Goal: Communication & Community: Answer question/provide support

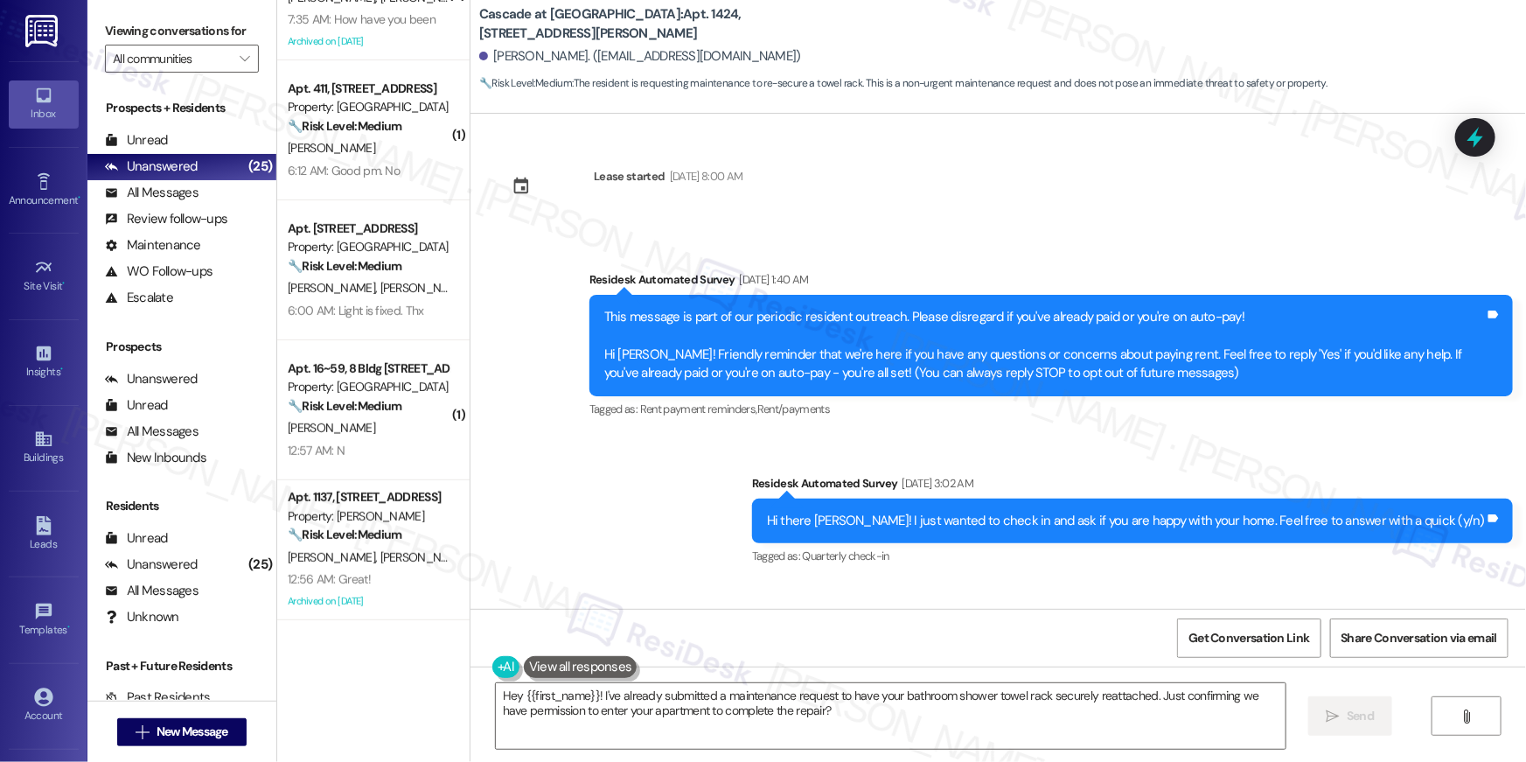
scroll to position [36590, 0]
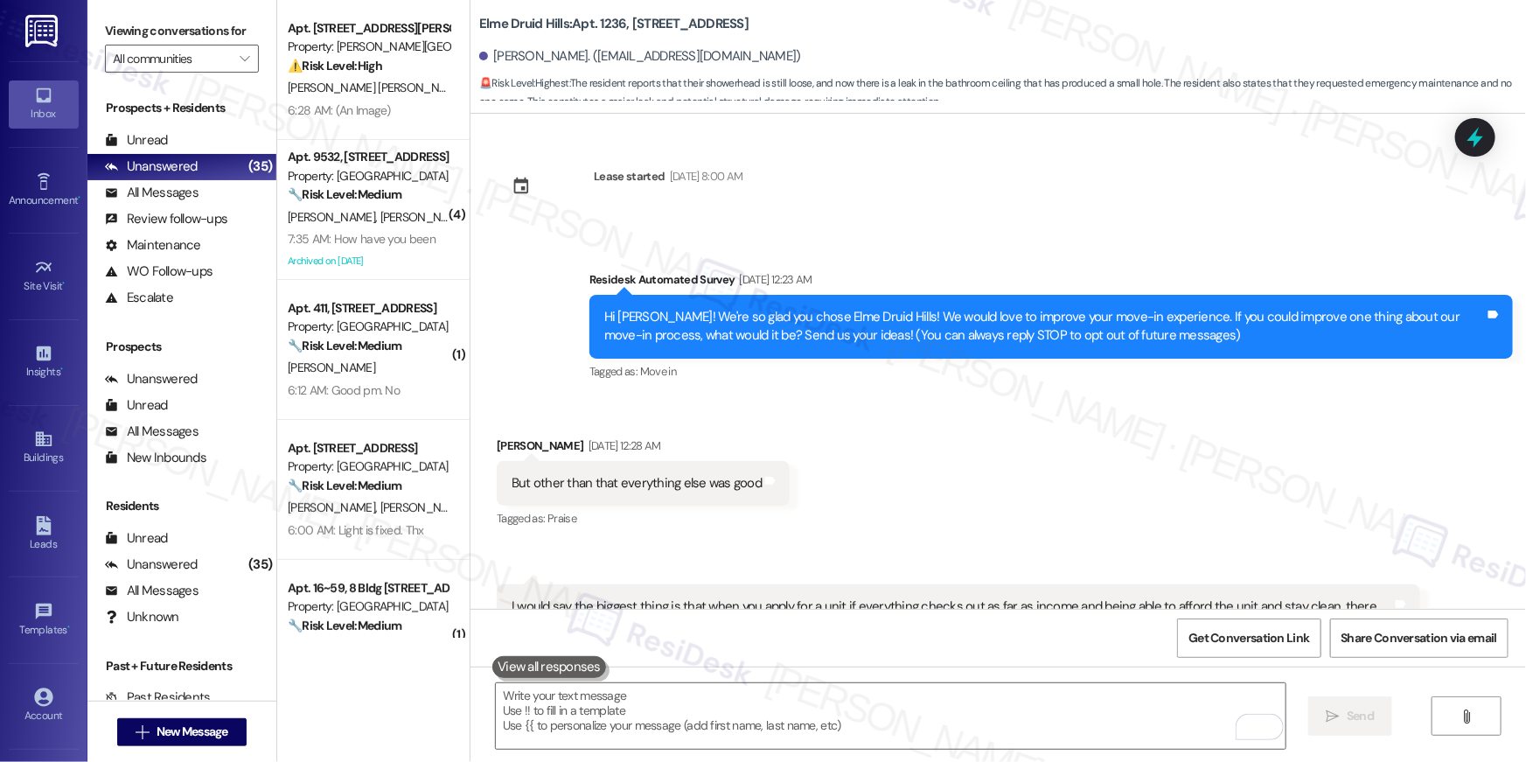
scroll to position [6926, 0]
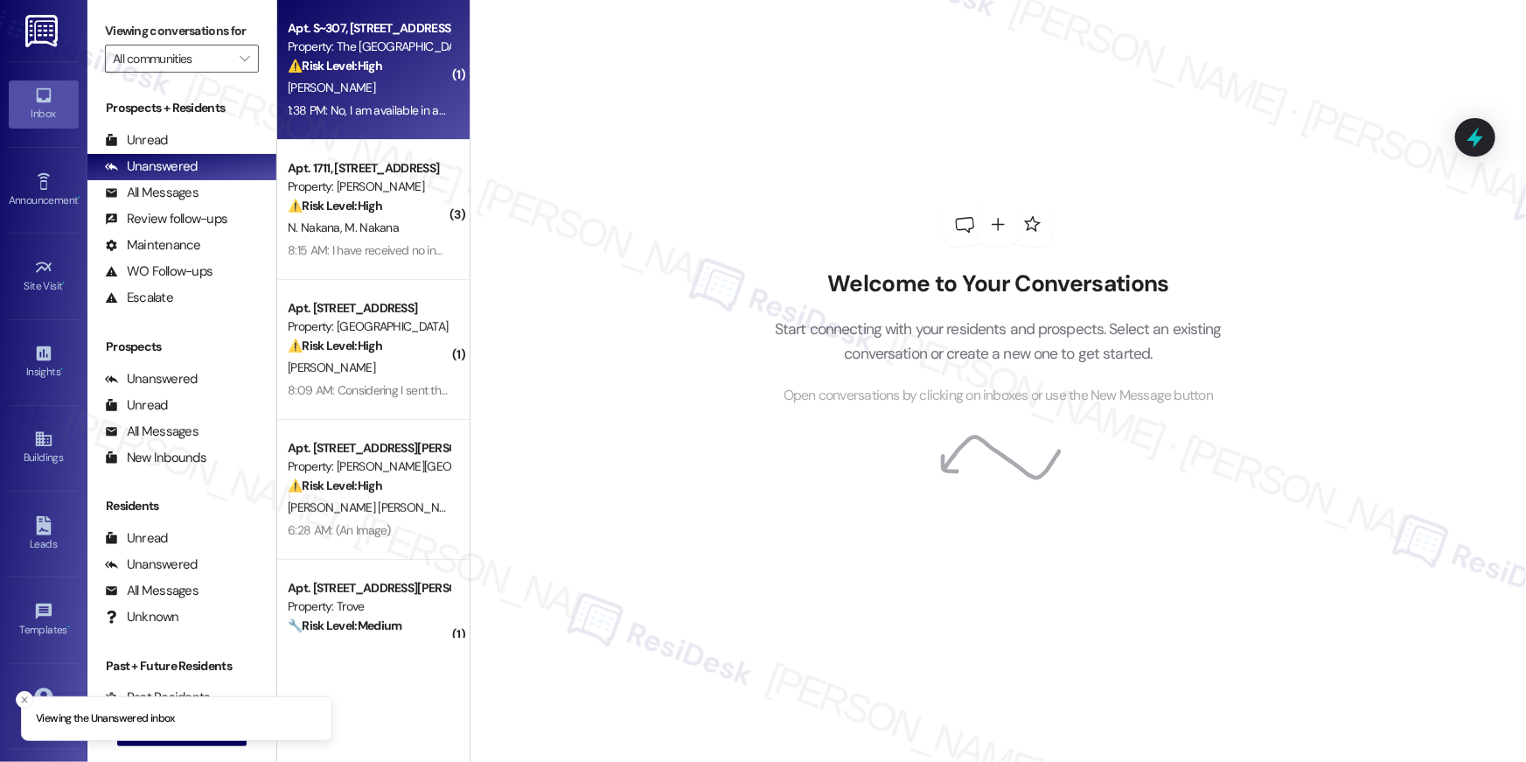
click at [363, 93] on div "[PERSON_NAME]" at bounding box center [368, 88] width 165 height 22
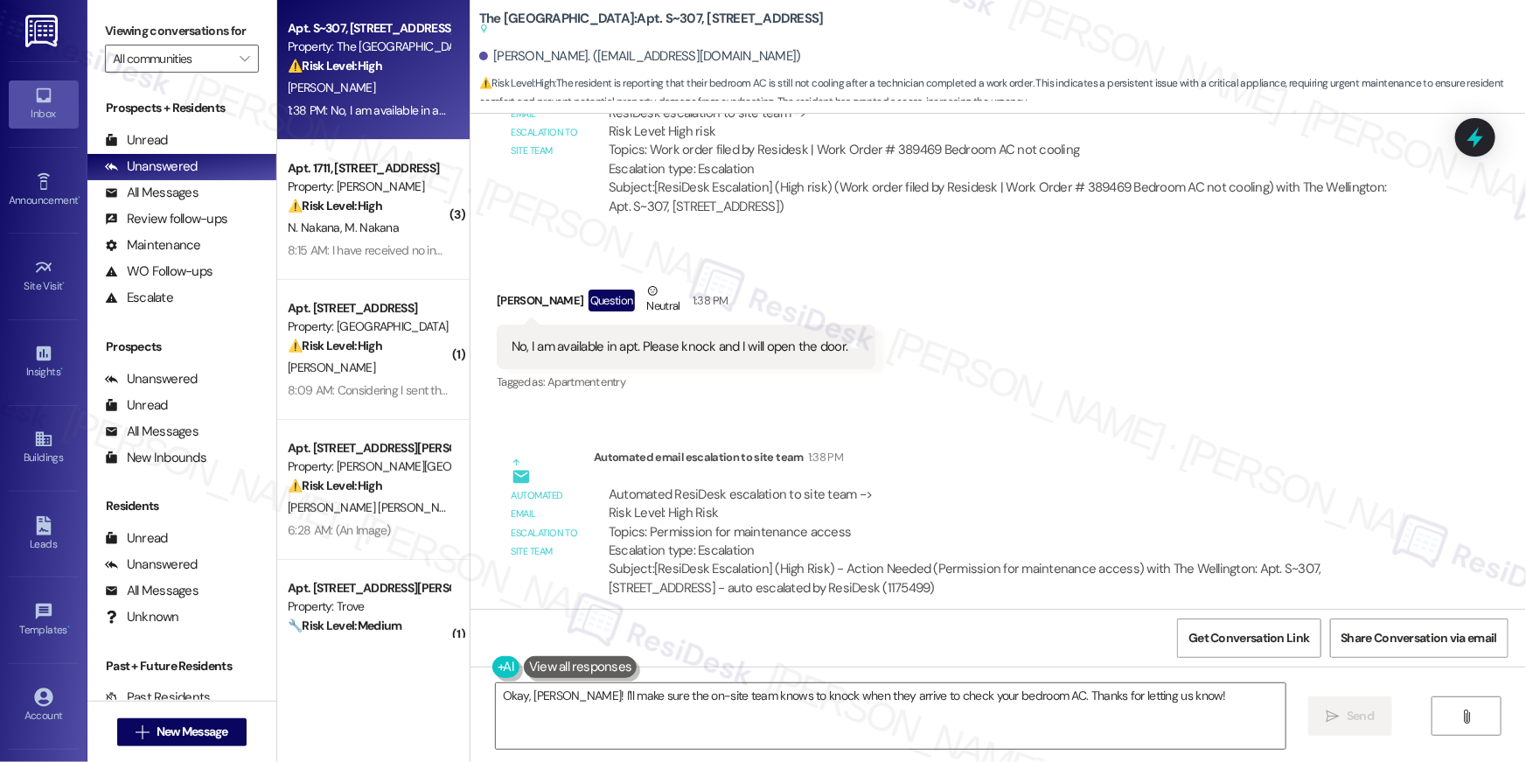
scroll to position [7761, 0]
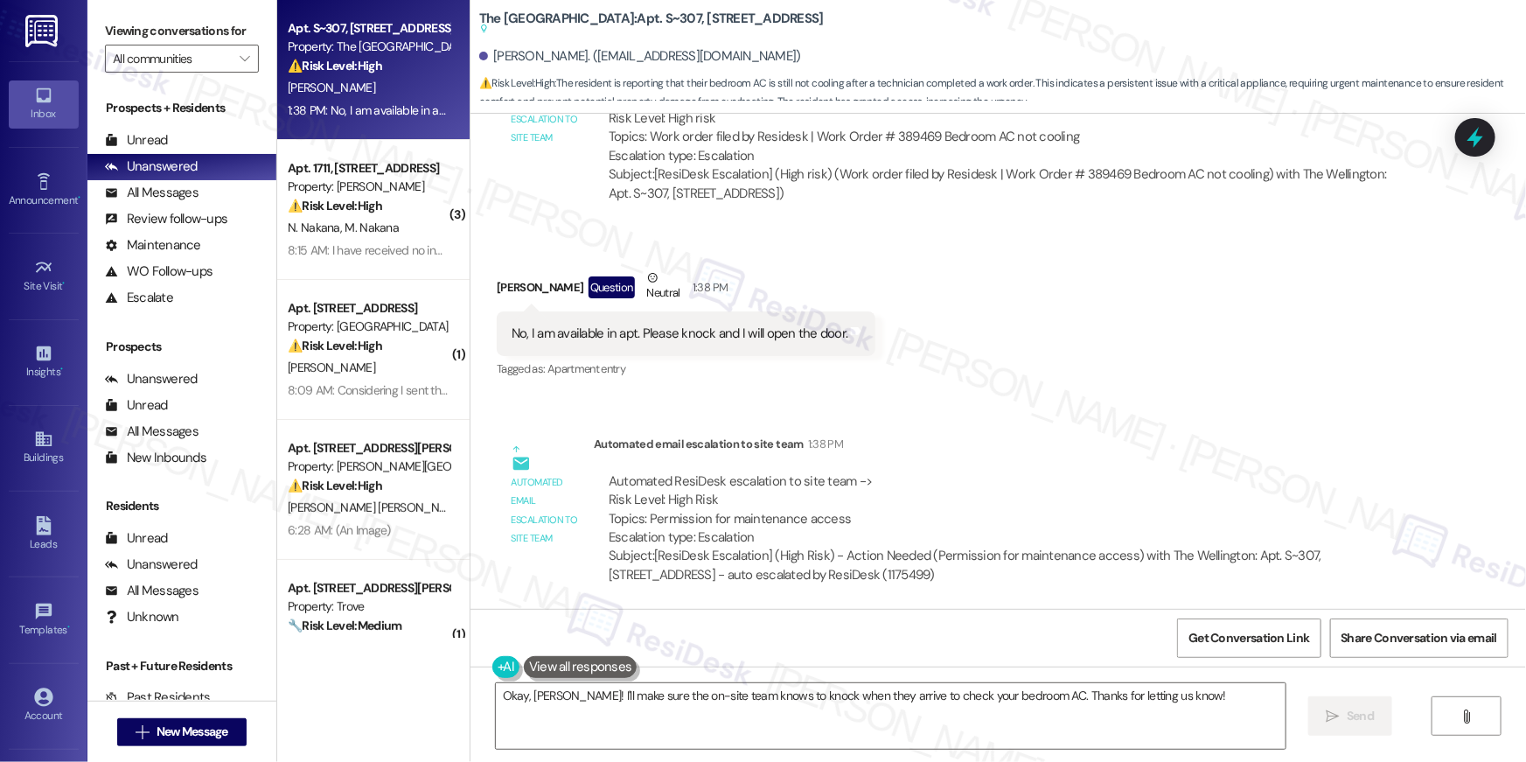
click at [908, 134] on div "ResiDesk escalation to site team -> Risk Level: High risk Topics: Work order fi…" at bounding box center [1007, 128] width 797 height 75
copy div "389469"
click at [615, 689] on textarea "Okay, Ruchi! I'll make sure the on-site team knows to knock when they arrive to…" at bounding box center [891, 716] width 790 height 66
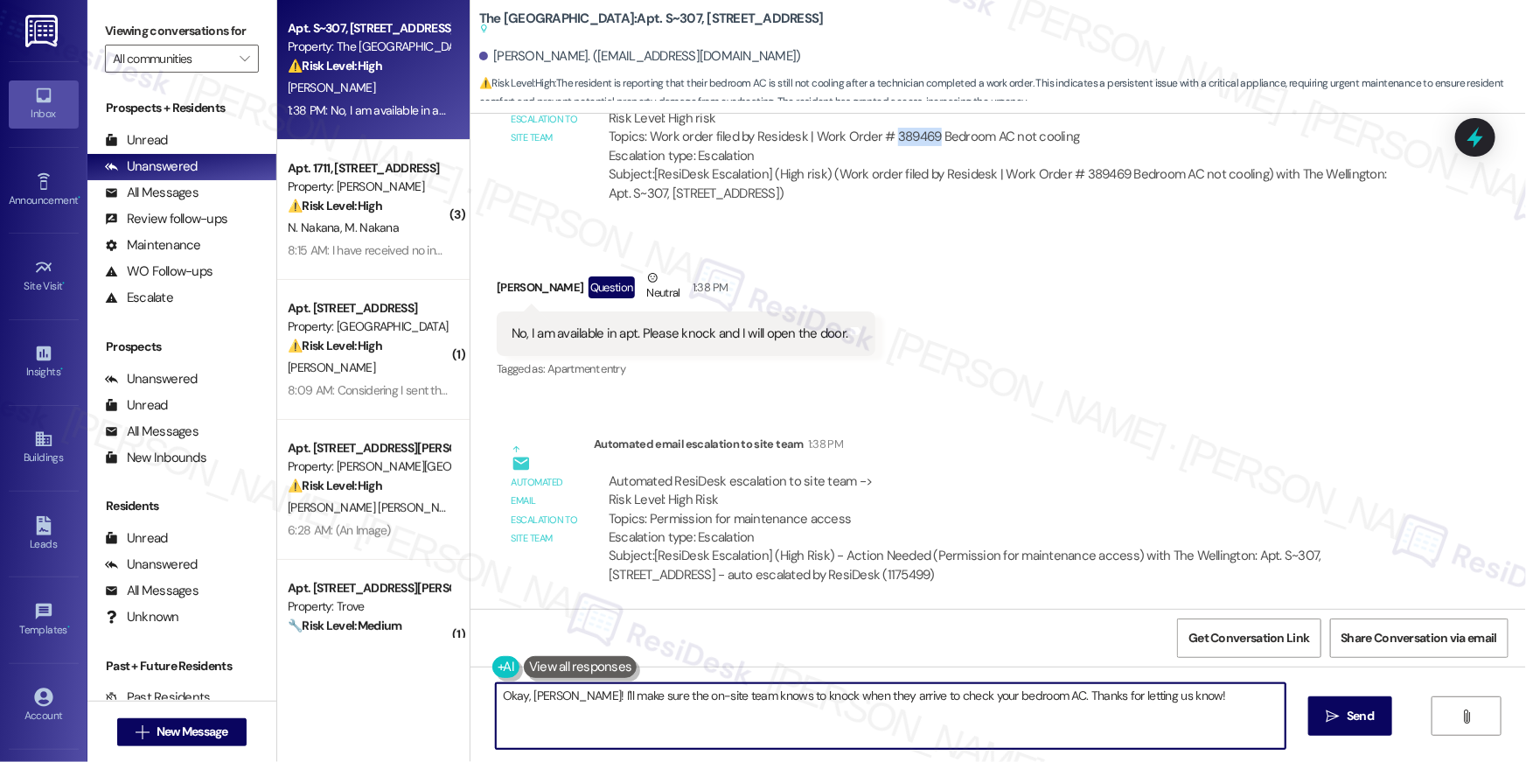
click at [627, 703] on textarea "Okay, Ruchi! I'll make sure the on-site team knows to knock when they arrive to…" at bounding box center [891, 716] width 790 height 66
click at [586, 704] on textarea "Okay, Ruchi! I'll make sure the on-site team knows to knock when they arrive to…" at bounding box center [891, 716] width 790 height 66
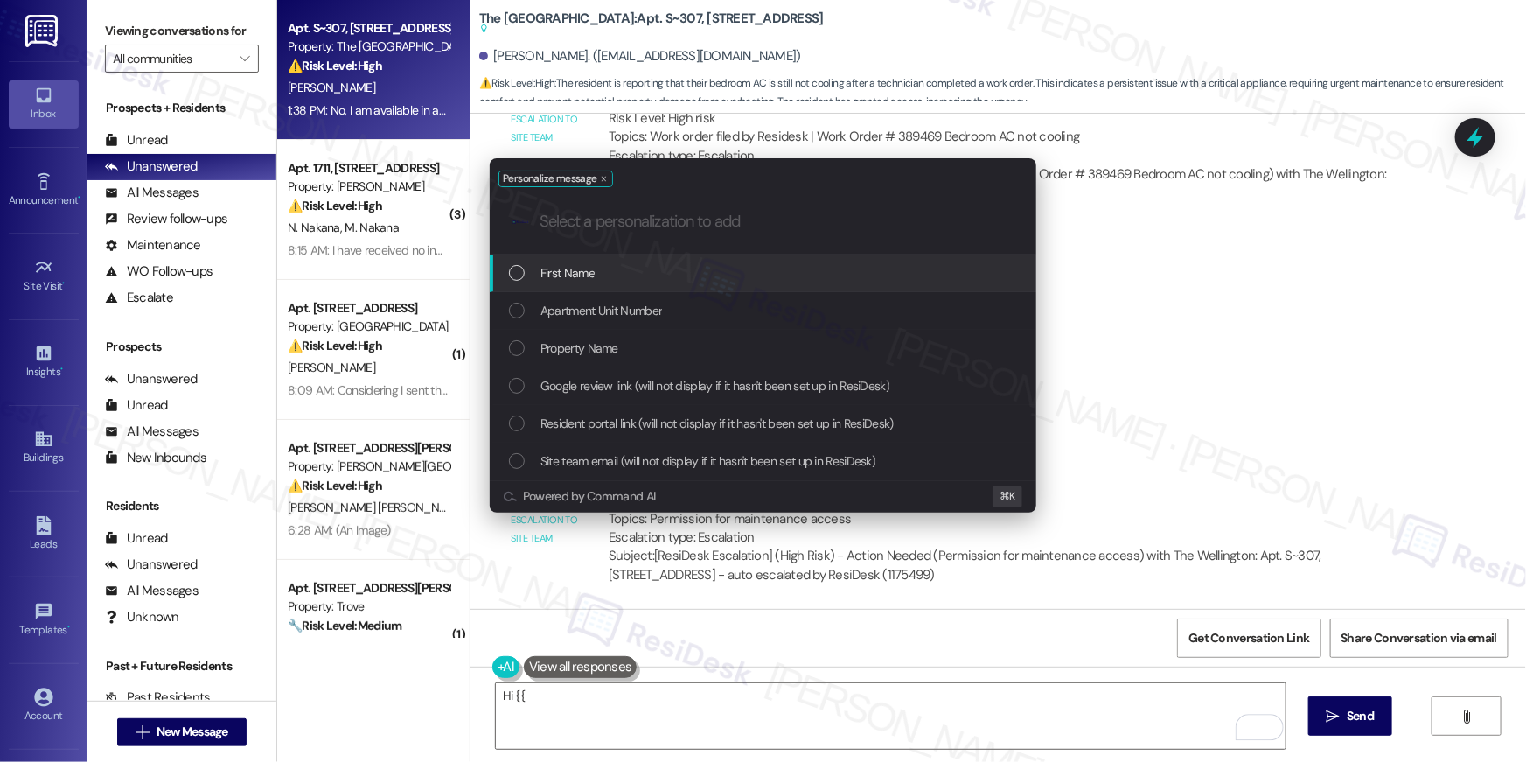
click at [619, 275] on div "First Name" at bounding box center [764, 272] width 511 height 19
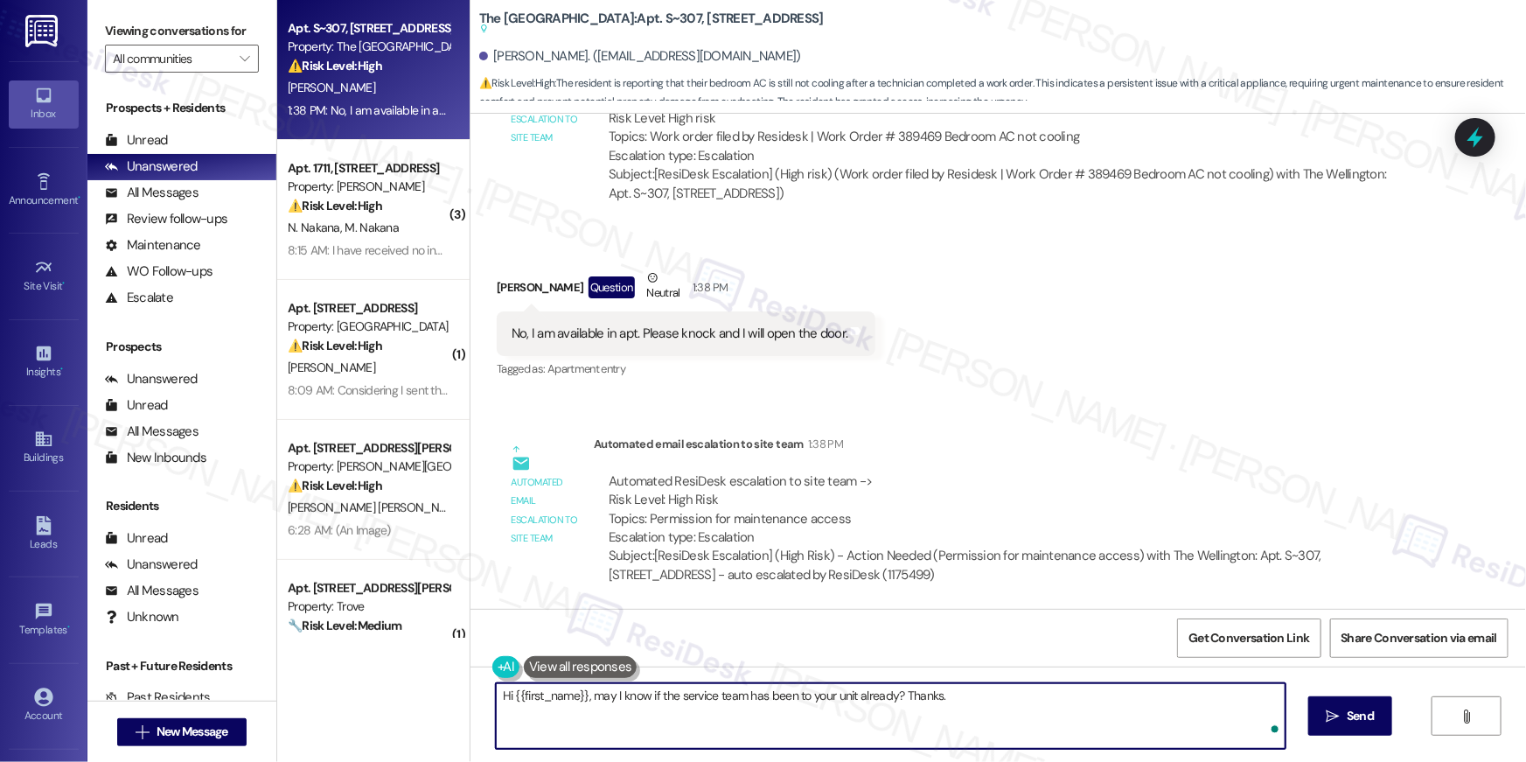
type textarea "Hi {{first_name}}, may I know if the service team has been to your unit already…"
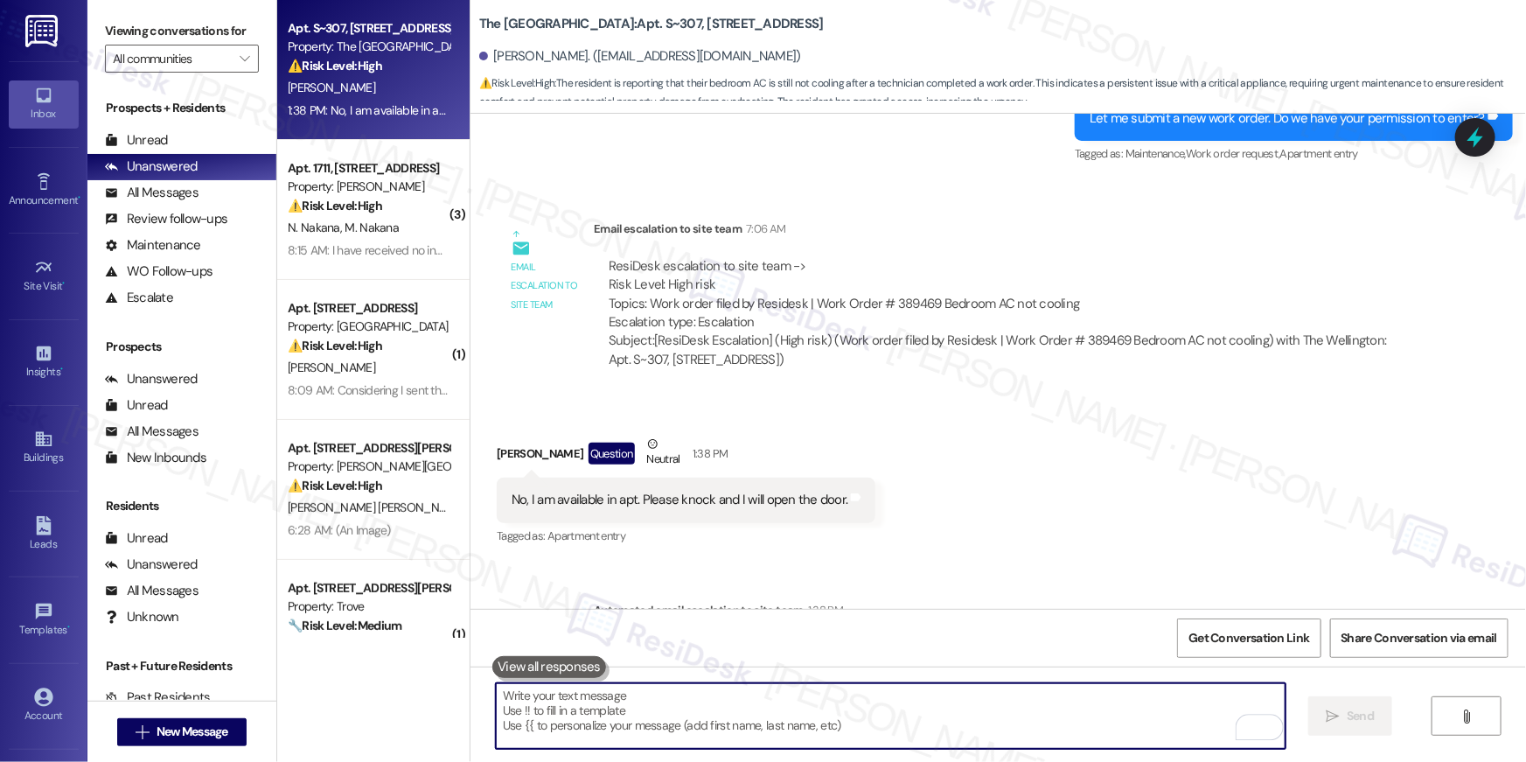
scroll to position [7441, 0]
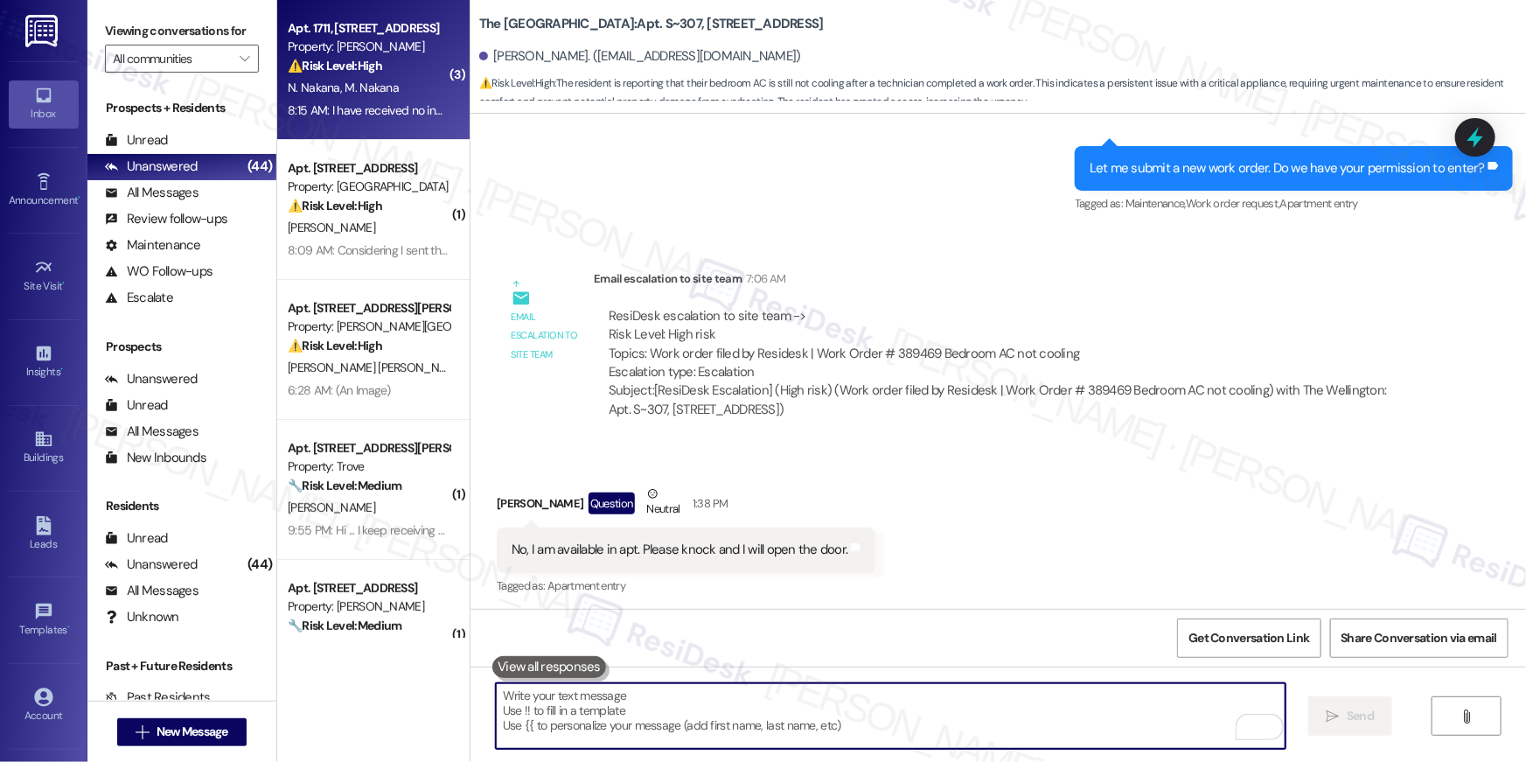
click at [405, 93] on div "N. Nakana M. Nakana" at bounding box center [368, 88] width 165 height 22
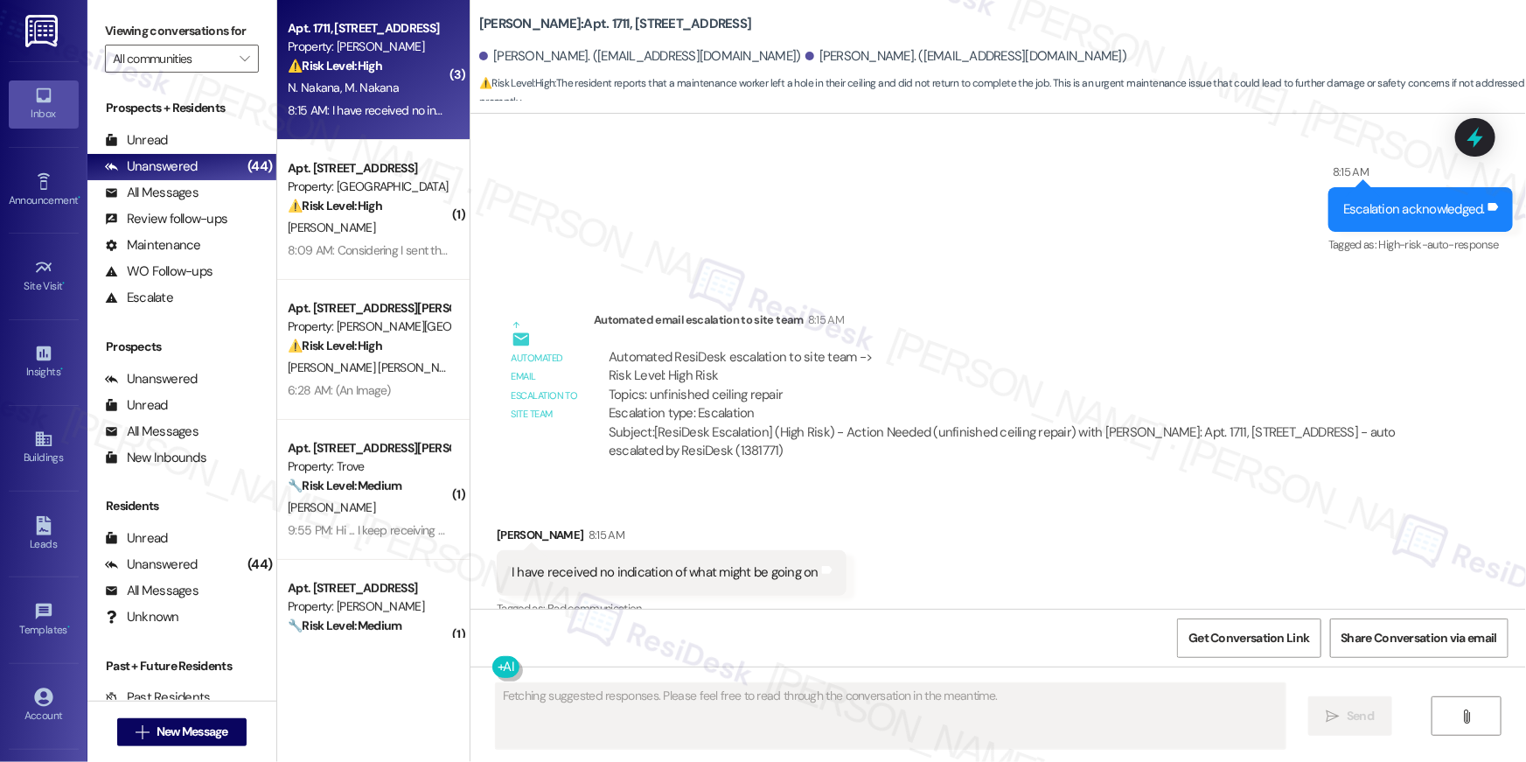
scroll to position [2436, 0]
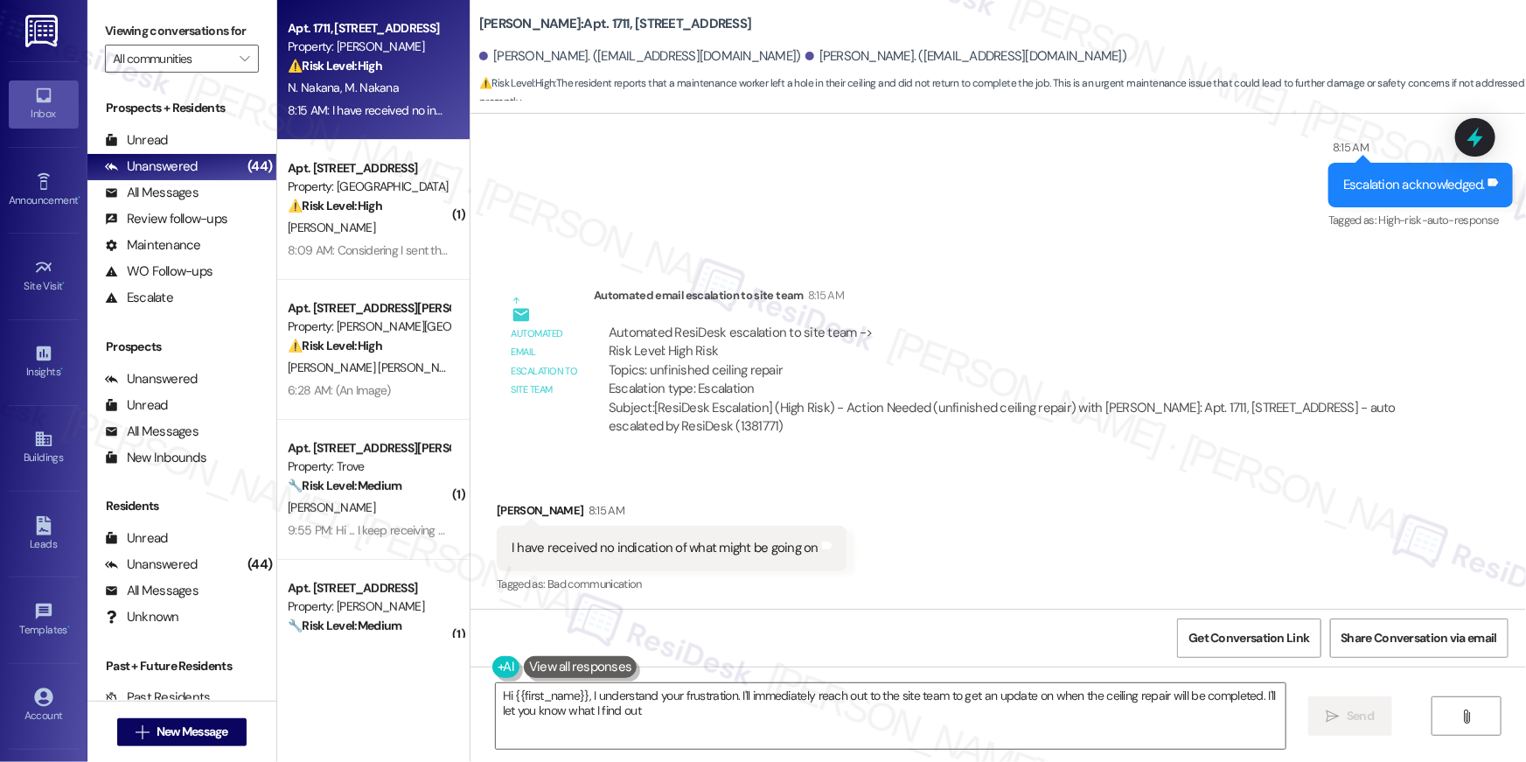
type textarea "Hi {{first_name}}, I understand your frustration. I'll immediately reach out to…"
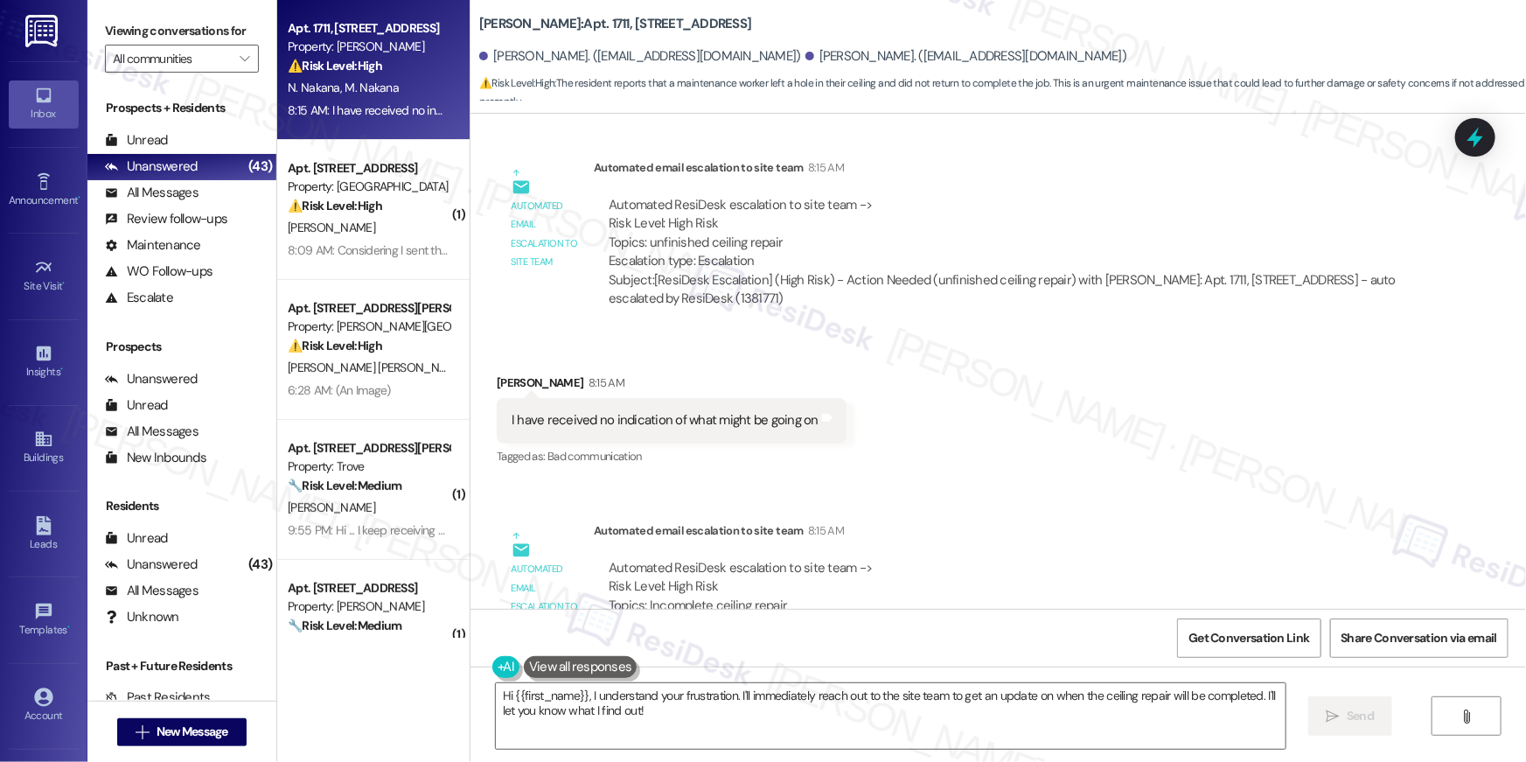
scroll to position [2652, 0]
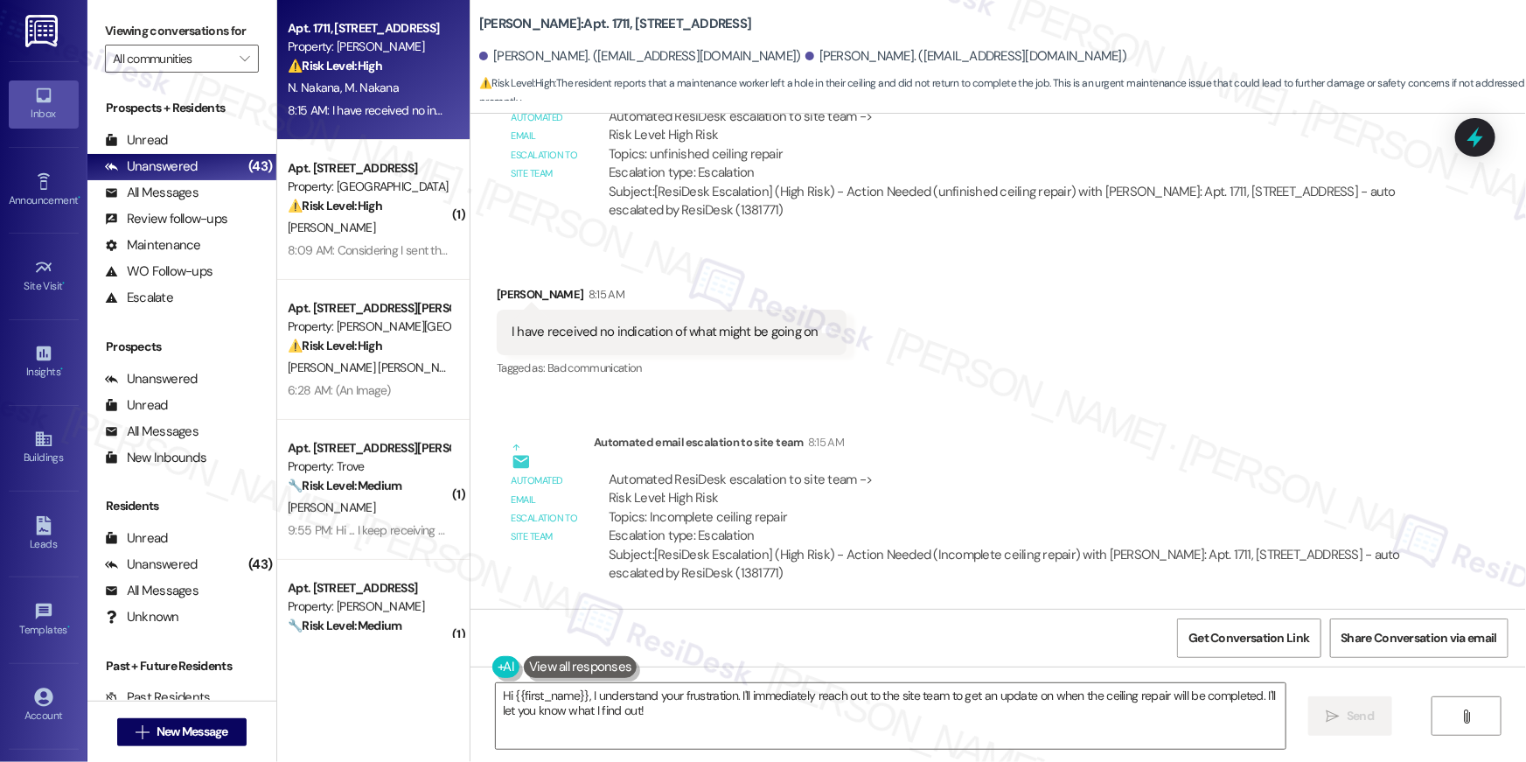
click at [927, 417] on div "Lease started Mar 31, 2025 at 8:00 AM Survey, sent via SMS Residesk Automated S…" at bounding box center [997, 361] width 1055 height 495
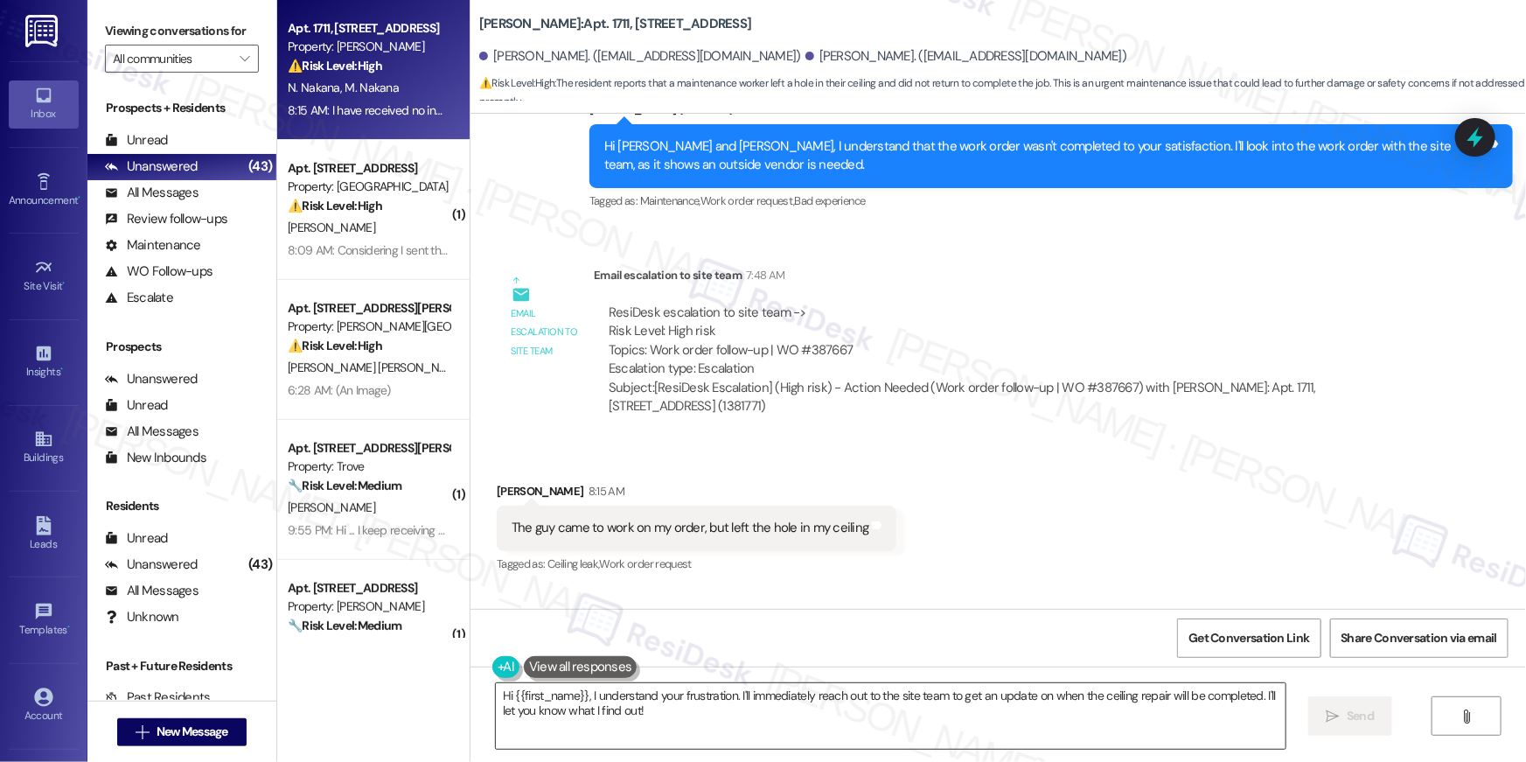
click at [738, 730] on textarea "Hi {{first_name}}, I understand your frustration. I'll immediately reach out to…" at bounding box center [891, 716] width 790 height 66
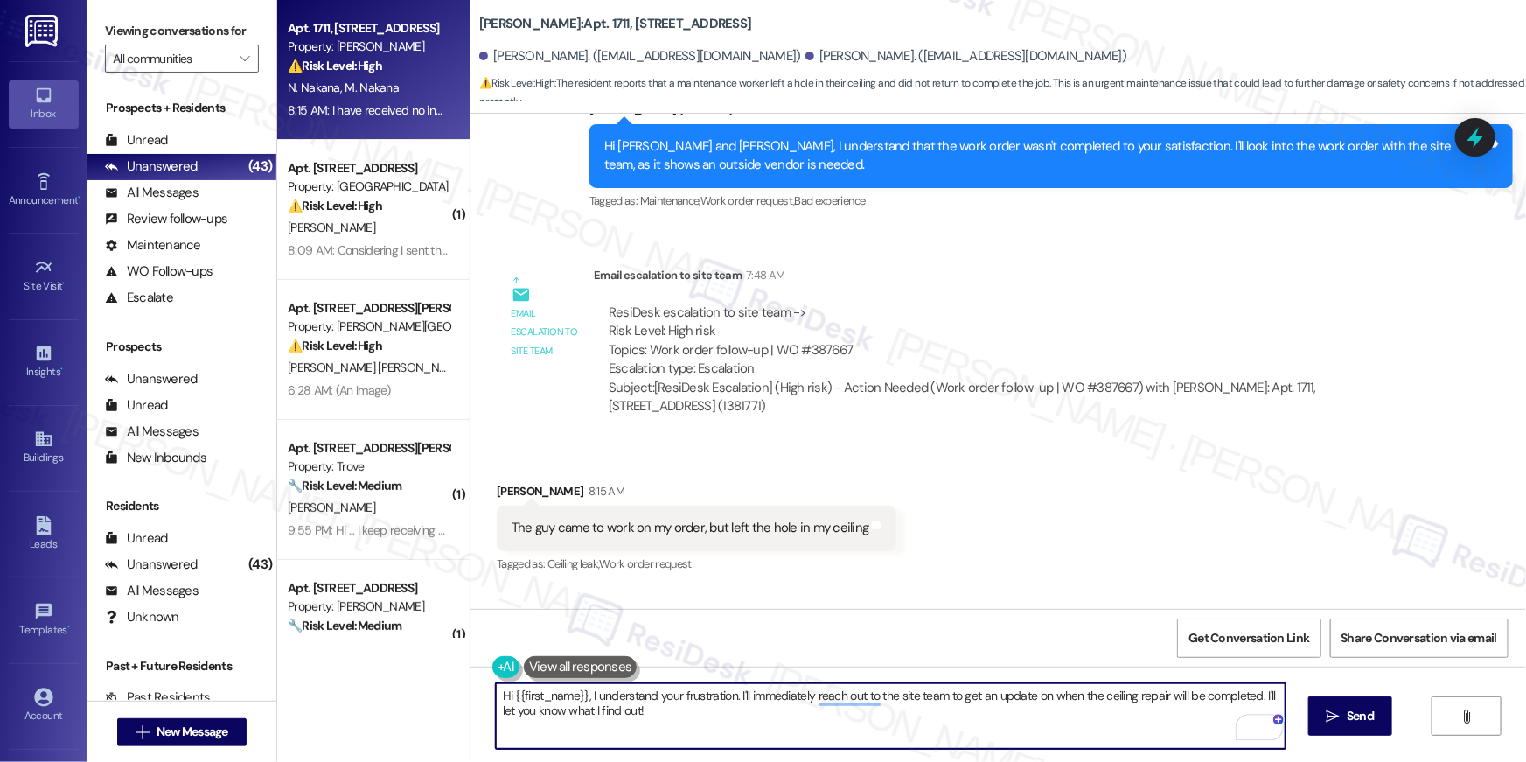
click at [829, 725] on textarea "Hi {{first_name}}, I understand your frustration. I'll immediately reach out to…" at bounding box center [891, 716] width 790 height 66
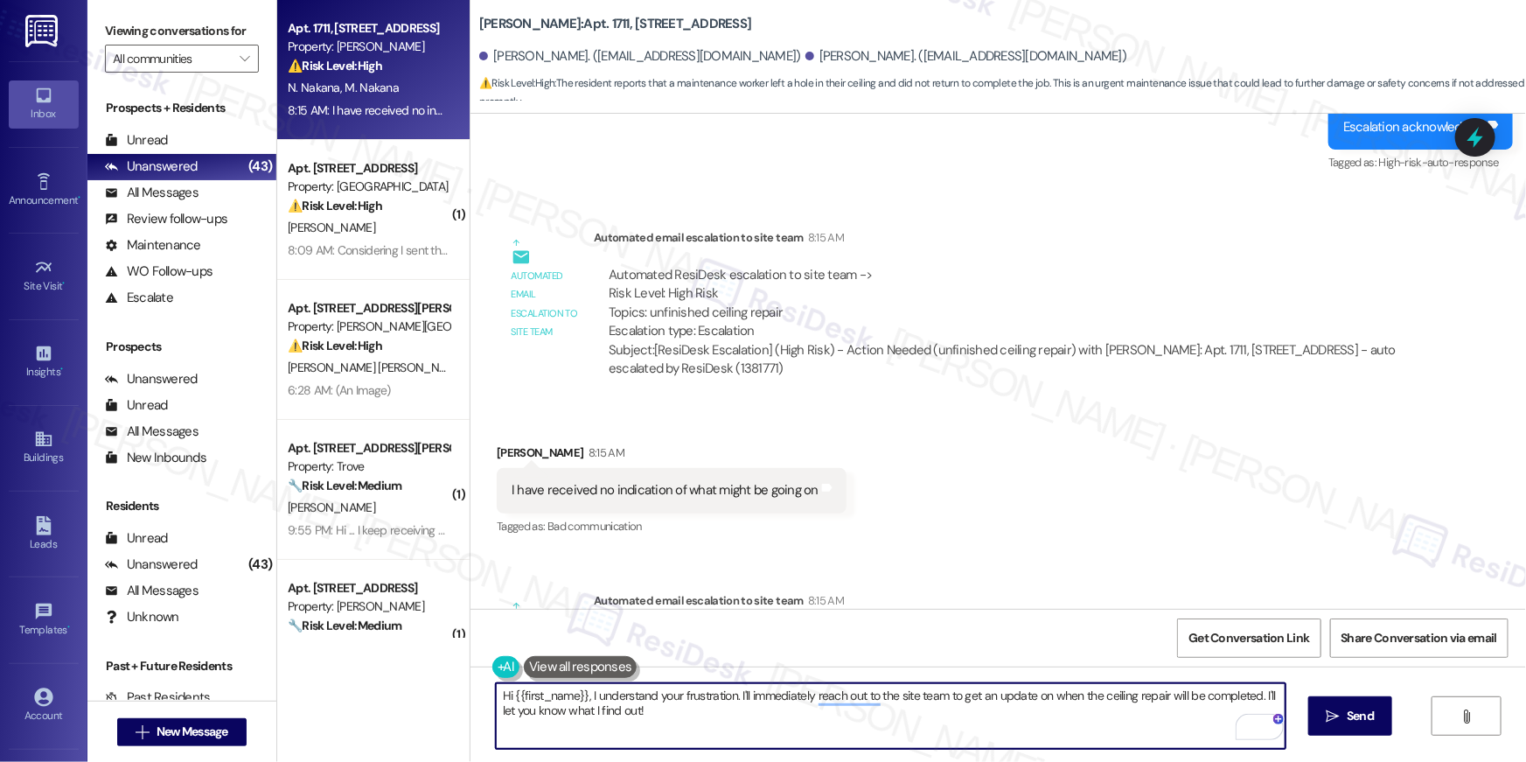
scroll to position [2652, 0]
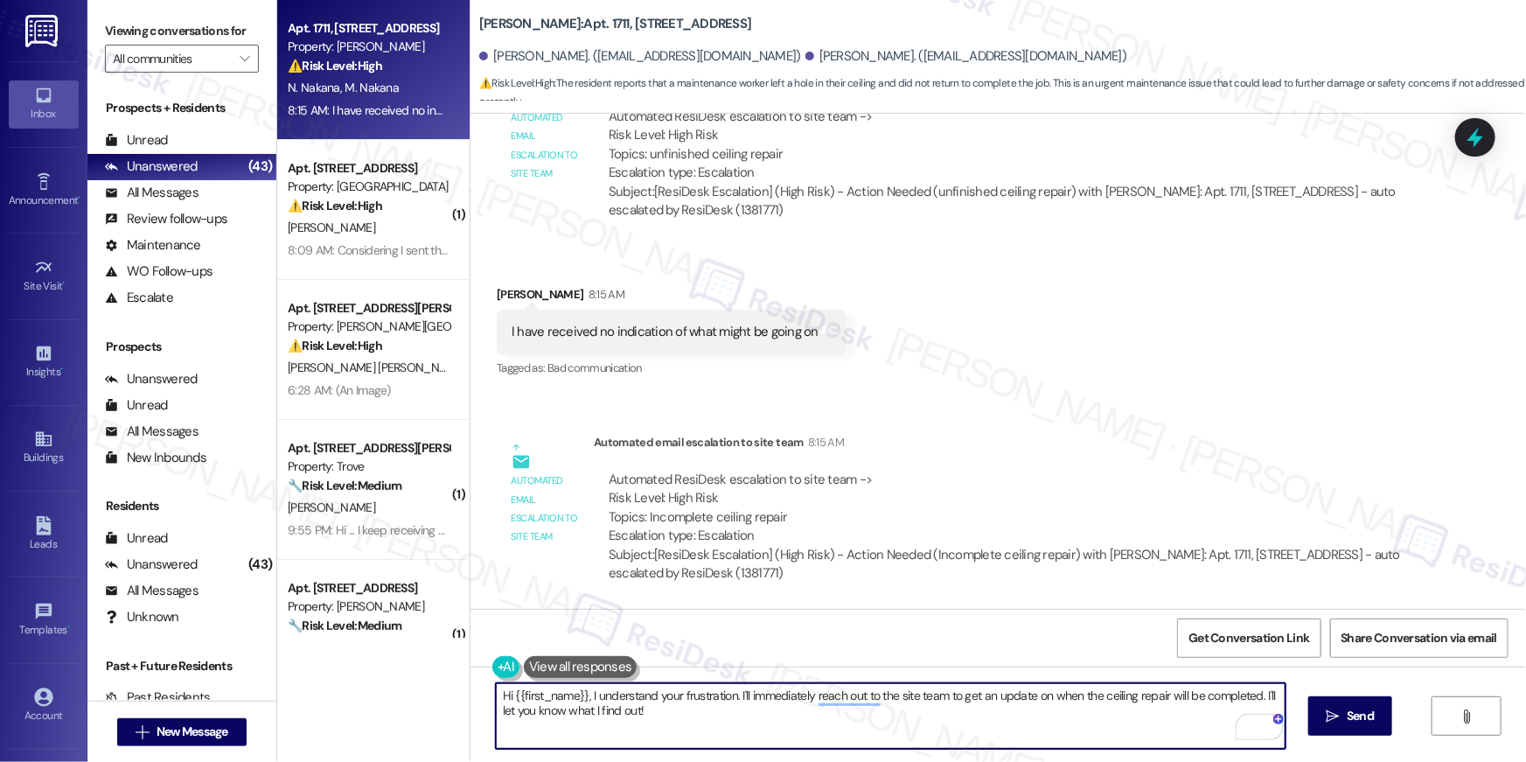
click at [897, 732] on textarea "Hi {{first_name}}, I understand your frustration. I'll immediately reach out to…" at bounding box center [891, 716] width 790 height 66
click at [1318, 711] on button " Send" at bounding box center [1350, 715] width 85 height 39
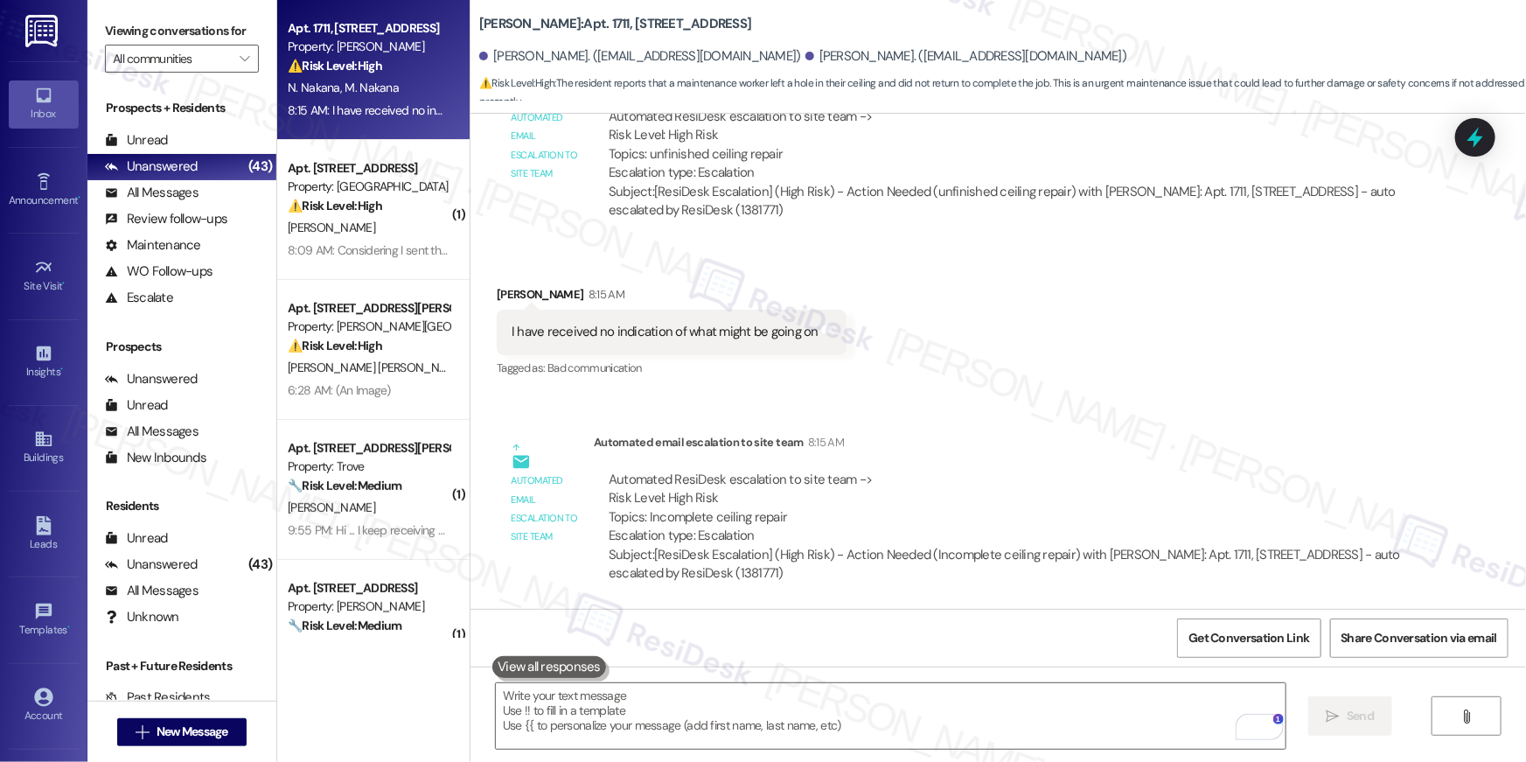
scroll to position [2436, 0]
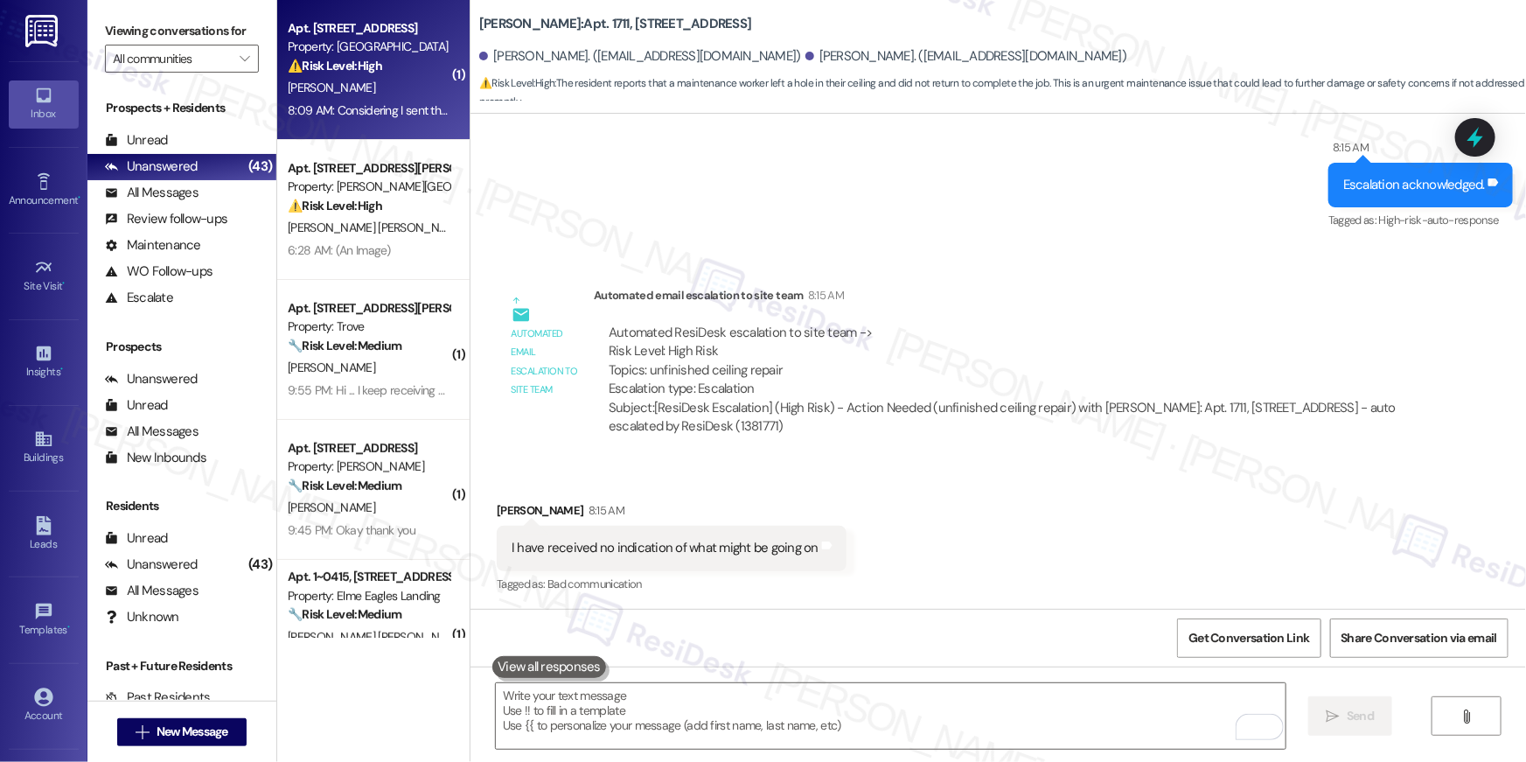
click at [407, 77] on div "O. Dege" at bounding box center [368, 88] width 165 height 22
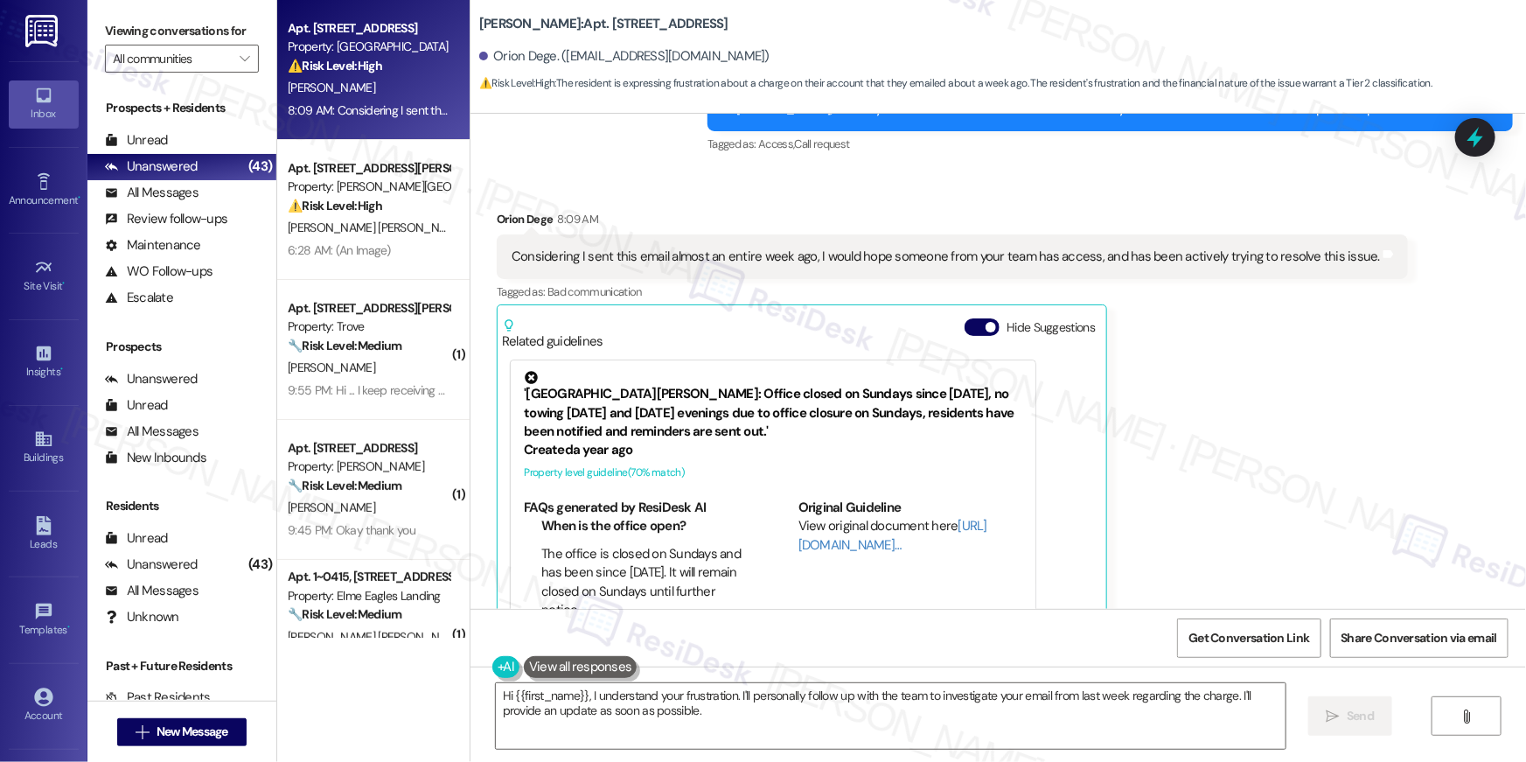
scroll to position [8555, 0]
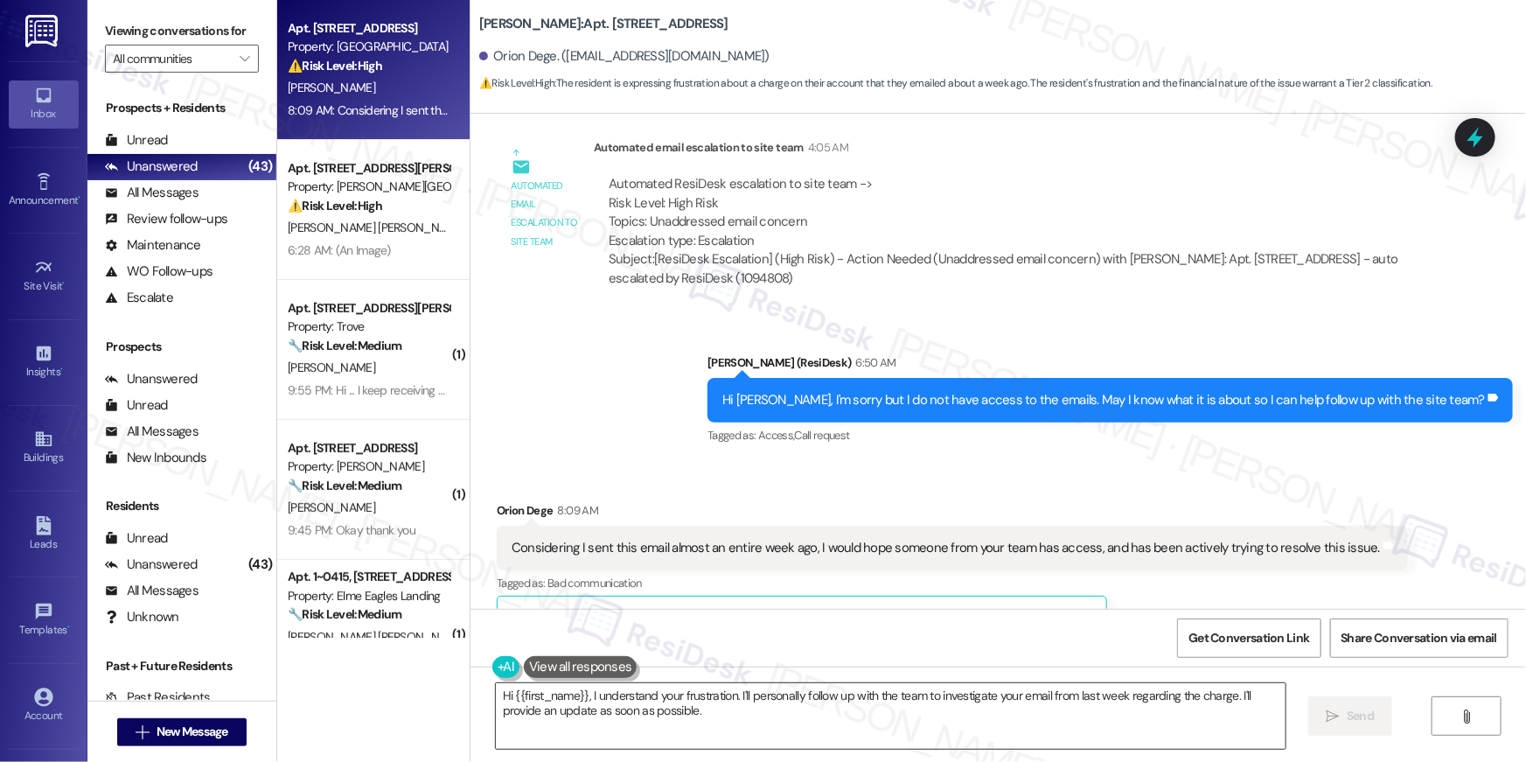
click at [720, 707] on textarea "Hi {{first_name}}, I understand your frustration. I'll personally follow up wit…" at bounding box center [891, 716] width 790 height 66
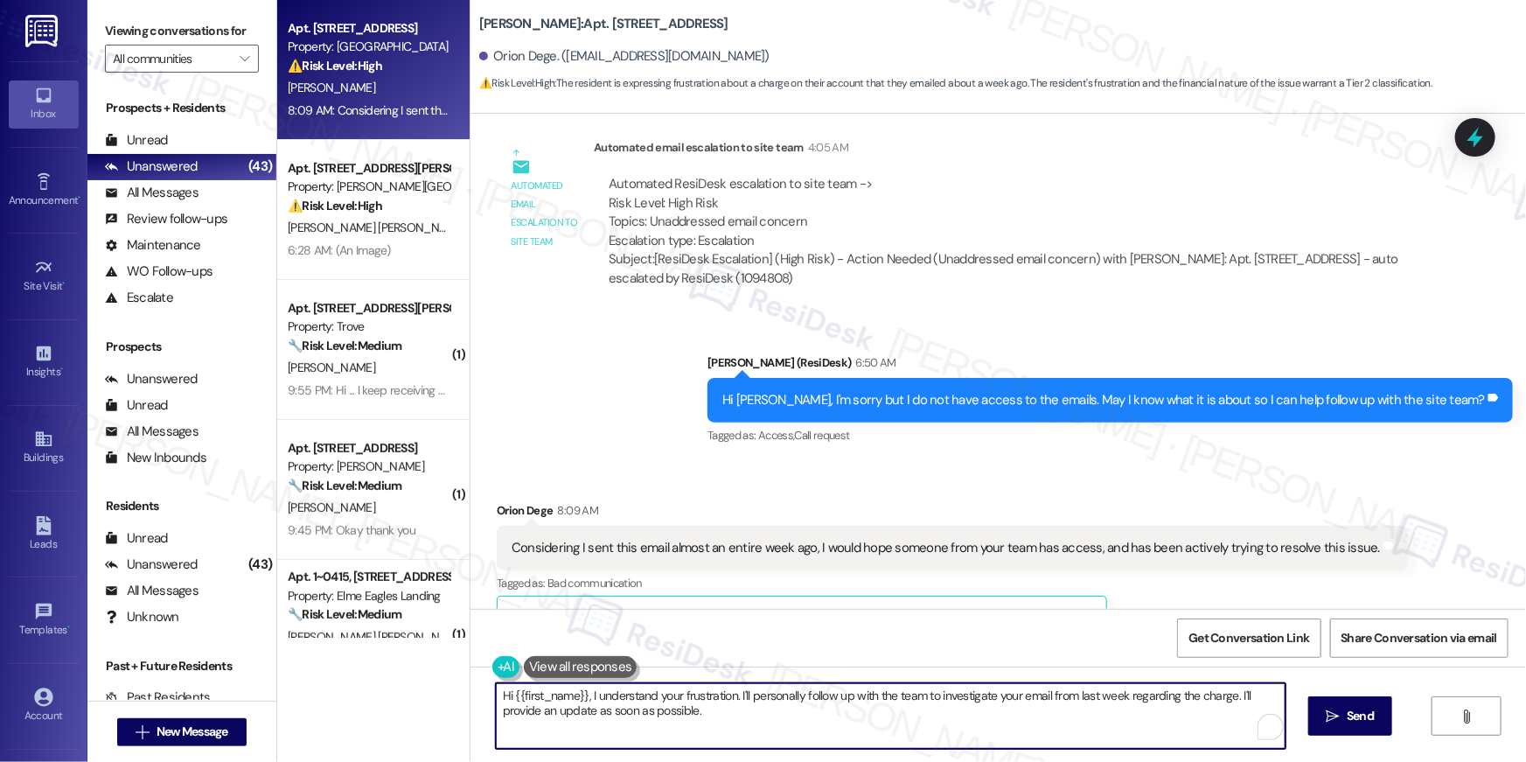
drag, startPoint x: 667, startPoint y: 705, endPoint x: 591, endPoint y: 698, distance: 76.4
click at [591, 698] on textarea "Hi {{first_name}}, I understand your frustration. I'll personally follow up wit…" at bounding box center [891, 716] width 790 height 66
click at [809, 698] on textarea "Hi {{first_name}}, I may be able to help expedite your concern.request if you c…" at bounding box center [891, 716] width 790 height 66
click at [1047, 685] on textarea "Hi {{first_name}}, I may be able to help expedite your concern/request if you c…" at bounding box center [891, 716] width 790 height 66
click at [1027, 698] on textarea "Hi {{first_name}}, I may be able to help expedite your concern/request if you c…" at bounding box center [891, 716] width 790 height 66
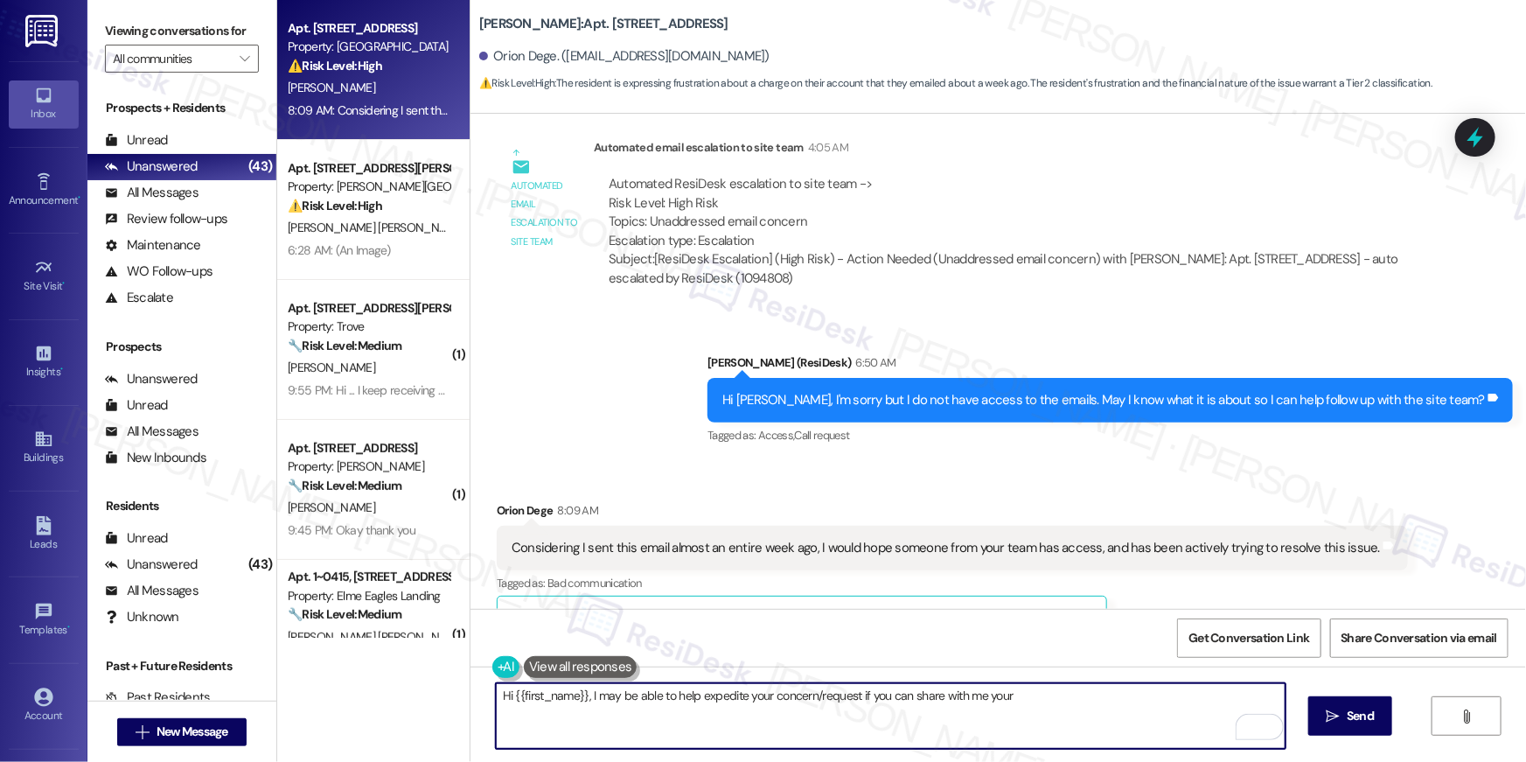
click at [994, 698] on textarea "Hi {{first_name}}, I may be able to help expedite your concern/request if you c…" at bounding box center [891, 716] width 790 height 66
click at [1204, 694] on textarea "Hi {{first_name}}, I may be able to help expedite your concern/request if you c…" at bounding box center [891, 716] width 790 height 66
click at [1110, 697] on textarea "Hi {{first_name}}, I may be able to help expedite your concern/request if you c…" at bounding box center [891, 716] width 790 height 66
type textarea "Hi {{first_name}}, I may be able to help expedite your concern/request if you c…"
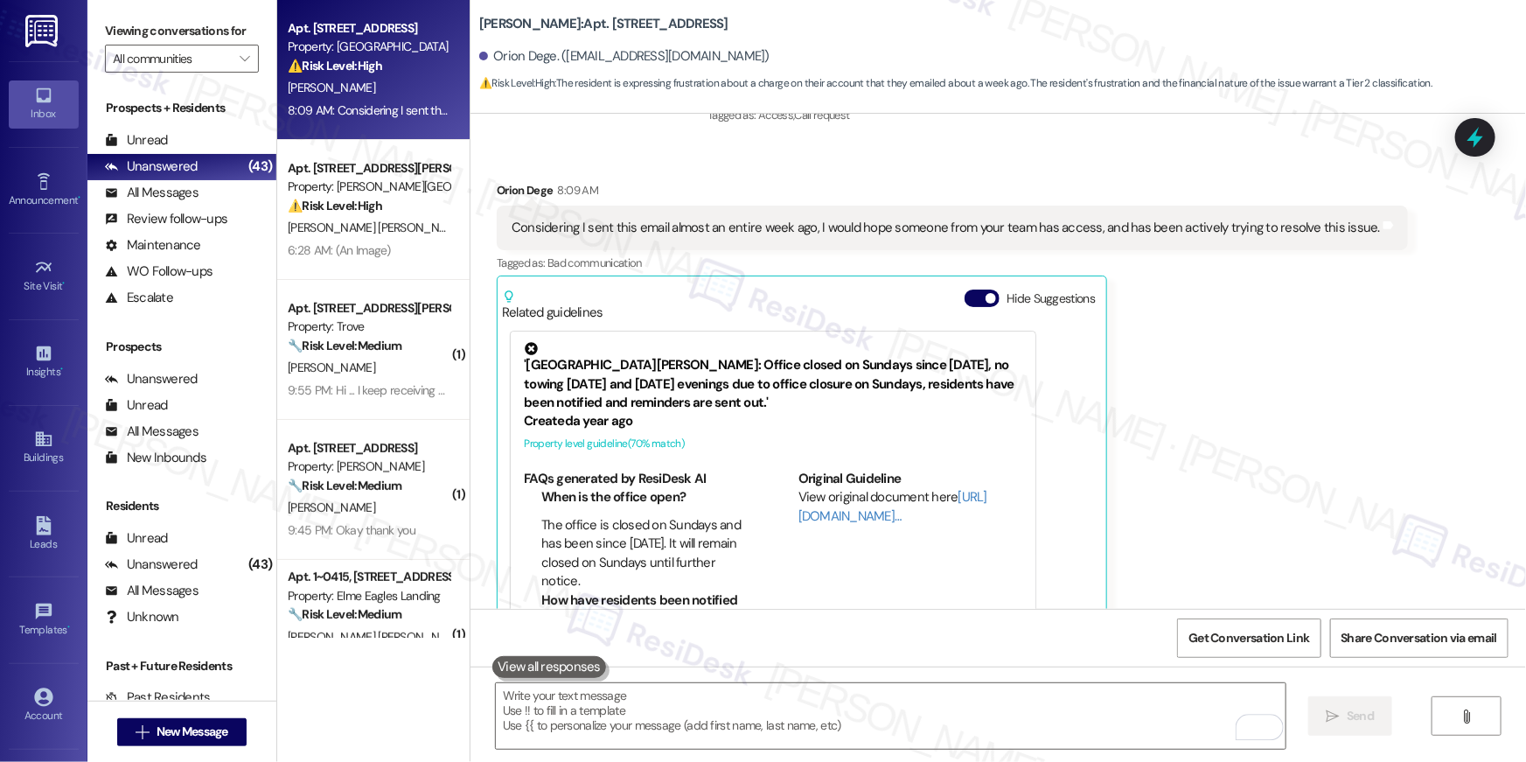
scroll to position [8928, 0]
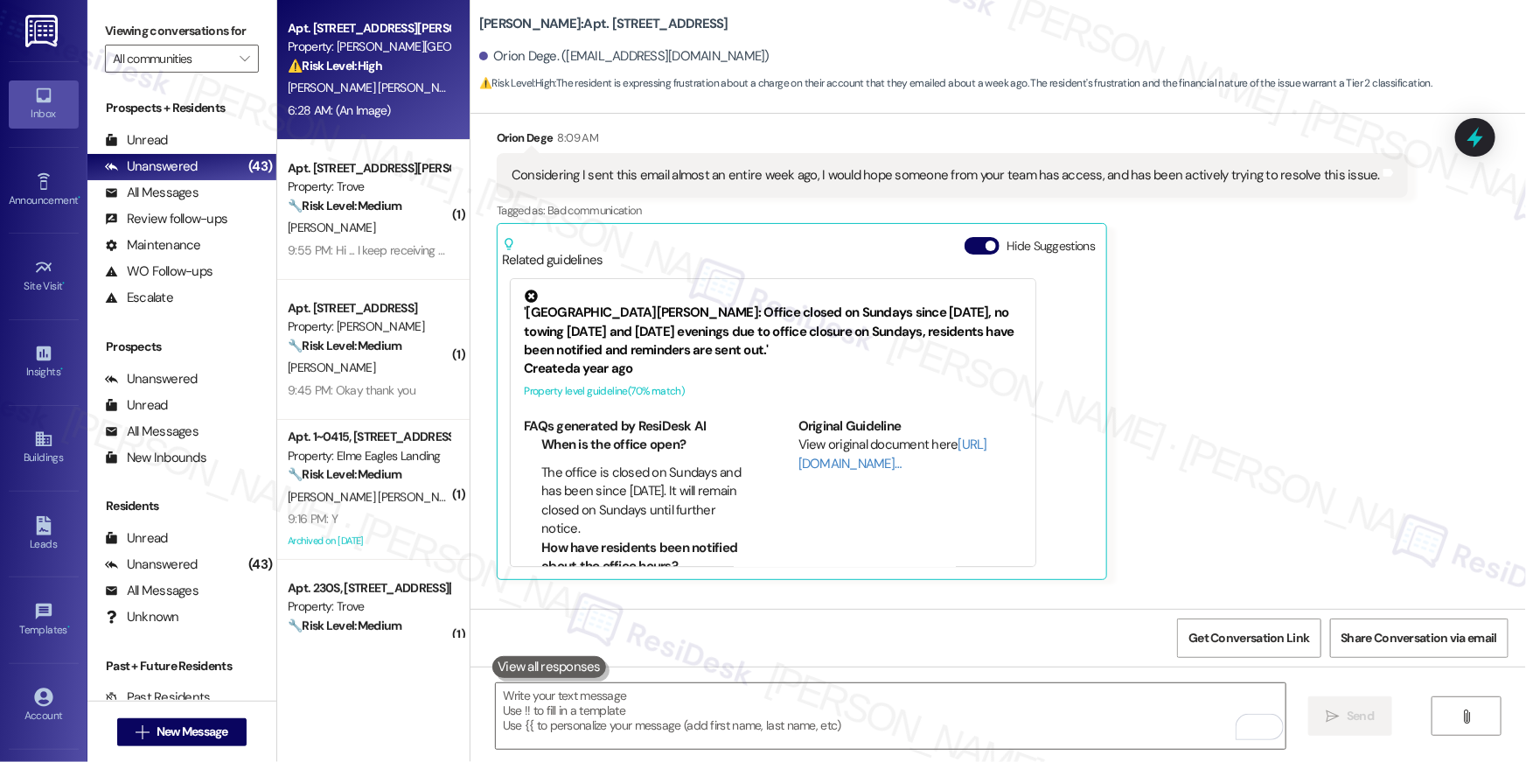
click at [419, 110] on div "6:28 AM: (An Image) 6:28 AM: (An Image)" at bounding box center [368, 111] width 165 height 22
click at [418, 110] on div "6:28 AM: (An Image) 6:28 AM: (An Image)" at bounding box center [368, 111] width 165 height 22
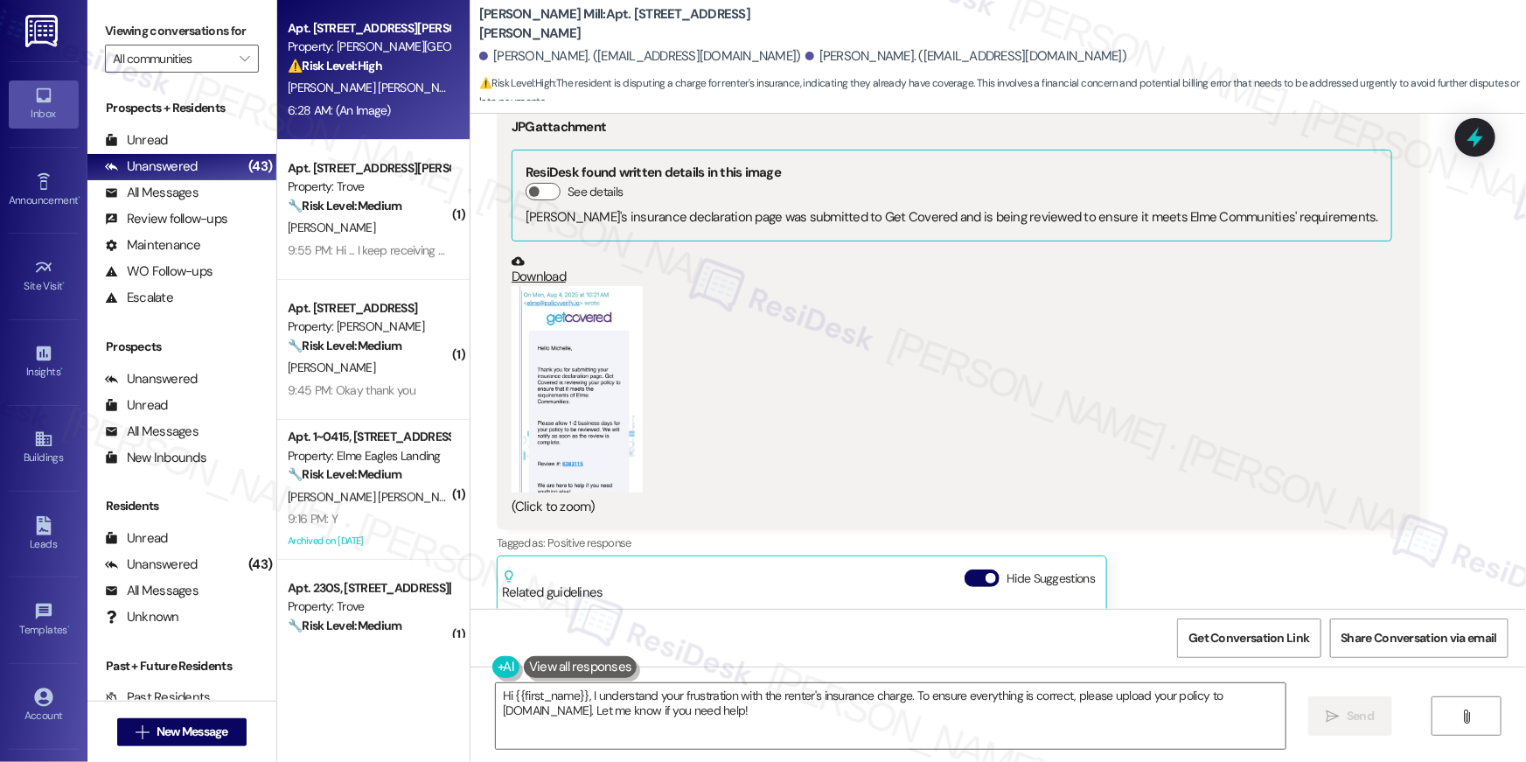
scroll to position [14278, 0]
click at [591, 310] on button "Zoom image" at bounding box center [576, 390] width 131 height 206
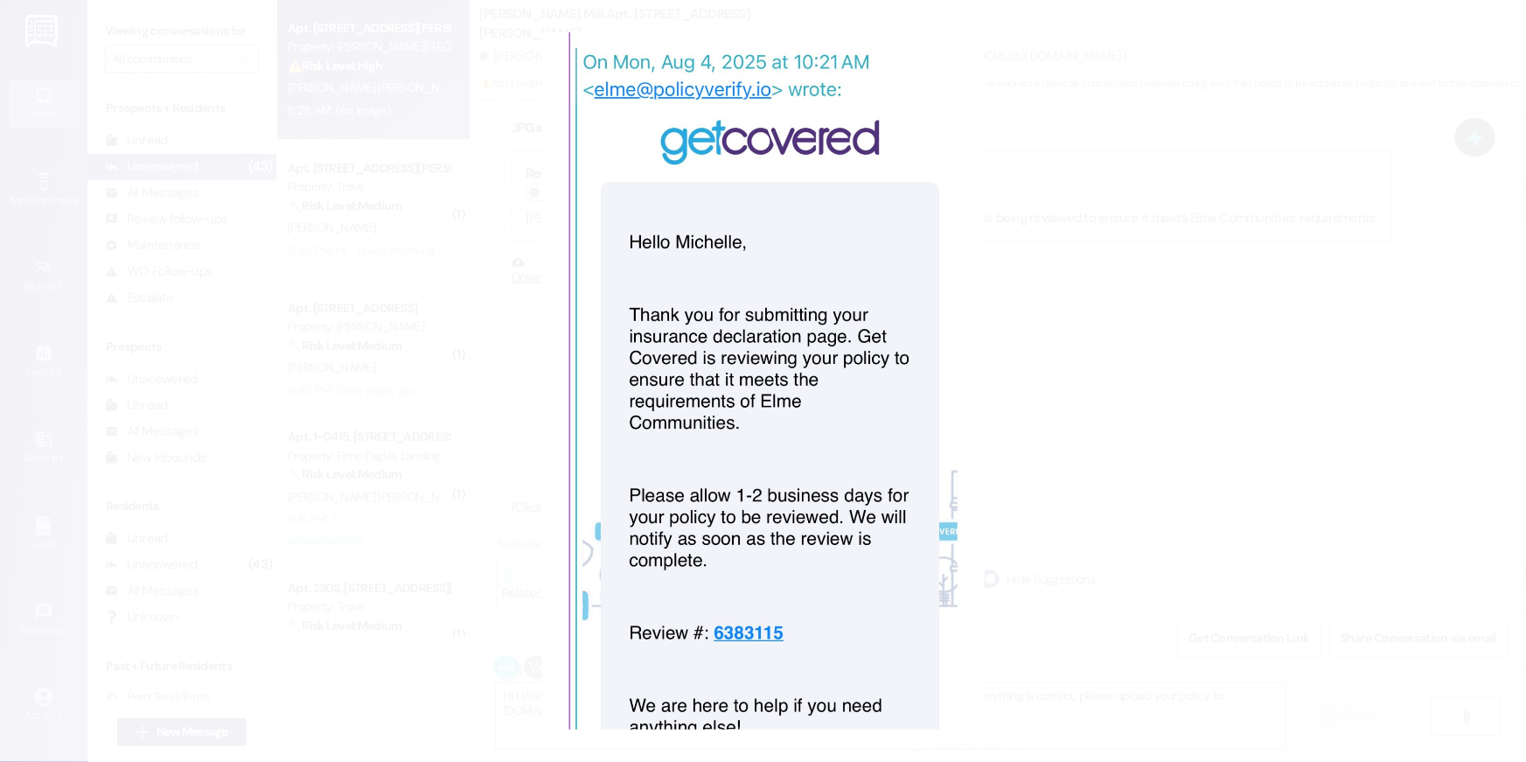
click at [1117, 442] on button "Unzoom image" at bounding box center [763, 381] width 1526 height 762
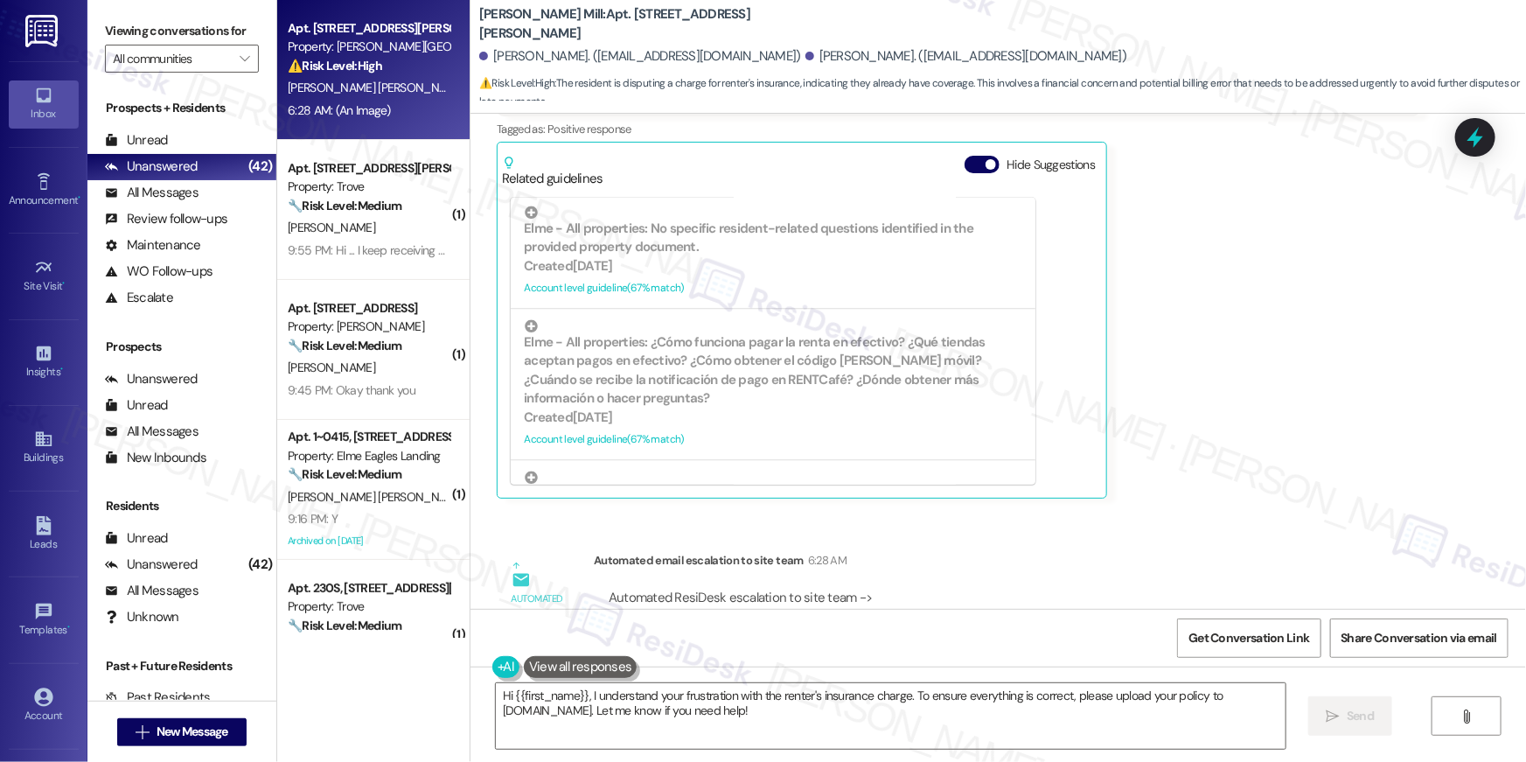
scroll to position [14730, 0]
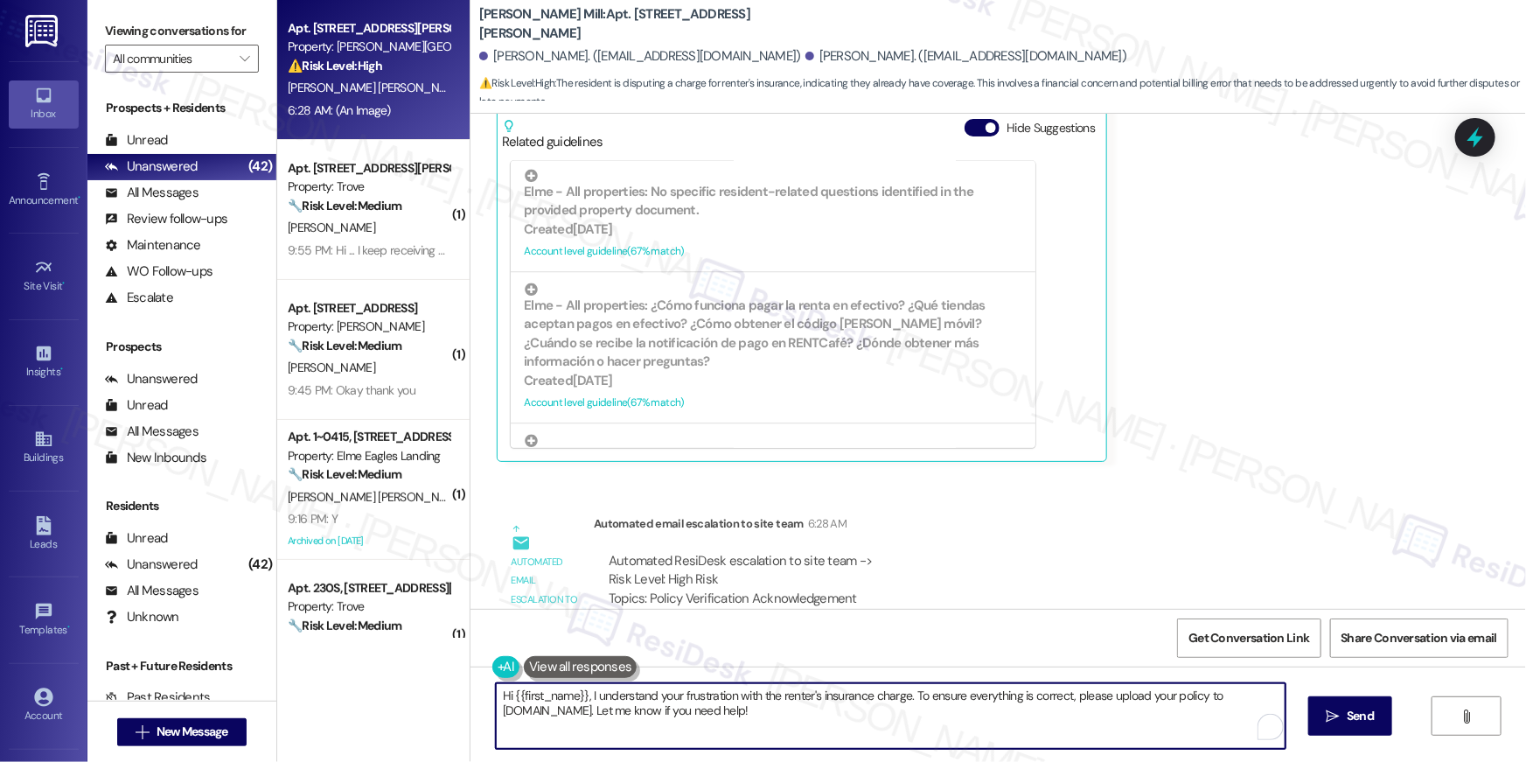
drag, startPoint x: 880, startPoint y: 721, endPoint x: 977, endPoint y: 714, distance: 97.3
click at [880, 721] on textarea "Hi {{first_name}}, I understand your frustration with the renter's insurance ch…" at bounding box center [891, 716] width 790 height 66
drag, startPoint x: 977, startPoint y: 714, endPoint x: 404, endPoint y: 666, distance: 575.6
click at [403, 681] on div "Apt. 108E, 180 Watkins Station Circle Property: Elme Watkins Mill ⚠️ Risk Level…" at bounding box center [901, 381] width 1249 height 762
type textarea "Thank you for sending this. Another email saying your policy has been accepted/…"
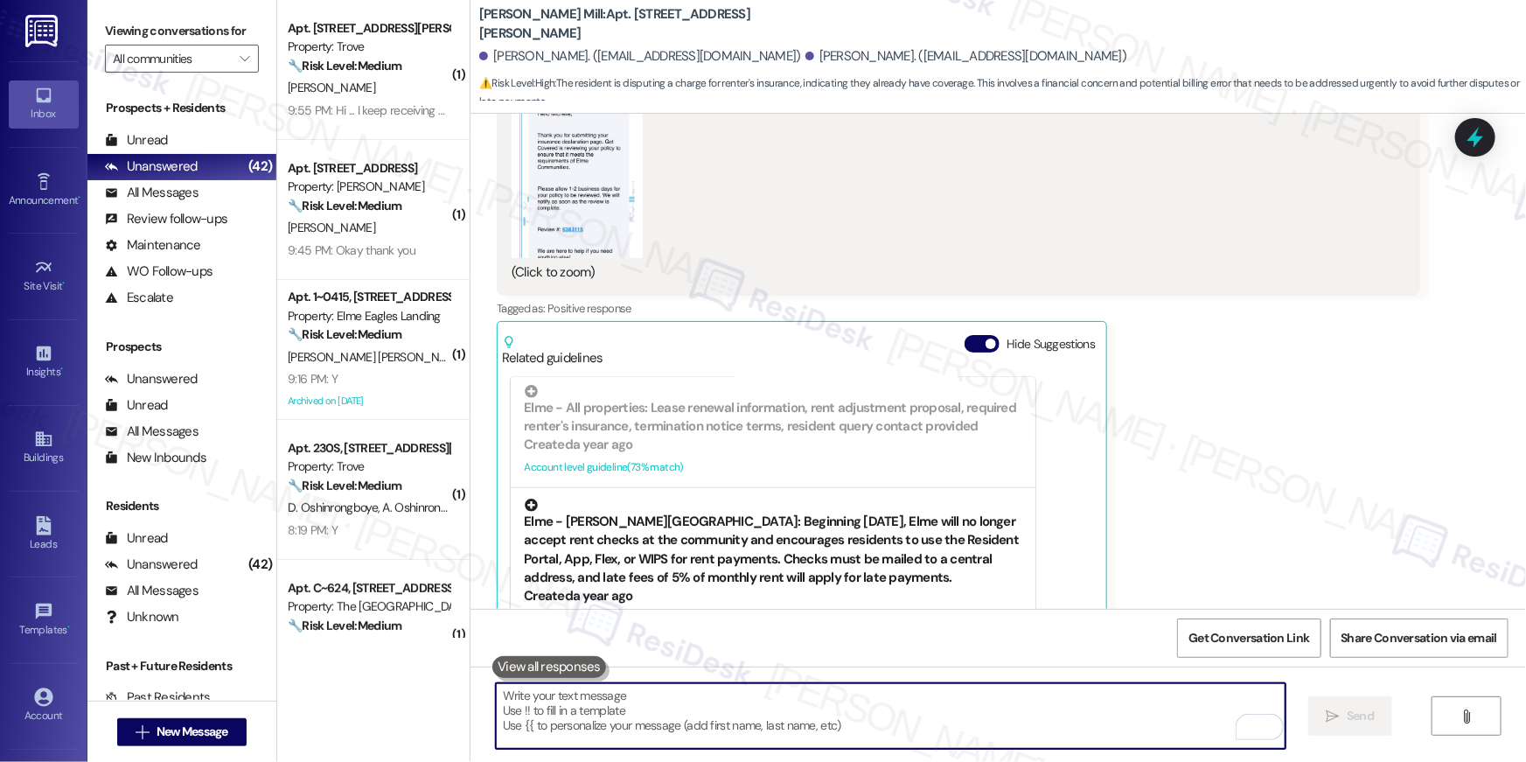
scroll to position [832, 0]
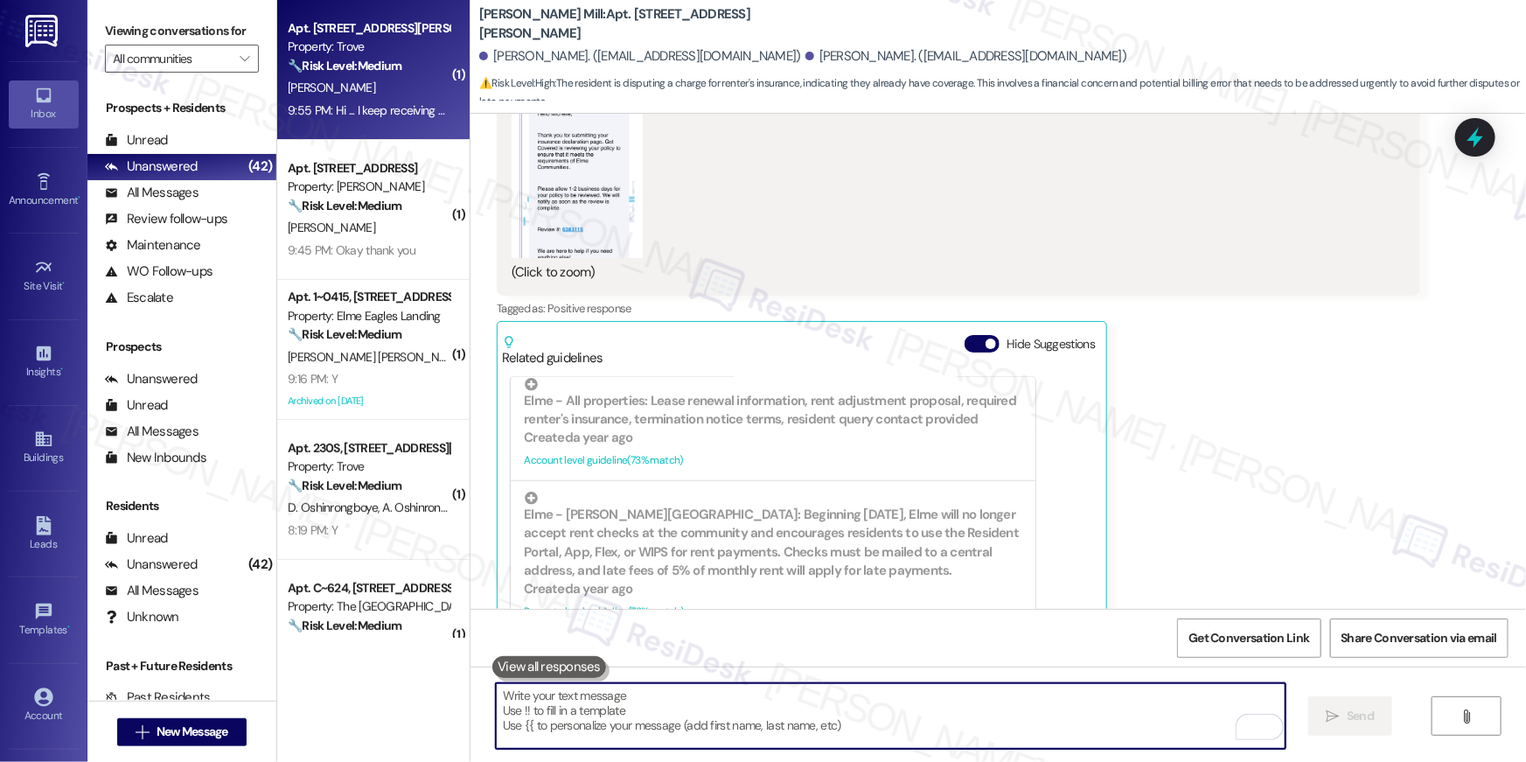
click at [402, 80] on div "A. Shalabi" at bounding box center [368, 88] width 165 height 22
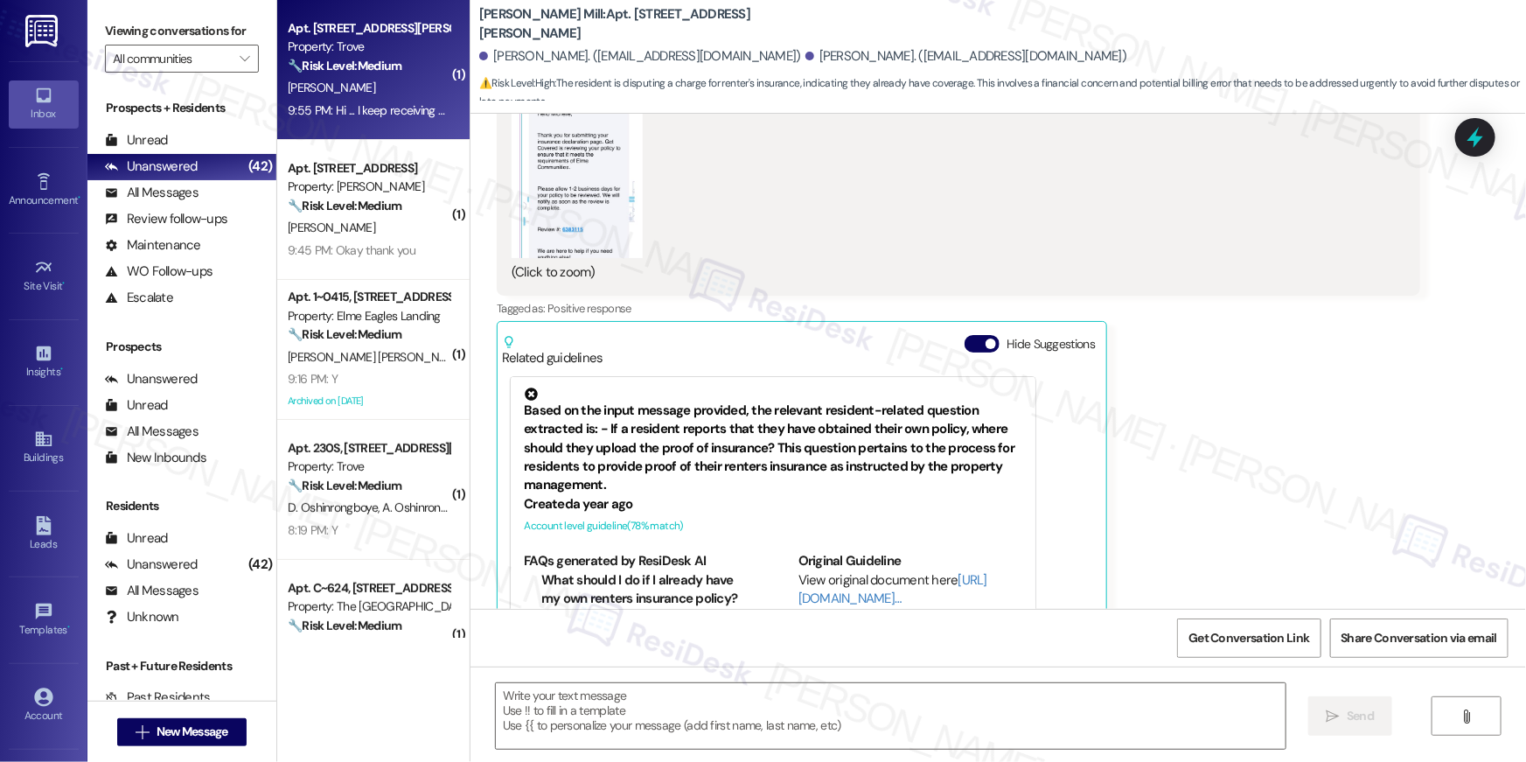
type textarea "Fetching suggested responses. Please feel free to read through the conversation…"
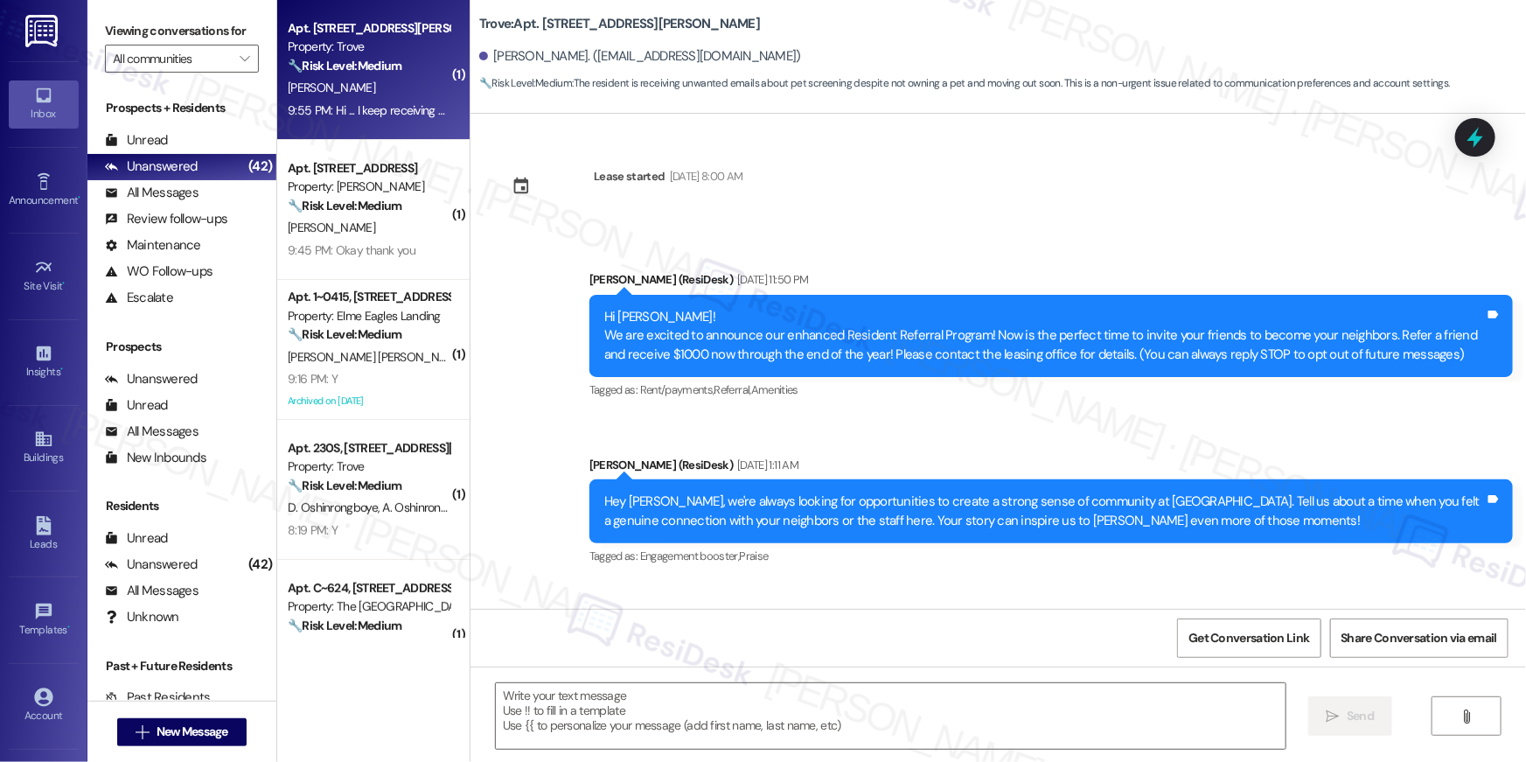
scroll to position [7507, 0]
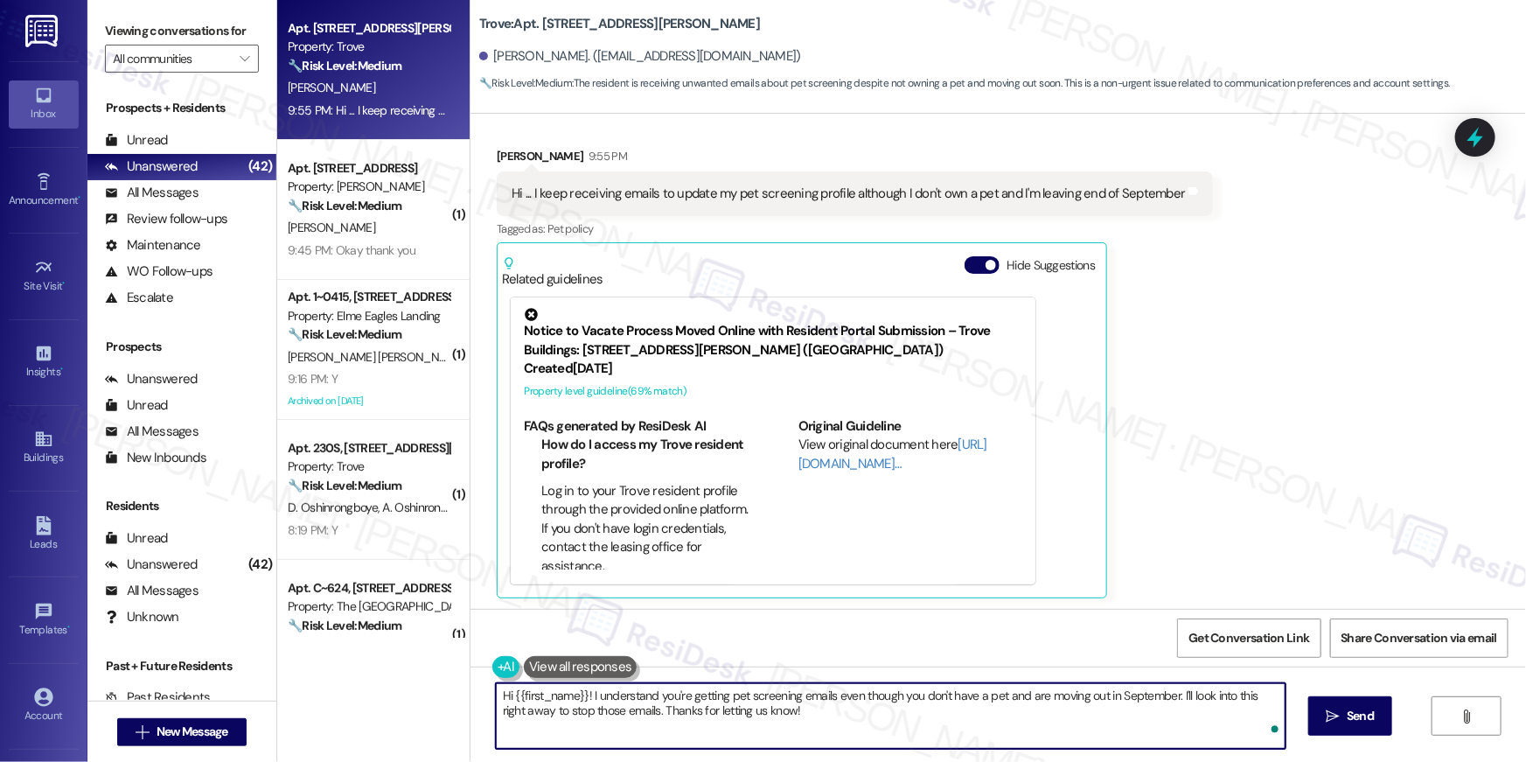
click at [783, 717] on textarea "Hi {{first_name}}! I understand you're getting pet screening emails even though…" at bounding box center [891, 716] width 790 height 66
click at [1150, 713] on textarea "Hi {{first_name}}! I understand you're getting pet screening emails even though…" at bounding box center [891, 716] width 790 height 66
drag, startPoint x: 1173, startPoint y: 695, endPoint x: 1179, endPoint y: 722, distance: 27.8
click at [1179, 722] on textarea "Hi {{first_name}}! I understand you're getting pet screening emails even though…" at bounding box center [891, 716] width 790 height 66
type textarea "Hi {{first_name}}! I understand you're getting pet screening emails even though…"
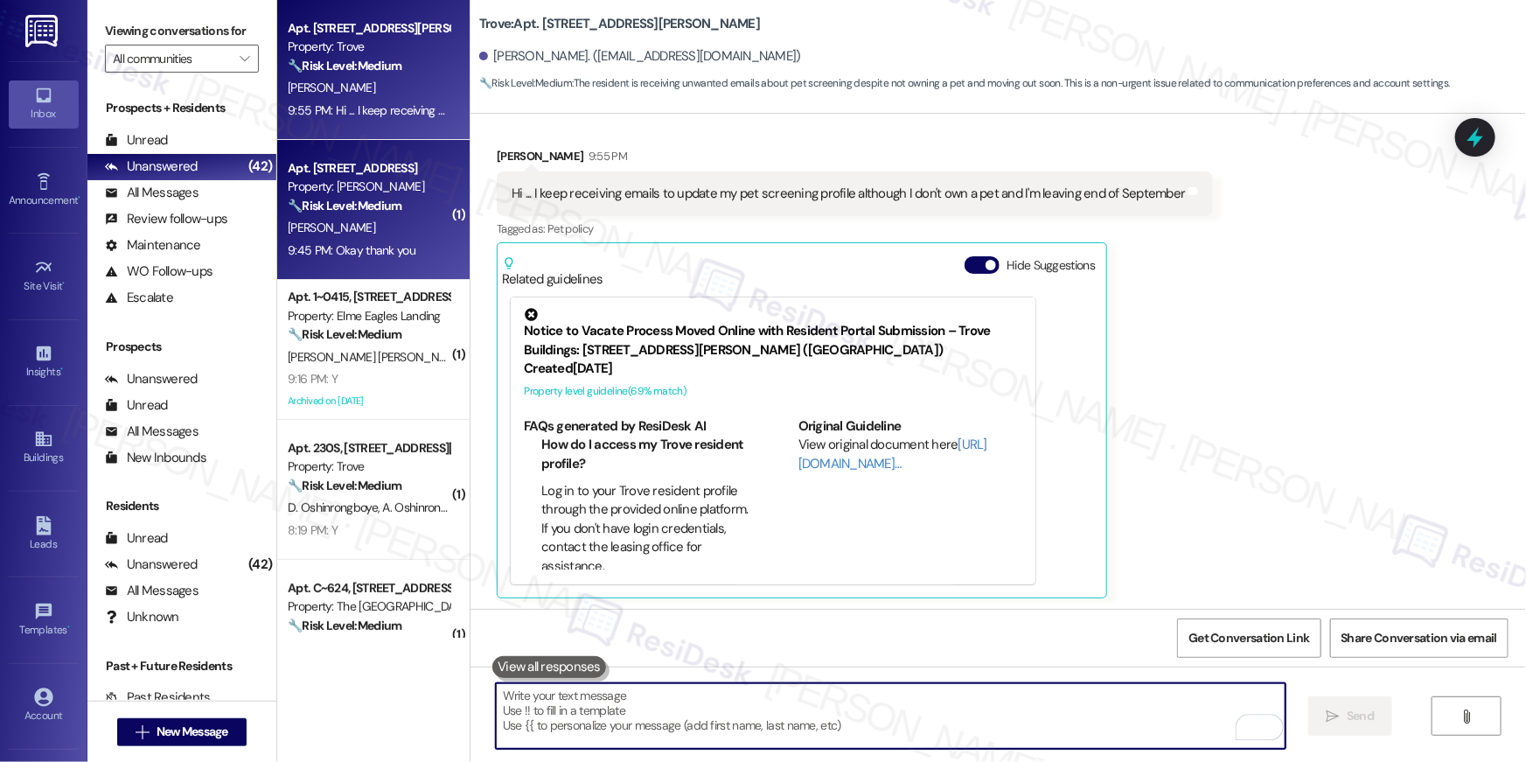
scroll to position [7506, 0]
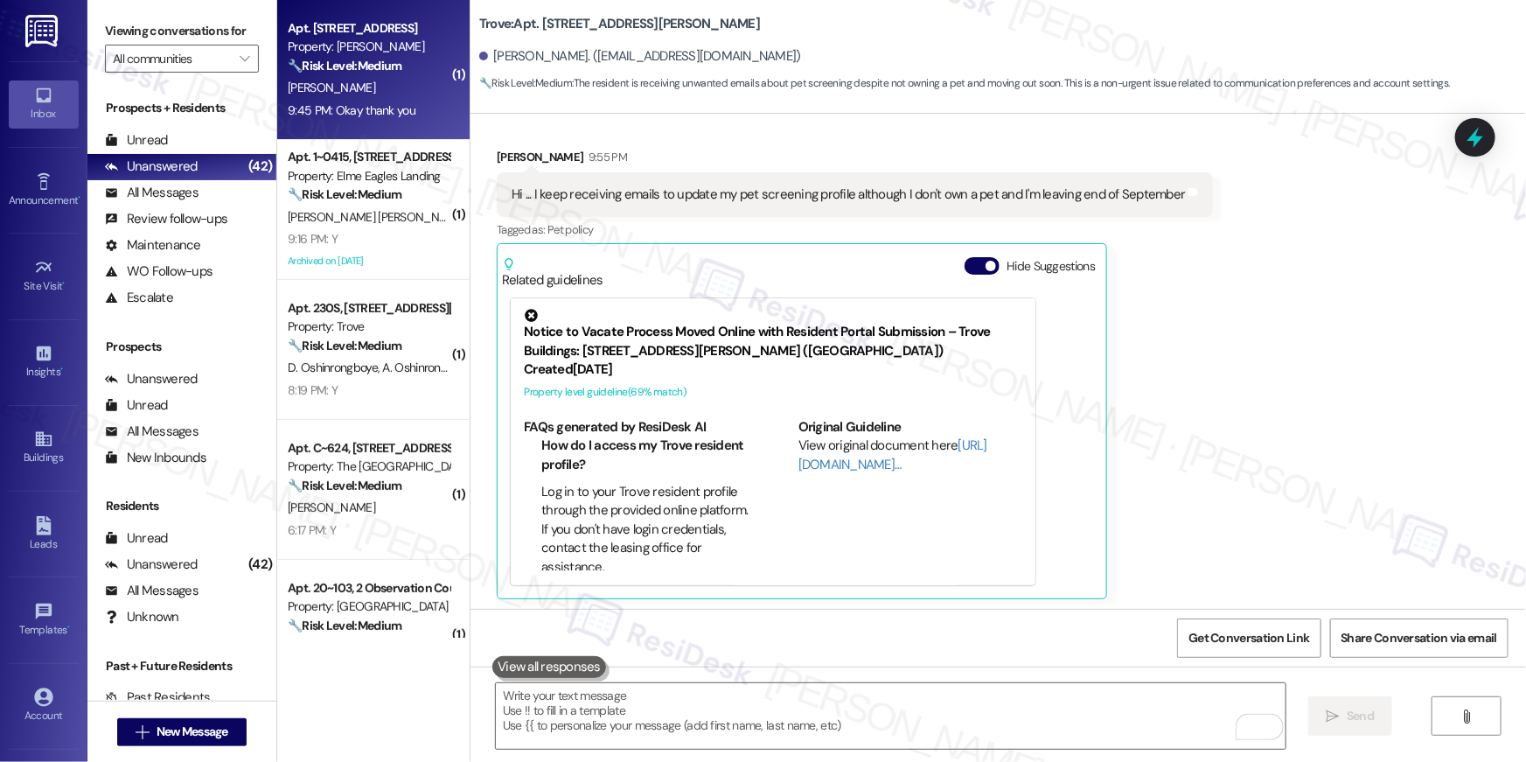
click at [372, 107] on div "9:45 PM: Okay thank you 9:45 PM: Okay thank you" at bounding box center [352, 110] width 128 height 16
type textarea "Fetching suggested responses. Please feel free to read through the conversation…"
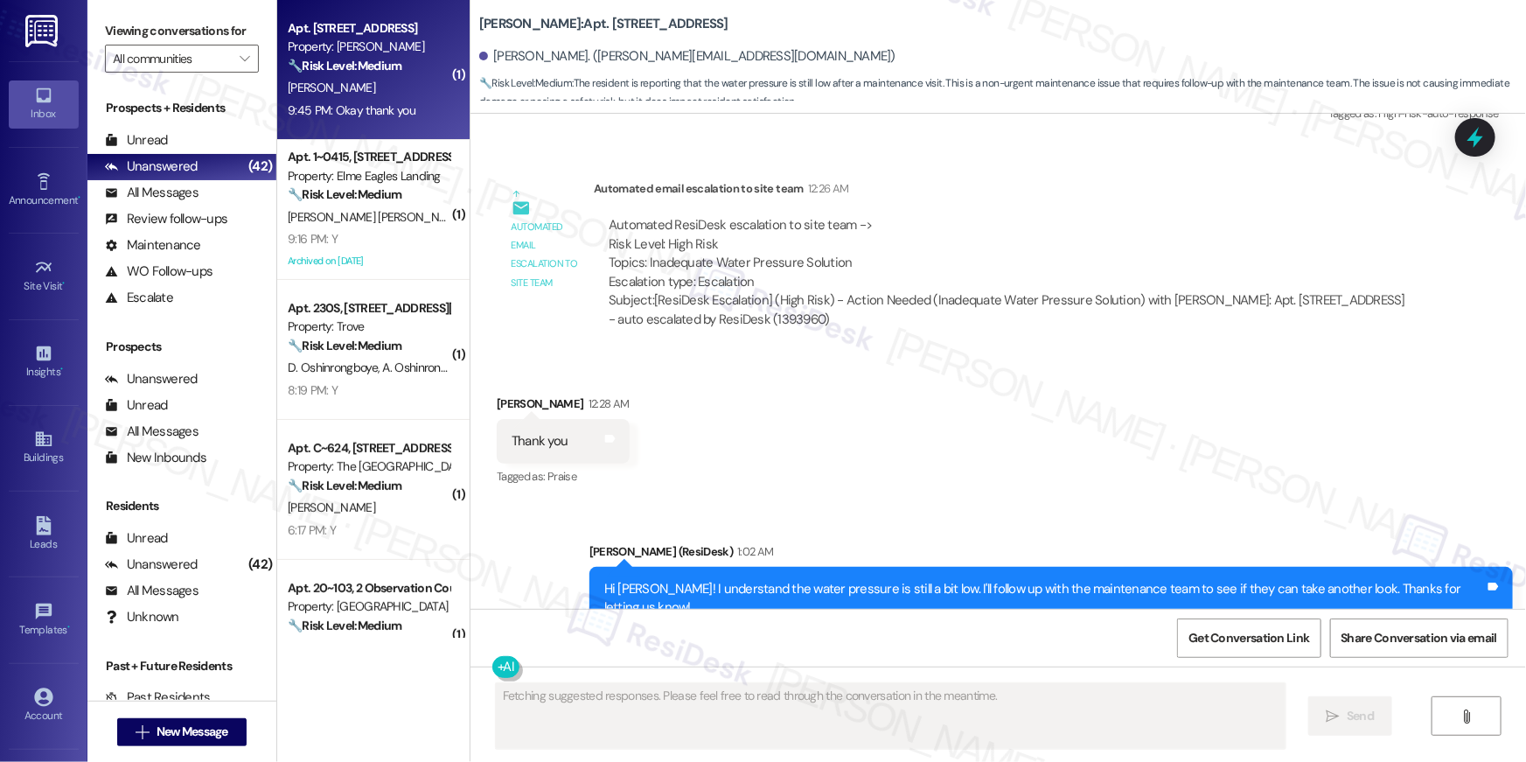
scroll to position [3026, 0]
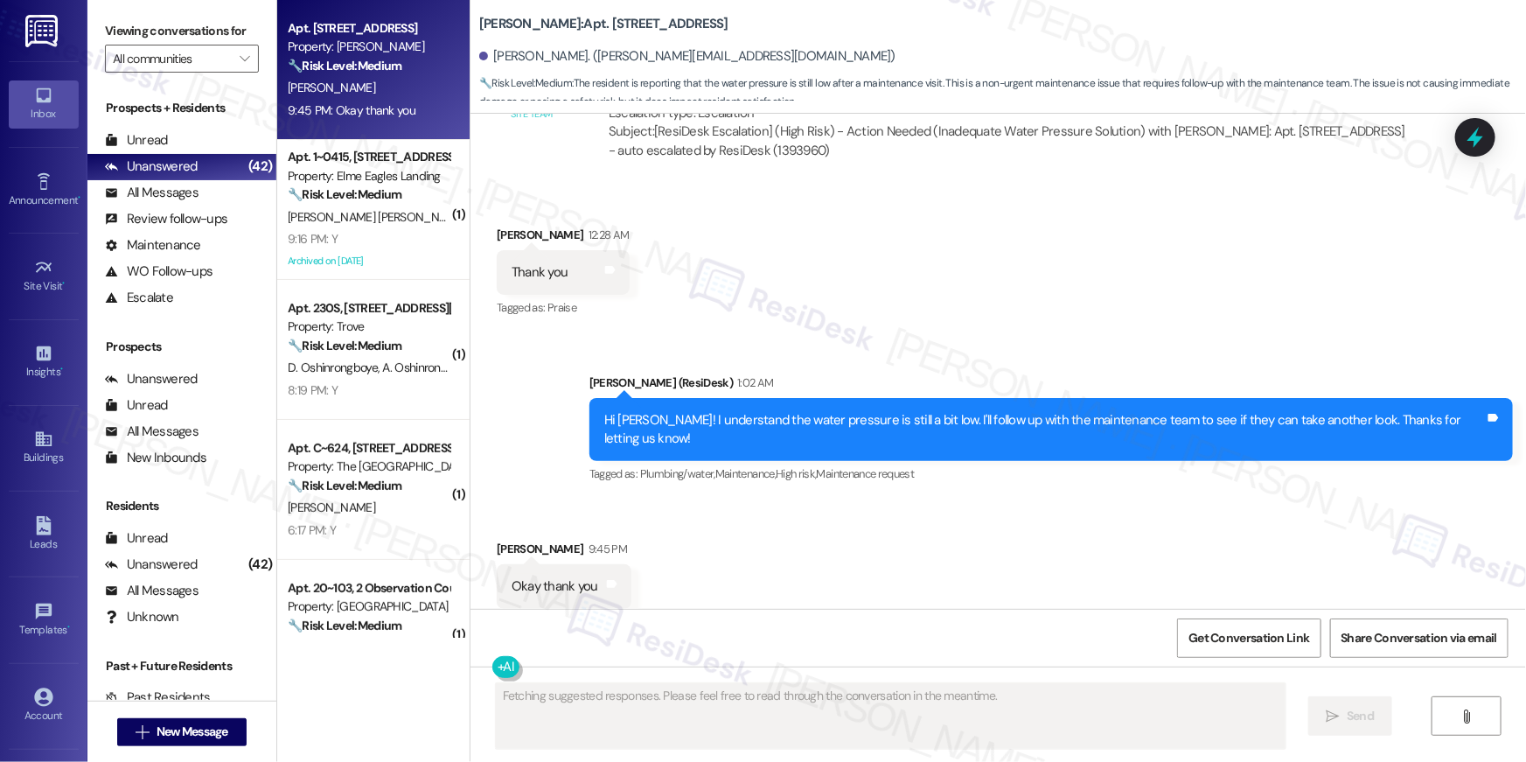
drag, startPoint x: 996, startPoint y: 571, endPoint x: 986, endPoint y: 671, distance: 100.1
click at [995, 574] on div "Received via SMS Lauren Pichardo 9:45 PM Okay thank you Tags and notes Tagged a…" at bounding box center [997, 574] width 1055 height 148
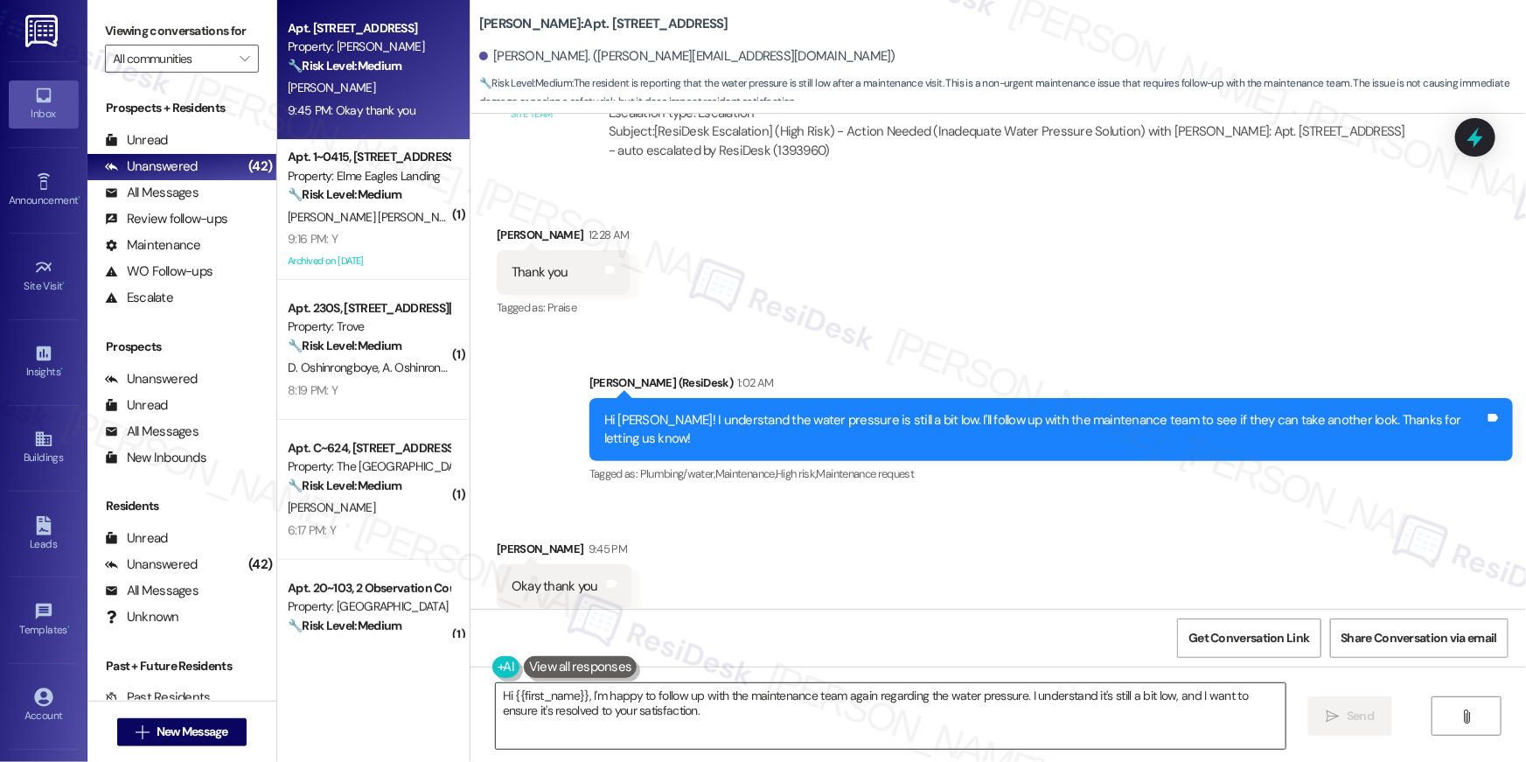
click at [989, 703] on textarea "Hi {{first_name}}, I'm happy to follow up with the maintenance team again regar…" at bounding box center [891, 716] width 790 height 66
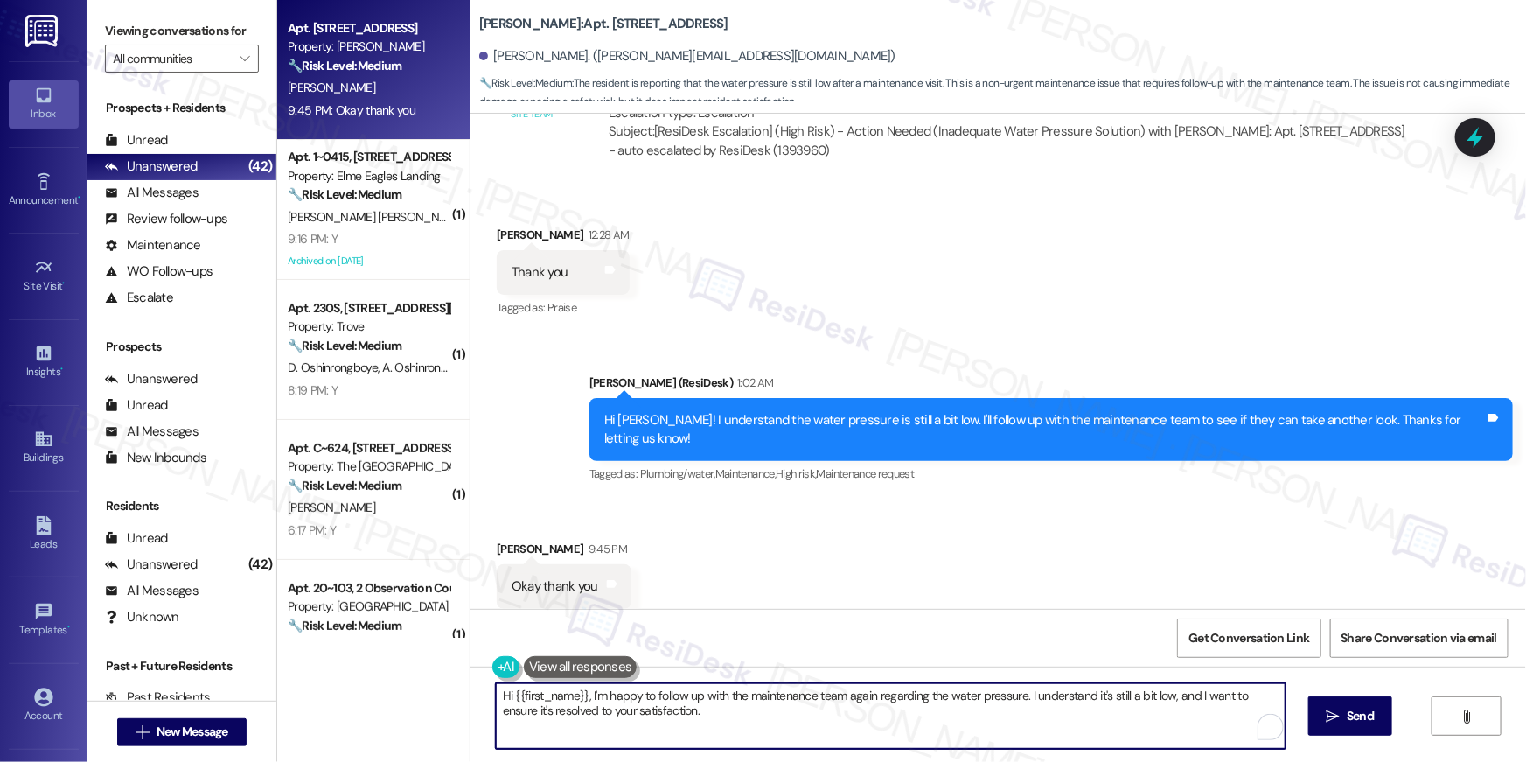
click at [989, 703] on textarea "Hi {{first_name}}, I'm happy to follow up with the maintenance team again regar…" at bounding box center [891, 716] width 790 height 66
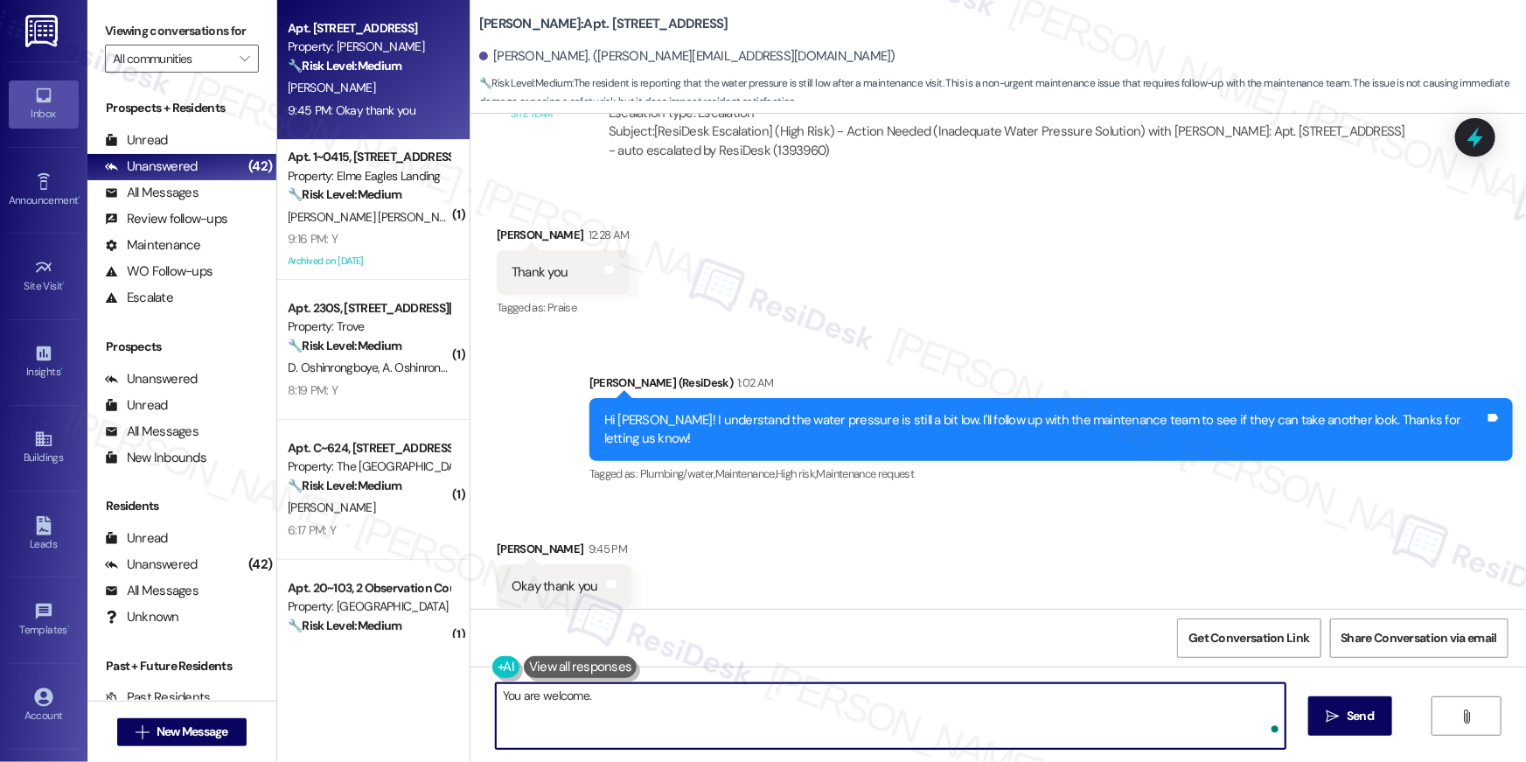
type textarea "You are welcome."
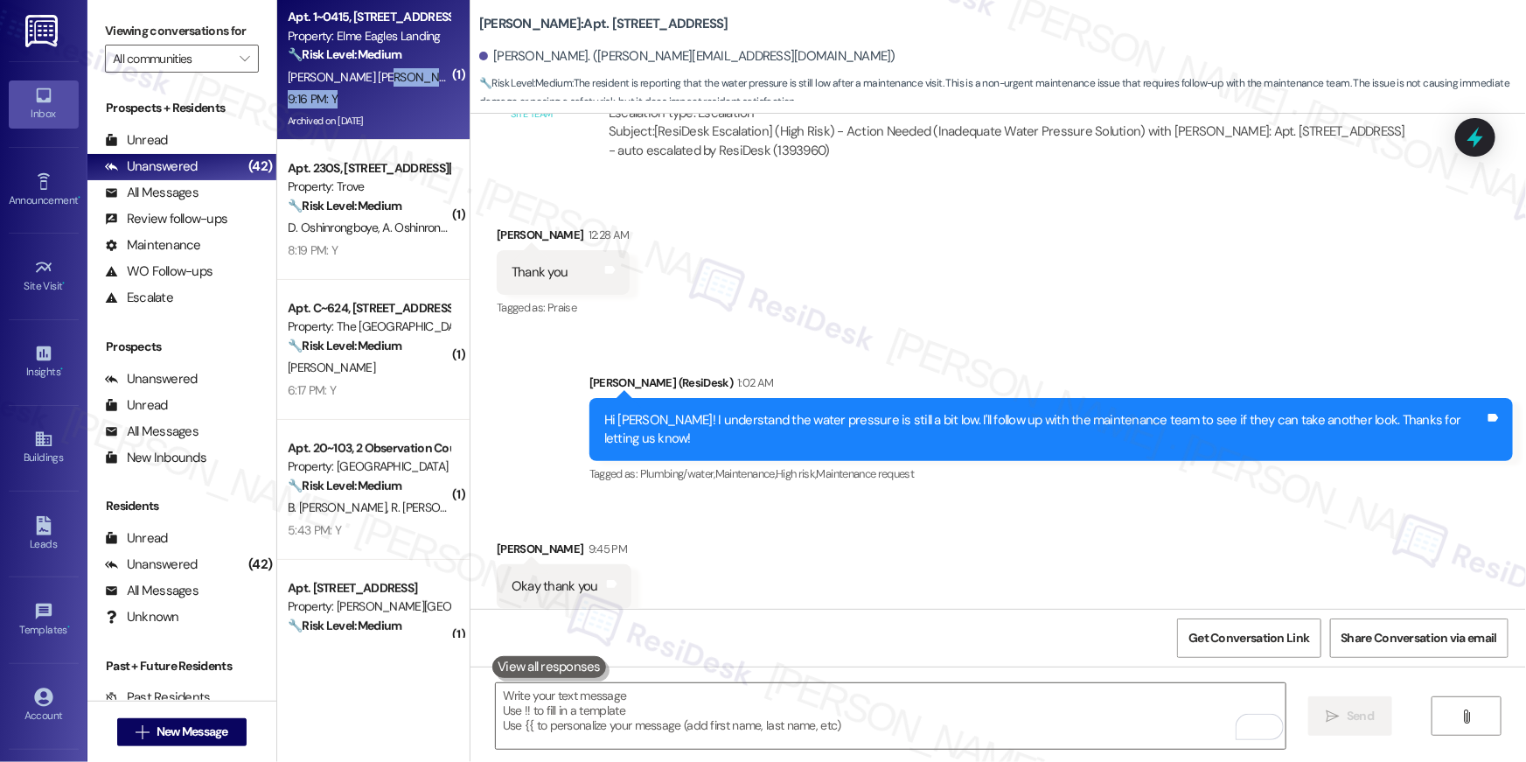
drag, startPoint x: 381, startPoint y: 89, endPoint x: 372, endPoint y: 77, distance: 15.6
click at [372, 77] on div "Apt. 1~0415, 860 Rock Quarry Road Property: Elme Eagles Landing 🔧 Risk Level: M…" at bounding box center [373, 70] width 192 height 140
click at [372, 77] on span "C. Landers Mccroskey" at bounding box center [376, 77] width 177 height 16
type textarea "Fetching suggested responses. Please feel free to read through the conversation…"
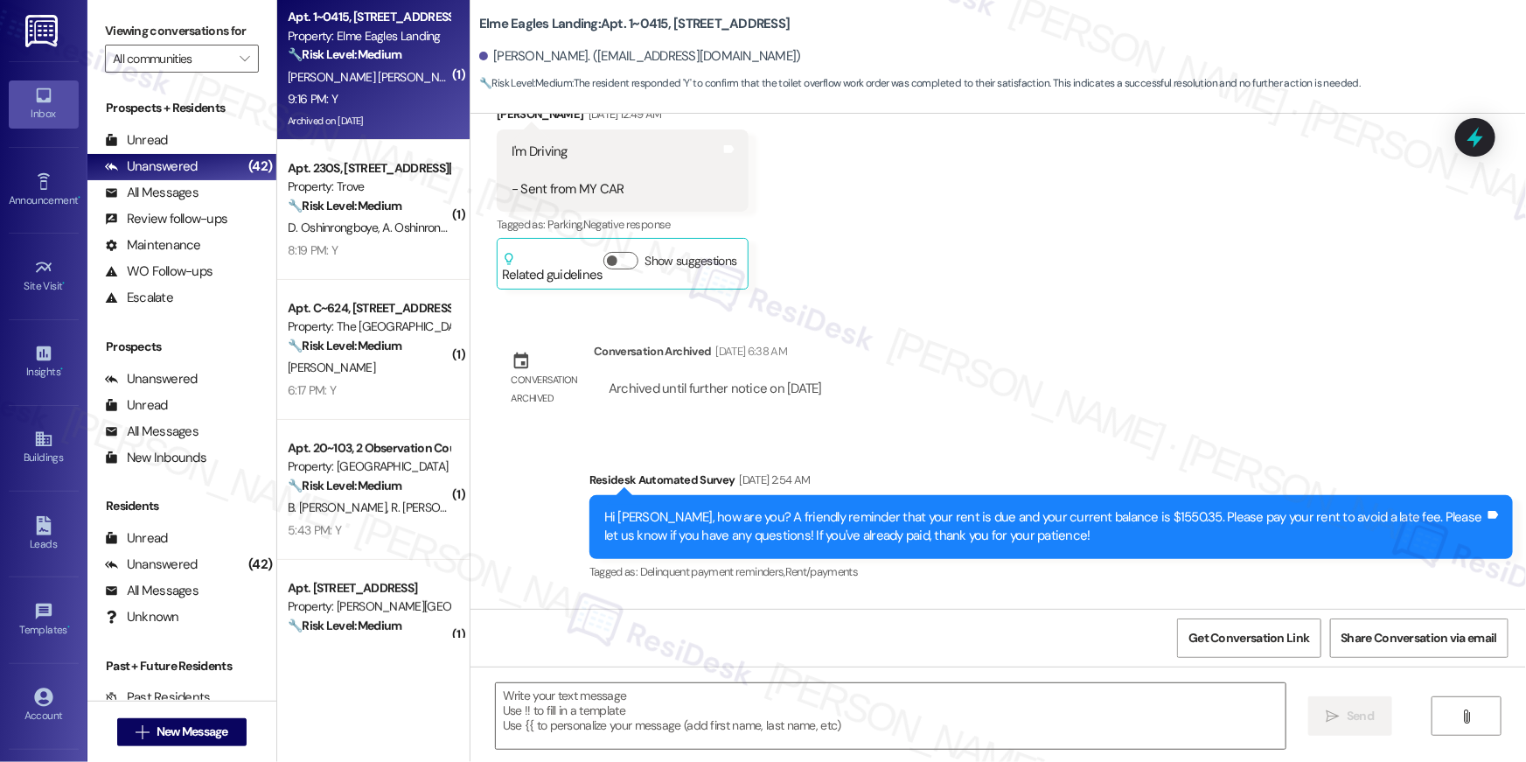
scroll to position [9186, 0]
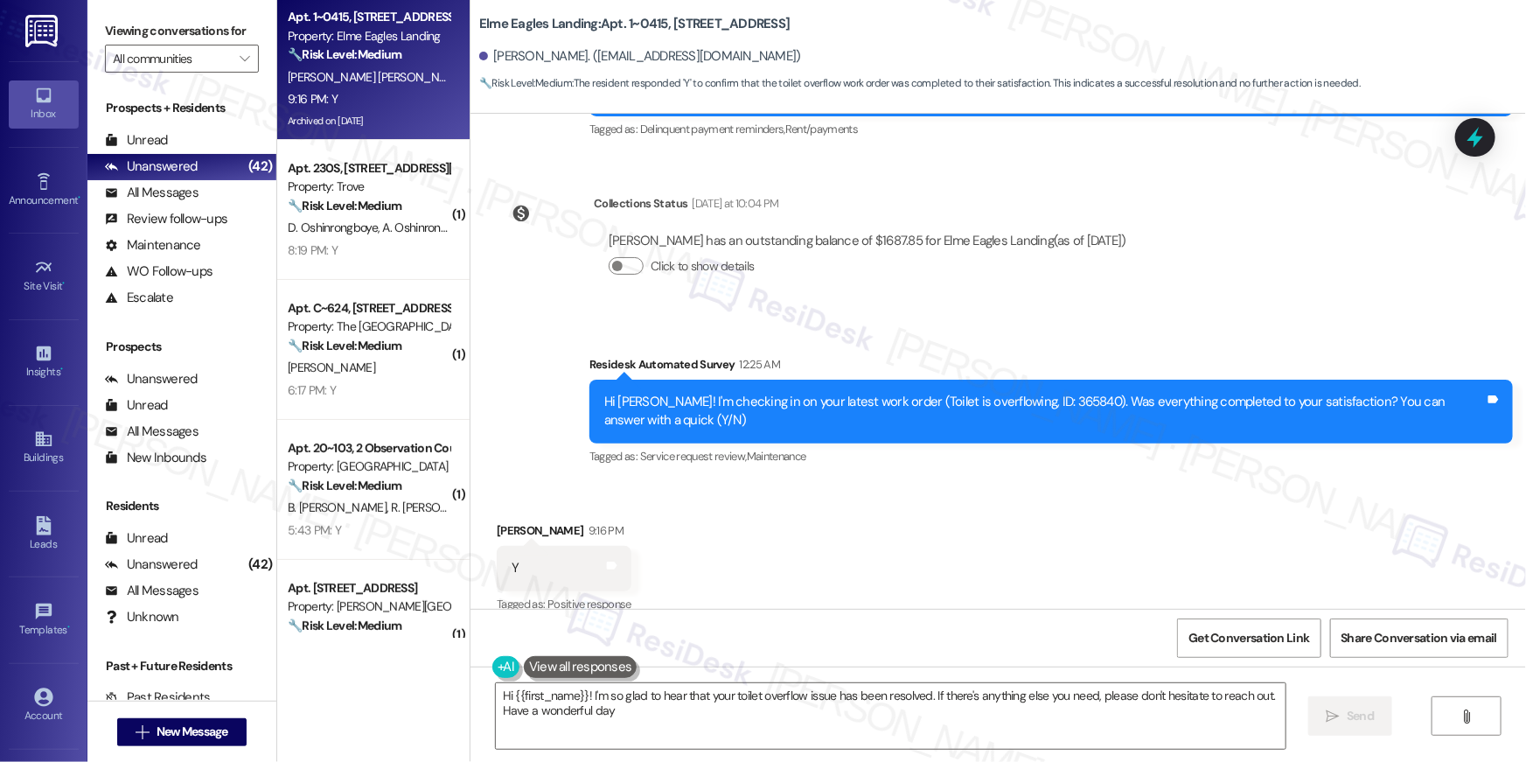
type textarea "Hi {{first_name}}! I'm so glad to hear that your toilet overflow issue has been…"
click at [1047, 704] on textarea "Hi {{first_name}}! I'm so glad to hear that your toilet overflow issue has been…" at bounding box center [891, 716] width 790 height 66
click at [1335, 713] on icon "" at bounding box center [1332, 716] width 13 height 14
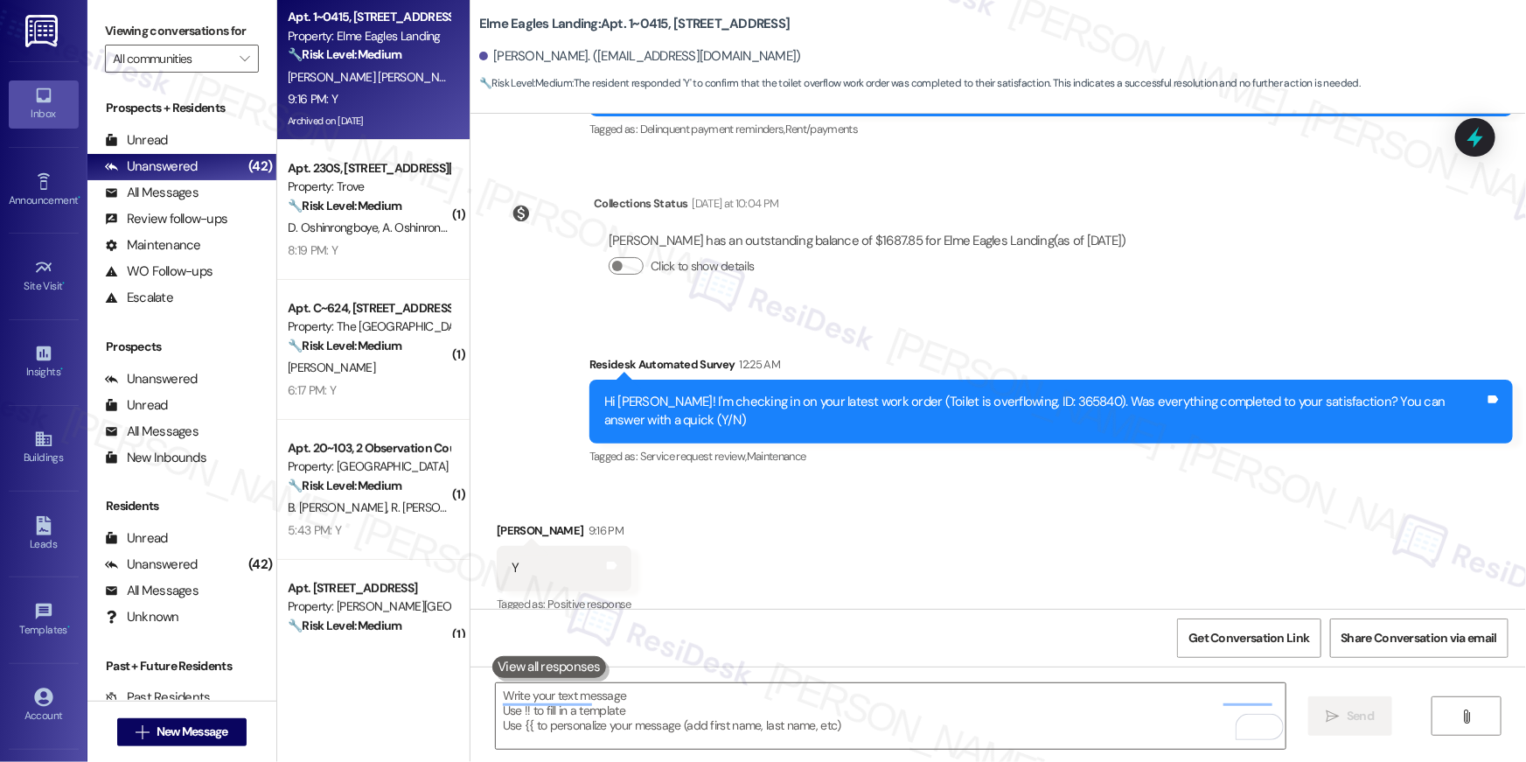
scroll to position [9185, 0]
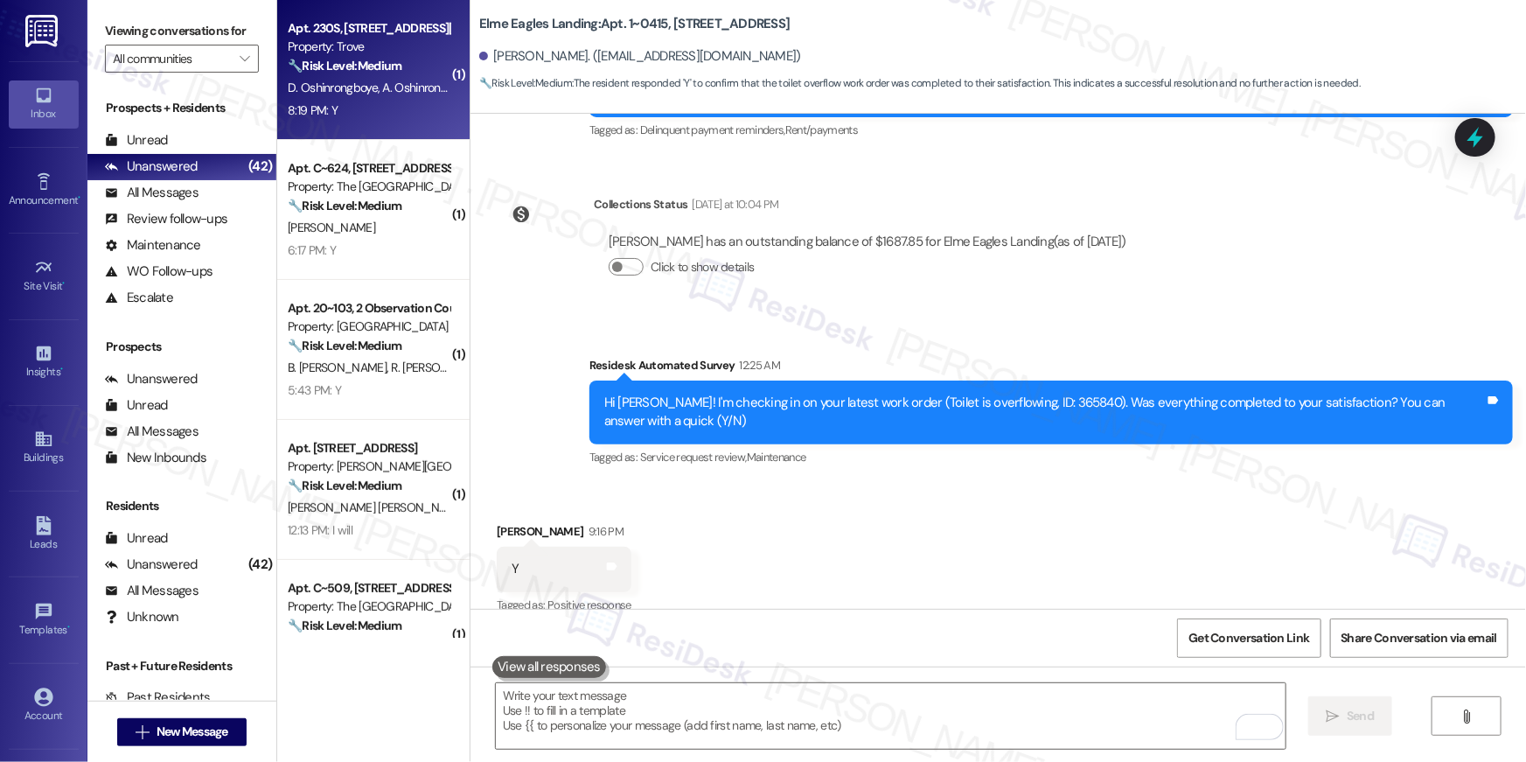
click at [391, 93] on span "A. Oshinrongboye" at bounding box center [427, 88] width 89 height 16
type textarea "Fetching suggested responses. Please feel free to read through the conversation…"
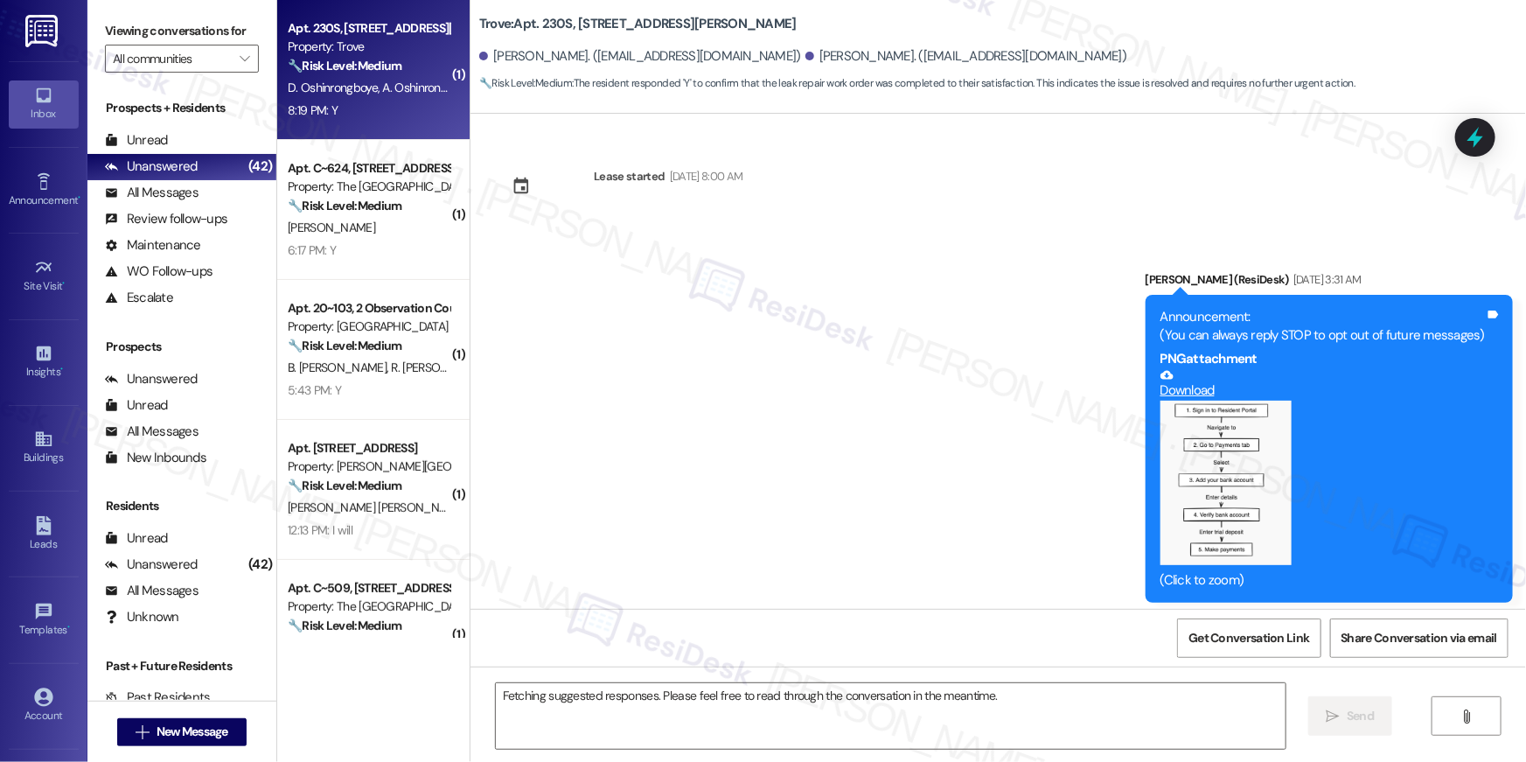
scroll to position [7811, 0]
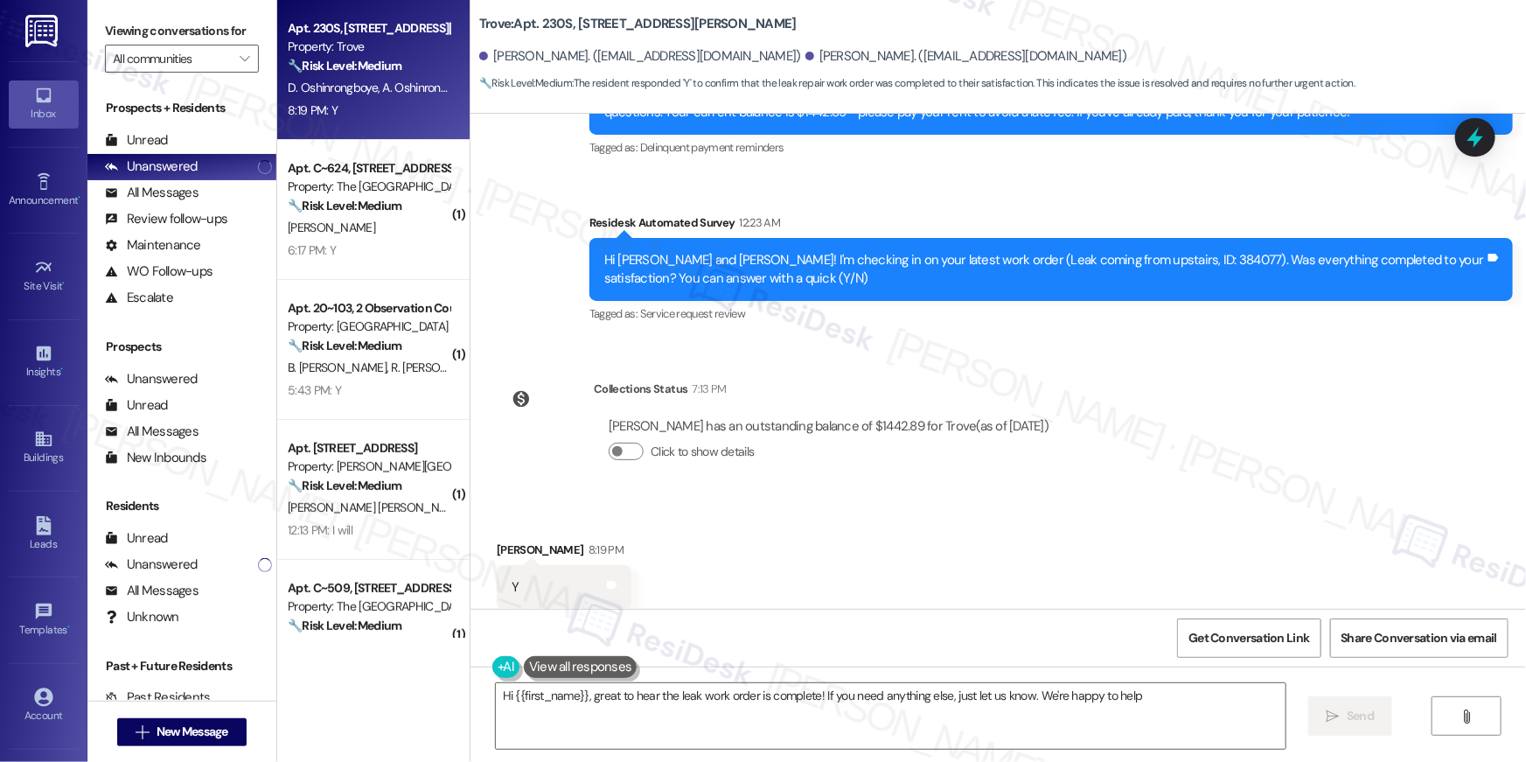
type textarea "Hi {{first_name}}, great to hear the leak work order is complete! If you need a…"
click at [1000, 718] on textarea "Hi {{first_name}}, great to hear the leak work order is complete! If you need a…" at bounding box center [891, 716] width 790 height 66
click at [1359, 727] on button " Send" at bounding box center [1350, 715] width 85 height 39
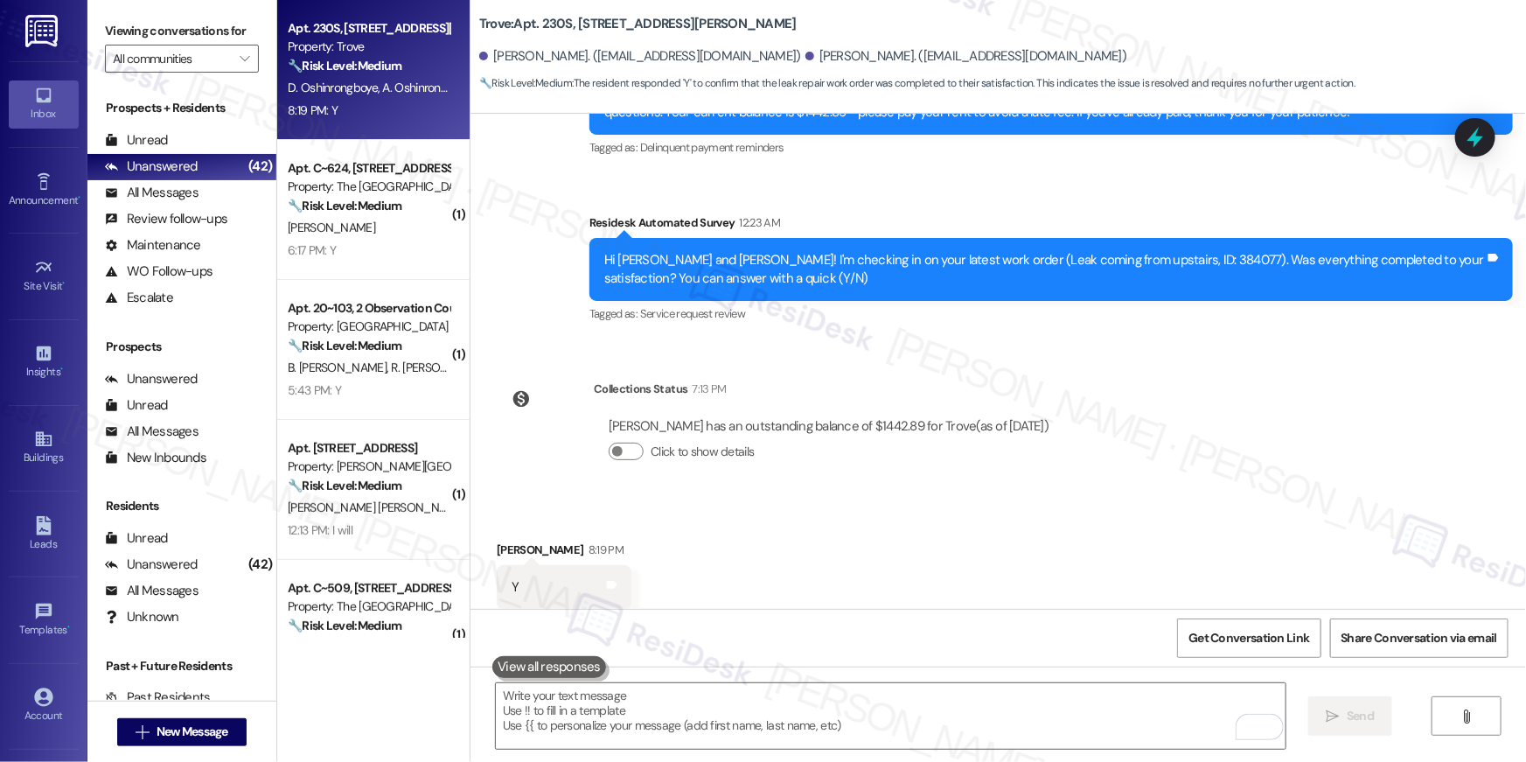
scroll to position [7810, 0]
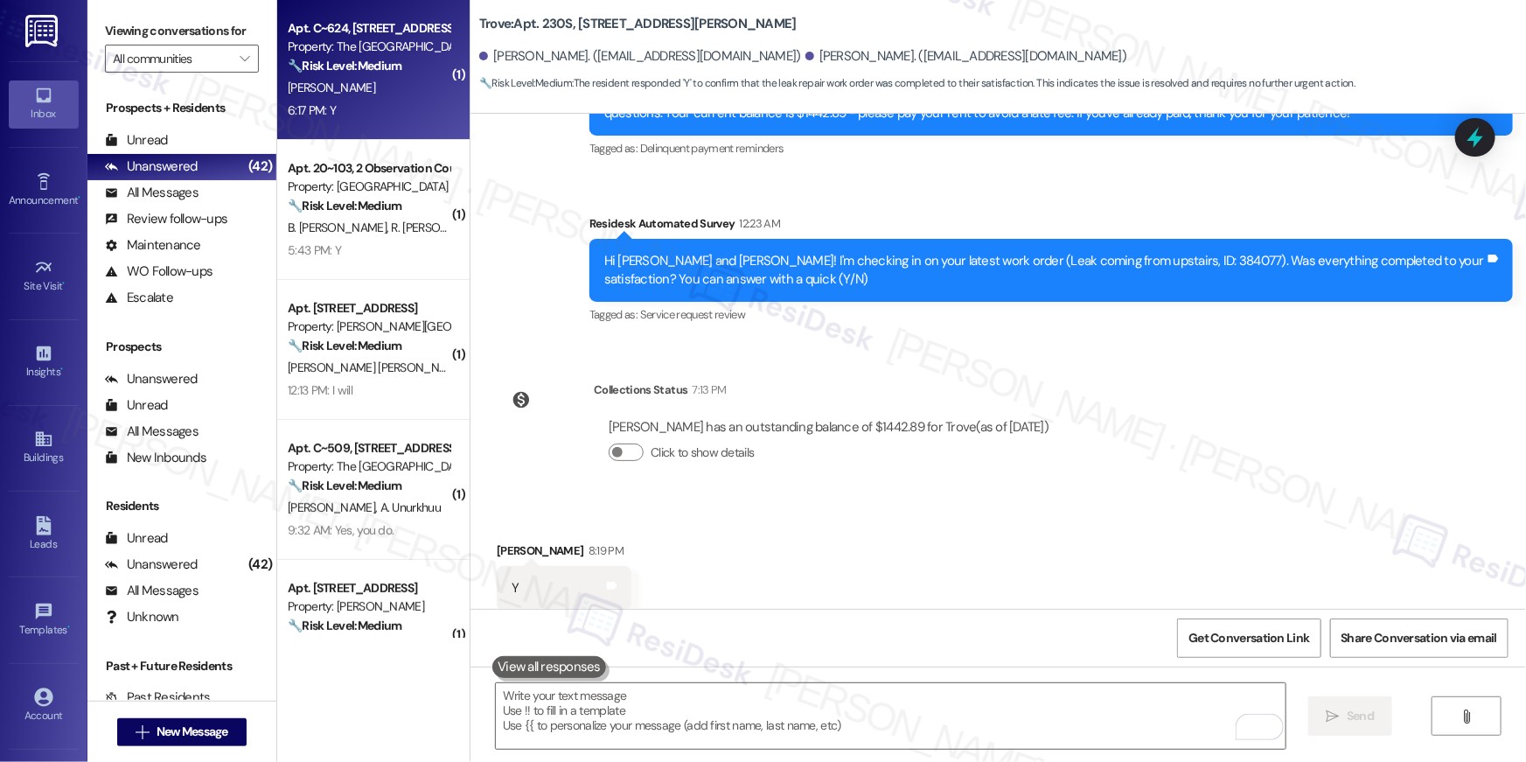
click at [356, 122] on div "Apt. C~624, 1850 Columbia Pike Property: The Wellington 🔧 Risk Level: Medium Th…" at bounding box center [373, 70] width 192 height 140
type textarea "Fetching suggested responses. Please feel free to read through the conversation…"
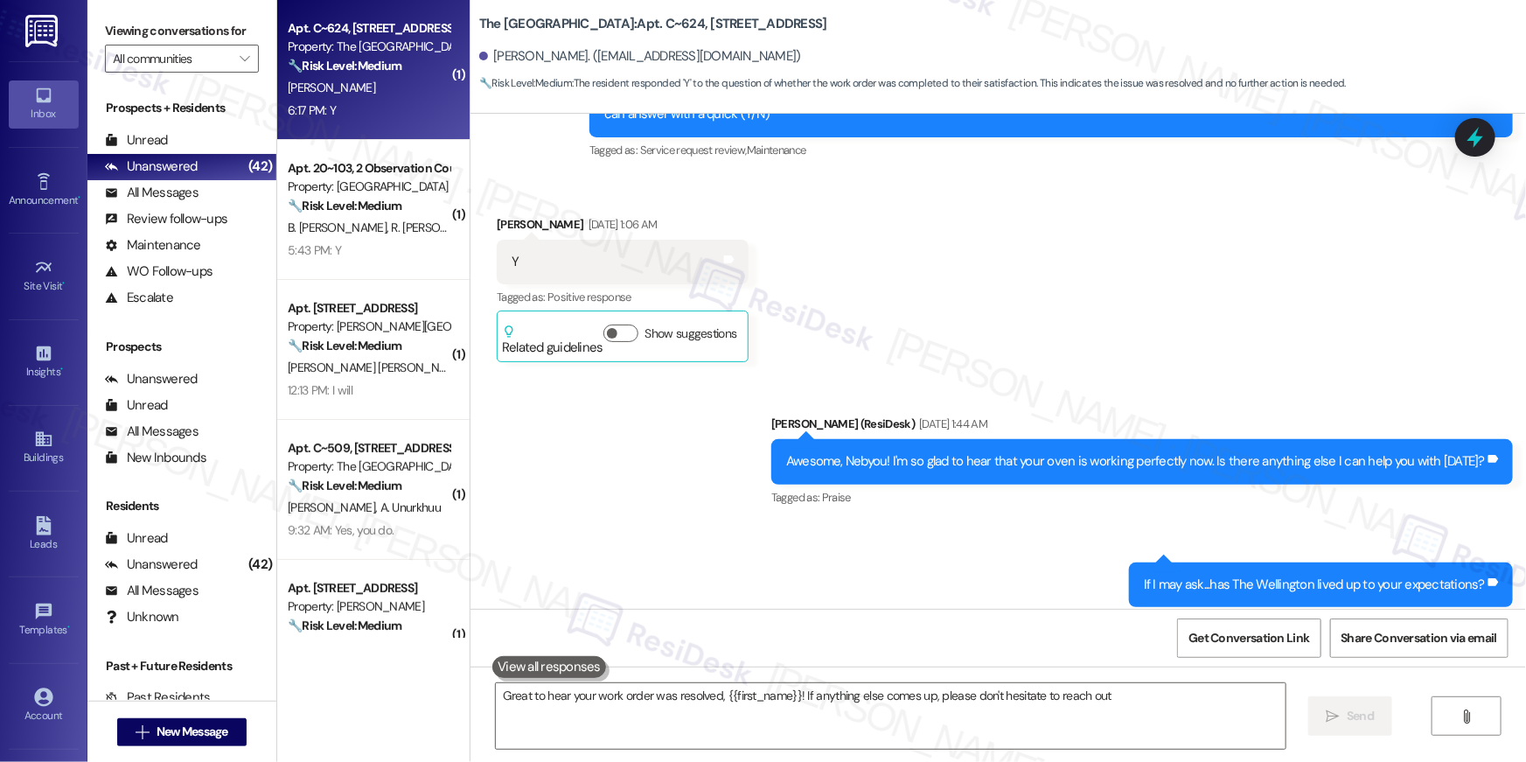
type textarea "Great to hear your work order was resolved, {{first_name}}! If anything else co…"
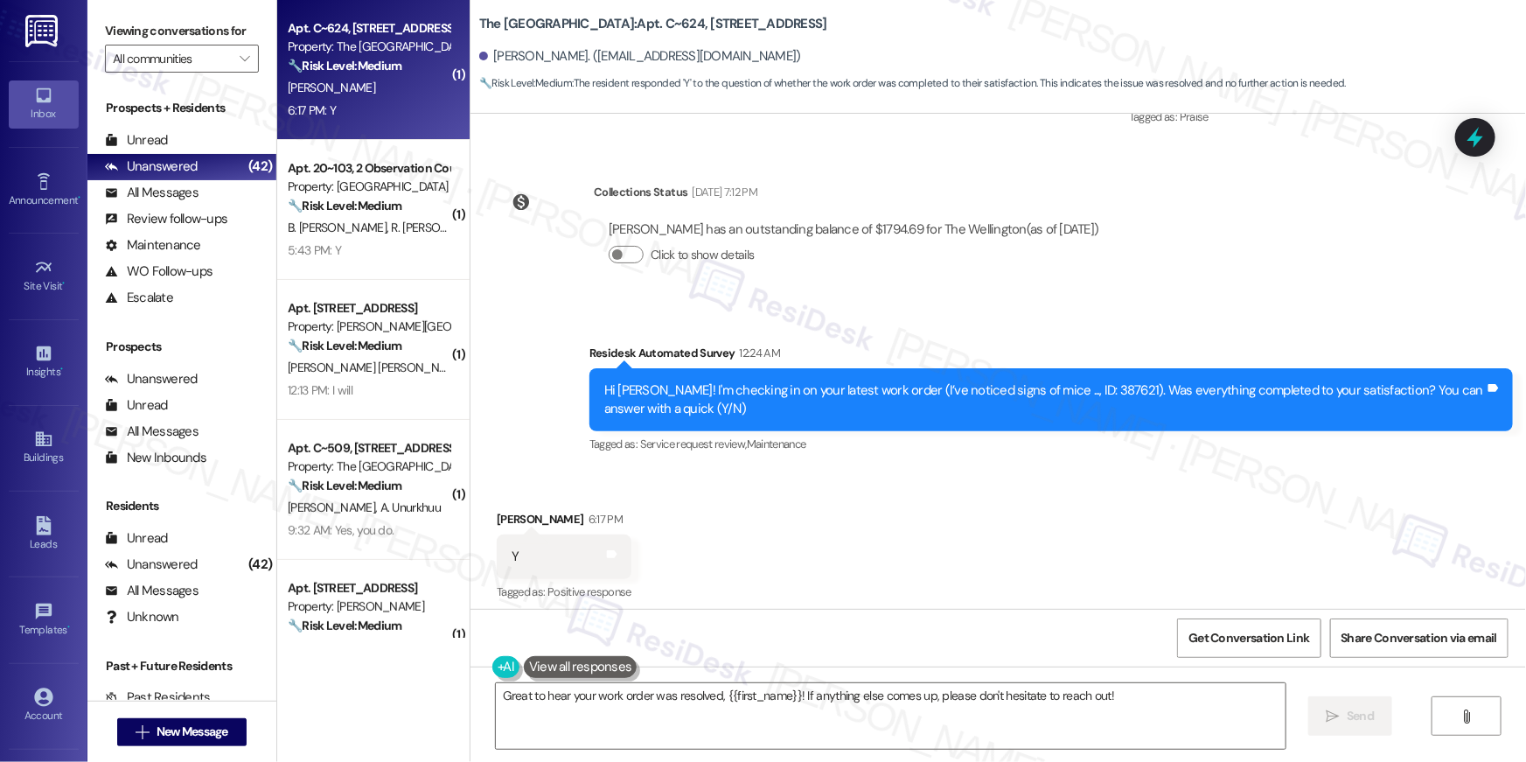
scroll to position [1932, 0]
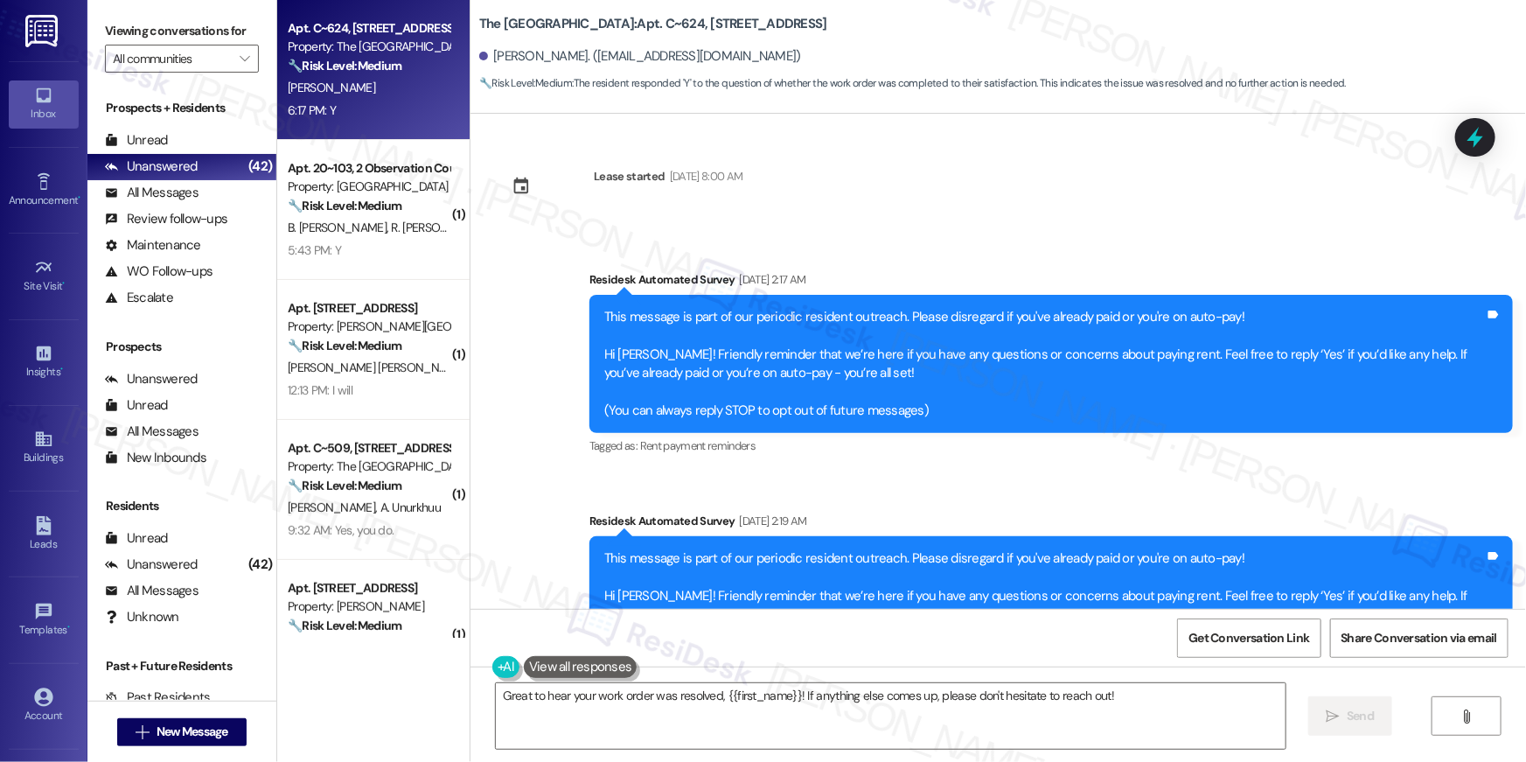
scroll to position [1932, 0]
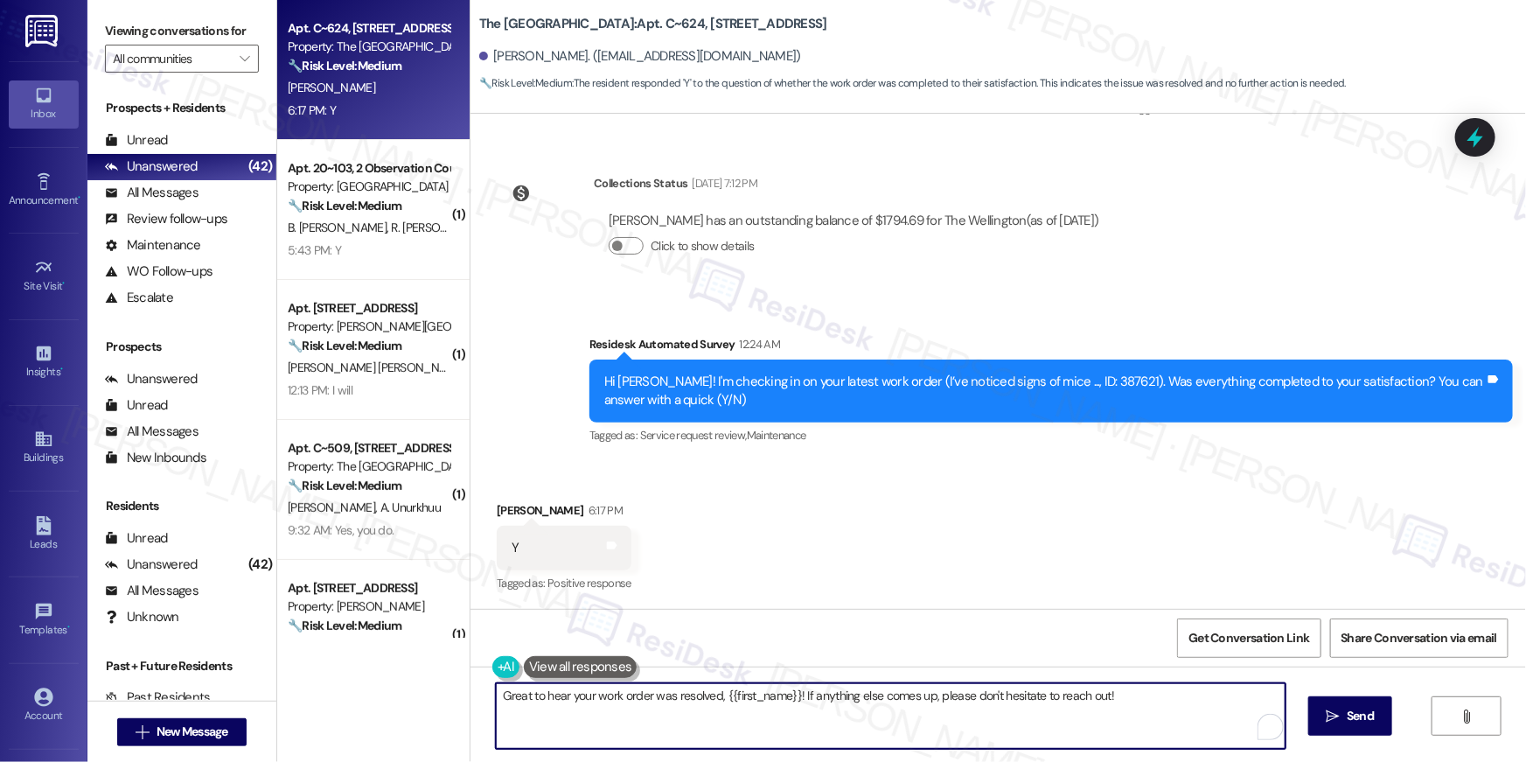
click at [868, 704] on textarea "Great to hear your work order was resolved, {{first_name}}! If anything else co…" at bounding box center [891, 716] width 790 height 66
click at [1174, 717] on textarea "Great to hear your work order was resolved, {{first_name}}! If anything else co…" at bounding box center [891, 716] width 790 height 66
click at [1364, 729] on button " Send" at bounding box center [1350, 715] width 85 height 39
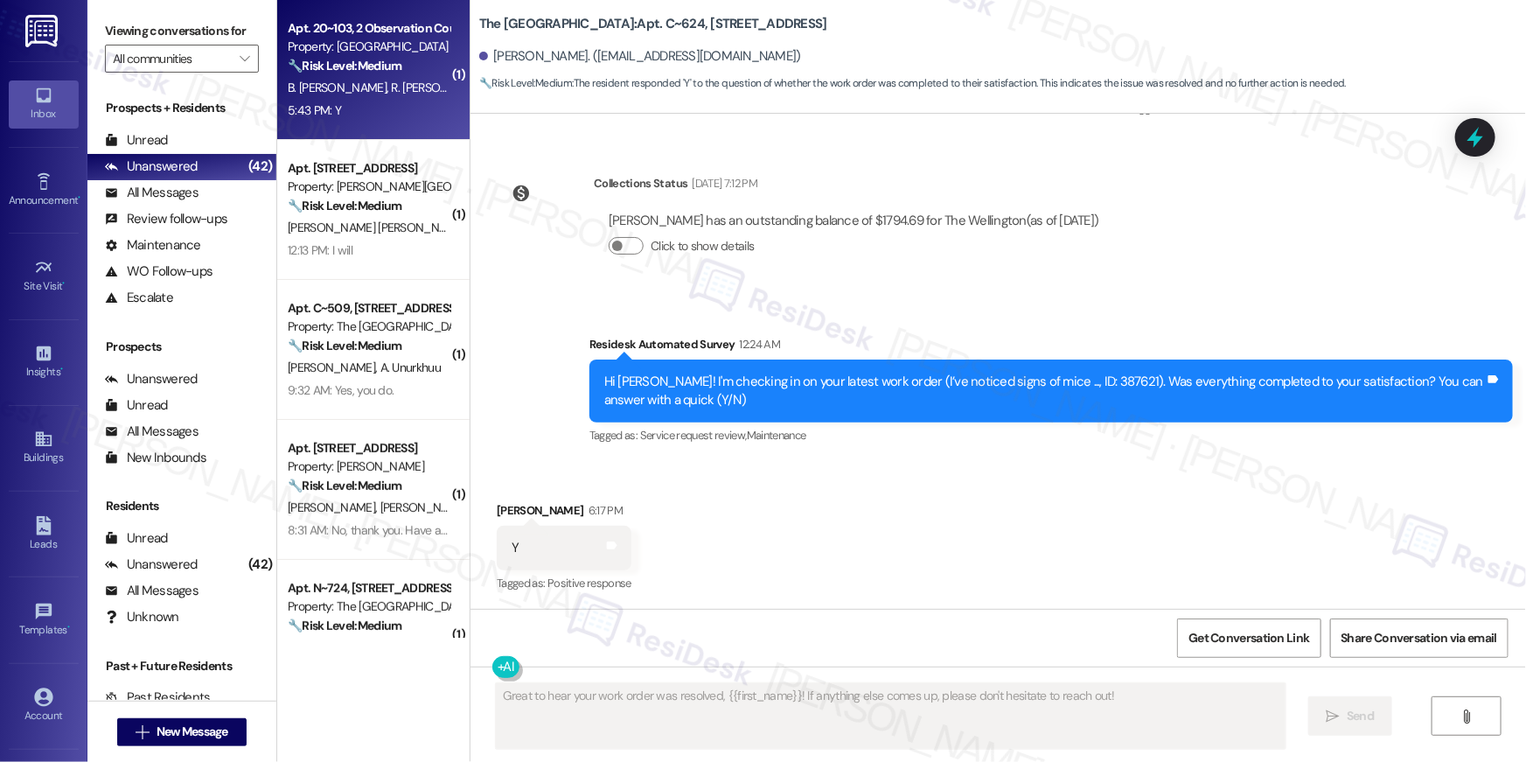
click at [386, 120] on div "5:43 PM: Y 5:43 PM: Y" at bounding box center [368, 111] width 165 height 22
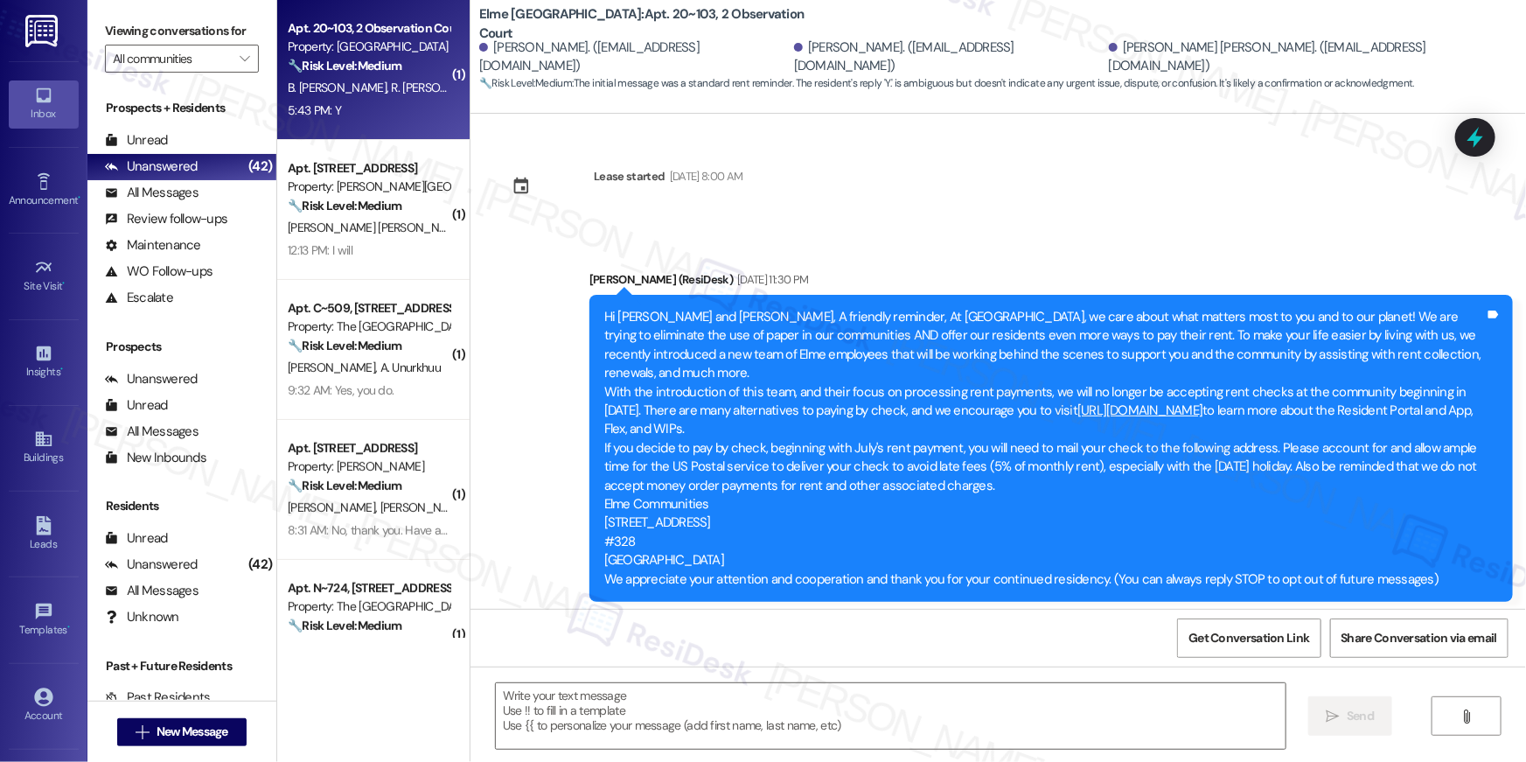
scroll to position [21512, 0]
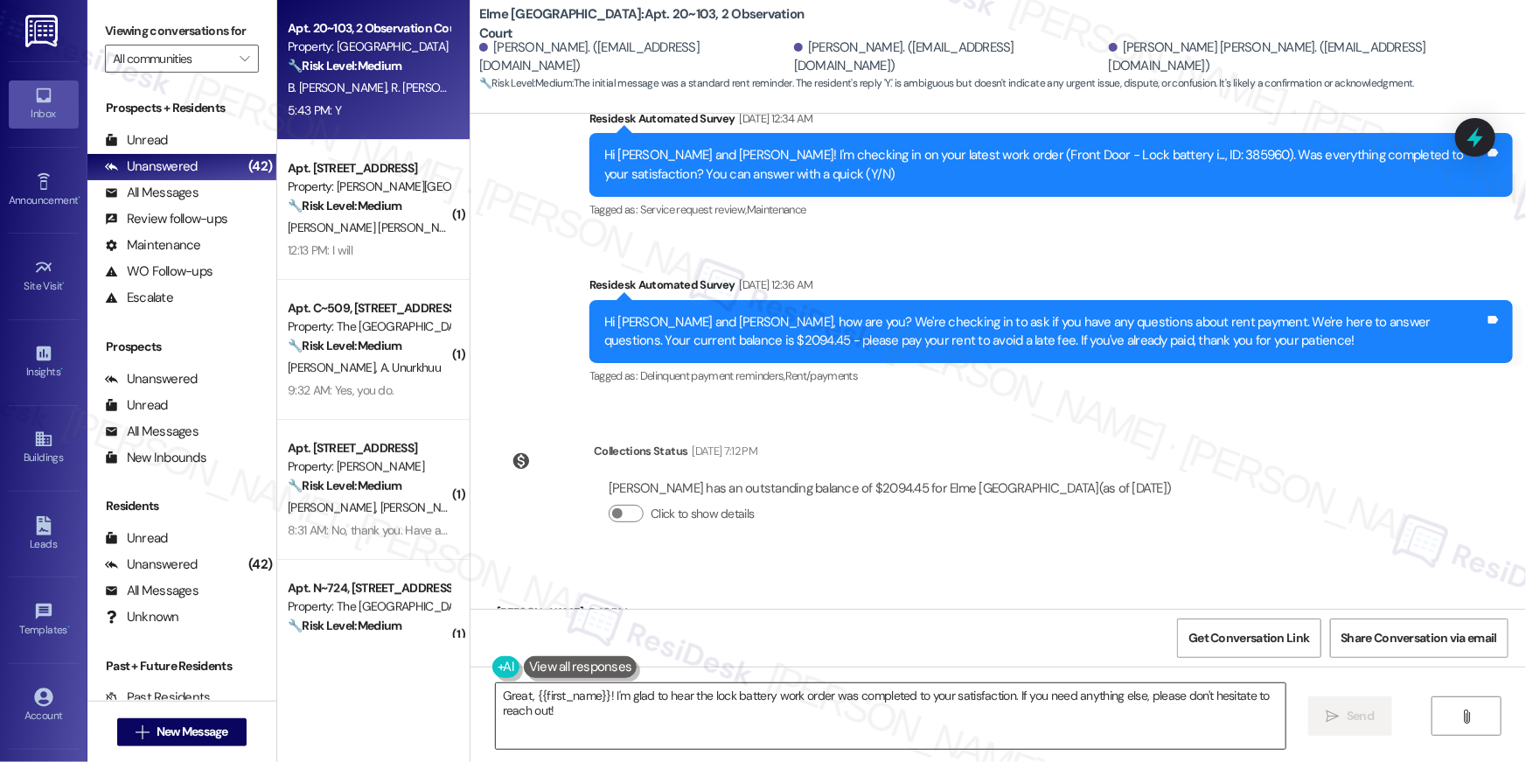
click at [1214, 733] on textarea "Great, {{first_name}}! I'm glad to hear the lock battery work order was complet…" at bounding box center [891, 716] width 790 height 66
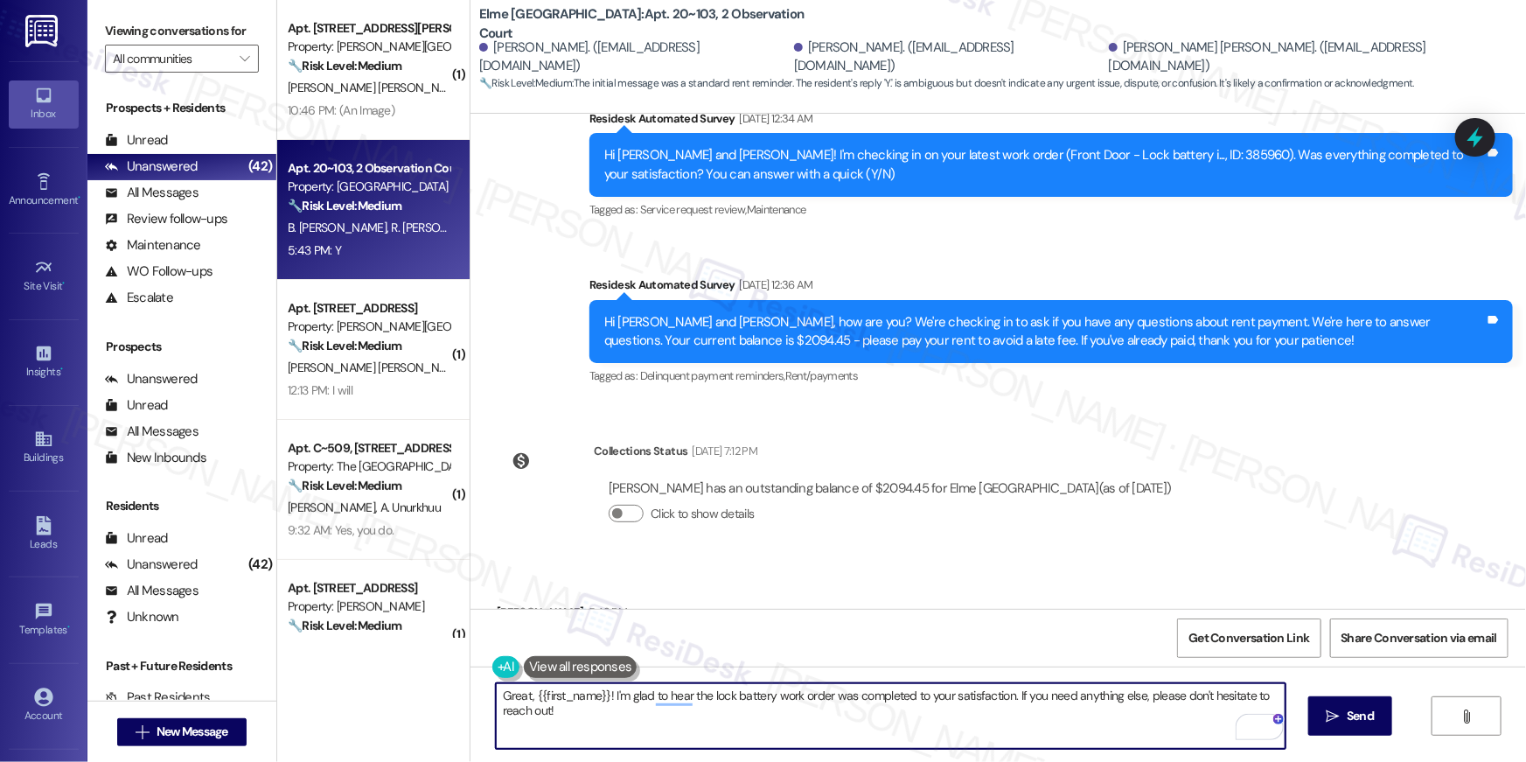
click at [983, 721] on textarea "Great, {{first_name}}! I'm glad to hear the lock battery work order was complet…" at bounding box center [891, 716] width 790 height 66
click at [984, 723] on textarea "Great, {{first_name}}! I'm glad to hear the lock battery work order was complet…" at bounding box center [891, 716] width 790 height 66
paste textarea "Hi {{first_name}}, I’m so glad to hear your work order is all taken care of! If…"
type textarea "Hi {{first_name}}, I’m so glad to hear your work order is all taken care of! If…"
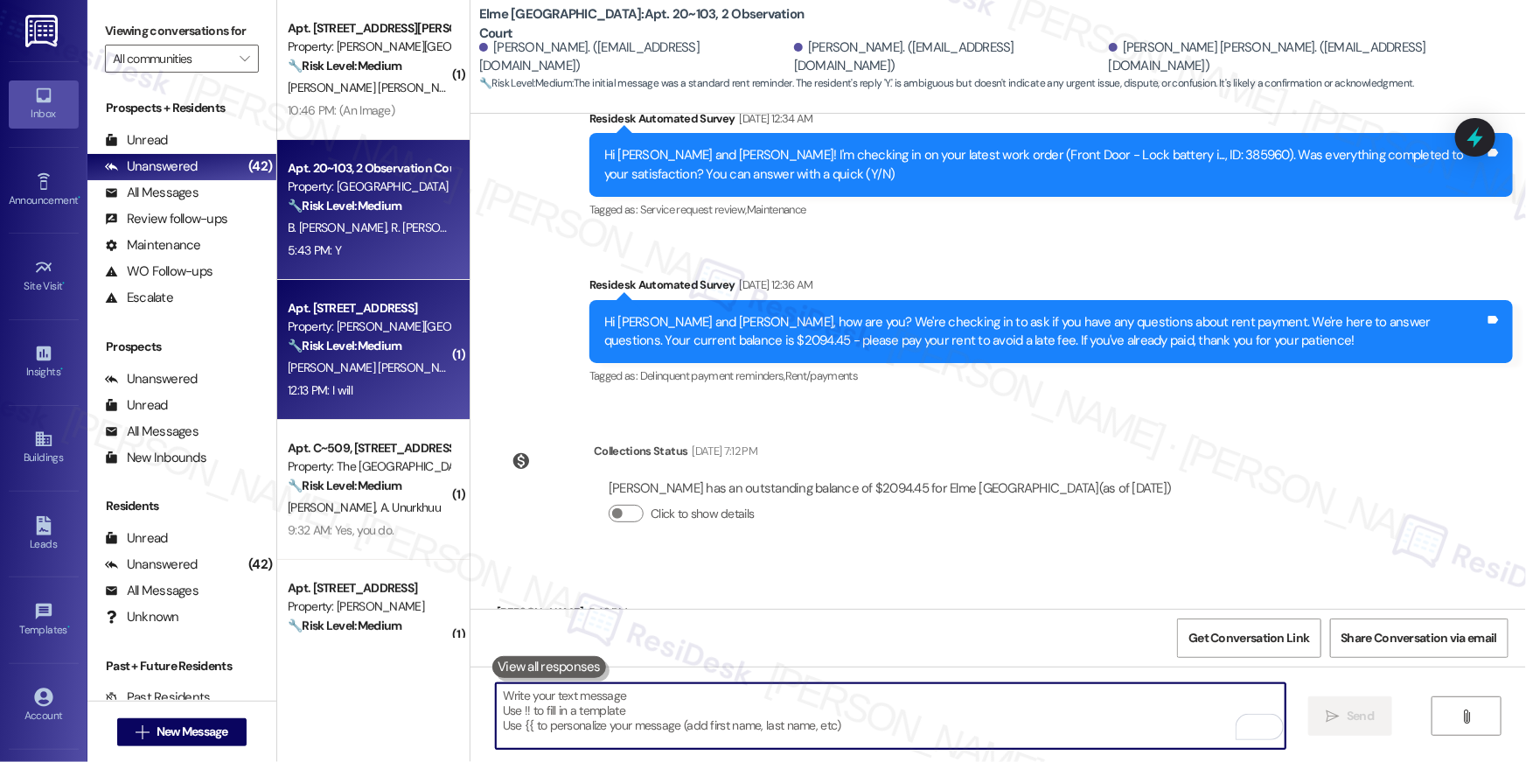
scroll to position [21511, 0]
click at [346, 344] on strong "🔧 Risk Level: Medium" at bounding box center [345, 345] width 114 height 16
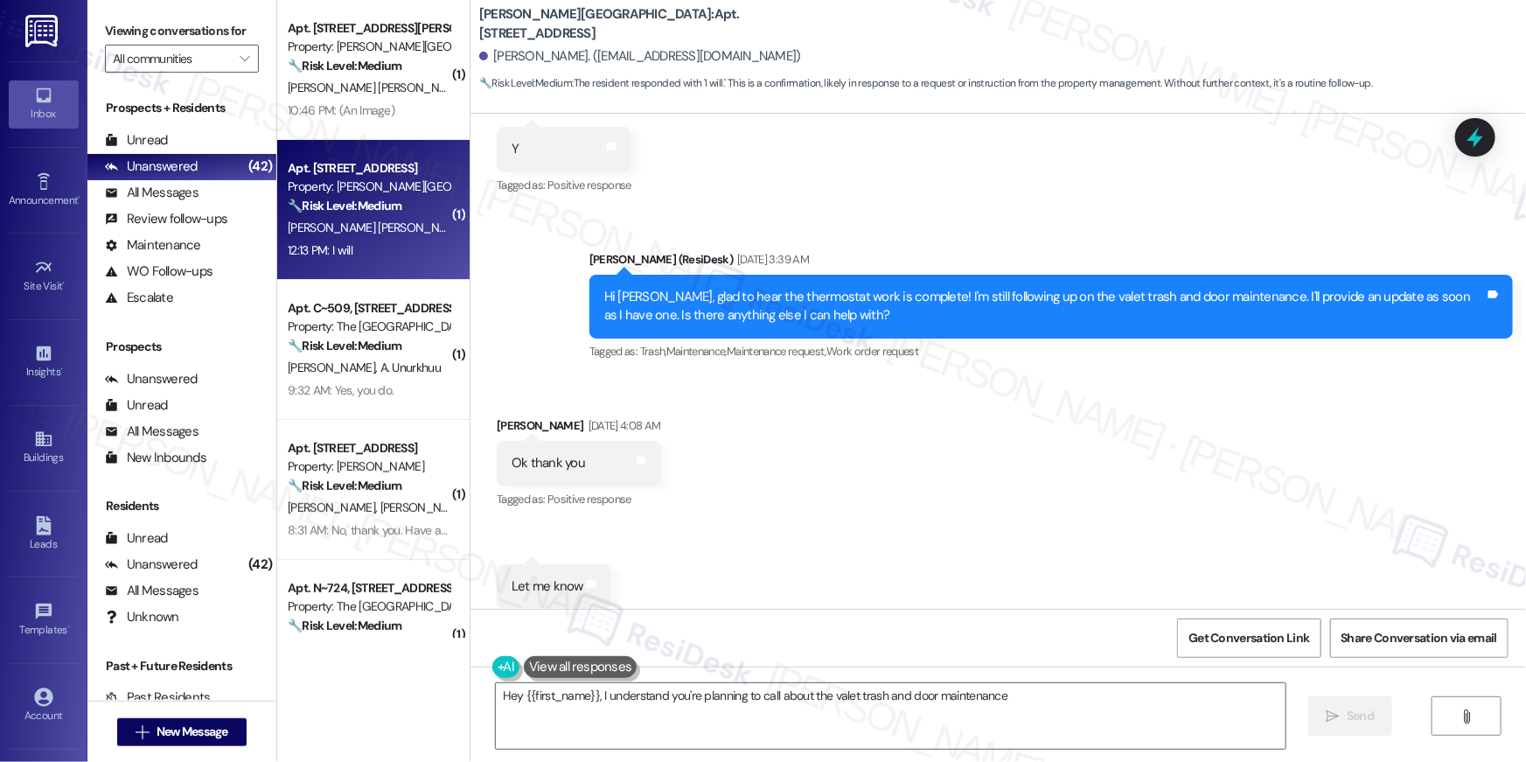
scroll to position [10751, 0]
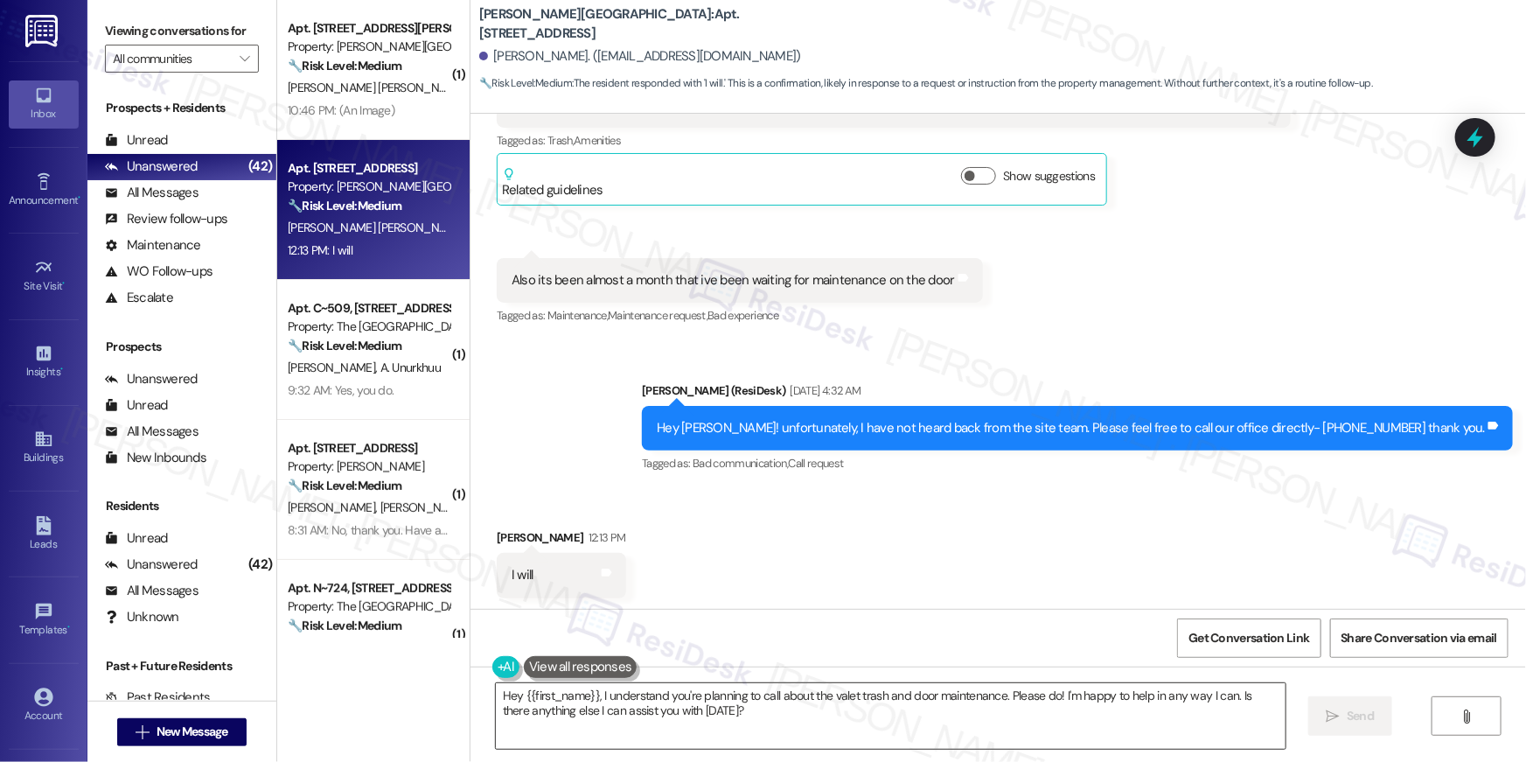
click at [898, 739] on textarea "Hey {{first_name}}, I understand you're planning to call about the valet trash …" at bounding box center [891, 716] width 790 height 66
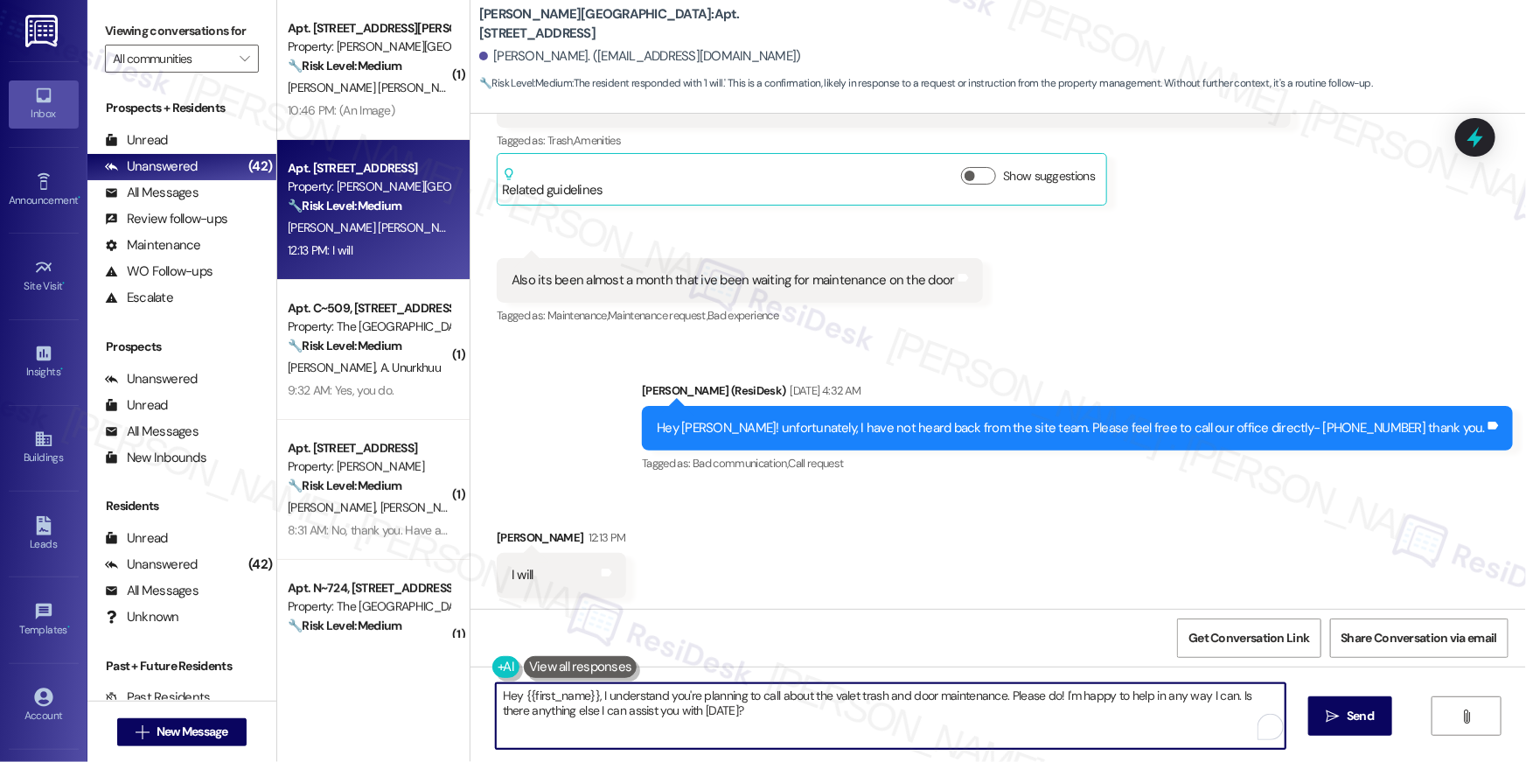
click at [898, 739] on textarea "Hey {{first_name}}, I understand you're planning to call about the valet trash …" at bounding box center [891, 716] width 790 height 66
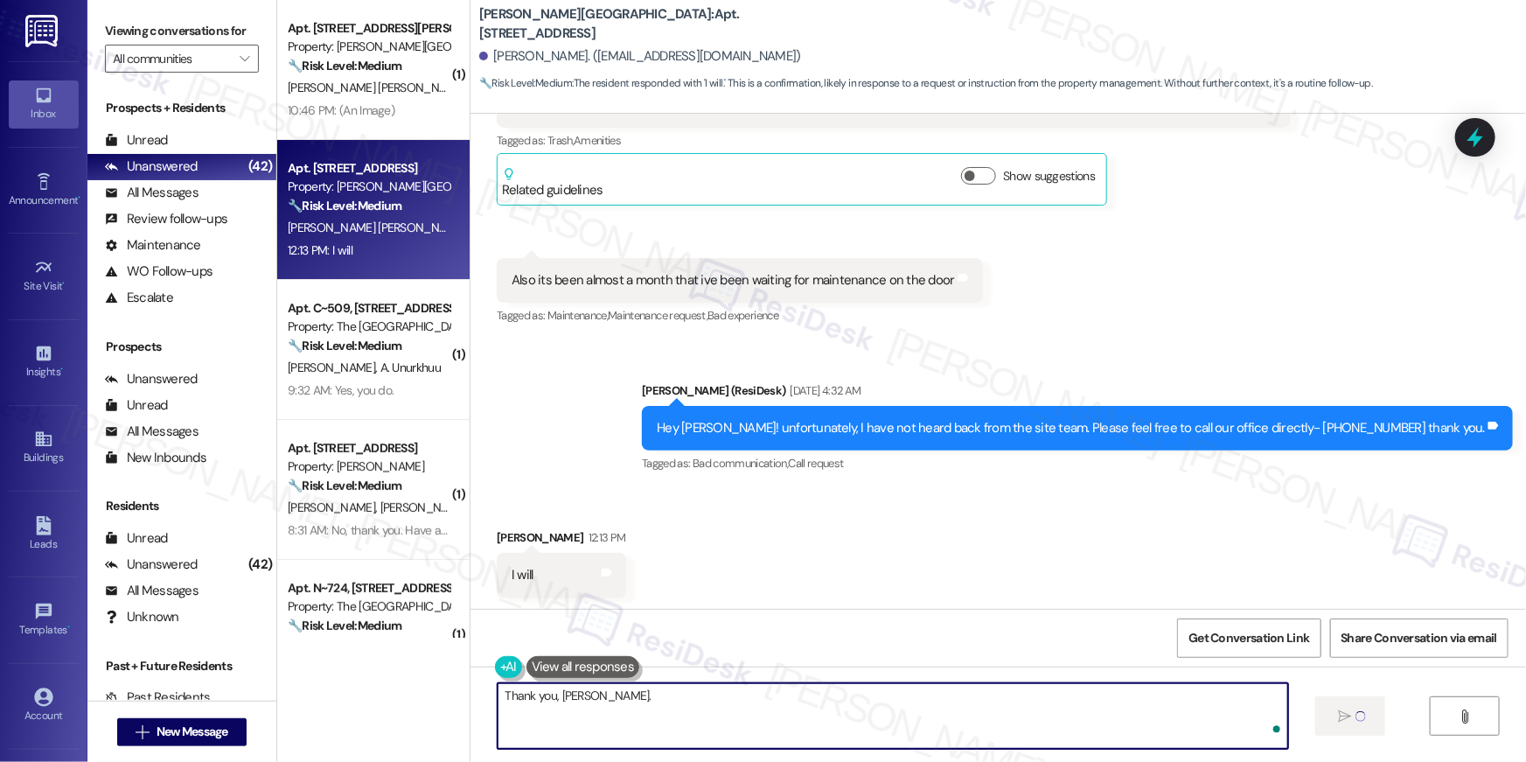
type textarea "Thank you, Jorge."
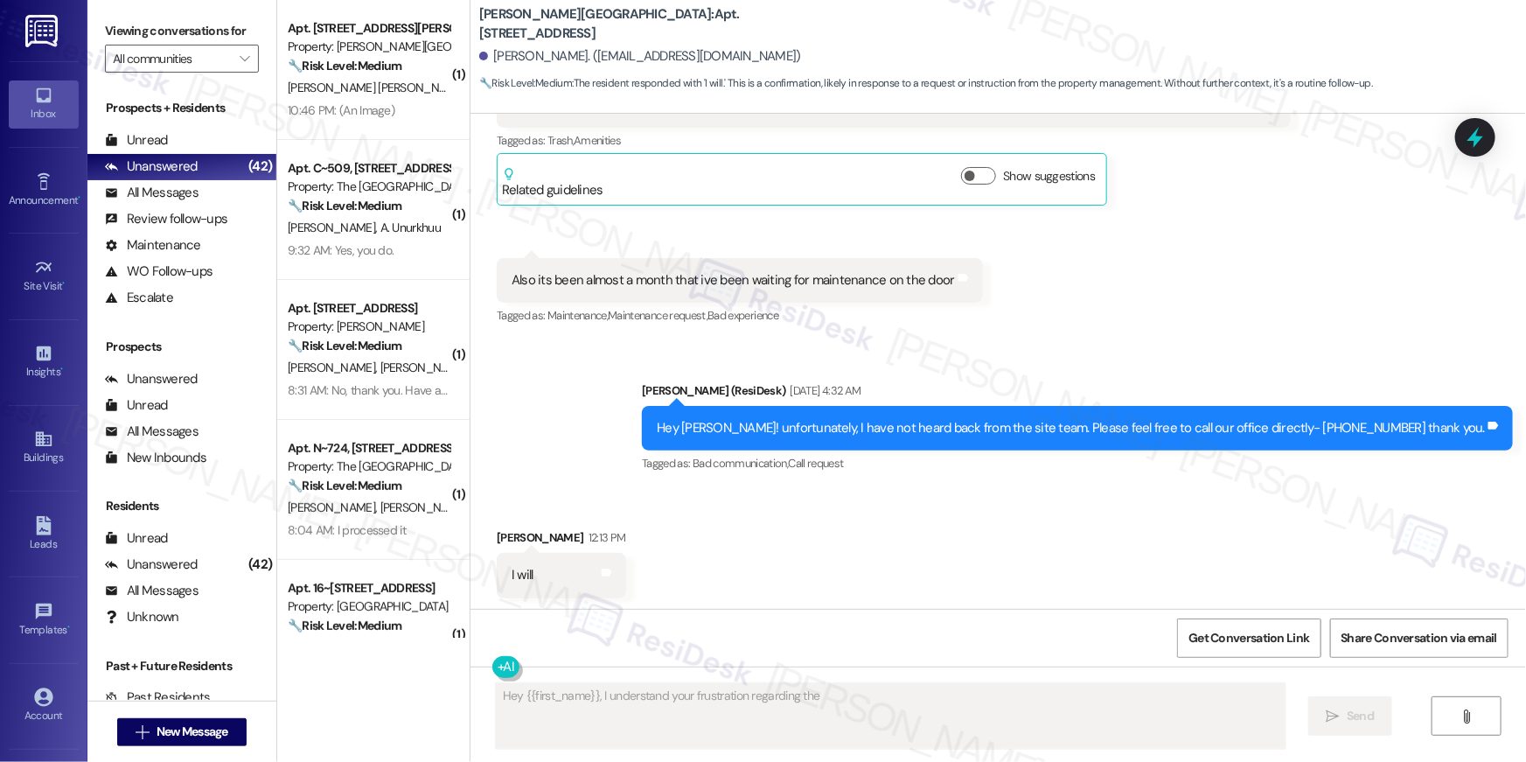
click at [1039, 713] on textarea "Fetching suggested responses. Please feel free to read through the conversation…" at bounding box center [891, 716] width 790 height 66
click at [1039, 712] on textarea "Fetching suggested responses. Please feel free to read through the conversation…" at bounding box center [891, 716] width 790 height 66
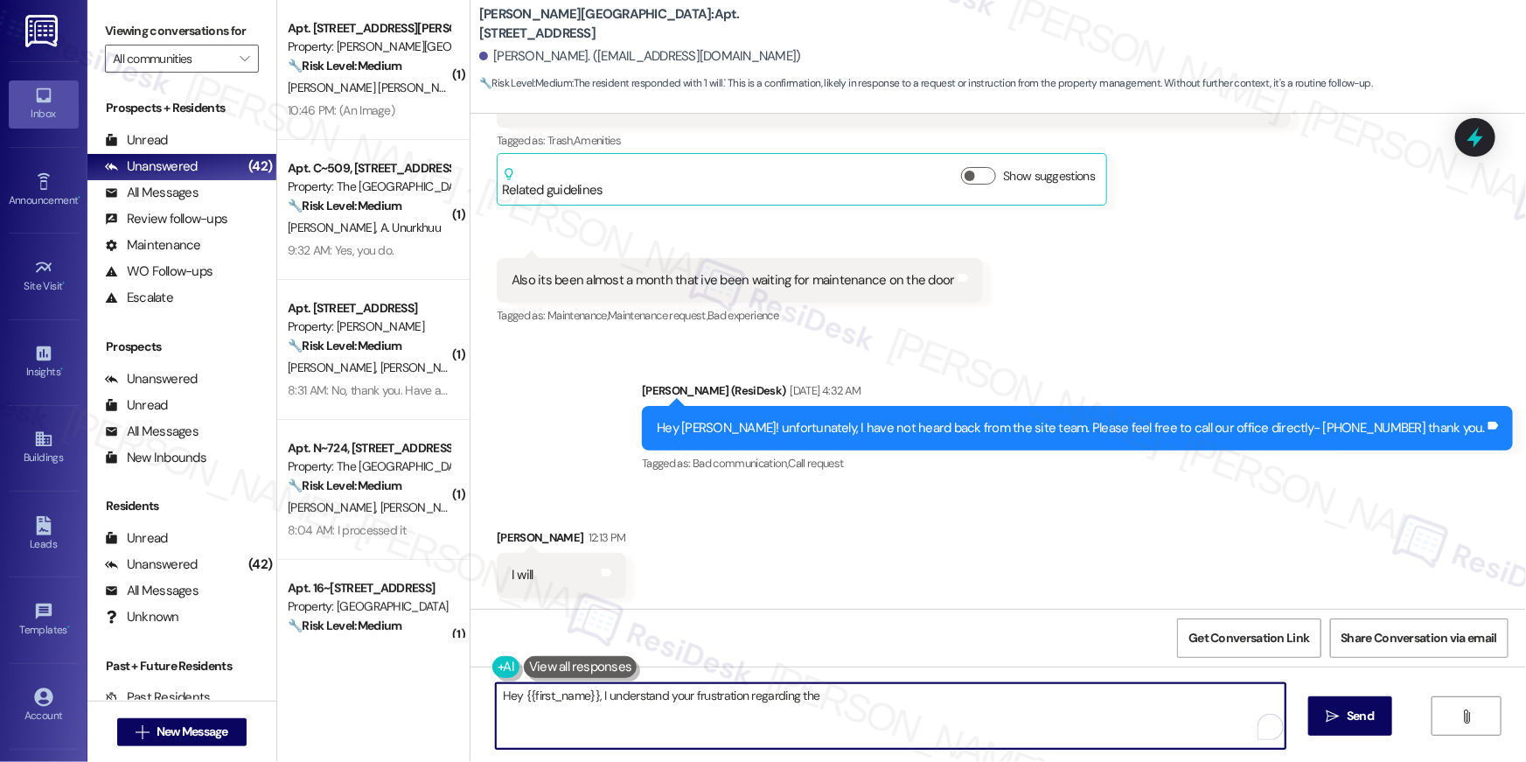
click at [1040, 712] on textarea "Hey {{first_name}}, I understand your frustration regarding the" at bounding box center [891, 716] width 790 height 66
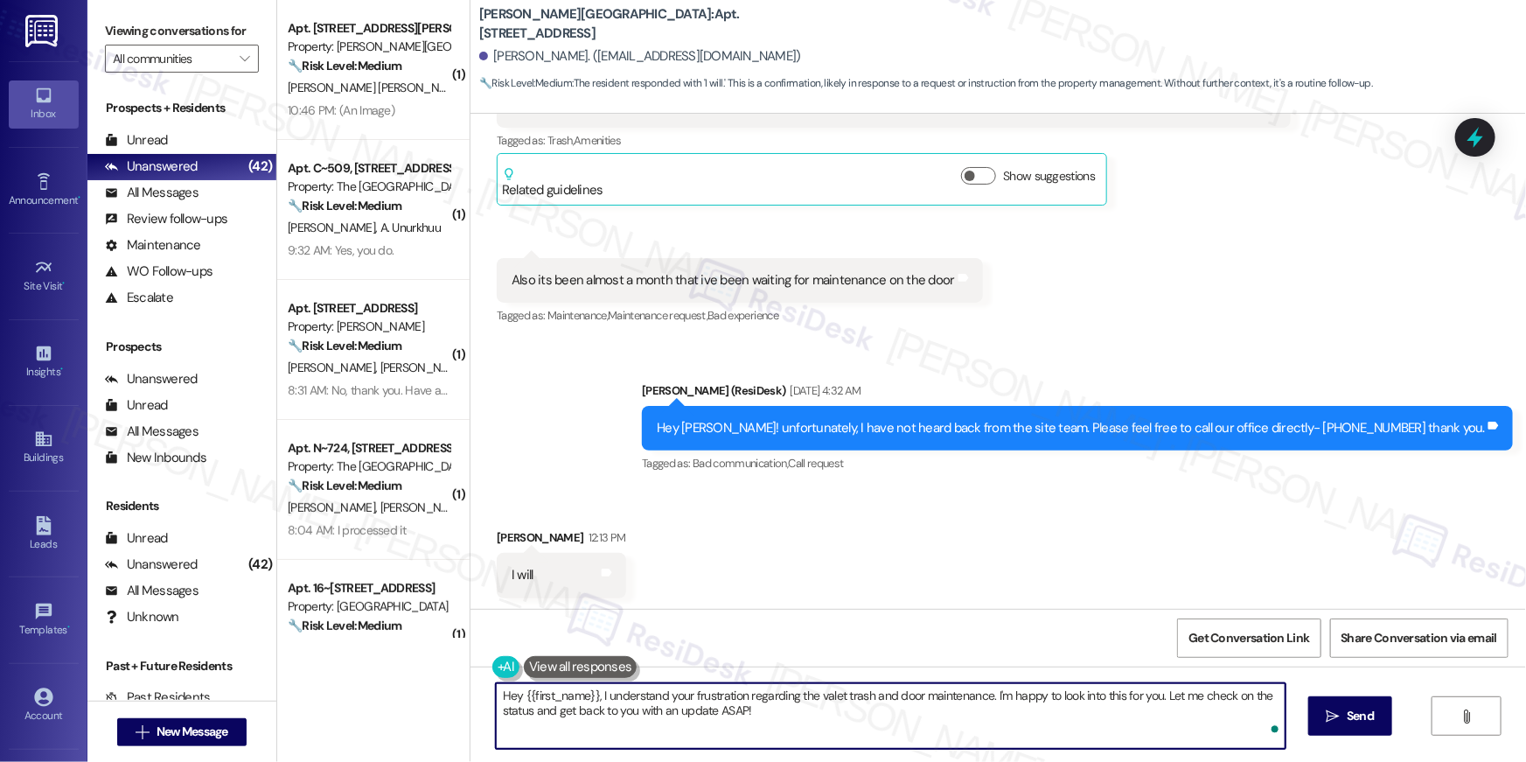
paste textarea "In the meantime, if there's anything else I can assist you with, let me know."
type textarea "In the meantime, if there's anything else I can assist you with, let me know."
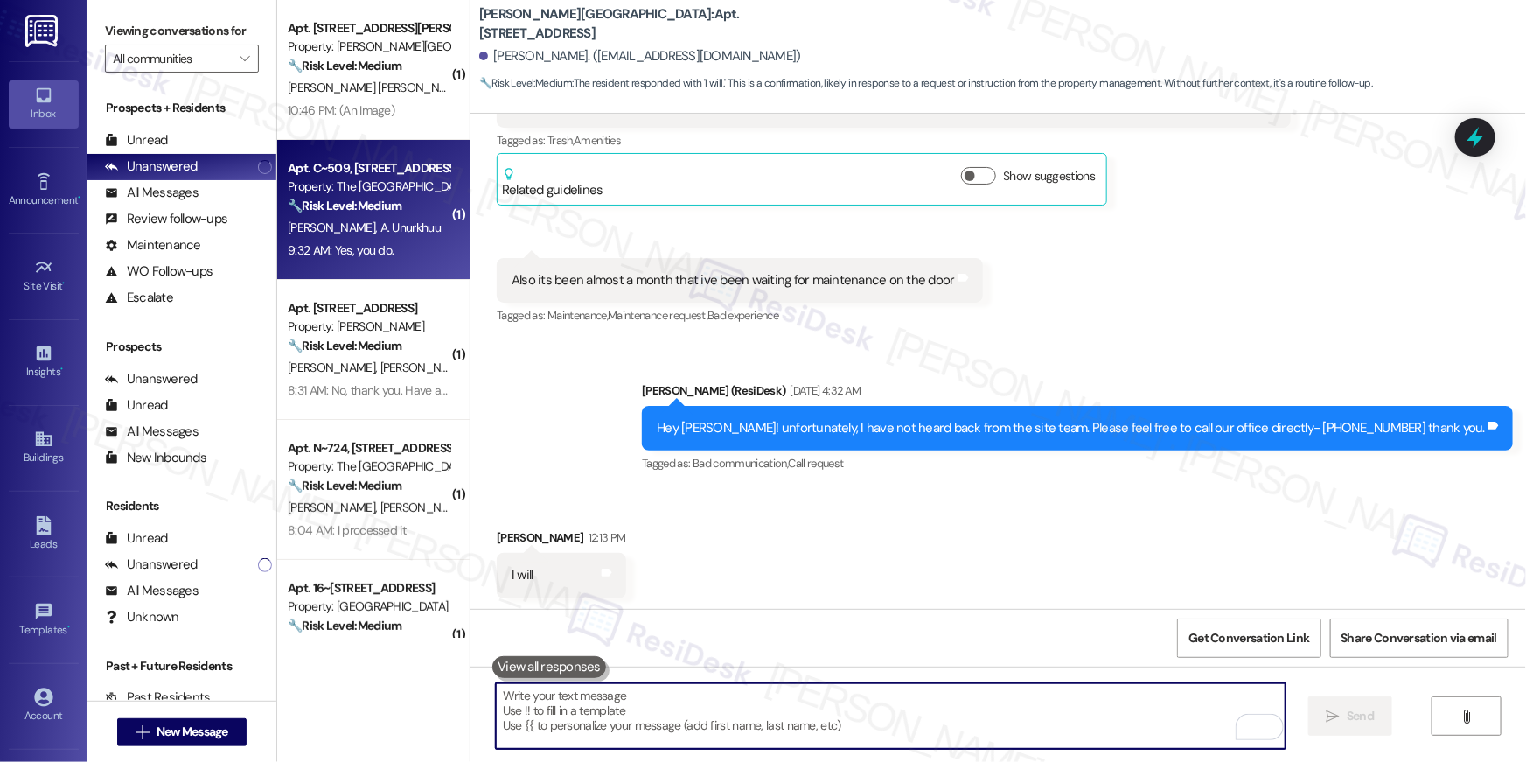
click at [372, 213] on div "🔧 Risk Level: Medium The resident is reporting non-urgent maintenance requests:…" at bounding box center [369, 206] width 162 height 18
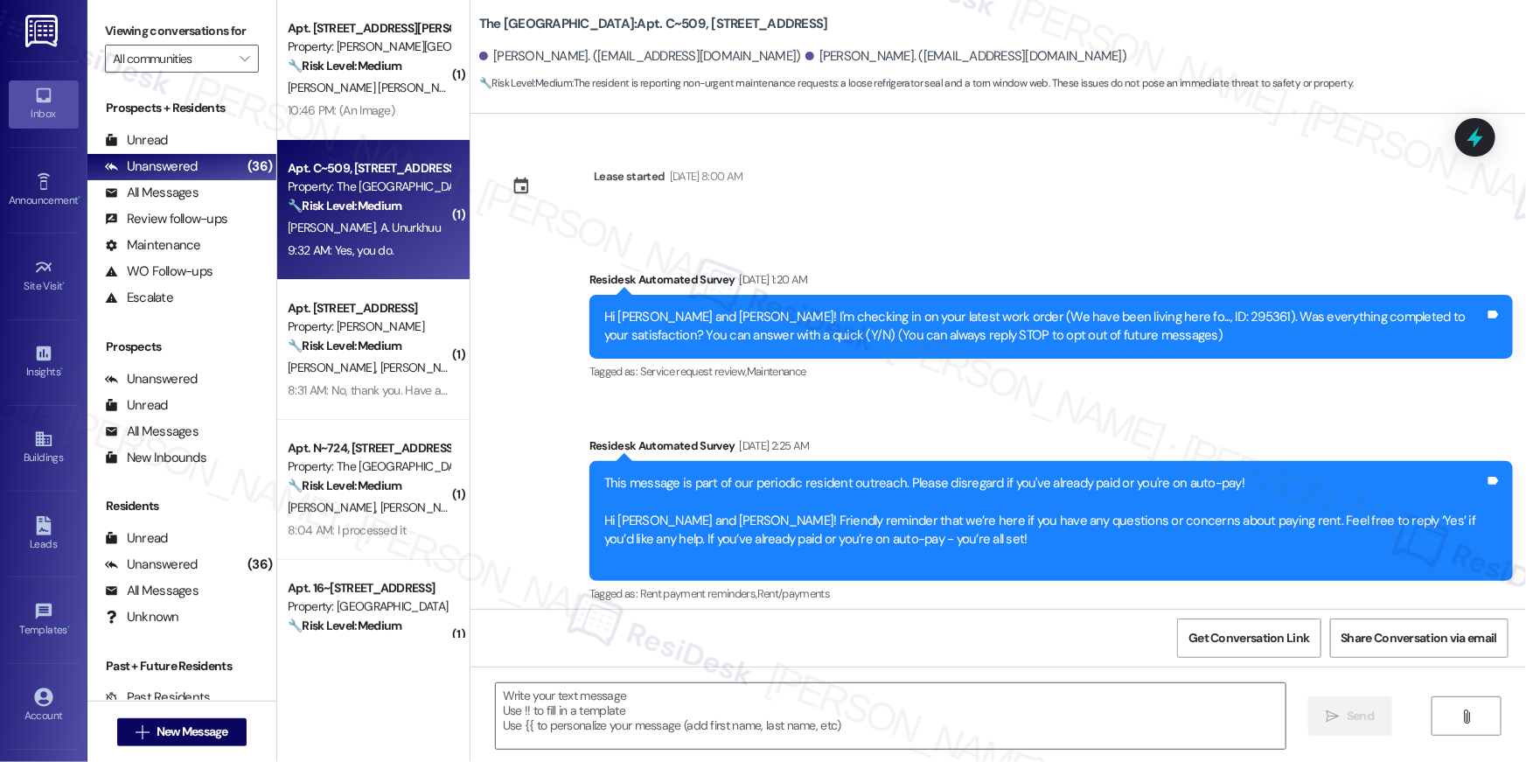
scroll to position [13573, 0]
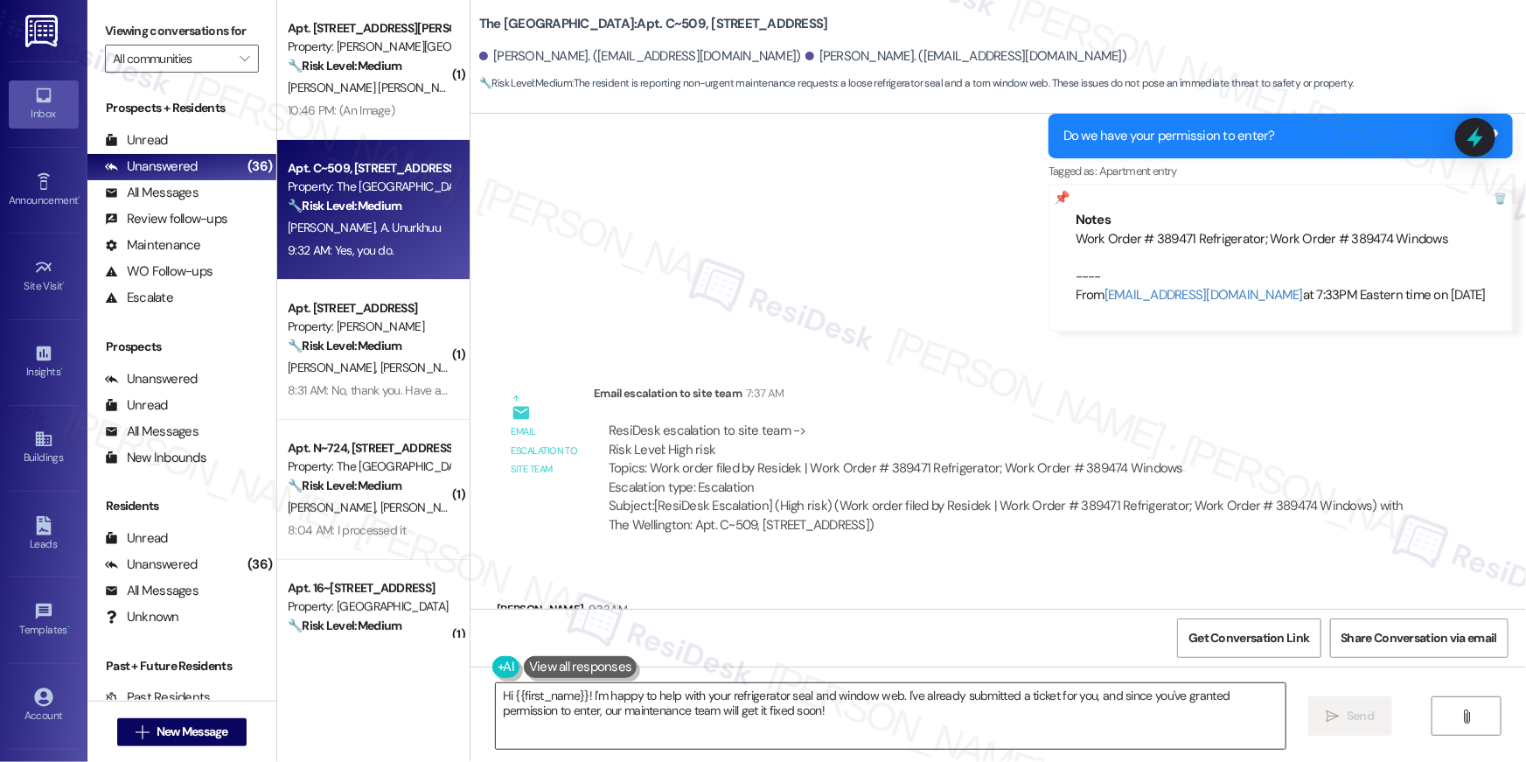
click at [1075, 733] on textarea "Hi {{first_name}}! I'm happy to help with your refrigerator seal and window web…" at bounding box center [891, 716] width 790 height 66
click at [1075, 732] on textarea "Hi {{first_name}}! I'm happy to help with your refrigerator seal and window web…" at bounding box center [891, 716] width 790 height 66
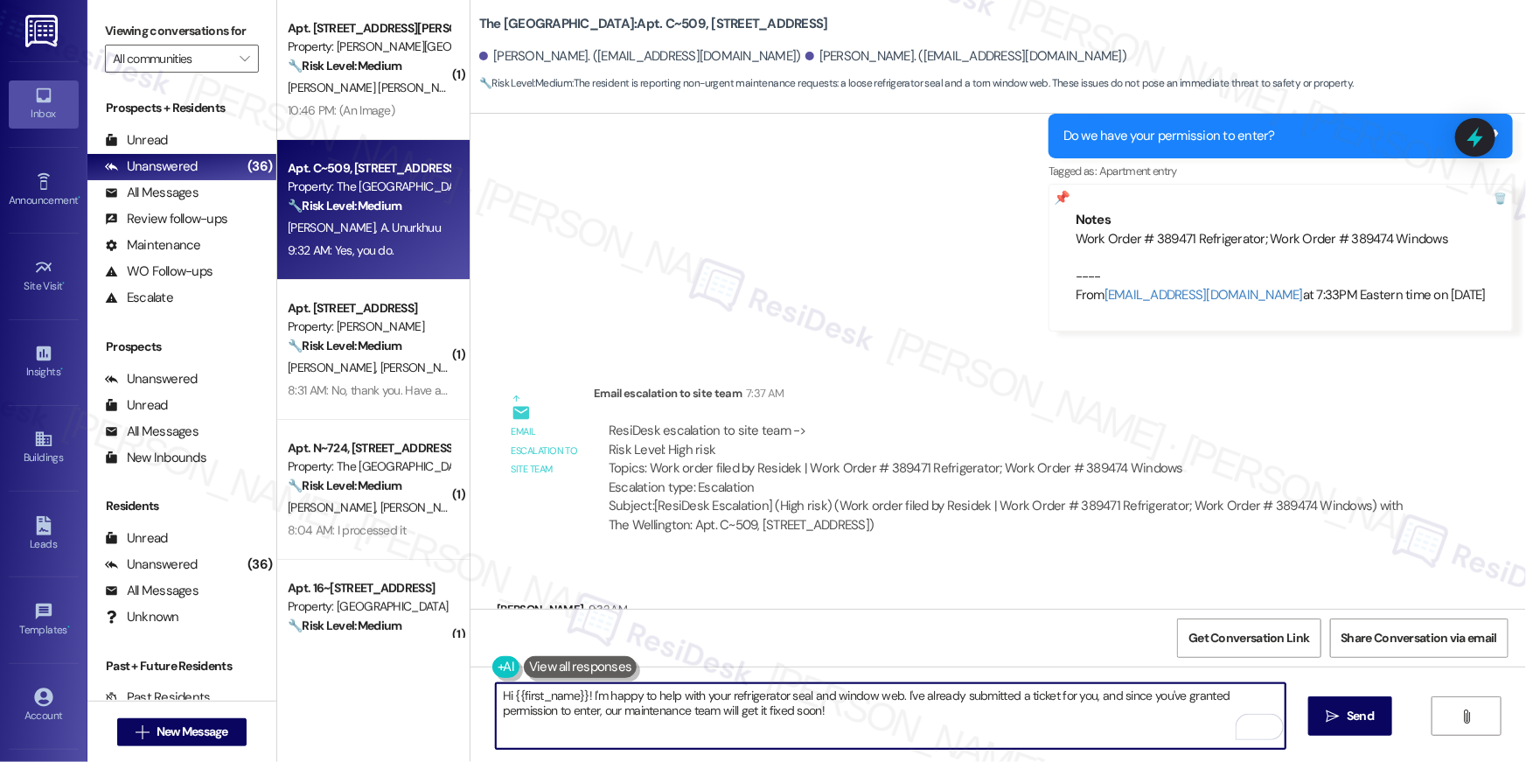
paste textarea "Thank you, {{first_name}}! I’ve submitted your request, and our maintenance tea…"
type textarea "Thank you, {{first_name}}! I’ve submitted your request, and our maintenance tea…"
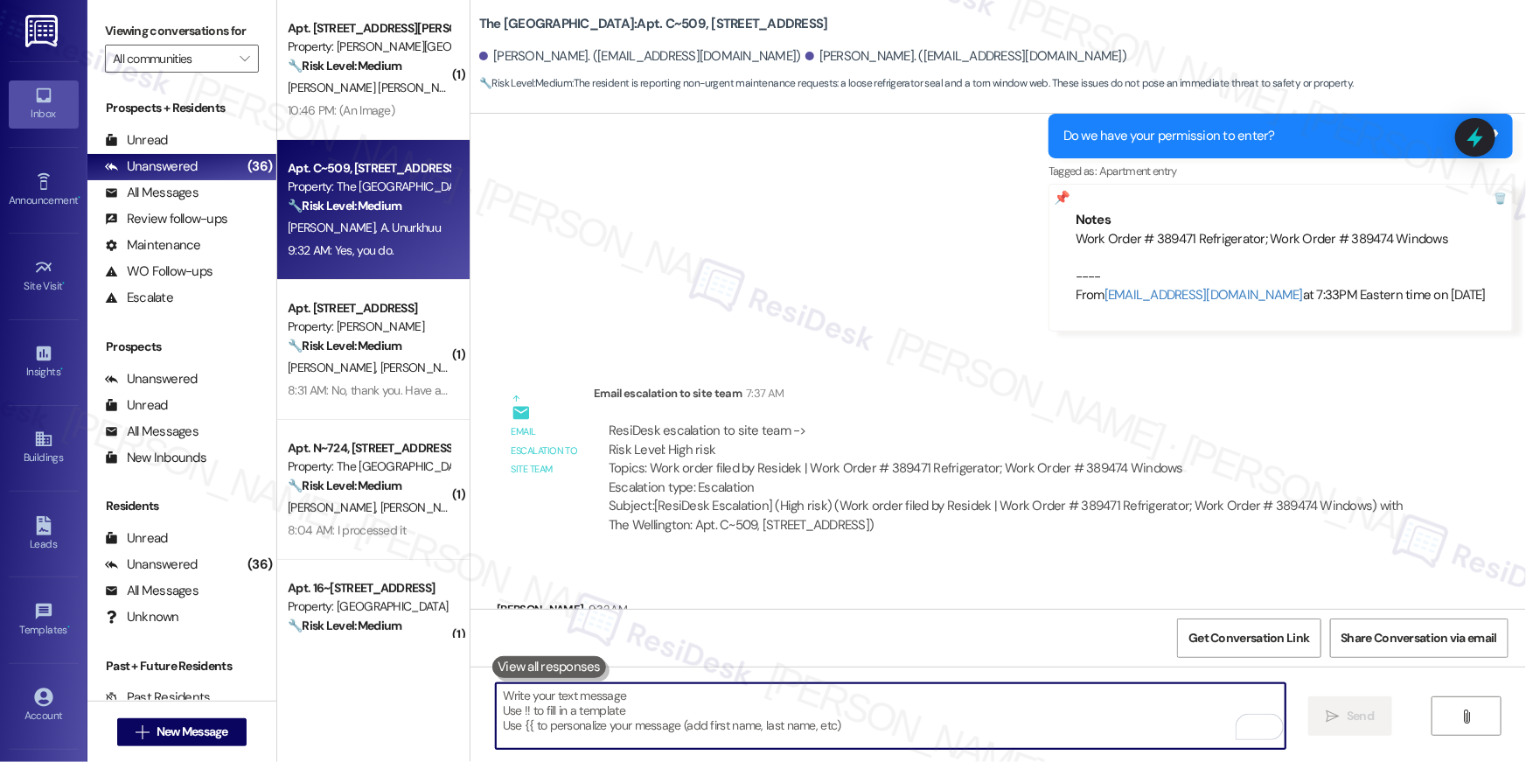
scroll to position [13572, 0]
click at [375, 183] on div "Property: [PERSON_NAME]" at bounding box center [369, 186] width 162 height 18
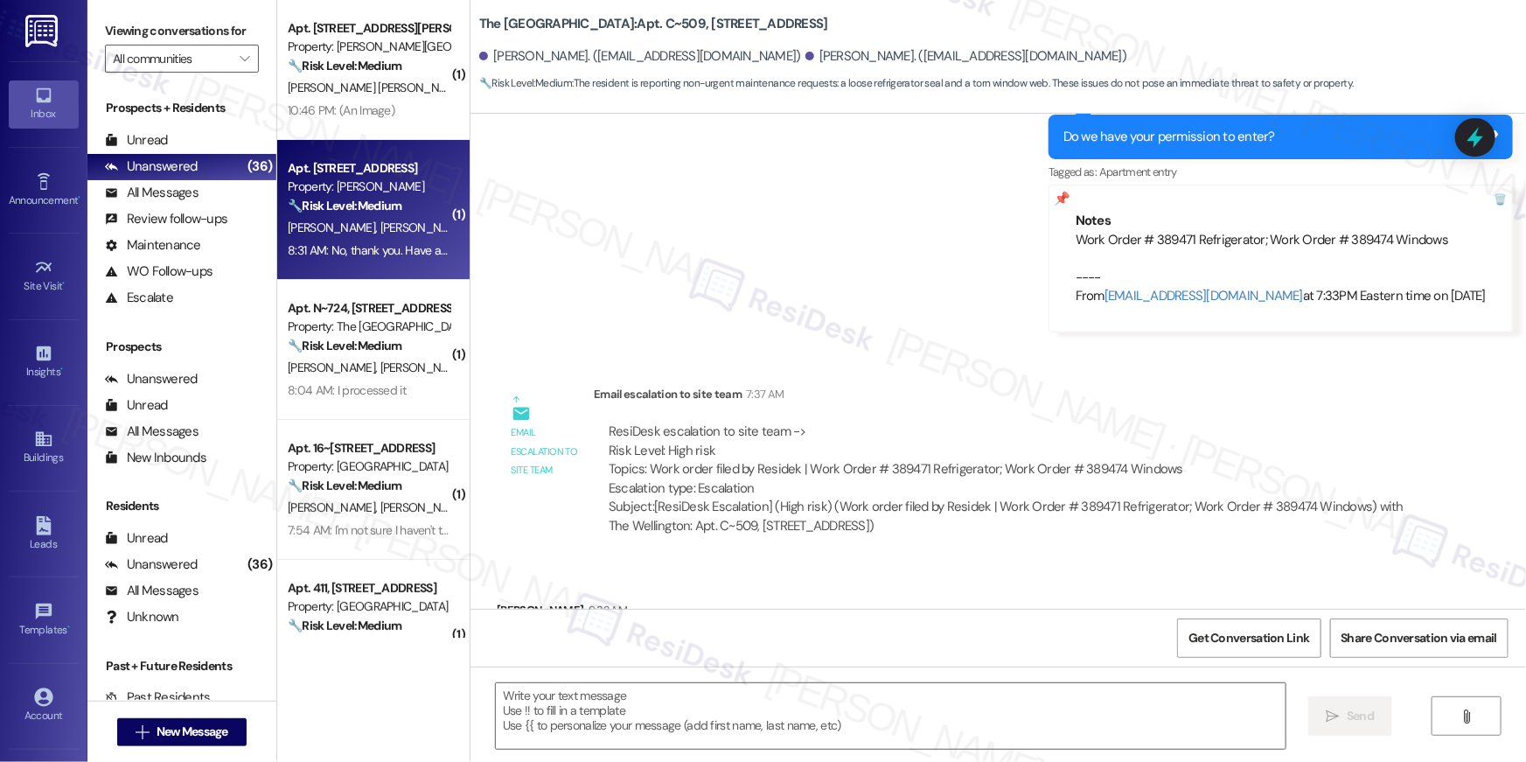
type textarea "Fetching suggested responses. Please feel free to read through the conversation…"
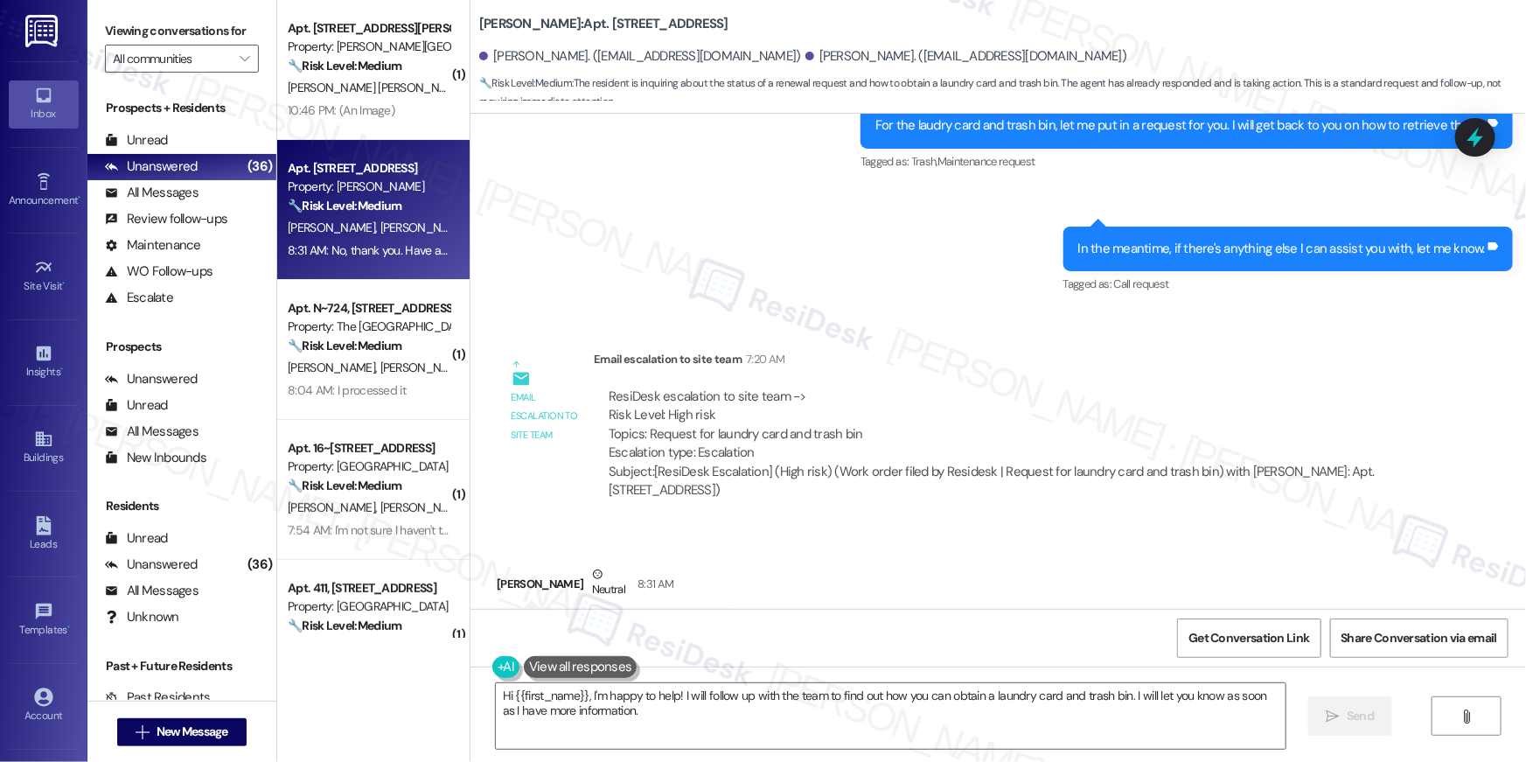
scroll to position [12239, 0]
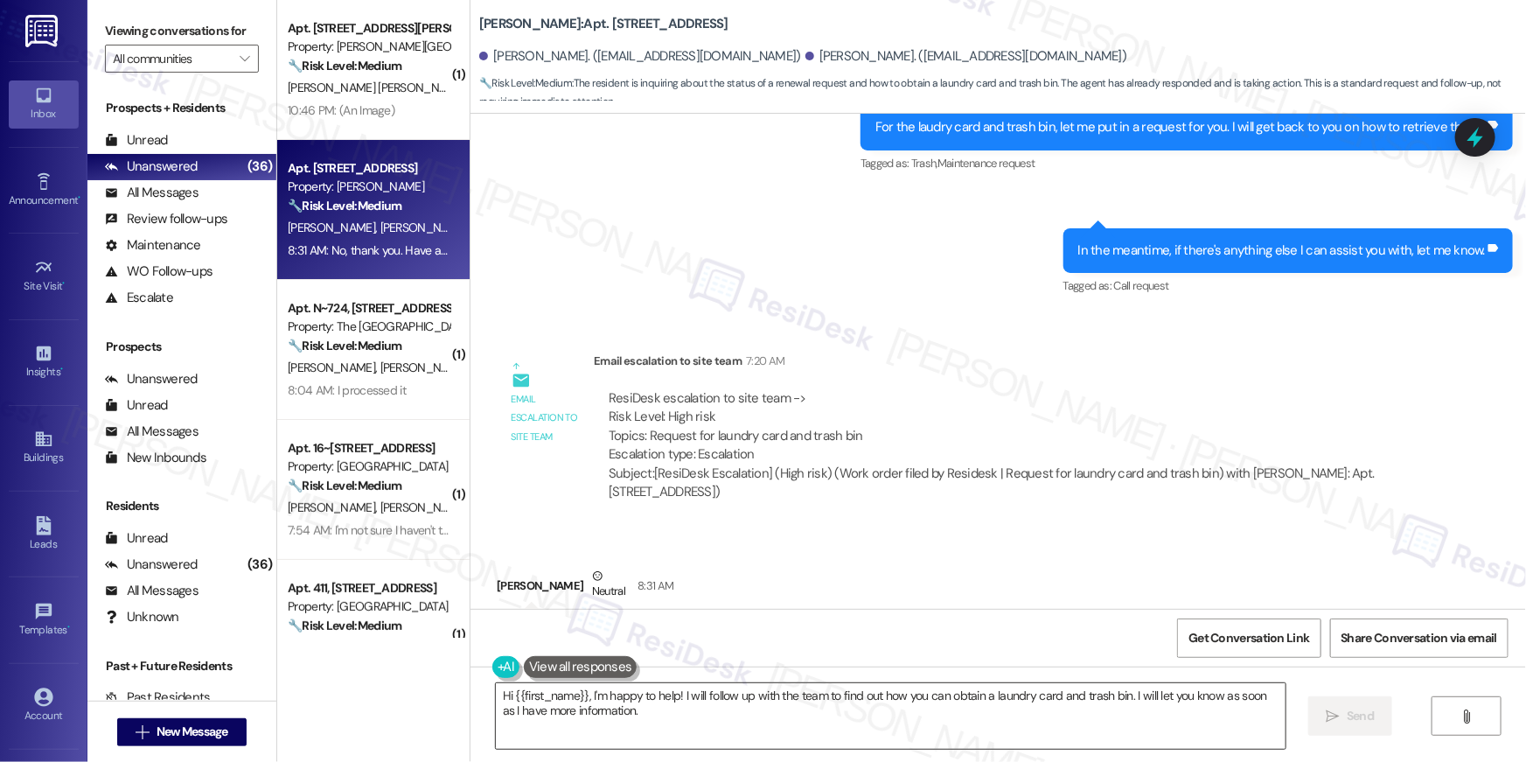
click at [670, 720] on textarea "Hi {{first_name}}, I'm happy to help! I will follow up with the team to find ou…" at bounding box center [891, 716] width 790 height 66
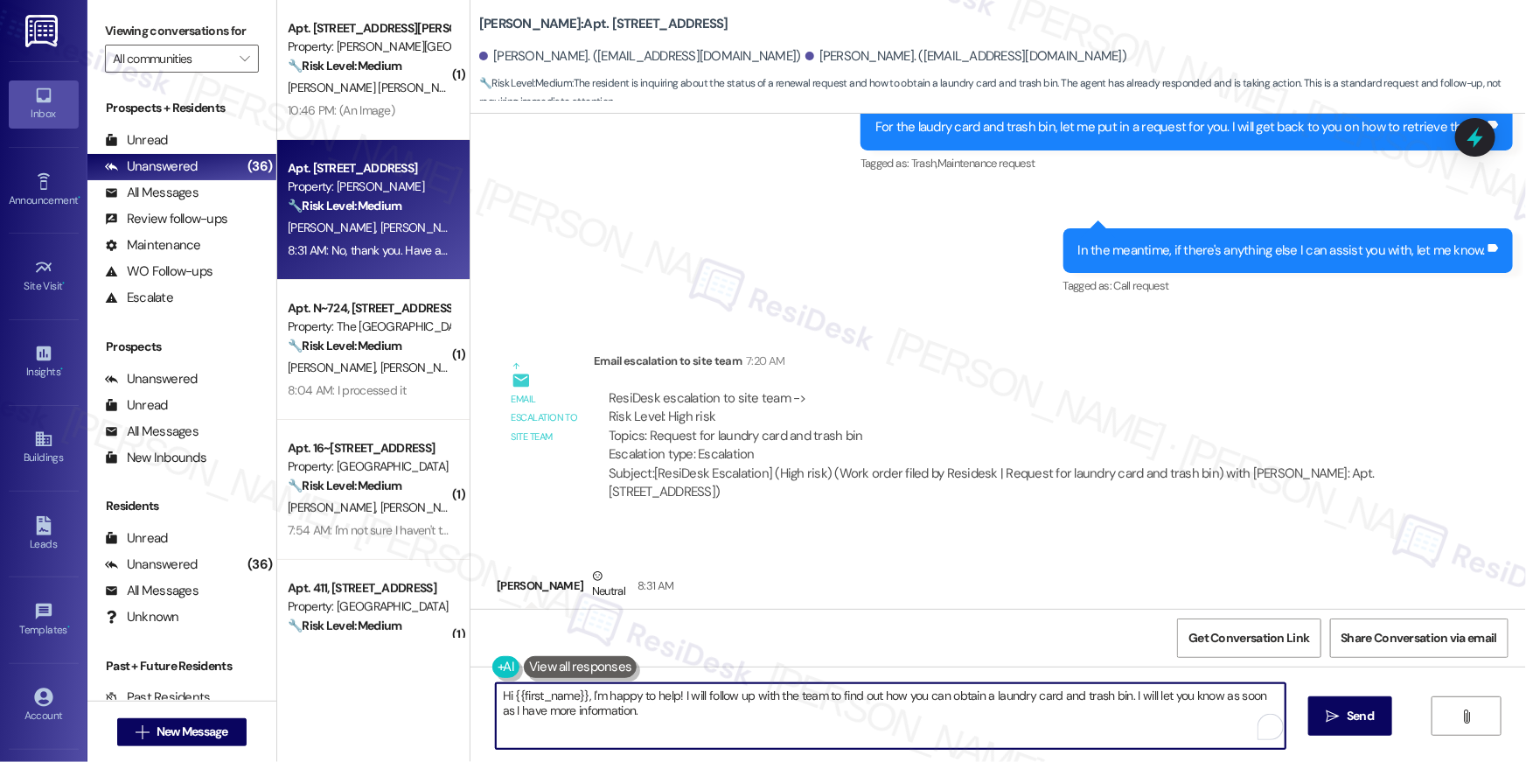
click at [670, 720] on textarea "Hi {{first_name}}, I'm happy to help! I will follow up with the team to find ou…" at bounding box center [891, 716] width 790 height 66
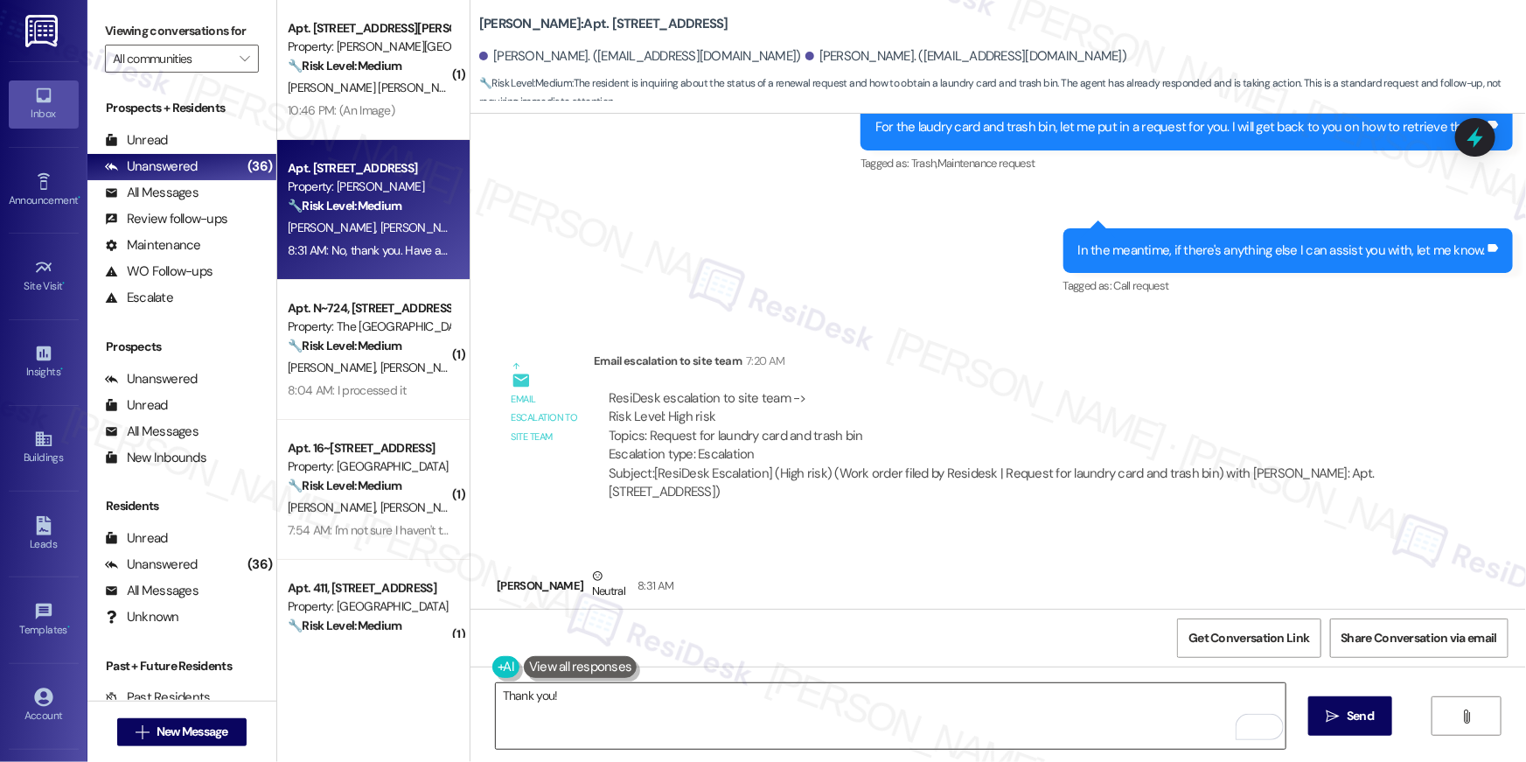
click at [970, 696] on textarea "Thank you!" at bounding box center [891, 716] width 790 height 66
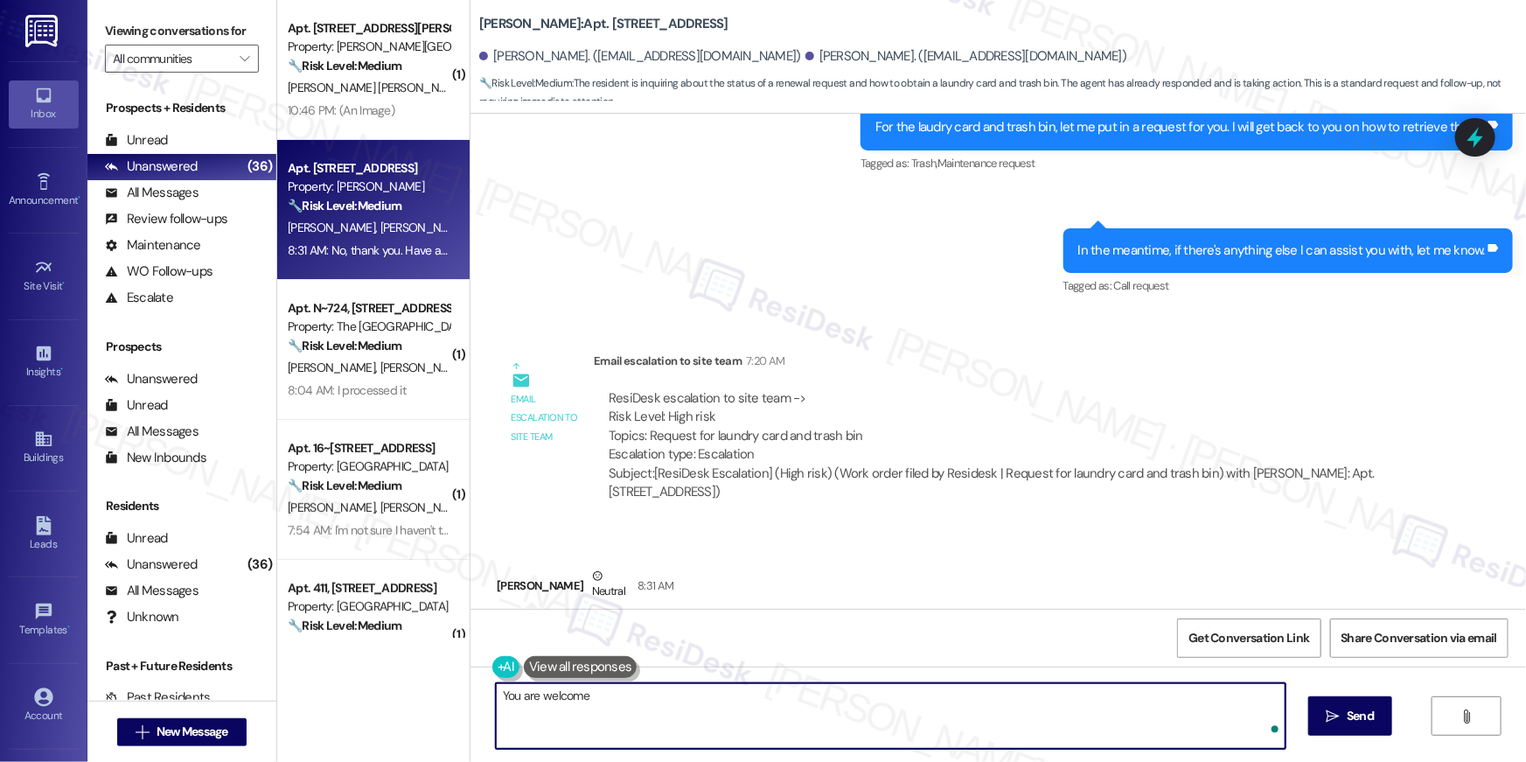
type textarea "You are welcome!"
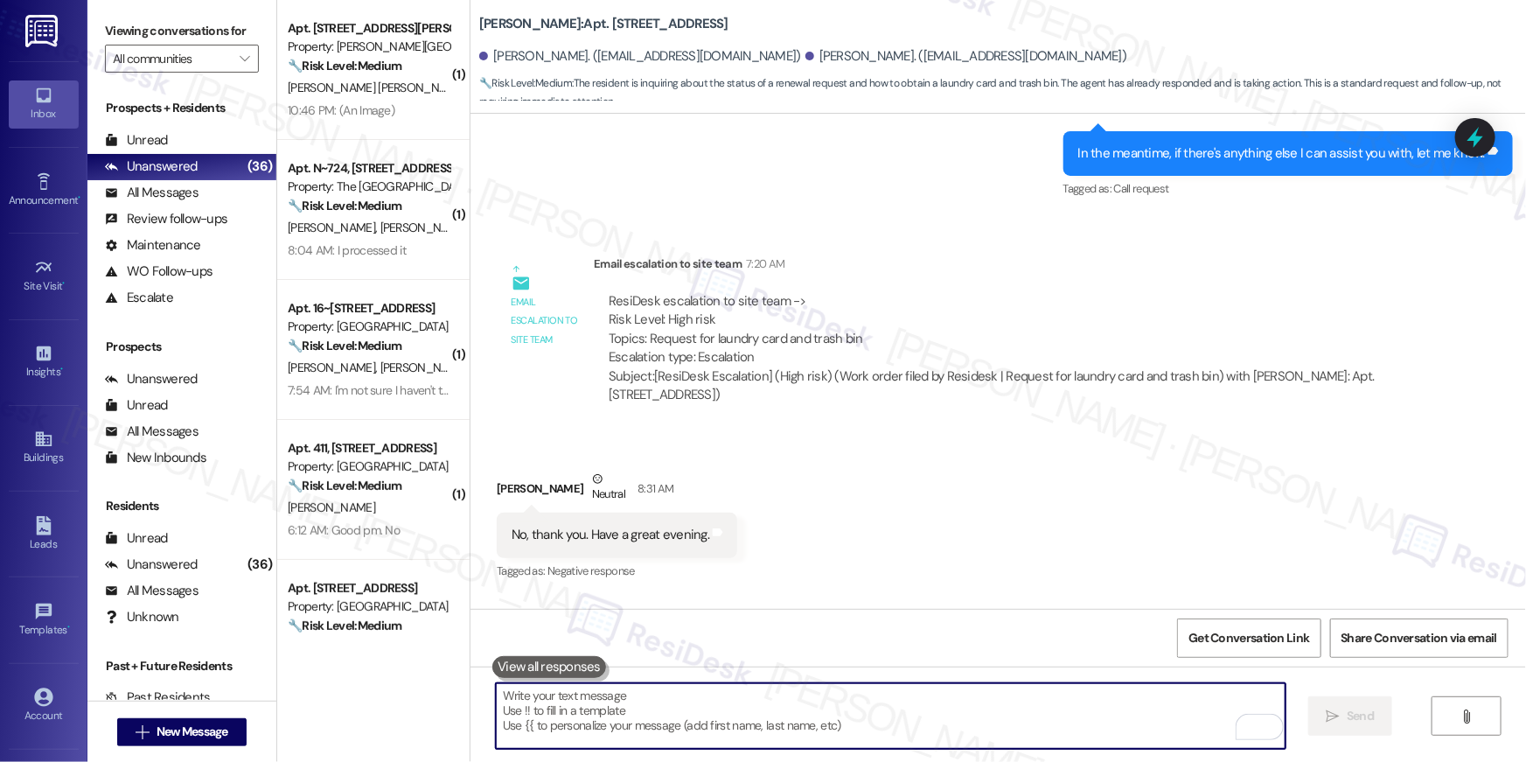
scroll to position [12384, 0]
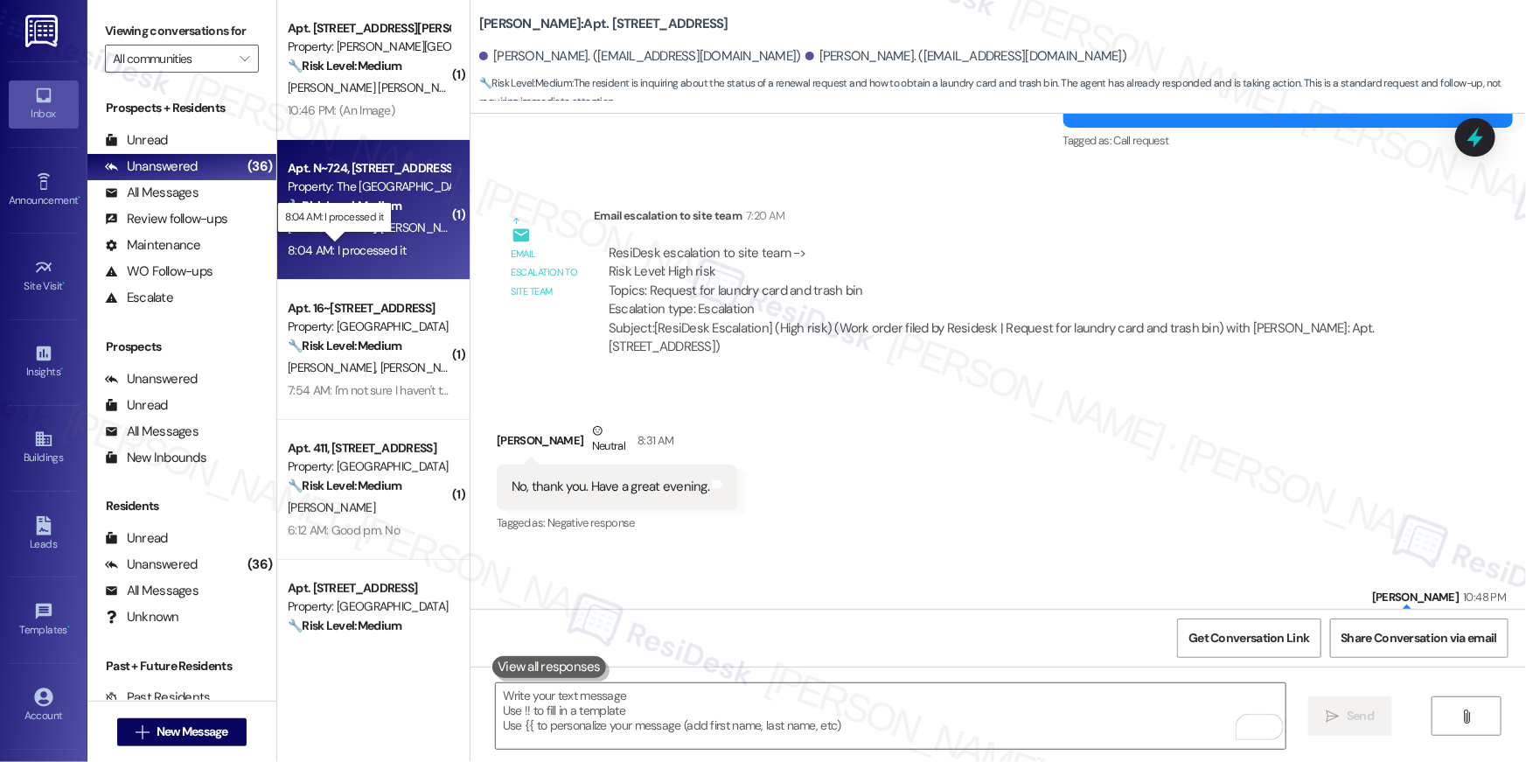
click at [359, 246] on div "8:04 AM: I processed it 8:04 AM: I processed it" at bounding box center [347, 250] width 118 height 16
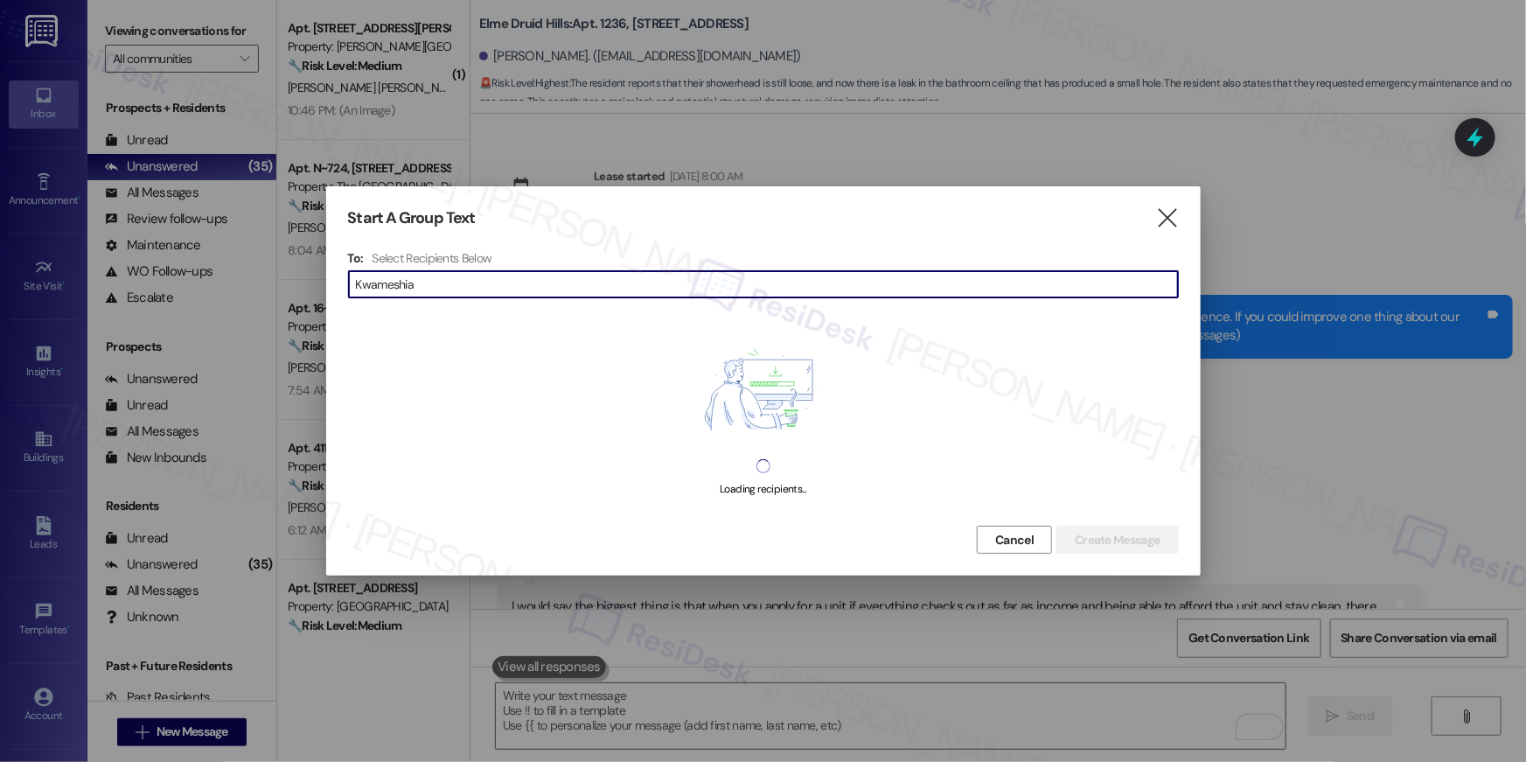
scroll to position [6926, 0]
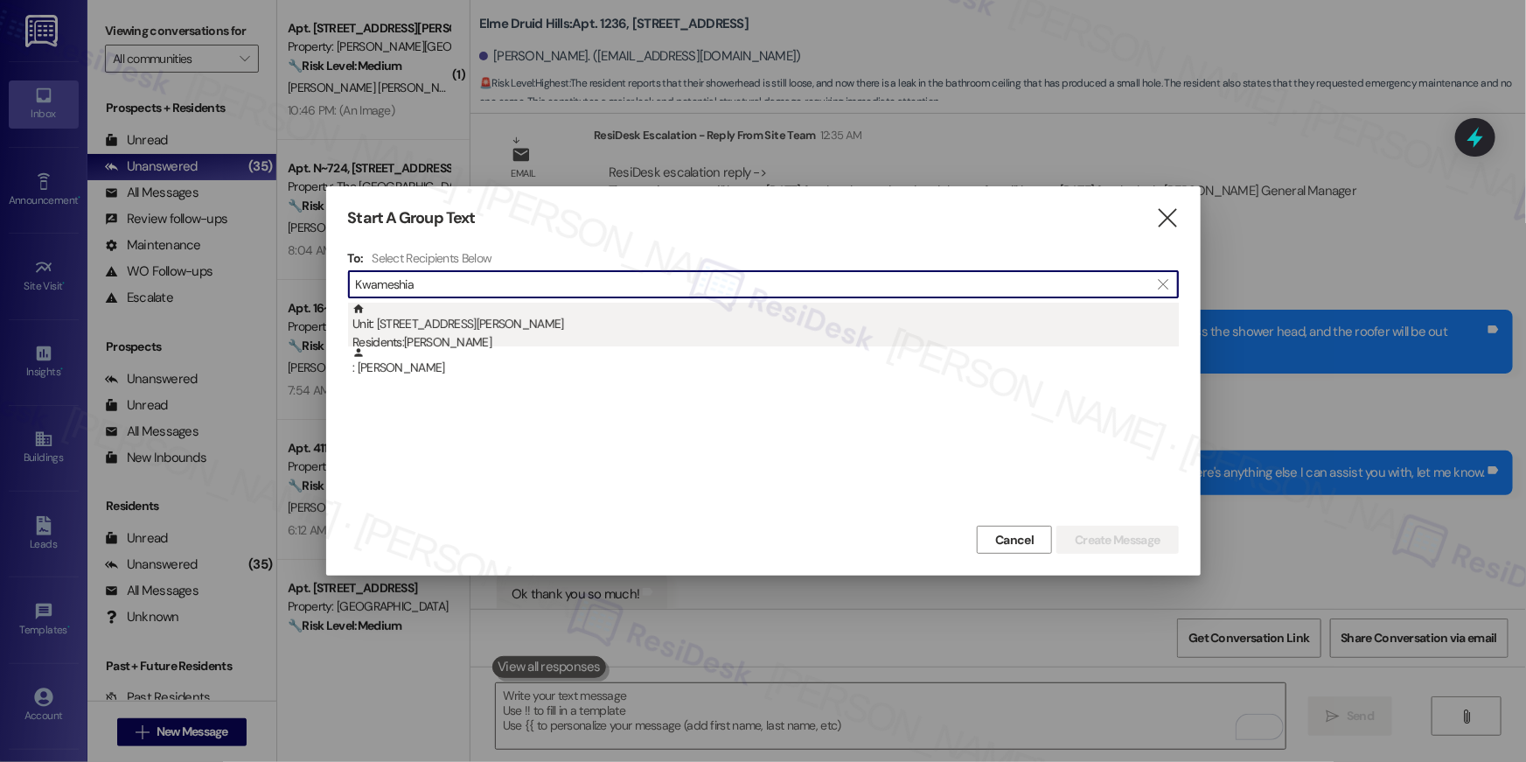
type input "Kwameshia"
click at [442, 326] on div "Unit: 415 - 50 Greenleaf Road Residents: Kwameshia Harris" at bounding box center [765, 328] width 826 height 50
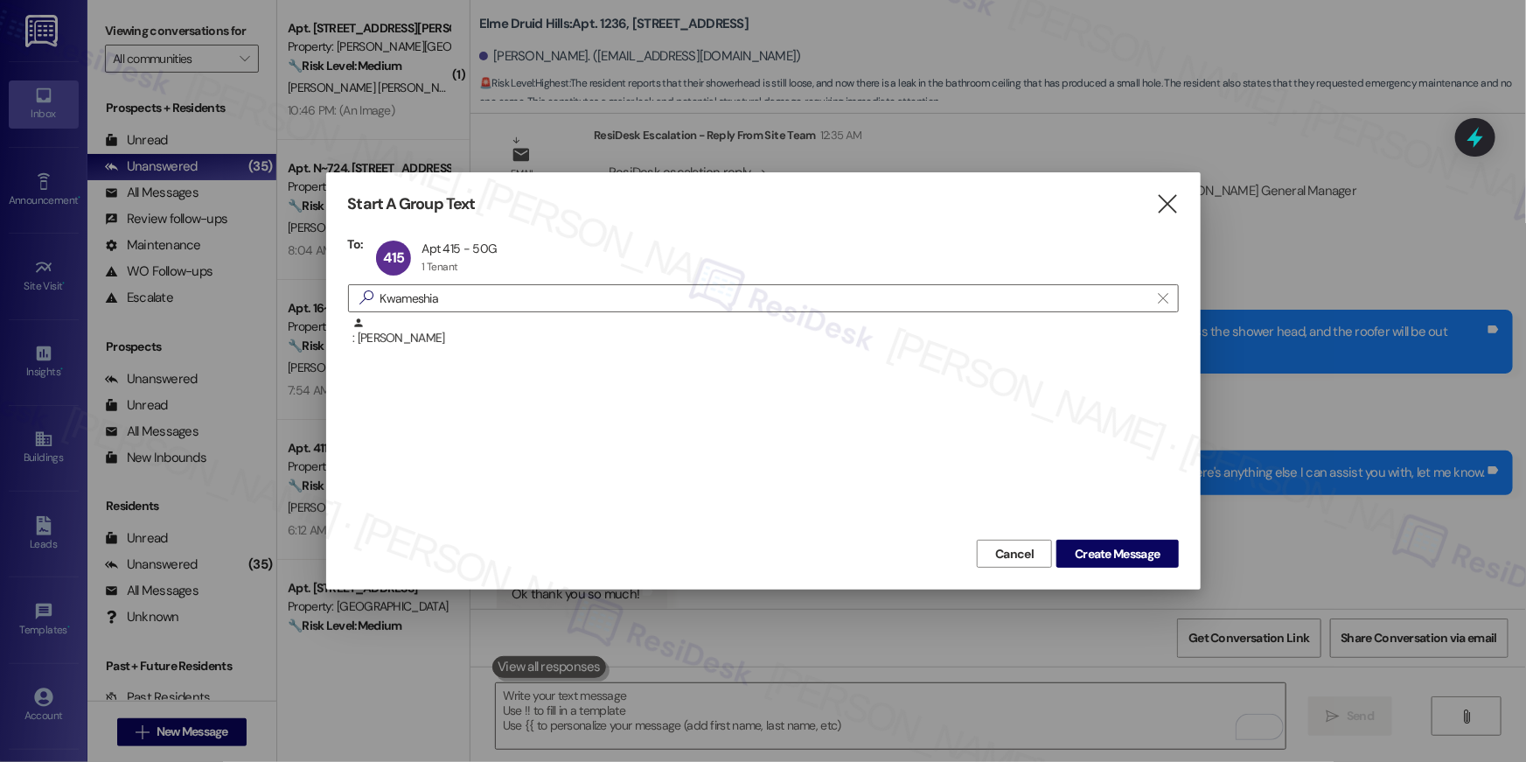
click at [1125, 530] on div ": Kwameshia Harris" at bounding box center [763, 426] width 831 height 219
click at [1122, 555] on span "Create Message" at bounding box center [1117, 554] width 85 height 18
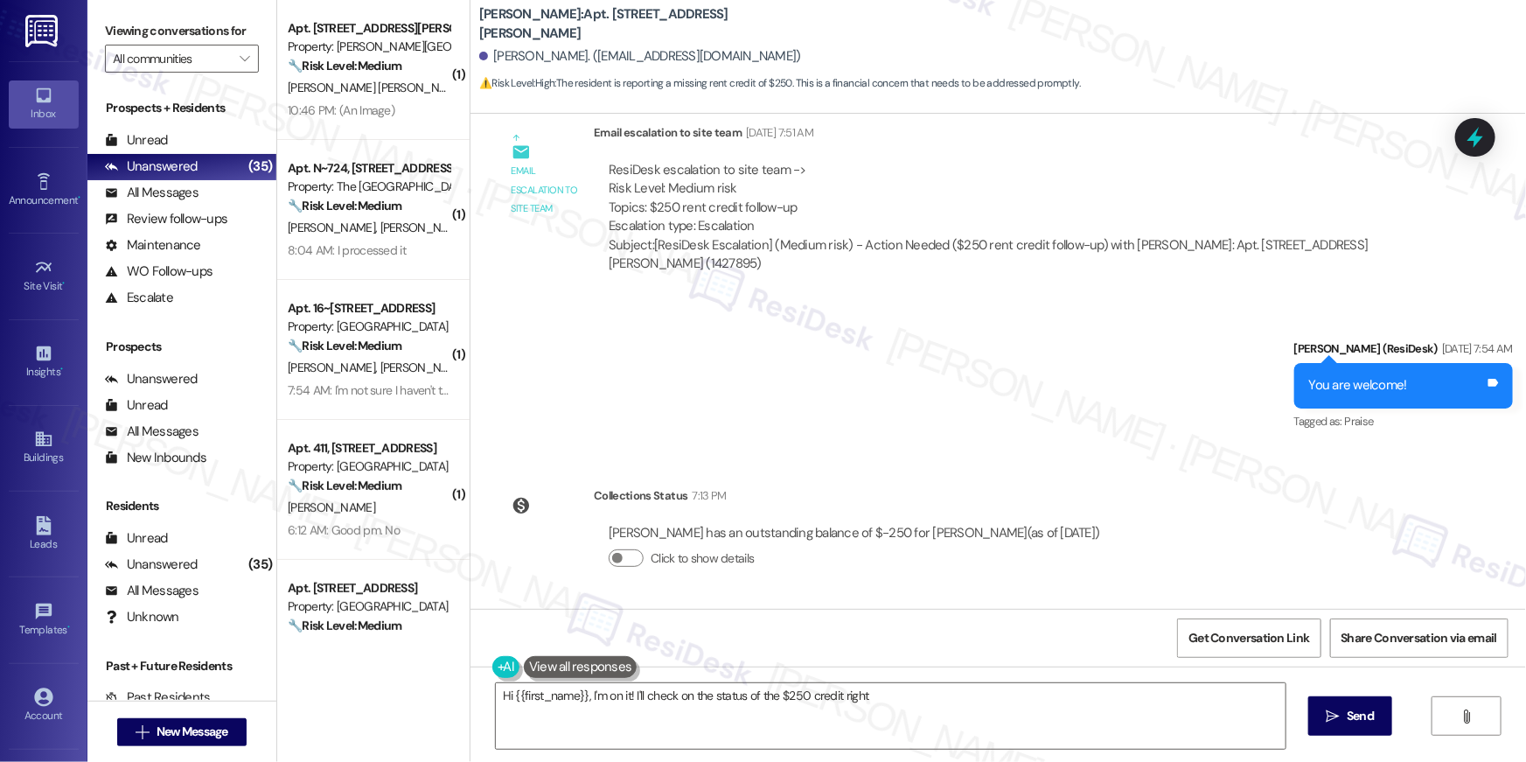
scroll to position [2188, 0]
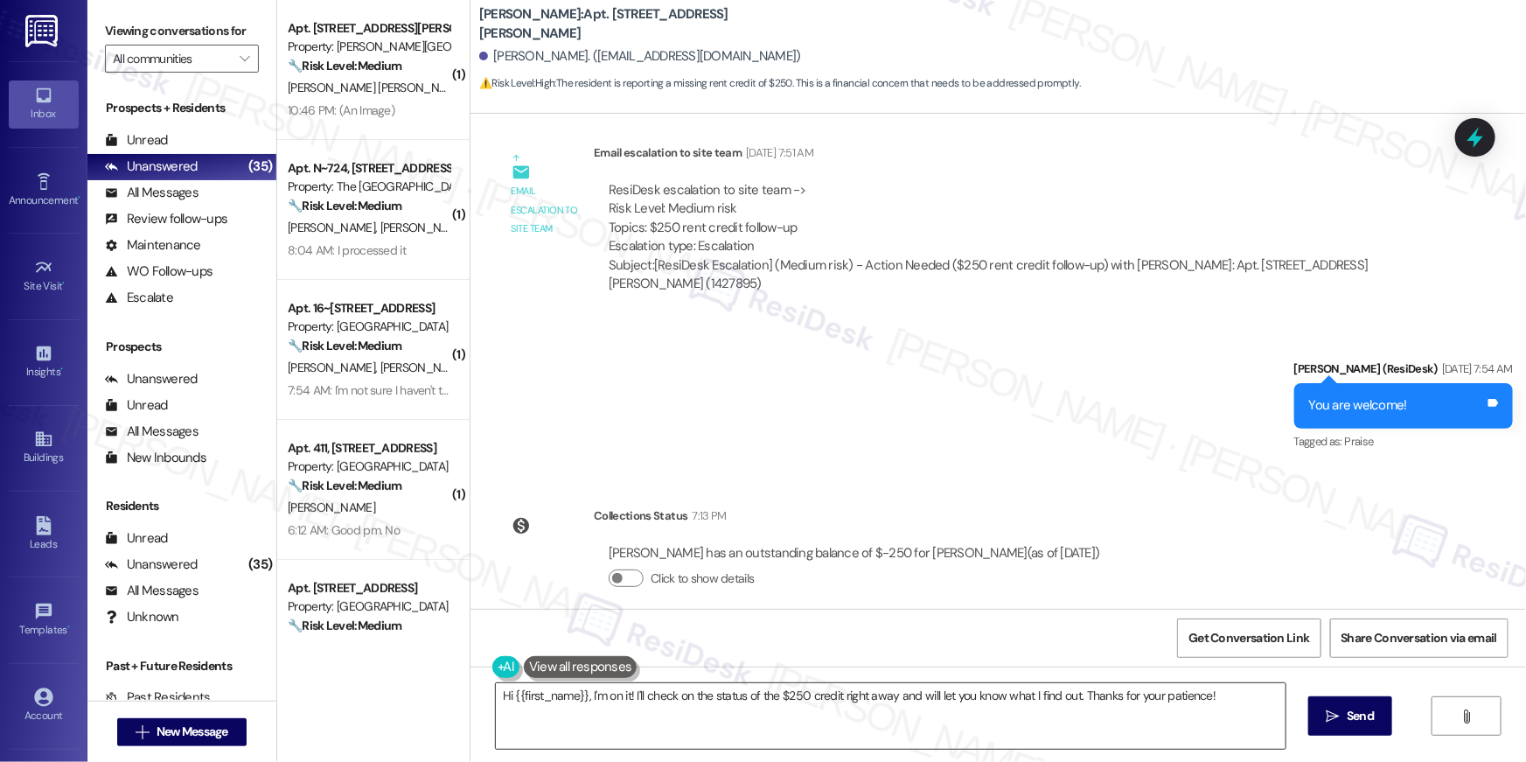
click at [659, 719] on textarea "Hi {{first_name}}, I'm on it! I'll check on the status of the $250 credit right…" at bounding box center [891, 716] width 790 height 66
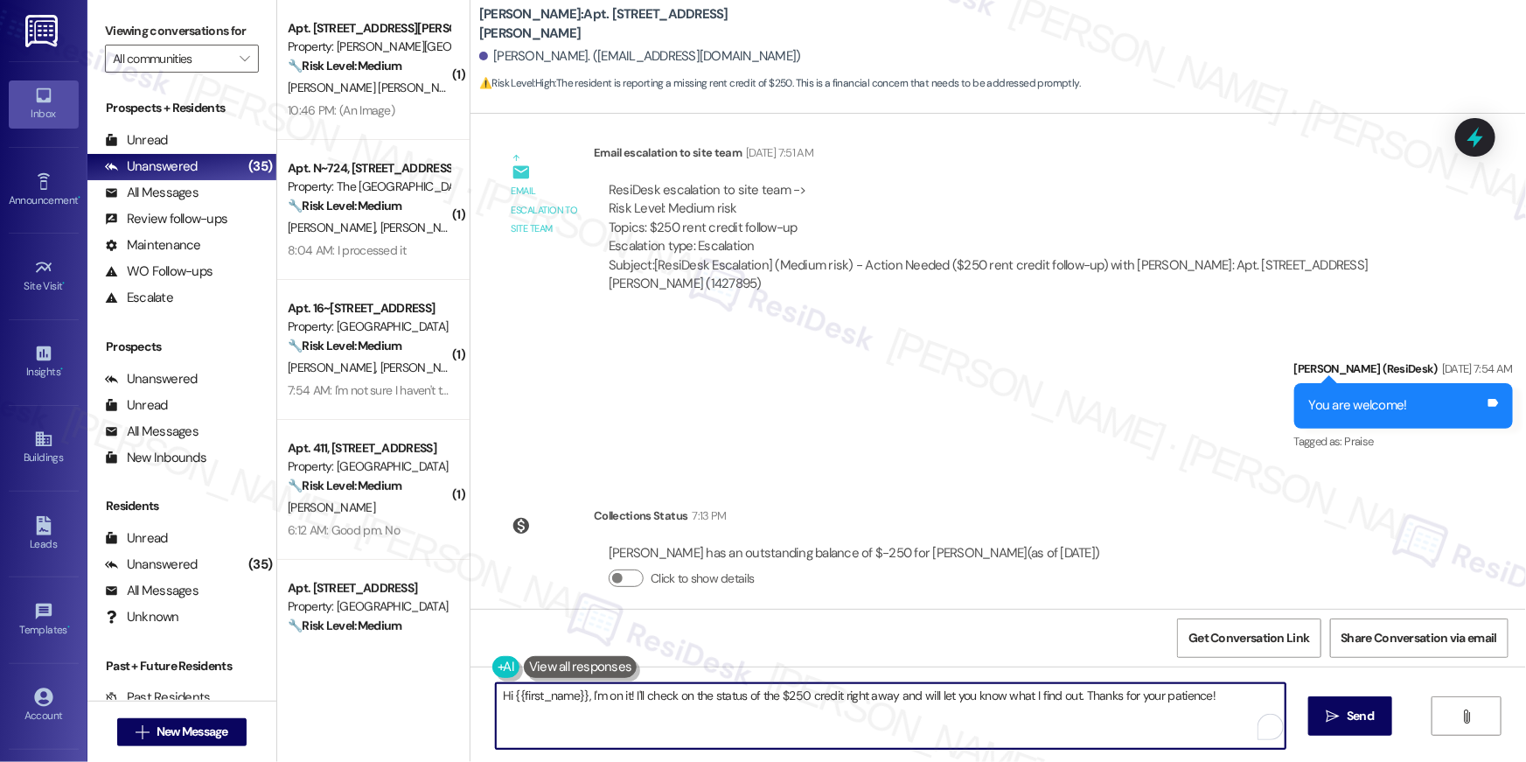
drag, startPoint x: 612, startPoint y: 726, endPoint x: 673, endPoint y: 755, distance: 67.7
click at [673, 755] on div "Hi {{first_name}}, I'm on it! I'll check on the status of the $250 credit right…" at bounding box center [997, 731] width 1055 height 131
paste textarea "Just letting you know — the credit has been applied to your account."
type textarea "Hi {{first_name}}, Just letting you know — the credit has been applied to your …"
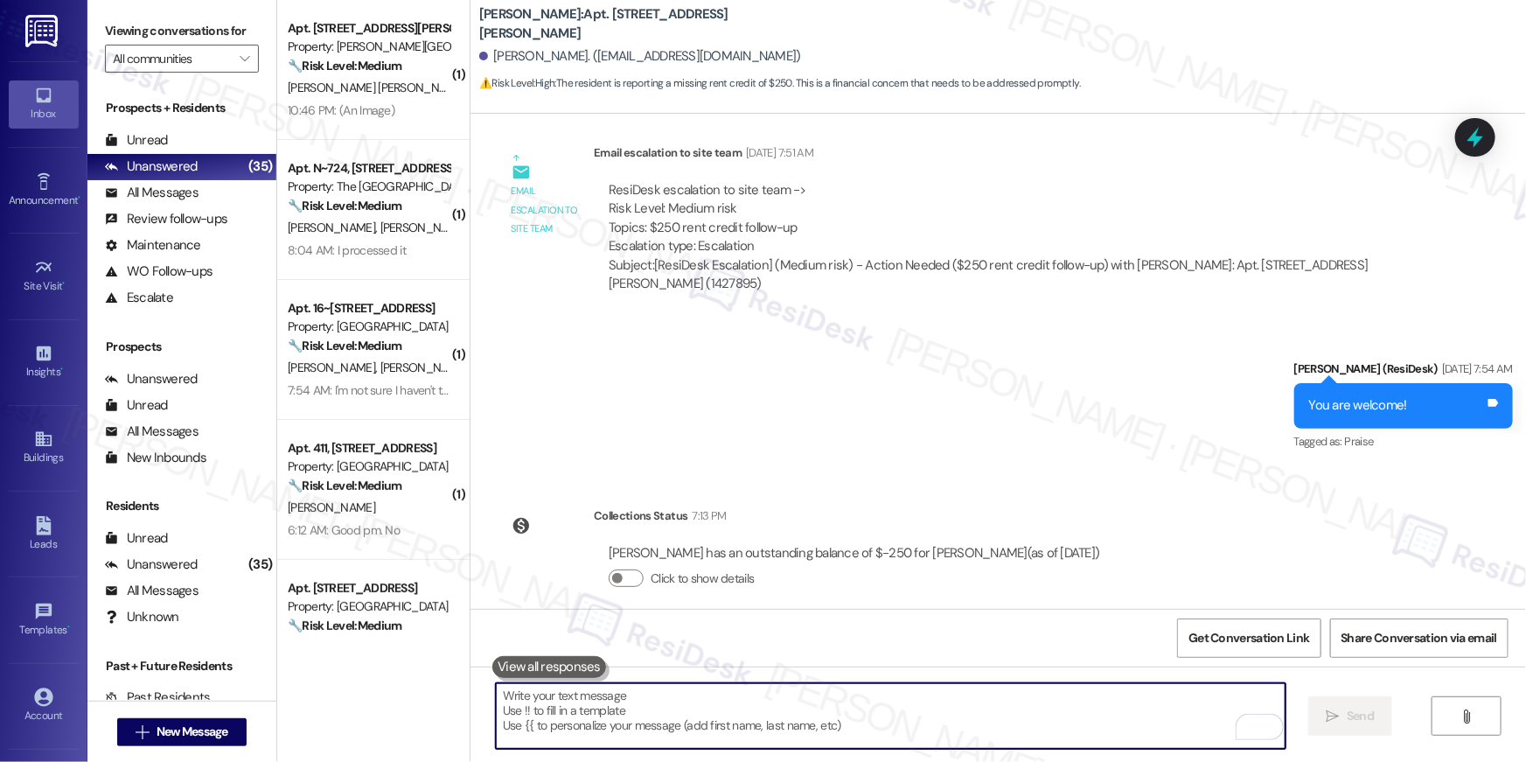
click at [845, 711] on textarea "To enrich screen reader interactions, please activate Accessibility in Grammarl…" at bounding box center [891, 716] width 790 height 66
paste textarea "In the meantime, if there's anything else I can assist you with, let me know."
type textarea "In the meantime, if there's anything else I can assist you with, let me know."
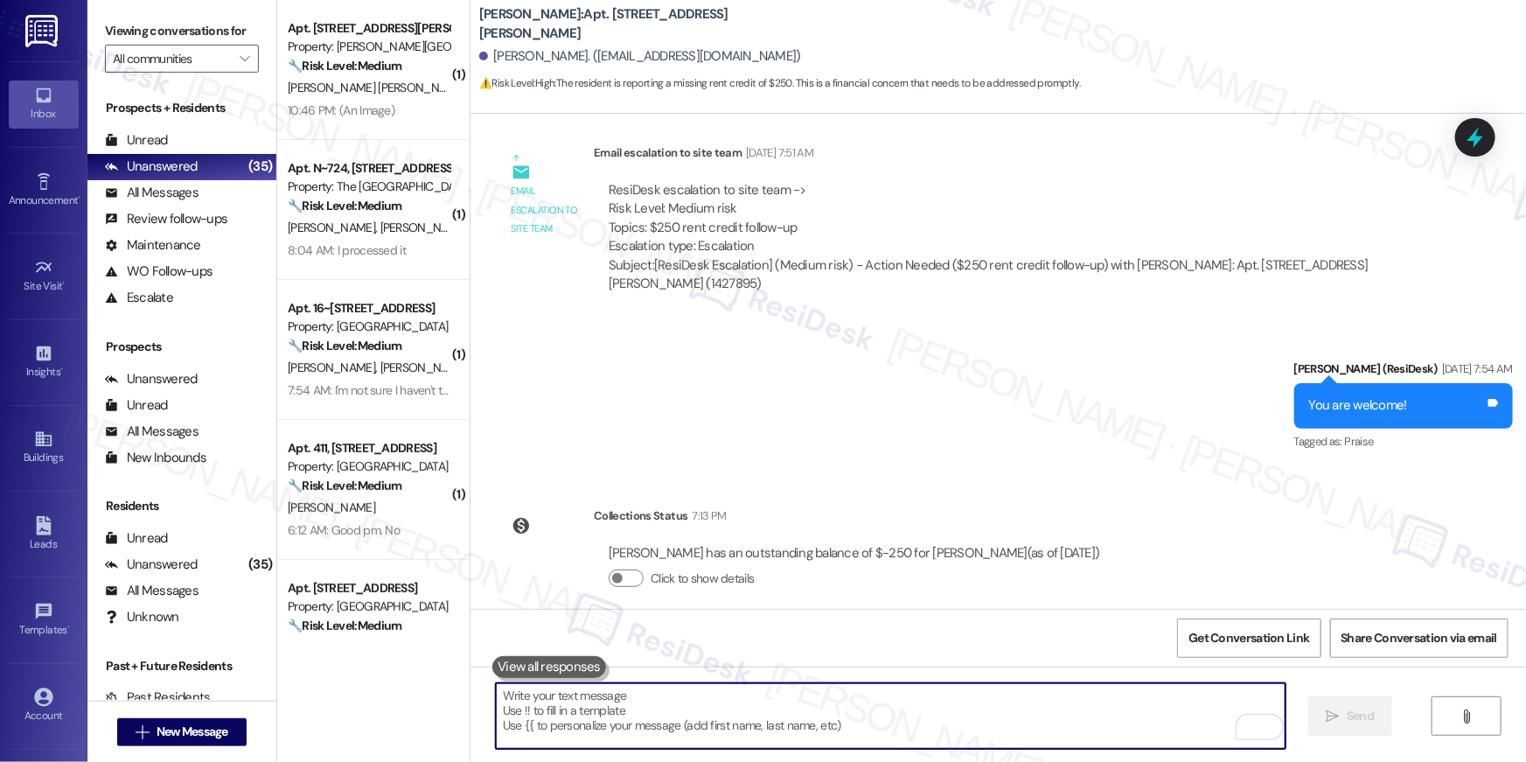
click at [865, 413] on div "Sent via SMS Ella (ResiDesk) Aug 07, 2025 at 7:54 AM You are welcome! Tags and …" at bounding box center [997, 394] width 1055 height 148
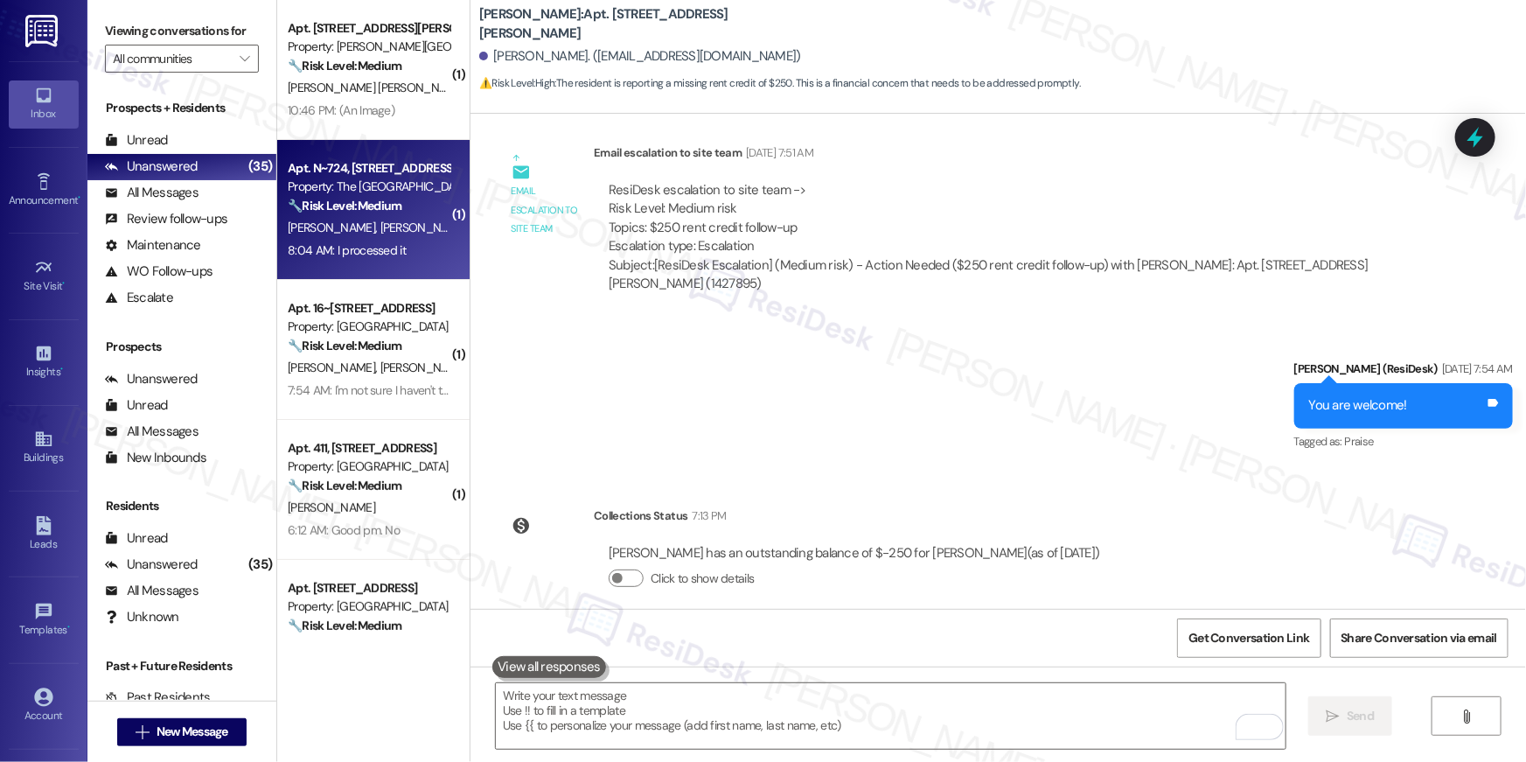
click at [390, 211] on strong "🔧 Risk Level: Medium" at bounding box center [345, 206] width 114 height 16
type textarea "Fetching suggested responses. Please feel free to read through the conversation…"
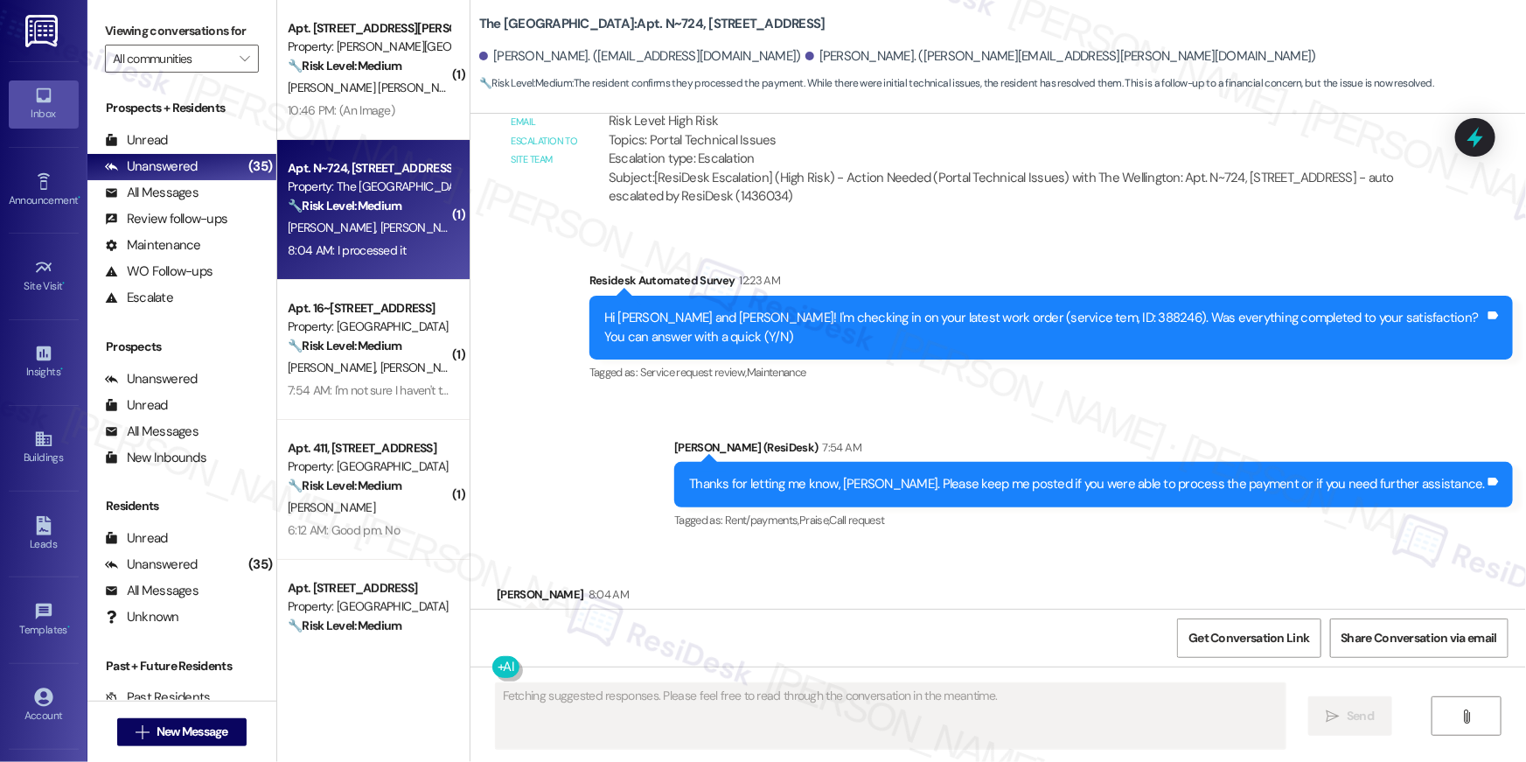
scroll to position [831, 0]
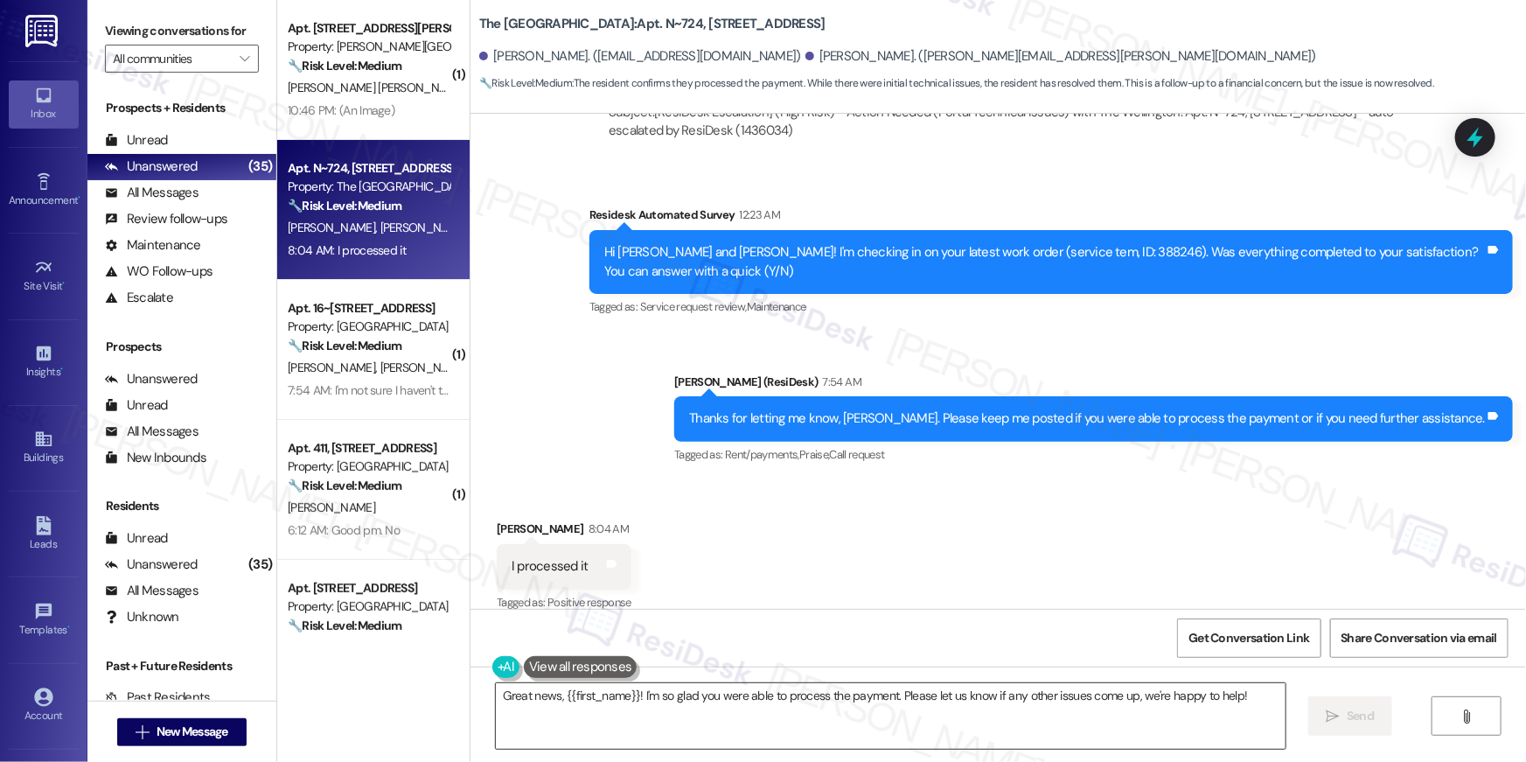
click at [929, 712] on textarea "Great news, {{first_name}}! I'm so glad you were able to process the payment. P…" at bounding box center [891, 716] width 790 height 66
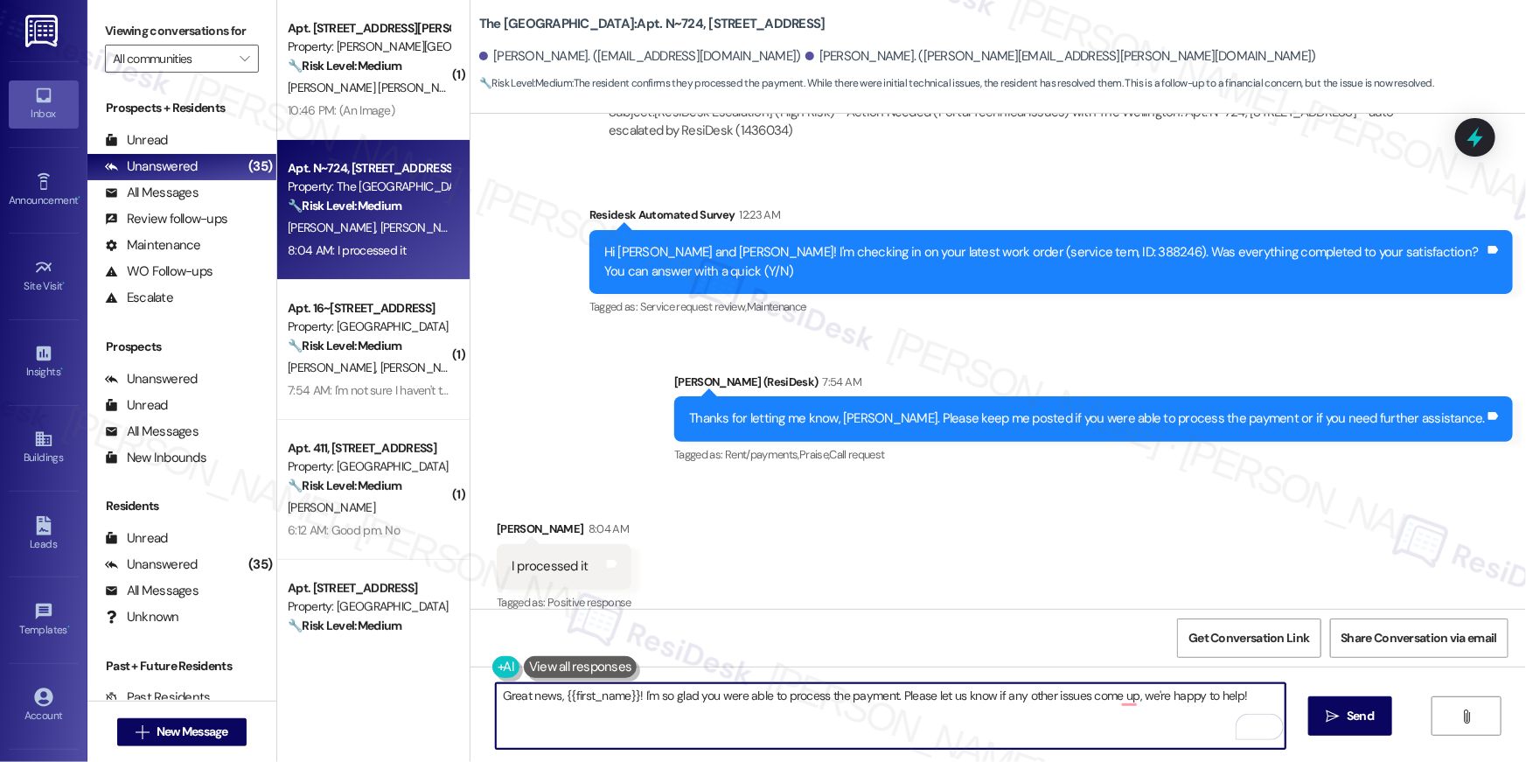
drag, startPoint x: 629, startPoint y: 697, endPoint x: 555, endPoint y: 697, distance: 73.4
click at [555, 697] on textarea "Great news, {{first_name}}! I'm so glad you were able to process the payment. P…" at bounding box center [891, 716] width 790 height 66
type textarea "Great news, Alyssa! I'm so glad you were able to process the payment. Please le…"
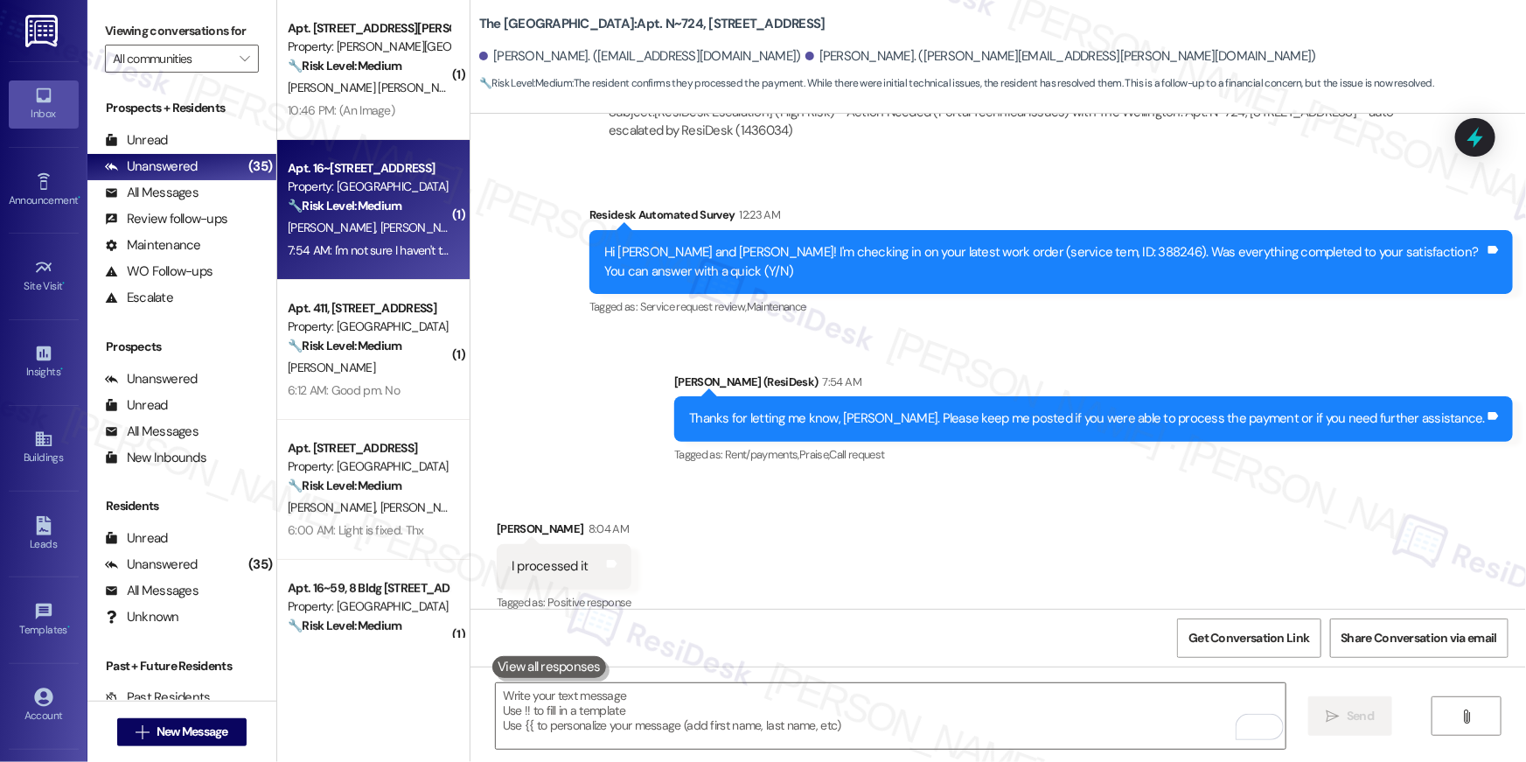
click at [380, 226] on span "S. Guscott" at bounding box center [423, 227] width 87 height 16
type textarea "Fetching suggested responses. Please feel free to read through the conversation…"
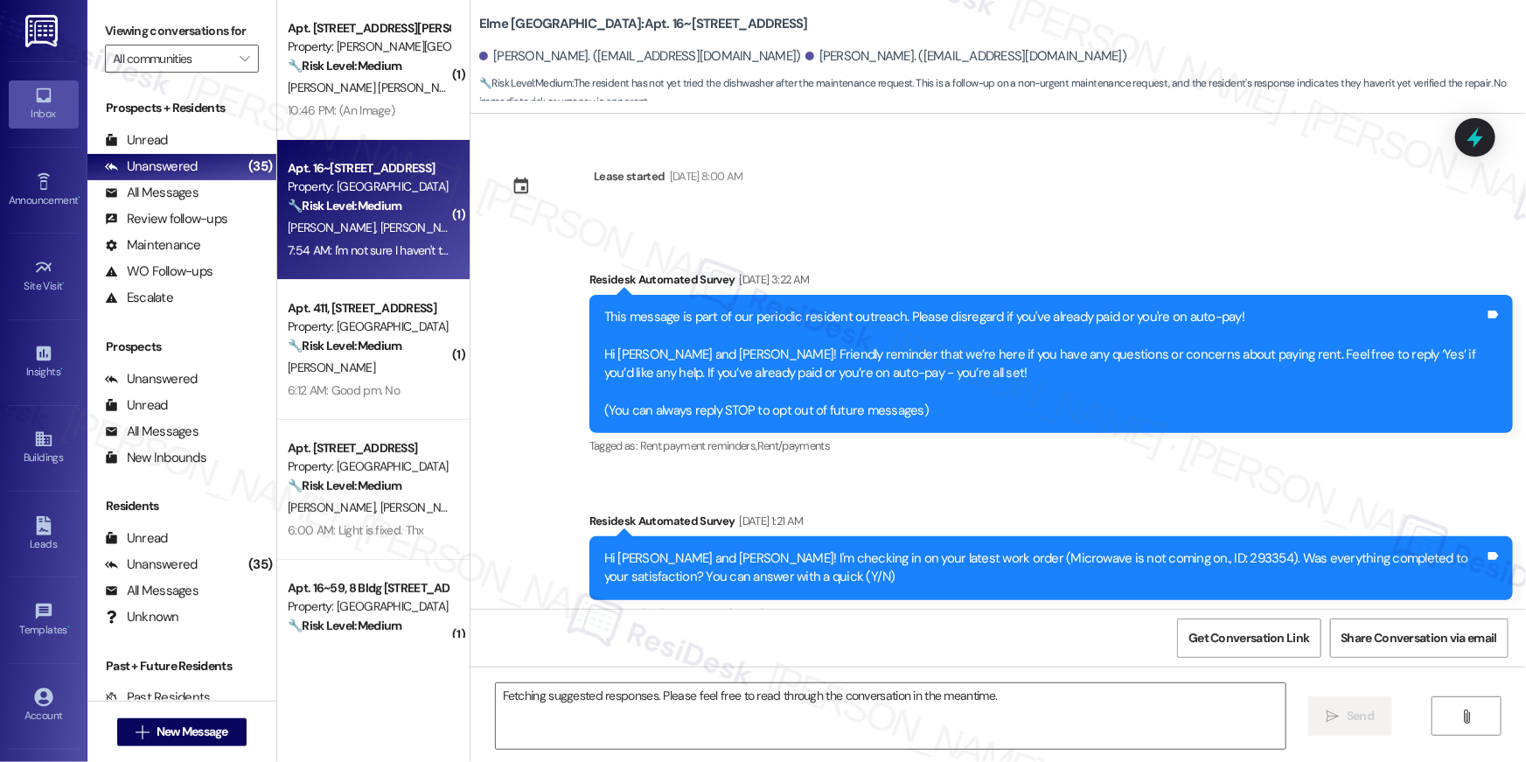
scroll to position [13455, 0]
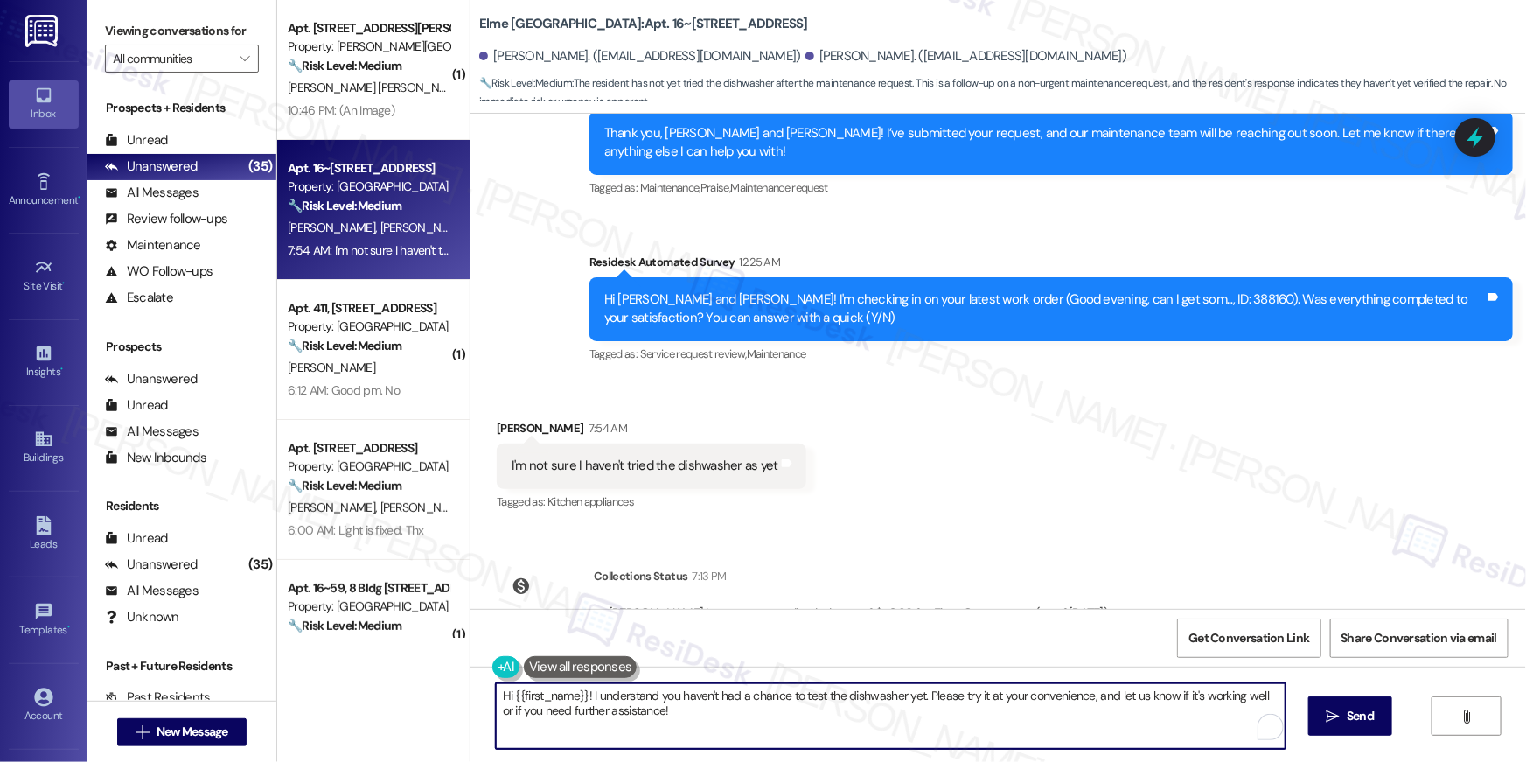
click at [690, 708] on textarea "Hi {{first_name}}! I understand you haven't had a chance to test the dishwasher…" at bounding box center [891, 716] width 790 height 66
click at [727, 711] on textarea "Hi {{first_name}}! I understand you haven't had a chance to test the dishwasher…" at bounding box center [891, 716] width 790 height 66
click at [546, 700] on textarea "Hi {{first_name}}! I understand you haven't had a chance to test the dishwasher…" at bounding box center [891, 716] width 790 height 66
click at [760, 709] on textarea "Hi Shemar, I understand you haven't had a chance to test the dishwasher yet. Pl…" at bounding box center [891, 716] width 790 height 66
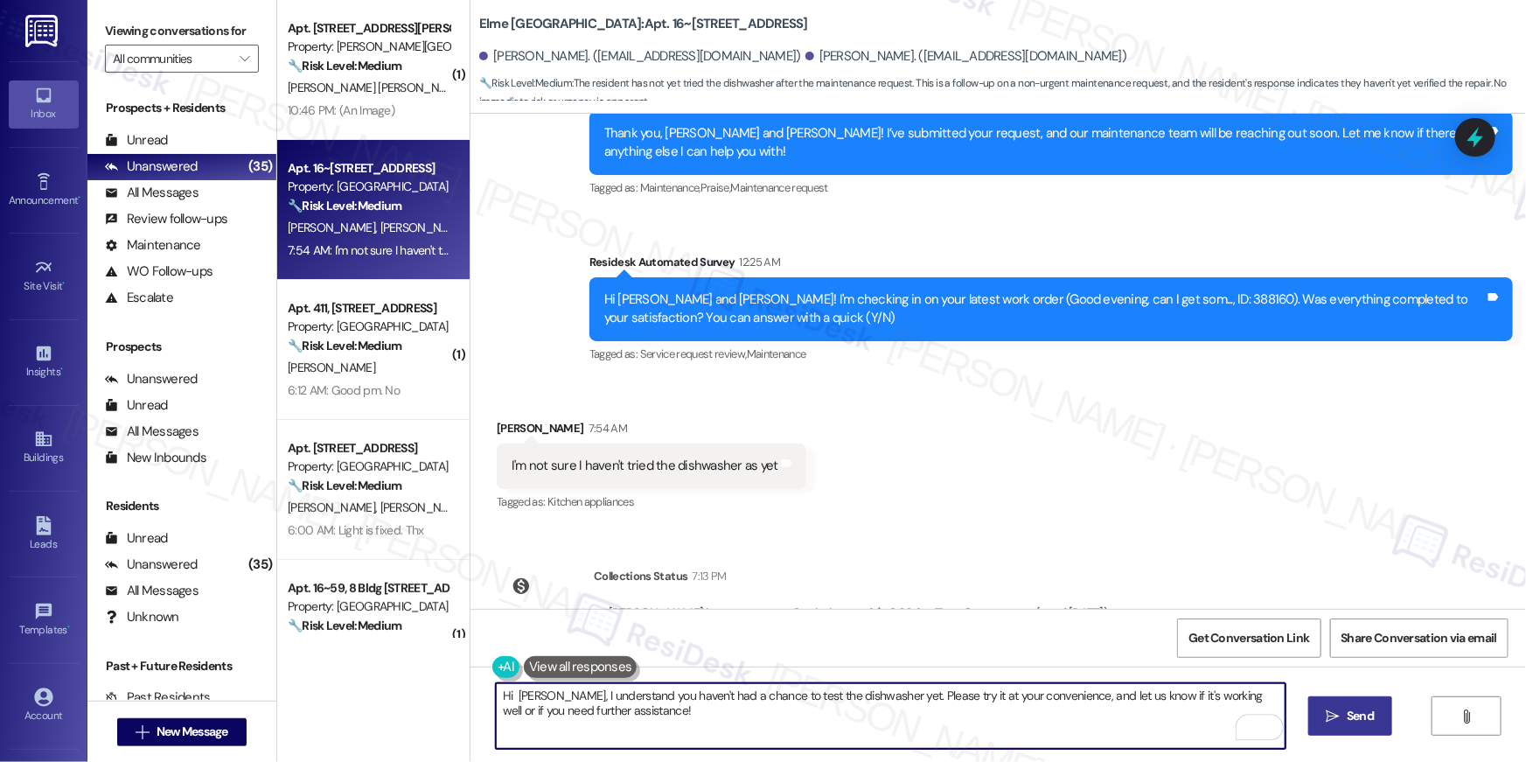
type textarea "Hi Shemar, I understand you haven't had a chance to test the dishwasher yet. Pl…"
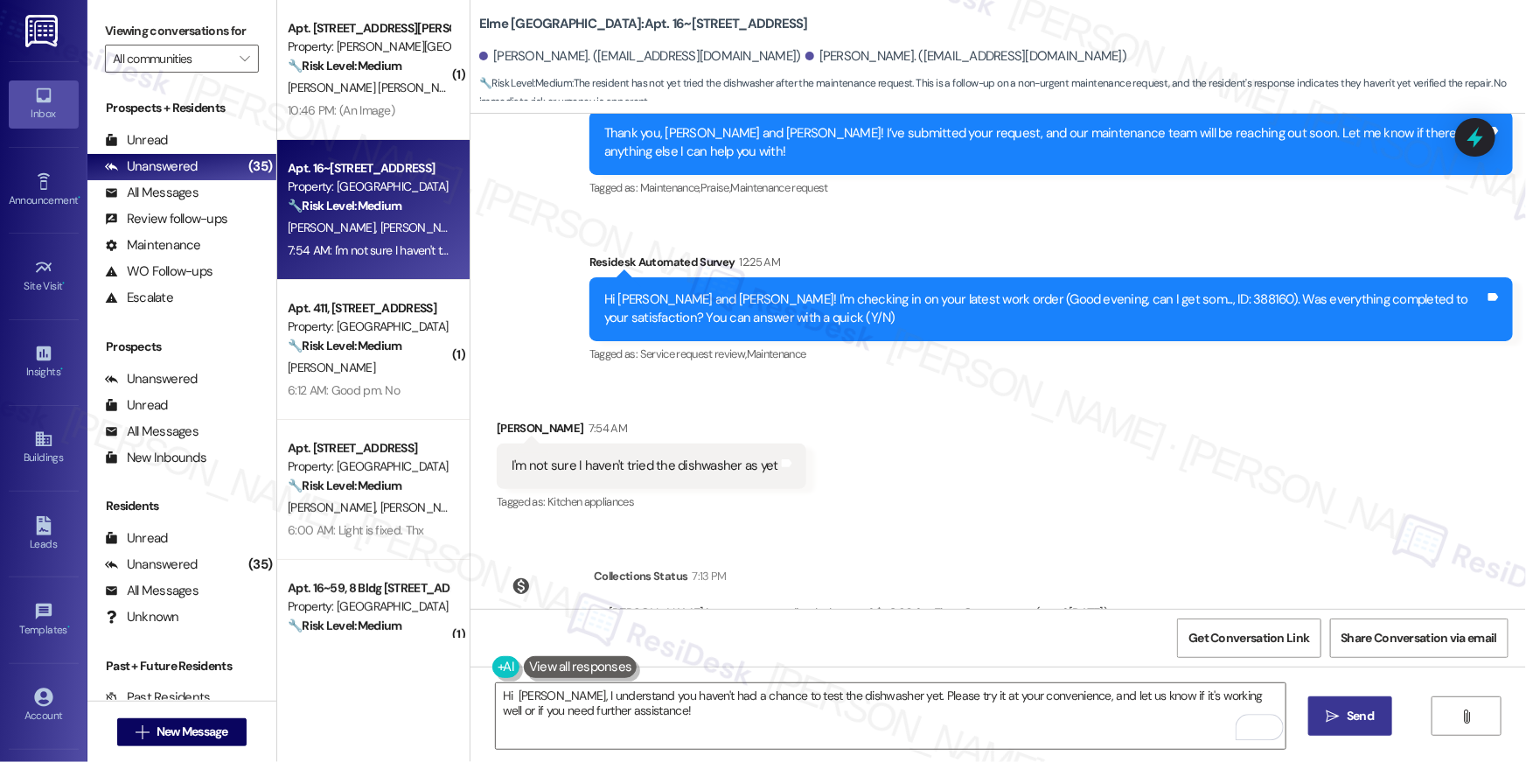
click at [1339, 719] on span " Send" at bounding box center [1350, 715] width 55 height 18
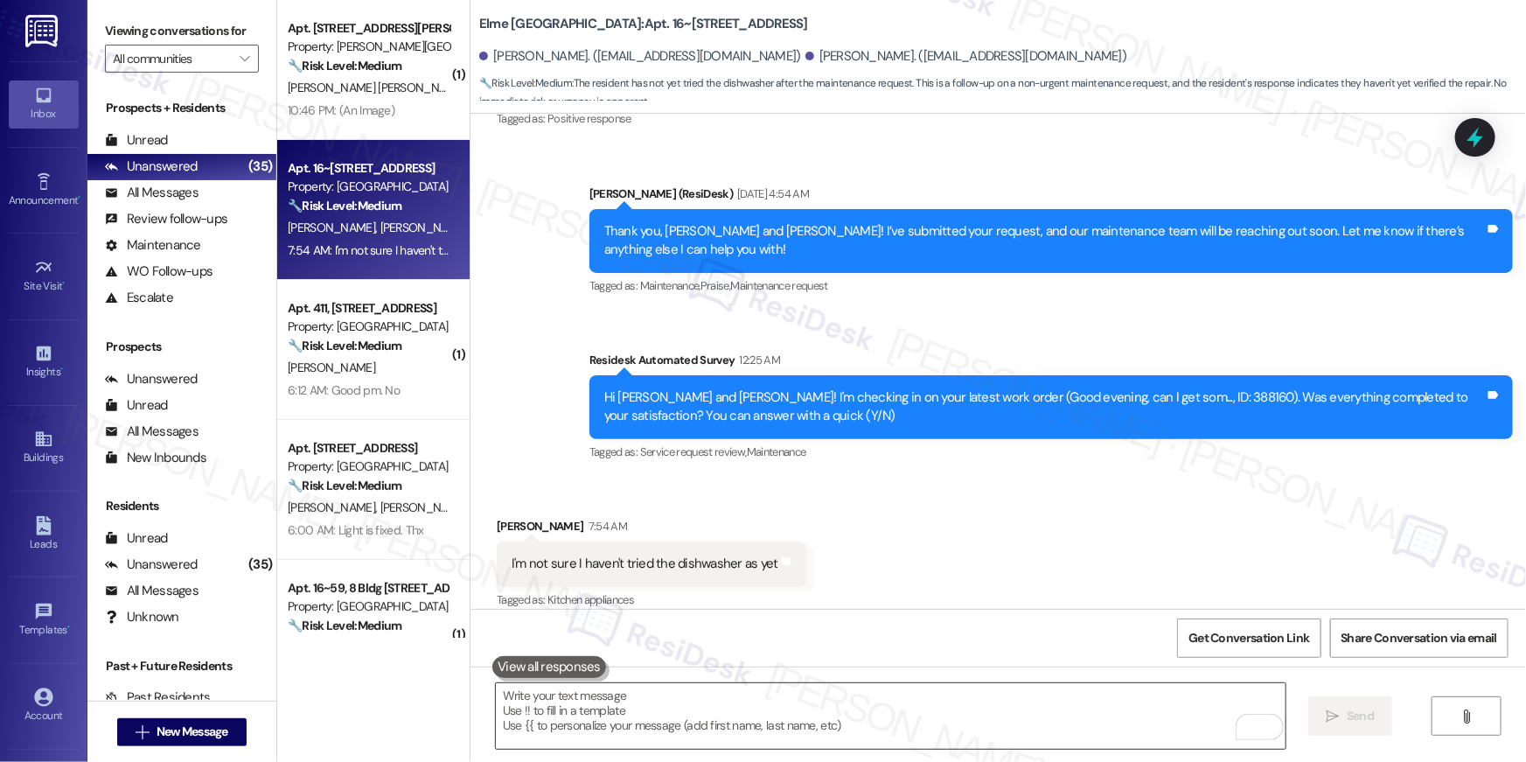
scroll to position [13293, 0]
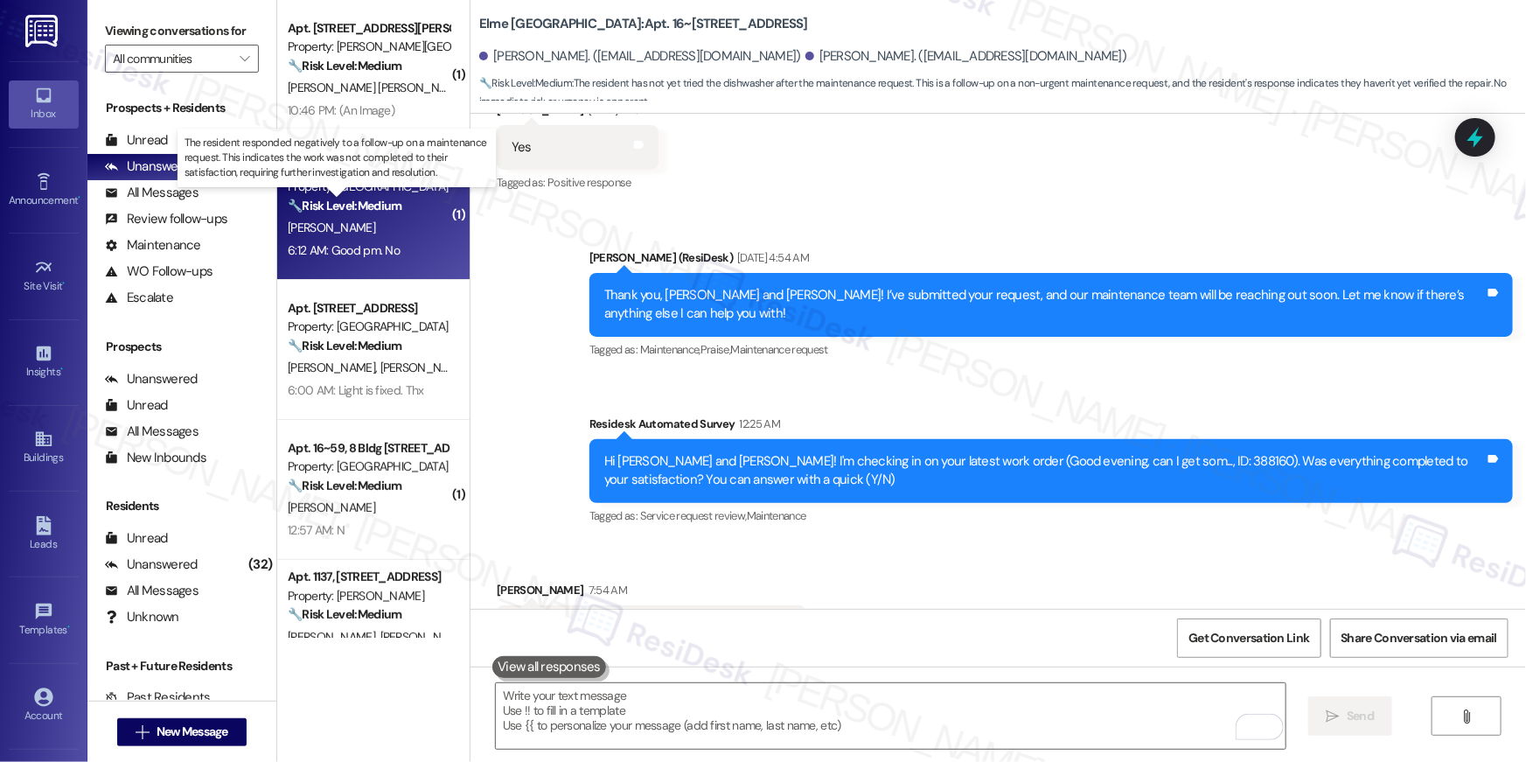
click at [390, 210] on strong "🔧 Risk Level: Medium" at bounding box center [345, 206] width 114 height 16
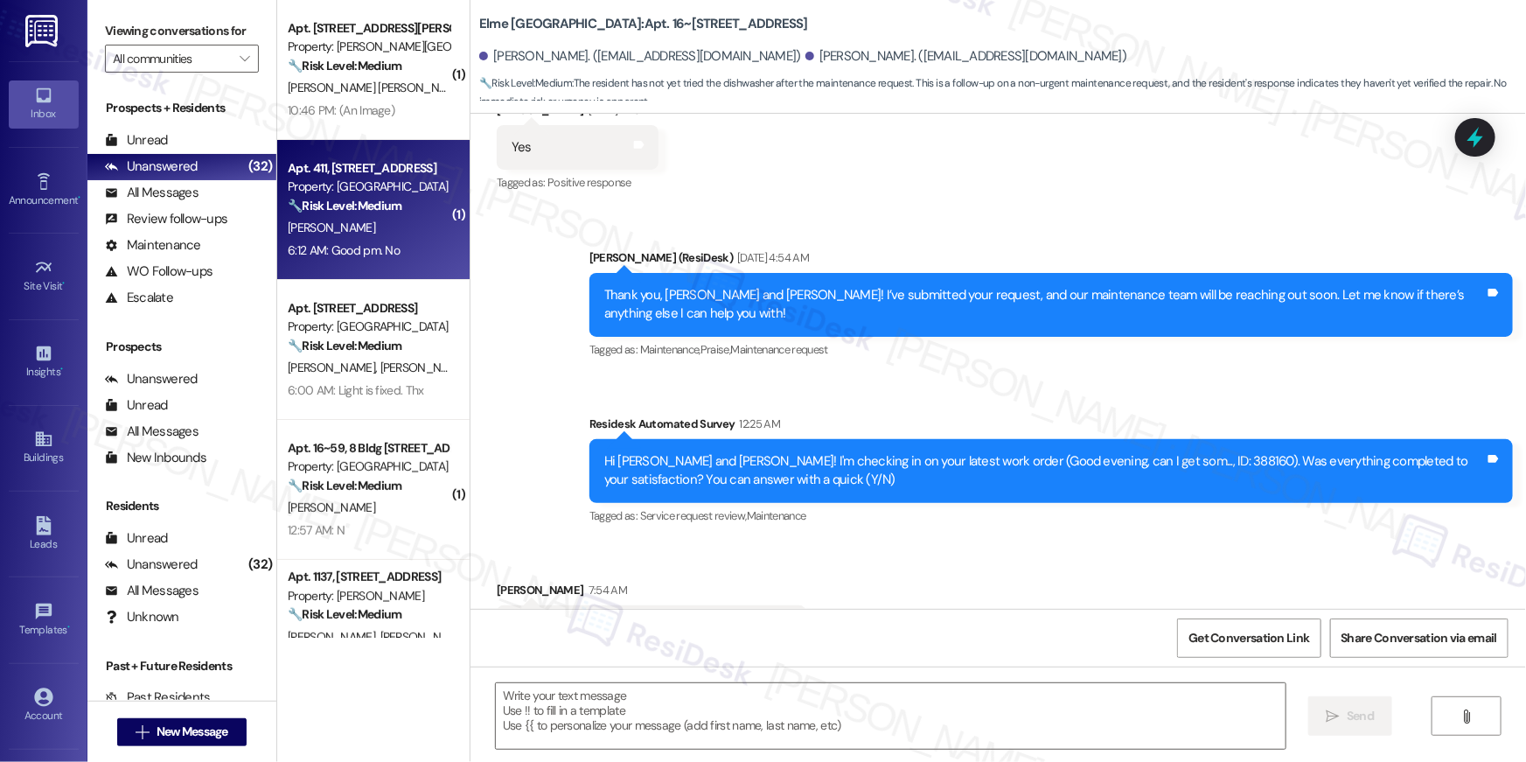
type textarea "Fetching suggested responses. Please feel free to read through the conversation…"
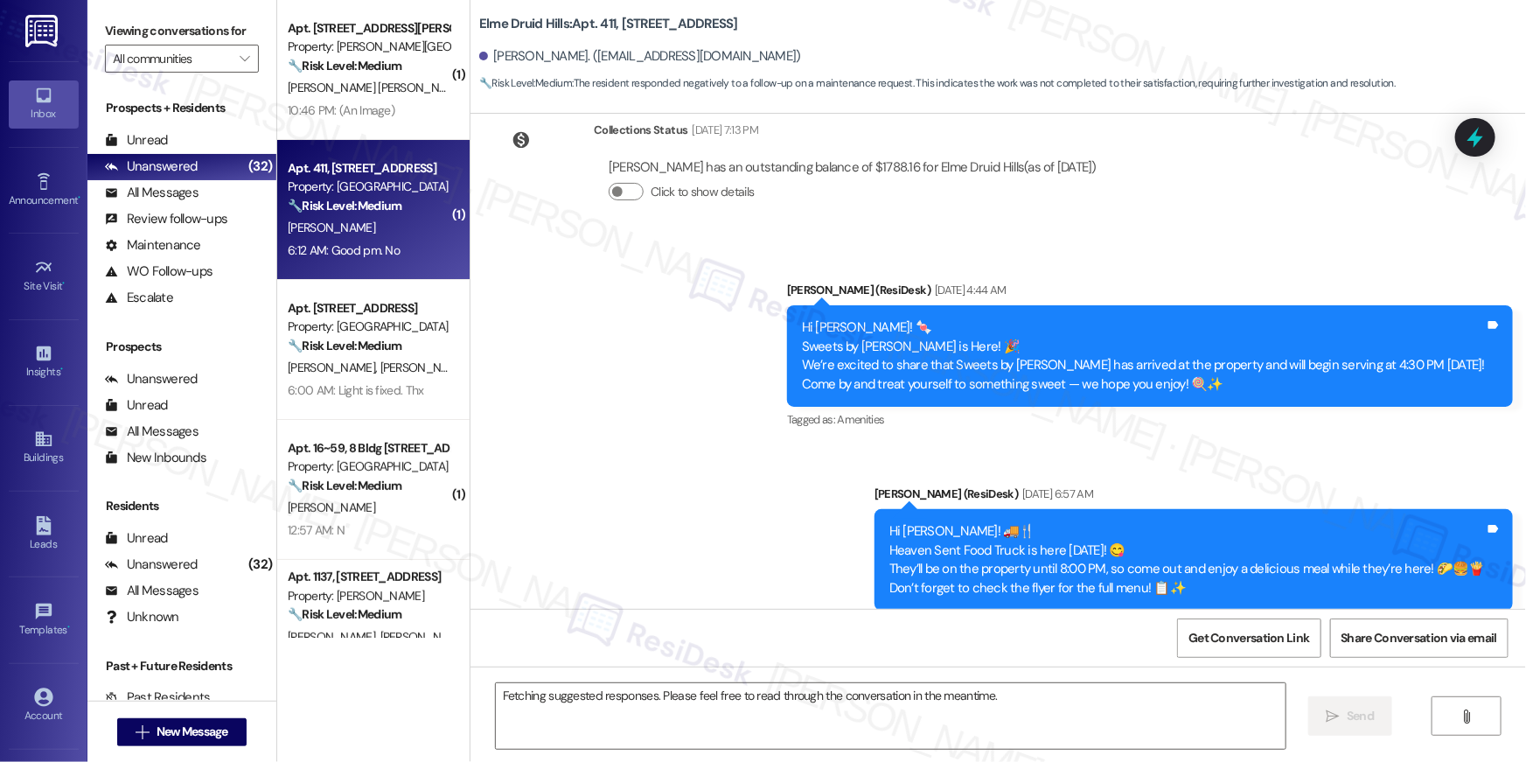
scroll to position [8781, 0]
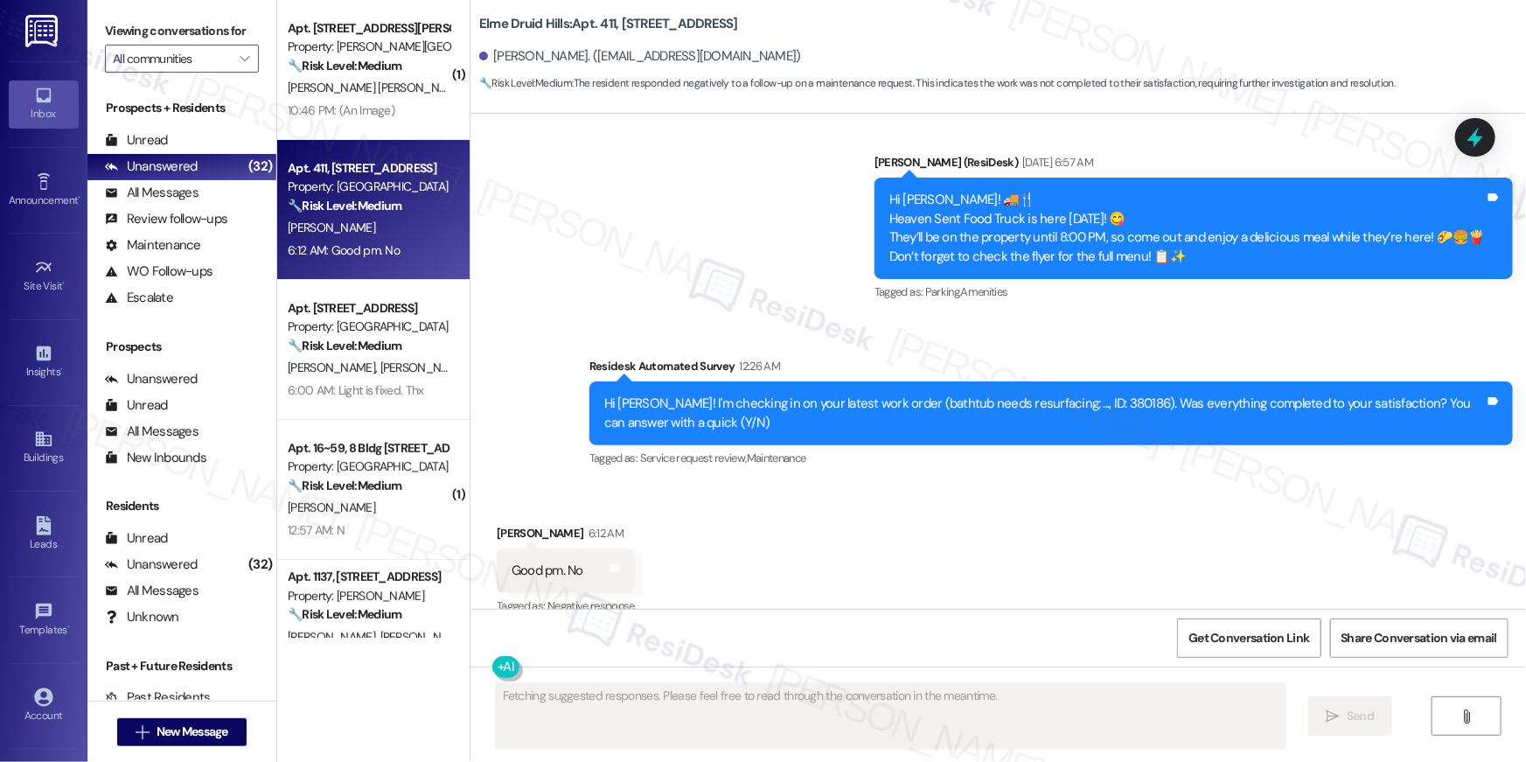
click at [1102, 394] on div "Hi Anele Jasmin! I'm checking in on your latest work order (bathtub needs resur…" at bounding box center [1044, 413] width 880 height 38
copy div "380186"
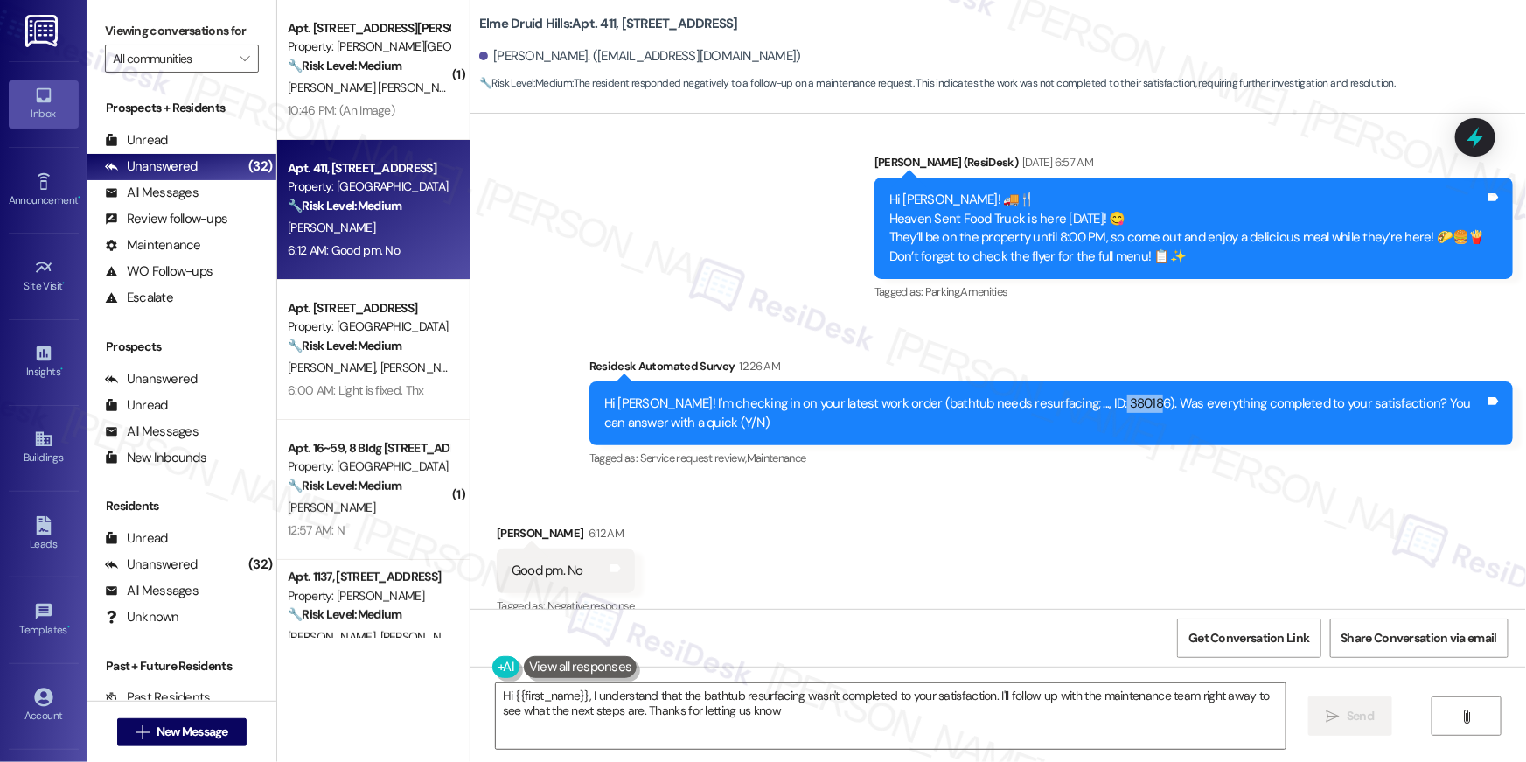
type textarea "Hi {{first_name}}, I understand that the bathtub resurfacing wasn't completed t…"
click at [845, 715] on textarea "Hi {{first_name}}, I understand that the bathtub resurfacing wasn't completed t…" at bounding box center [891, 716] width 790 height 66
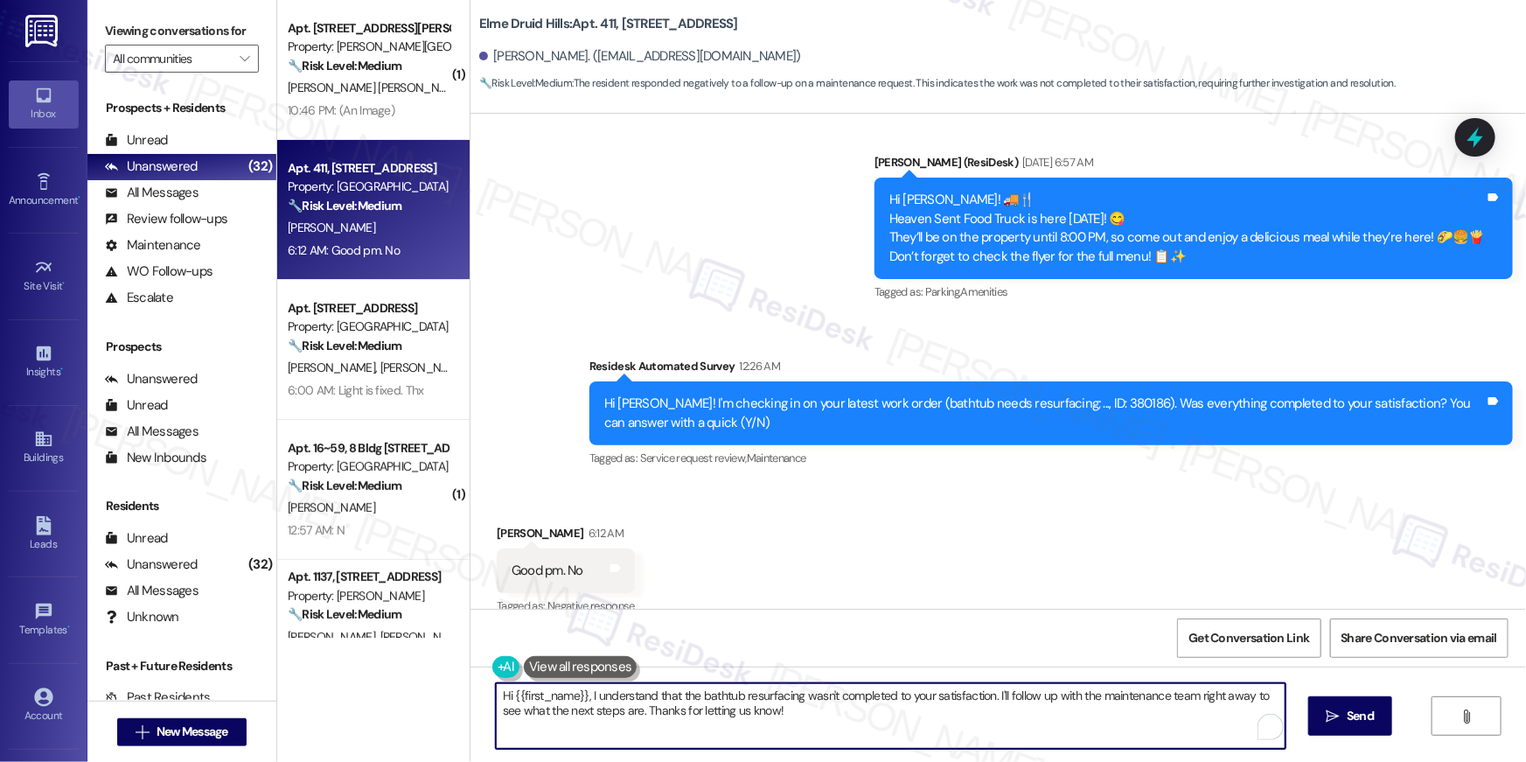
click at [913, 708] on textarea "Hi {{first_name}}, I understand that the bathtub resurfacing wasn't completed t…" at bounding box center [891, 716] width 790 height 66
click at [985, 701] on textarea "Hi {{first_name}}, I understand that the bathtub resurfacing wasn't completed t…" at bounding box center [891, 716] width 790 height 66
drag, startPoint x: 943, startPoint y: 726, endPoint x: 857, endPoint y: 724, distance: 86.6
click at [943, 726] on textarea "Hi {{first_name}}, I understand that the bathtub resurfacing wasn't completed t…" at bounding box center [891, 716] width 790 height 66
click at [849, 724] on textarea "Hi {{first_name}}, I understand that the bathtub resurfacing wasn't completed t…" at bounding box center [891, 716] width 790 height 66
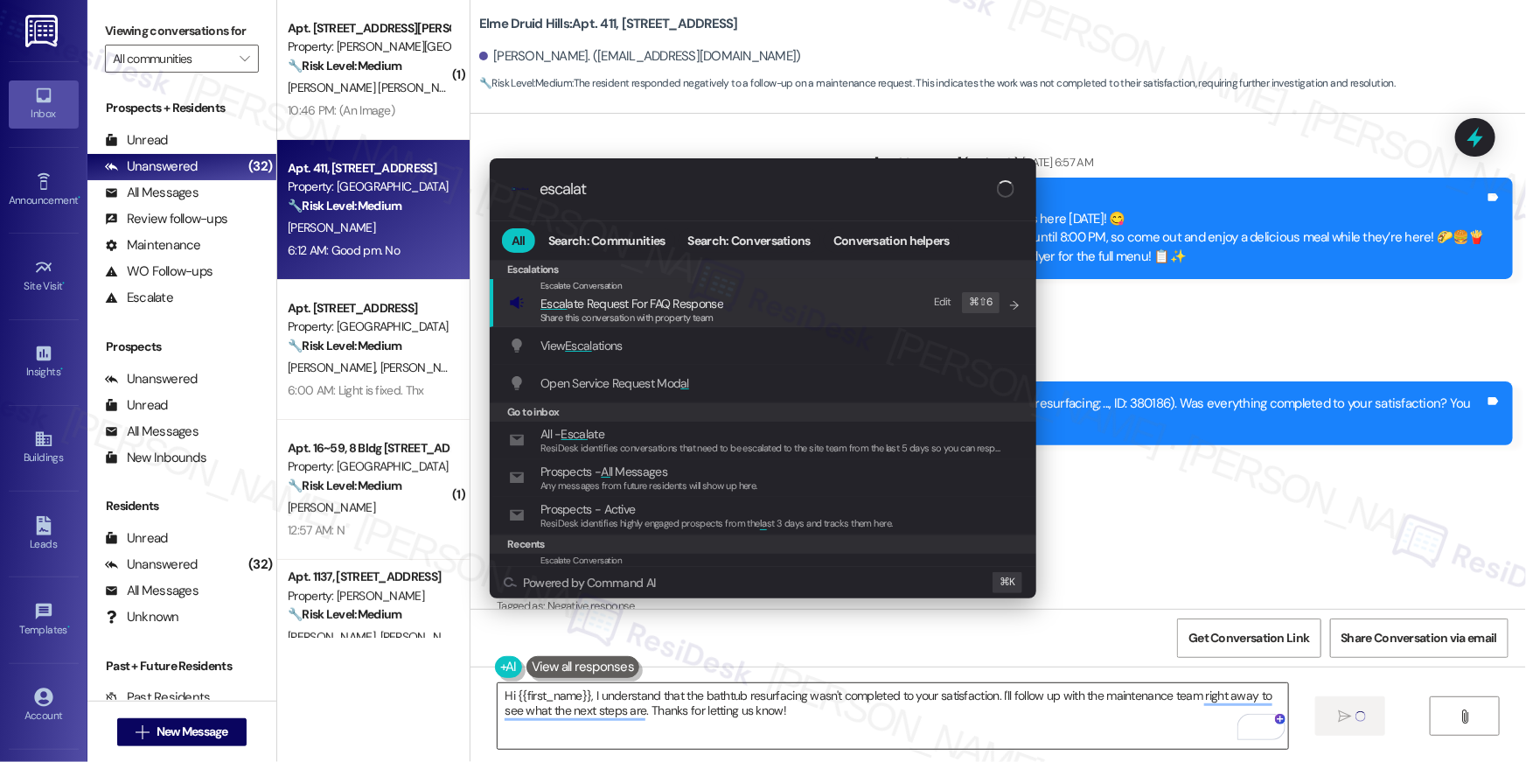
type input "escalate"
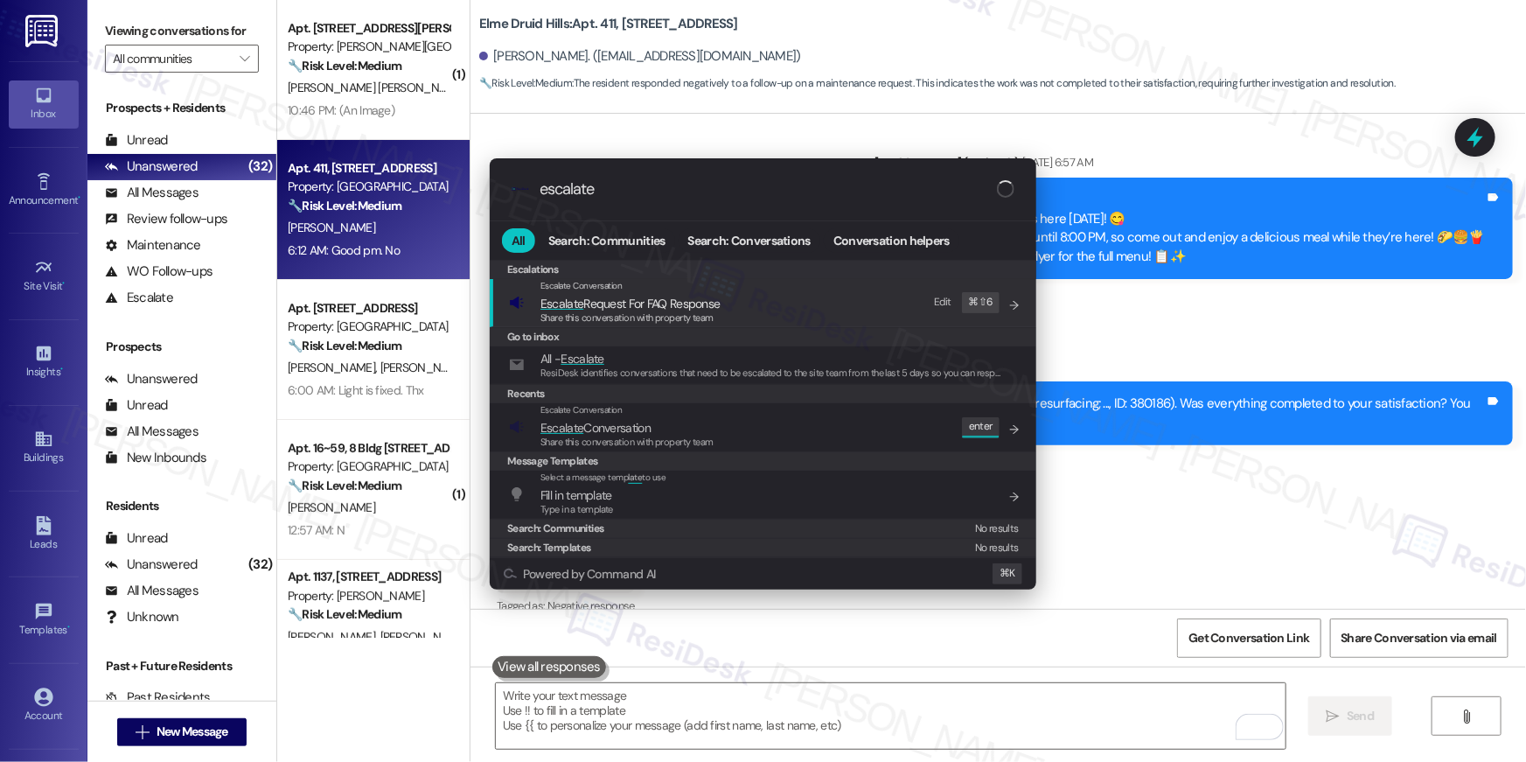
scroll to position [8780, 0]
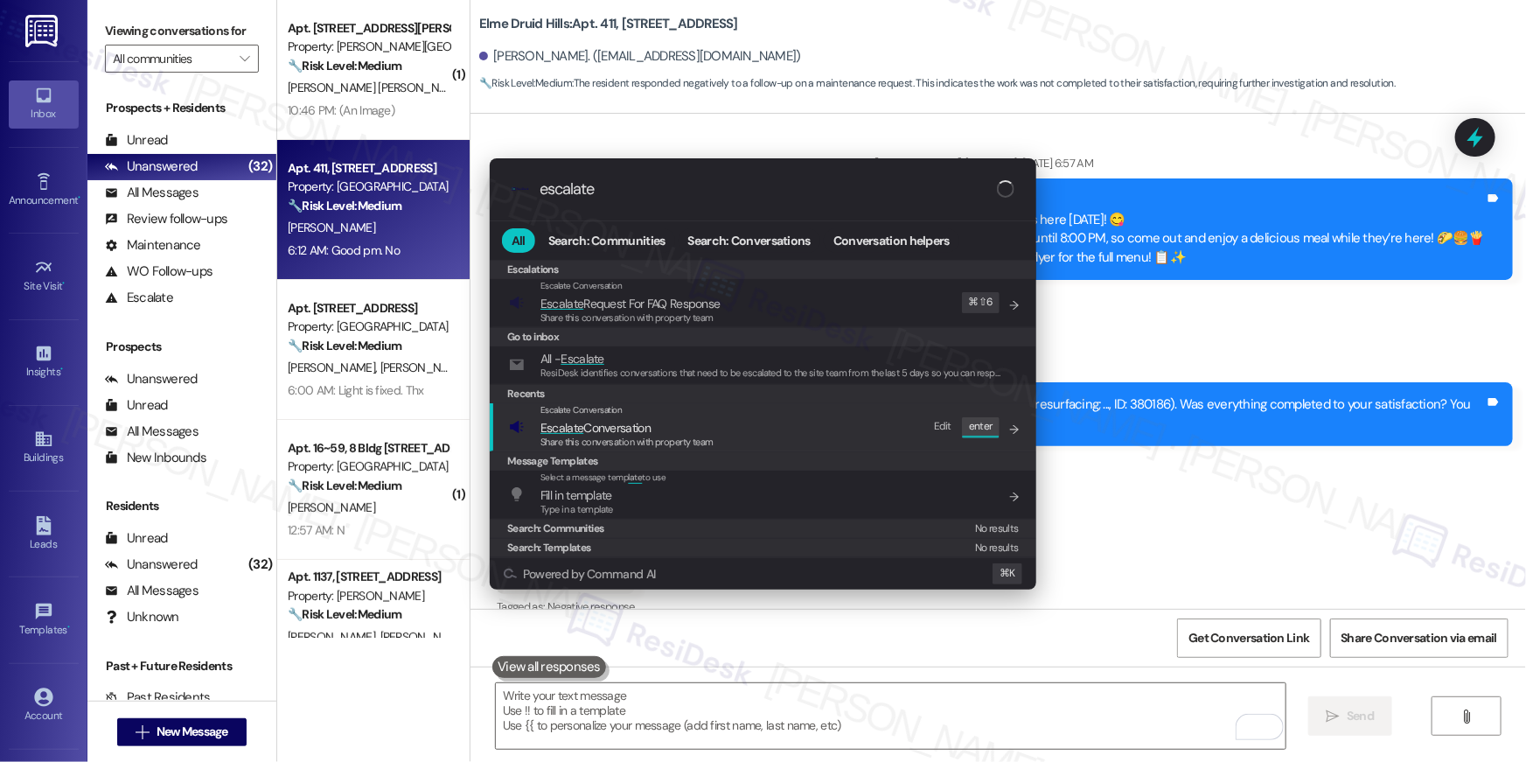
type input "escalate"
click at [566, 438] on span "Share this conversation with property team" at bounding box center [626, 441] width 173 height 12
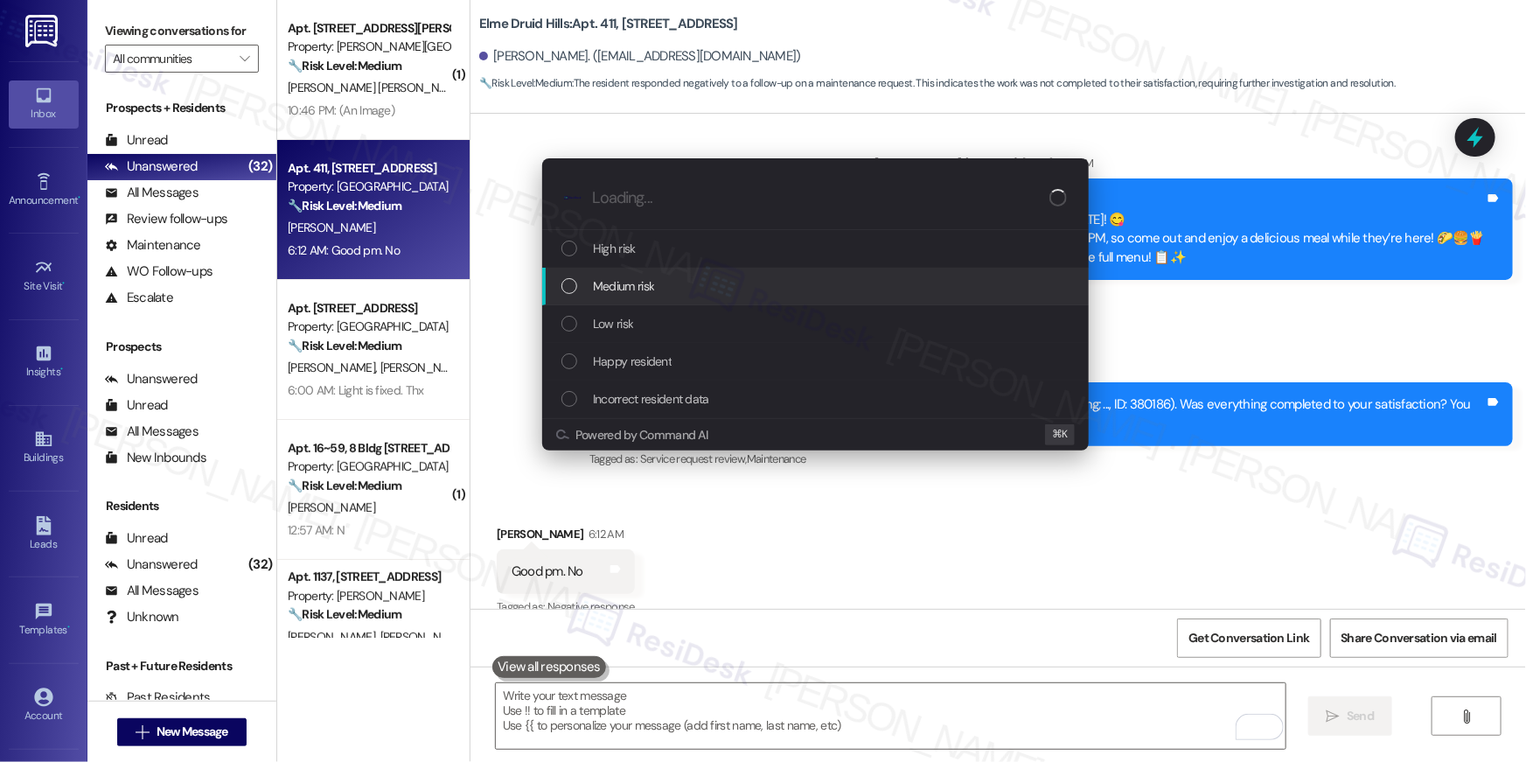
click at [601, 295] on span "Medium risk" at bounding box center [623, 285] width 61 height 19
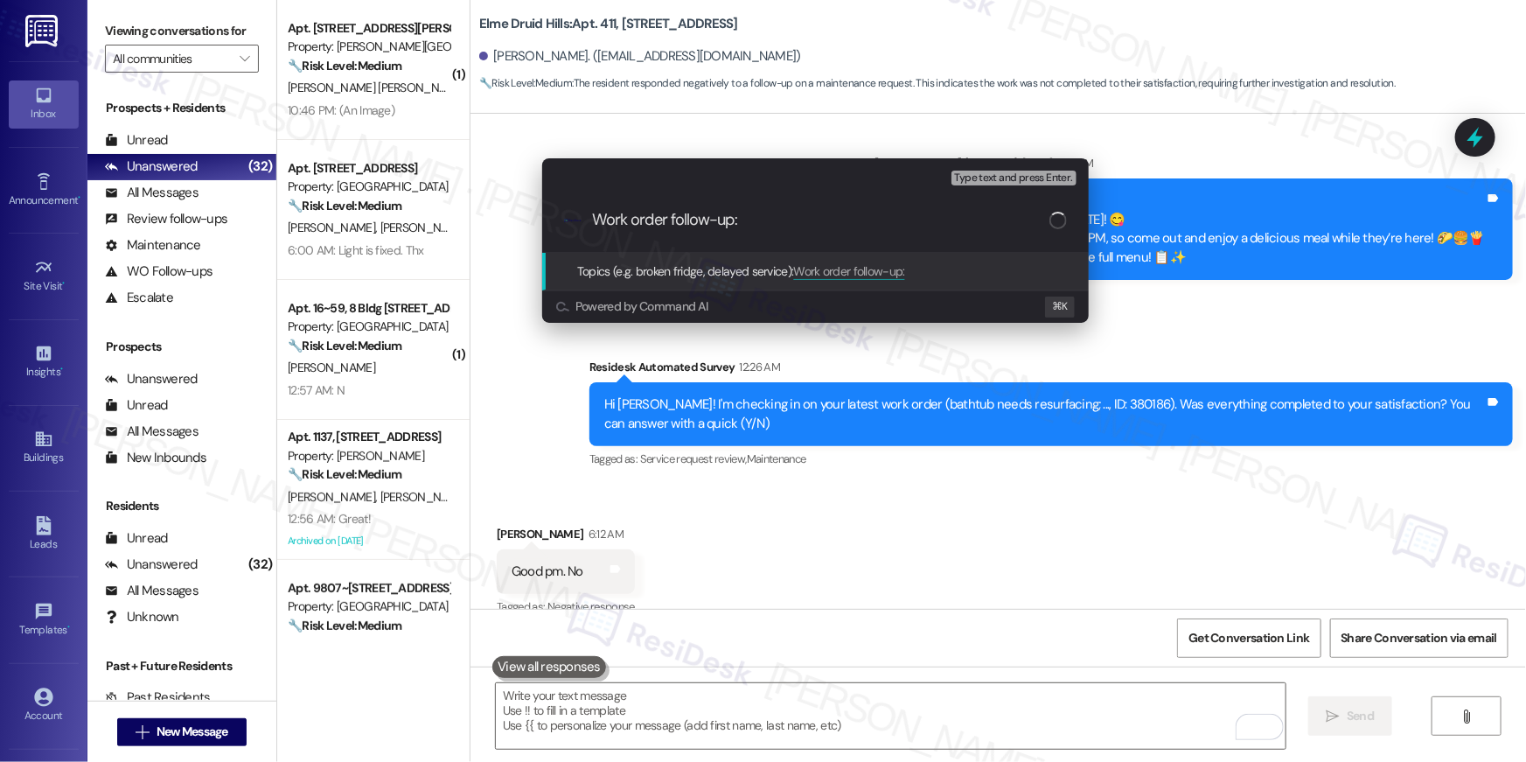
paste input "Work Order # 380186"
type input "Work order follow-up: Work Order # 380186"
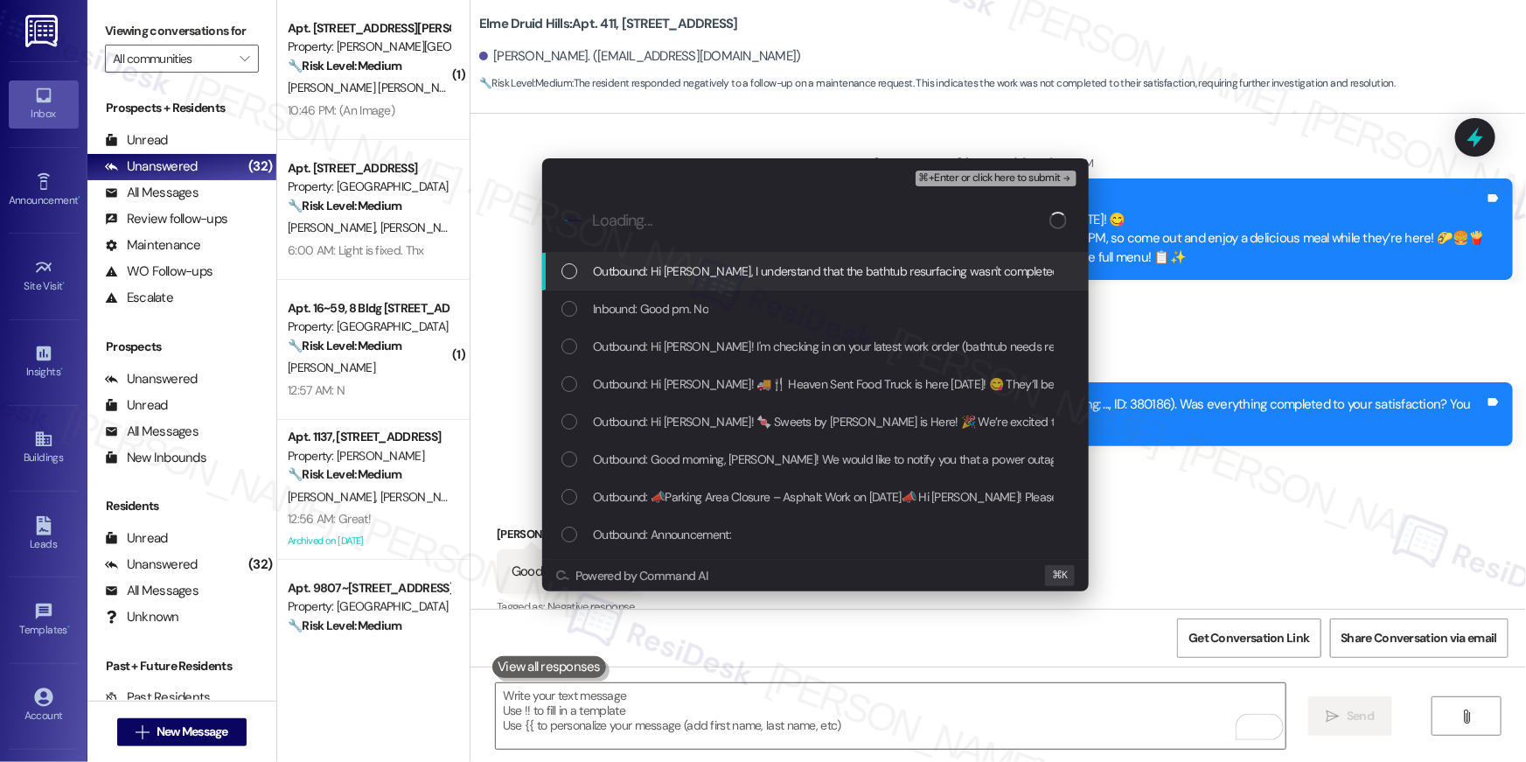
click at [613, 277] on span "Outbound: Hi Anele Jasmin, I understand that the bathtub resurfacing wasn't com…" at bounding box center [1154, 270] width 1123 height 19
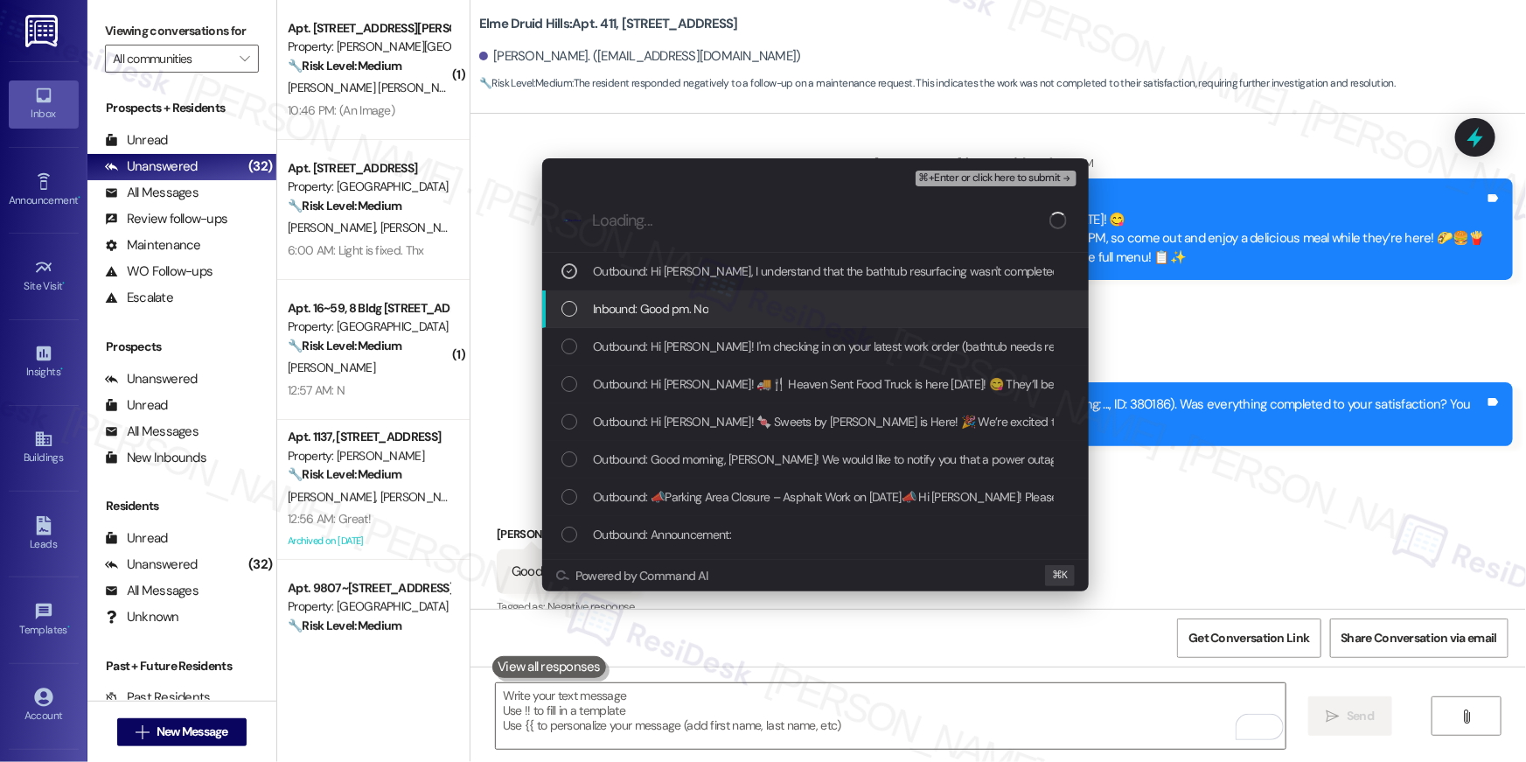
drag, startPoint x: 620, startPoint y: 303, endPoint x: 632, endPoint y: 332, distance: 31.3
click at [620, 303] on span "Inbound: Good pm. No" at bounding box center [650, 308] width 115 height 19
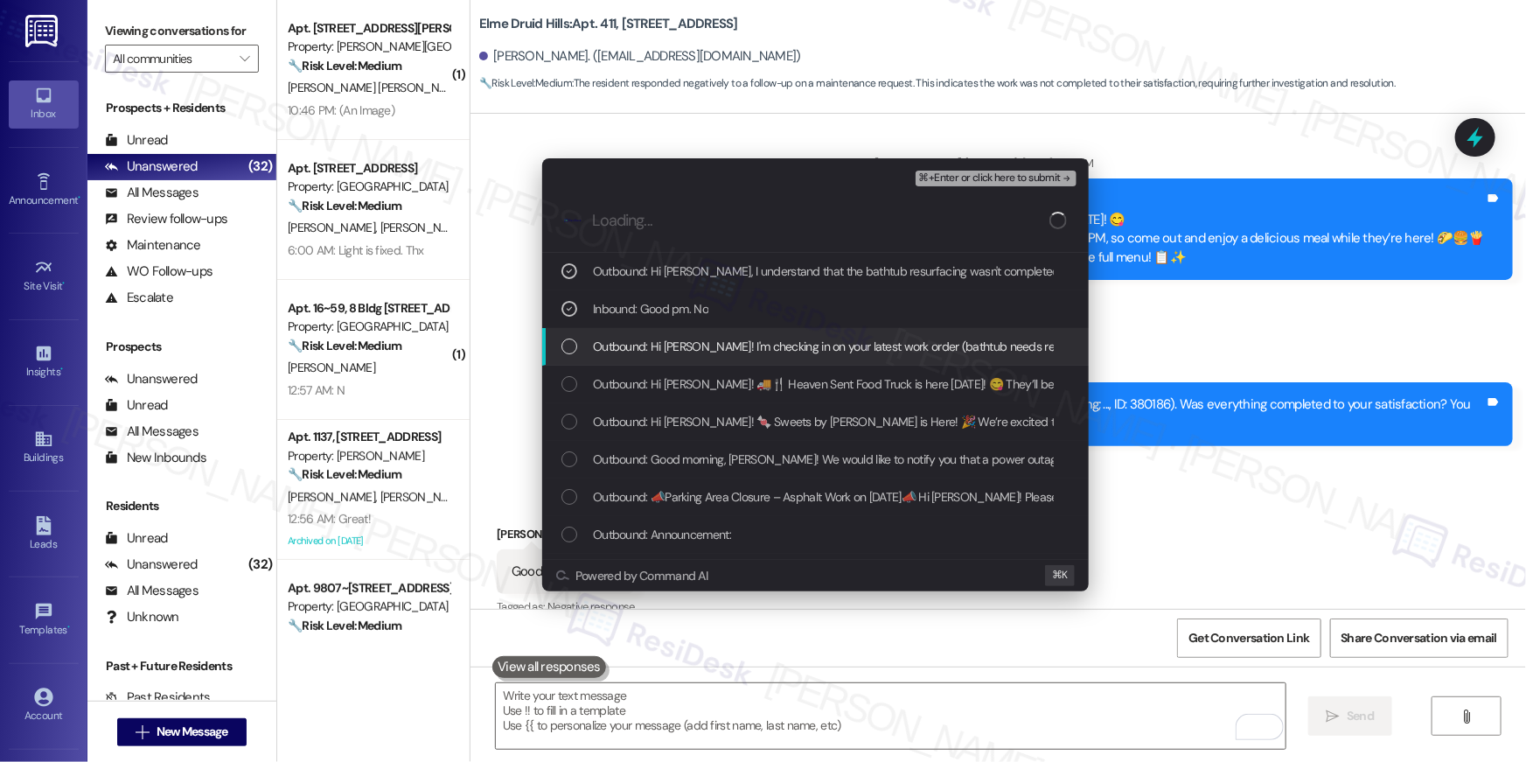
click at [634, 335] on div "Outbound: Hi Anele Jasmin! I'm checking in on your latest work order (bathtub n…" at bounding box center [815, 347] width 546 height 38
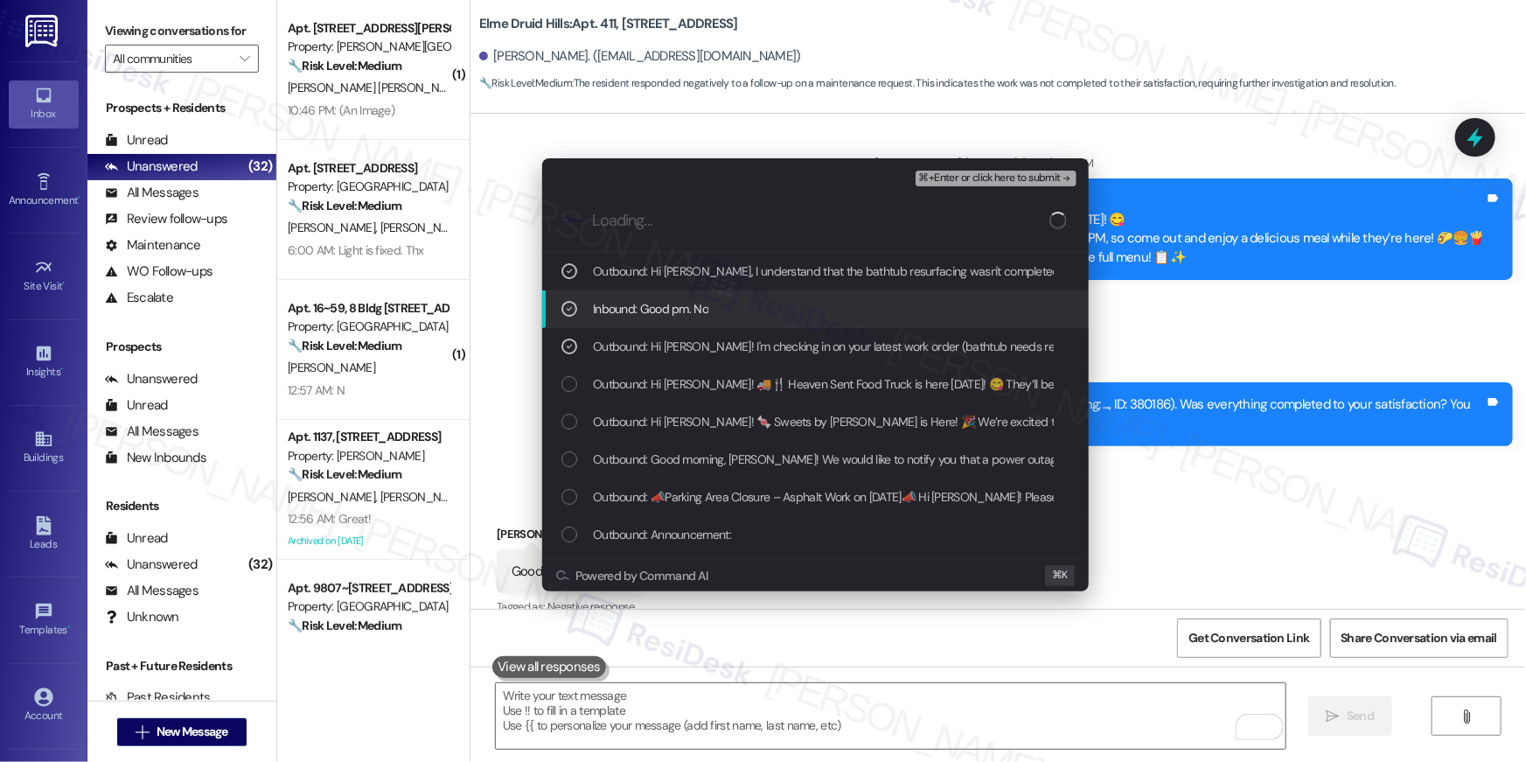
click at [1005, 174] on span "⌘+Enter or click here to submit" at bounding box center [990, 178] width 142 height 12
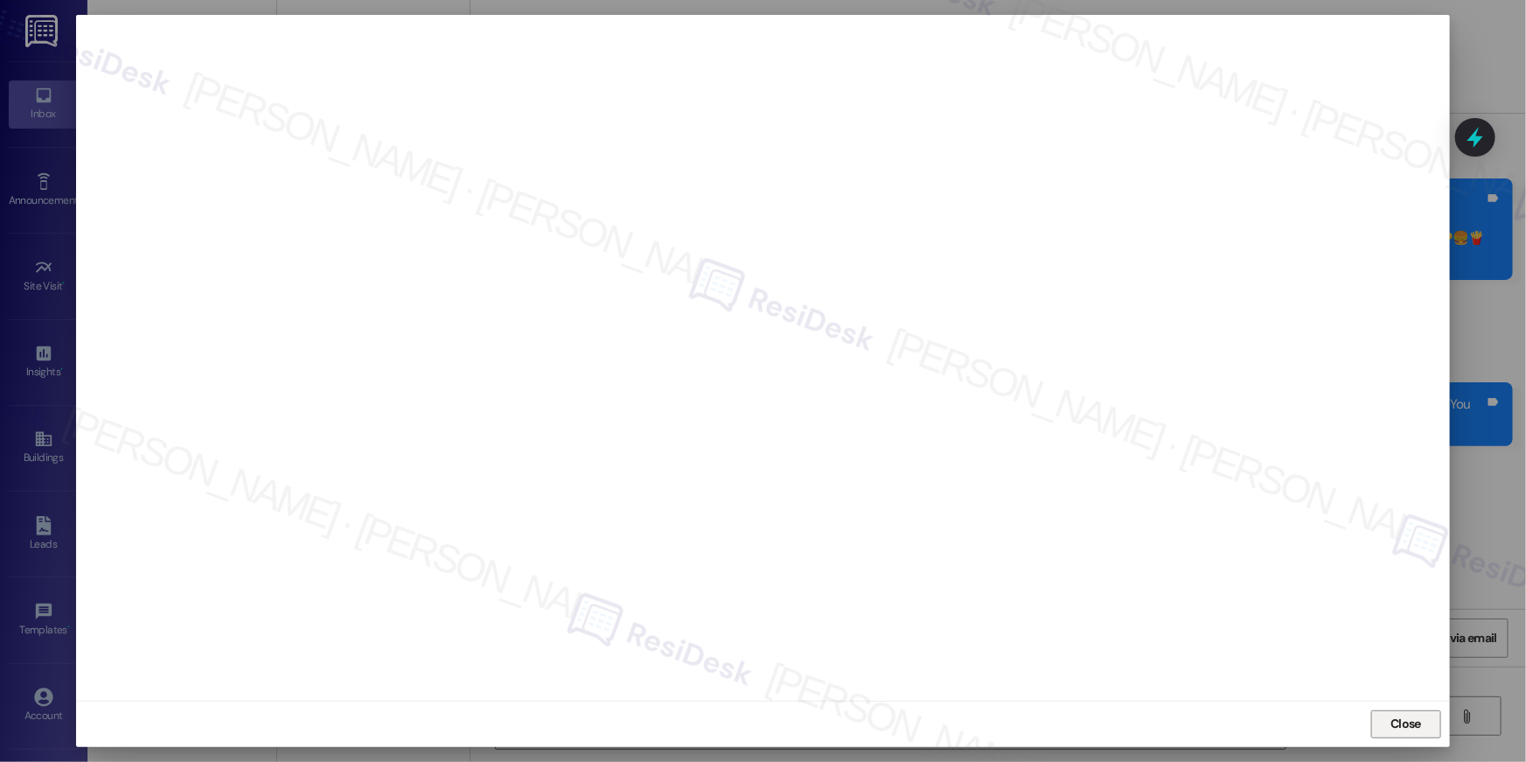
click at [1390, 720] on span "Close" at bounding box center [1405, 723] width 31 height 18
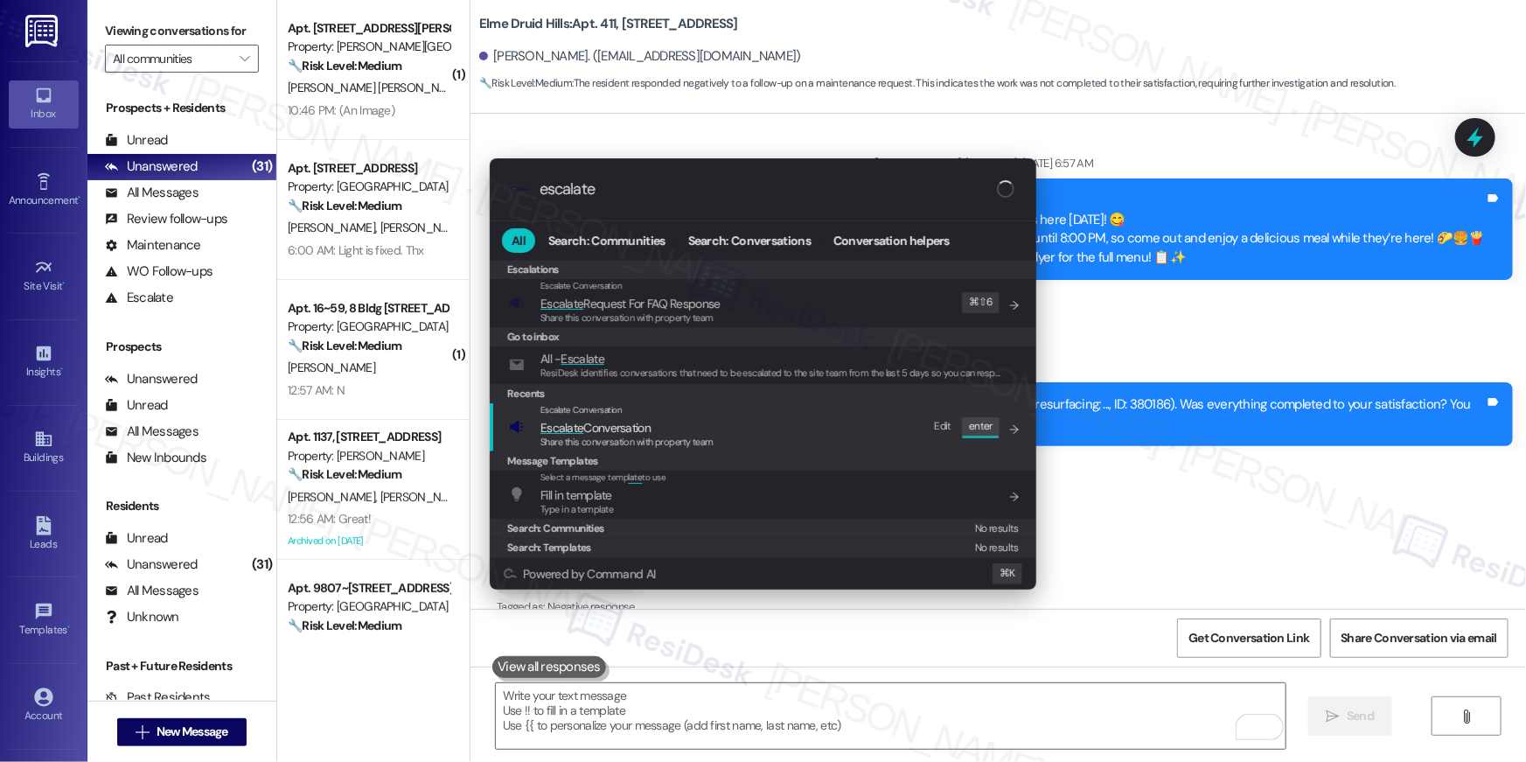
type input "escalate"
click at [715, 431] on div "Escalate Conversation Escalate Conversation Share this conversation with proper…" at bounding box center [764, 426] width 511 height 47
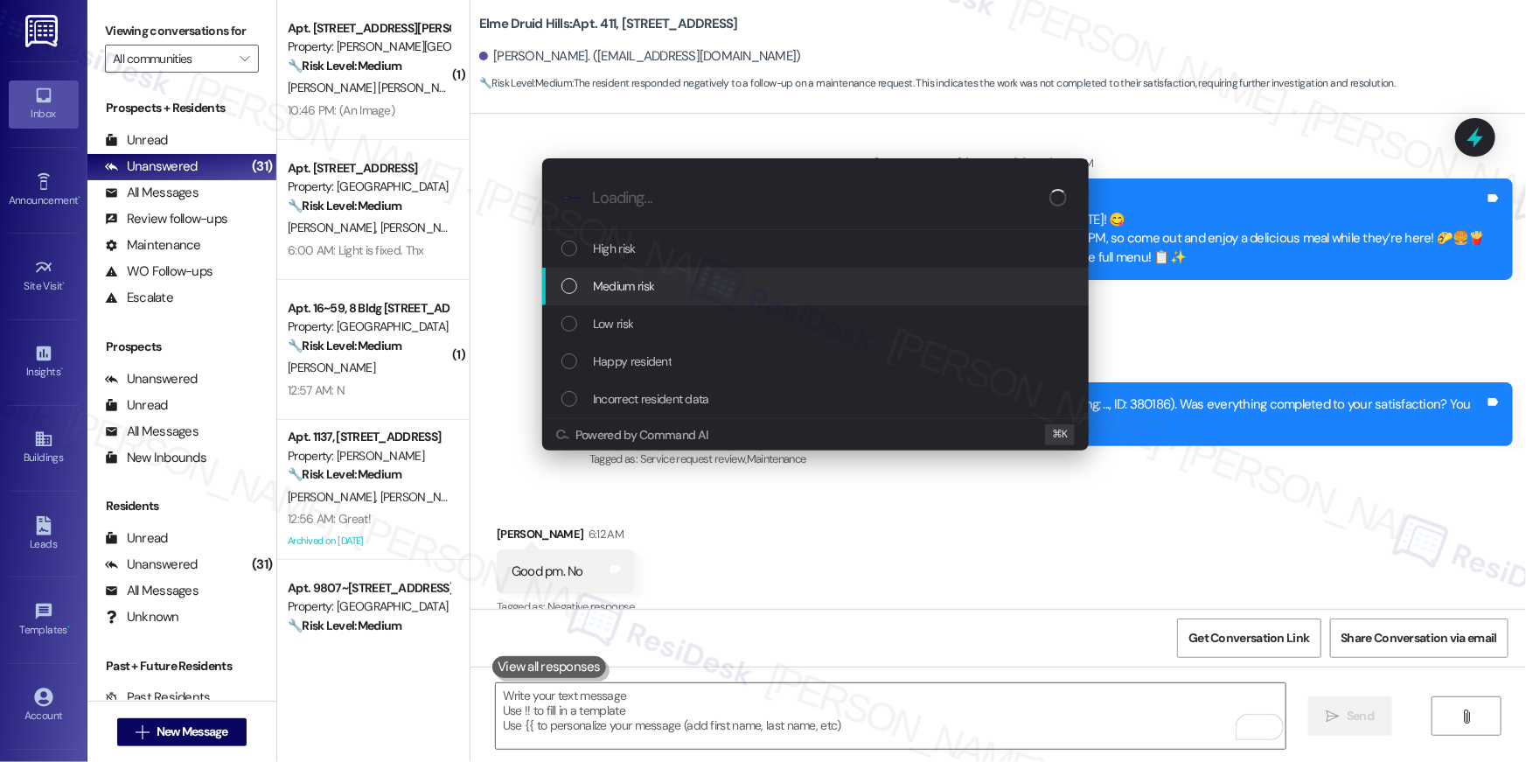
click at [677, 288] on div "Medium risk" at bounding box center [816, 285] width 511 height 19
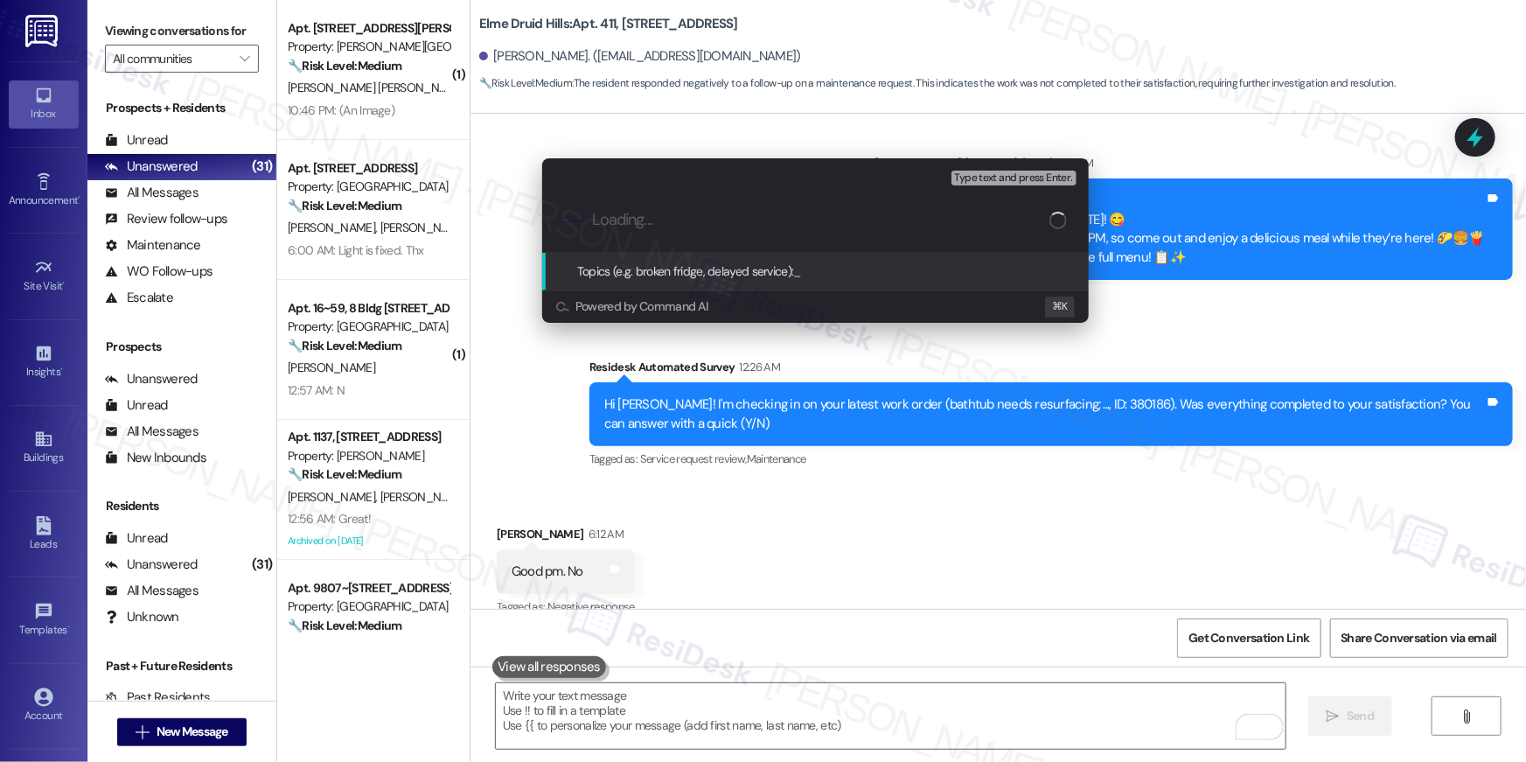
paste input "Work order follow-up: Work Order # 380186"
type input "Work order follow-up: Work Order # 380186"
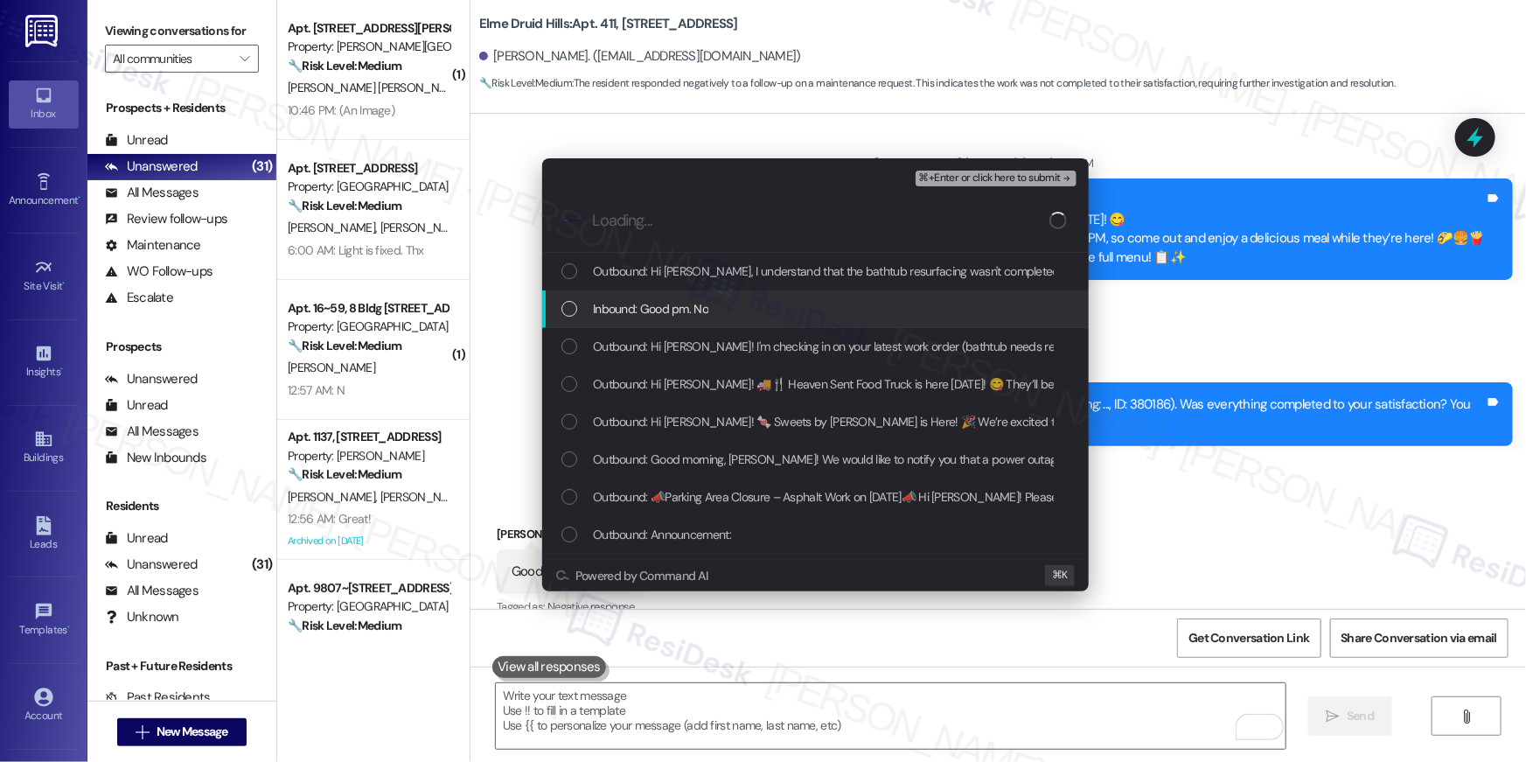
click at [687, 281] on div "Outbound: Hi Anele Jasmin, I understand that the bathtub resurfacing wasn't com…" at bounding box center [815, 272] width 546 height 38
drag, startPoint x: 685, startPoint y: 309, endPoint x: 683, endPoint y: 350, distance: 41.2
click at [685, 310] on span "Inbound: Good pm. No" at bounding box center [650, 308] width 115 height 19
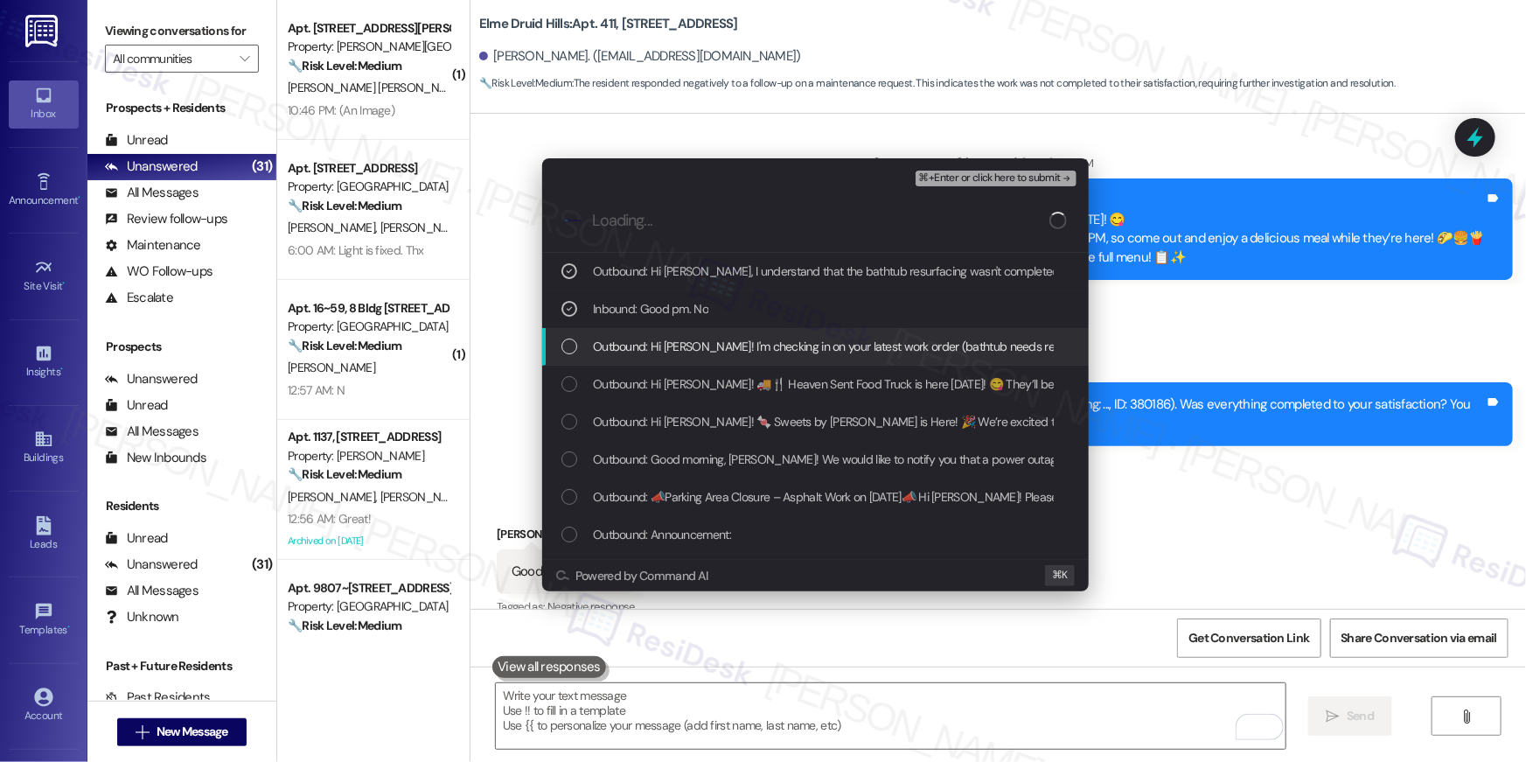
click at [684, 359] on div "Outbound: Hi Anele Jasmin! I'm checking in on your latest work order (bathtub n…" at bounding box center [815, 347] width 546 height 38
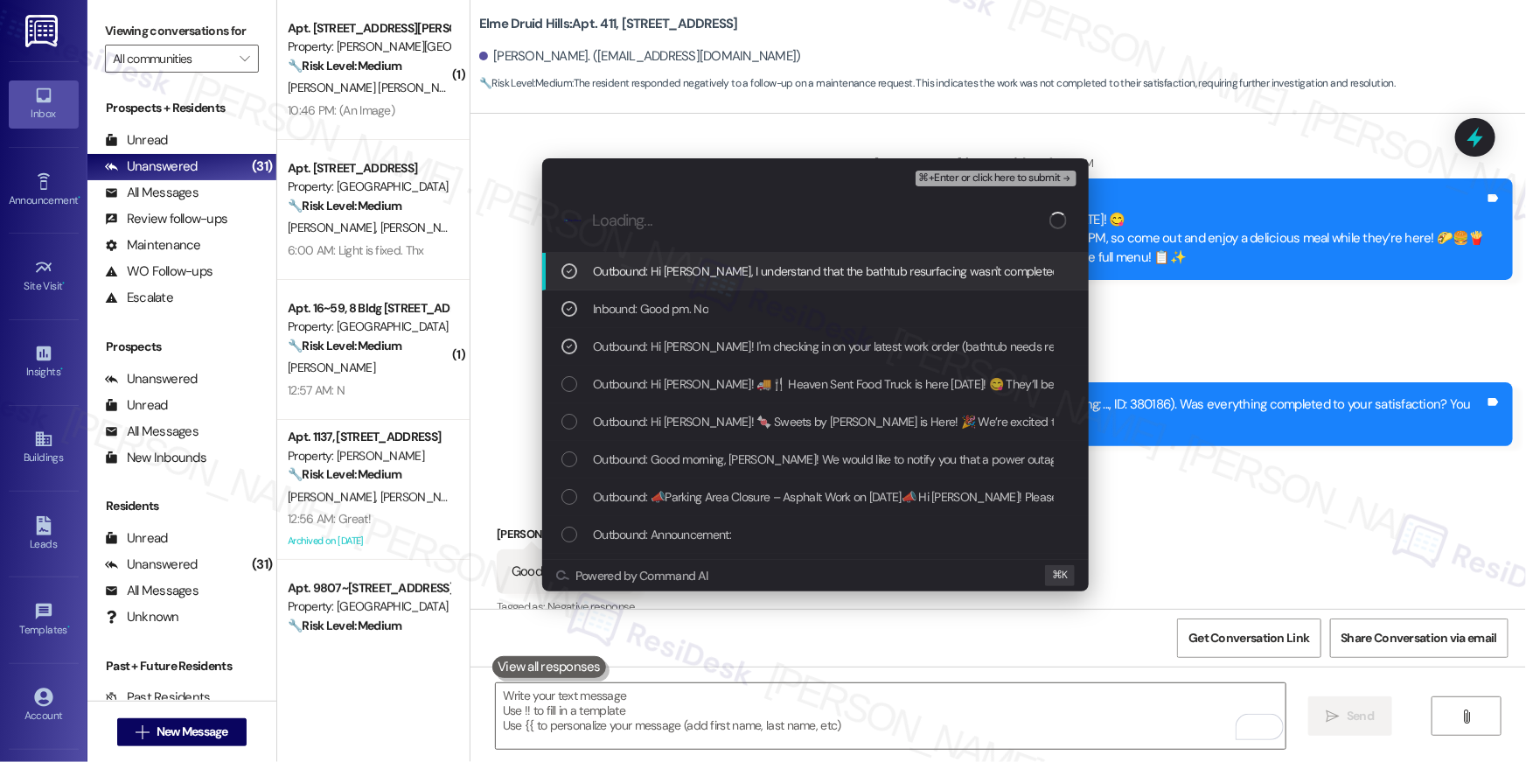
click at [987, 179] on span "⌘+Enter or click here to submit" at bounding box center [990, 178] width 142 height 12
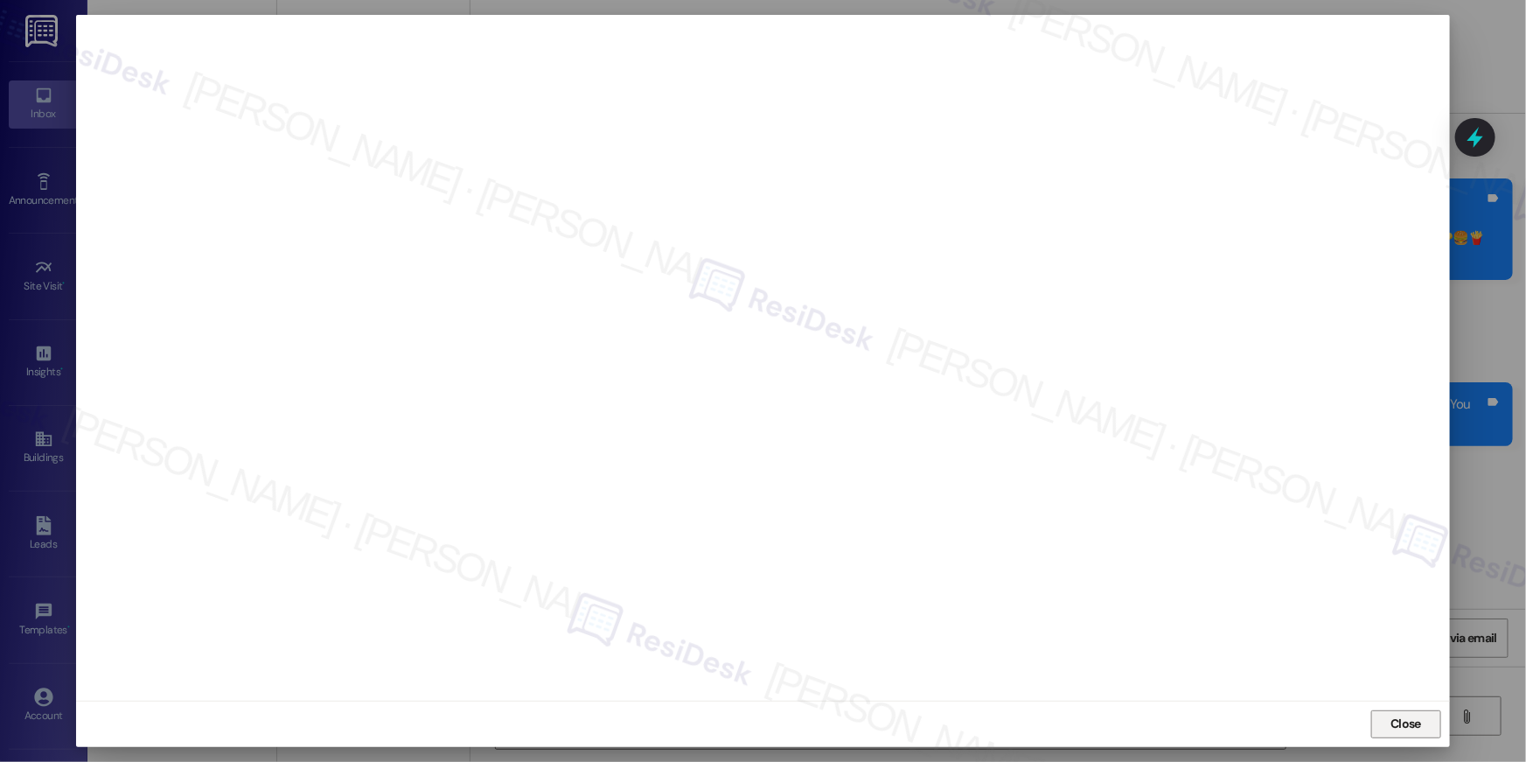
click at [1386, 721] on button "Close" at bounding box center [1406, 724] width 70 height 28
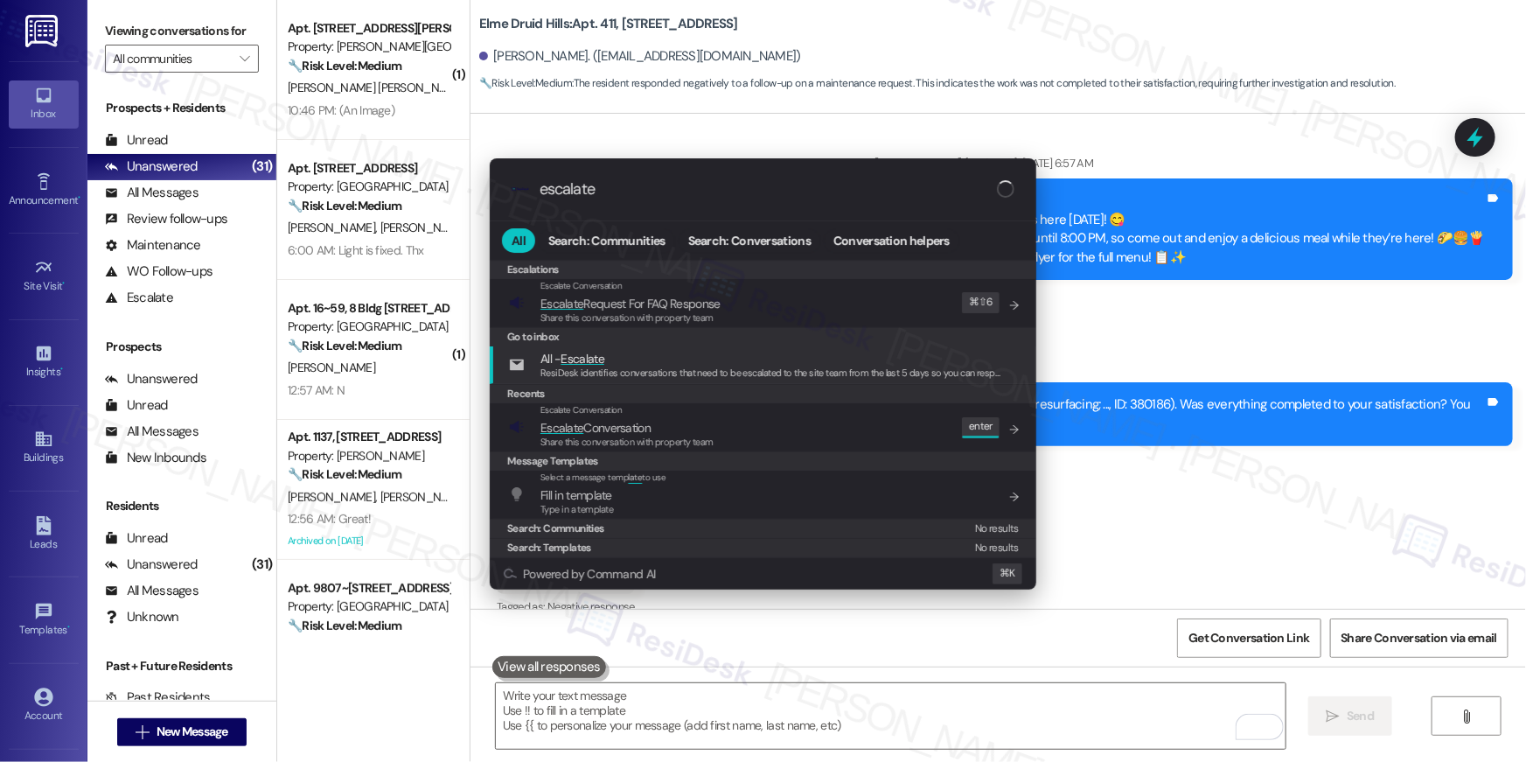
type input "escalate"
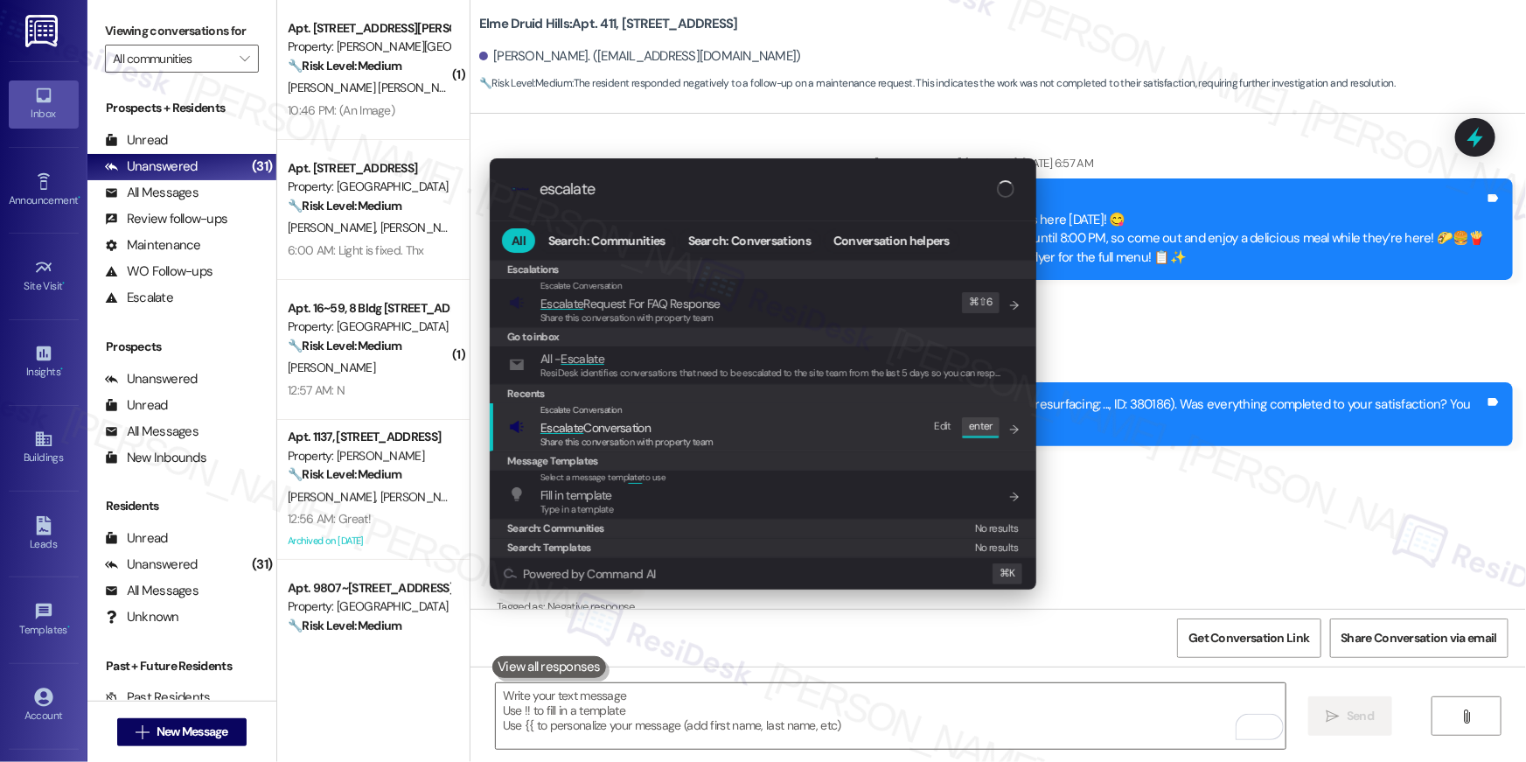
drag, startPoint x: 635, startPoint y: 400, endPoint x: 654, endPoint y: 430, distance: 35.4
click at [654, 434] on div "Escalations Escalate Conversation Escalate Request For FAQ Response Share this …" at bounding box center [763, 408] width 546 height 297
click at [654, 429] on span "Escalate Conversation" at bounding box center [626, 427] width 173 height 19
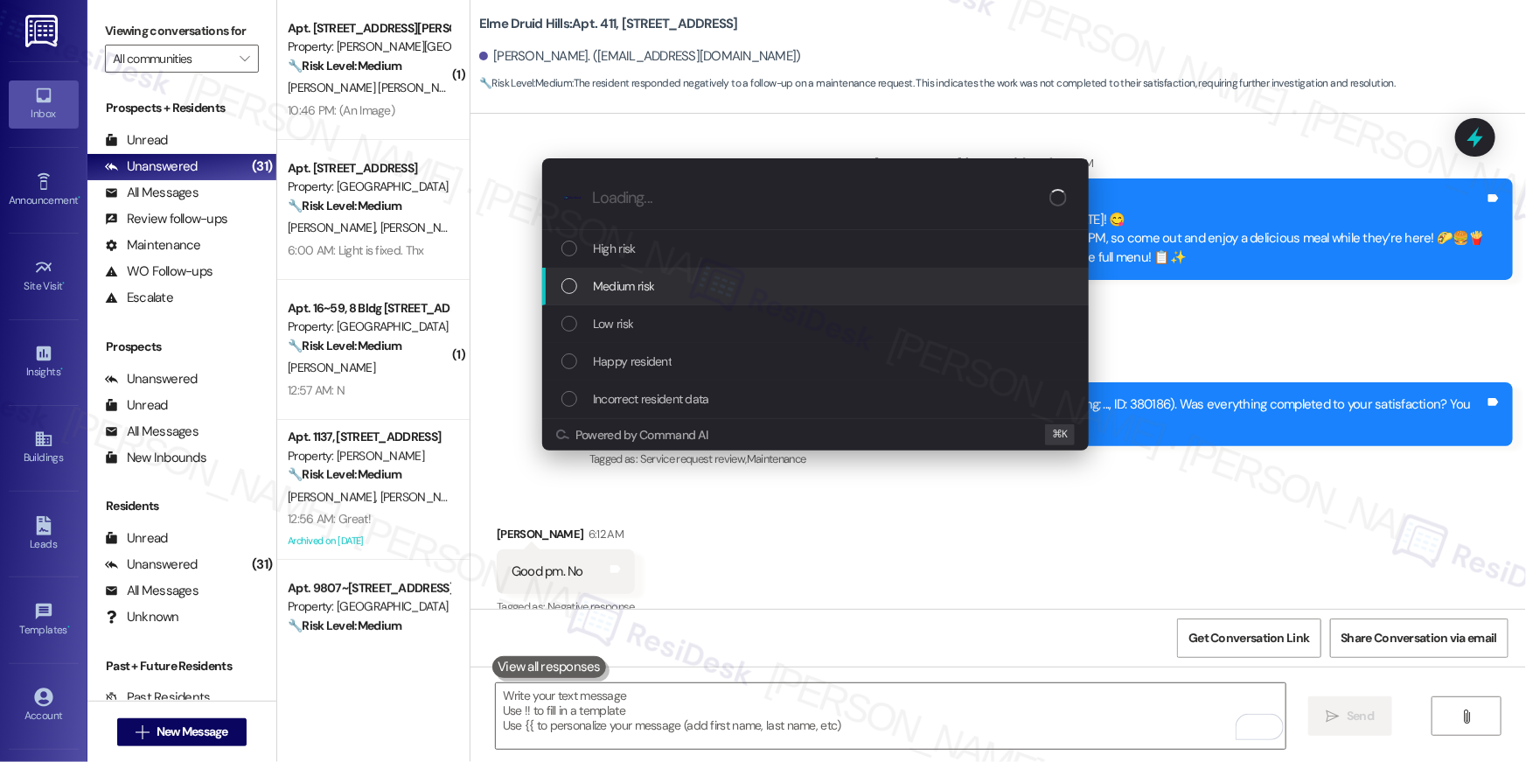
click at [620, 299] on div "Medium risk" at bounding box center [815, 287] width 546 height 38
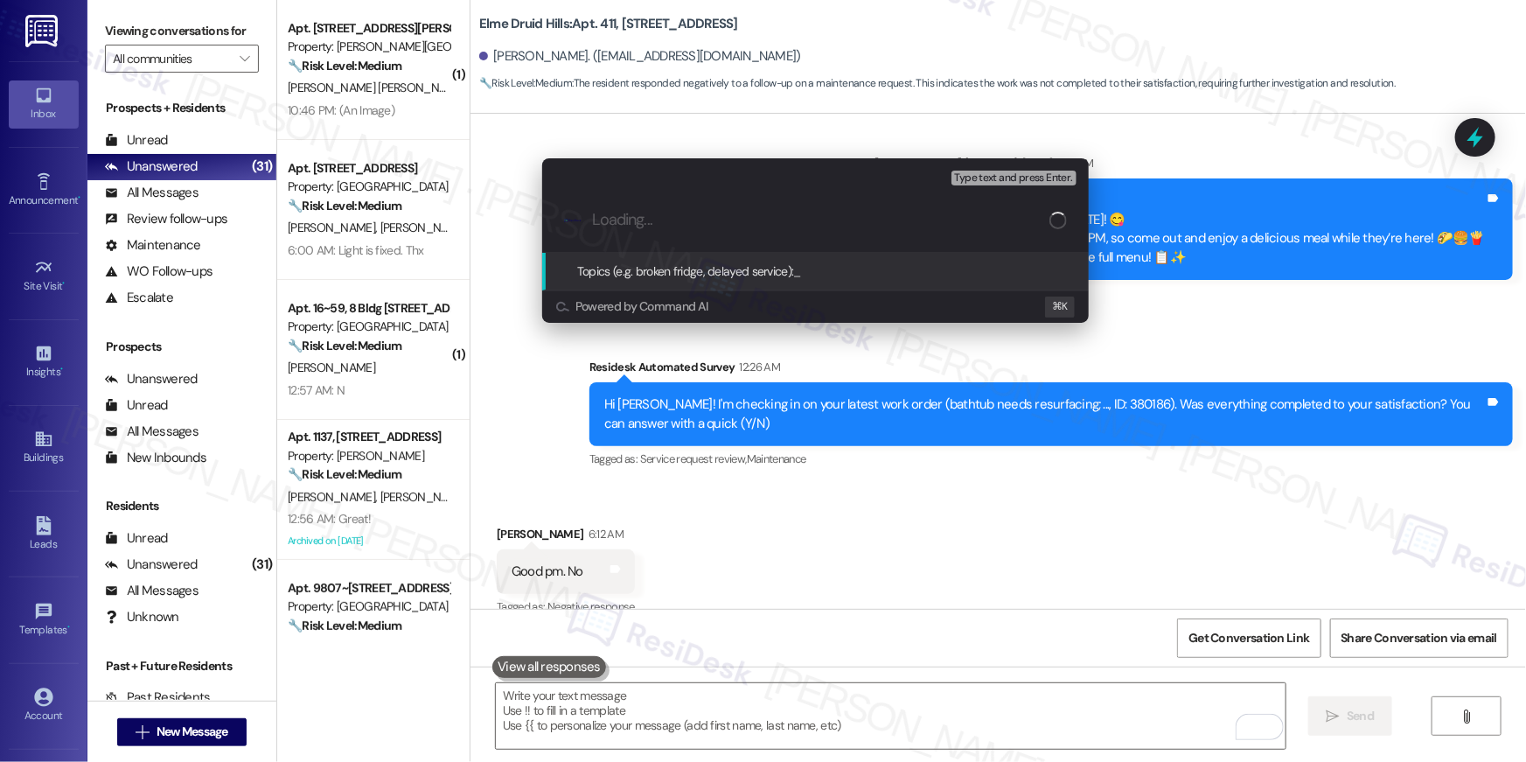
paste input "Work order follow-up: Work Order # 380186"
type input "Work order follow-up: Work Order # 380186"
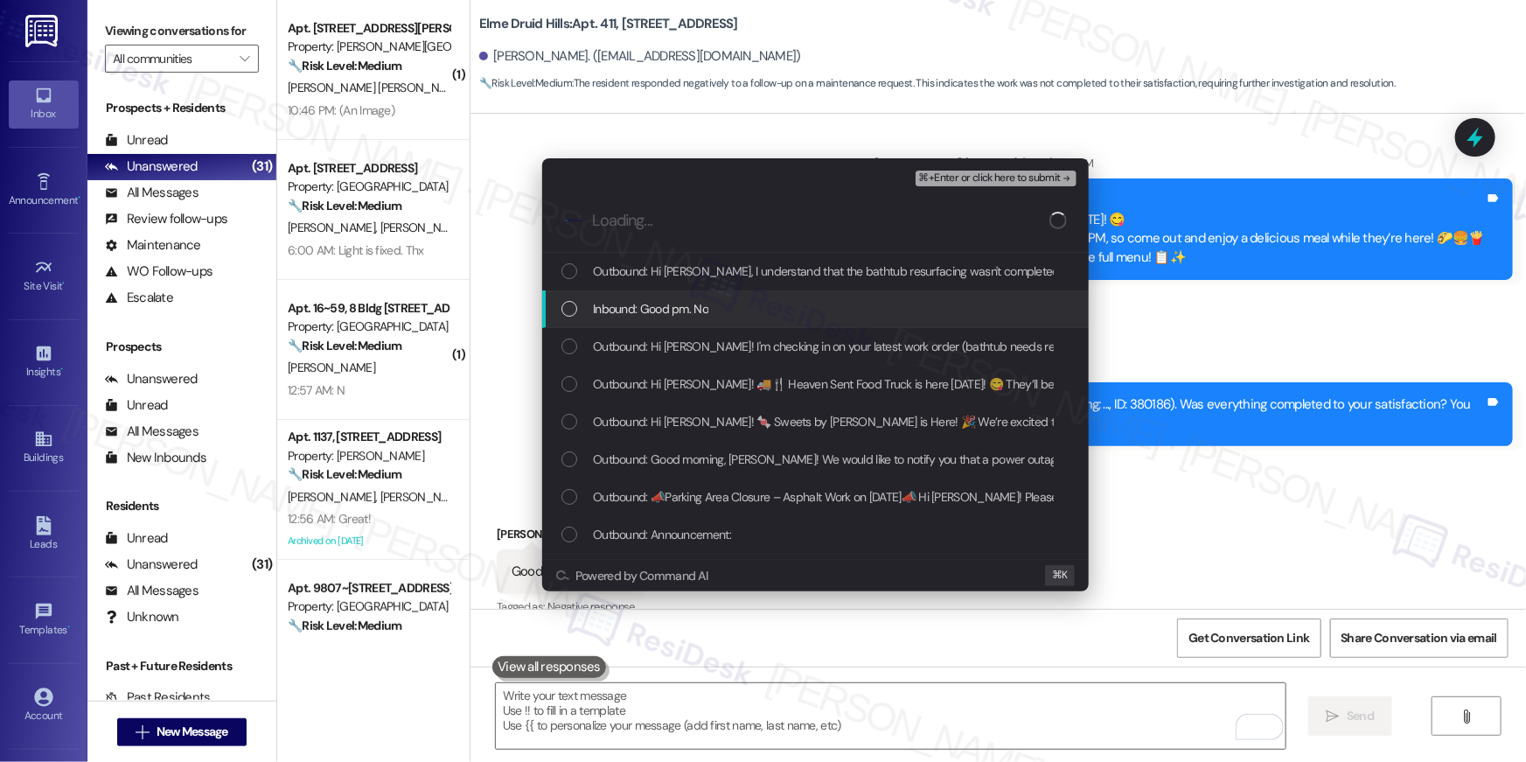
click at [657, 281] on div "Outbound: Hi Anele Jasmin, I understand that the bathtub resurfacing wasn't com…" at bounding box center [815, 272] width 546 height 38
click at [656, 310] on span "Inbound: Good pm. No" at bounding box center [650, 308] width 115 height 19
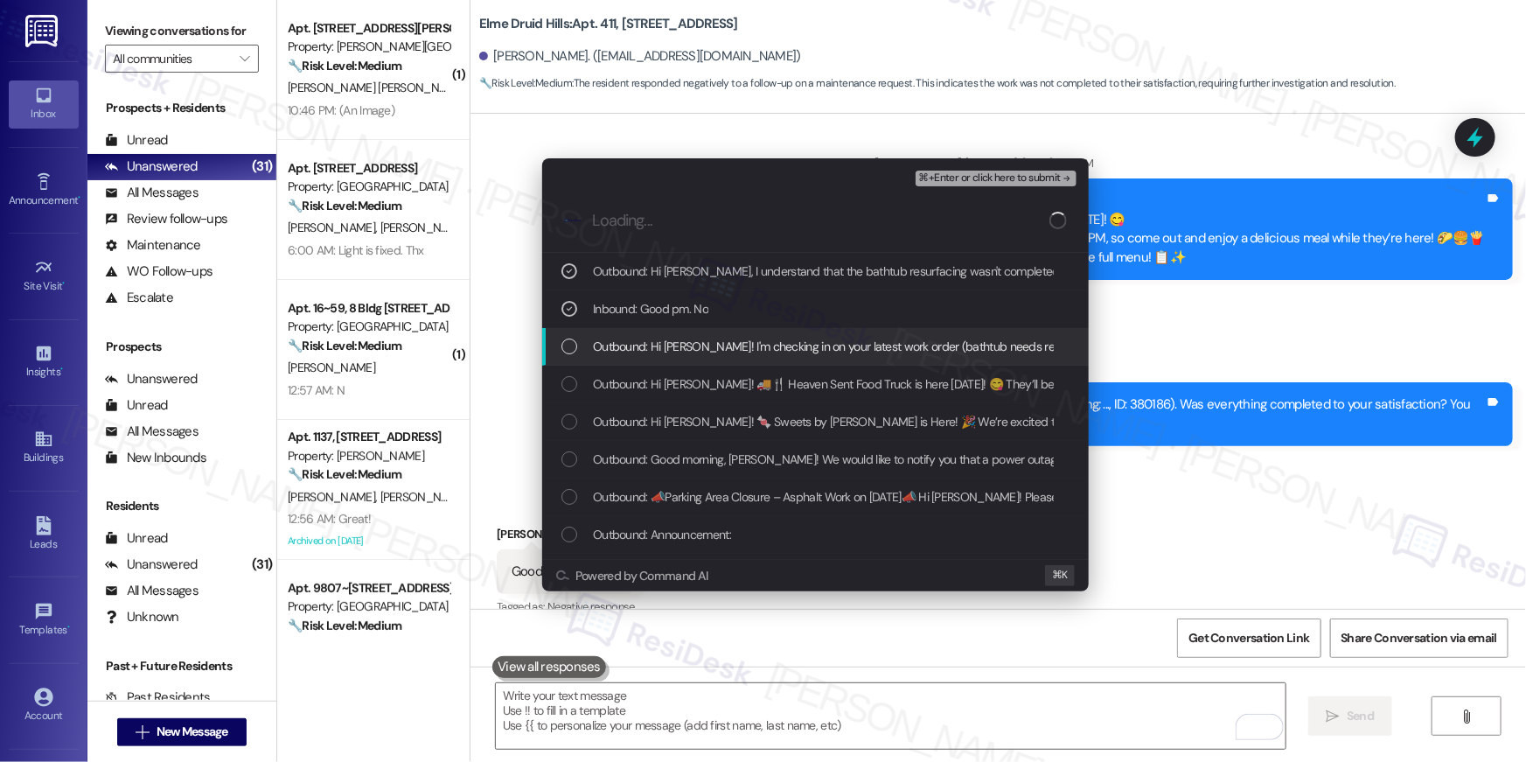
click at [658, 339] on span "Outbound: Hi Anele Jasmin! I'm checking in on your latest work order (bathtub n…" at bounding box center [1095, 346] width 1005 height 19
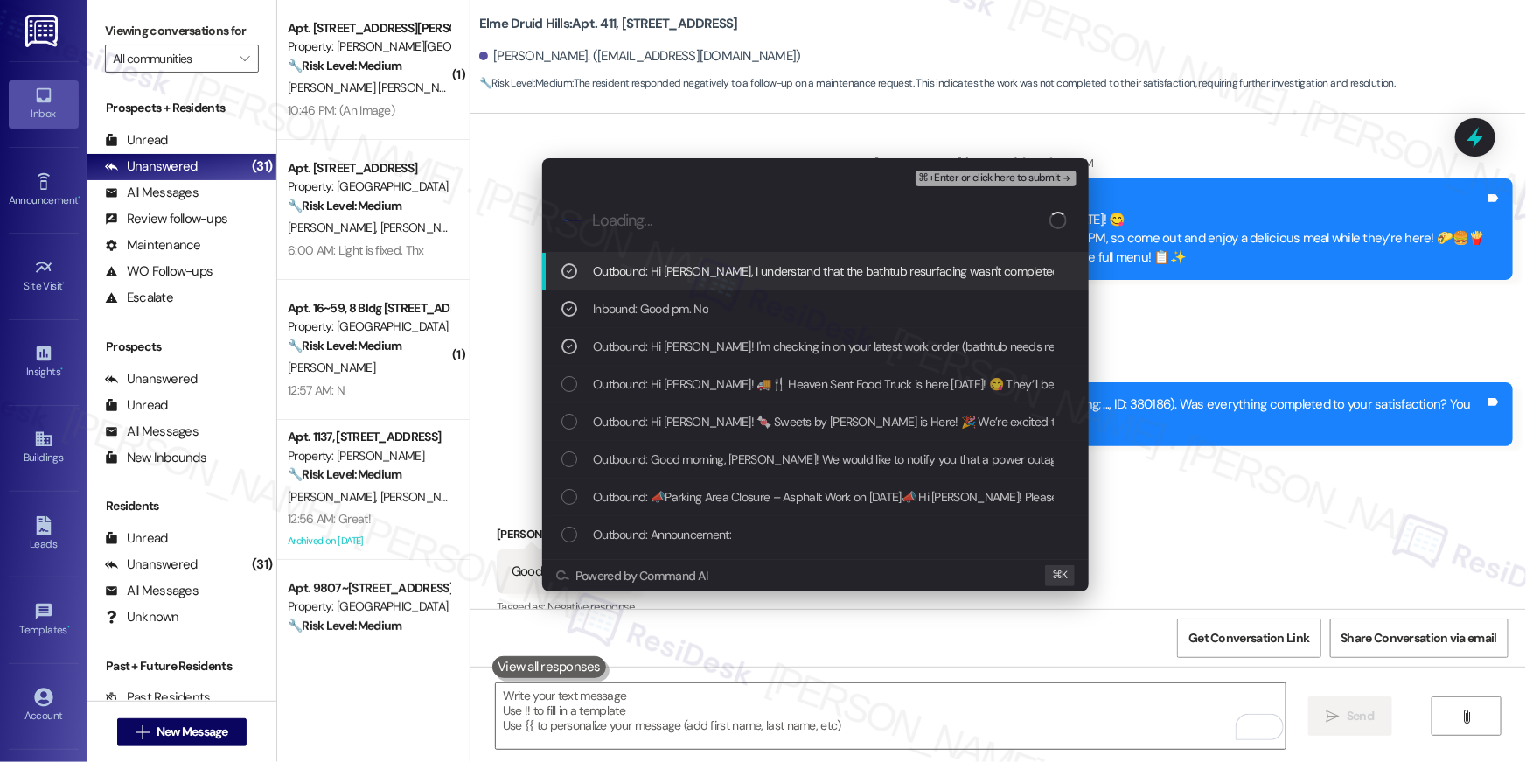
click at [1021, 175] on span "⌘+Enter or click here to submit" at bounding box center [990, 178] width 142 height 12
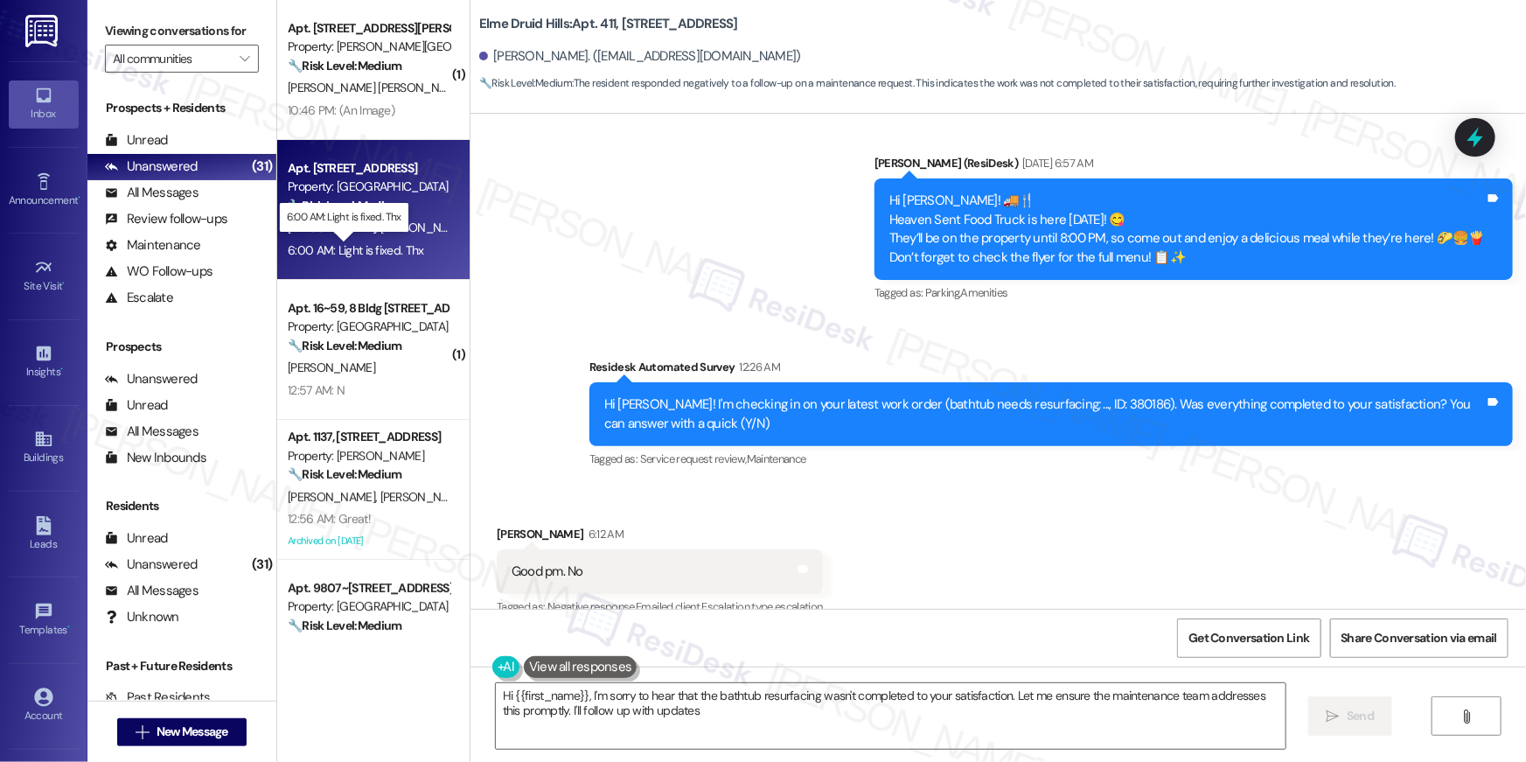
type textarea "Hi {{first_name}}, I'm sorry to hear that the bathtub resurfacing wasn't comple…"
click at [372, 254] on div "6:00 AM: Light is fixed. Thx 6:00 AM: Light is fixed. Thx" at bounding box center [356, 250] width 136 height 16
type textarea "Fetching suggested responses. Please feel free to read through the conversation…"
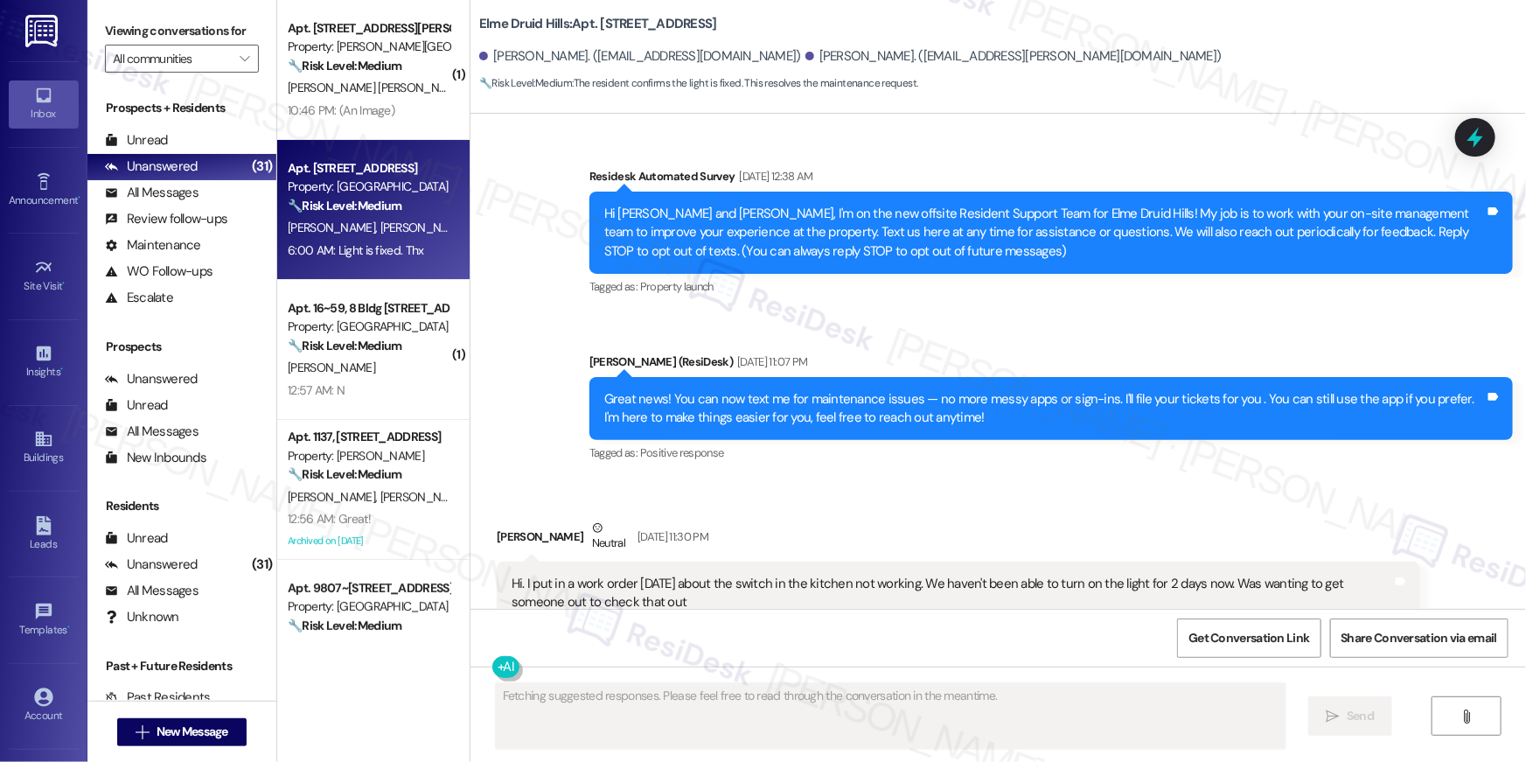
scroll to position [41787, 0]
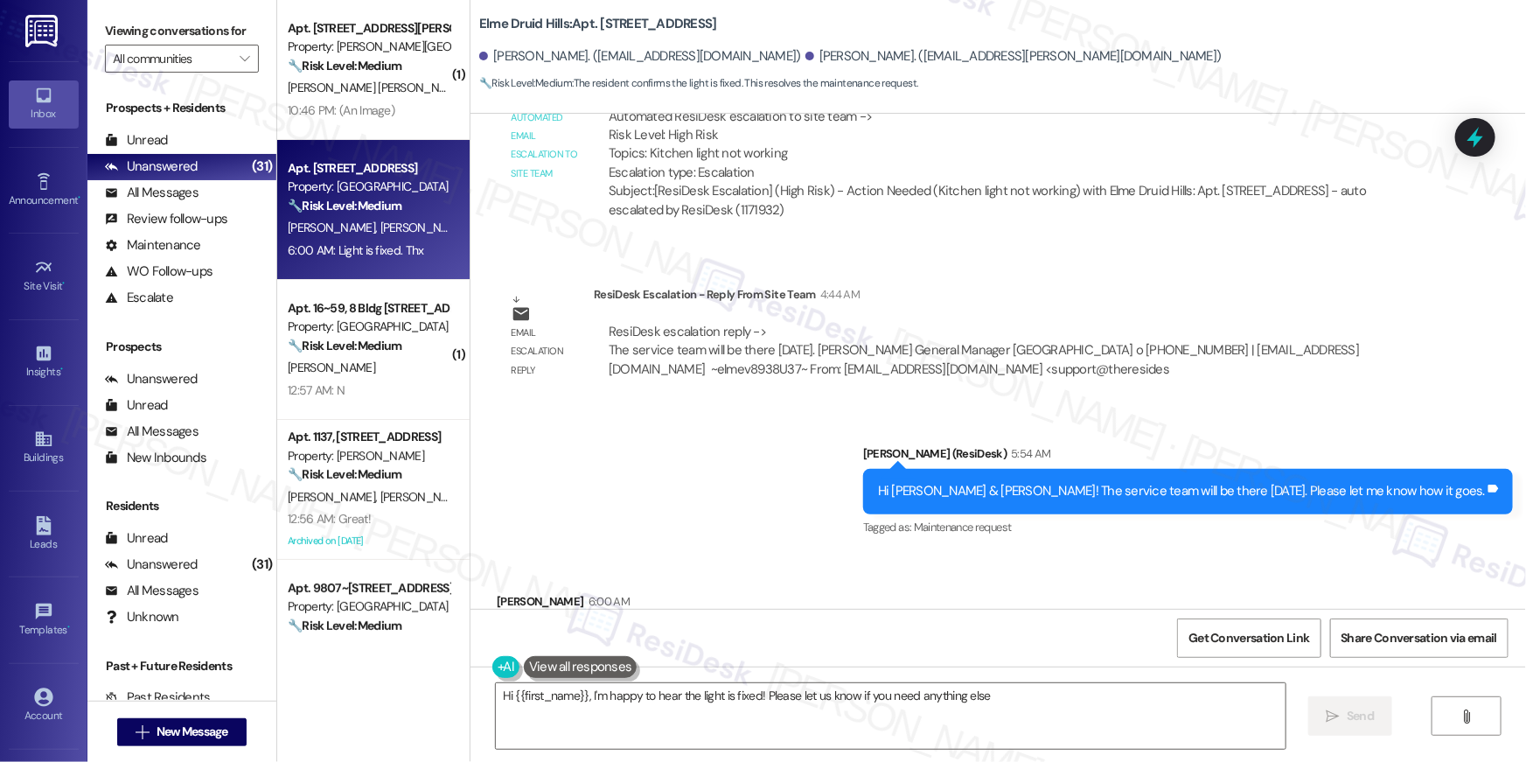
type textarea "Hi {{first_name}}, I'm happy to hear the light is fixed! Please let us know if …"
click at [745, 694] on textarea "Hi {{first_name}}, I'm happy to hear the light is fixed! Please let us know if …" at bounding box center [891, 716] width 790 height 66
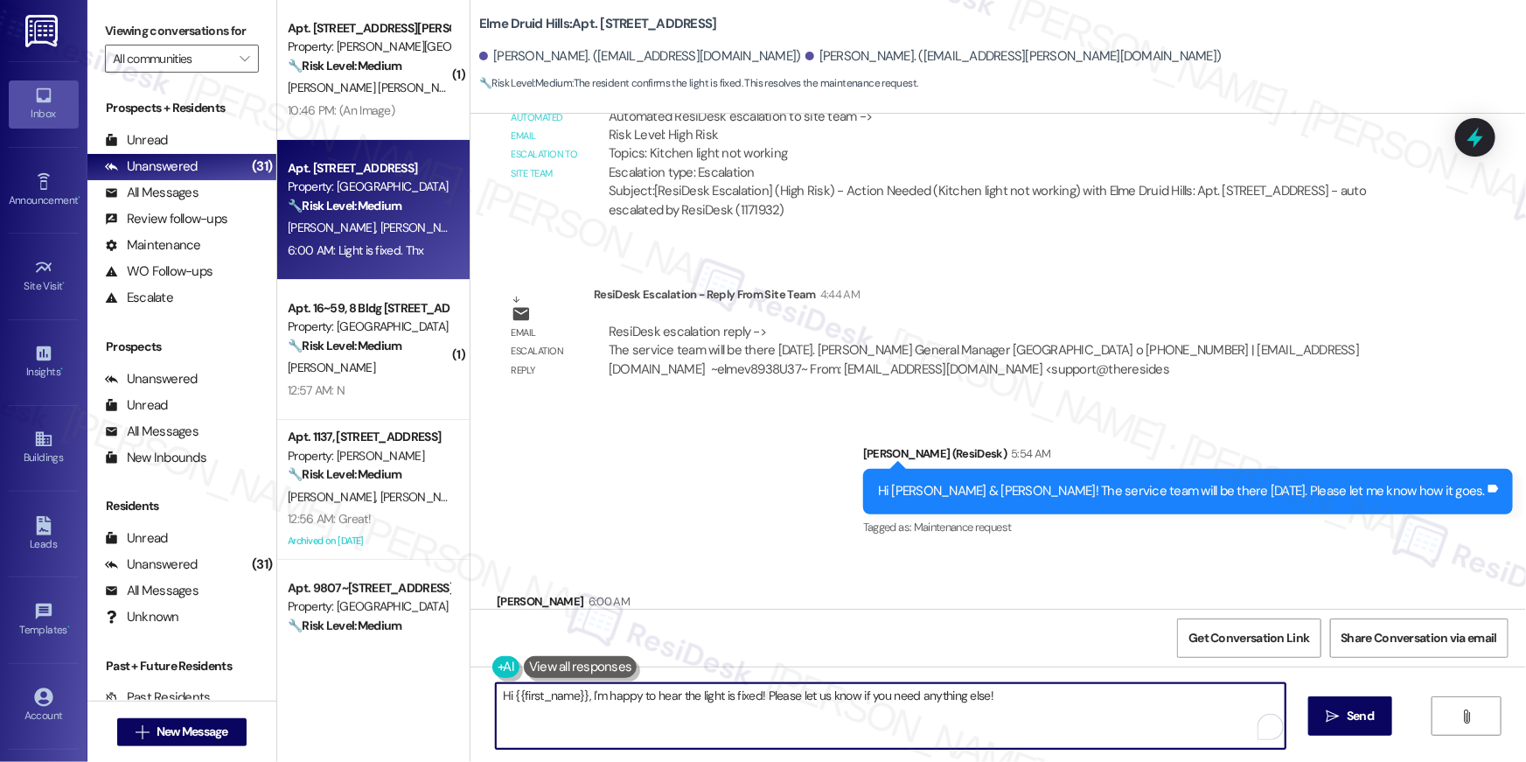
click at [833, 713] on textarea "Hi {{first_name}}, I'm happy to hear the light is fixed! Please let us know if …" at bounding box center [891, 716] width 790 height 66
click at [974, 713] on textarea "Hi {{first_name}}, I'm happy to hear the light is fixed! Please let us know if …" at bounding box center [891, 716] width 790 height 66
click at [1359, 718] on span "Send" at bounding box center [1359, 715] width 27 height 18
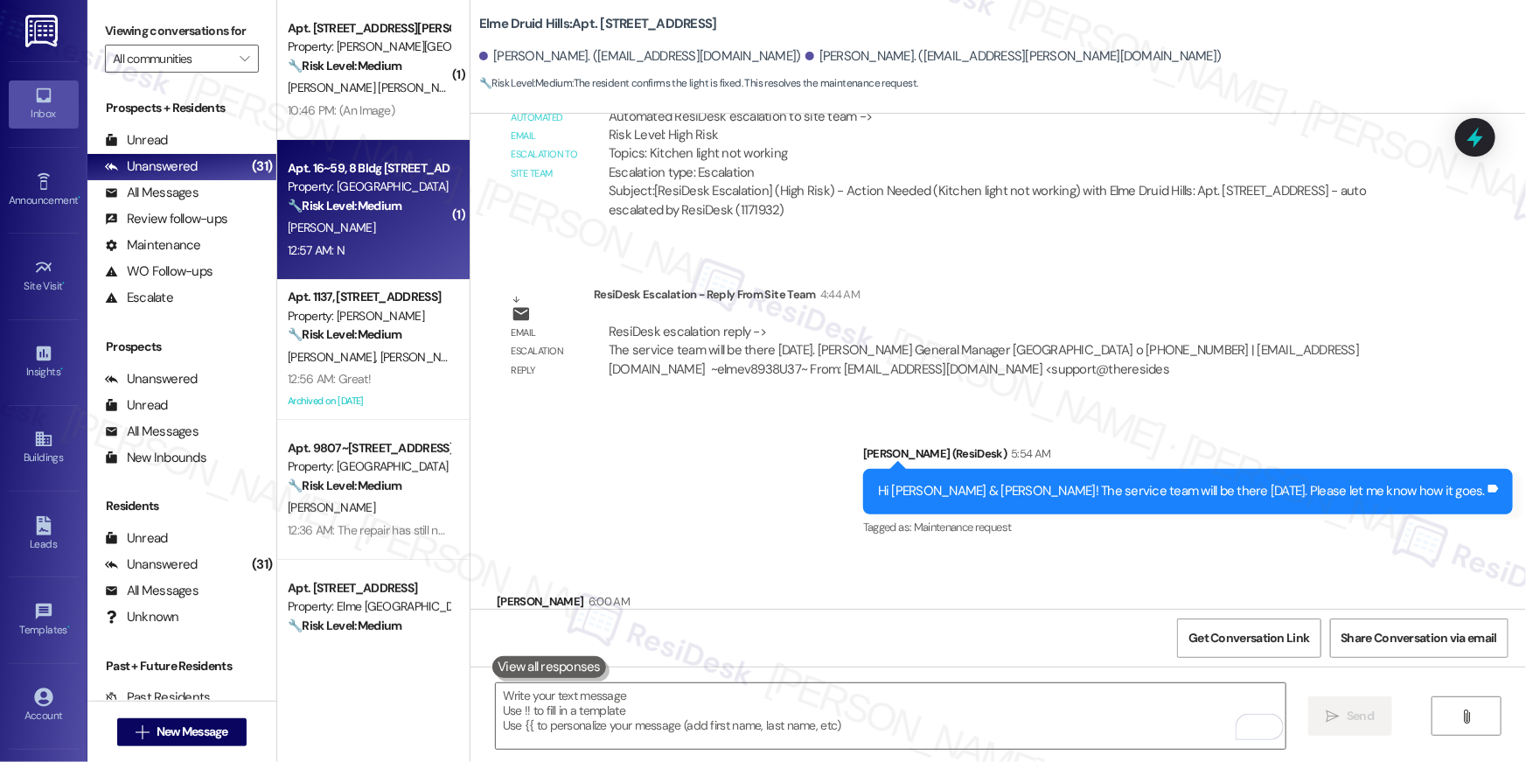
click at [359, 224] on div "K. Johnson" at bounding box center [368, 228] width 165 height 22
type textarea "Fetching suggested responses. Please feel free to read through the conversation…"
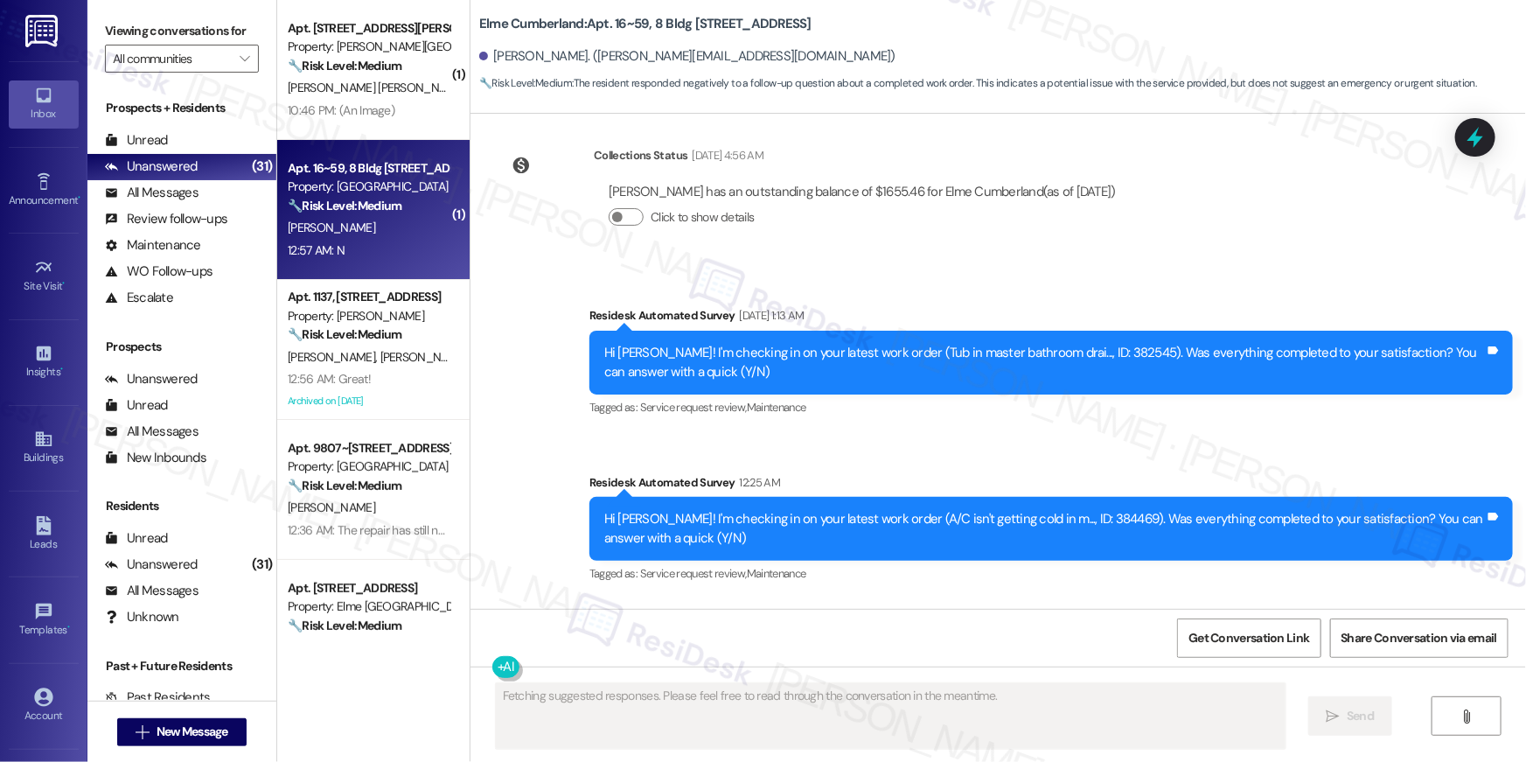
scroll to position [6710, 0]
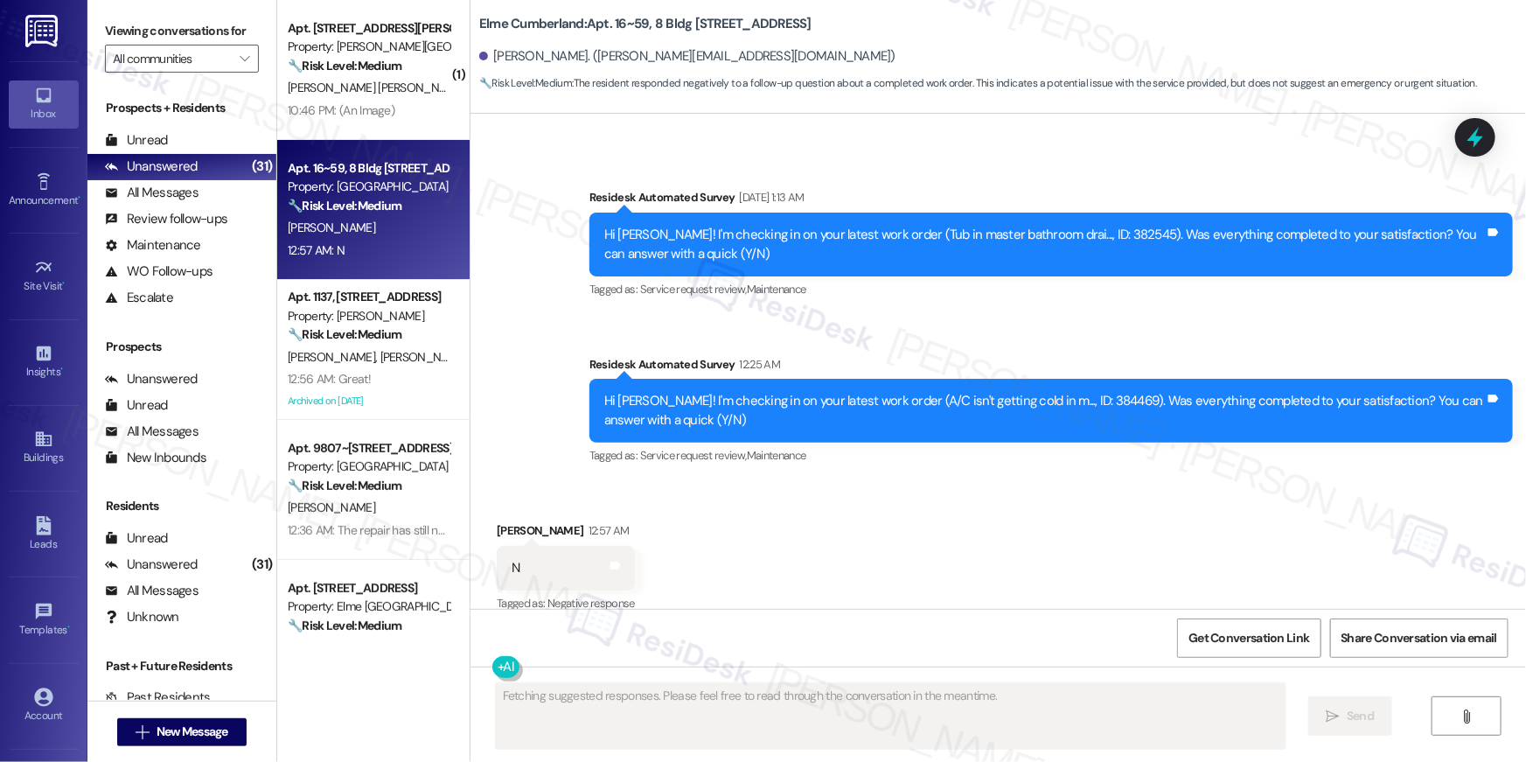
click at [1082, 392] on div "Hi Kennyatta! I'm checking in on your latest work order (A/C isn't getting cold…" at bounding box center [1044, 411] width 880 height 38
copy div "384469"
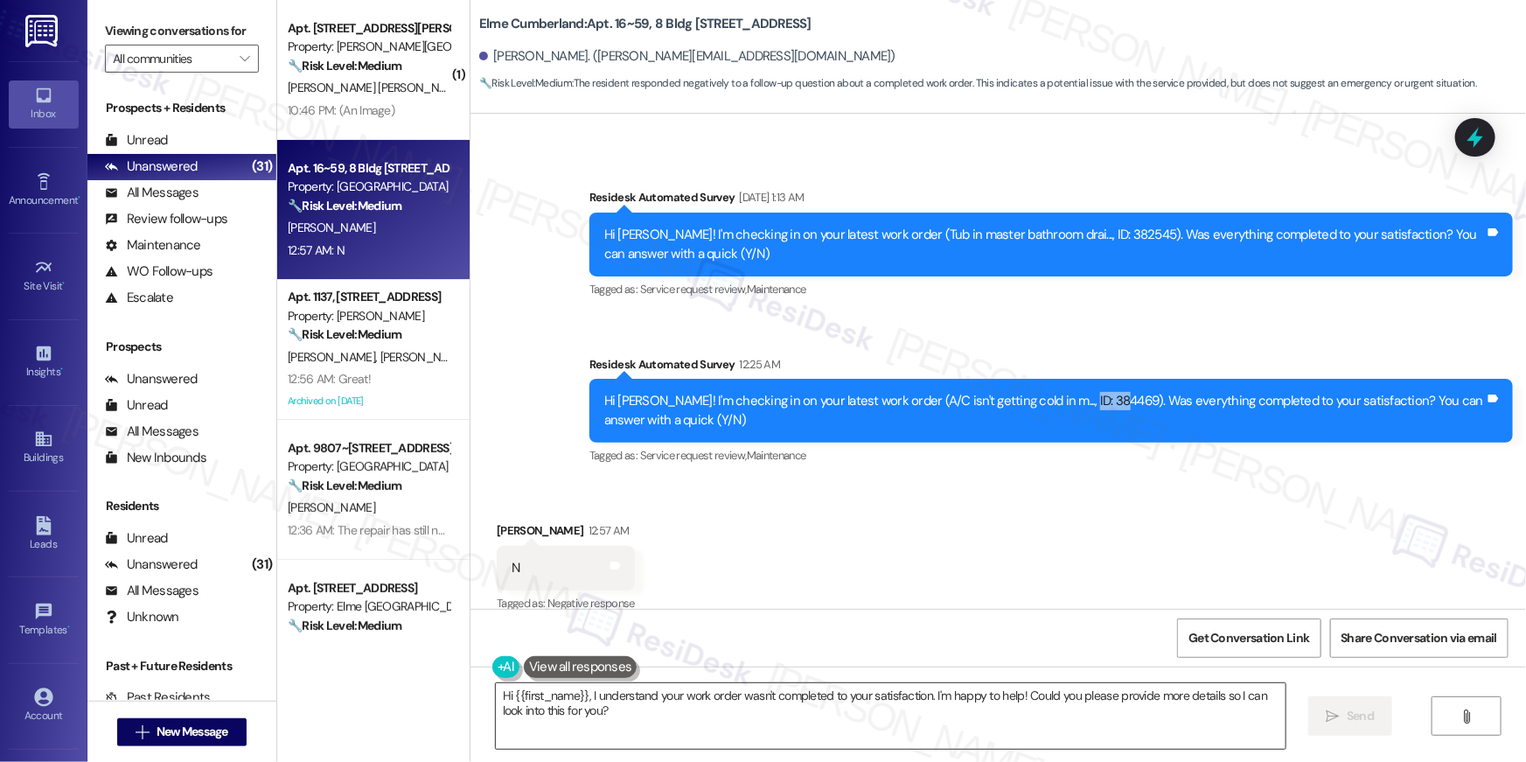
click at [824, 729] on textarea "Hi {{first_name}}, I understand your work order wasn't completed to your satisf…" at bounding box center [891, 716] width 790 height 66
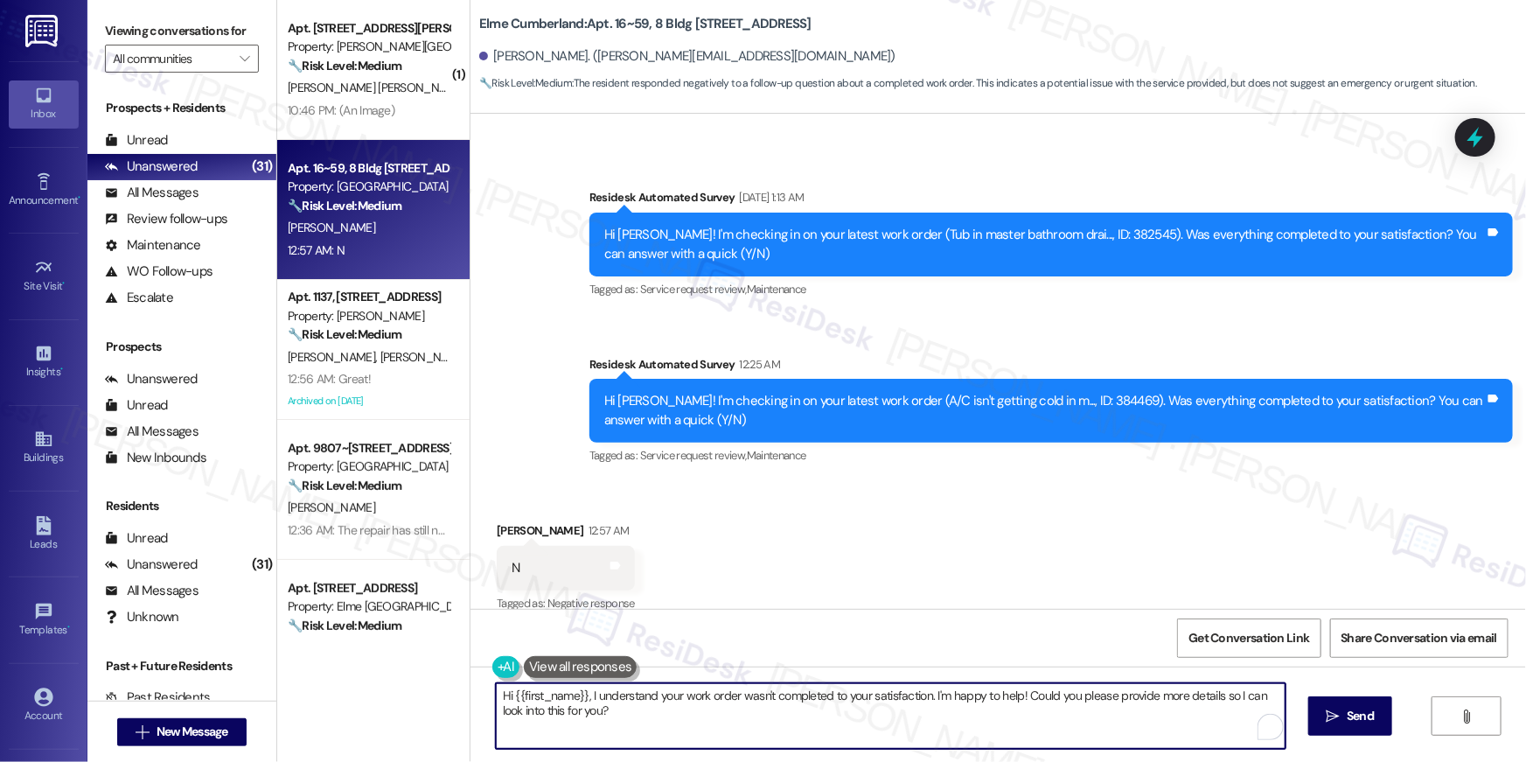
click at [923, 692] on textarea "Hi {{first_name}}, I understand your work order wasn't completed to your satisf…" at bounding box center [891, 716] width 790 height 66
type textarea "Hi {{first_name}}, I understand your work order wasn't completed to your satisf…"
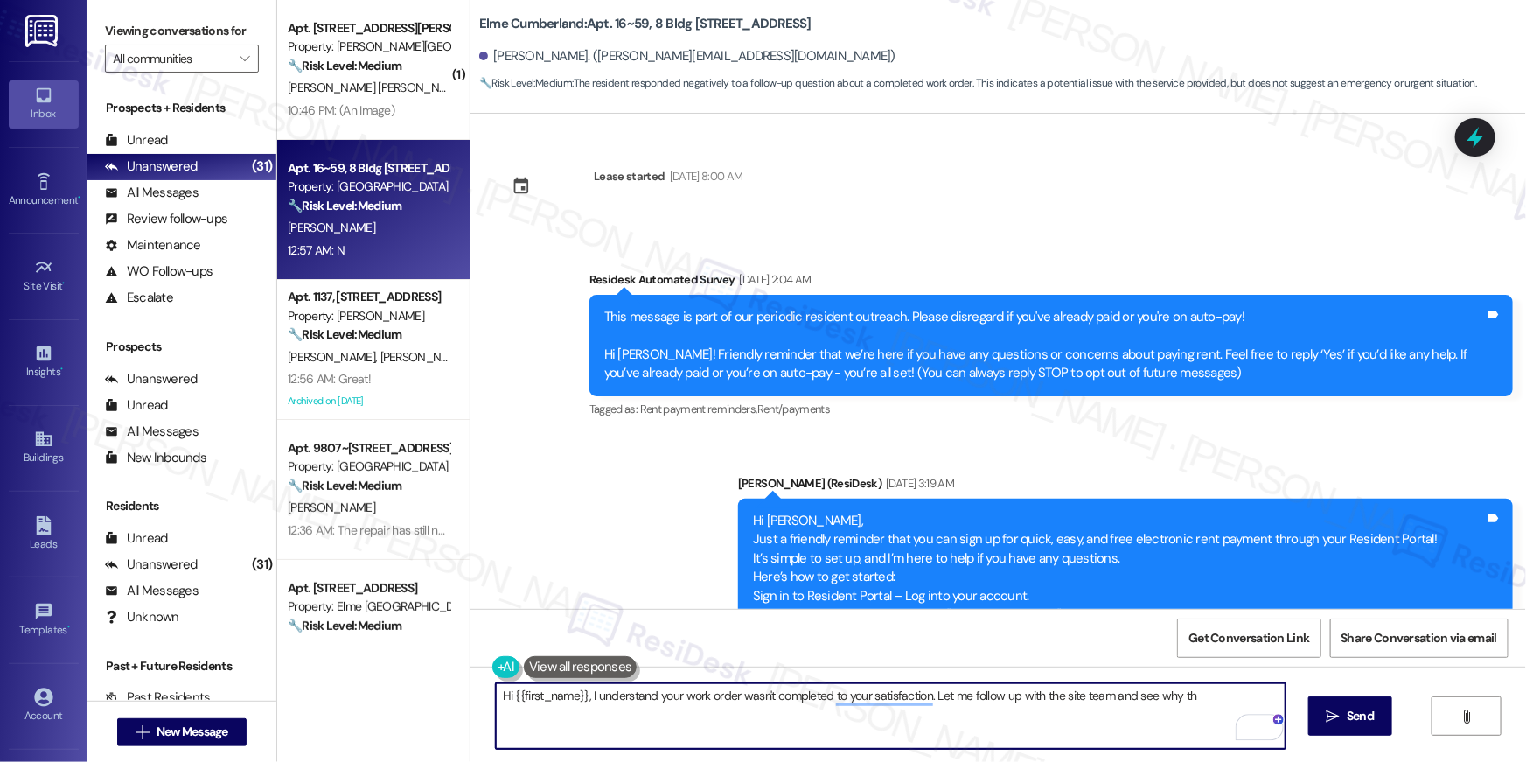
scroll to position [6710, 0]
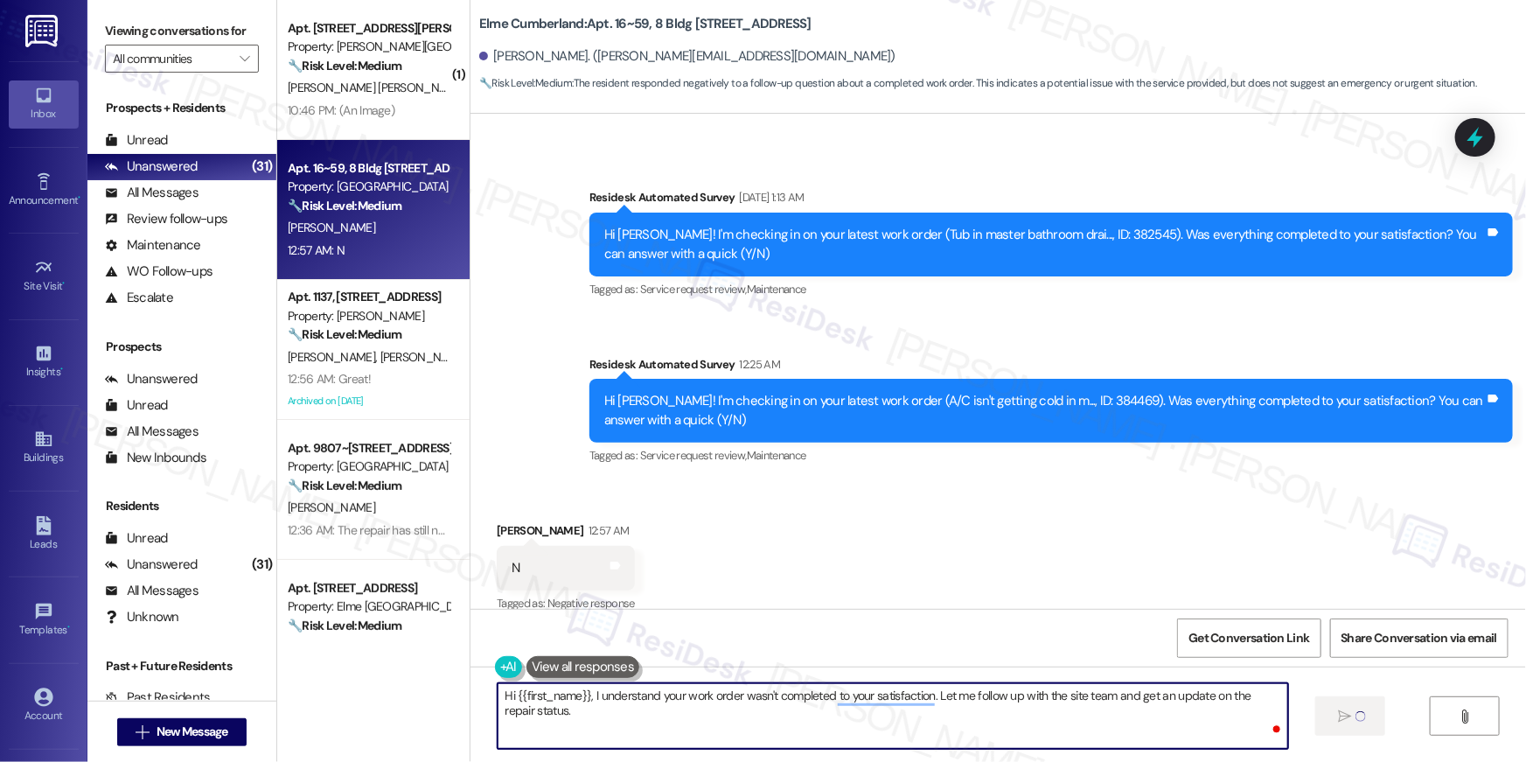
type textarea "Hi {{first_name}}, I understand your work order wasn't completed to your satisf…"
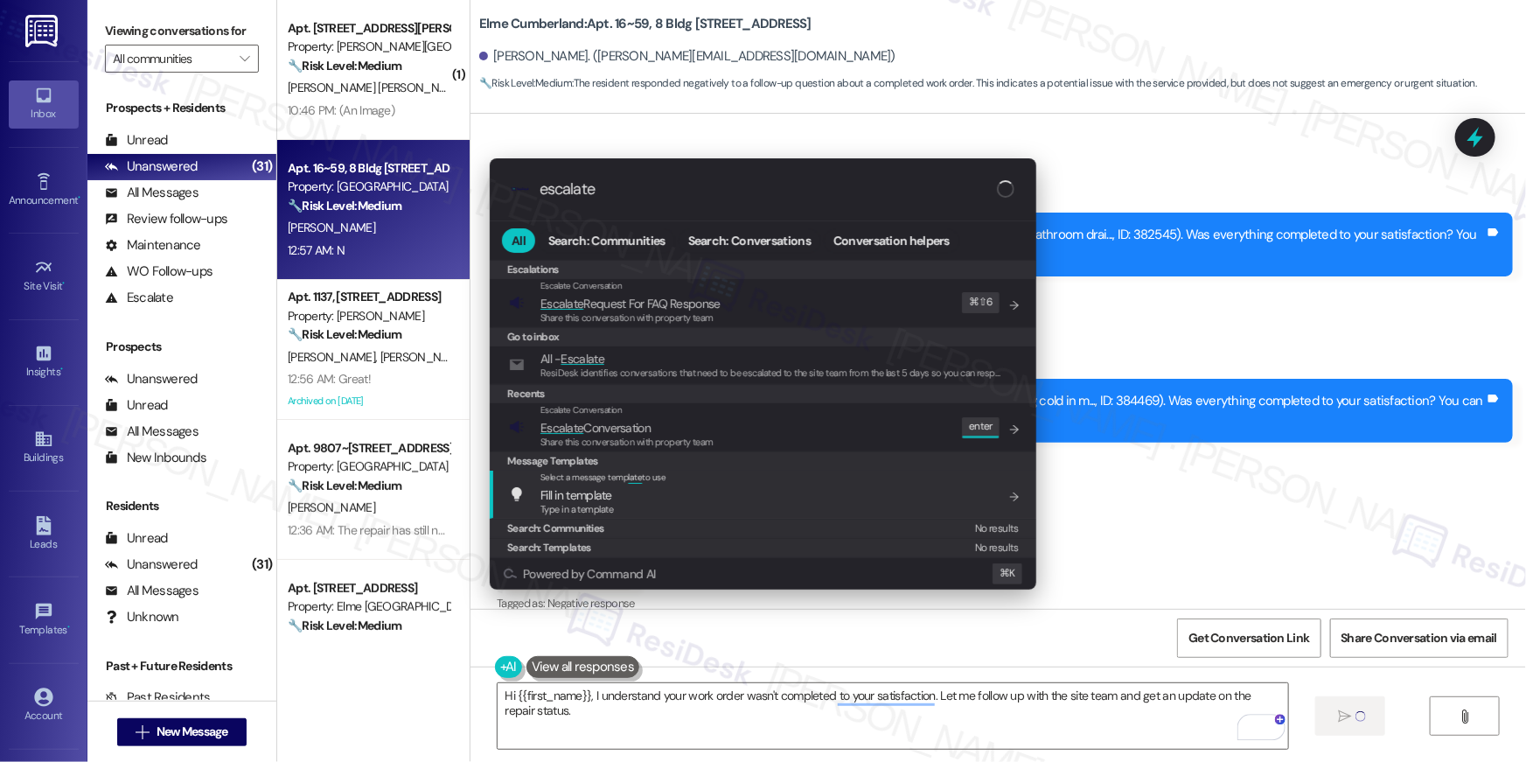
type input "escalate"
click at [713, 419] on div "Escalate Conversation Escalate Conversation Share this conversation with proper…" at bounding box center [764, 426] width 511 height 47
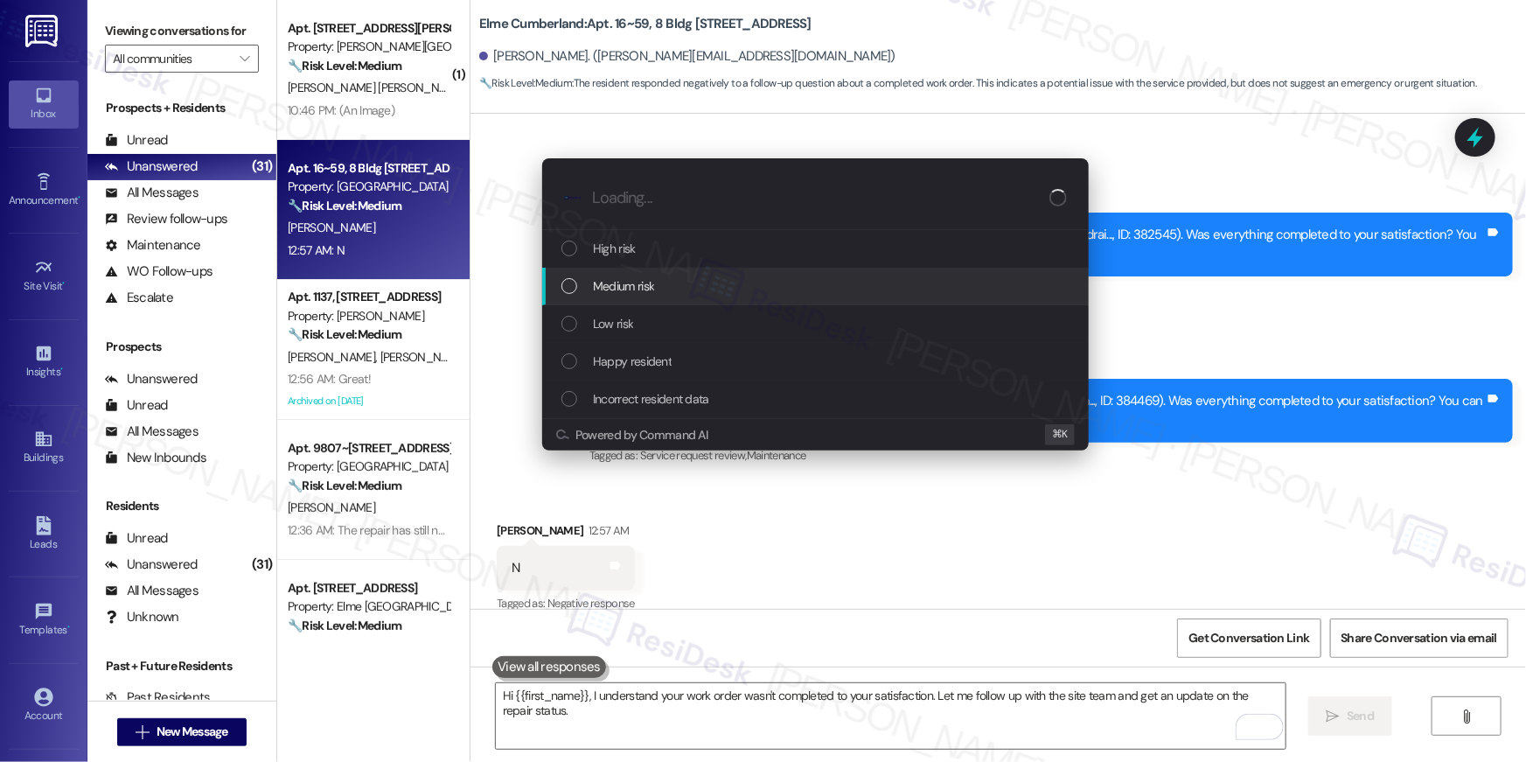
click at [671, 291] on div "Medium risk" at bounding box center [816, 285] width 511 height 19
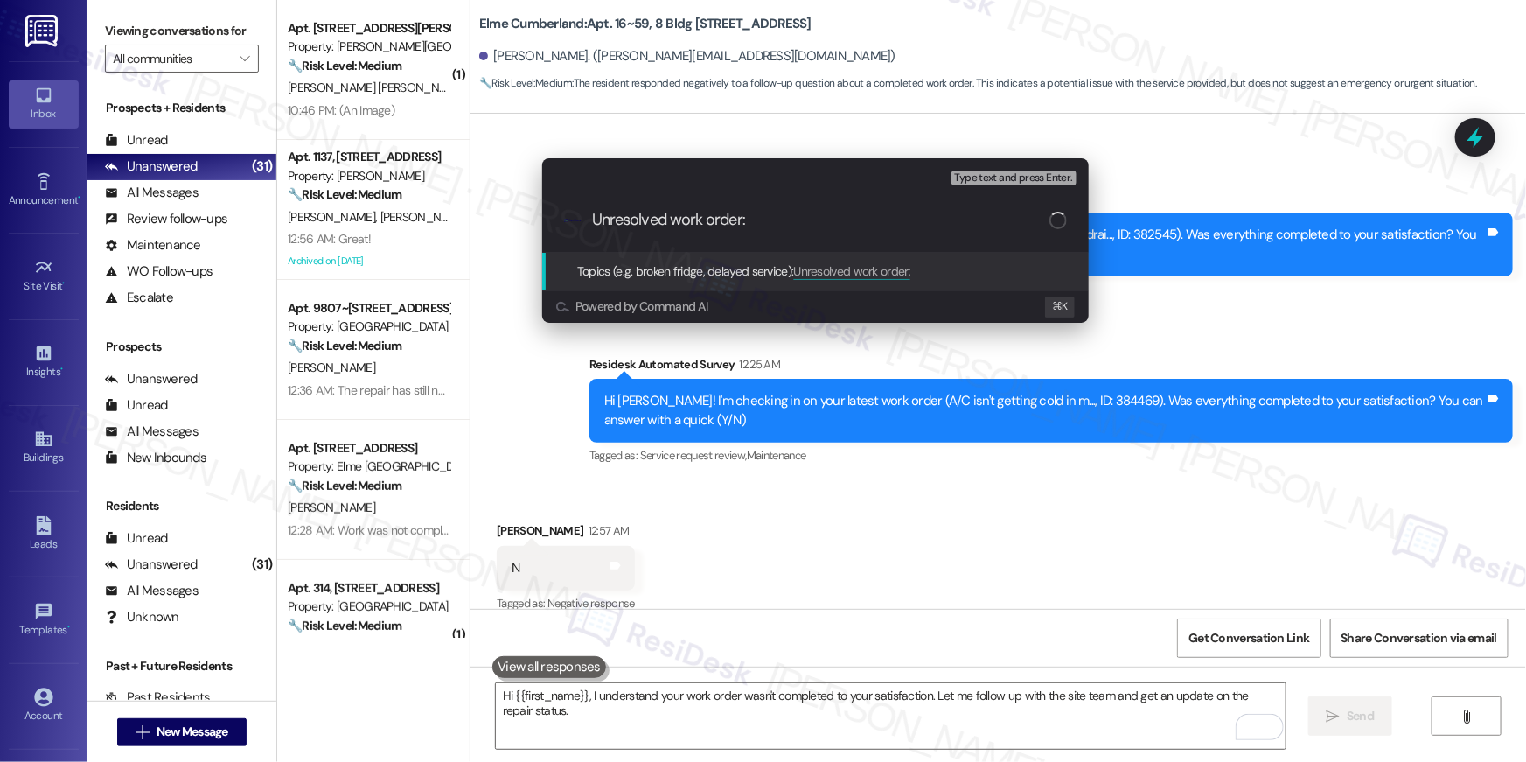
paste input "384469"
paste input "Work Order # 384469"
type input "Unresolved work order: Work Order # 384469"
click at [1016, 179] on span "Type text and press Enter." at bounding box center [1014, 178] width 118 height 12
click at [1016, 172] on span "Type text and press Enter." at bounding box center [1014, 178] width 118 height 12
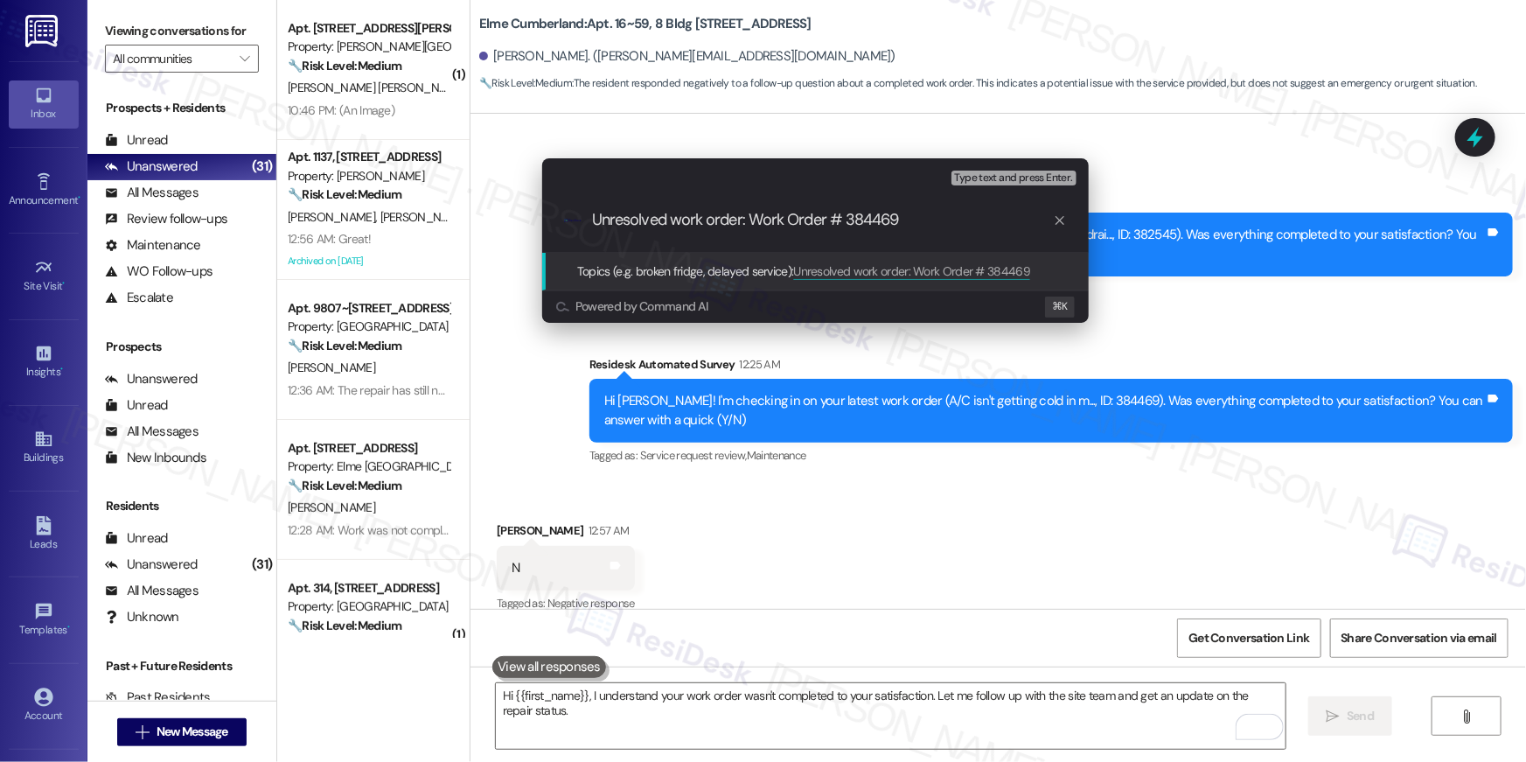
click at [1012, 183] on span "Type text and press Enter." at bounding box center [1014, 178] width 118 height 12
click at [1012, 179] on span "Type text and press Enter." at bounding box center [1014, 178] width 118 height 12
click at [769, 209] on div ".cls-1{fill:#0a055f;}.cls-2{fill:#0cc4c4;} resideskLogoBlueOrange Unresolved wo…" at bounding box center [815, 220] width 546 height 62
click at [959, 177] on span "Type text and press Enter." at bounding box center [1014, 178] width 118 height 12
drag, startPoint x: 957, startPoint y: 204, endPoint x: 951, endPoint y: 212, distance: 10.2
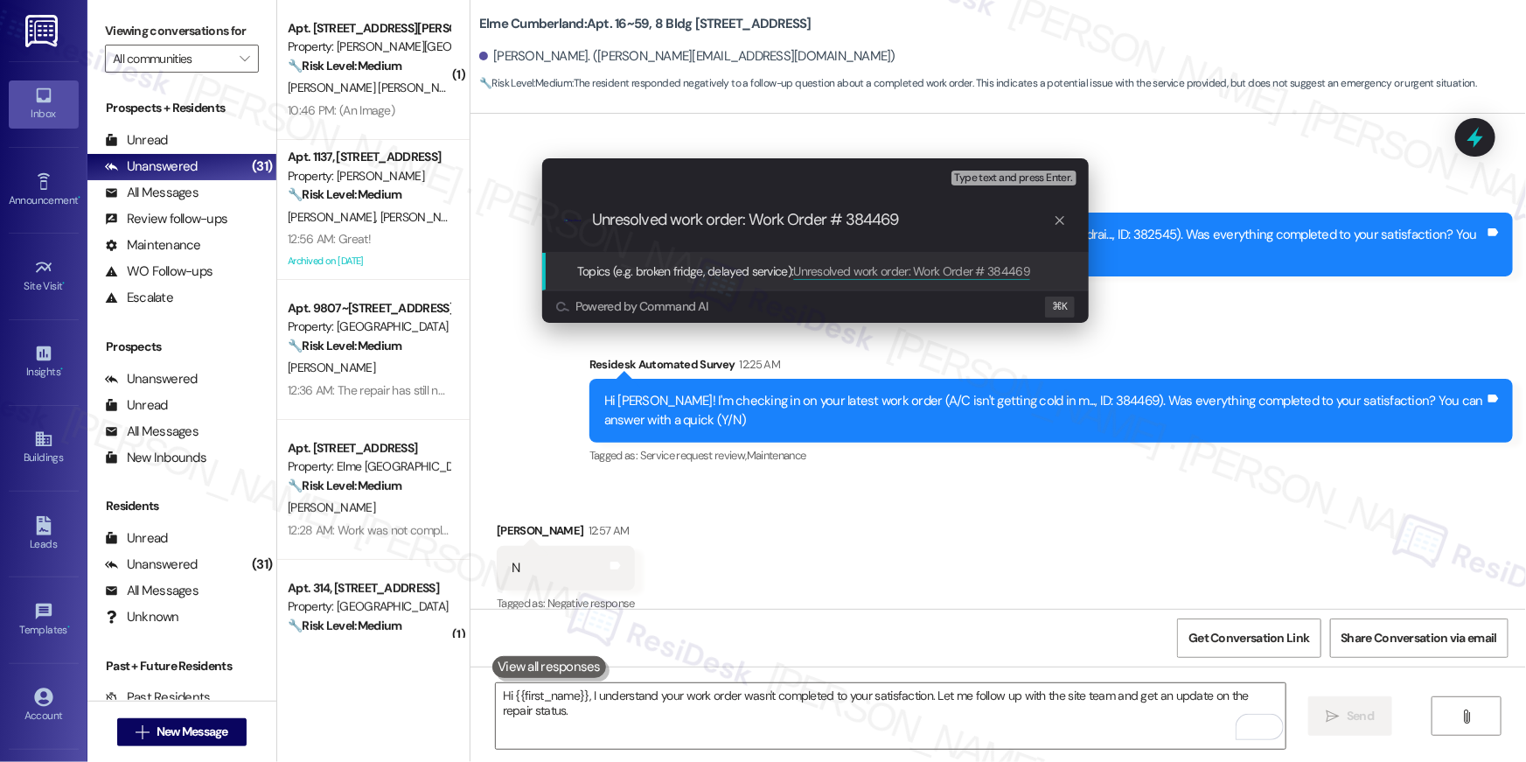
click at [957, 204] on div ".cls-1{fill:#0a055f;}.cls-2{fill:#0cc4c4;} resideskLogoBlueOrange Unresolved wo…" at bounding box center [815, 220] width 546 height 62
click at [951, 214] on input "Unresolved work order: Work Order # 384469" at bounding box center [822, 220] width 461 height 18
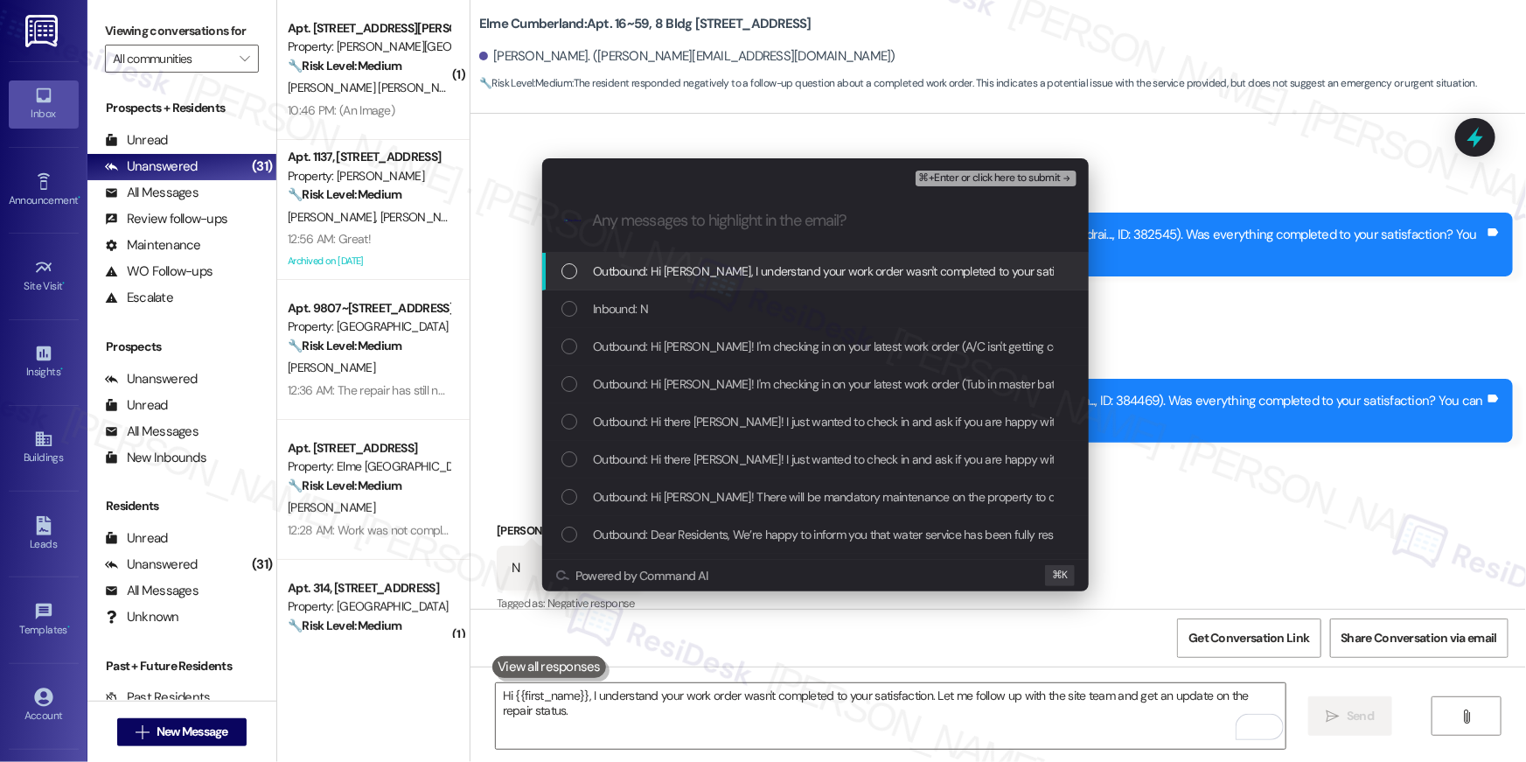
drag, startPoint x: 851, startPoint y: 274, endPoint x: 829, endPoint y: 294, distance: 29.7
click at [846, 275] on span "Outbound: Hi [PERSON_NAME], I understand your work order wasn't completed to yo…" at bounding box center [1036, 270] width 886 height 19
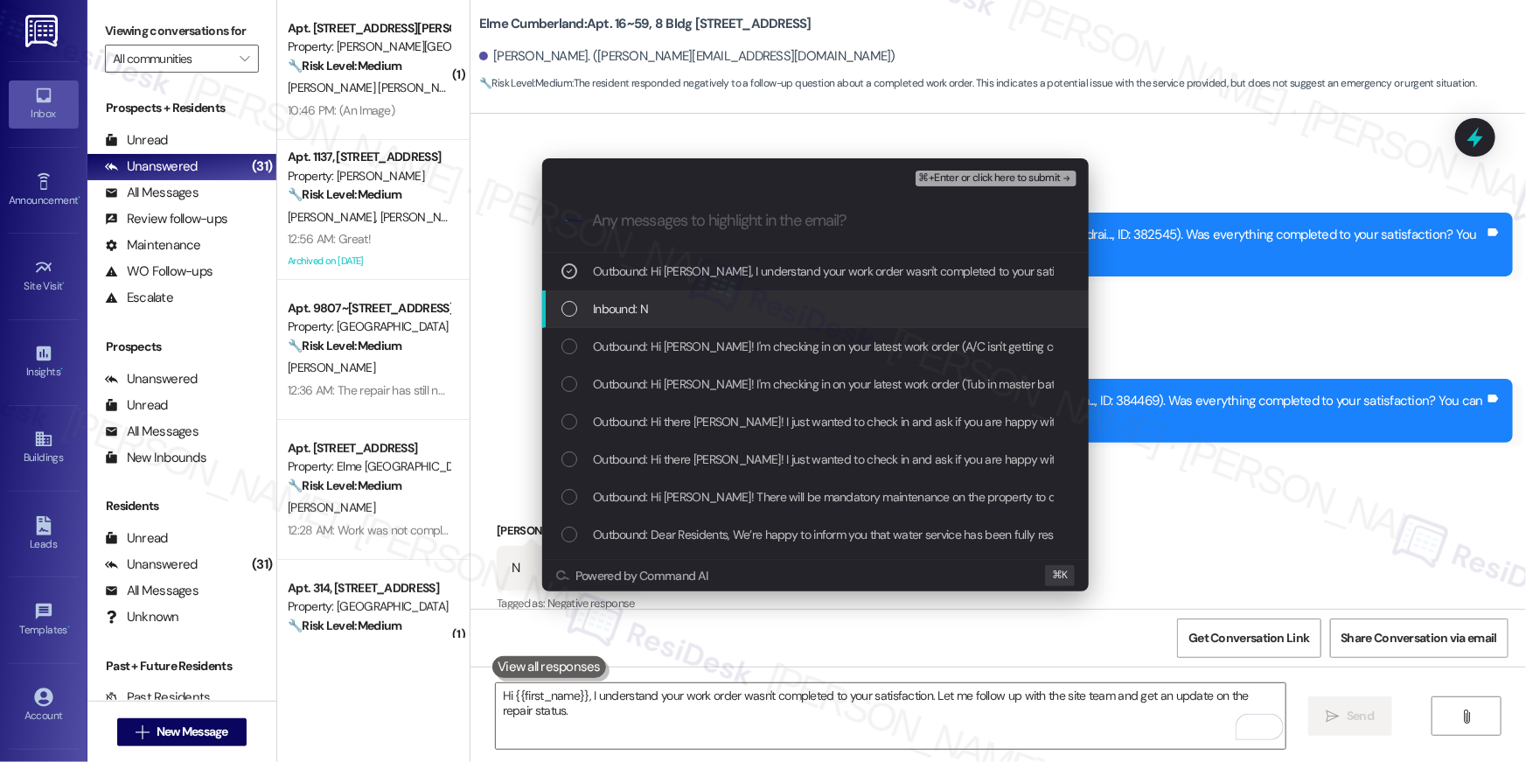
click at [790, 315] on div "Inbound: N" at bounding box center [816, 308] width 511 height 19
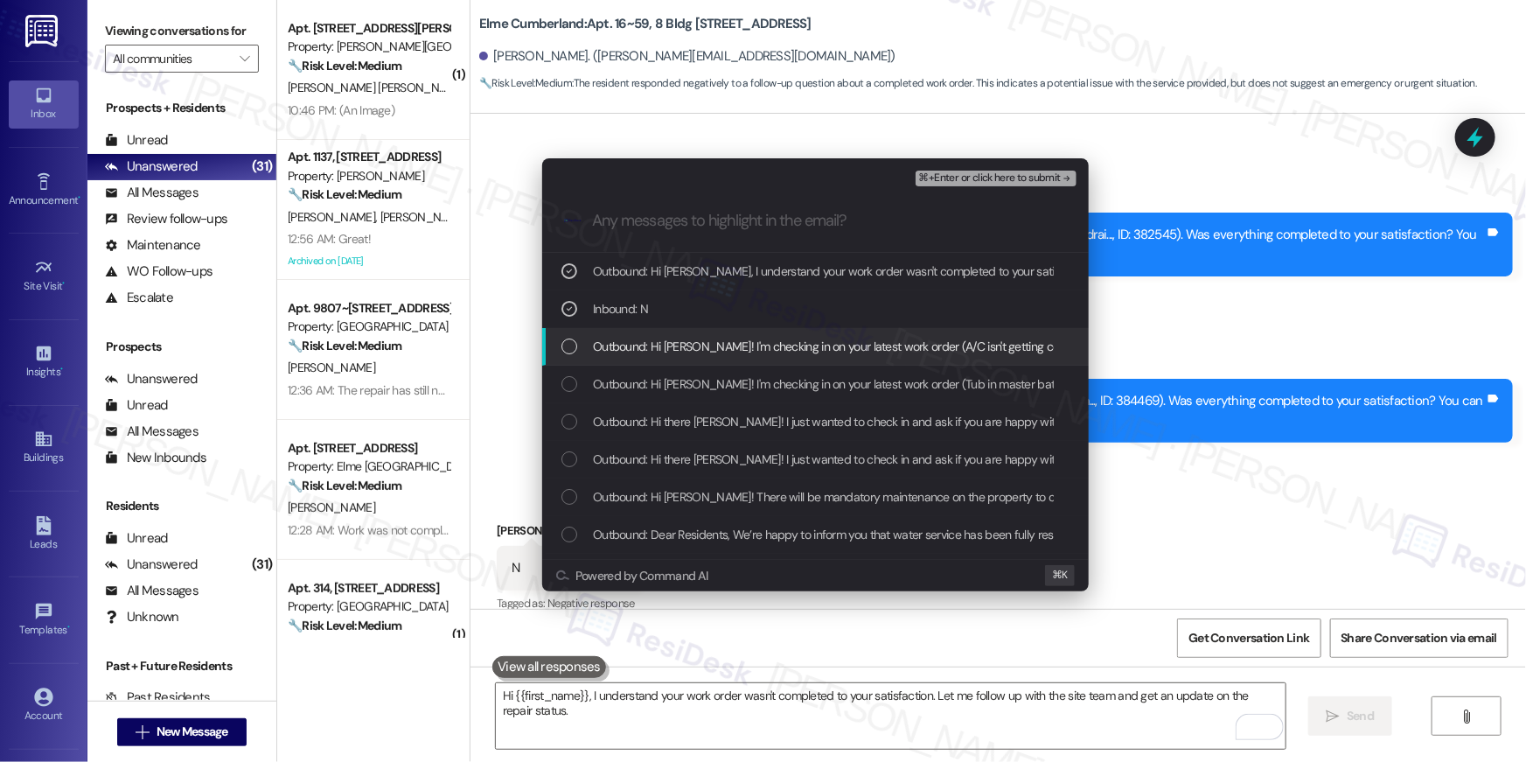
click at [790, 345] on span "Outbound: Hi [PERSON_NAME]! I'm checking in on your latest work order (A/C isn'…" at bounding box center [1090, 346] width 995 height 19
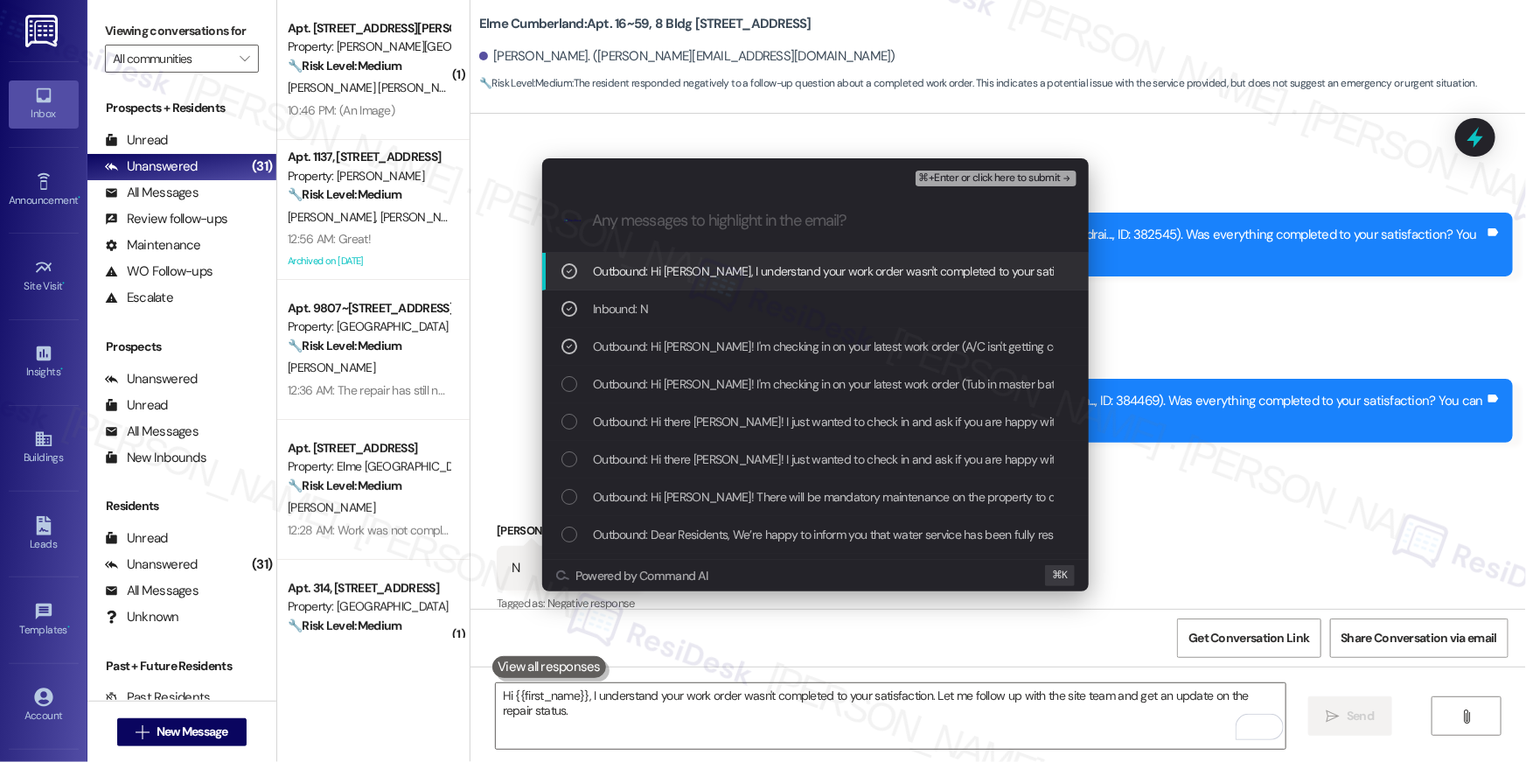
click at [959, 179] on span "⌘+Enter or click here to submit" at bounding box center [990, 178] width 142 height 12
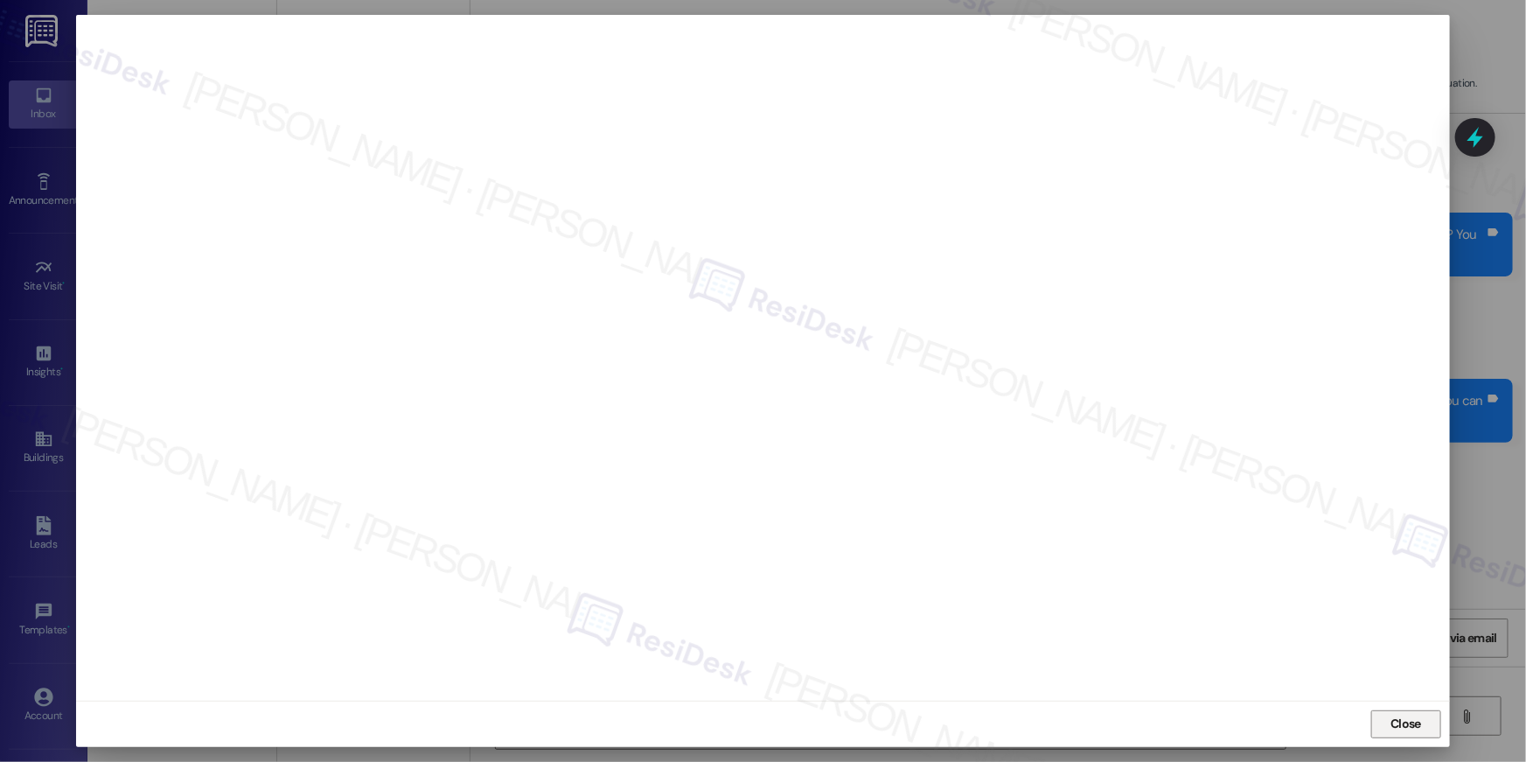
click at [1408, 727] on span "Close" at bounding box center [1405, 723] width 31 height 18
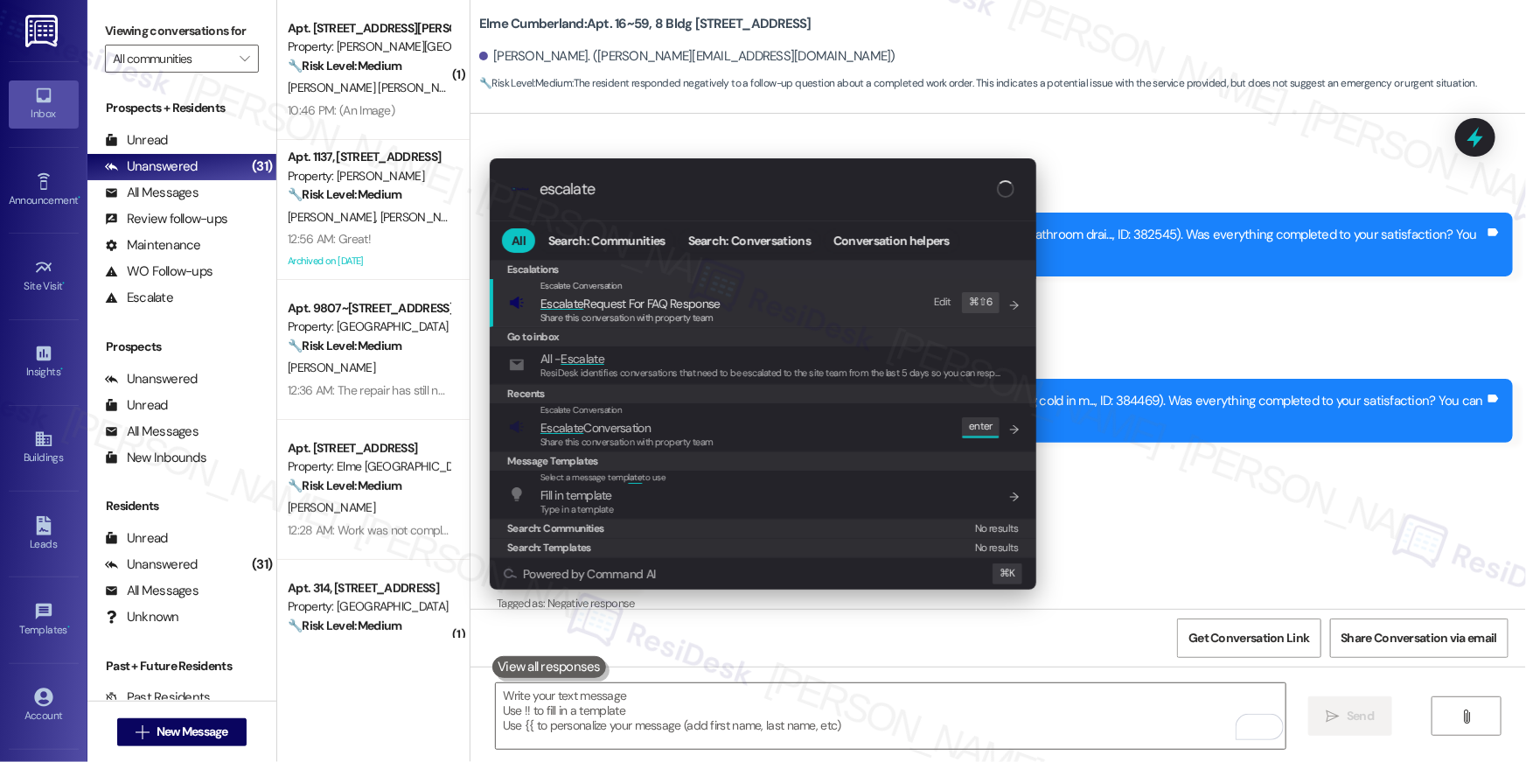
type input "escalate"
click at [844, 452] on div "Message Templates" at bounding box center [763, 460] width 546 height 19
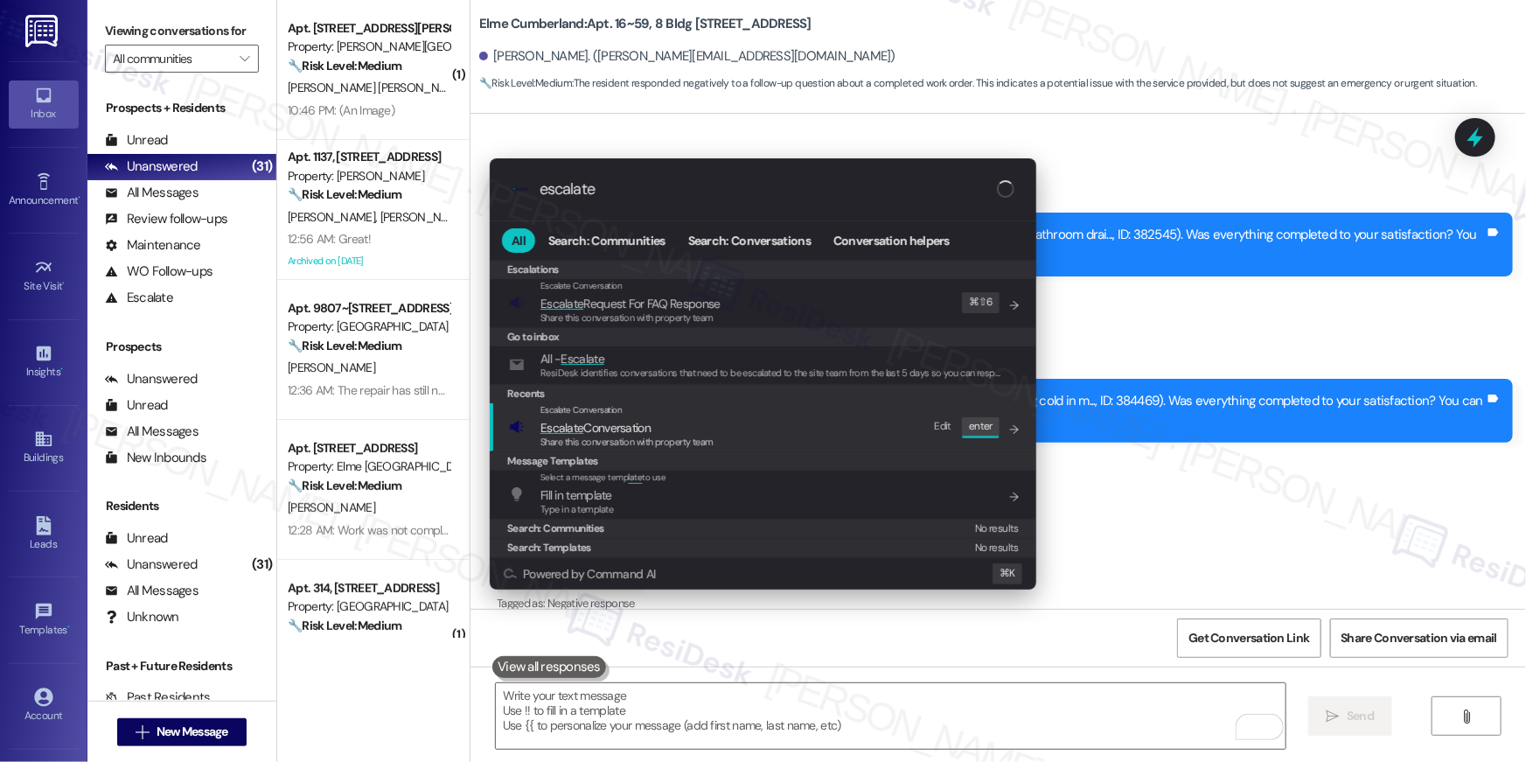
click at [862, 445] on div "Escalate Conversation Escalate Conversation Share this conversation with proper…" at bounding box center [764, 426] width 511 height 47
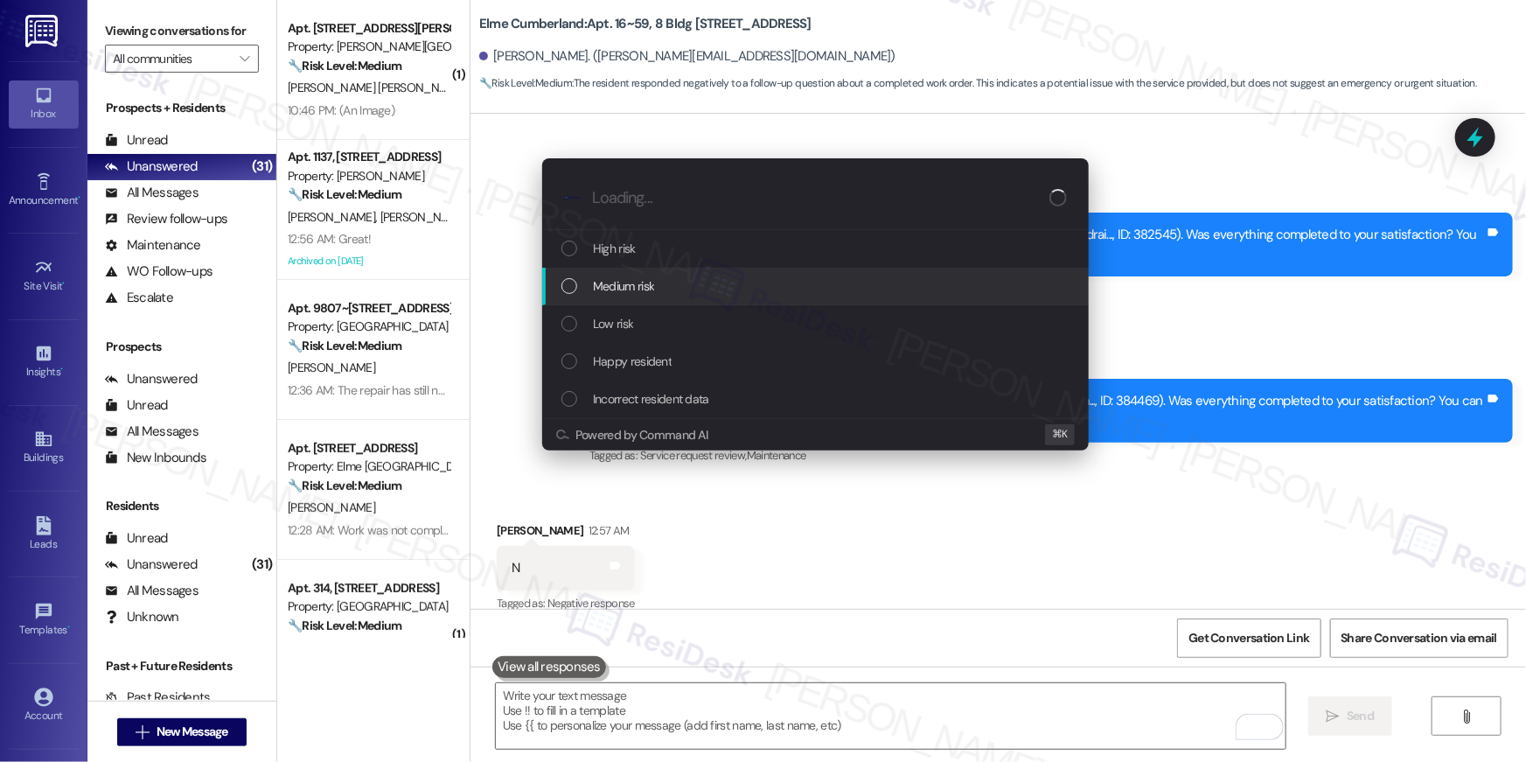
click at [658, 284] on div "Medium risk" at bounding box center [816, 285] width 511 height 19
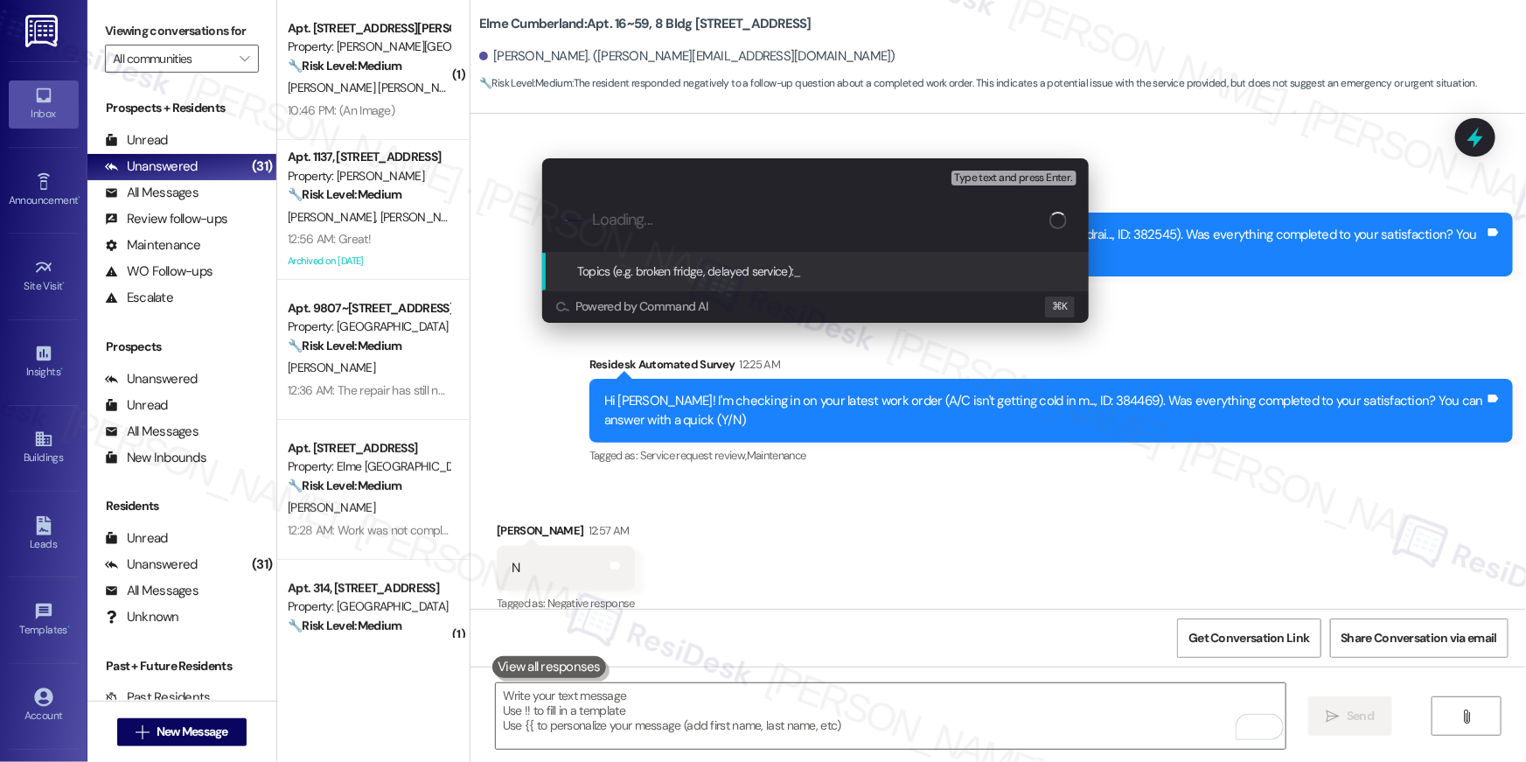
type input "b"
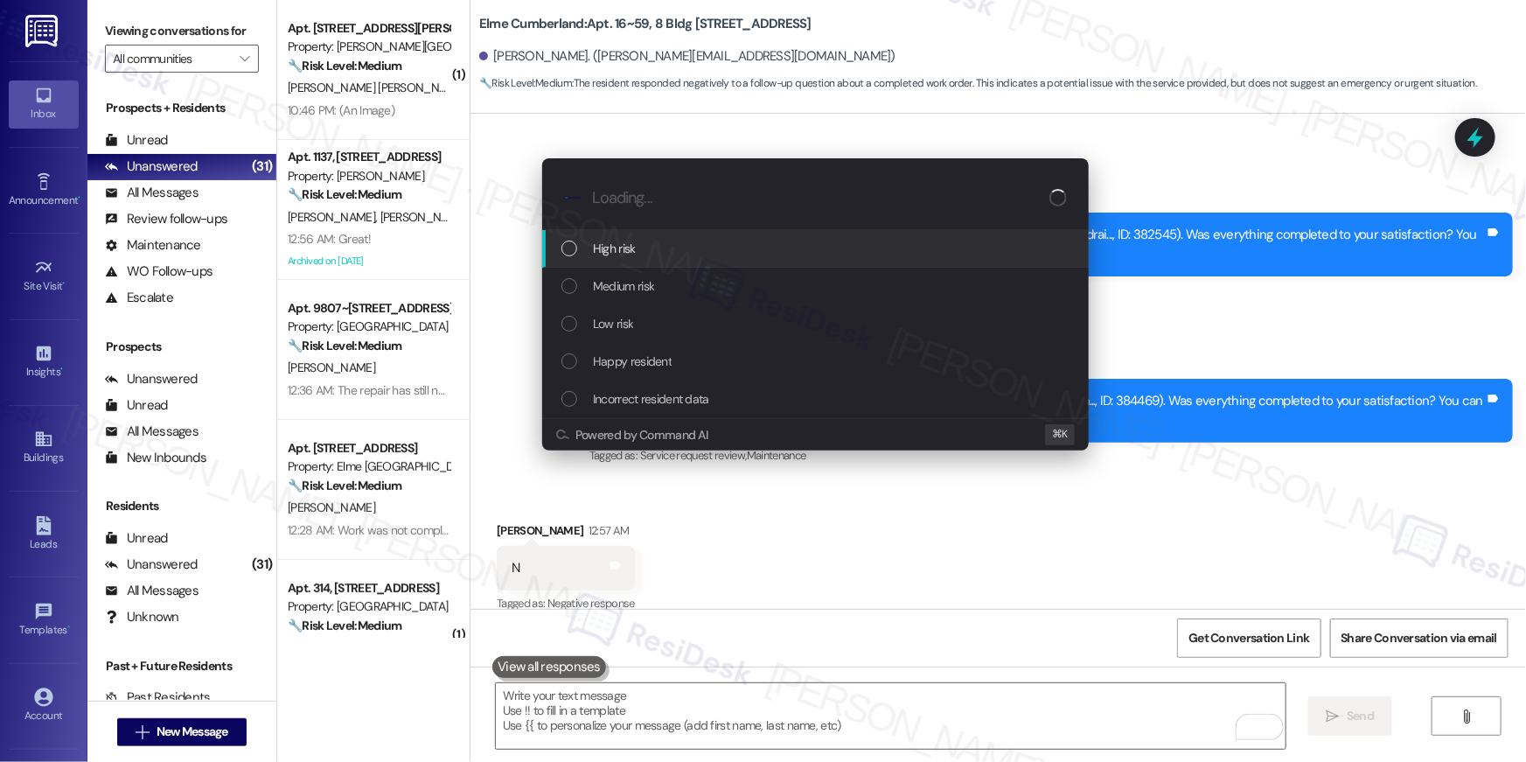
click at [650, 248] on div "High risk" at bounding box center [816, 248] width 511 height 19
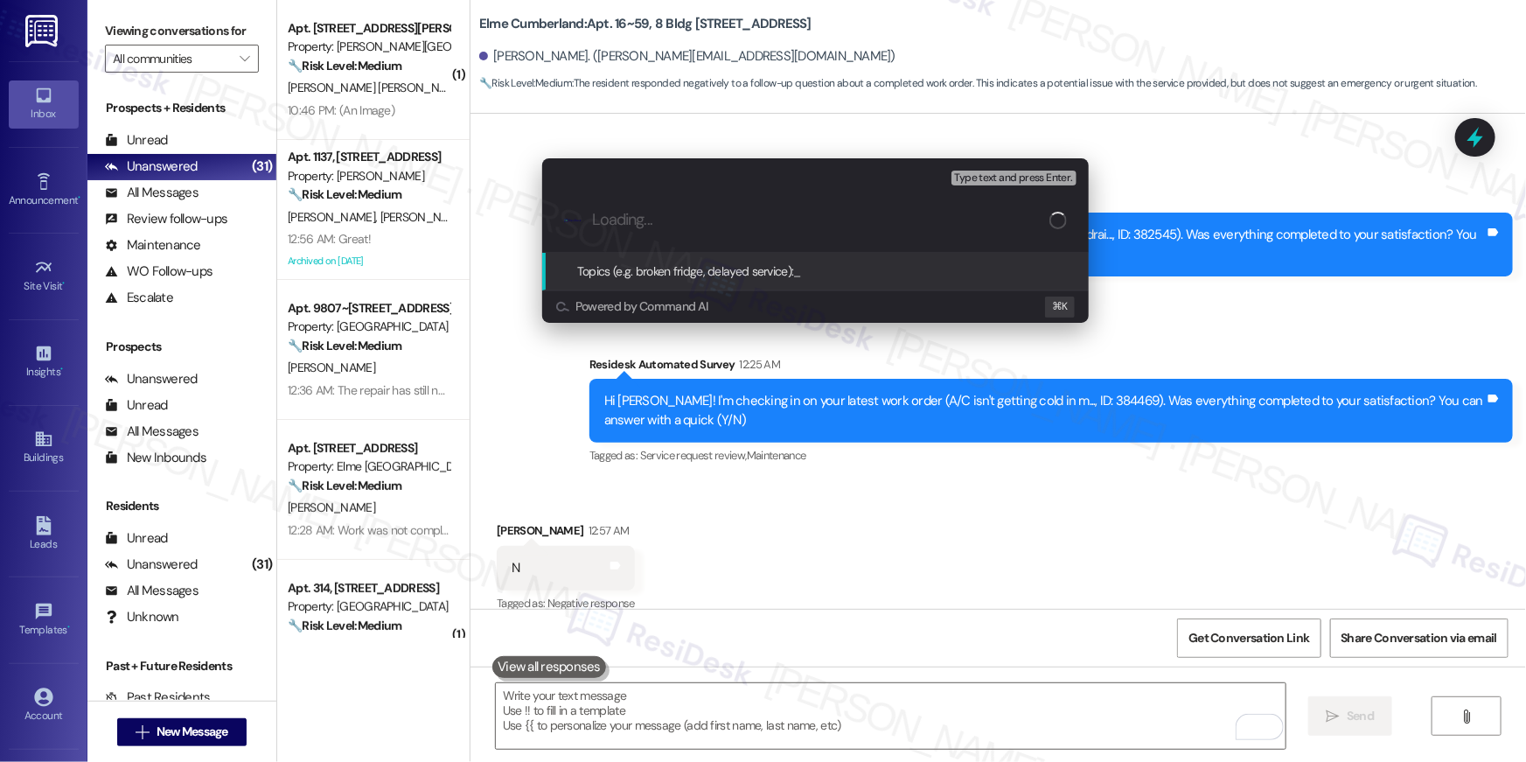
paste input "Unresolved work order: Work Order # 384469"
type input "Unresolved work order: Work Order # 384469"
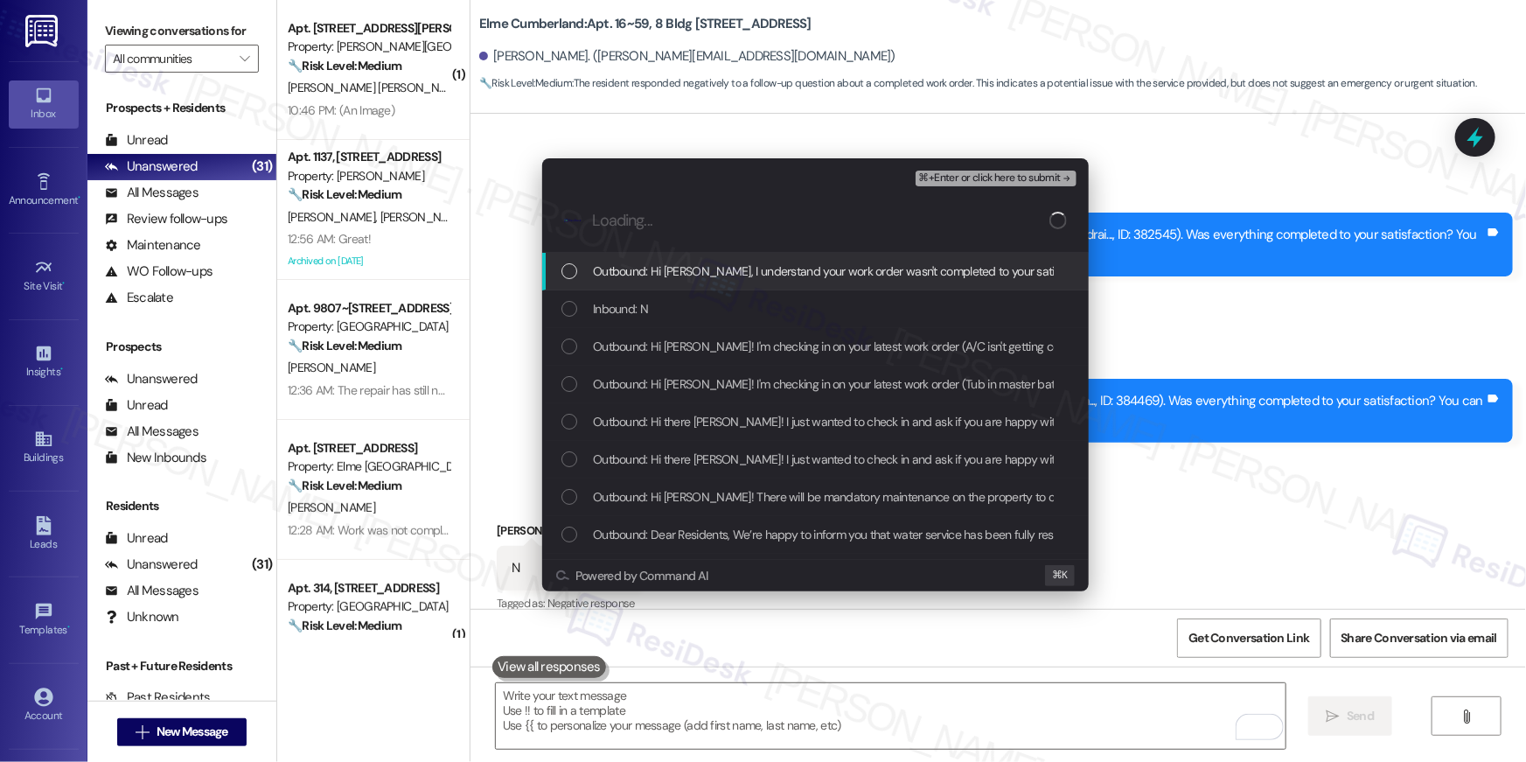
click at [688, 271] on span "Outbound: Hi Kennyatta, I understand your work order wasn't completed to your s…" at bounding box center [1036, 270] width 886 height 19
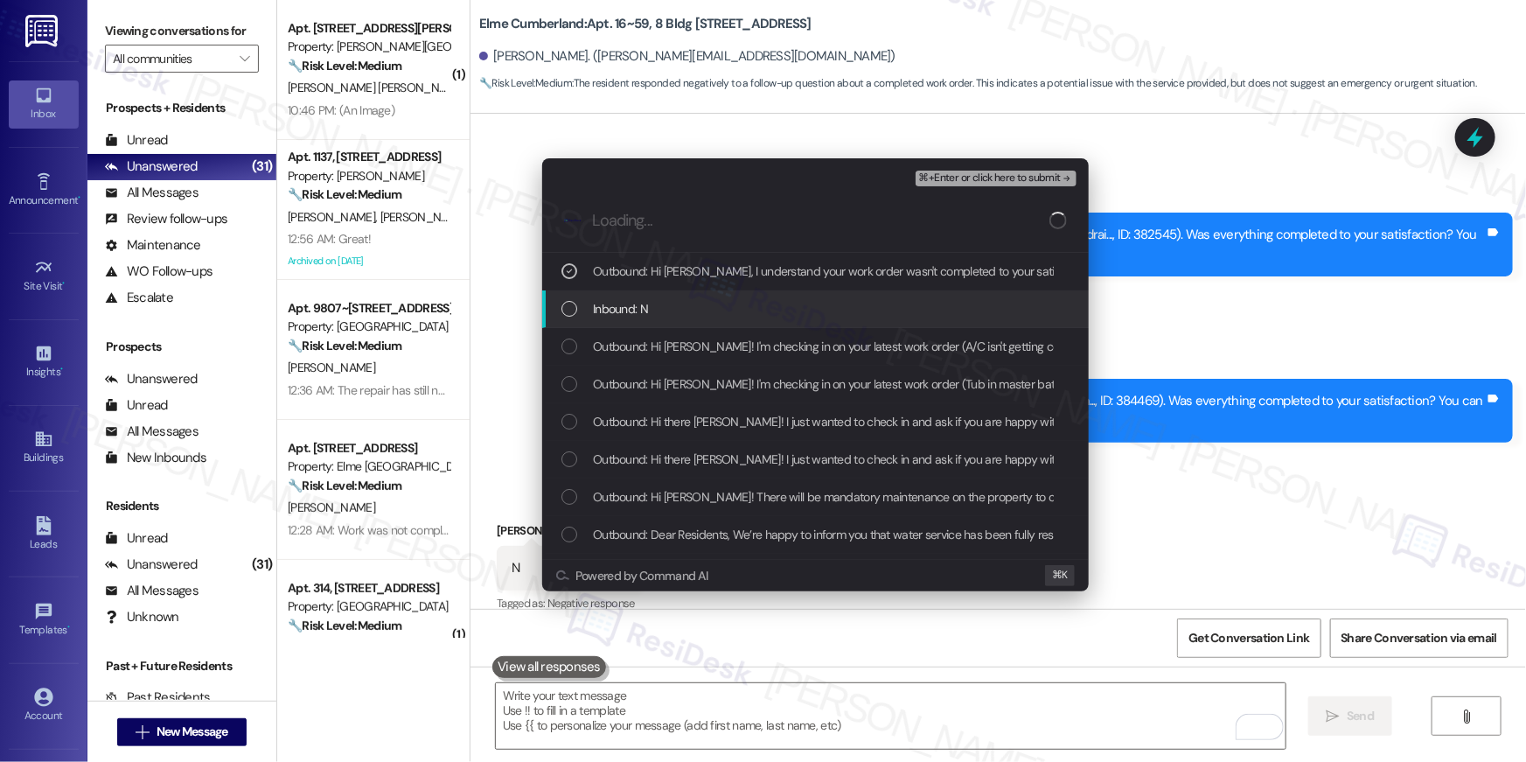
drag, startPoint x: 678, startPoint y: 302, endPoint x: 684, endPoint y: 336, distance: 34.6
click at [679, 310] on div "Inbound: N" at bounding box center [816, 308] width 511 height 19
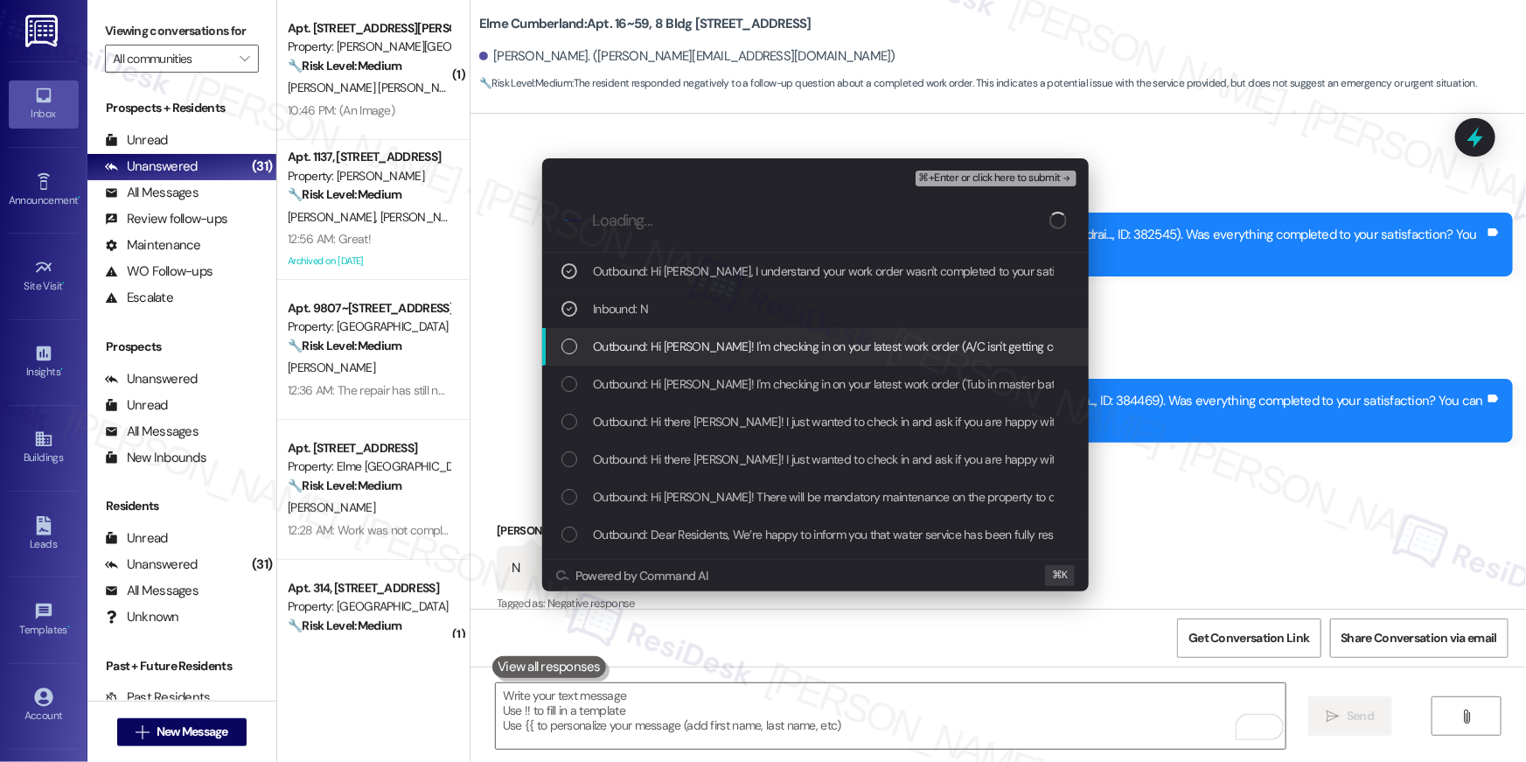
drag, startPoint x: 684, startPoint y: 336, endPoint x: 936, endPoint y: 240, distance: 270.1
click at [685, 337] on span "Outbound: Hi Kennyatta! I'm checking in on your latest work order (A/C isn't ge…" at bounding box center [1090, 346] width 995 height 19
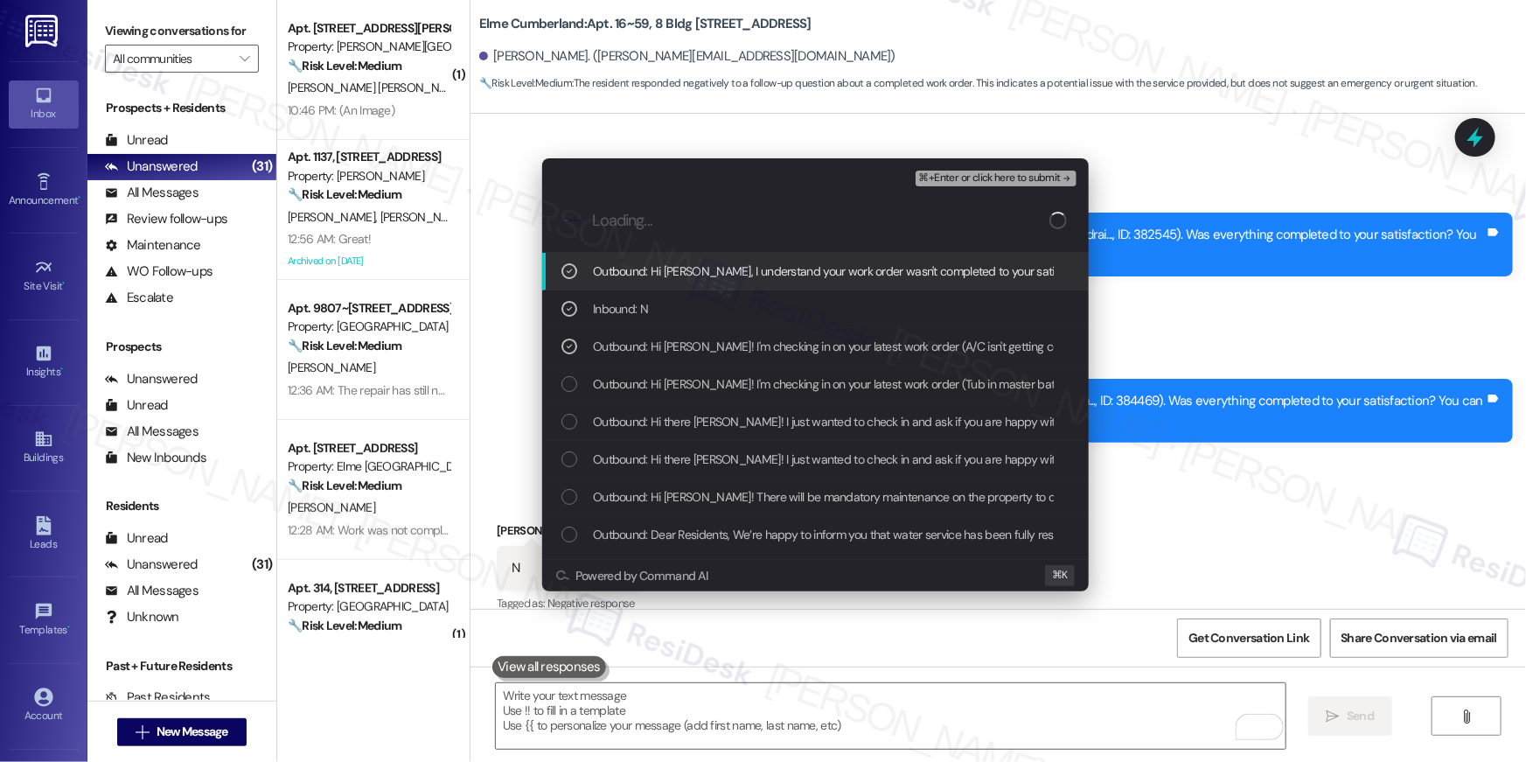
click at [1006, 184] on span "⌘+Enter or click here to submit" at bounding box center [990, 178] width 142 height 12
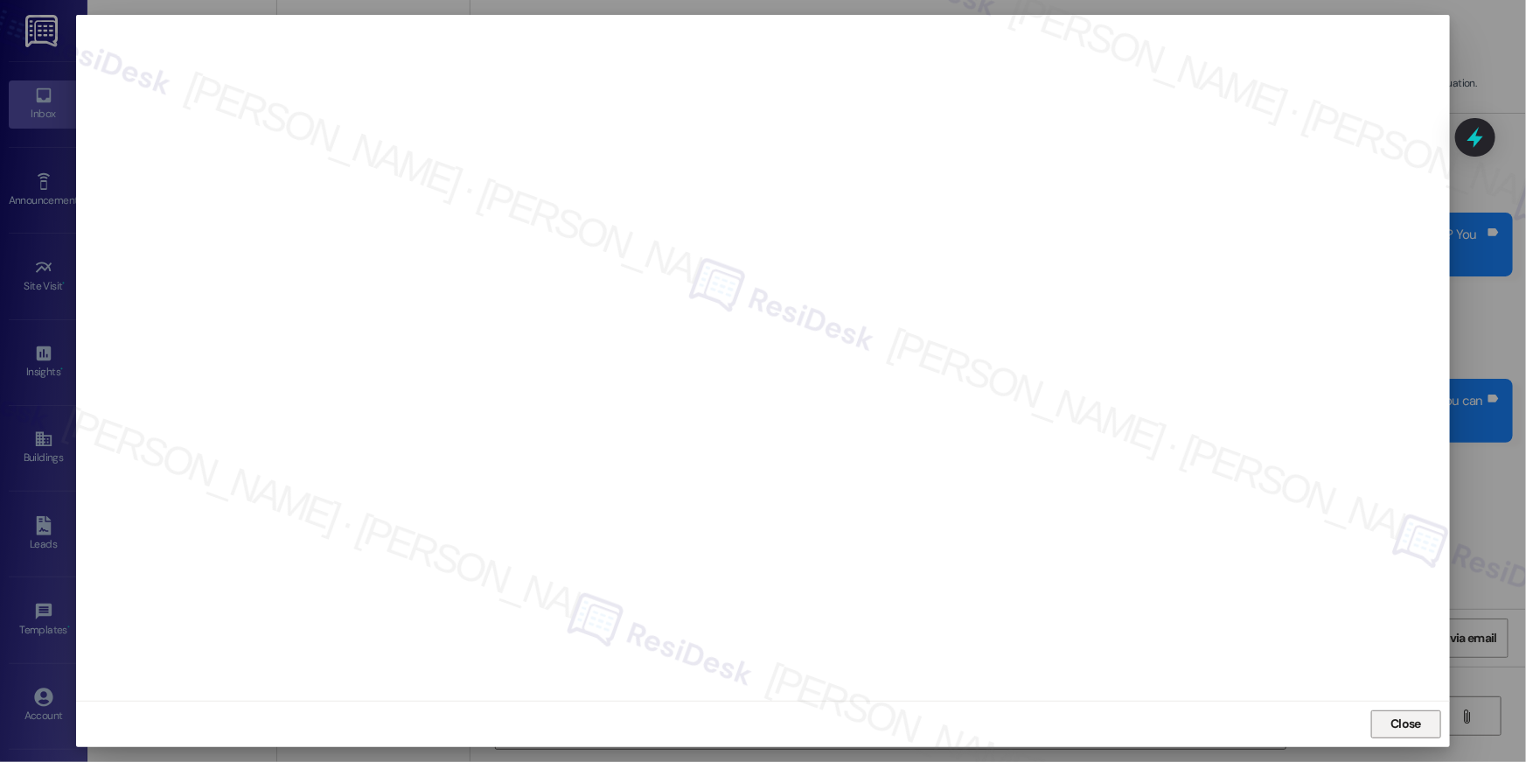
click at [1435, 728] on button "Close" at bounding box center [1406, 724] width 70 height 28
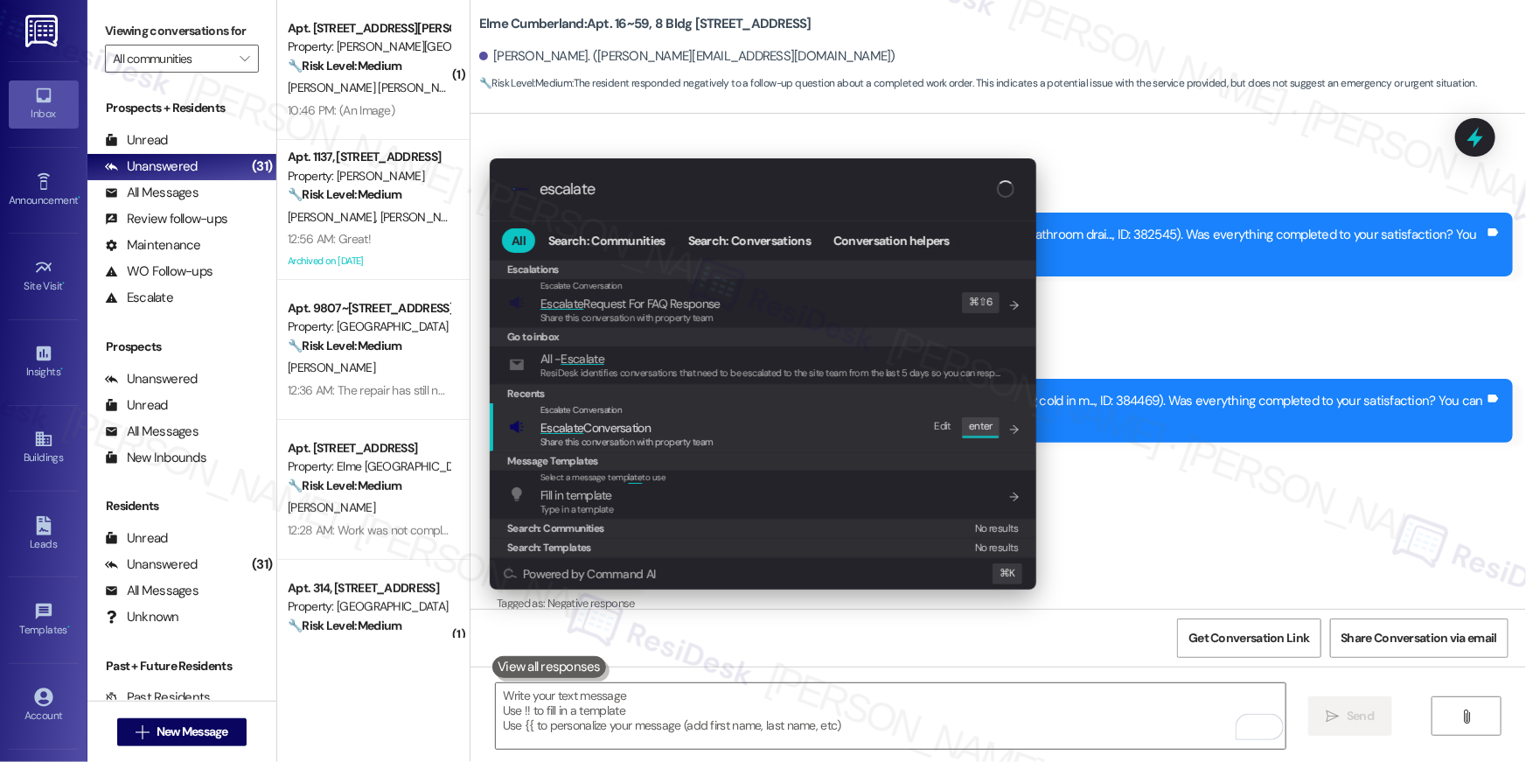
type input "escalate"
click at [788, 428] on div "Escalate Conversation Escalate Conversation Share this conversation with proper…" at bounding box center [764, 426] width 511 height 47
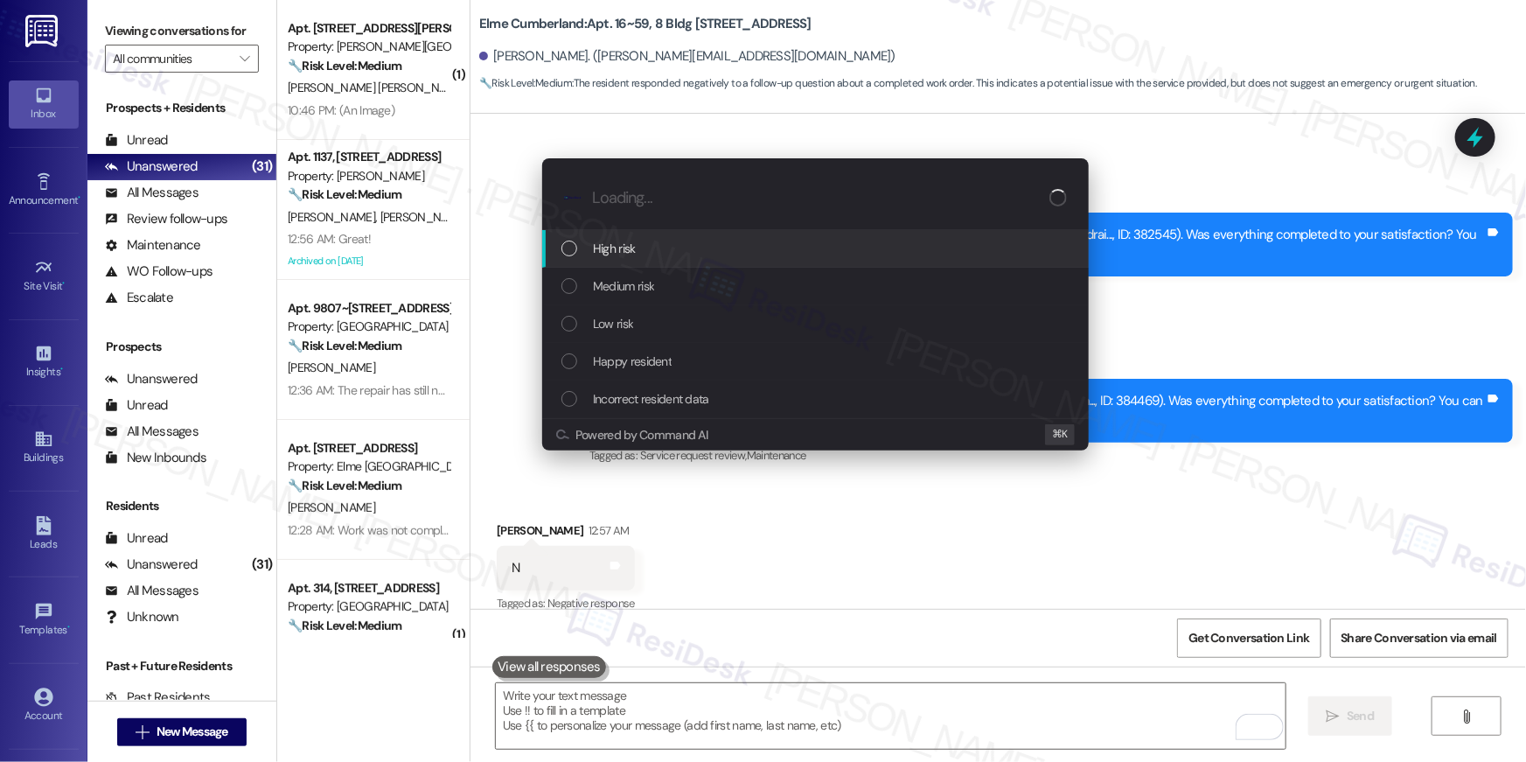
click at [566, 257] on div "High risk" at bounding box center [816, 248] width 511 height 19
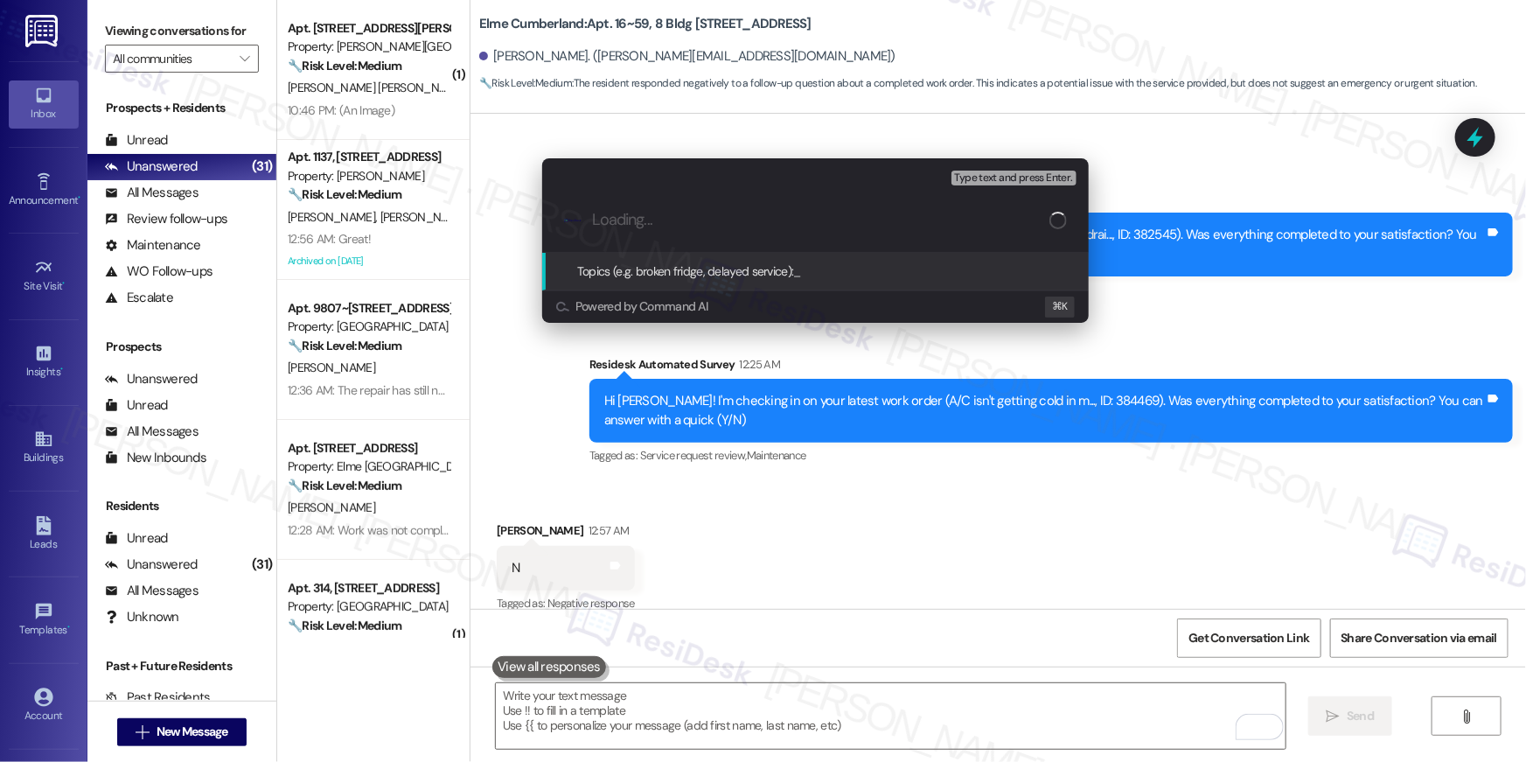
click at [564, 285] on div "Topics (e.g. broken fridge, delayed service): _" at bounding box center [815, 272] width 546 height 38
paste input "Unresolved work order: Work Order # 384469"
type input "Unresolved work order: Work Order # 384469"
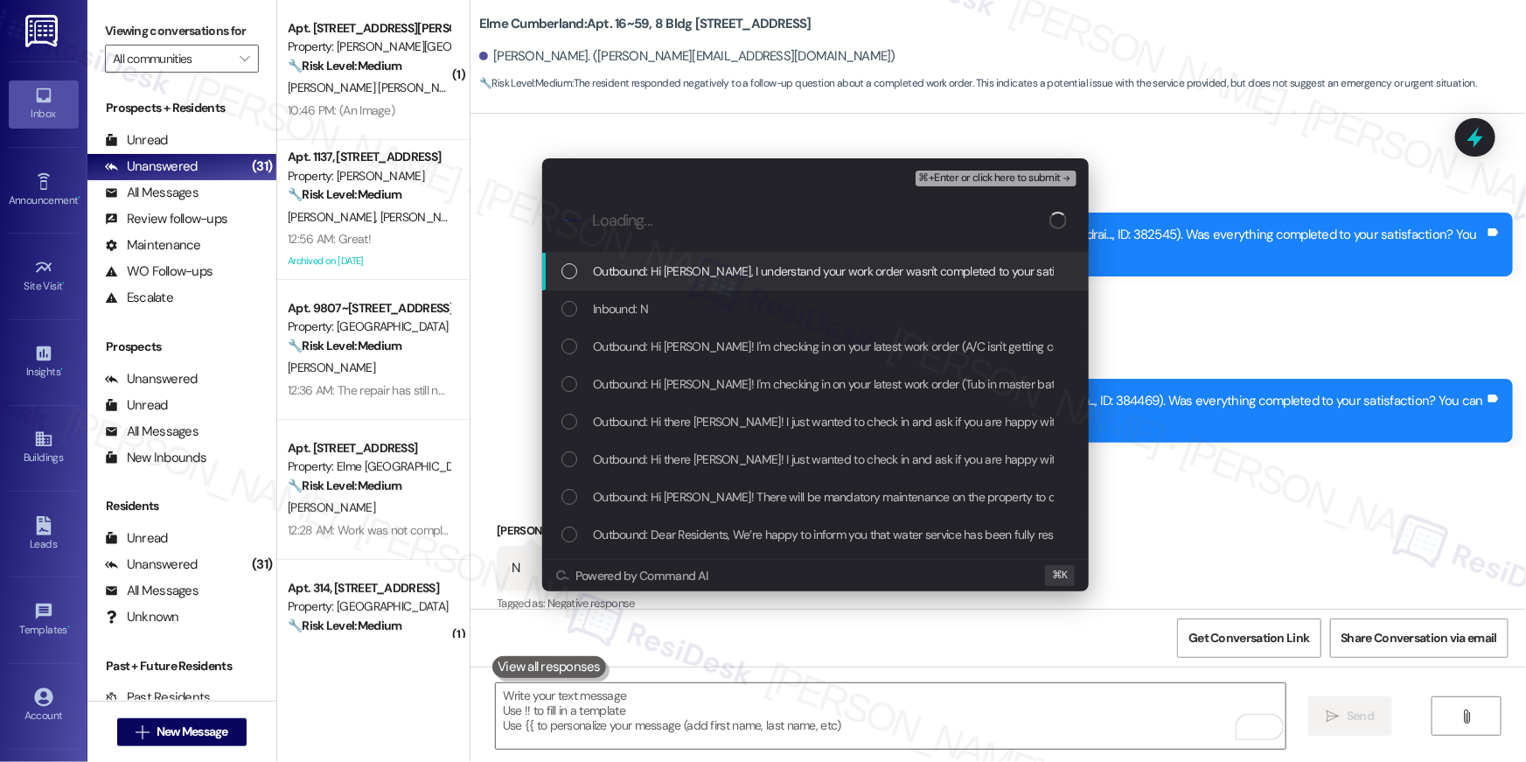
drag, startPoint x: 573, startPoint y: 266, endPoint x: 732, endPoint y: 250, distance: 159.9
click at [574, 266] on div "List of options" at bounding box center [569, 271] width 16 height 16
click at [1021, 178] on span "⌘+Enter or click here to submit" at bounding box center [990, 178] width 142 height 12
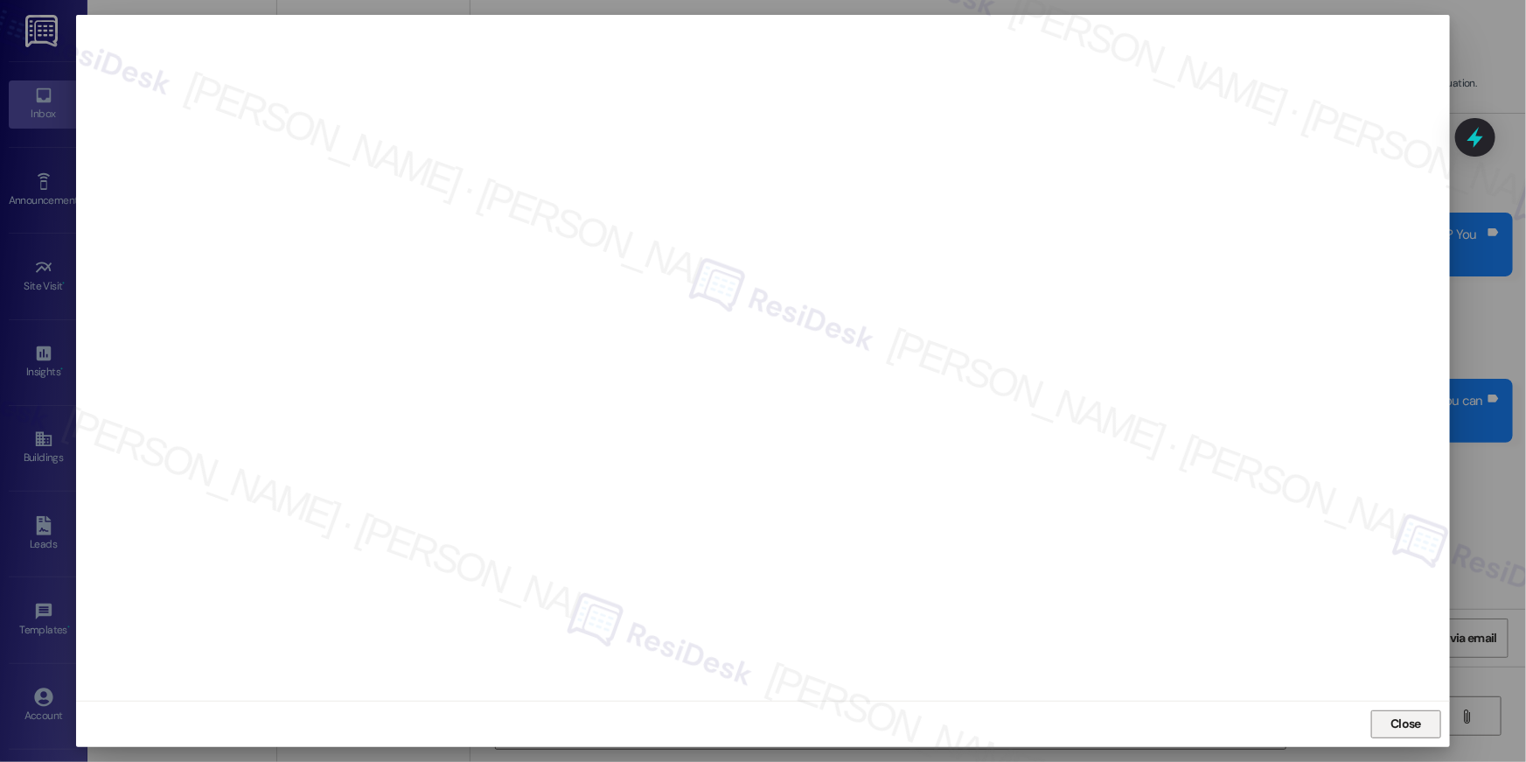
click at [1390, 721] on span "Close" at bounding box center [1405, 723] width 31 height 18
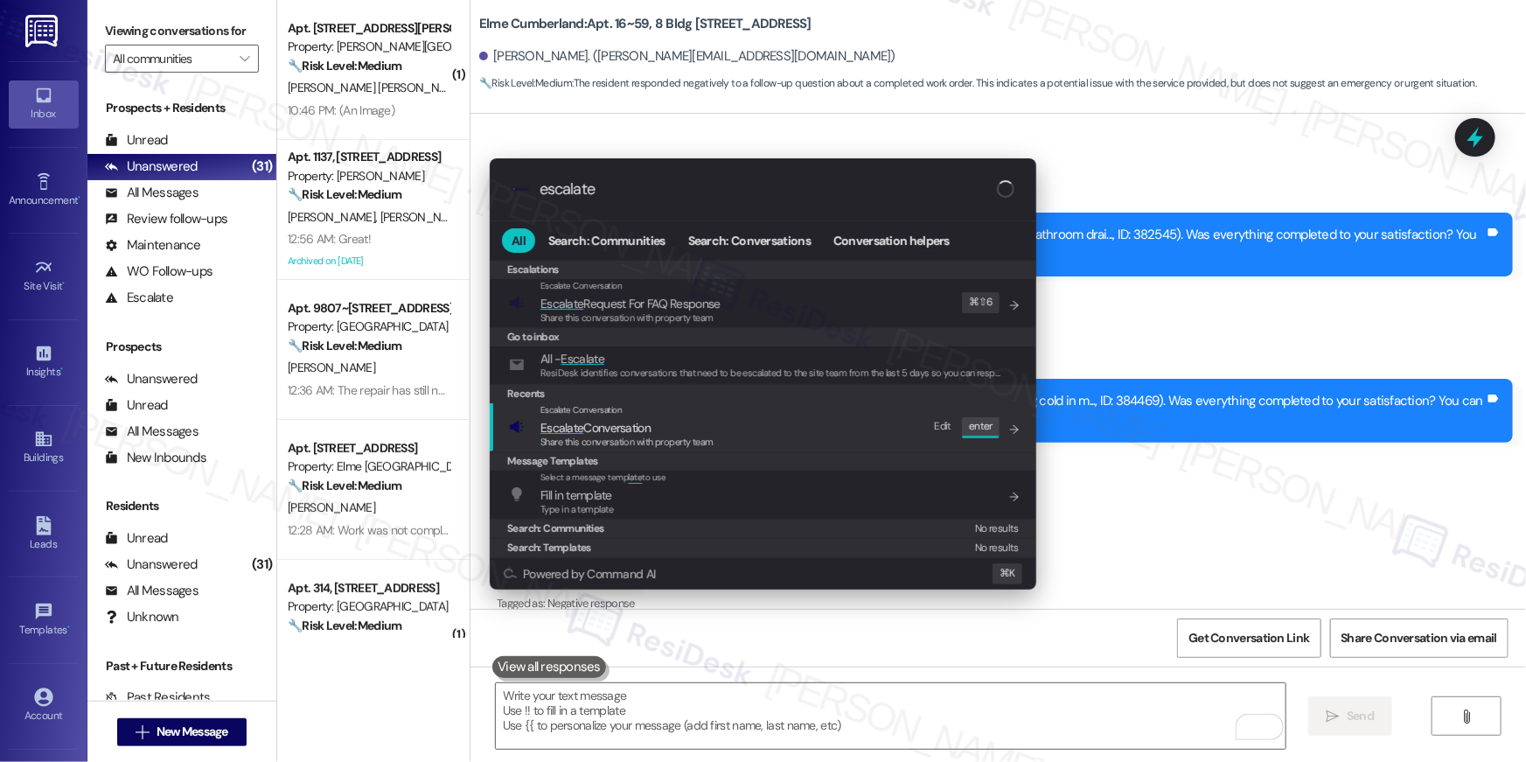
type input "escalate"
click at [749, 432] on div "Escalate Conversation Escalate Conversation Share this conversation with proper…" at bounding box center [764, 426] width 511 height 47
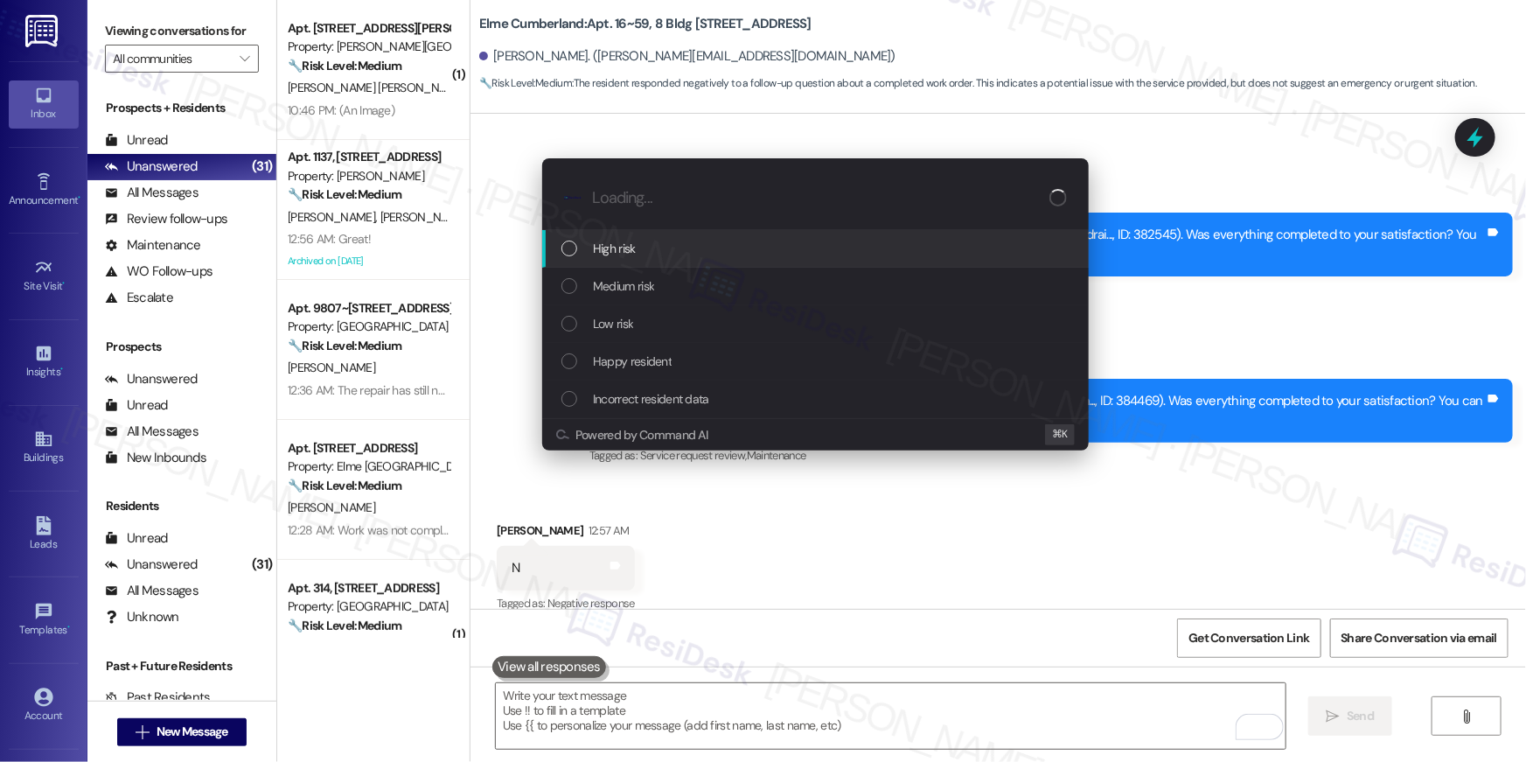
click at [708, 259] on div "High risk" at bounding box center [815, 249] width 546 height 38
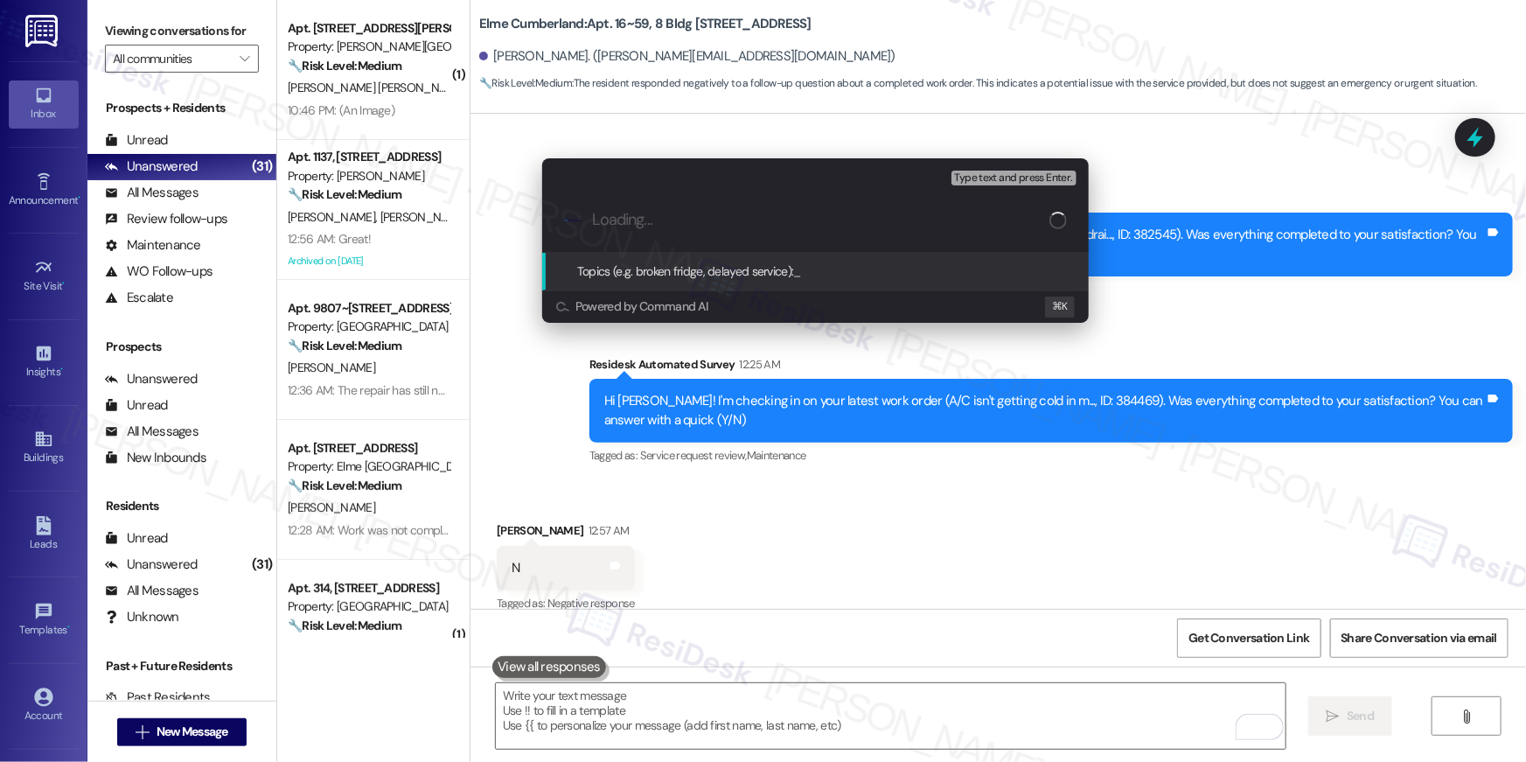
paste input "Unresolved work order: Work Order # 384469"
type input "Unresolved work order: Work Order # 384469"
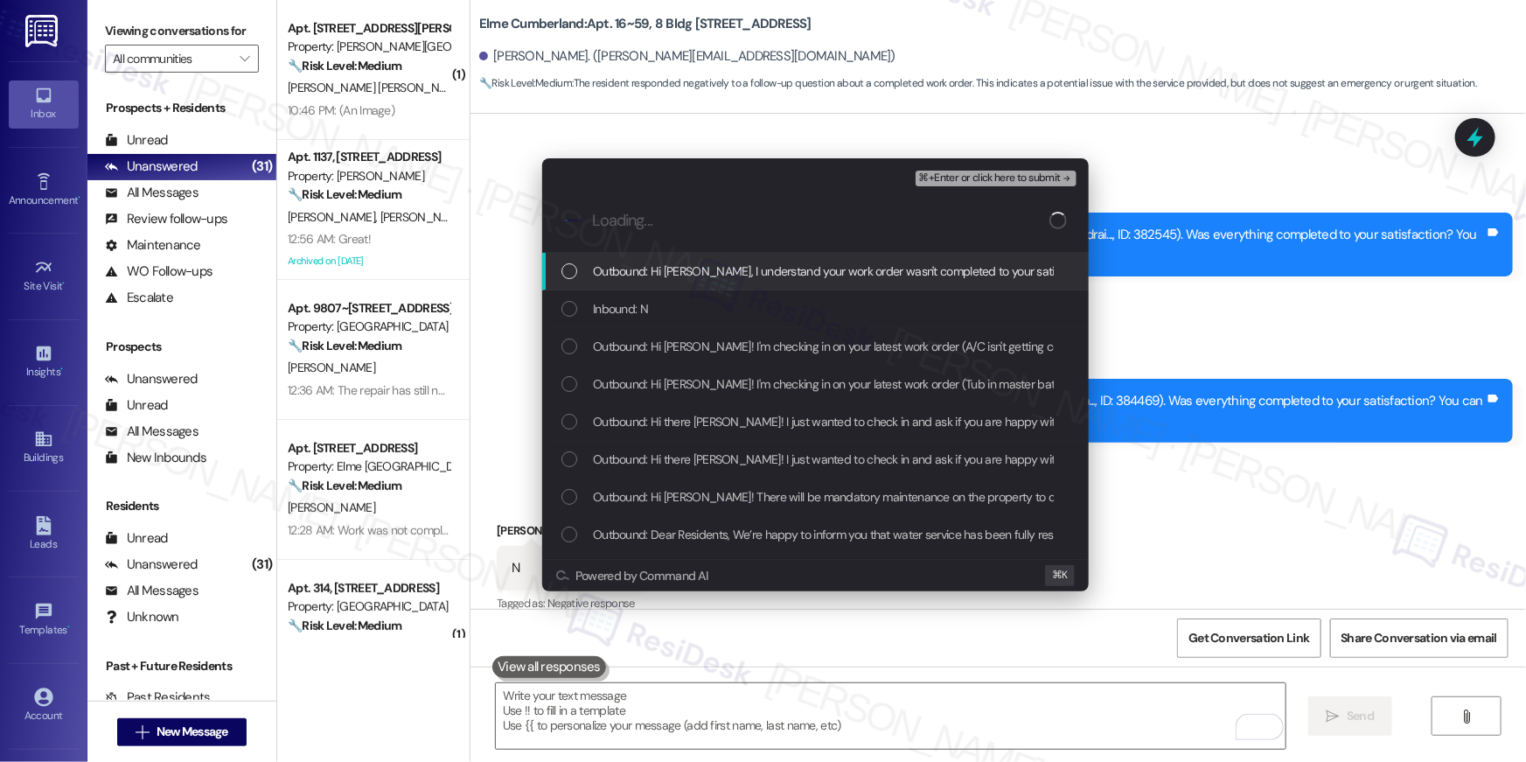
click at [736, 266] on span "Outbound: Hi Kennyatta, I understand your work order wasn't completed to your s…" at bounding box center [1036, 270] width 886 height 19
drag, startPoint x: 715, startPoint y: 293, endPoint x: 714, endPoint y: 309, distance: 15.8
click at [715, 294] on div "Inbound: N" at bounding box center [815, 309] width 546 height 38
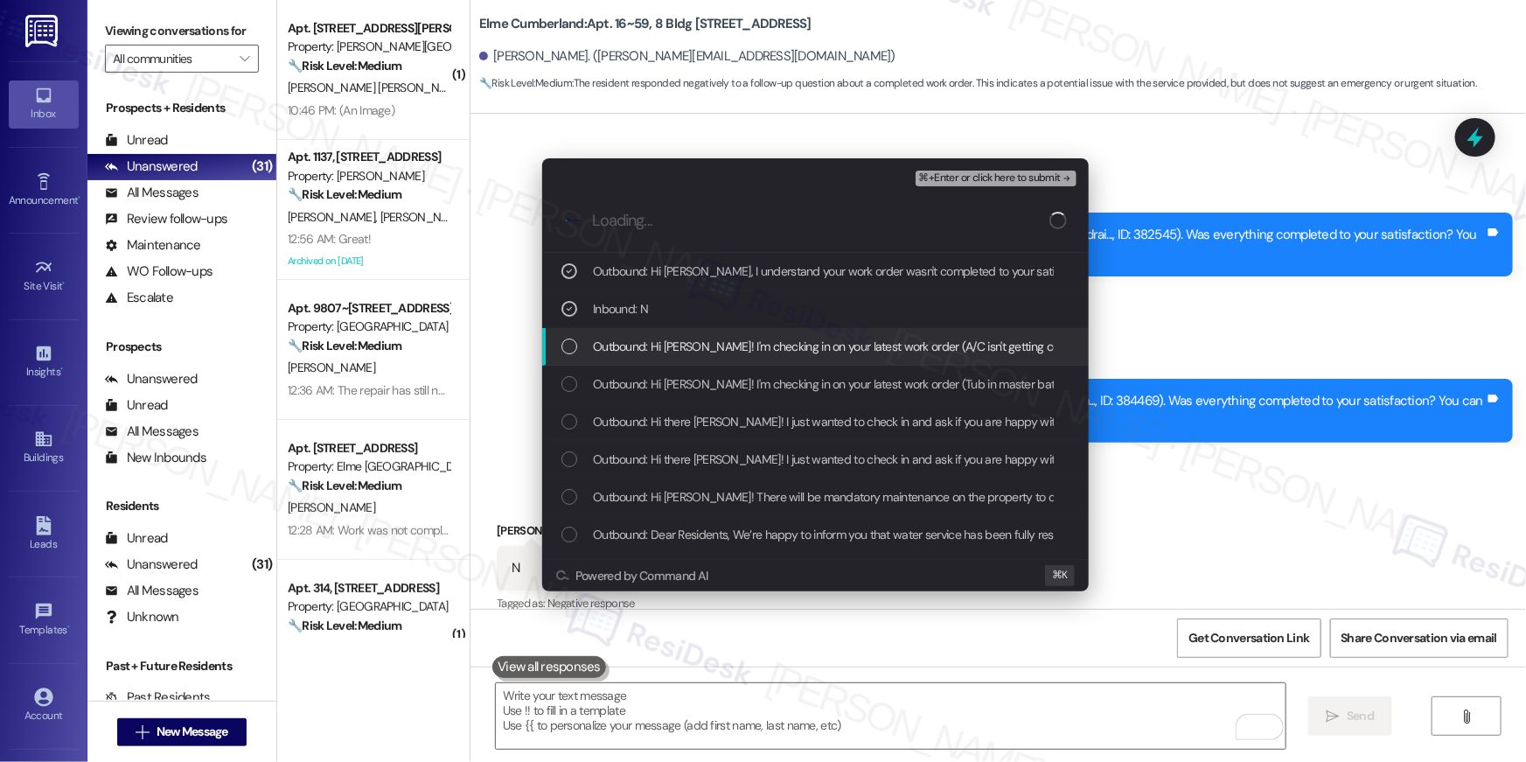
click at [721, 348] on span "Outbound: Hi Kennyatta! I'm checking in on your latest work order (A/C isn't ge…" at bounding box center [1090, 346] width 995 height 19
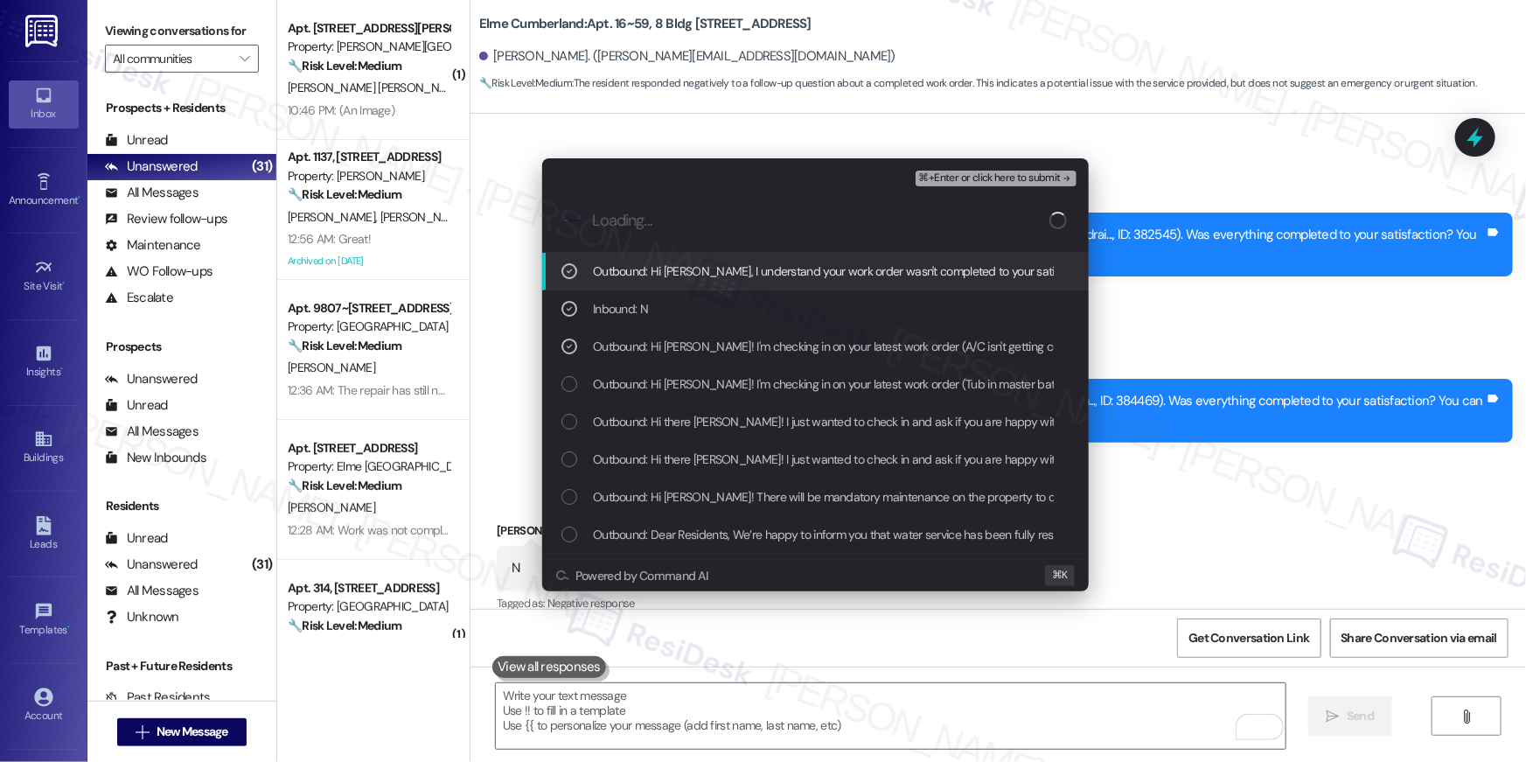
click at [993, 178] on span "⌘+Enter or click here to submit" at bounding box center [990, 178] width 142 height 12
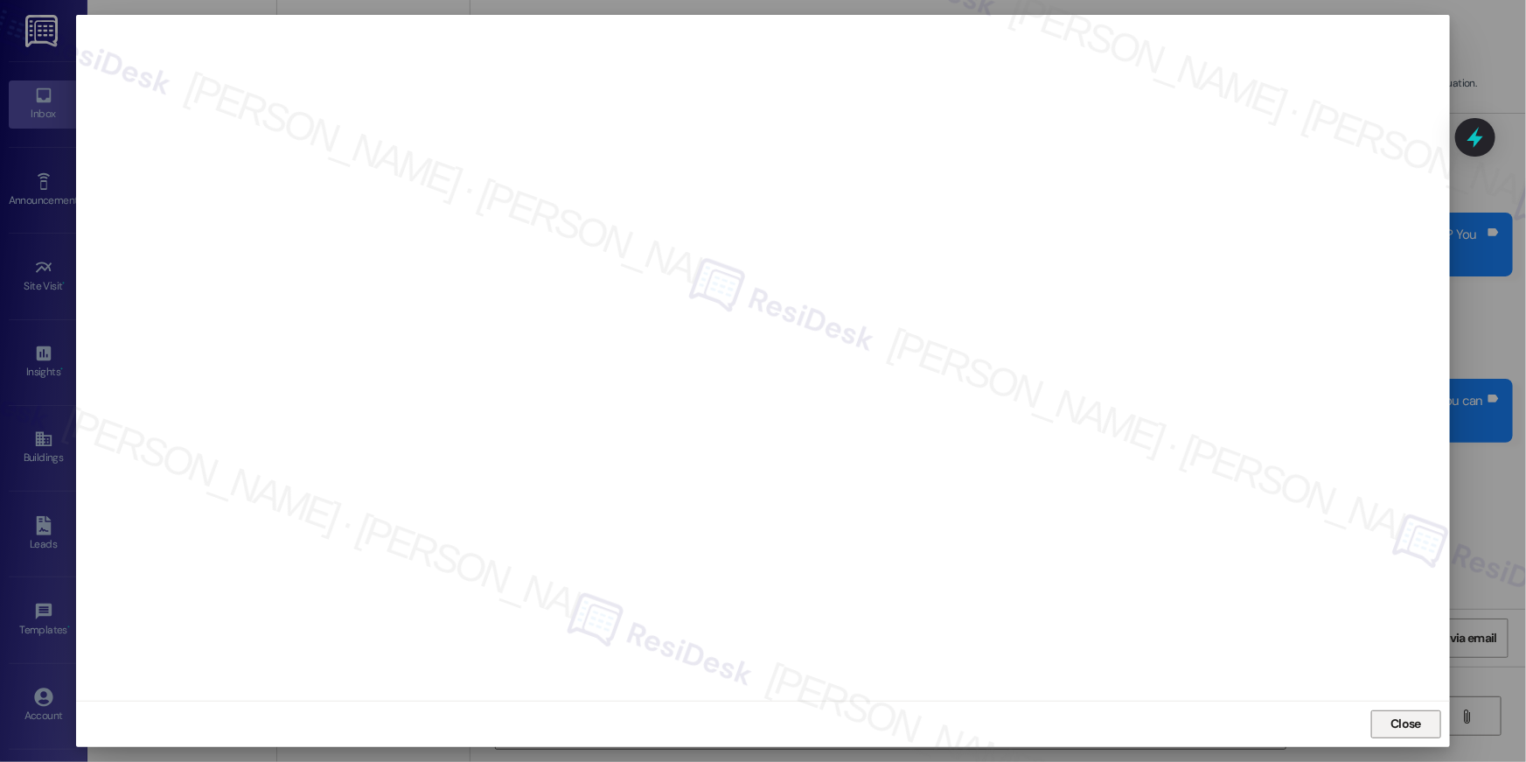
click at [1395, 727] on span "Close" at bounding box center [1405, 723] width 31 height 18
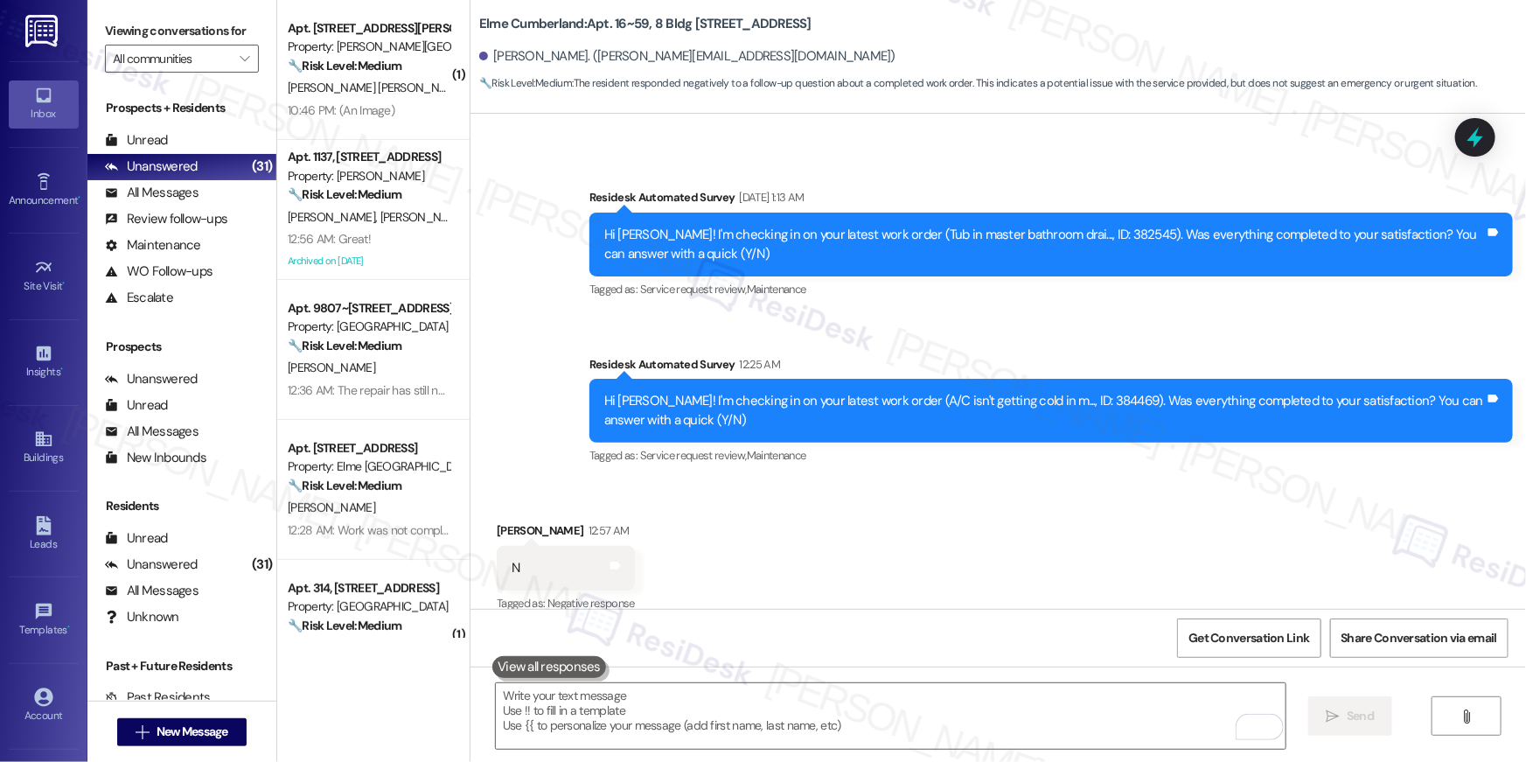
click at [1038, 568] on div "Received via SMS Kennyatta Johnson 12:57 AM N Tags and notes Tagged as: Negativ…" at bounding box center [997, 556] width 1055 height 148
click at [1032, 557] on div "Received via SMS Kennyatta Johnson 12:57 AM N Tags and notes Tagged as: Negativ…" at bounding box center [997, 556] width 1055 height 148
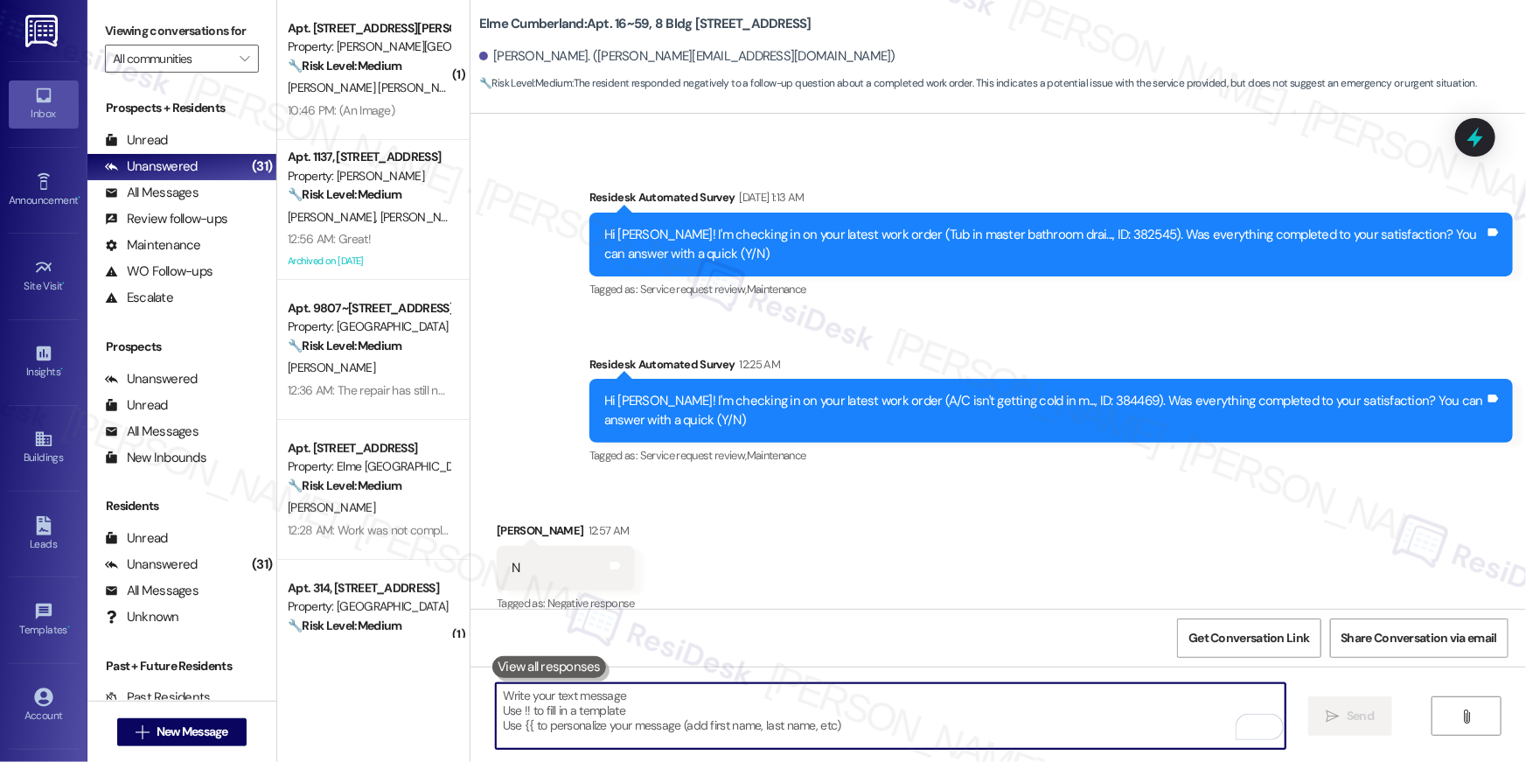
click at [1012, 692] on textarea "To enrich screen reader interactions, please activate Accessibility in Grammarl…" at bounding box center [891, 716] width 790 height 66
drag, startPoint x: 1014, startPoint y: 687, endPoint x: 1015, endPoint y: 676, distance: 11.4
click at [1015, 676] on div " Send " at bounding box center [997, 731] width 1055 height 131
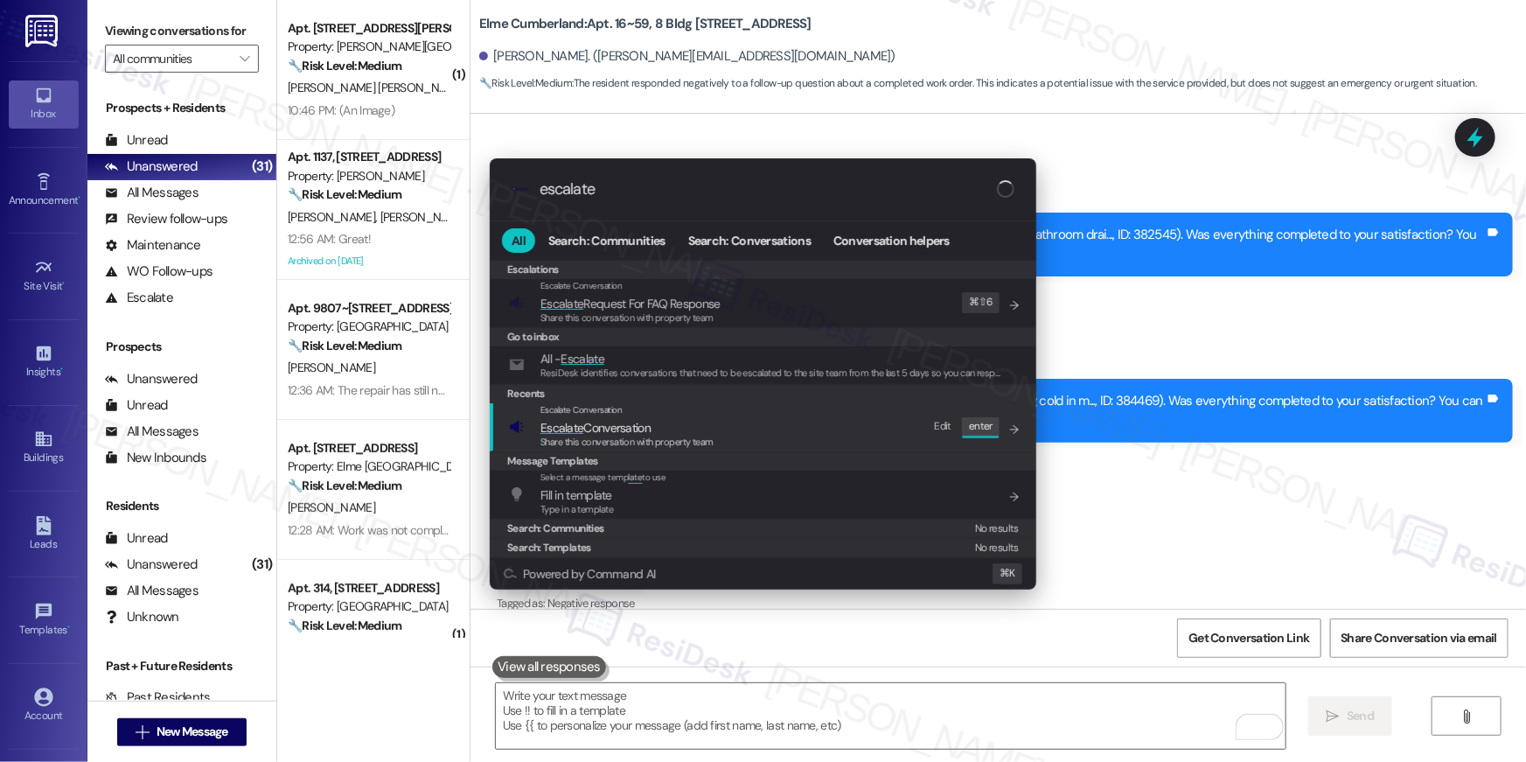
type input "escalate"
click at [772, 435] on div "Escalate Conversation Escalate Conversation Share this conversation with proper…" at bounding box center [764, 426] width 511 height 47
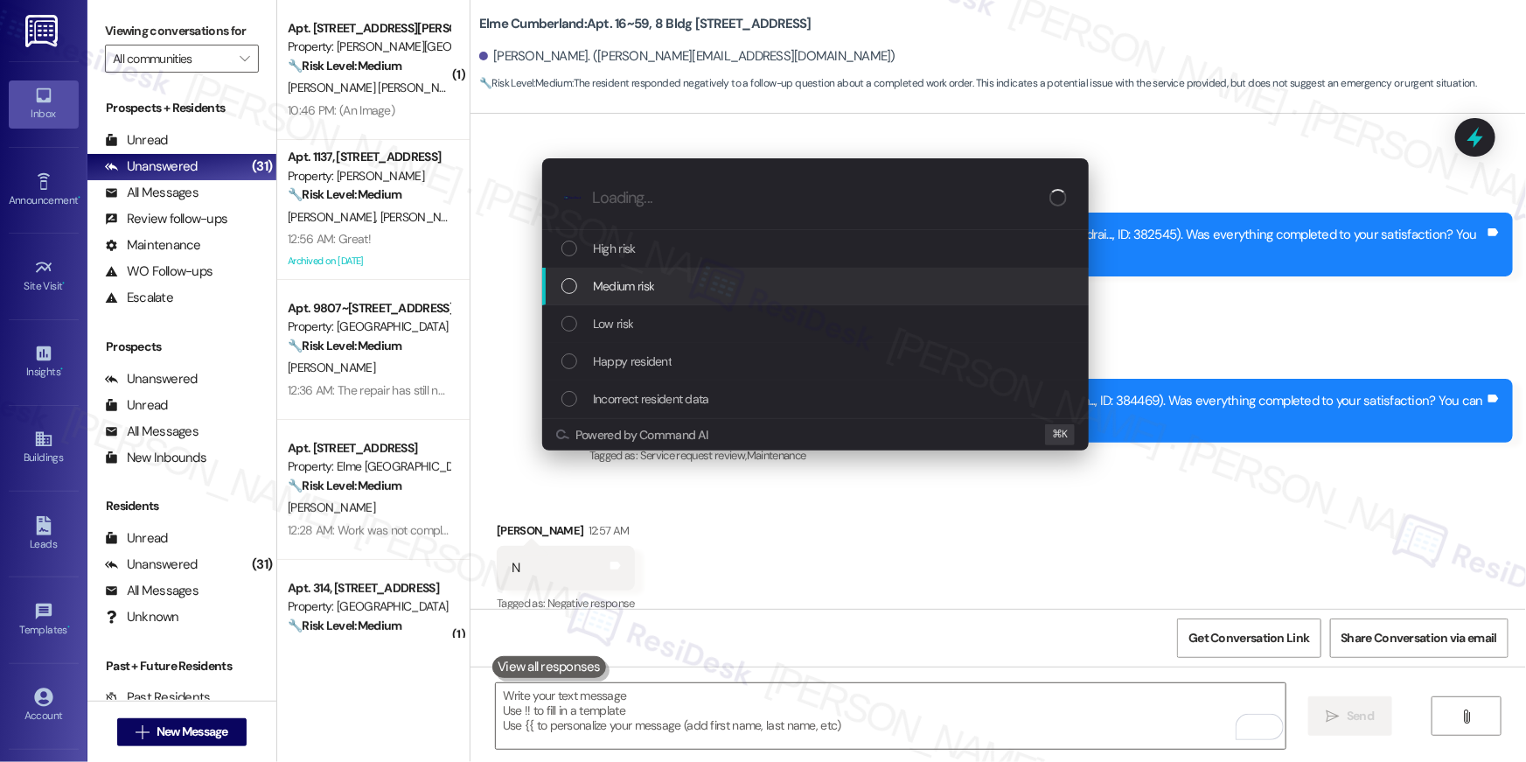
click at [715, 289] on div "Medium risk" at bounding box center [816, 285] width 511 height 19
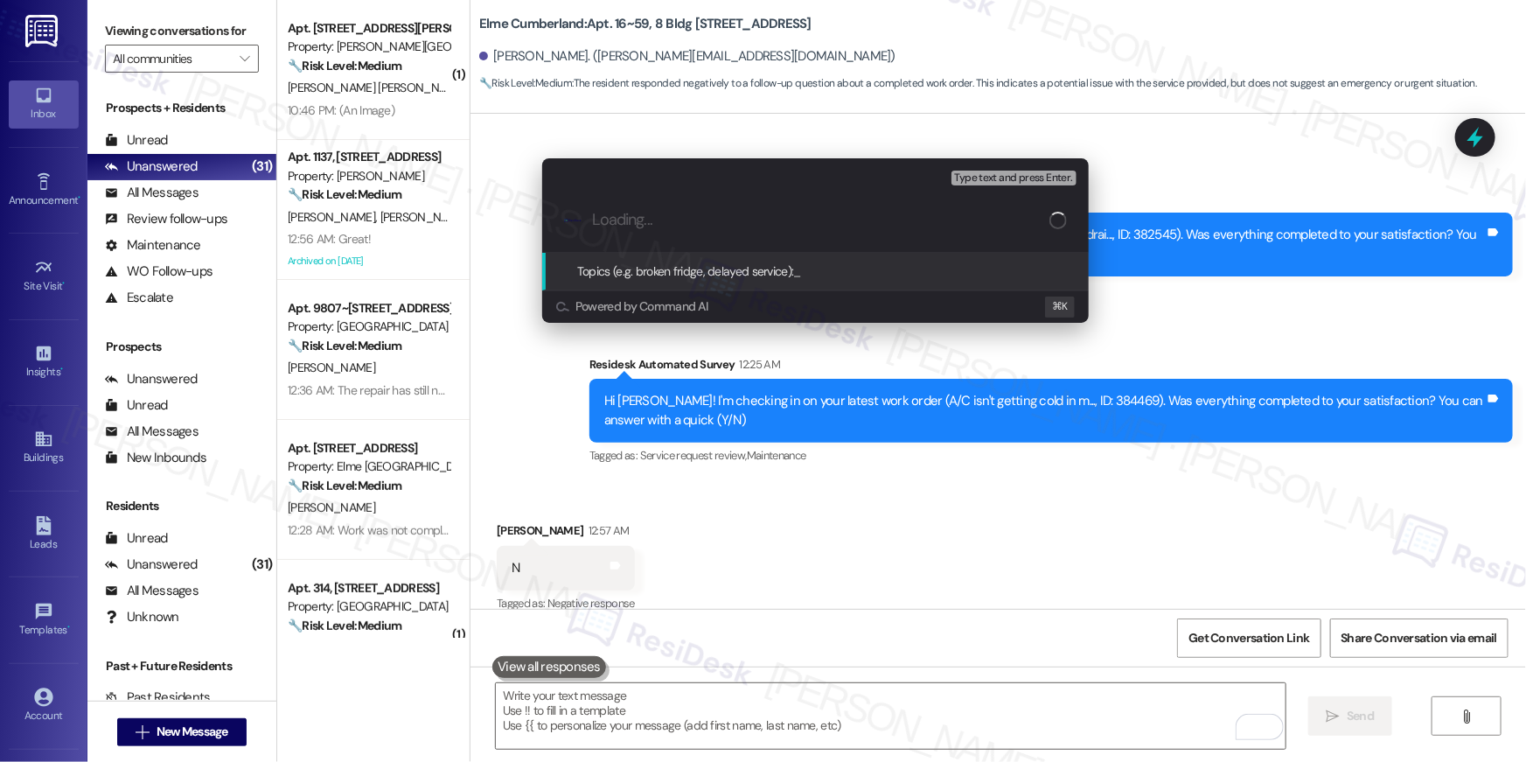
paste input "Unresolved work order: Work Order # 384469"
type input "Unresolved work order: Work Order # 384469"
paste input "Unresolved work order: Work Order # 384469"
type input "Unresolved work order: Work Order # 384469"
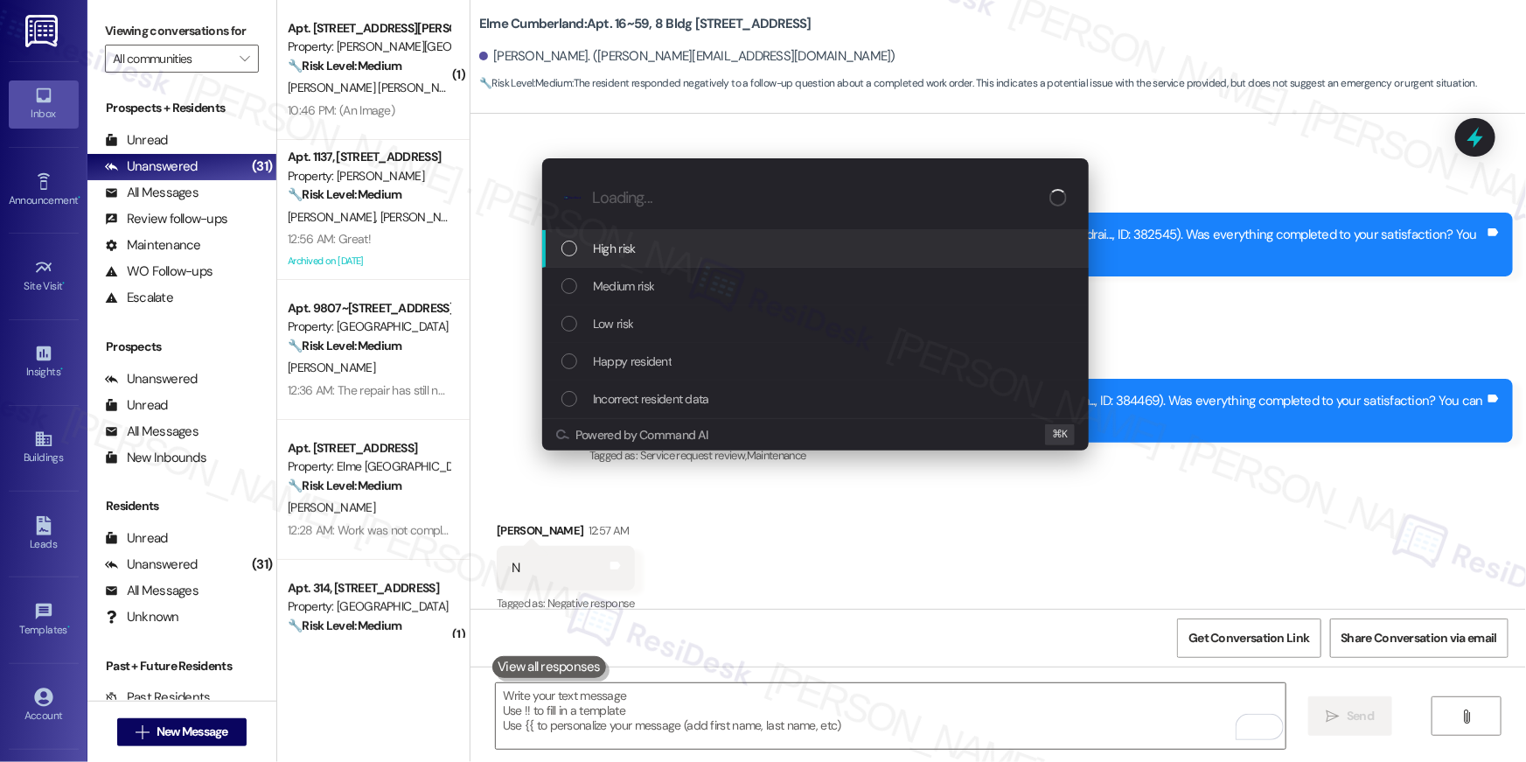
click at [688, 251] on div "High risk" at bounding box center [816, 248] width 511 height 19
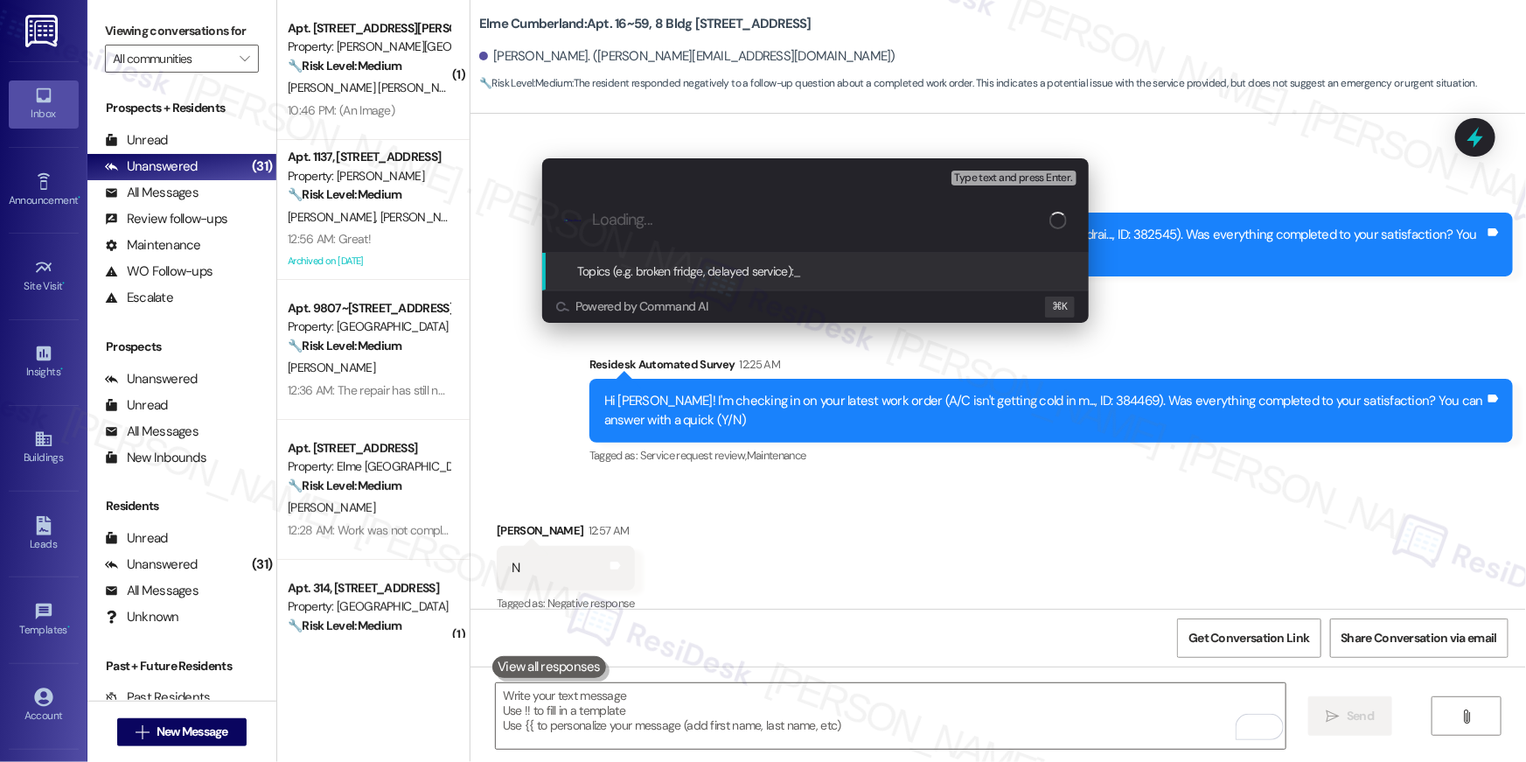
paste input "Unresolved work order: Work Order # 384469"
type input "Unresolved work order: Work Order # 384469"
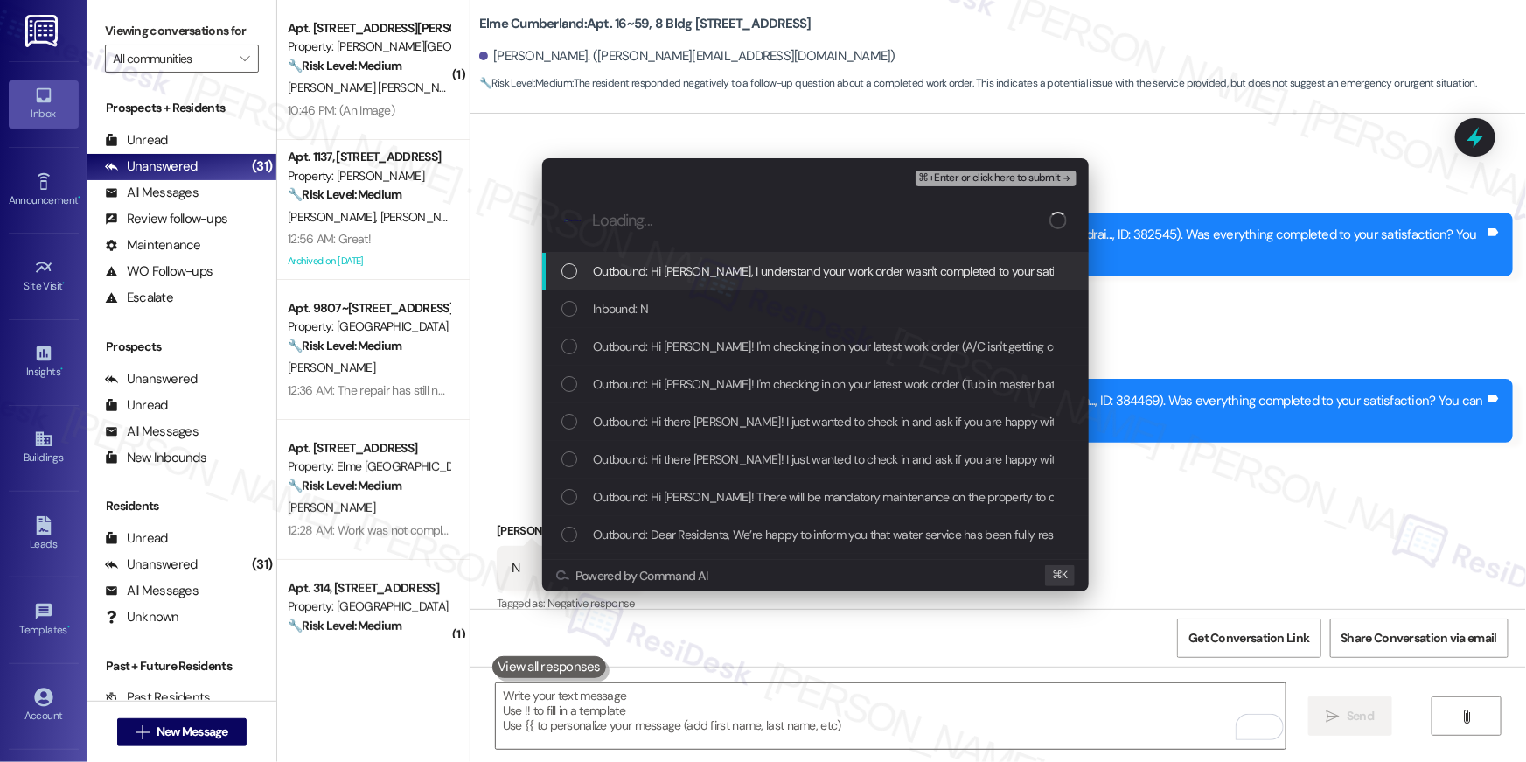
click at [695, 268] on span "Outbound: Hi Kennyatta, I understand your work order wasn't completed to your s…" at bounding box center [1036, 270] width 886 height 19
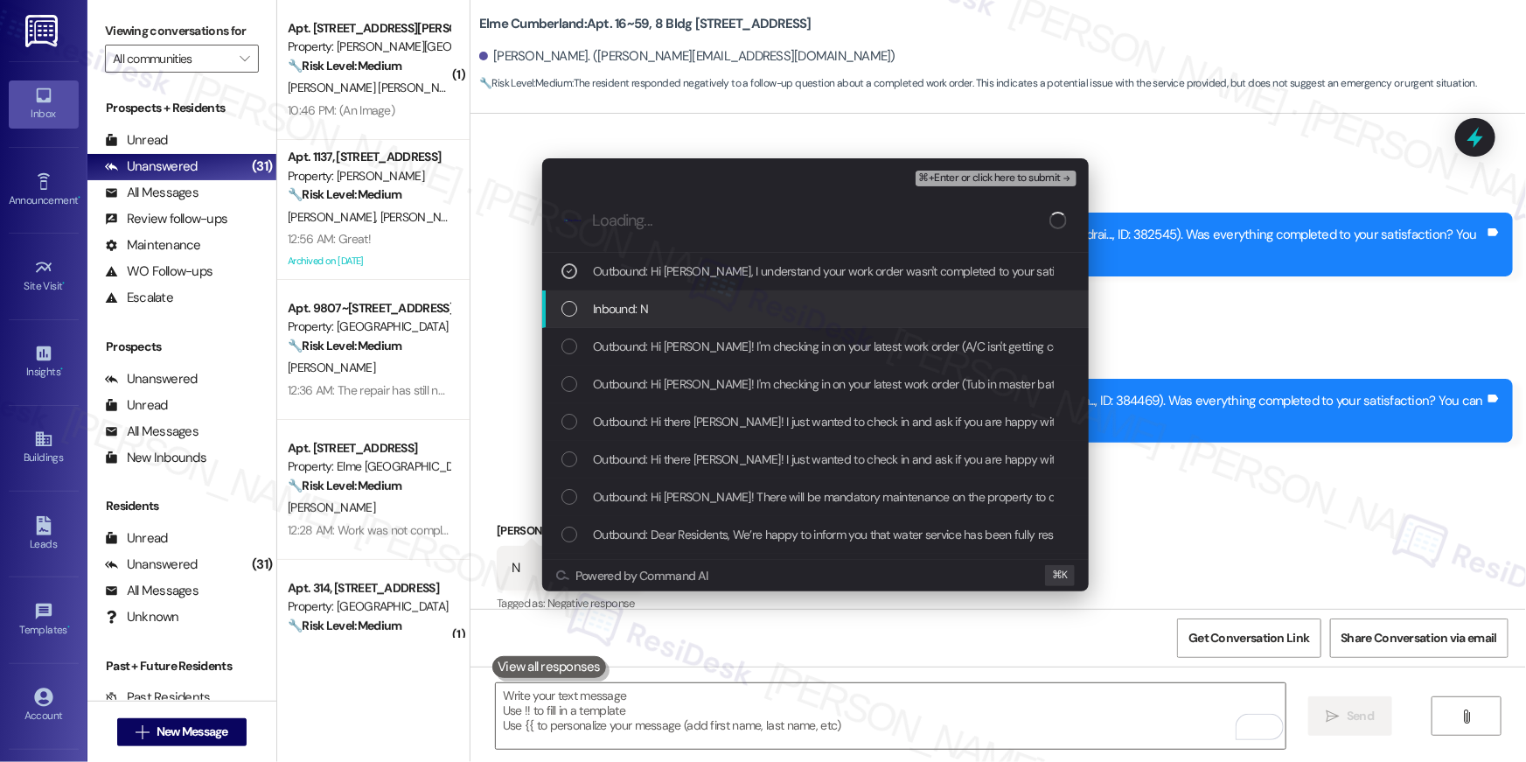
click at [657, 301] on div "Inbound: N" at bounding box center [816, 308] width 511 height 19
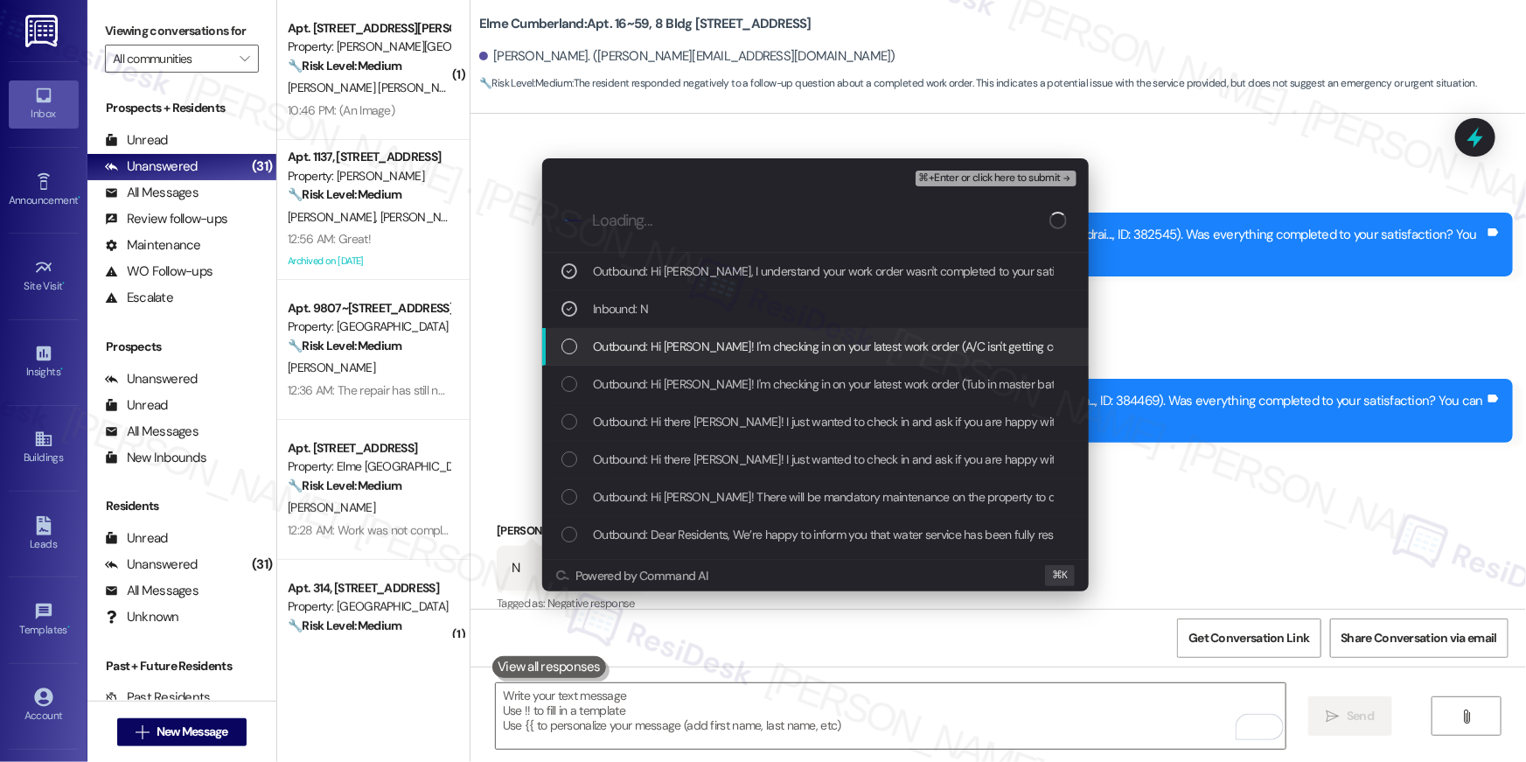
click at [648, 345] on span "Outbound: Hi Kennyatta! I'm checking in on your latest work order (A/C isn't ge…" at bounding box center [1090, 346] width 995 height 19
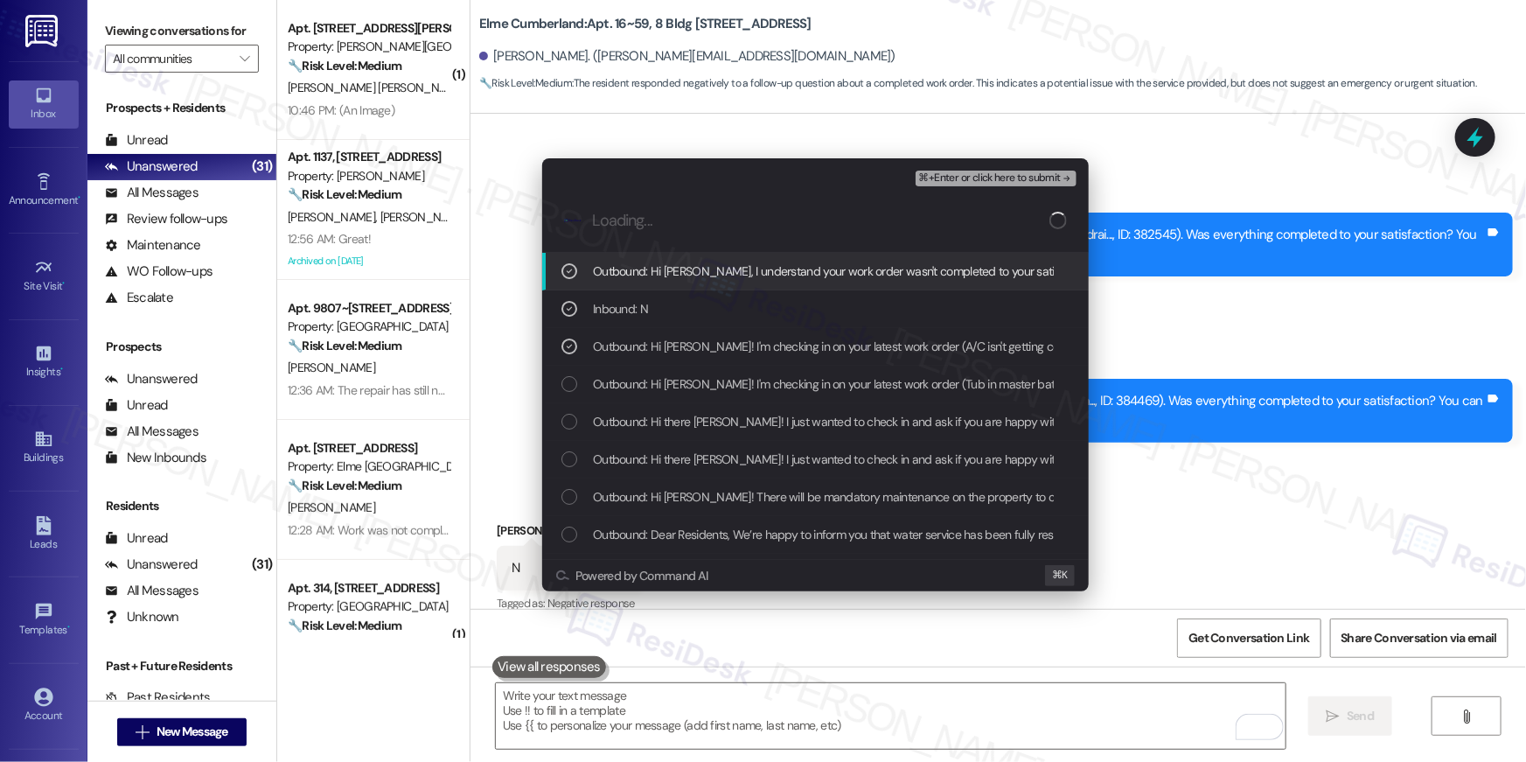
click at [998, 181] on span "⌘+Enter or click here to submit" at bounding box center [990, 178] width 142 height 12
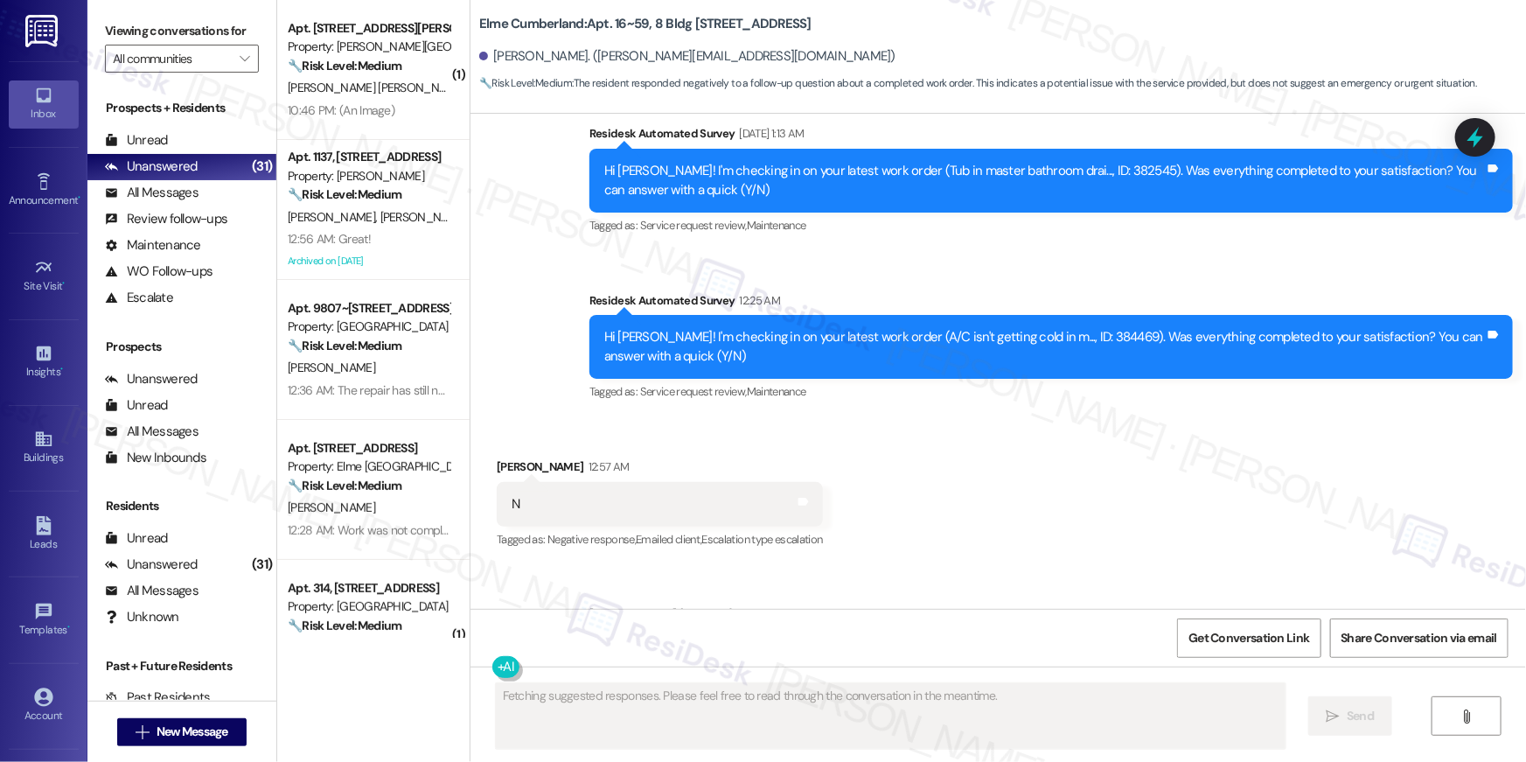
scroll to position [6858, 0]
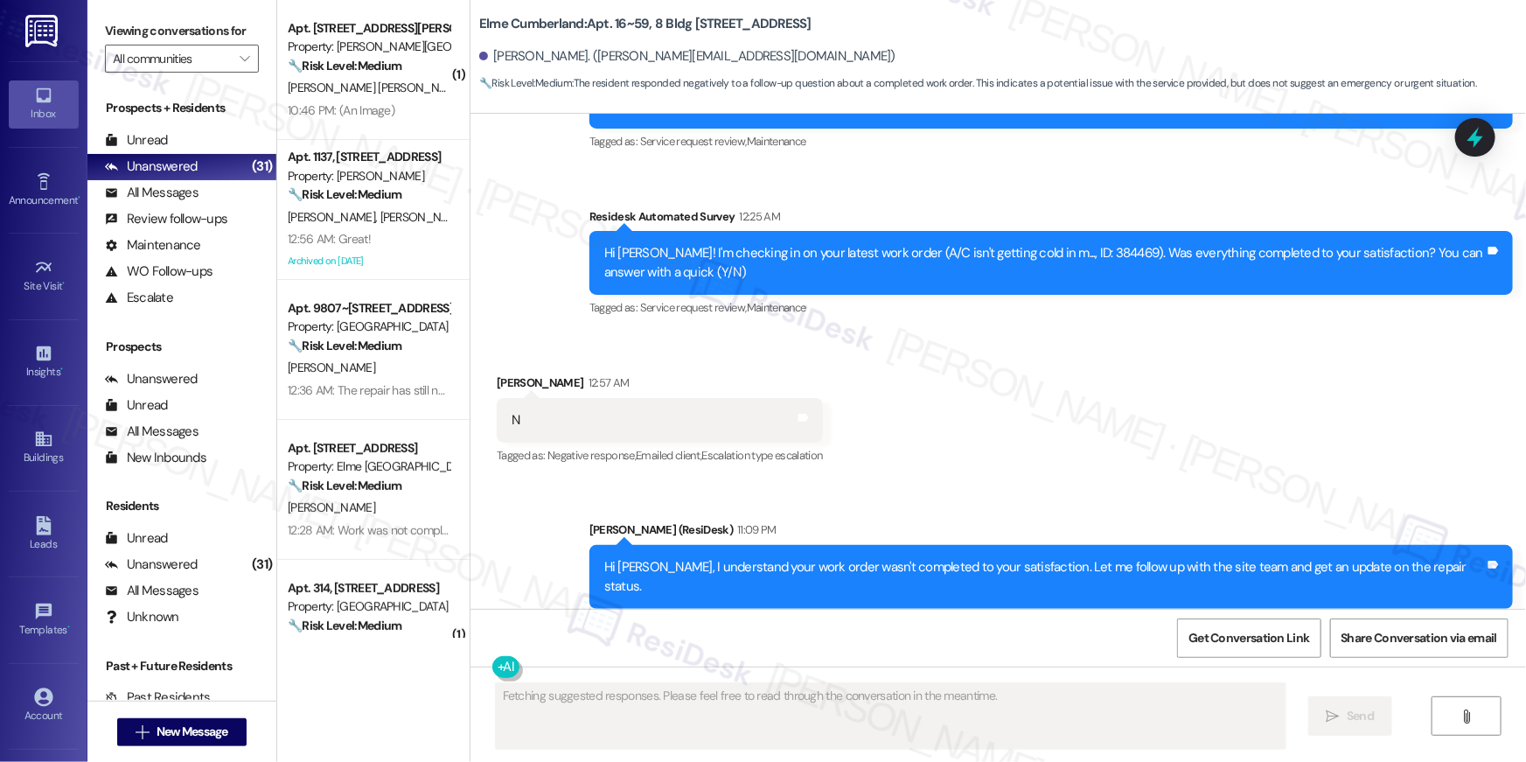
click at [1009, 408] on div "Received via SMS Kennyatta Johnson 12:57 AM N Tags and notes Tagged as: Negativ…" at bounding box center [997, 408] width 1055 height 148
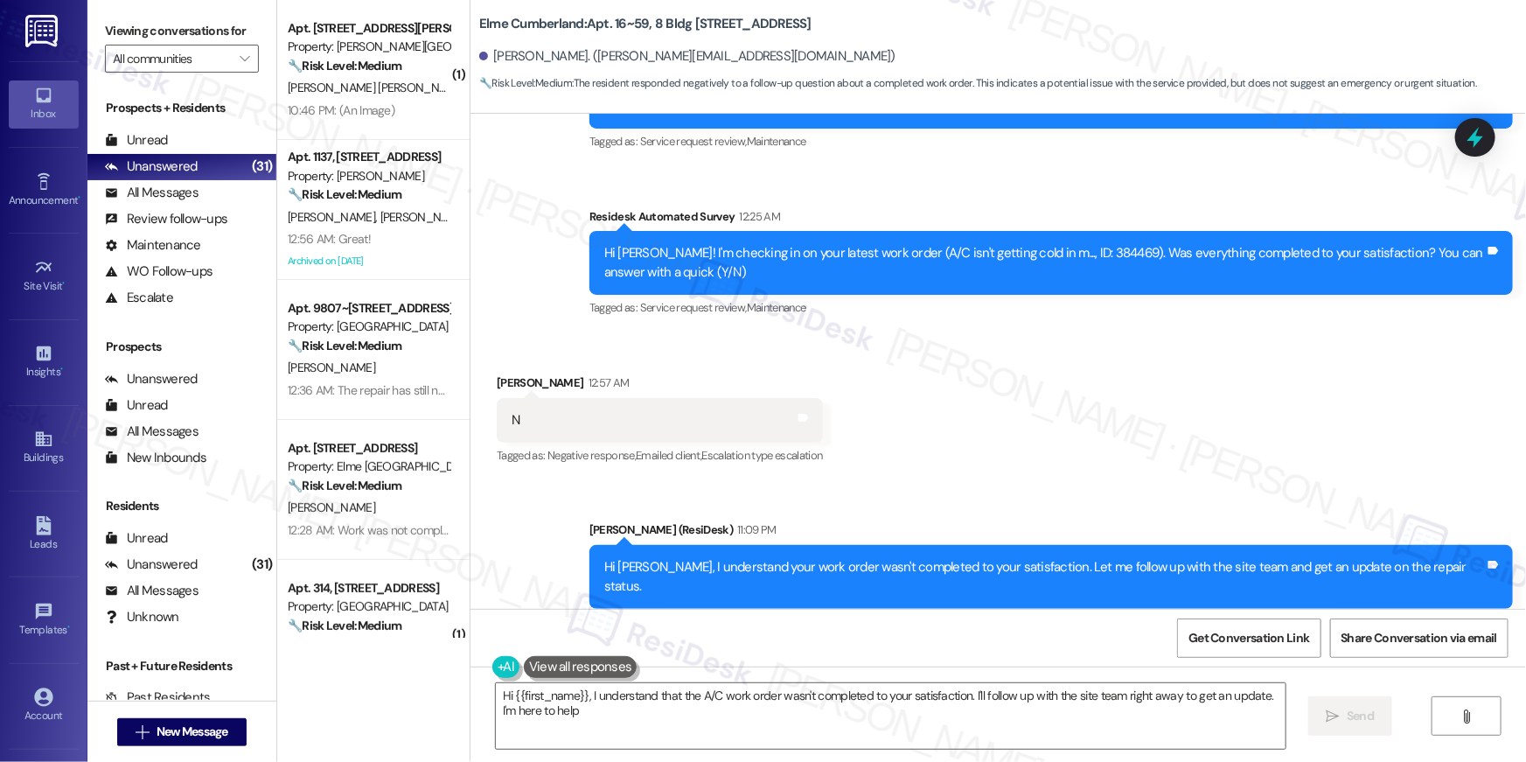
type textarea "Hi {{first_name}}, I understand that the A/C work order wasn't completed to you…"
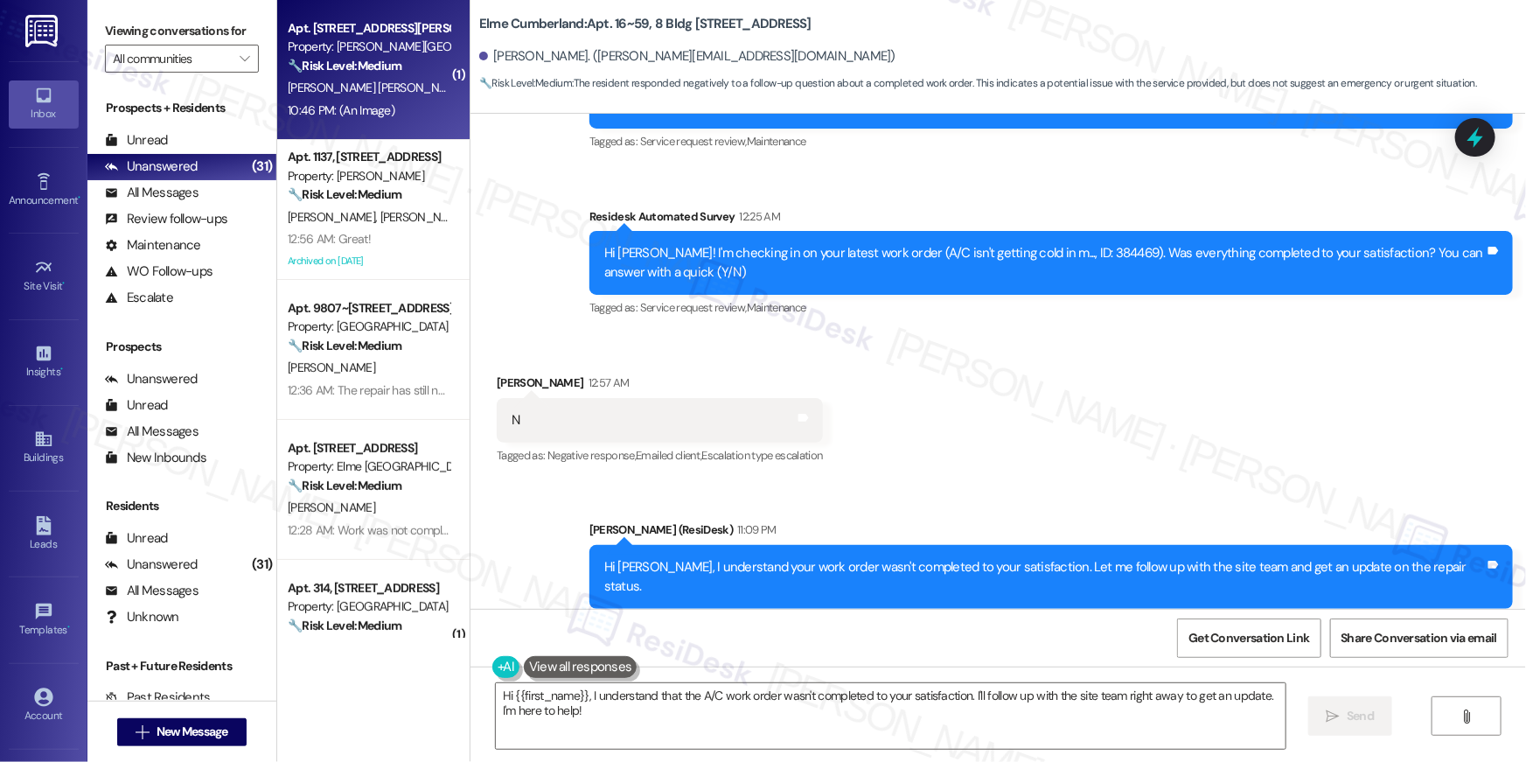
click at [396, 122] on div "Apt. 108E, 180 Watkins Station Circle Property: Elme Watkins Mill 🔧 Risk Level:…" at bounding box center [373, 70] width 192 height 140
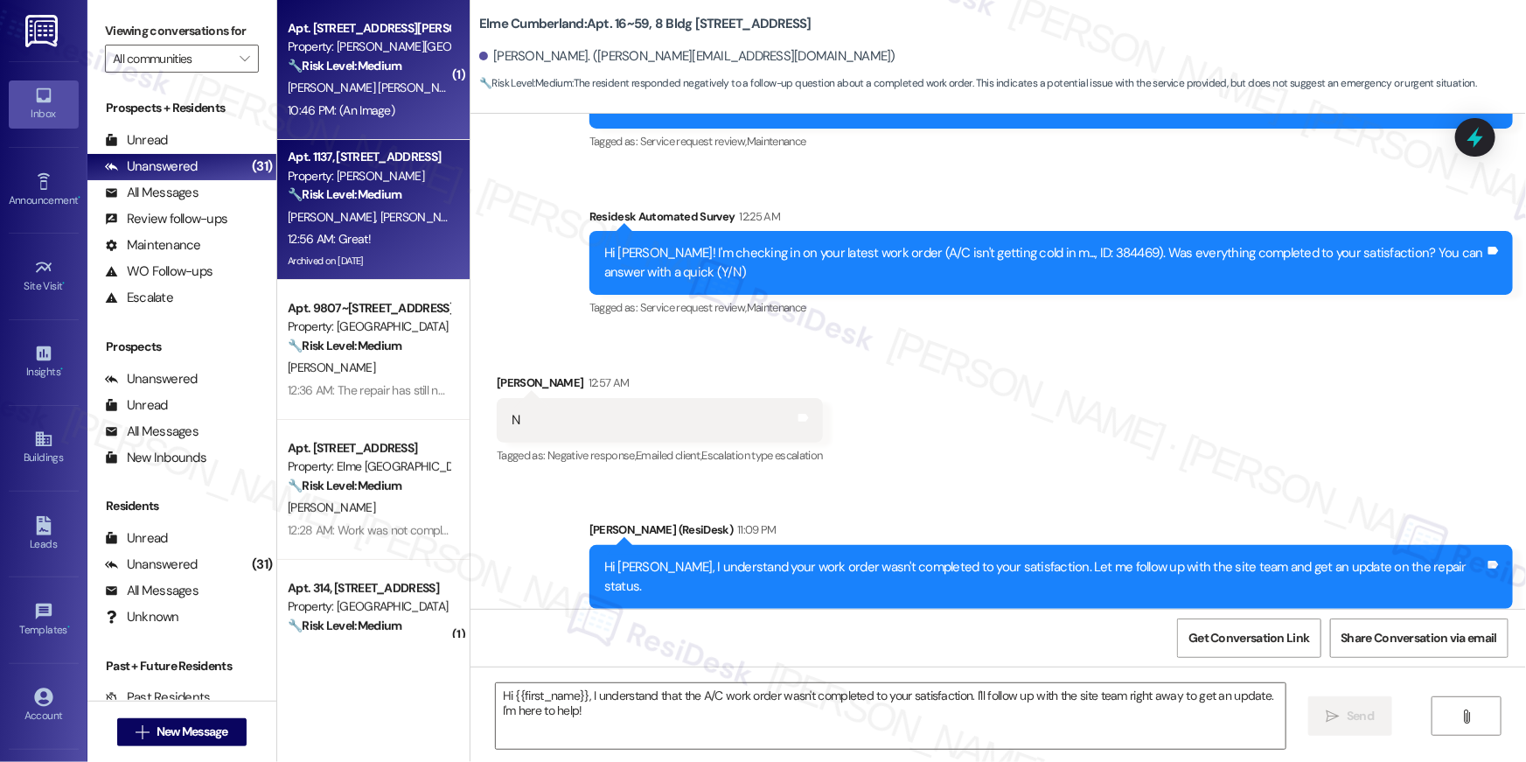
type textarea "Fetching suggested responses. Please feel free to read through the conversation…"
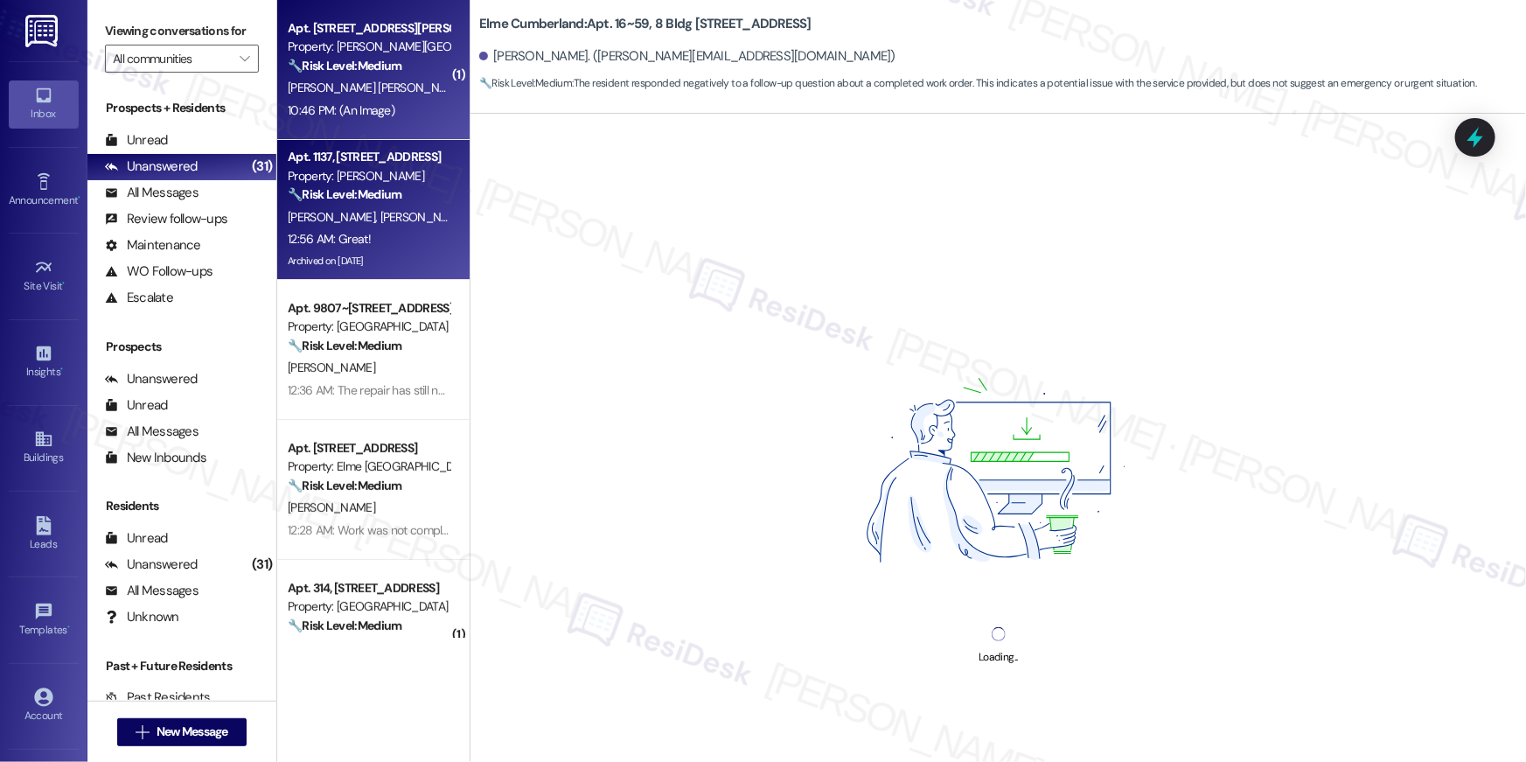
click at [415, 203] on div "🔧 Risk Level: Medium The resident is confirming that their unit has been placed…" at bounding box center [369, 194] width 162 height 18
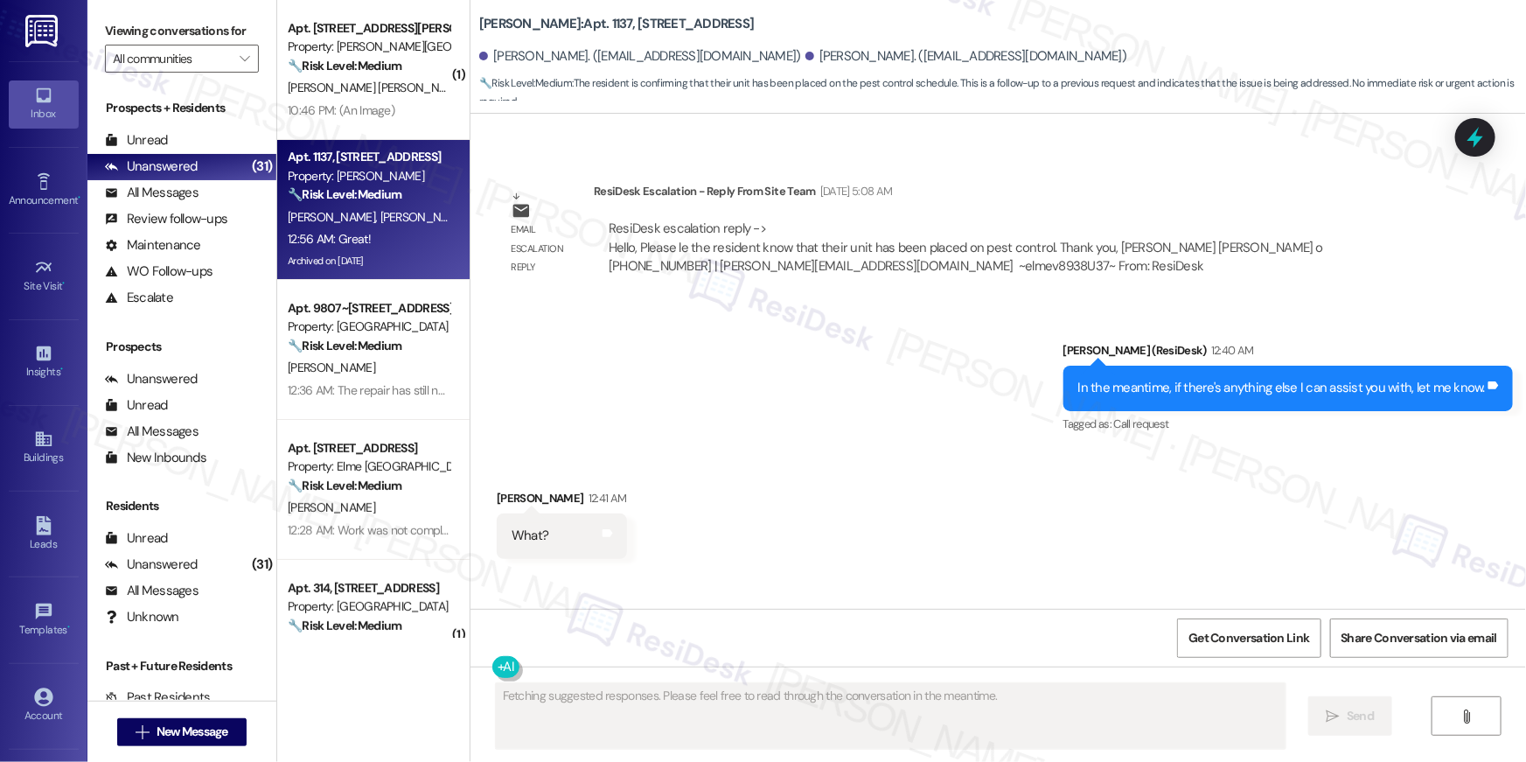
scroll to position [30190, 0]
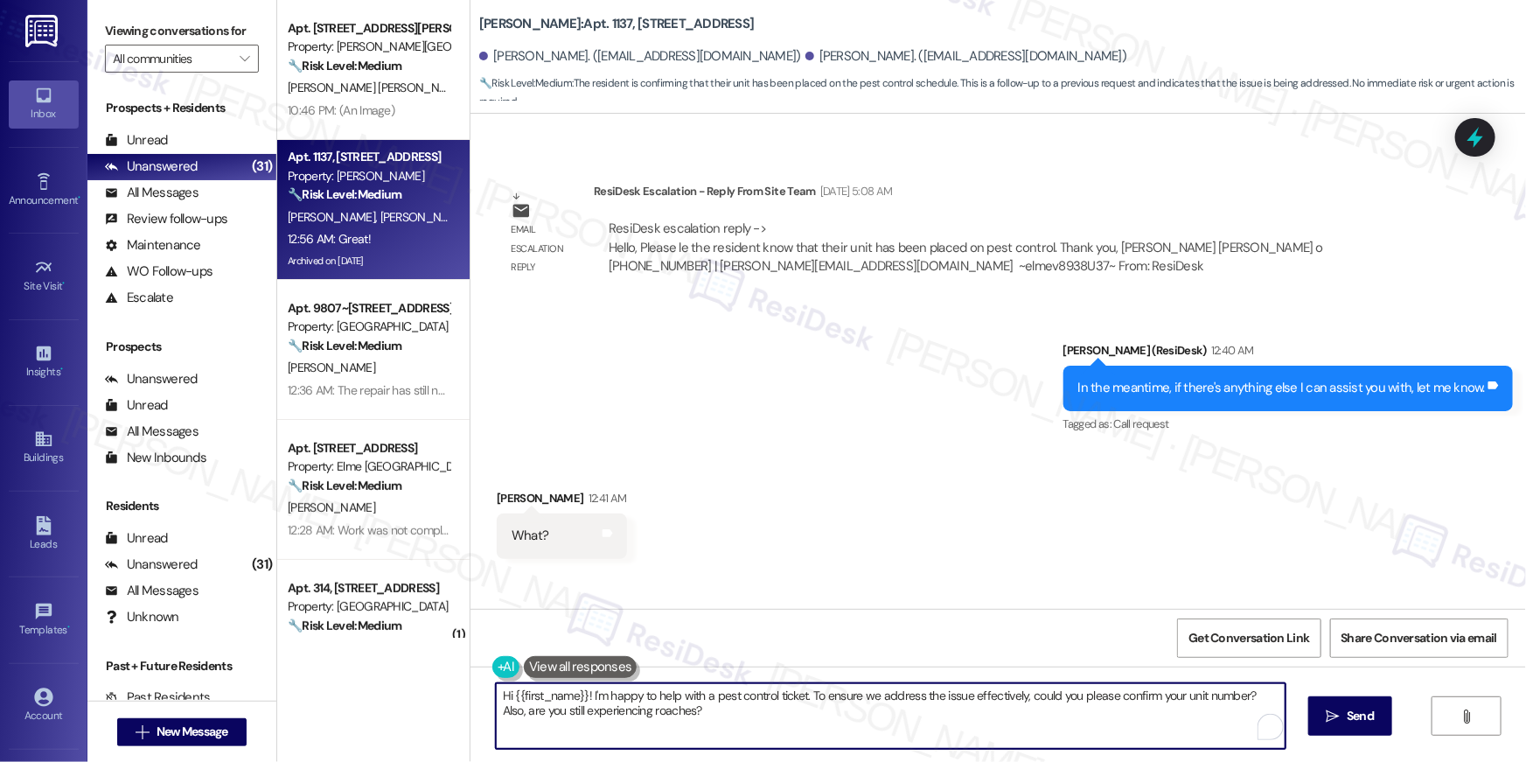
click at [829, 707] on textarea "Hi {{first_name}}! I'm happy to help with a pest control ticket. To ensure we a…" at bounding box center [891, 716] width 790 height 66
click at [830, 708] on textarea "Hi {{first_name}}! I'm happy to help with a pest control ticket. To ensure we a…" at bounding box center [891, 716] width 790 height 66
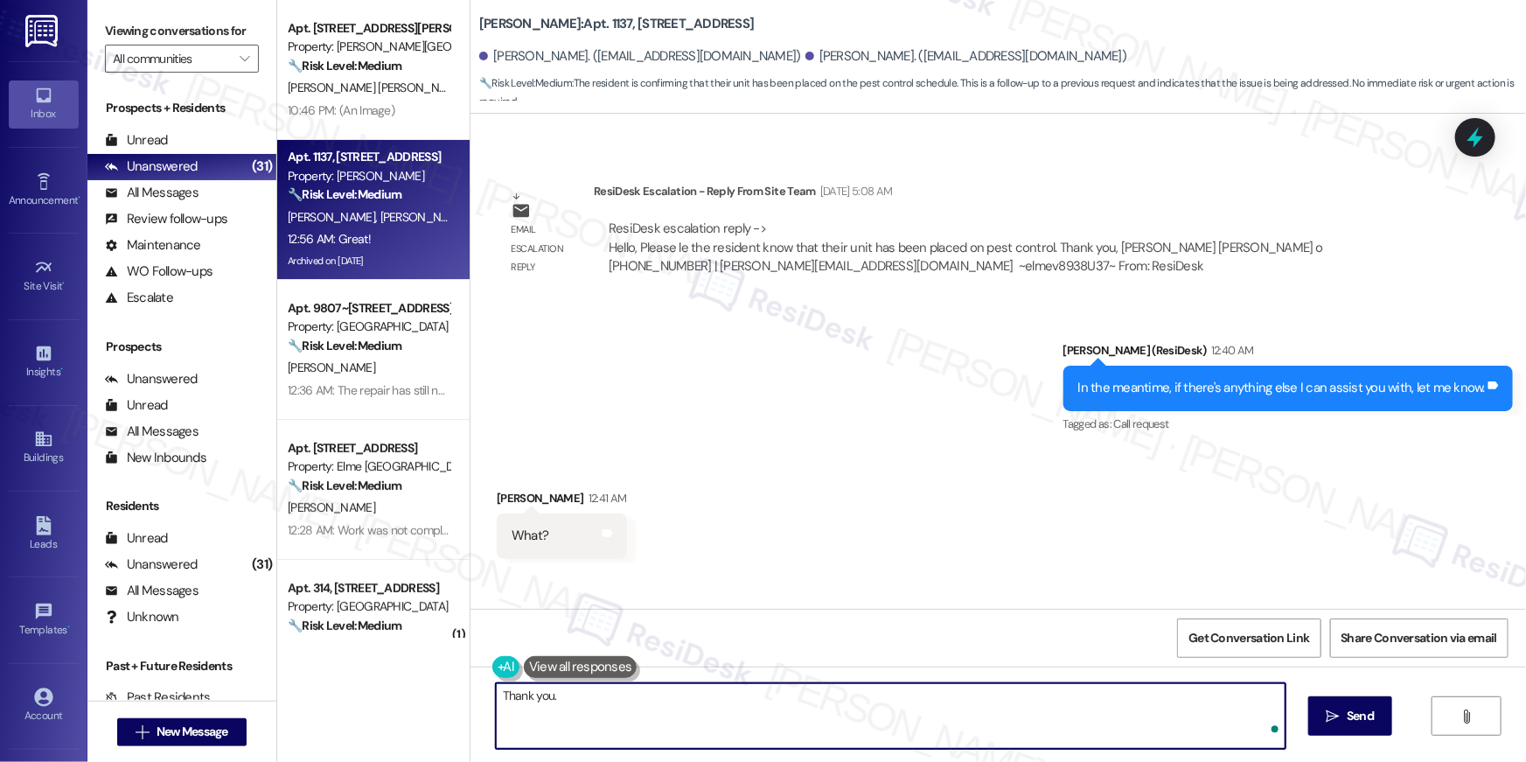
type textarea "Thank you."
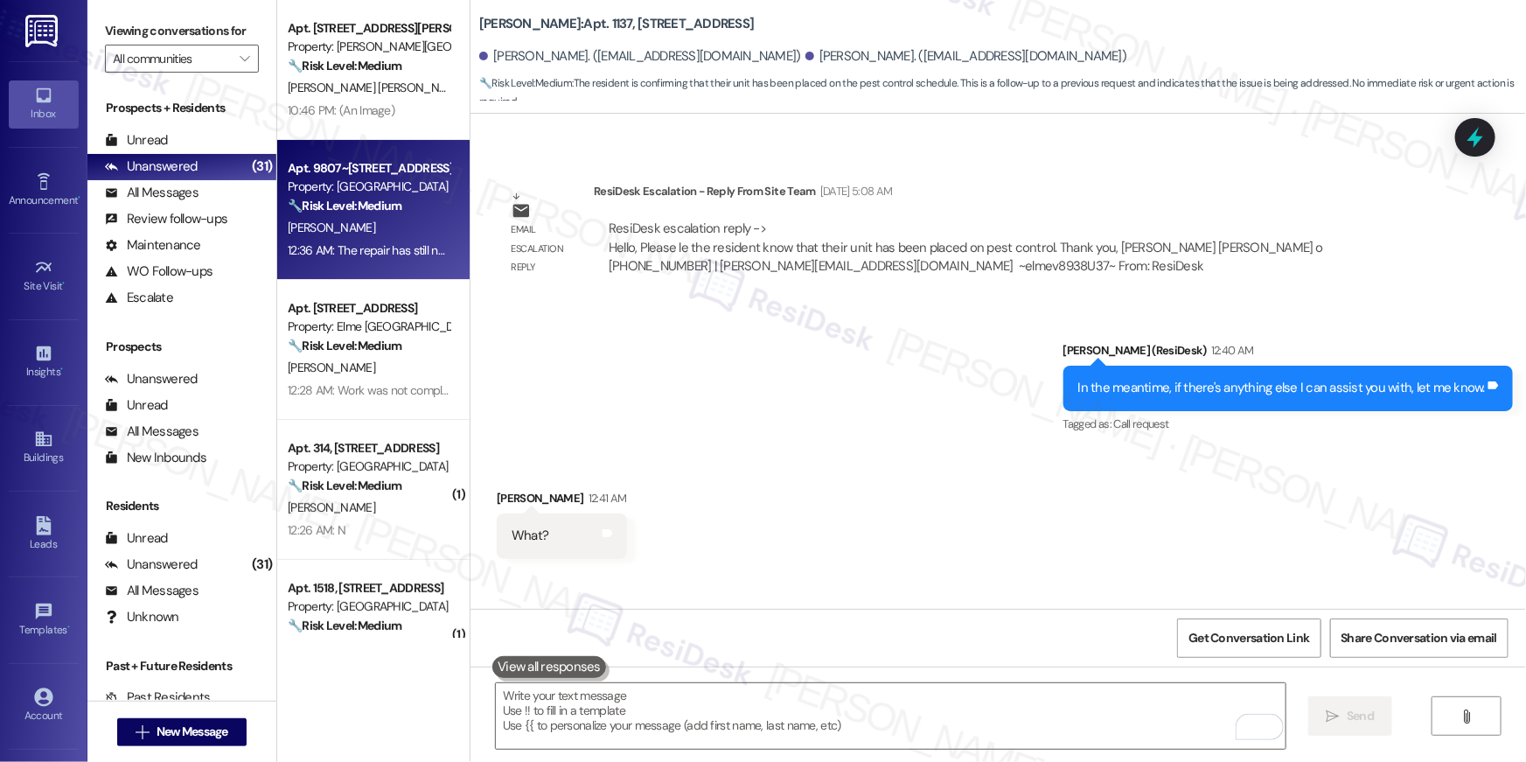
click at [336, 267] on div "Apt. 9807~304, 5114 Dudley Lane Property: Elme Bethesda 🔧 Risk Level: Medium Th…" at bounding box center [373, 210] width 192 height 140
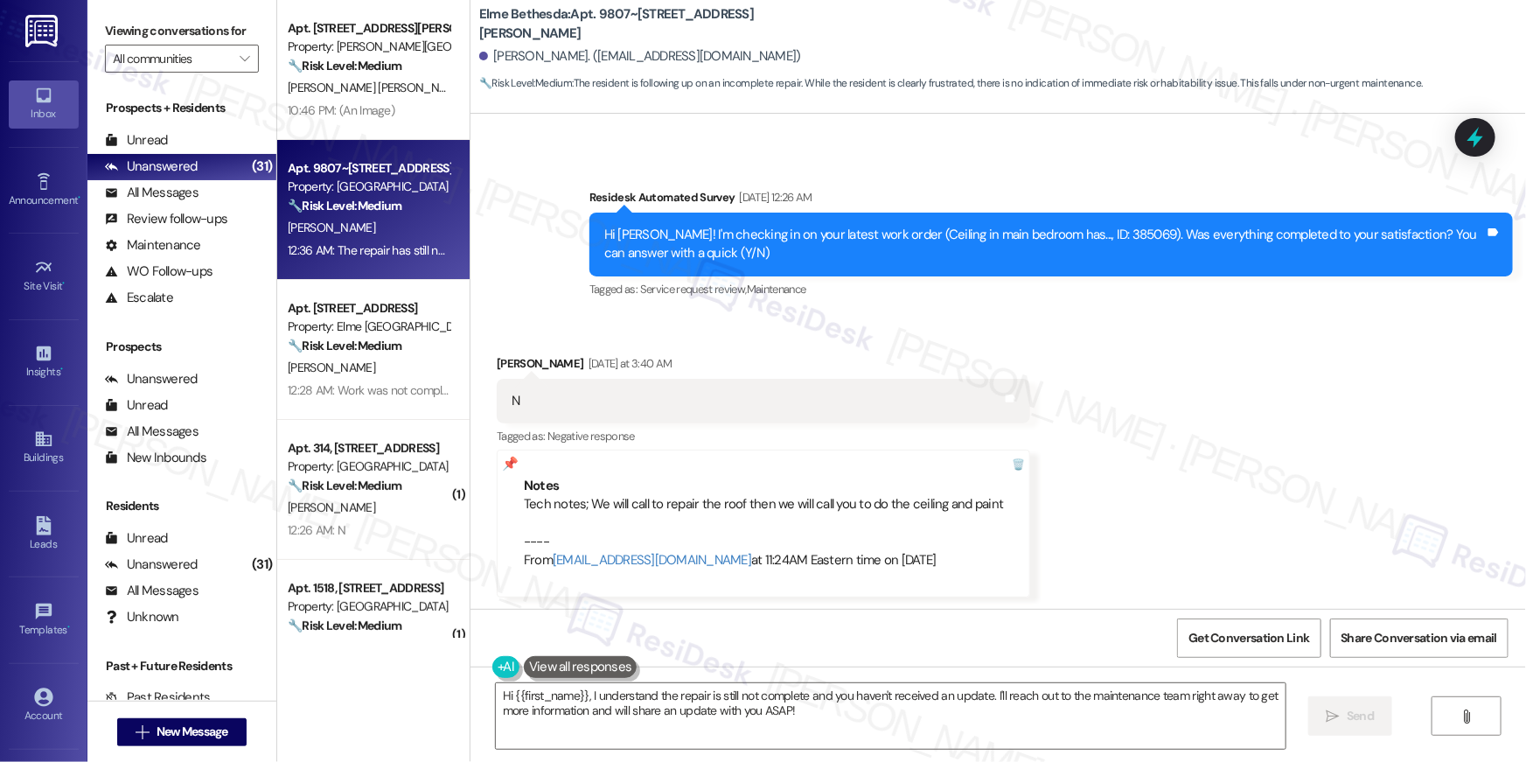
scroll to position [997, 0]
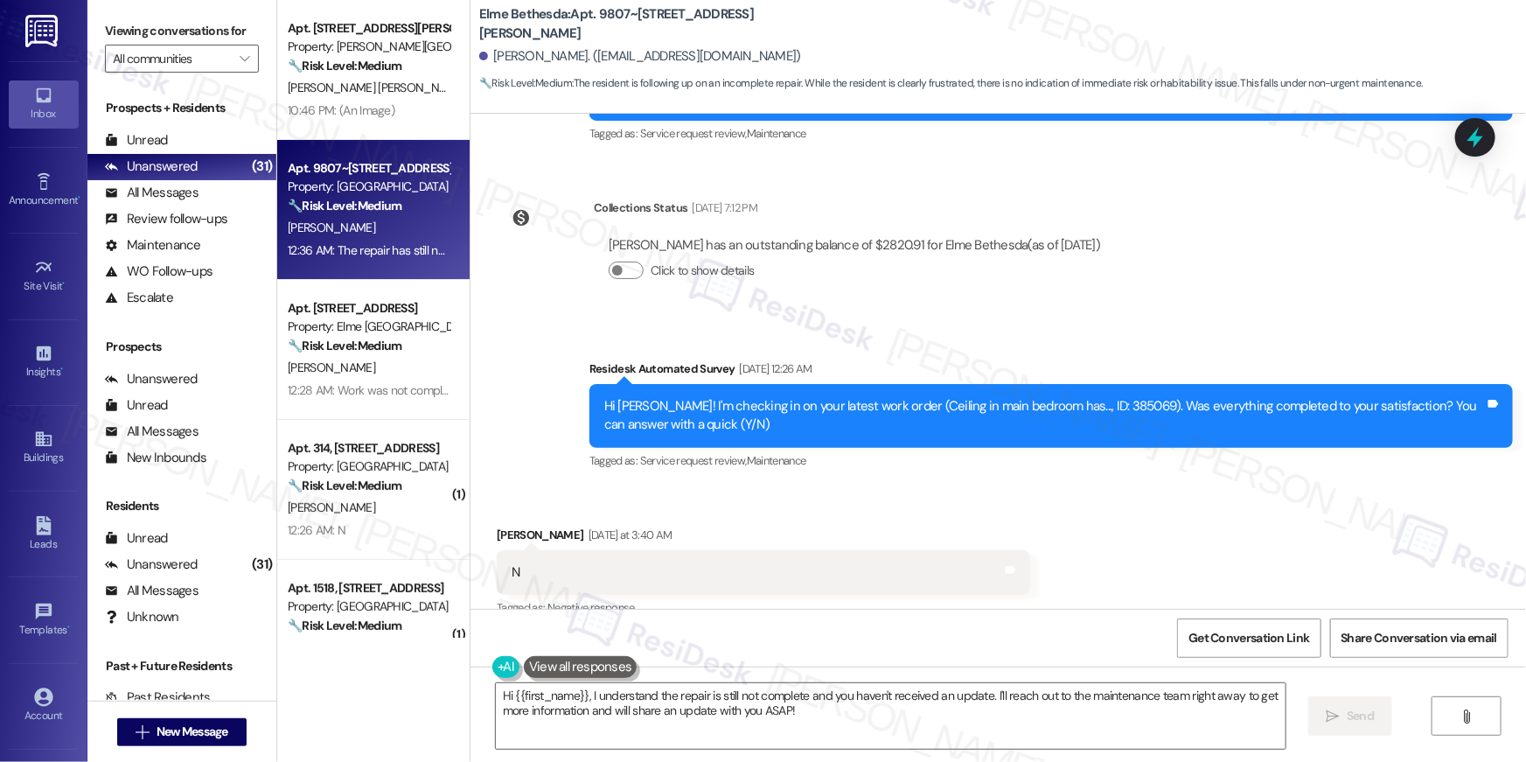
click at [1096, 408] on div "Hi Benjamin! I'm checking in on your latest work order (Ceiling in main bedroom…" at bounding box center [1044, 416] width 880 height 38
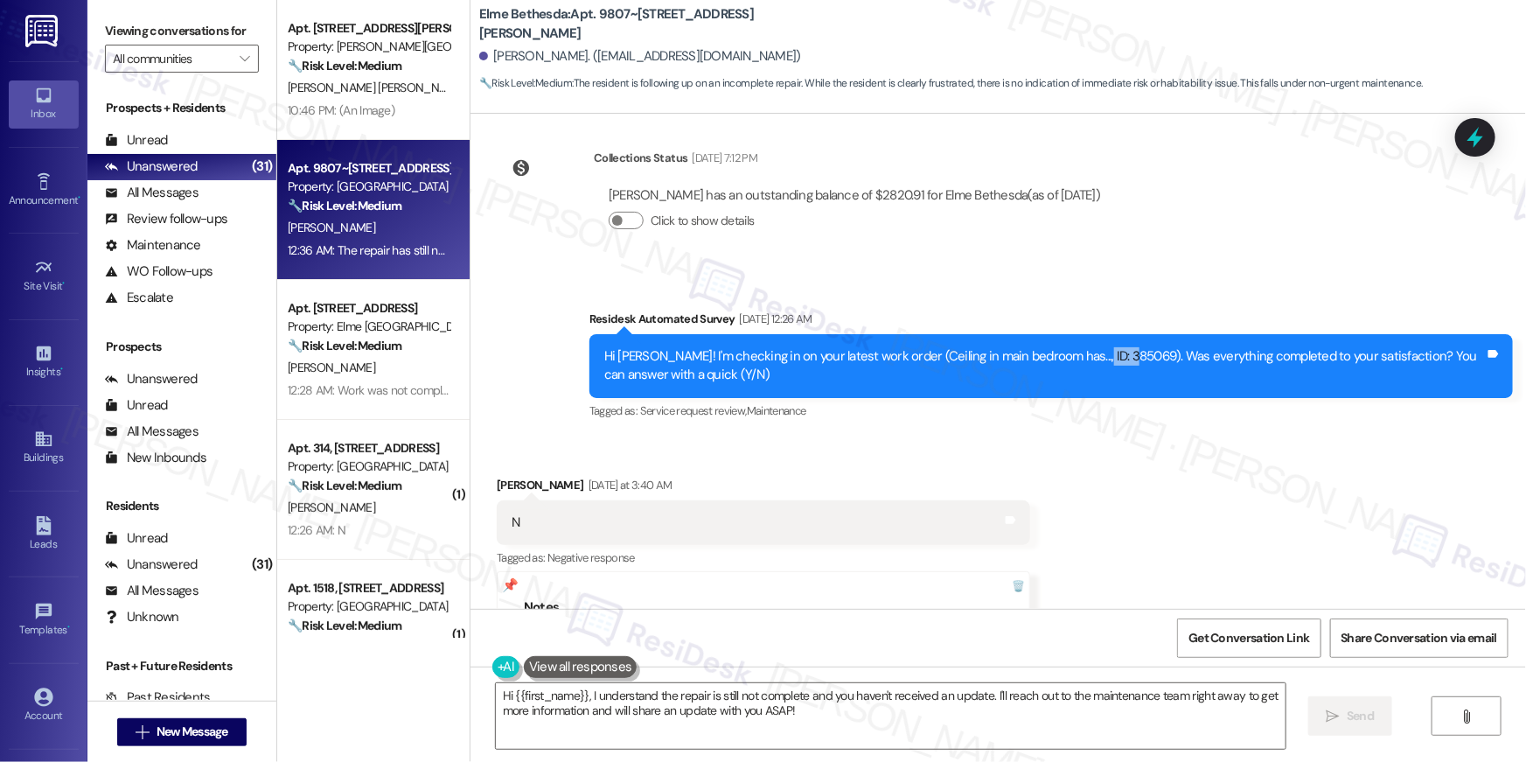
scroll to position [1049, 0]
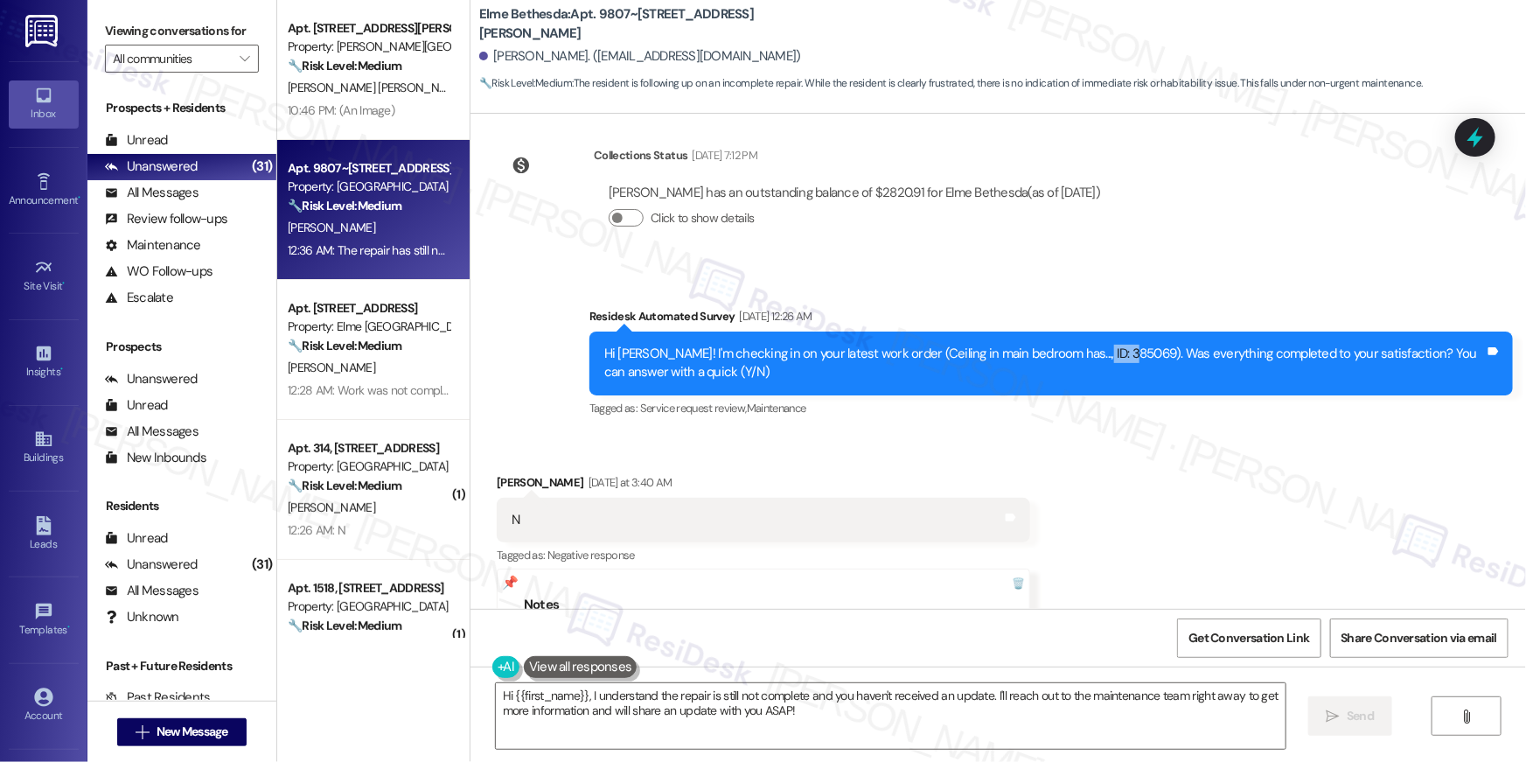
copy div "385069"
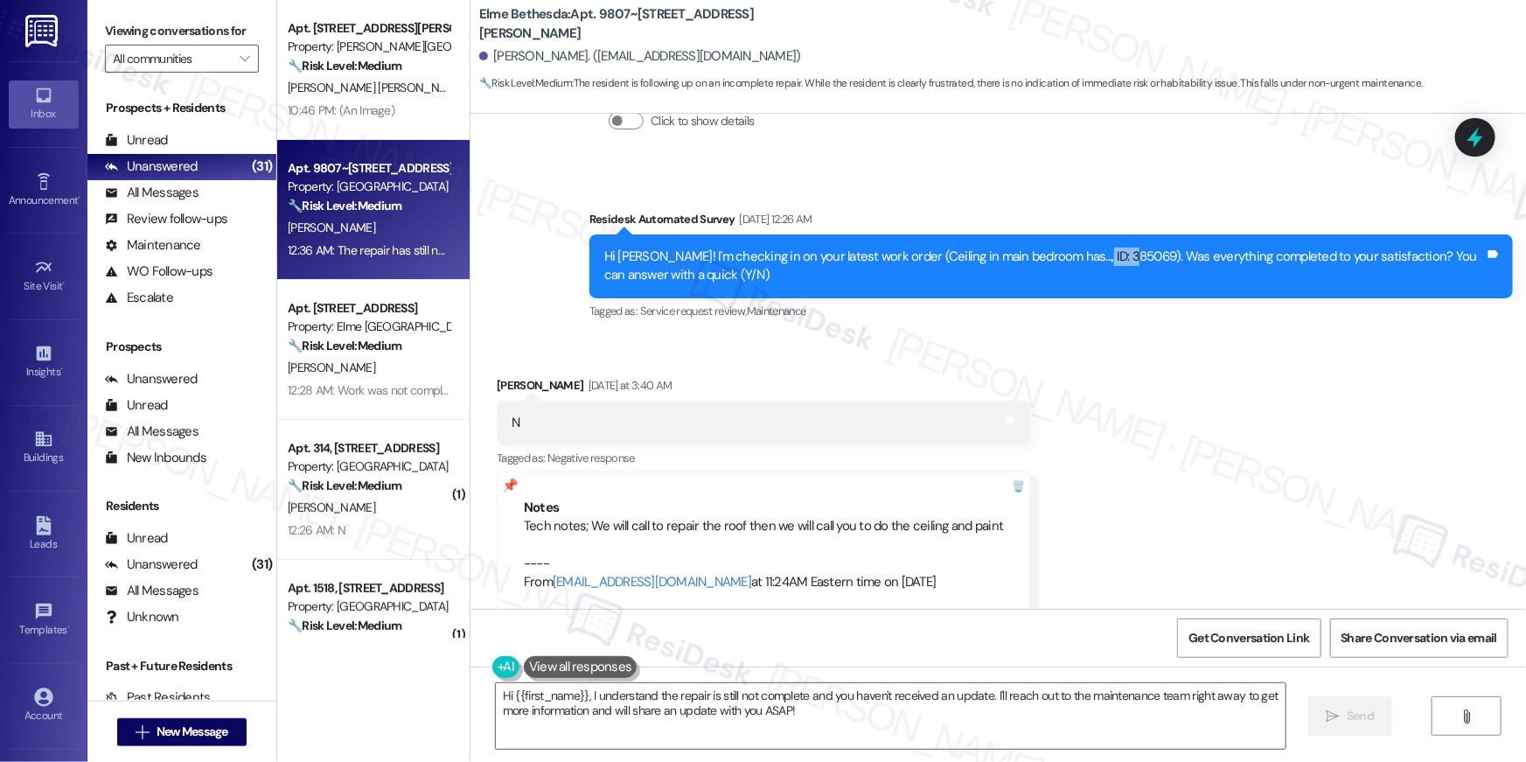
scroll to position [1330, 0]
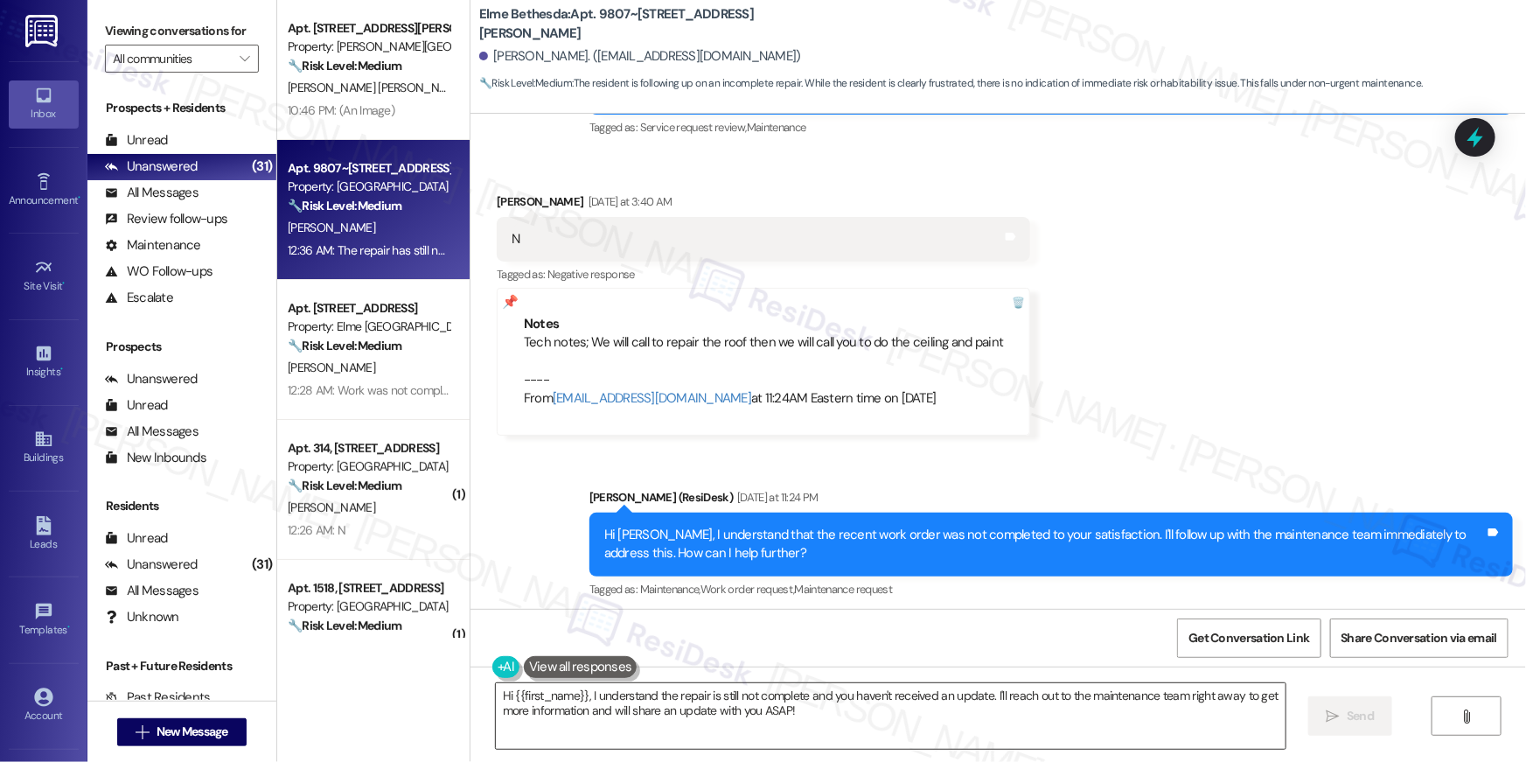
click at [798, 714] on textarea "Hi {{first_name}}, I understand the repair is still not complete and you haven'…" at bounding box center [891, 716] width 790 height 66
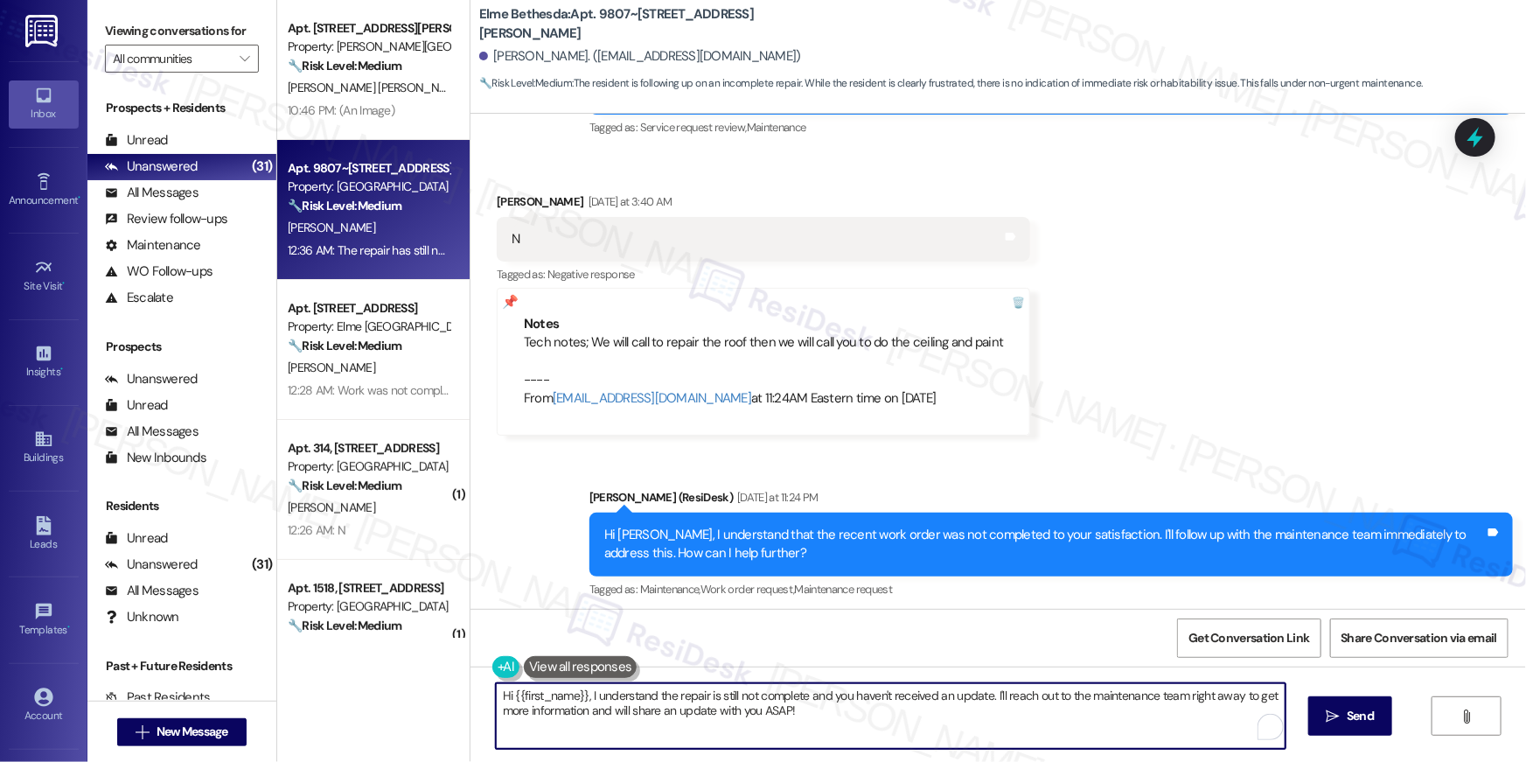
click at [798, 714] on textarea "Hi {{first_name}}, I understand the repair is still not complete and you haven'…" at bounding box center [891, 716] width 790 height 66
click at [788, 708] on textarea "Hi {{first_name}}, I understand the repair is still not complete and you haven'…" at bounding box center [891, 716] width 790 height 66
click at [826, 711] on textarea "Hi {{first_name}}, I understand the repair is still not complete and you haven'…" at bounding box center [891, 716] width 790 height 66
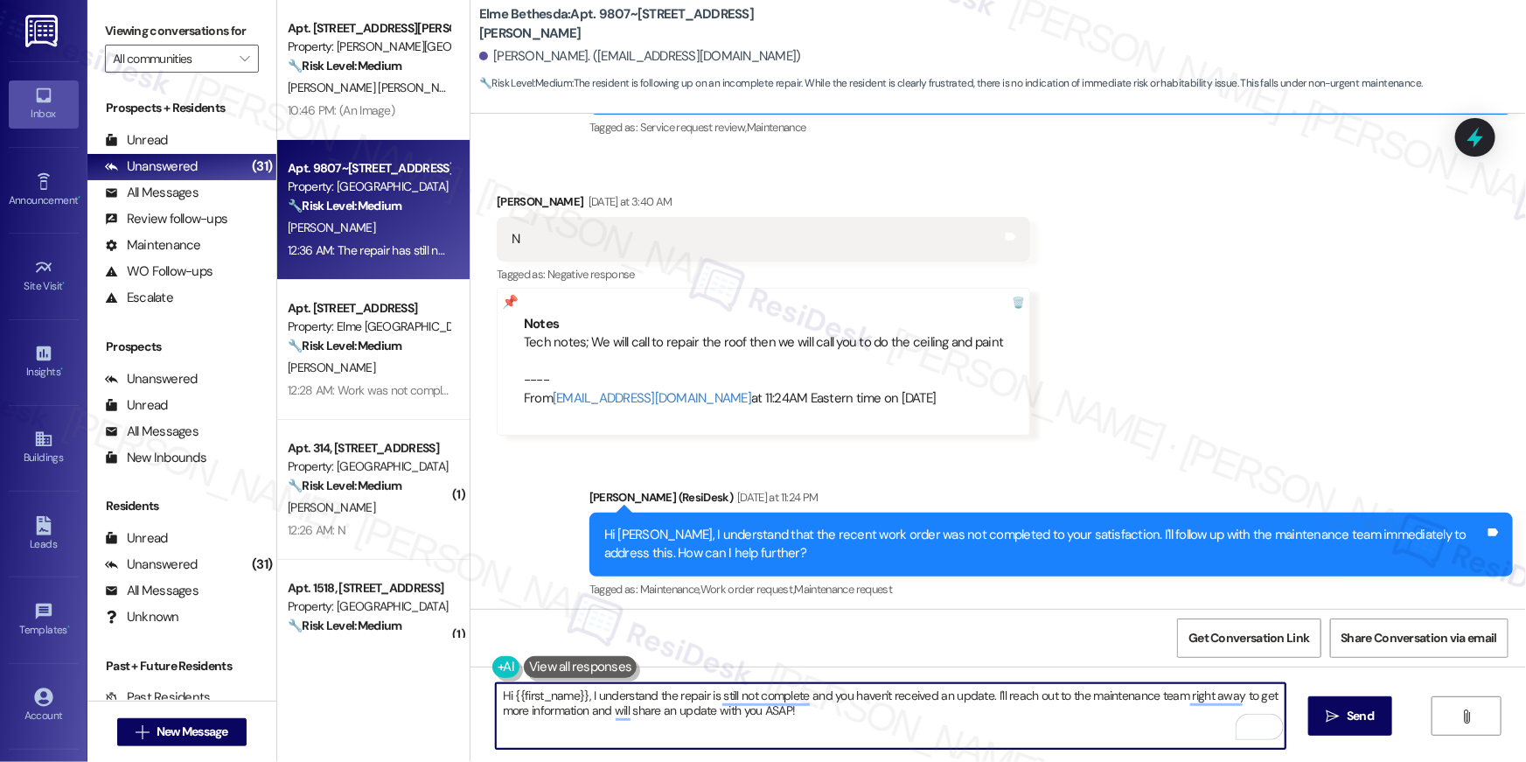
click at [770, 710] on textarea "Hi {{first_name}}, I understand the repair is still not complete and you haven'…" at bounding box center [891, 716] width 790 height 66
type textarea "Hi {{first_name}}, I understand the repair is still not complete and you haven'…"
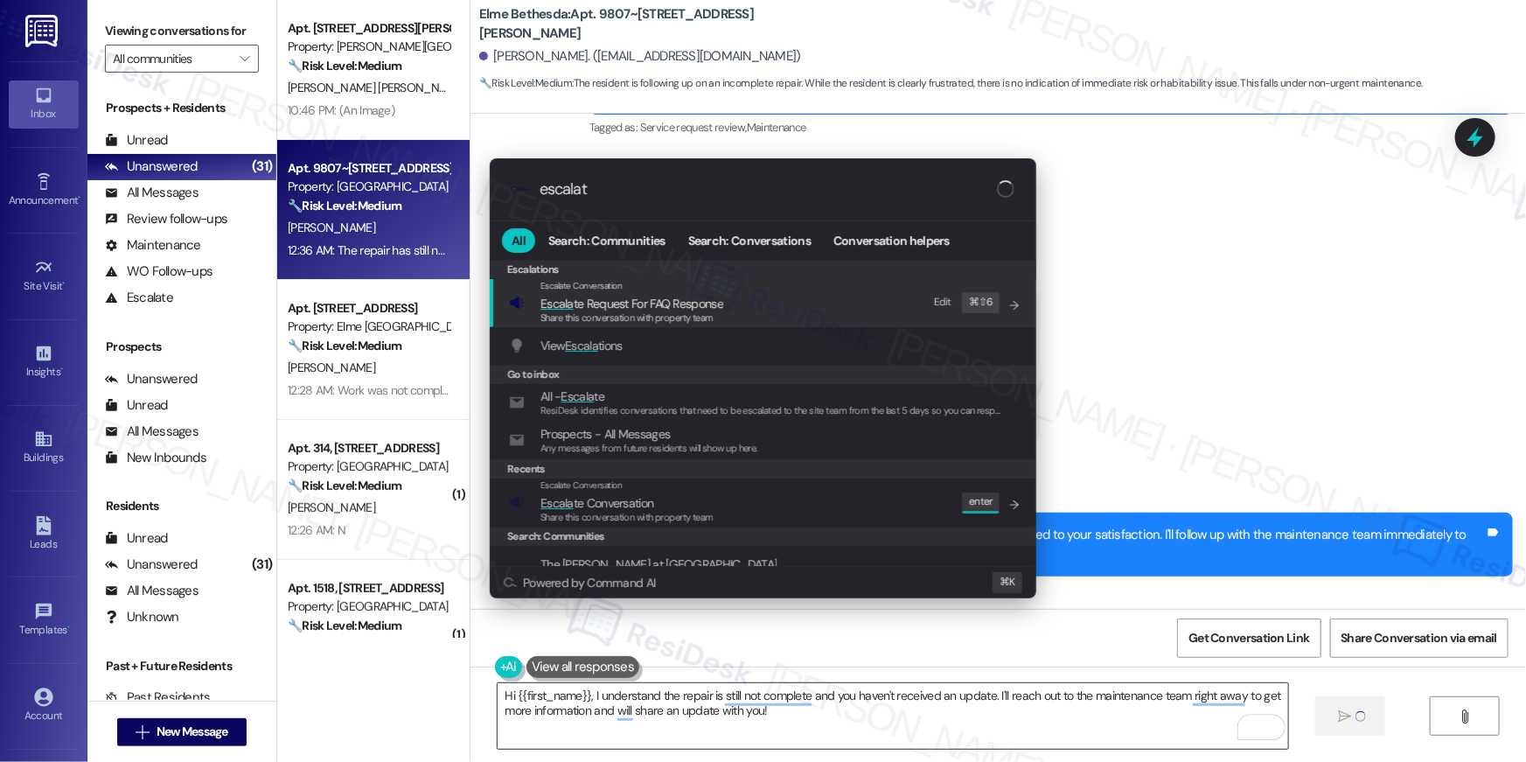
type input "escalate"
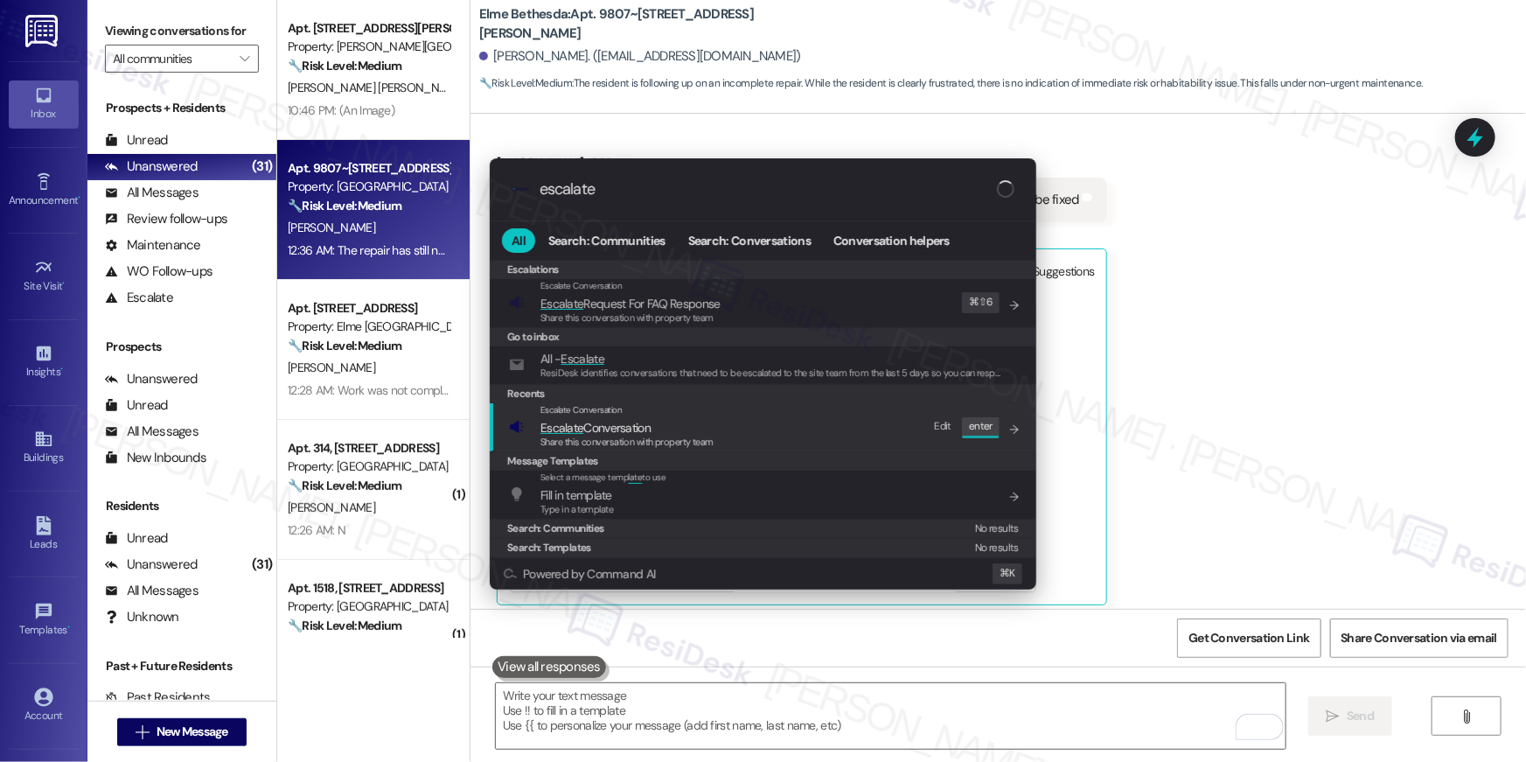
scroll to position [1839, 0]
type input "escalate"
click at [637, 424] on span "Escalate Conversation" at bounding box center [595, 428] width 110 height 16
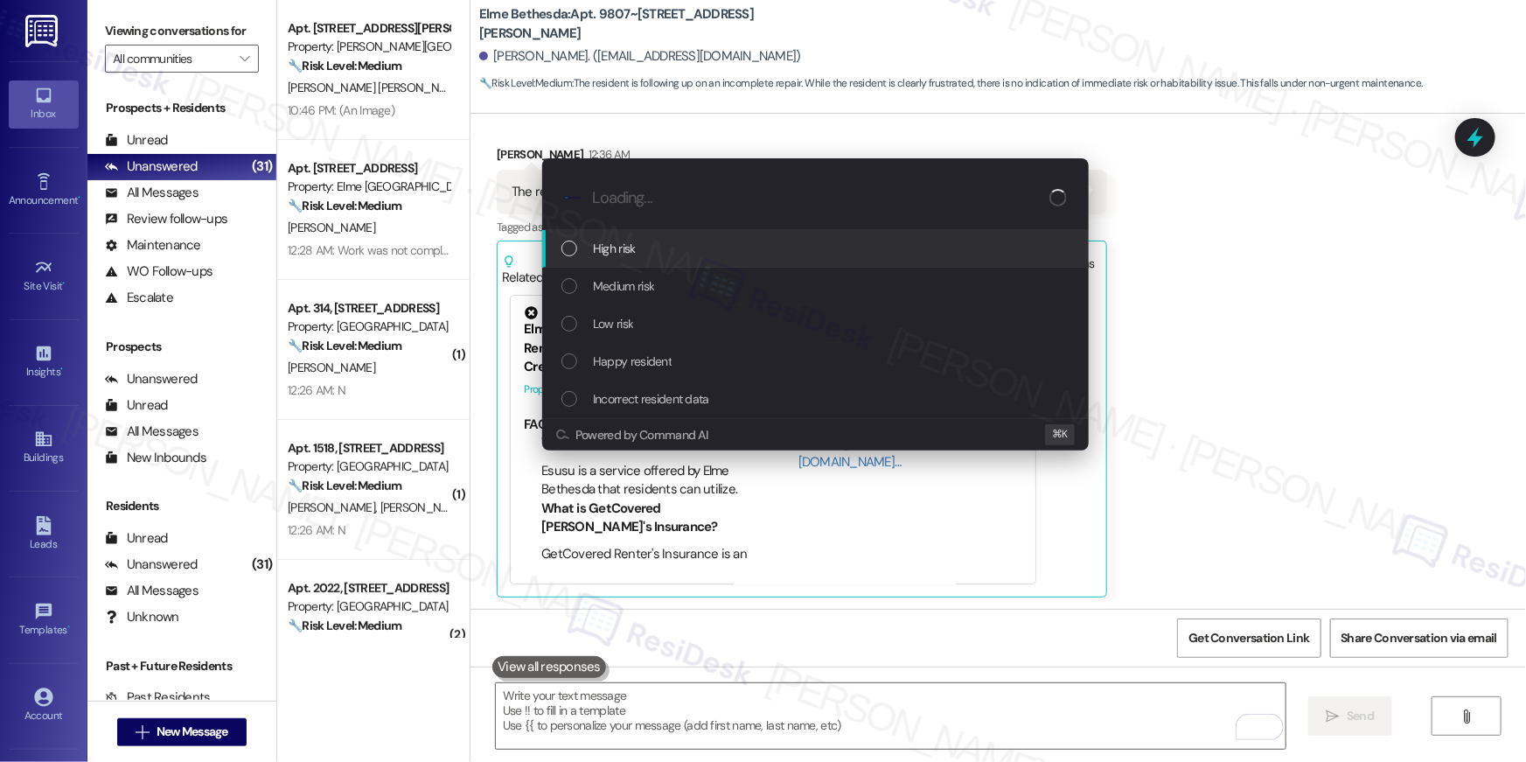
click at [625, 252] on span "High risk" at bounding box center [614, 248] width 43 height 19
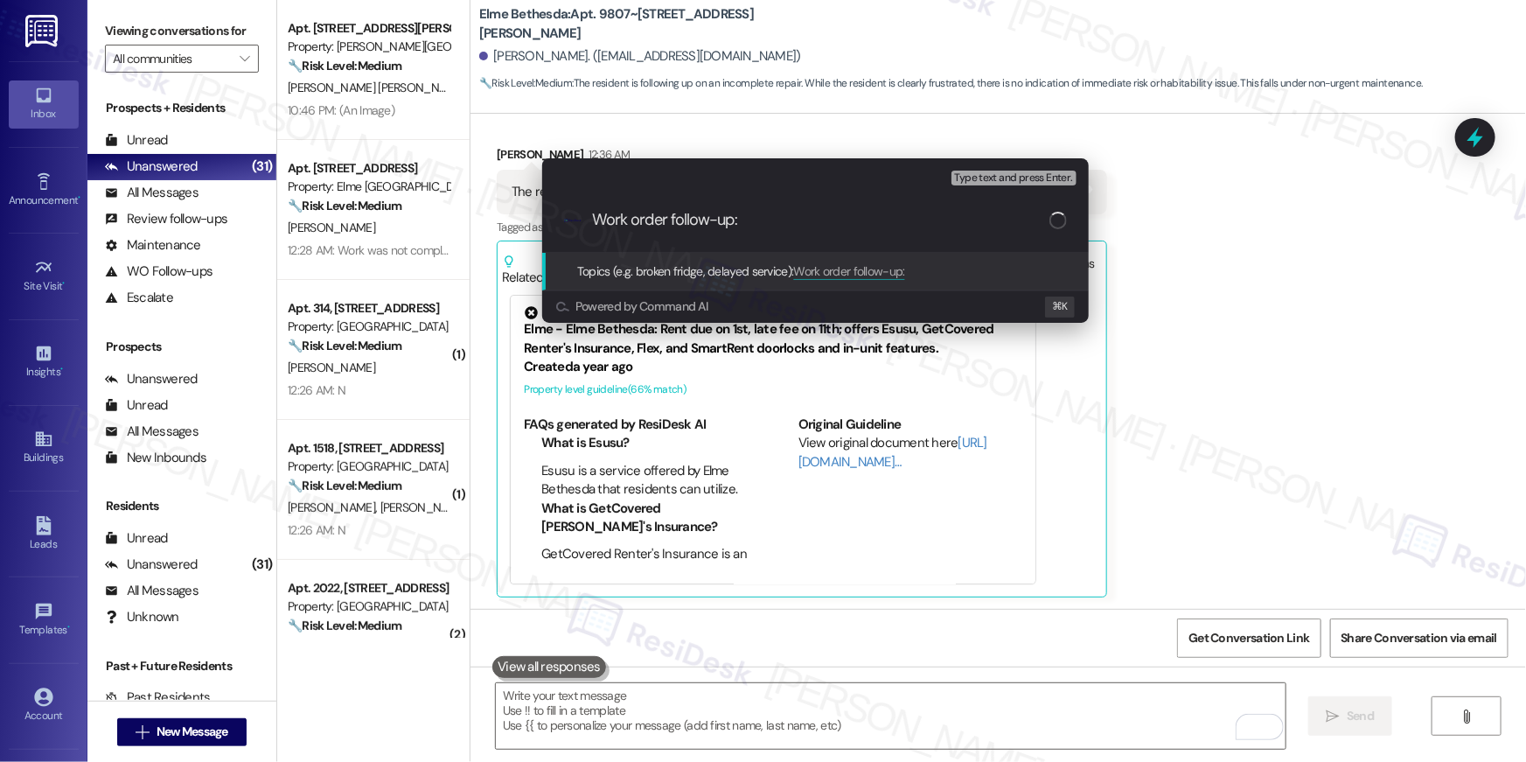
paste input "385069"
click at [745, 220] on input "Work order follow-up: 385069" at bounding box center [820, 220] width 457 height 18
type input "Work order follow-up: WO # 385069"
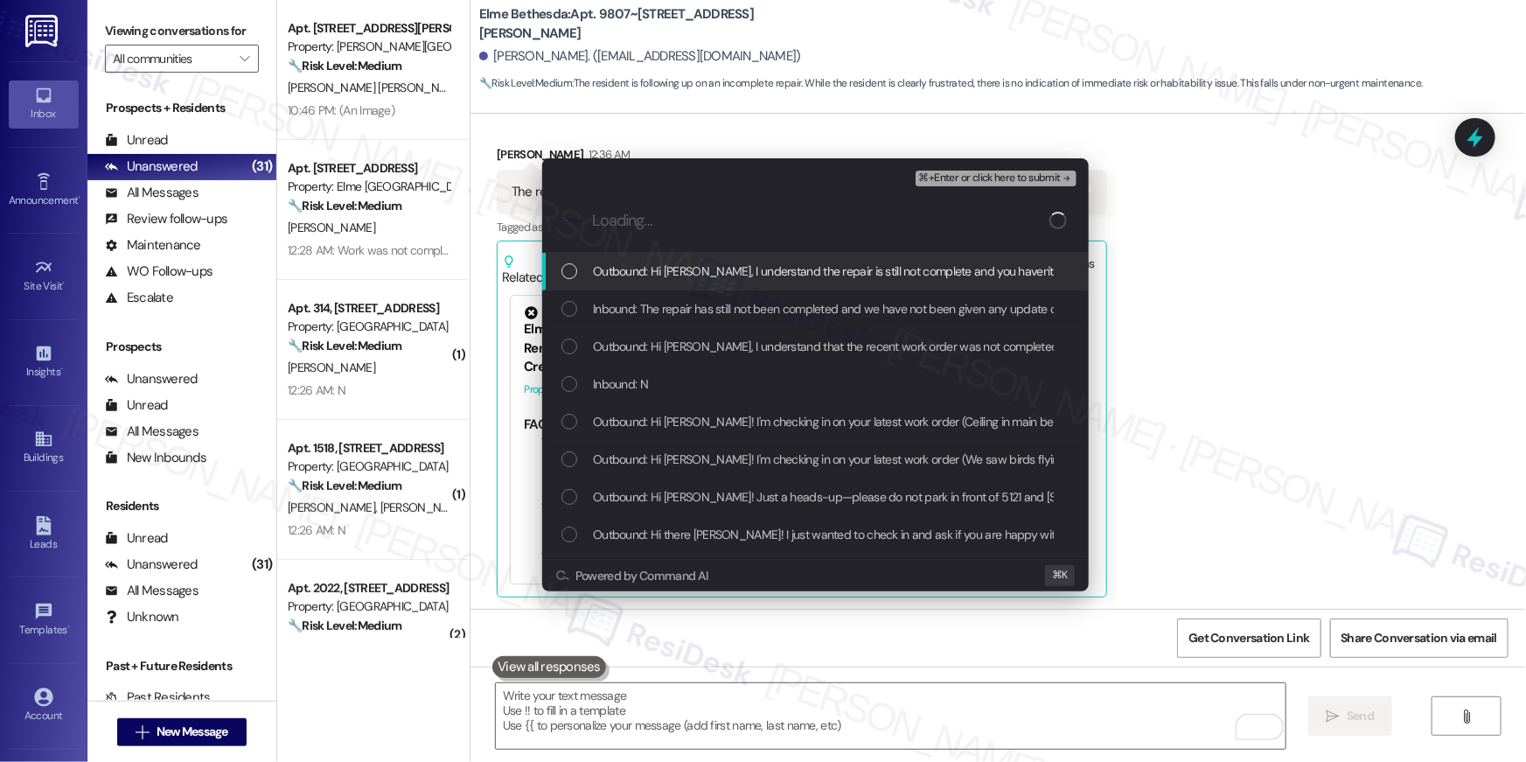
drag, startPoint x: 791, startPoint y: 272, endPoint x: 783, endPoint y: 289, distance: 18.8
click at [791, 272] on span "Outbound: Hi Benjamin, I understand the repair is still not complete and you ha…" at bounding box center [1149, 270] width 1112 height 19
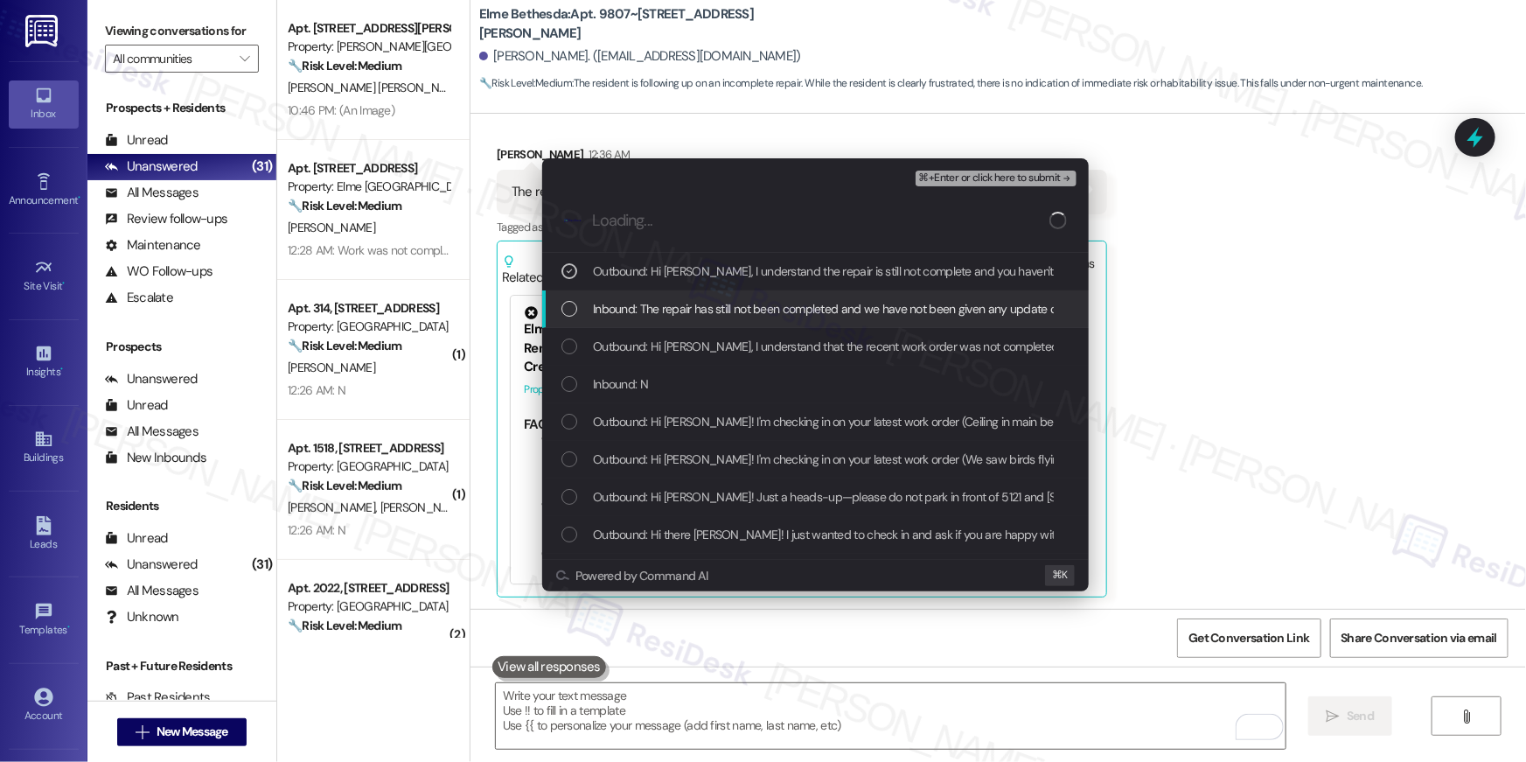
drag, startPoint x: 782, startPoint y: 293, endPoint x: 782, endPoint y: 304, distance: 11.4
click at [782, 296] on div "Inbound: The repair has still not been completed and we have not been given any…" at bounding box center [815, 309] width 546 height 38
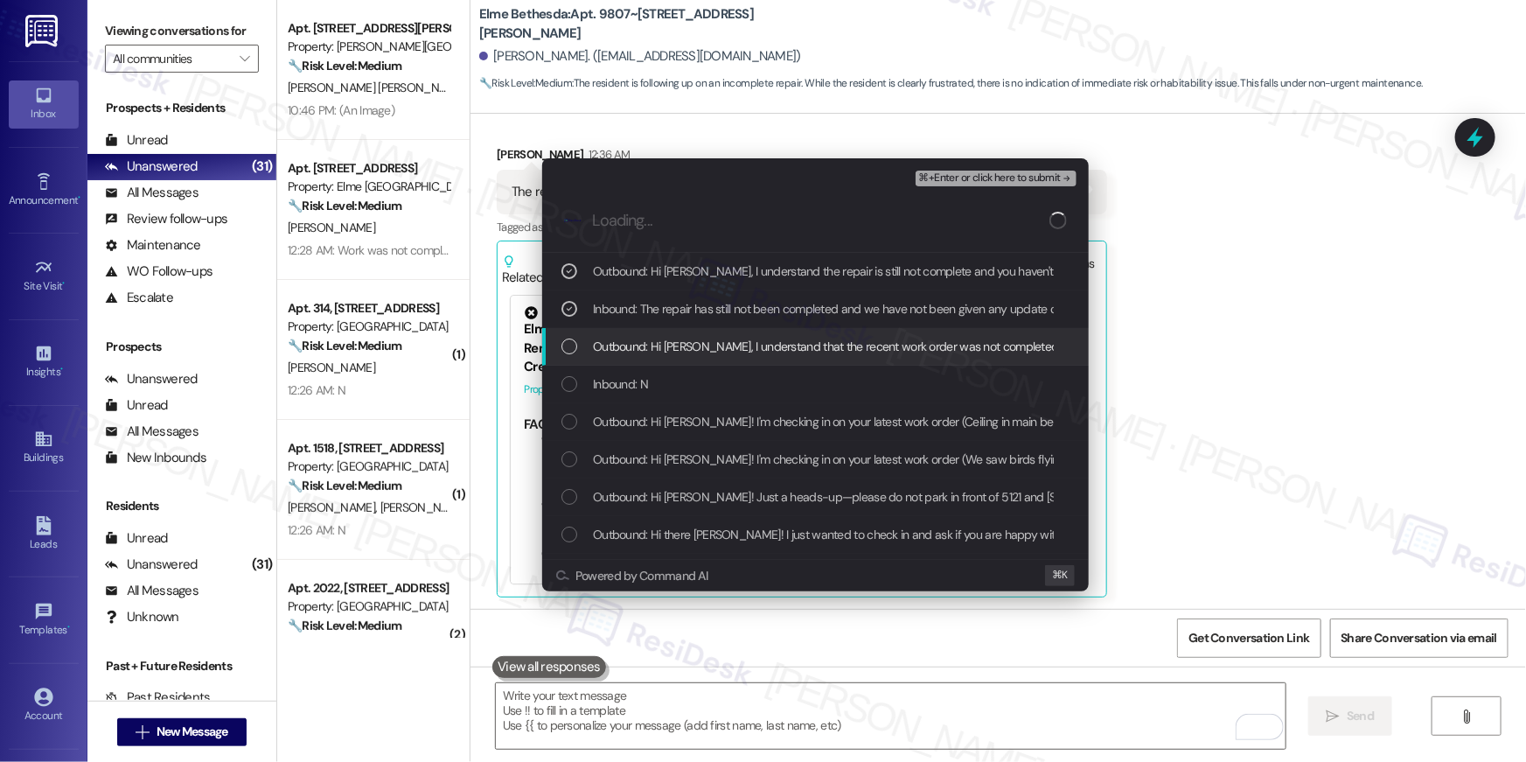
click at [783, 331] on div "Outbound: Hi Benjamin, I understand that the recent work order was not complete…" at bounding box center [815, 347] width 546 height 38
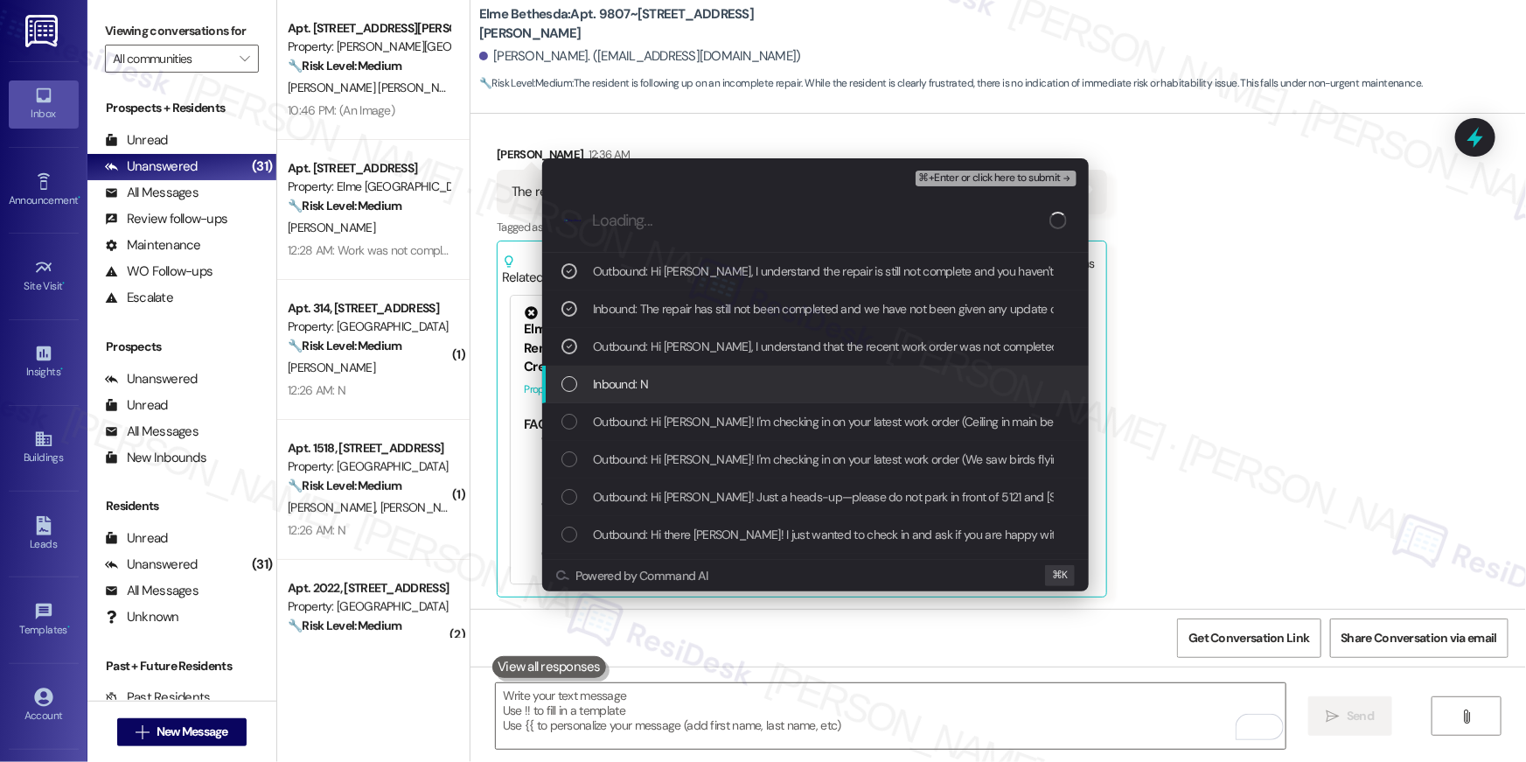
click at [888, 372] on div "Inbound: N" at bounding box center [815, 384] width 546 height 38
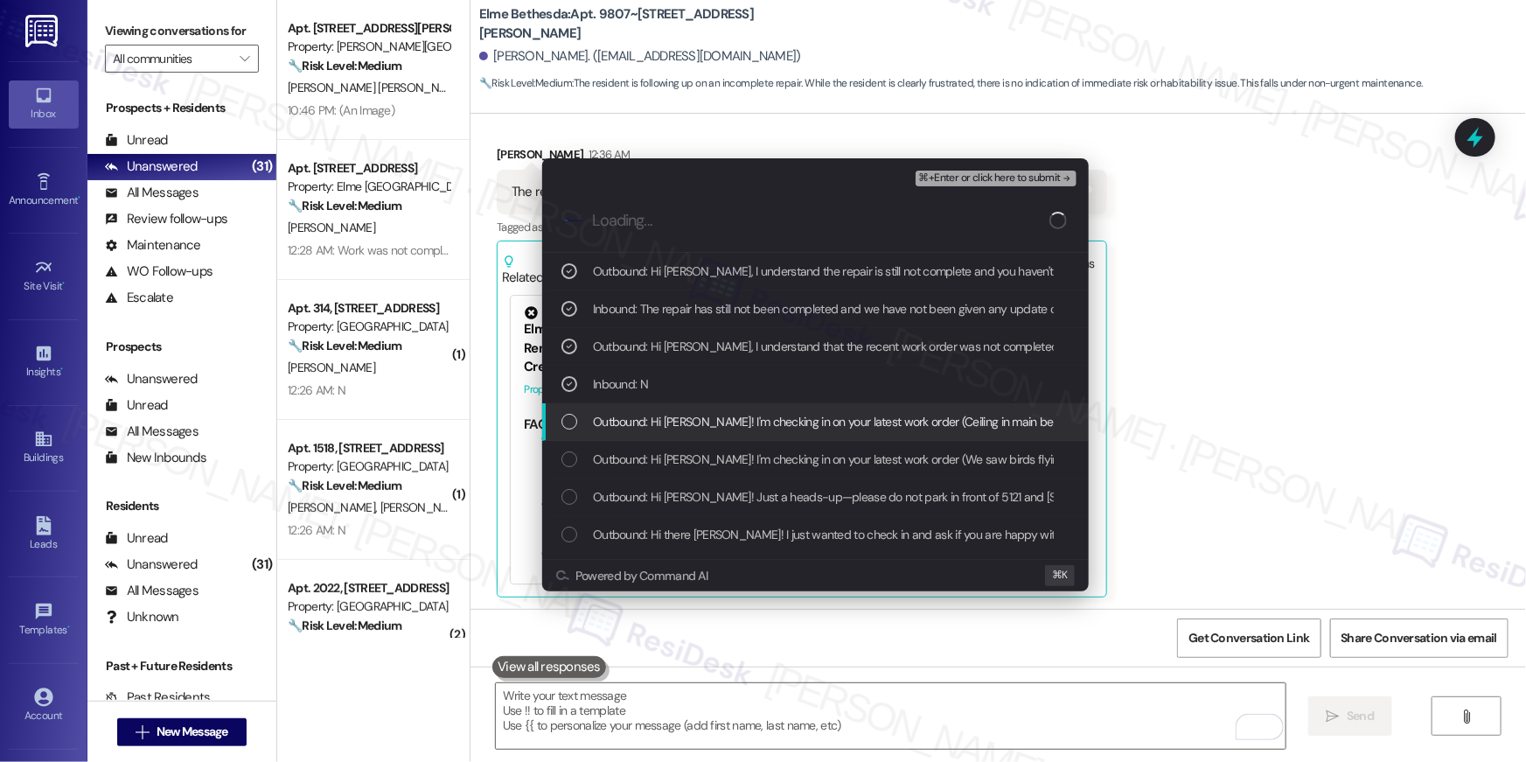
click at [892, 406] on div "Outbound: Hi Benjamin! I'm checking in on your latest work order (Ceiling in ma…" at bounding box center [815, 422] width 546 height 38
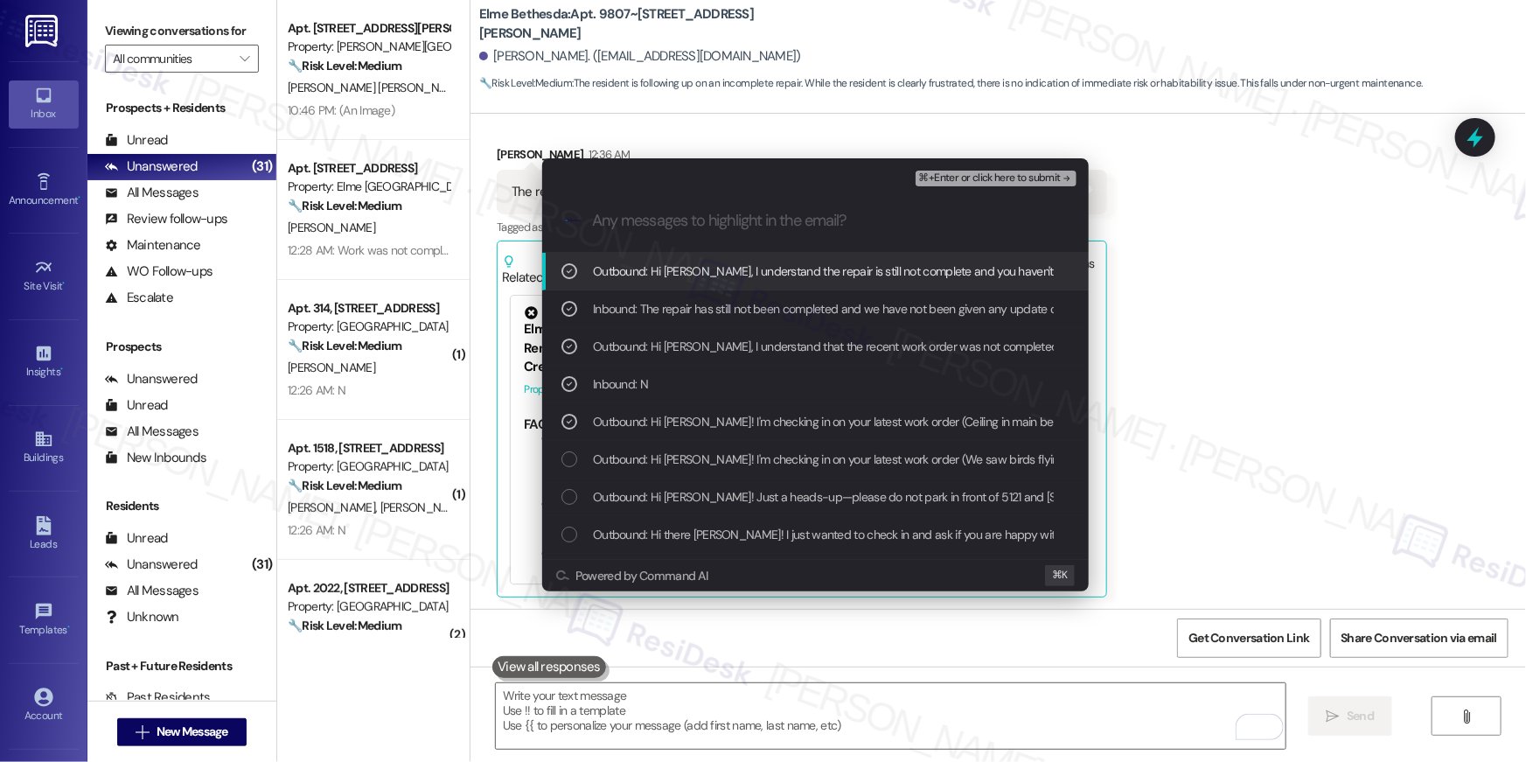
click at [1002, 177] on span "⌘+Enter or click here to submit" at bounding box center [990, 178] width 142 height 12
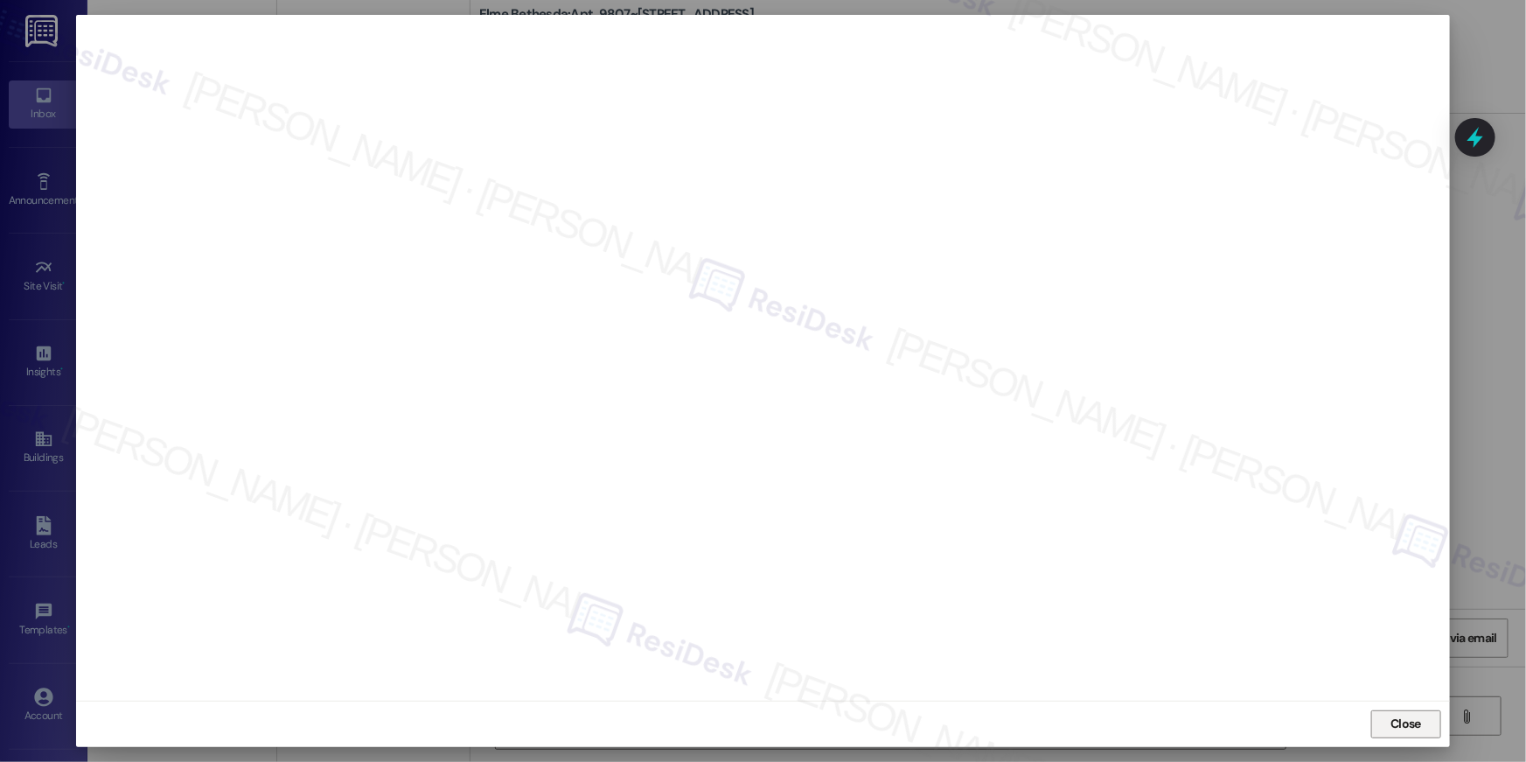
click at [1409, 711] on span "Close" at bounding box center [1406, 724] width 38 height 26
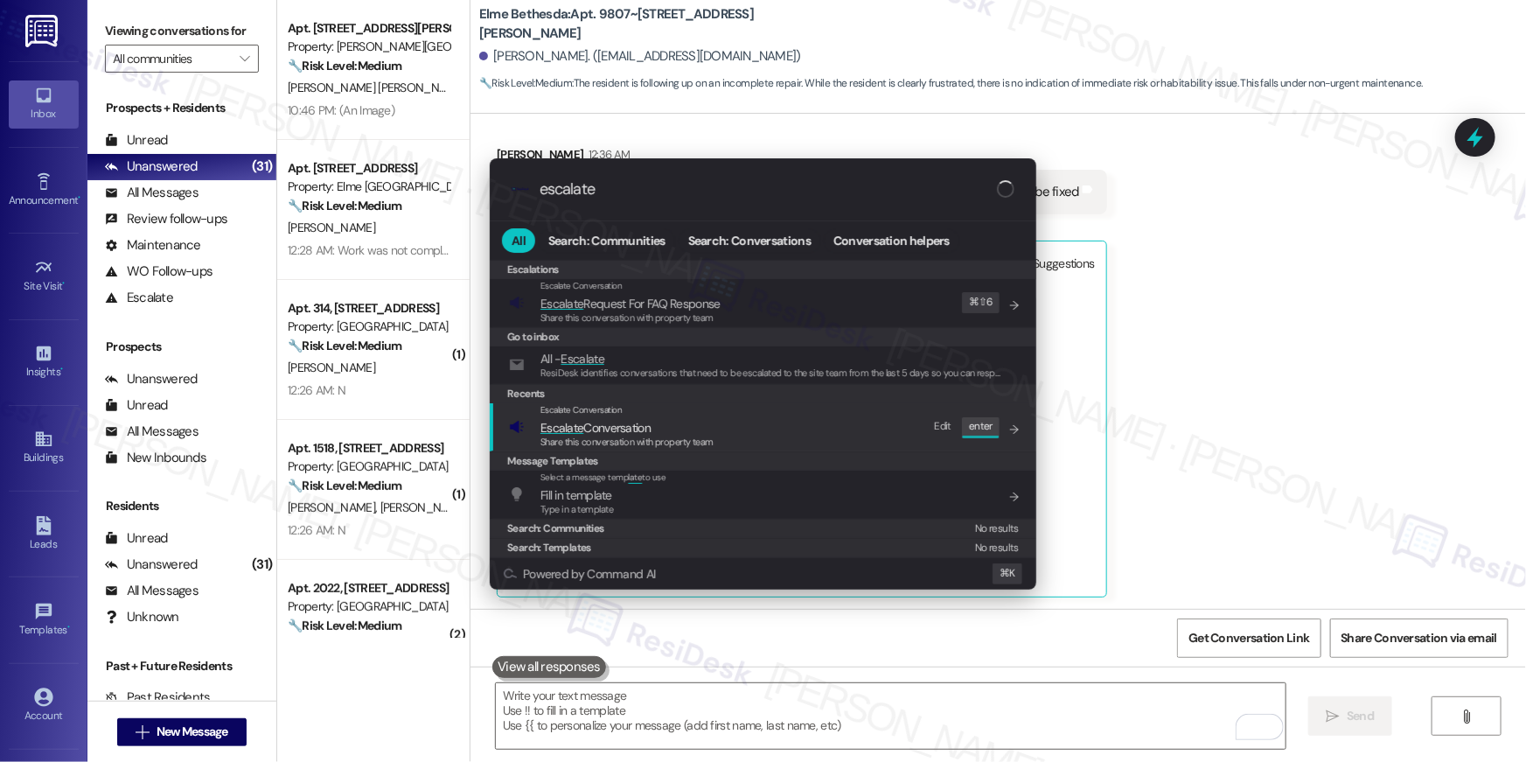
type input "escalate"
click at [678, 425] on span "Escalate Conversation" at bounding box center [626, 427] width 173 height 19
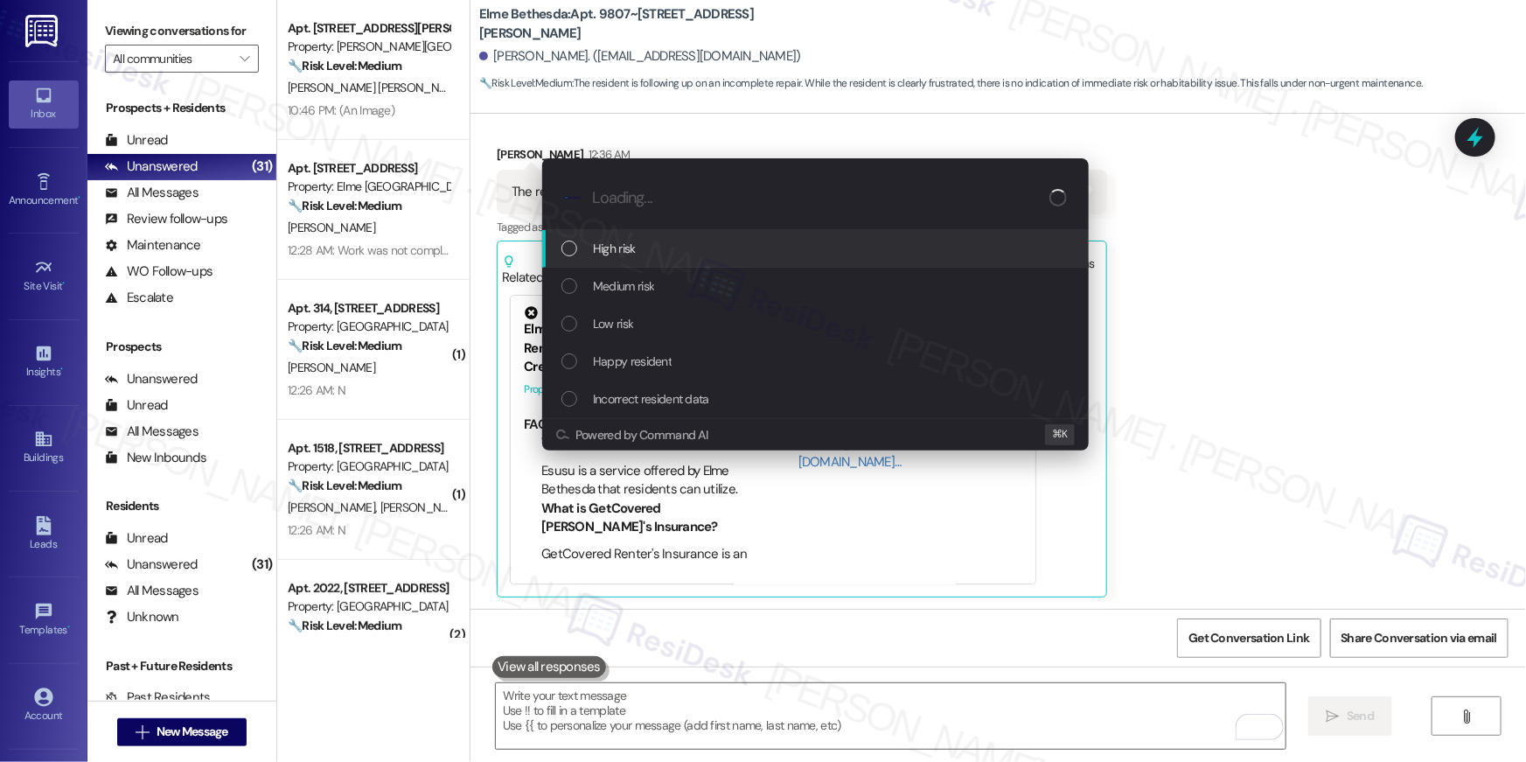
click at [649, 253] on div "High risk" at bounding box center [816, 248] width 511 height 19
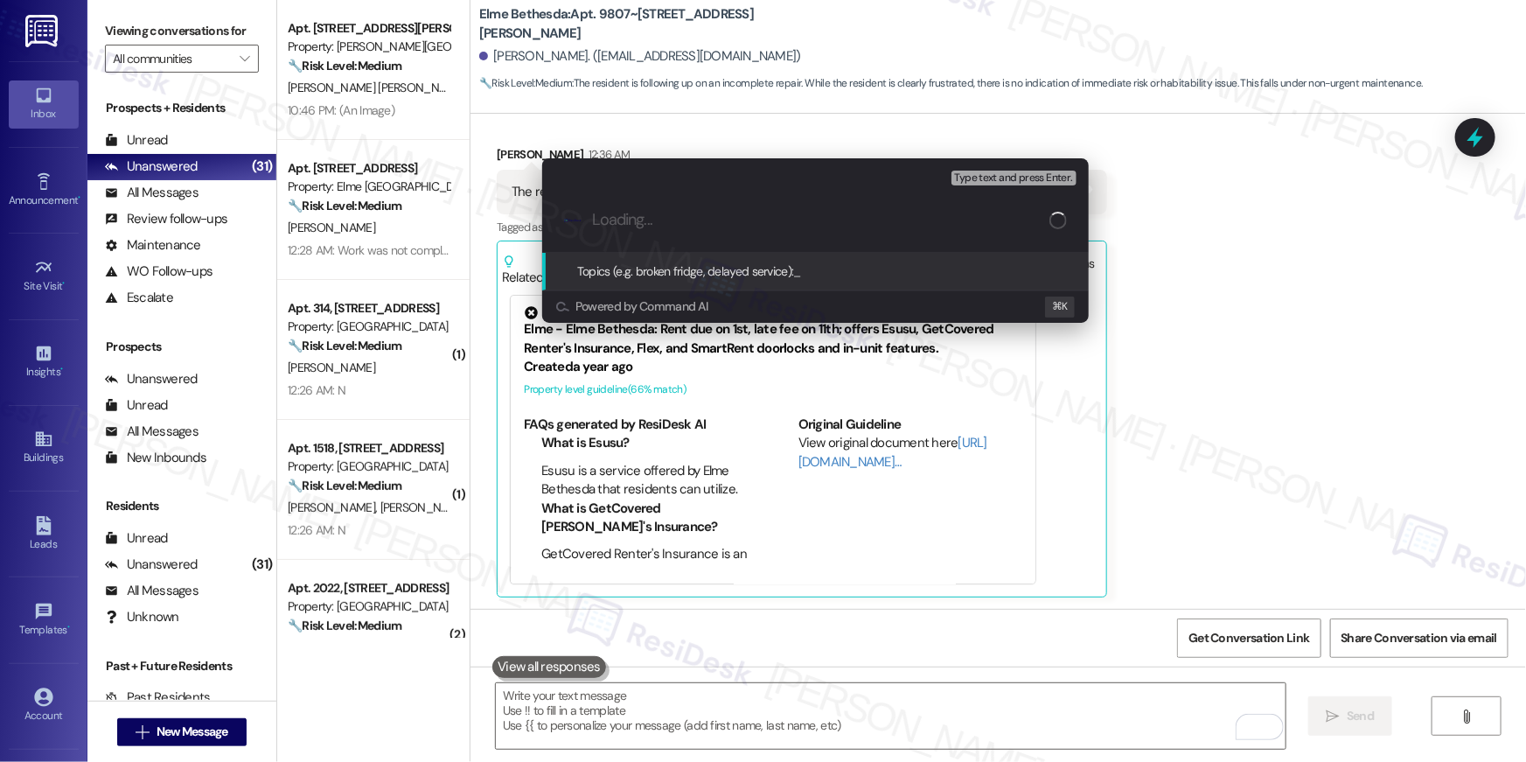
paste input "Work order follow-up: WO # 385069"
type input "Work order follow-up: WO # 385069"
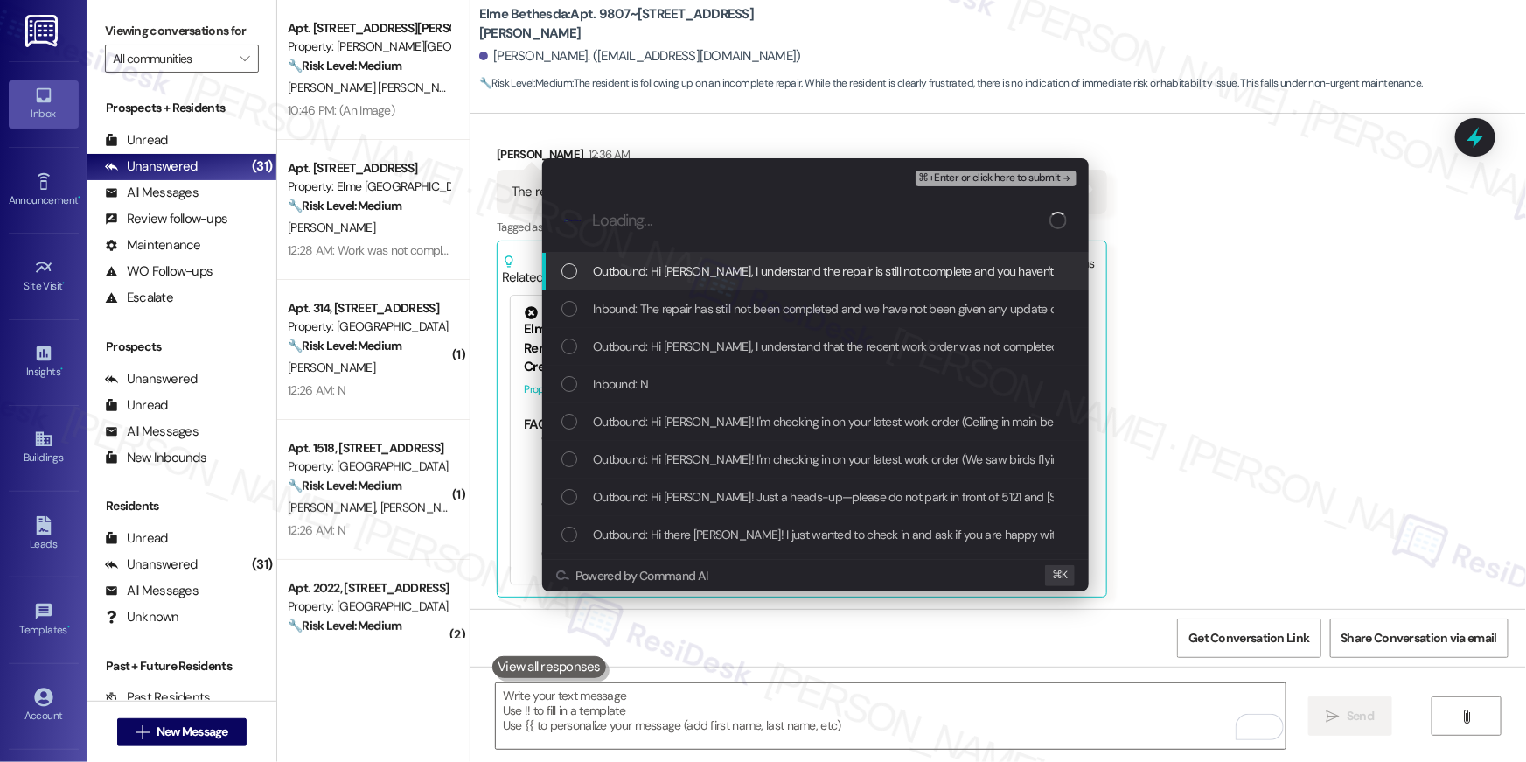
click at [652, 276] on span "Outbound: Hi Benjamin, I understand the repair is still not complete and you ha…" at bounding box center [1149, 270] width 1112 height 19
click at [648, 293] on div "Inbound: The repair has still not been completed and we have not been given any…" at bounding box center [815, 309] width 546 height 38
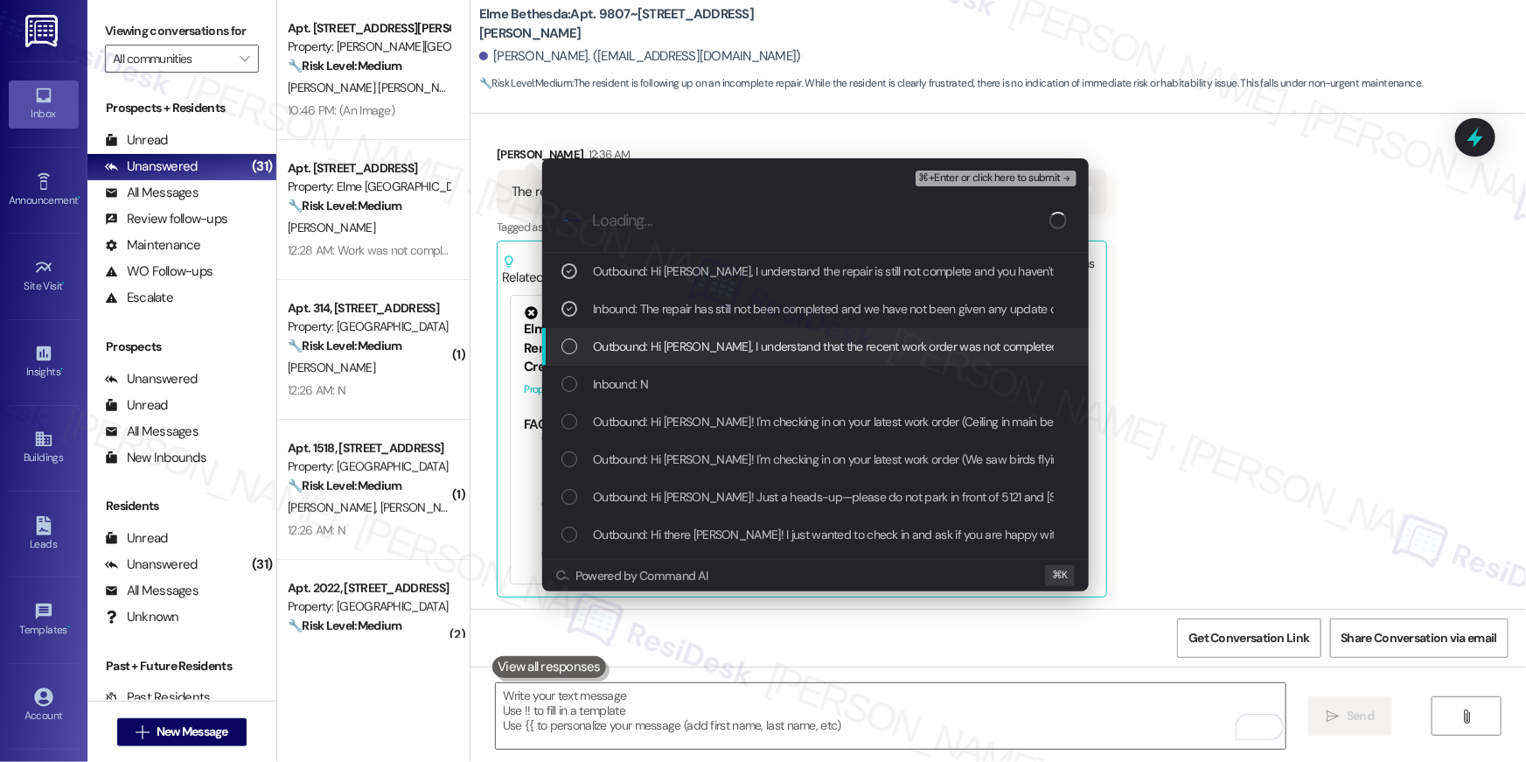
click at [649, 343] on span "Outbound: Hi Benjamin, I understand that the recent work order was not complete…" at bounding box center [1110, 346] width 1034 height 19
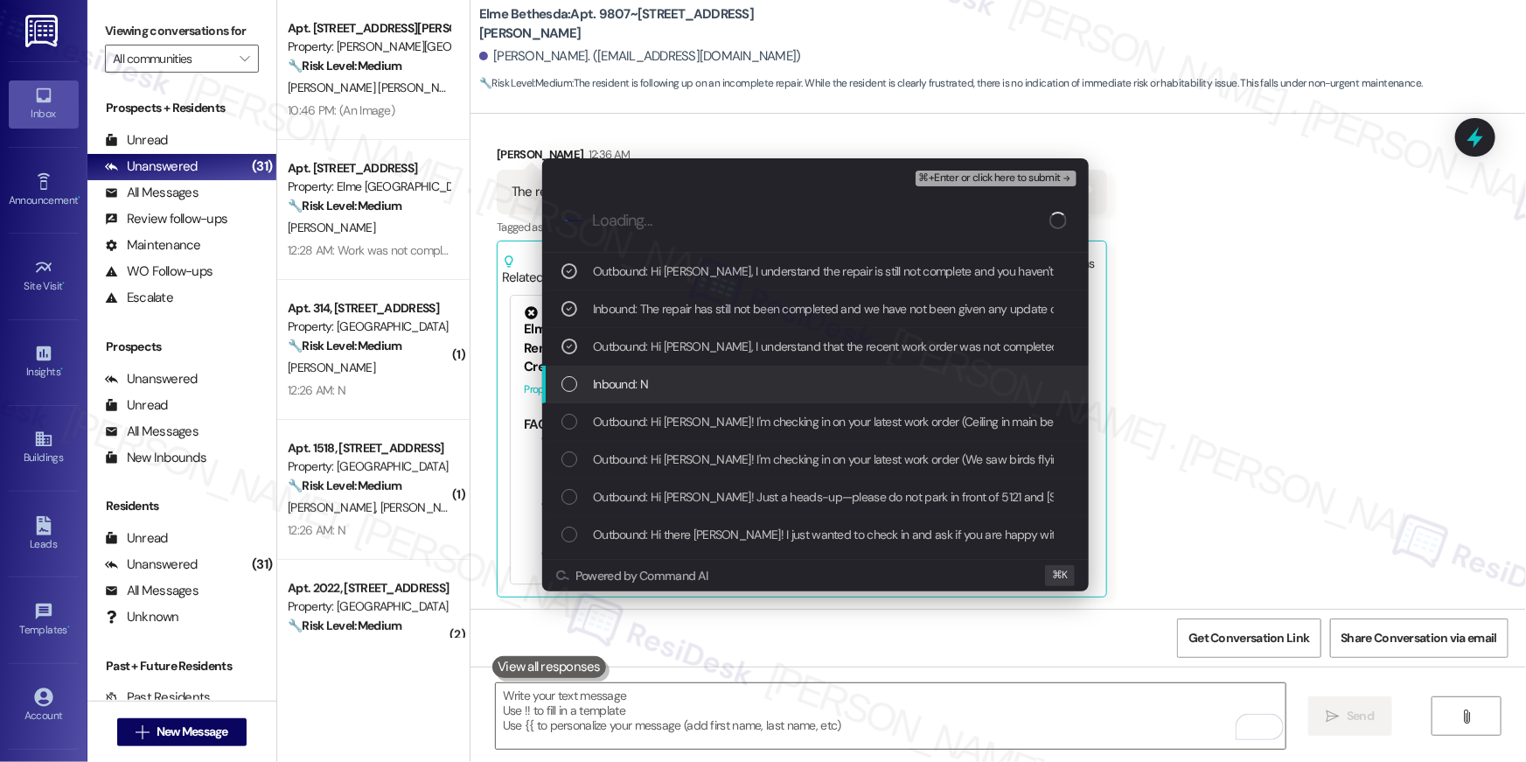
drag, startPoint x: 643, startPoint y: 370, endPoint x: 660, endPoint y: 393, distance: 28.2
click at [643, 372] on div "Inbound: N" at bounding box center [815, 384] width 546 height 38
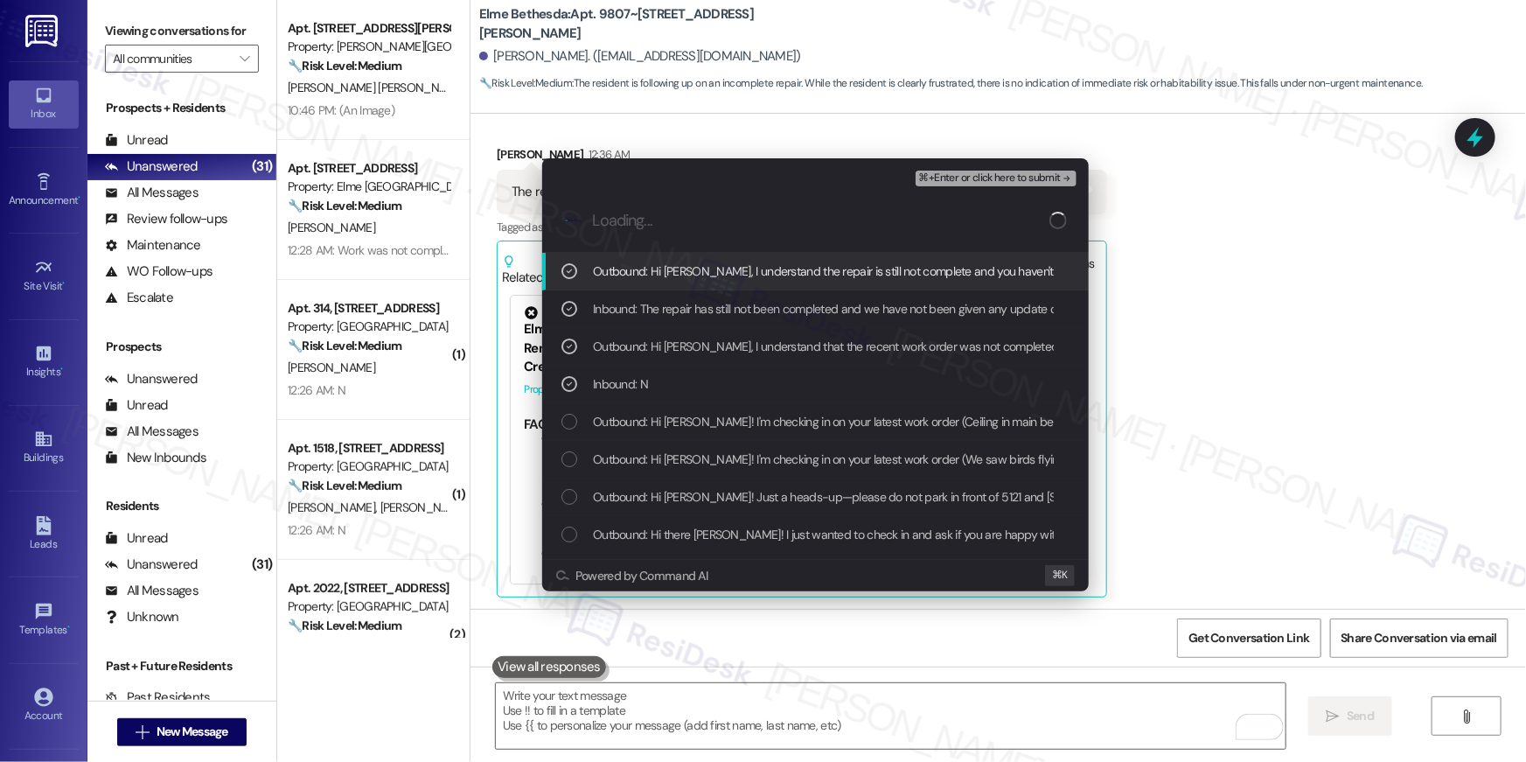
click at [963, 181] on span "⌘+Enter or click here to submit" at bounding box center [990, 178] width 142 height 12
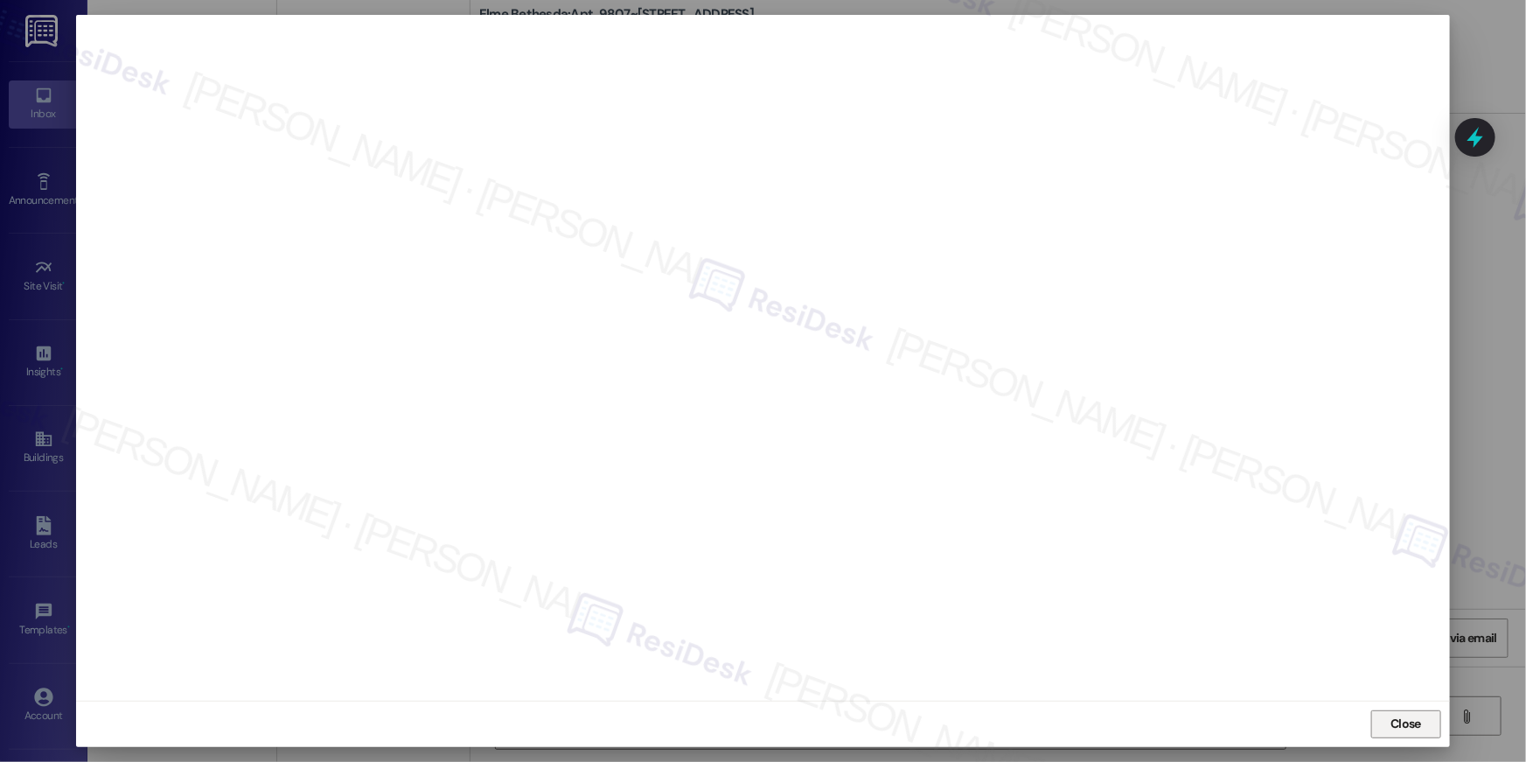
click at [1409, 736] on button "Close" at bounding box center [1406, 724] width 70 height 28
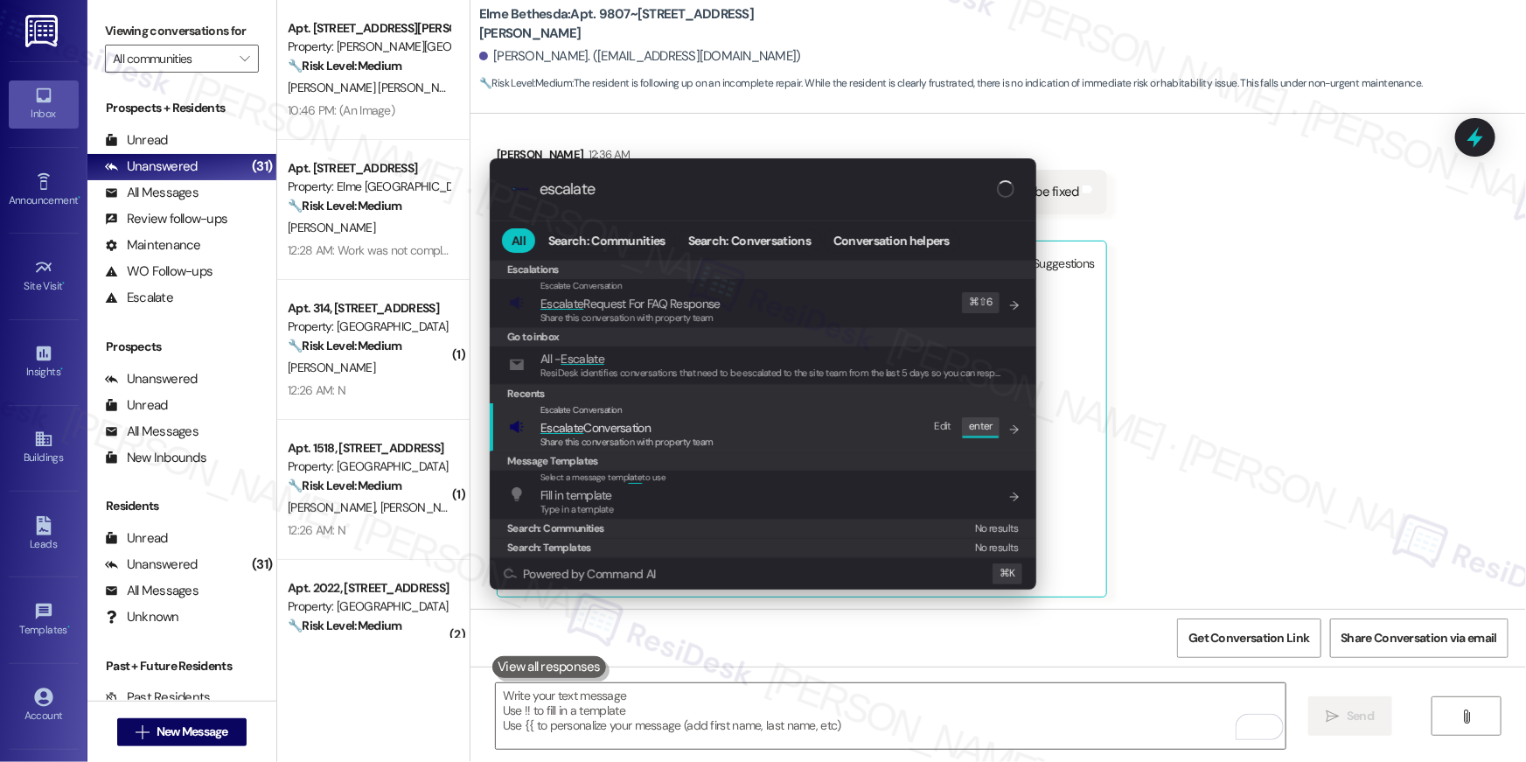
type input "escalate"
click at [700, 426] on span "Escalate Conversation" at bounding box center [626, 427] width 173 height 19
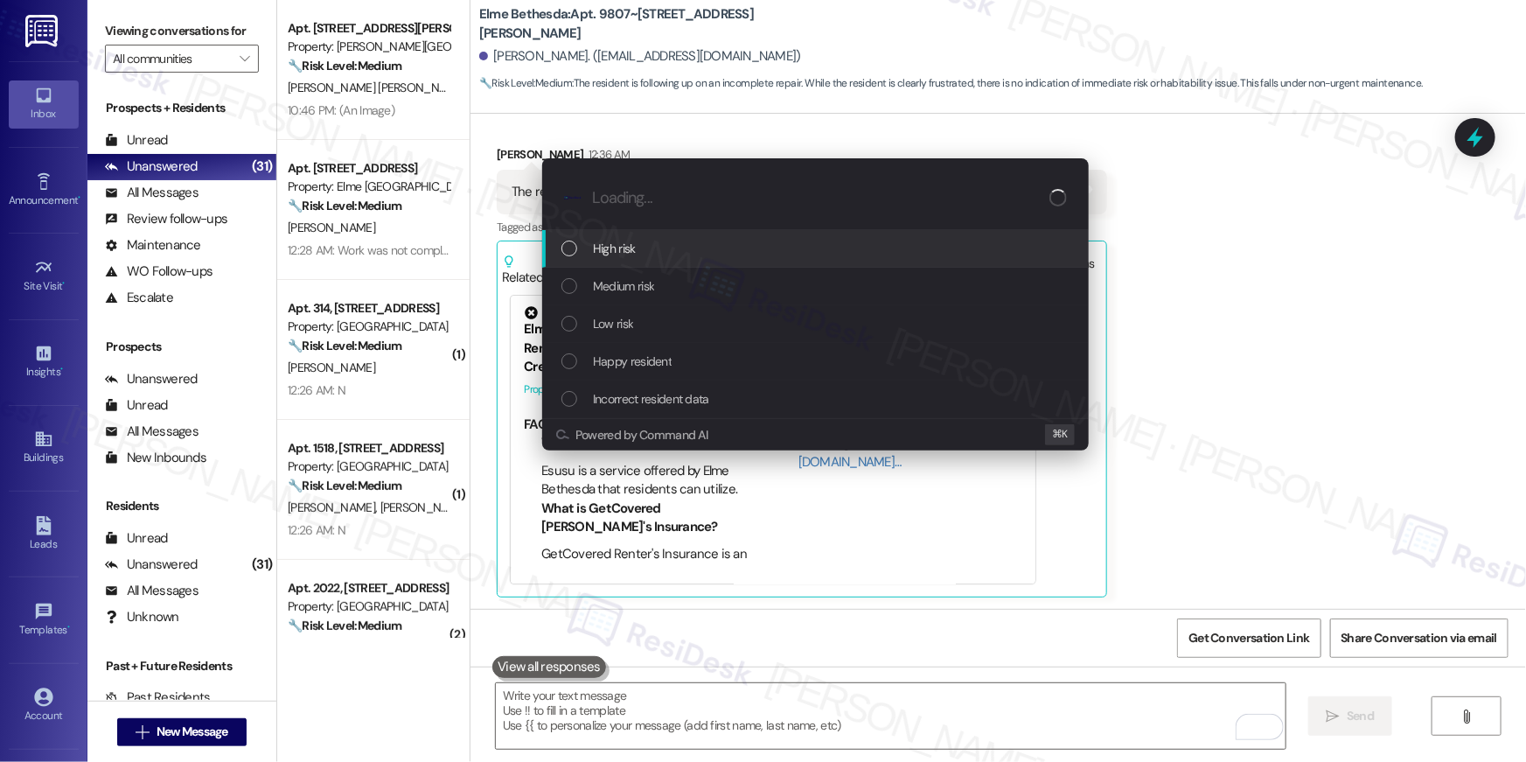
click at [650, 250] on div "High risk" at bounding box center [816, 248] width 511 height 19
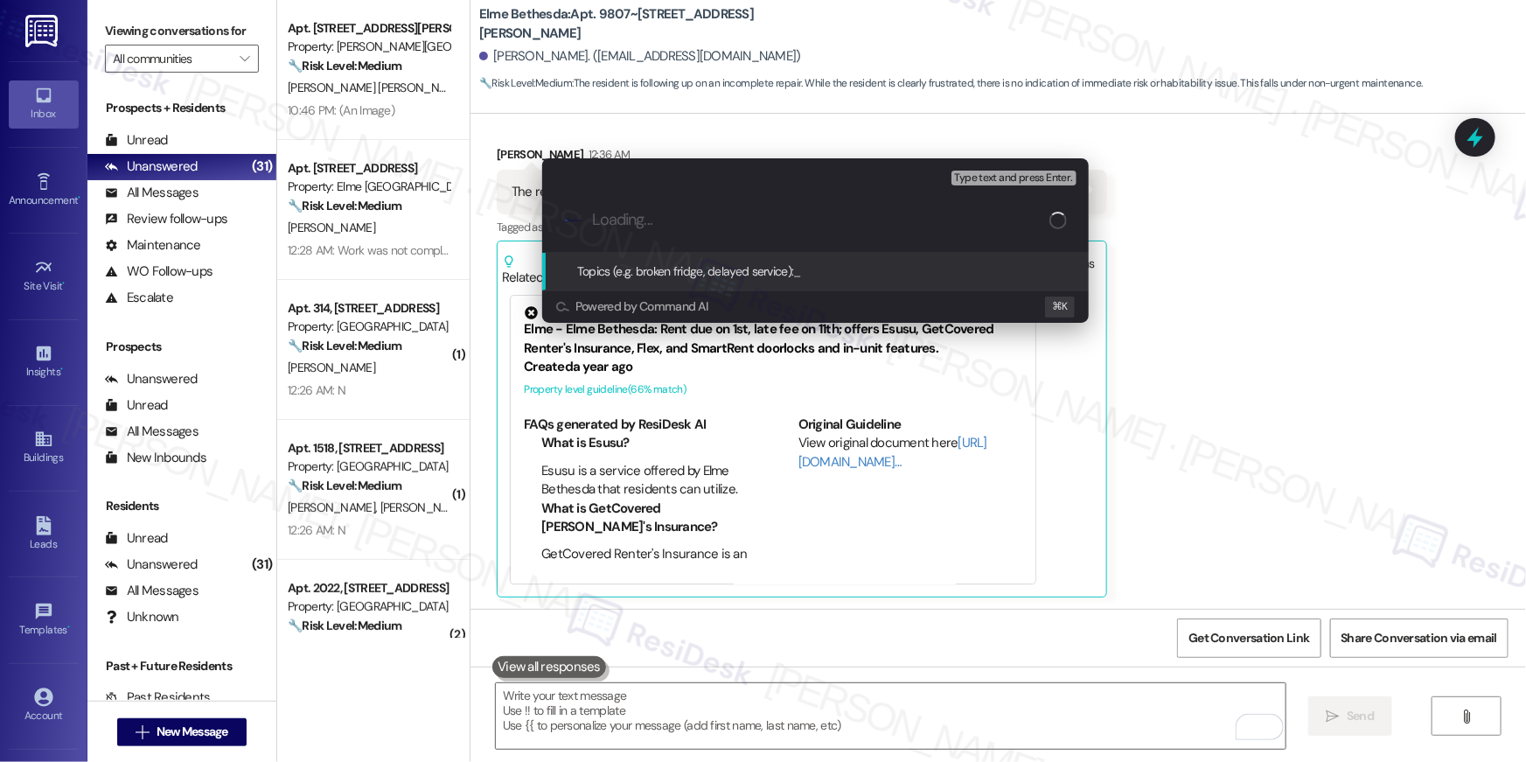
paste input "Work order follow-up: WO # 385069"
type input "Work order follow-up: WO # 385069"
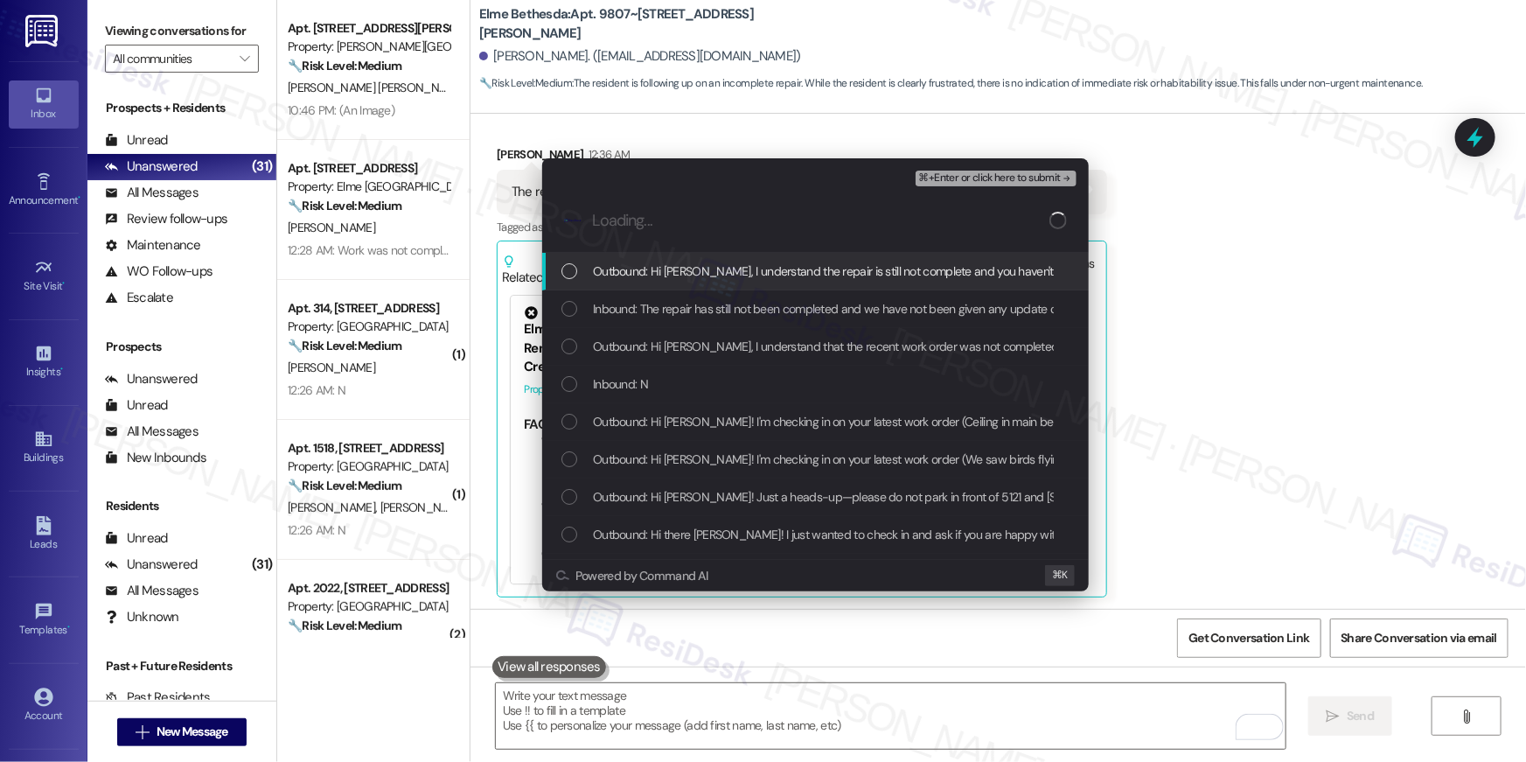
click at [664, 273] on span "Outbound: Hi Benjamin, I understand the repair is still not complete and you ha…" at bounding box center [1149, 270] width 1112 height 19
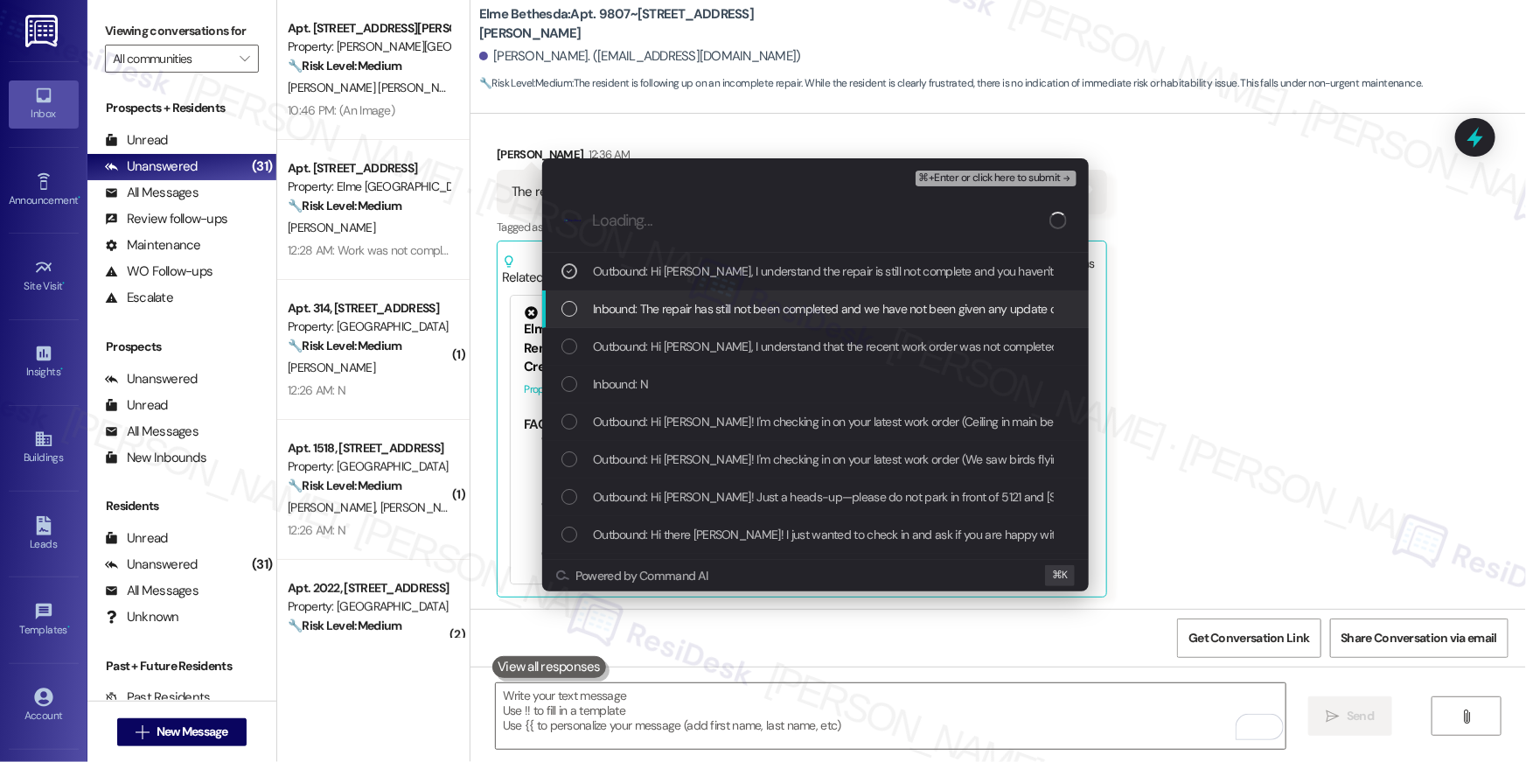
click at [665, 310] on span "Inbound: The repair has still not been completed and we have not been given any…" at bounding box center [879, 308] width 572 height 19
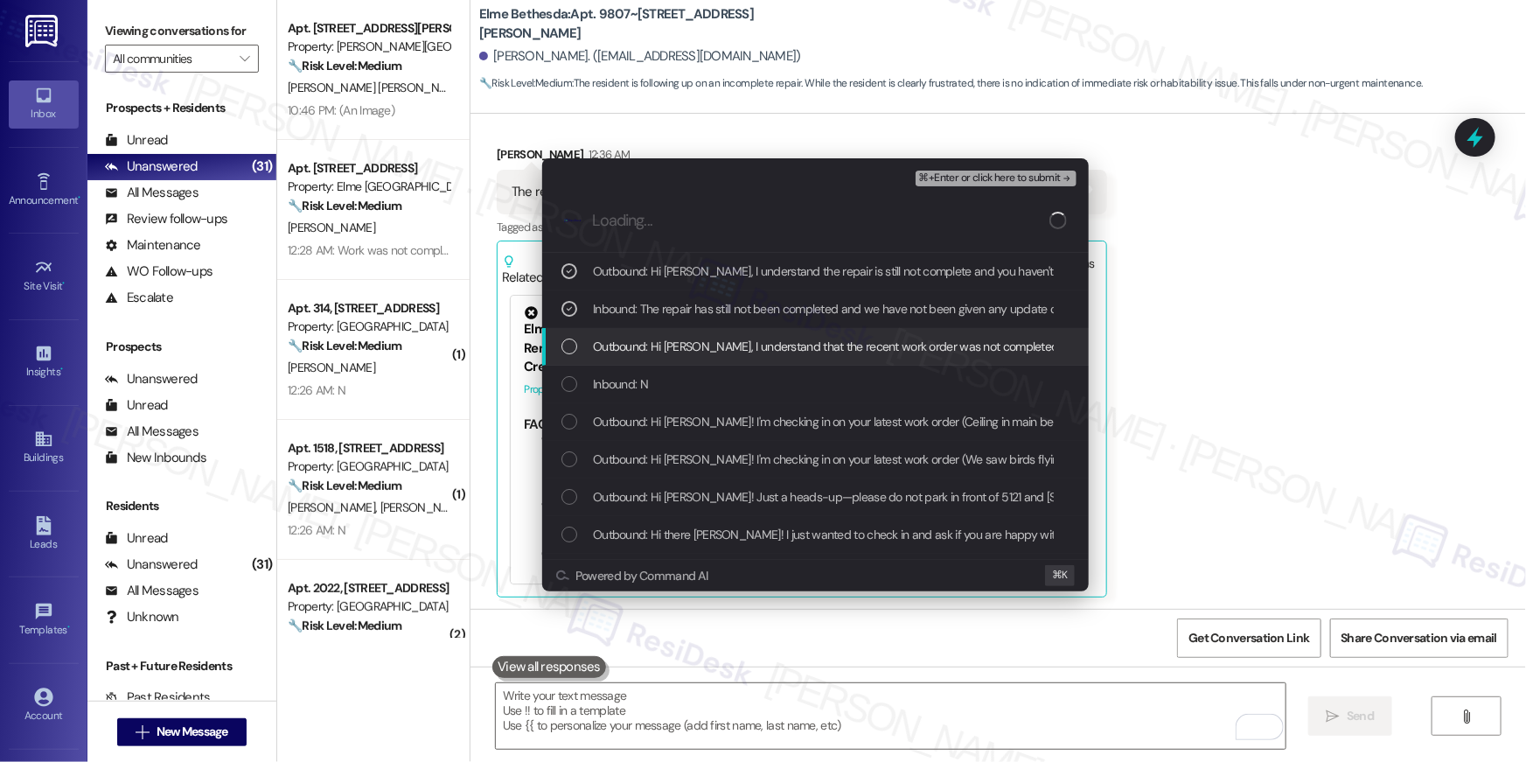
drag, startPoint x: 665, startPoint y: 337, endPoint x: 667, endPoint y: 371, distance: 34.1
click at [665, 337] on span "Outbound: Hi Benjamin, I understand that the recent work order was not complete…" at bounding box center [1110, 346] width 1034 height 19
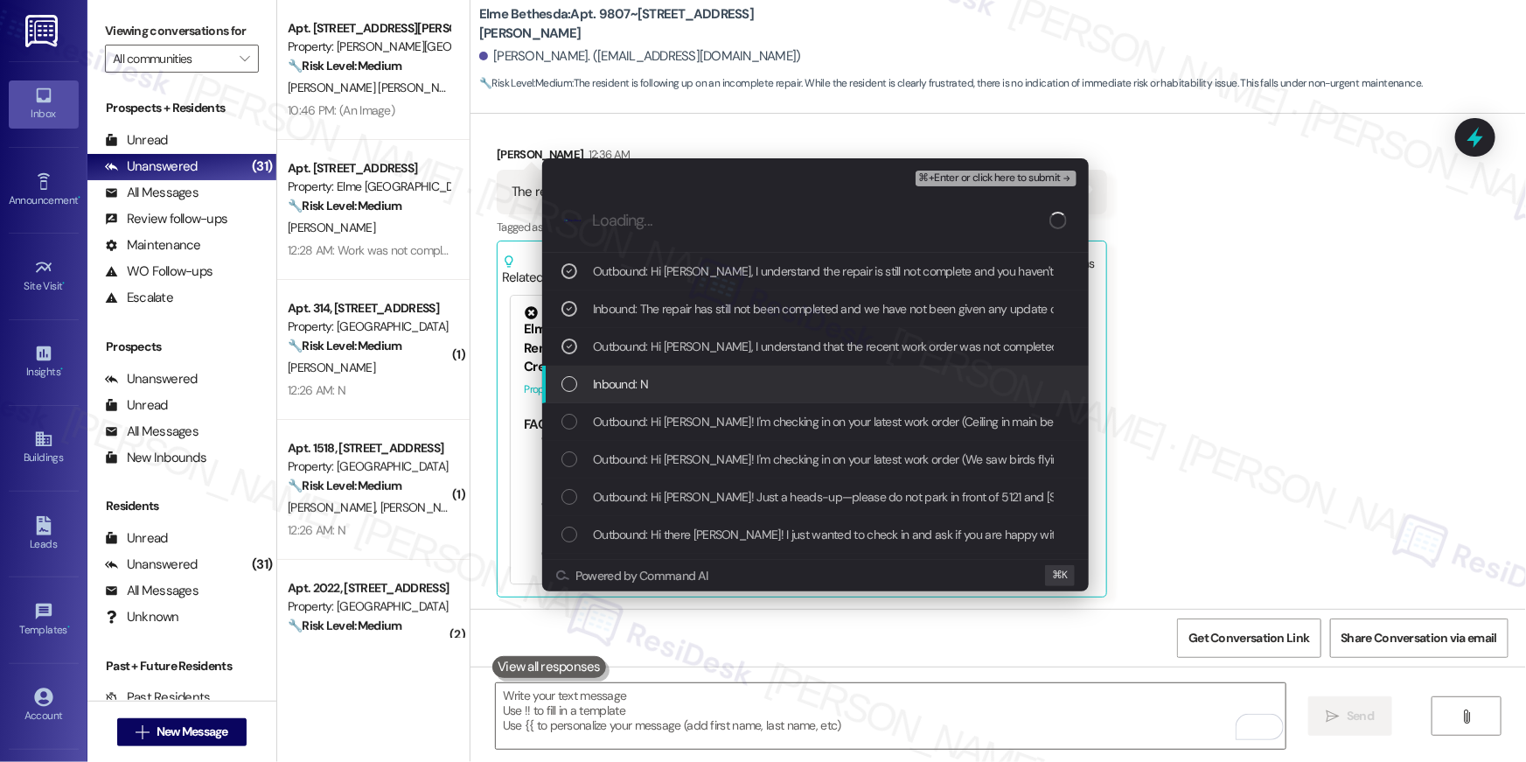
click at [661, 381] on div "Inbound: N" at bounding box center [816, 383] width 511 height 19
click at [640, 406] on div "Outbound: Hi Benjamin! I'm checking in on your latest work order (Ceiling in ma…" at bounding box center [815, 422] width 546 height 38
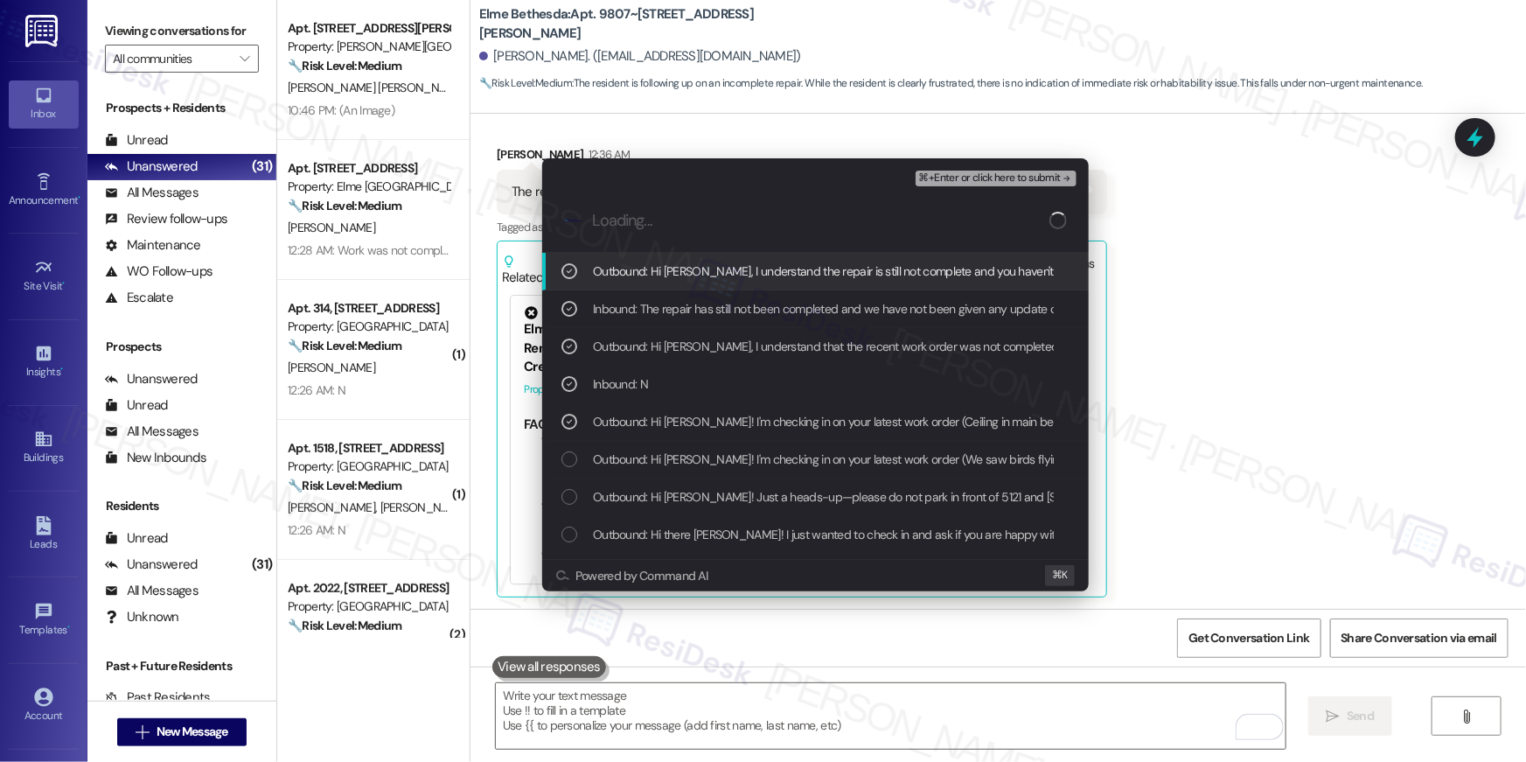
click at [1017, 178] on span "⌘+Enter or click here to submit" at bounding box center [990, 178] width 142 height 12
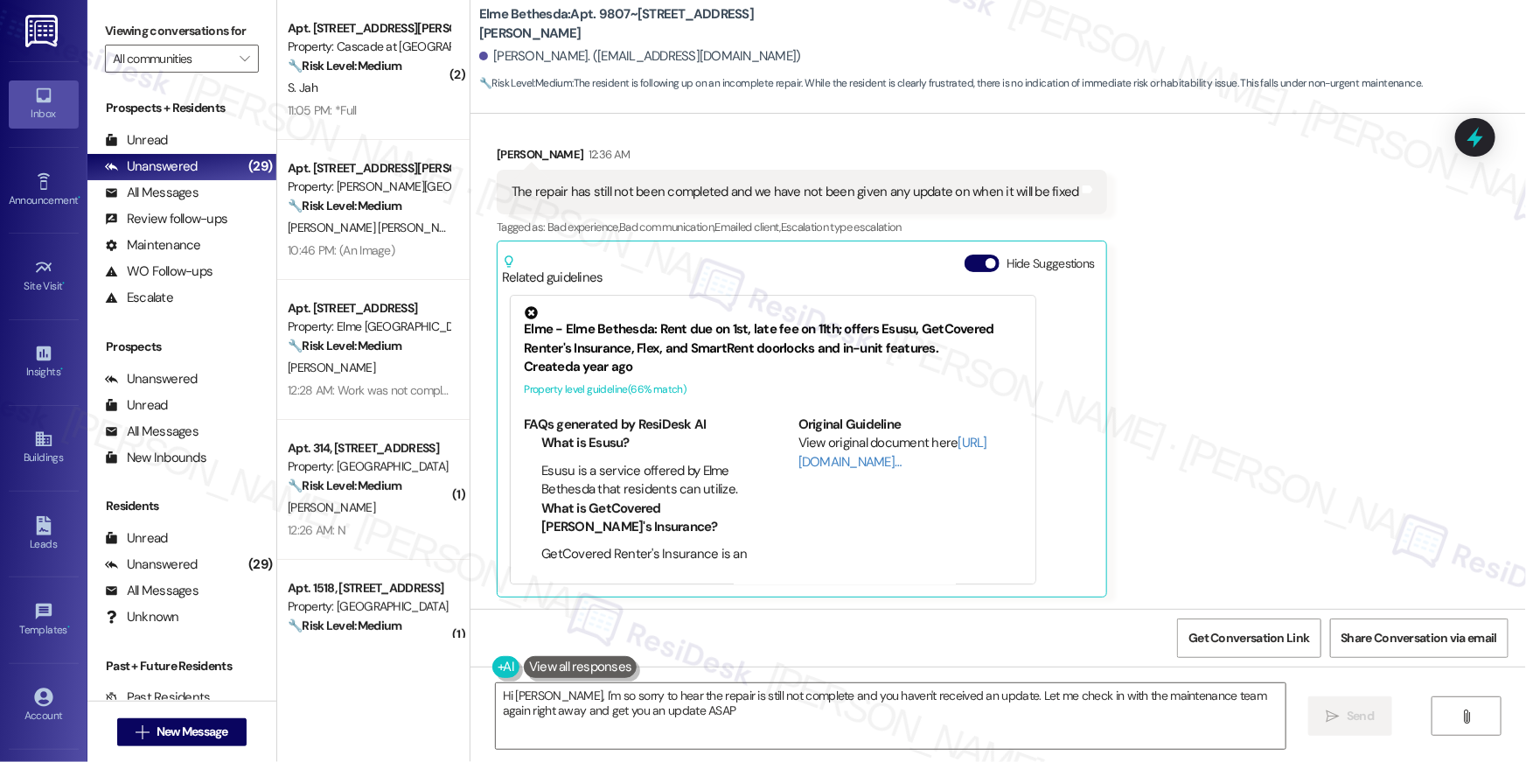
type textarea "Hi Benjamin, I'm so sorry to hear the repair is still not complete and you have…"
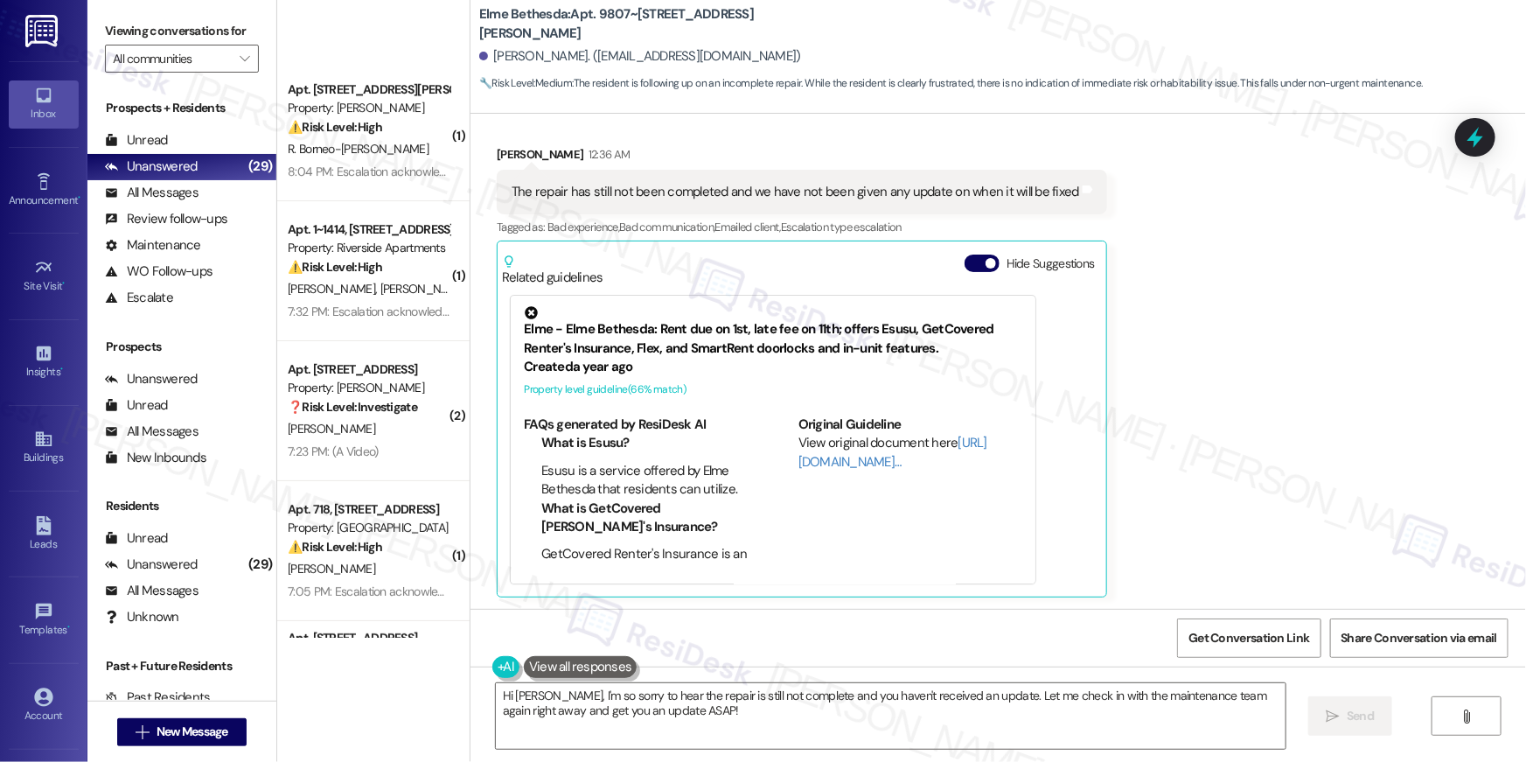
scroll to position [3419, 0]
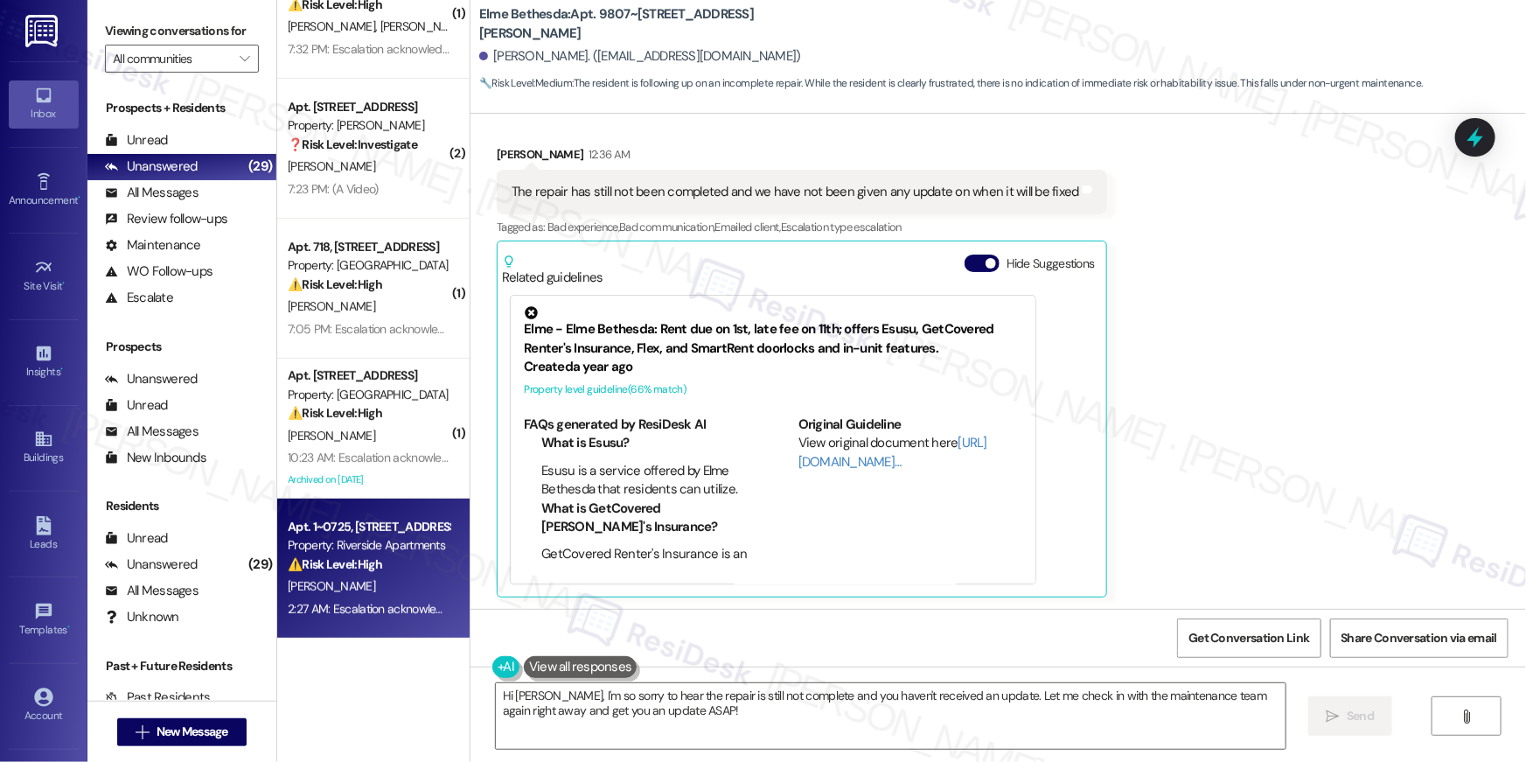
click at [385, 592] on div "[PERSON_NAME]" at bounding box center [368, 586] width 165 height 22
type textarea "Fetching suggested responses. Please feel free to read through the conversation…"
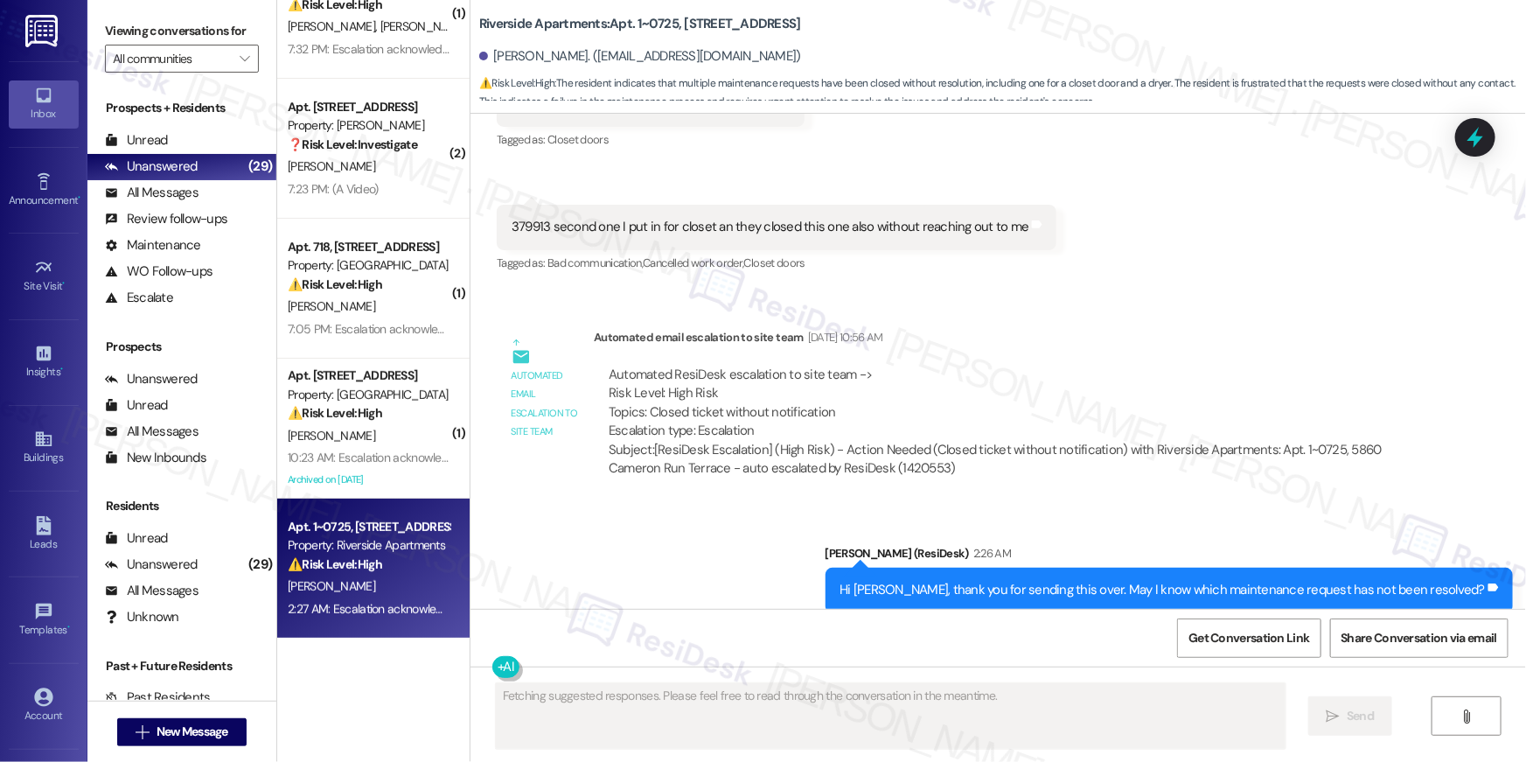
scroll to position [4629, 0]
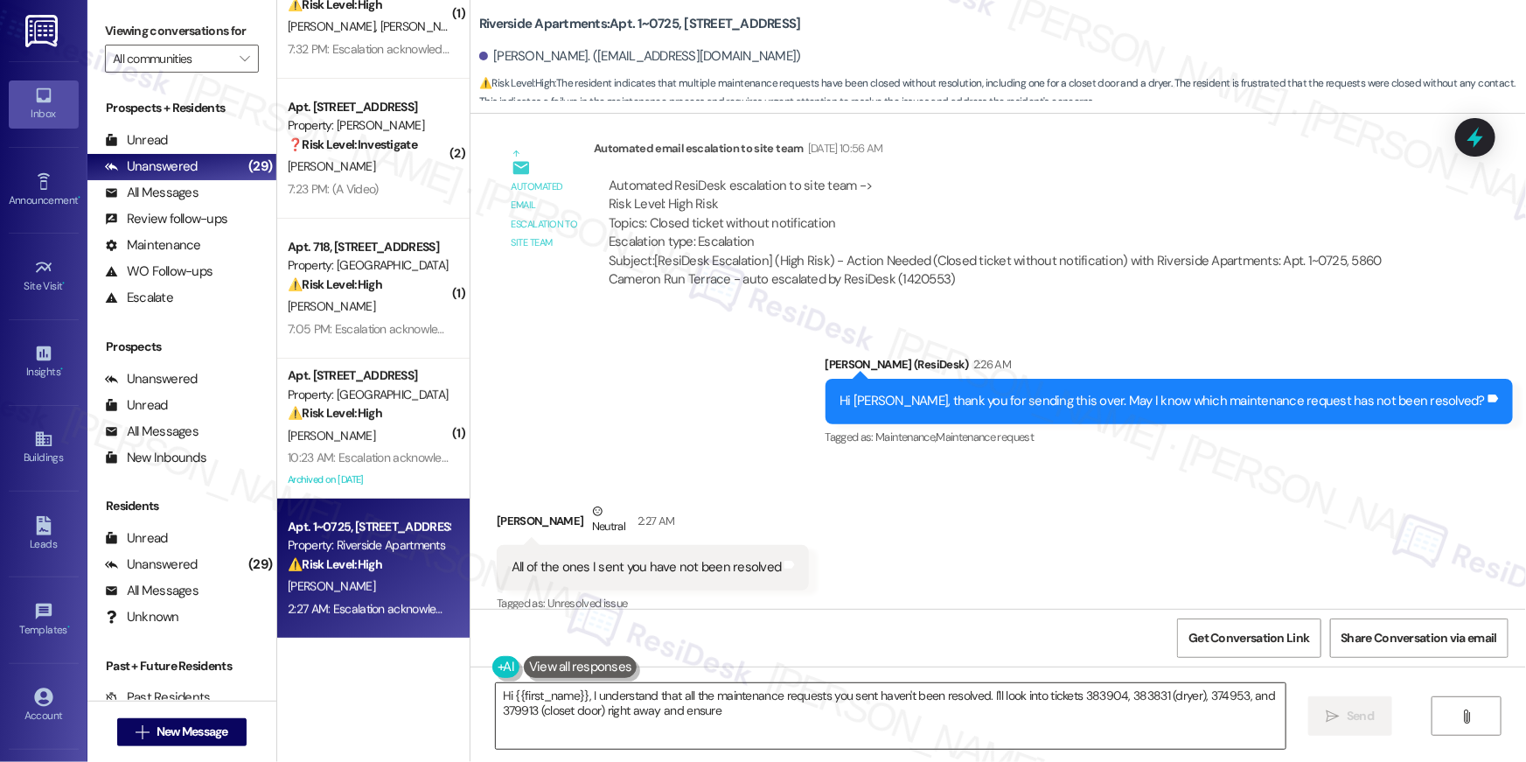
click at [692, 720] on textarea "Hi {{first_name}}, I understand that all the maintenance requests you sent have…" at bounding box center [891, 716] width 790 height 66
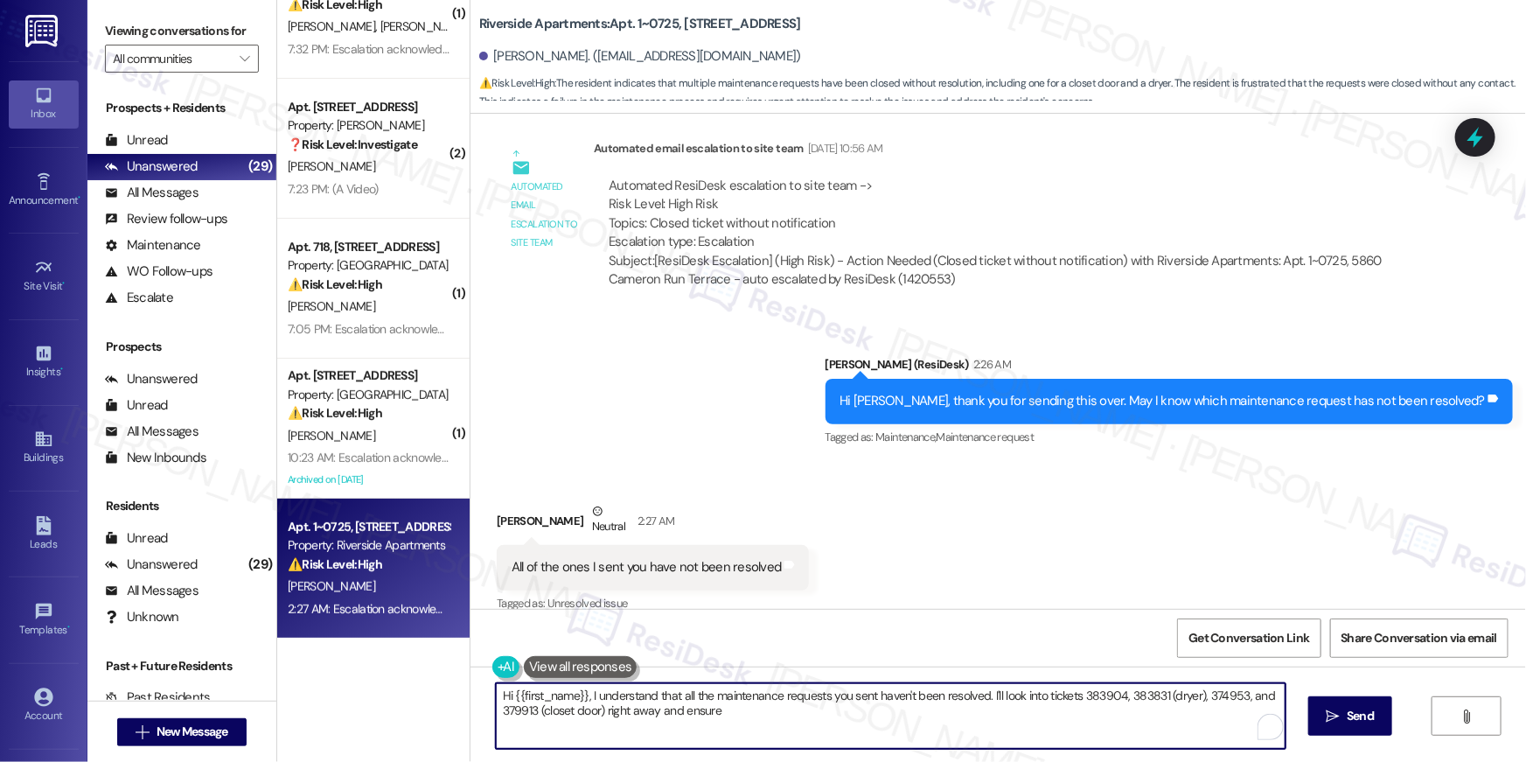
click at [692, 720] on textarea "Hi {{first_name}}, I understand that all the maintenance requests you sent have…" at bounding box center [891, 716] width 790 height 66
click at [701, 719] on textarea "Hi {{first_name}}, I understand that all the maintenance requests you sent have…" at bounding box center [891, 716] width 790 height 66
drag, startPoint x: 858, startPoint y: 717, endPoint x: 984, endPoint y: 716, distance: 125.9
click at [984, 716] on textarea "Hi {{first_name}}, I understand that all the maintenance requests you sent have…" at bounding box center [891, 716] width 790 height 66
click at [962, 715] on textarea "Hi {{first_name}}, I understand that all the maintenance requests you sent have…" at bounding box center [891, 716] width 790 height 66
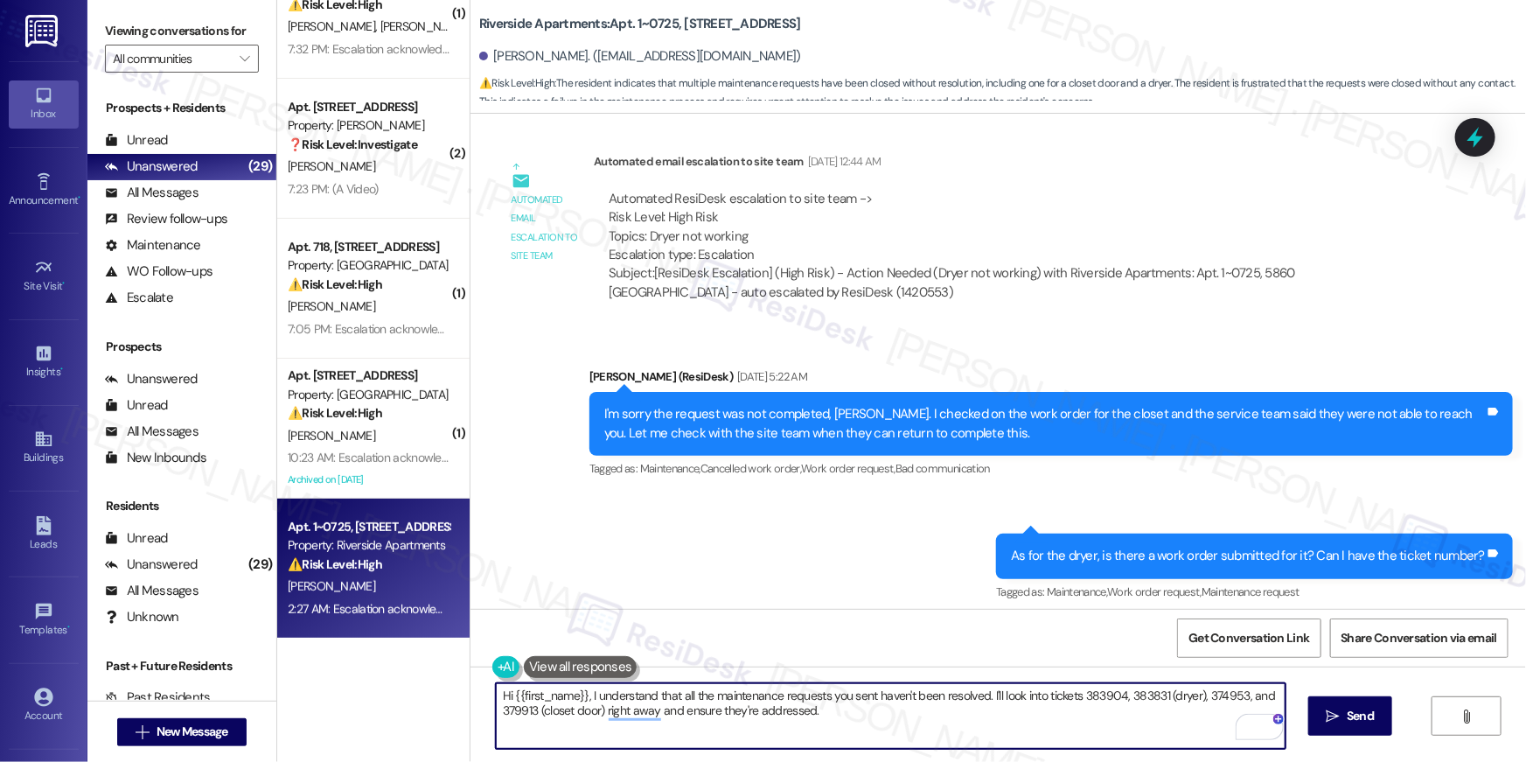
scroll to position [2456, 0]
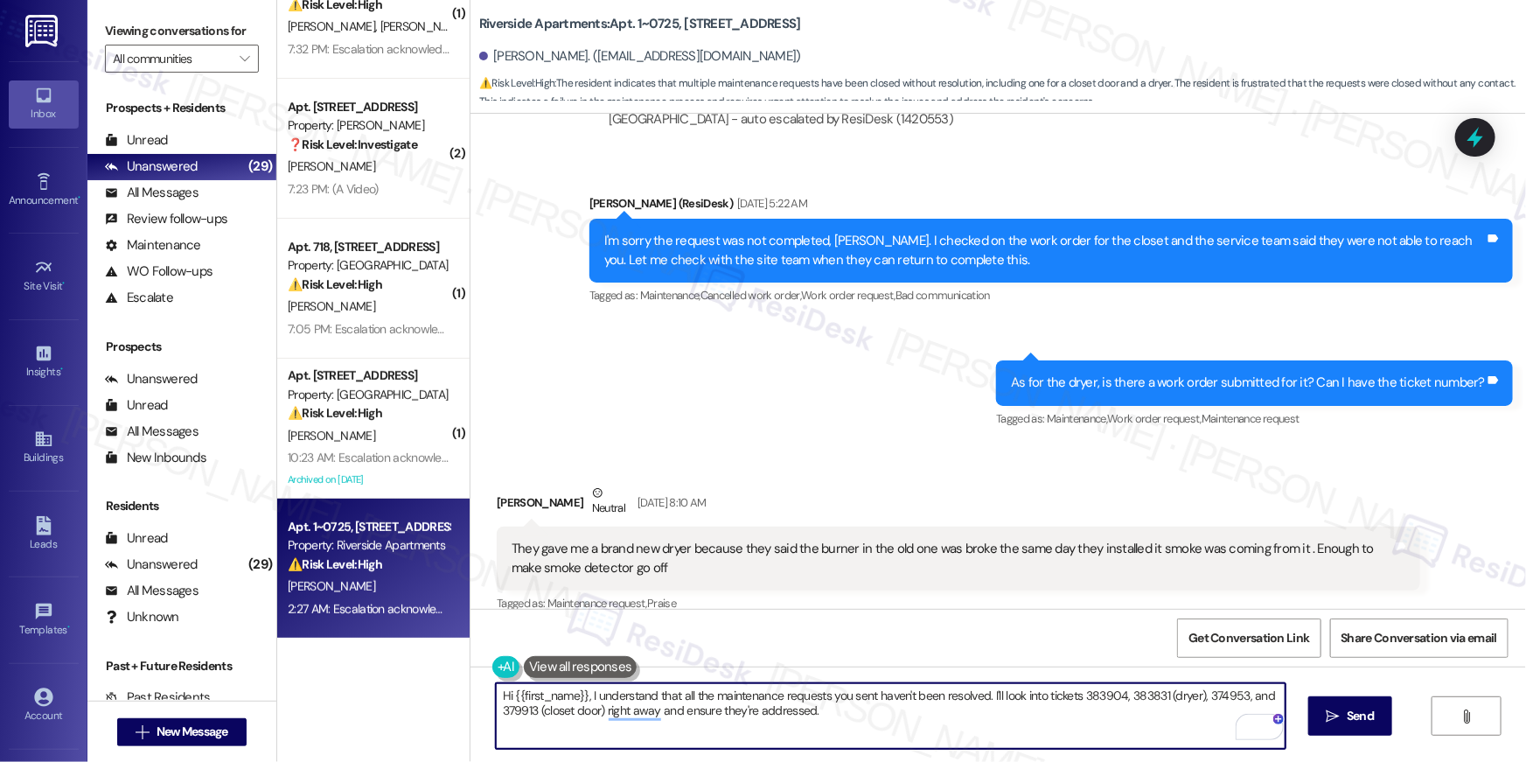
click at [783, 701] on textarea "Hi {{first_name}}, I understand that all the maintenance requests you sent have…" at bounding box center [891, 716] width 790 height 66
drag, startPoint x: 820, startPoint y: 723, endPoint x: 968, endPoint y: 699, distance: 149.6
click at [968, 699] on textarea "Hi {{first_name}}, I understand that all the maintenance requests you sent have…" at bounding box center [891, 716] width 790 height 66
click at [984, 697] on textarea "Hi {{first_name}}, I understand that all the maintenance requests you sent have…" at bounding box center [891, 716] width 790 height 66
type textarea "Hi {{first_name}}, I understand that all the maintenance requests you sent have…"
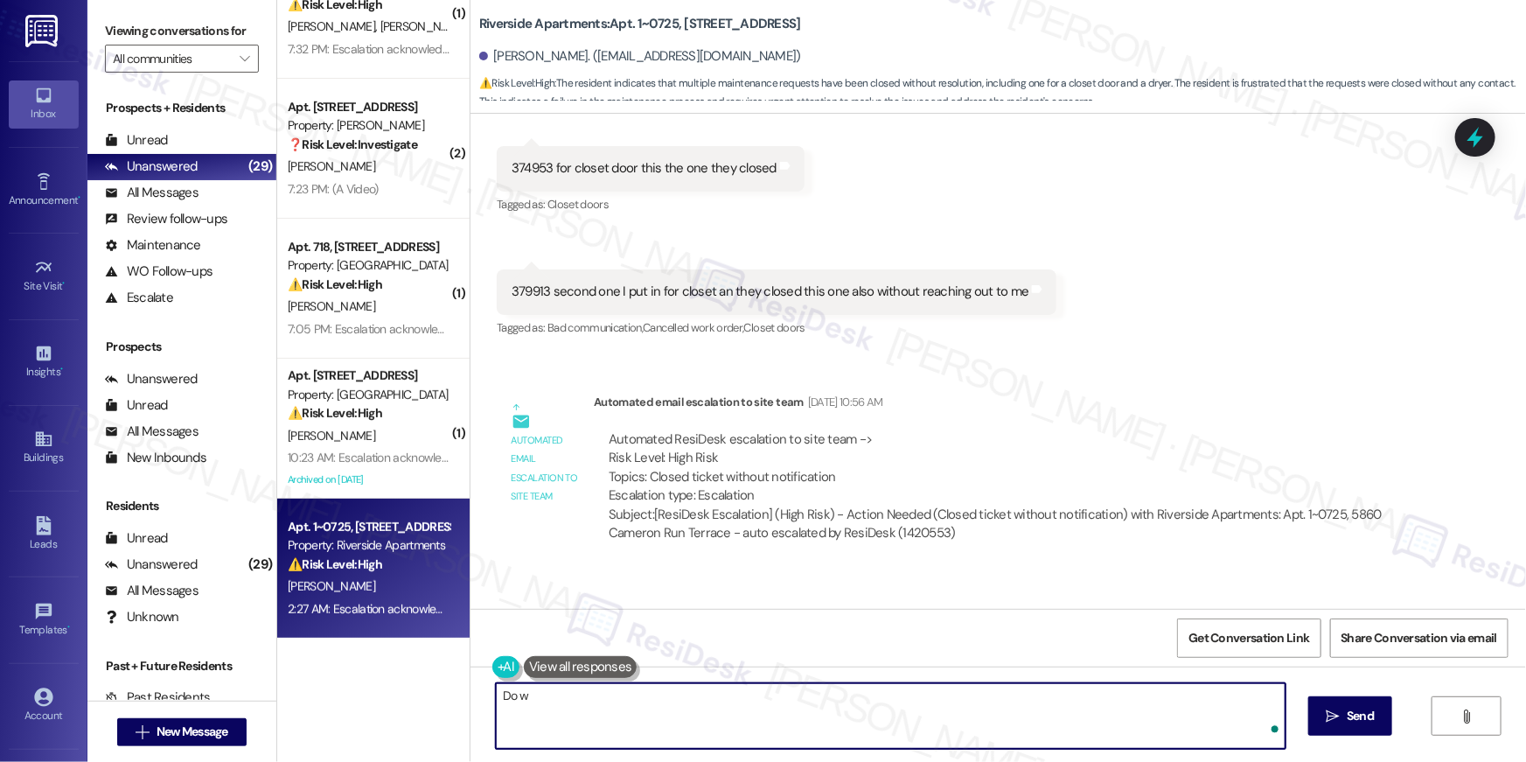
scroll to position [4629, 0]
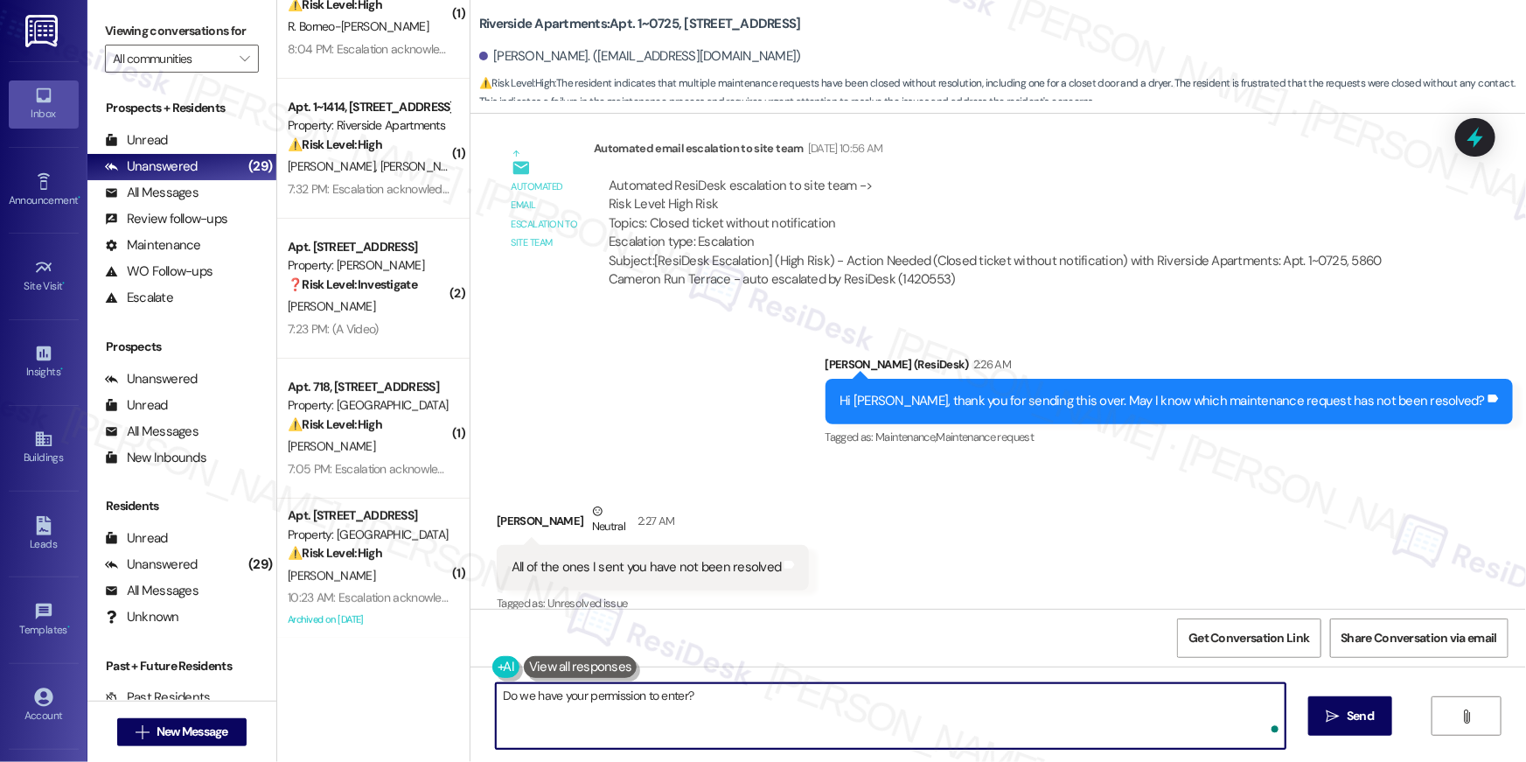
type textarea "Do we have your permission to enter?"
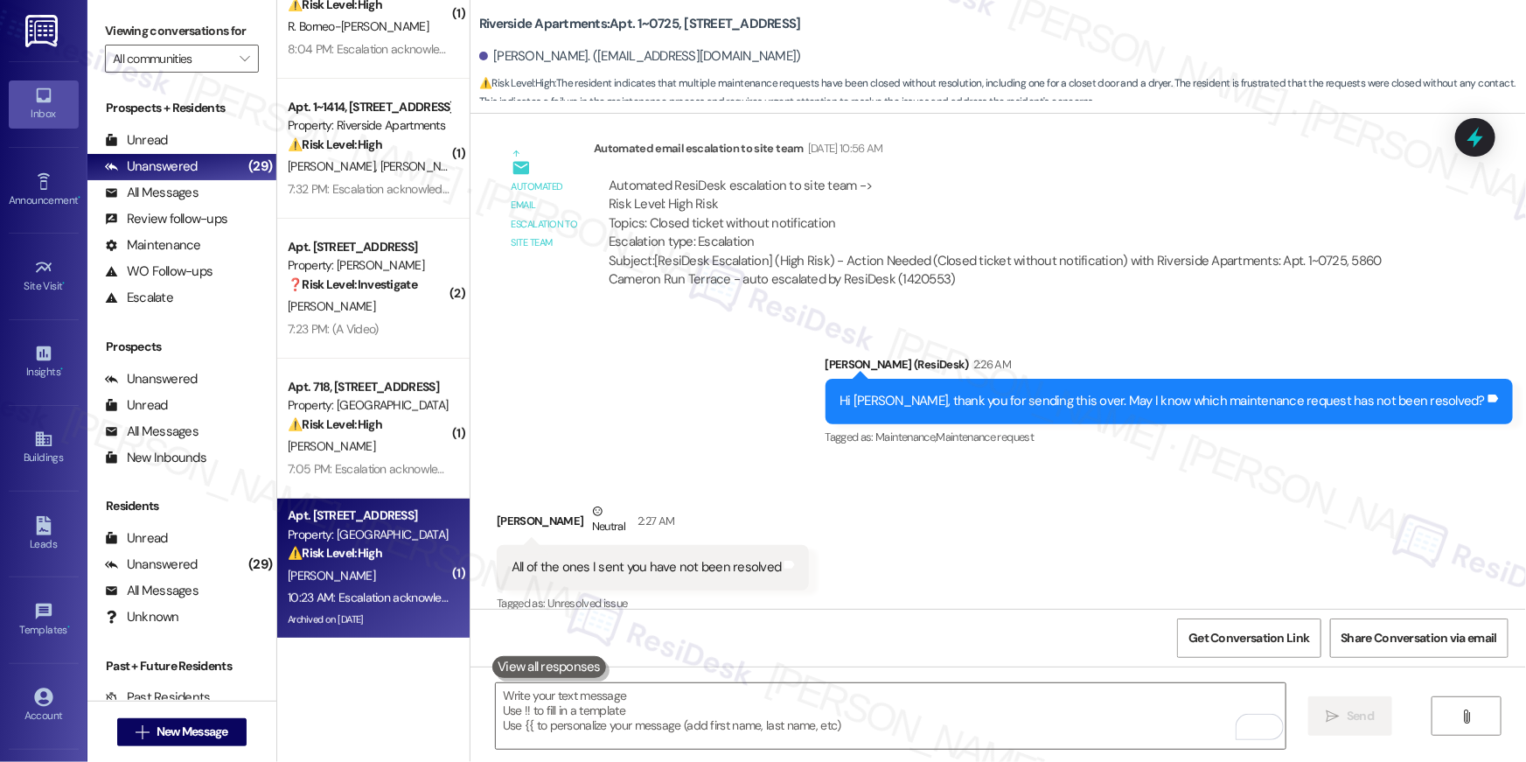
click at [401, 583] on div "D. Richards" at bounding box center [368, 576] width 165 height 22
type textarea "Fetching suggested responses. Please feel free to read through the conversation…"
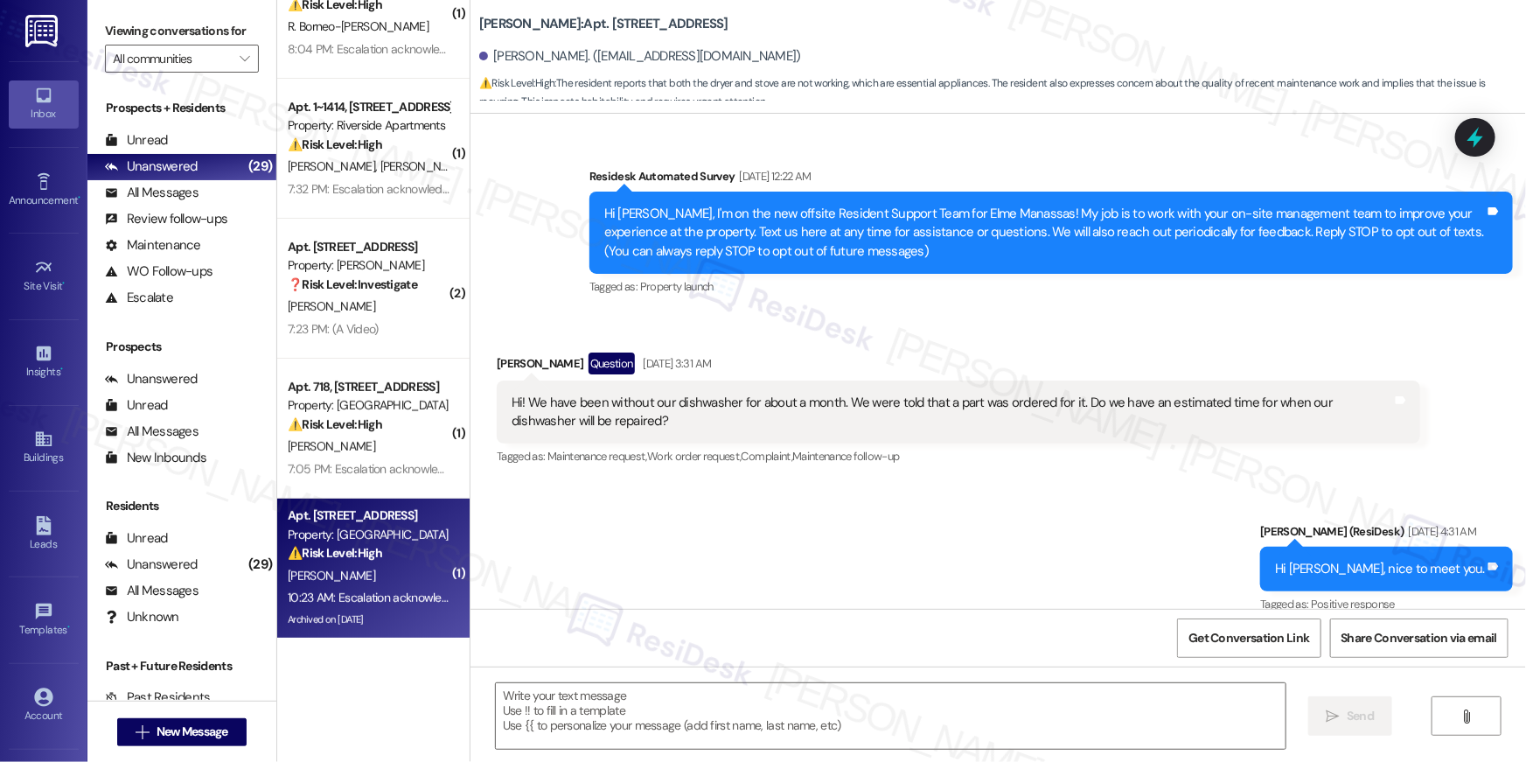
scroll to position [11513, 0]
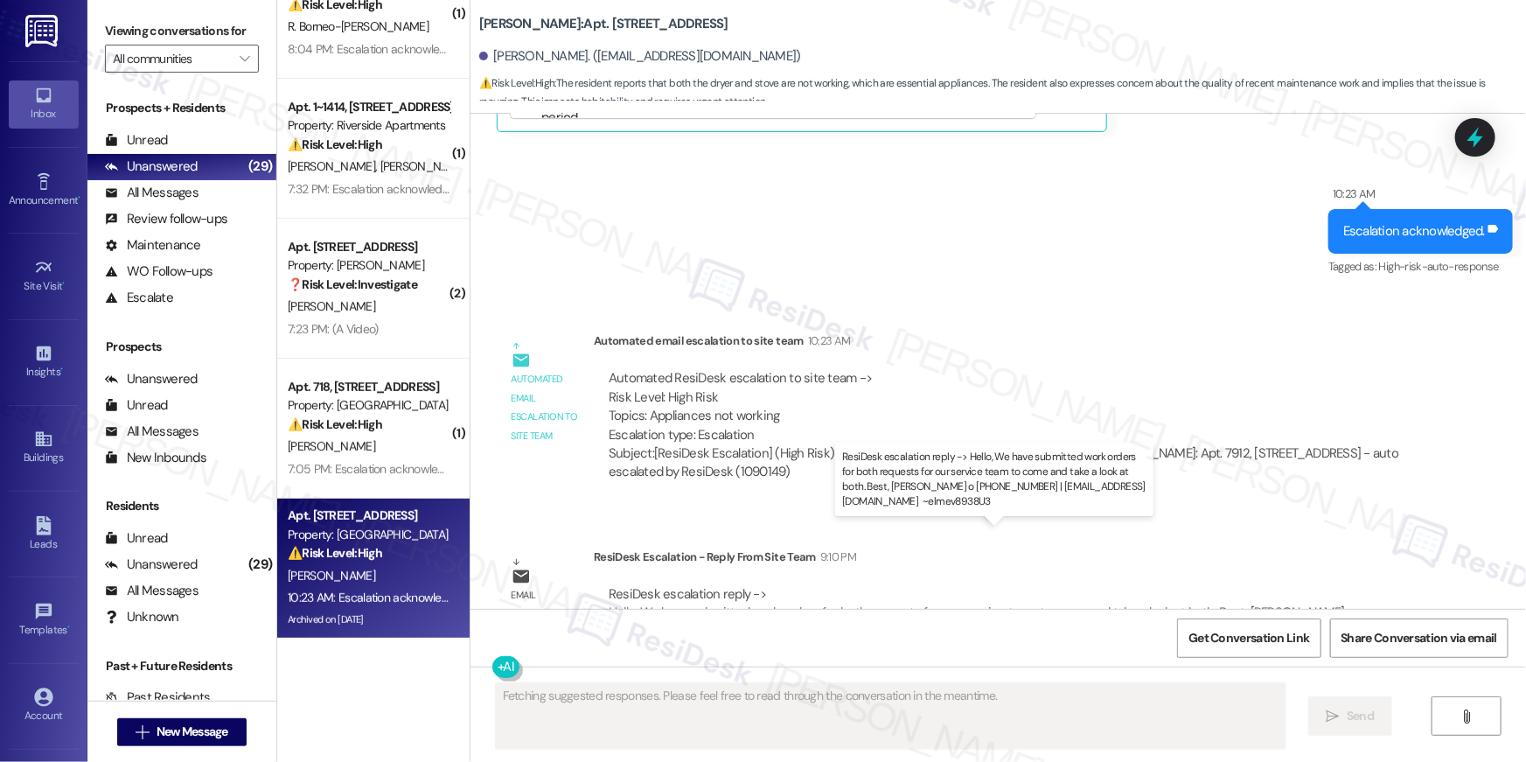
click at [1093, 585] on div "ResiDesk escalation reply -> Hello, We have submitted work orders for both requ…" at bounding box center [982, 612] width 747 height 55
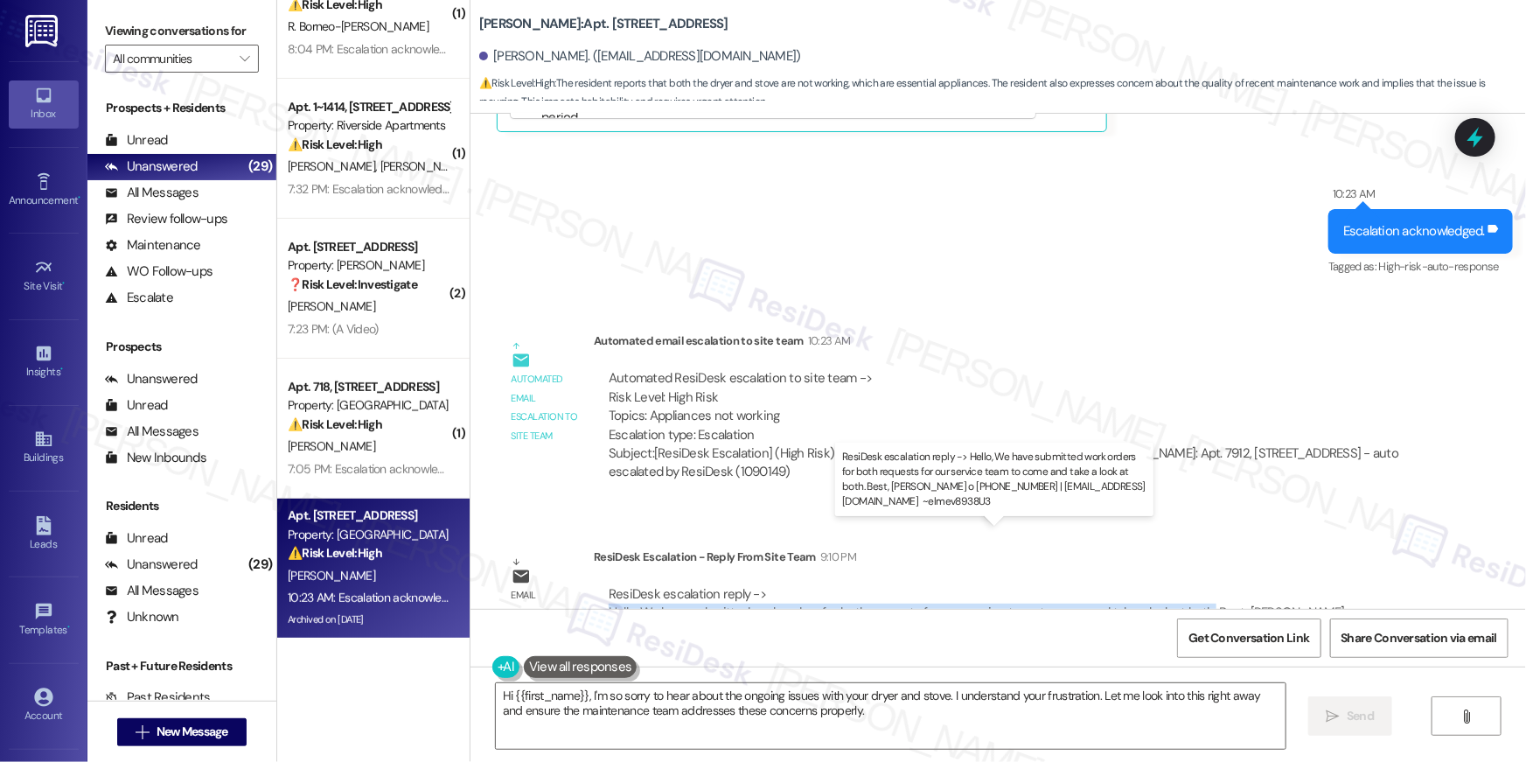
drag, startPoint x: 601, startPoint y: 553, endPoint x: 1190, endPoint y: 560, distance: 589.3
click at [1190, 585] on div "ResiDesk escalation reply -> Hello, We have submitted work orders for both requ…" at bounding box center [982, 612] width 747 height 55
copy div "Hello, We have submitted work orders for both requests for our service team to …"
click at [870, 713] on textarea "Hi {{first_name}}, I'm so sorry to hear about the ongoing issues with your drye…" at bounding box center [891, 716] width 790 height 66
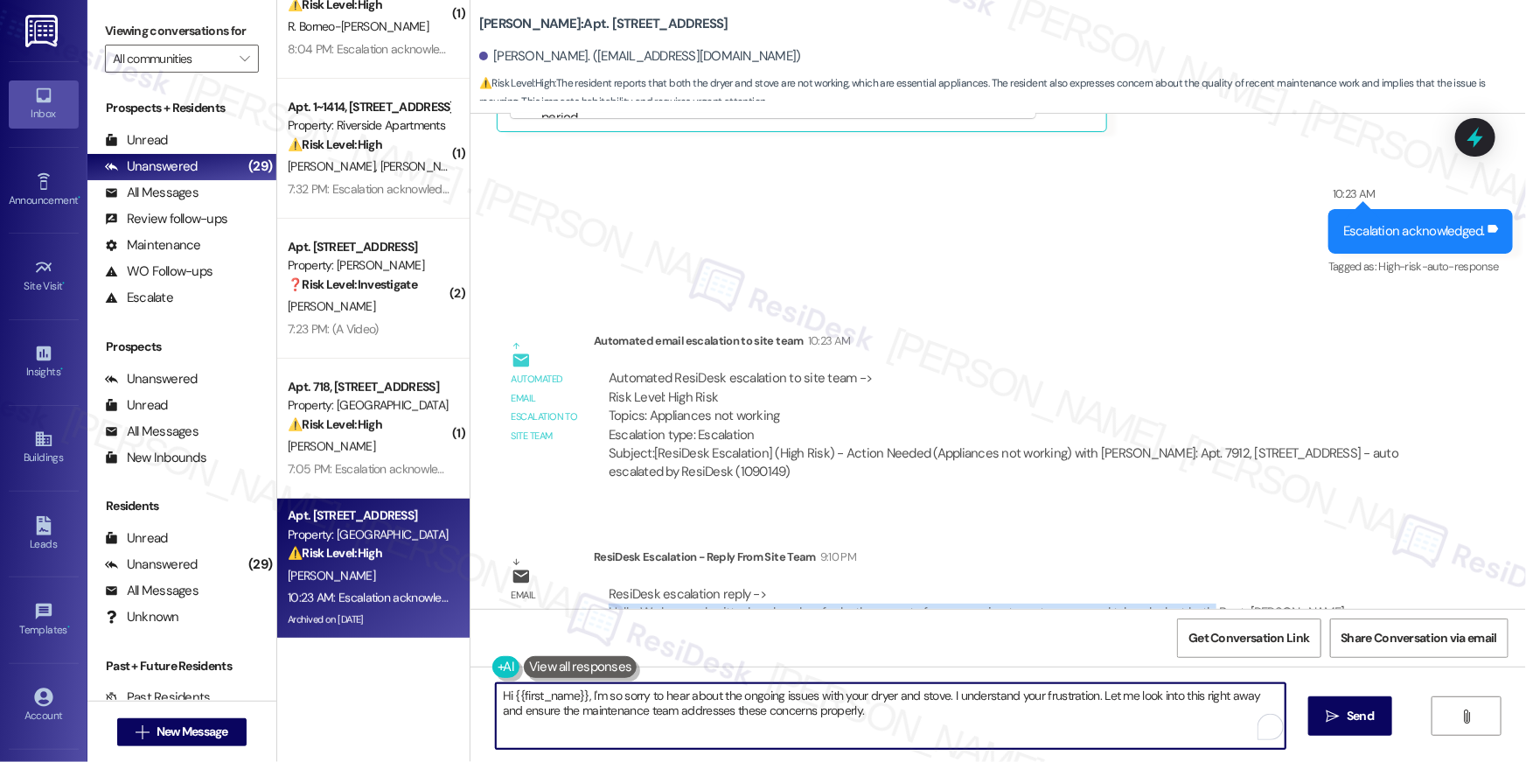
click at [859, 708] on textarea "Hi {{first_name}}, I'm so sorry to hear about the ongoing issues with your drye…" at bounding box center [891, 716] width 790 height 66
drag, startPoint x: 581, startPoint y: 688, endPoint x: 734, endPoint y: 761, distance: 169.3
click at [719, 761] on div "Hi {{first_name}}, I'm so sorry to hear about the ongoing issues with your drye…" at bounding box center [997, 731] width 1055 height 131
paste textarea "received an update from the site team — work orders have been submitted for bot…"
type textarea "Hi {{first_name}}, I received an update from the site team — work orders have b…"
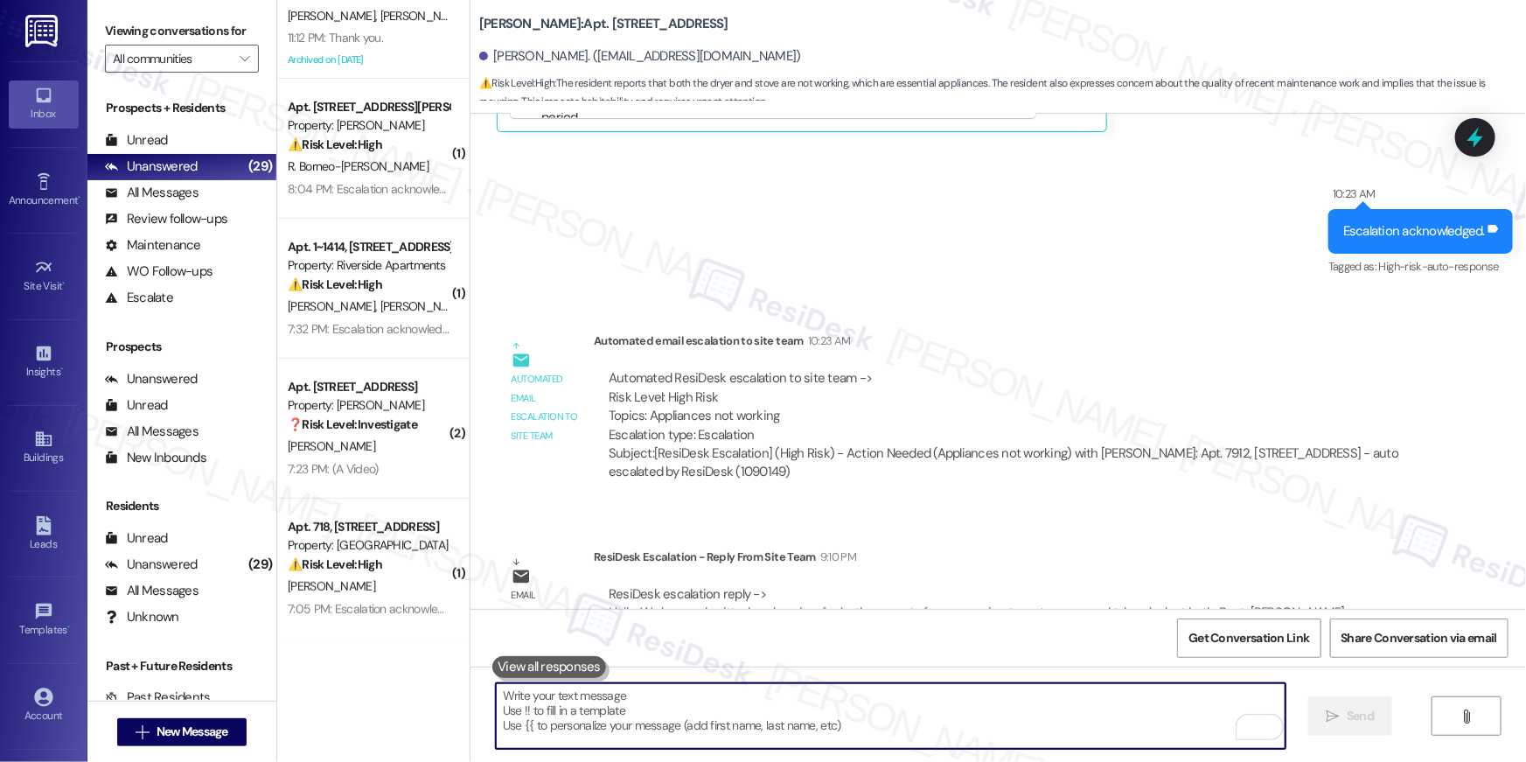
scroll to position [10990, 0]
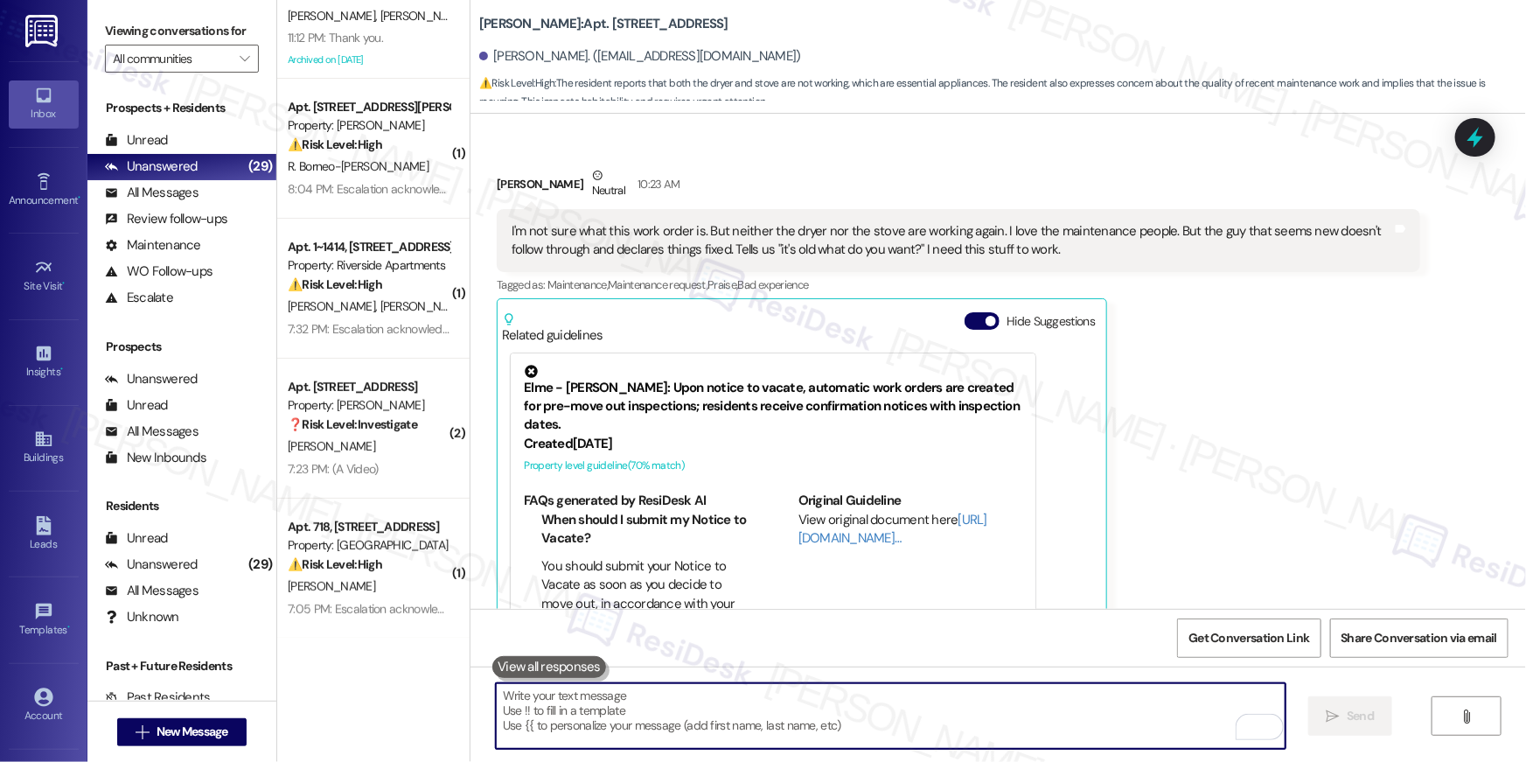
click at [1063, 707] on textarea "To enrich screen reader interactions, please activate Accessibility in Grammarl…" at bounding box center [891, 716] width 790 height 66
click at [1063, 708] on textarea "To enrich screen reader interactions, please activate Accessibility in Grammarl…" at bounding box center [891, 716] width 790 height 66
paste textarea "I received an update from the site team — work orders have been submitted for b…"
type textarea "I received an update from the site team — work orders have been submitted for b…"
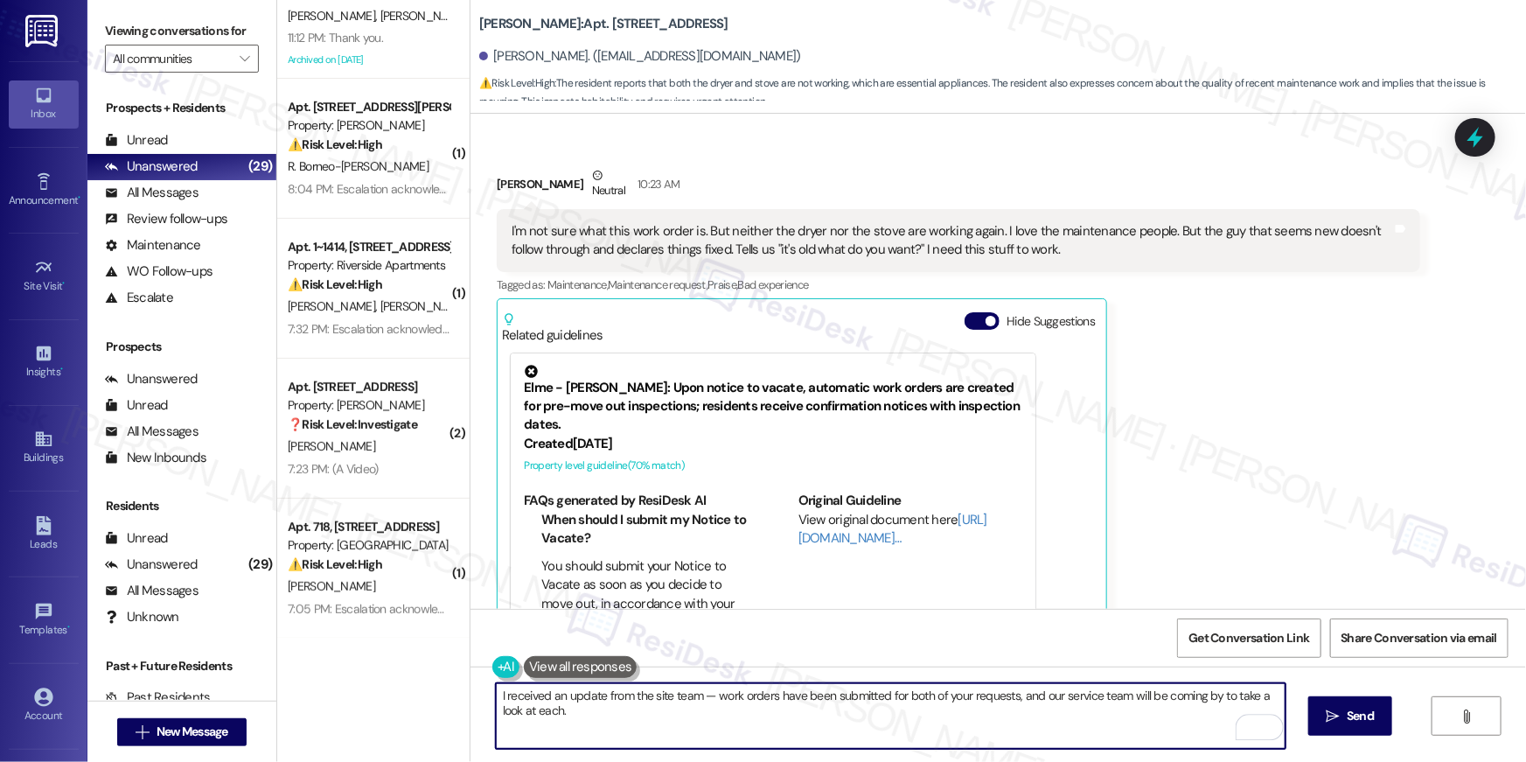
click at [1065, 707] on textarea "I received an update from the site team — work orders have been submitted for b…" at bounding box center [891, 716] width 790 height 66
paste textarea "To enrich screen reader interactions, please activate Accessibility in Grammarl…"
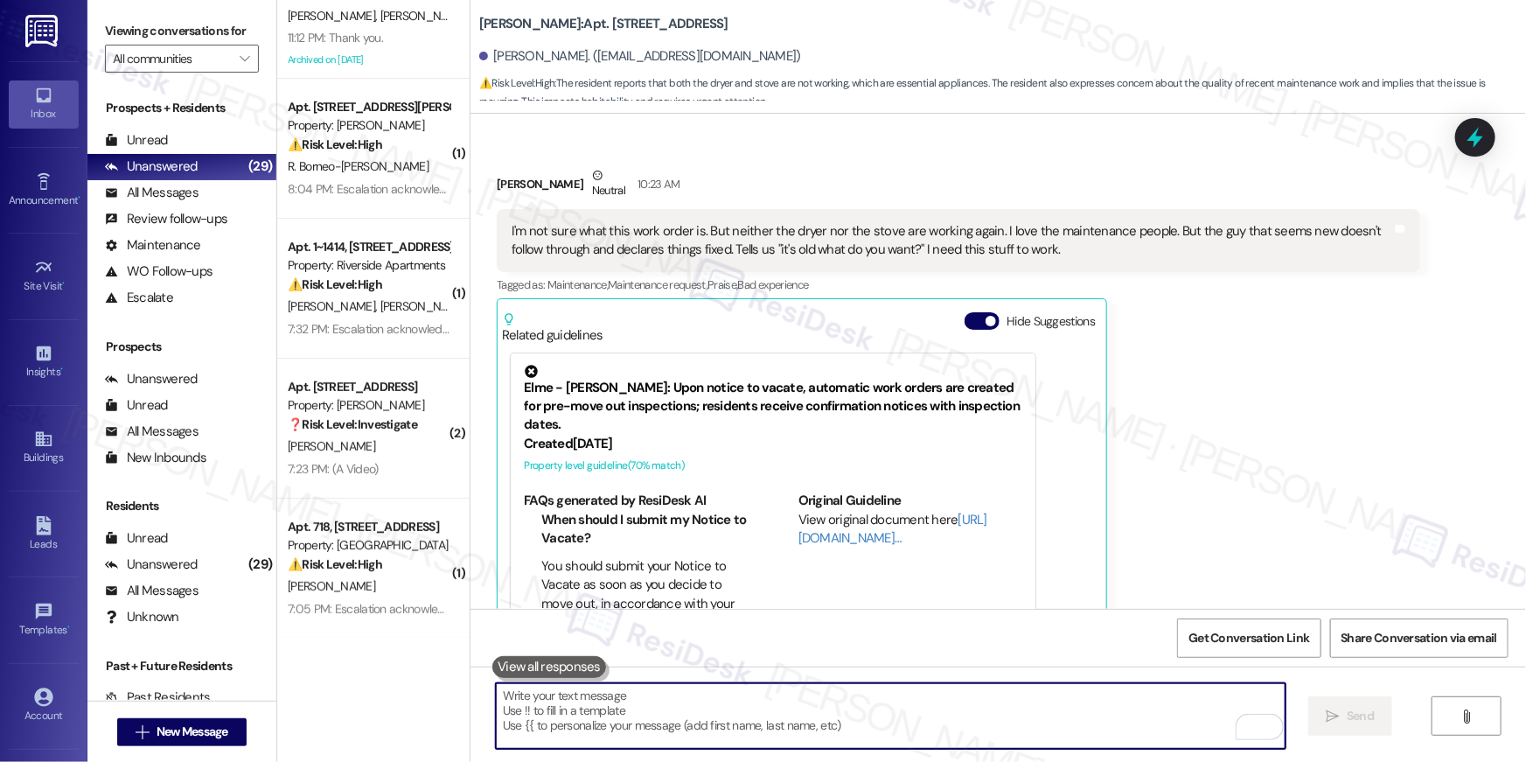
click at [946, 717] on textarea "To enrich screen reader interactions, please activate Accessibility in Grammarl…" at bounding box center [891, 716] width 790 height 66
paste textarea "In the meantime, if there's anything else I can assist you with, let me know."
type textarea "In the meantime, if there's anything else I can assist you with, let me know."
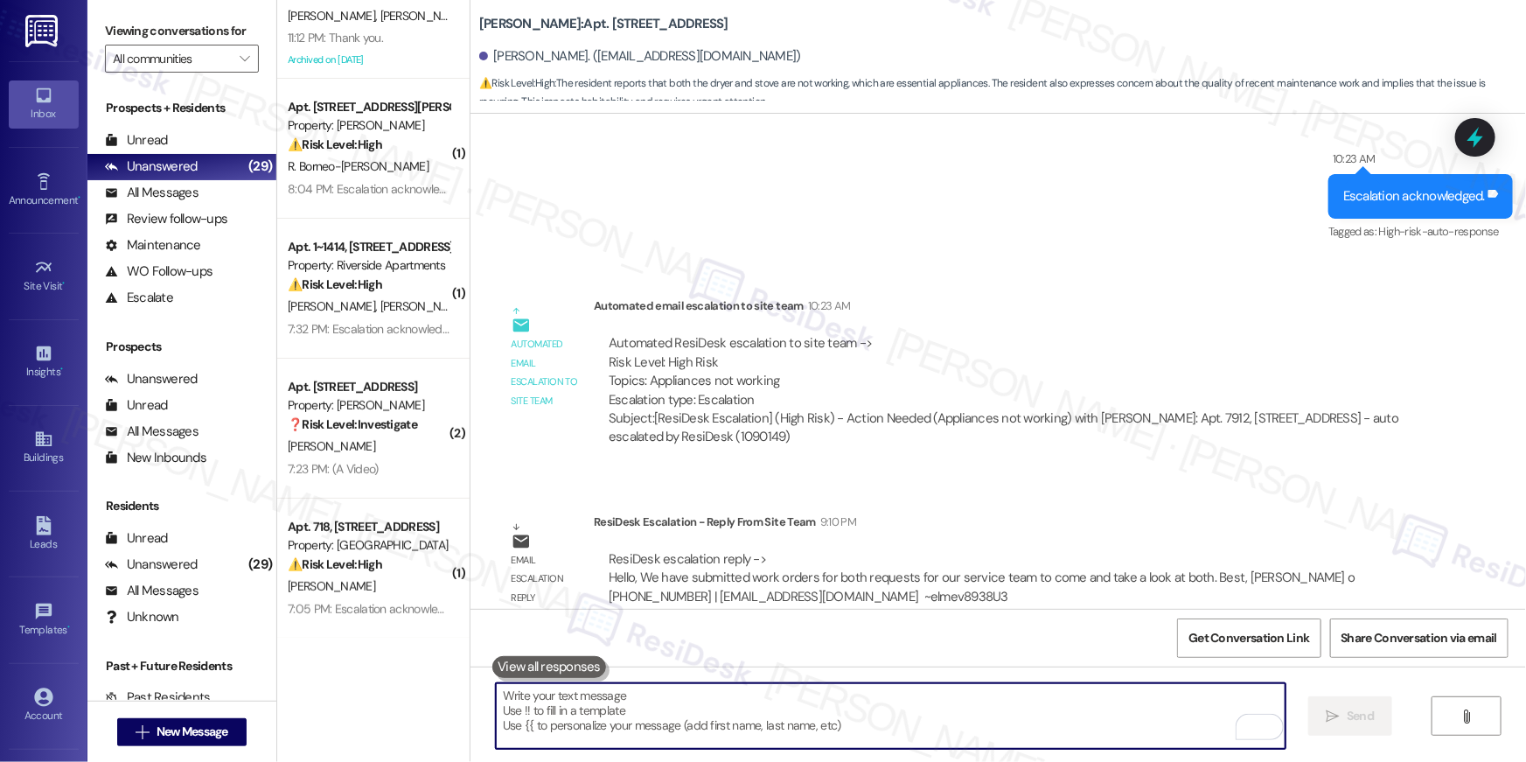
scroll to position [11775, 0]
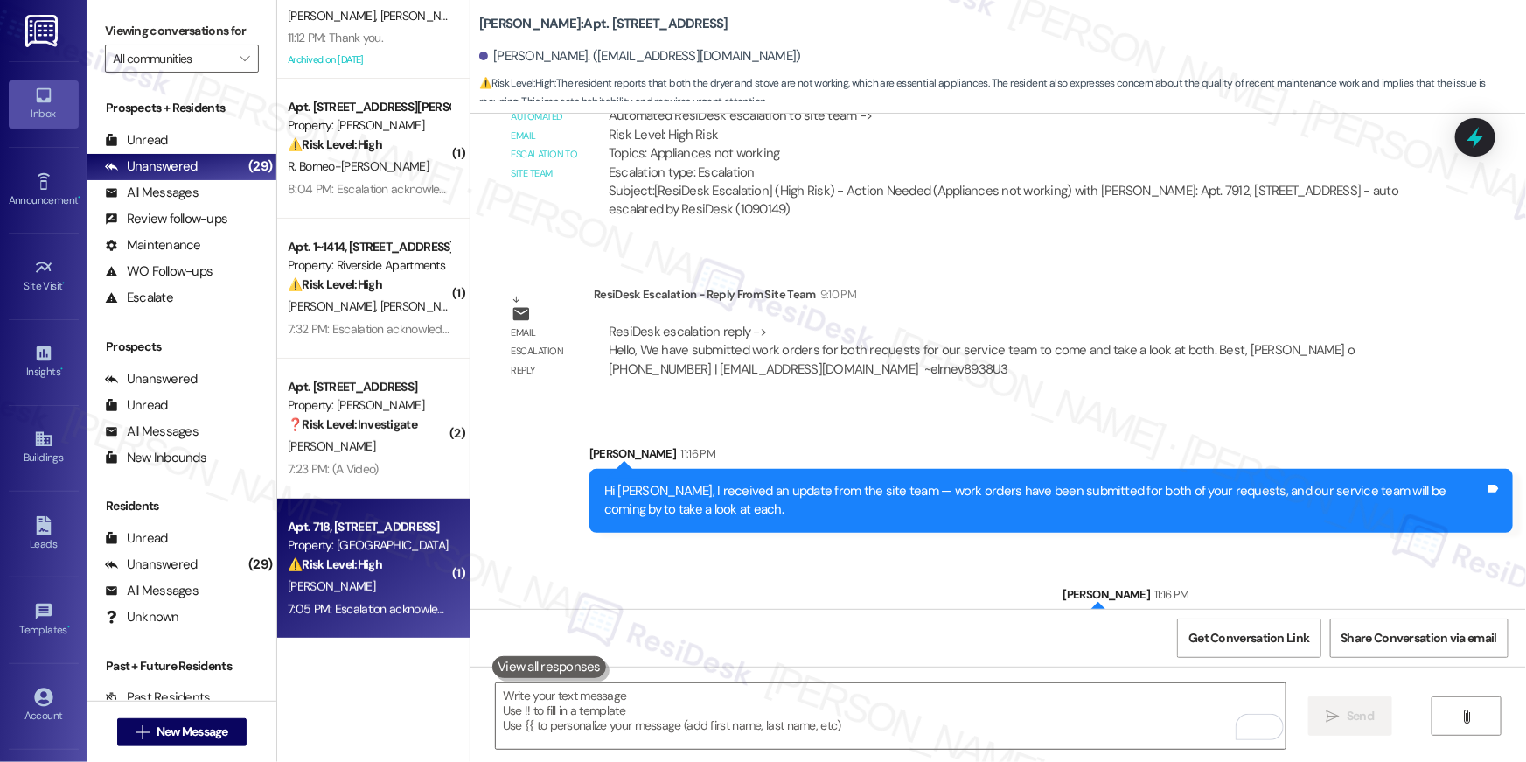
click at [364, 595] on div "B. Jones" at bounding box center [368, 586] width 165 height 22
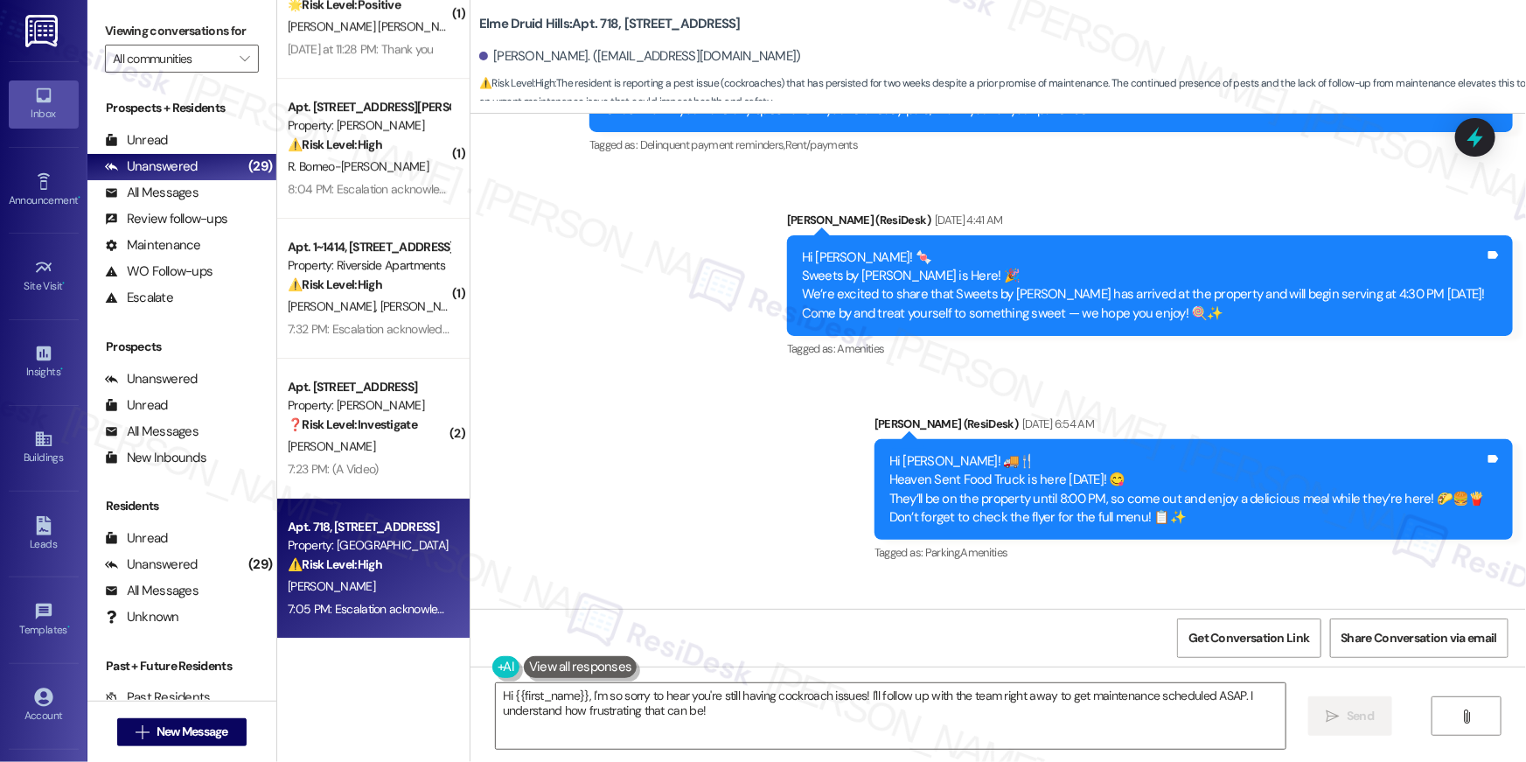
scroll to position [43301, 0]
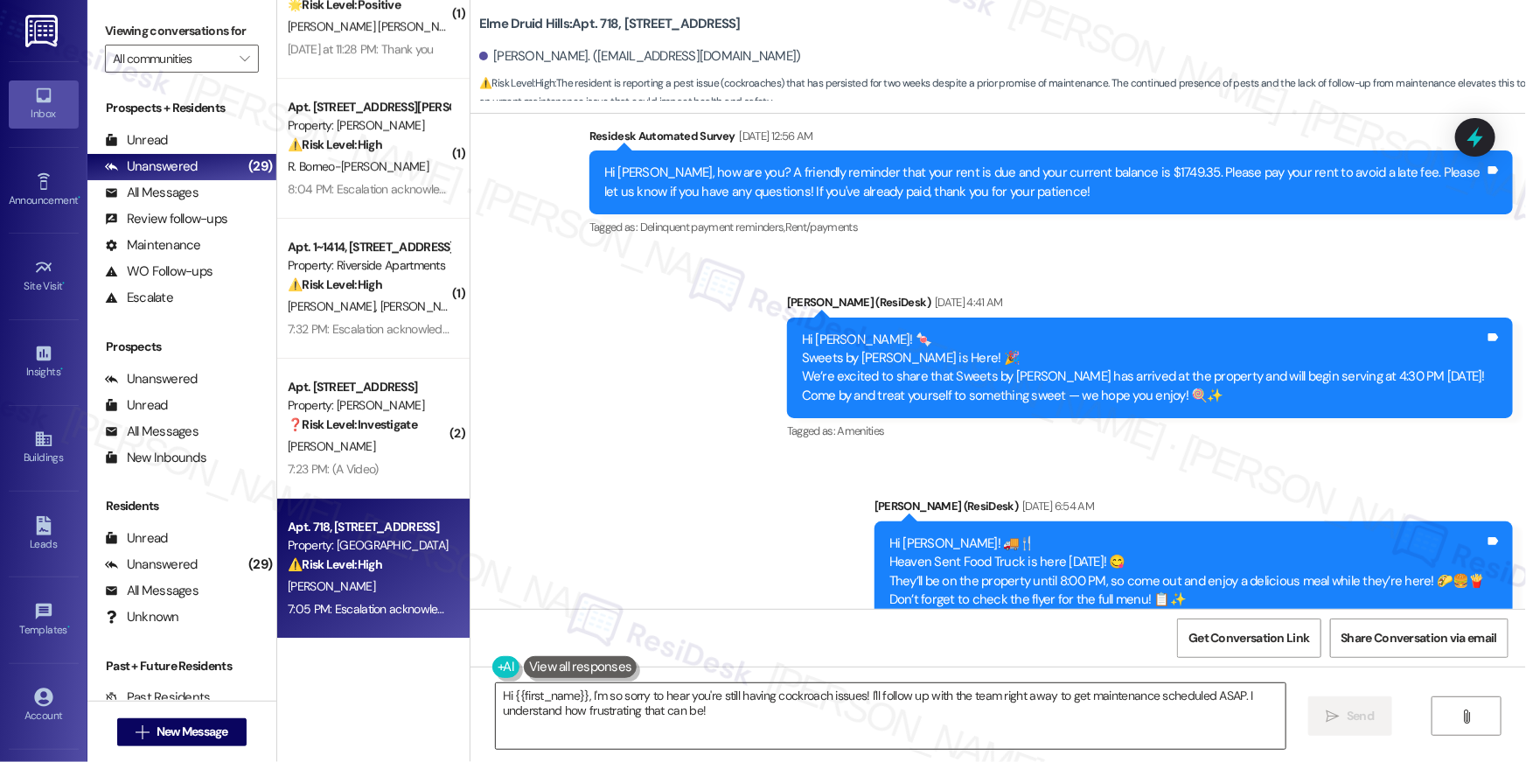
click at [728, 715] on textarea "Hi {{first_name}}, I'm so sorry to hear you're still having cockroach issues! I…" at bounding box center [891, 716] width 790 height 66
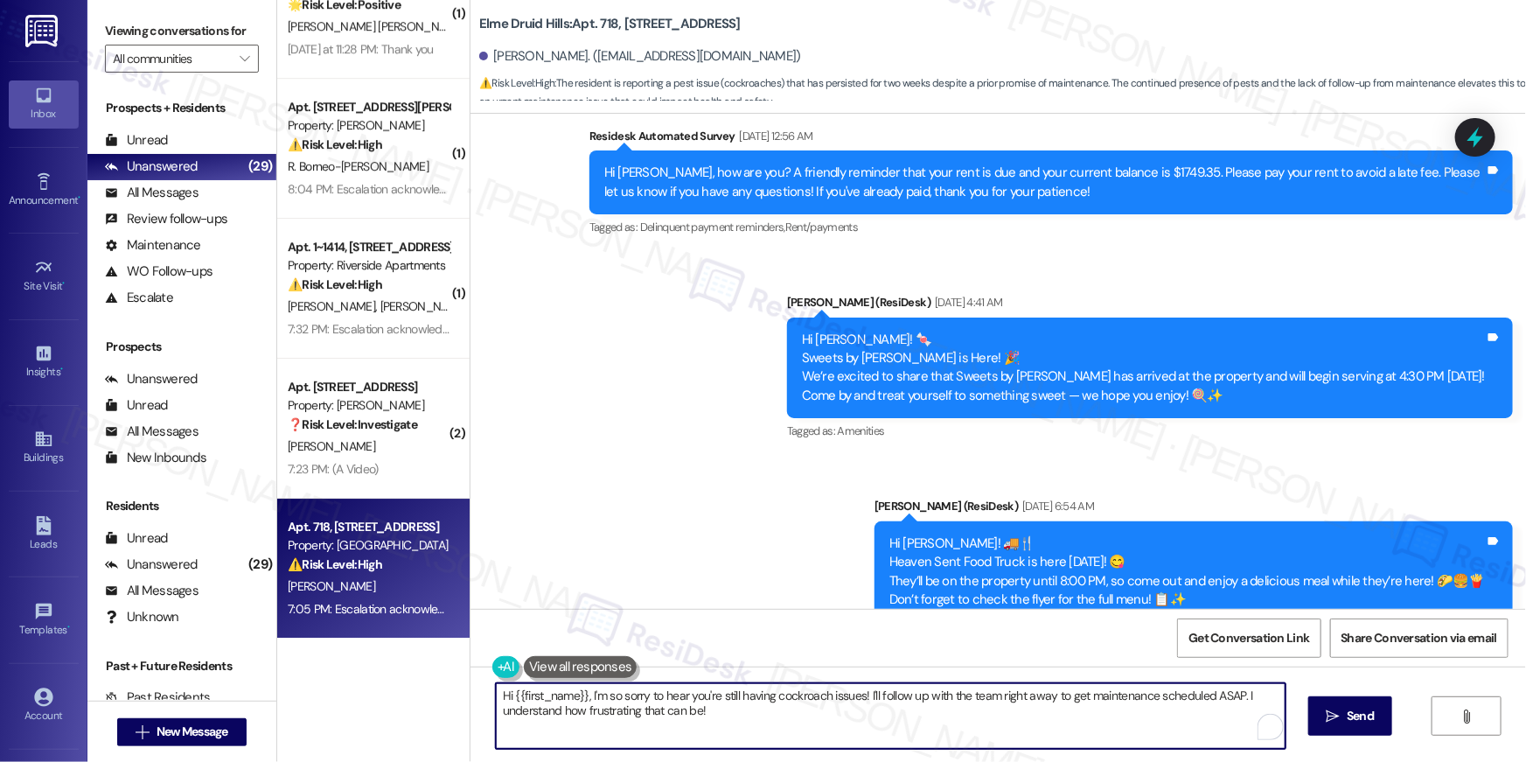
drag, startPoint x: 778, startPoint y: 720, endPoint x: 841, endPoint y: 722, distance: 63.0
click at [778, 720] on textarea "Hi {{first_name}}, I'm so sorry to hear you're still having cockroach issues! I…" at bounding box center [891, 716] width 790 height 66
drag, startPoint x: 876, startPoint y: 720, endPoint x: 873, endPoint y: 708, distance: 12.5
click at [877, 720] on textarea "Hi {{first_name}}, I'm so sorry to hear you're still having cockroach issues! I…" at bounding box center [891, 716] width 790 height 66
drag, startPoint x: 866, startPoint y: 693, endPoint x: 876, endPoint y: 745, distance: 52.6
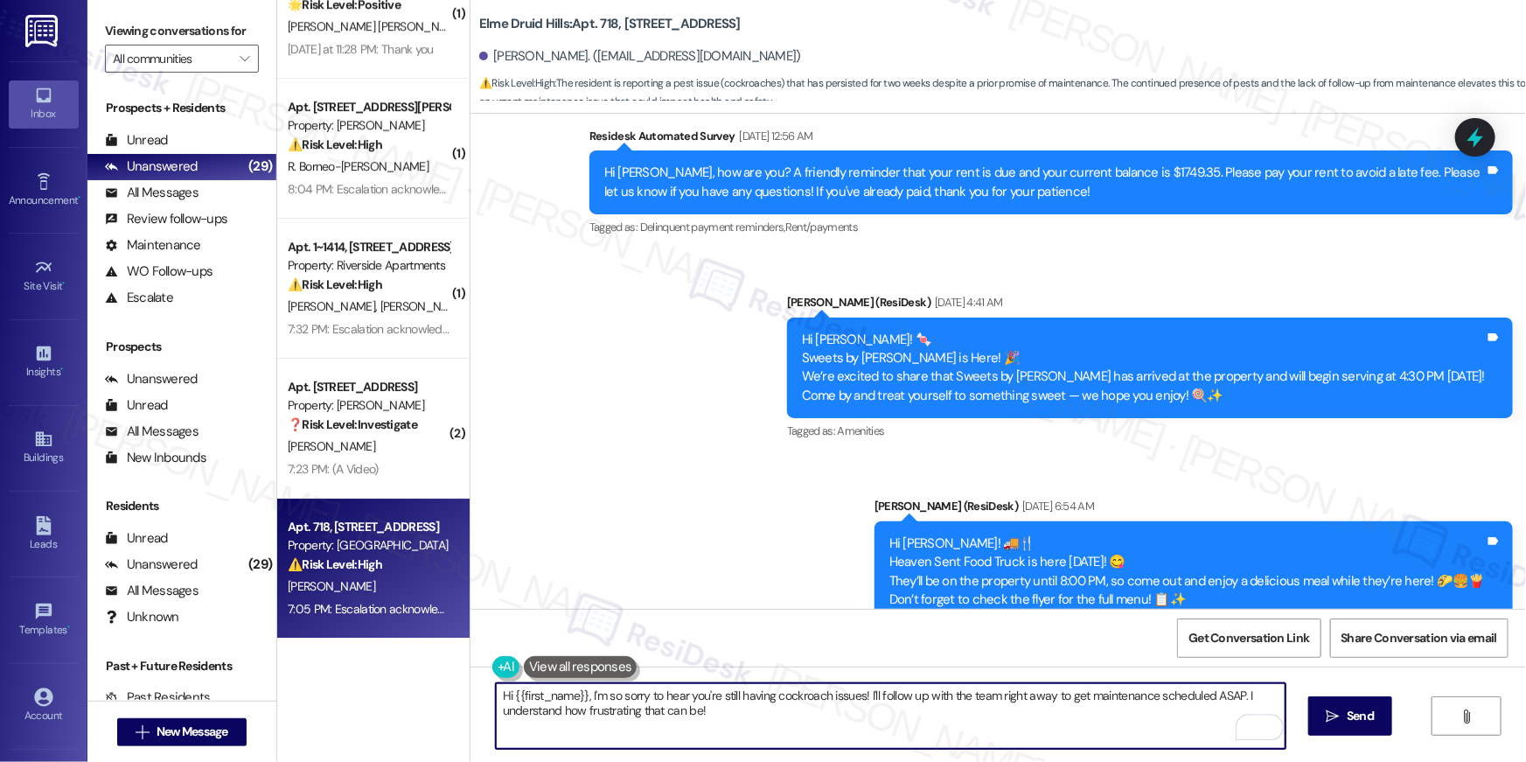
click at [876, 745] on textarea "Hi {{first_name}}, I'm so sorry to hear you're still having cockroach issues! I…" at bounding box center [891, 716] width 790 height 66
type textarea "Hi {{first_name}}, I'm so sorry to hear you're still having cockroach issues! D…"
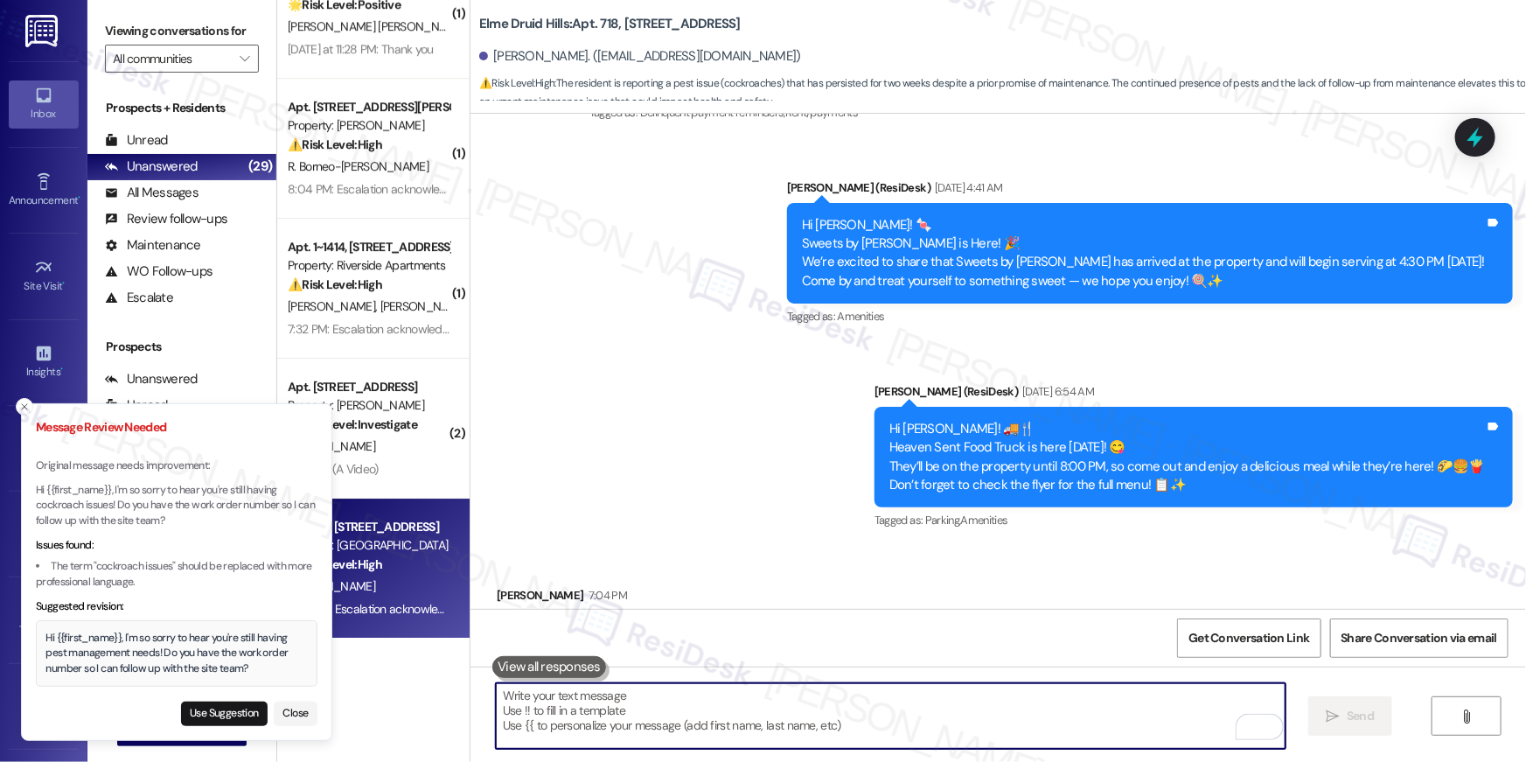
scroll to position [44107, 0]
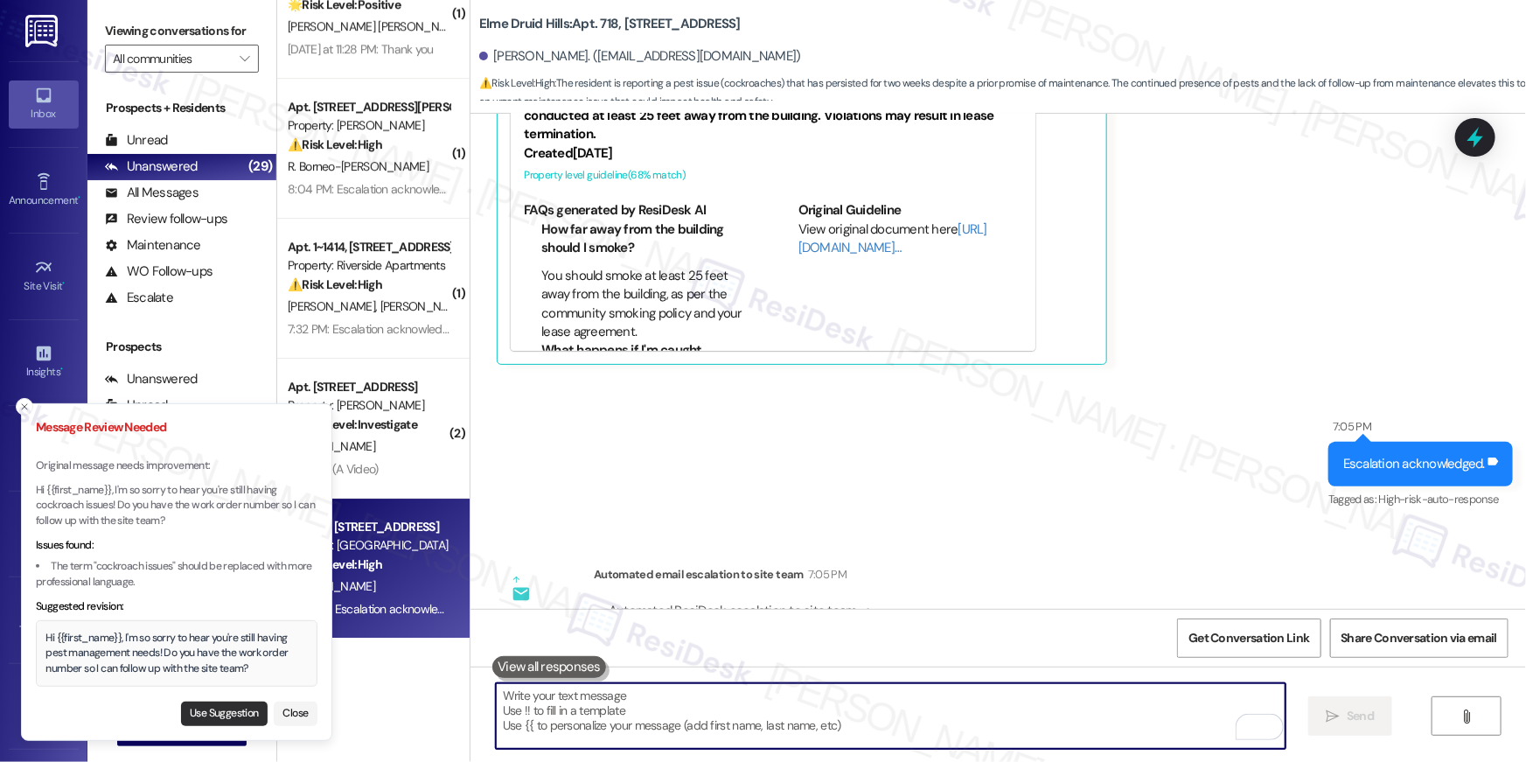
click at [251, 701] on button "Use Suggestion" at bounding box center [224, 713] width 87 height 24
type textarea "Hi {{first_name}}, I'm so sorry to hear you're still having pest management nee…"
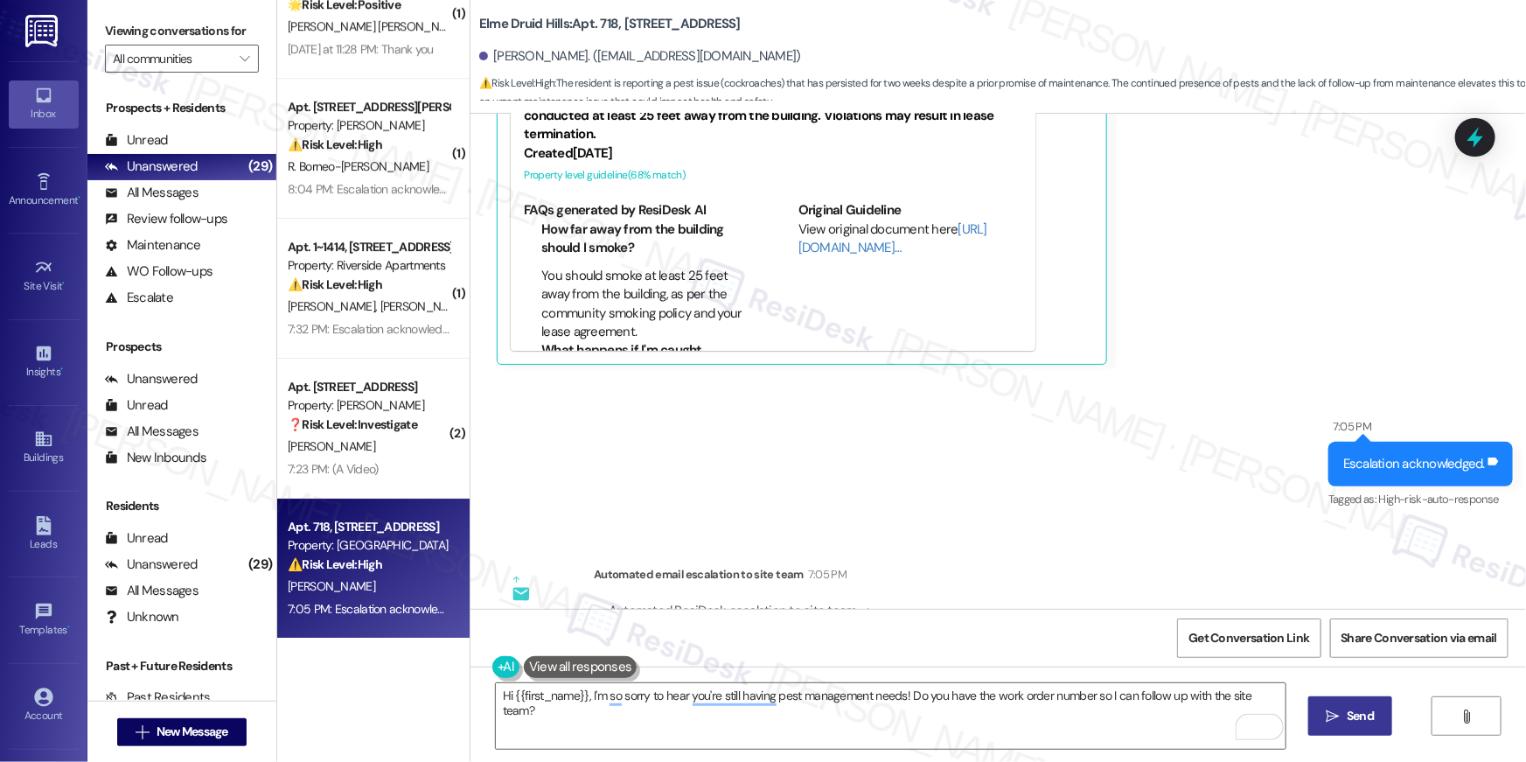
click at [1335, 709] on icon "" at bounding box center [1332, 716] width 13 height 14
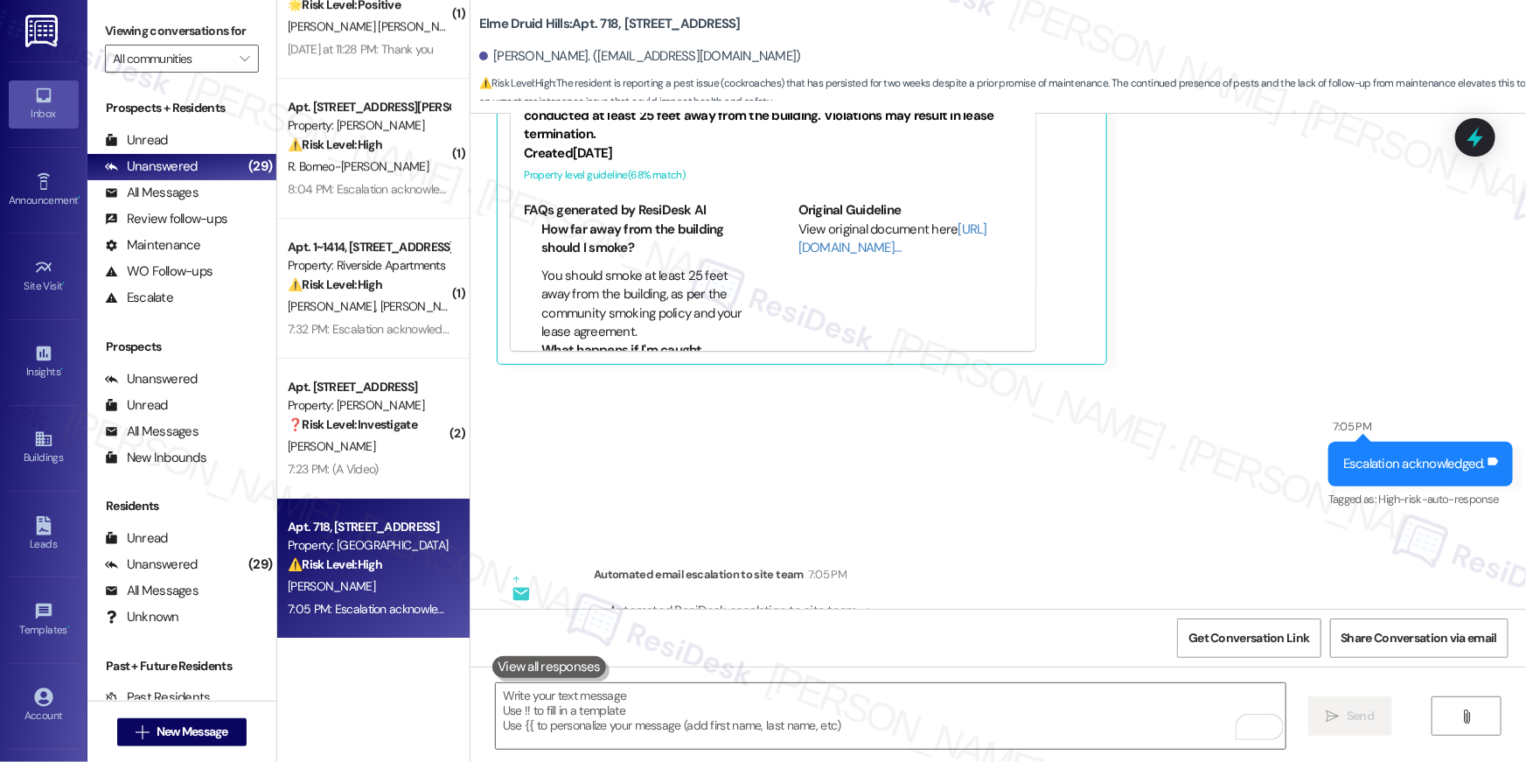
scroll to position [43744, 0]
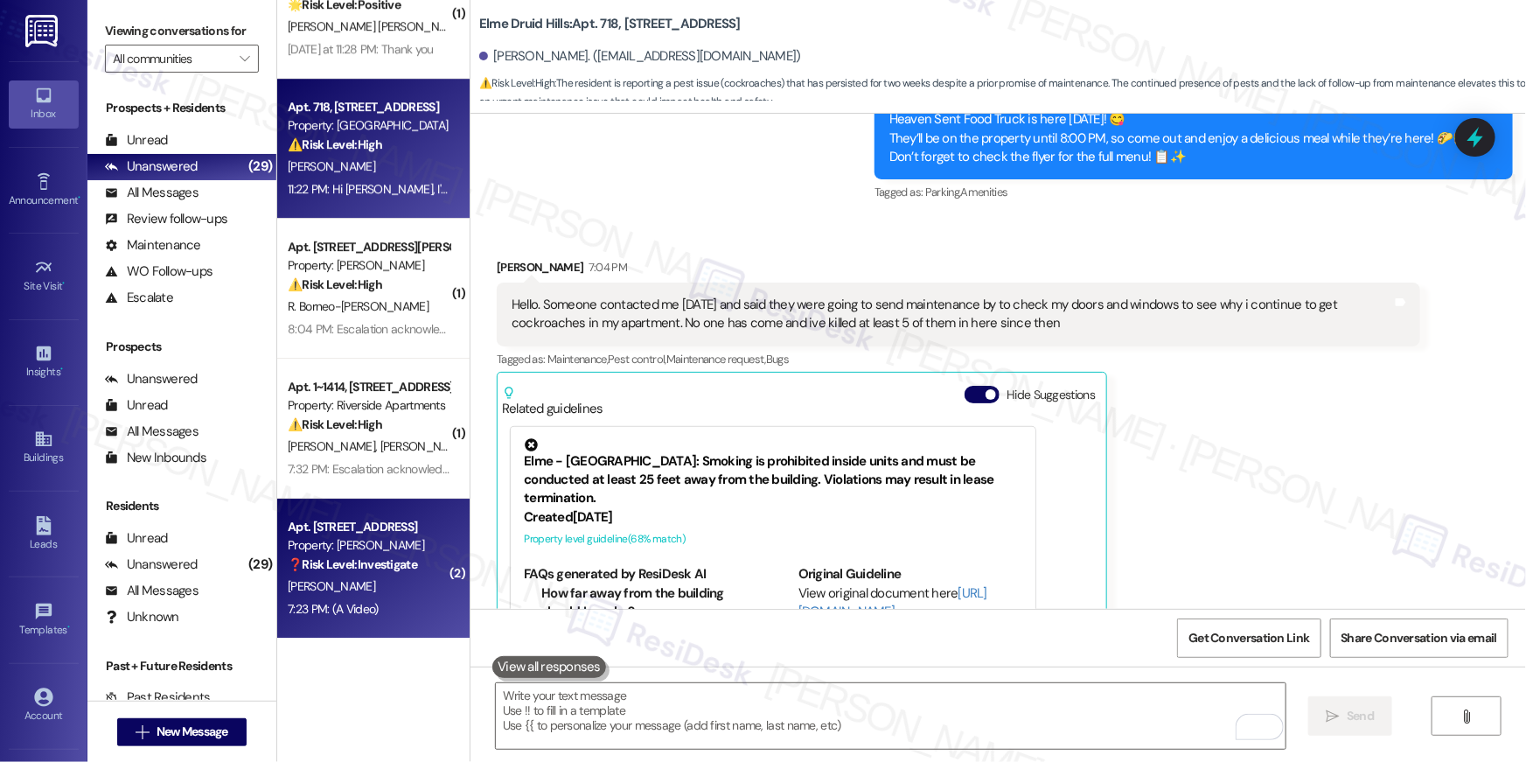
click at [384, 619] on div "Apt. 1715, 1113 Powers Ferry Place SE Property: Elme Marietta ❓ Risk Level: Inv…" at bounding box center [373, 568] width 192 height 140
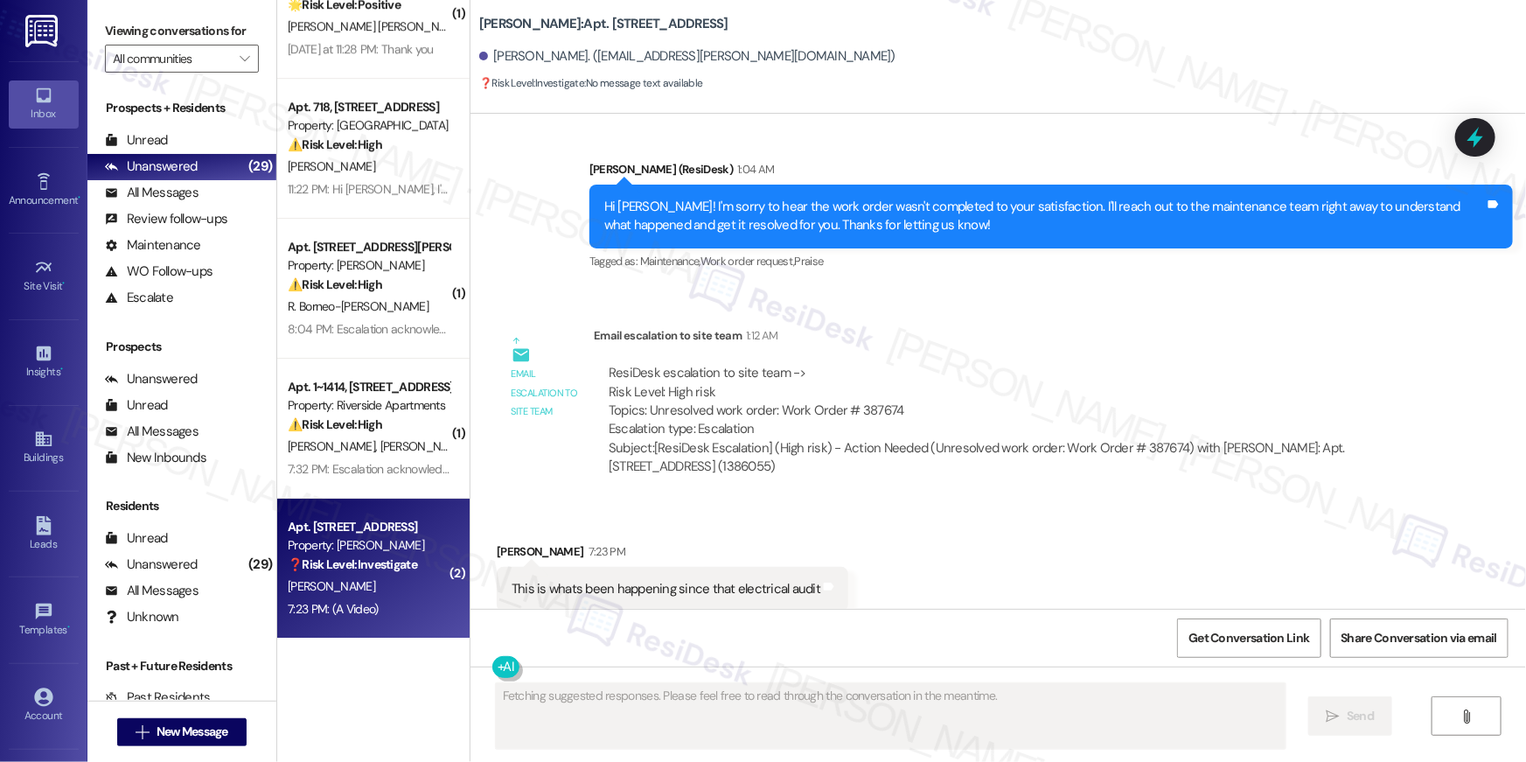
scroll to position [1637, 0]
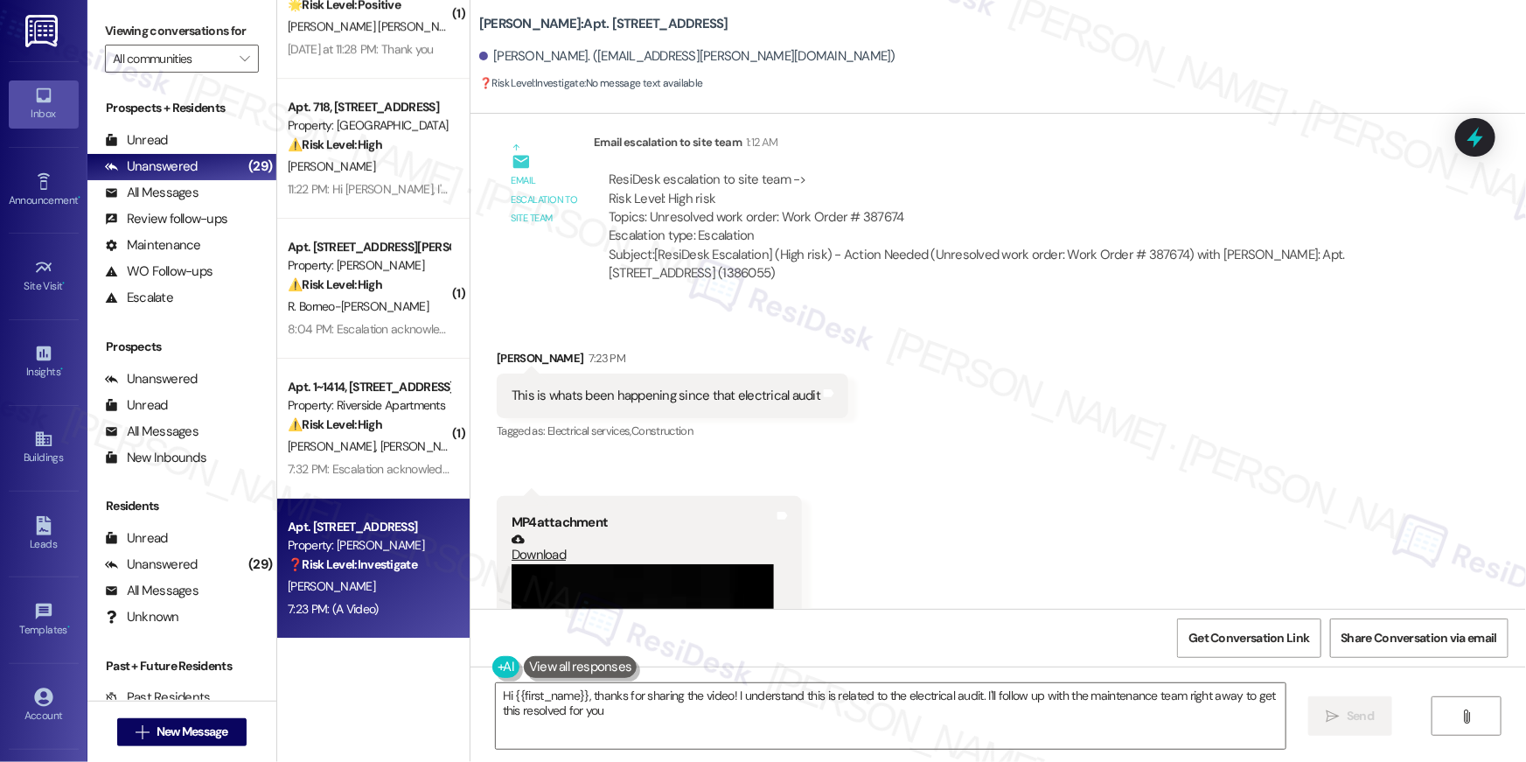
type textarea "Hi {{first_name}}, thanks for sharing the video! I understand this is related t…"
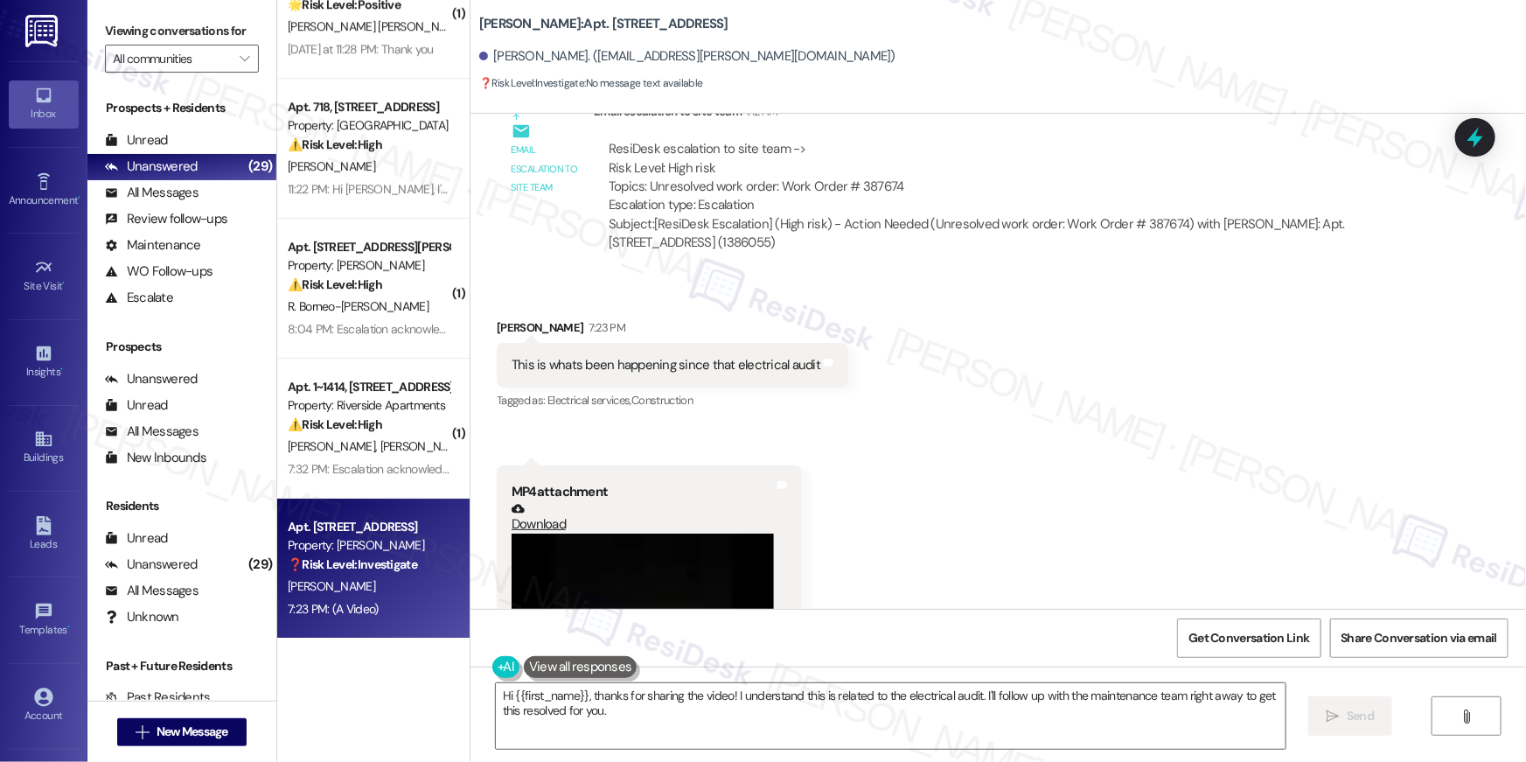
scroll to position [1668, 0]
click at [998, 720] on textarea "Hi {{first_name}}, thanks for sharing the video! I understand this is related t…" at bounding box center [891, 716] width 790 height 66
drag, startPoint x: 1346, startPoint y: 711, endPoint x: 1285, endPoint y: 628, distance: 103.2
click at [1346, 711] on span "Send" at bounding box center [1359, 715] width 27 height 18
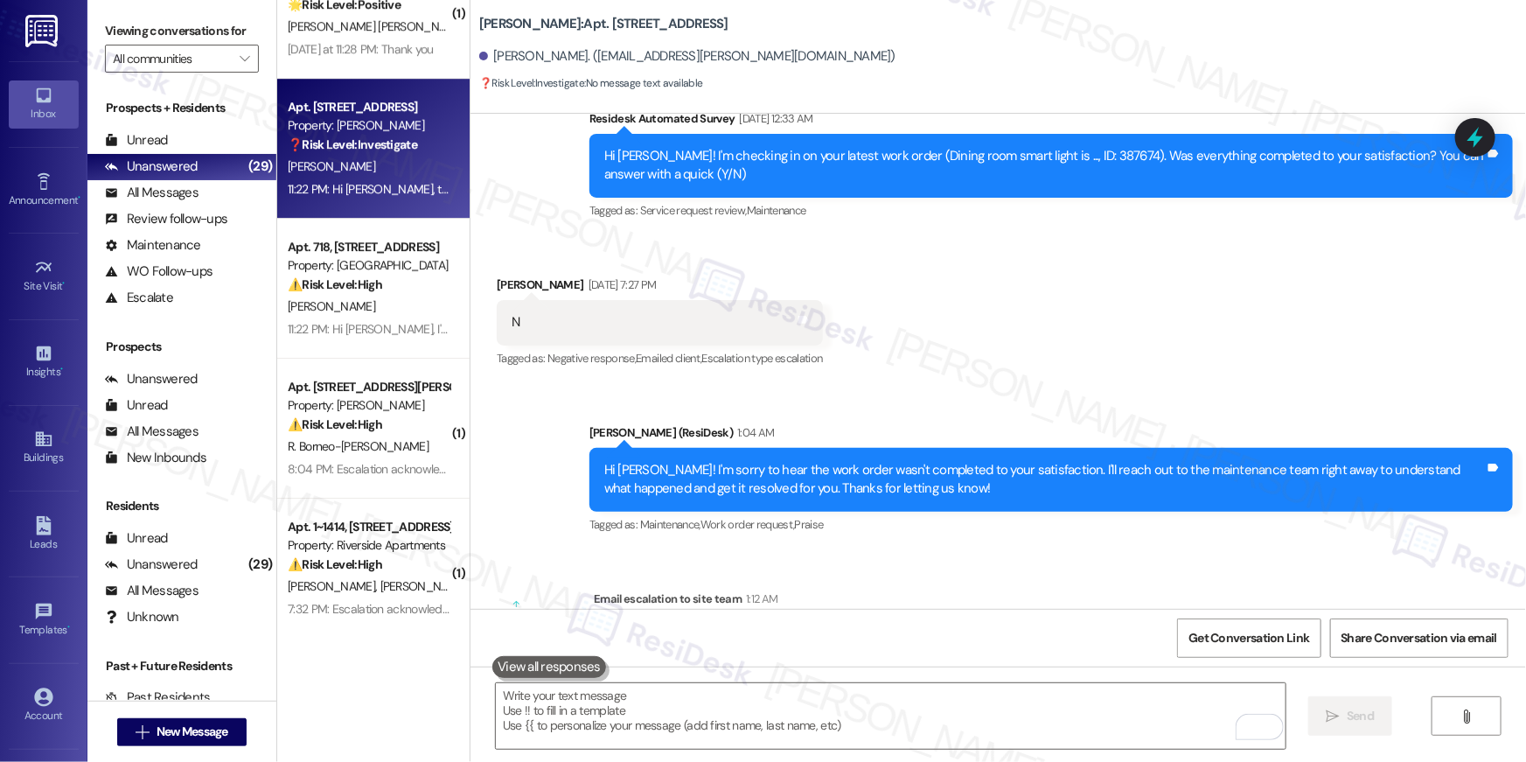
scroll to position [1146, 0]
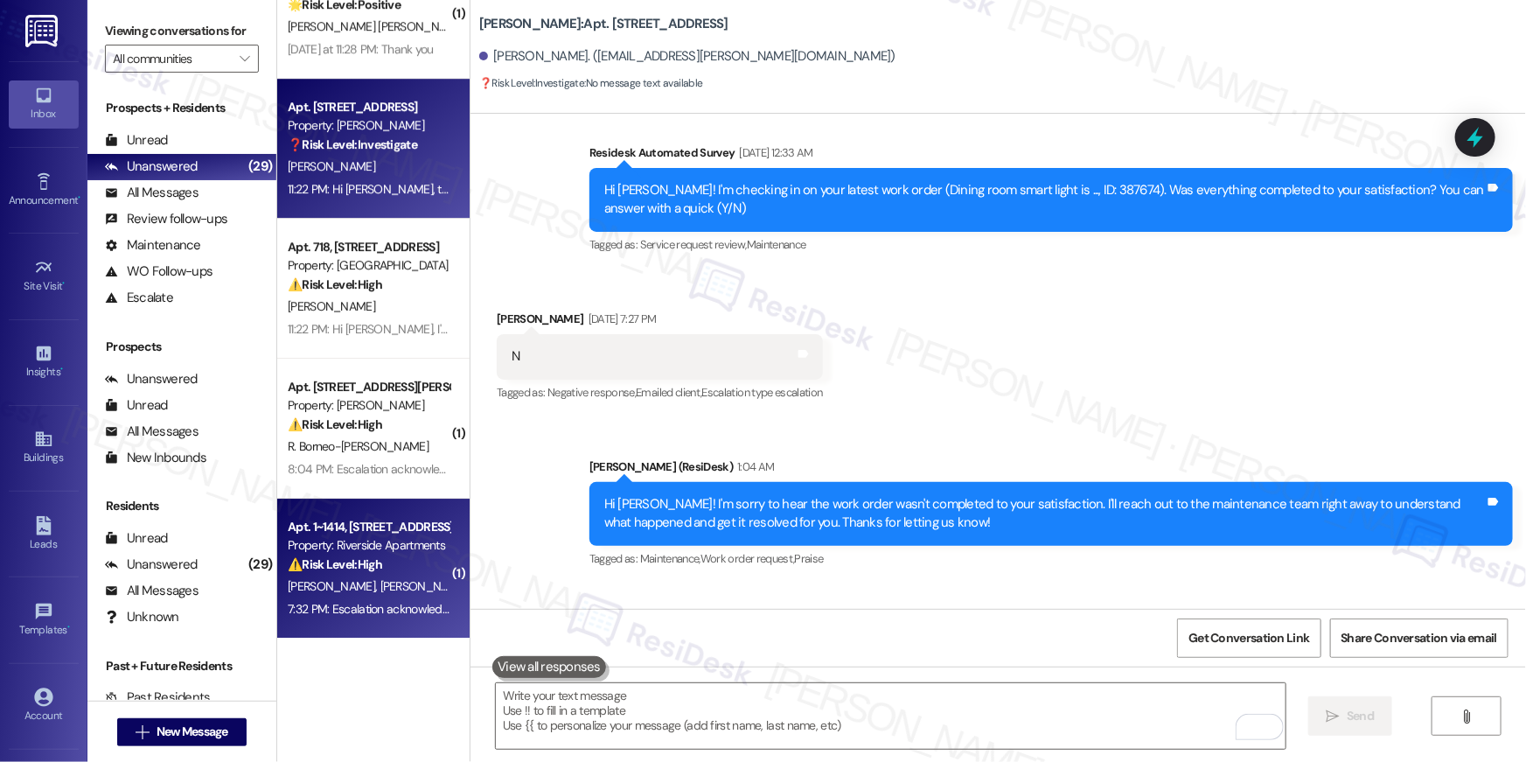
click at [377, 553] on div "Property: Riverside Apartments" at bounding box center [369, 545] width 162 height 18
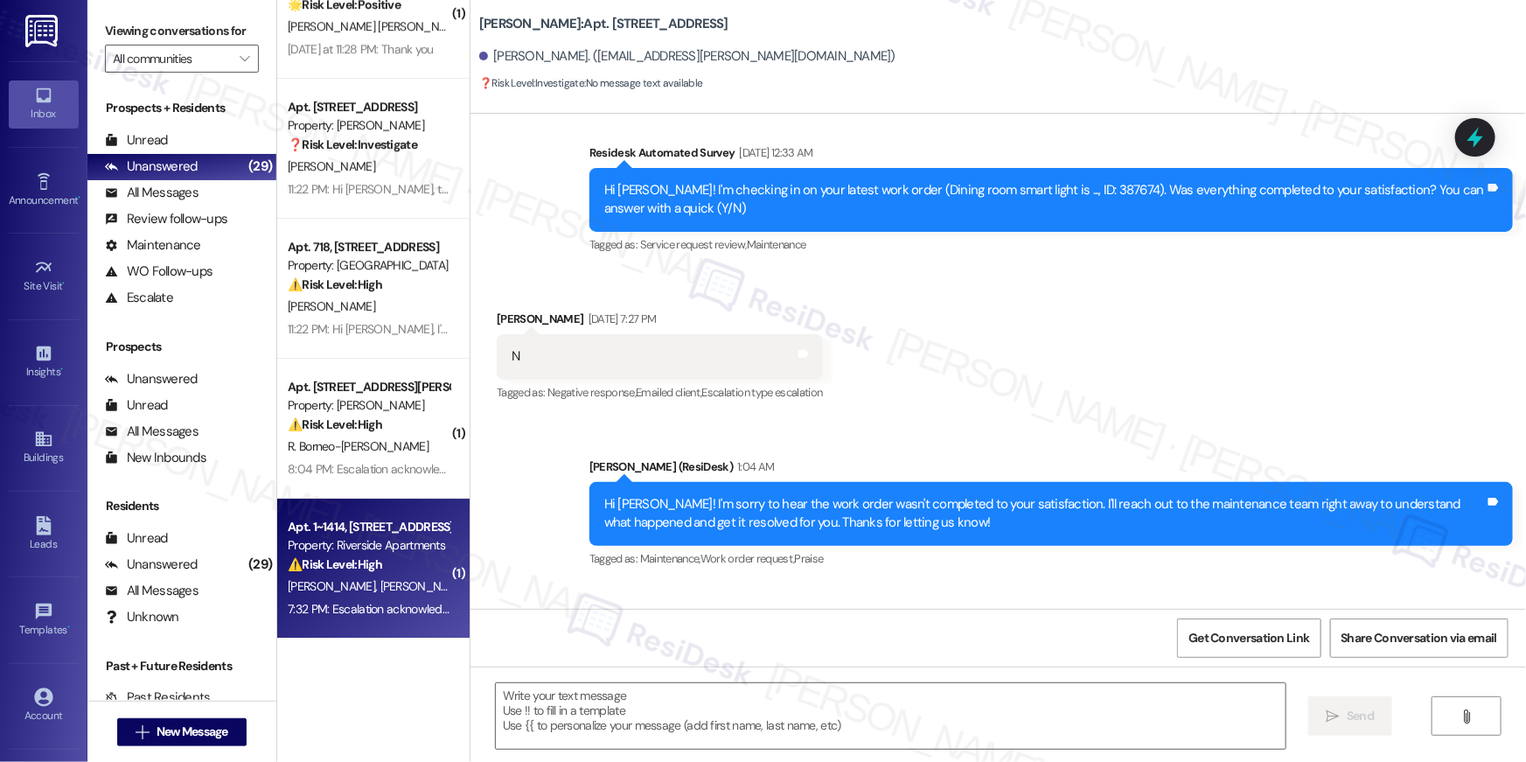
type textarea "Fetching suggested responses. Please feel free to read through the conversation…"
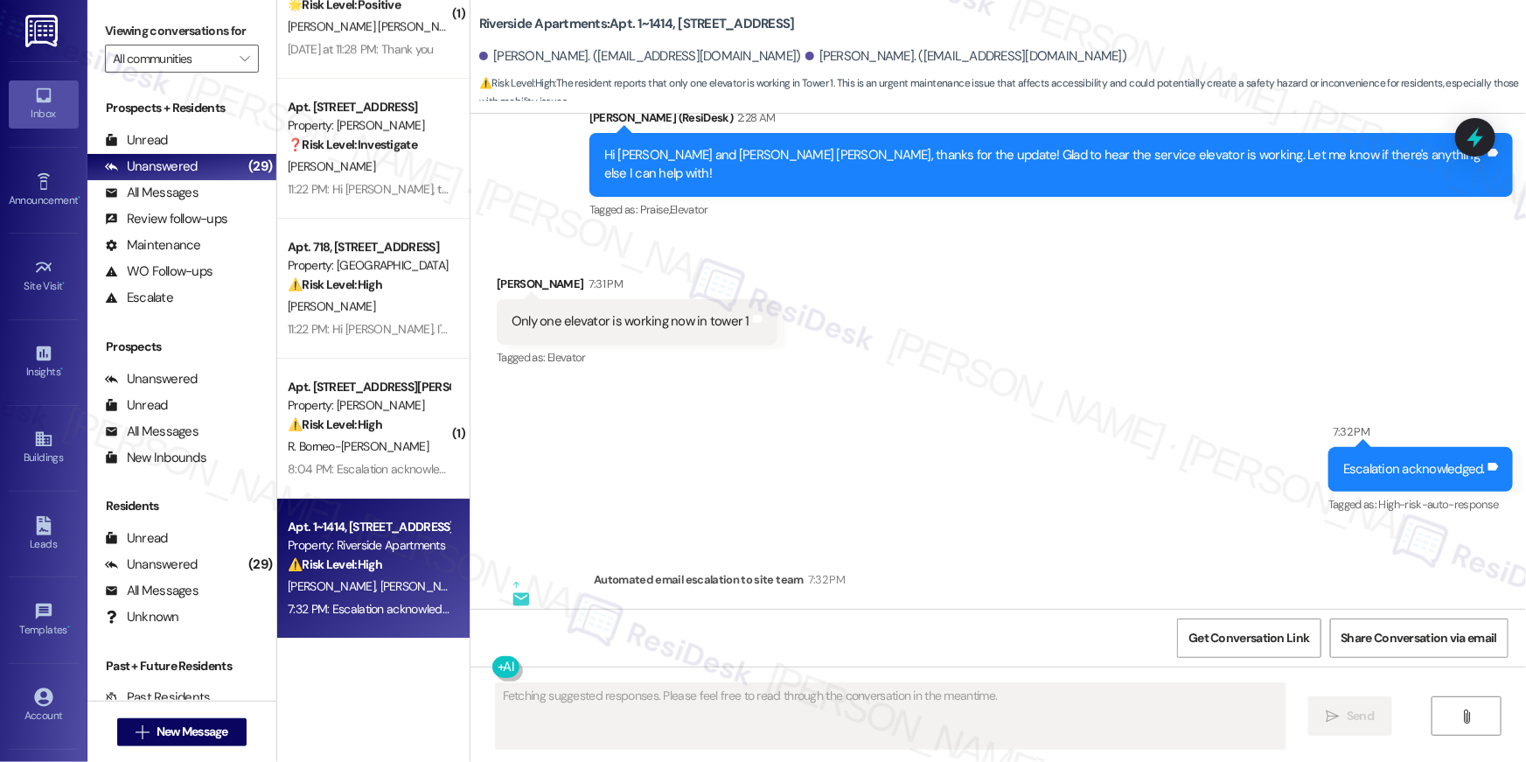
scroll to position [5607, 0]
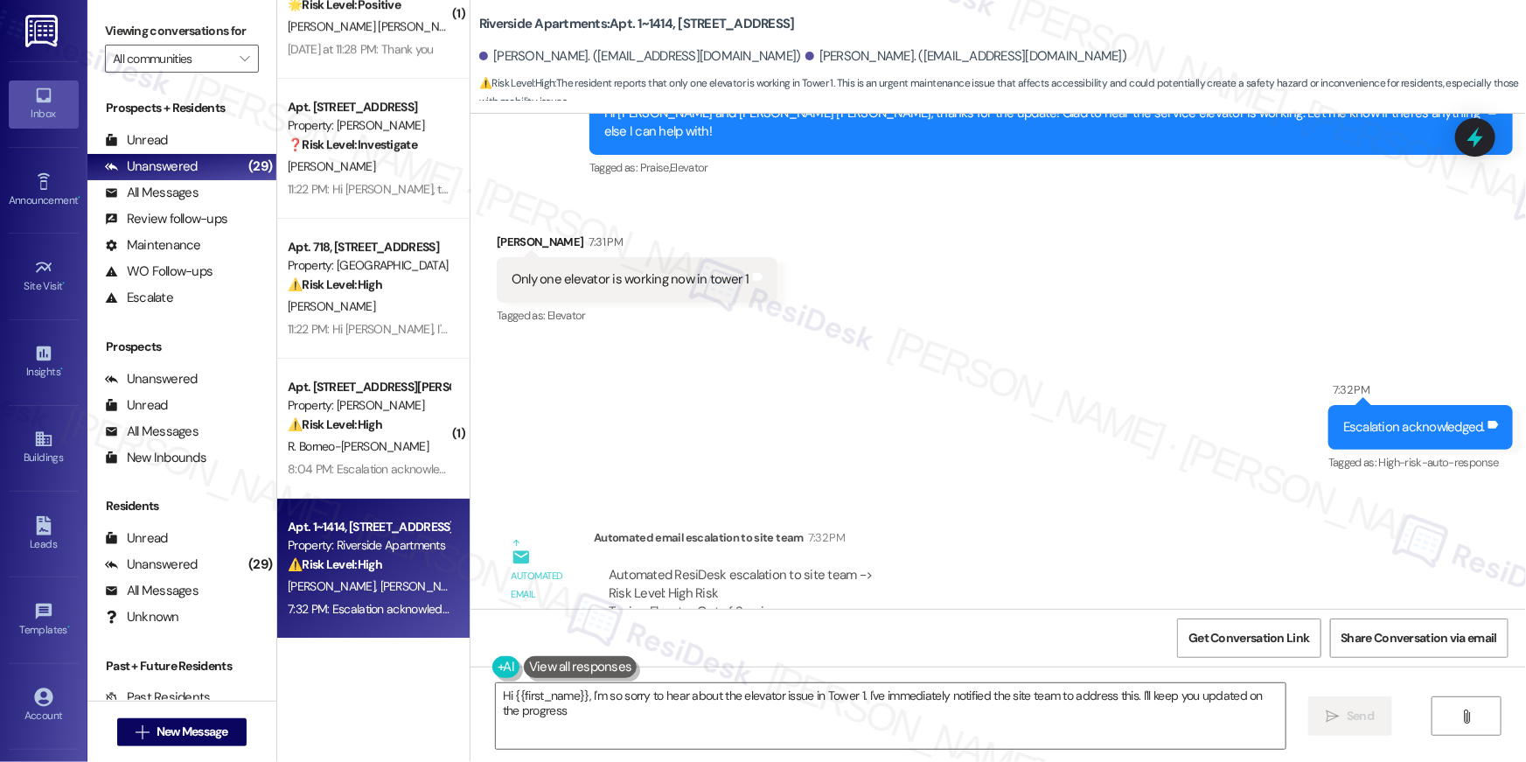
type textarea "Hi {{first_name}}, I'm so sorry to hear about the elevator issue in Tower 1. I'…"
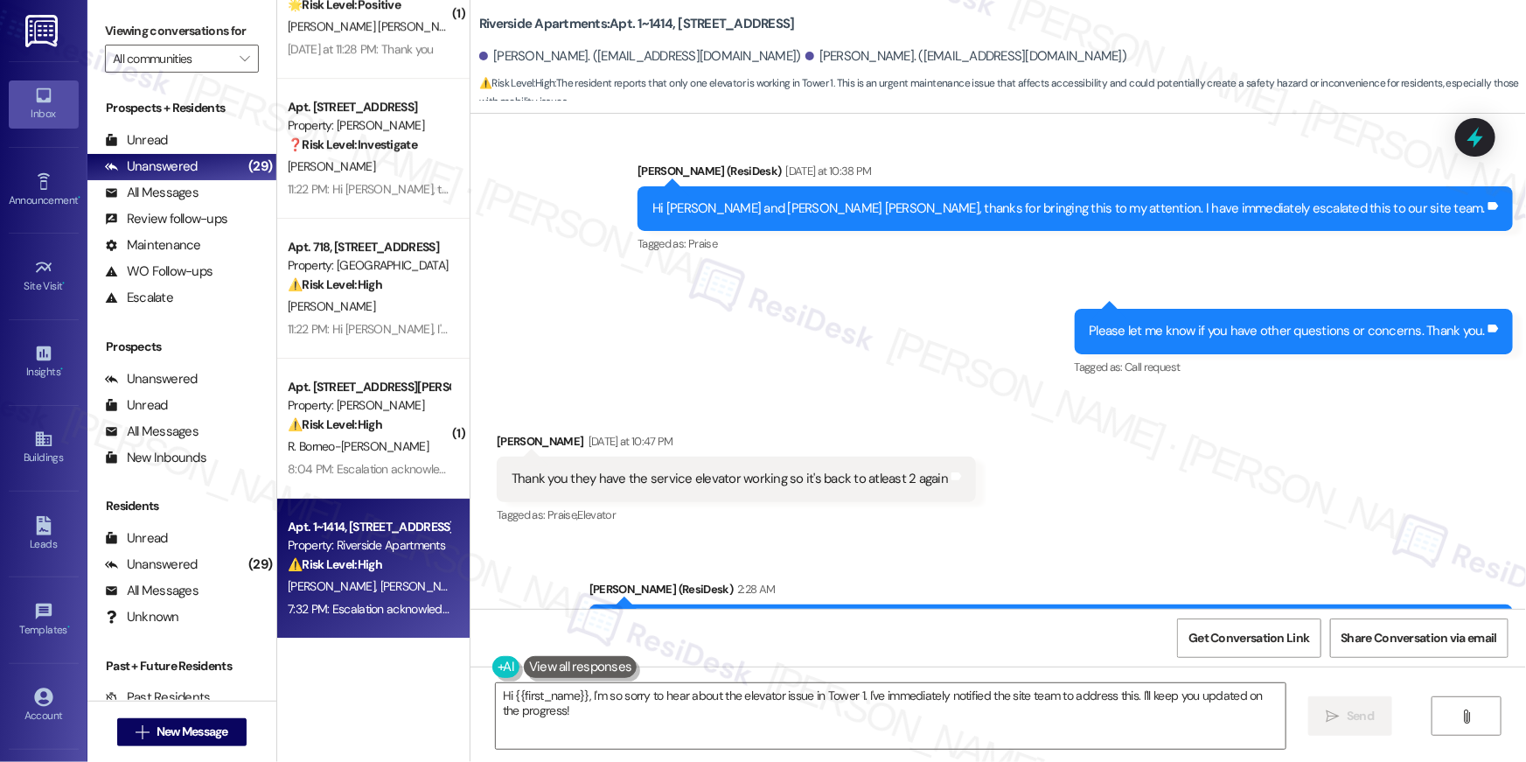
scroll to position [5607, 0]
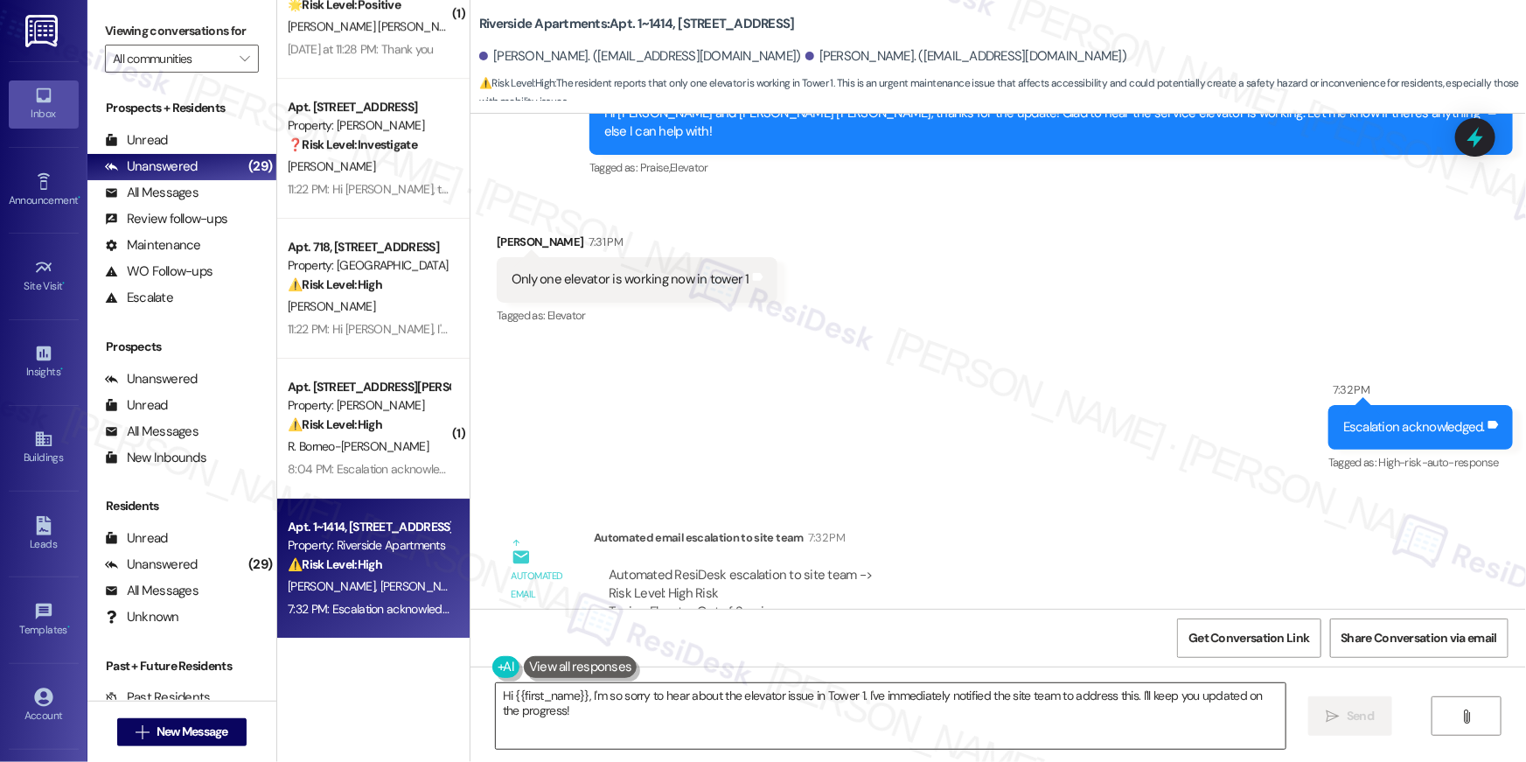
click at [835, 717] on textarea "Hi {{first_name}}, I'm so sorry to hear about the elevator issue in Tower 1. I'…" at bounding box center [891, 716] width 790 height 66
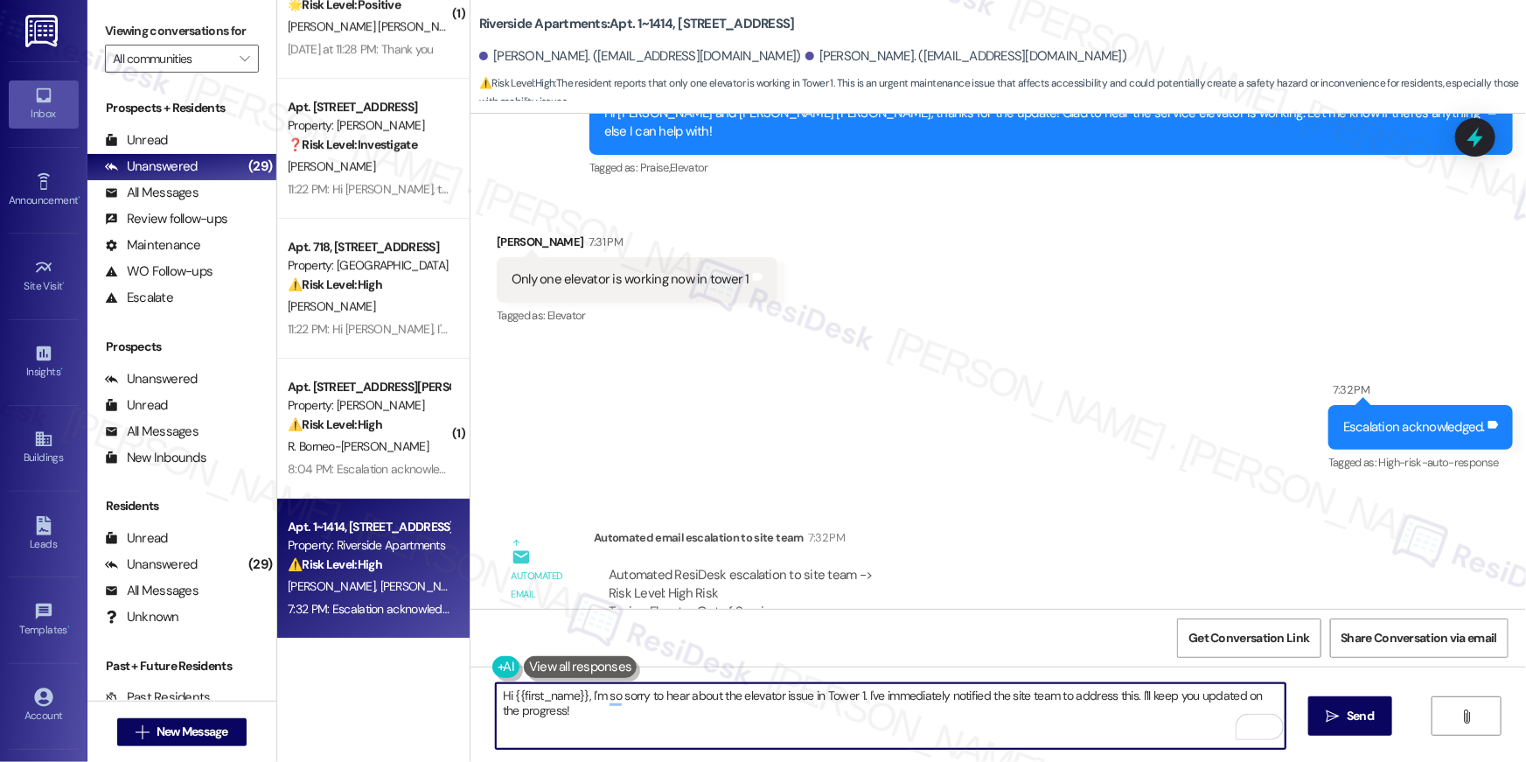
click at [727, 693] on textarea "Hi {{first_name}}, I'm so sorry to hear about the elevator issue in Tower 1. I'…" at bounding box center [891, 716] width 790 height 66
click at [887, 693] on textarea "Hi {{first_name}}, I'm so sorry to hear about the re-ocurring elevator issue in…" at bounding box center [891, 716] width 790 height 66
click at [877, 698] on textarea "Hi {{first_name}}, I'm so sorry to hear about the re-ocurring elevator issue in…" at bounding box center [891, 716] width 790 height 66
drag, startPoint x: 867, startPoint y: 699, endPoint x: 880, endPoint y: 753, distance: 55.8
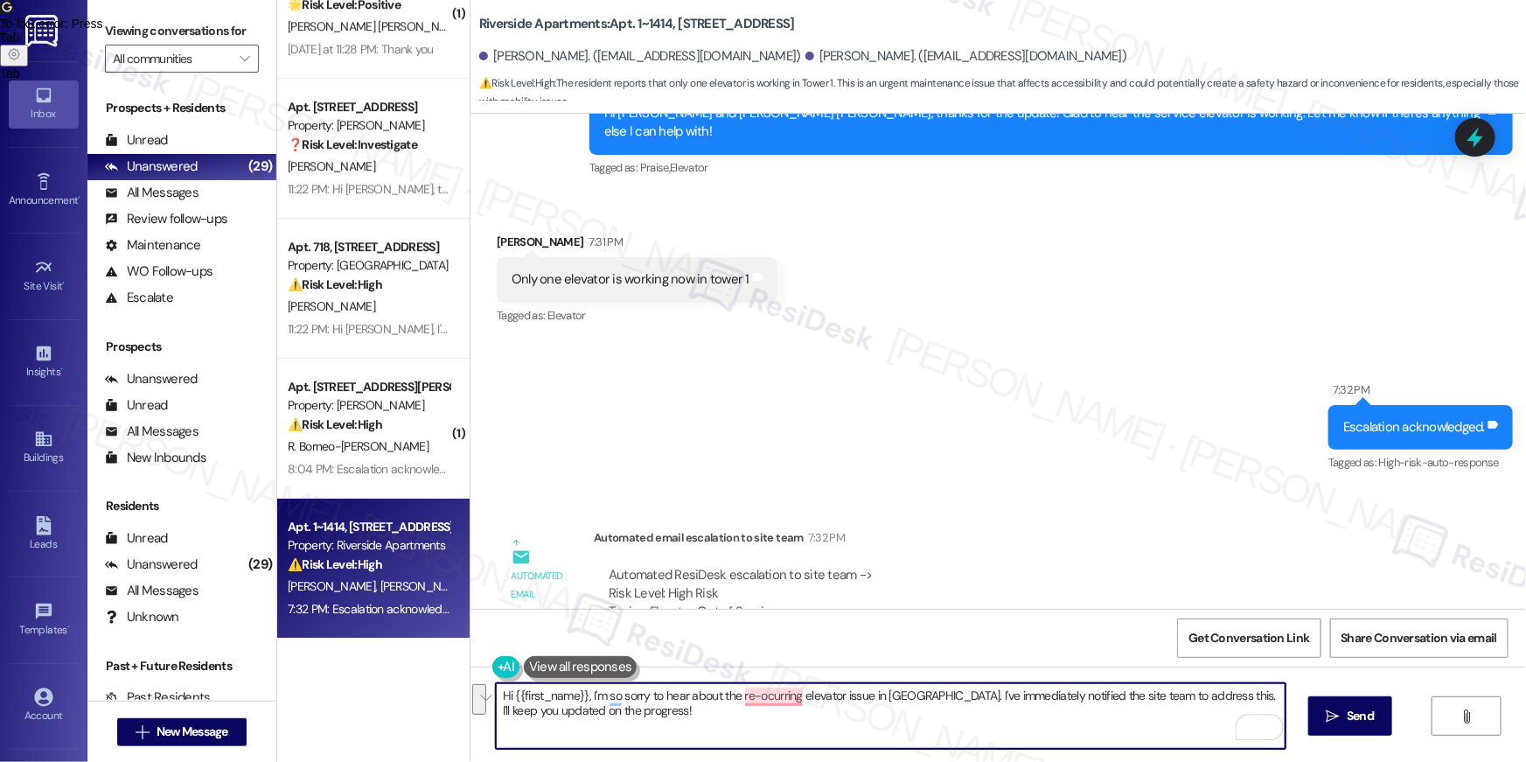
click at [880, 753] on div "Hi {{first_name}}, I'm so sorry to hear about the re-ocurring elevator issue in…" at bounding box center [997, 731] width 1055 height 131
click at [790, 703] on textarea "Hi {{first_name}}, I'm so sorry to hear about the re-ocurring elevator issue. O…" at bounding box center [891, 716] width 790 height 66
click at [875, 700] on textarea "Hi {{first_name}}, I'm so sorry to hear about the recurring elevator issue. Our…" at bounding box center [891, 716] width 790 height 66
click at [1143, 720] on textarea "Hi {{first_name}}, I'm so sorry to hear about the recurring elevator issue. Our…" at bounding box center [891, 716] width 790 height 66
type textarea "Hi {{first_name}}, I'm so sorry to hear about the recurring elevator issue. Our…"
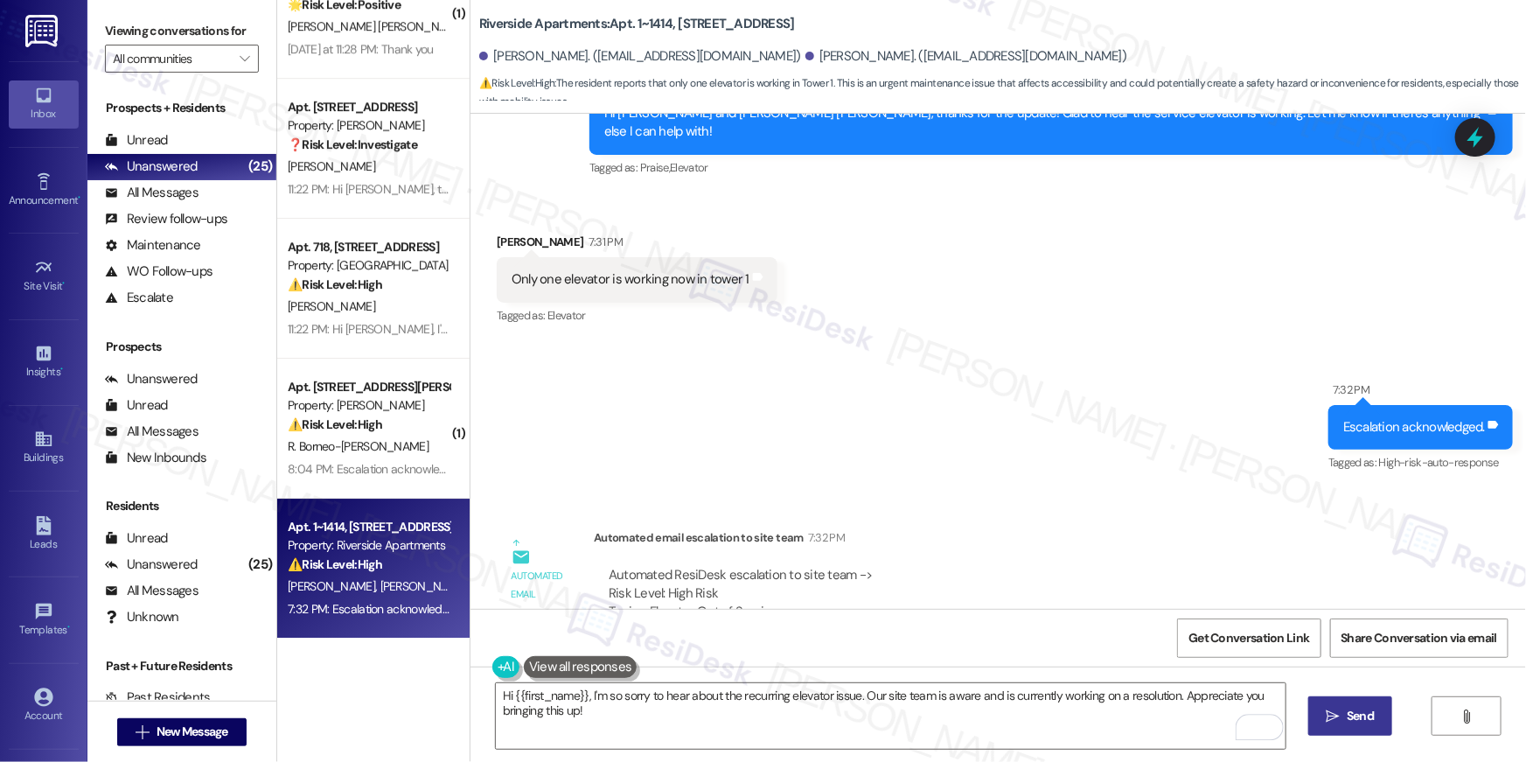
click at [1337, 714] on icon "" at bounding box center [1332, 716] width 13 height 14
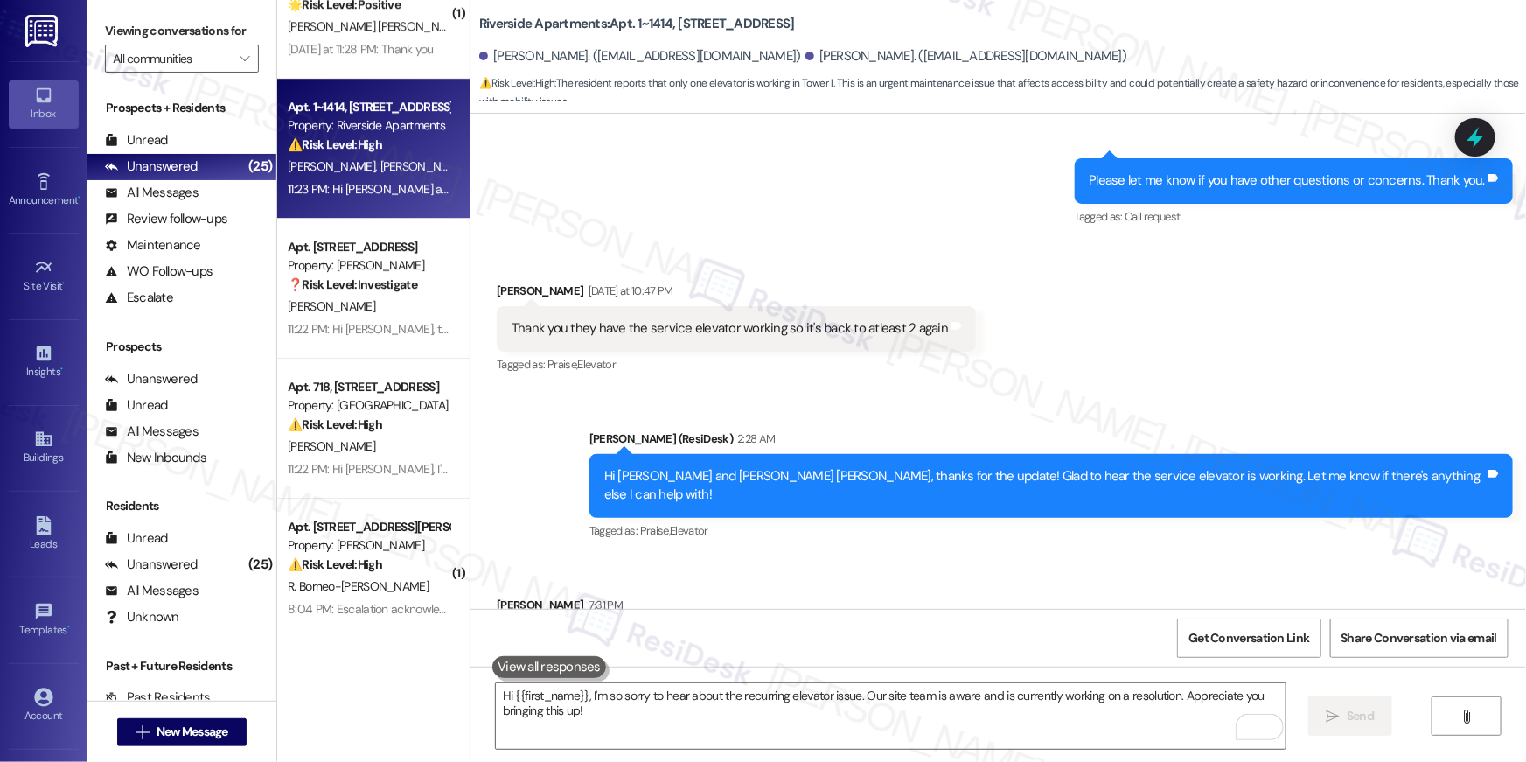
scroll to position [5596, 0]
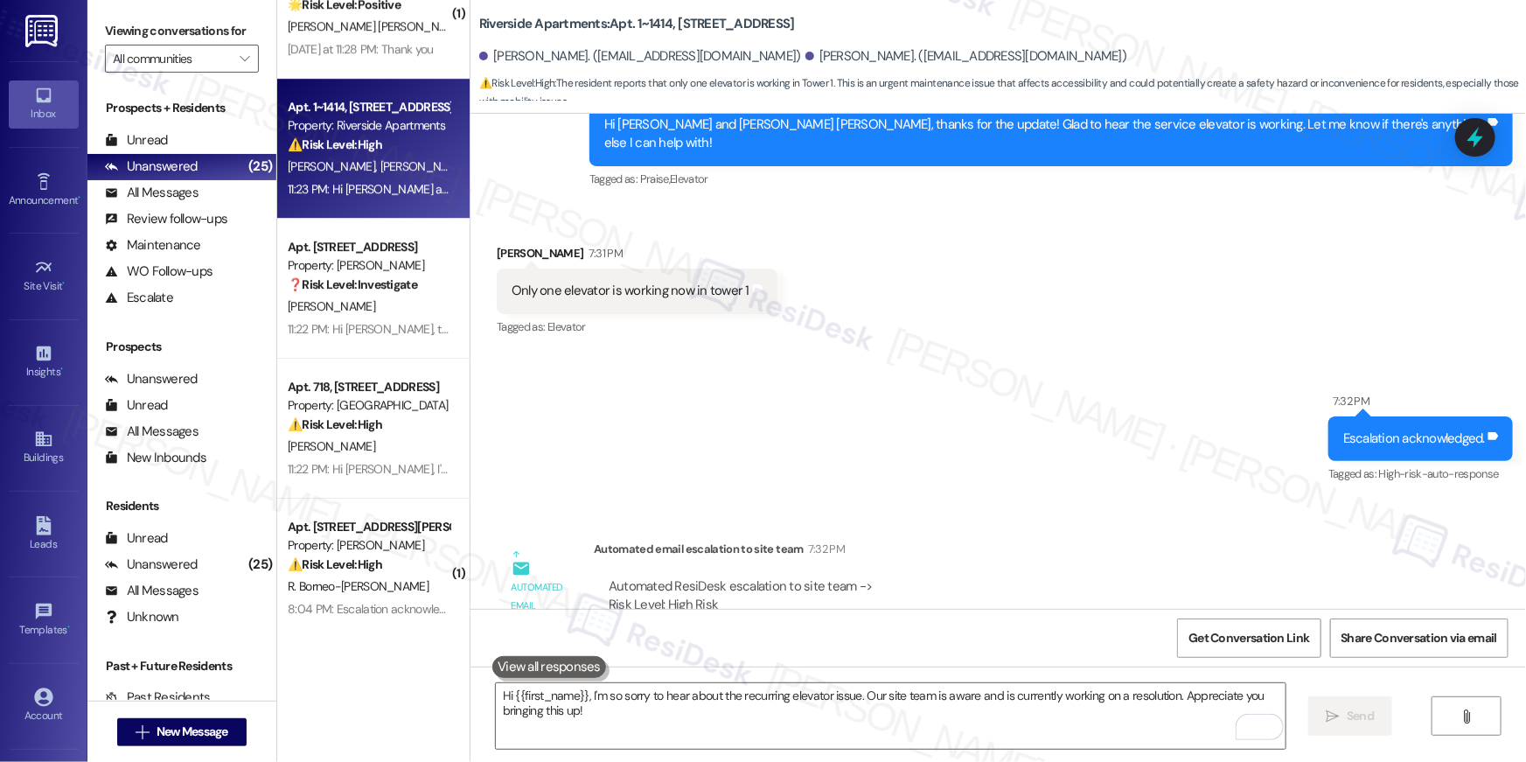
click at [683, 395] on div "Sent via SMS 7:32 PM Escalation acknowledged. Tags and notes Tagged as: High-ri…" at bounding box center [997, 426] width 1055 height 148
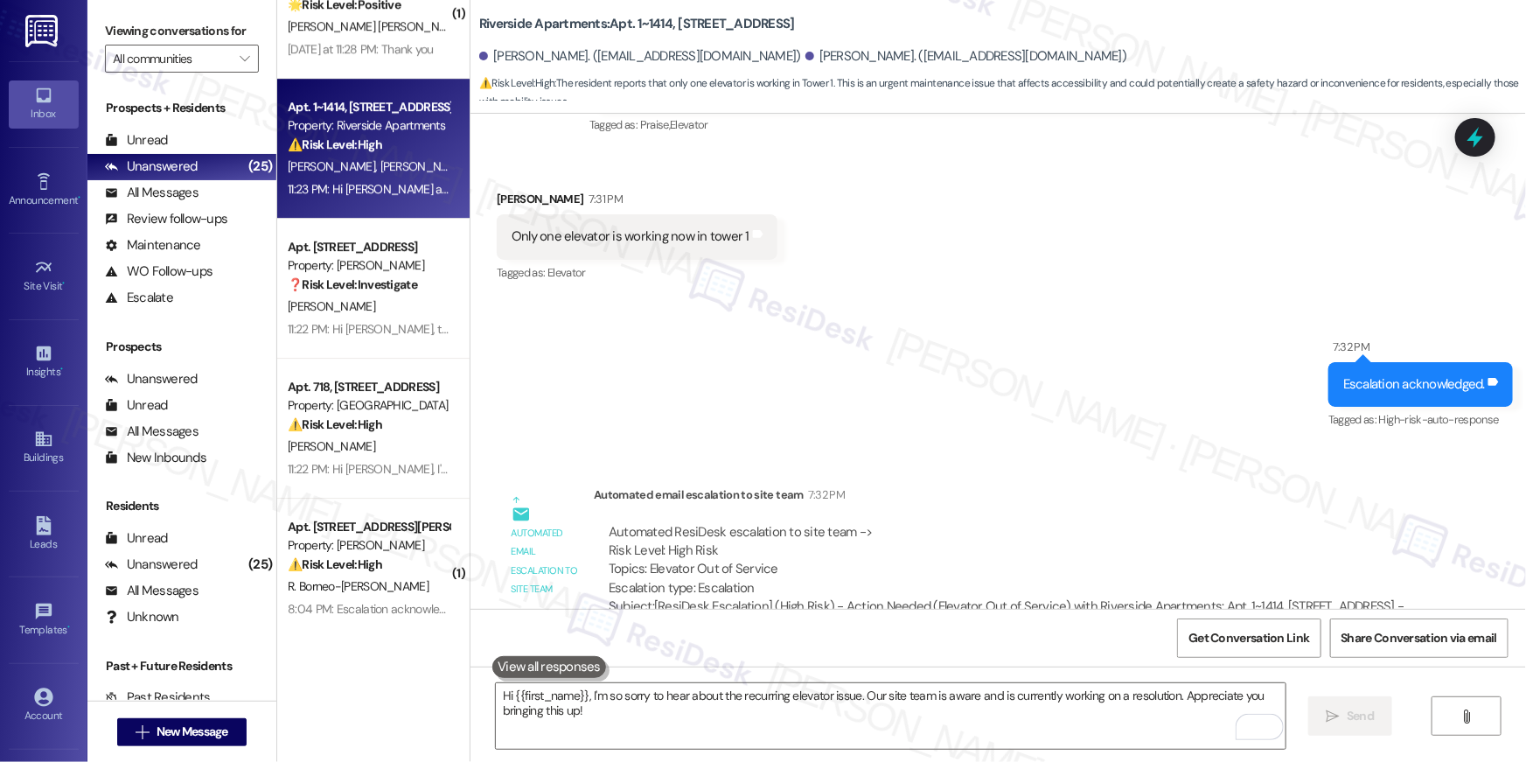
scroll to position [5748, 0]
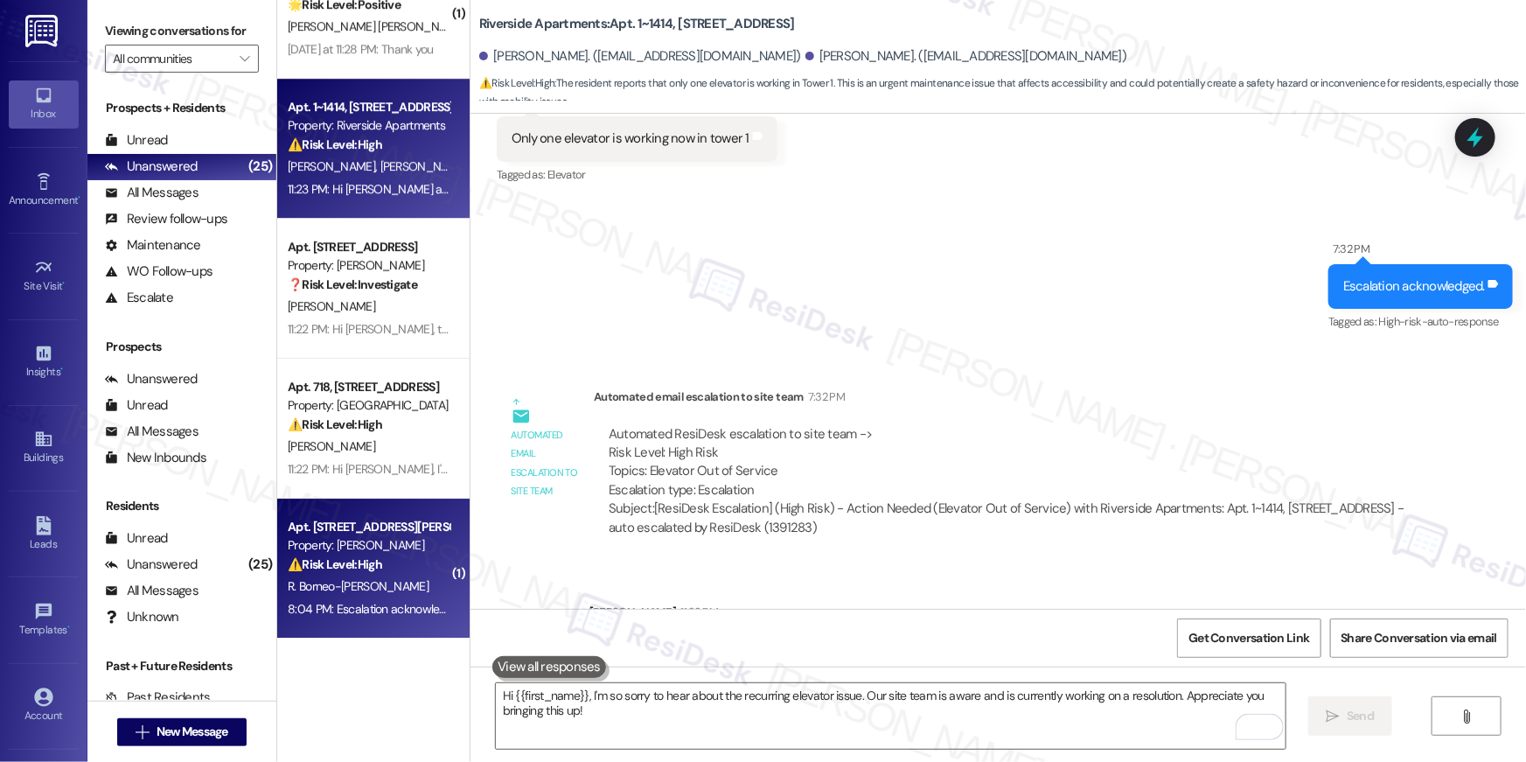
click at [373, 578] on span "R. Borneo-[PERSON_NAME]" at bounding box center [358, 586] width 141 height 16
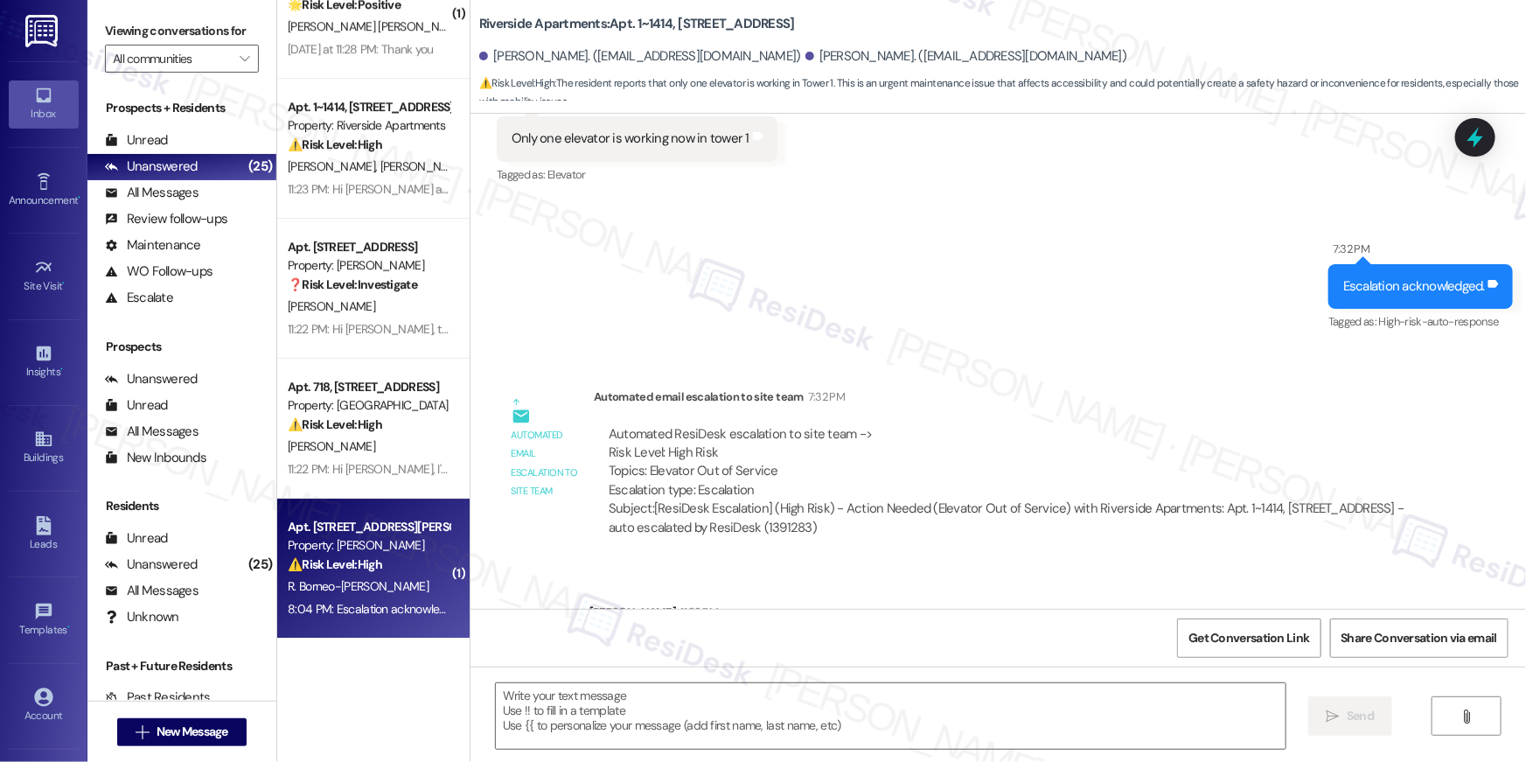
type textarea "Fetching suggested responses. Please feel free to read through the conversation…"
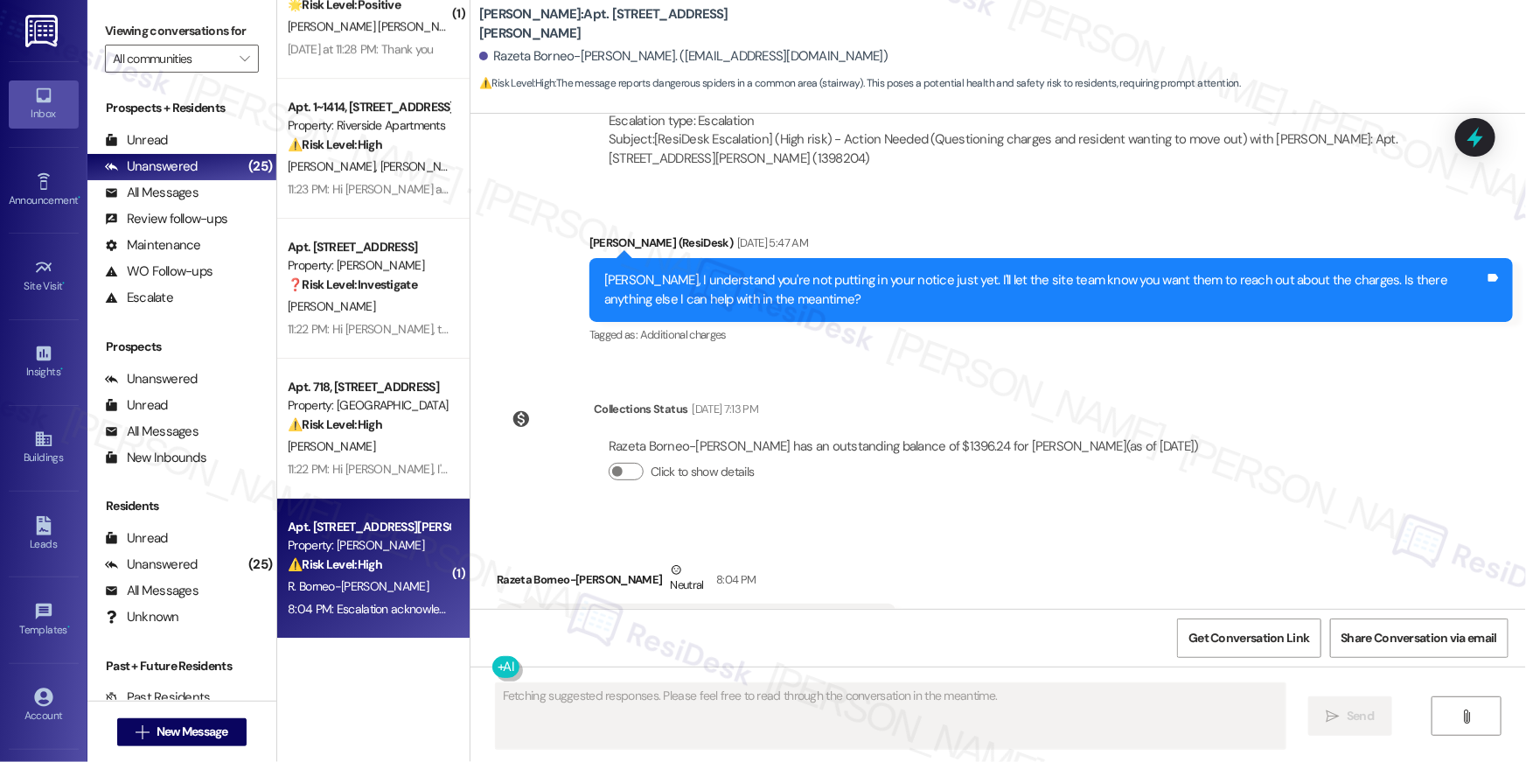
scroll to position [2579, 0]
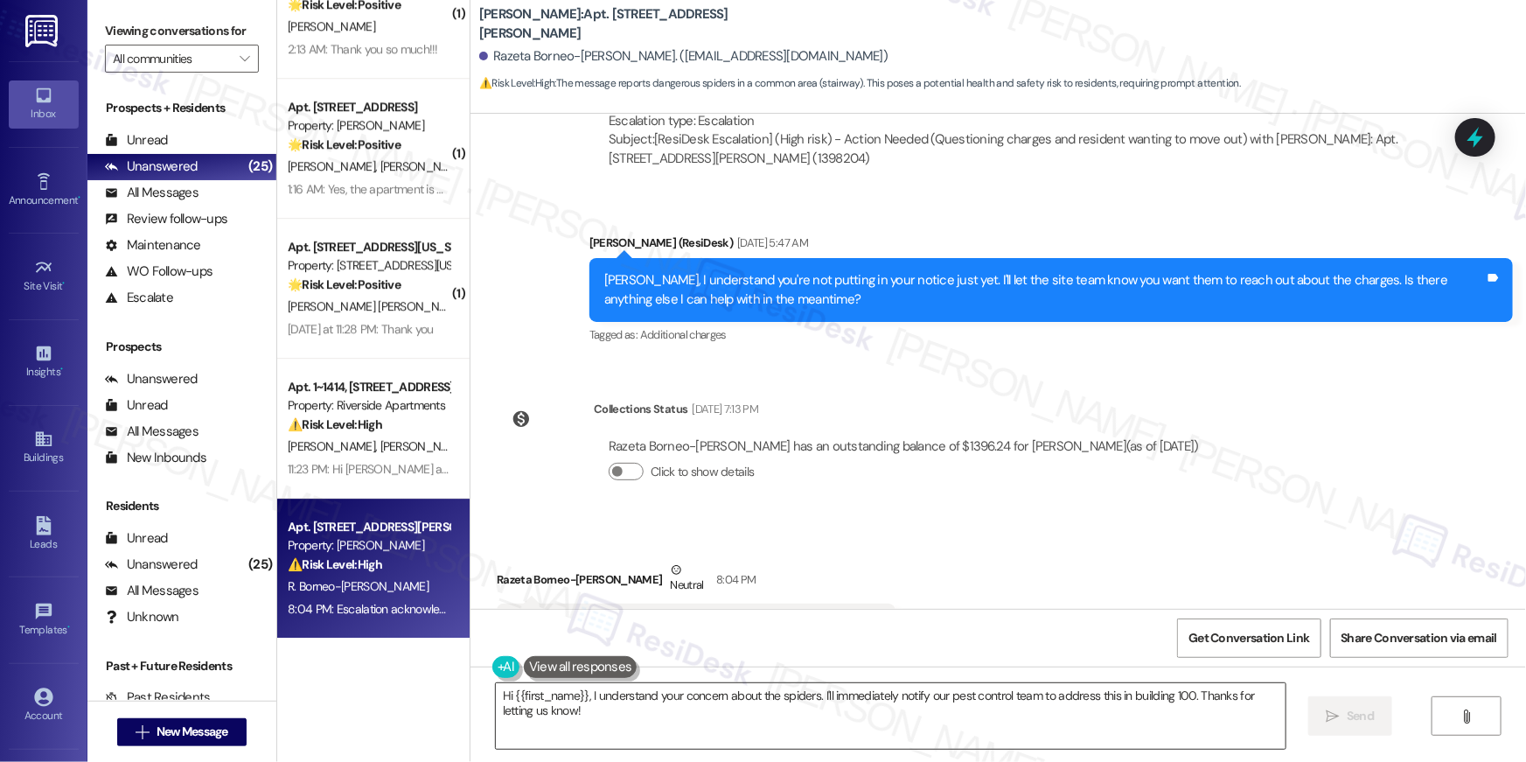
click at [694, 700] on textarea "Hi {{first_name}}, I understand your concern about the spiders. I'll immediatel…" at bounding box center [891, 716] width 790 height 66
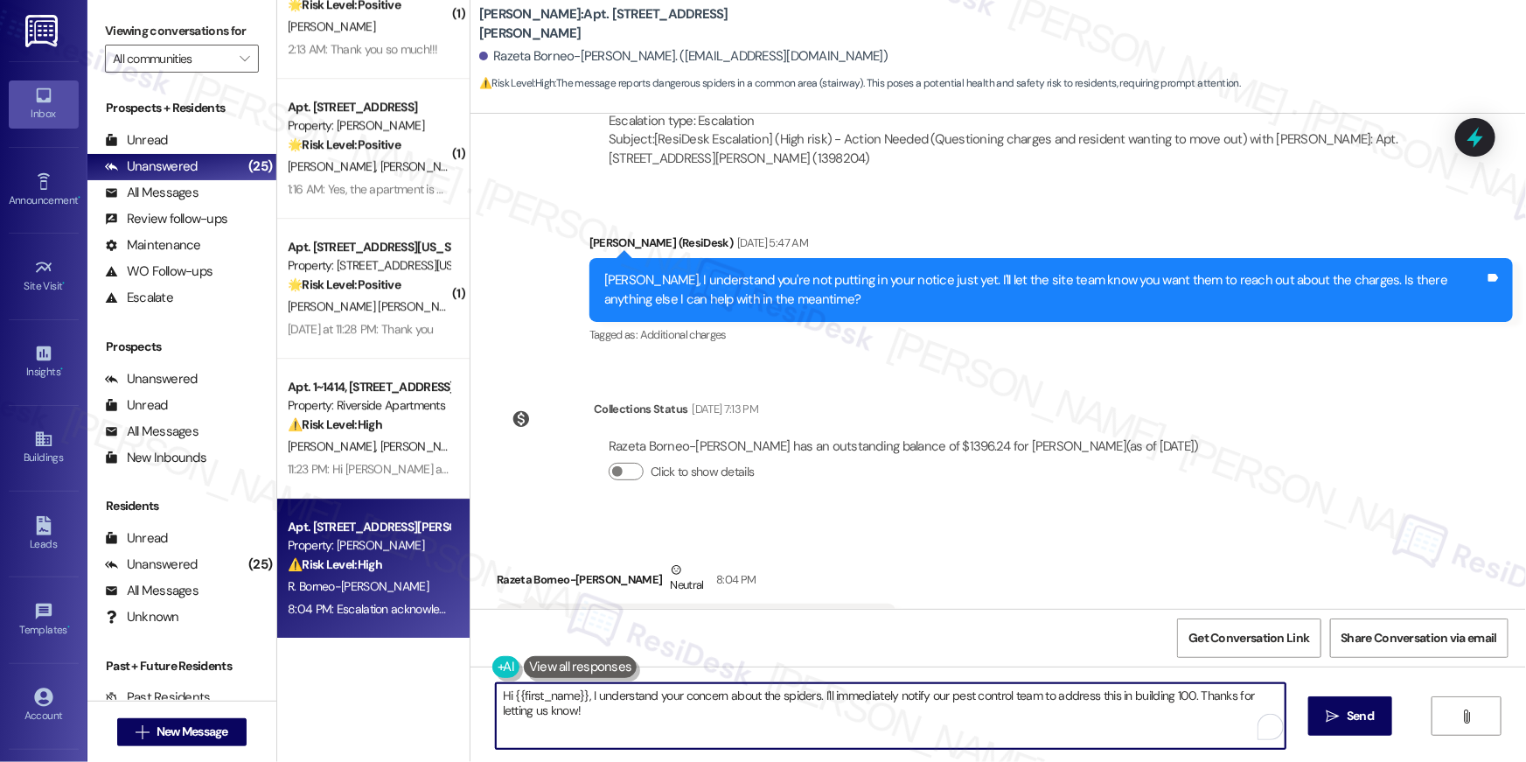
click at [703, 725] on textarea "Hi {{first_name}}, I understand your concern about the spiders. I'll immediatel…" at bounding box center [891, 716] width 790 height 66
click at [826, 702] on textarea "Hi {{first_name}}, I understand your concern about the spiders. I'll immediatel…" at bounding box center [891, 716] width 790 height 66
click at [1056, 701] on textarea "Hi {{first_name}}, I understand your concern about the spiders. I'll immediatel…" at bounding box center [891, 716] width 790 height 66
drag, startPoint x: 1116, startPoint y: 697, endPoint x: 1186, endPoint y: 699, distance: 70.0
click at [1184, 699] on textarea "Hi {{first_name}}, I understand your concern about the spiders. I'll immediatel…" at bounding box center [891, 716] width 790 height 66
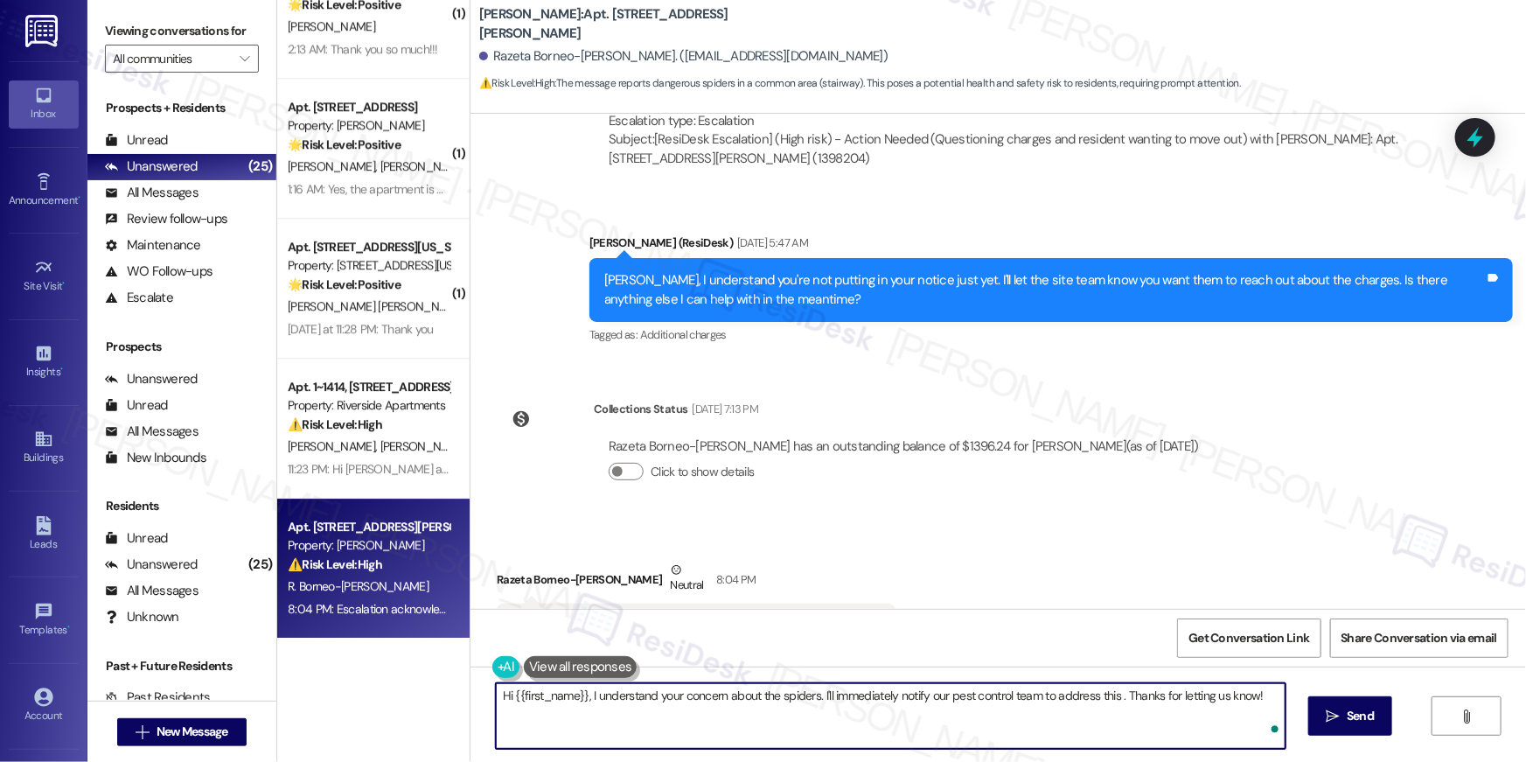
type textarea "Hi {{first_name}}, I understand your concern about the spiders. I'll immediatel…"
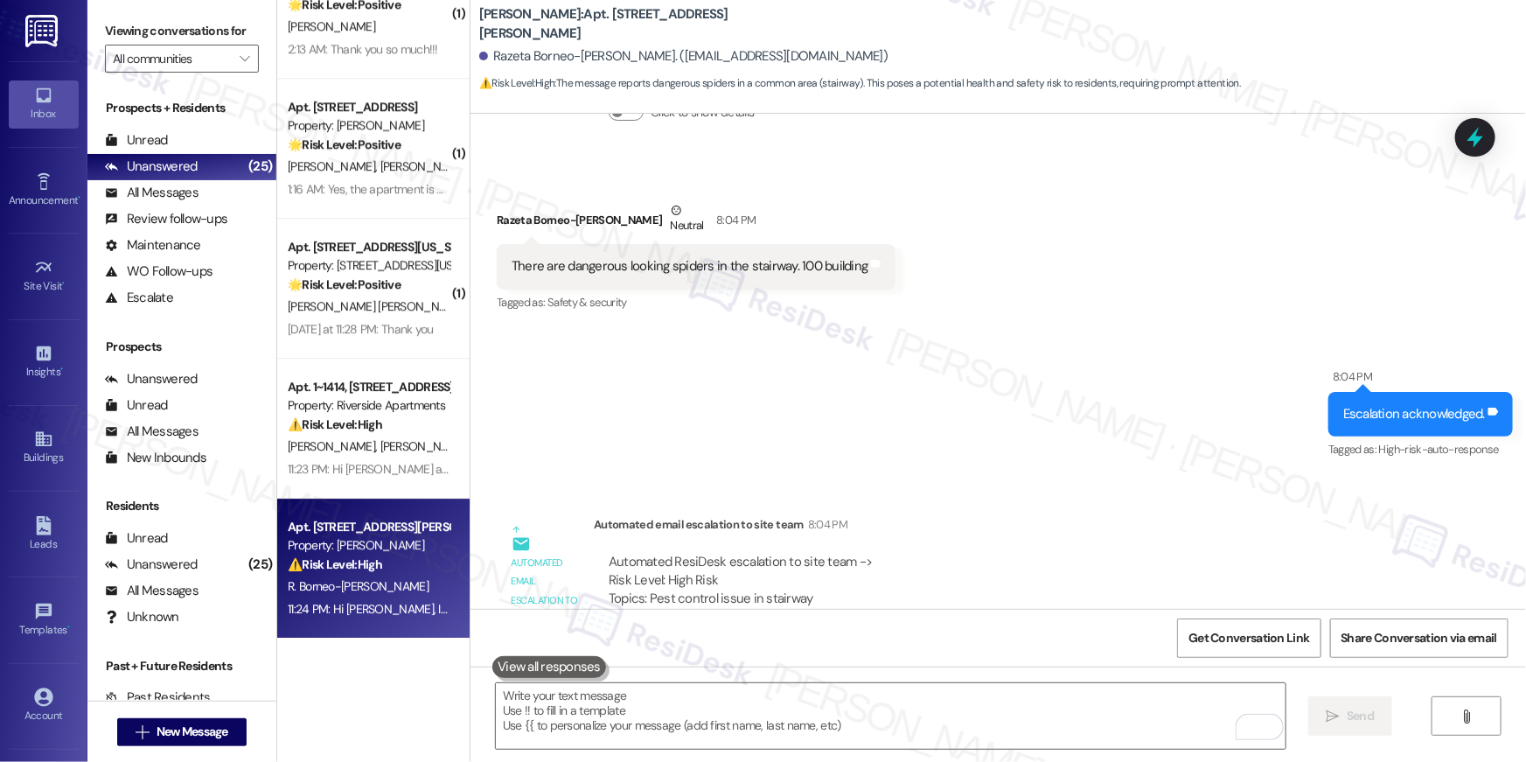
scroll to position [12170, 0]
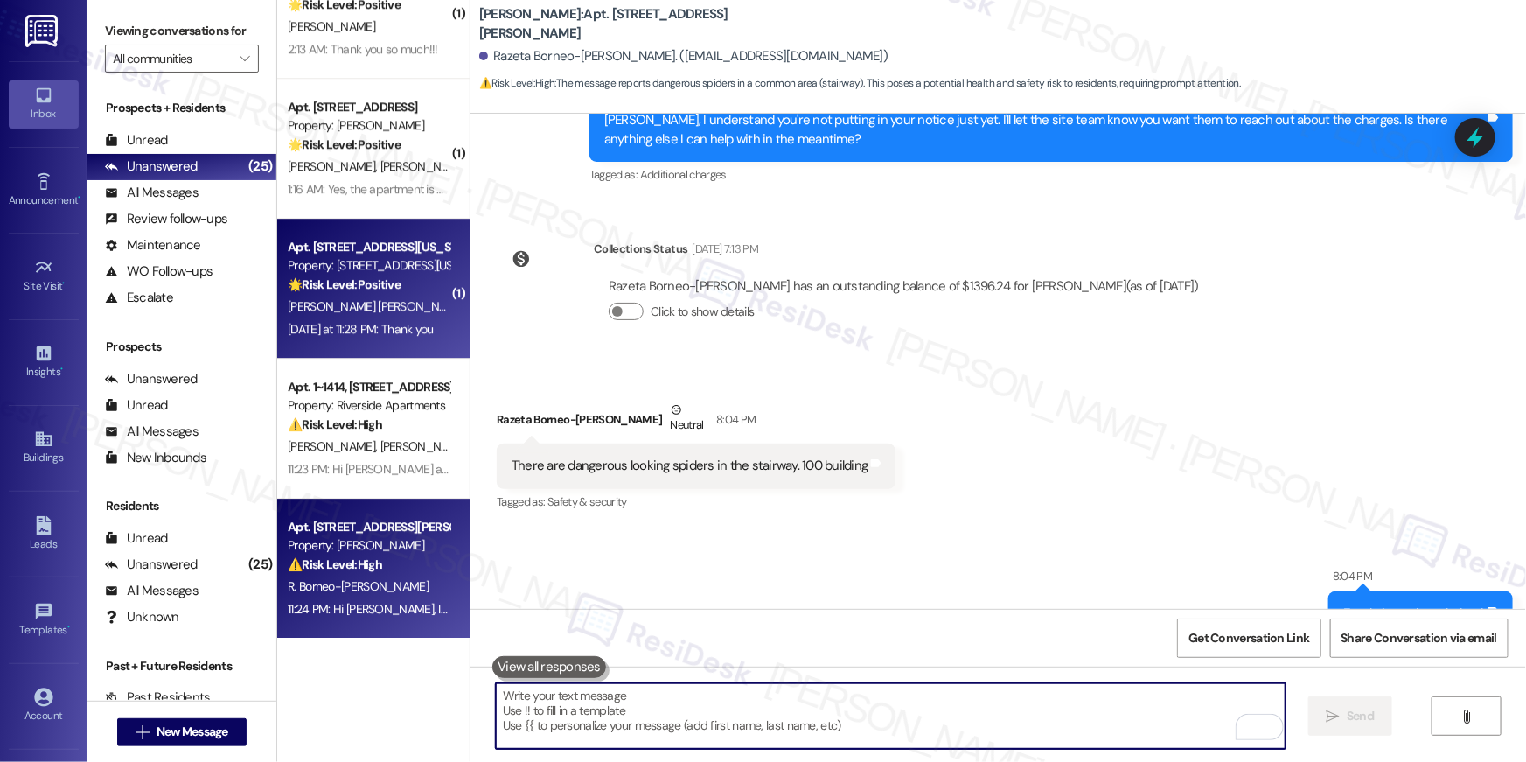
click at [390, 290] on strong "🌟 Risk Level: Positive" at bounding box center [344, 284] width 113 height 16
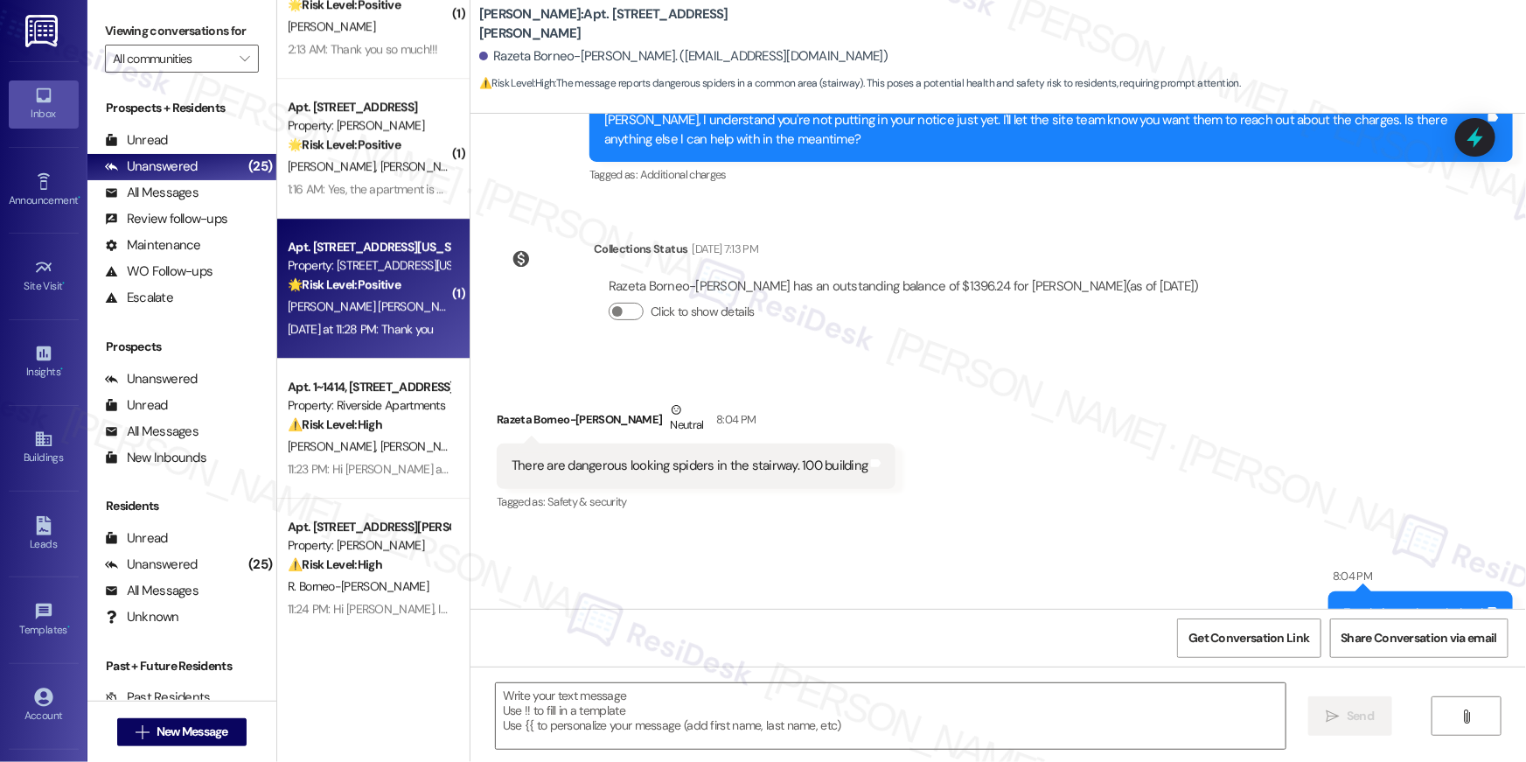
type textarea "Fetching suggested responses. Please feel free to read through the conversation…"
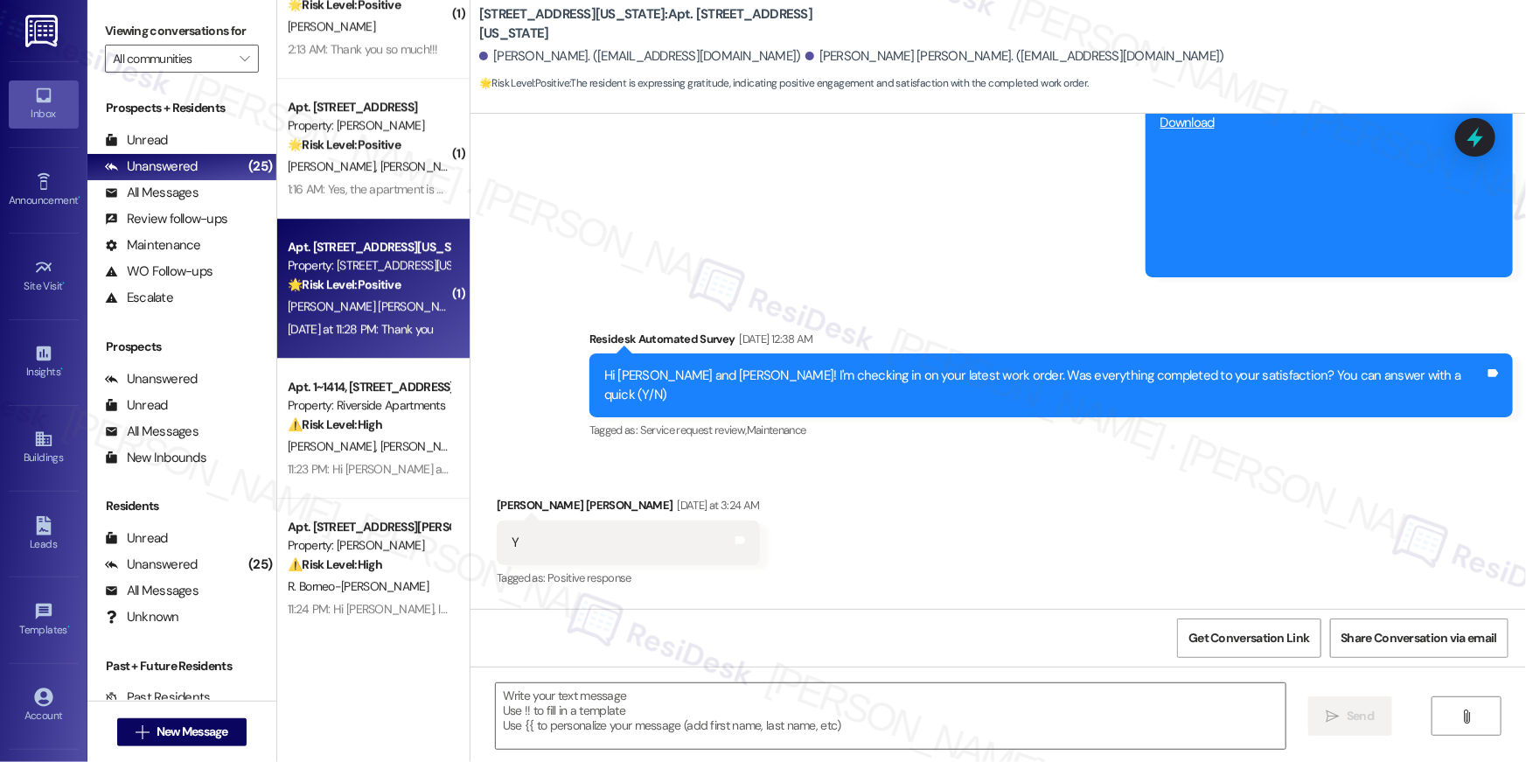
type textarea "Fetching suggested responses. Please feel free to read through the conversation…"
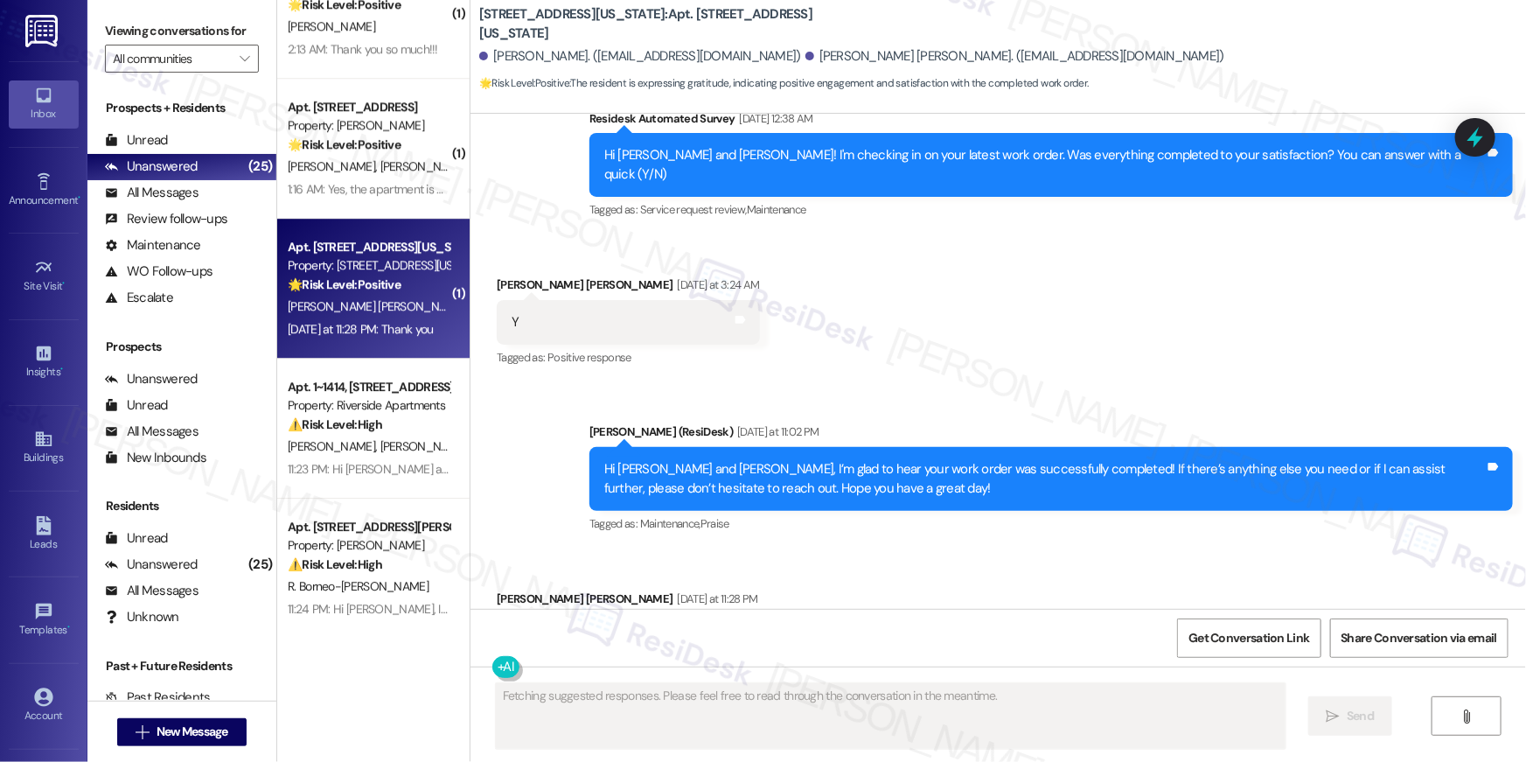
scroll to position [558, 0]
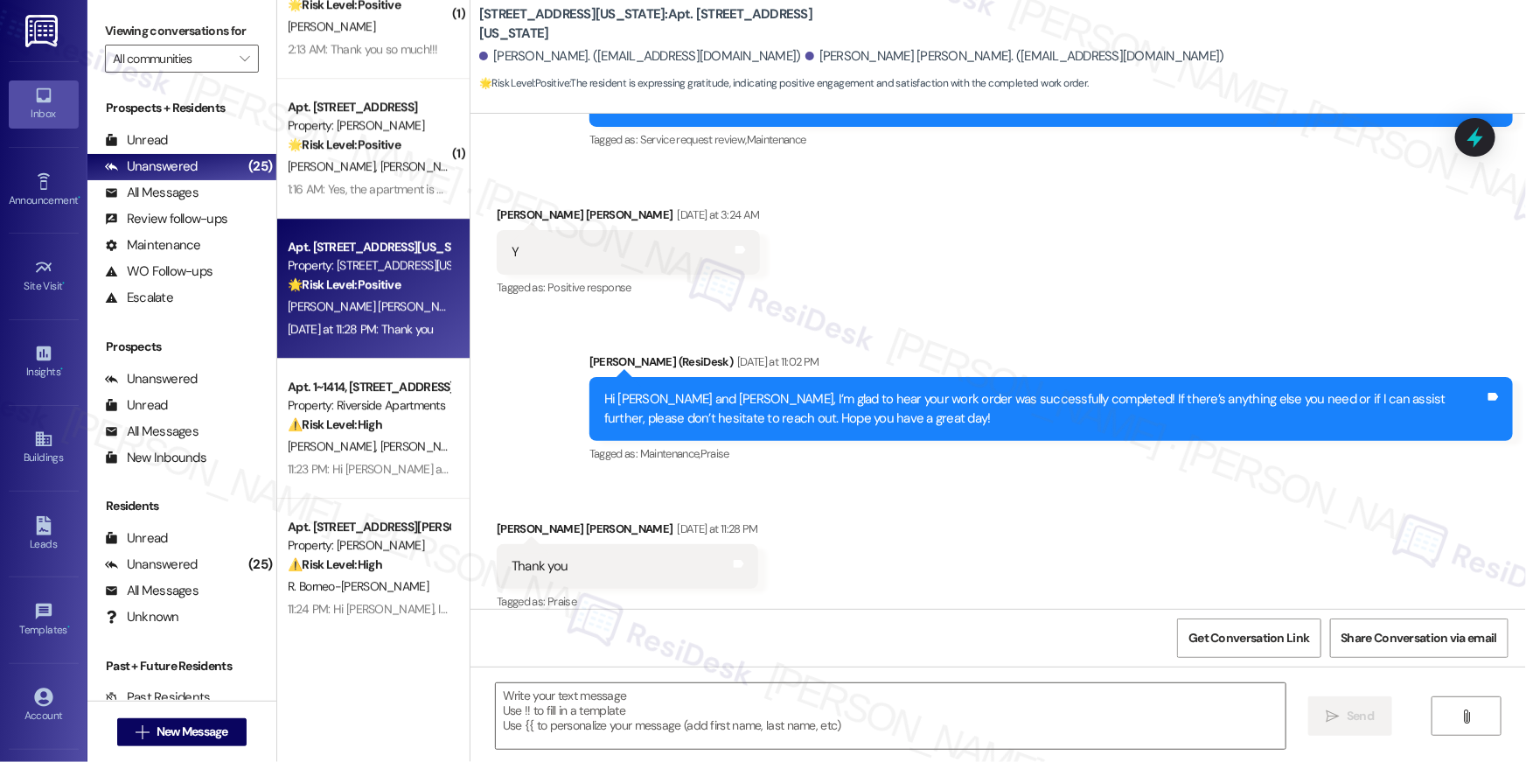
click at [895, 568] on div "Received via SMS [PERSON_NAME] [PERSON_NAME] [DATE] at 11:28 PM Thank you Tags …" at bounding box center [997, 554] width 1055 height 148
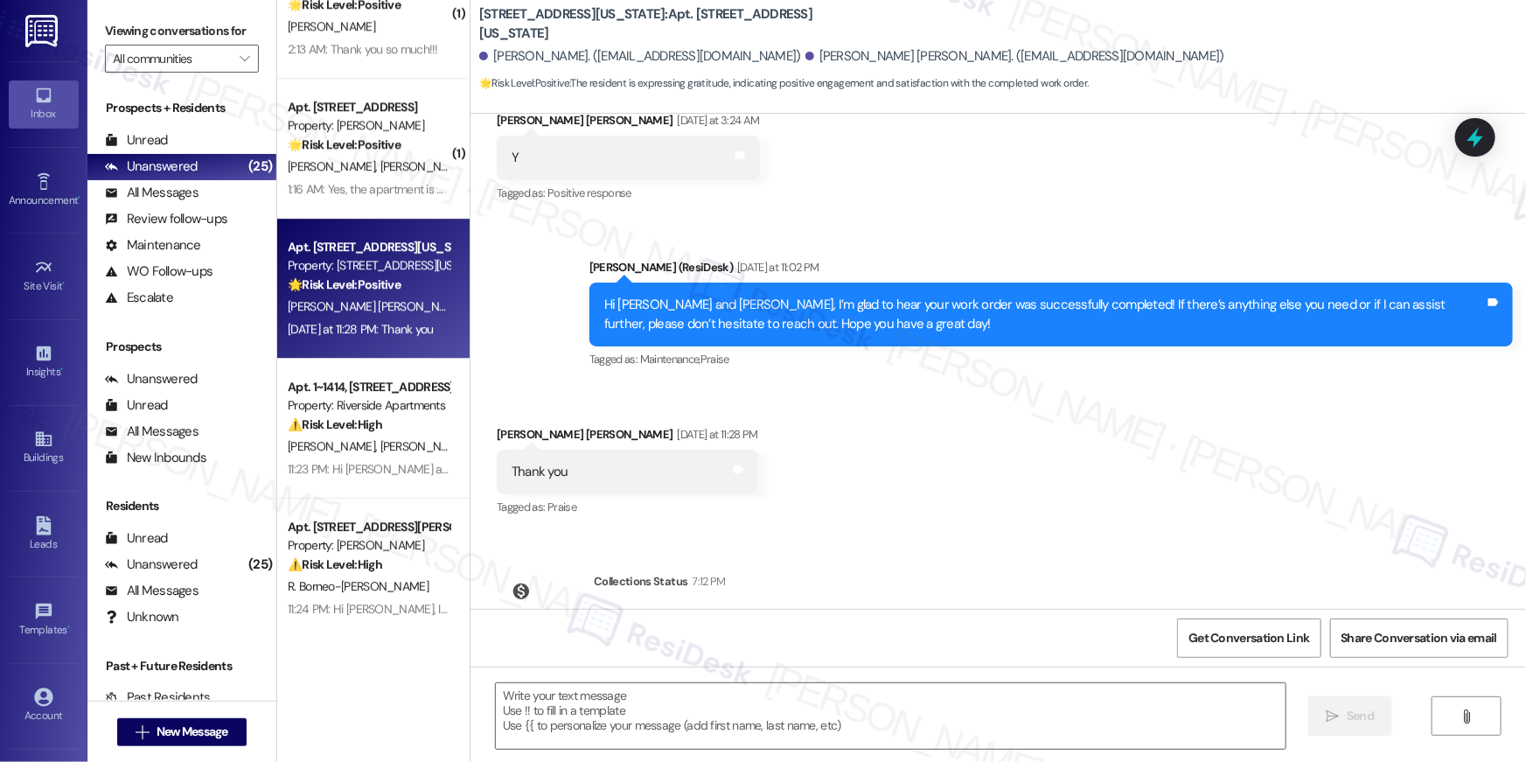
scroll to position [718, 0]
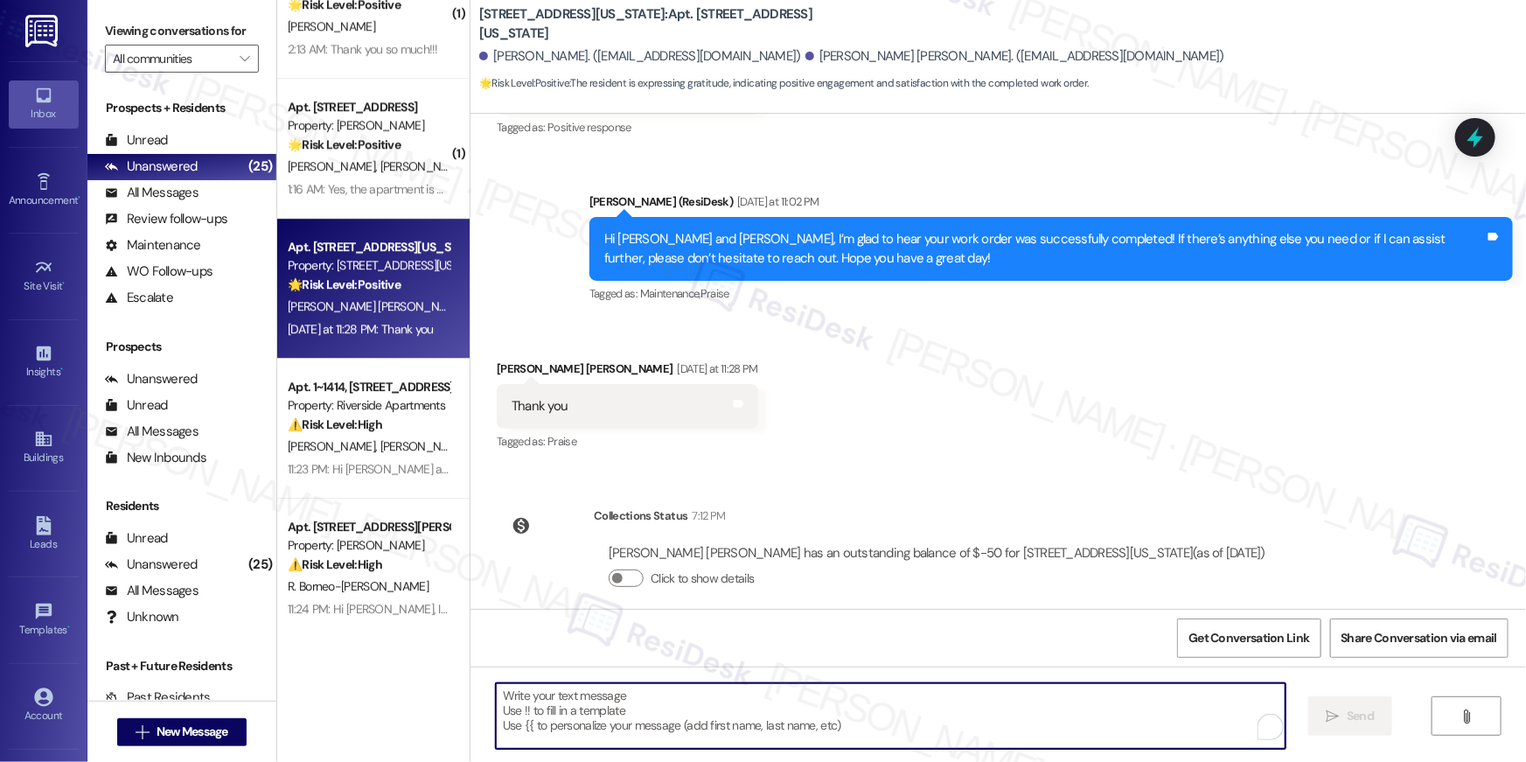
click at [838, 690] on textarea "To enrich screen reader interactions, please activate Accessibility in Grammarl…" at bounding box center [891, 716] width 790 height 66
click at [1061, 708] on textarea "To enrich screen reader interactions, please activate Accessibility in Grammarl…" at bounding box center [891, 716] width 790 height 66
type textarea "You are welcome!"
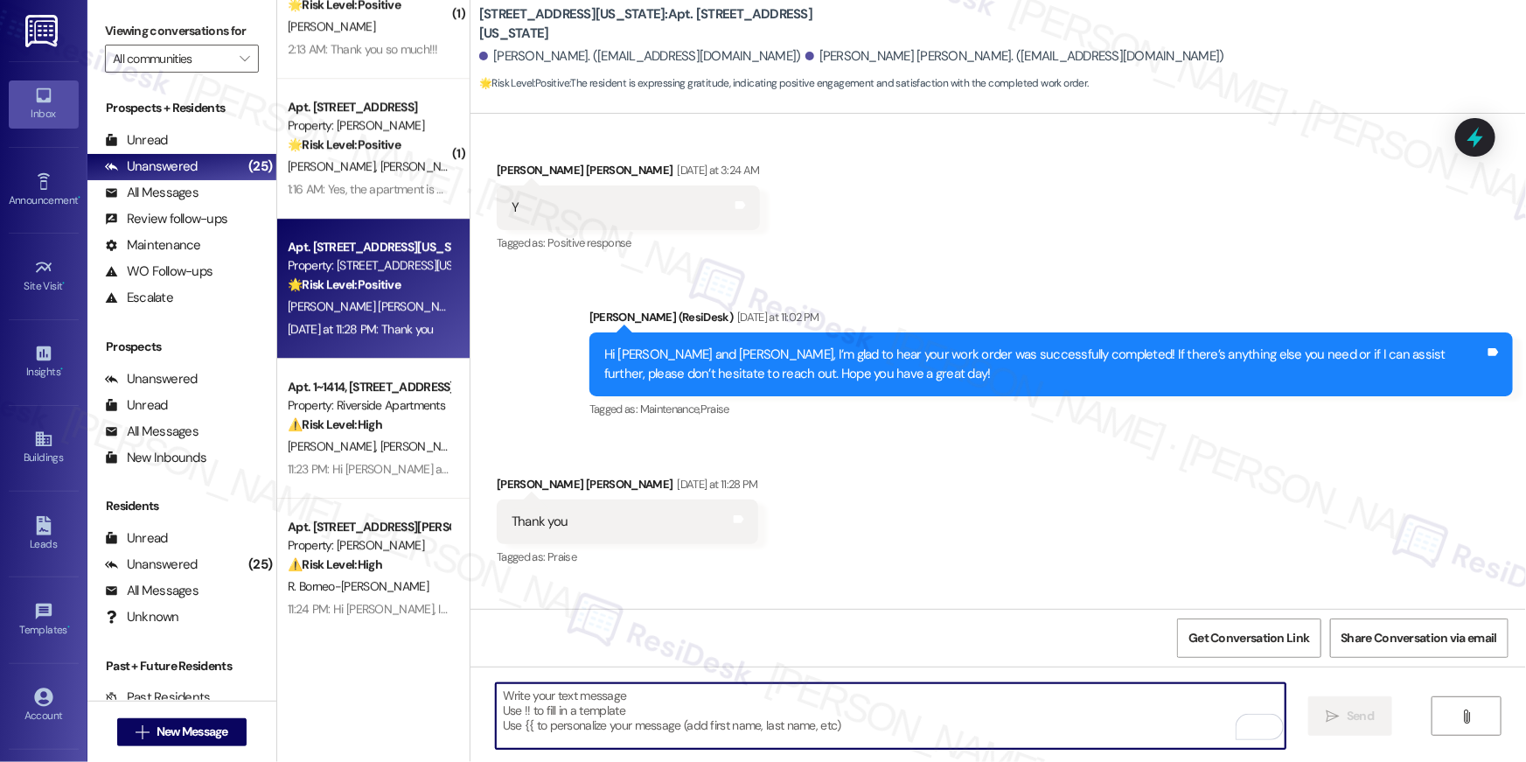
scroll to position [558, 0]
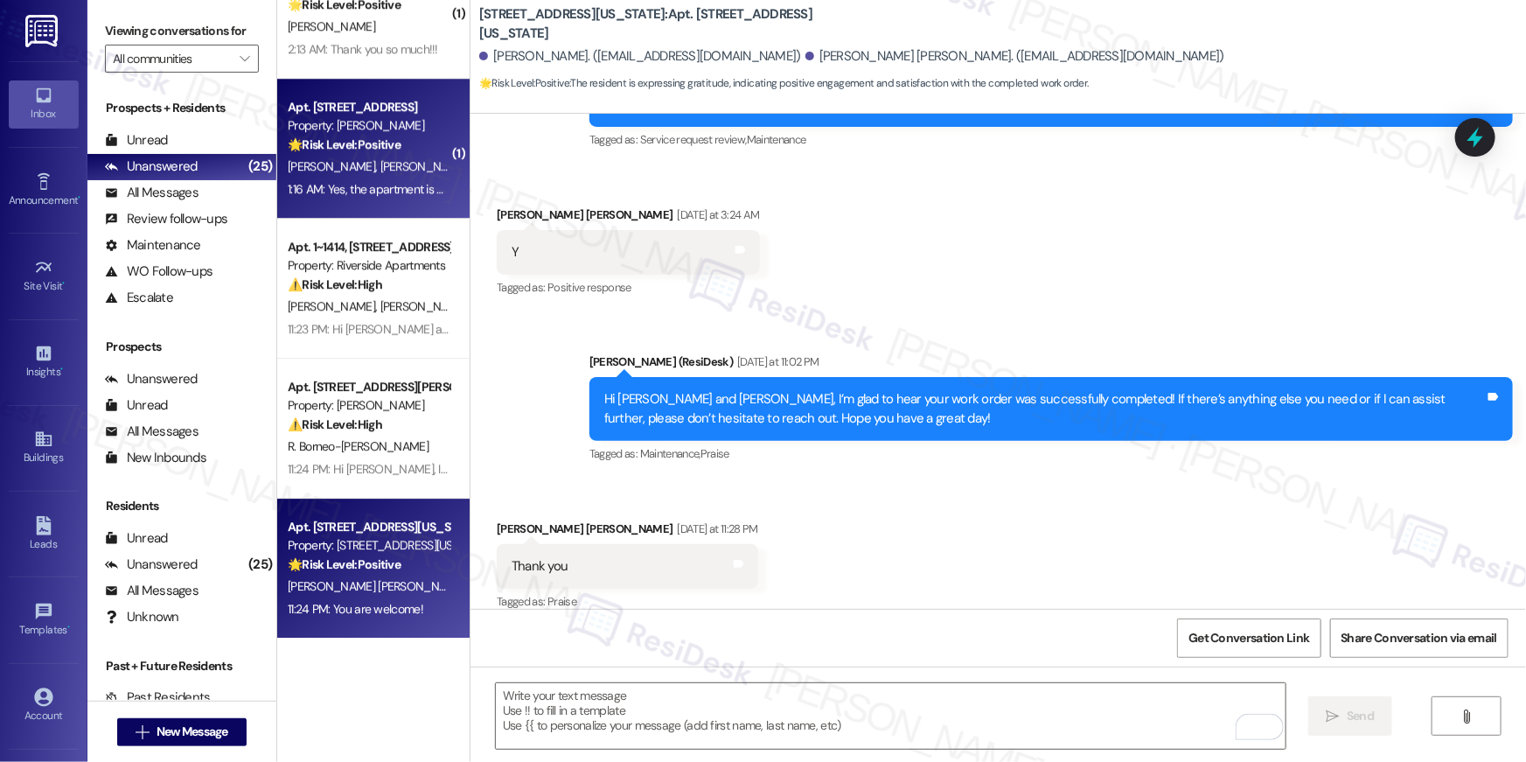
click at [375, 178] on div "1:16 AM: Yes, the apartment is great and any needs that we had were taken care …" at bounding box center [368, 189] width 165 height 22
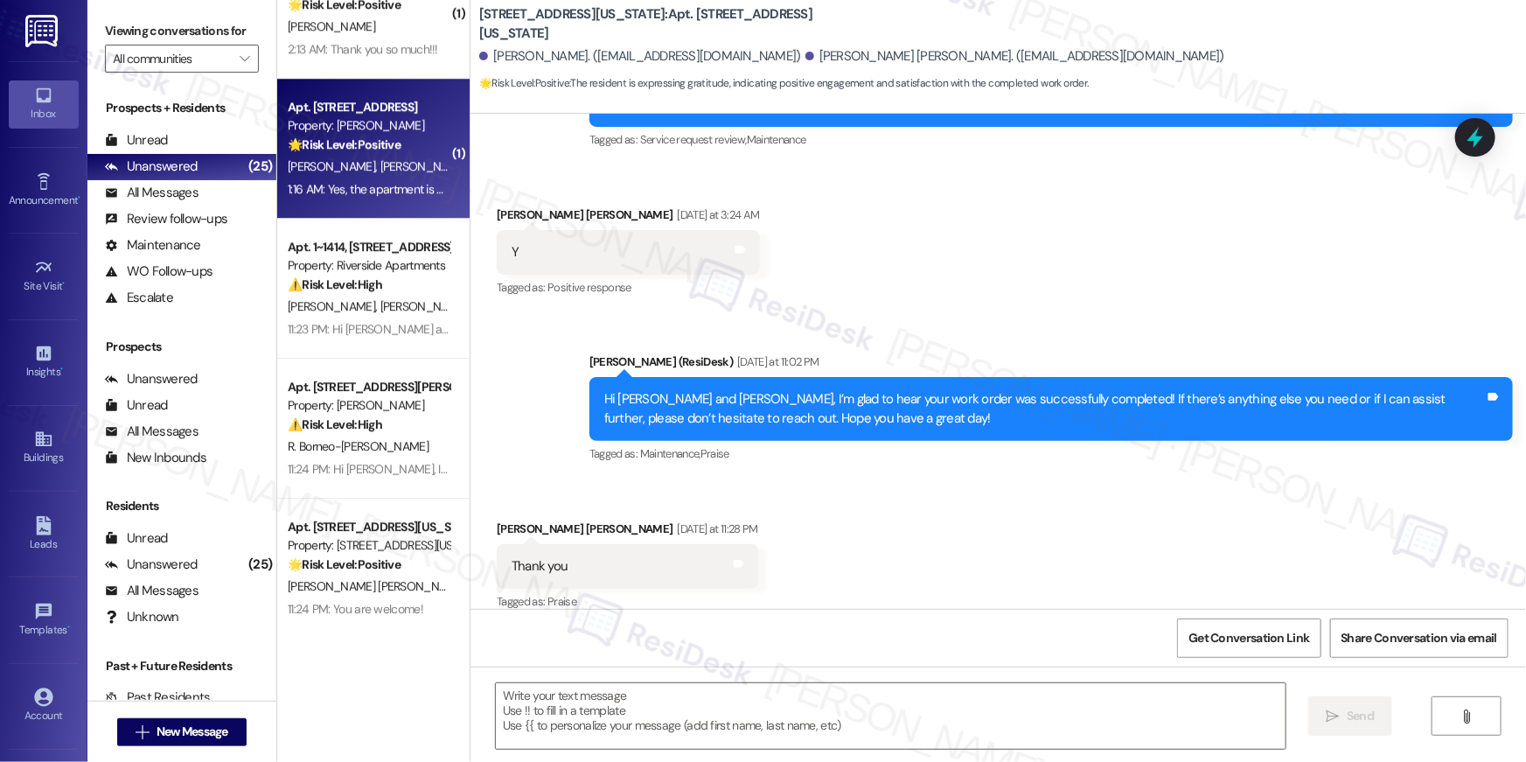
type textarea "Fetching suggested responses. Please feel free to read through the conversation…"
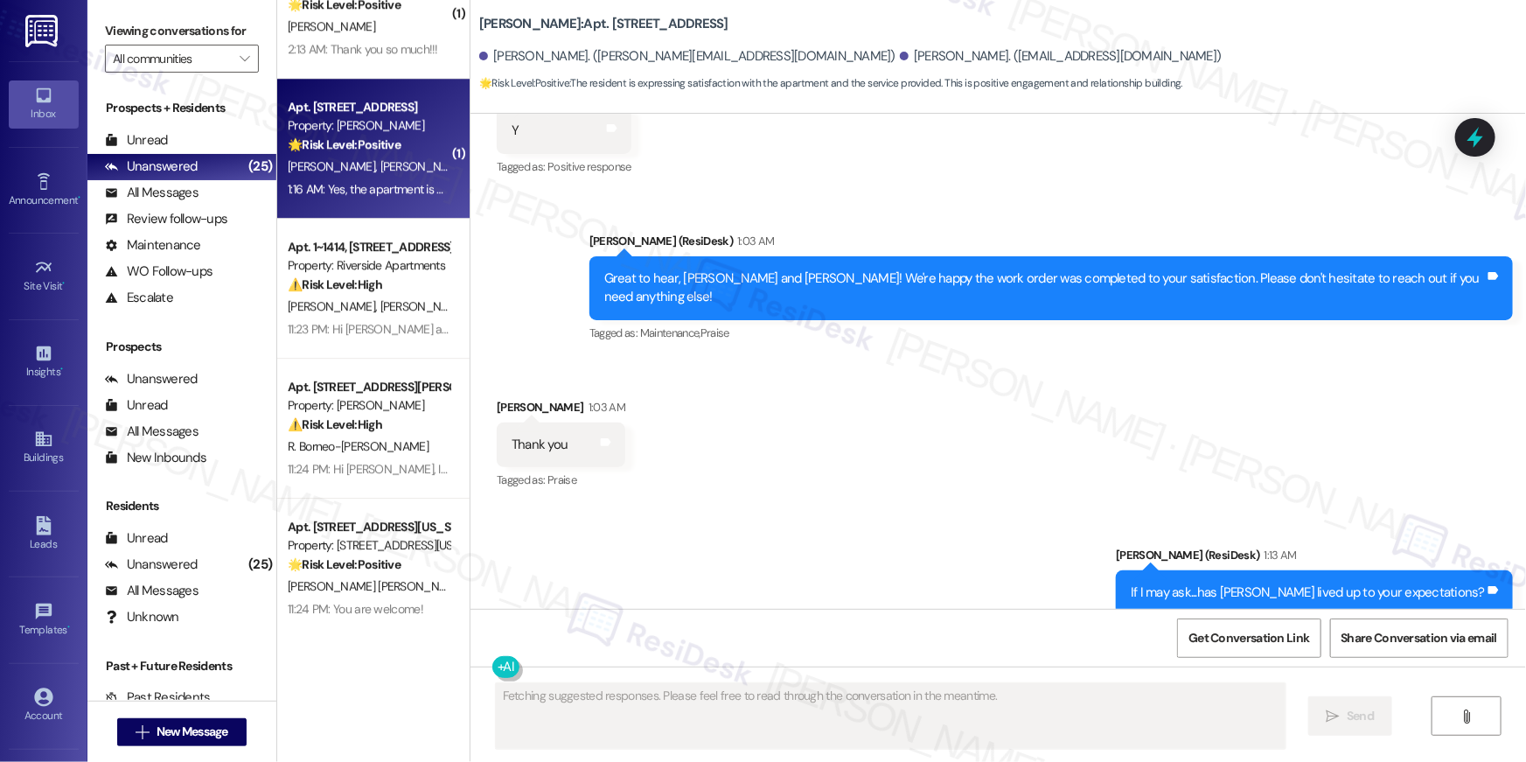
scroll to position [3802, 0]
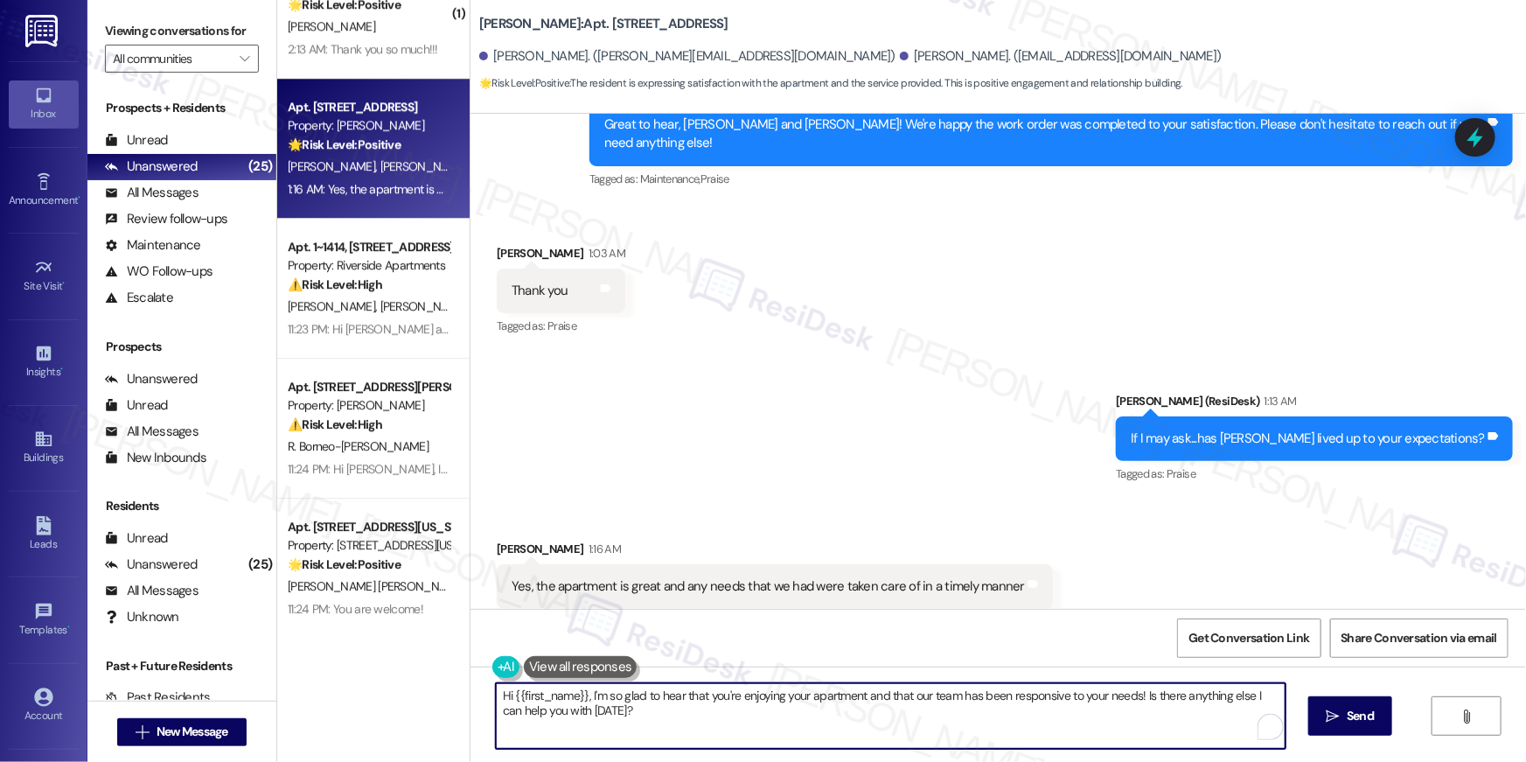
click at [1110, 716] on textarea "Hi {{first_name}}, I'm so glad to hear that you're enjoying your apartment and …" at bounding box center [891, 716] width 790 height 66
drag, startPoint x: 1139, startPoint y: 696, endPoint x: 1143, endPoint y: 731, distance: 35.1
click at [1143, 731] on textarea "Hi {{first_name}}, I'm so glad to hear that you're enjoying your apartment and …" at bounding box center [891, 716] width 790 height 66
type textarea "Hi {{first_name}}, I'm so glad to hear that you're enjoying your apartment and …"
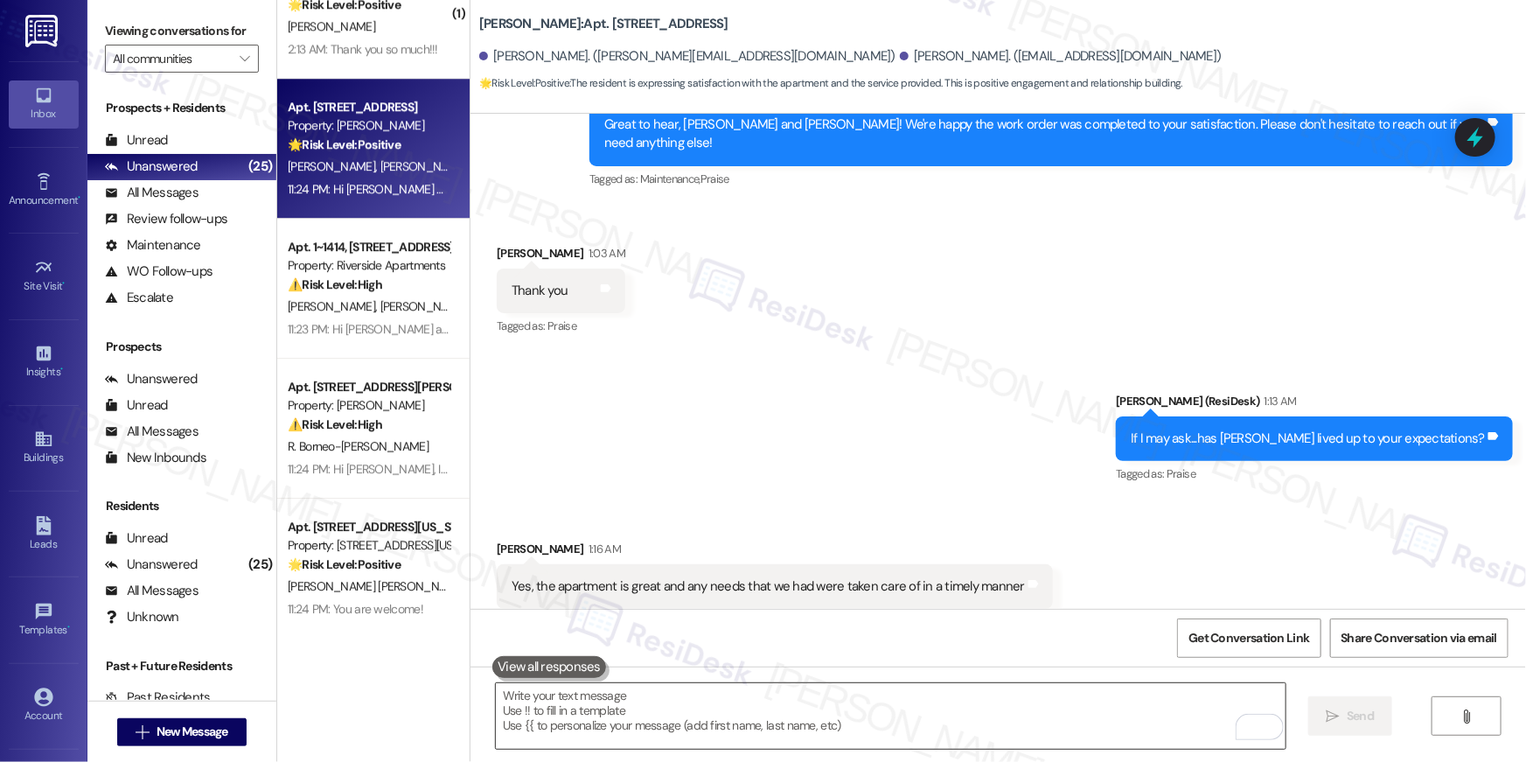
click at [810, 705] on textarea "To enrich screen reader interactions, please activate Accessibility in Grammarl…" at bounding box center [891, 716] width 790 height 66
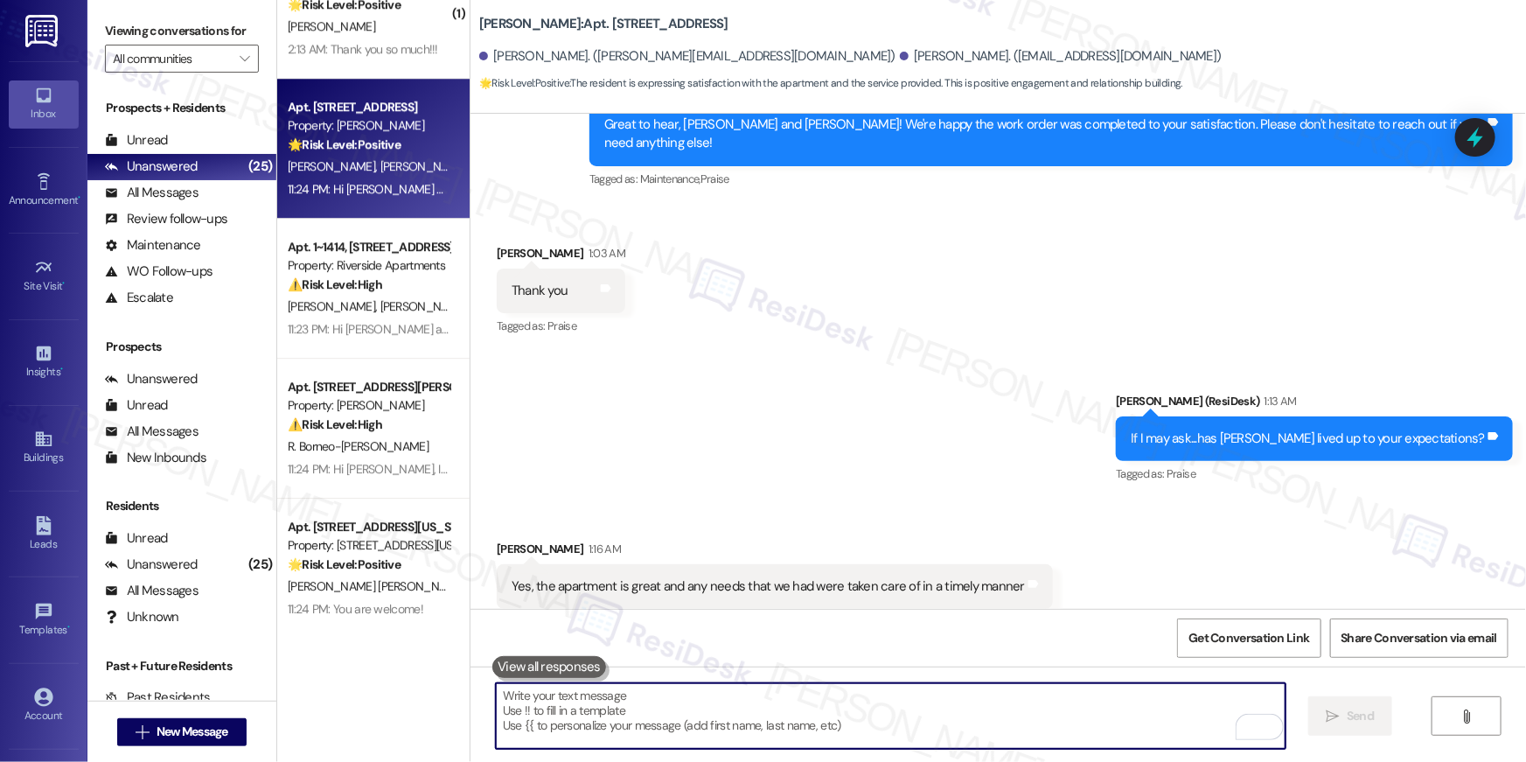
click at [810, 705] on textarea "To enrich screen reader interactions, please activate Accessibility in Grammarl…" at bounding box center [891, 716] width 790 height 66
paste textarea "I hope you don’t mind me asking a quick favor—would you be willing to leave us …"
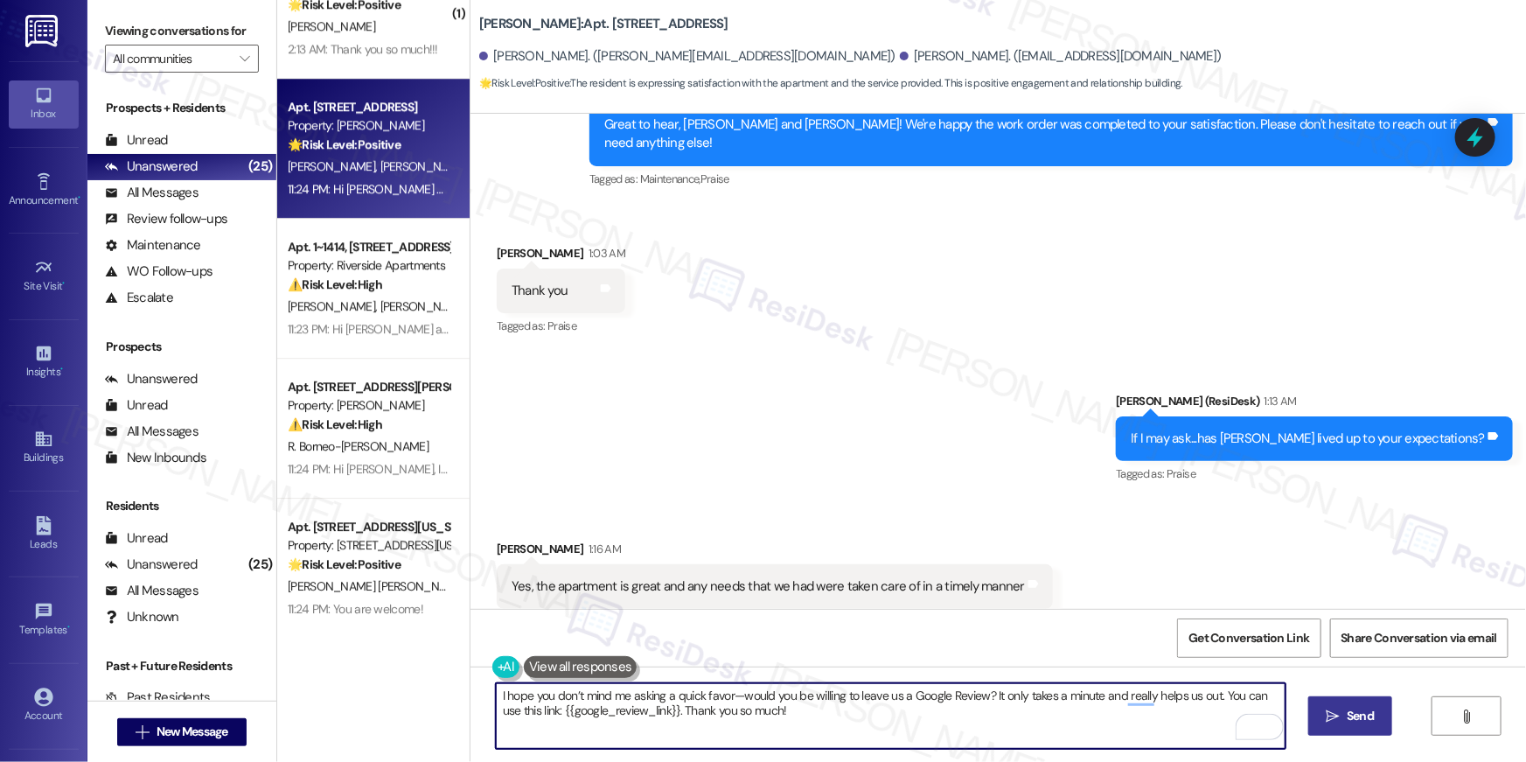
type textarea "I hope you don’t mind me asking a quick favor—would you be willing to leave us …"
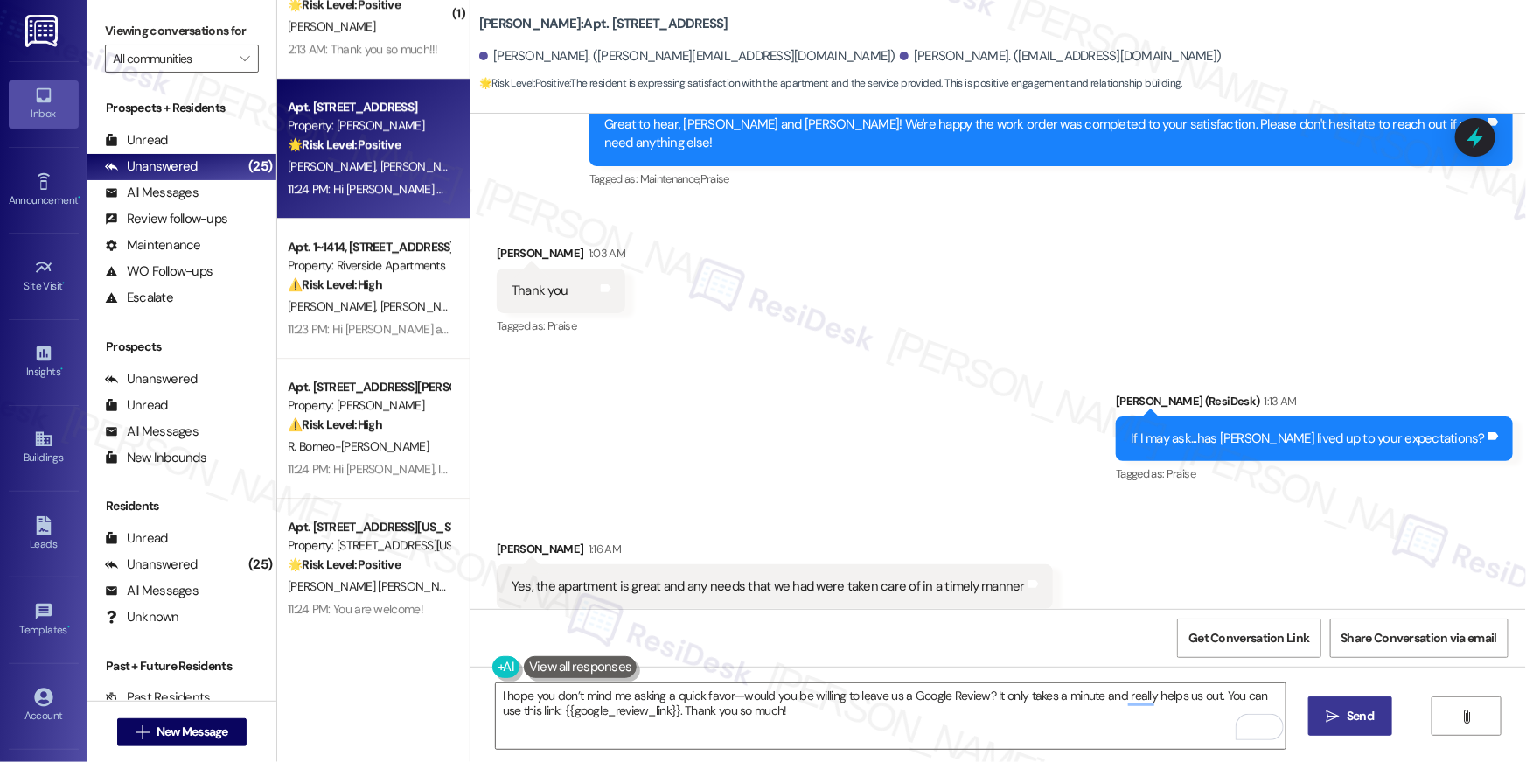
click at [1352, 713] on span "Send" at bounding box center [1359, 715] width 27 height 18
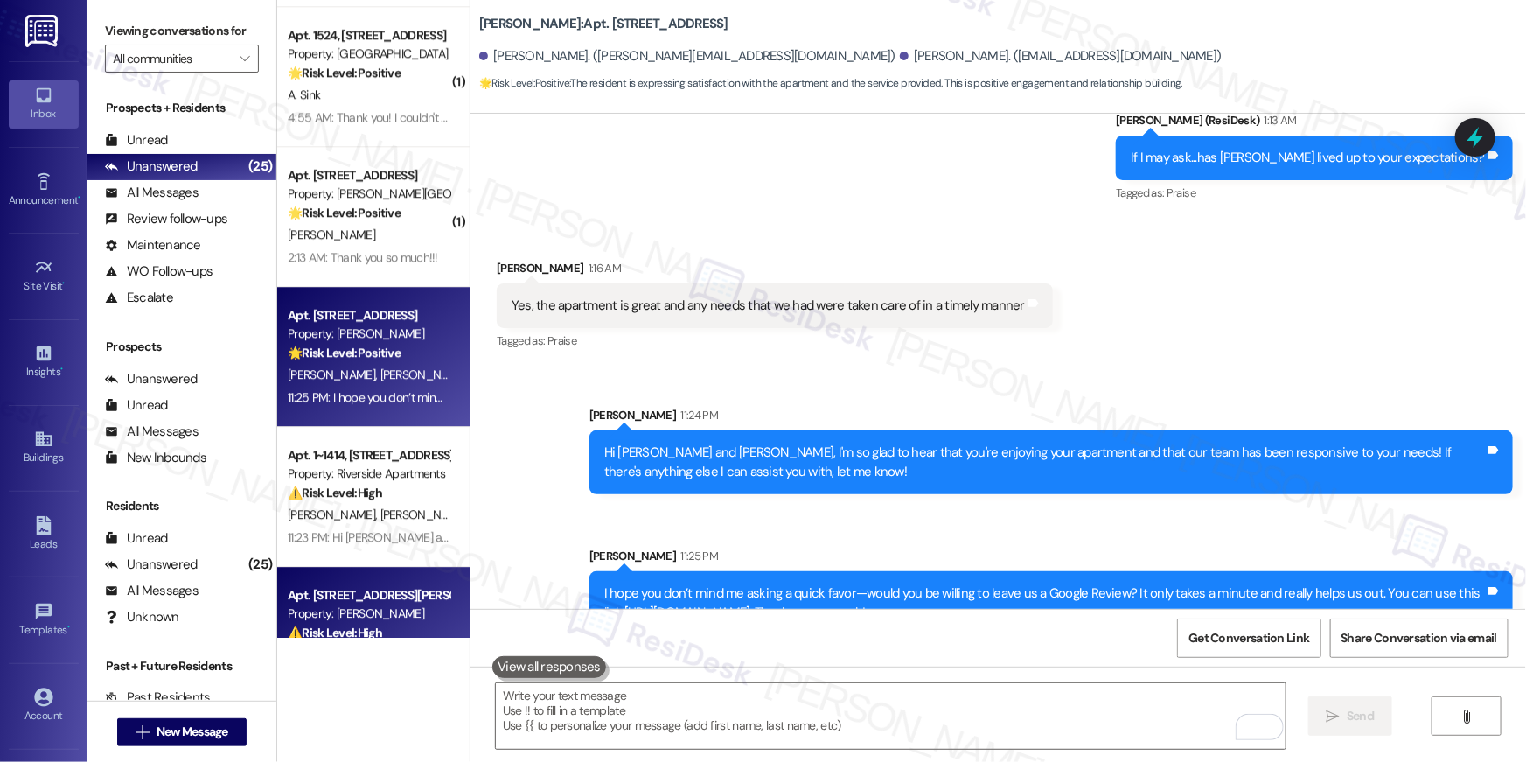
scroll to position [2321, 0]
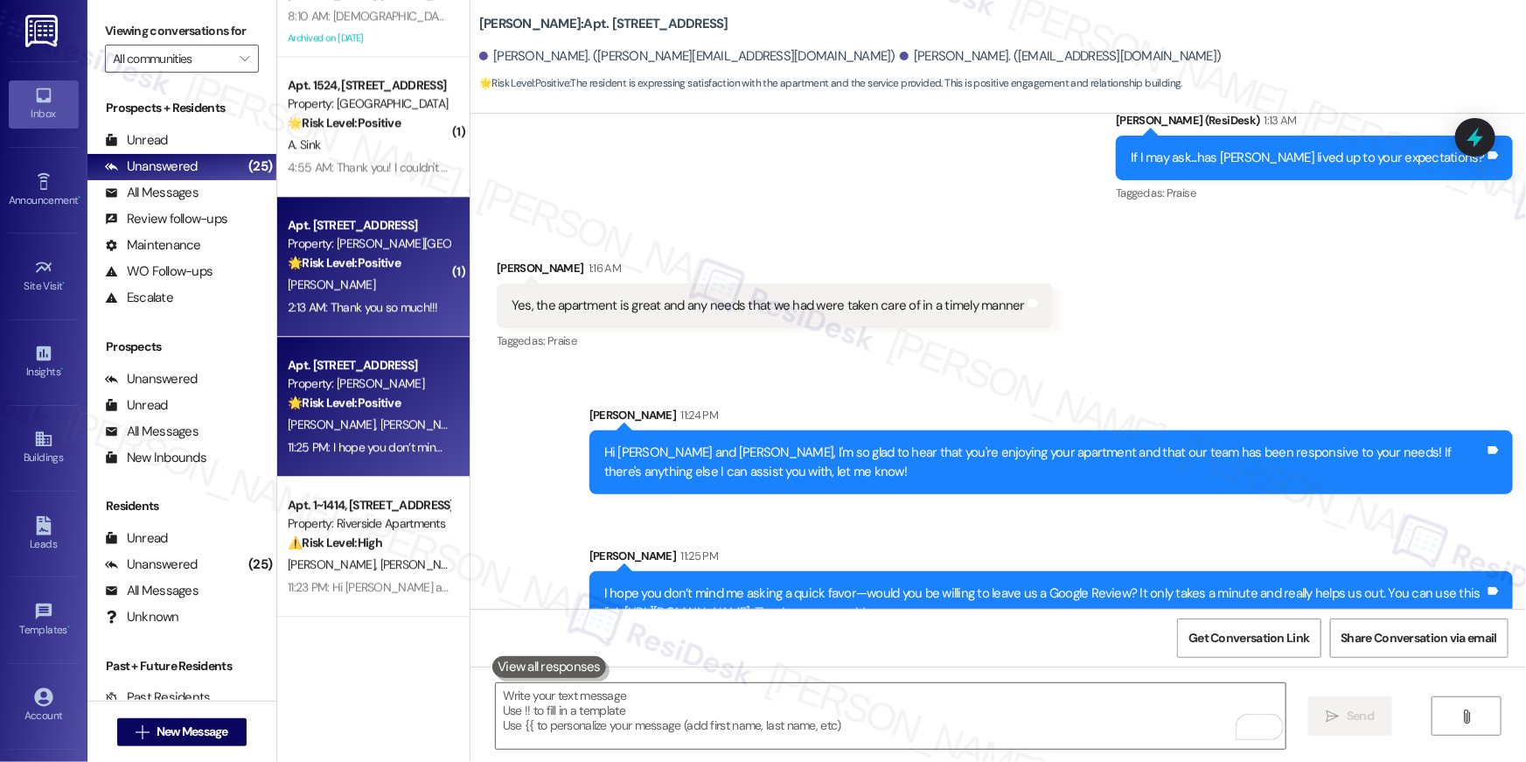
click at [399, 292] on div "A. Williams" at bounding box center [368, 285] width 165 height 22
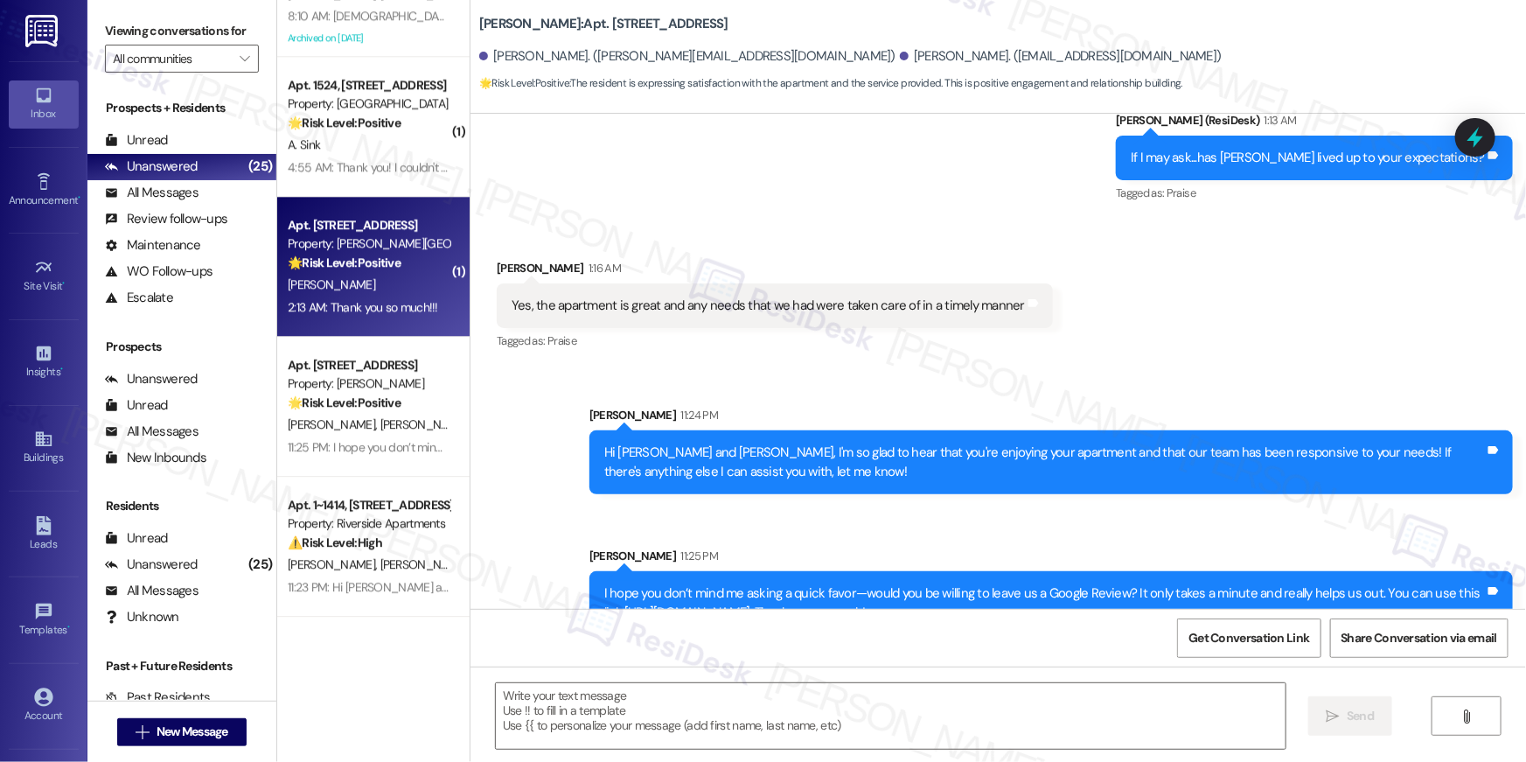
type textarea "Fetching suggested responses. Please feel free to read through the conversation…"
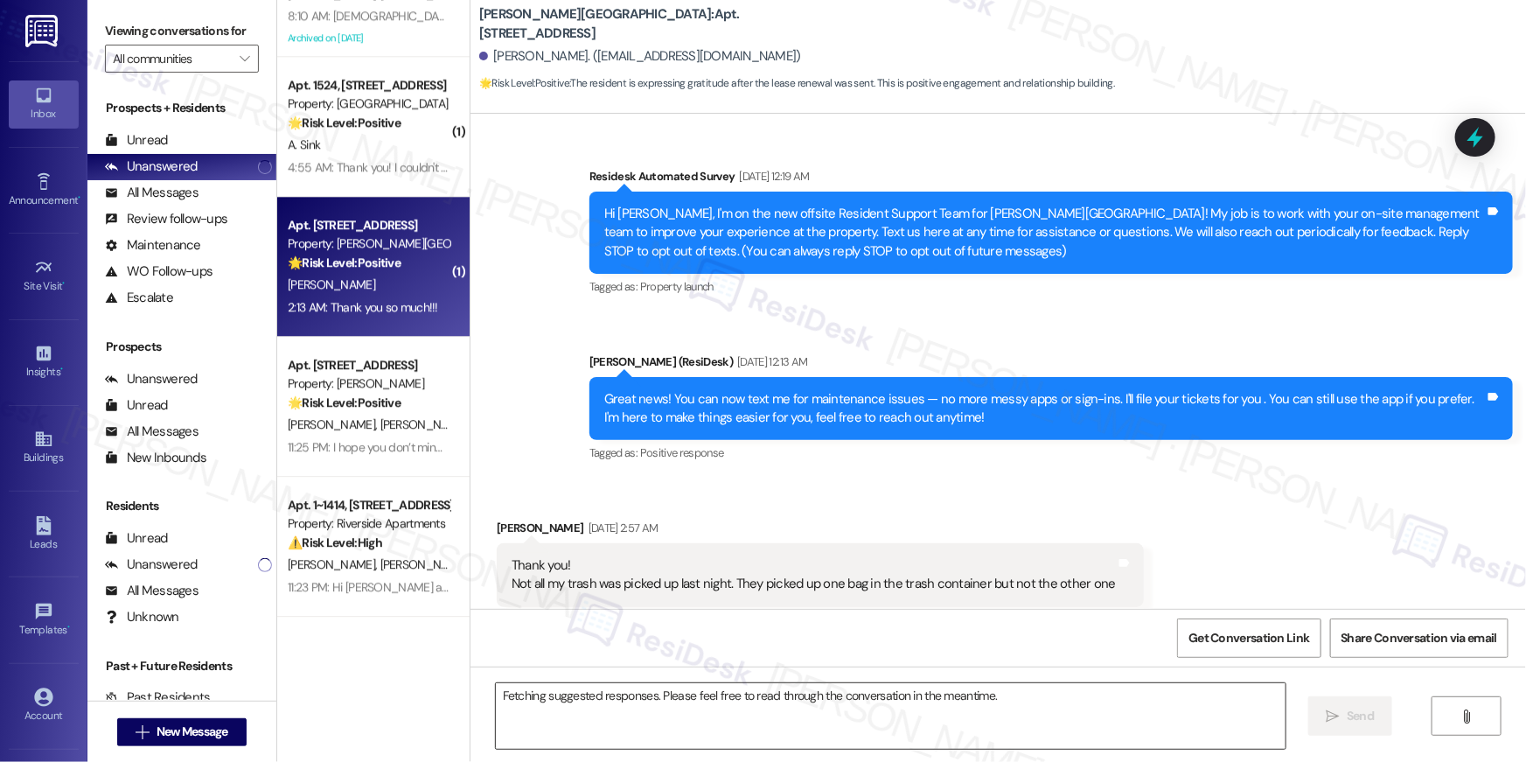
scroll to position [26222, 0]
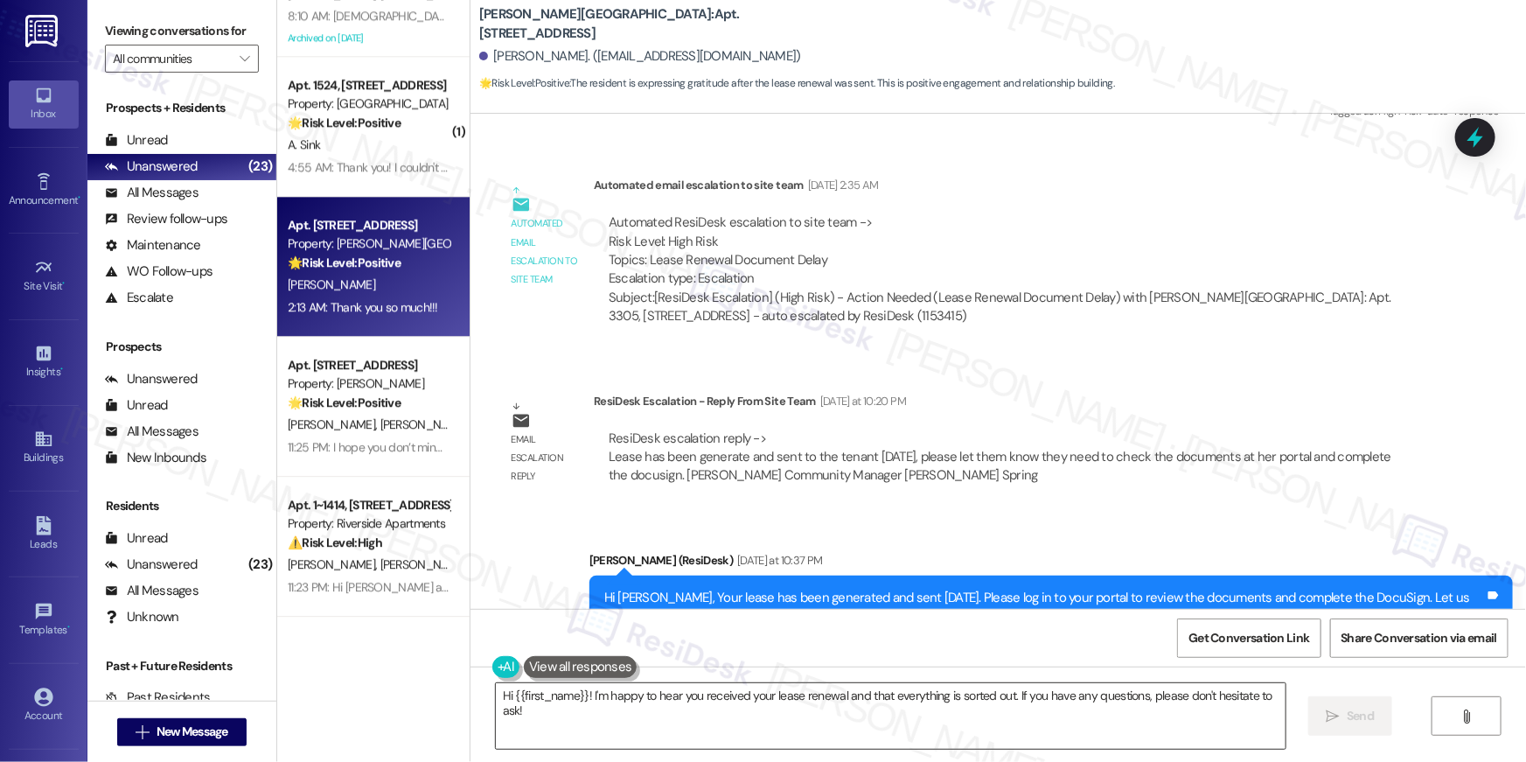
click at [665, 718] on textarea "Hi {{first_name}}! I'm happy to hear you received your lease renewal and that e…" at bounding box center [891, 716] width 790 height 66
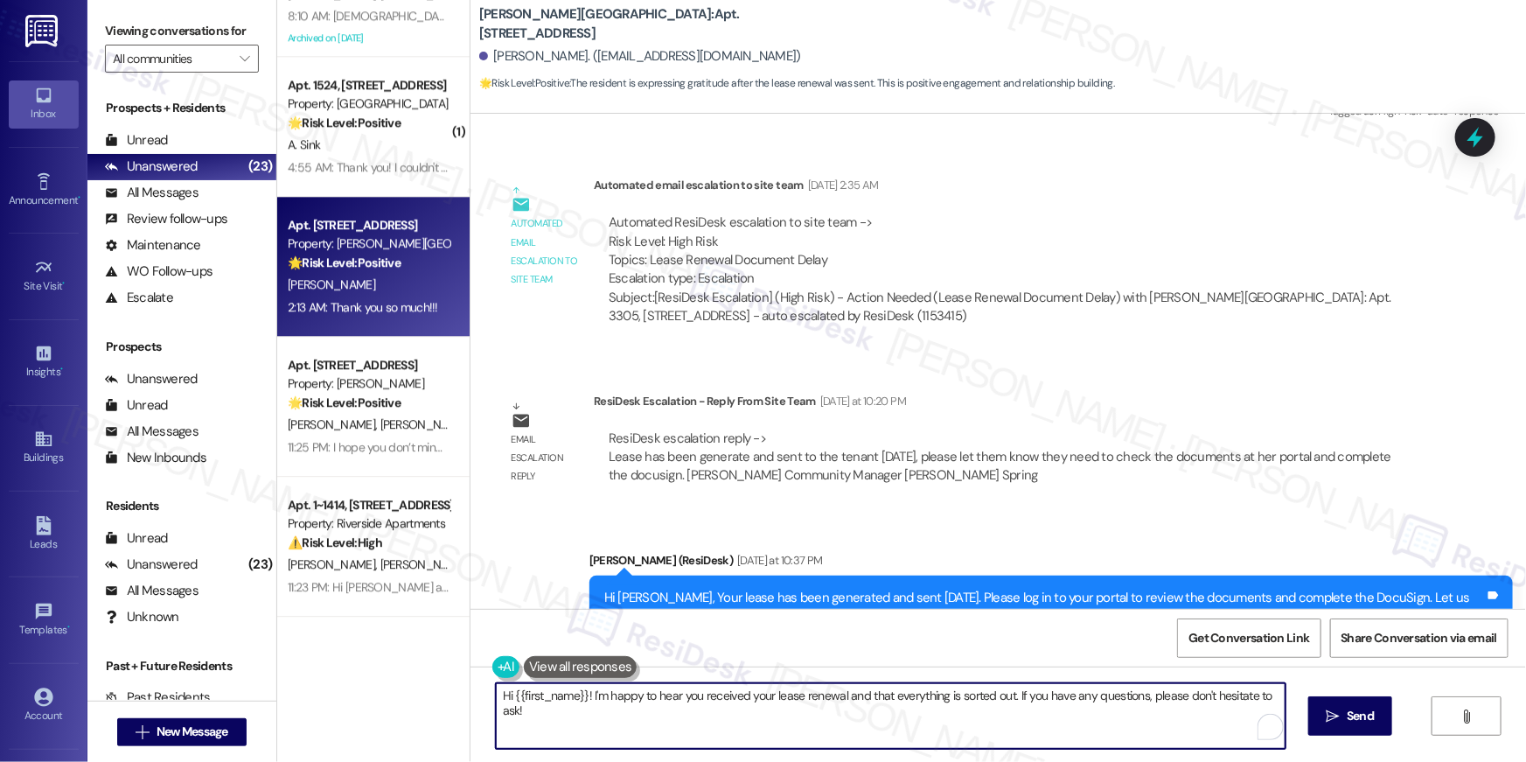
click at [747, 718] on textarea "Hi {{first_name}}! I'm happy to hear you received your lease renewal and that e…" at bounding box center [891, 716] width 790 height 66
click at [759, 716] on textarea "Hi {{first_name}}! I'm happy to hear you received your lease renewal and that e…" at bounding box center [891, 716] width 790 height 66
type textarea "You are welcome, Amy! Thanks for staying with us for another term!"
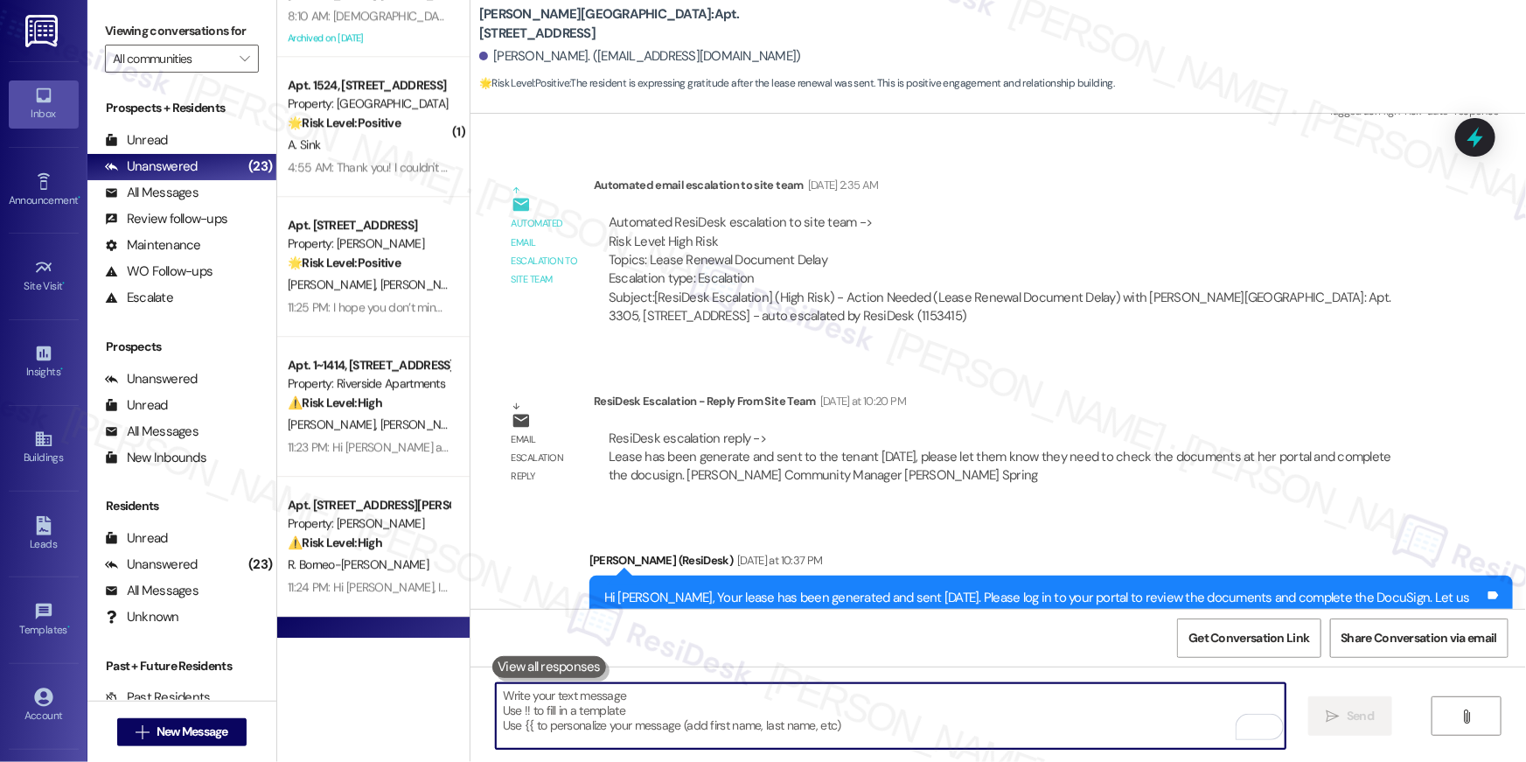
scroll to position [1880, 0]
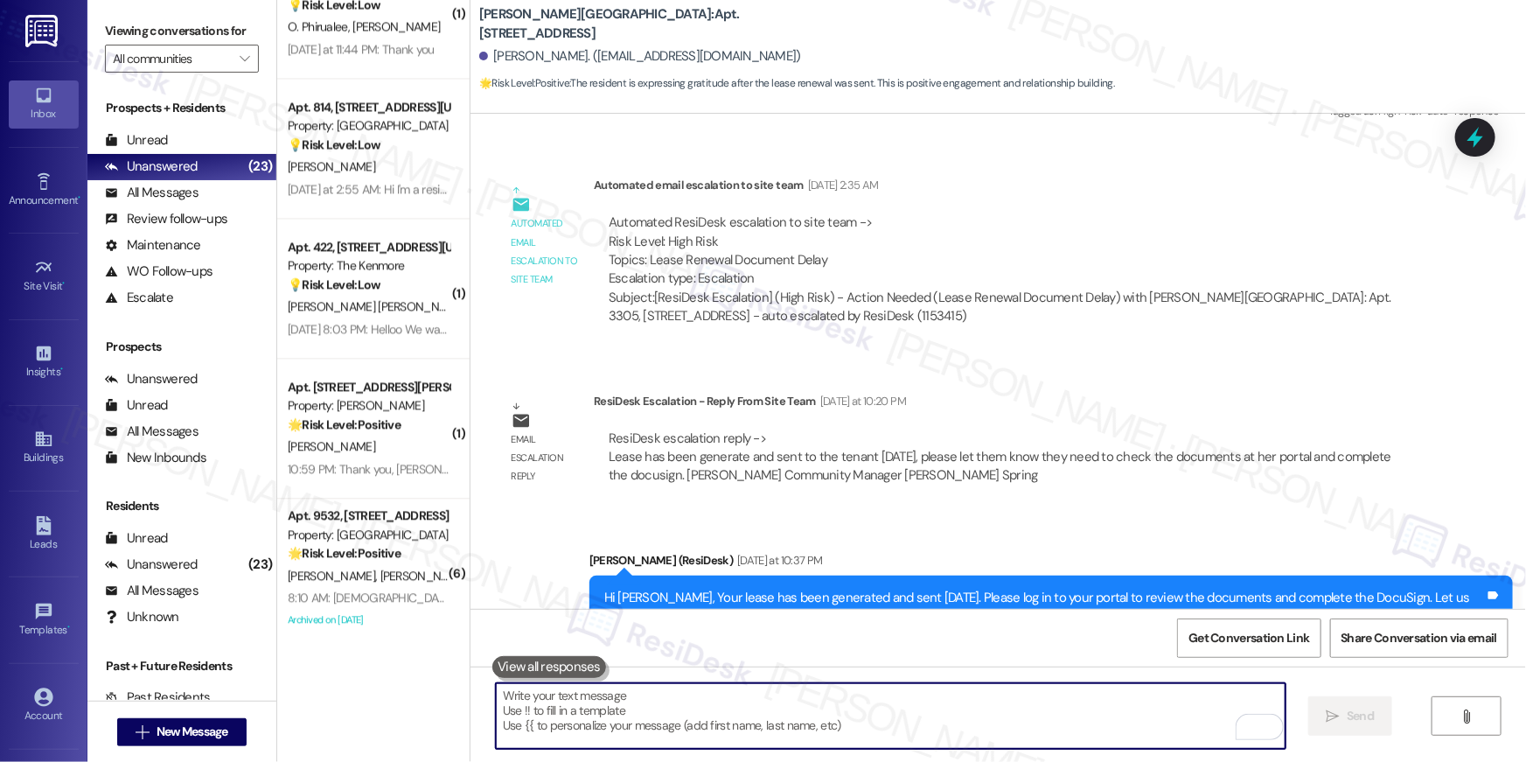
click at [749, 678] on div "Received via SMS Amy Williams 2:13 AM Thank you so much!!! Tags and notes Tagge…" at bounding box center [997, 752] width 1055 height 148
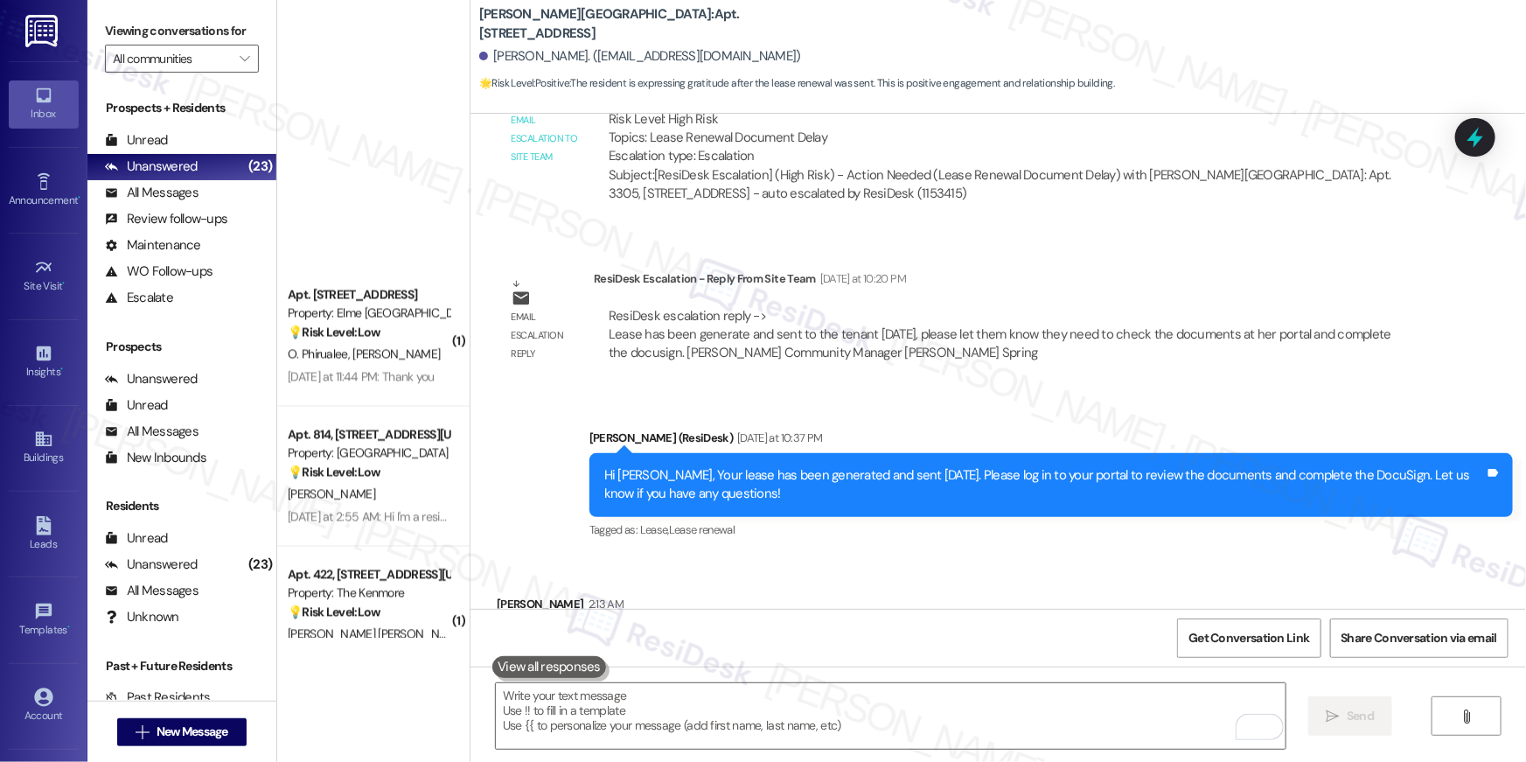
scroll to position [2020, 0]
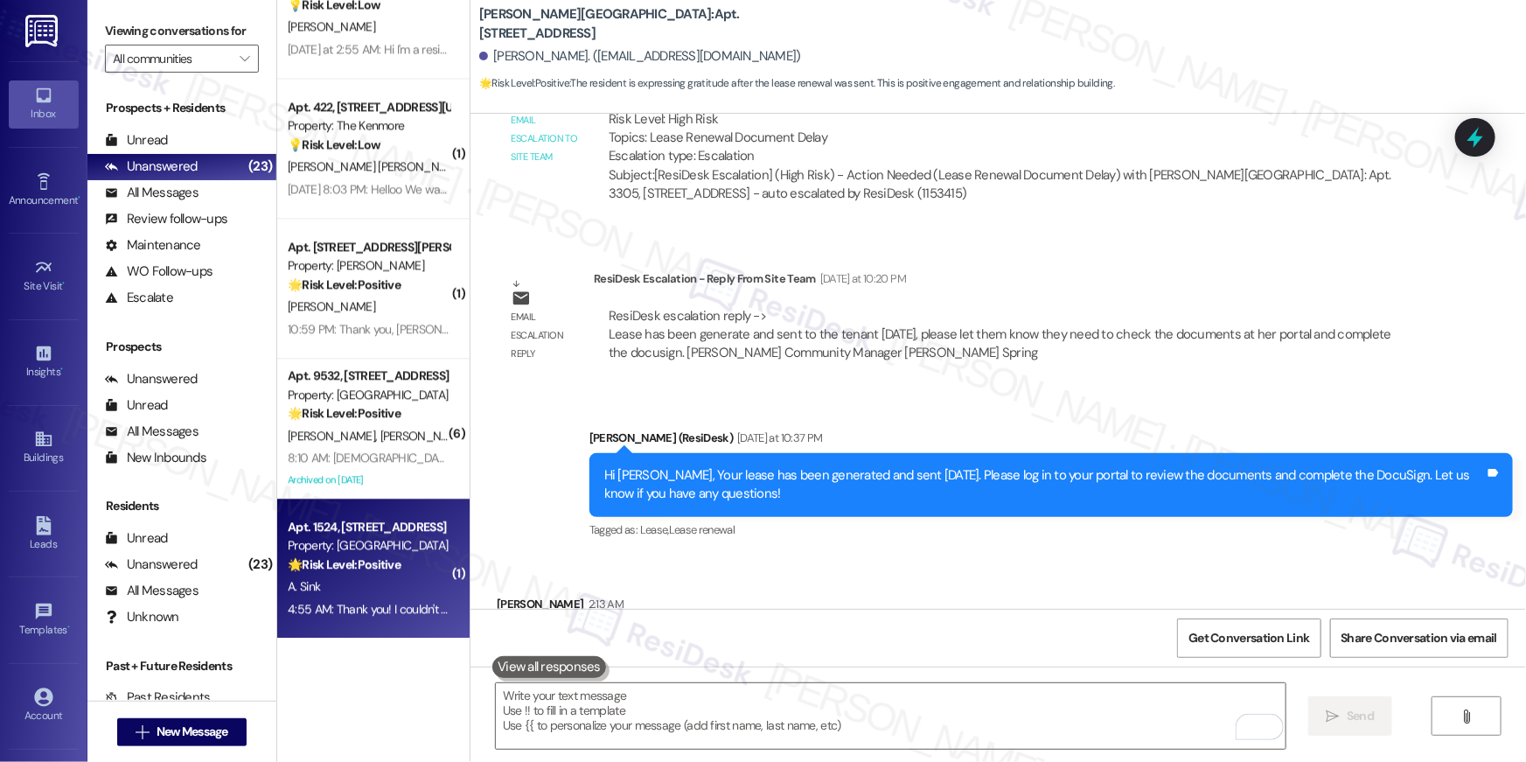
click at [390, 536] on div "Property: [GEOGRAPHIC_DATA]" at bounding box center [369, 545] width 162 height 18
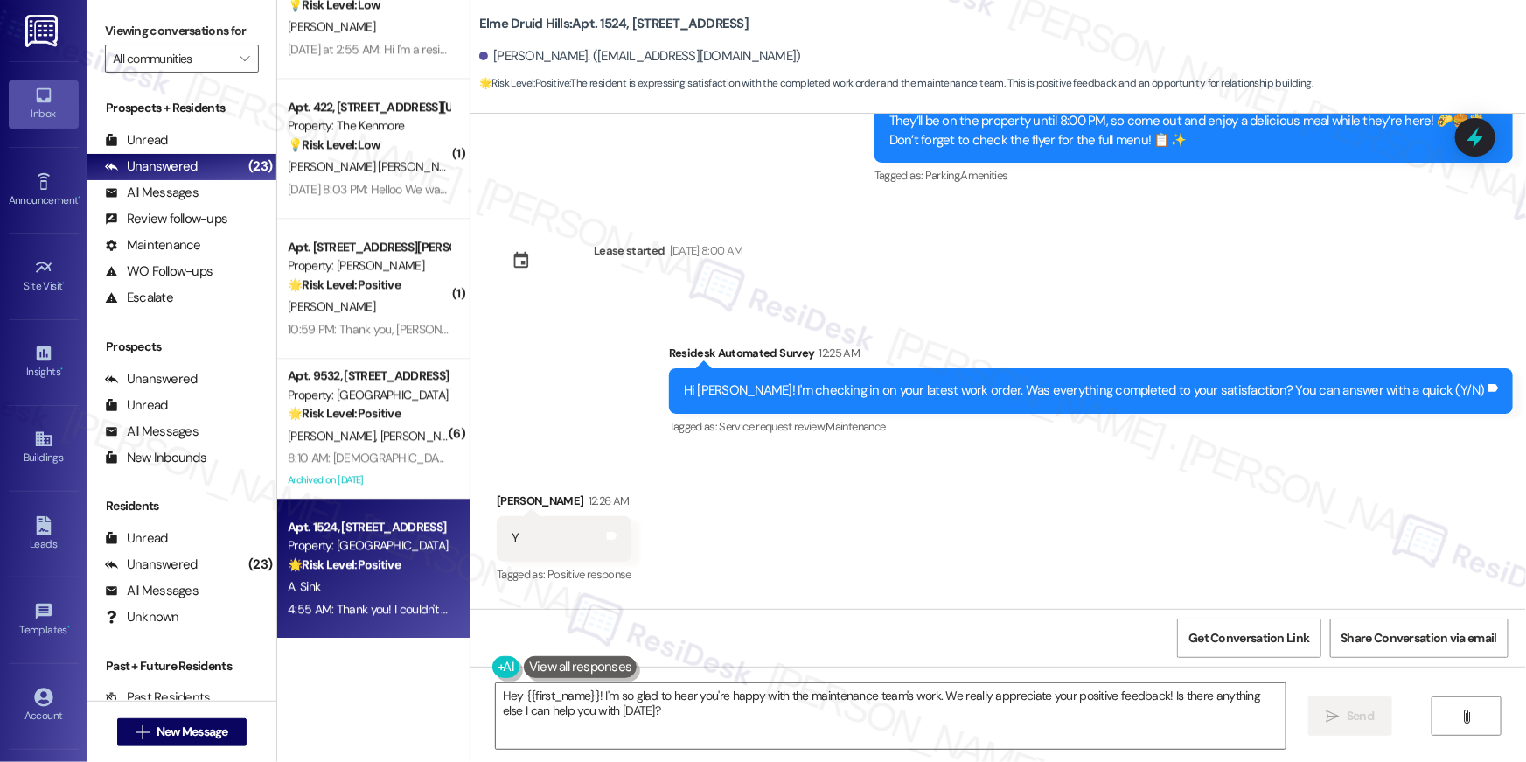
scroll to position [36575, 0]
click at [953, 720] on textarea "Hey {{first_name}}! I'm so glad to hear you're happy with the maintenance team'…" at bounding box center [891, 716] width 790 height 66
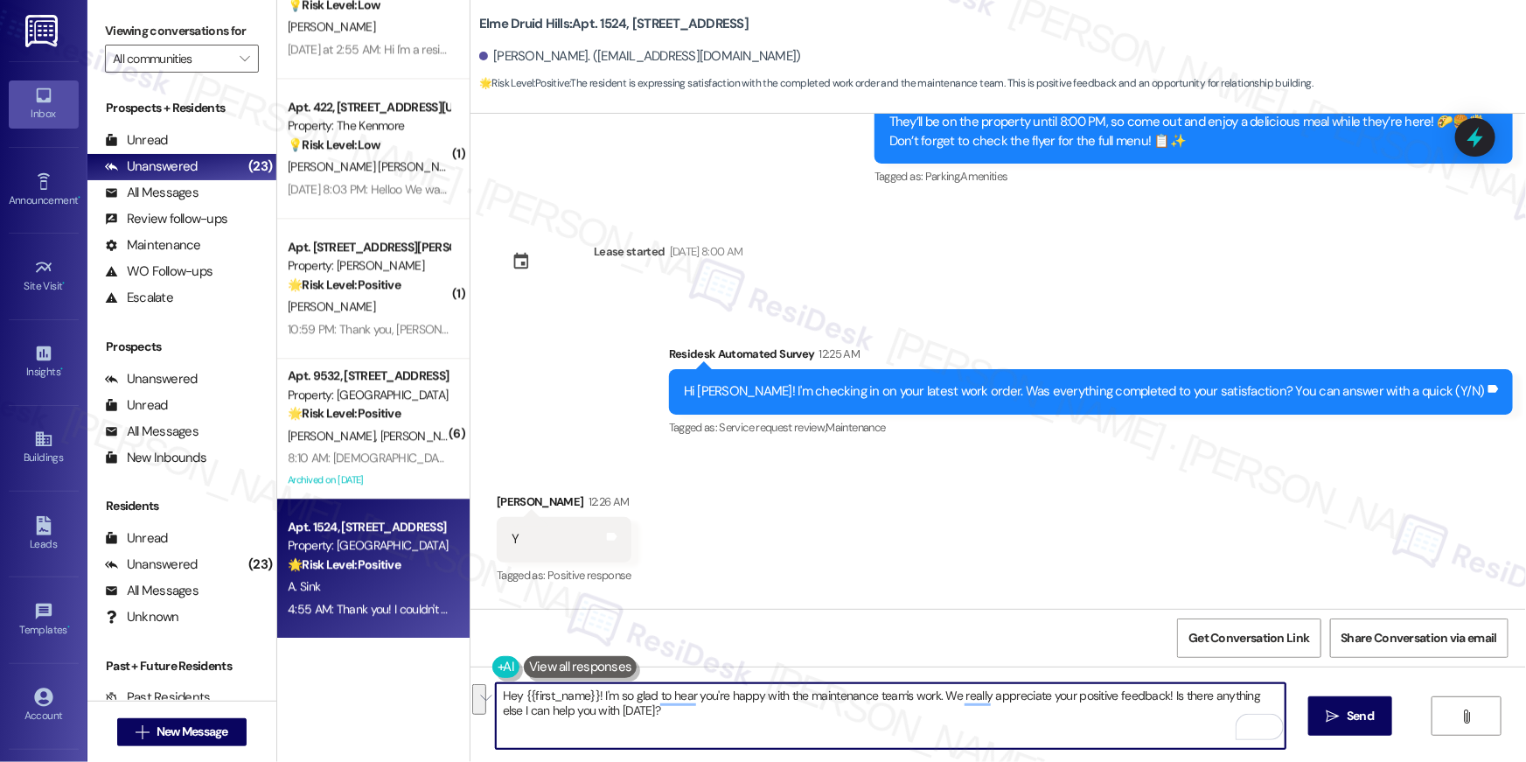
drag, startPoint x: 1160, startPoint y: 693, endPoint x: 1183, endPoint y: 740, distance: 51.6
click at [1183, 740] on textarea "Hey {{first_name}}! I'm so glad to hear you're happy with the maintenance team'…" at bounding box center [891, 716] width 790 height 66
type textarea "Hey {{first_name}}! I'm so glad to hear you're happy with the maintenance team'…"
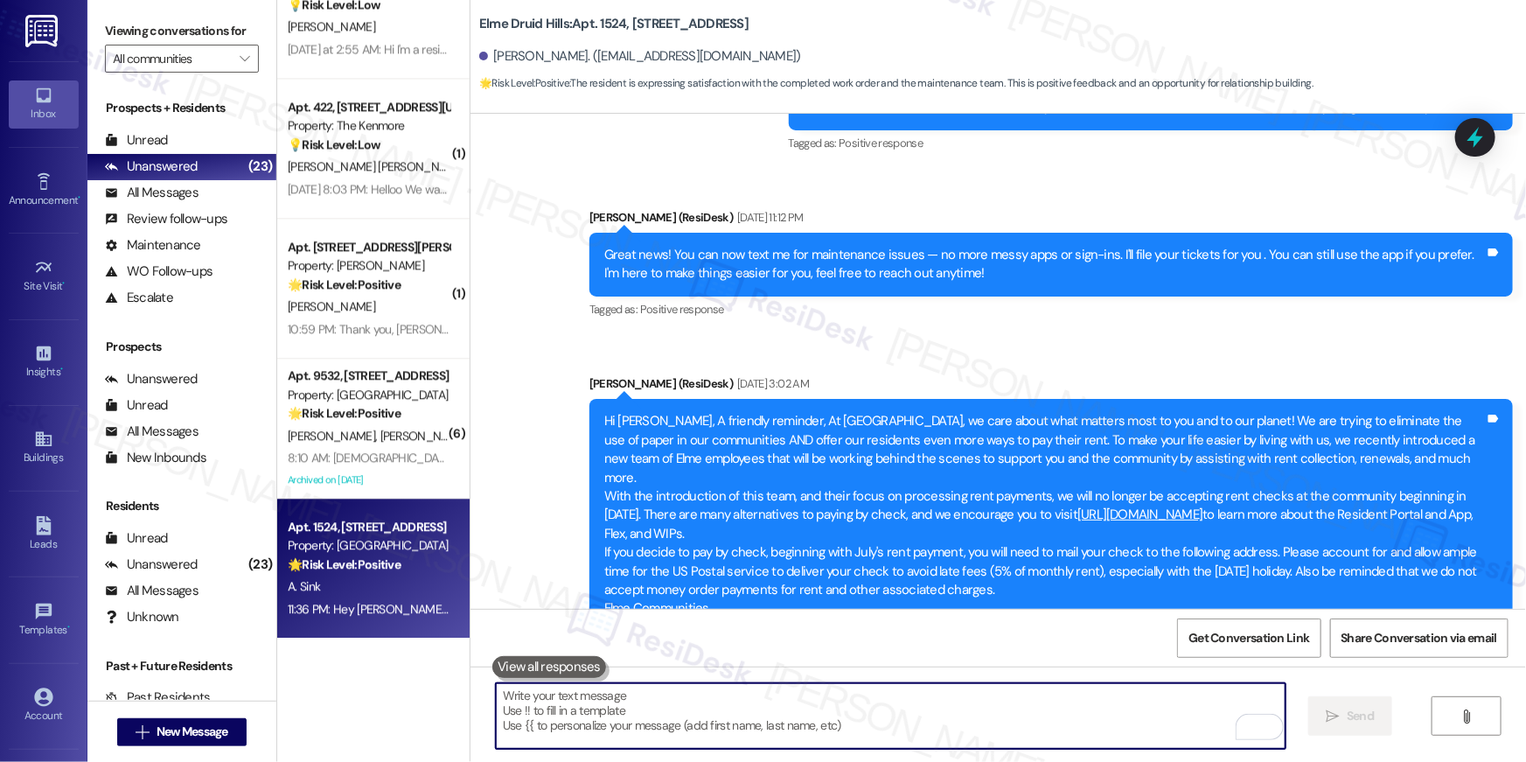
scroll to position [0, 0]
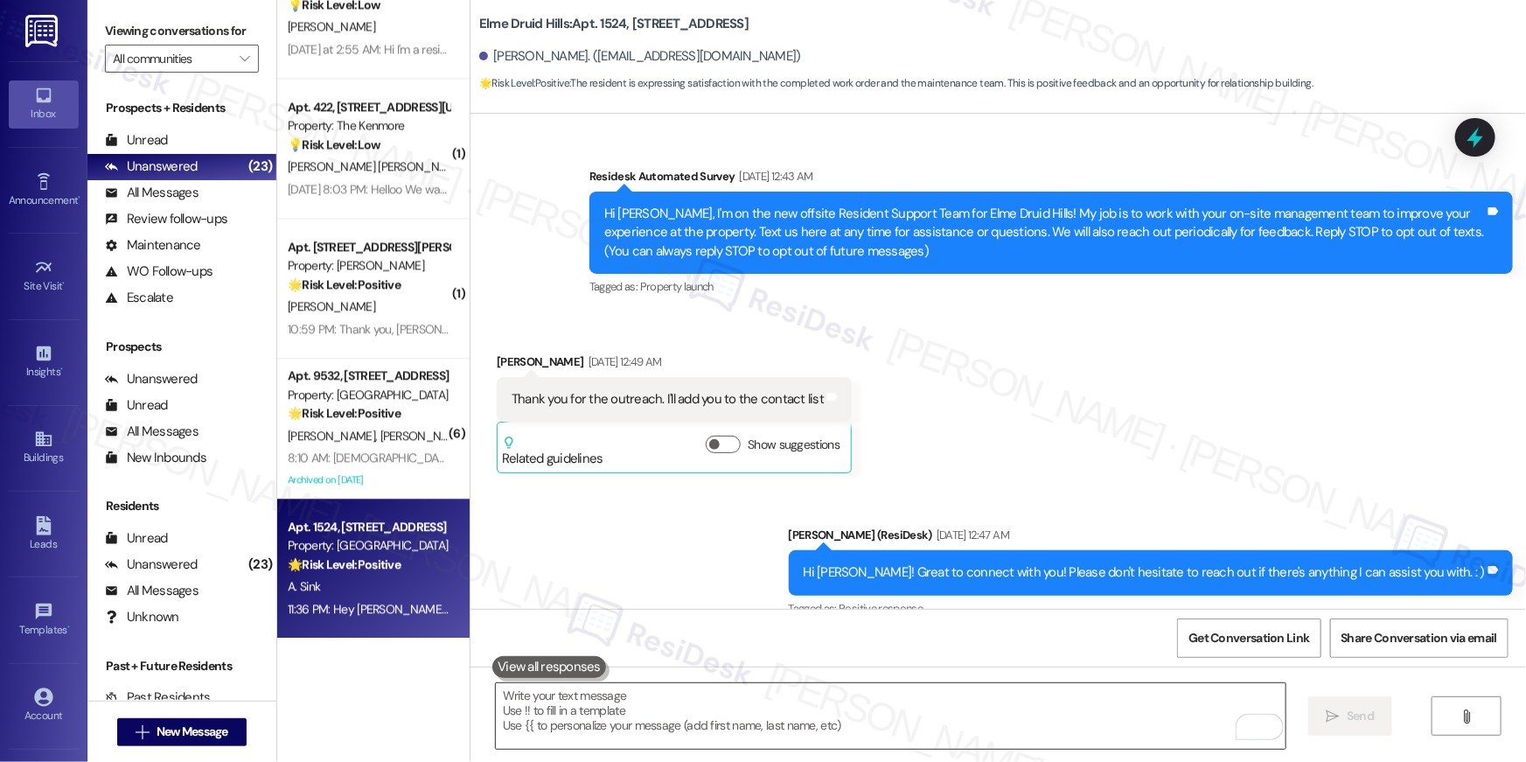
click at [1046, 710] on textarea "To enrich screen reader interactions, please activate Accessibility in Grammarl…" at bounding box center [891, 716] width 790 height 66
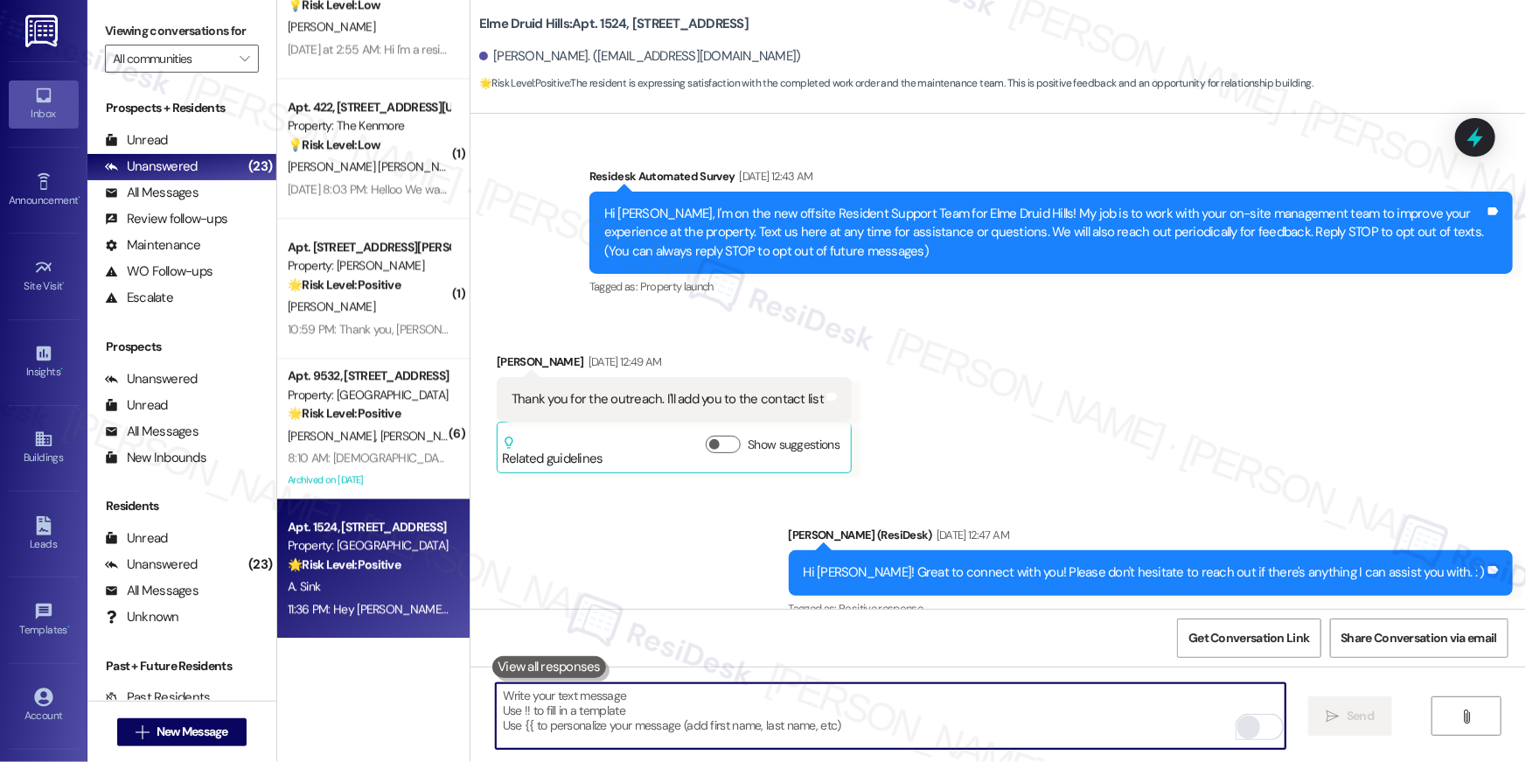
paste textarea "I hope you don’t mind me asking a quick favor—would you be willing to leave us …"
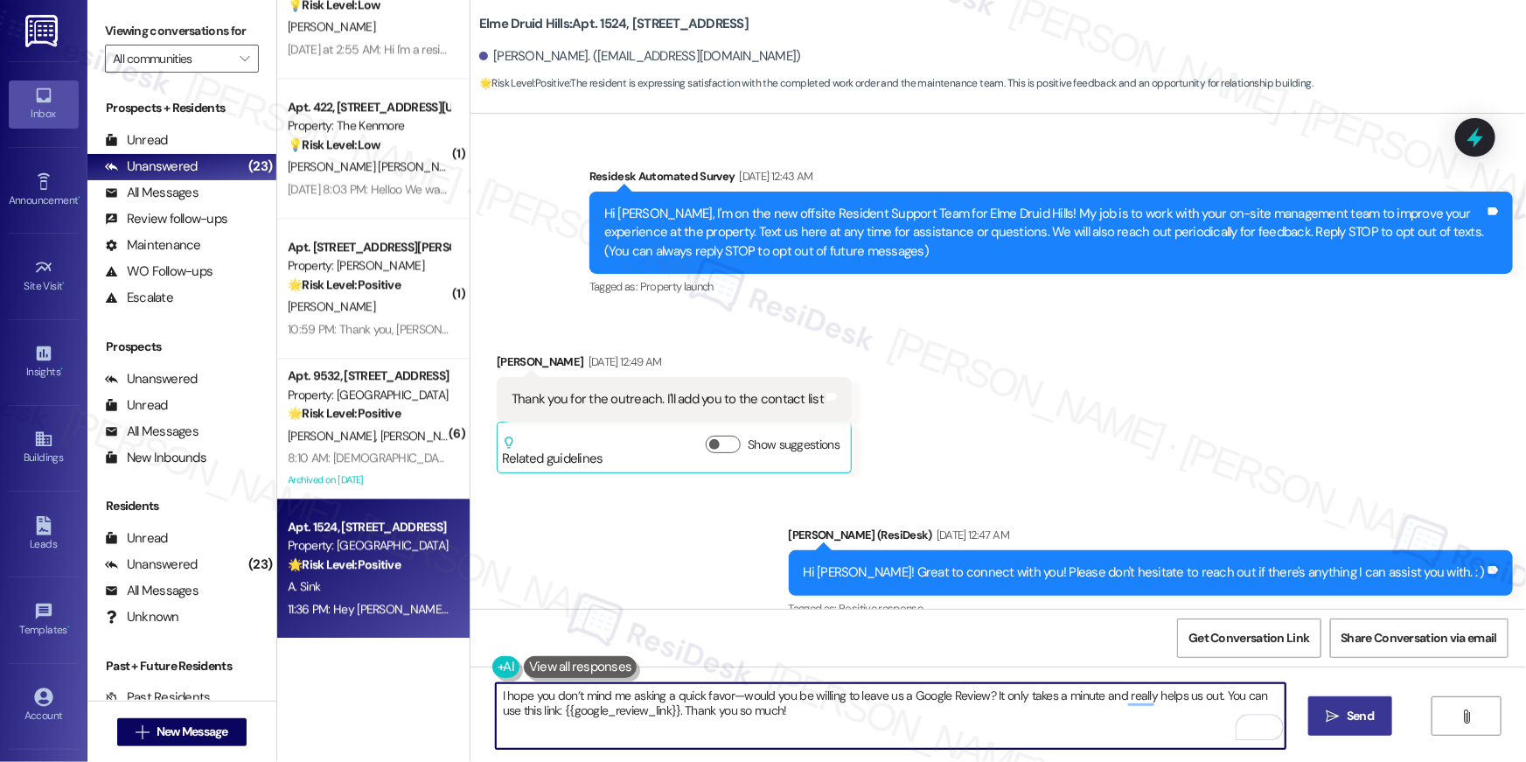
type textarea "I hope you don’t mind me asking a quick favor—would you be willing to leave us …"
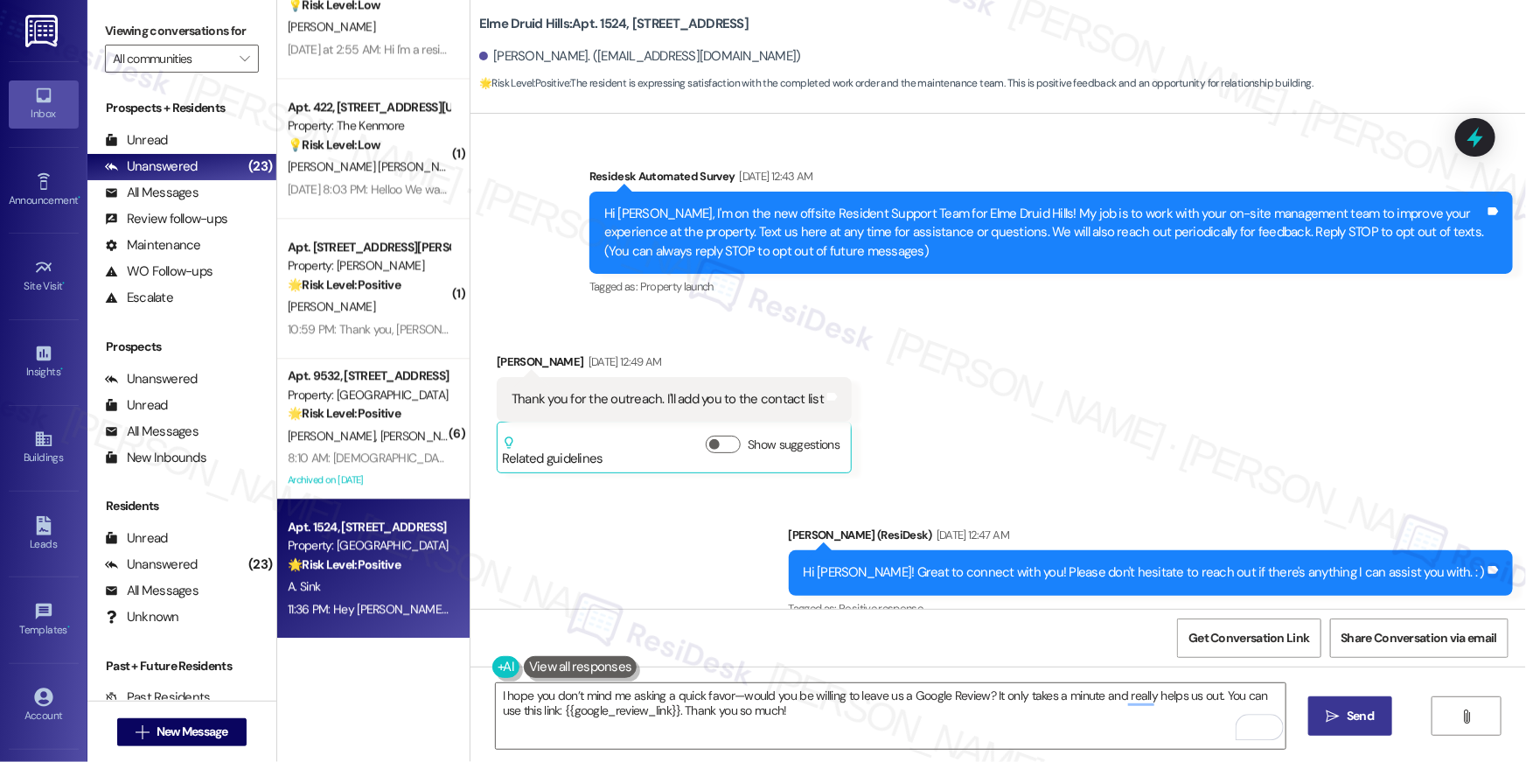
click at [1328, 722] on span " Send" at bounding box center [1350, 715] width 55 height 18
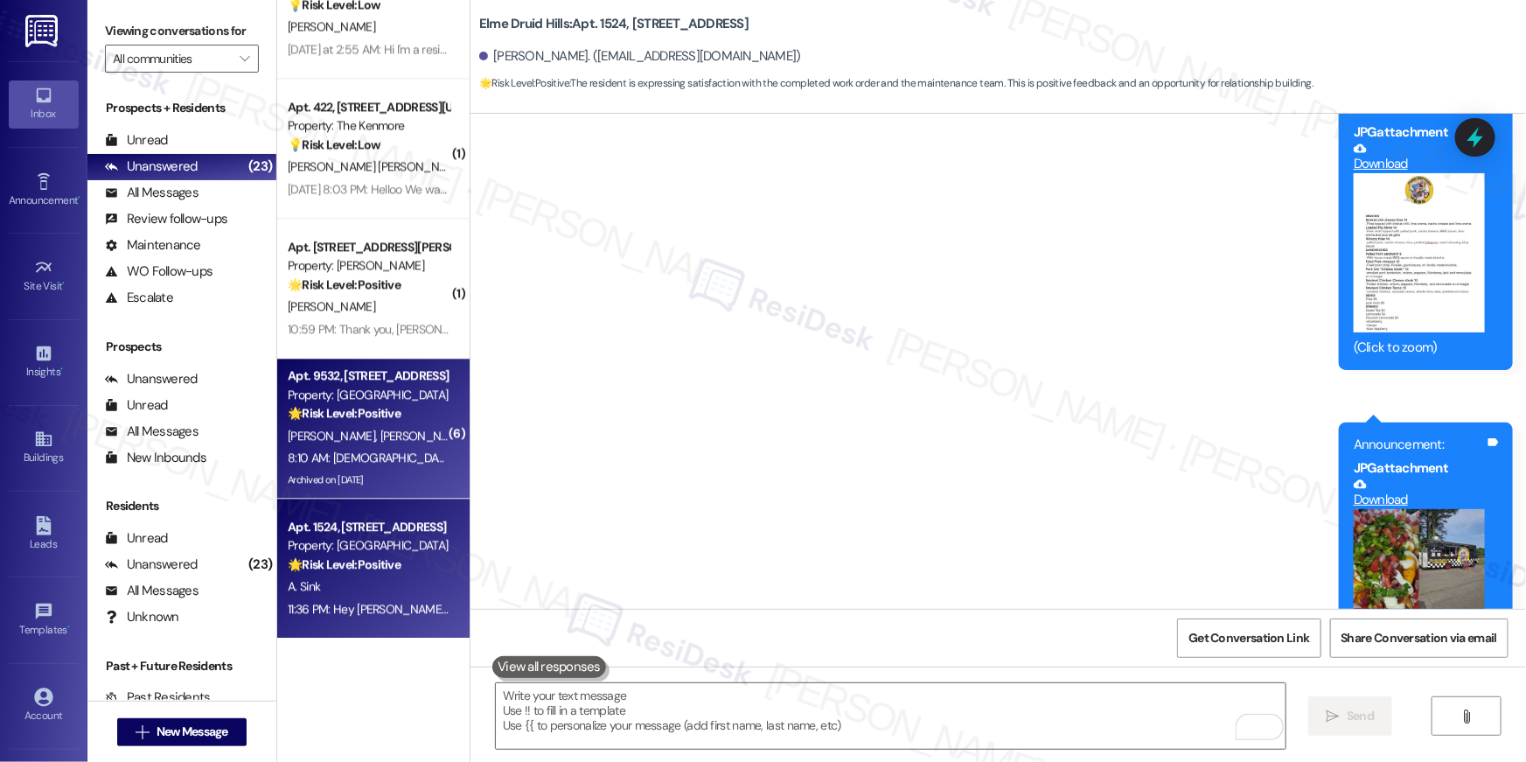
scroll to position [36791, 0]
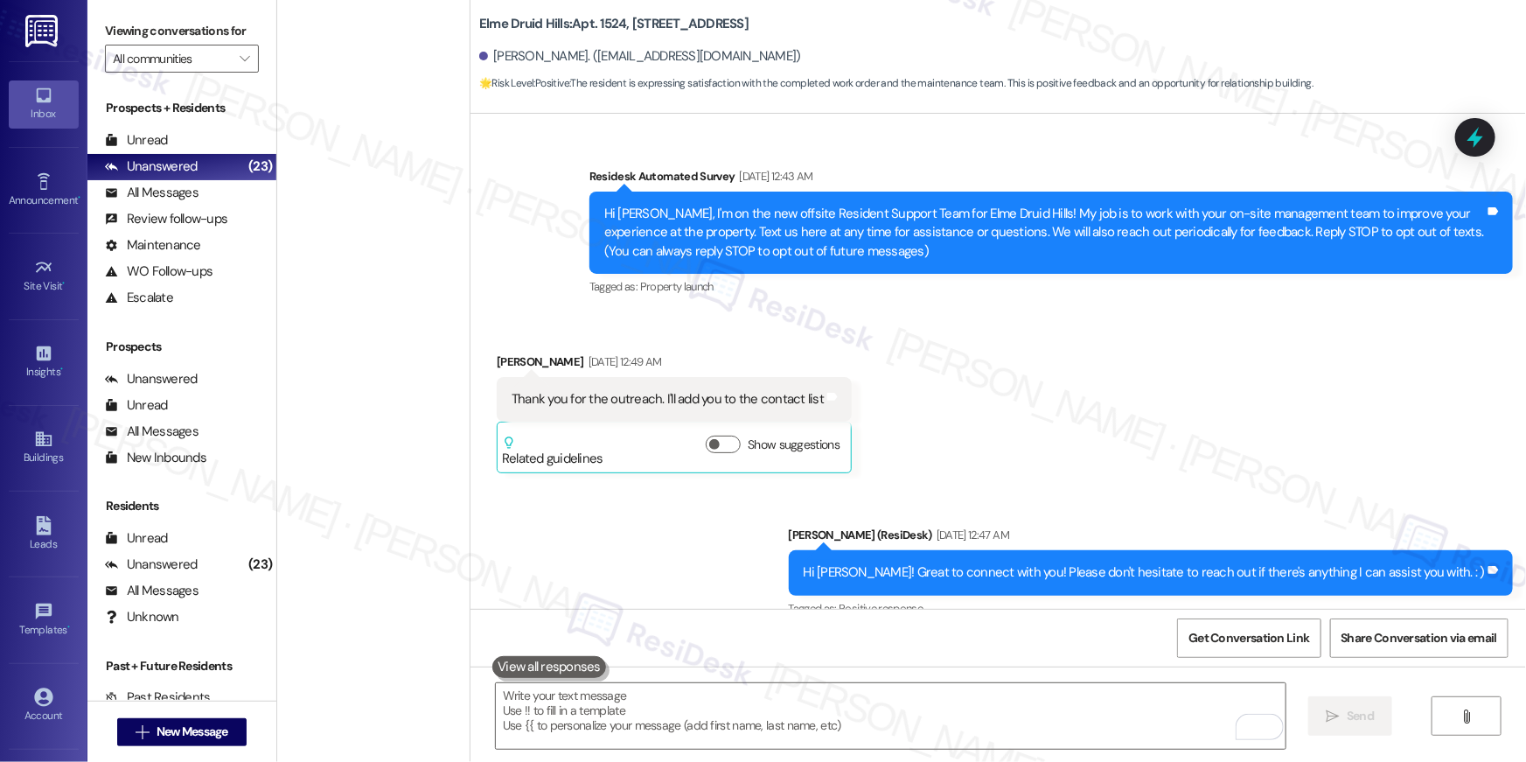
scroll to position [36791, 0]
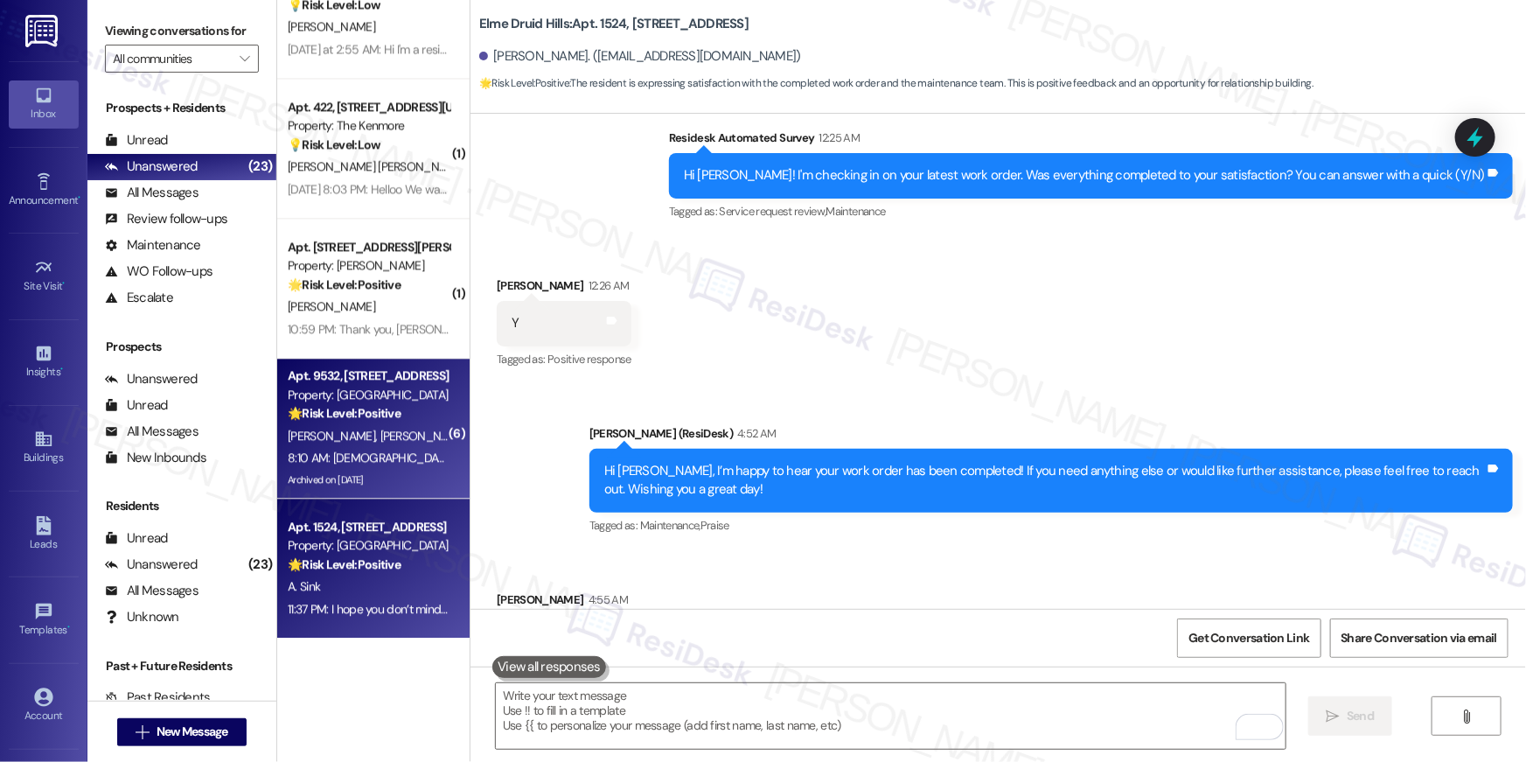
click at [400, 435] on div "[PERSON_NAME] [PERSON_NAME]" at bounding box center [368, 436] width 165 height 22
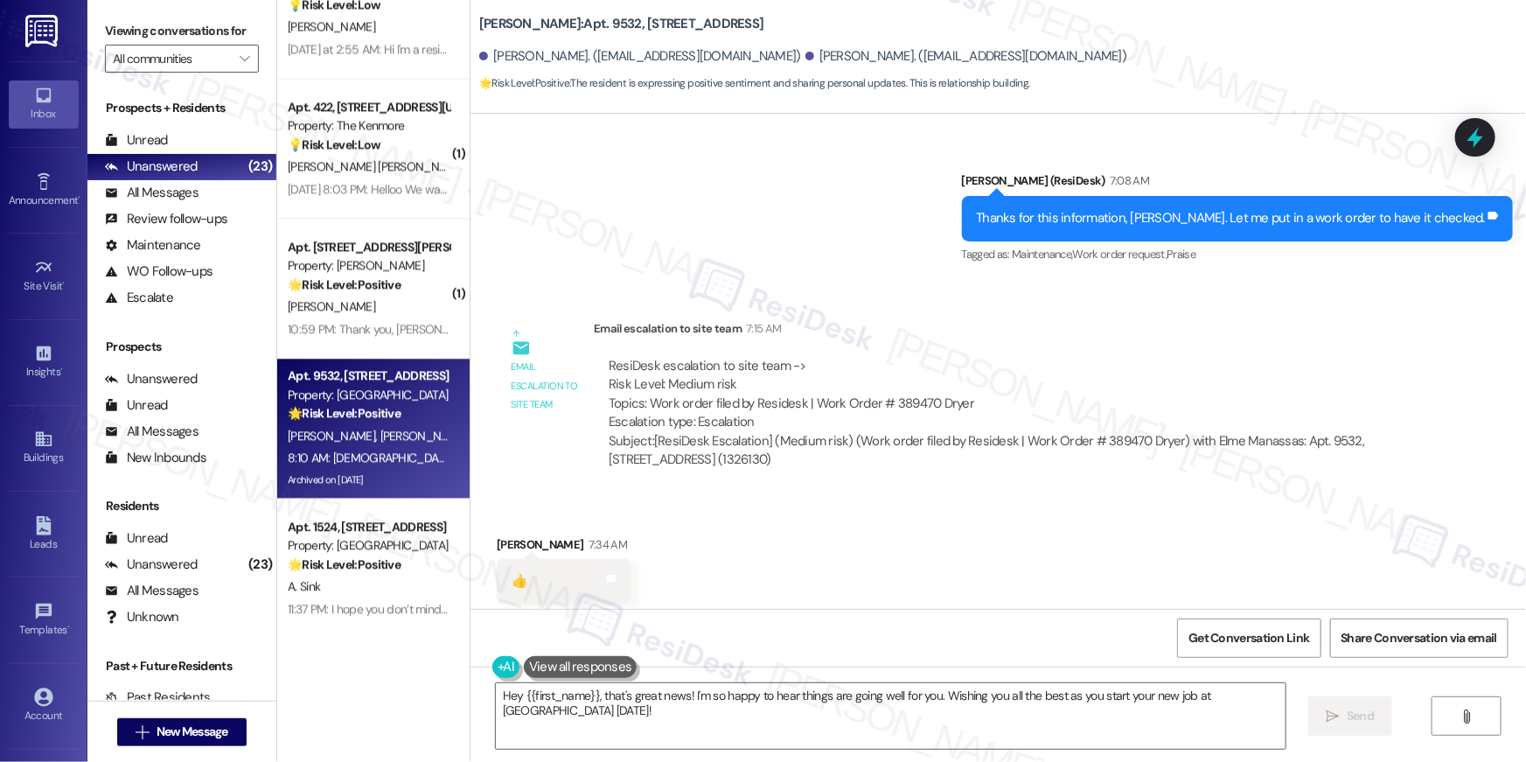
scroll to position [14427, 0]
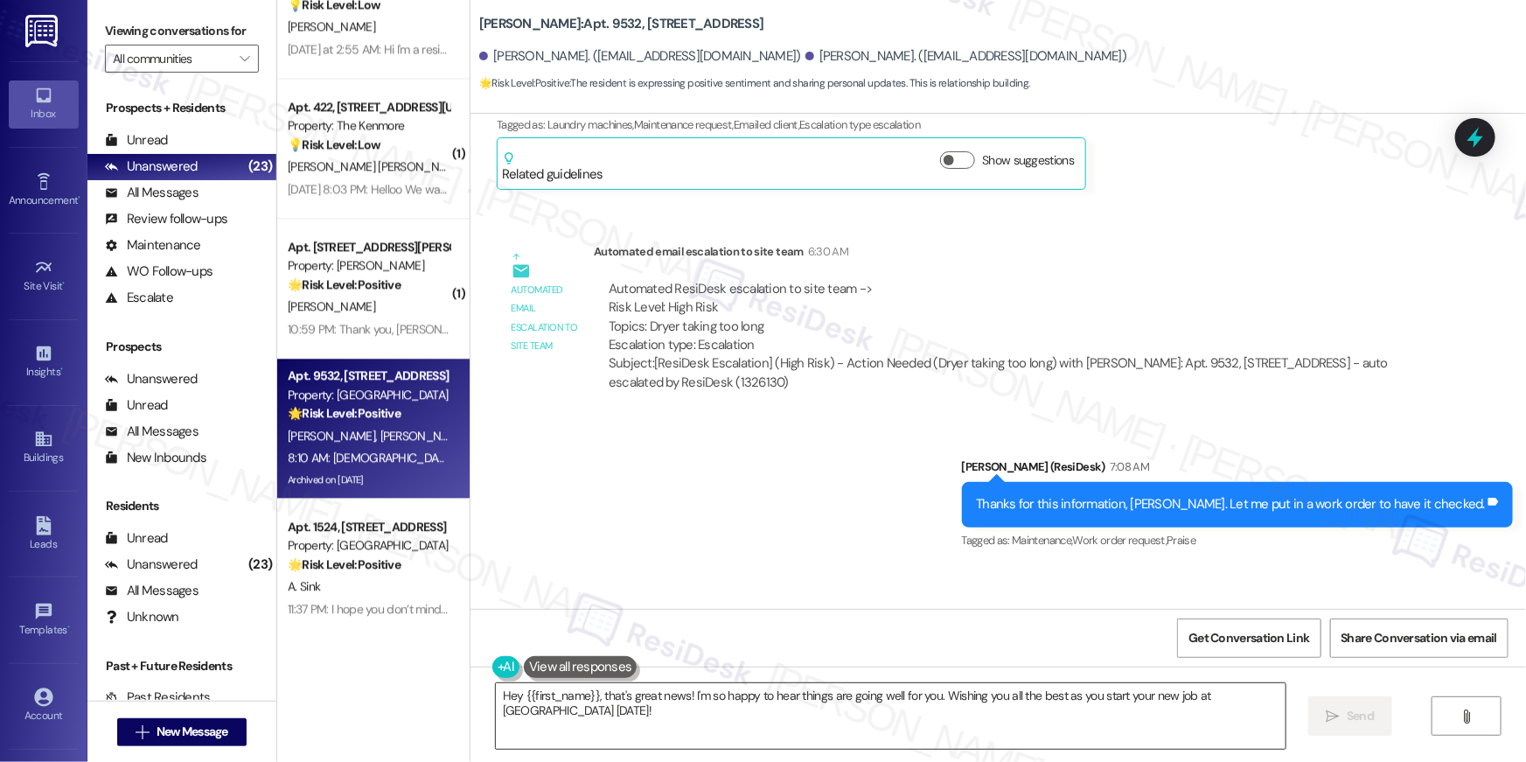
click at [1048, 708] on textarea "Hey {{first_name}}, that's great news! I'm so happy to hear things are going we…" at bounding box center [891, 716] width 790 height 66
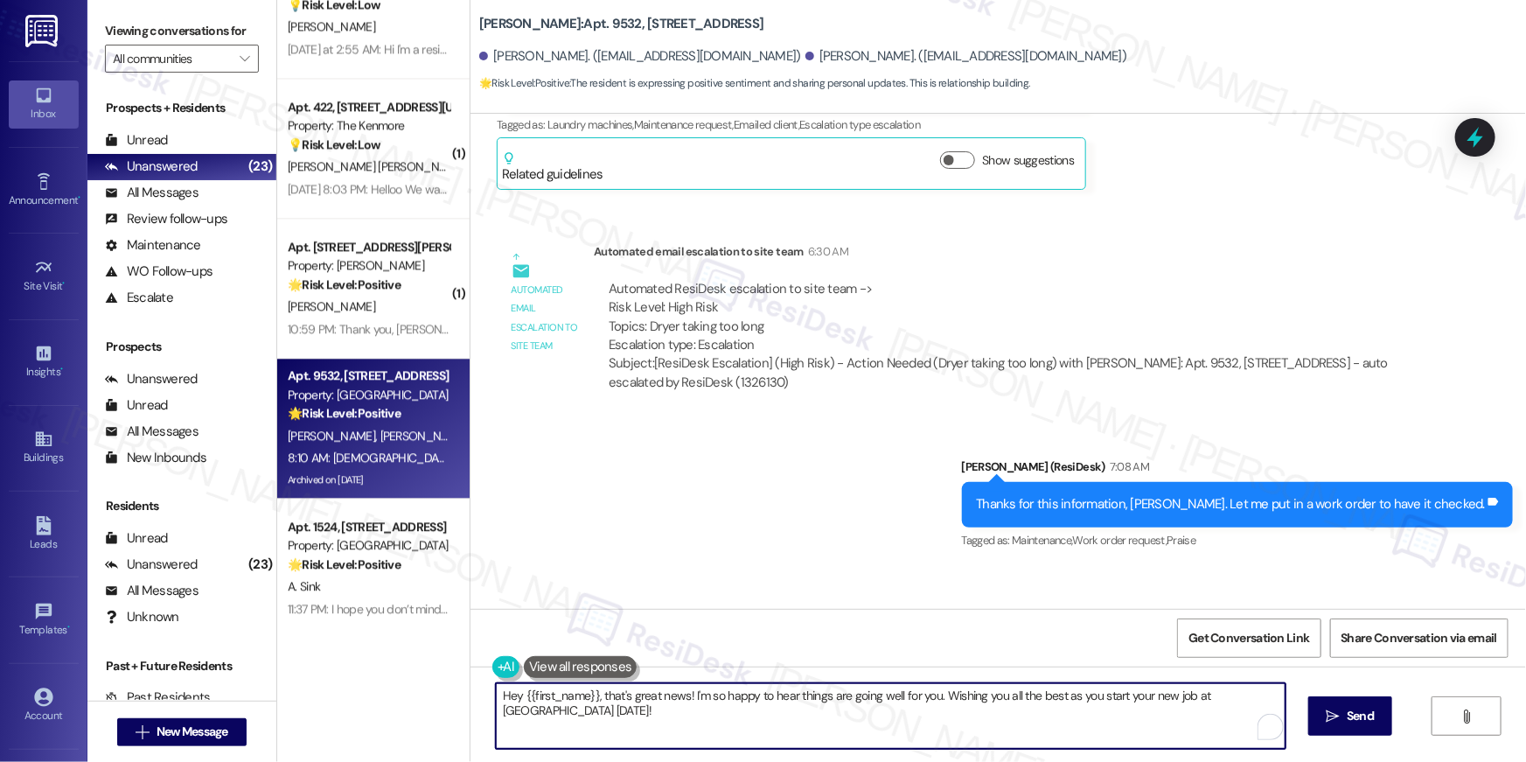
paste textarea "Thank you, {{first_name}}! I’ve submitted your request, and our maintenance tea…"
type textarea "Thank you, {{first_name}}! I’ve submitted your request, and our maintenance tea…"
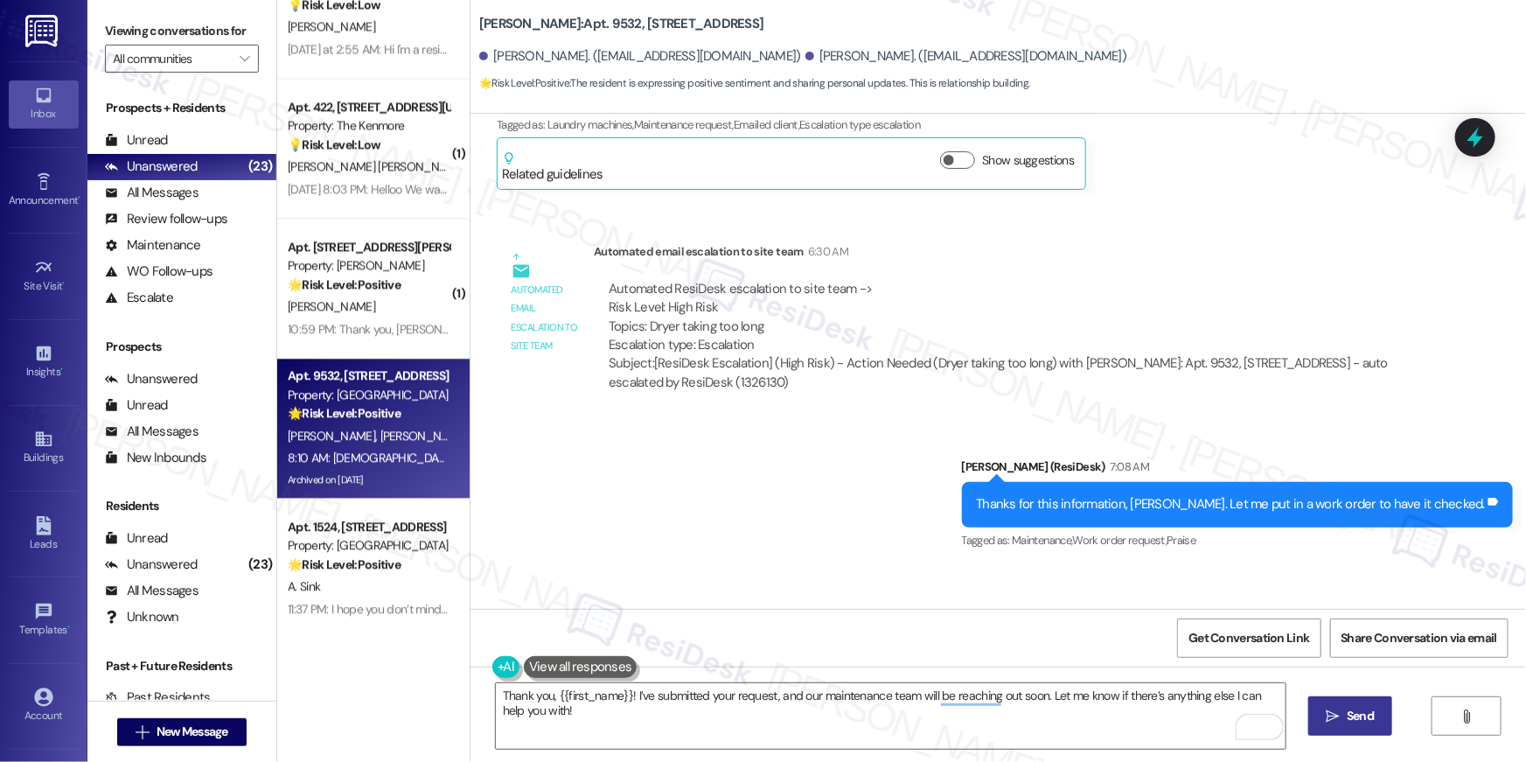
click at [1326, 712] on icon "" at bounding box center [1332, 716] width 13 height 14
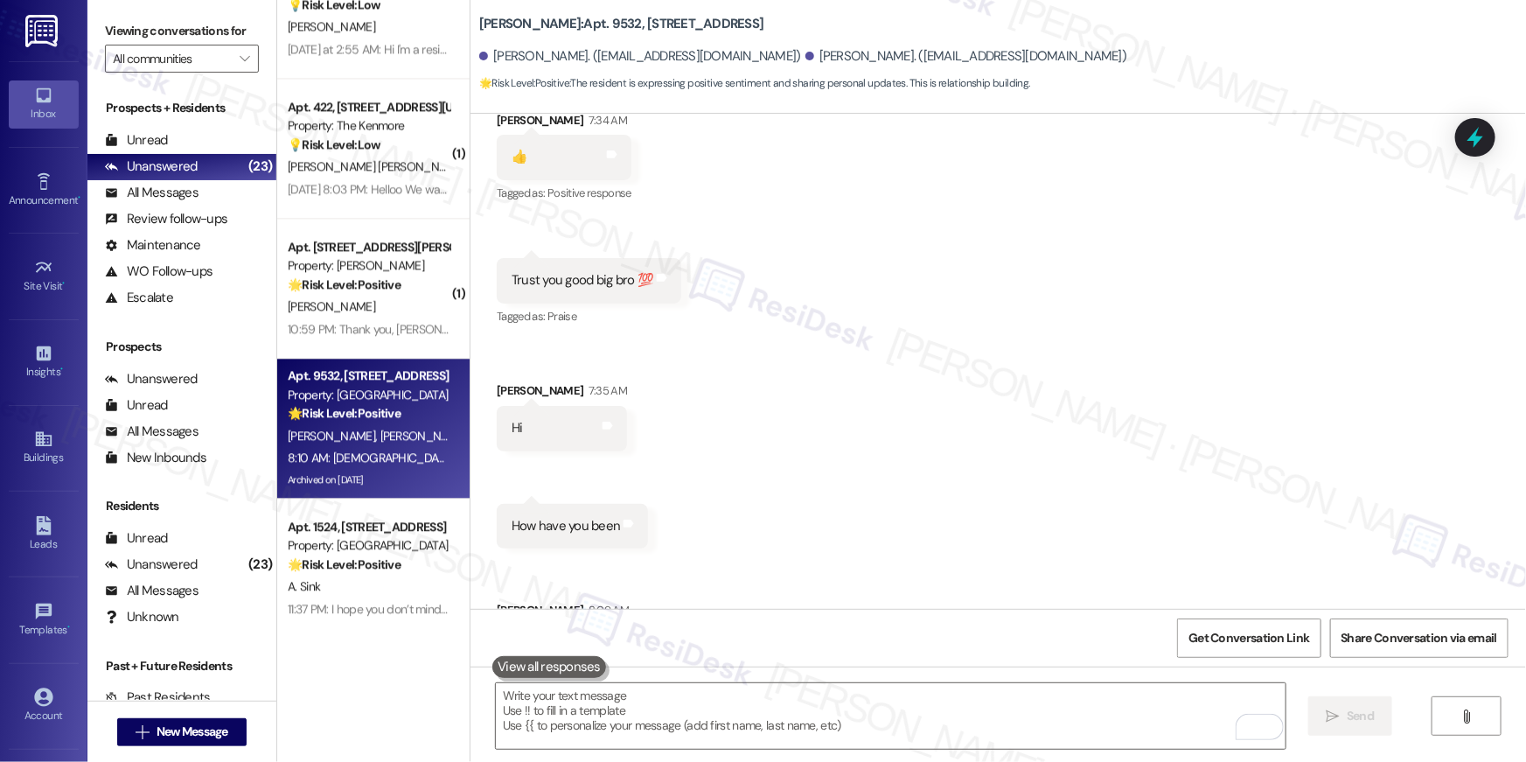
scroll to position [15319, 0]
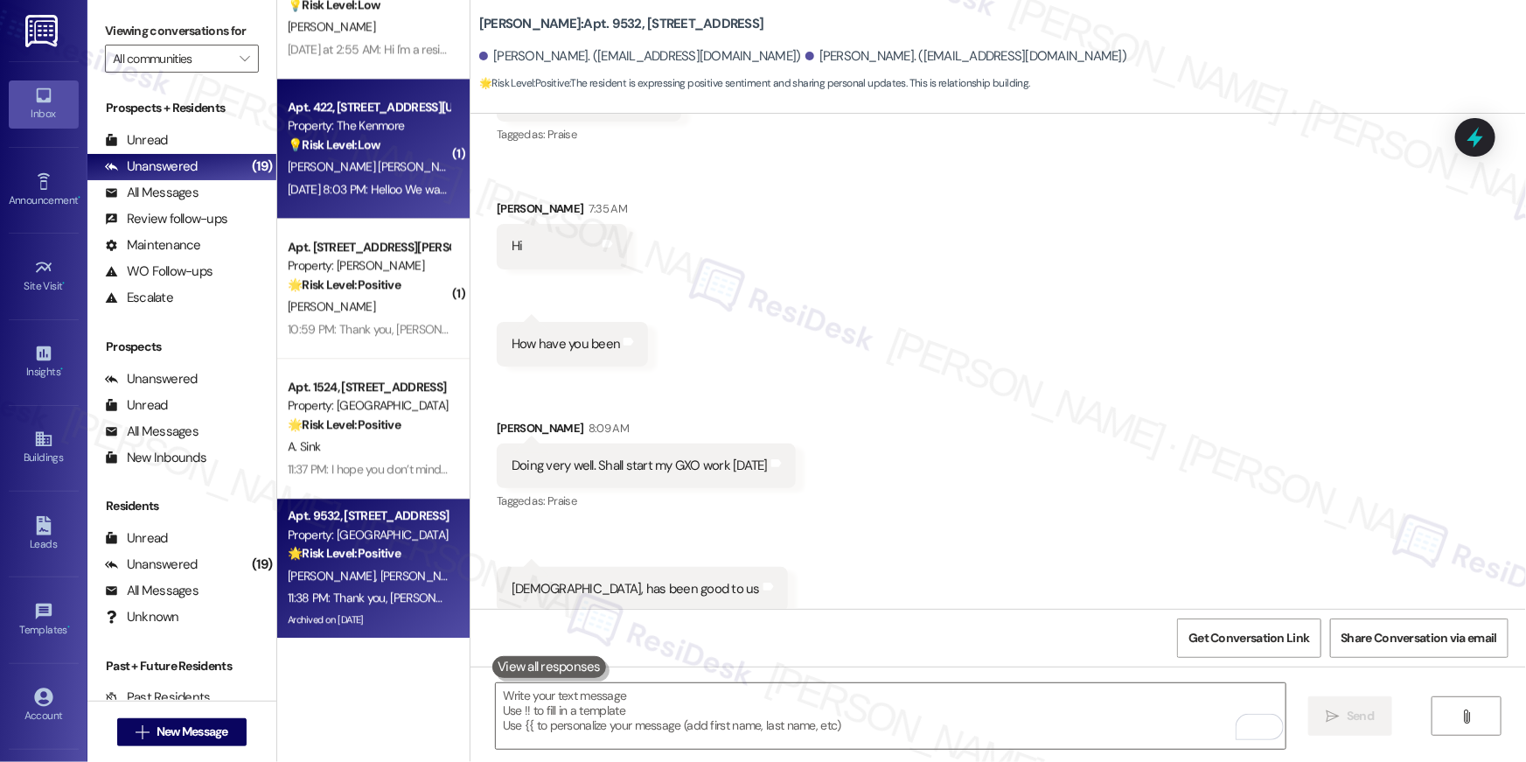
click at [336, 169] on span "[PERSON_NAME] [PERSON_NAME]" at bounding box center [379, 166] width 183 height 16
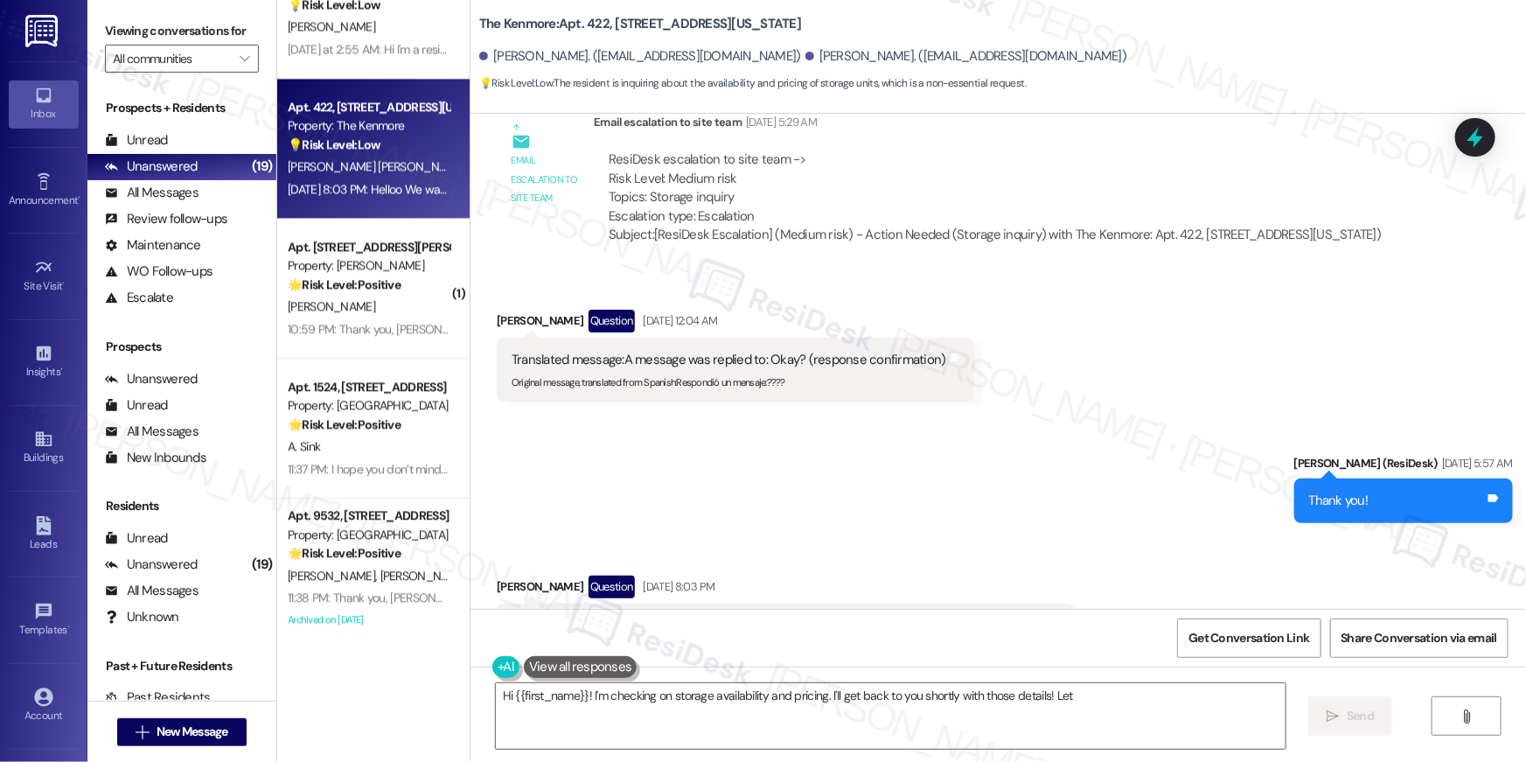
scroll to position [28153, 0]
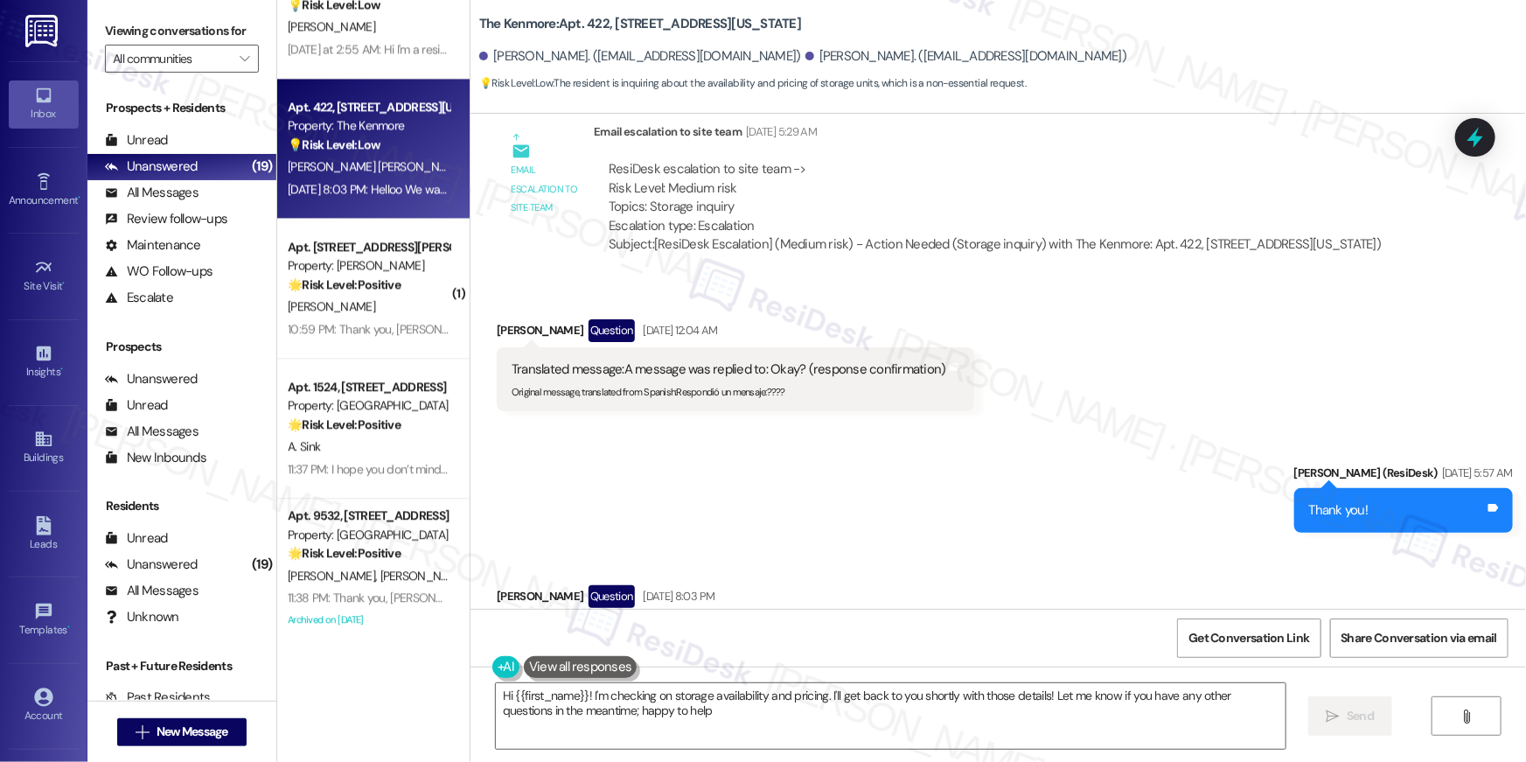
type textarea "Hi {{first_name}}! I'm checking on storage availability and pricing. I'll get b…"
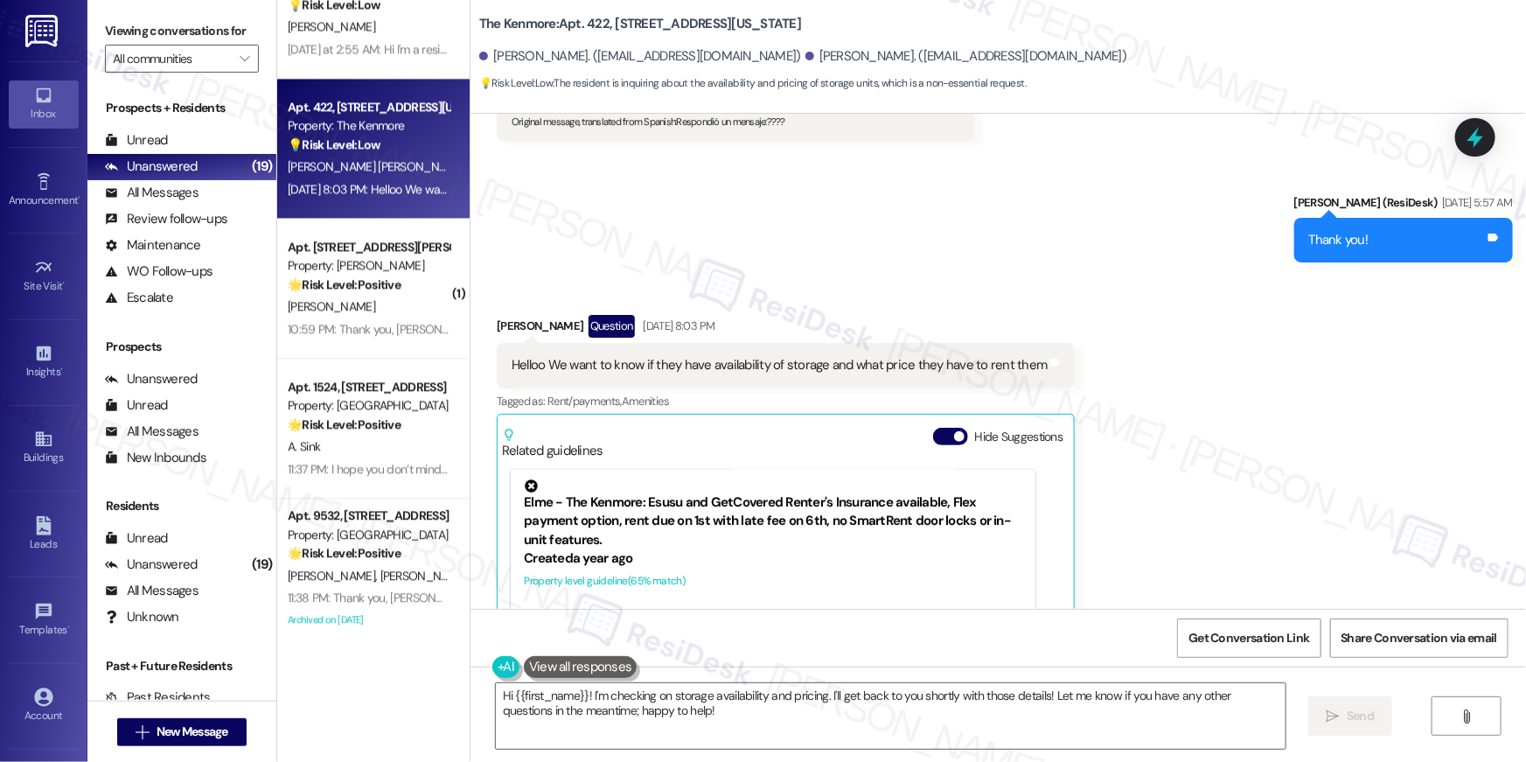
scroll to position [28401, 0]
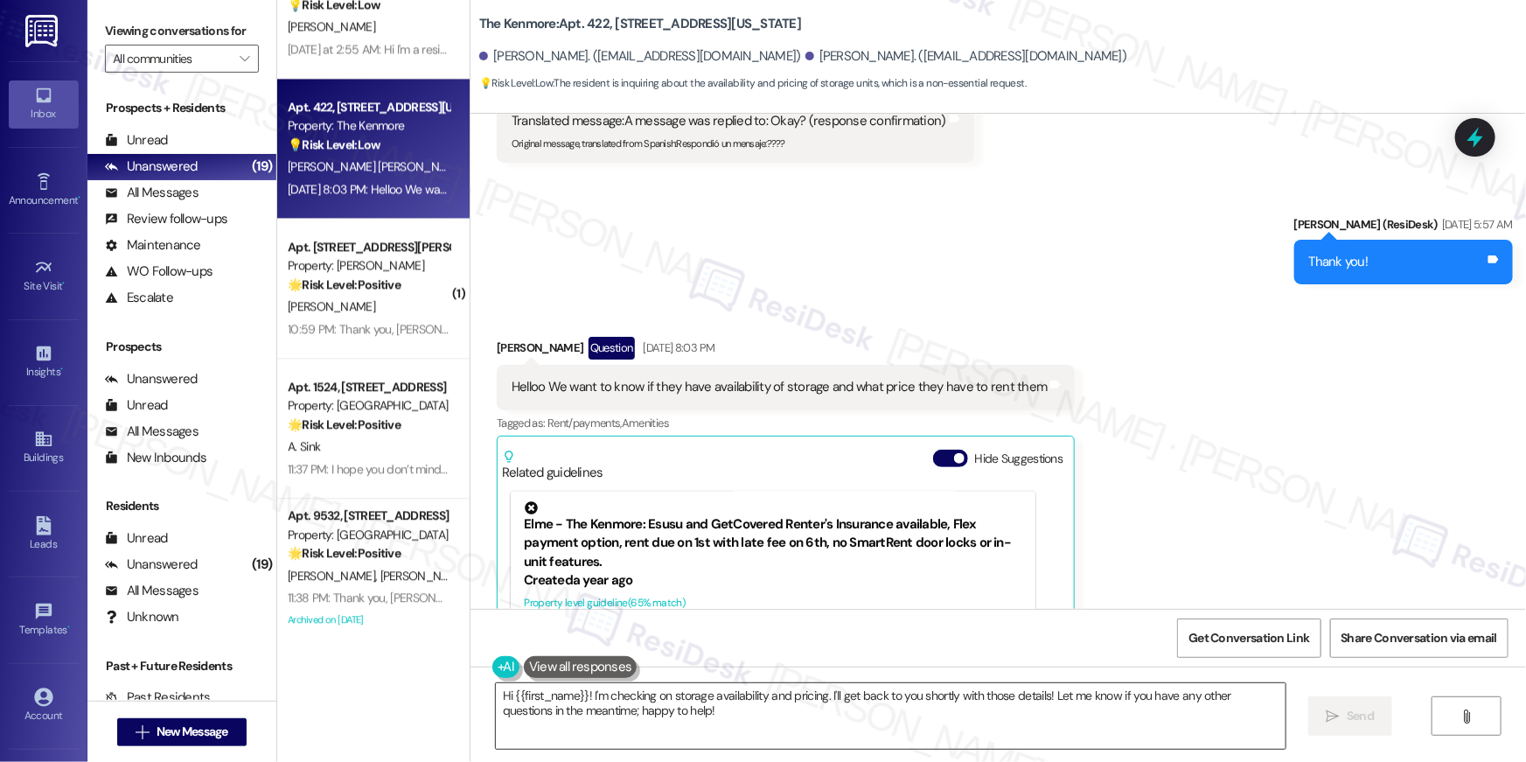
click at [887, 723] on textarea "Hi {{first_name}}! I'm checking on storage availability and pricing. I'll get b…" at bounding box center [891, 716] width 790 height 66
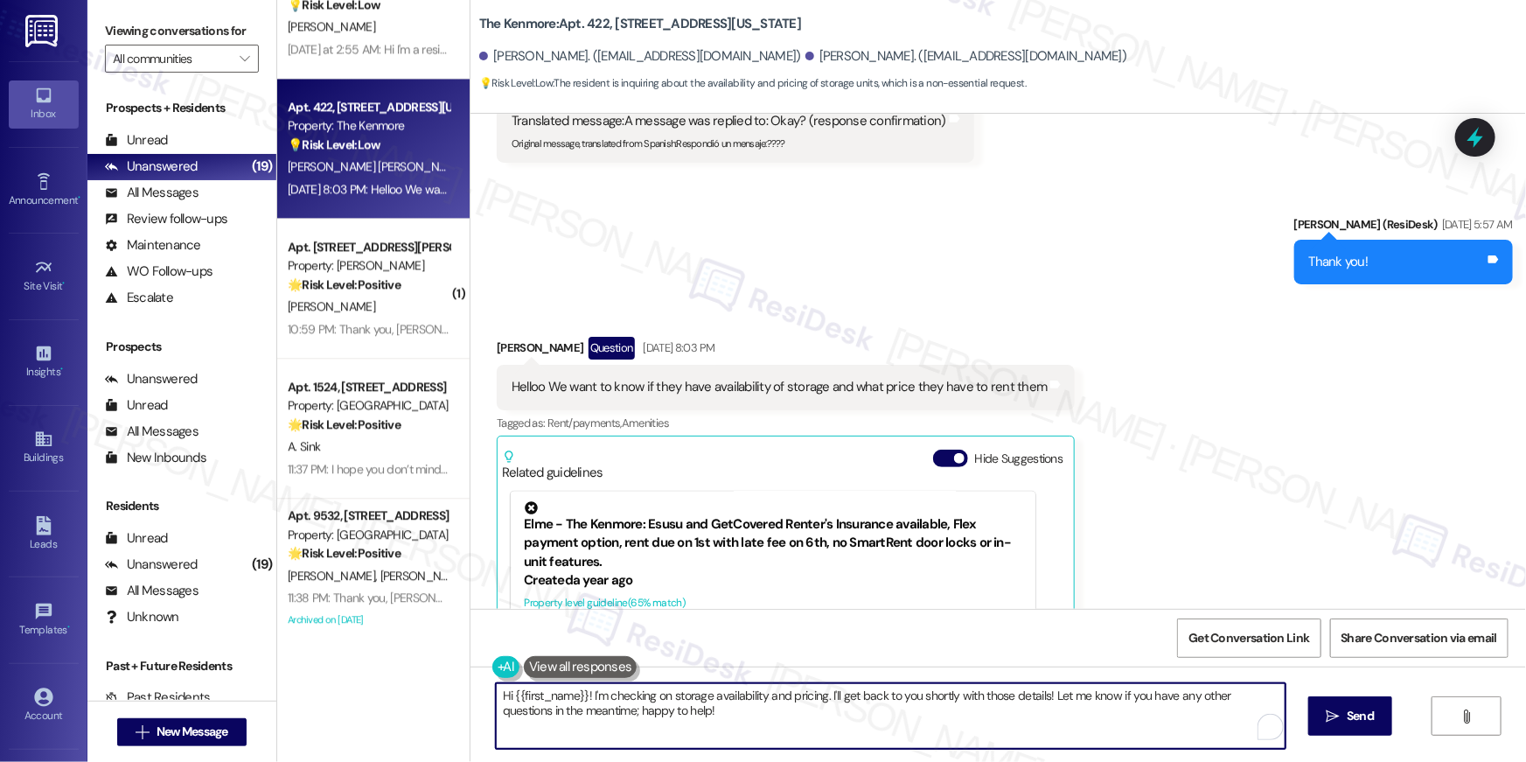
click at [888, 723] on textarea "Hi {{first_name}}! I'm checking on storage availability and pricing. I'll get b…" at bounding box center [891, 716] width 790 height 66
click at [936, 727] on textarea "Hi {{first_name}}! I'm checking on storage availability and pricing. I'll get b…" at bounding box center [891, 716] width 790 height 66
click at [1339, 713] on span " Send" at bounding box center [1350, 715] width 55 height 18
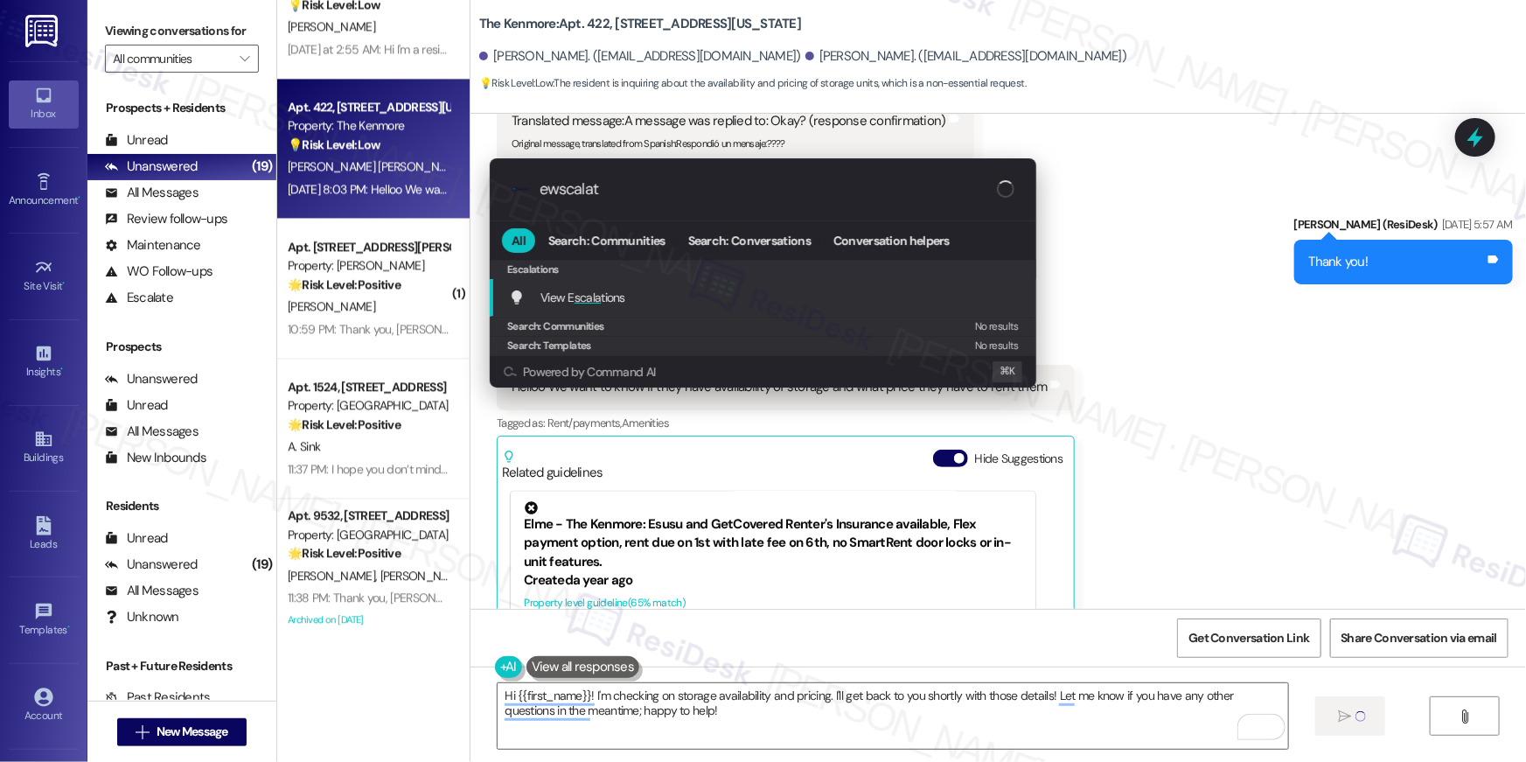
type input "ewscalate"
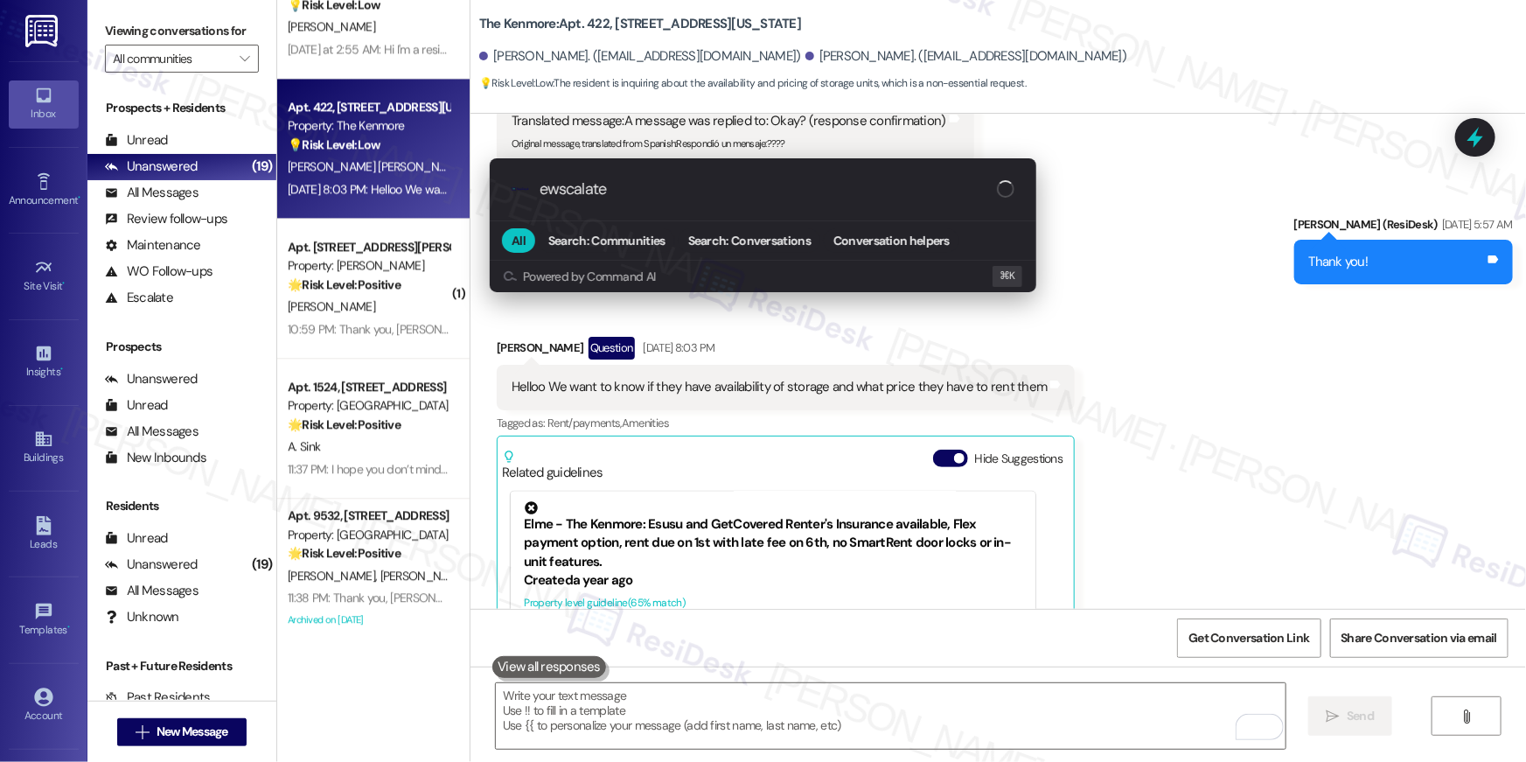
scroll to position [28433, 0]
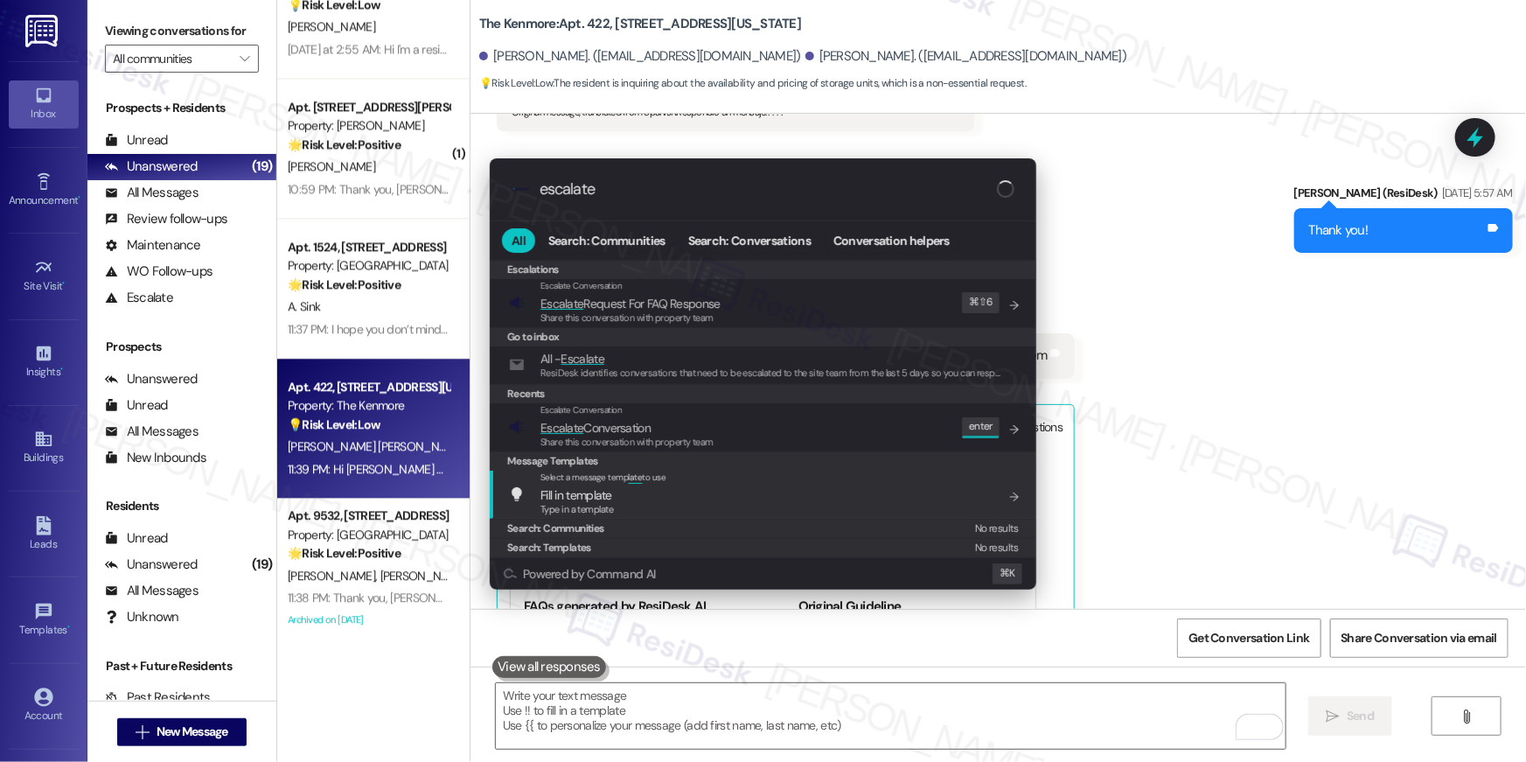
type input "escalate"
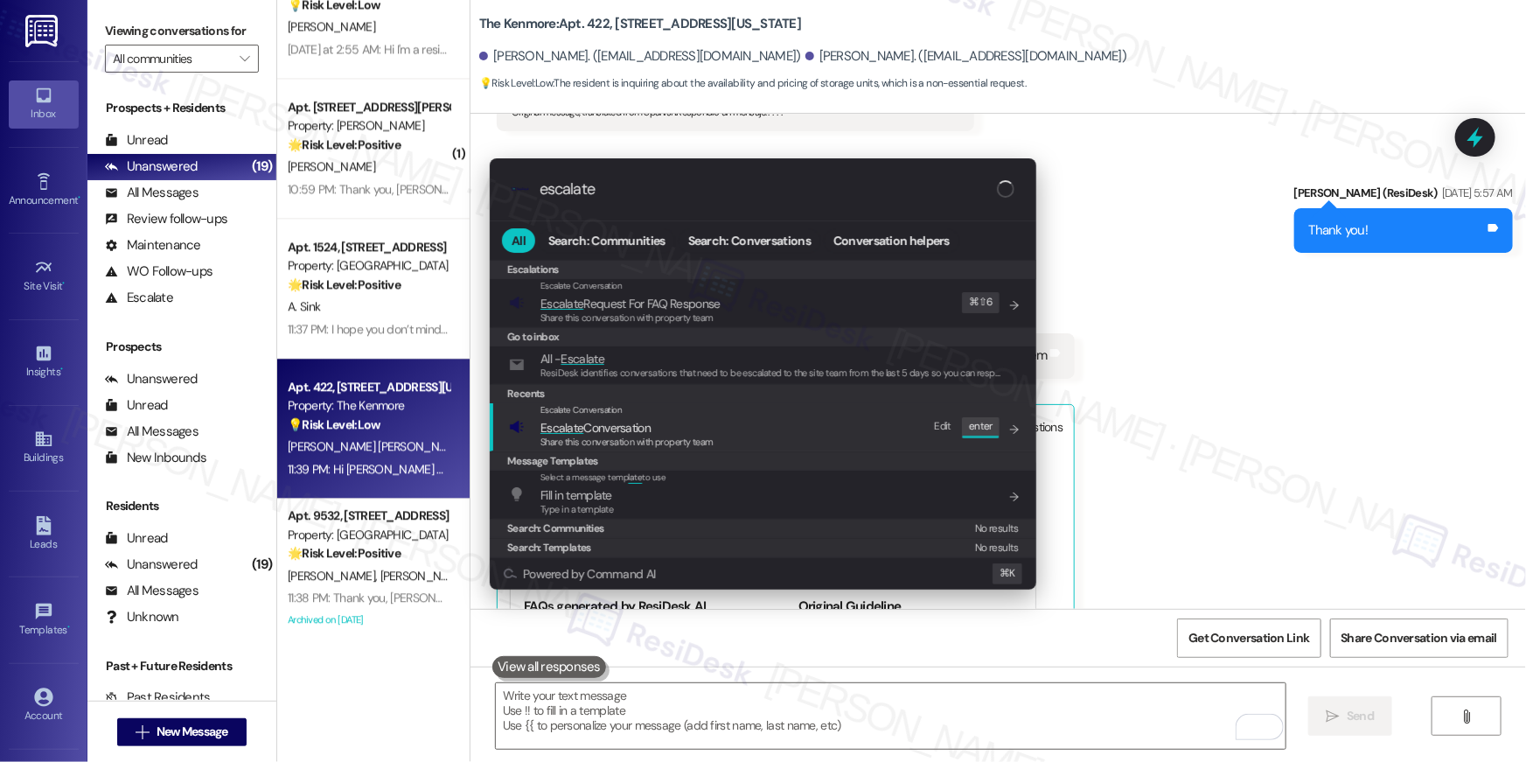
click at [773, 417] on div "Escalate Conversation Escalate Conversation Share this conversation with proper…" at bounding box center [764, 426] width 511 height 47
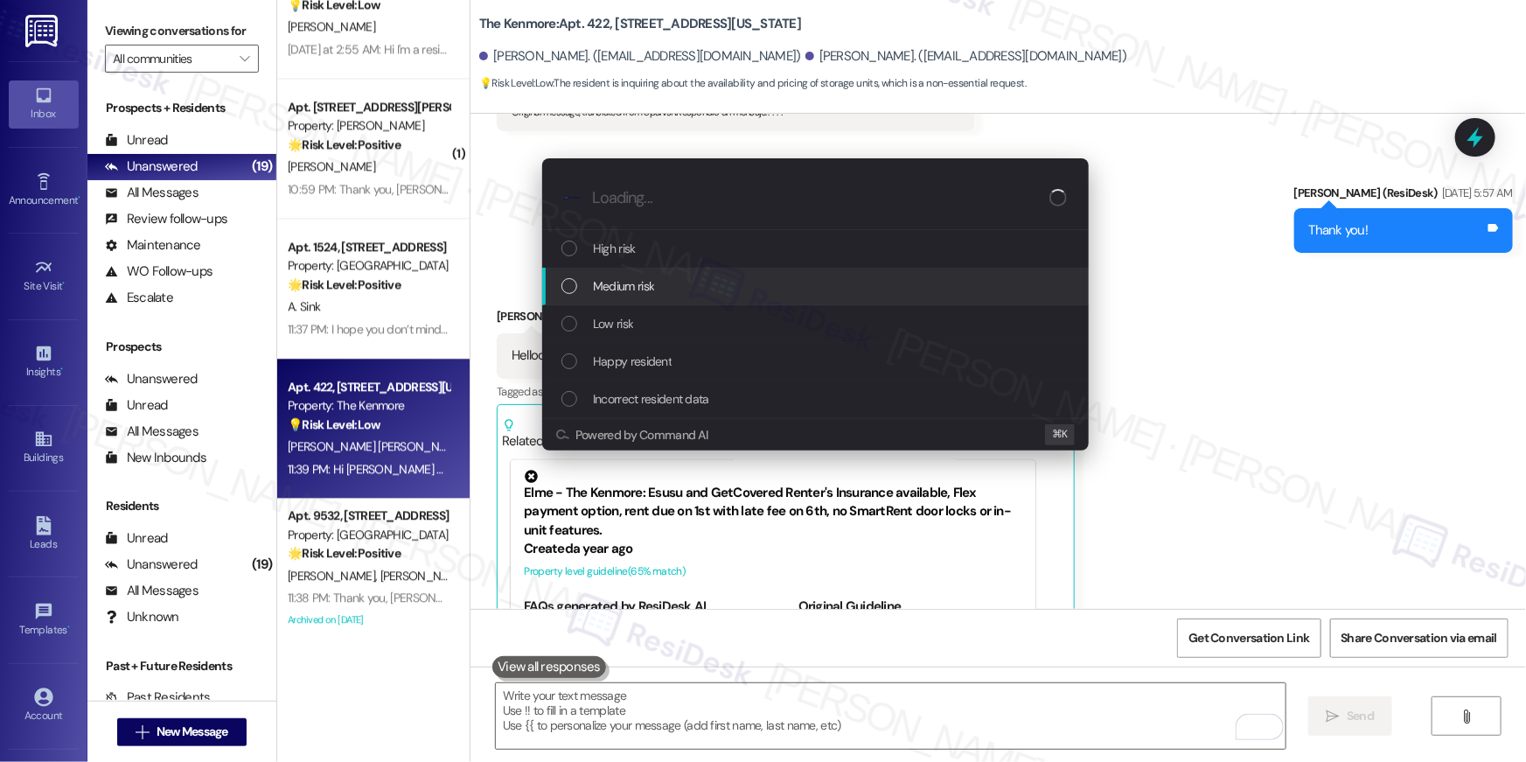
click at [671, 292] on div "Medium risk" at bounding box center [816, 285] width 511 height 19
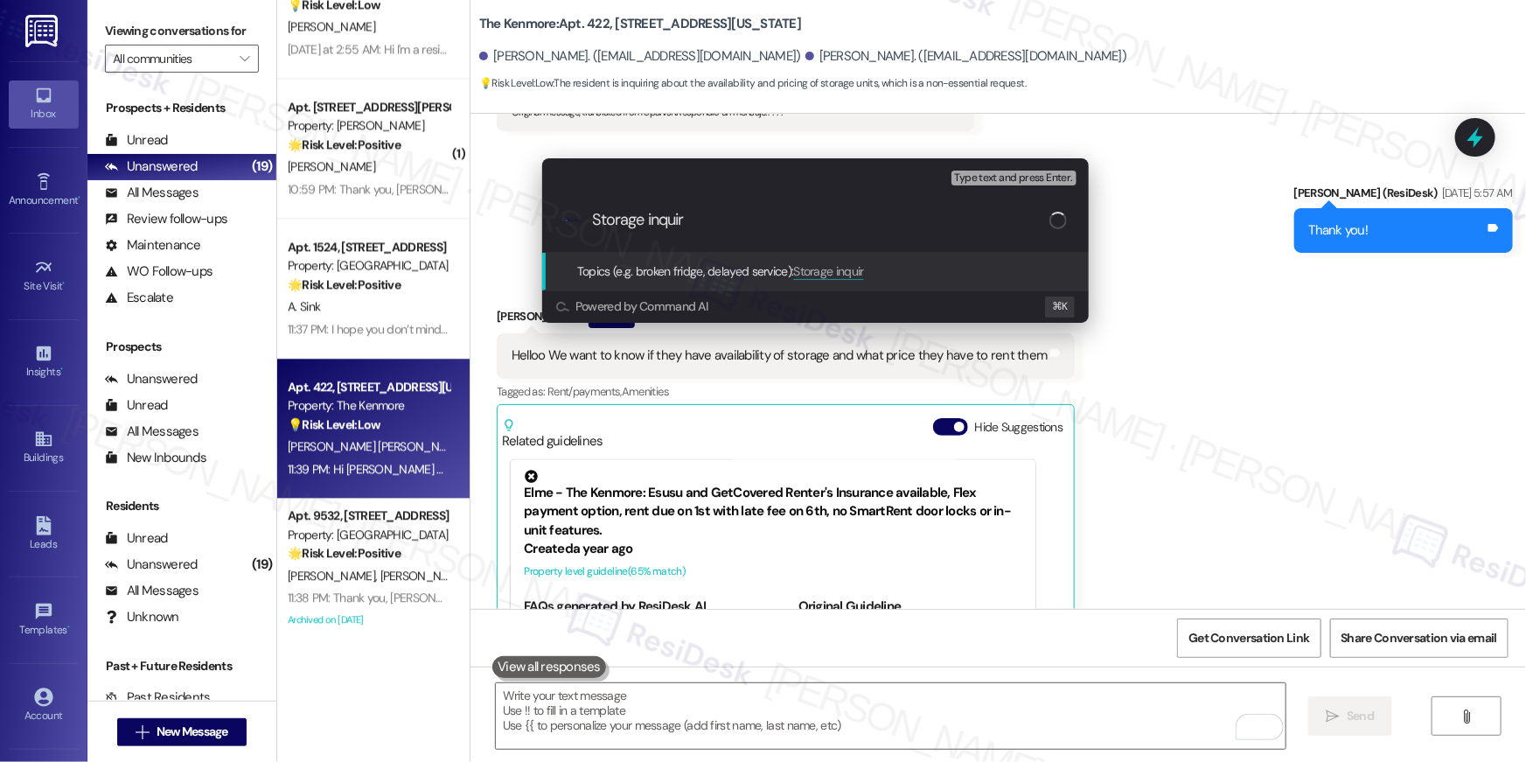
type input "Storage inquiry"
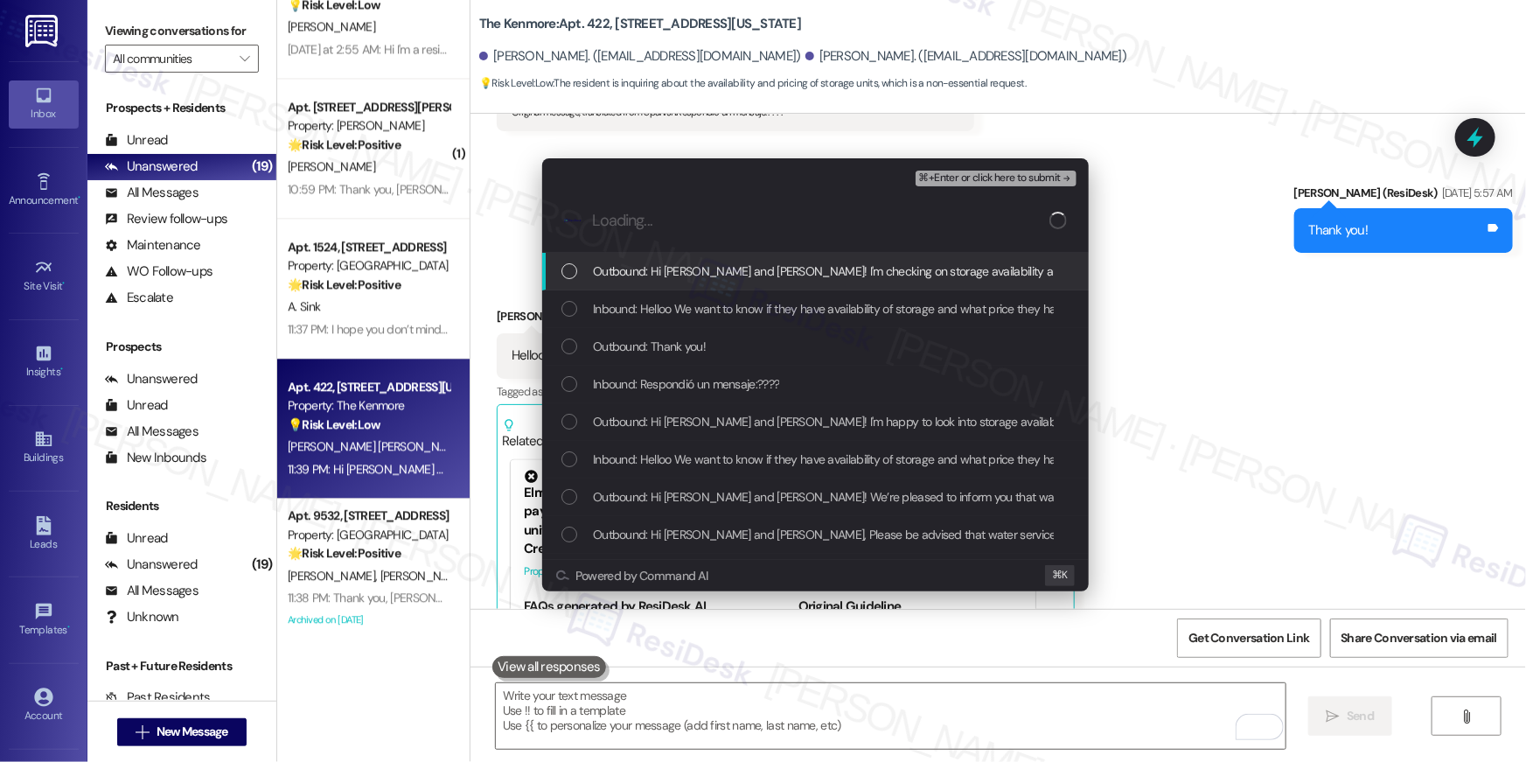
click at [681, 280] on span "Outbound: Hi Evelyn and Danny! I'm checking on storage availability and pricing…" at bounding box center [1157, 270] width 1129 height 19
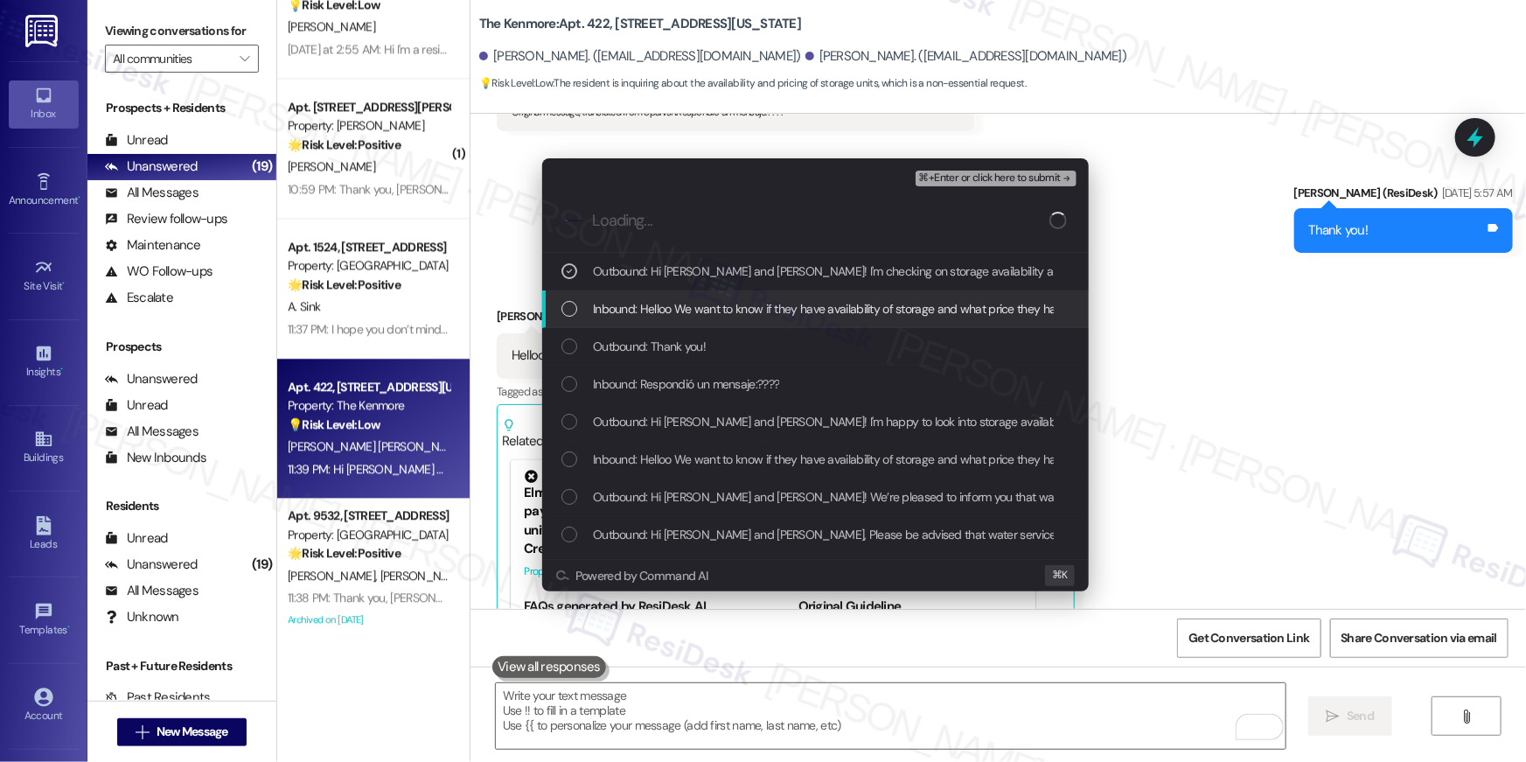
click at [686, 318] on div "Inbound: Helloo We want to know if they have availability of storage and what p…" at bounding box center [815, 309] width 546 height 38
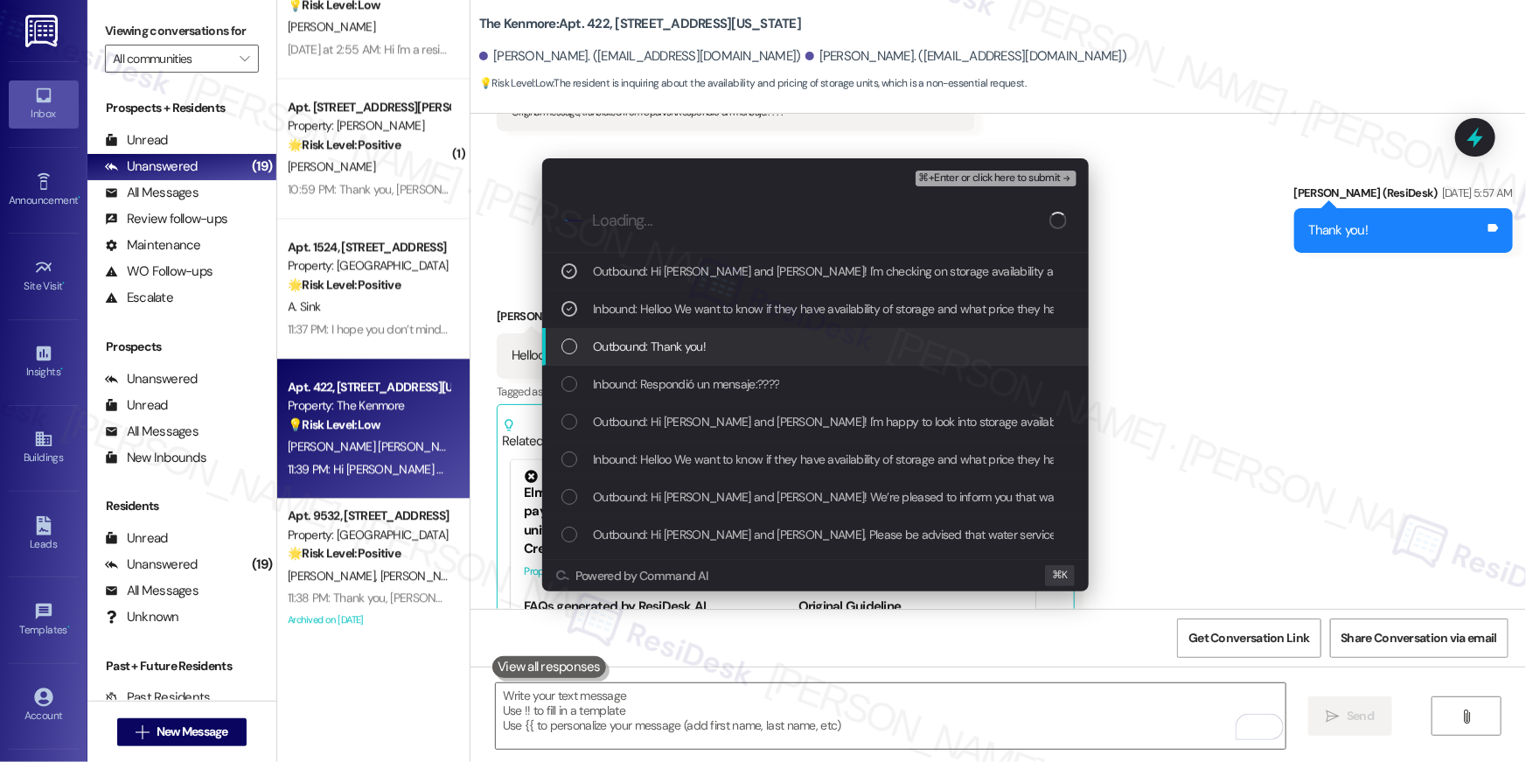
click at [686, 350] on span "Outbound: Thank you!" at bounding box center [649, 346] width 113 height 19
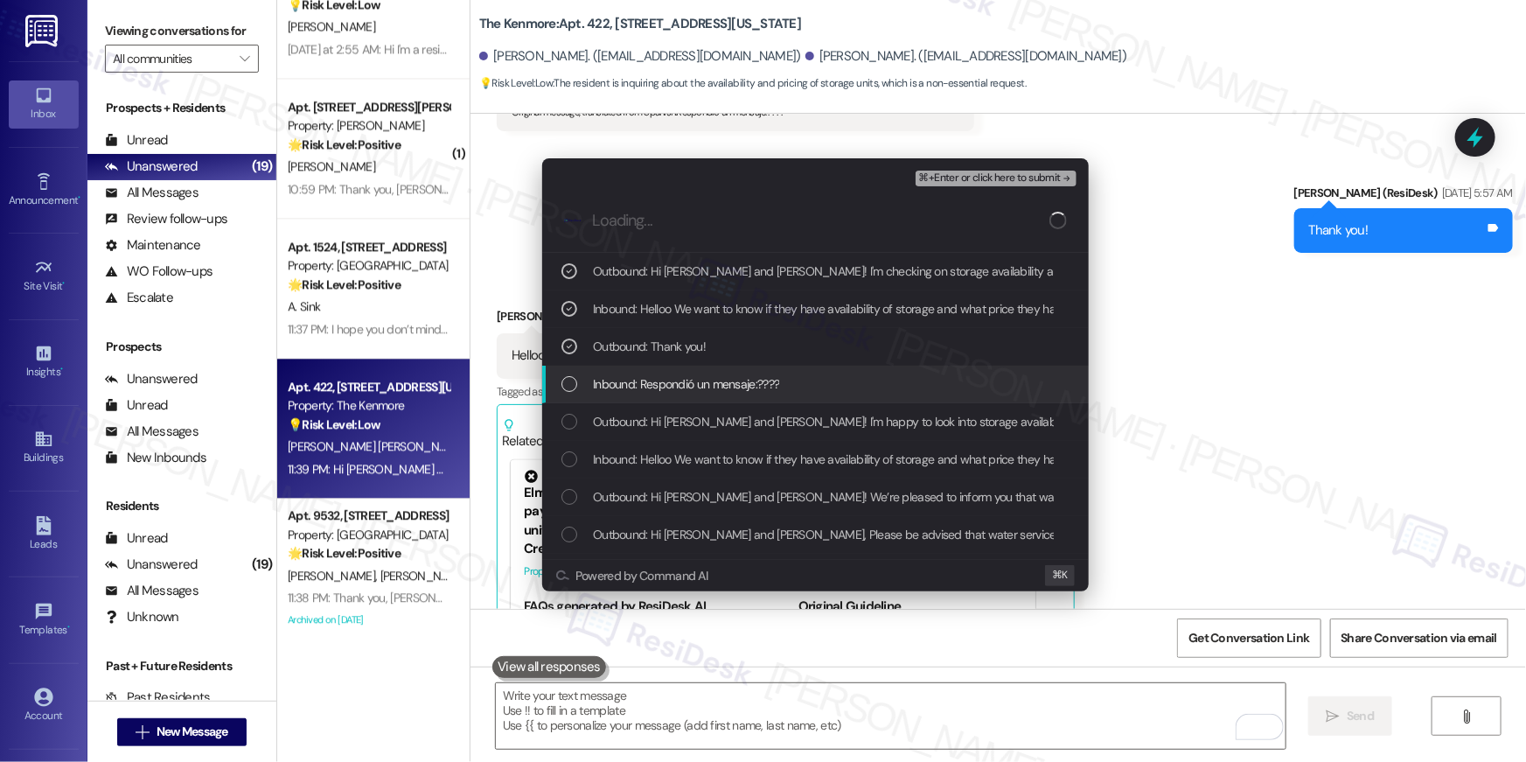
click at [695, 381] on span "Inbound: Respondió un mensaje:????" at bounding box center [686, 383] width 186 height 19
click at [695, 382] on span "Inbound: Respondió un mensaje:????" at bounding box center [686, 383] width 186 height 19
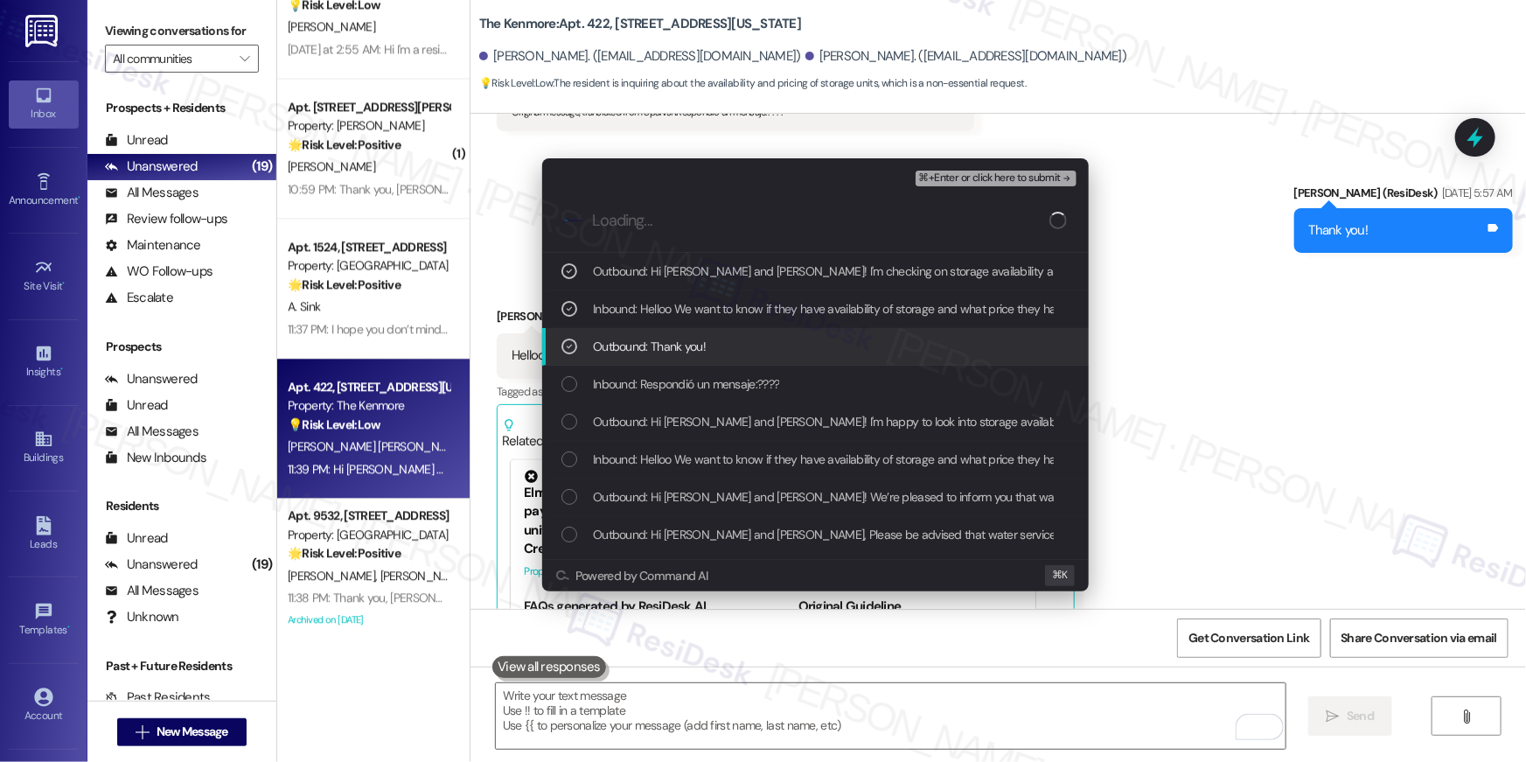
click at [687, 350] on span "Outbound: Thank you!" at bounding box center [649, 346] width 113 height 19
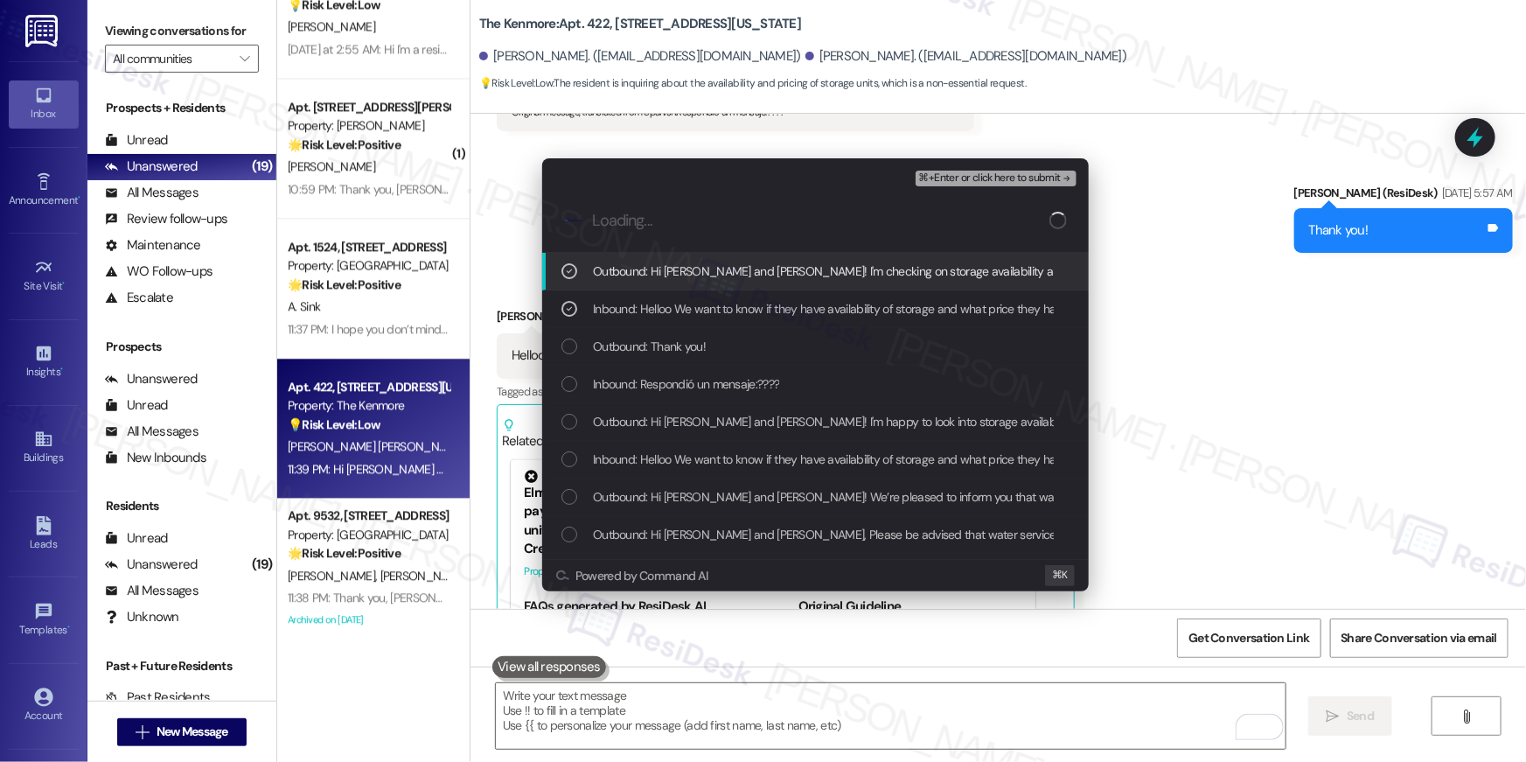
click at [949, 177] on span "⌘+Enter or click here to submit" at bounding box center [990, 178] width 142 height 12
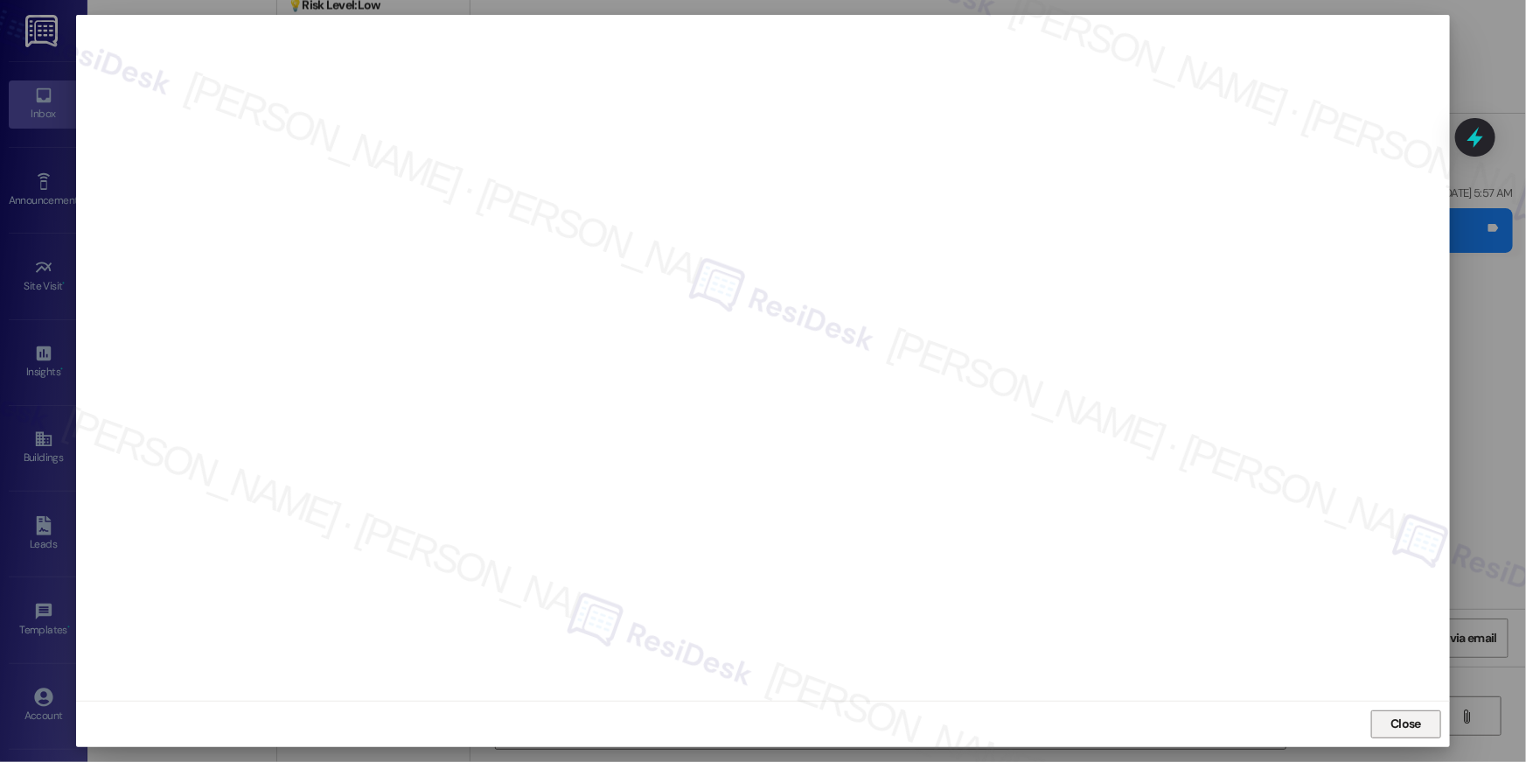
click at [1425, 731] on button "Close" at bounding box center [1406, 724] width 70 height 28
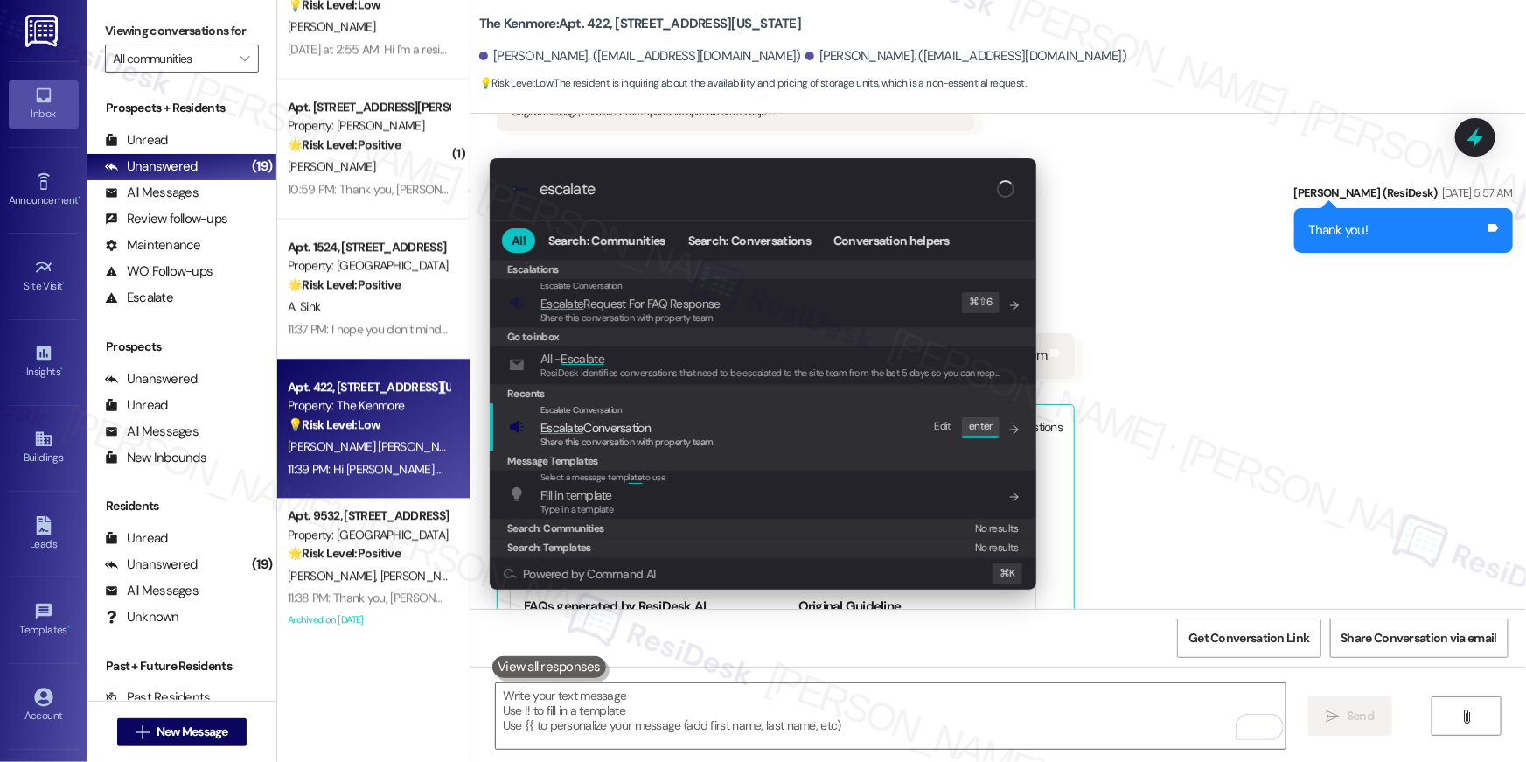
type input "escalate"
click at [757, 406] on div "Escalate Conversation Escalate Conversation Share this conversation with proper…" at bounding box center [764, 426] width 511 height 47
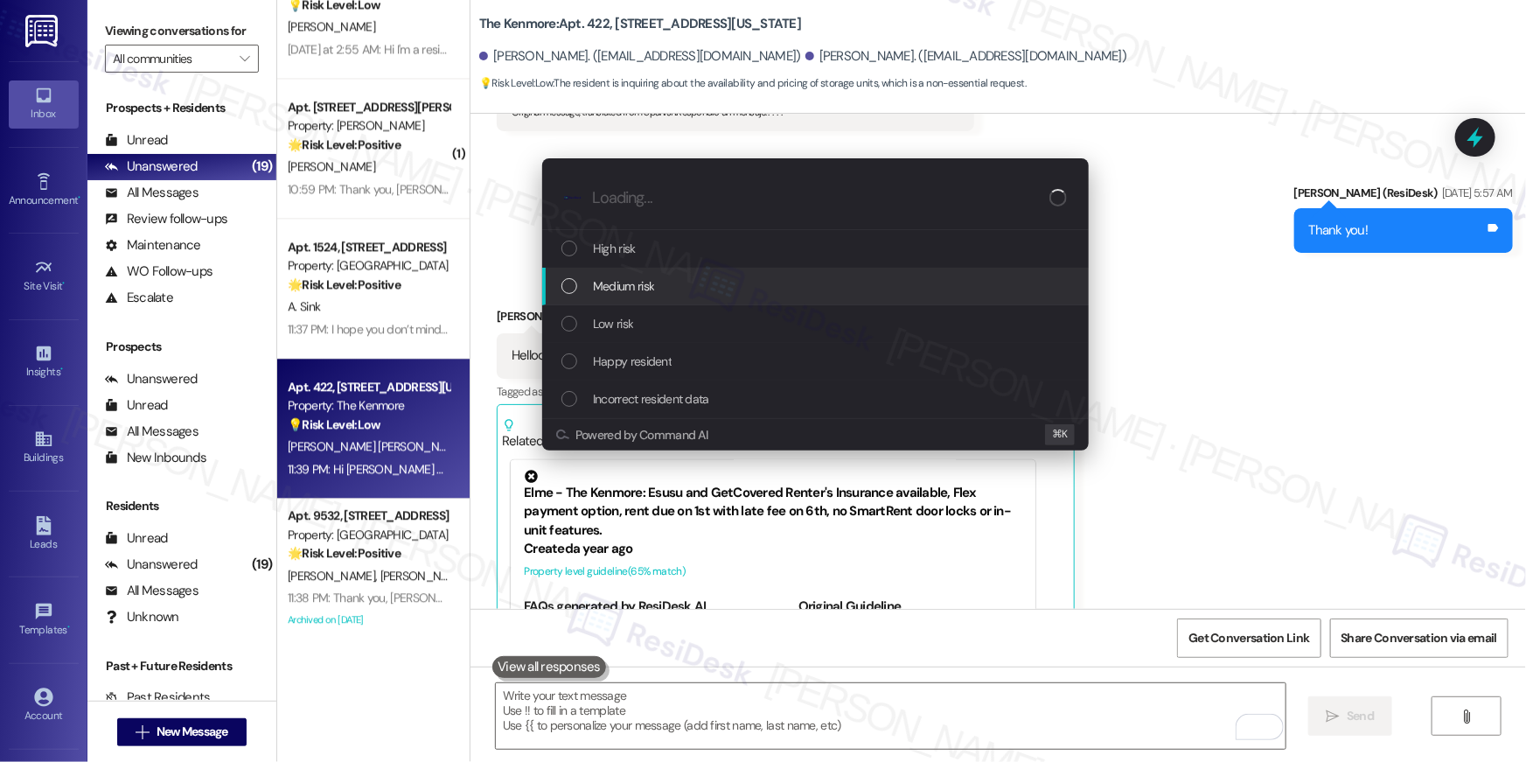
click at [660, 291] on div "Medium risk" at bounding box center [816, 285] width 511 height 19
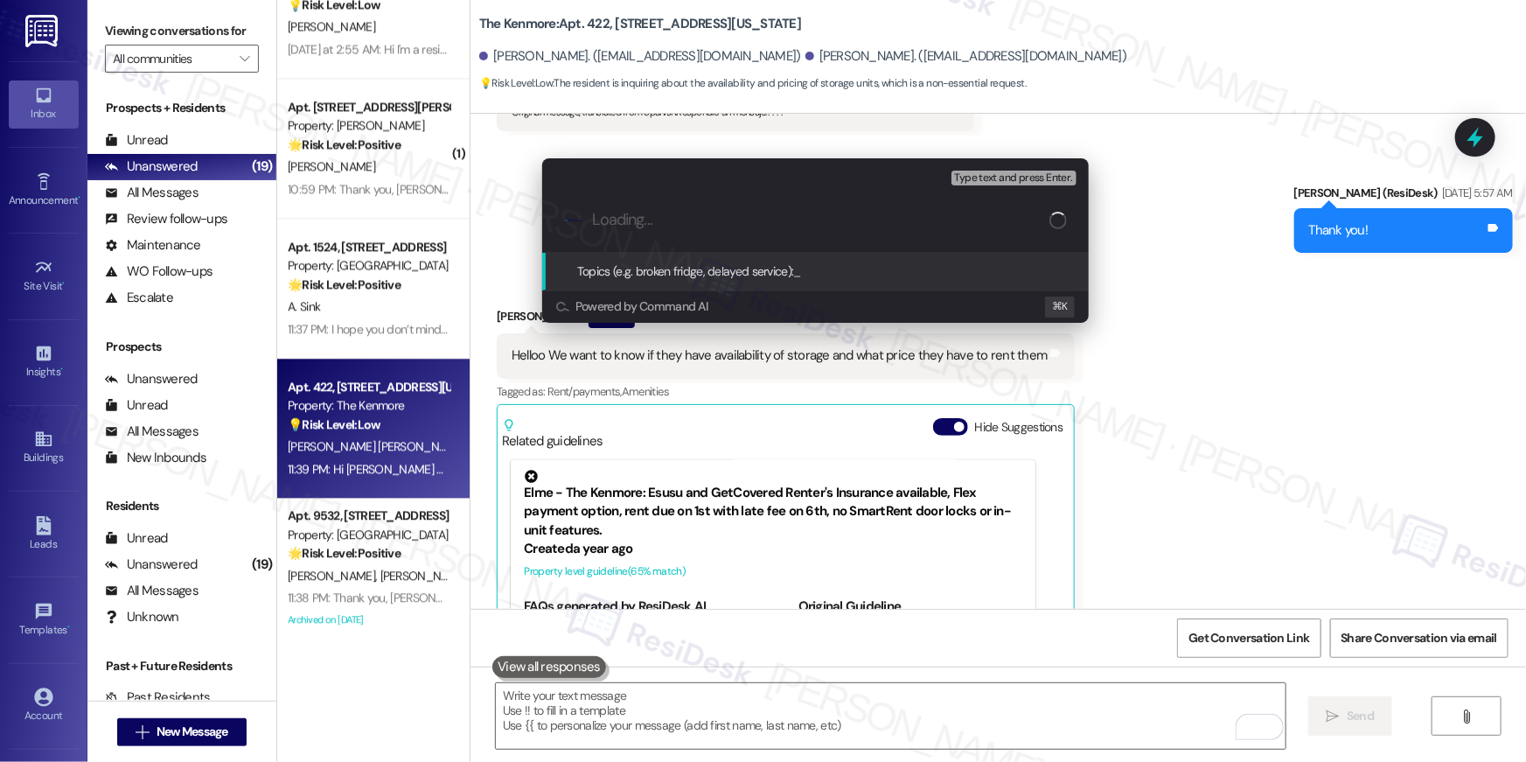
paste input "Storage inquiry"
type input "Storage inquiry"
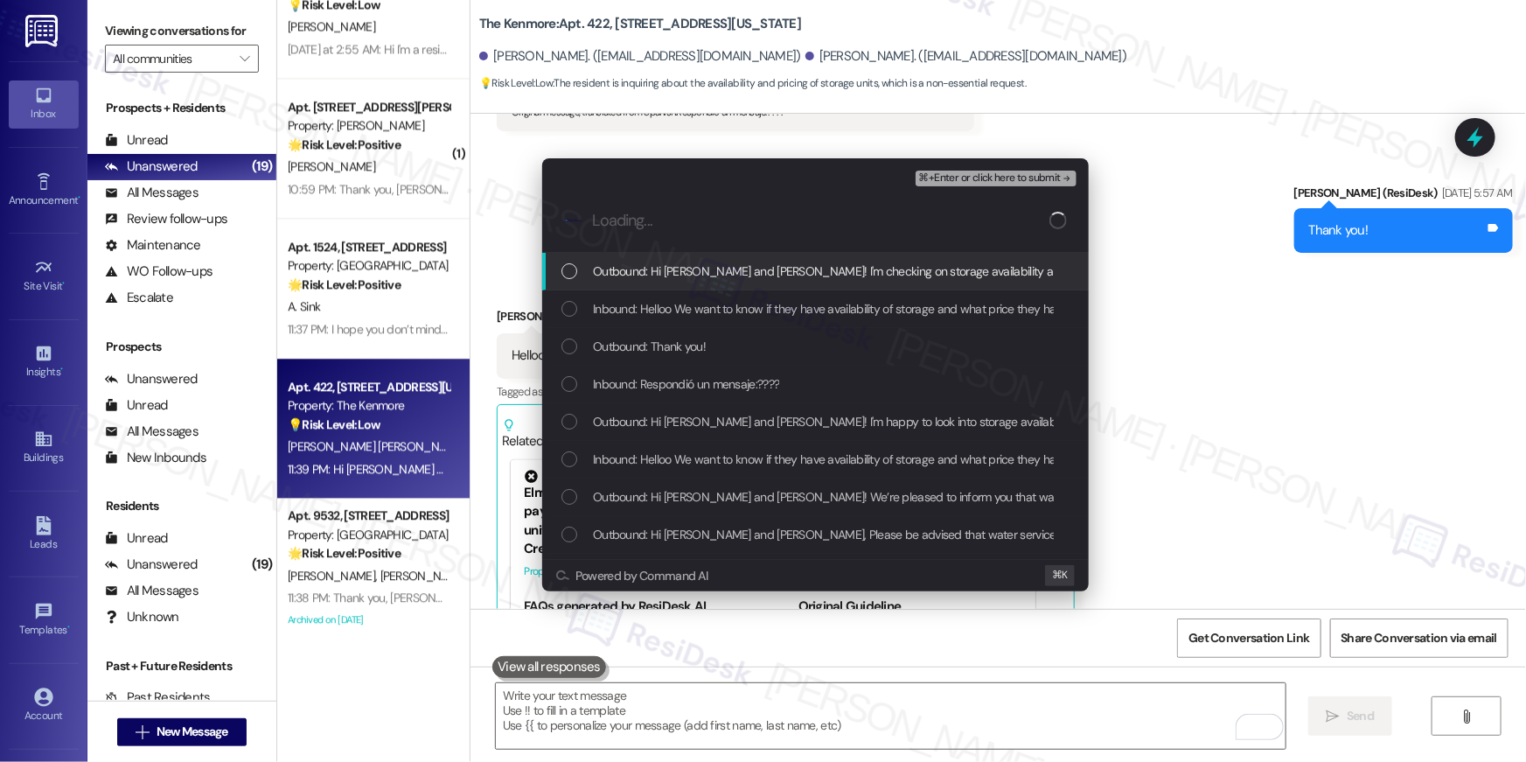
click at [664, 285] on div "Outbound: Hi Evelyn and Danny! I'm checking on storage availability and pricing…" at bounding box center [815, 272] width 546 height 38
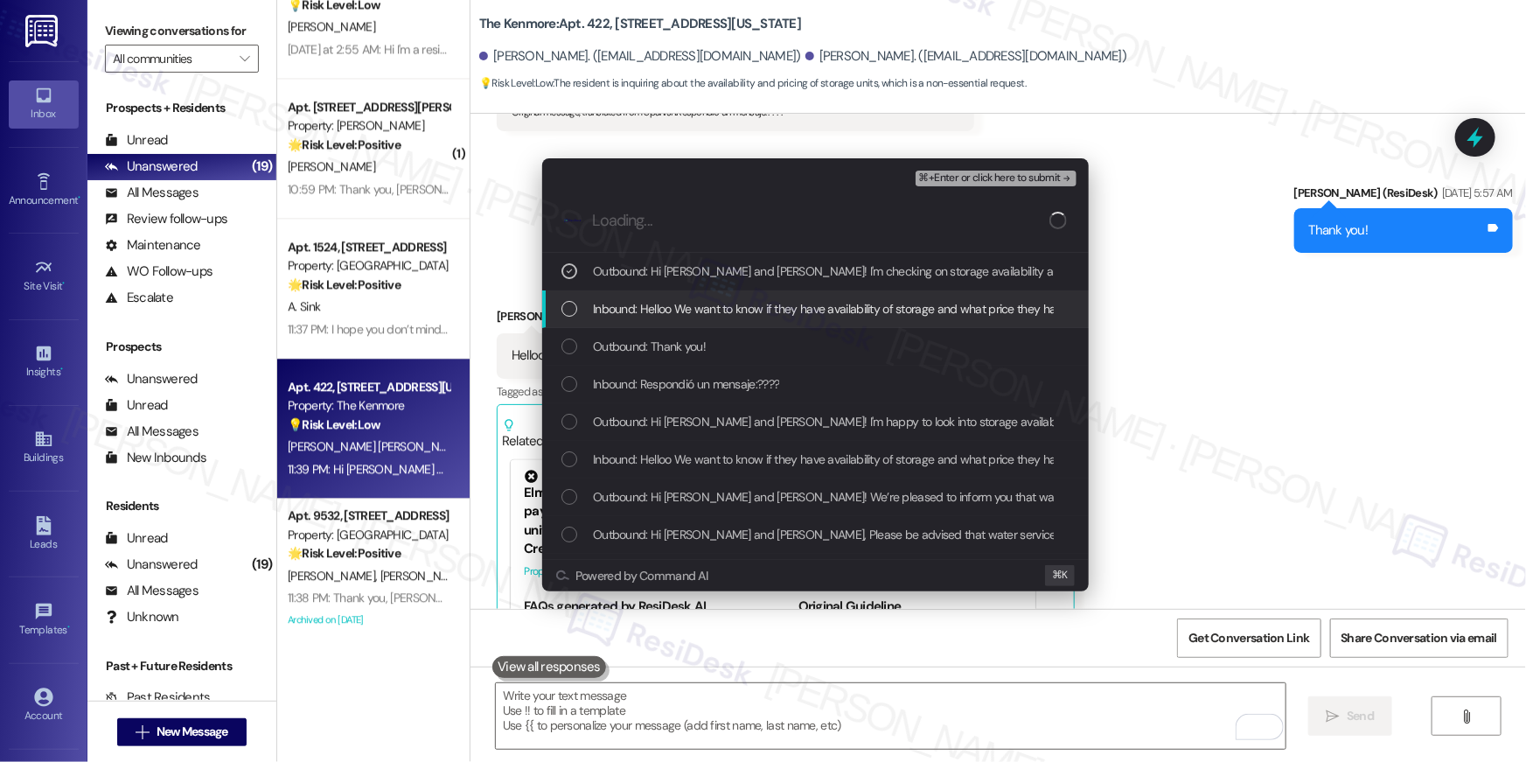
click at [669, 312] on span "Inbound: Helloo We want to know if they have availability of storage and what p…" at bounding box center [863, 308] width 540 height 19
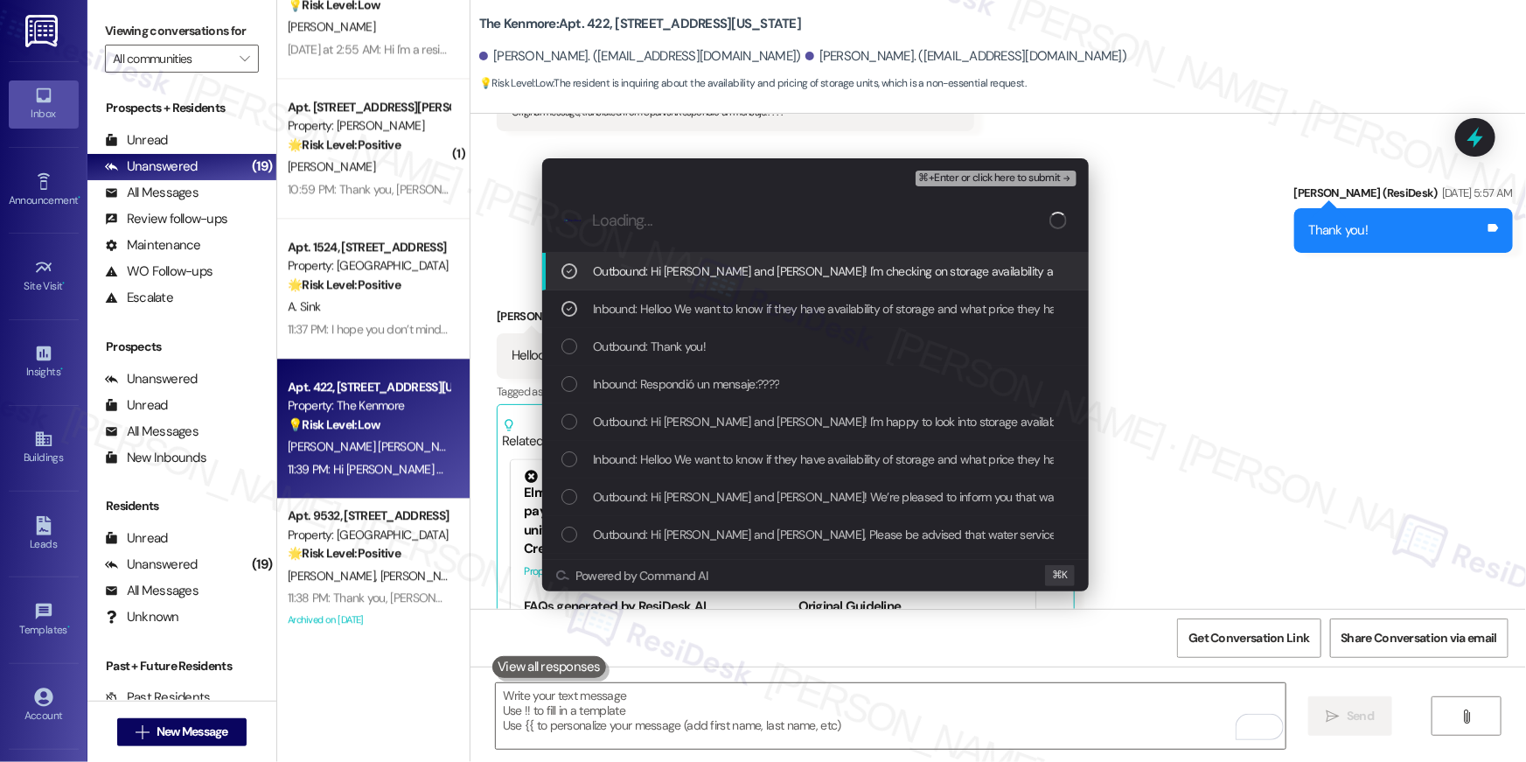
click at [1018, 180] on span "⌘+Enter or click here to submit" at bounding box center [990, 178] width 142 height 12
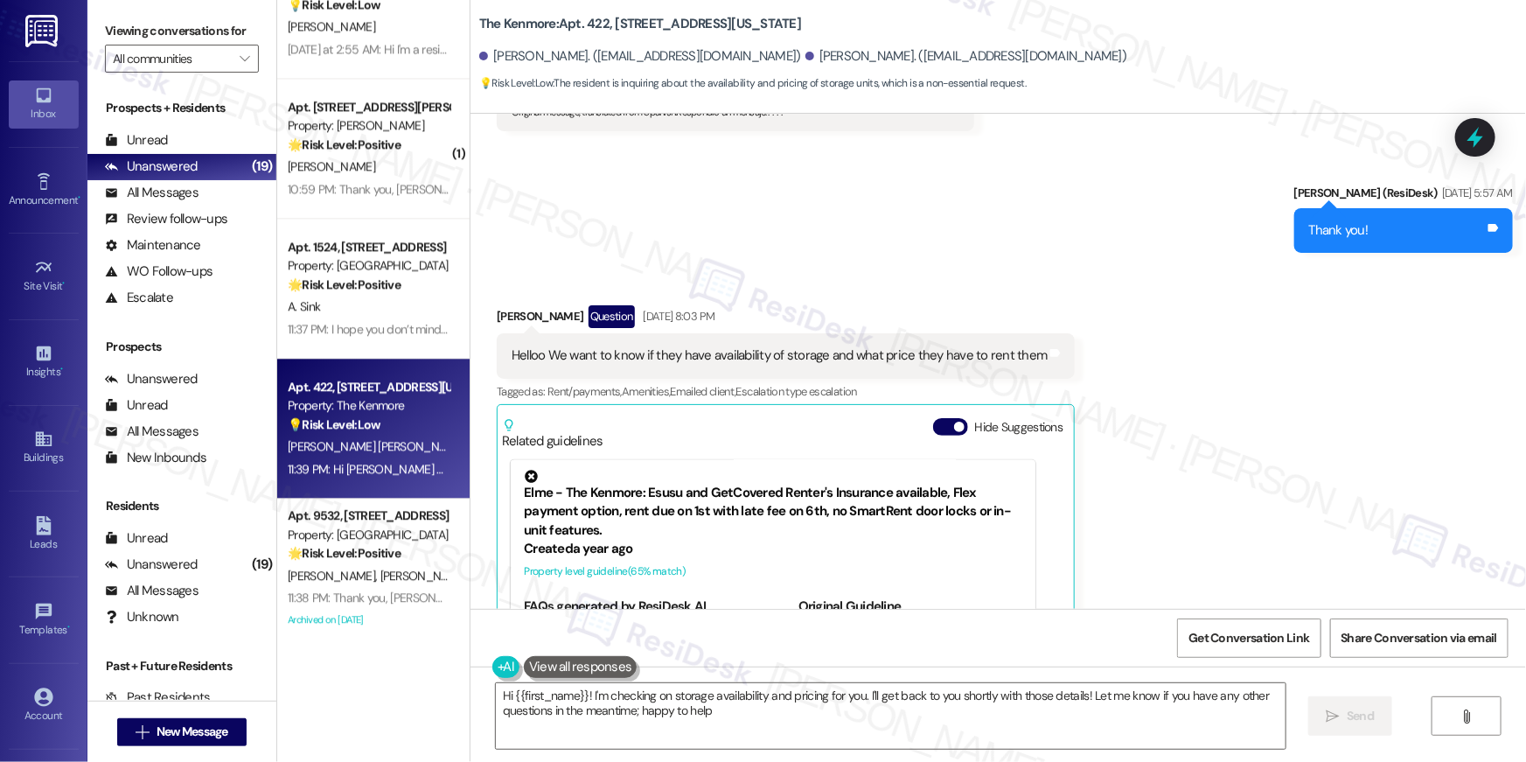
type textarea "Hi {{first_name}}! I'm checking on storage availability and pricing for you. I'…"
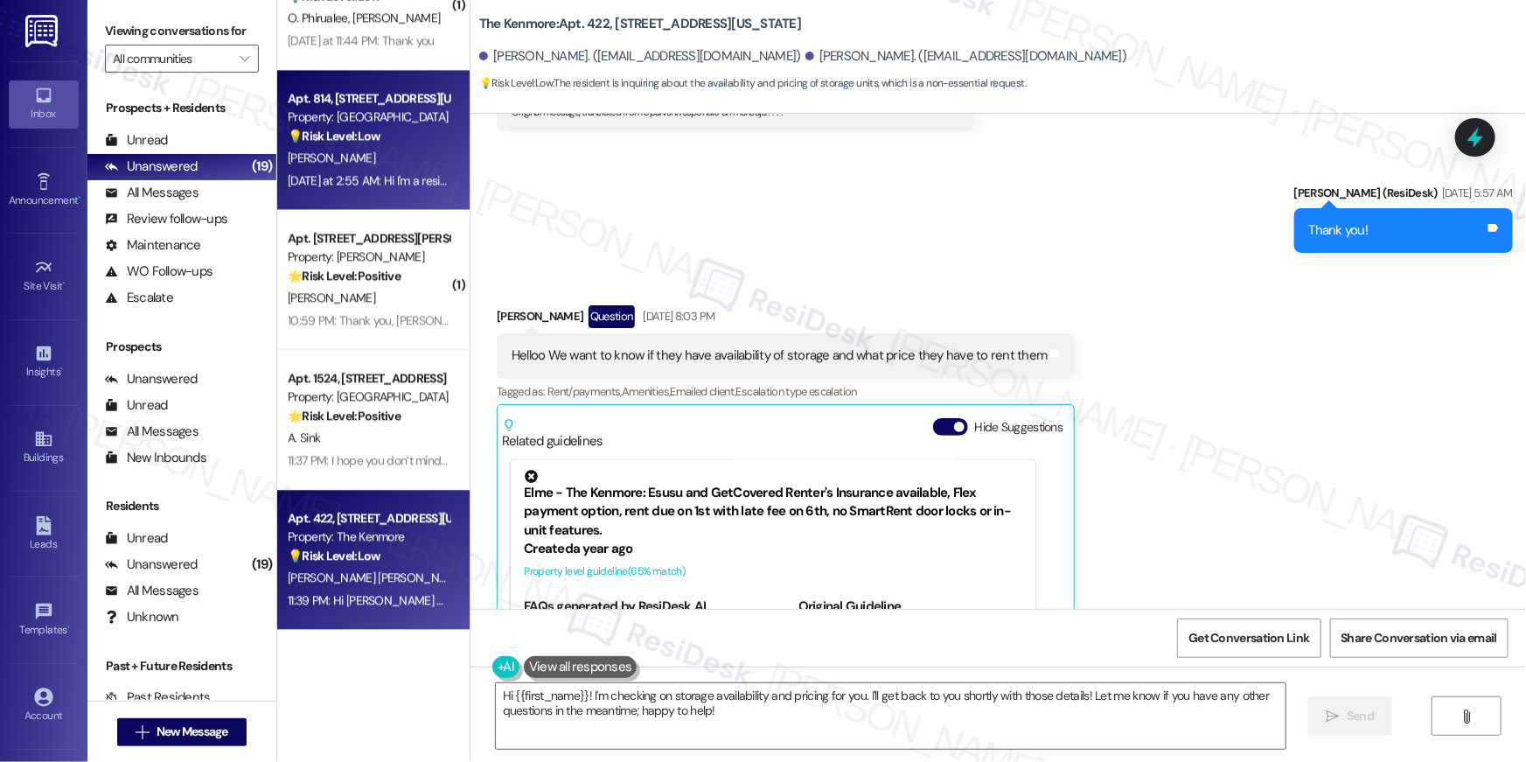
scroll to position [2020, 0]
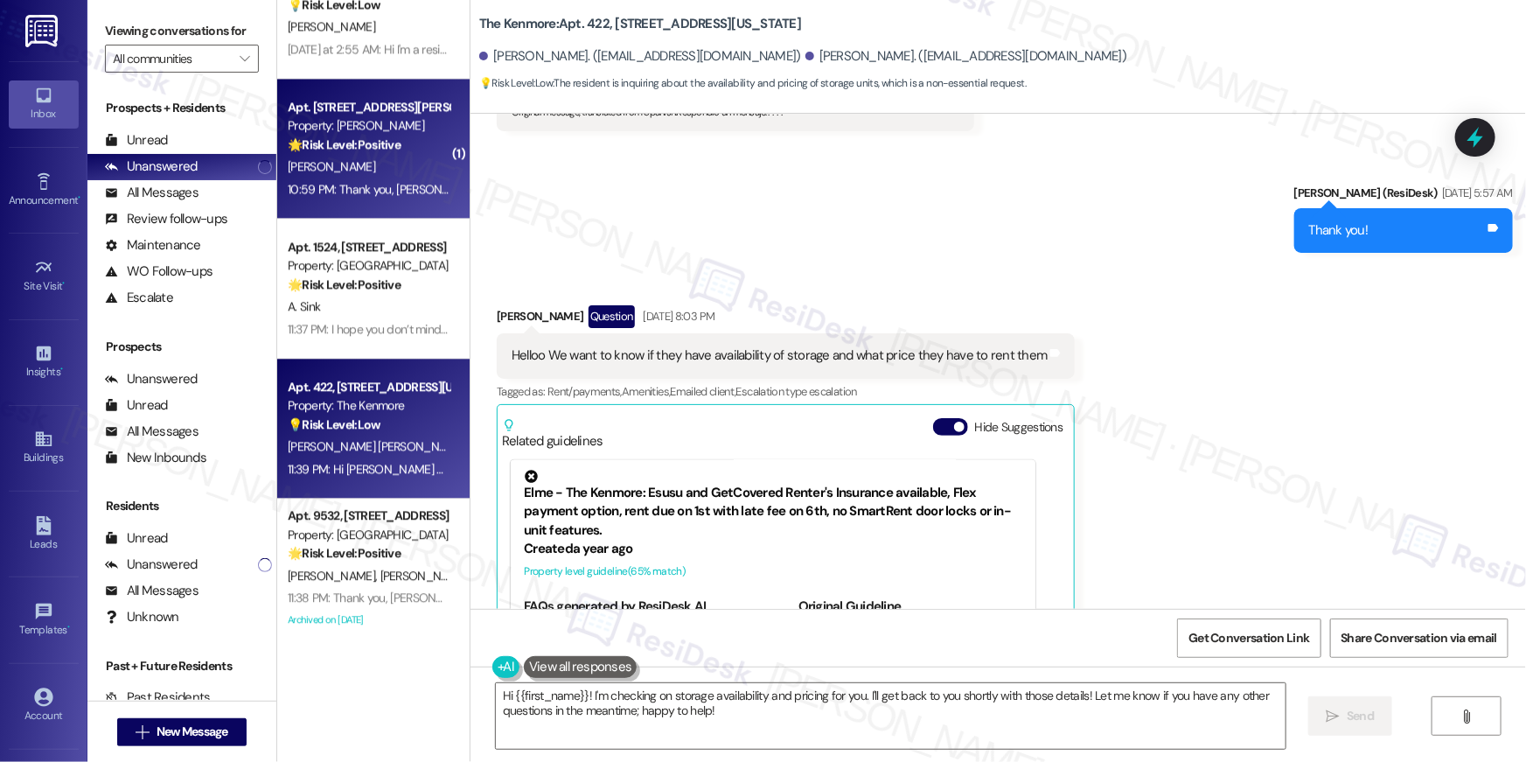
click at [361, 181] on div "10:59 PM: Thank you, Ella. As of now, everything is good. 10:59 PM: Thank you, …" at bounding box center [463, 189] width 351 height 16
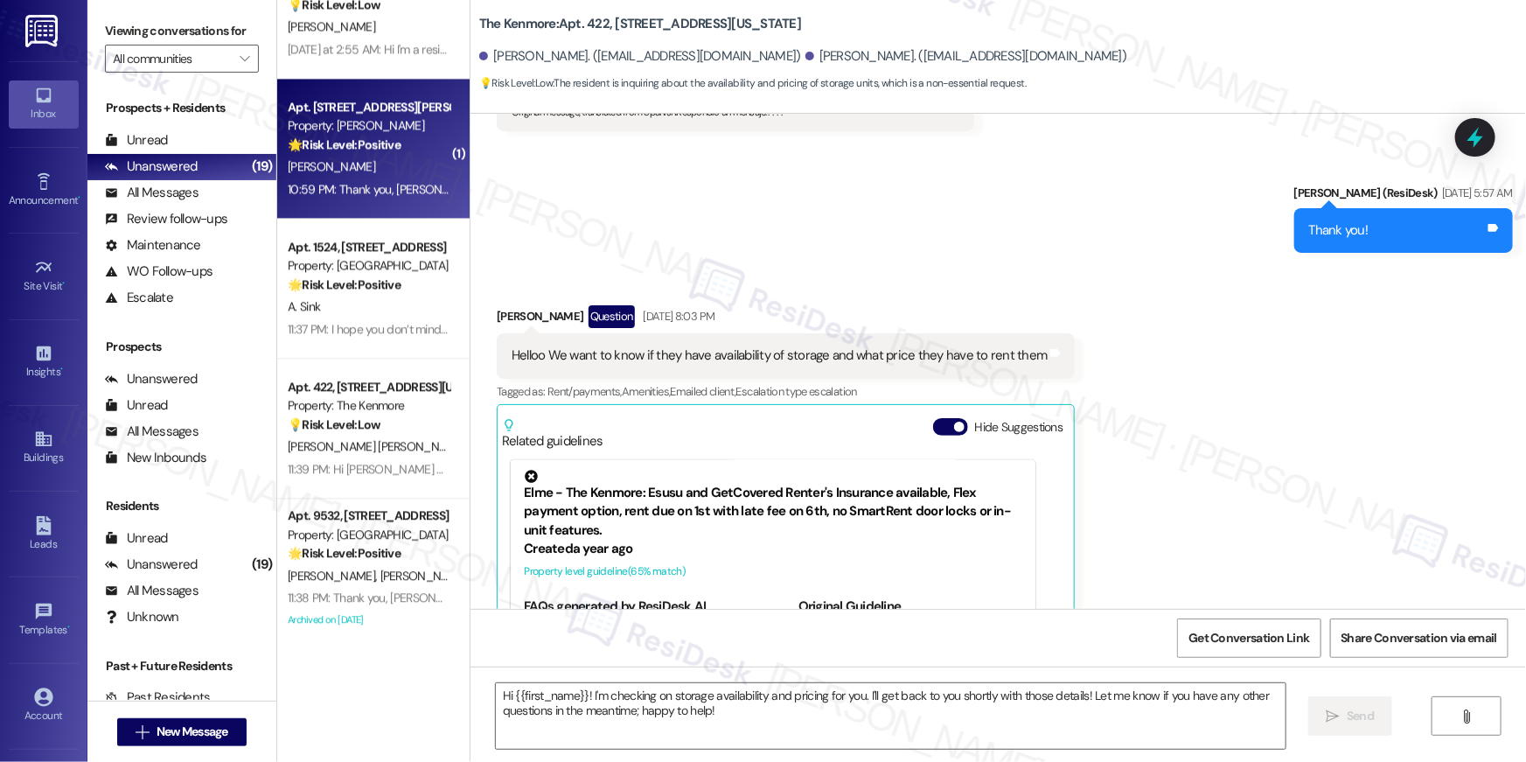
type textarea "Fetching suggested responses. Please feel free to read through the conversation…"
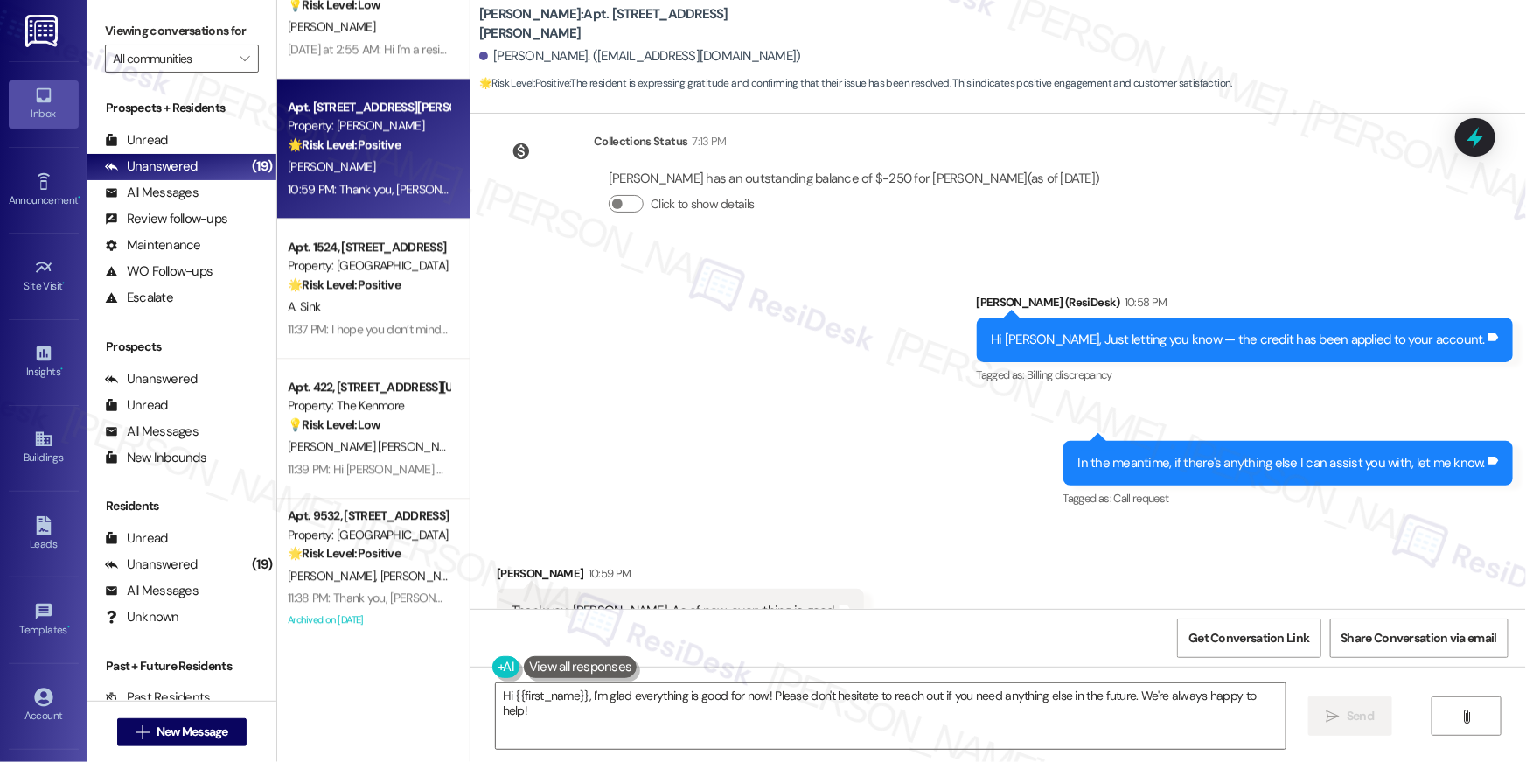
scroll to position [2605, 0]
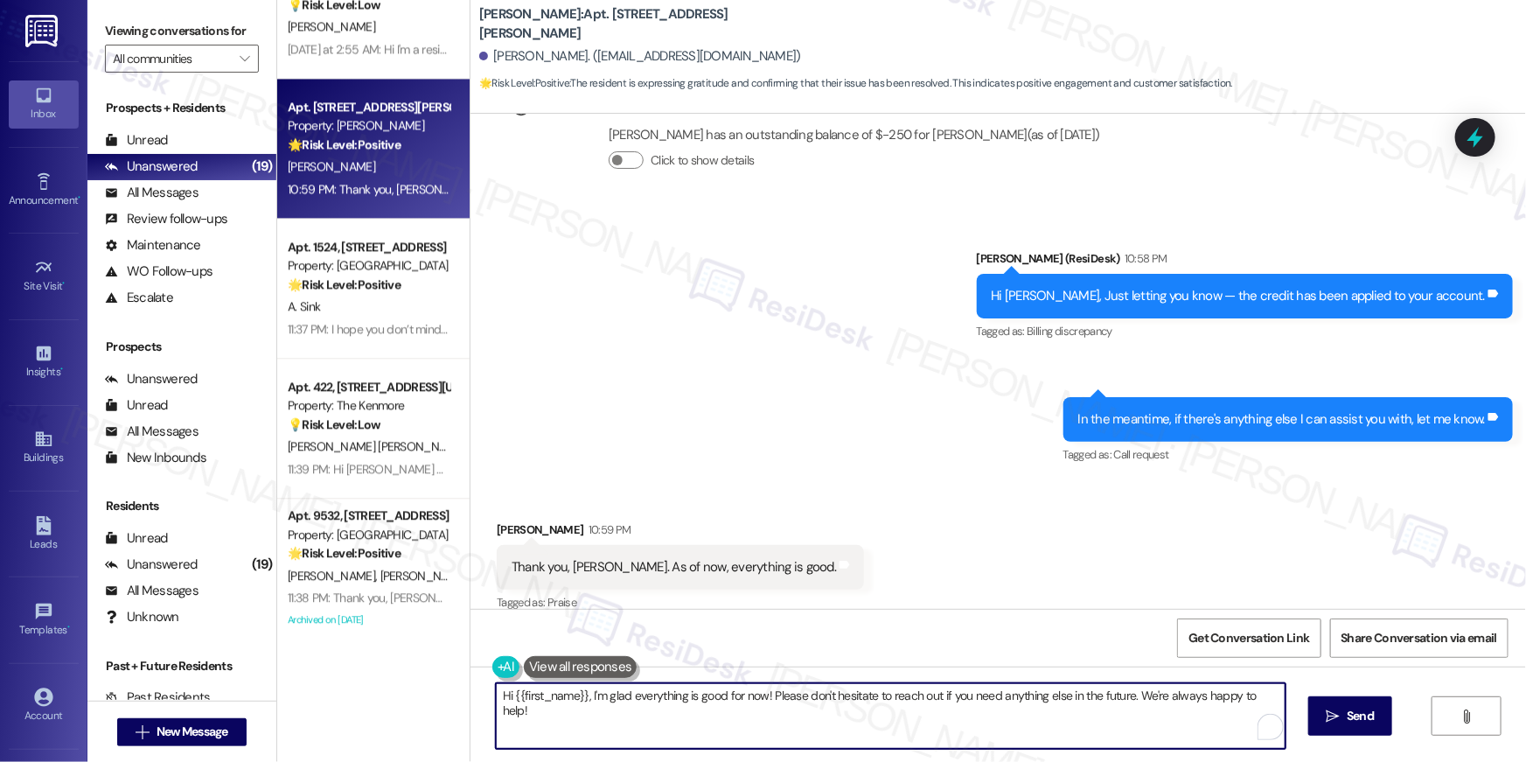
click at [863, 723] on textarea "Hi {{first_name}}, I'm glad everything is good for now! Please don't hesitate t…" at bounding box center [891, 716] width 790 height 66
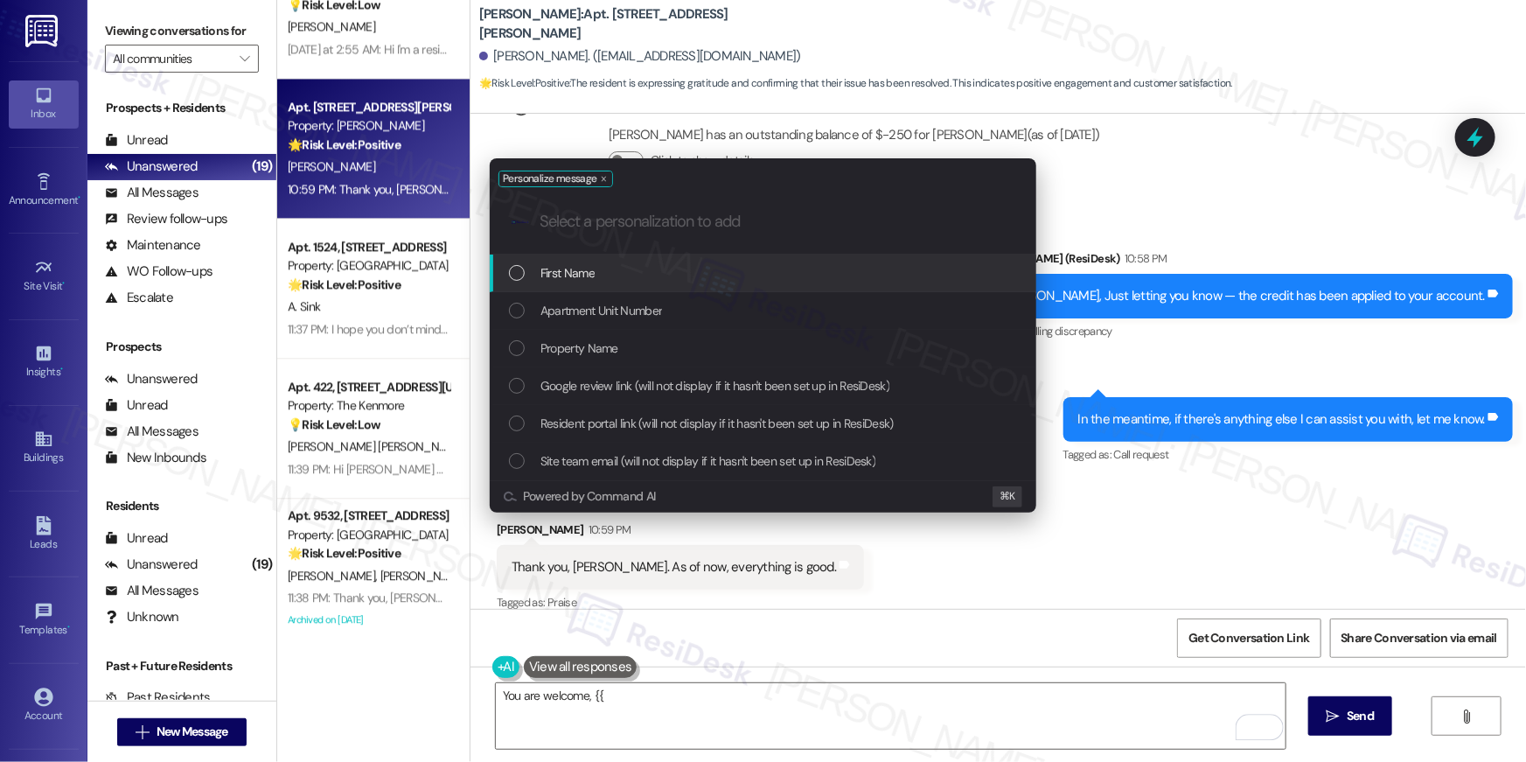
click at [632, 275] on div "First Name" at bounding box center [764, 272] width 511 height 19
type textarea "You are welcome, {{first_name}}"
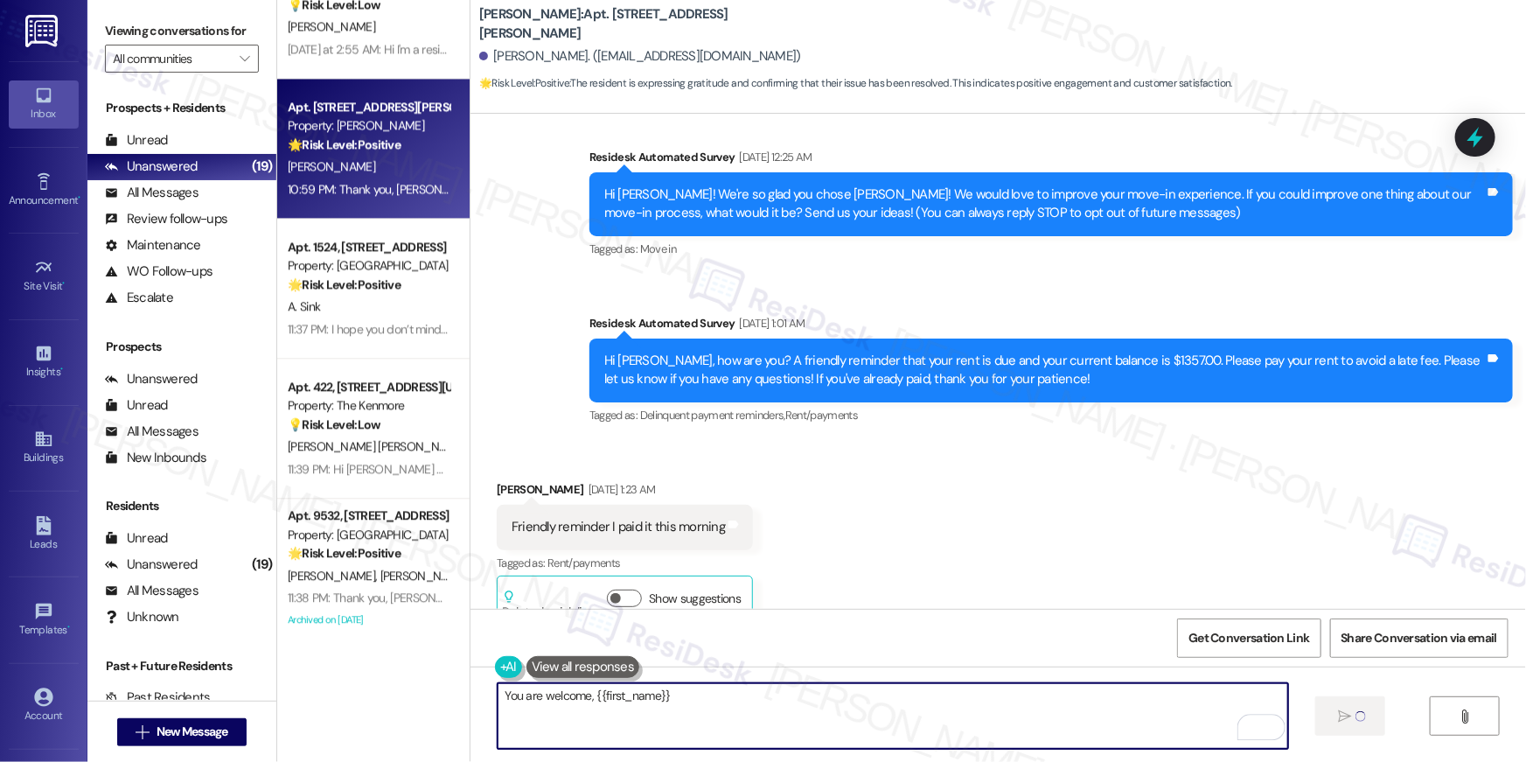
scroll to position [0, 0]
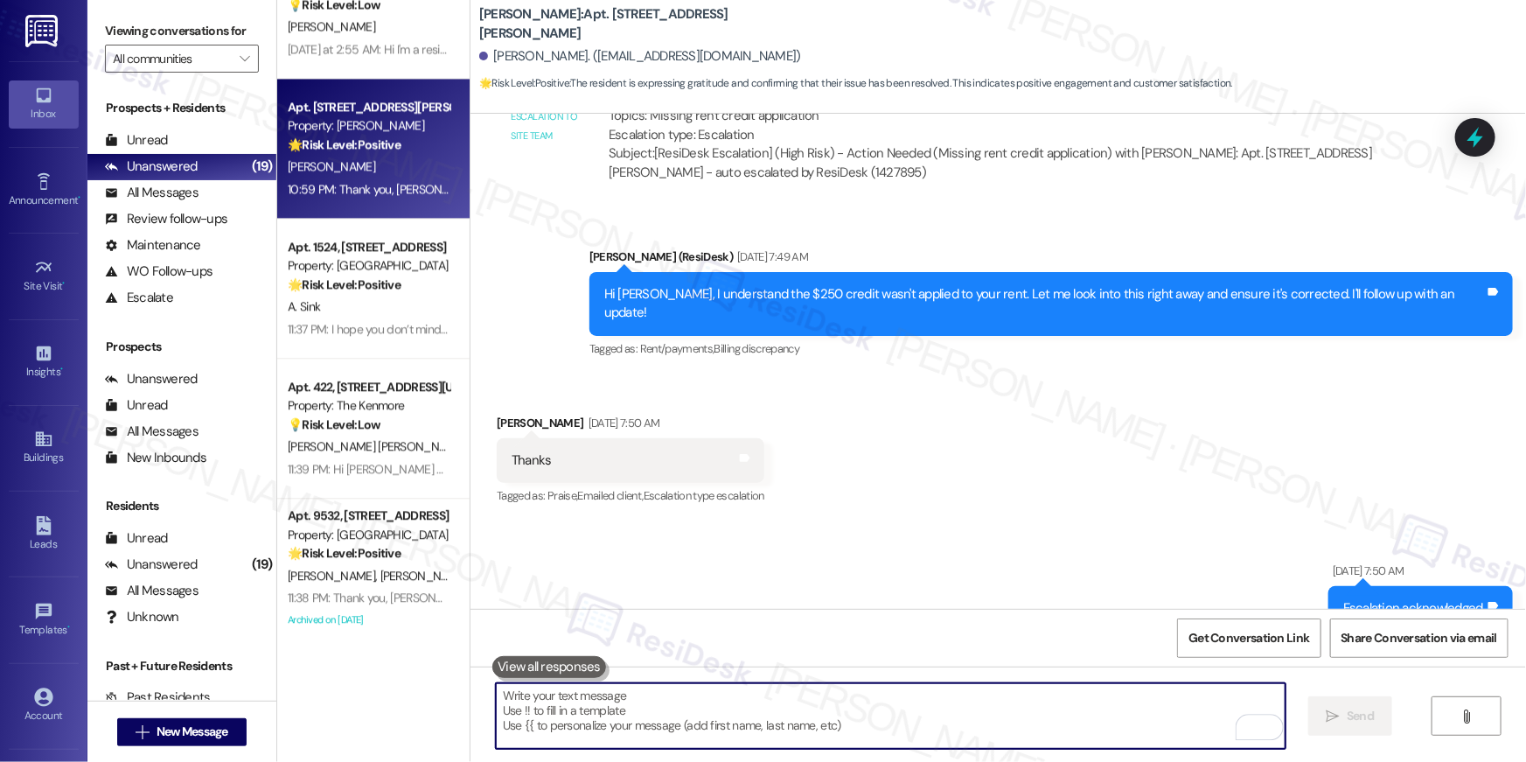
click at [945, 706] on textarea "To enrich screen reader interactions, please activate Accessibility in Grammarl…" at bounding box center [891, 716] width 790 height 66
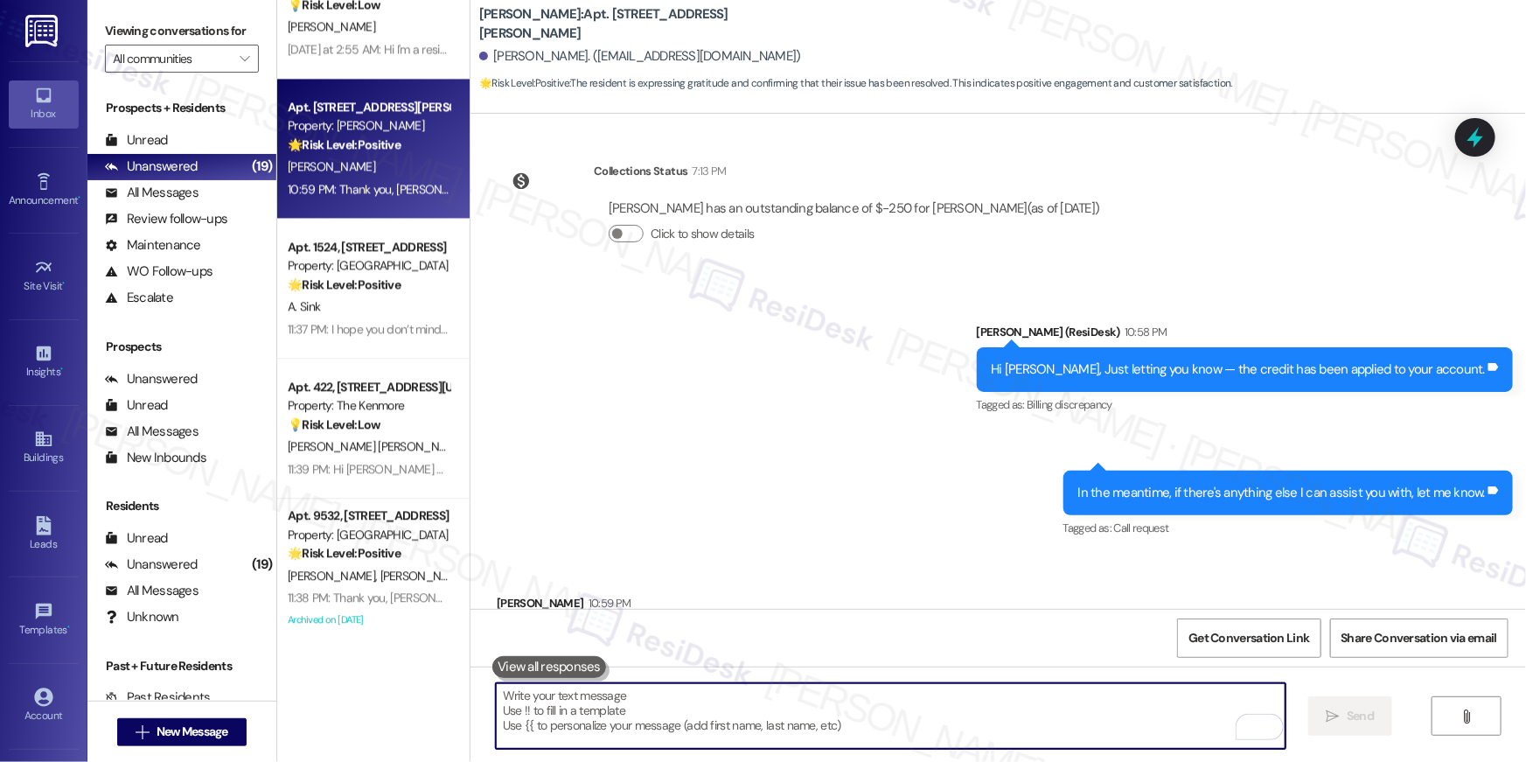
click at [947, 706] on textarea "To enrich screen reader interactions, please activate Accessibility in Grammarl…" at bounding box center [891, 716] width 790 height 66
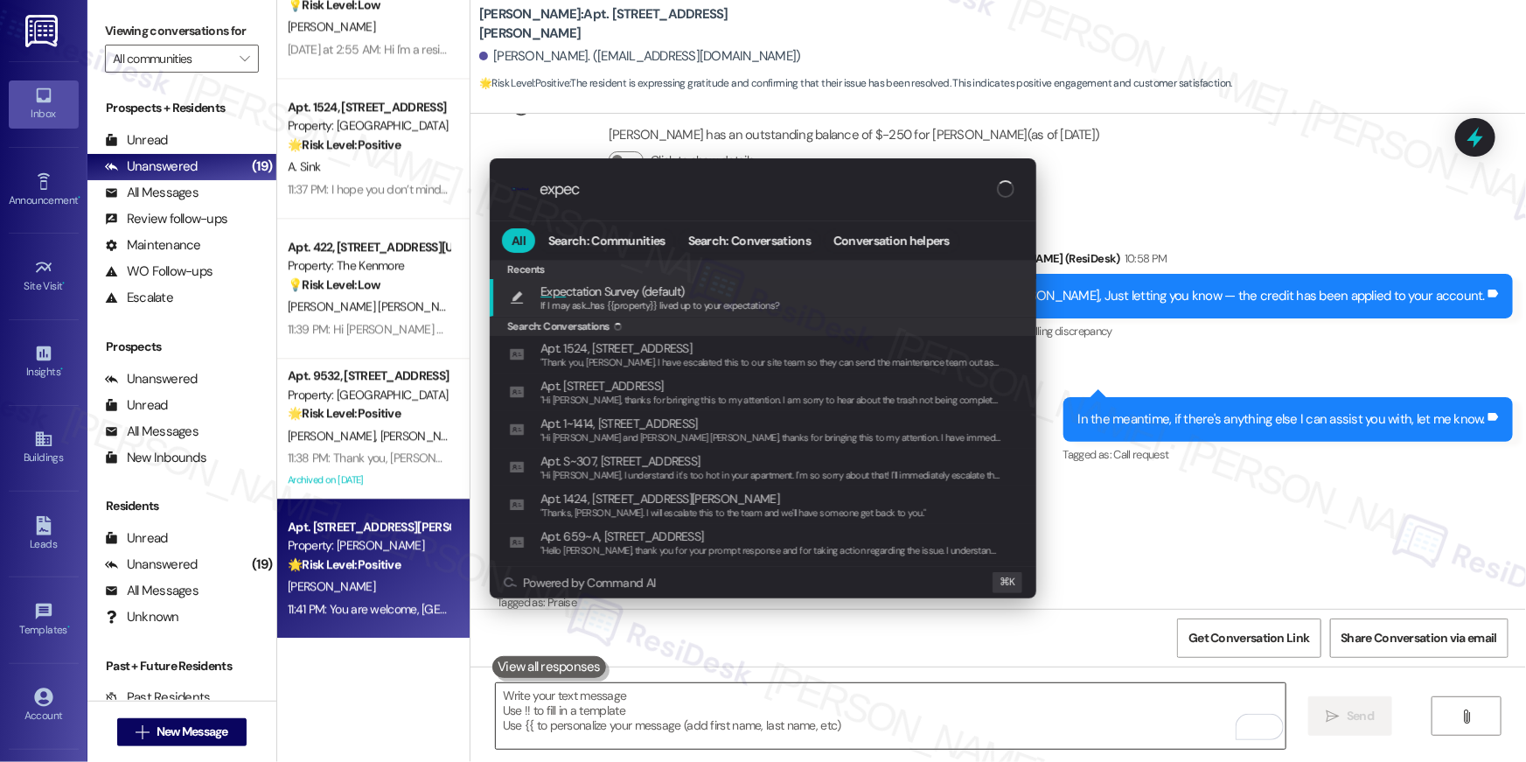
type input "expect"
type textarea "If I may ask...has {{property}} lived up to your expectations?"
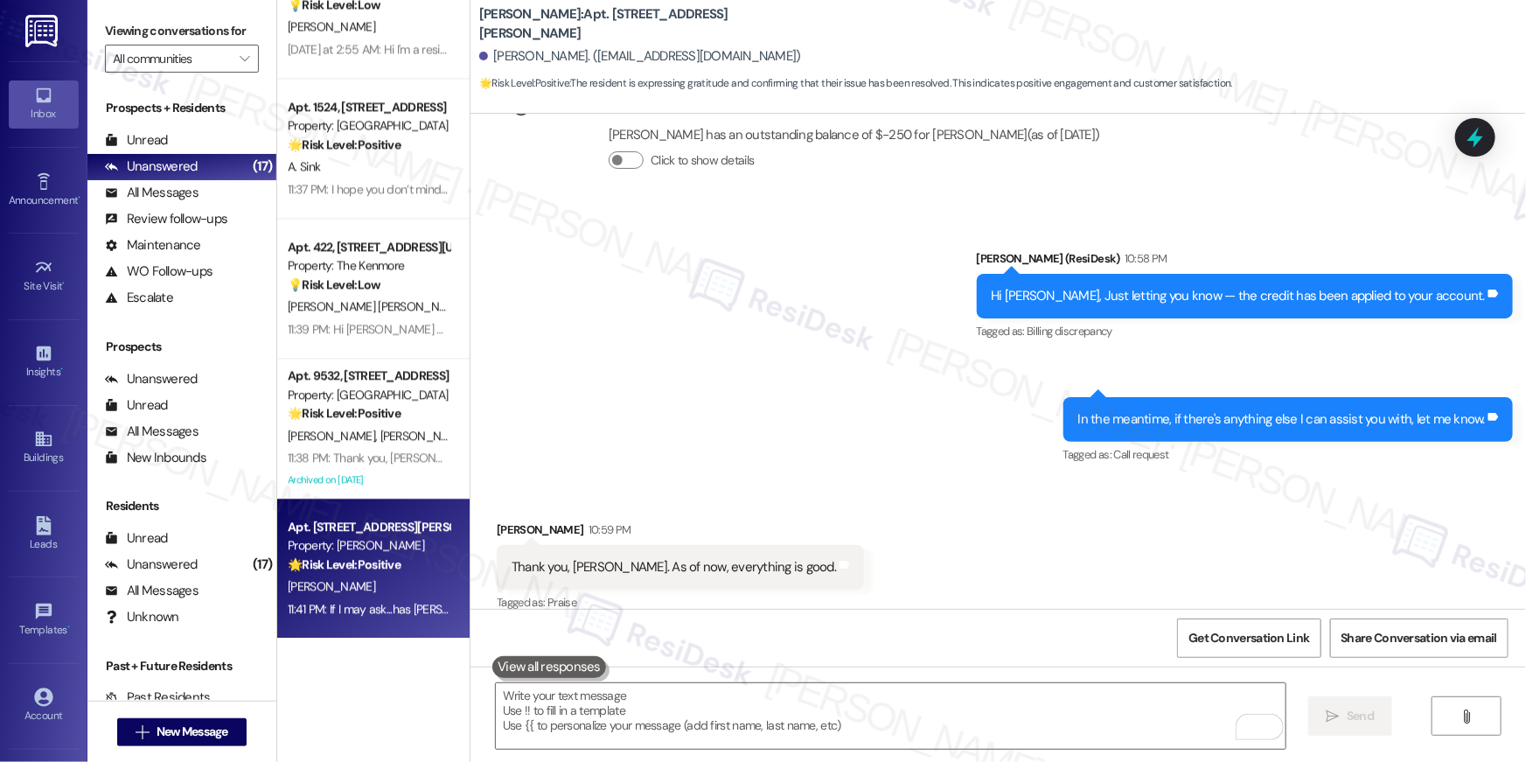
click at [728, 353] on div "Sent via SMS Ella (ResiDesk) 10:58 PM Hi Kwameshia, Just letting you know — the…" at bounding box center [997, 345] width 1055 height 271
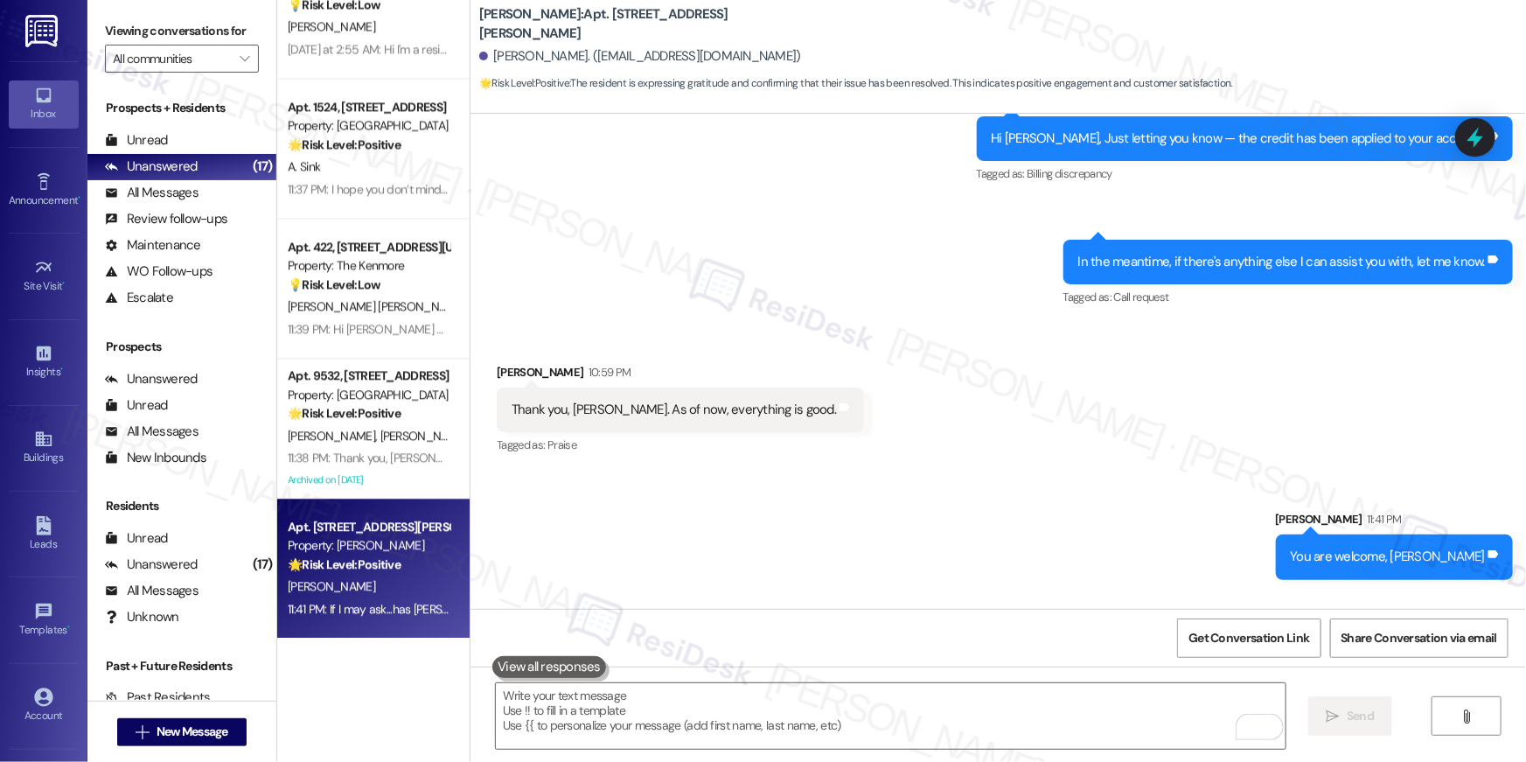
scroll to position [2849, 0]
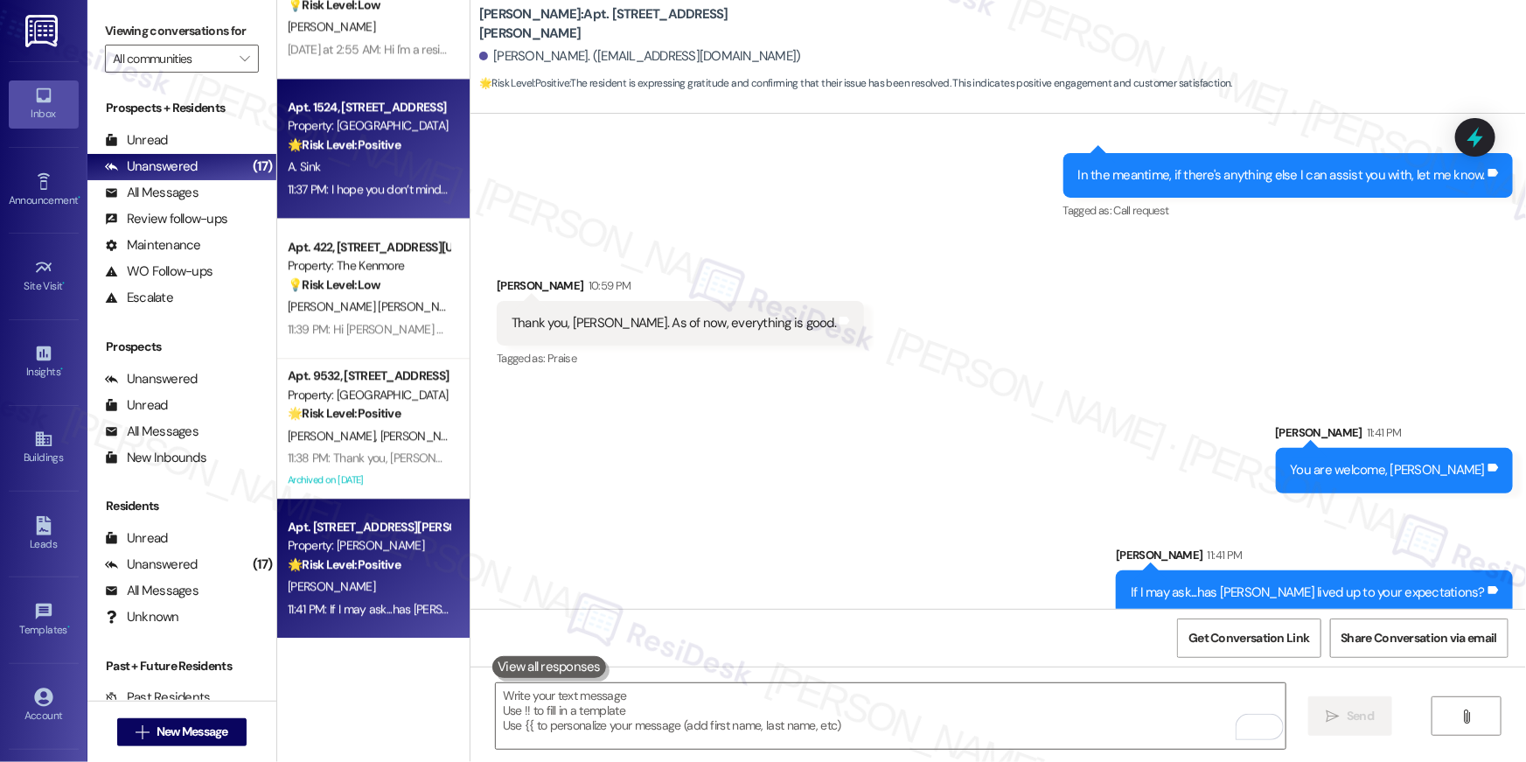
click at [365, 205] on div "Apt. 1524, 2696 N Druid Hills Rd Property: Elme Druid Hills 🌟 Risk Level: Posit…" at bounding box center [373, 149] width 192 height 140
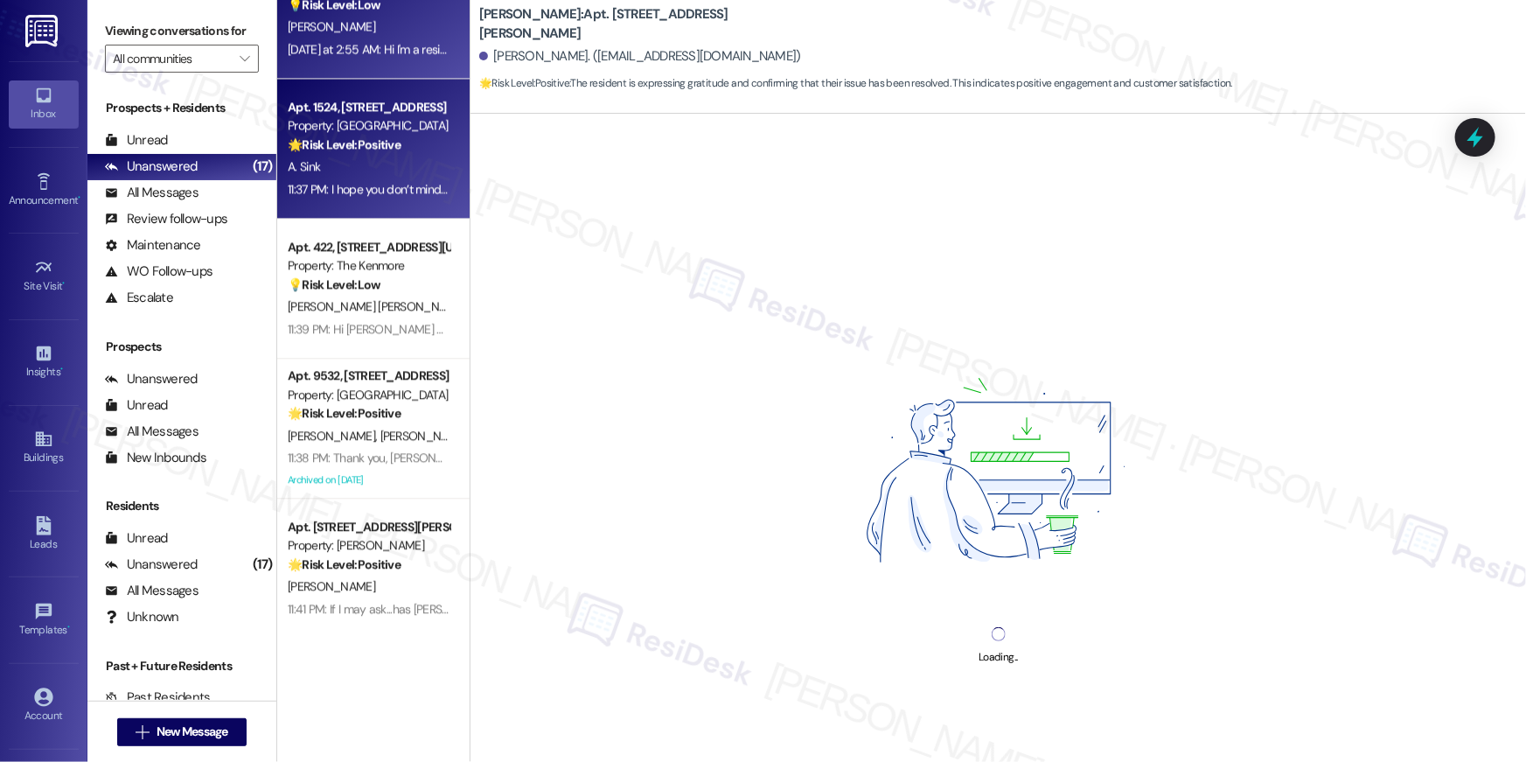
click at [379, 46] on div "Yesterday at 2:55 AM: Hi I'm a resident how do I charge my car Yesterday at 2:5…" at bounding box center [437, 49] width 299 height 16
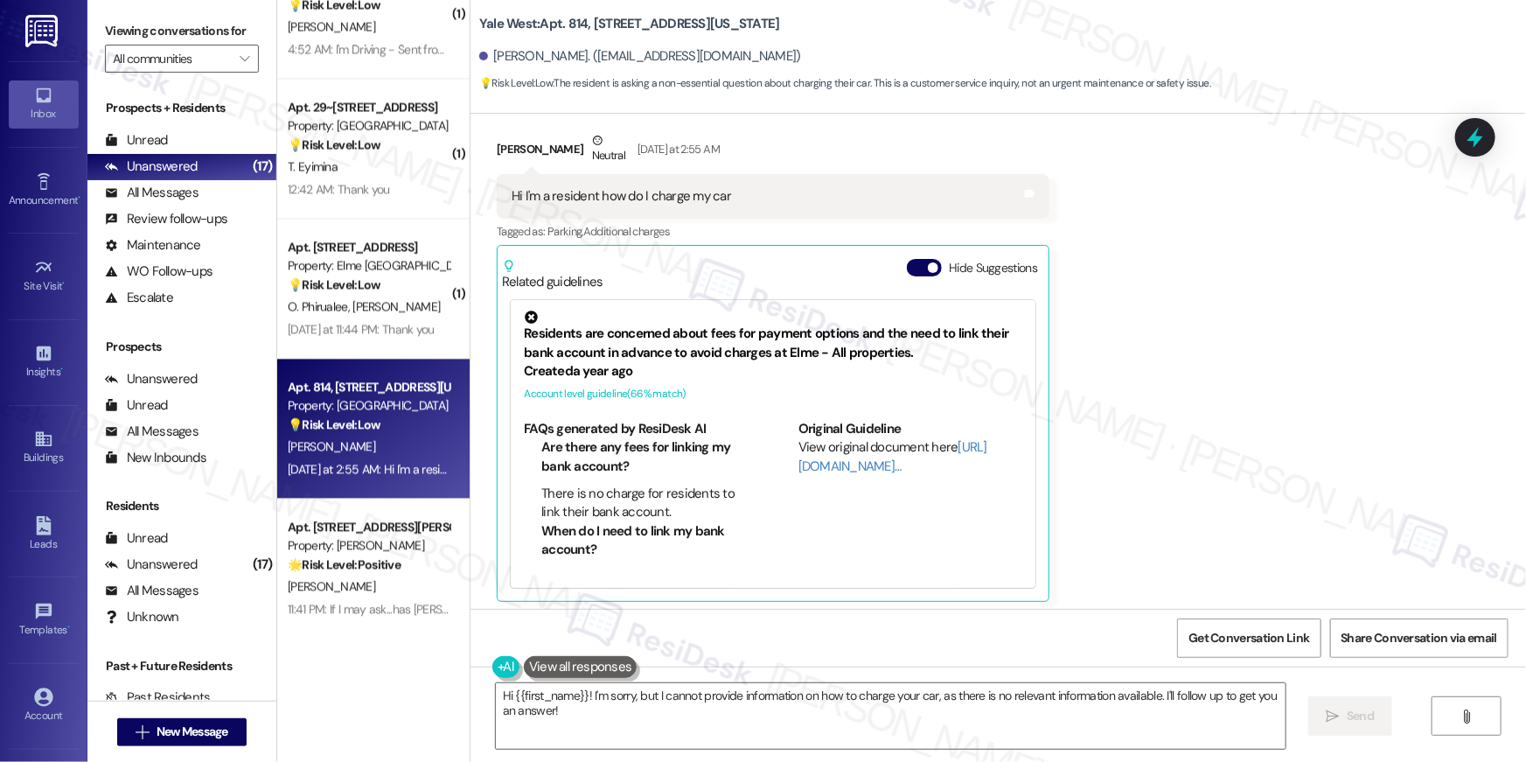
scroll to position [138, 0]
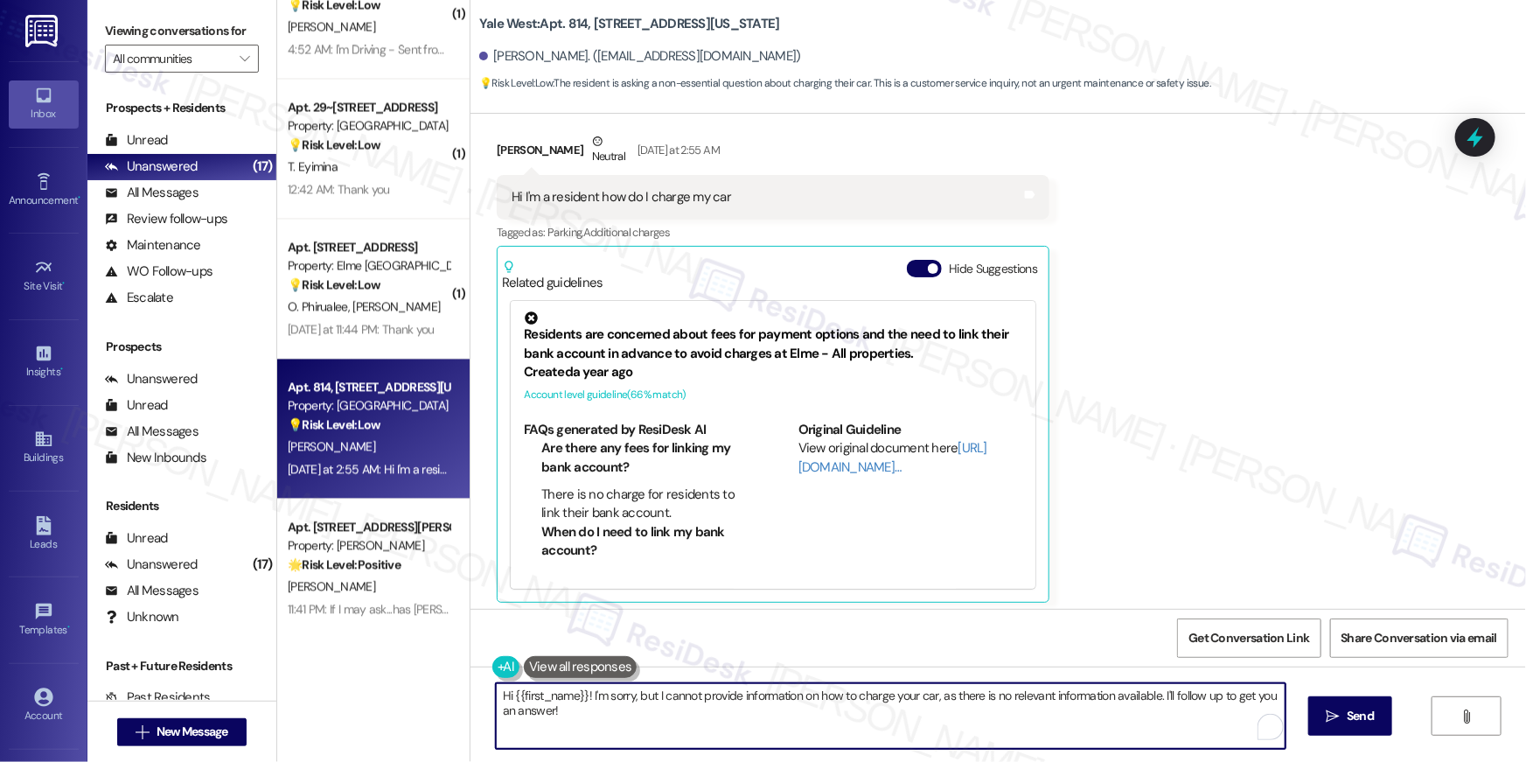
click at [769, 723] on textarea "Hi {{first_name}}! I'm sorry, but I cannot provide information on how to charge…" at bounding box center [891, 716] width 790 height 66
click at [721, 727] on textarea "Hi {{first_name}}! I'm sorry, but I cannot provide information on how to charge…" at bounding box center [891, 716] width 790 height 66
click at [609, 739] on textarea "Hi {{first_name}}! I'm sorry, but I cannot provide information on how to charge…" at bounding box center [891, 716] width 790 height 66
drag, startPoint x: 581, startPoint y: 698, endPoint x: 595, endPoint y: 750, distance: 54.3
click at [595, 750] on div "Hi {{first_name}}! I'm sorry, but I cannot provide information on how to charge…" at bounding box center [997, 731] width 1055 height 131
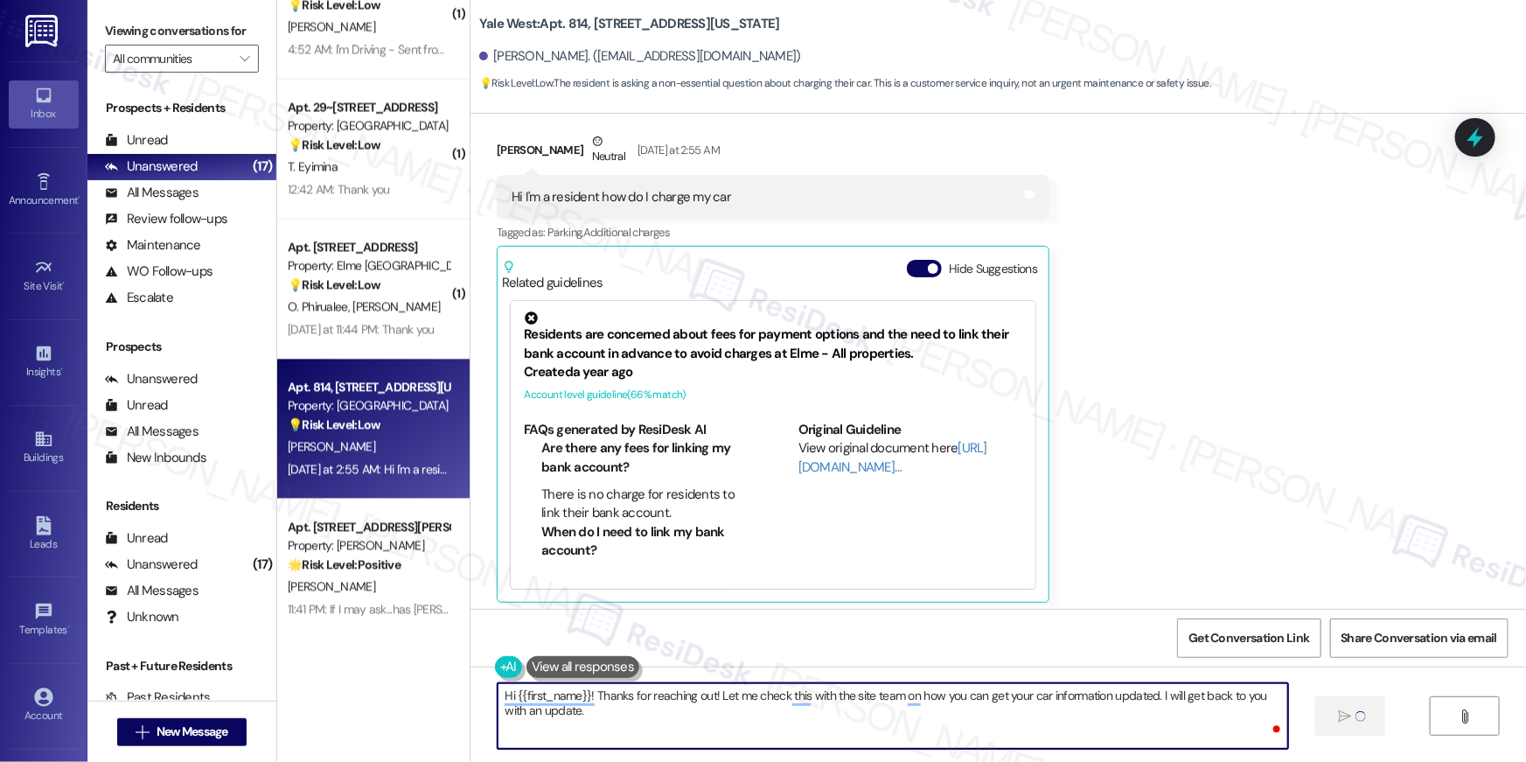
type textarea "Hi {{first_name}}! Thanks for reaching out! Let me check this with the site tea…"
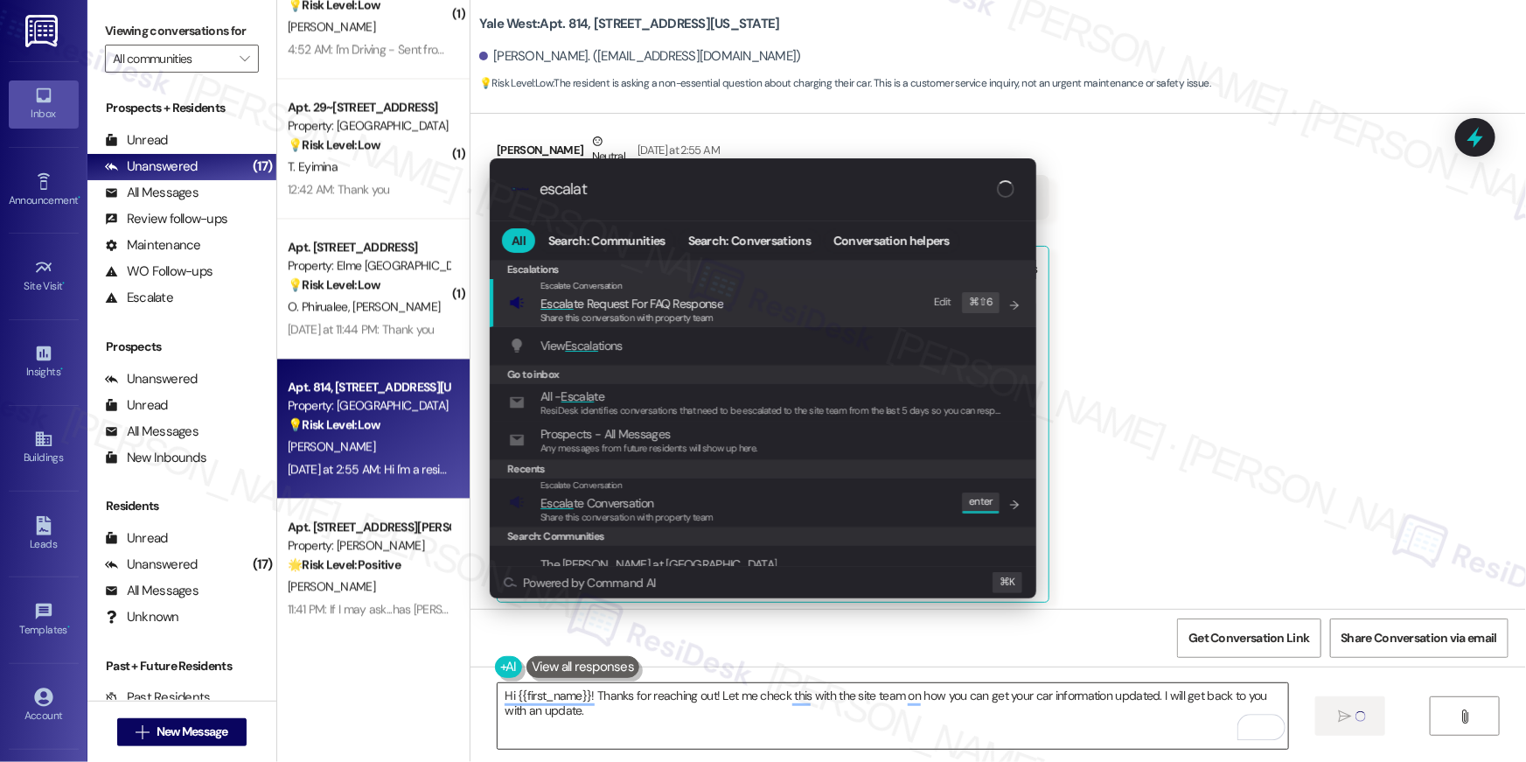
type input "escalate"
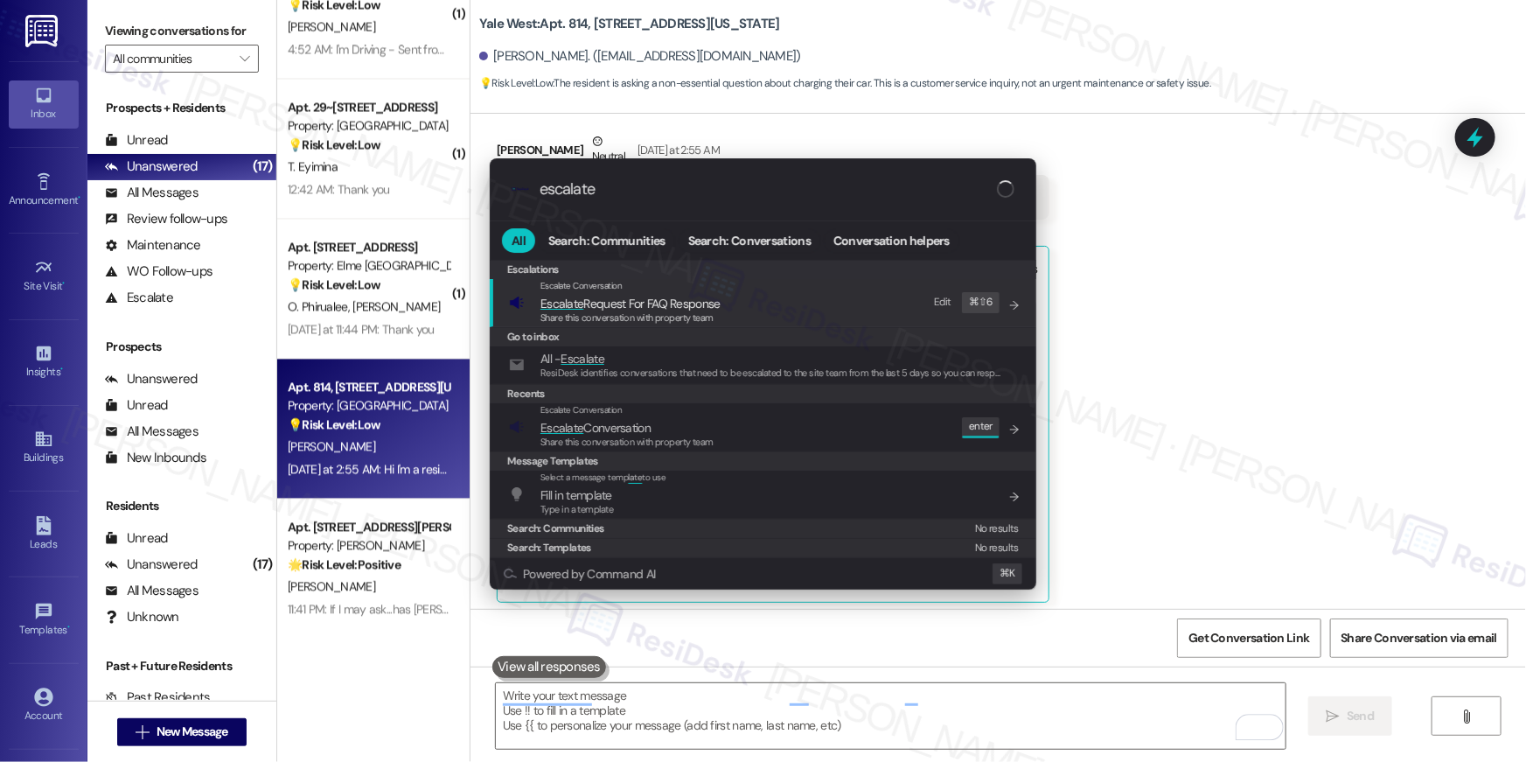
scroll to position [144, 0]
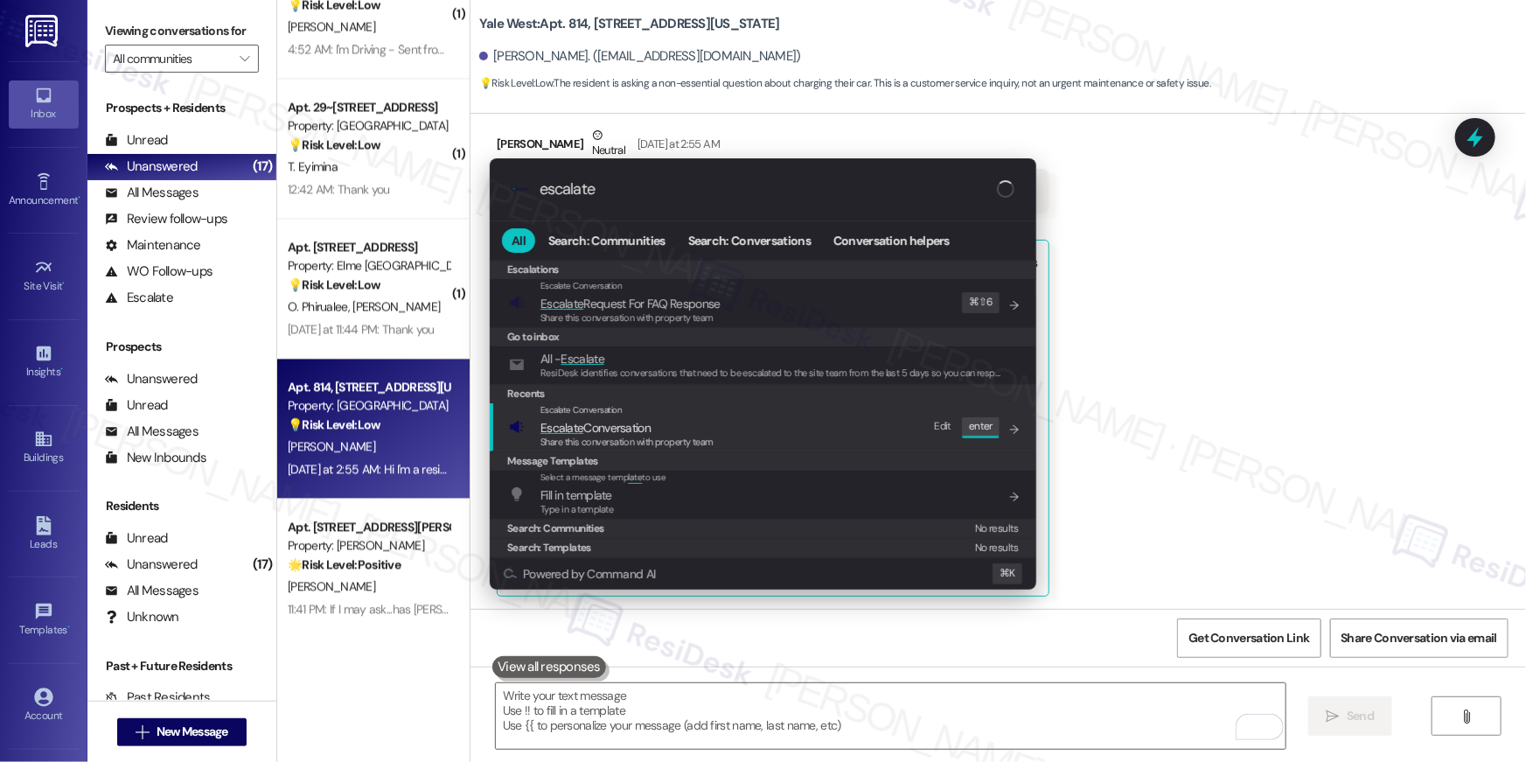
type input "escalate"
click at [607, 422] on span "Escalate Conversation" at bounding box center [595, 428] width 110 height 16
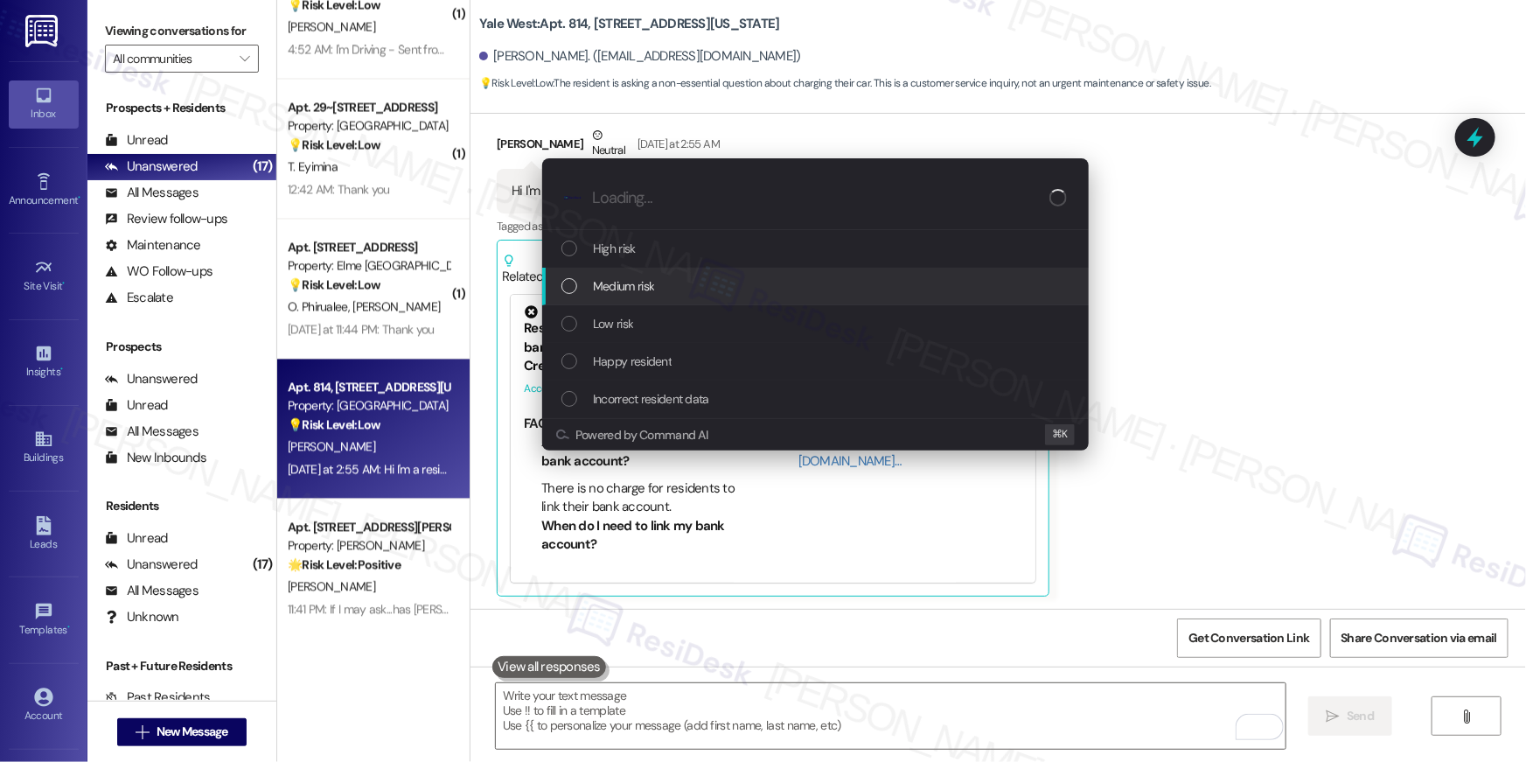
click at [614, 294] on span "Medium risk" at bounding box center [623, 285] width 61 height 19
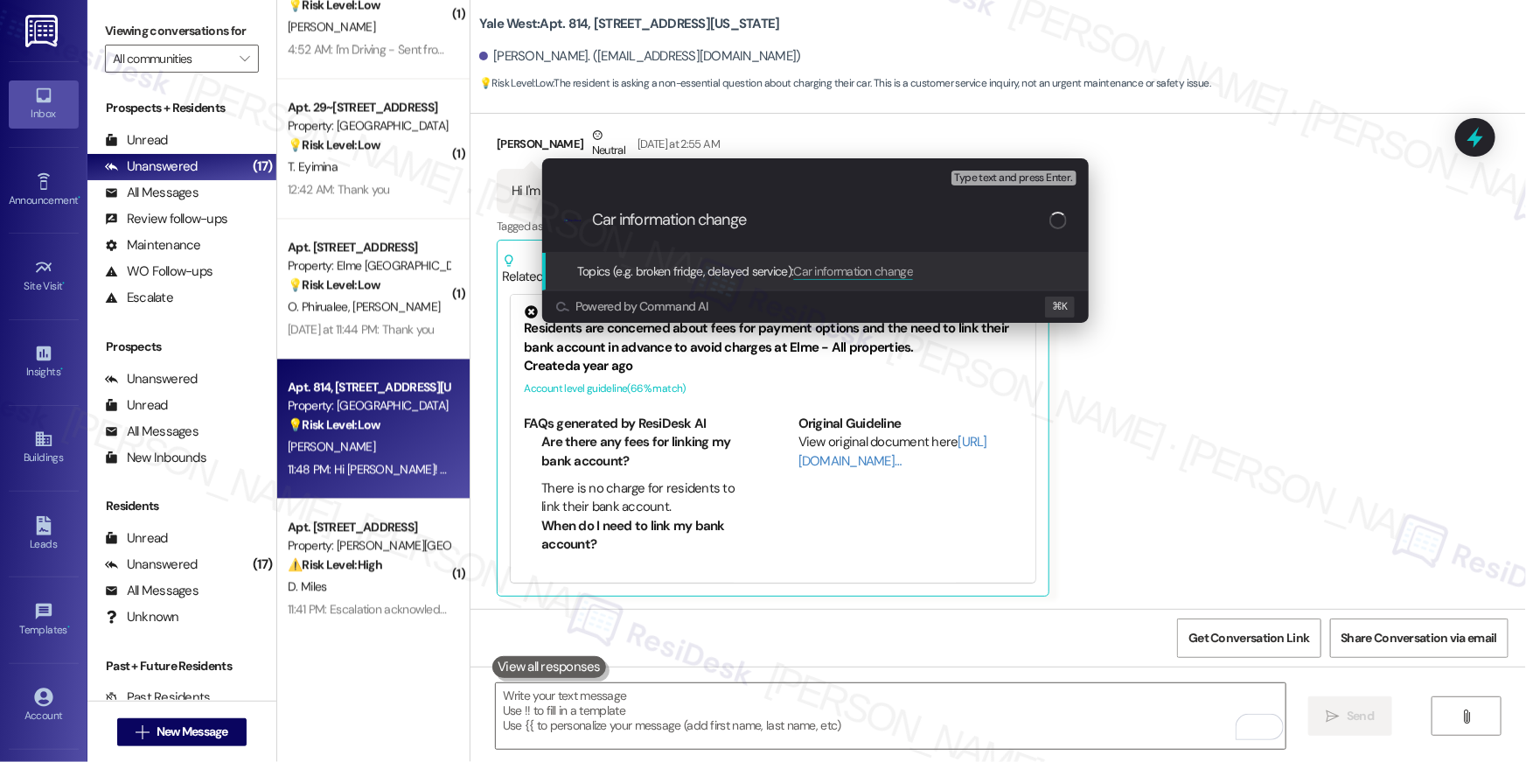
drag, startPoint x: 704, startPoint y: 230, endPoint x: 729, endPoint y: 228, distance: 25.4
click at [704, 230] on div ".cls-1{fill:#0a055f;}.cls-2{fill:#0cc4c4;} resideskLogoBlueOrange Car informati…" at bounding box center [815, 220] width 546 height 62
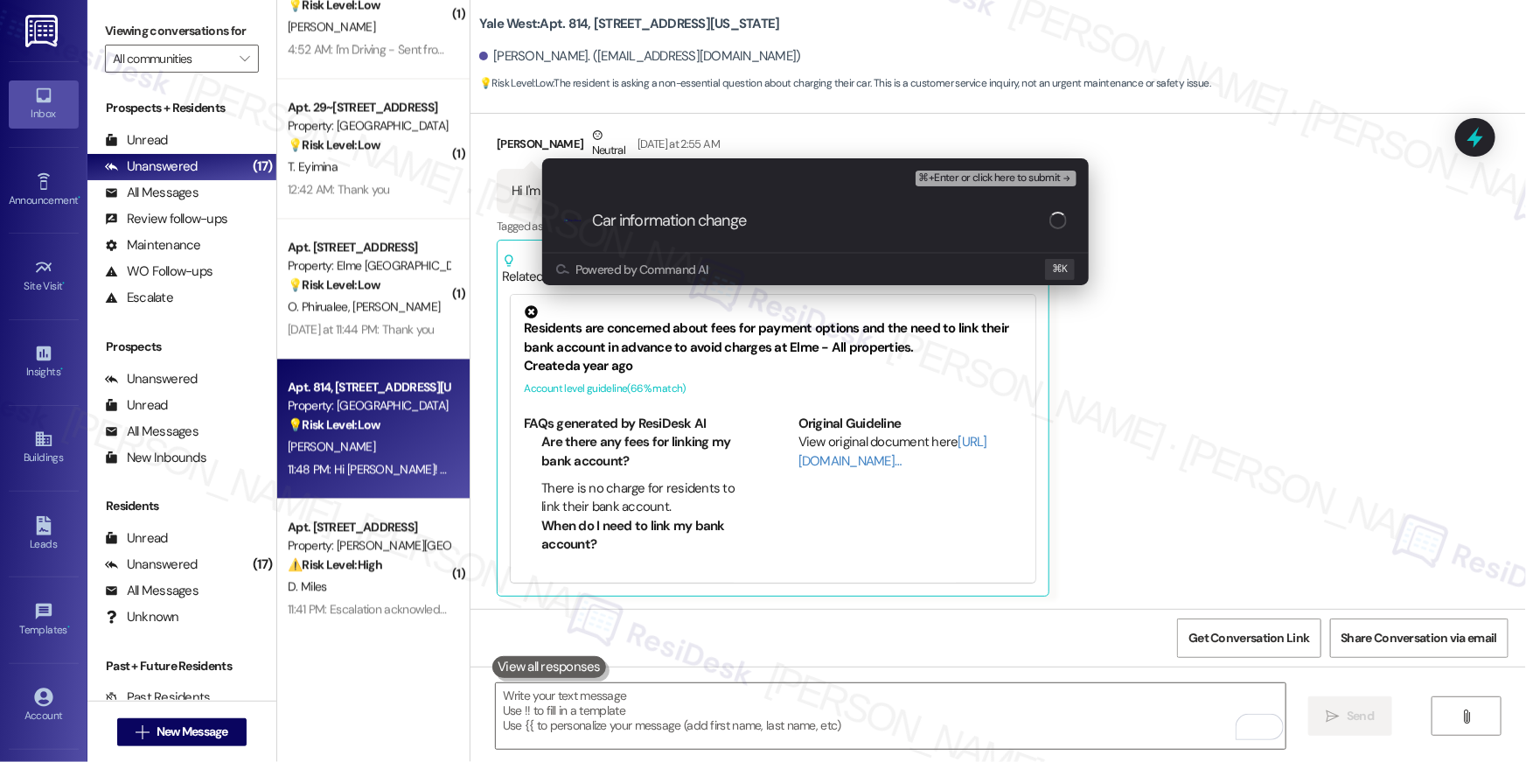
click at [729, 228] on input "Car information change" at bounding box center [820, 221] width 457 height 18
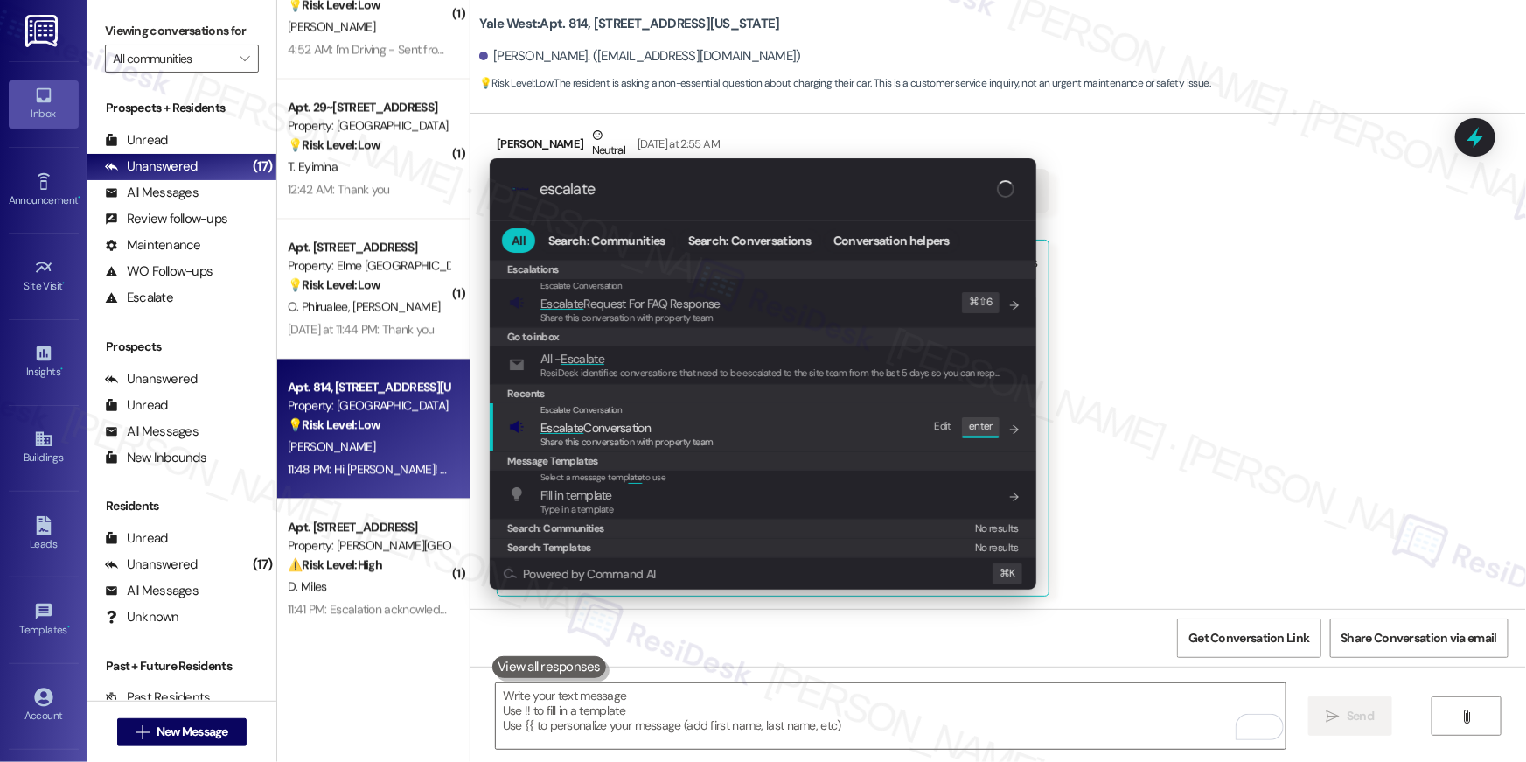
type input "escalate"
click at [668, 420] on span "Escalate Conversation" at bounding box center [626, 427] width 173 height 19
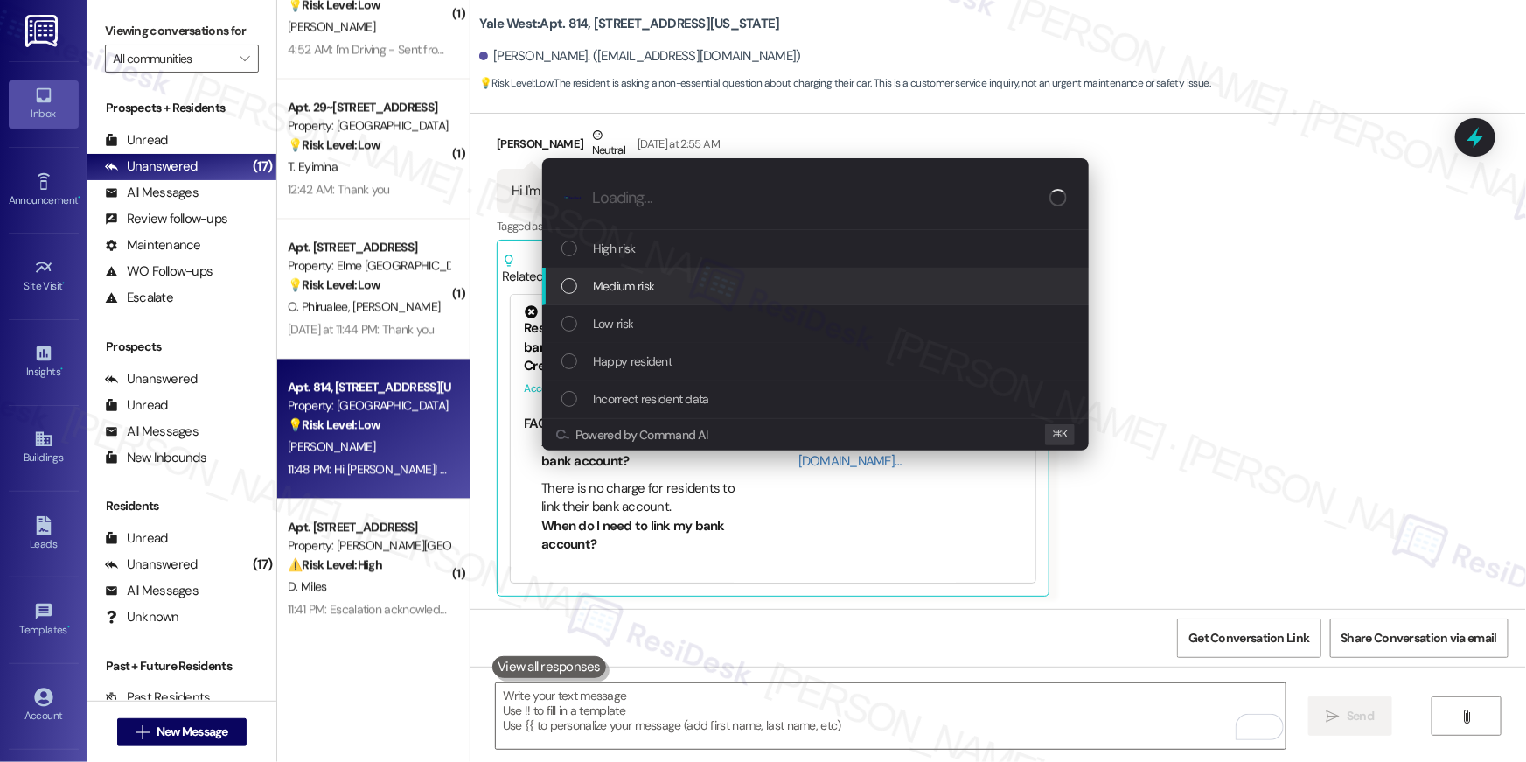
click at [650, 293] on span "Medium risk" at bounding box center [623, 285] width 61 height 19
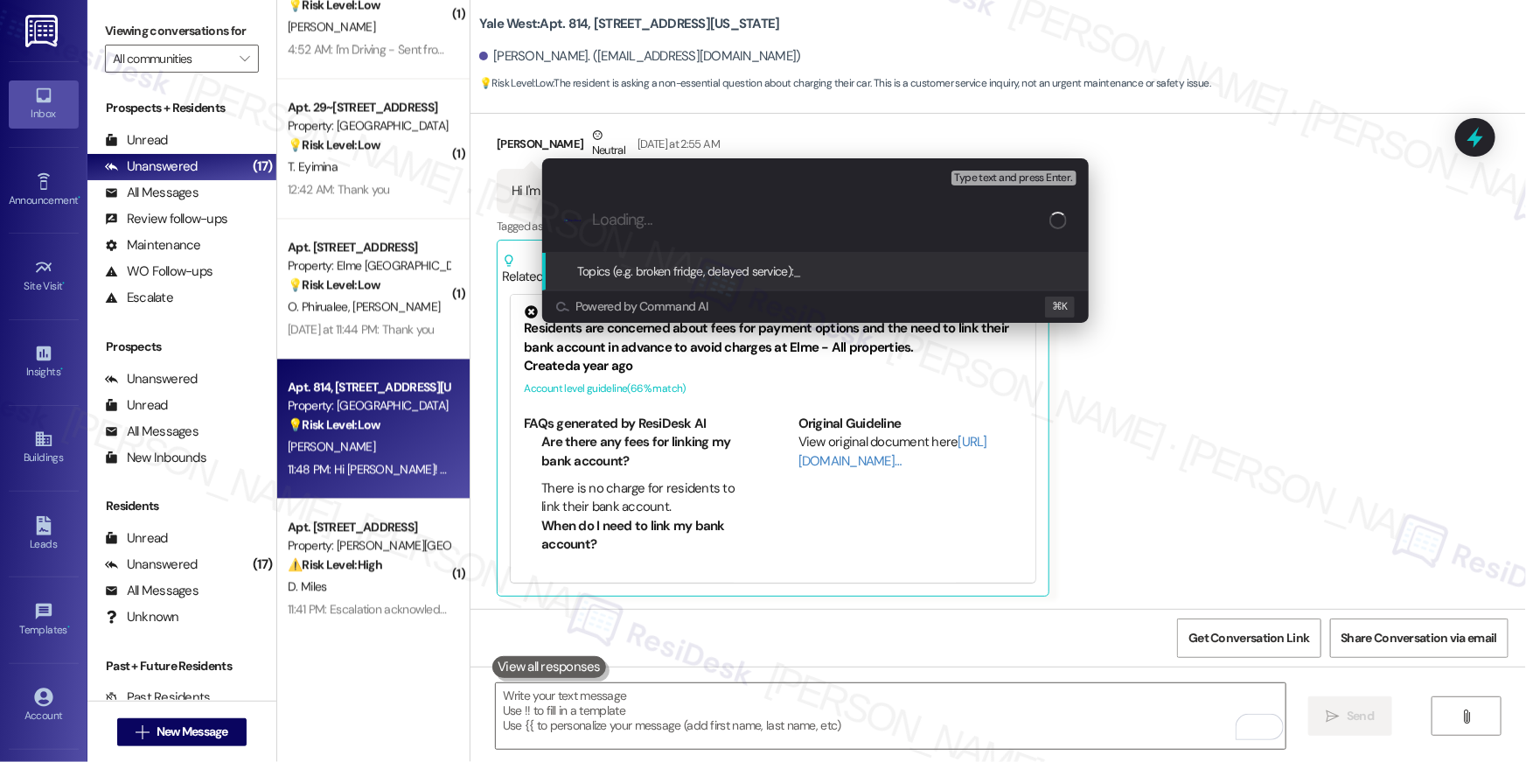
paste input "Car information change"
type input "Car information change"
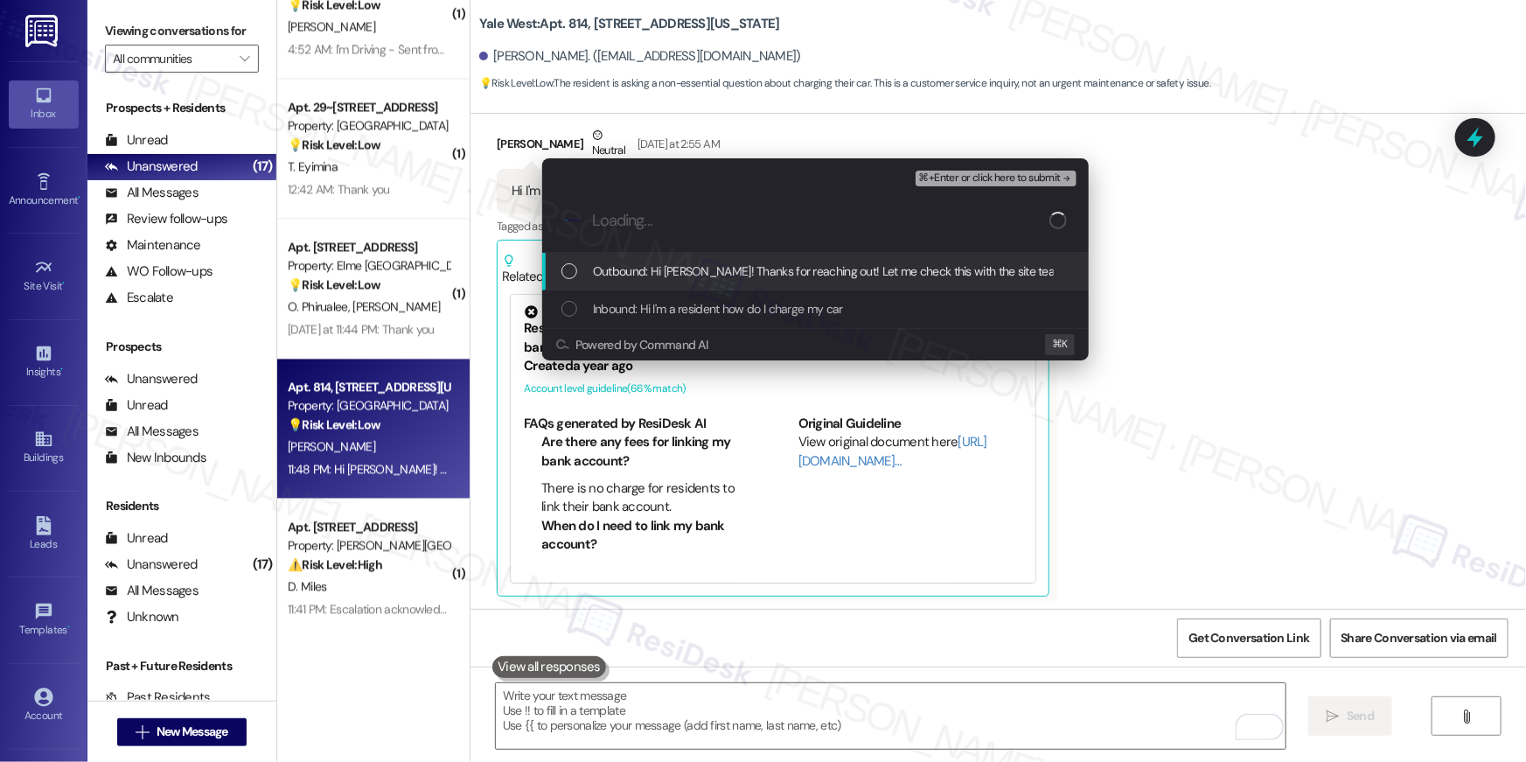
click at [701, 282] on div "Outbound: Hi Shivam! Thanks for reaching out! Let me check this with the site t…" at bounding box center [815, 272] width 546 height 38
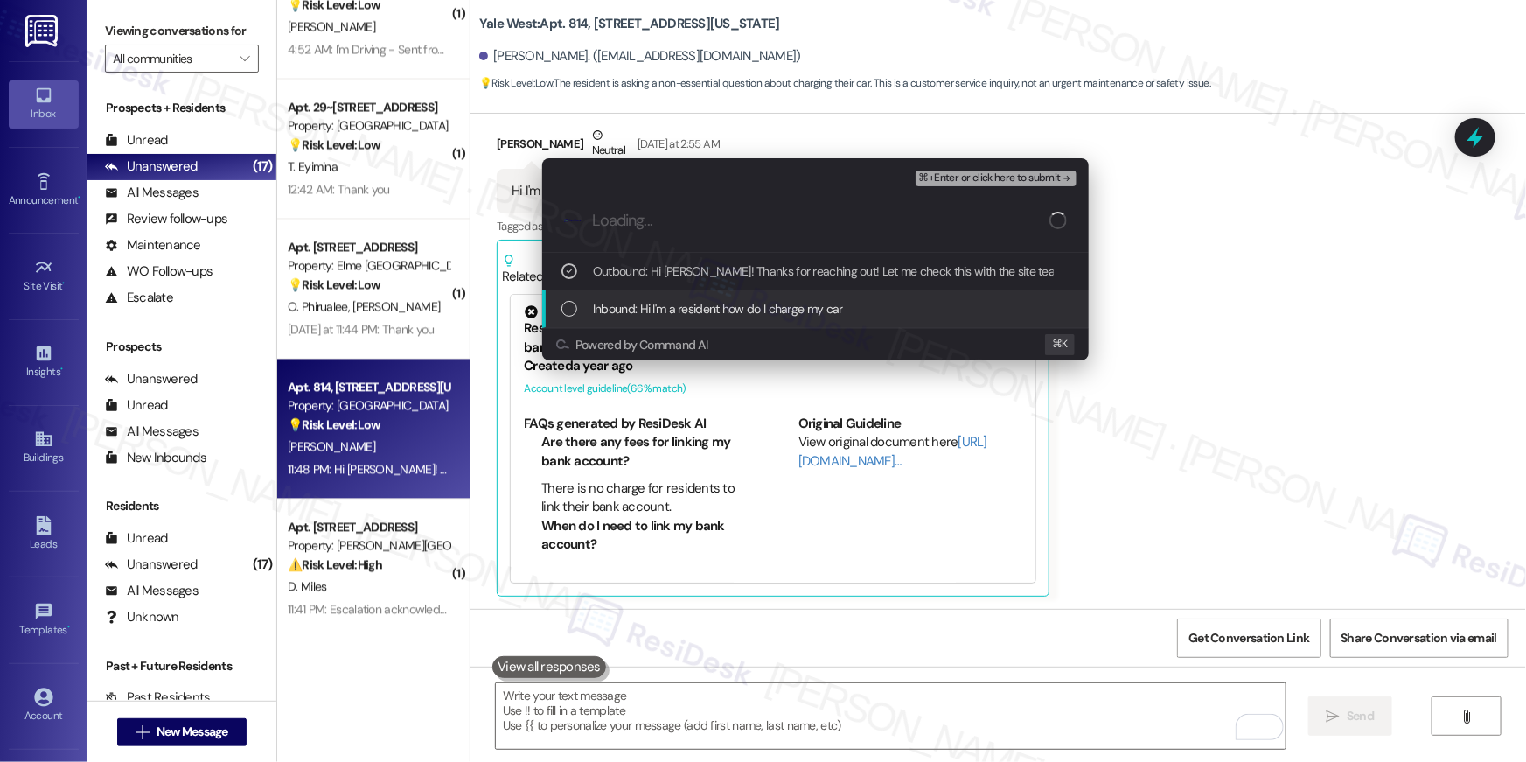
click at [705, 303] on span "Inbound: Hi I'm a resident how do I charge my car" at bounding box center [718, 308] width 250 height 19
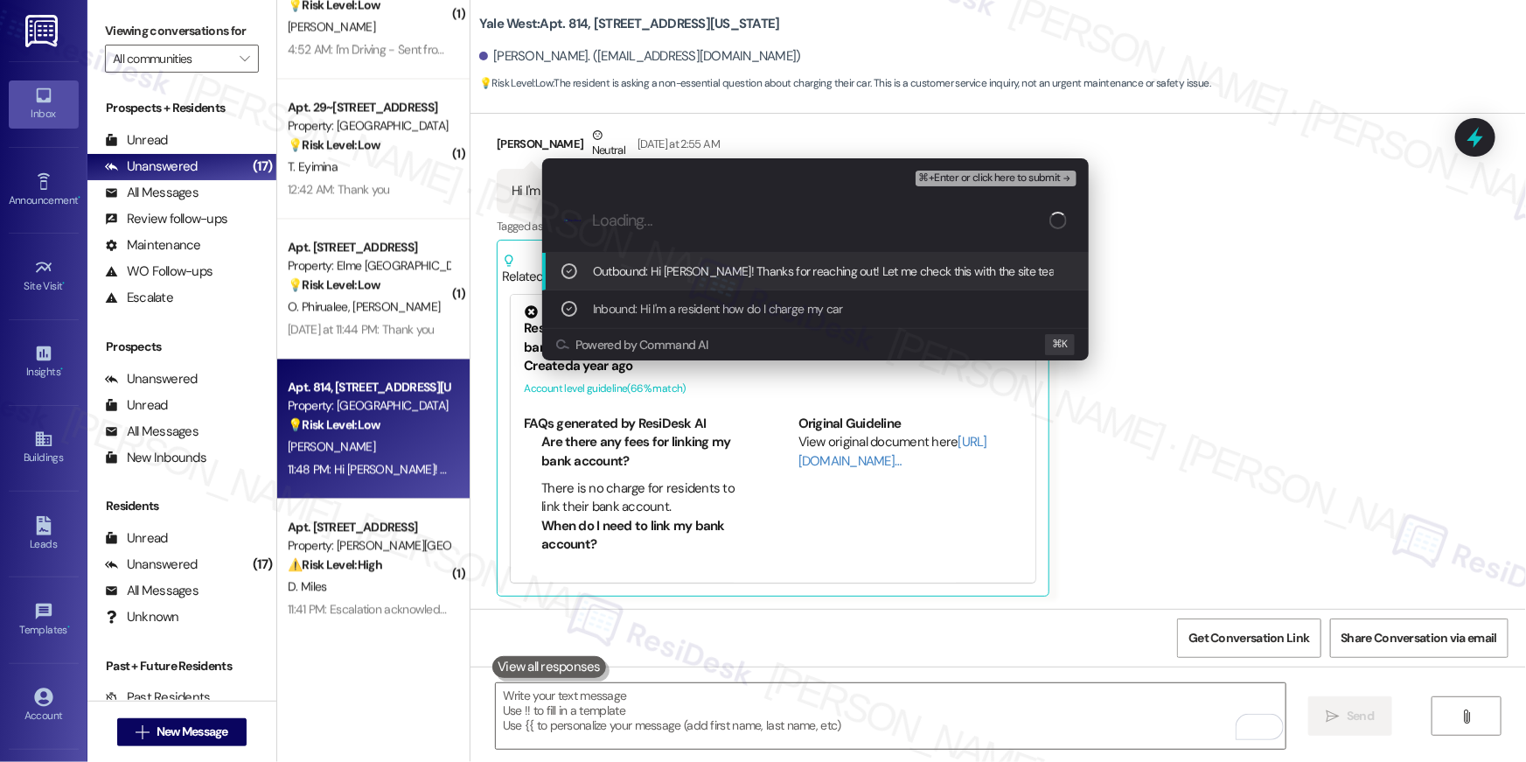
click at [991, 177] on span "⌘+Enter or click here to submit" at bounding box center [990, 178] width 142 height 12
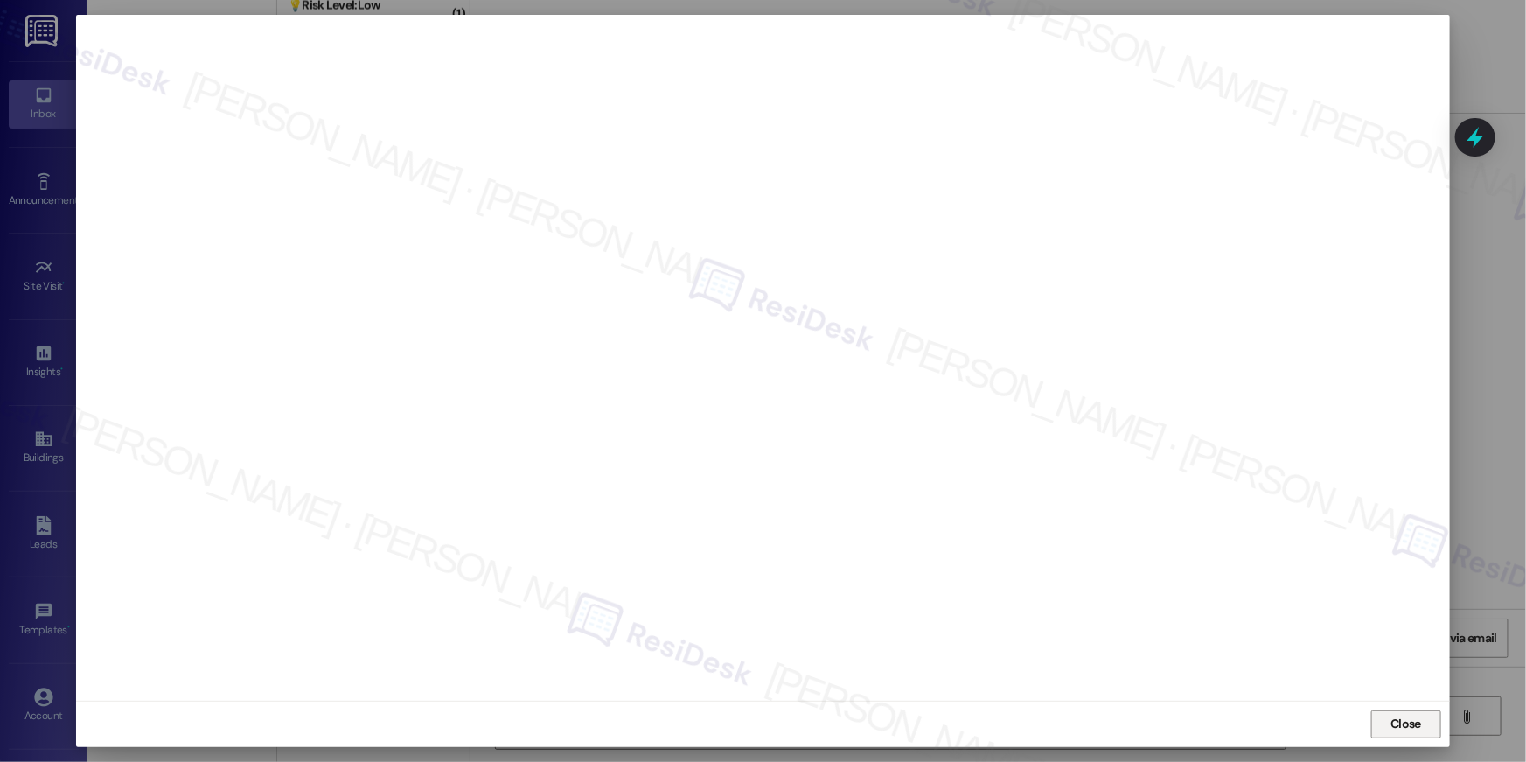
click at [1395, 717] on span "Close" at bounding box center [1405, 723] width 31 height 18
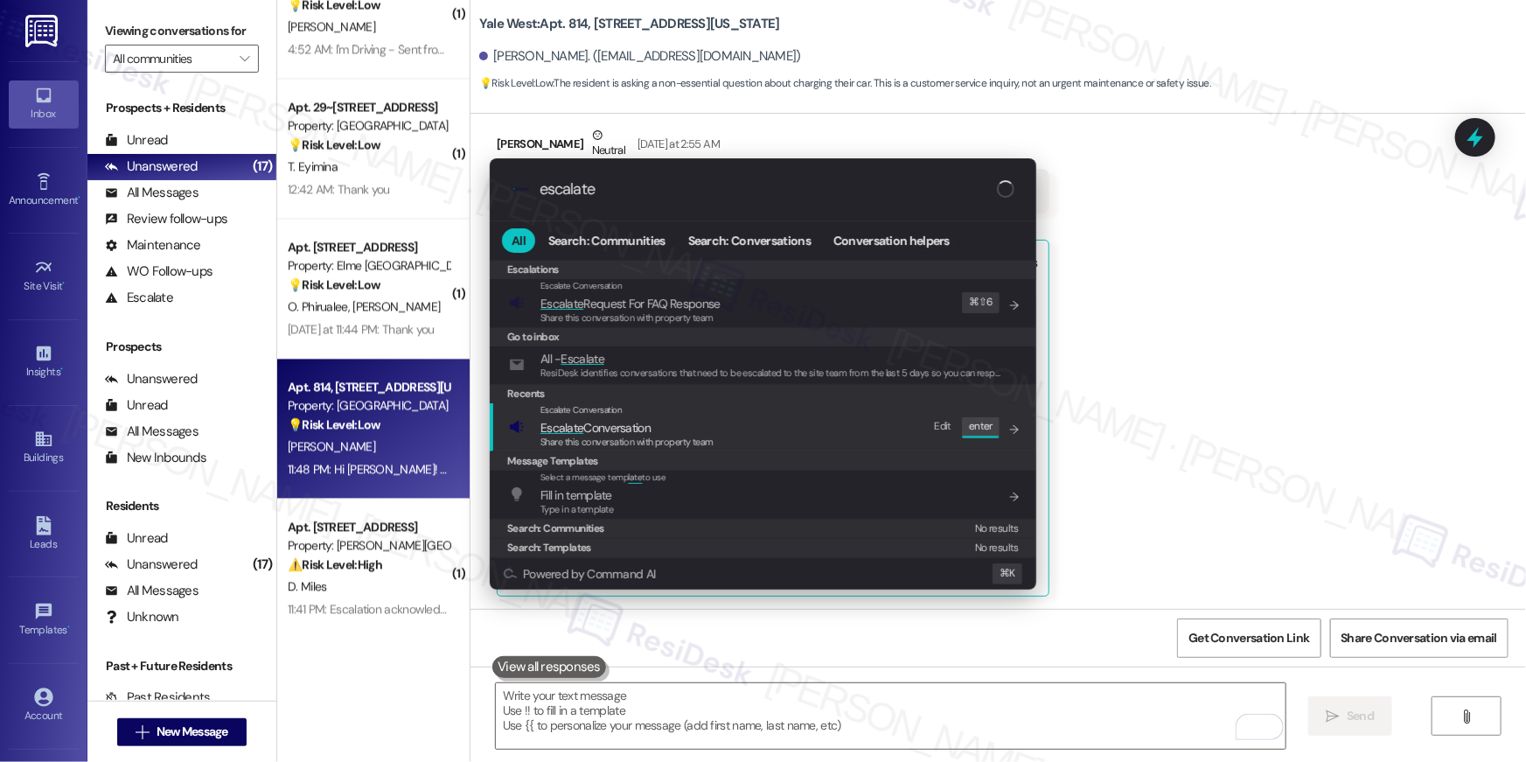
type input "escalate"
click at [873, 429] on div "Escalate Conversation Escalate Conversation Share this conversation with proper…" at bounding box center [764, 426] width 511 height 47
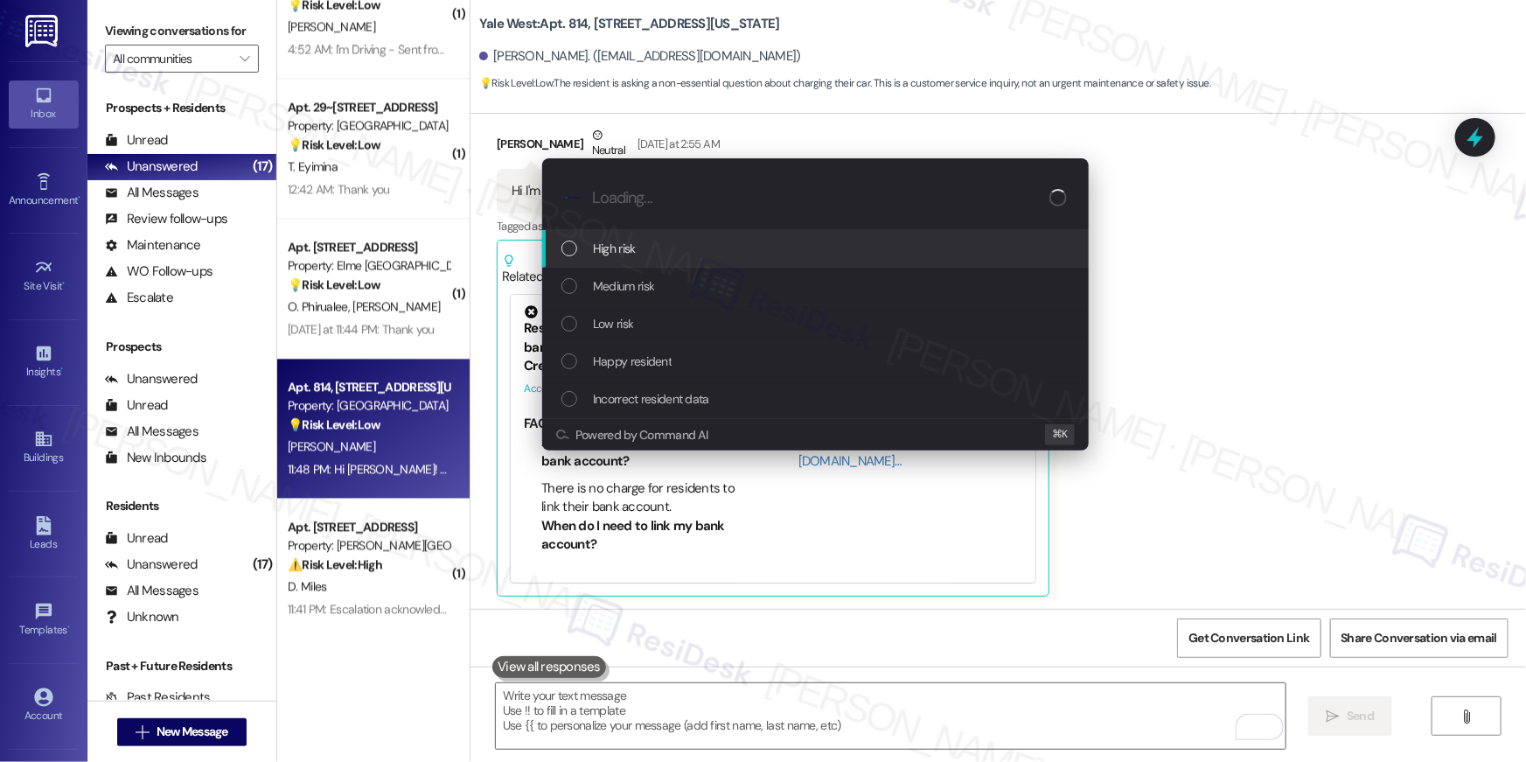
click at [700, 251] on div "High risk" at bounding box center [816, 248] width 511 height 19
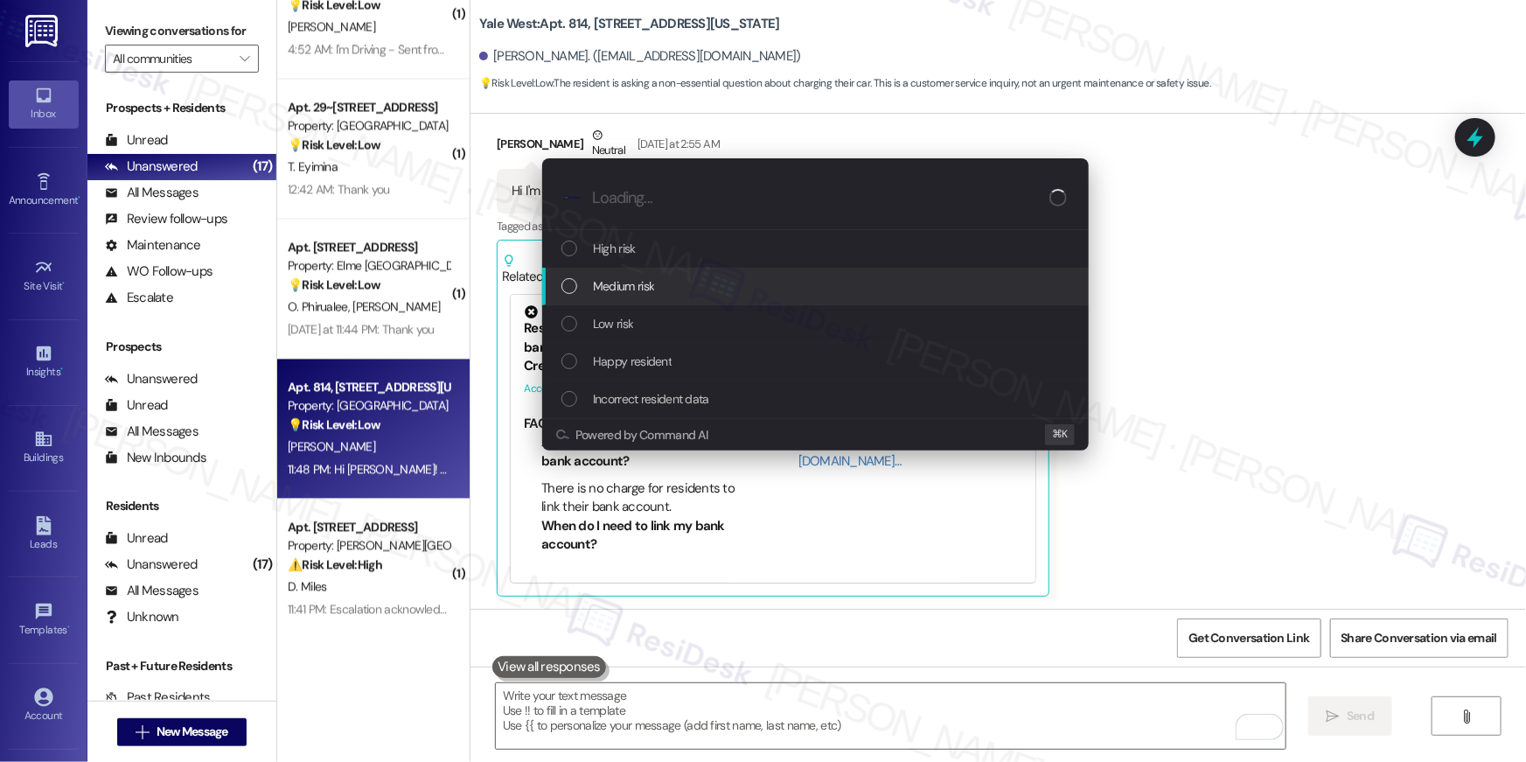
click at [701, 281] on div "Medium risk" at bounding box center [816, 285] width 511 height 19
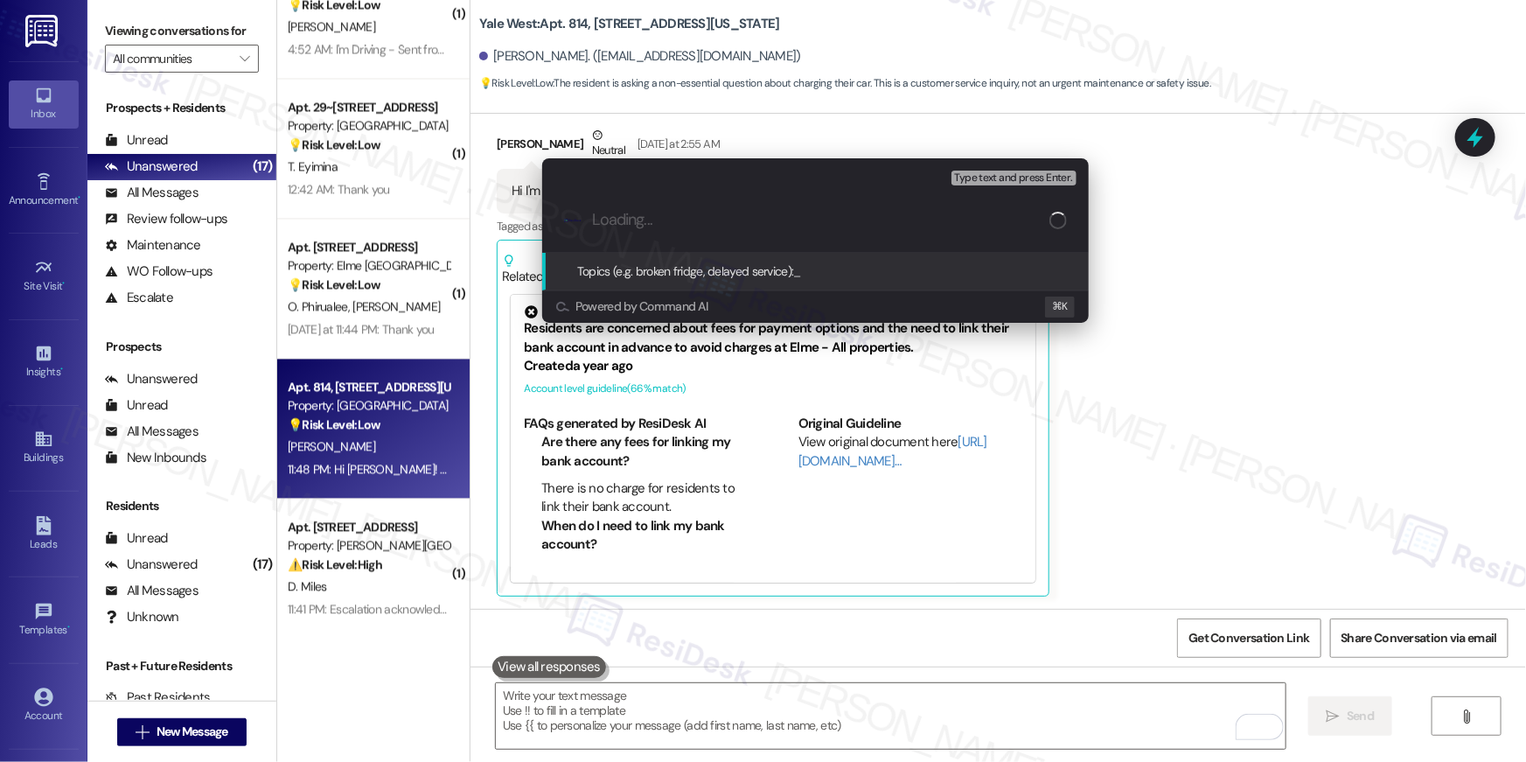
paste input "Car information change"
type input "Car information change"
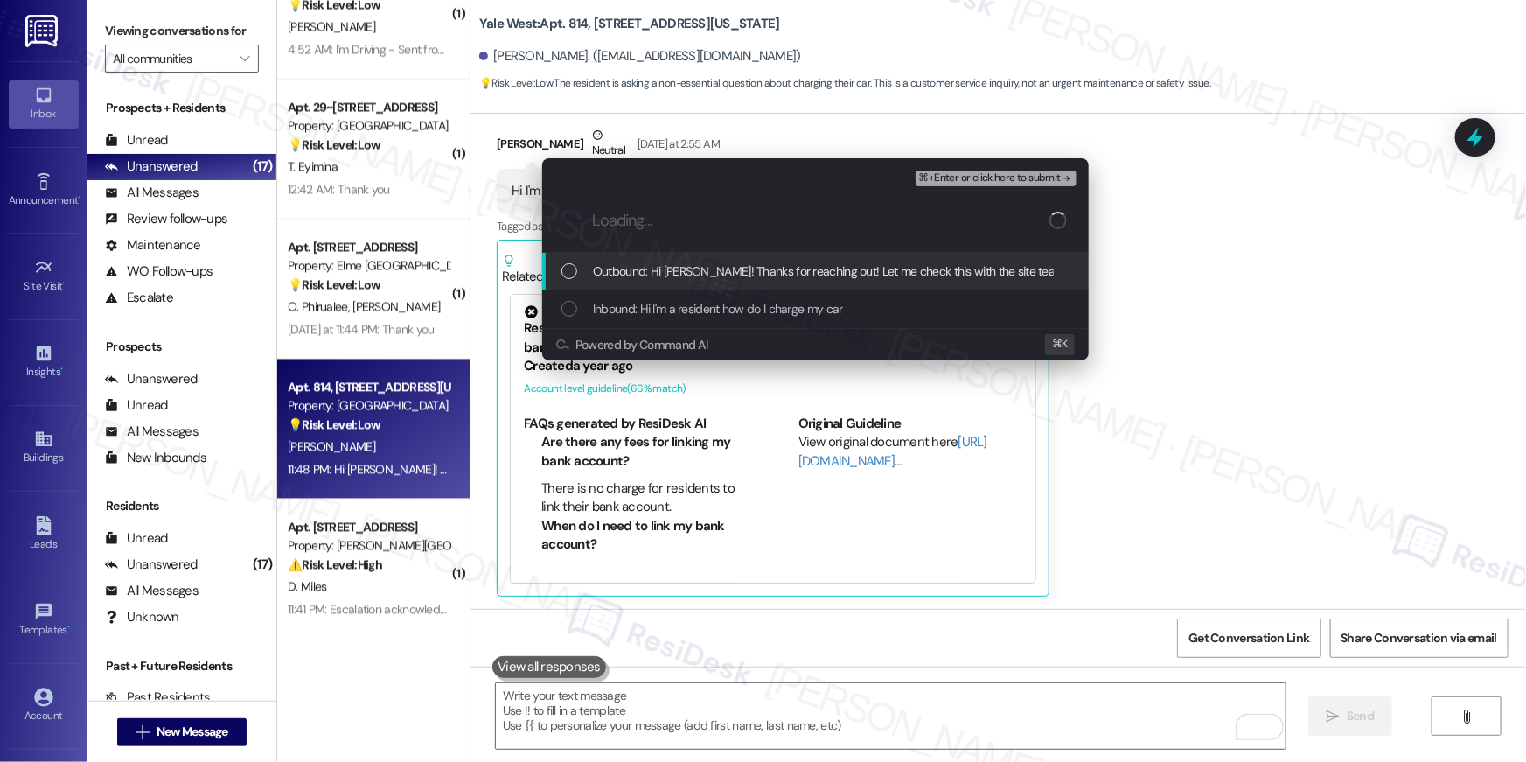
click at [741, 279] on span "Outbound: Hi Shivam! Thanks for reaching out! Let me check this with the site t…" at bounding box center [1050, 270] width 915 height 19
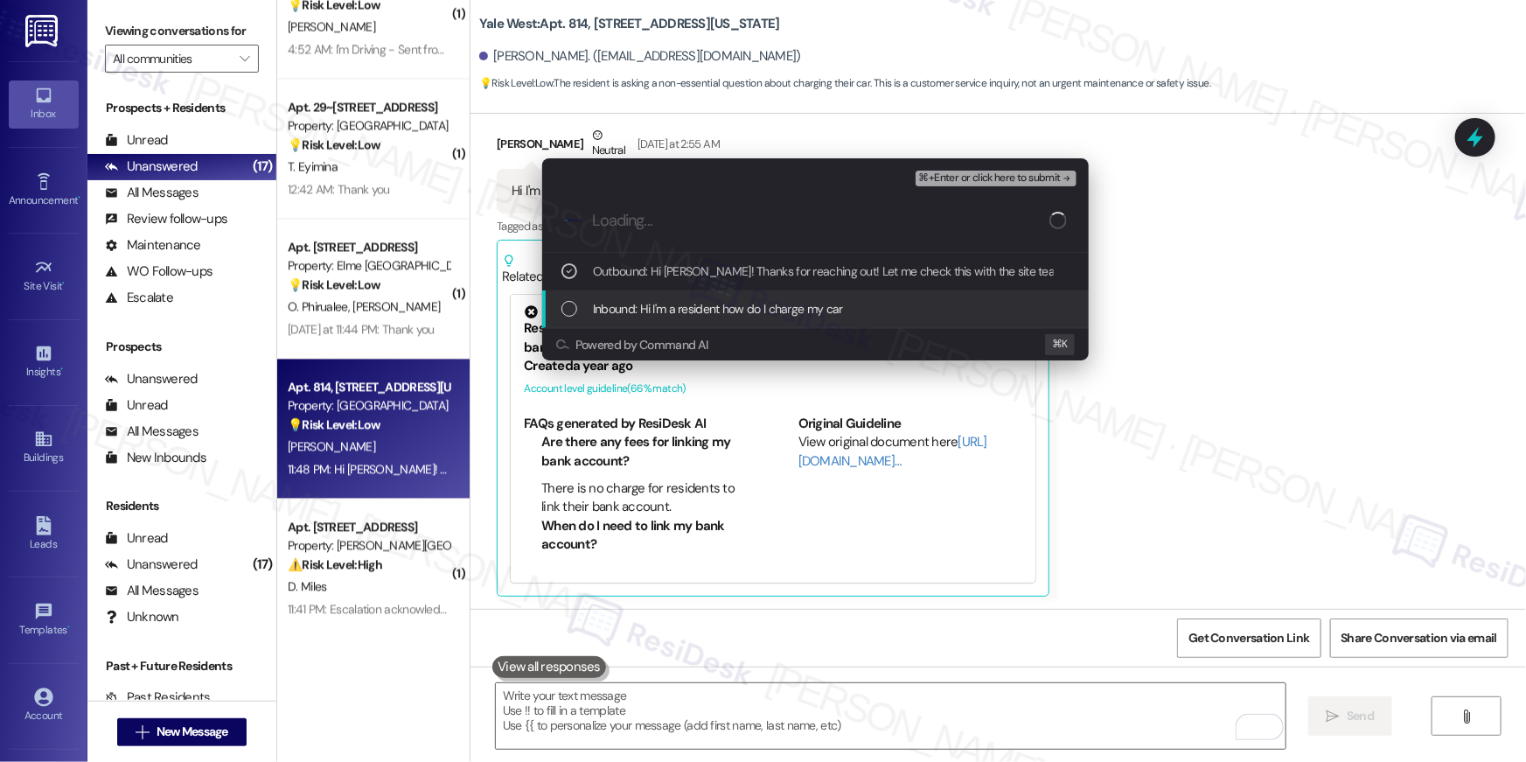
click at [731, 302] on span "Inbound: Hi I'm a resident how do I charge my car" at bounding box center [718, 308] width 250 height 19
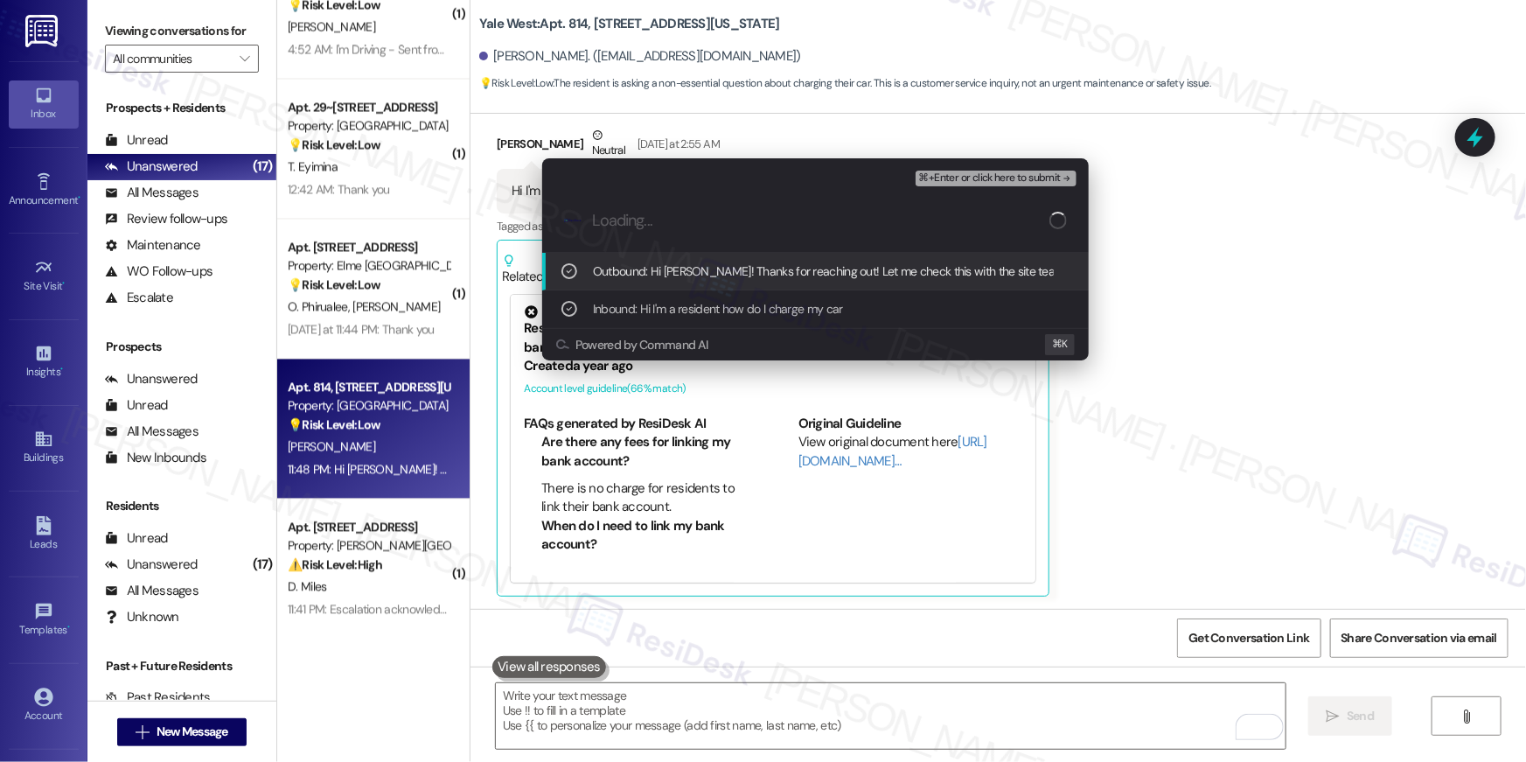
click at [984, 184] on span "⌘+Enter or click here to submit" at bounding box center [990, 178] width 142 height 12
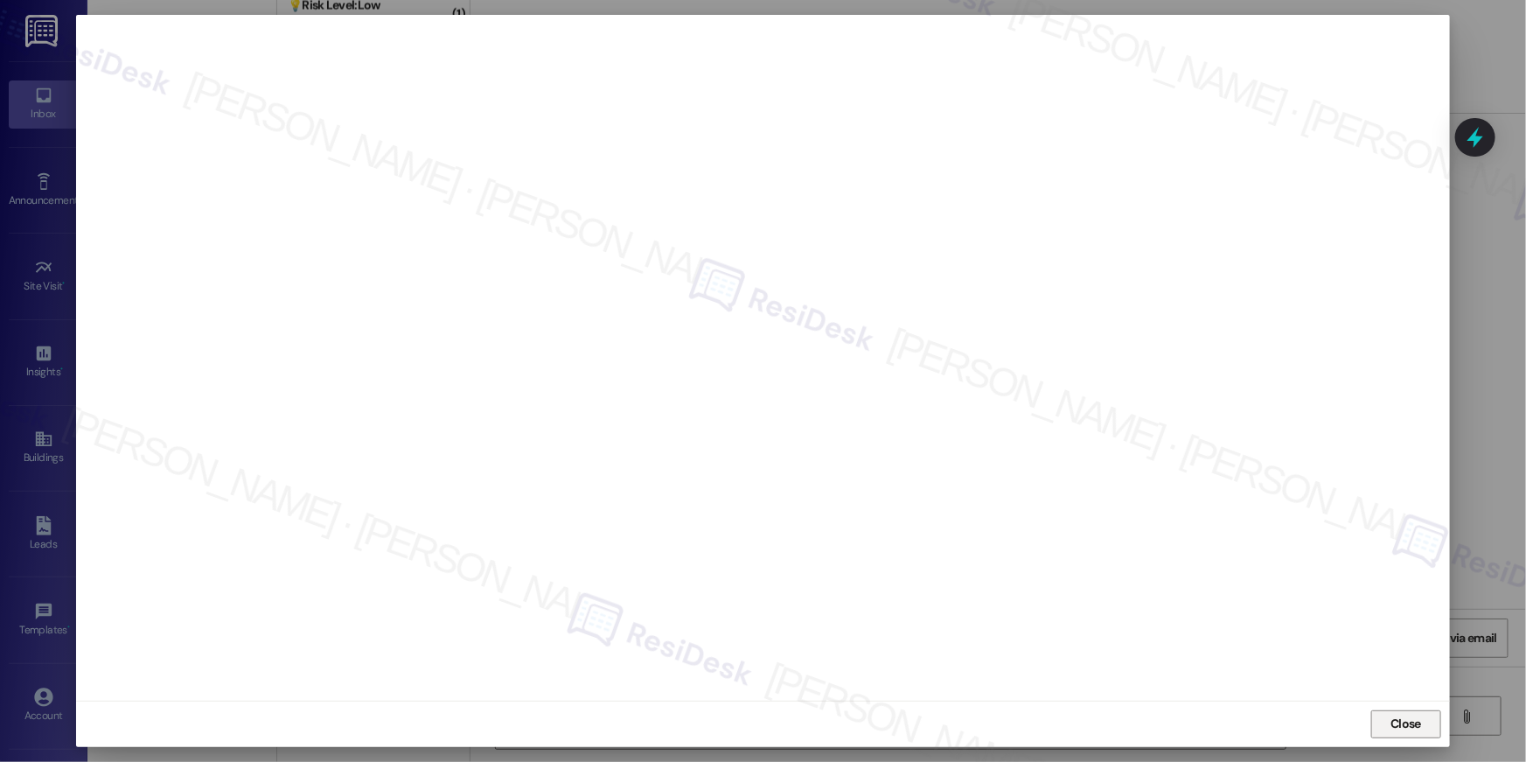
click at [1402, 724] on span "Close" at bounding box center [1405, 723] width 31 height 18
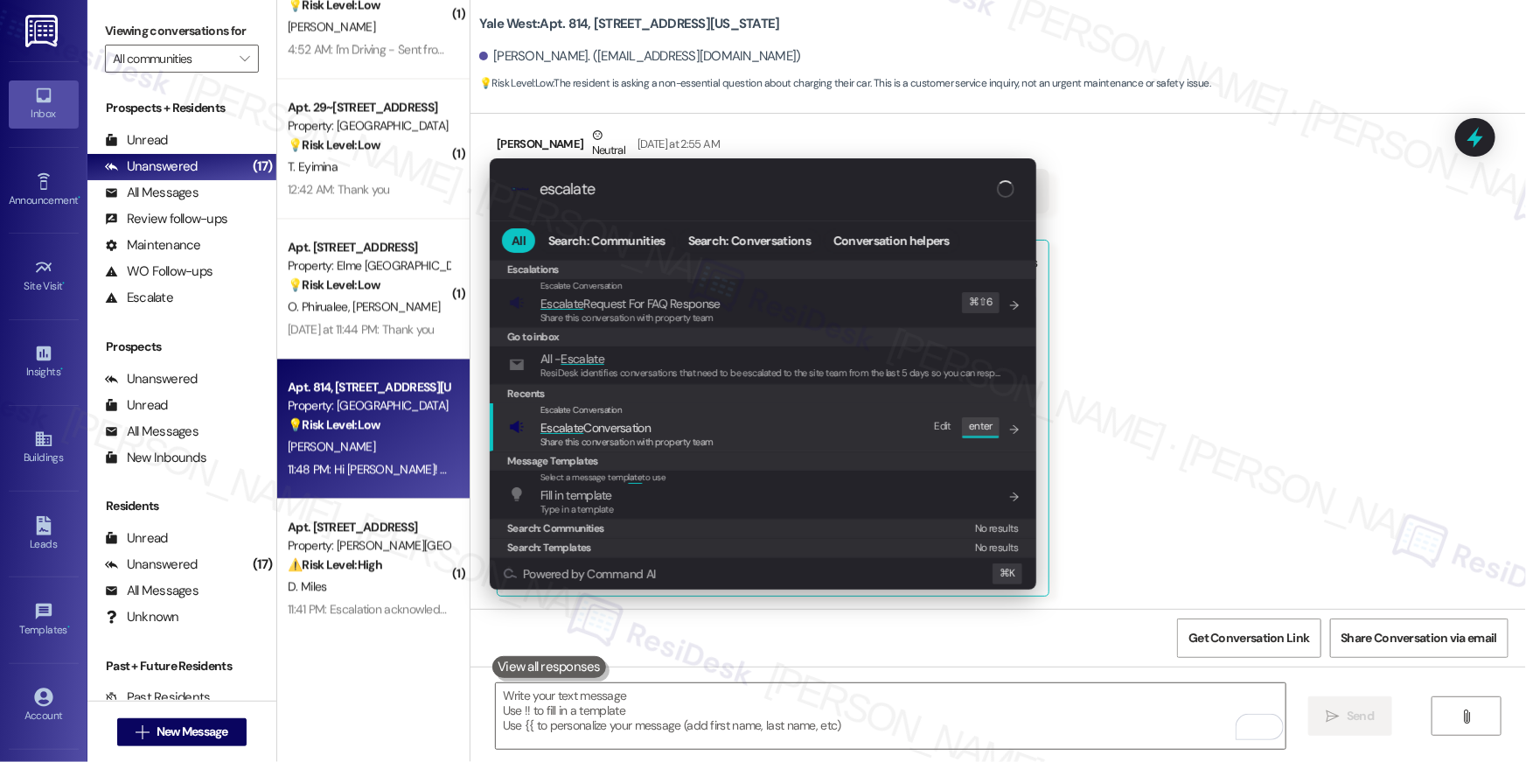
type input "escalate"
click at [888, 439] on div "Escalate Conversation Escalate Conversation Share this conversation with proper…" at bounding box center [764, 426] width 511 height 47
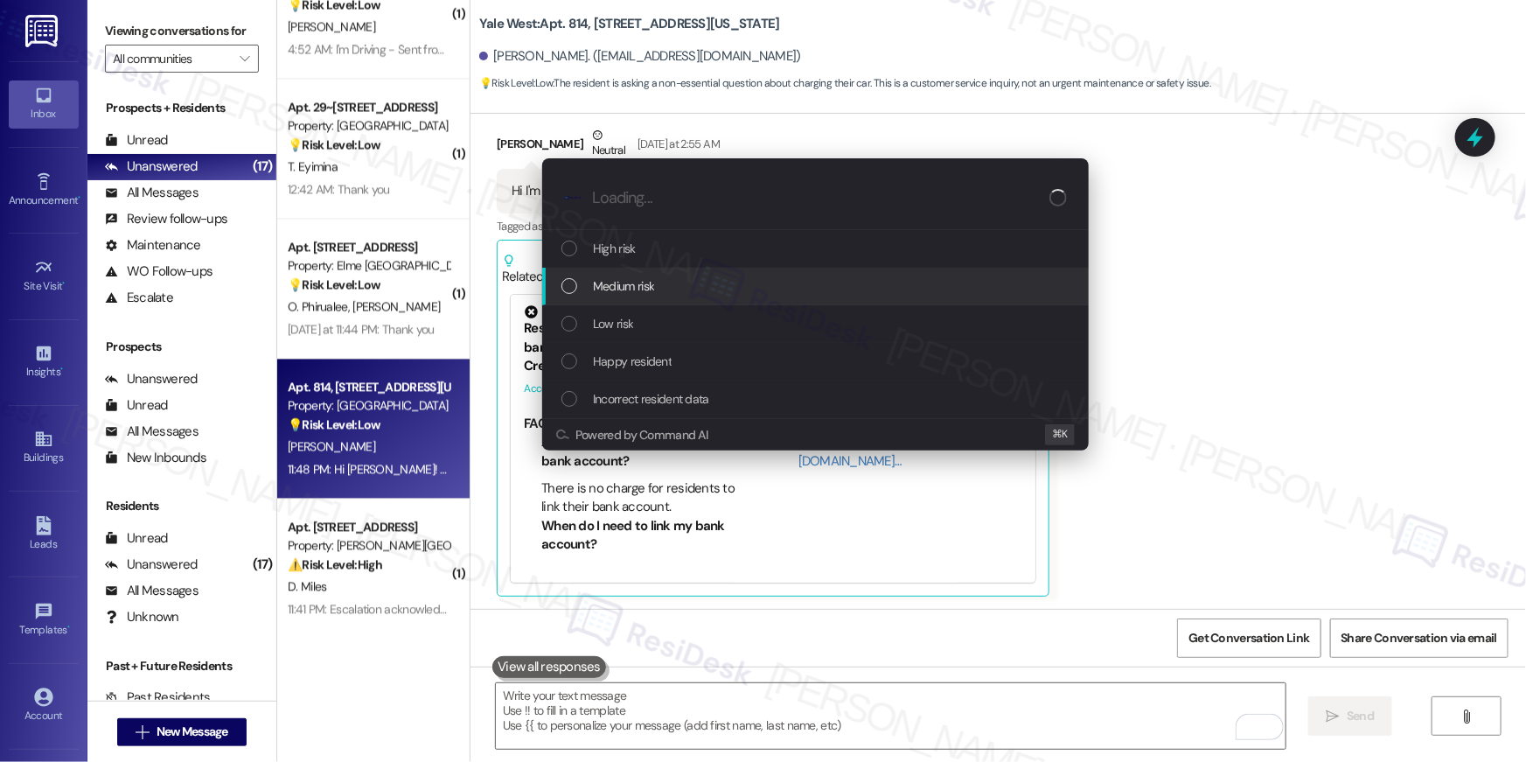
click at [762, 296] on div "Medium risk" at bounding box center [815, 287] width 546 height 38
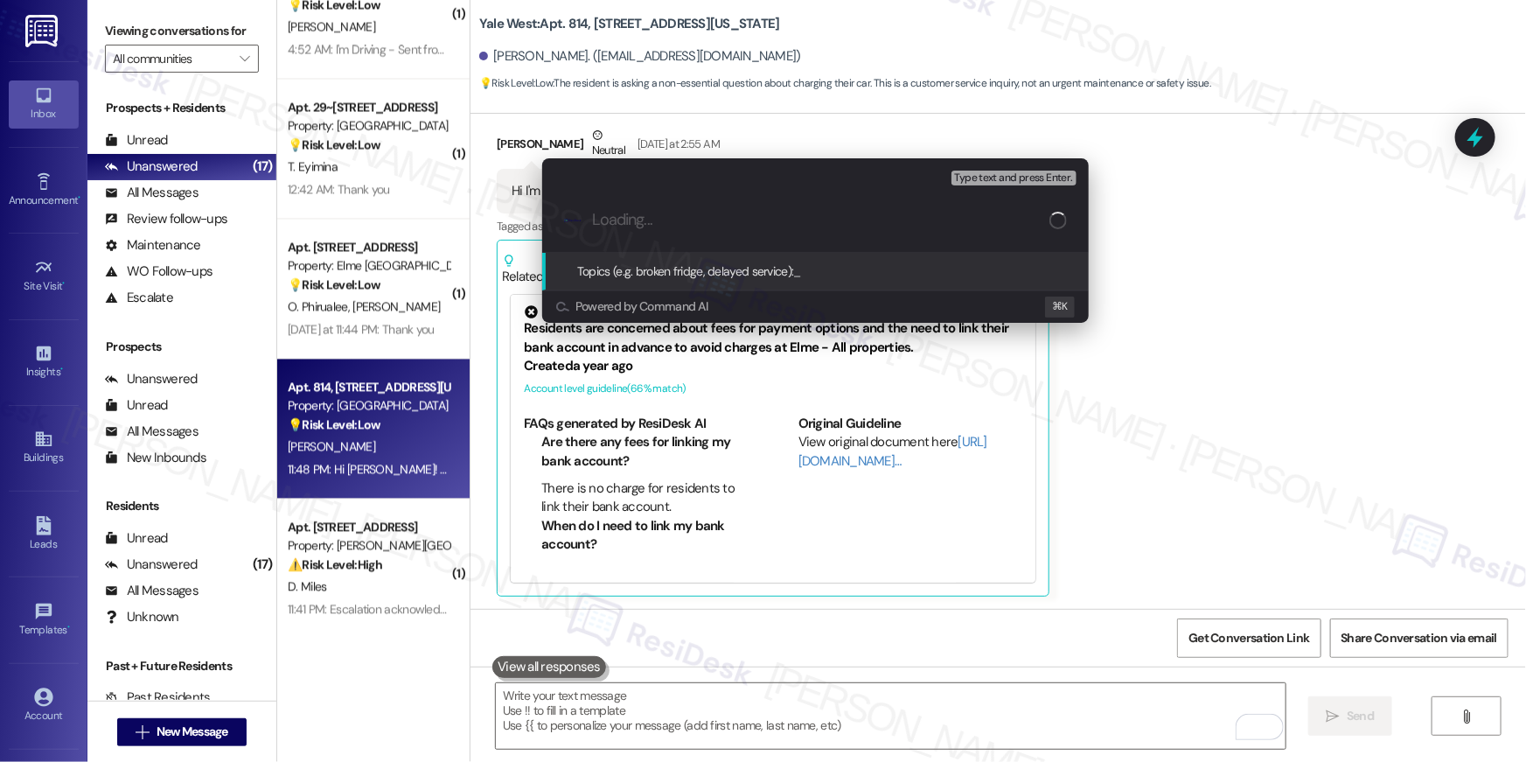
paste input "Car information change"
type input "Car information change"
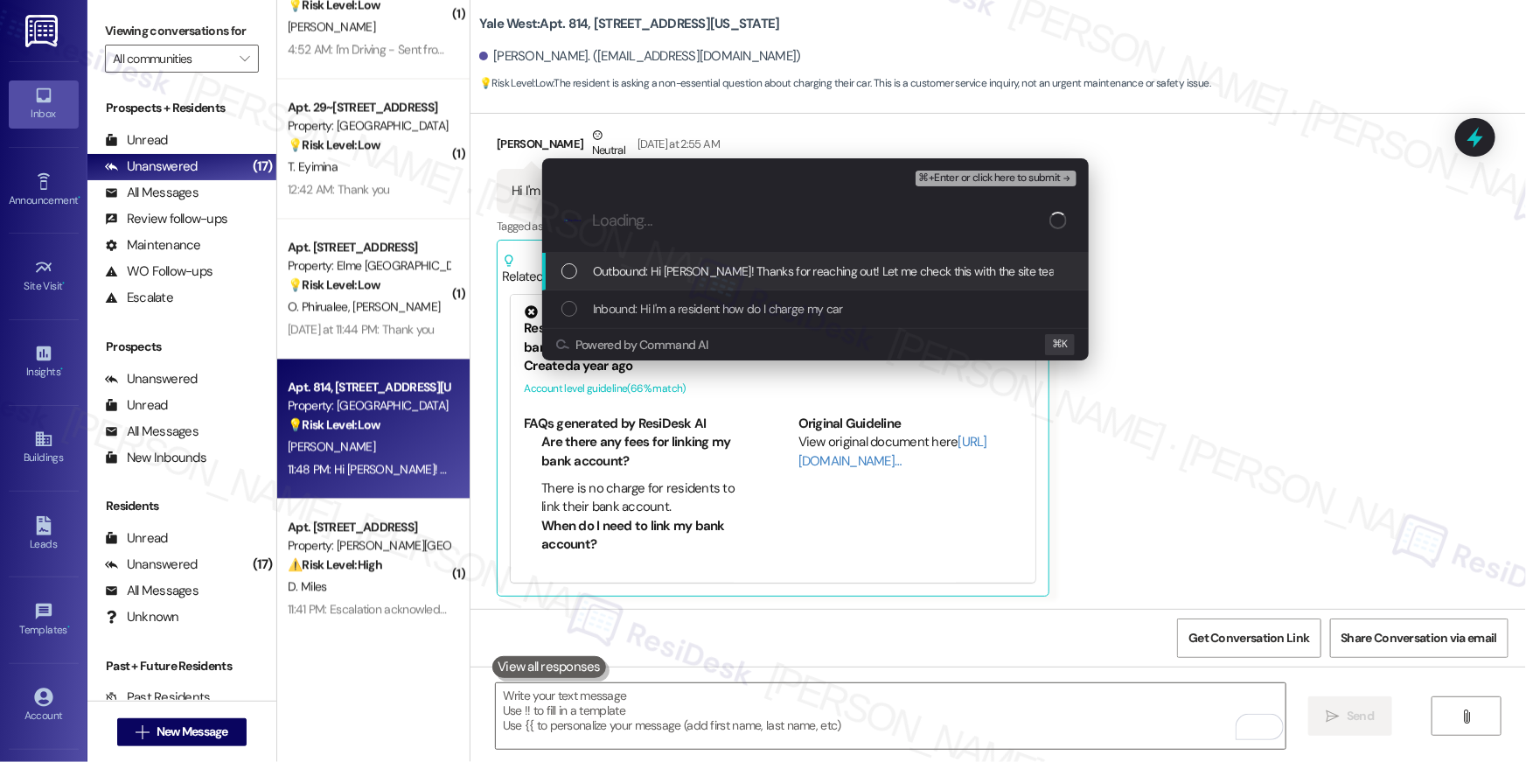
click at [756, 271] on span "Outbound: Hi Shivam! Thanks for reaching out! Let me check this with the site t…" at bounding box center [1050, 270] width 915 height 19
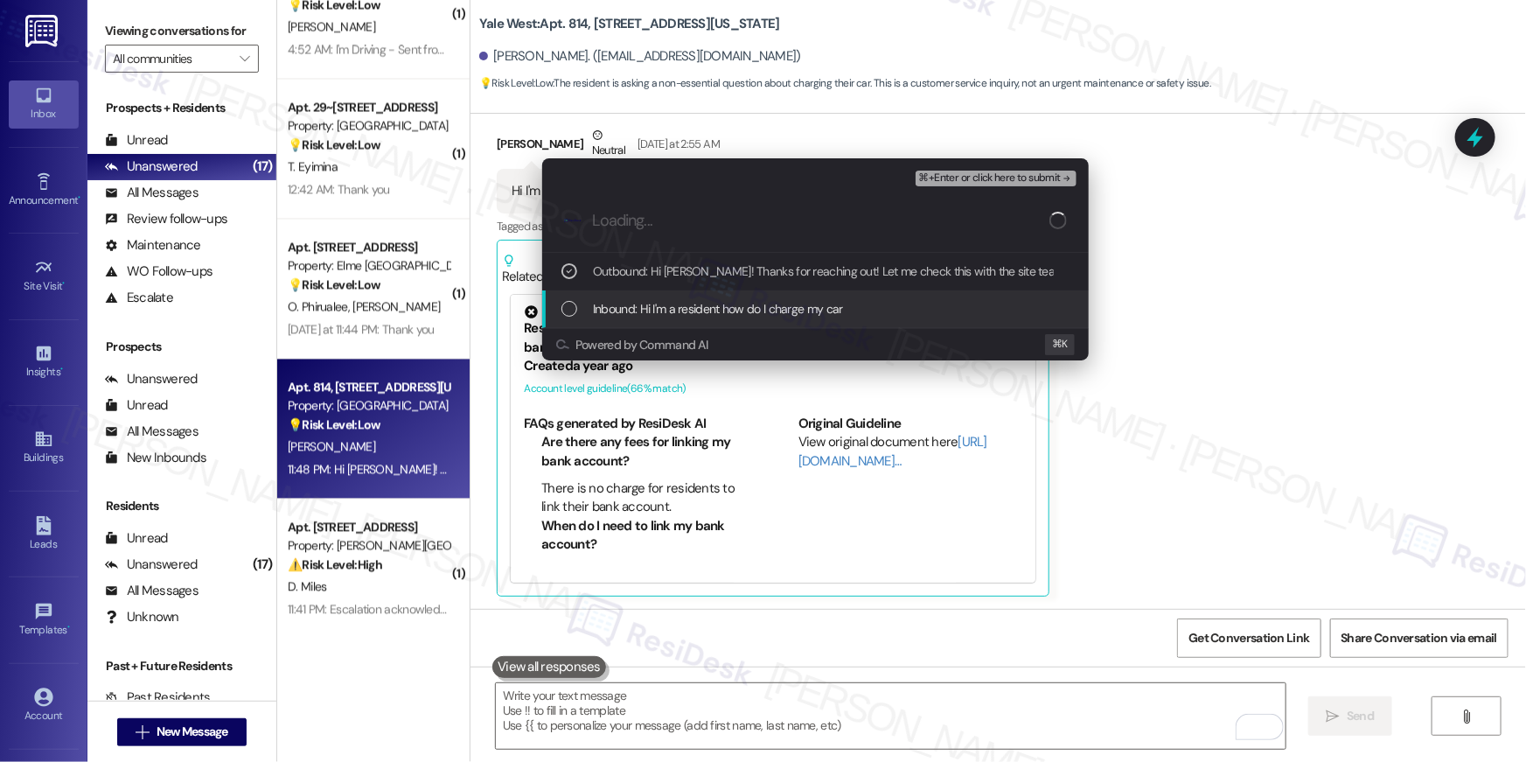
click at [769, 296] on div "Inbound: Hi I'm a resident how do I charge my car" at bounding box center [815, 309] width 546 height 38
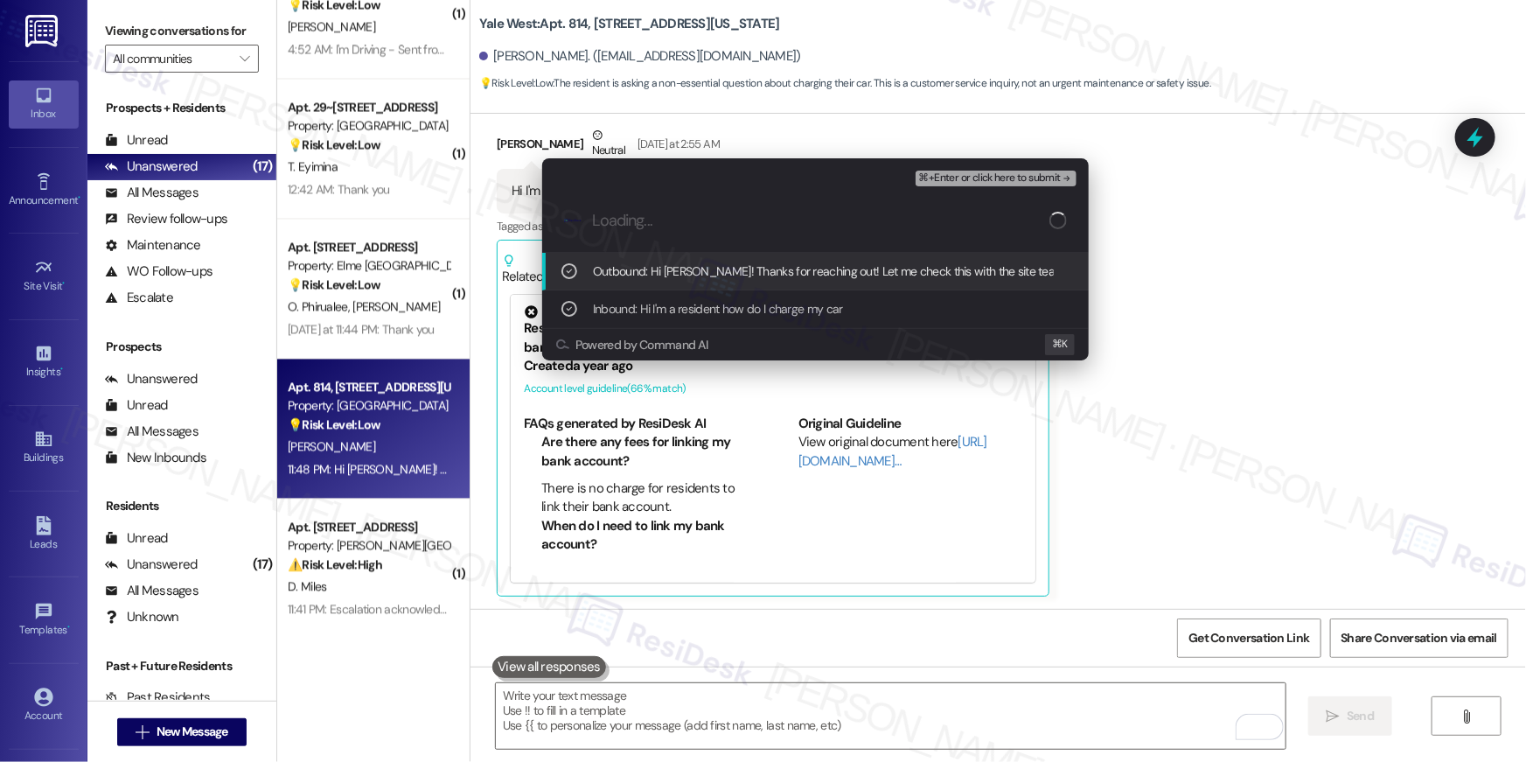
click at [983, 177] on span "⌘+Enter or click here to submit" at bounding box center [990, 178] width 142 height 12
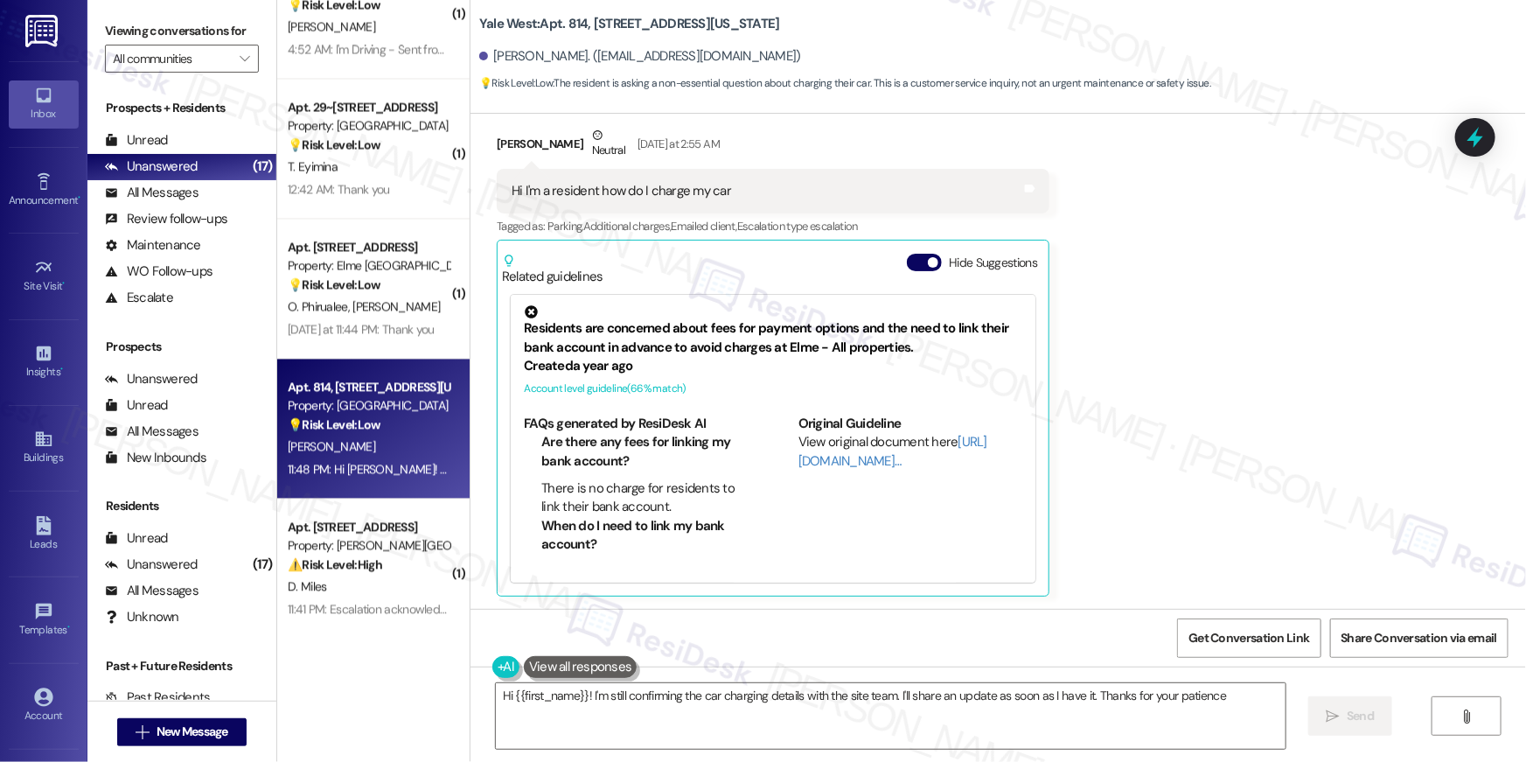
type textarea "Hi {{first_name}}! I'm still confirming the car charging details with the site …"
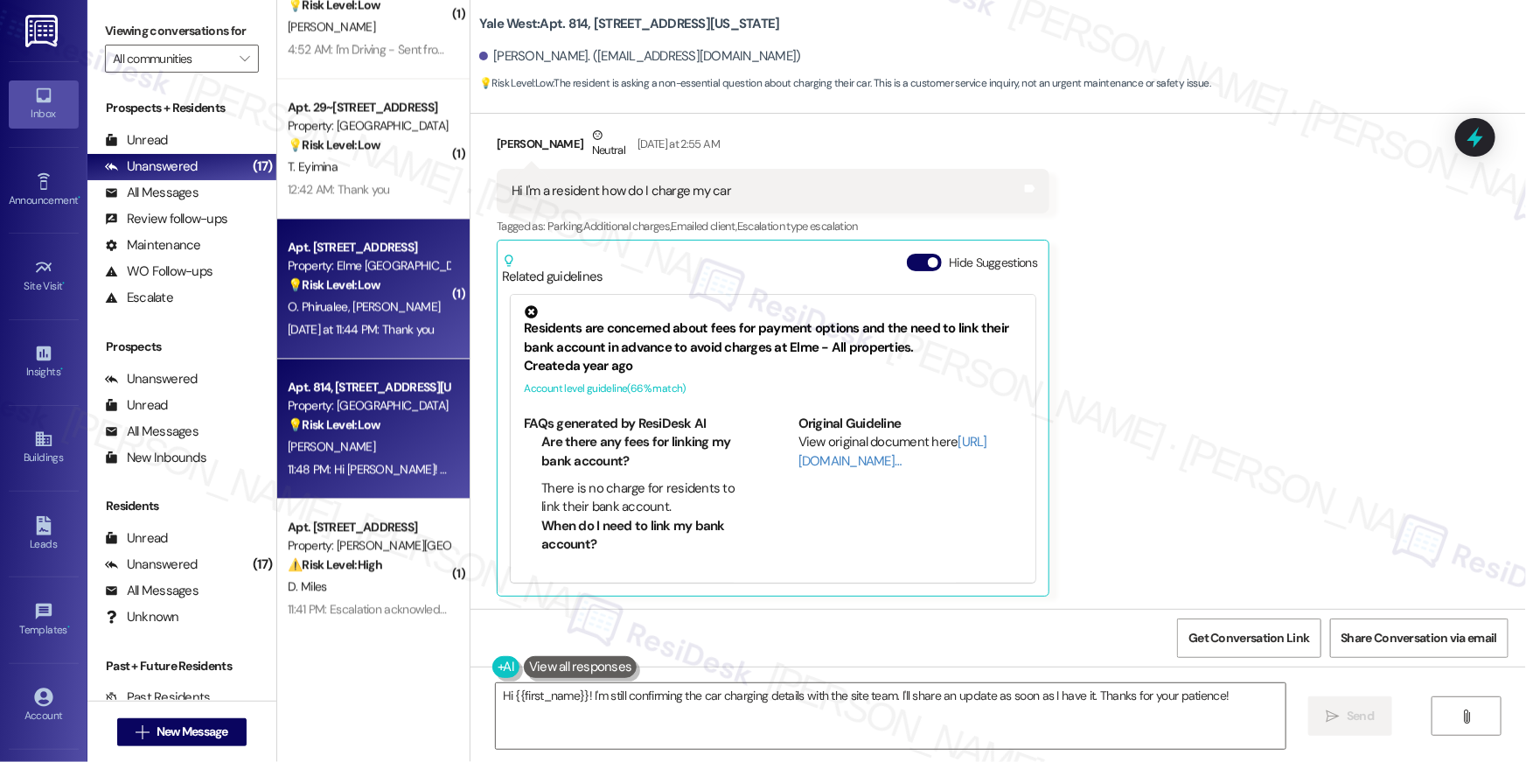
click at [367, 302] on span "I. Okatan" at bounding box center [395, 306] width 87 height 16
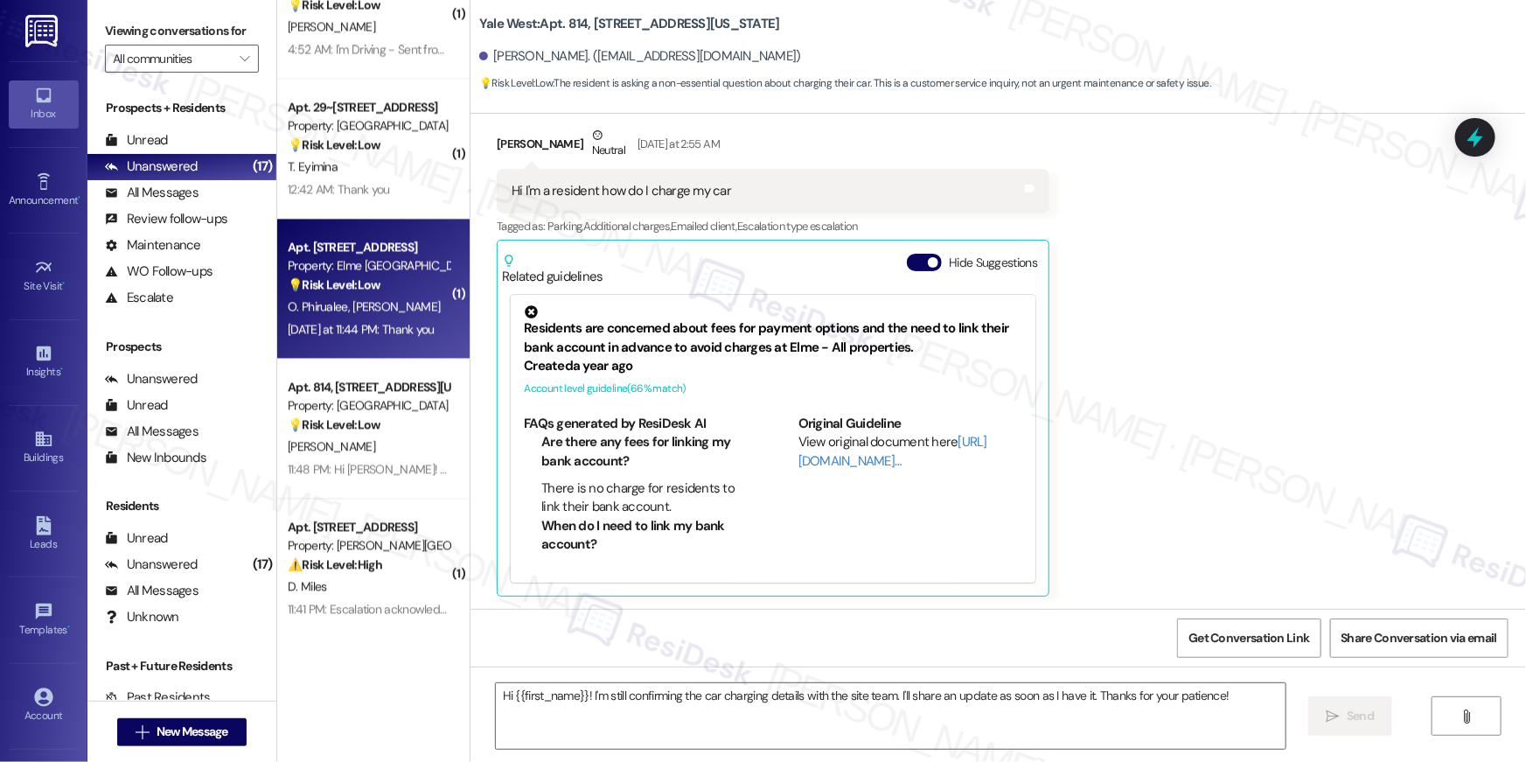
type textarea "Fetching suggested responses. Please feel free to read through the conversation…"
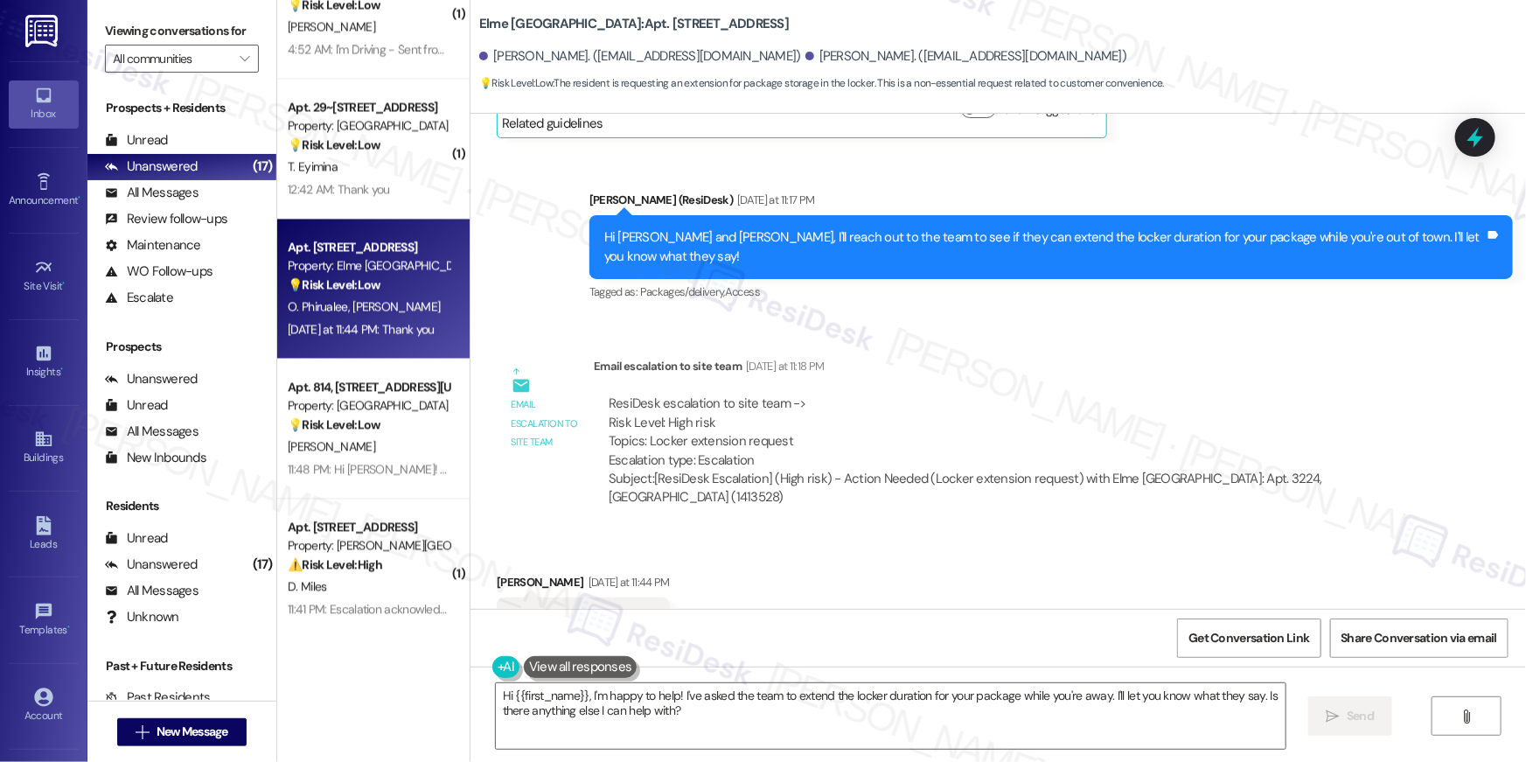
scroll to position [21473, 0]
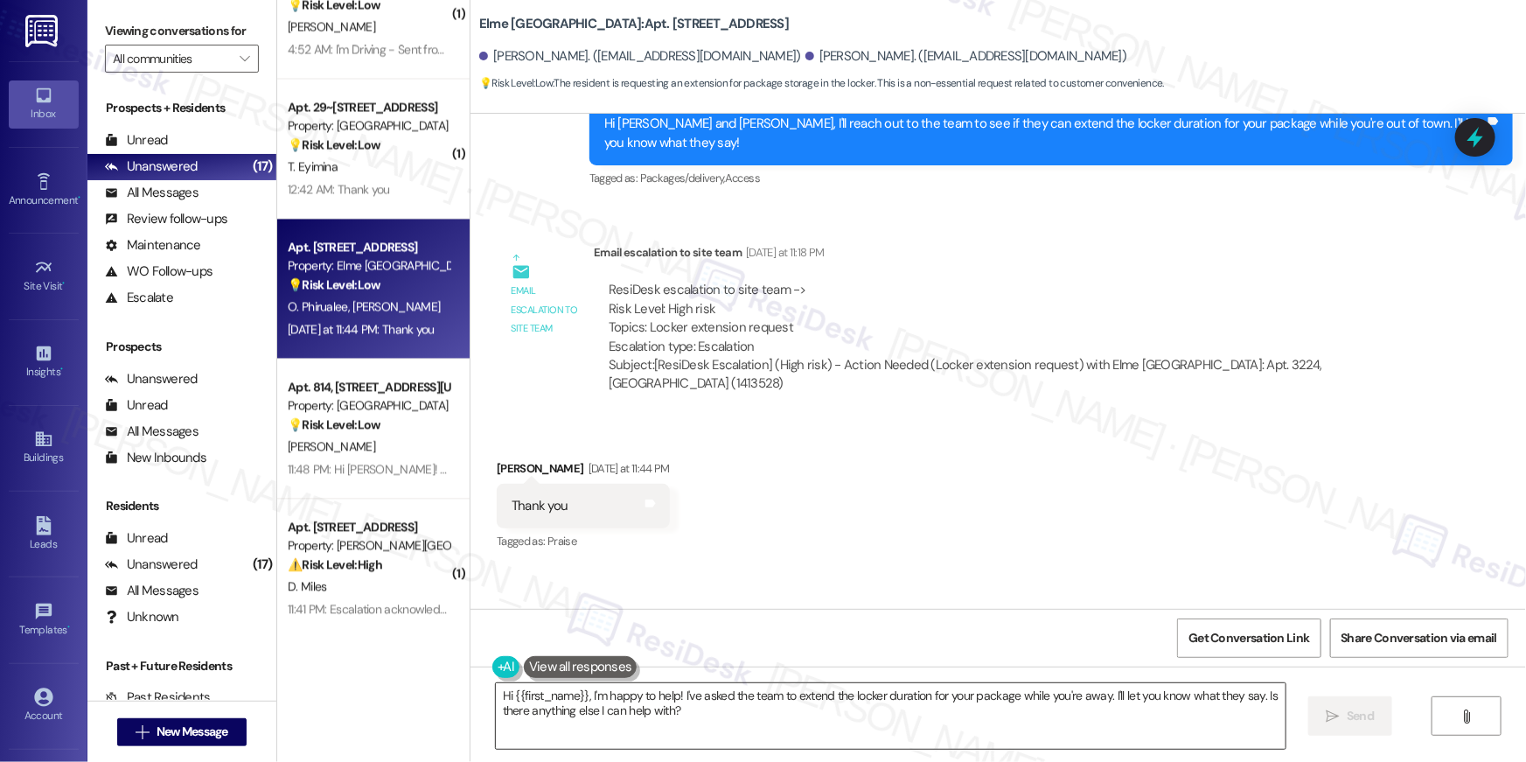
click at [852, 722] on textarea "Hi {{first_name}}, I'm happy to help! I've asked the team to extend the locker …" at bounding box center [891, 716] width 790 height 66
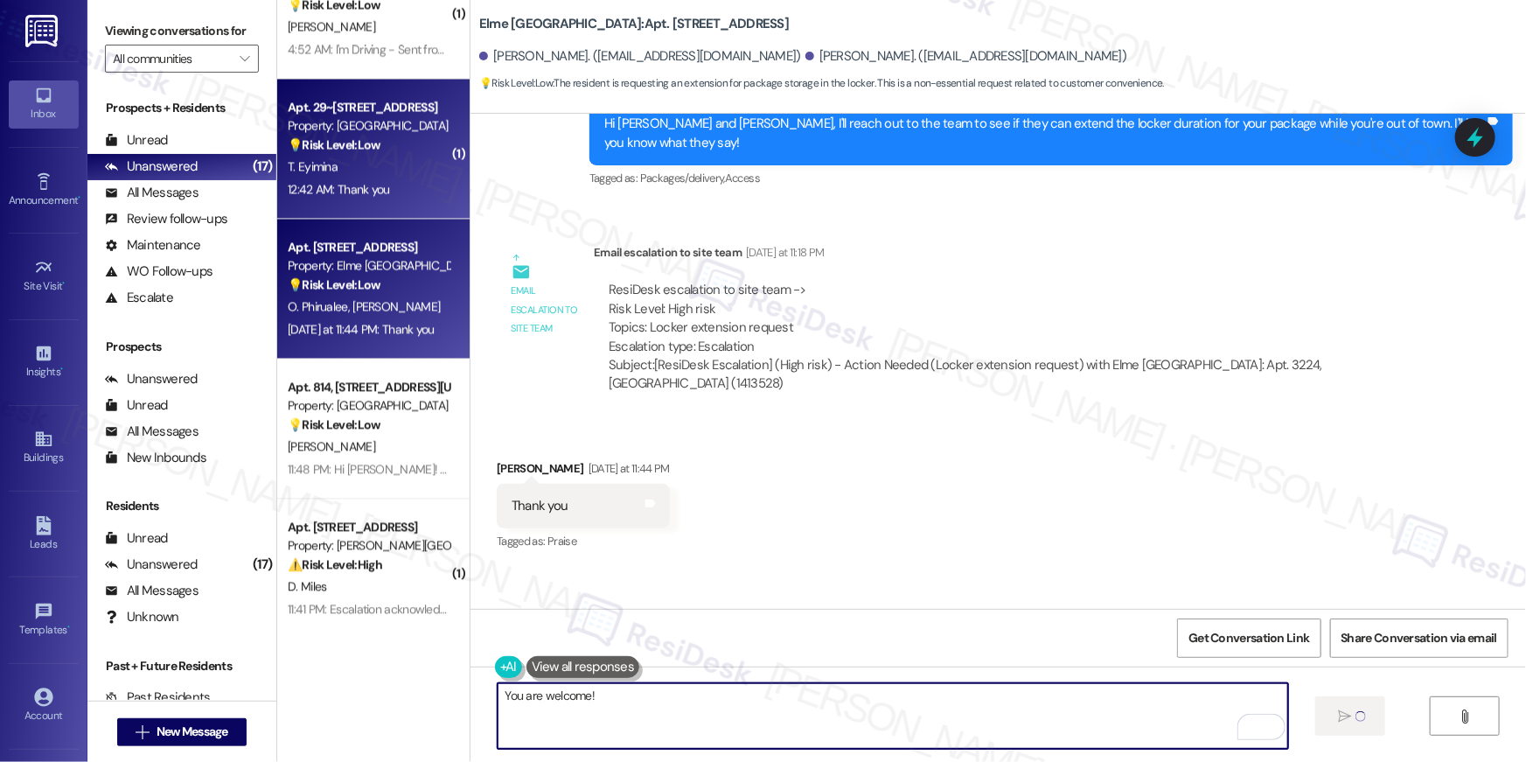
type textarea "You are welcome!"
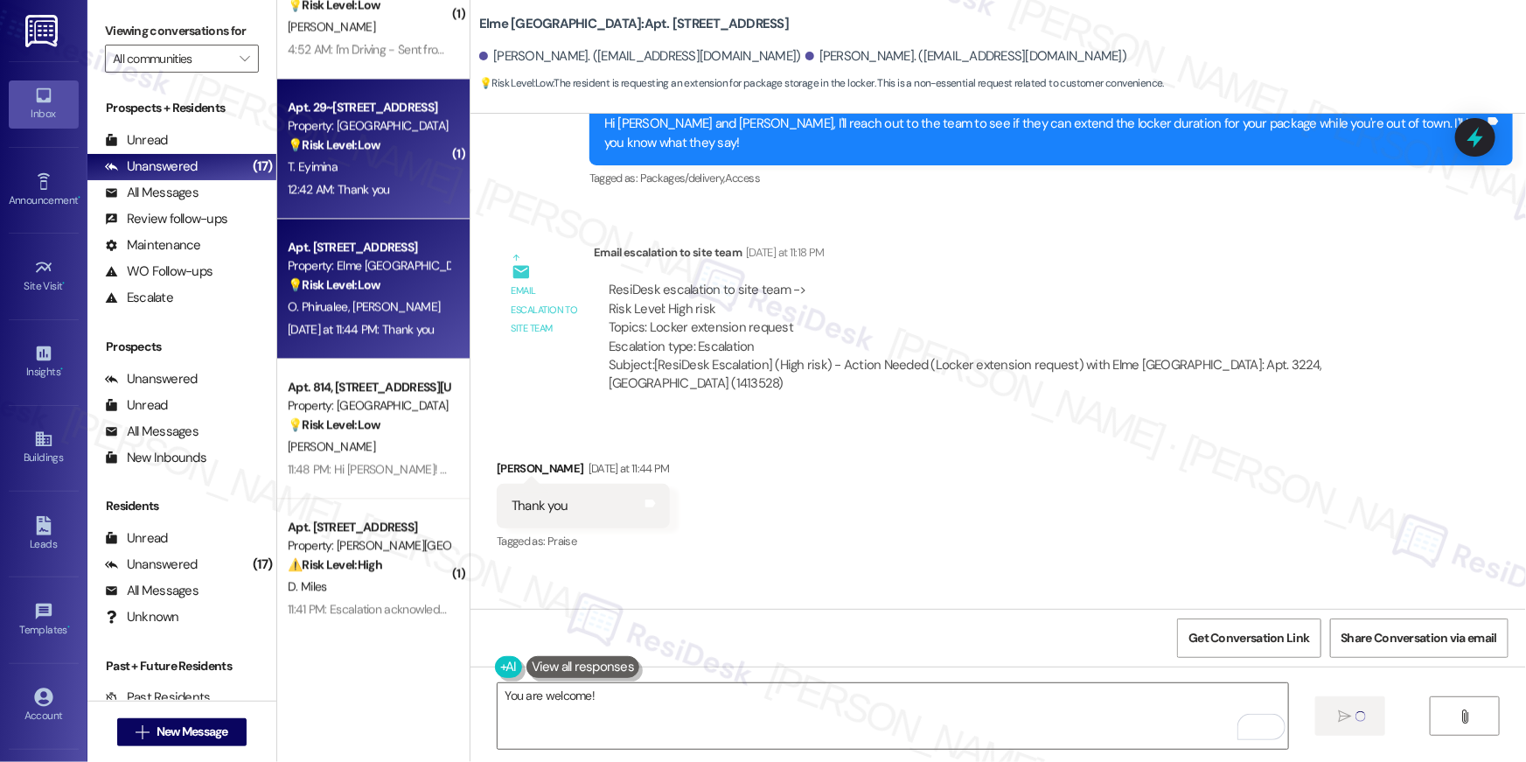
click at [402, 182] on div "12:42 AM: Thank you 12:42 AM: Thank you" at bounding box center [368, 189] width 165 height 22
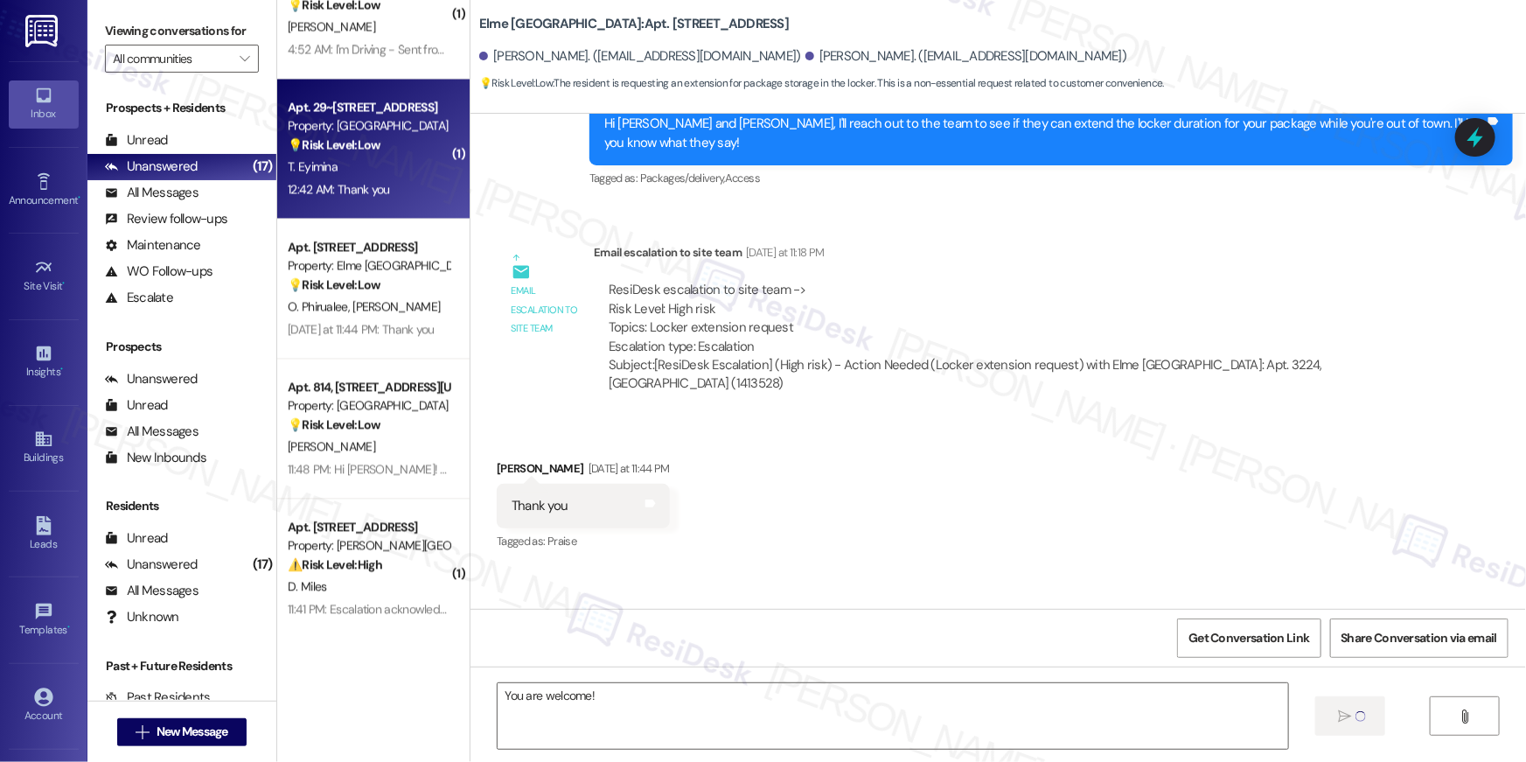
type textarea "Fetching suggested responses. Please feel free to read through the conversation…"
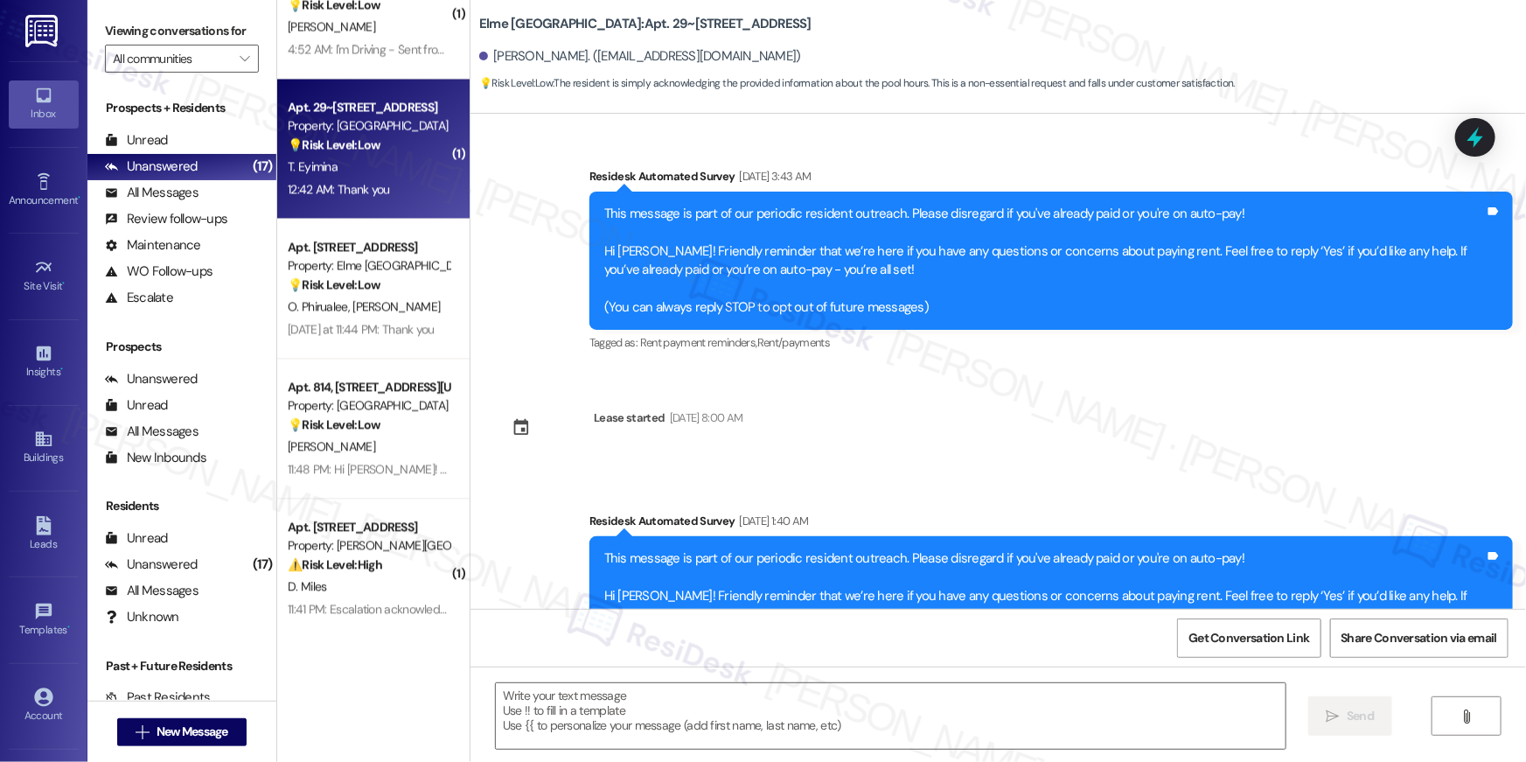
scroll to position [4989, 0]
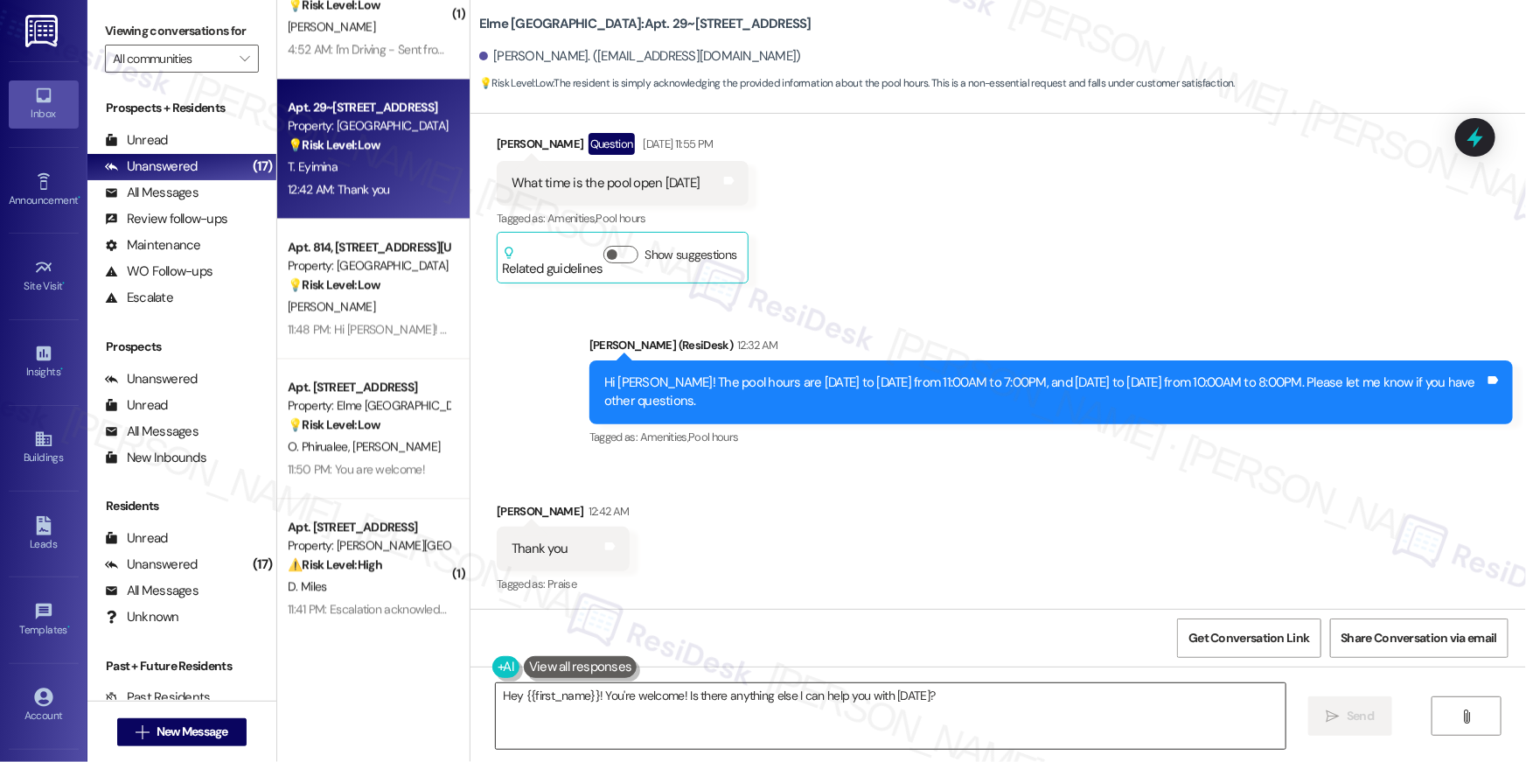
click at [713, 726] on textarea "Hey {{first_name}}! You're welcome! Is there anything else I can help you with …" at bounding box center [891, 716] width 790 height 66
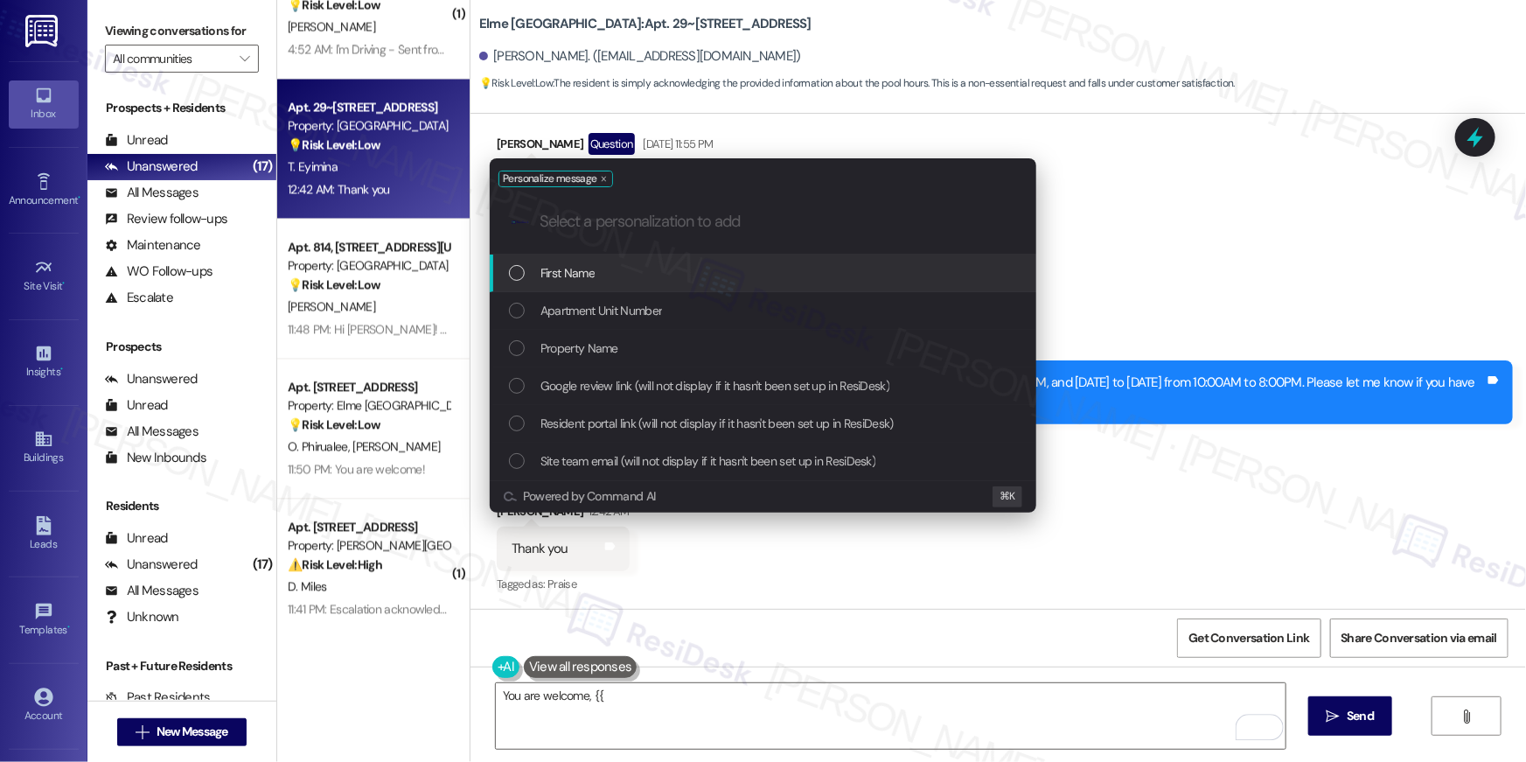
click at [758, 261] on div "First Name" at bounding box center [763, 273] width 546 height 38
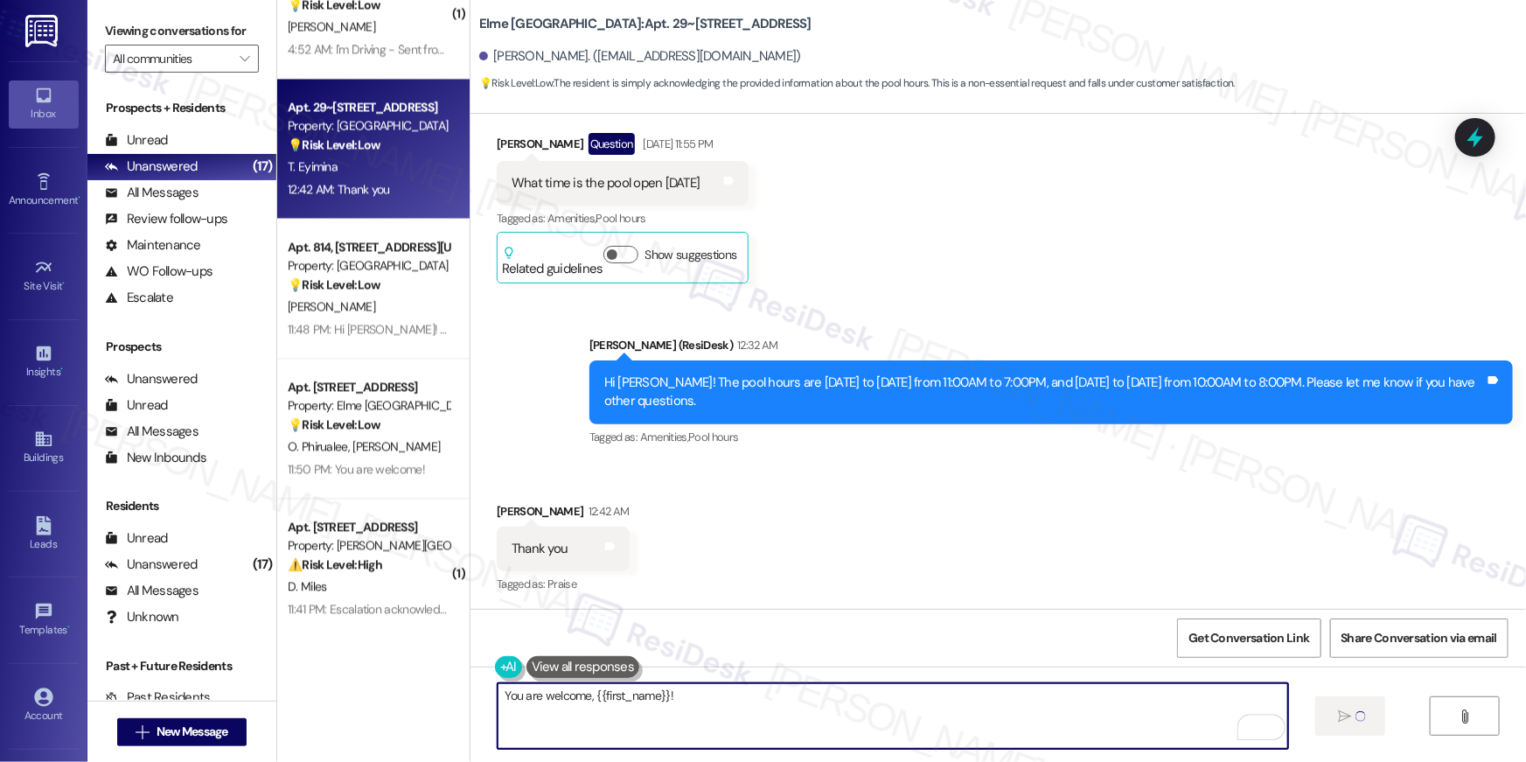
type textarea "You are welcome, {{first_name}}!"
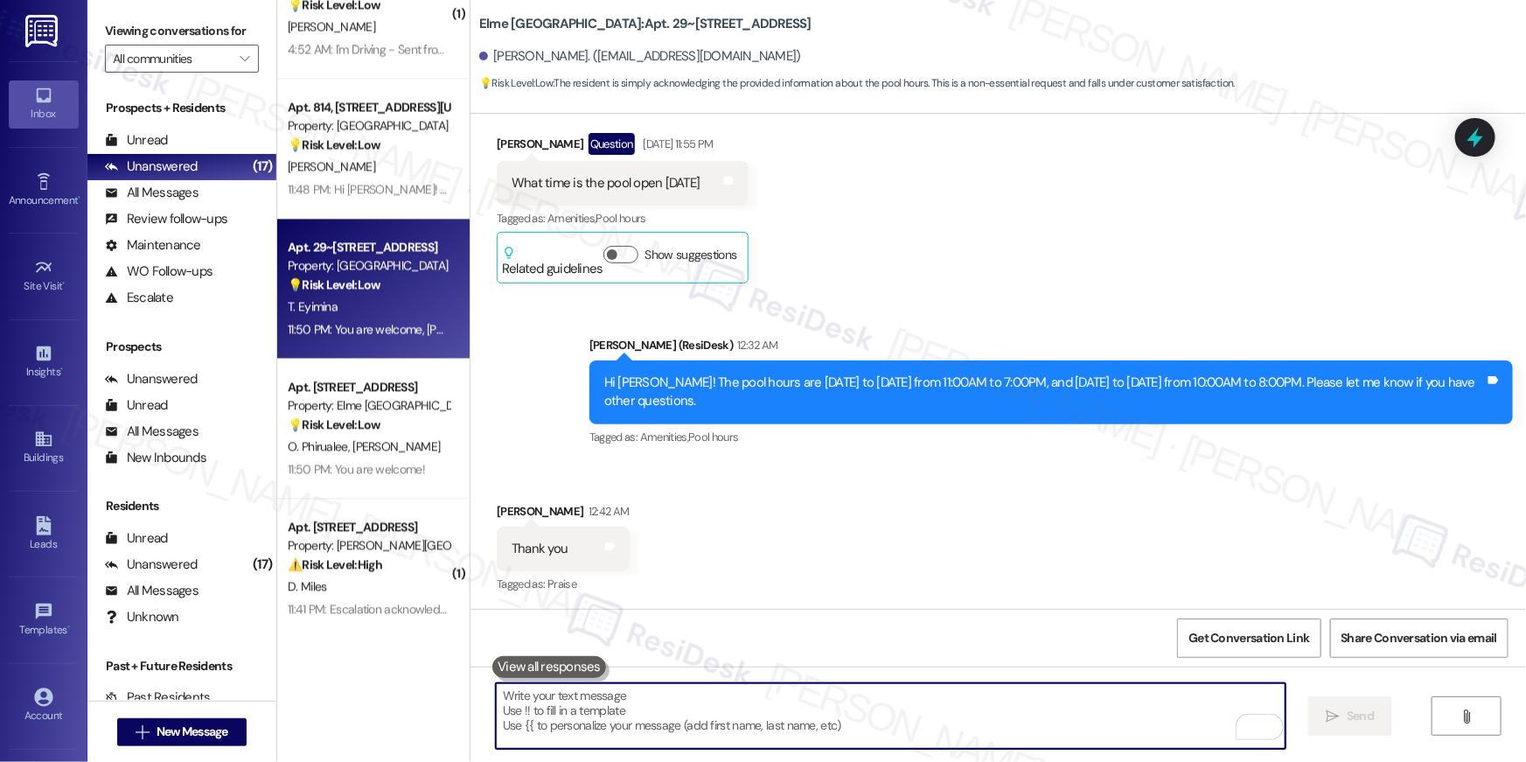
click at [1112, 706] on textarea "To enrich screen reader interactions, please activate Accessibility in Grammarl…" at bounding box center [891, 716] width 790 height 66
paste textarea "In the meantime, if there's anything else I can assist you with, let me know."
type textarea "In the meantime, if there's anything else I can assist you with, let me know."
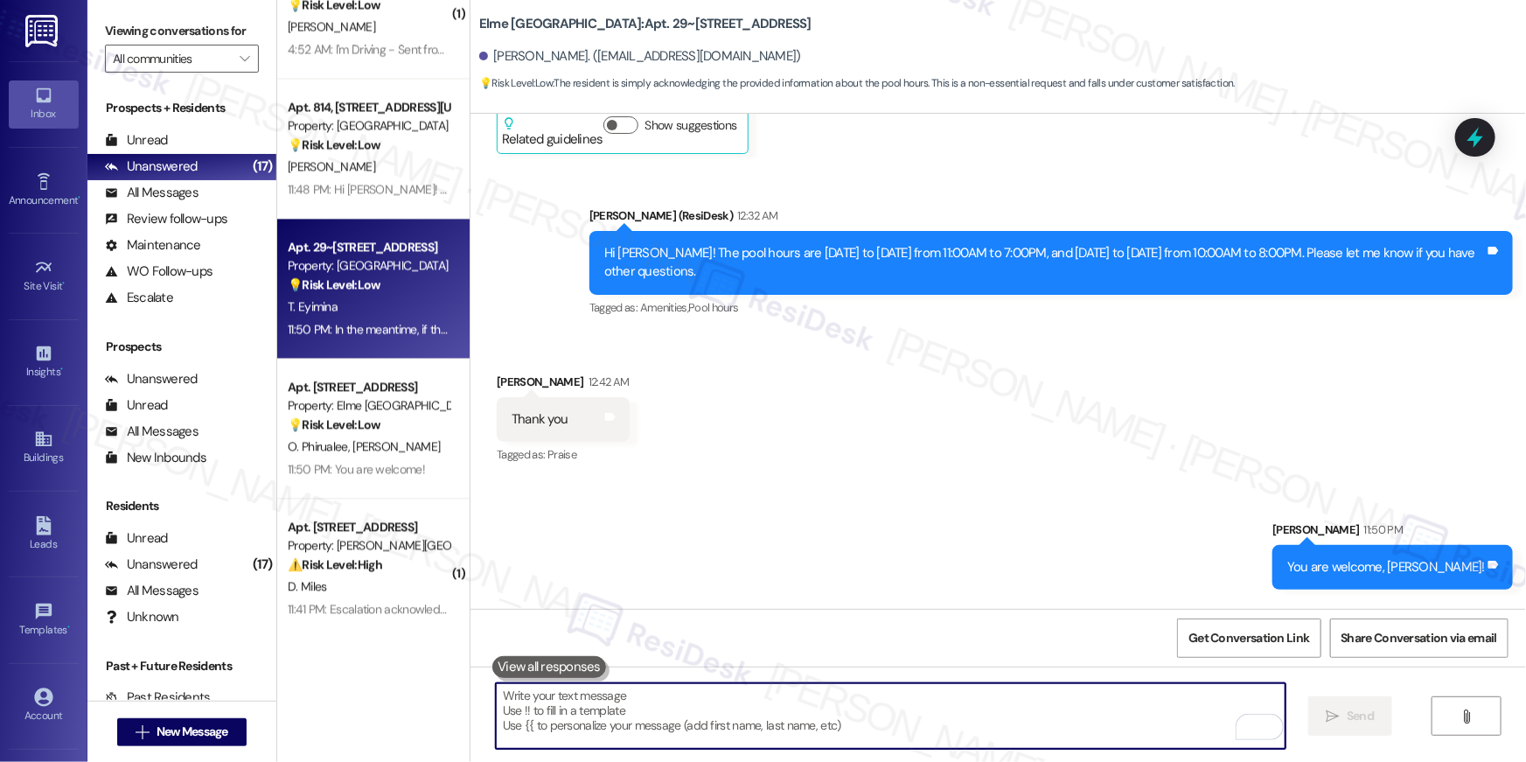
scroll to position [5233, 0]
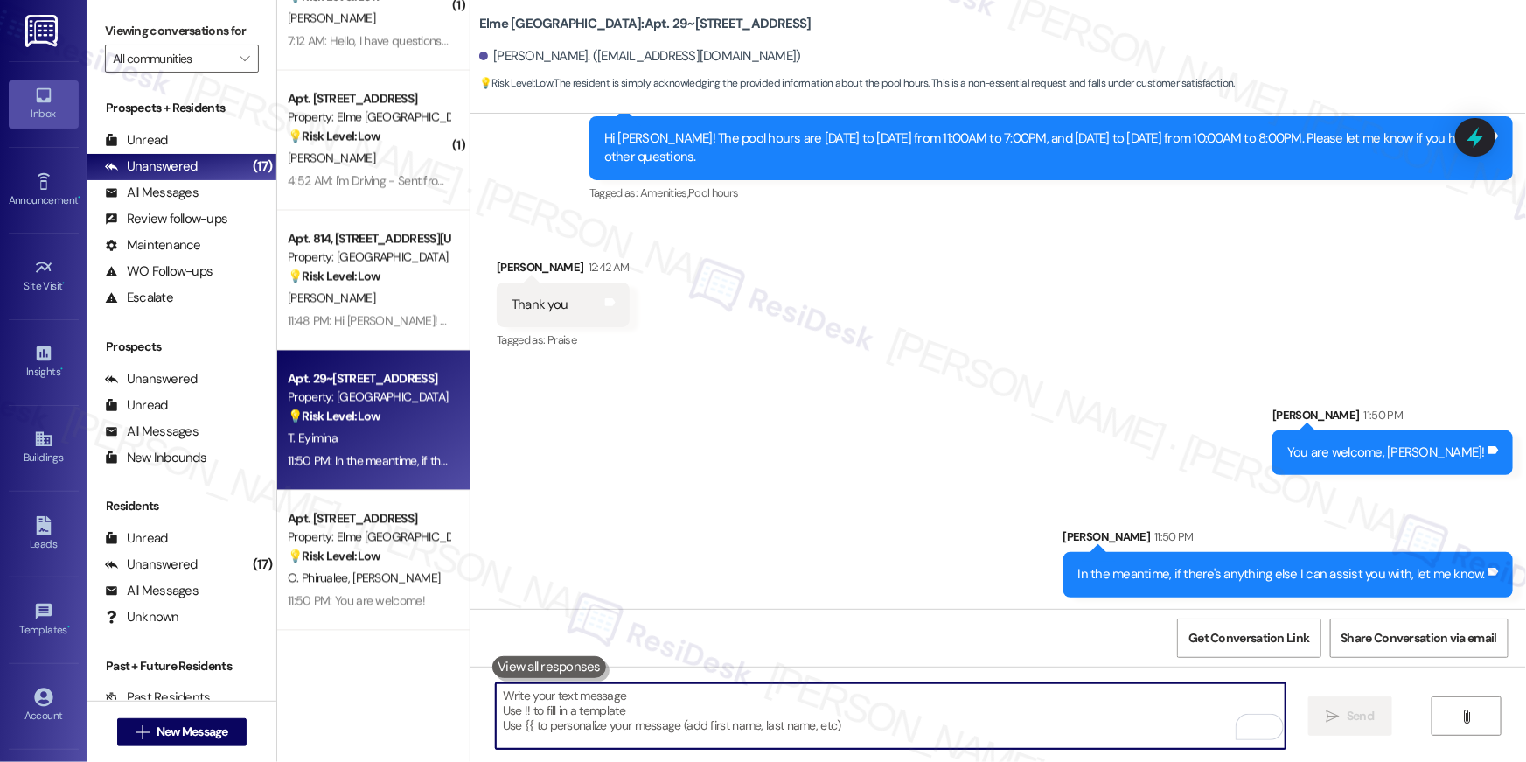
scroll to position [1469, 0]
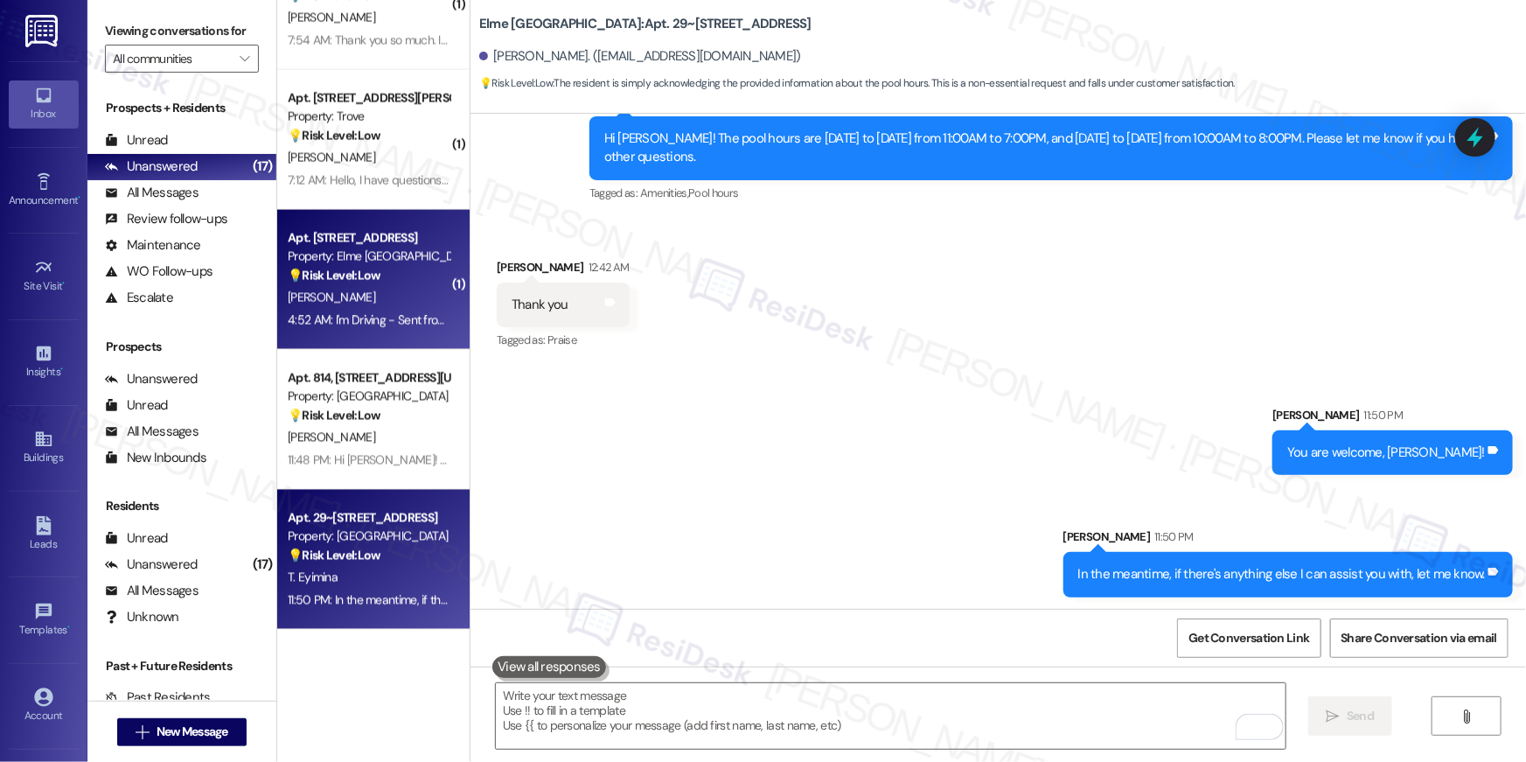
click at [394, 312] on div "4:52 AM: I'm Driving - Sent from My Car 4:52 AM: I'm Driving - Sent from My Car" at bounding box center [388, 320] width 200 height 16
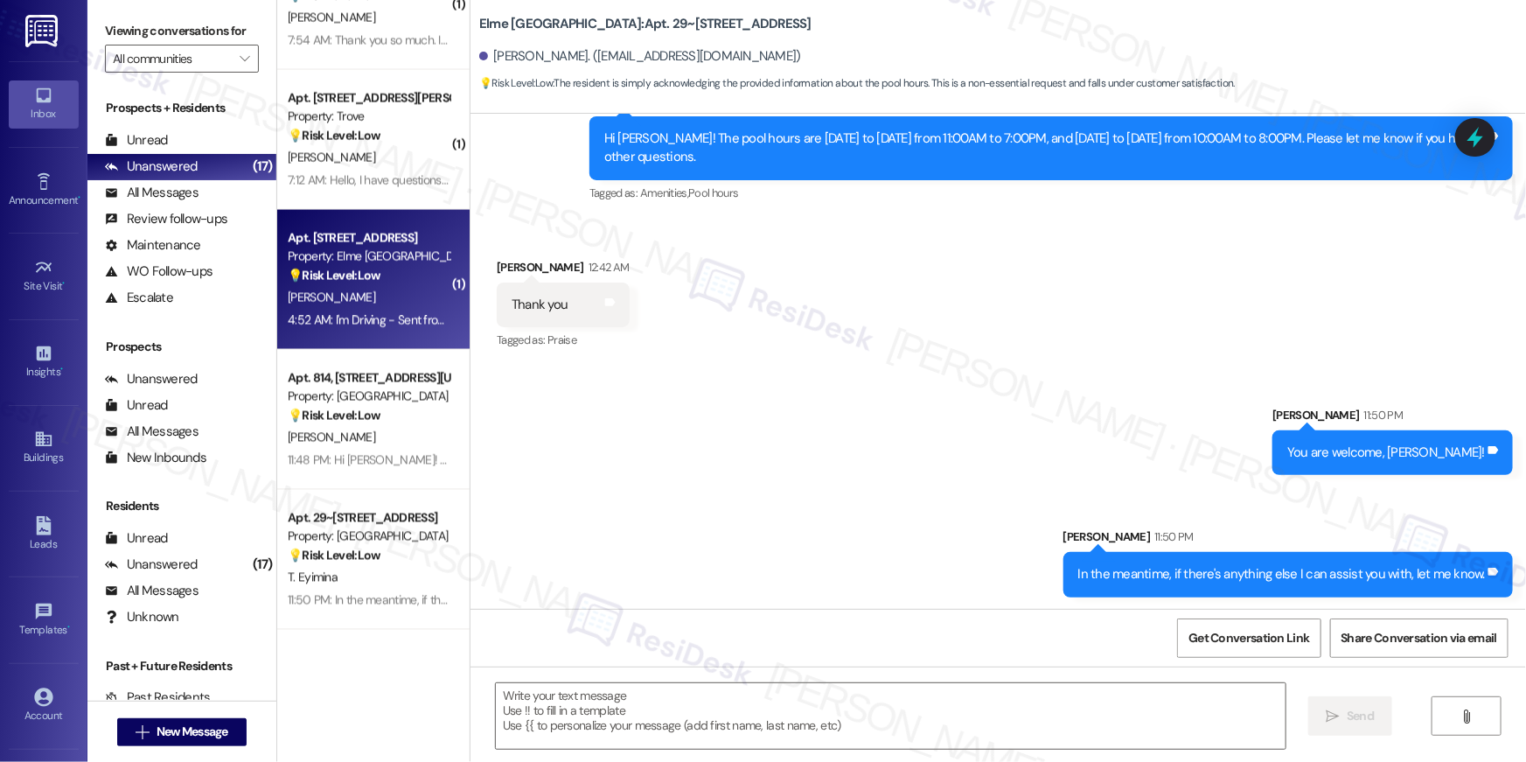
type textarea "Fetching suggested responses. Please feel free to read through the conversation…"
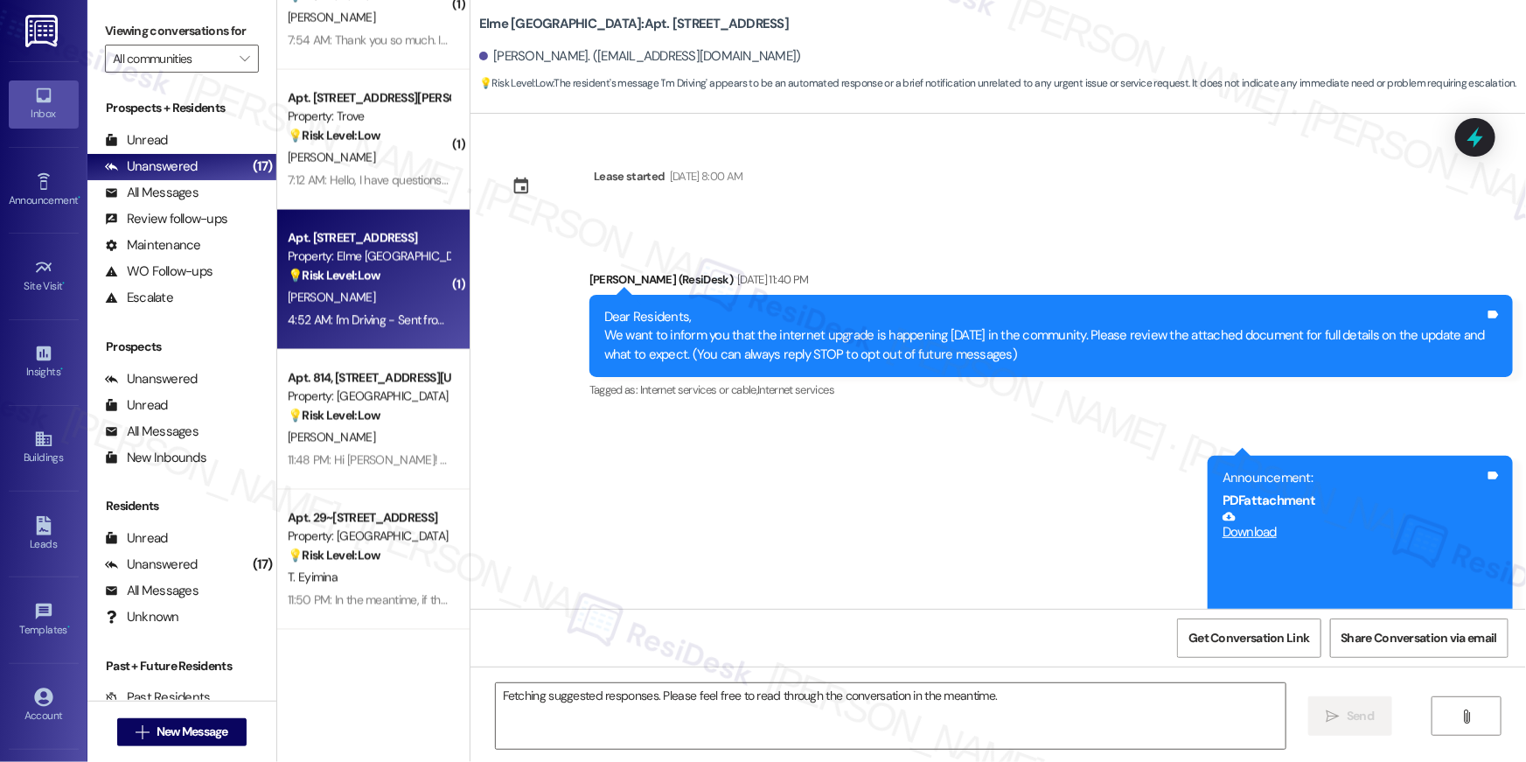
scroll to position [10361, 0]
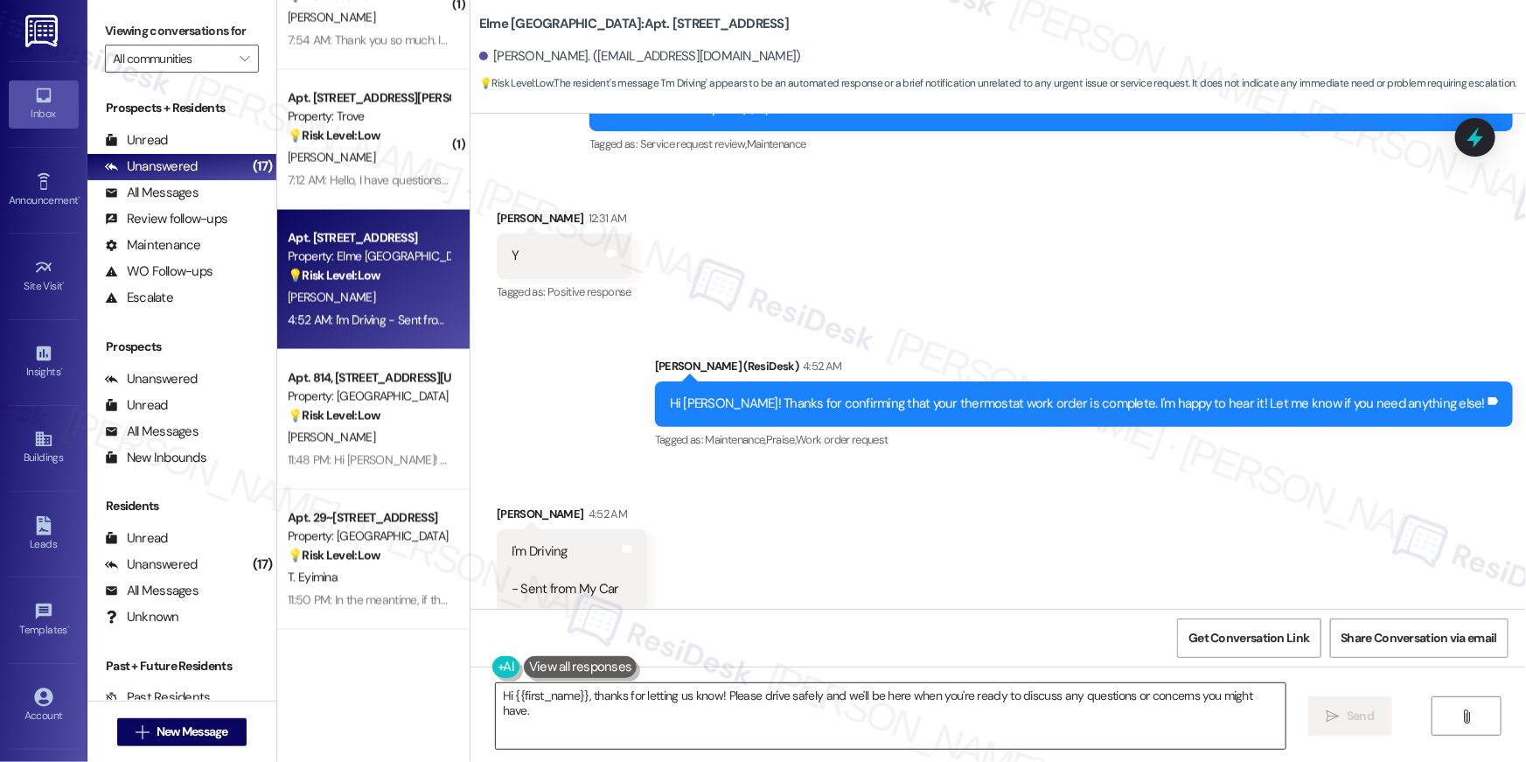
click at [785, 701] on textarea "Hi {{first_name}}, thanks for letting us know! Please drive safely and we'll be…" at bounding box center [891, 716] width 790 height 66
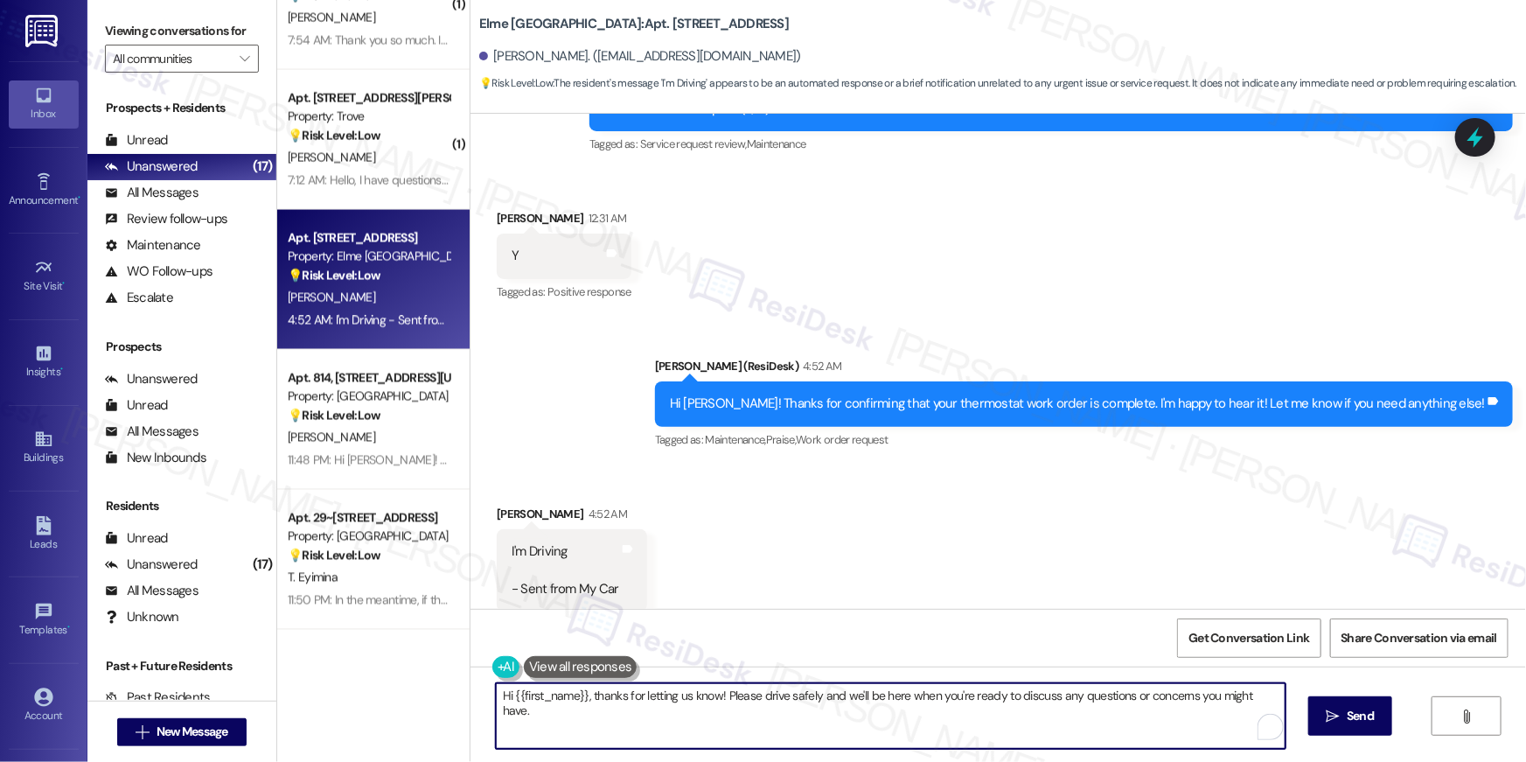
click at [785, 701] on textarea "Hi {{first_name}}, thanks for letting us know! Please drive safely and we'll be…" at bounding box center [891, 716] width 790 height 66
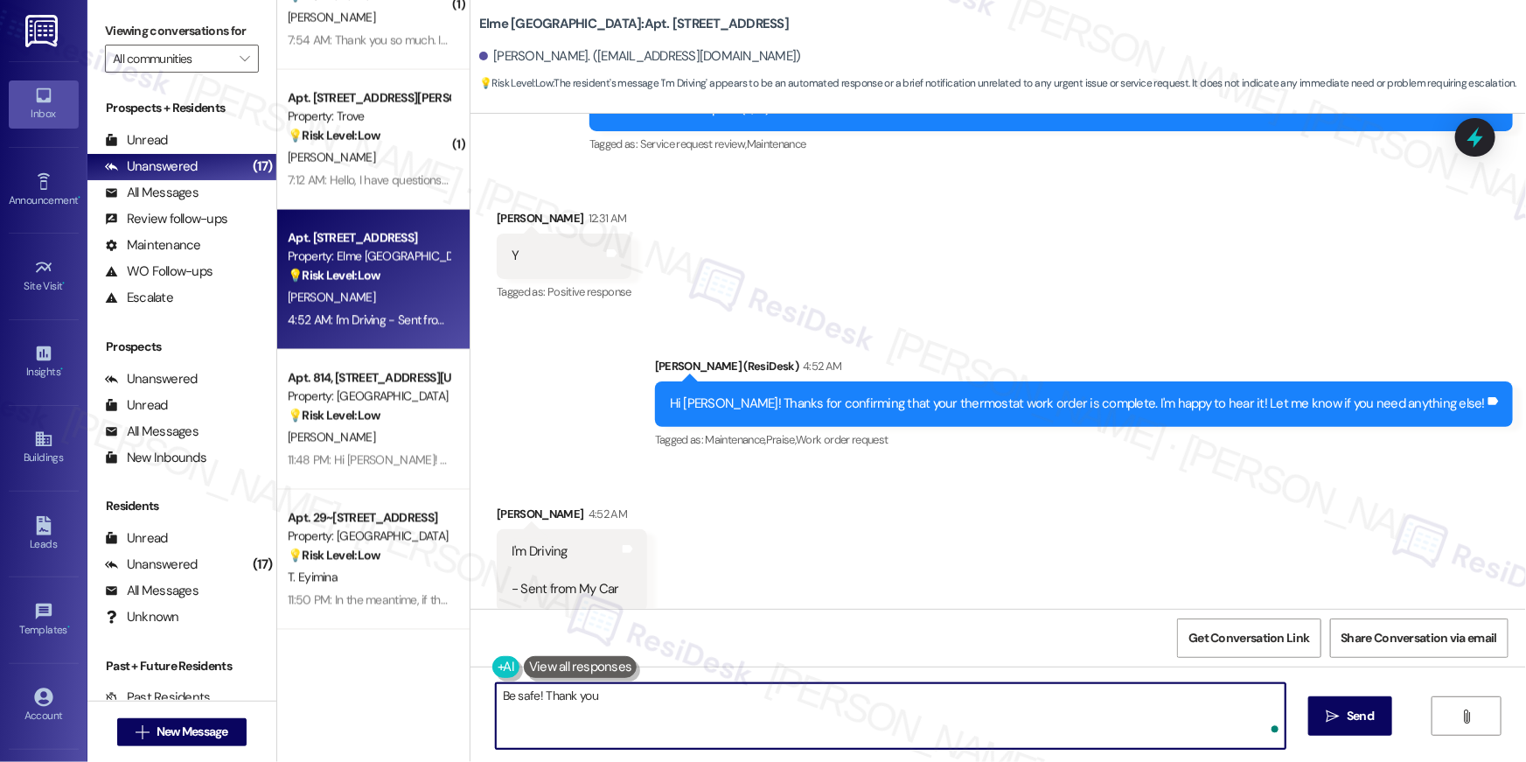
type textarea "Be safe! Thank you!"
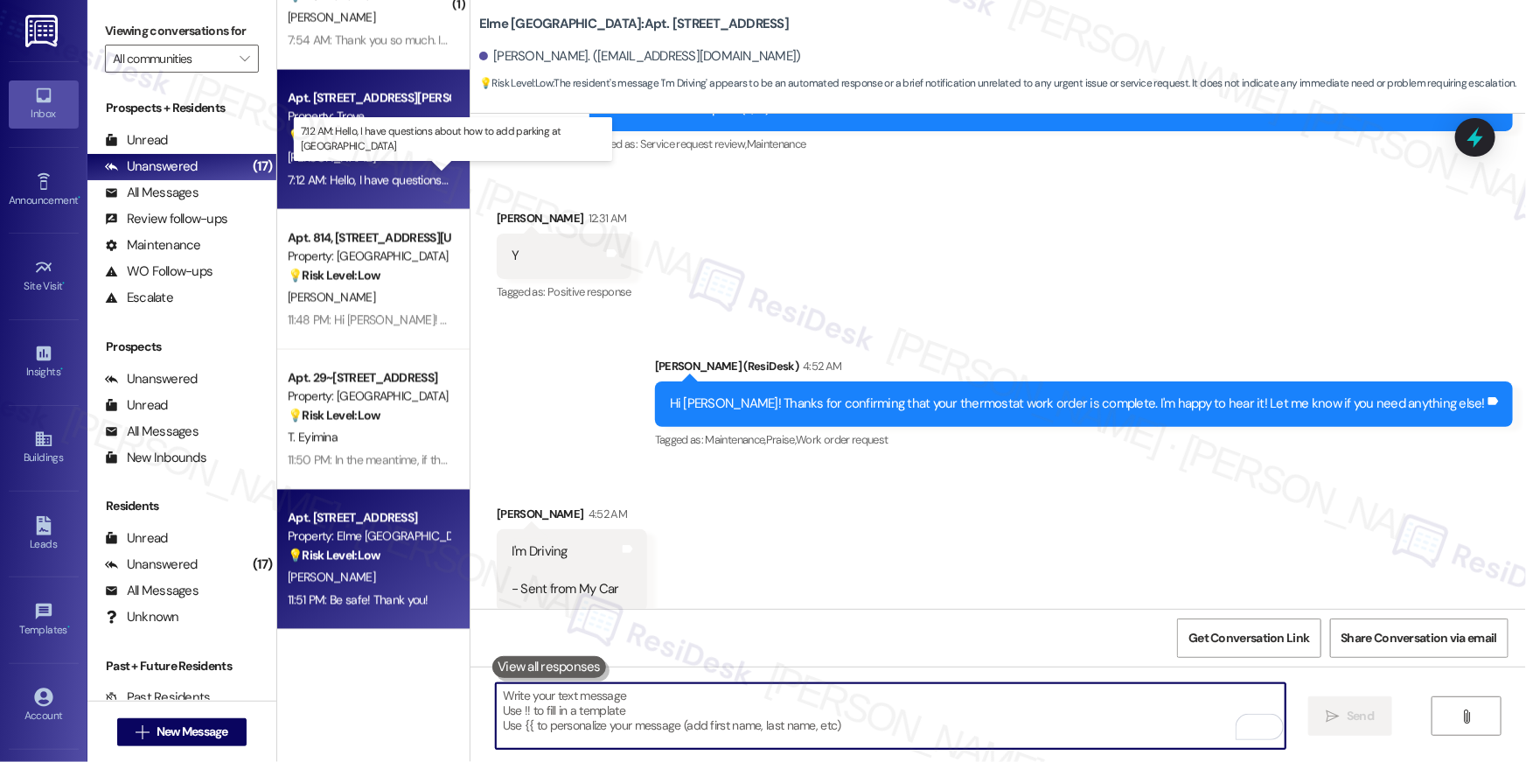
click at [349, 176] on div "7:12 AM: Hello, I have questions about how to add parking at Trove 7:12 AM: Hel…" at bounding box center [495, 180] width 415 height 16
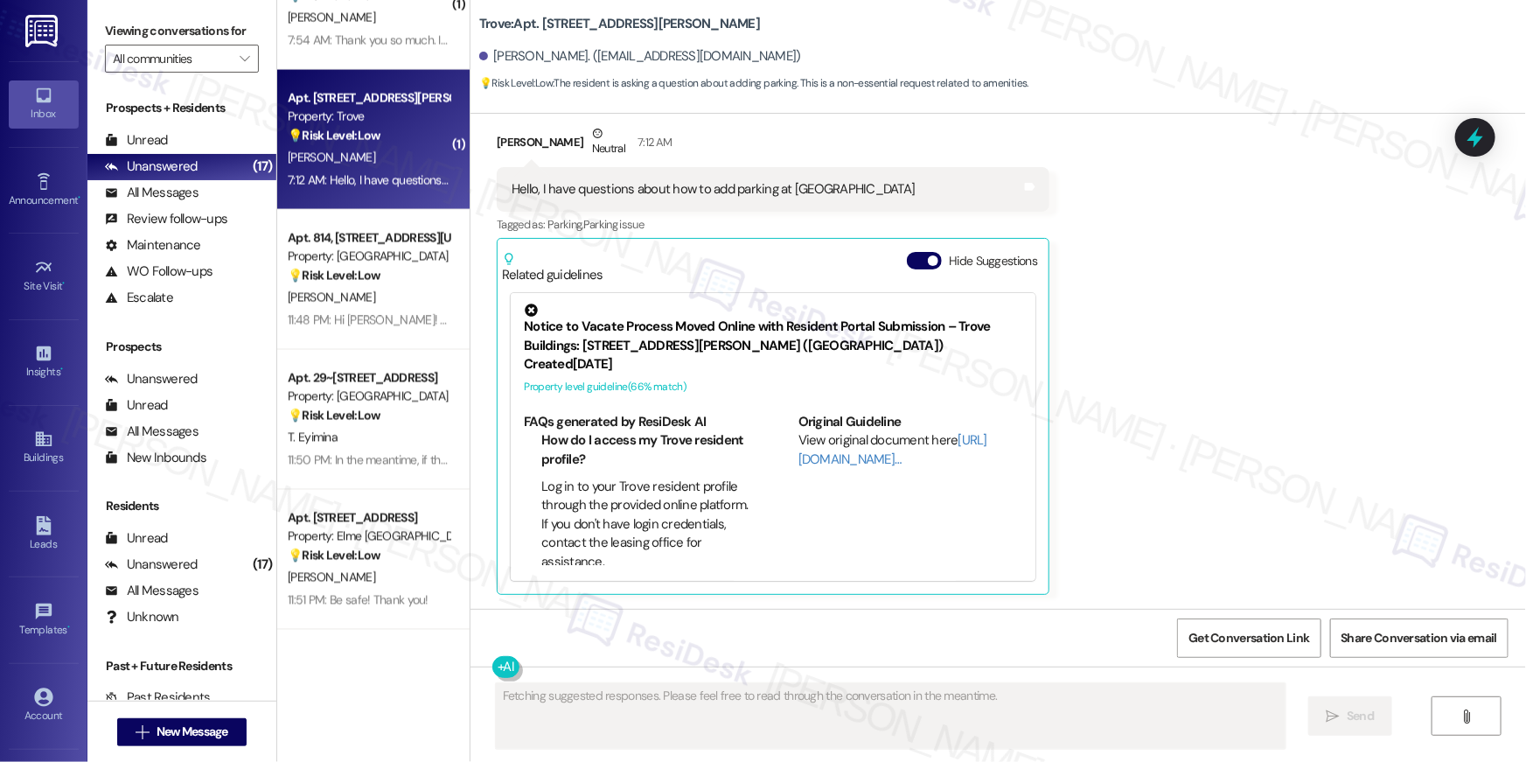
scroll to position [144, 0]
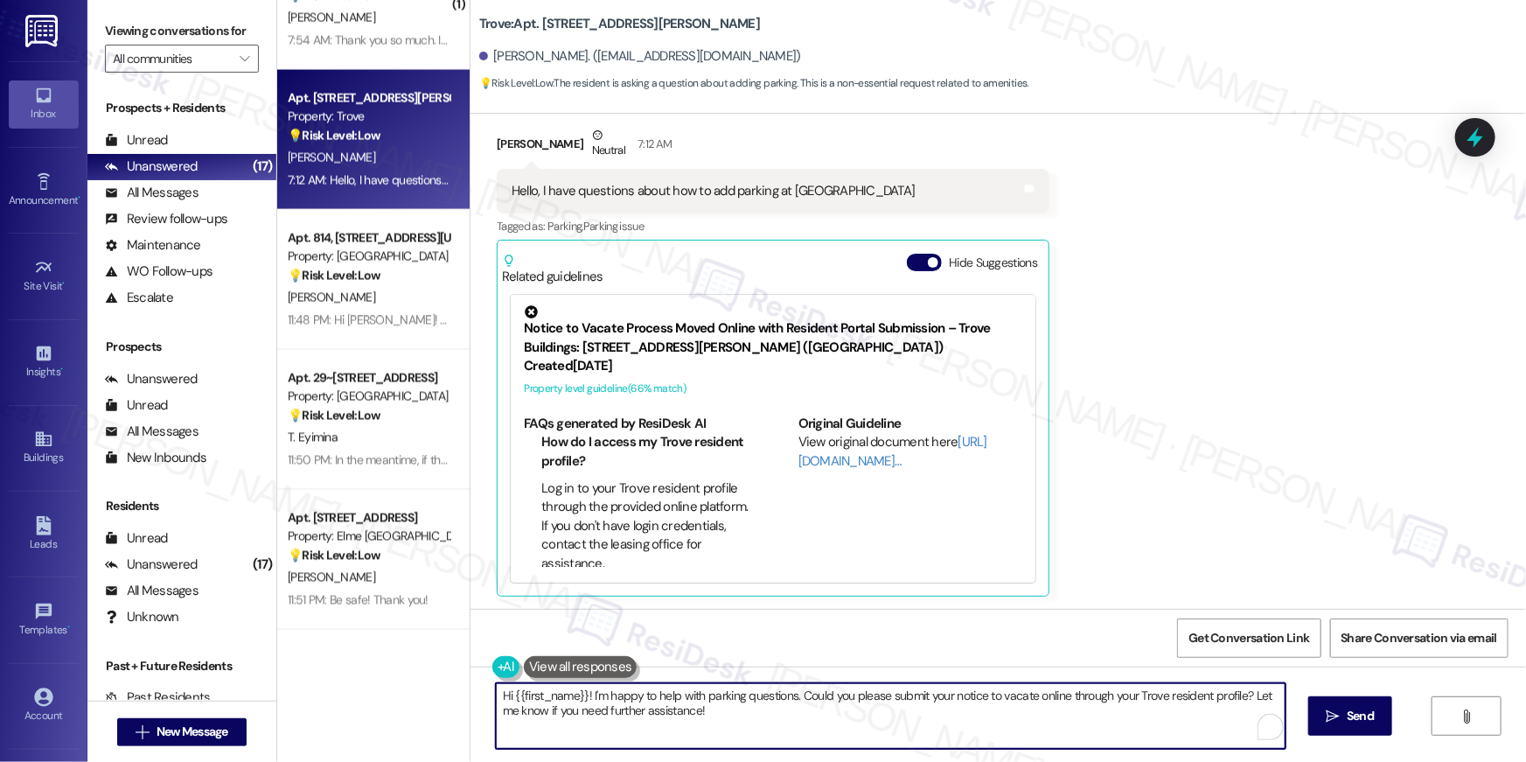
drag, startPoint x: 858, startPoint y: 708, endPoint x: 895, endPoint y: 716, distance: 38.4
click at [858, 708] on textarea "Hi {{first_name}}! I'm happy to help with parking questions. Could you please s…" at bounding box center [891, 716] width 790 height 66
click at [879, 720] on textarea "Hi {{first_name}}! I'm happy to help with parking questions. Could you please s…" at bounding box center [891, 716] width 790 height 66
drag, startPoint x: 791, startPoint y: 687, endPoint x: 819, endPoint y: 748, distance: 66.5
click at [819, 748] on textarea "Hi {{first_name}}! I'm happy to help with parking questions. Could you please s…" at bounding box center [891, 716] width 790 height 66
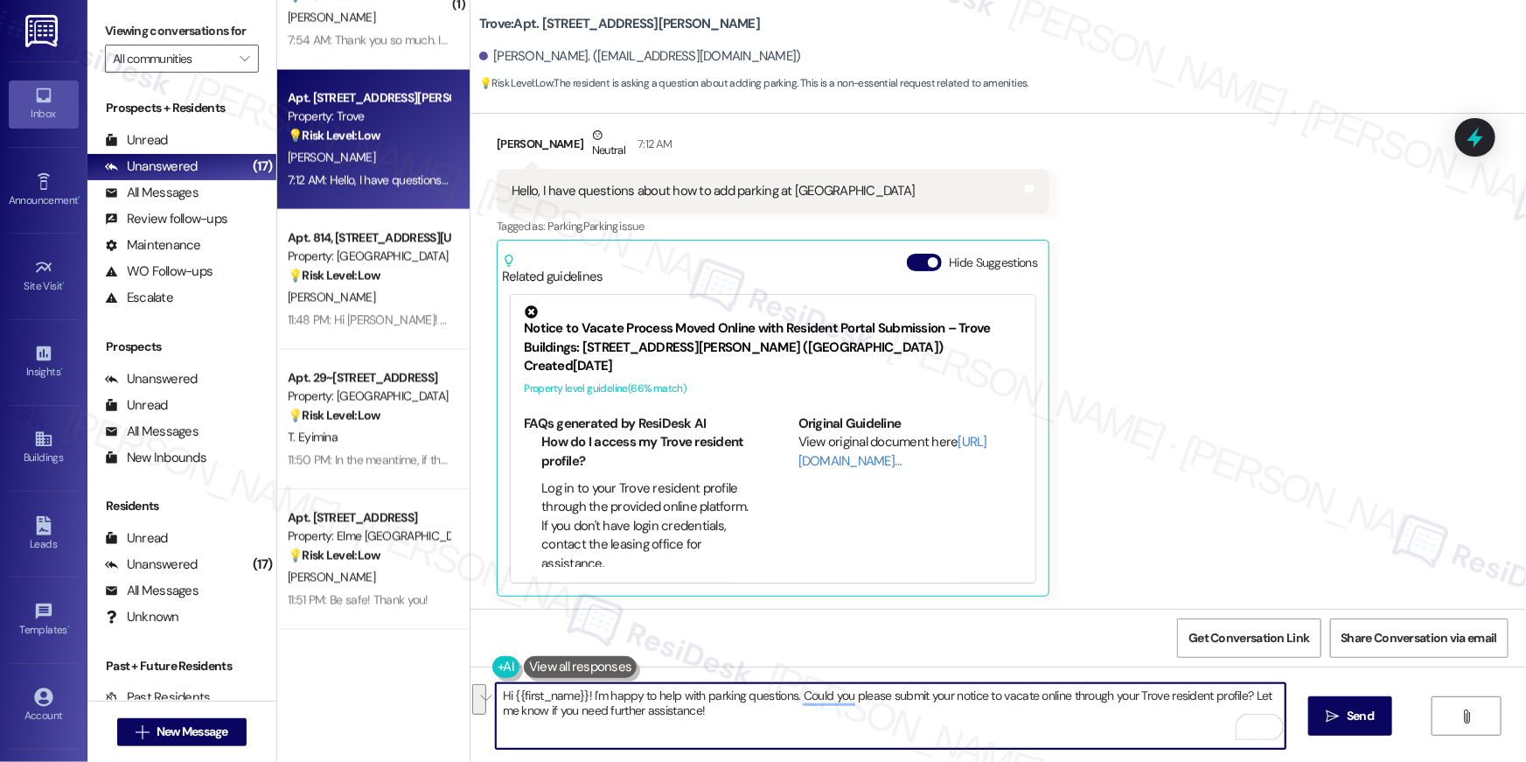
drag, startPoint x: 791, startPoint y: 696, endPoint x: 803, endPoint y: 730, distance: 36.2
click at [803, 730] on textarea "Hi {{first_name}}! I'm happy to help with parking questions. Could you please s…" at bounding box center [891, 716] width 790 height 66
type textarea "Hi {{first_name}}! I'm happy to help with parking questions. let me get this in…"
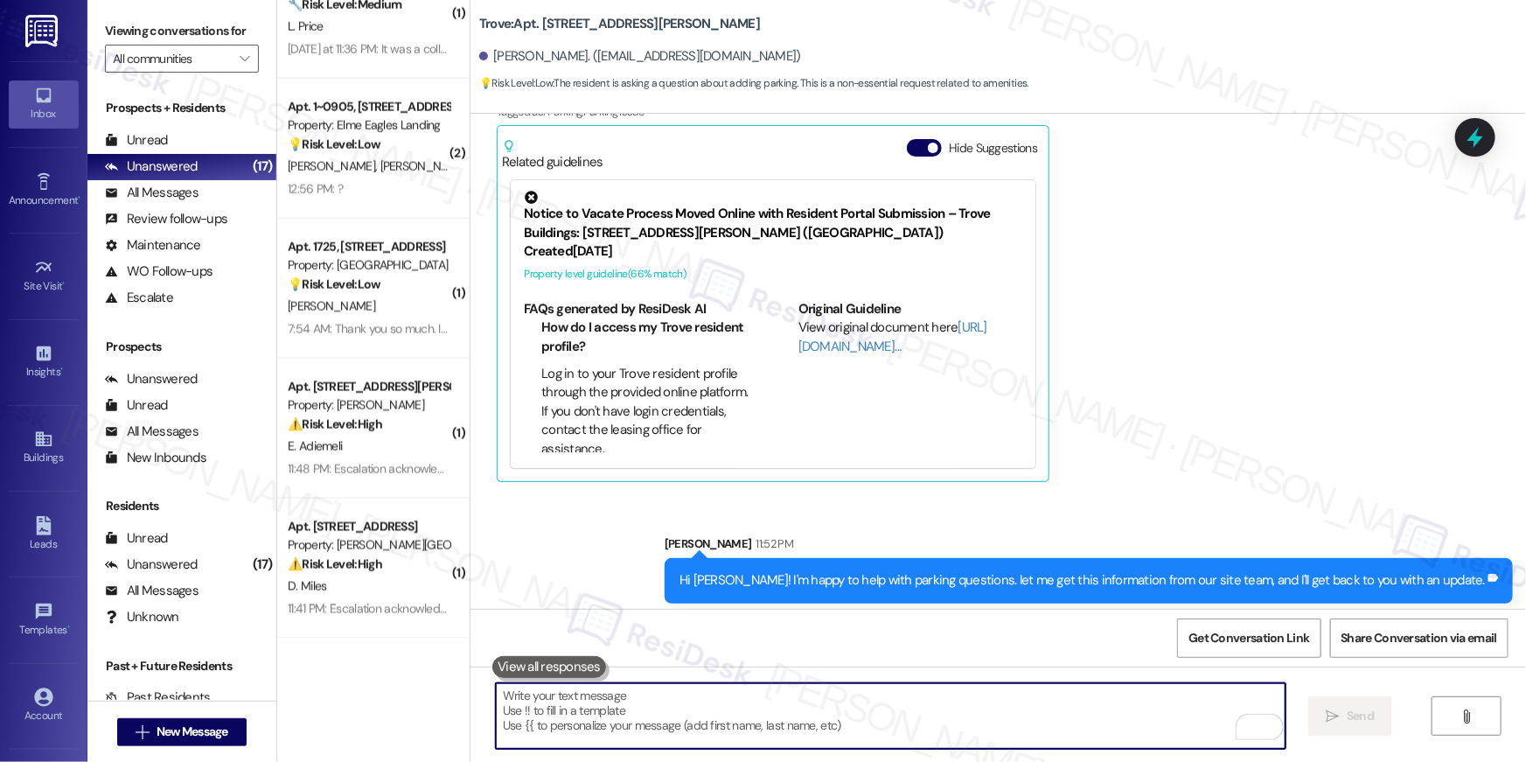
scroll to position [267, 0]
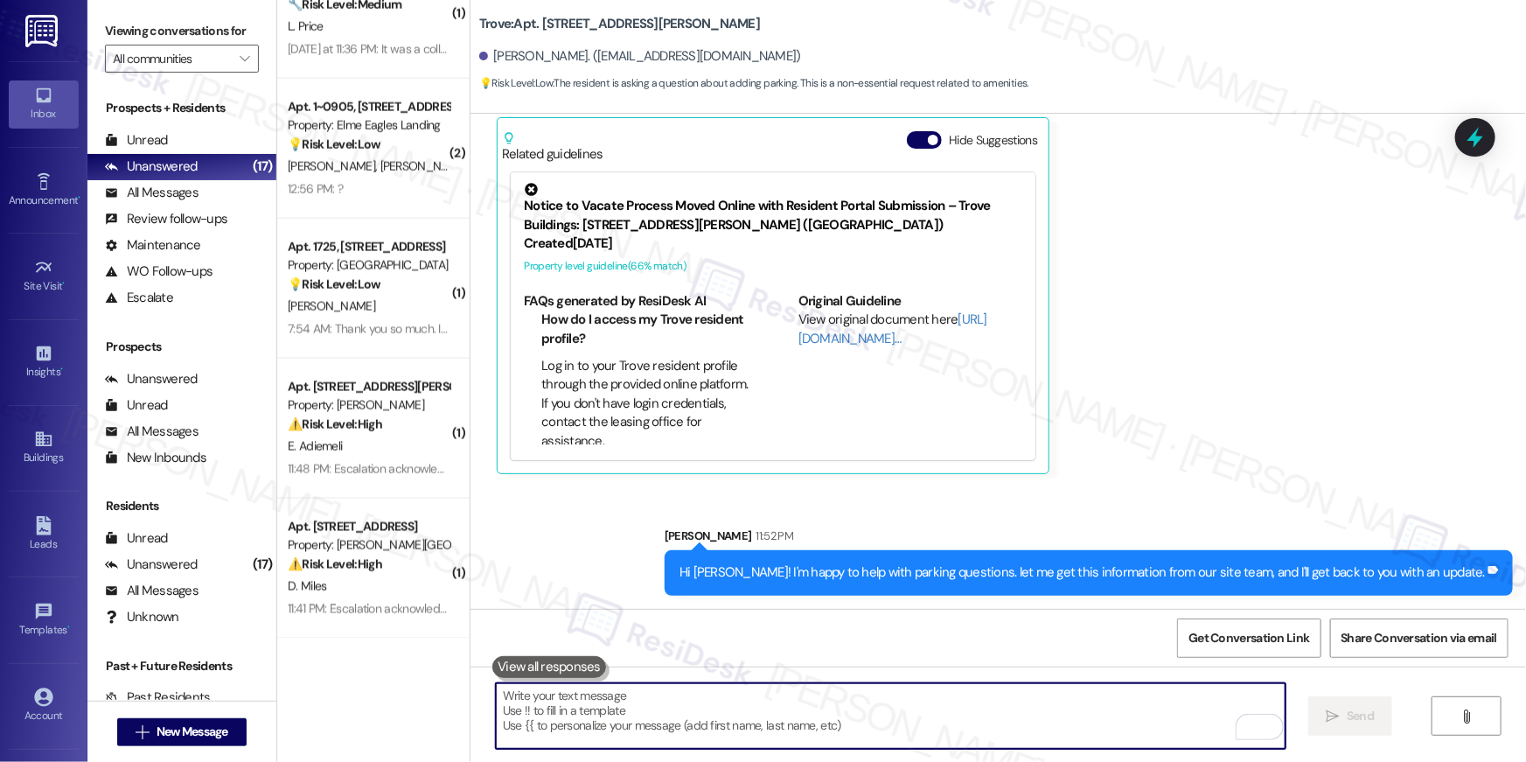
click at [1096, 707] on textarea "To enrich screen reader interactions, please activate Accessibility in Grammarl…" at bounding box center [891, 716] width 790 height 66
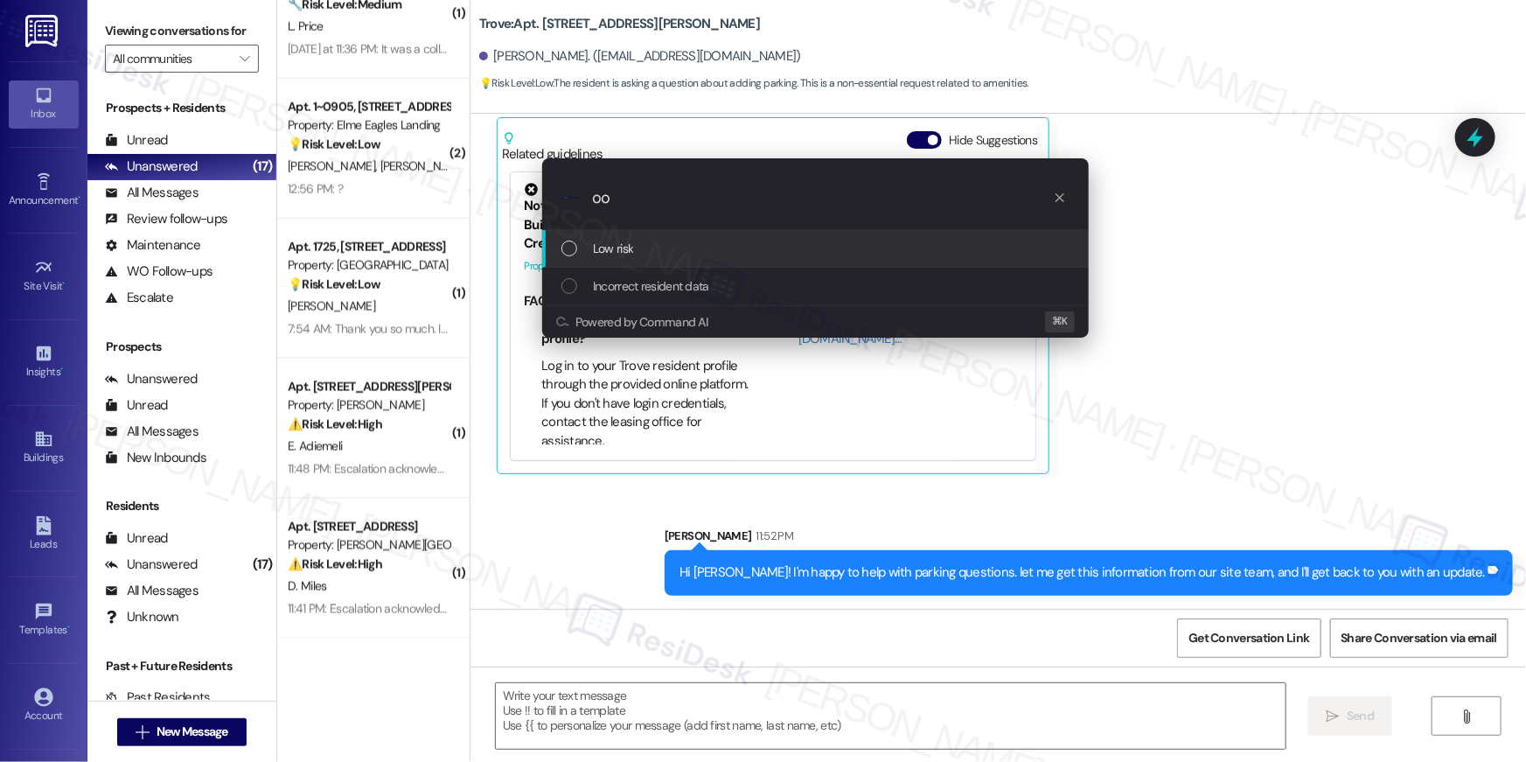
type input "ood"
type textarea "Fetching suggested responses. Please feel free to read through the conversation…"
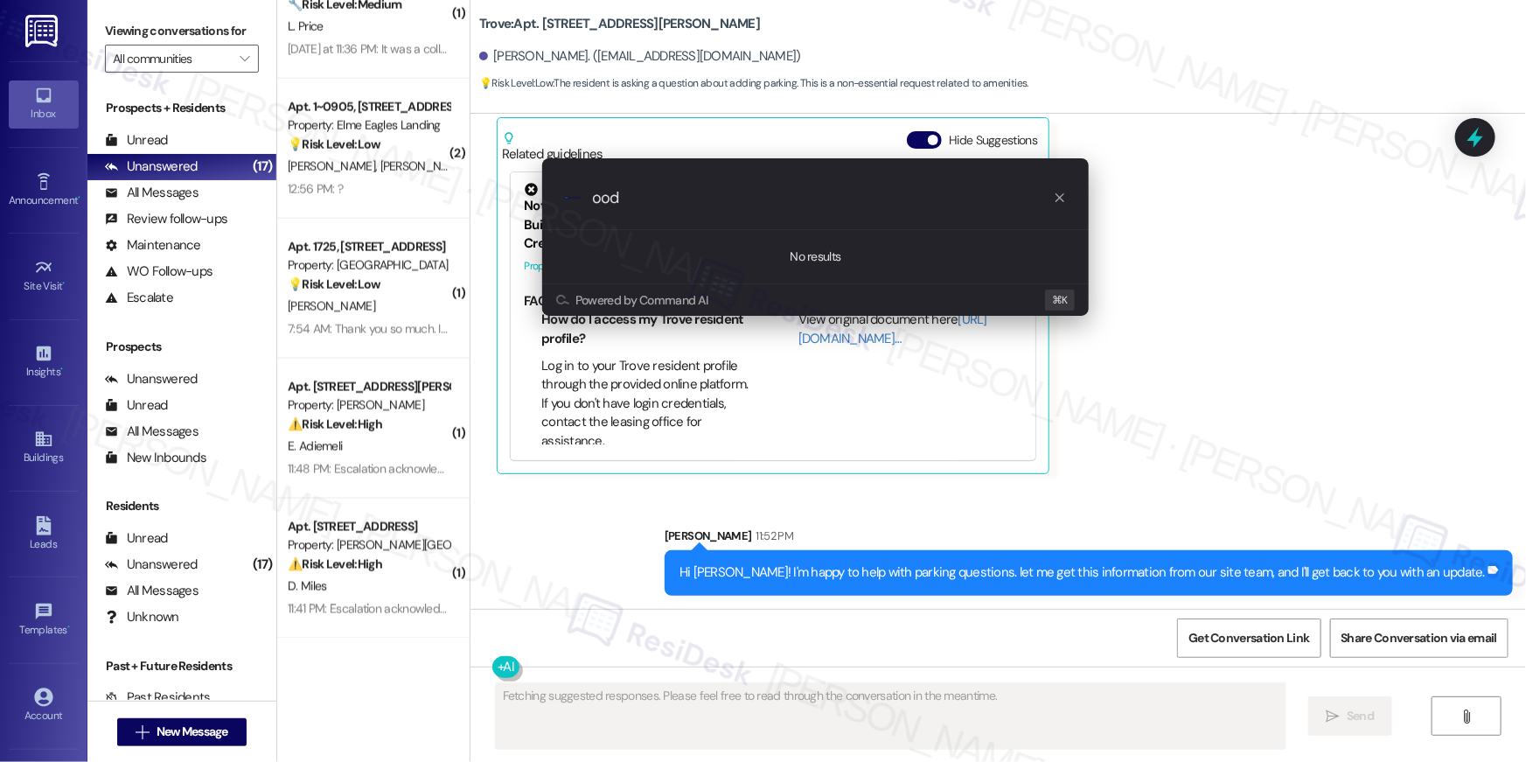
type input "ood m"
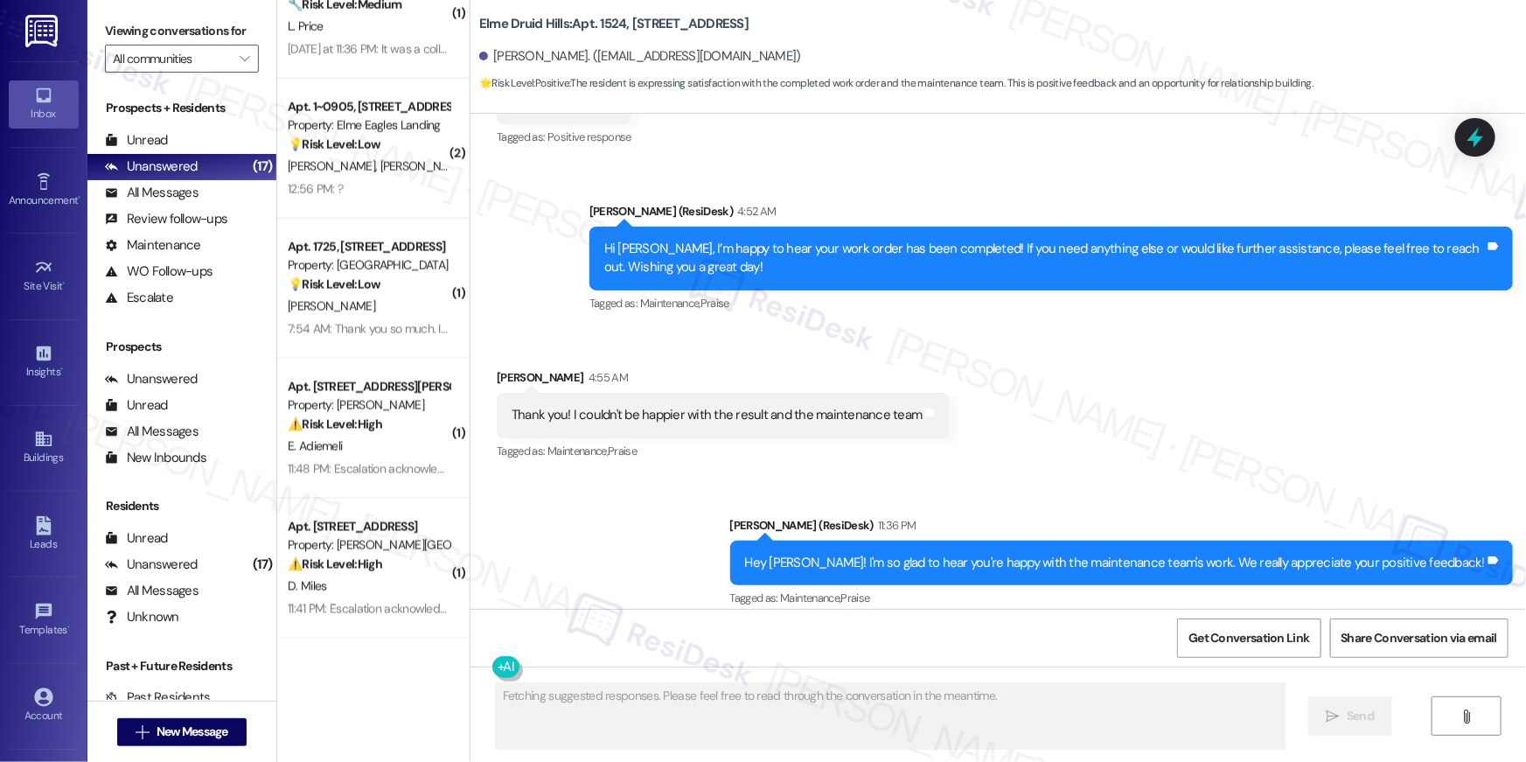
scroll to position [37118, 0]
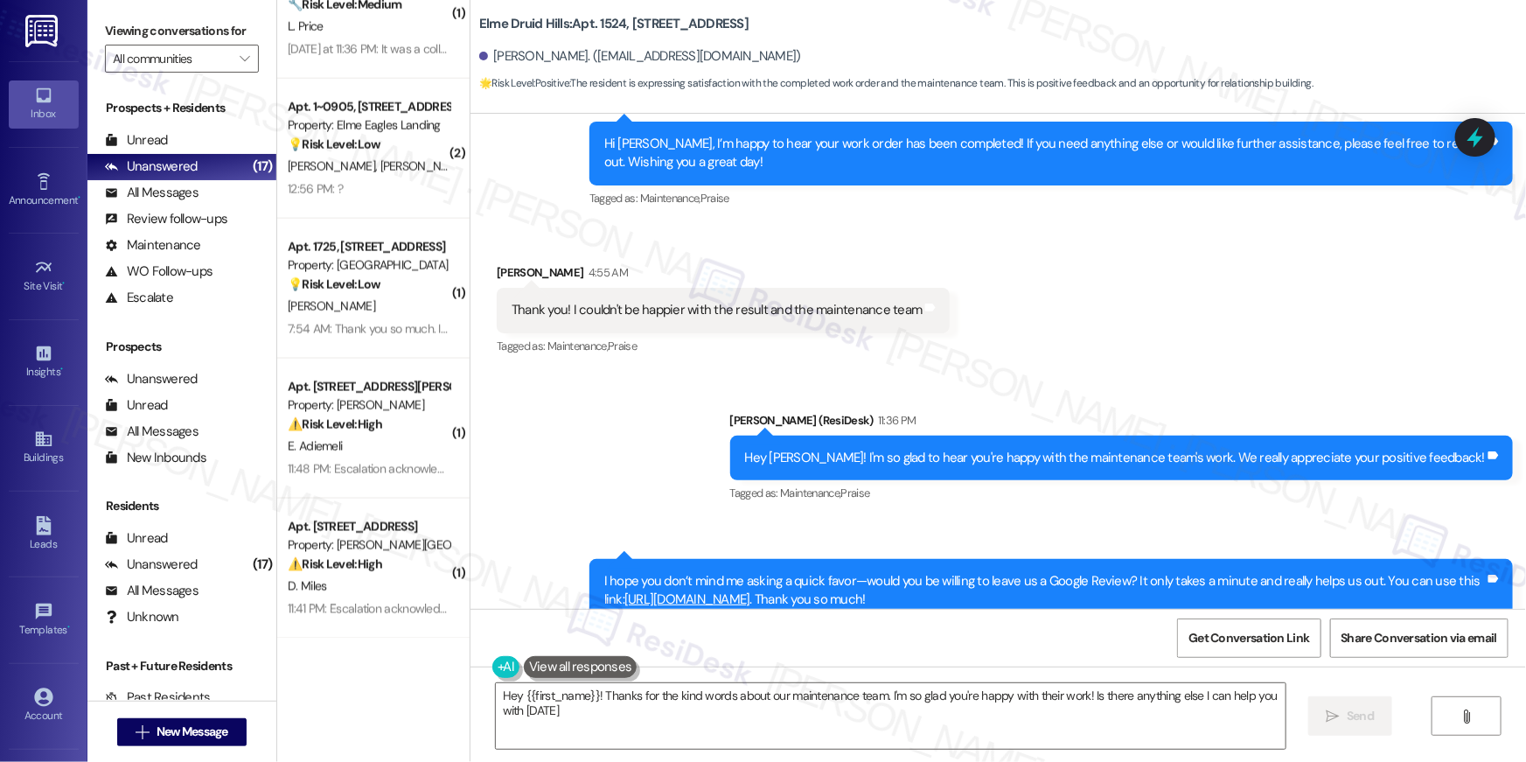
type textarea "Hey {{first_name}}! Thanks for the kind words about our maintenance team. I'm s…"
click at [624, 373] on div "Sent via SMS Ella (ResiDesk) 11:36 PM Hey Anthony! I'm so glad to hear you're h…" at bounding box center [997, 535] width 1055 height 327
click at [750, 590] on link "https://www.theresidesk.com/links/review-32se7ymuY" at bounding box center [687, 598] width 126 height 17
click at [226, 731] on span "New Message" at bounding box center [192, 731] width 79 height 18
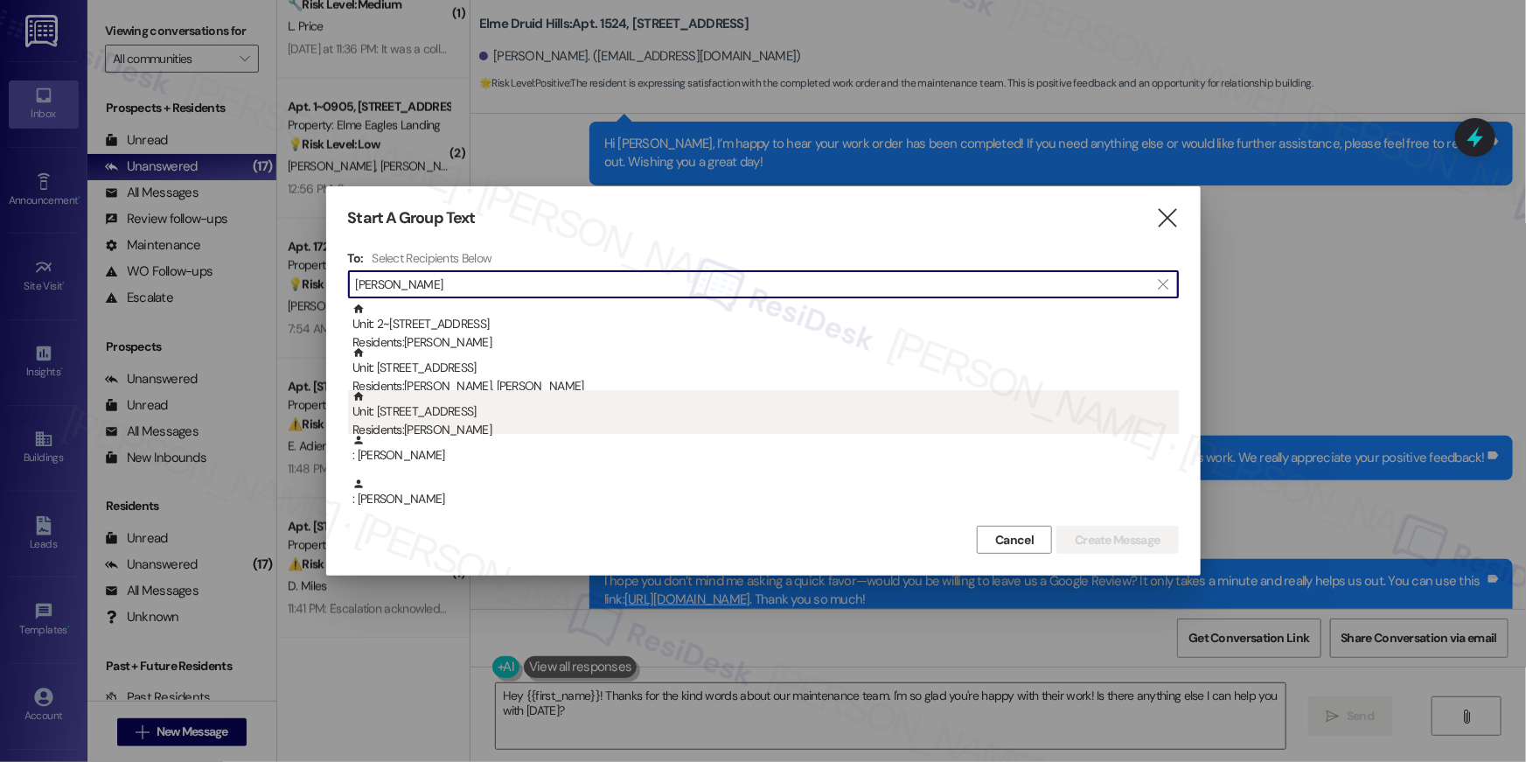
type input "jordon"
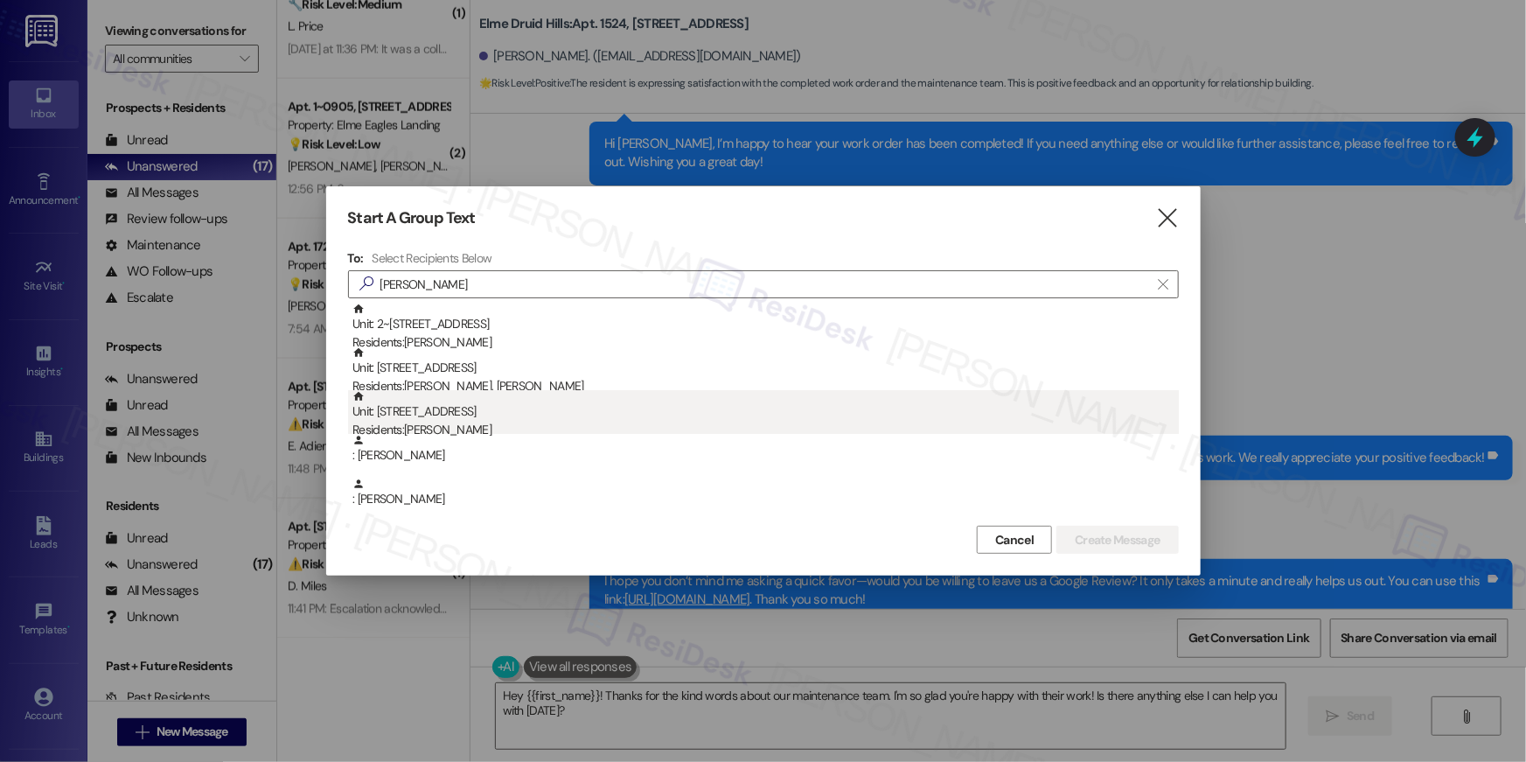
click at [541, 410] on div "Unit: 436 - 2696 N Druid Hills Rd Residents: Jordon Coughlin" at bounding box center [765, 415] width 826 height 50
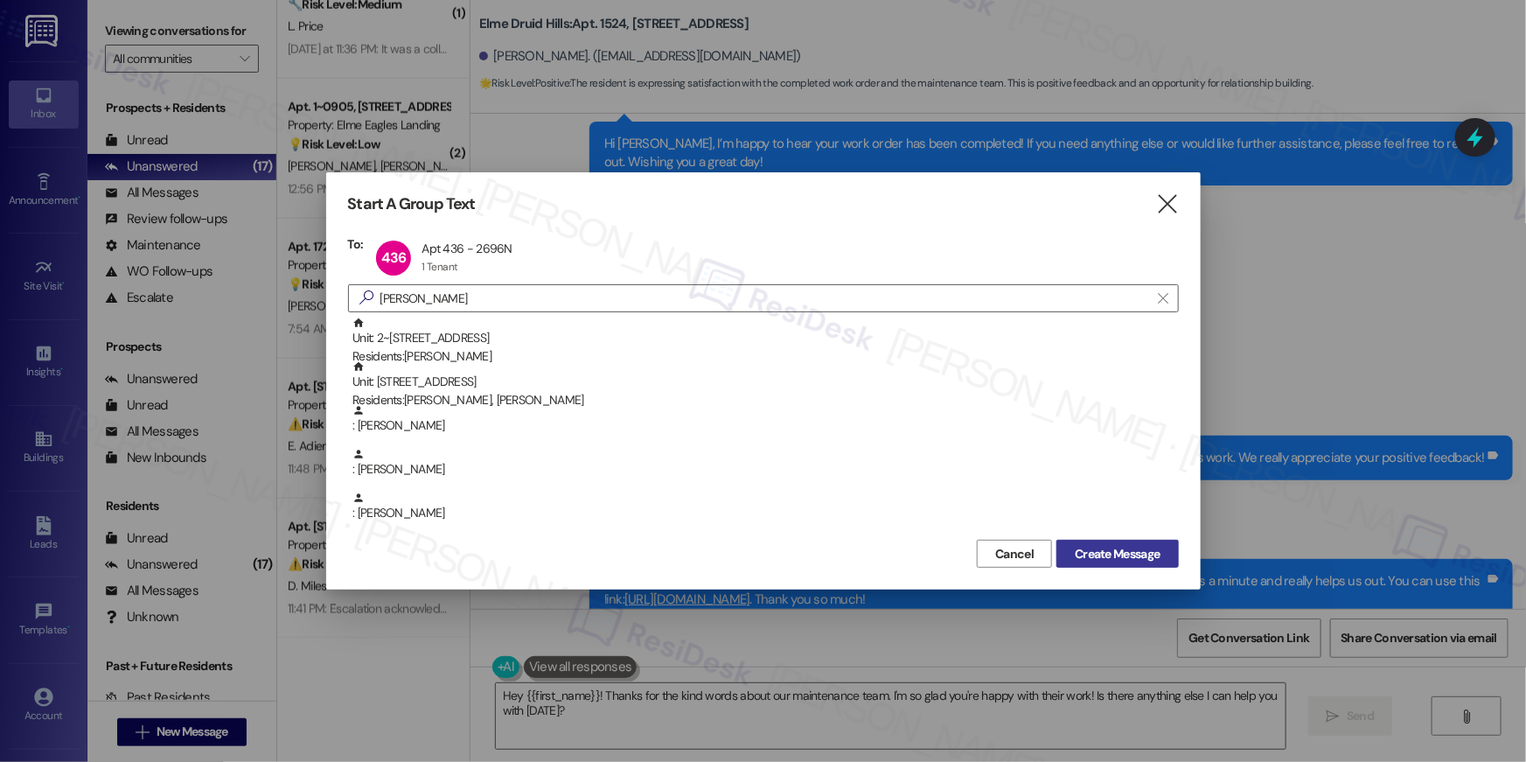
click at [1142, 548] on span "Create Message" at bounding box center [1117, 554] width 85 height 18
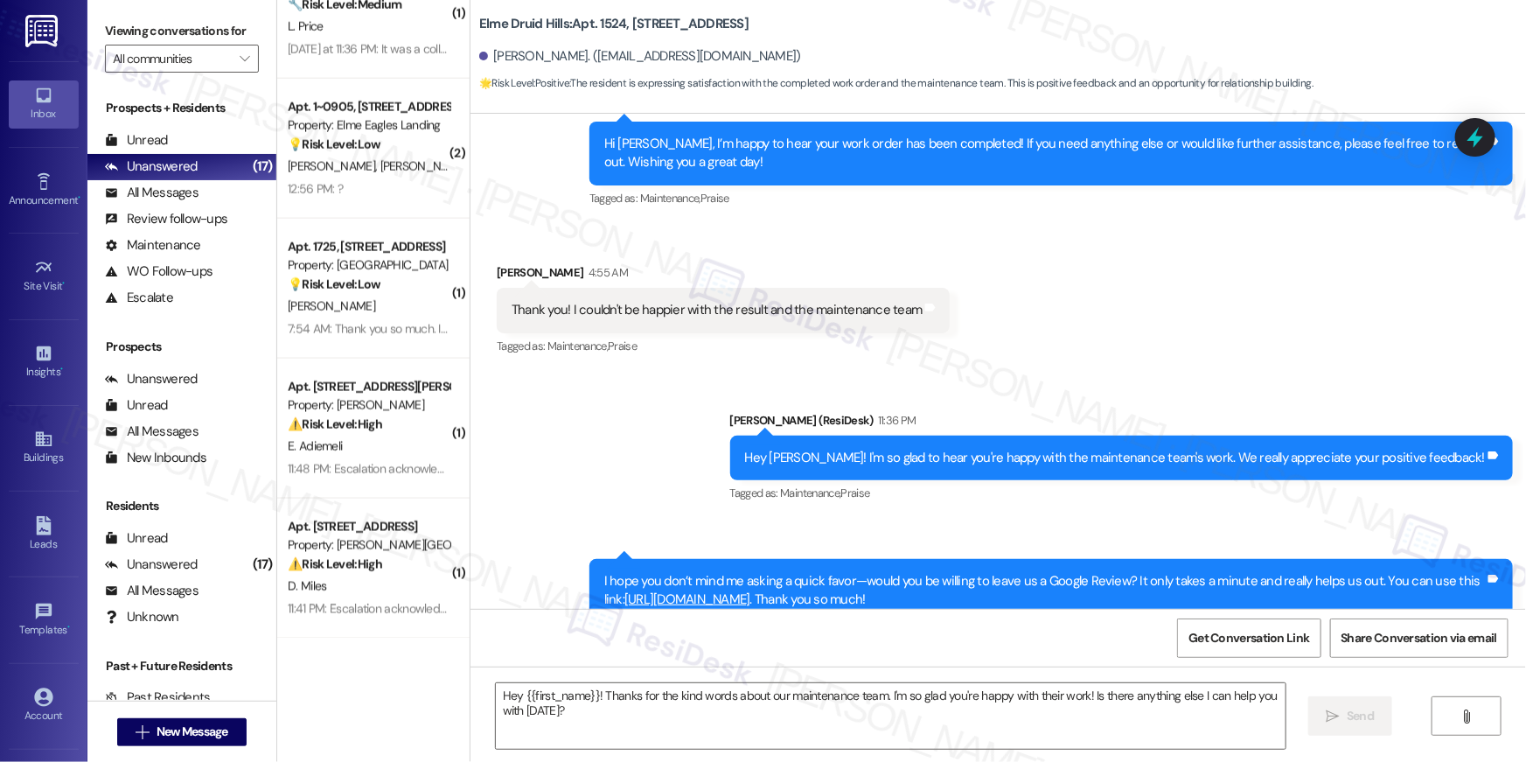
type textarea "Fetching suggested responses. Please feel free to read through the conversation…"
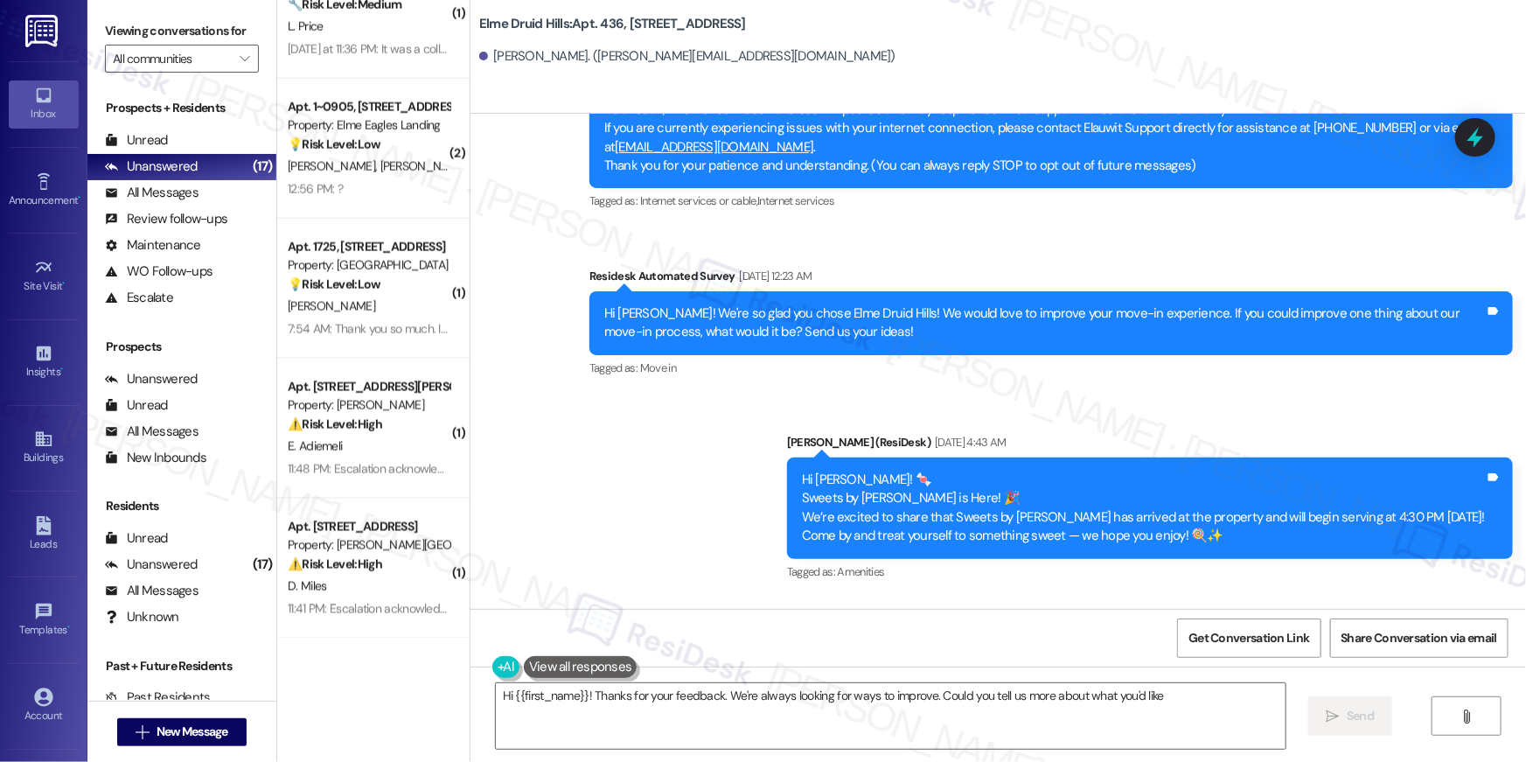
scroll to position [70, 0]
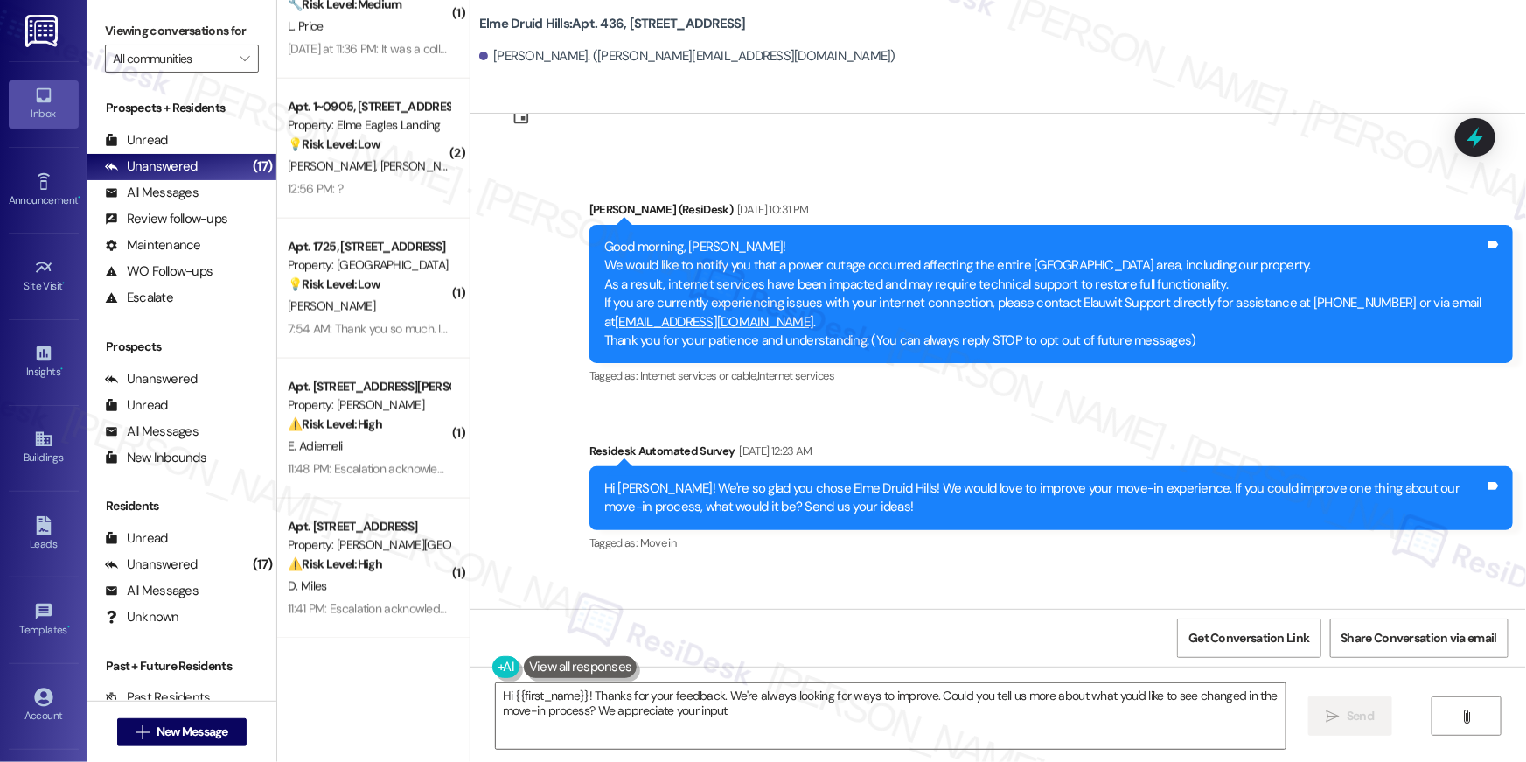
type textarea "Hi {{first_name}}! Thanks for your feedback. We're always looking for ways to i…"
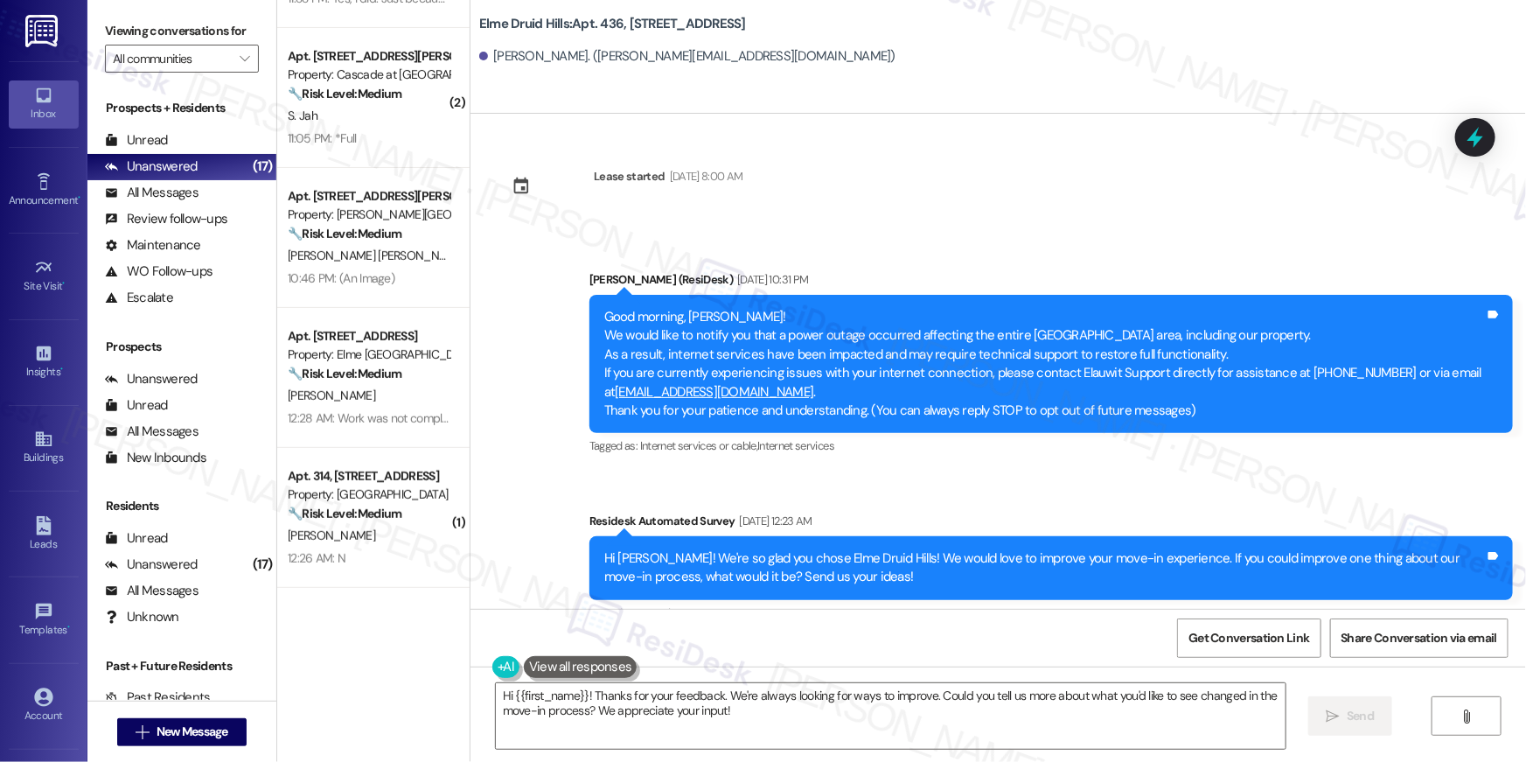
scroll to position [0, 0]
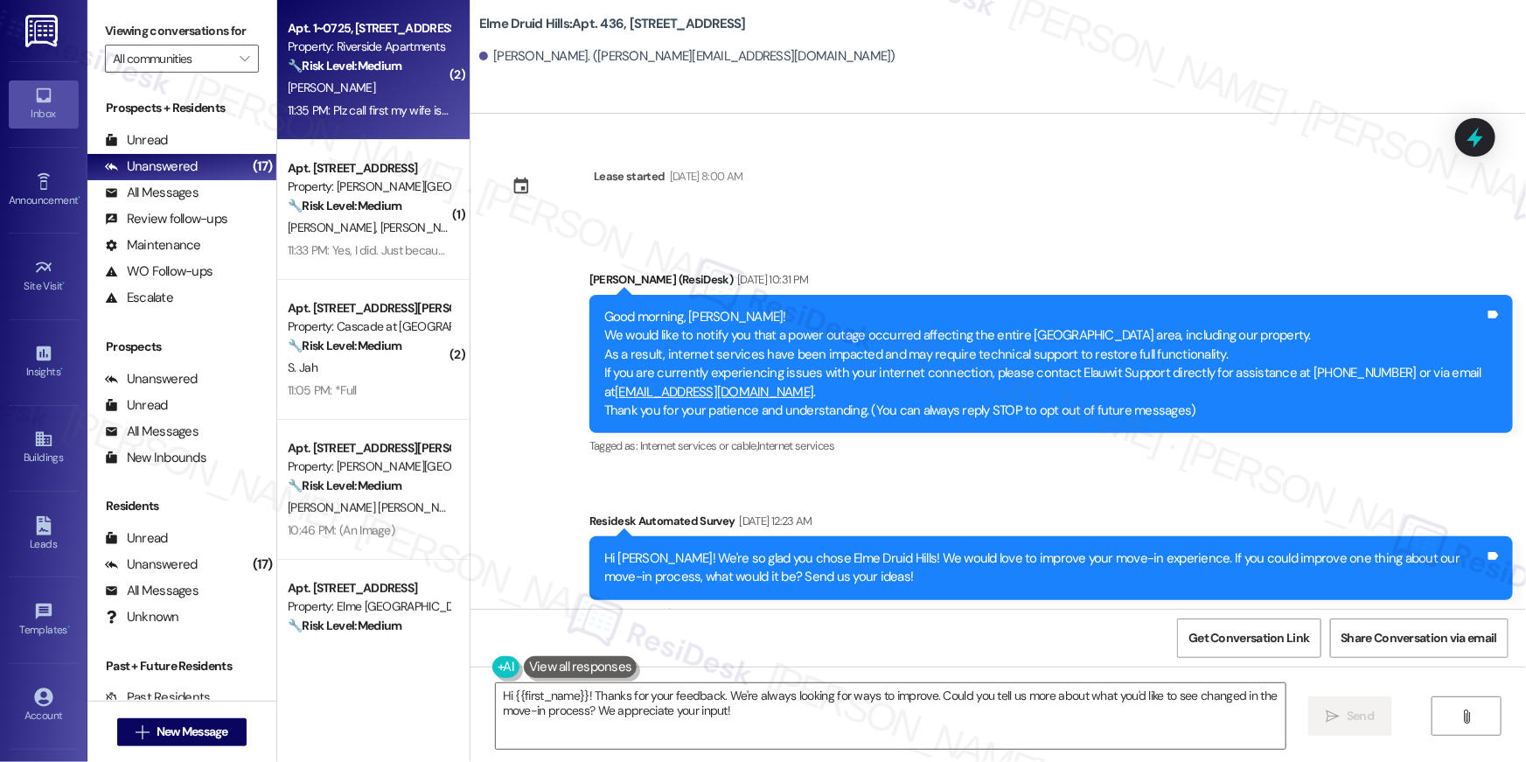
click at [375, 96] on div "[PERSON_NAME]" at bounding box center [368, 88] width 165 height 22
type textarea "Fetching suggested responses. Please feel free to read through the conversation…"
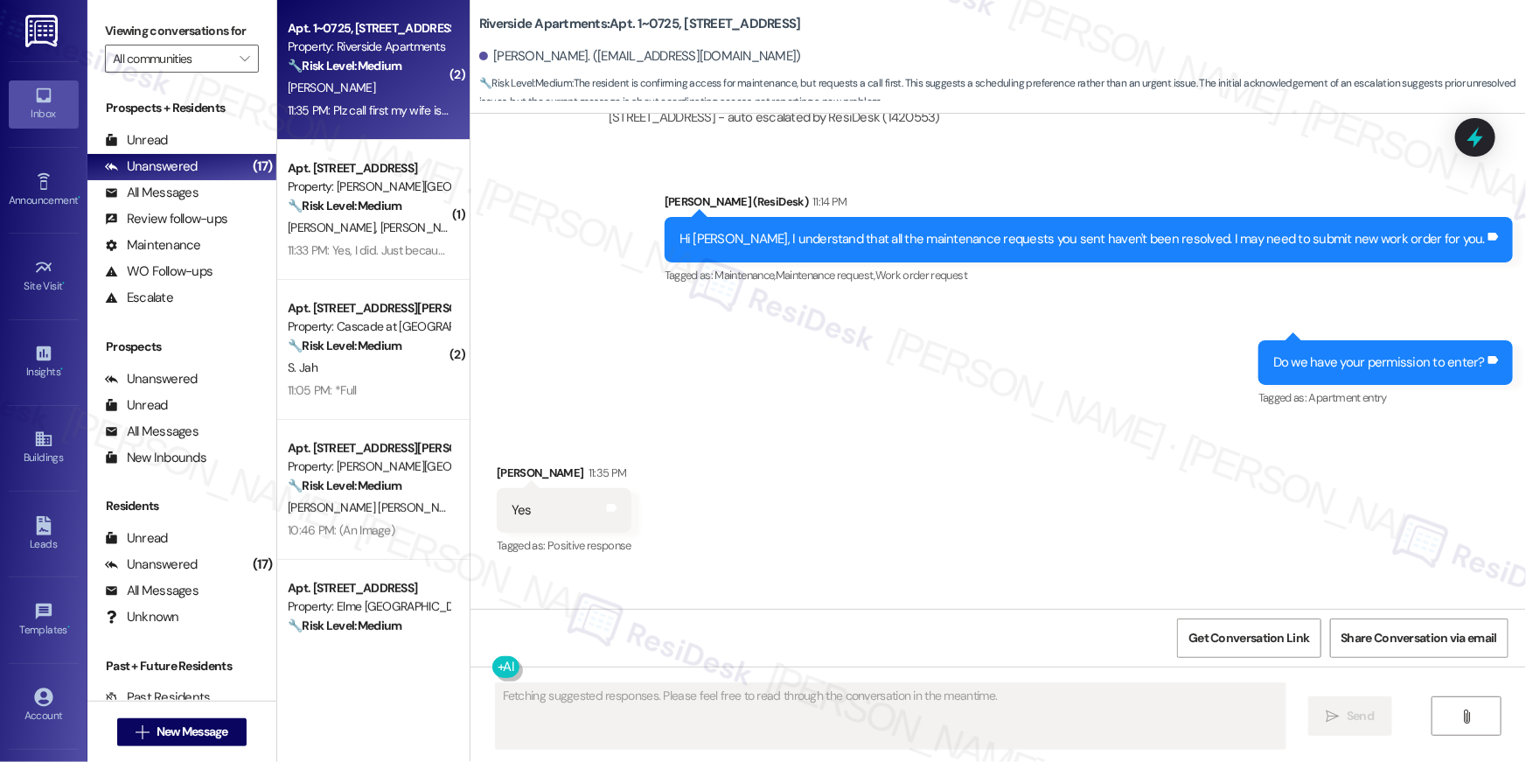
scroll to position [5705, 0]
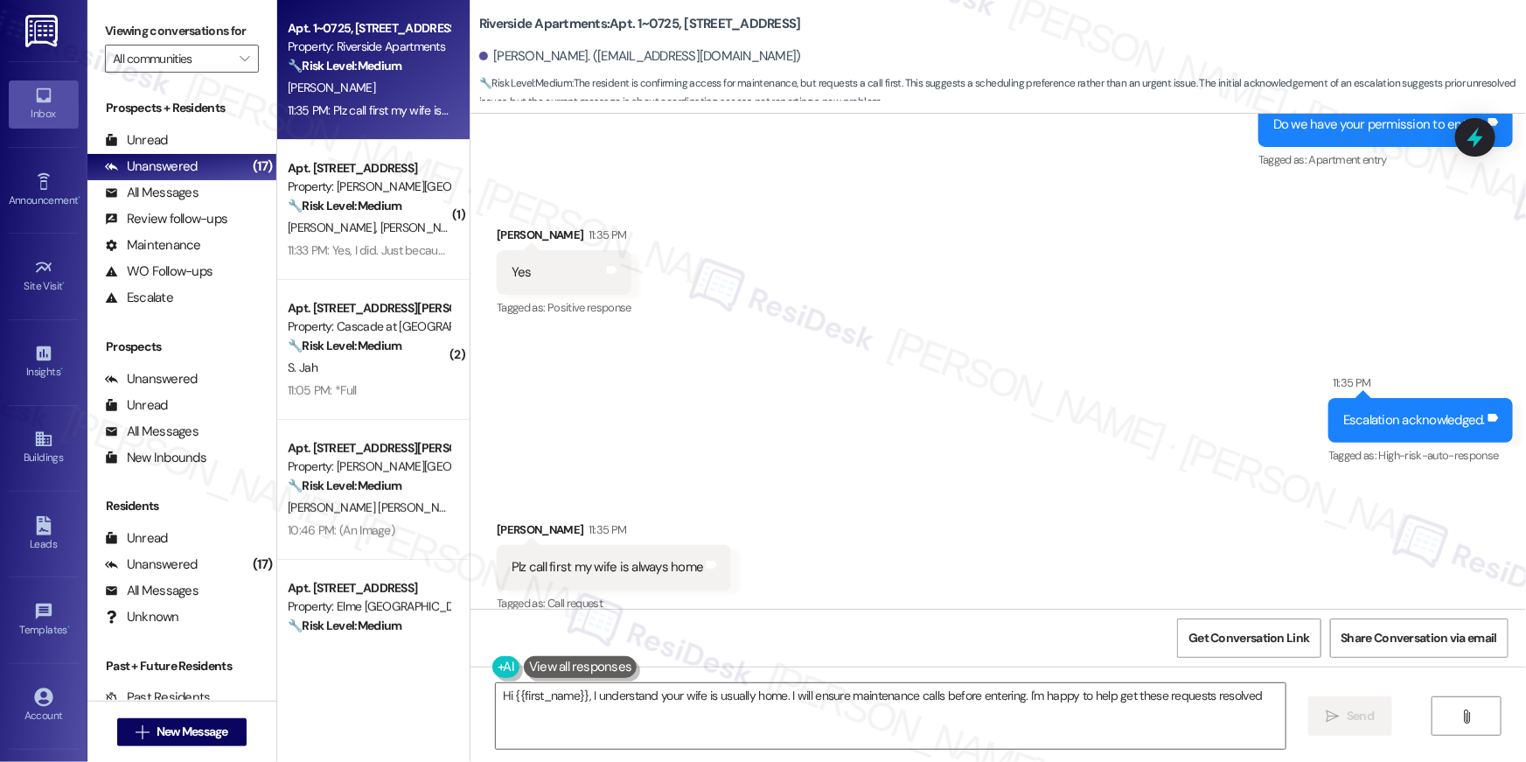
type textarea "Hi {{first_name}}, I understand your wife is usually home. I will ensure mainte…"
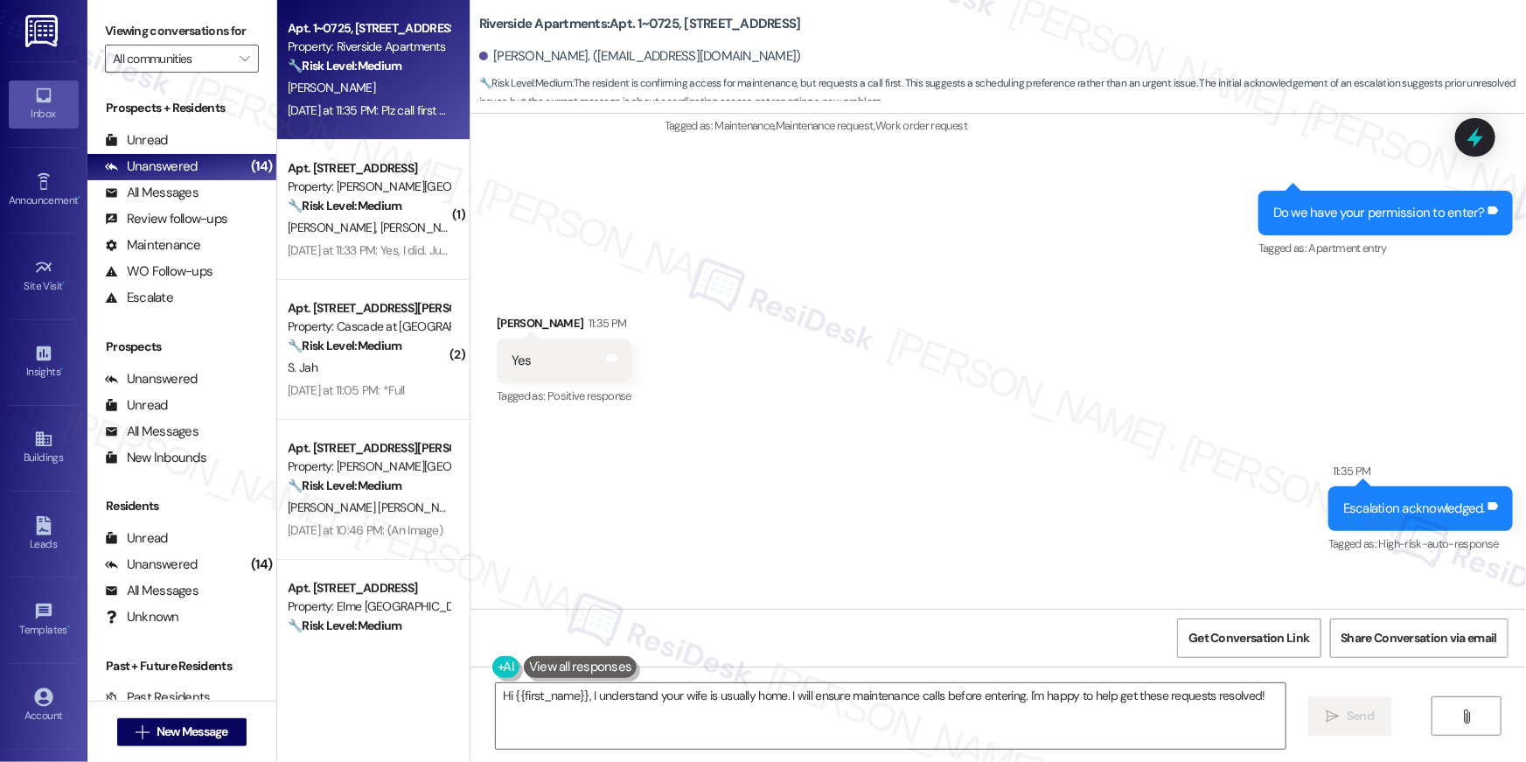
scroll to position [5744, 0]
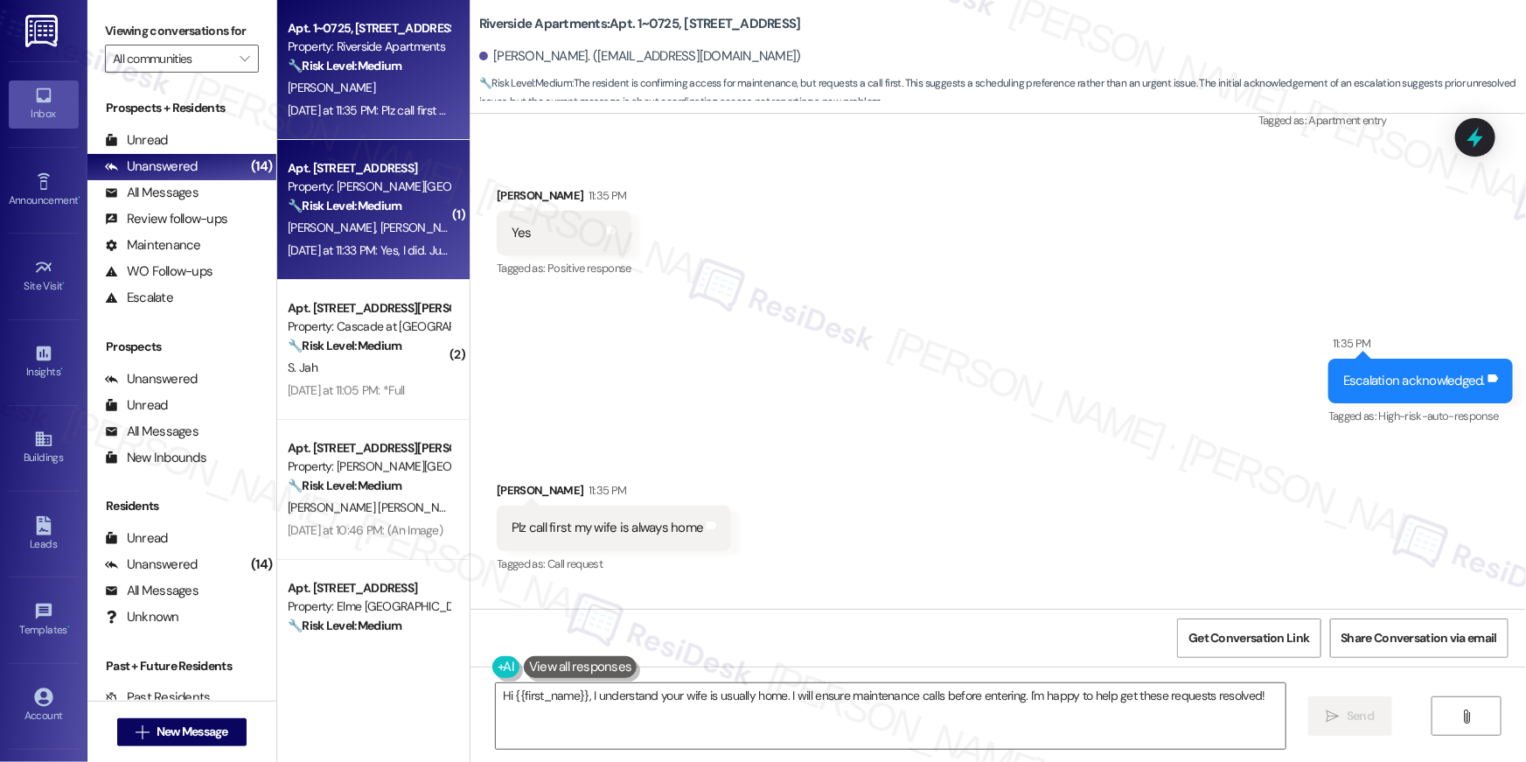
click at [347, 187] on div "Property: [PERSON_NAME][GEOGRAPHIC_DATA]" at bounding box center [369, 186] width 162 height 18
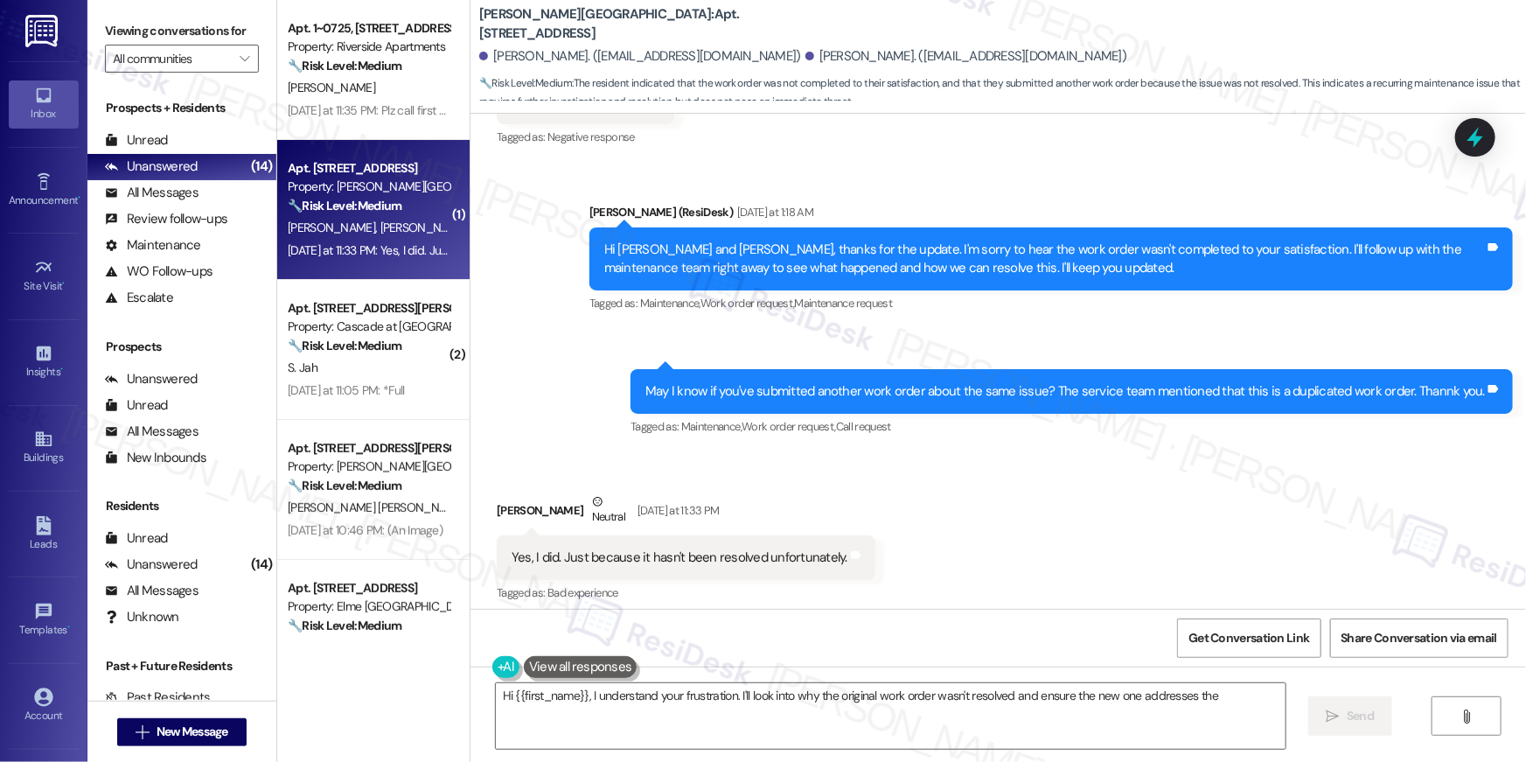
scroll to position [556, 0]
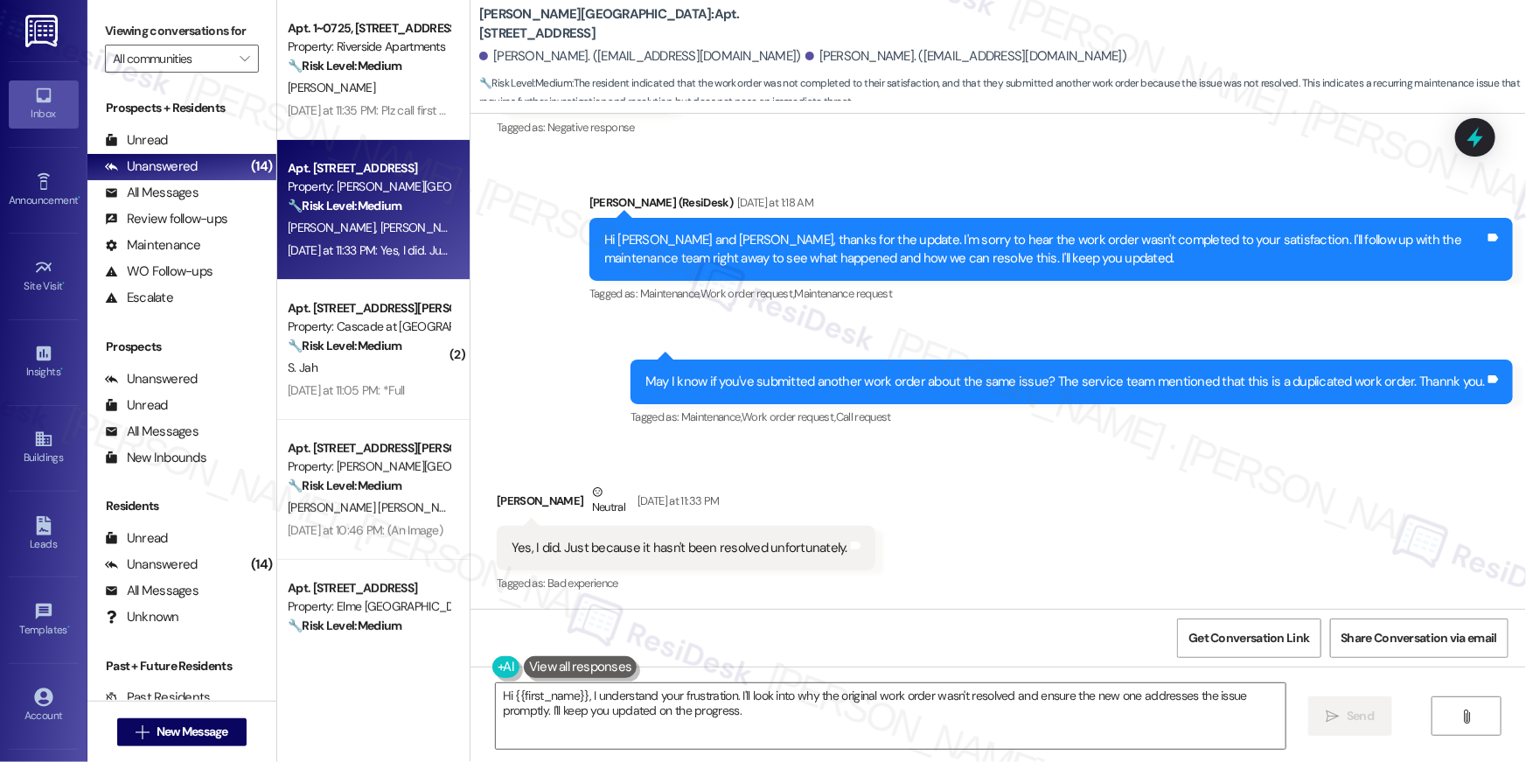
click at [977, 509] on div "Received via SMS Danny Espinoza Neutral Yesterday at 11:33 PM Yes, I did. Just …" at bounding box center [997, 526] width 1055 height 166
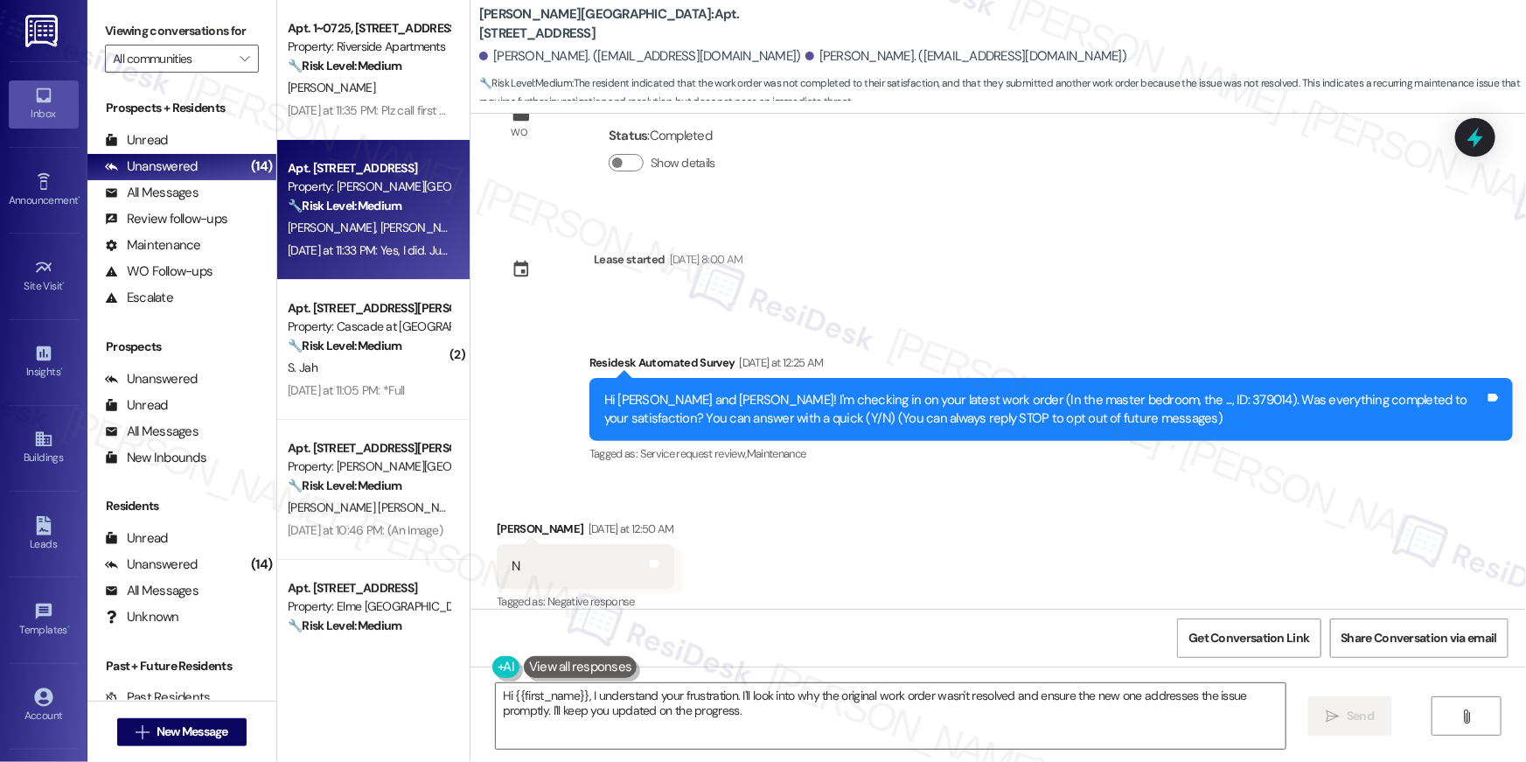
scroll to position [0, 0]
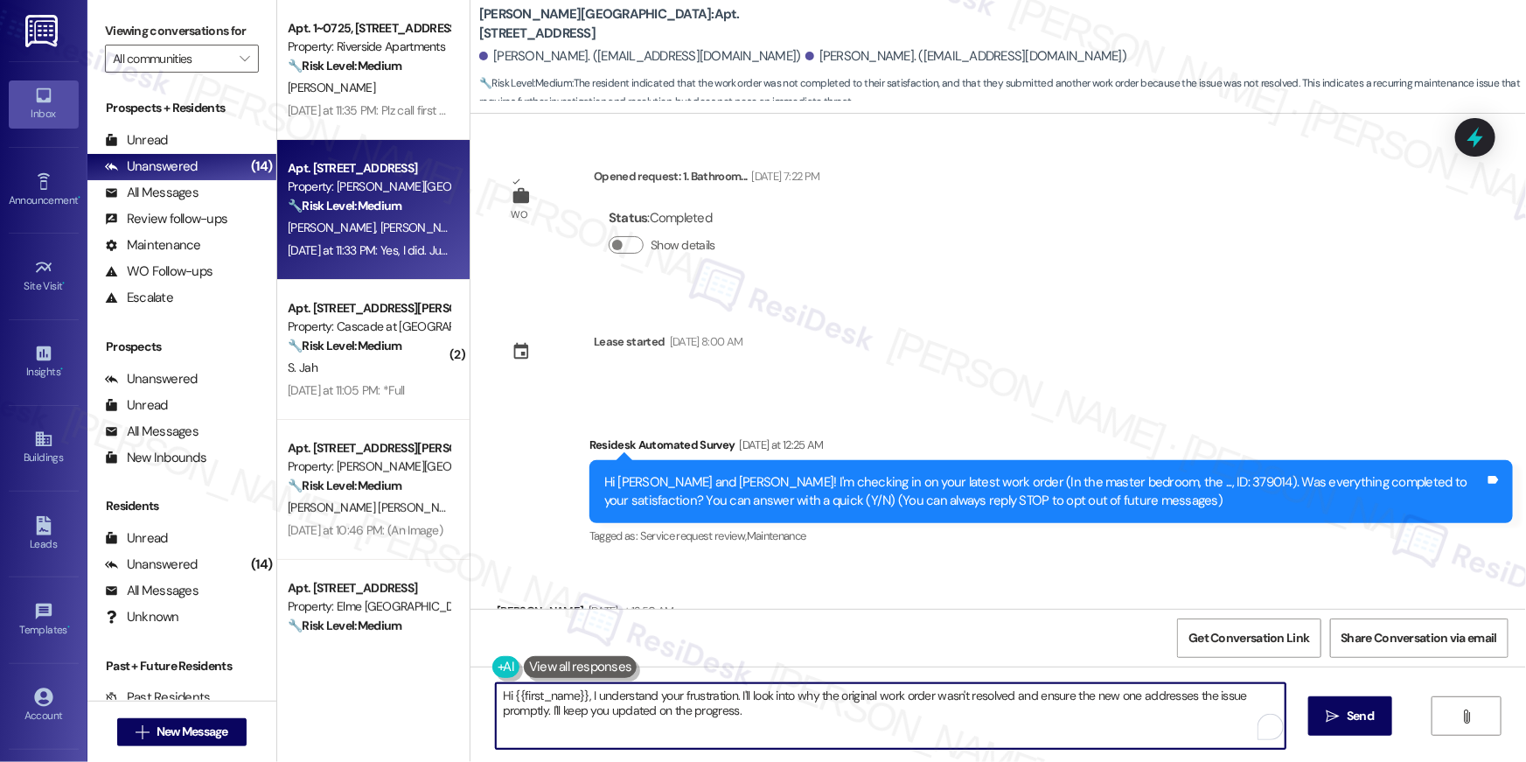
click at [762, 729] on textarea "Hi {{first_name}}, I understand your frustration. I'll look into why the origin…" at bounding box center [891, 716] width 790 height 66
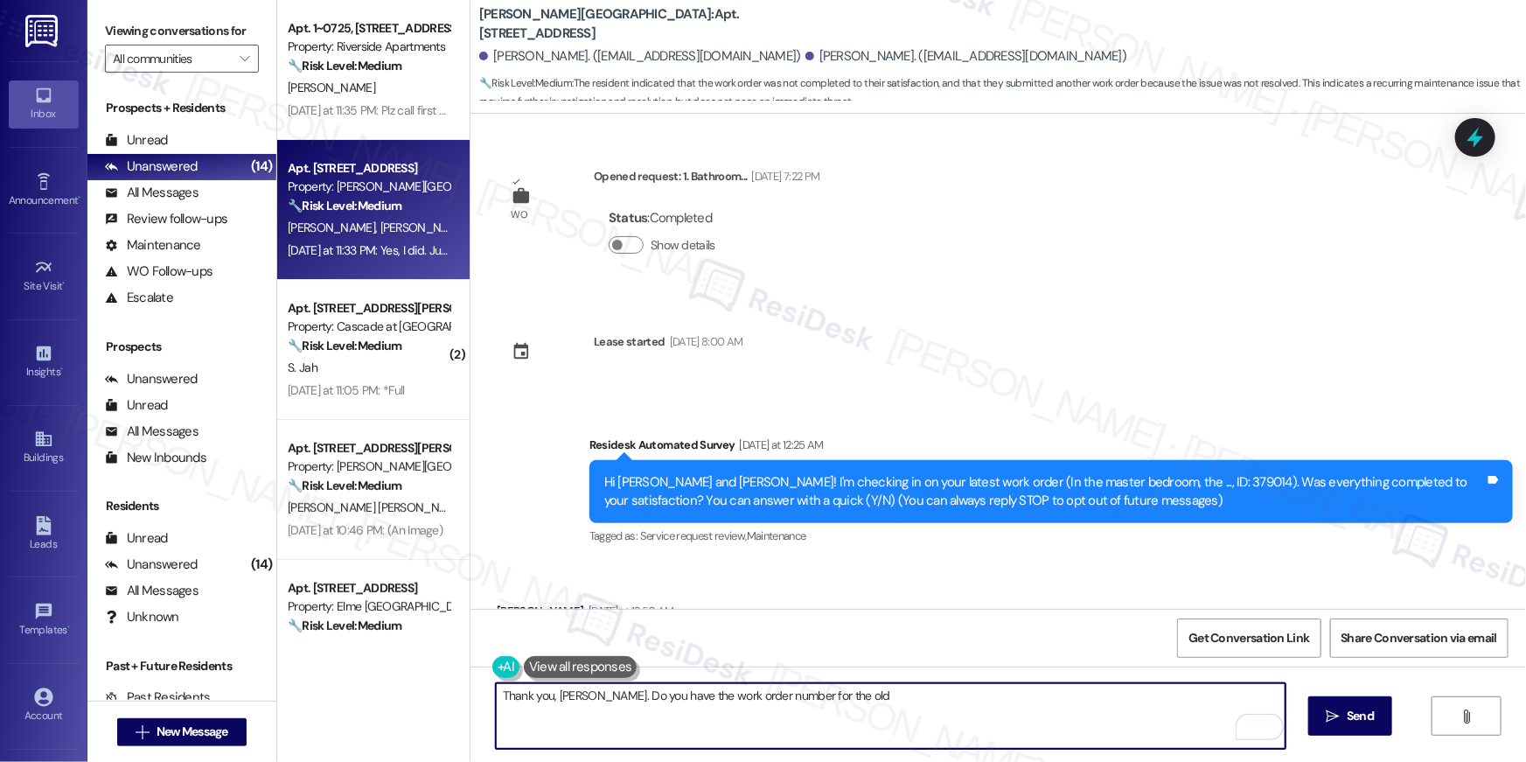
scroll to position [557, 0]
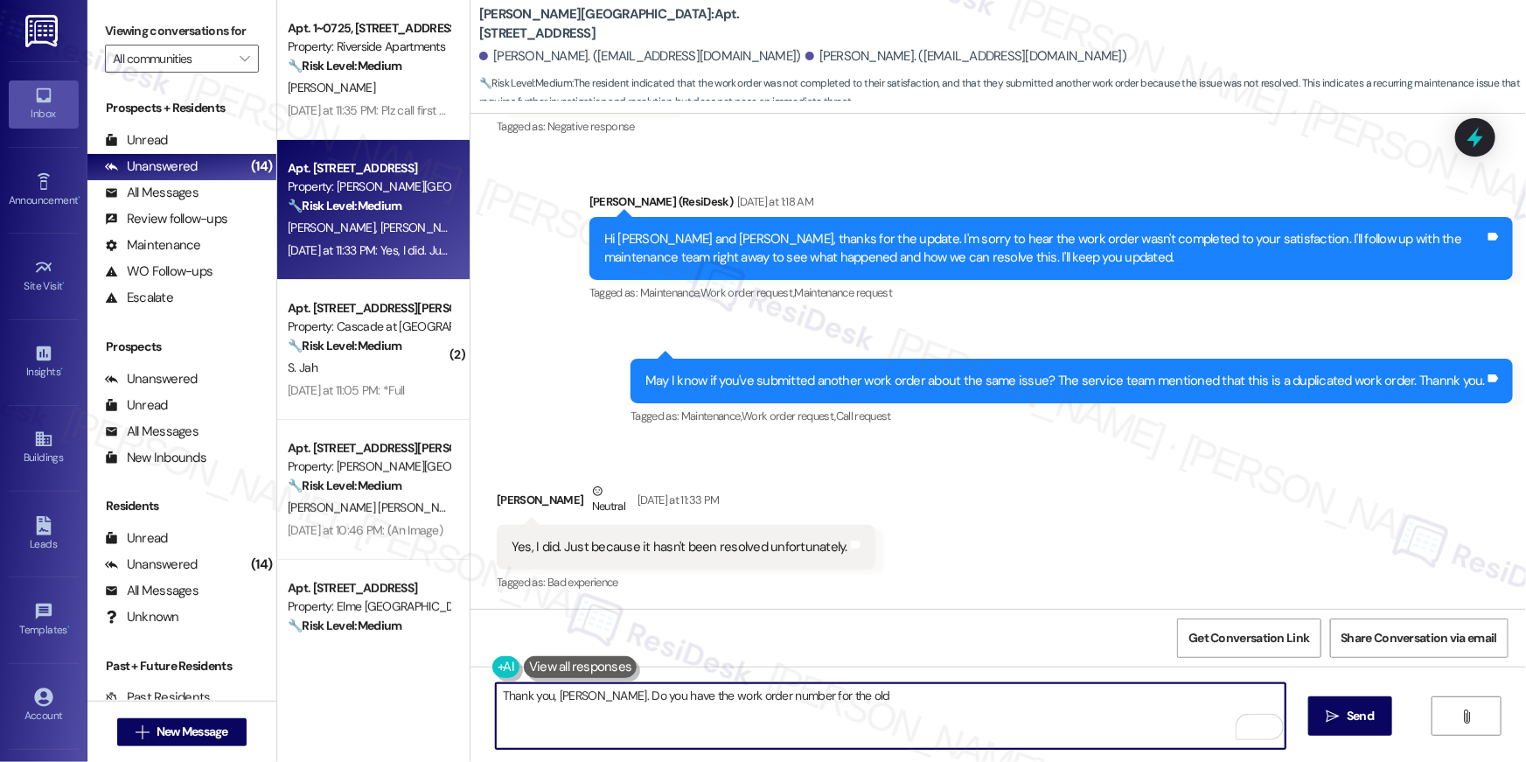
click at [902, 501] on div "Received via SMS Danny Espinoza Neutral Yesterday at 11:33 PM Yes, I did. Just …" at bounding box center [997, 525] width 1055 height 166
click at [895, 706] on textarea "Thank you, Danny. Do you have the work order number for the old" at bounding box center [891, 716] width 790 height 66
click at [812, 695] on textarea "Thank you, Danny. Do you have the work order number for the old" at bounding box center [891, 716] width 790 height 66
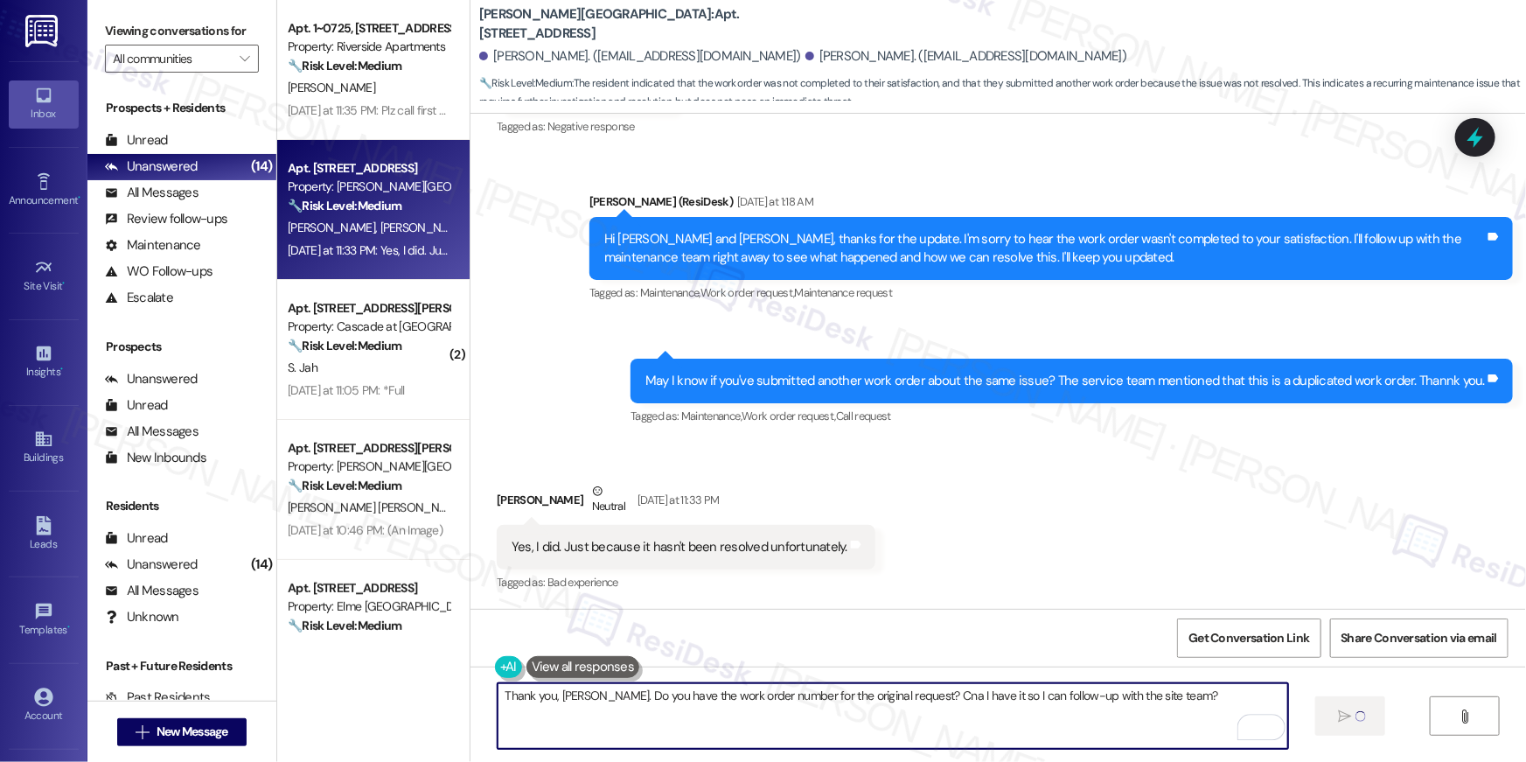
type textarea "Thank you, Danny. Do you have the work order number for the original request? C…"
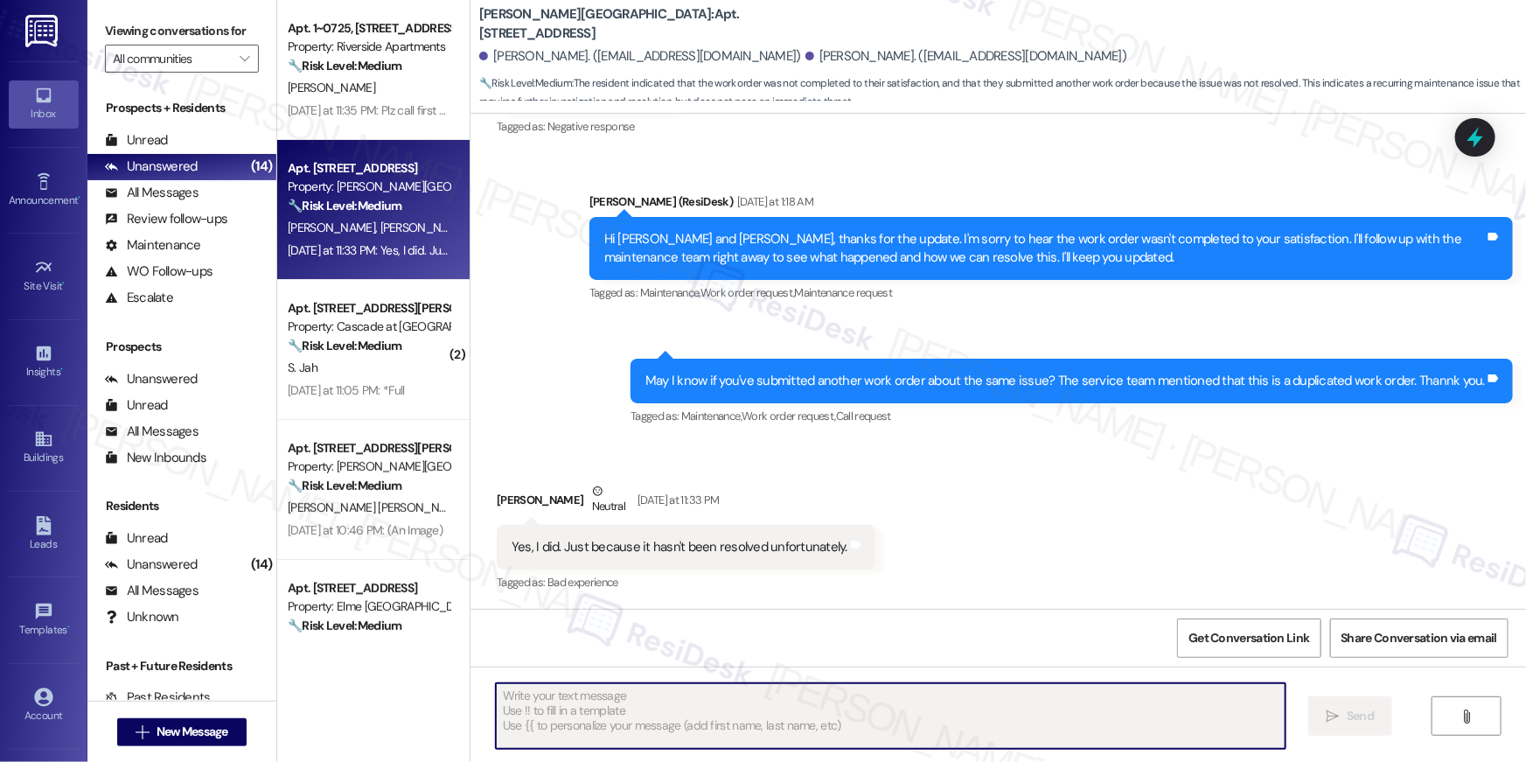
scroll to position [556, 0]
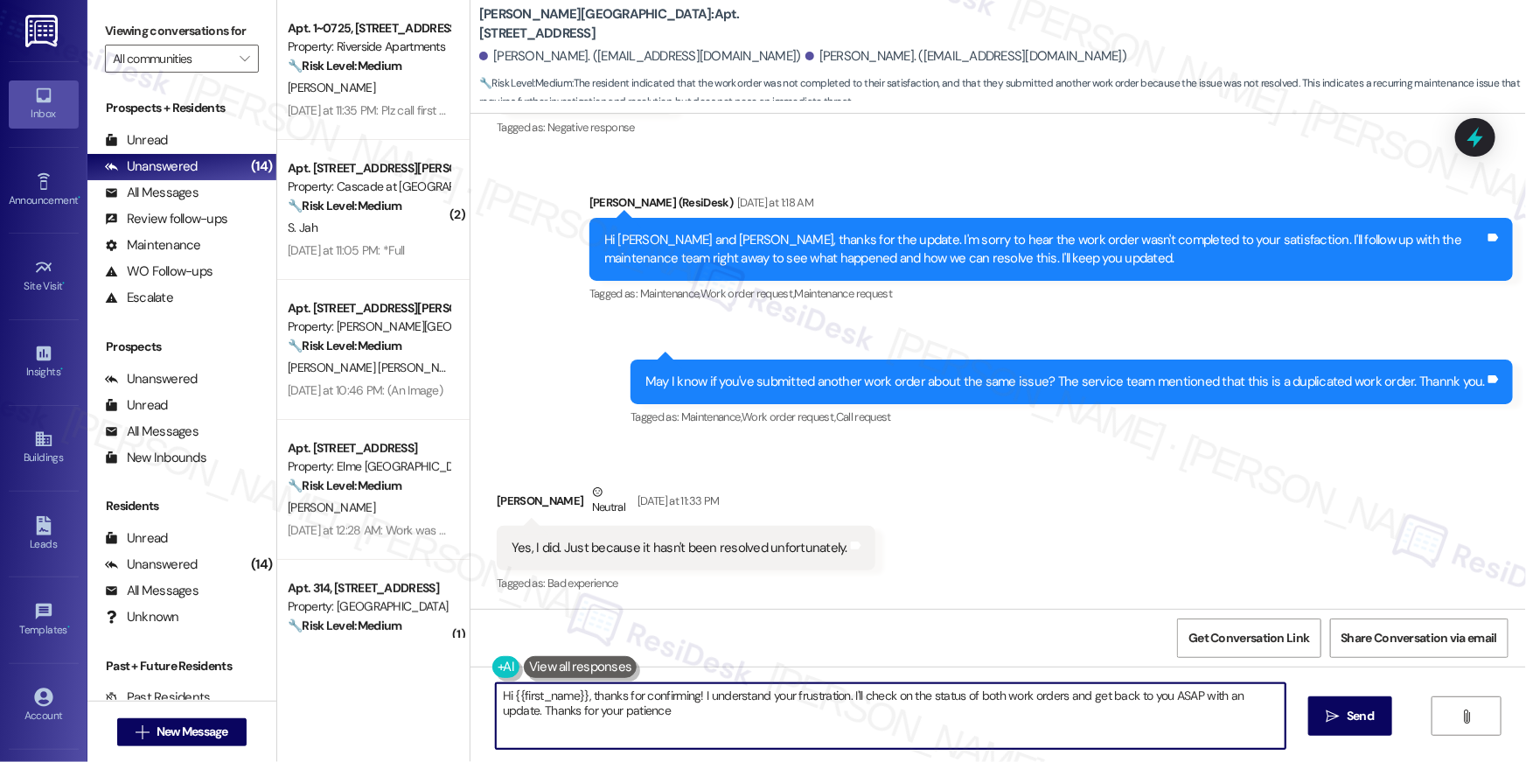
type textarea "Hi {{first_name}}, thanks for confirming! I understand your frustration. I'll c…"
click at [900, 614] on div "Get Conversation Link Share Conversation via email" at bounding box center [997, 638] width 1055 height 58
click at [840, 737] on textarea "Hi {{first_name}}, thanks for confirming! I understand your frustration. I'll c…" at bounding box center [891, 716] width 790 height 66
click at [850, 730] on textarea "Hi {{first_name}}, thanks for confirming! I understand your frustration. I'll c…" at bounding box center [891, 716] width 790 height 66
click at [924, 724] on textarea "Hi {{first_name}}, thanks for confirming! I understand your frustration. I'll c…" at bounding box center [891, 716] width 790 height 66
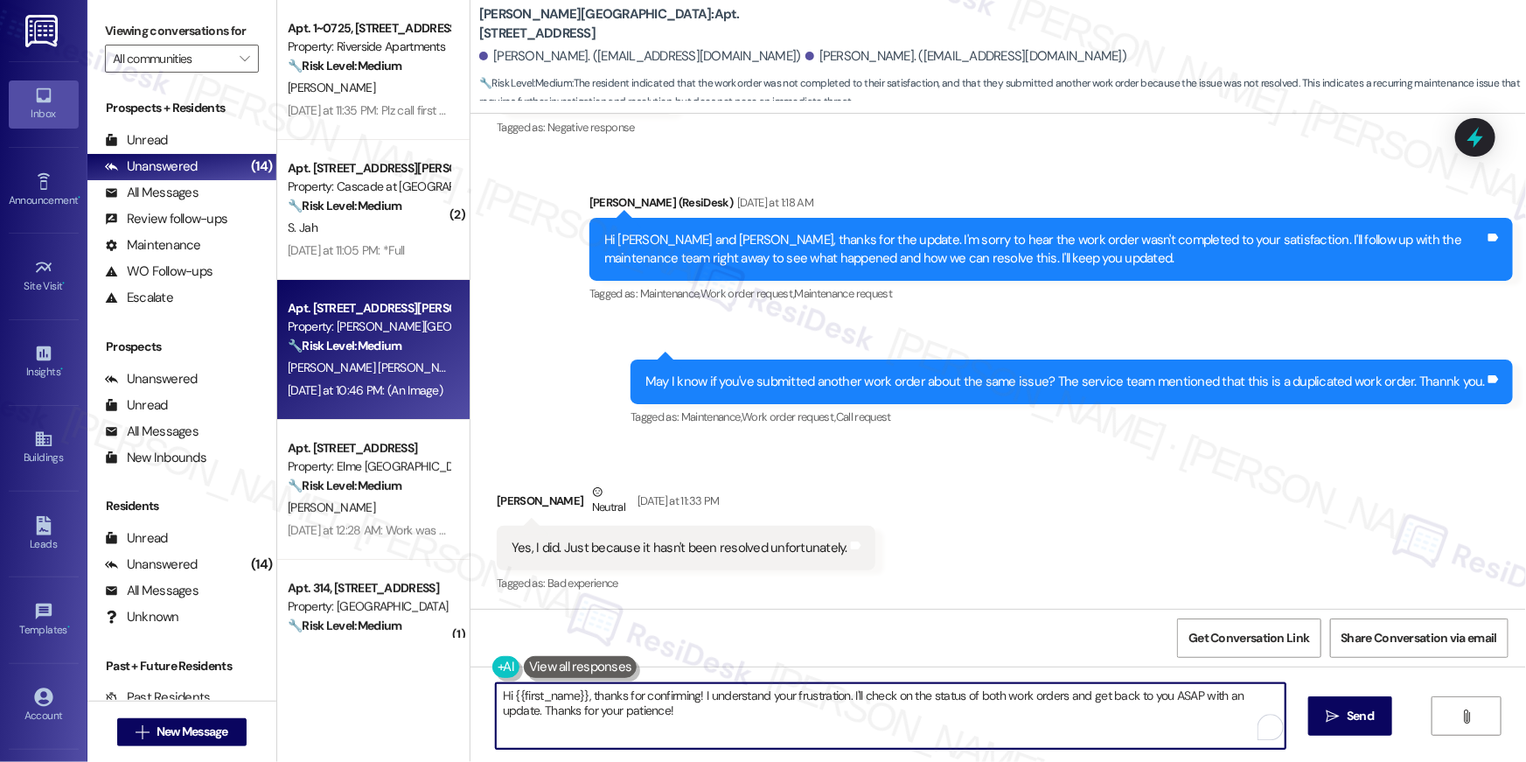
scroll to position [678, 0]
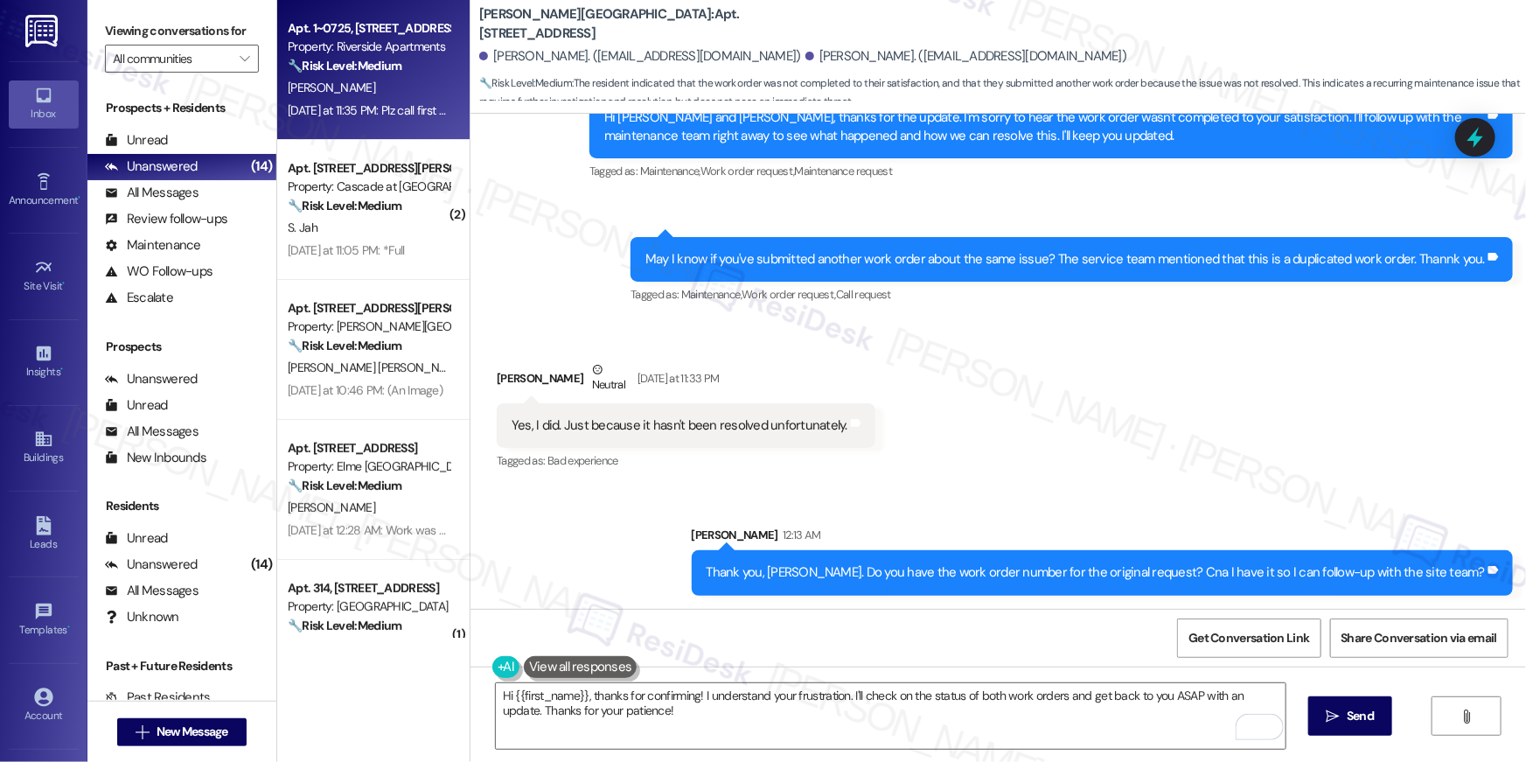
click at [386, 118] on div "Yesterday at 11:35 PM: Plz call first my wife is always home Yesterday at 11:35…" at bounding box center [368, 111] width 165 height 22
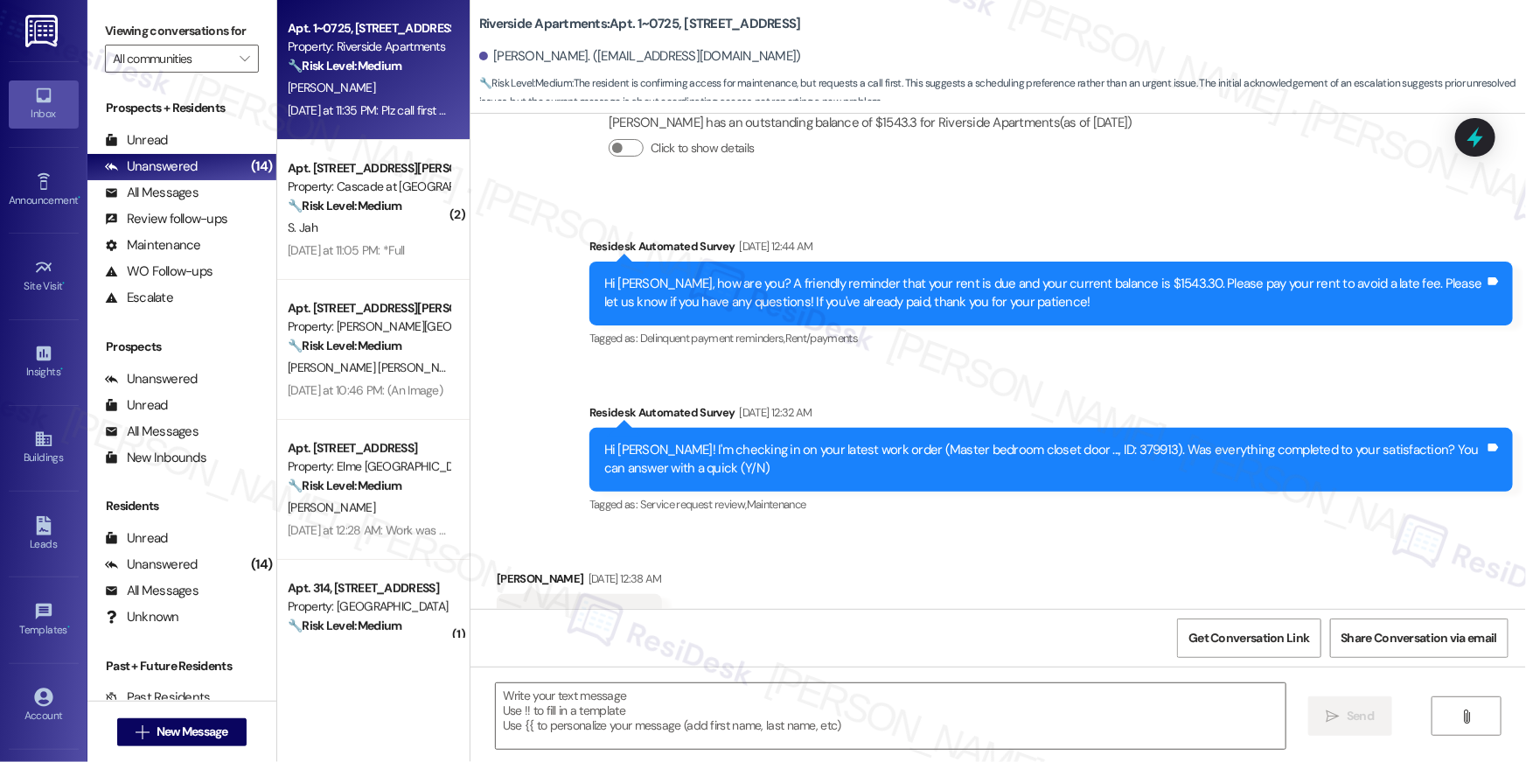
type textarea "Fetching suggested responses. Please feel free to read through the conversation…"
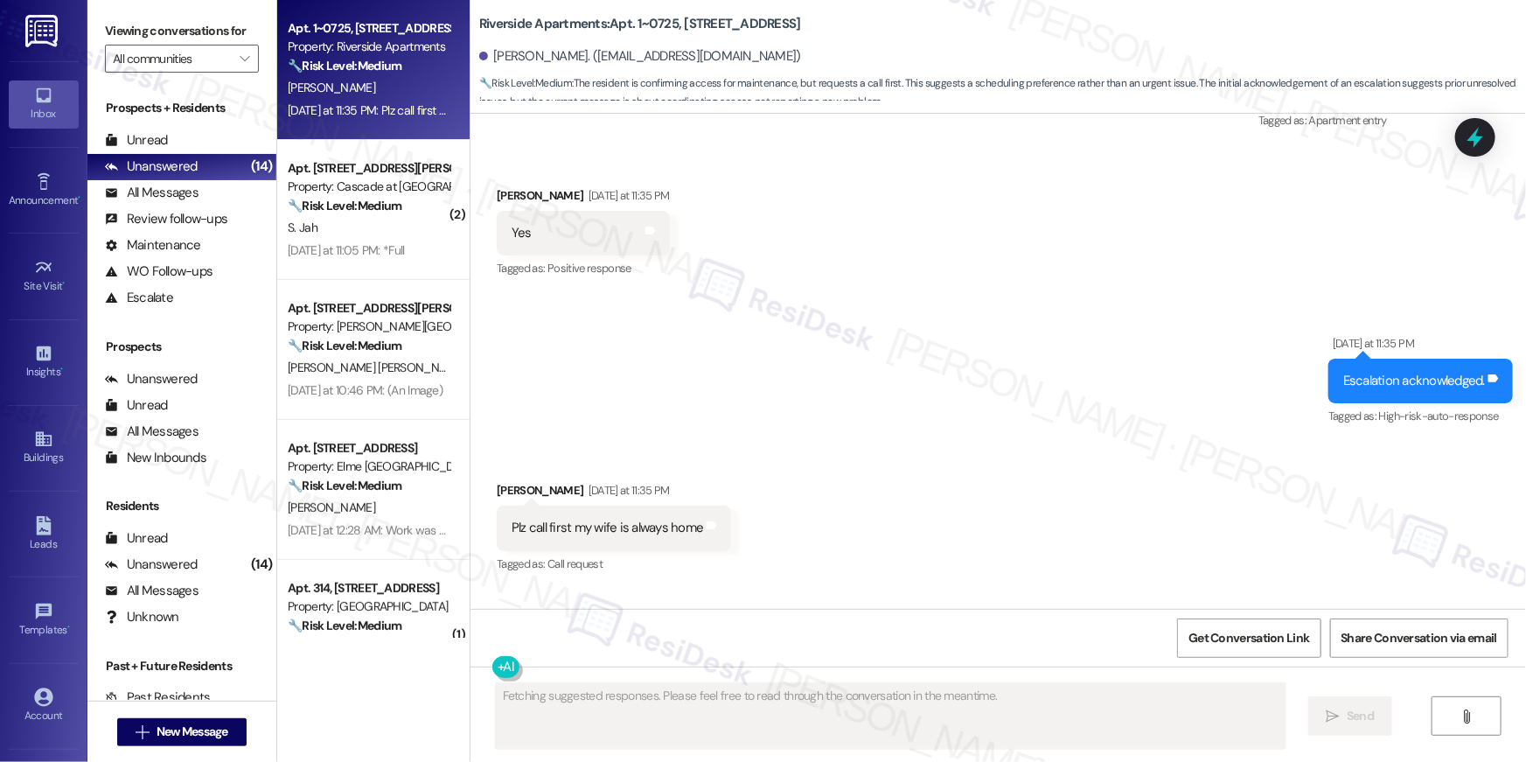
scroll to position [5921, 0]
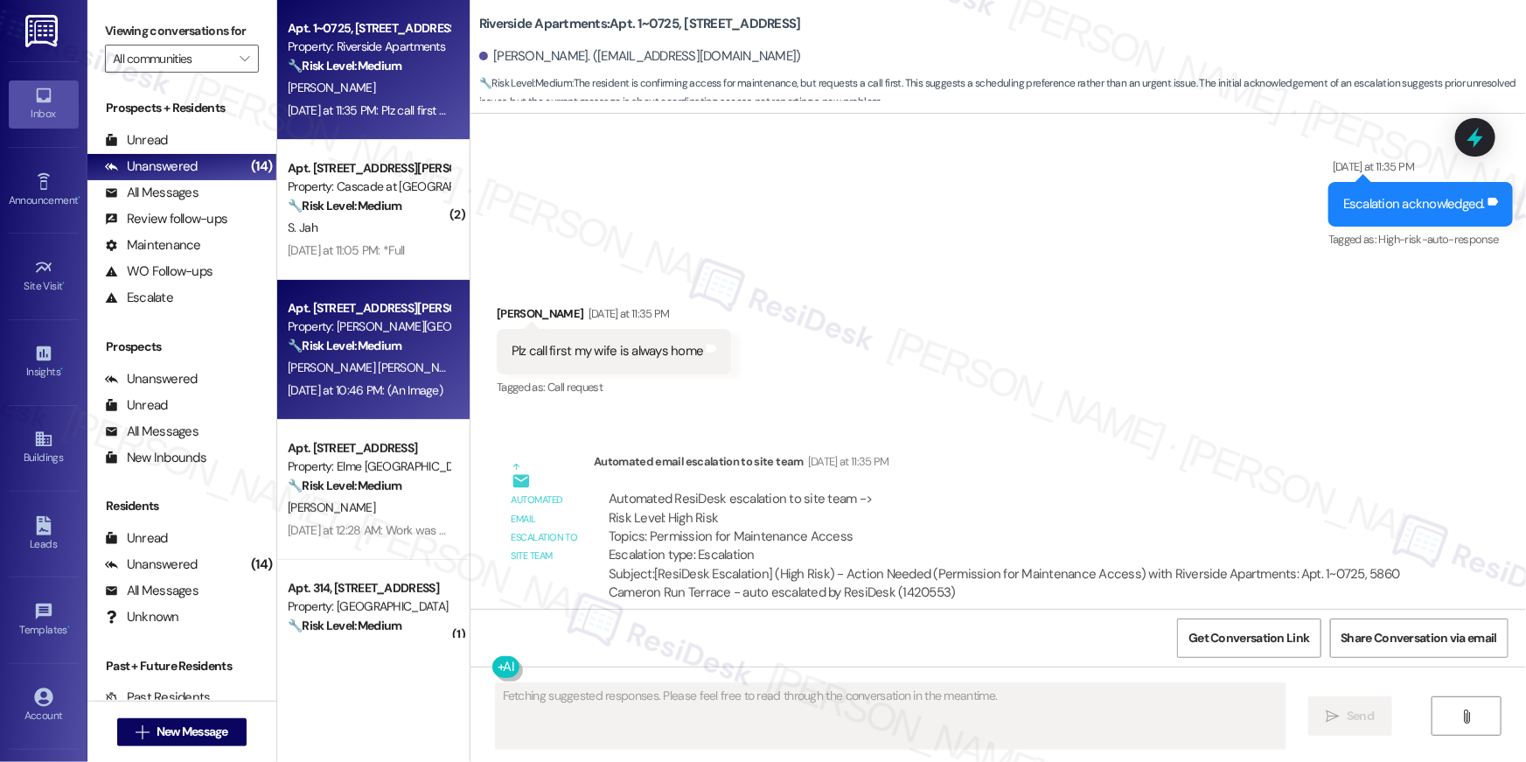
click at [386, 282] on div "Apt. 108E, 180 Watkins Station Circle Property: Elme Watkins Mill 🔧 Risk Level:…" at bounding box center [373, 350] width 192 height 140
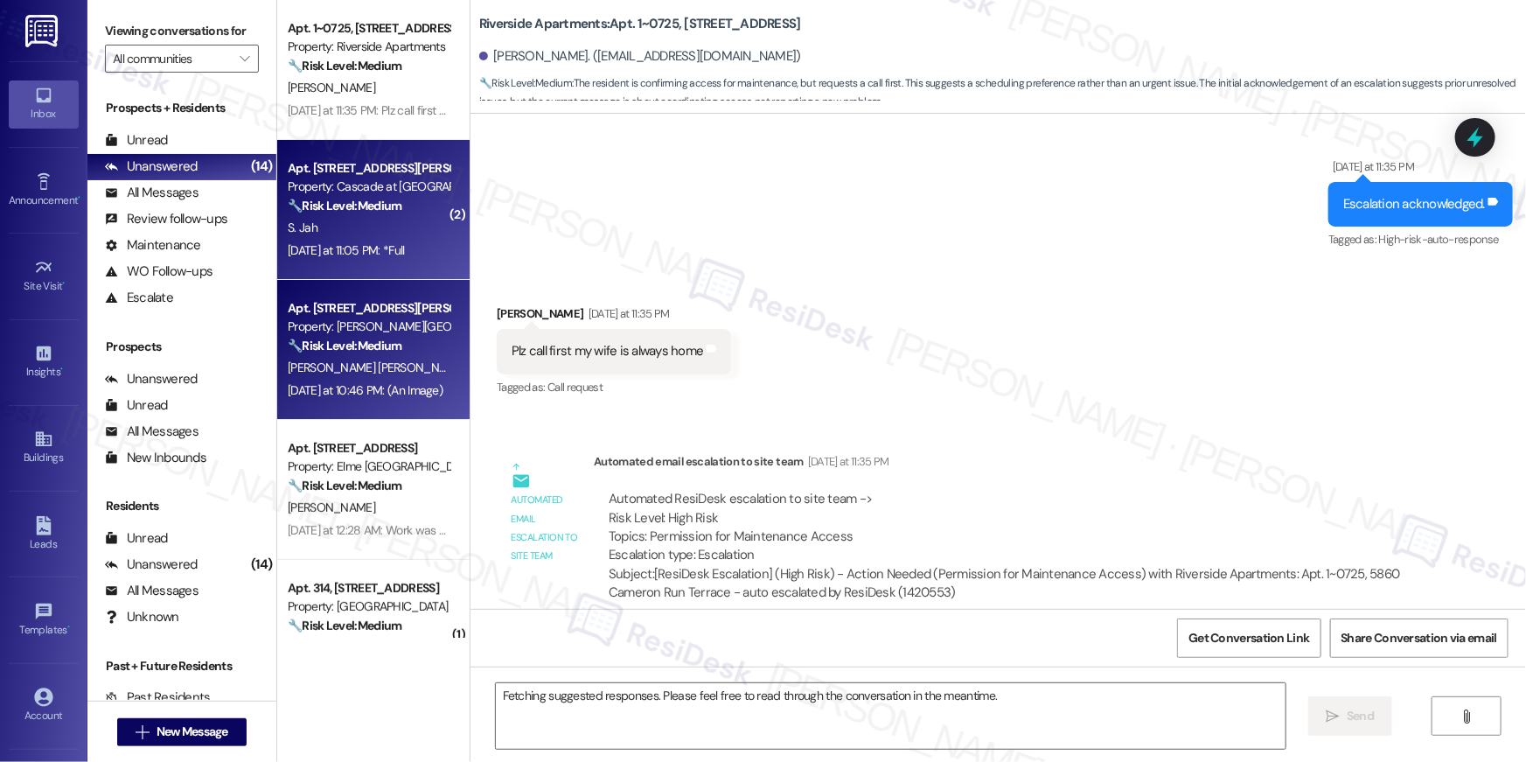
click at [384, 251] on div "Yesterday at 11:05 PM: *Full Yesterday at 11:05 PM: *Full" at bounding box center [346, 250] width 117 height 16
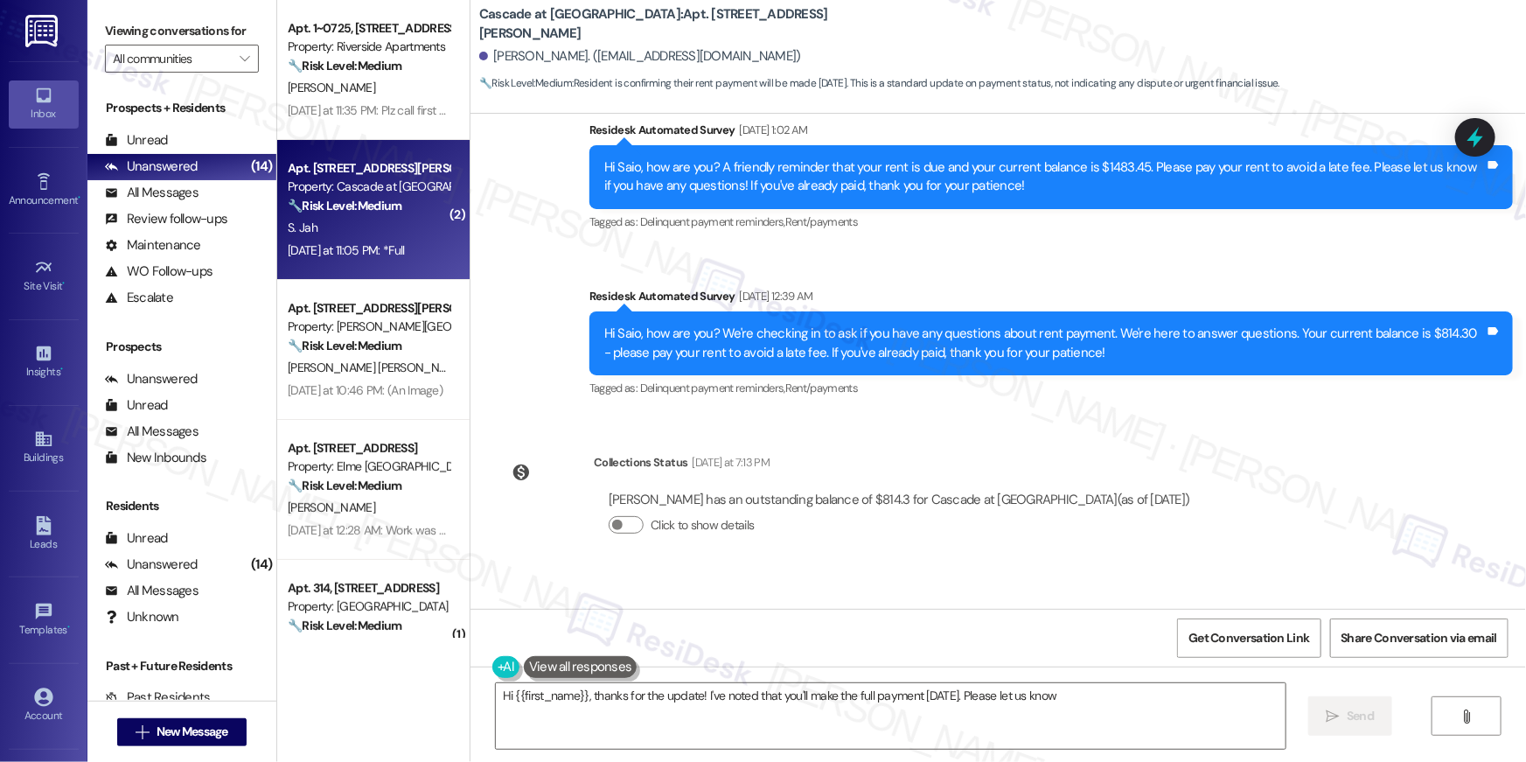
scroll to position [2818, 0]
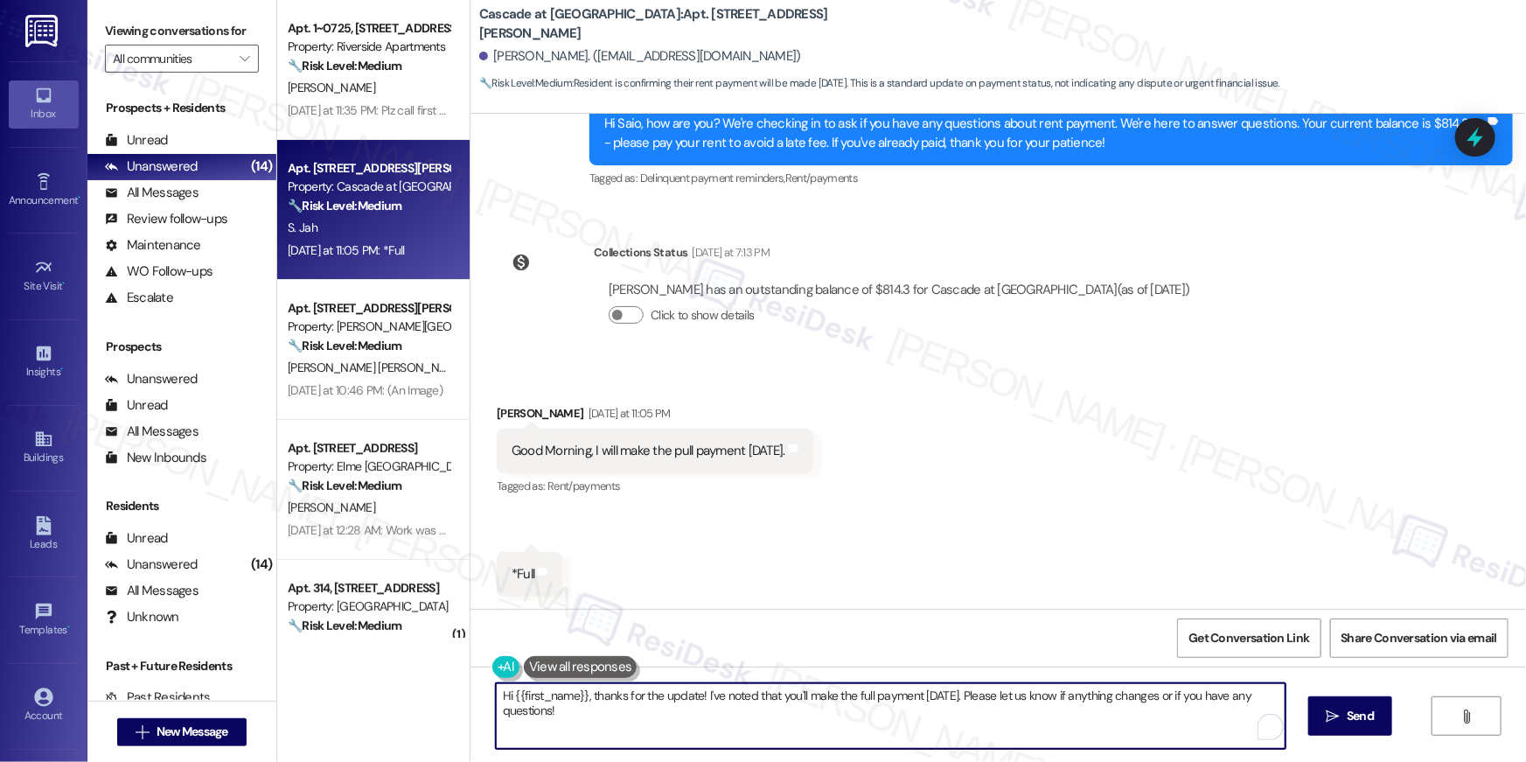
click at [776, 717] on textarea "Hi {{first_name}}, thanks for the update! I've noted that you'll make the full …" at bounding box center [891, 716] width 790 height 66
drag, startPoint x: 698, startPoint y: 695, endPoint x: 956, endPoint y: 696, distance: 257.9
click at [956, 697] on textarea "Hi {{first_name}}, thanks for the update! I've noted that you'll make the full …" at bounding box center [891, 716] width 790 height 66
type textarea "Hi {{first_name}}, thanks for the update! Please let us know if anything change…"
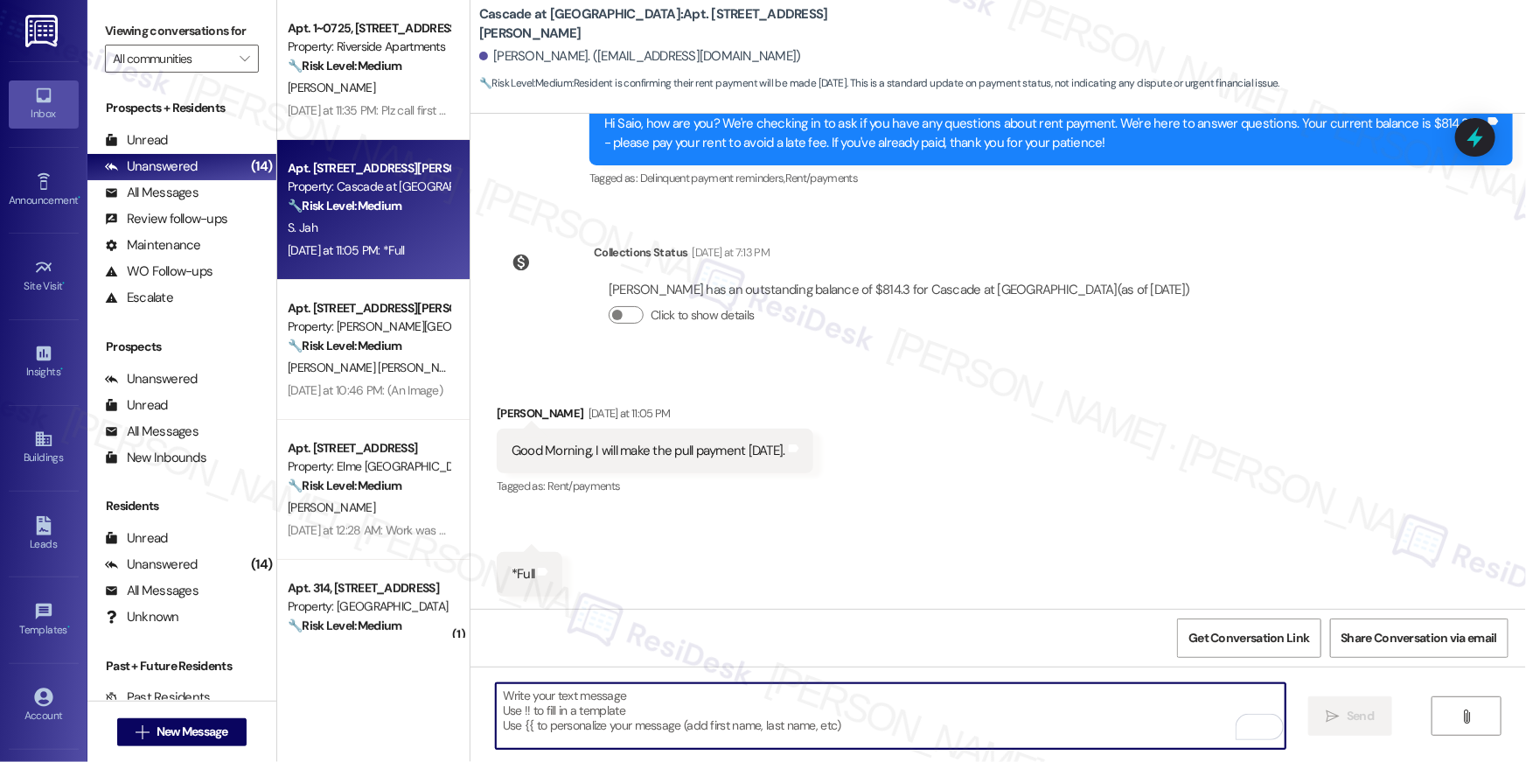
type textarea "Fetching suggested responses. Please feel free to read through the conversation…"
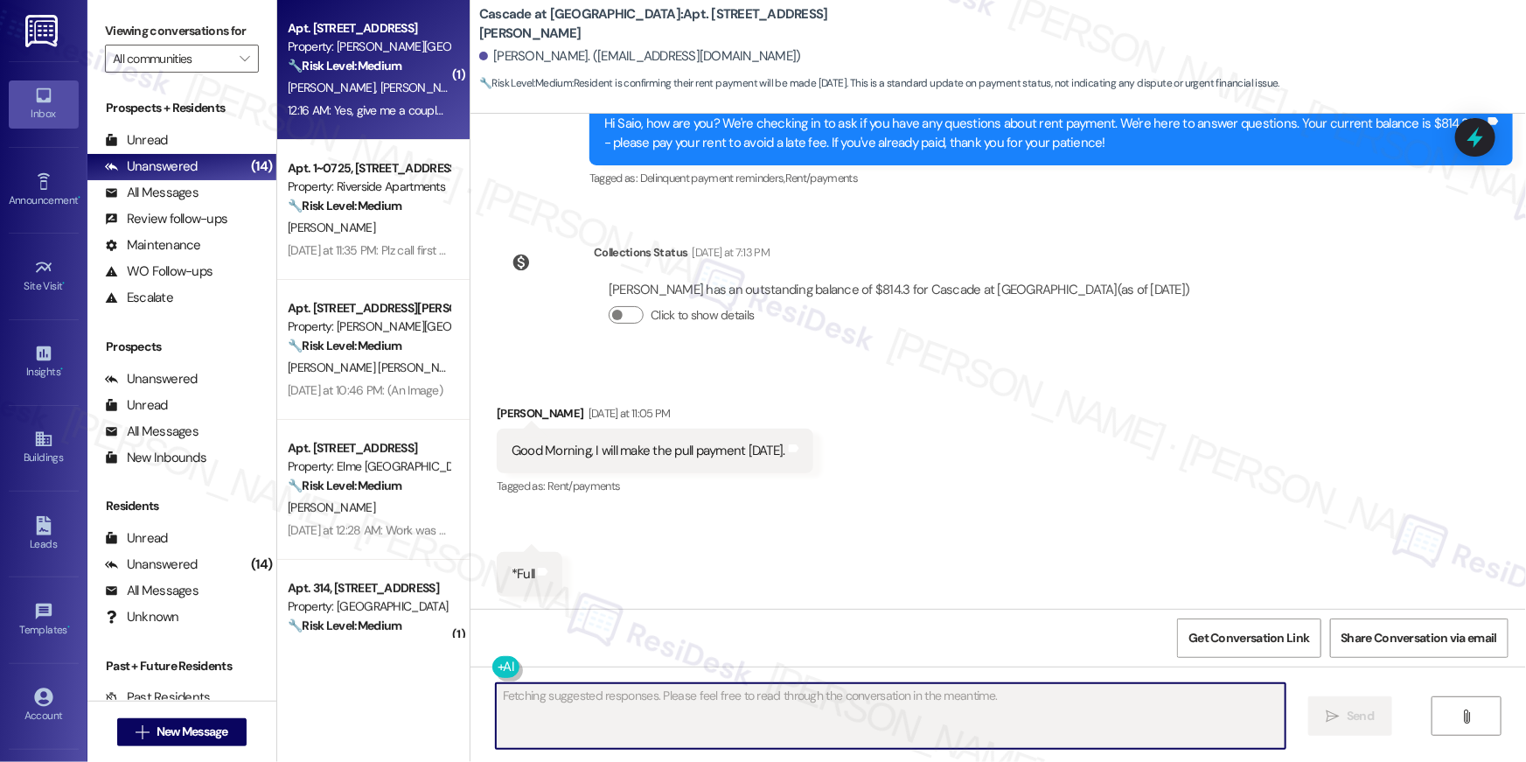
click at [399, 122] on div "Apt. 809, 501 North River Parkway Property: Elme Sandy Springs 🔧 Risk Level: Me…" at bounding box center [373, 70] width 192 height 140
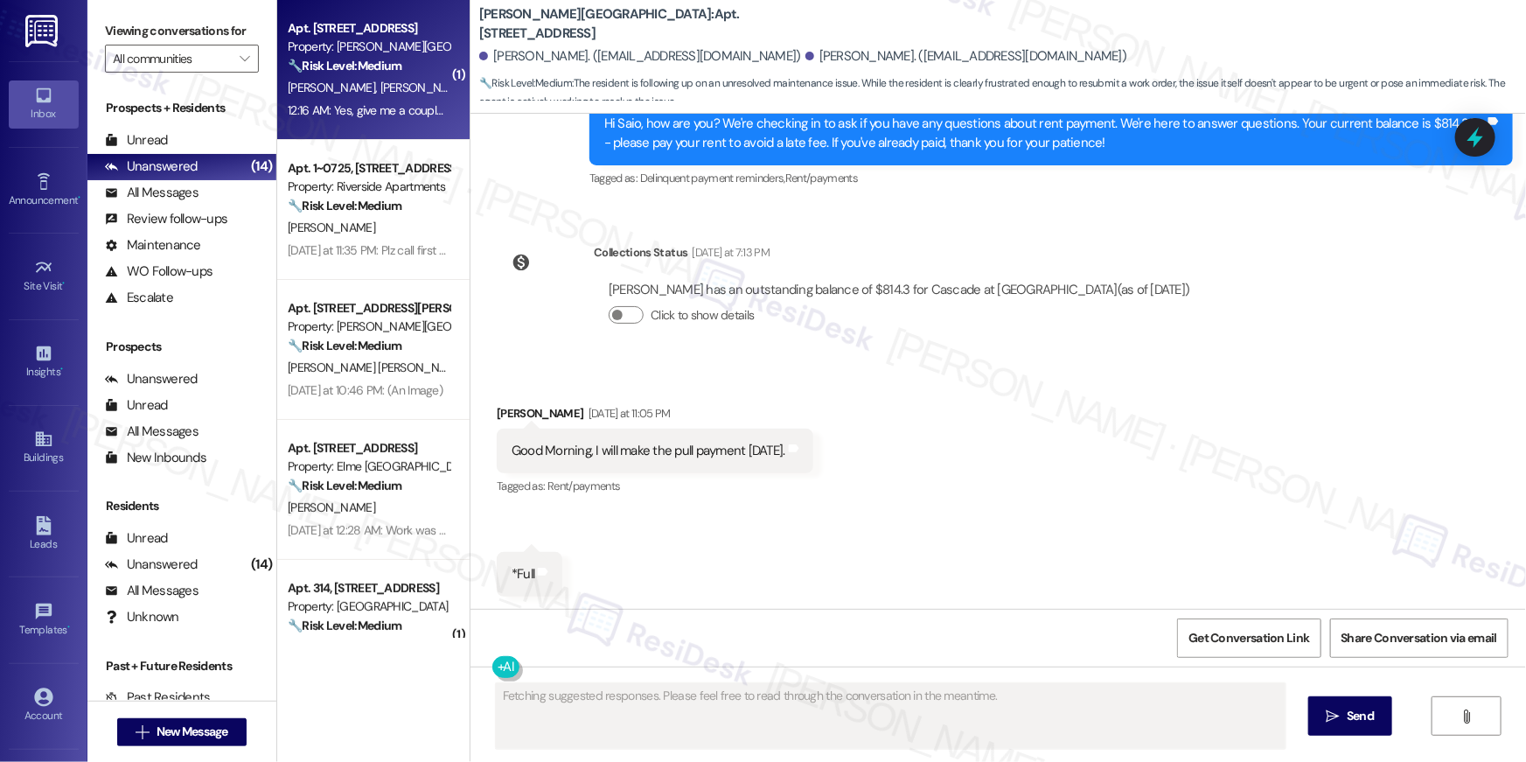
scroll to position [851, 0]
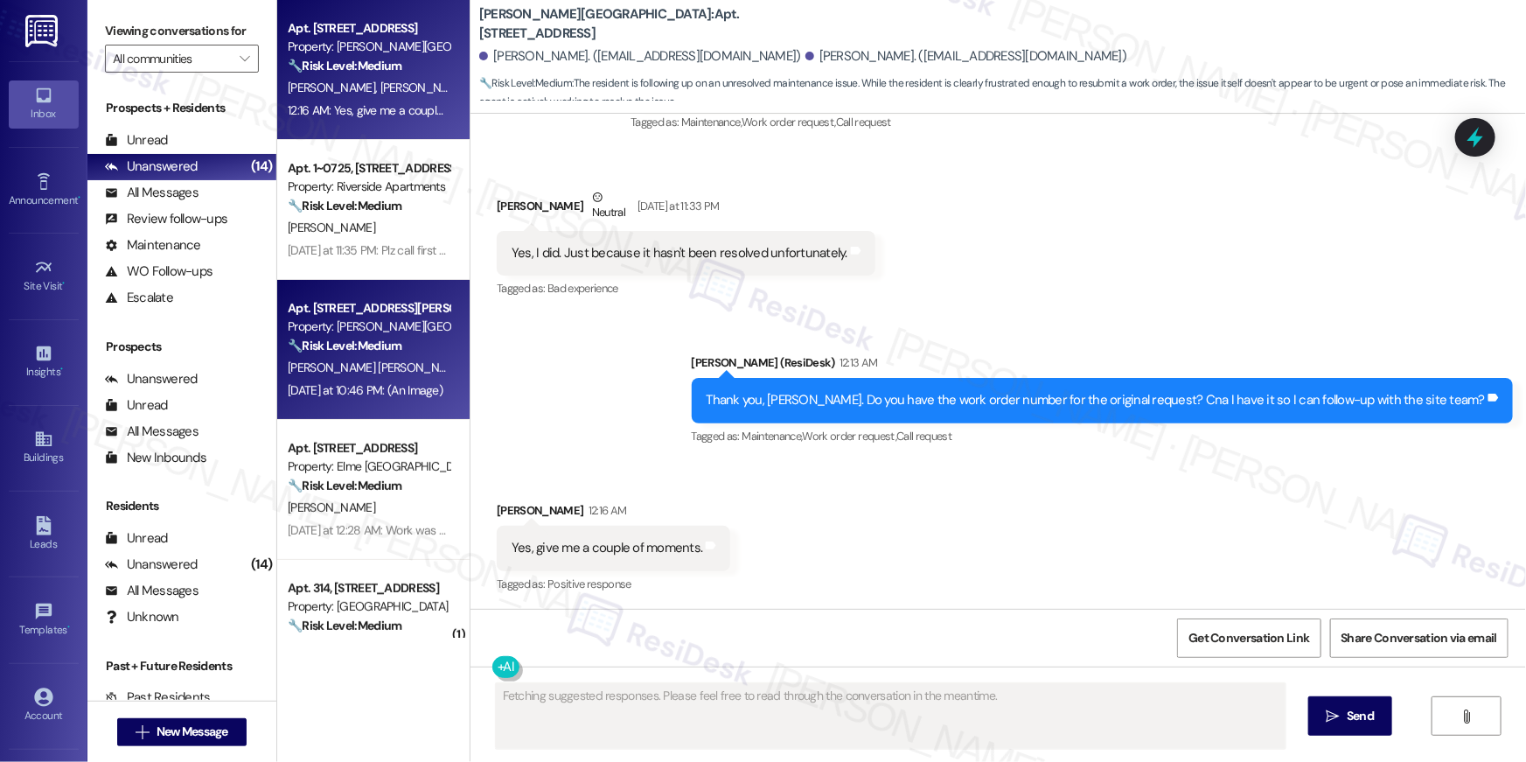
click at [402, 339] on div "🔧 Risk Level: Medium The resident is confirming that their renter's insurance p…" at bounding box center [369, 346] width 162 height 18
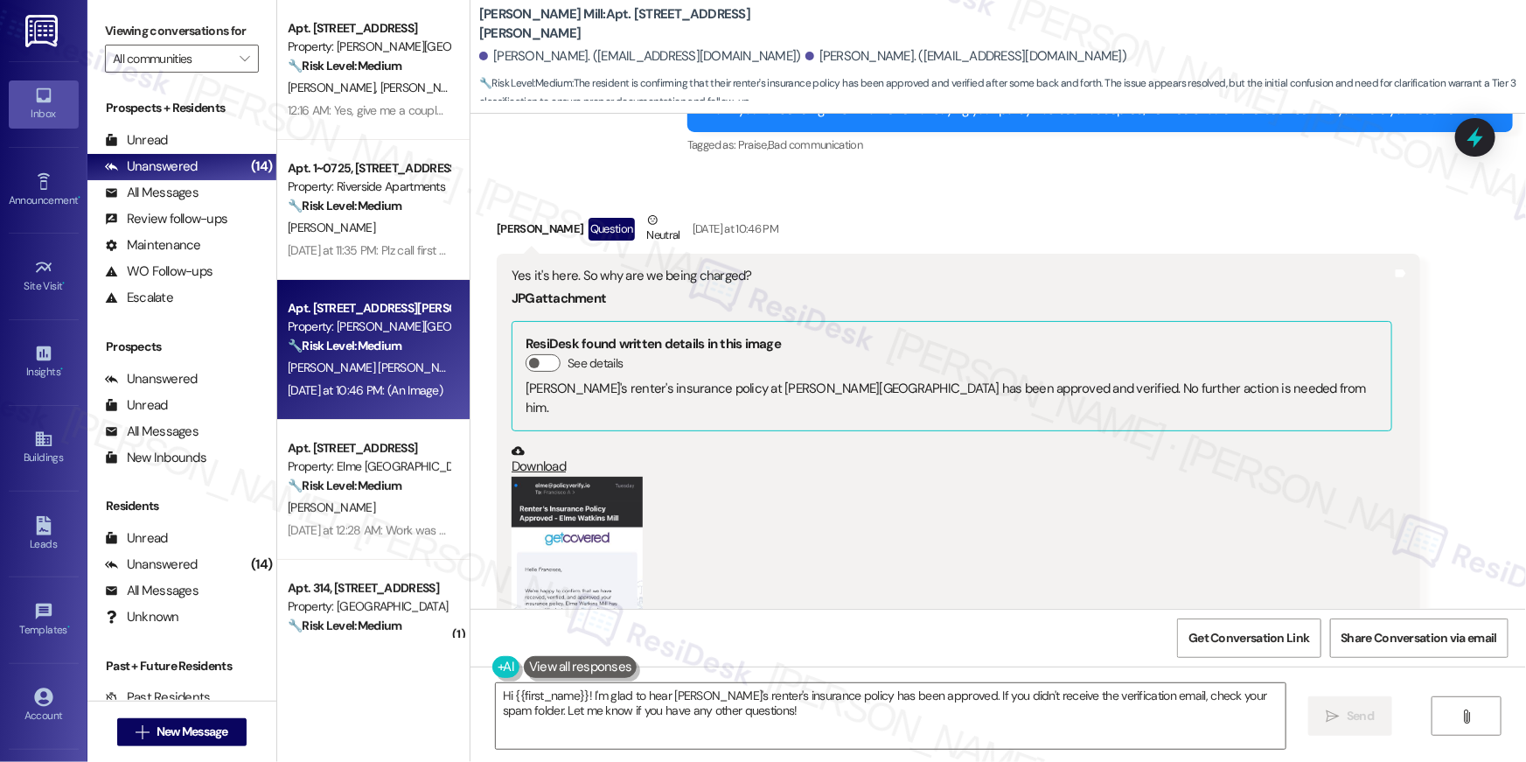
scroll to position [15111, 0]
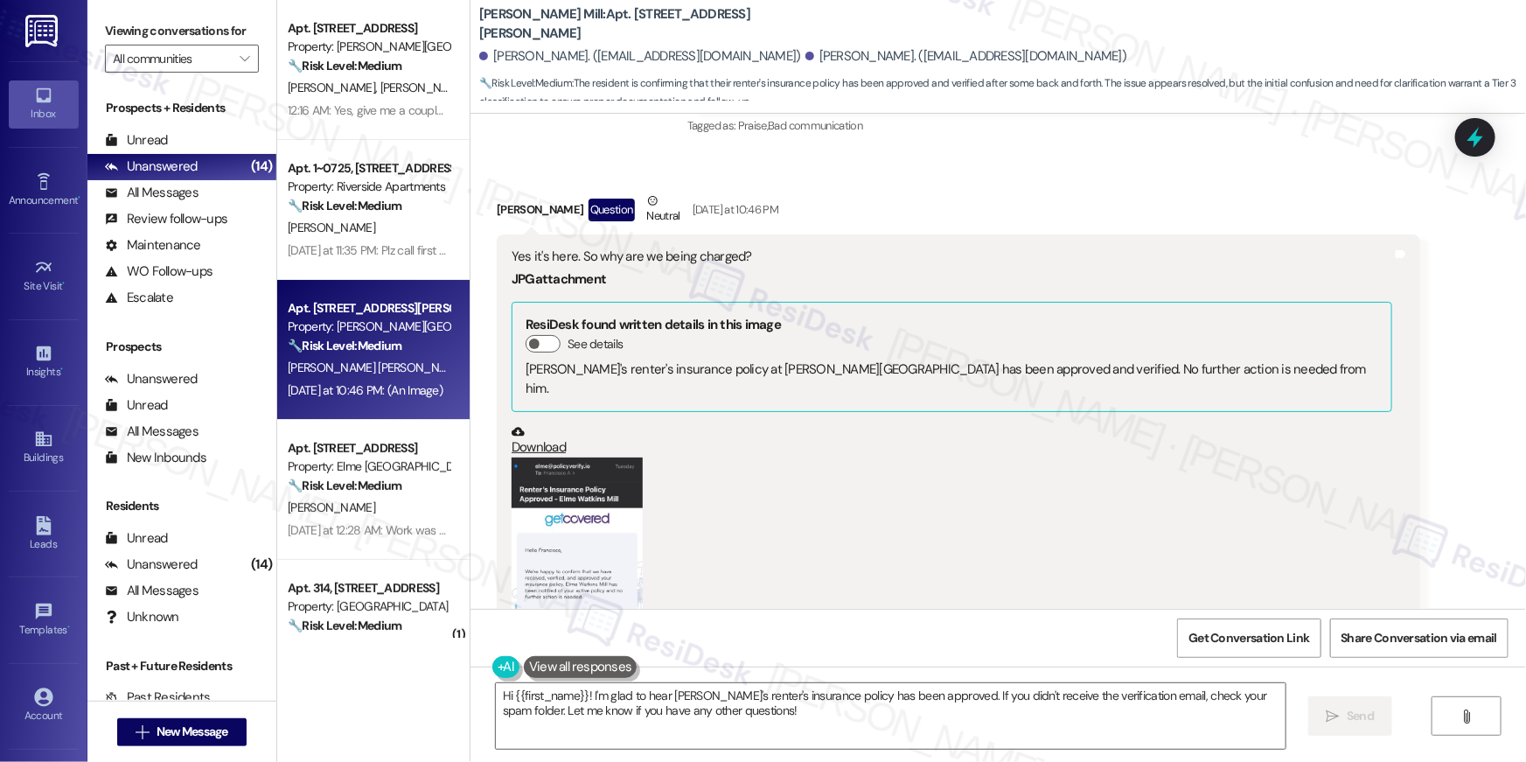
click at [573, 457] on button "Zoom image" at bounding box center [576, 564] width 131 height 215
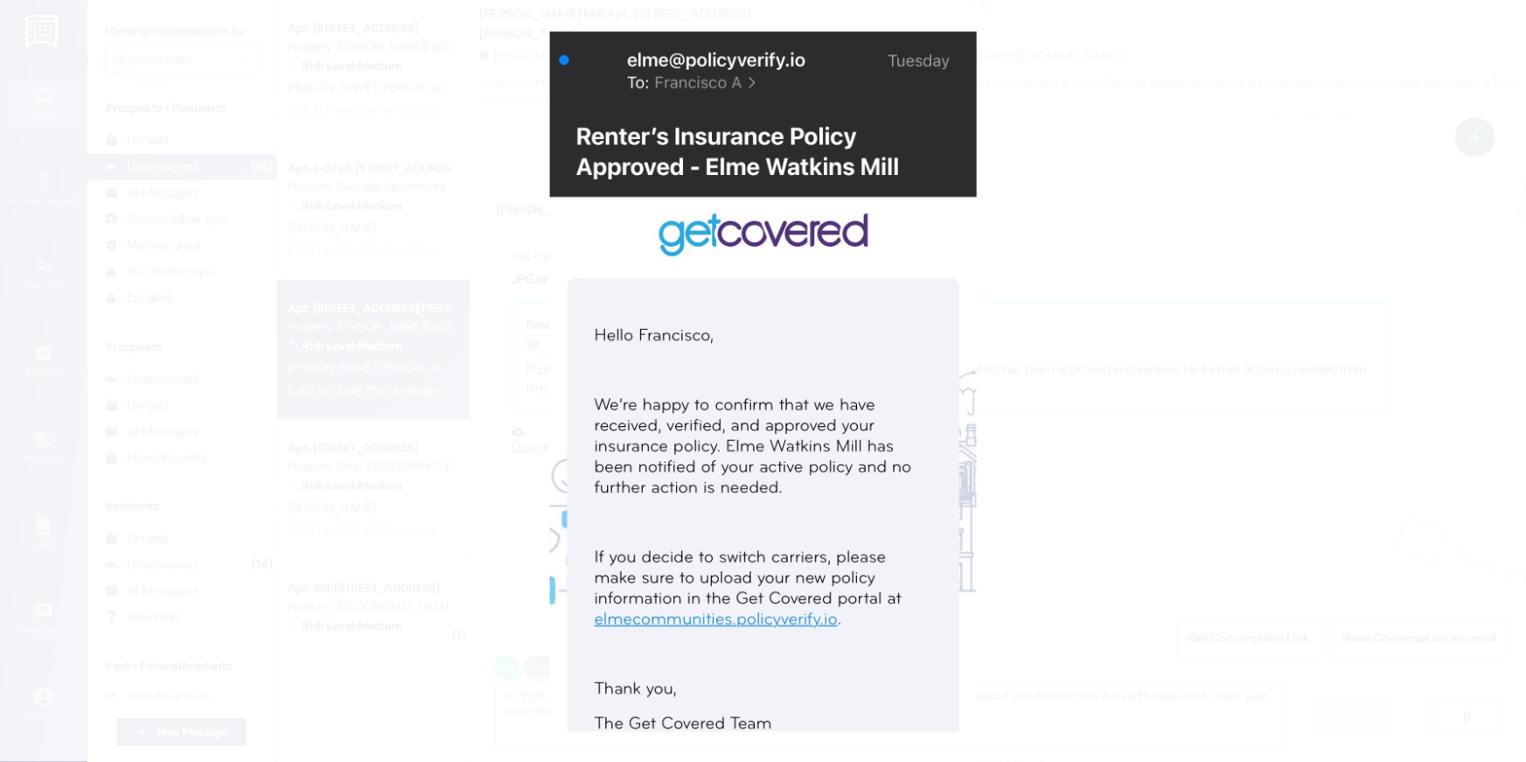
click at [1086, 325] on button "Unzoom image" at bounding box center [763, 381] width 1526 height 762
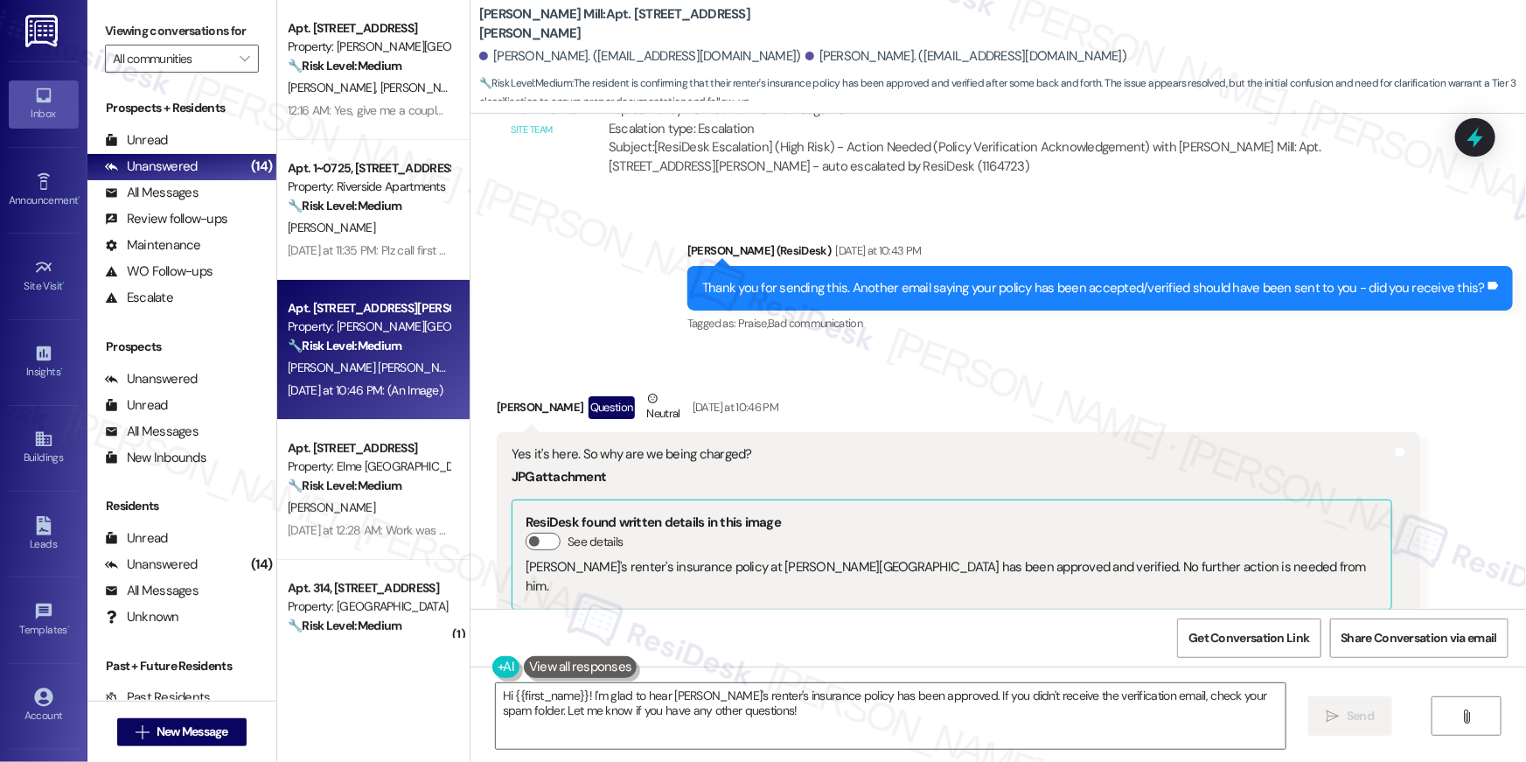
scroll to position [15022, 0]
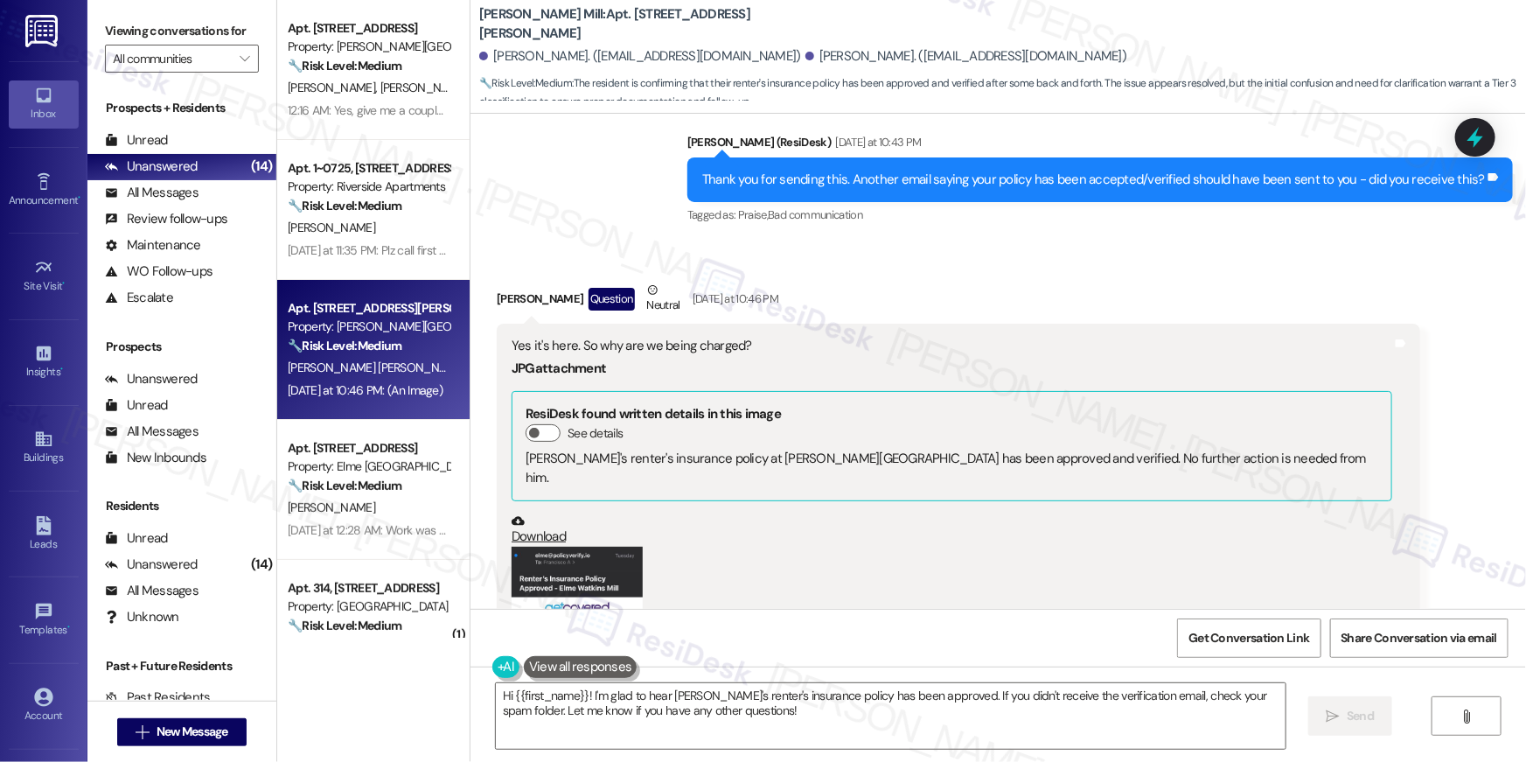
click at [568, 546] on button "Zoom image" at bounding box center [576, 653] width 131 height 215
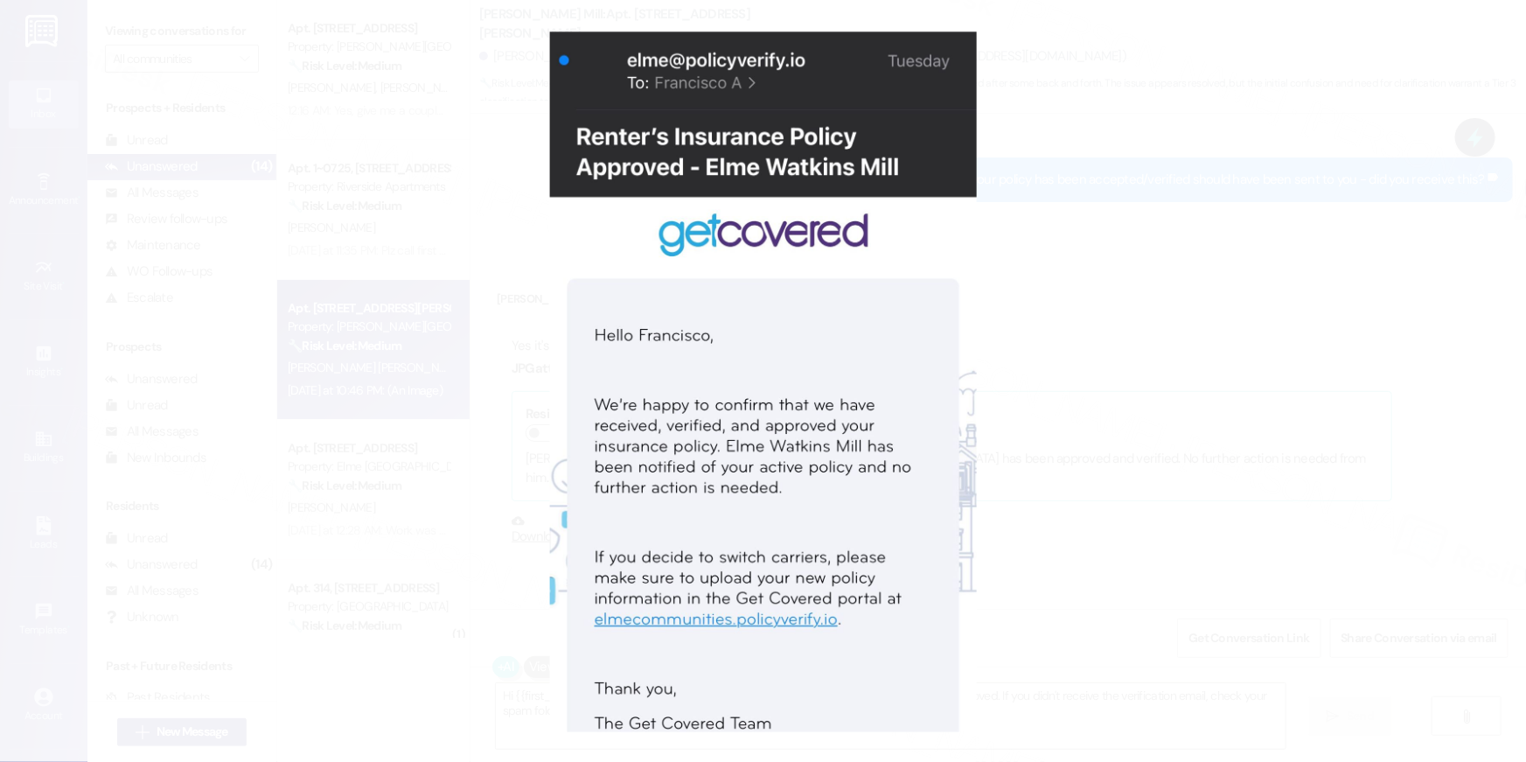
click at [1144, 337] on button "Unzoom image" at bounding box center [763, 381] width 1526 height 762
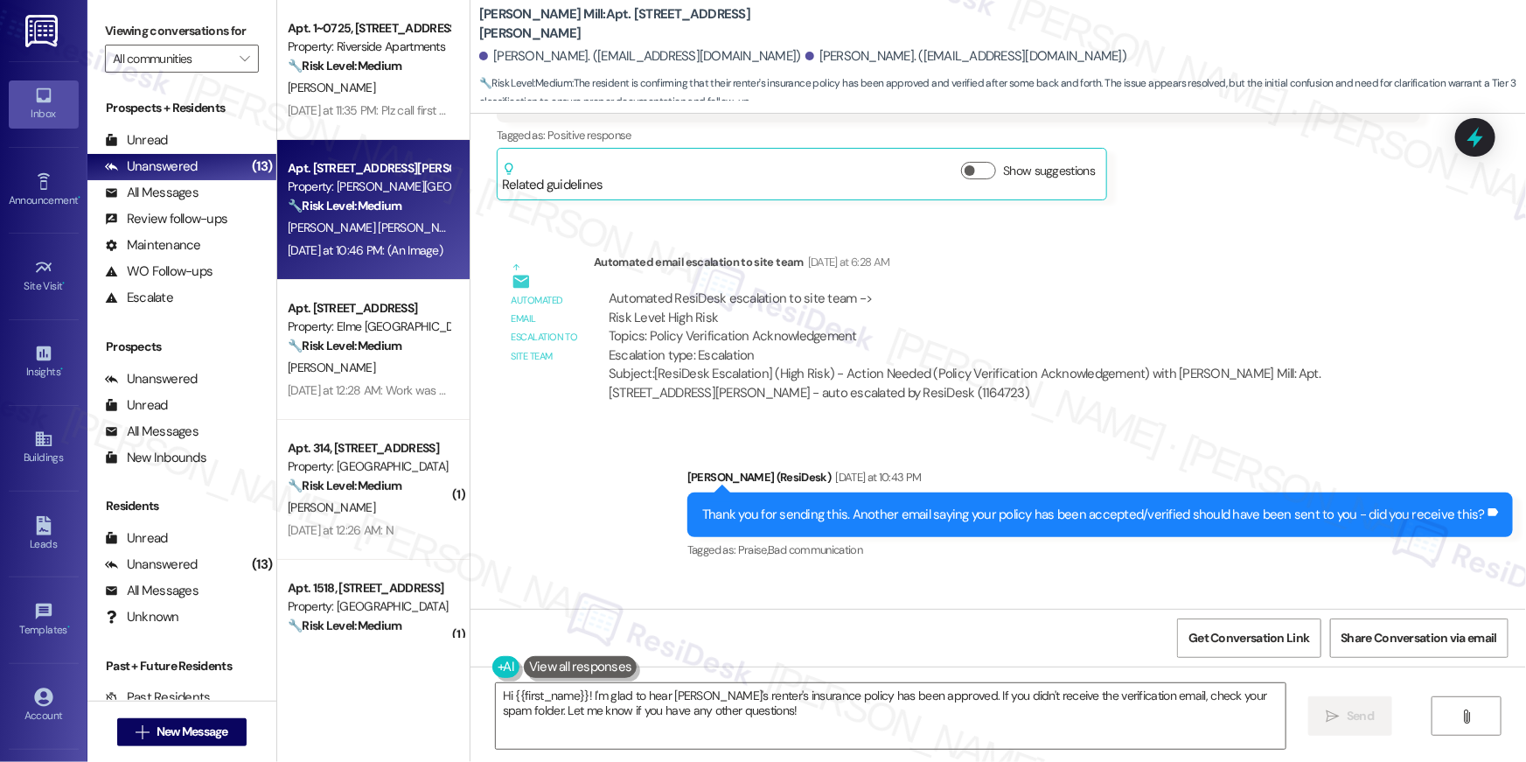
scroll to position [14687, 0]
click at [920, 723] on textarea "Hi {{first_name}}! I'm glad to hear Francisco's renter's insurance policy has b…" at bounding box center [891, 716] width 790 height 66
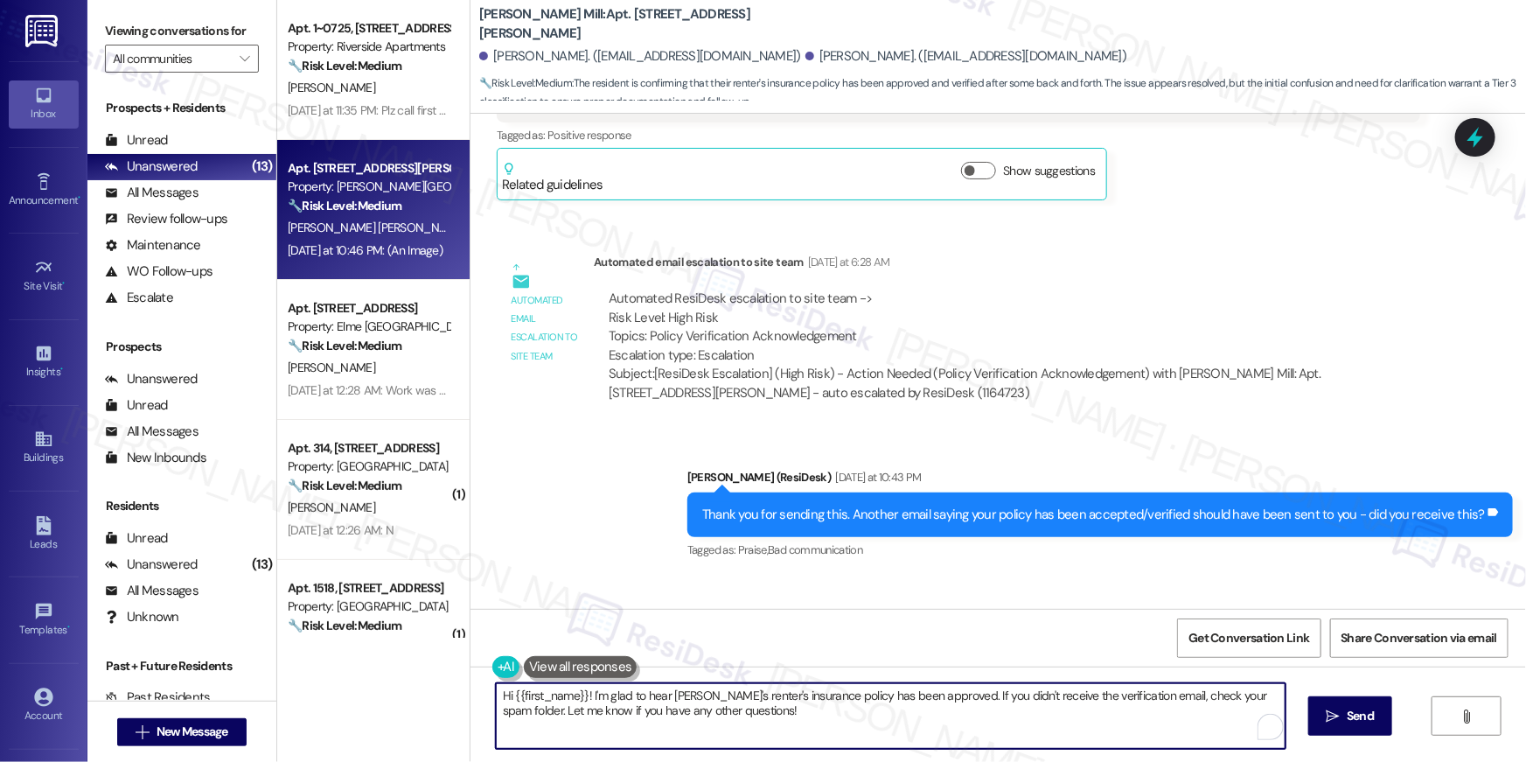
click at [920, 723] on textarea "Hi {{first_name}}! I'm glad to hear Francisco's renter's insurance policy has b…" at bounding box center [891, 716] width 790 height 66
click at [921, 722] on textarea "Hi {{first_name}}! I'm glad to hear Francisco's renter's insurance policy has b…" at bounding box center [891, 716] width 790 height 66
paste textarea ", the $17 insurance charge continues until your policy is uploaded to the Get C…"
type textarea "Hi {{first_name}}, the $17 insurance charge continues until your policy is uplo…"
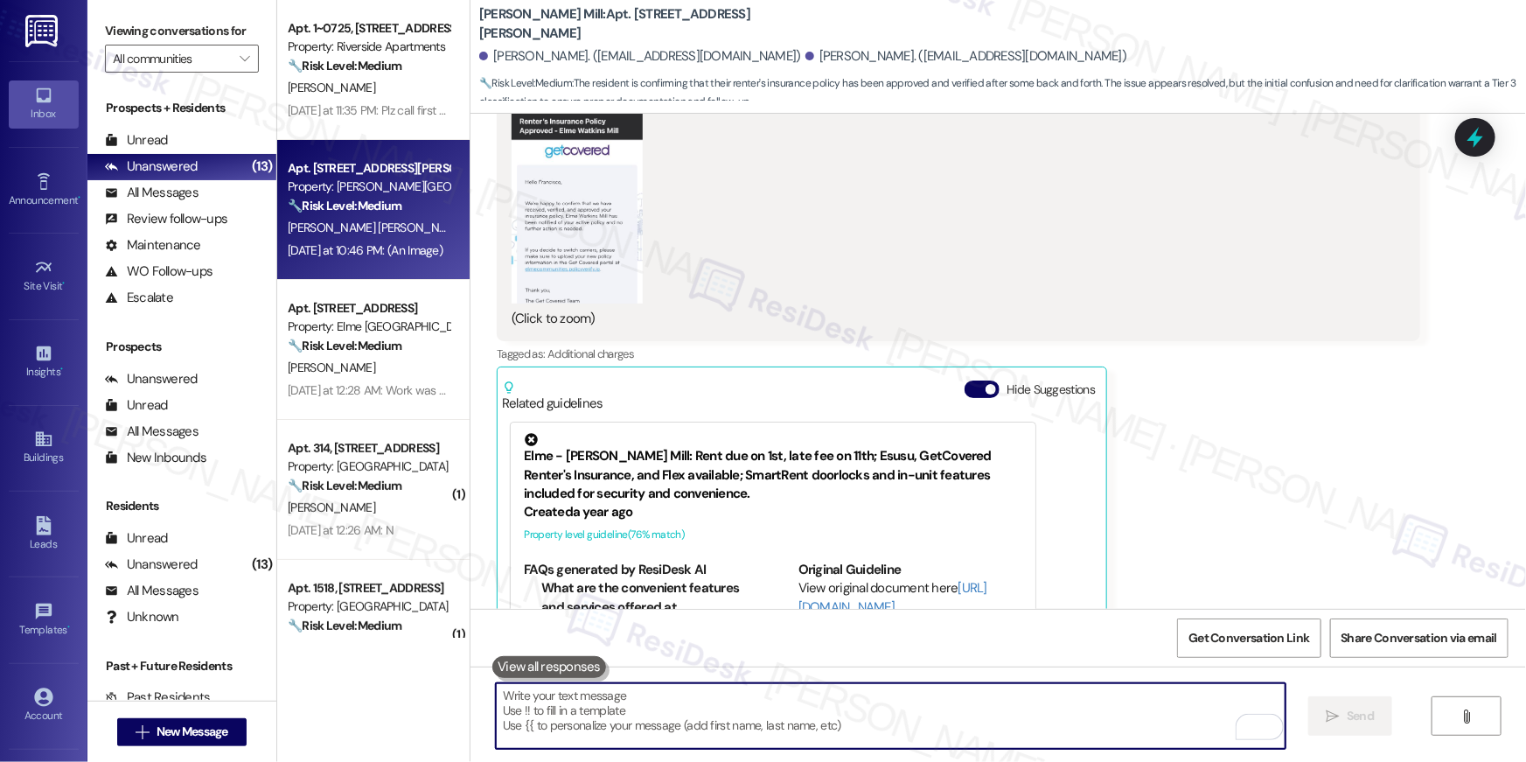
scroll to position [15505, 0]
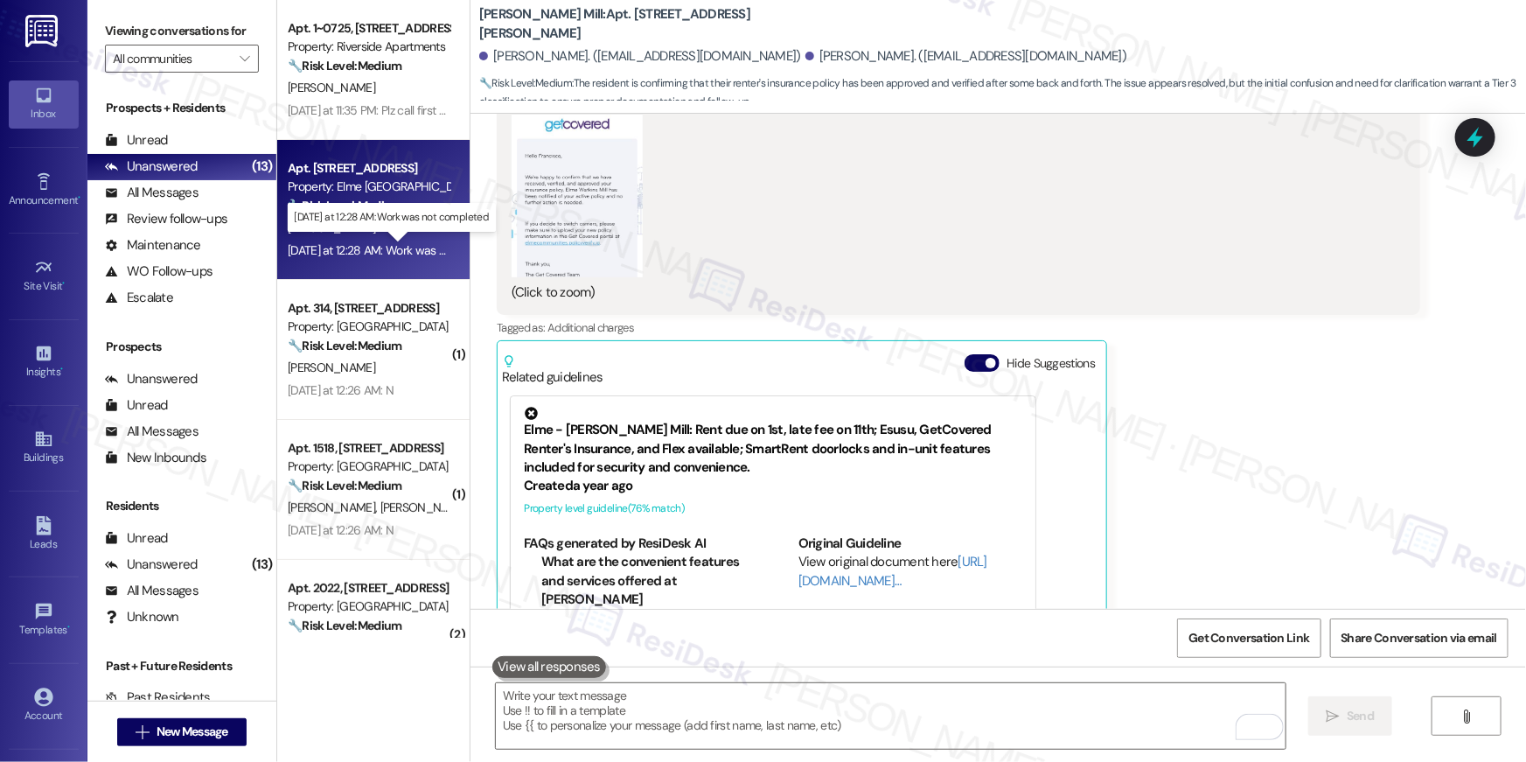
click at [379, 249] on div "Yesterday at 12:28 AM: Work was not completed Yesterday at 12:28 AM: Work was n…" at bounding box center [401, 250] width 226 height 16
type textarea "Fetching suggested responses. Please feel free to read through the conversation…"
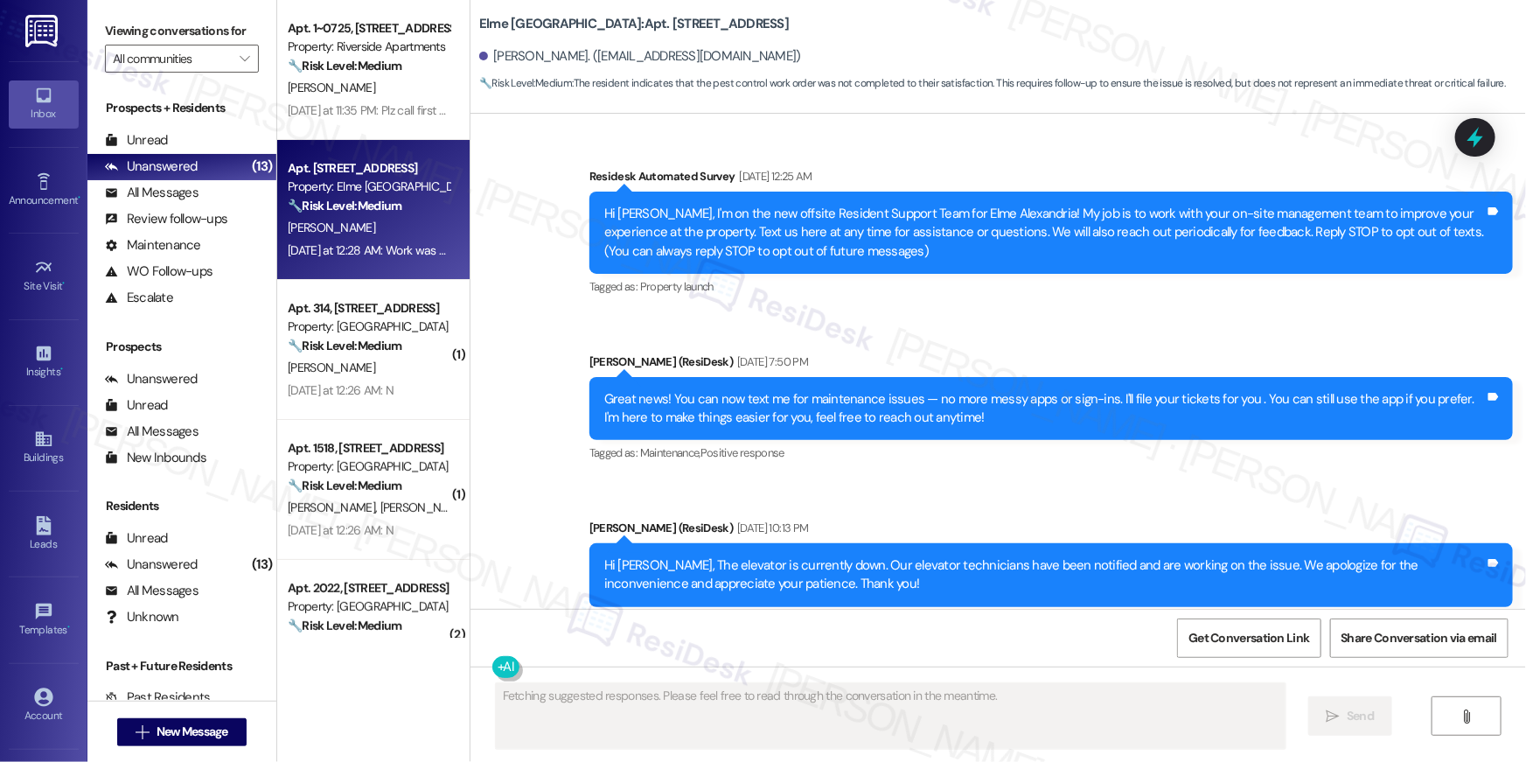
scroll to position [18330, 0]
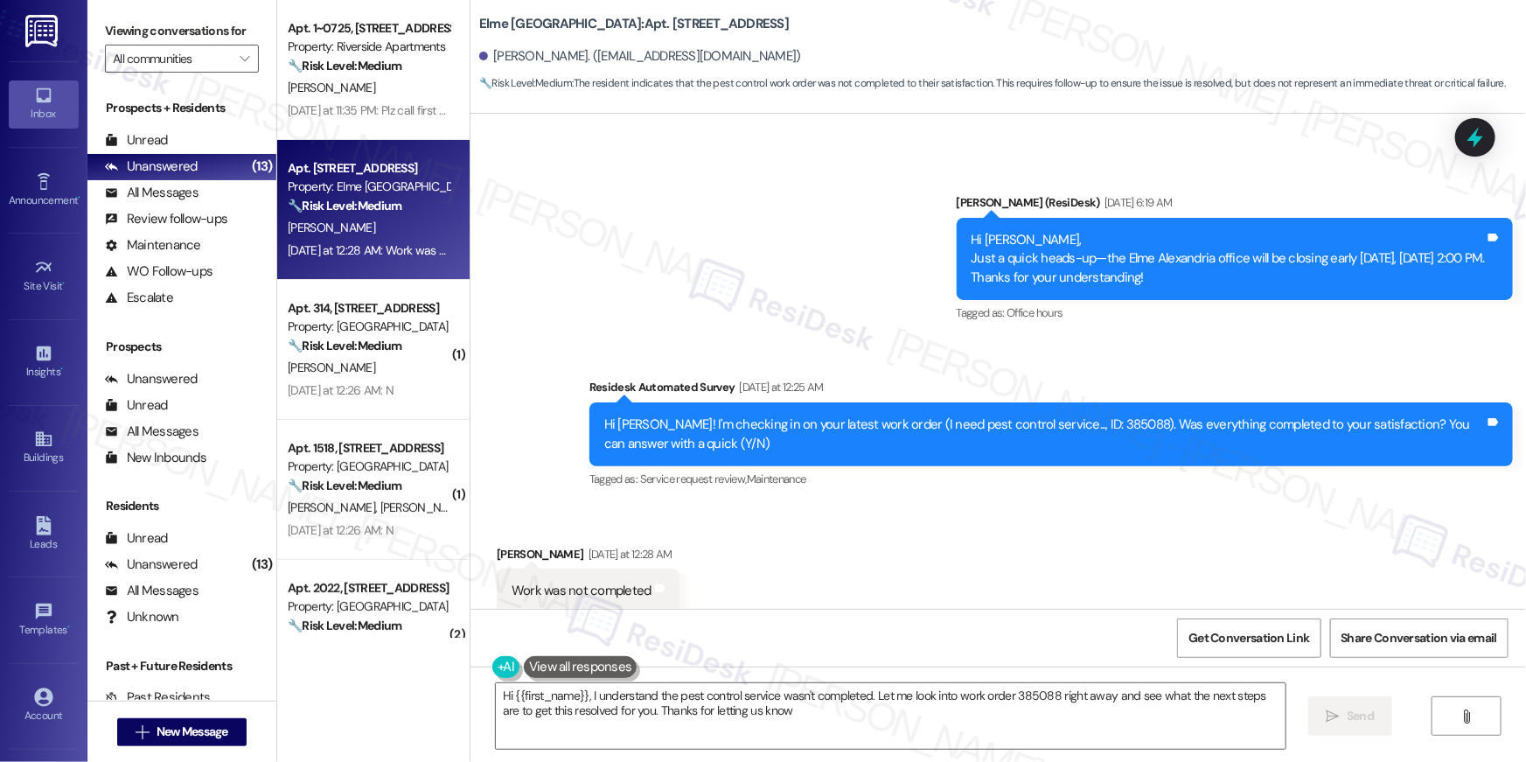
type textarea "Hi {{first_name}}, I understand the pest control service wasn't completed. Let …"
click at [798, 505] on div "Received via SMS Valerie Rinta Yesterday at 12:28 AM Work was not completed Tag…" at bounding box center [997, 579] width 1055 height 148
click at [1068, 415] on div "Hi Valerie! I'm checking in on your latest work order (I need pest control serv…" at bounding box center [1044, 434] width 880 height 38
copy div "385088"
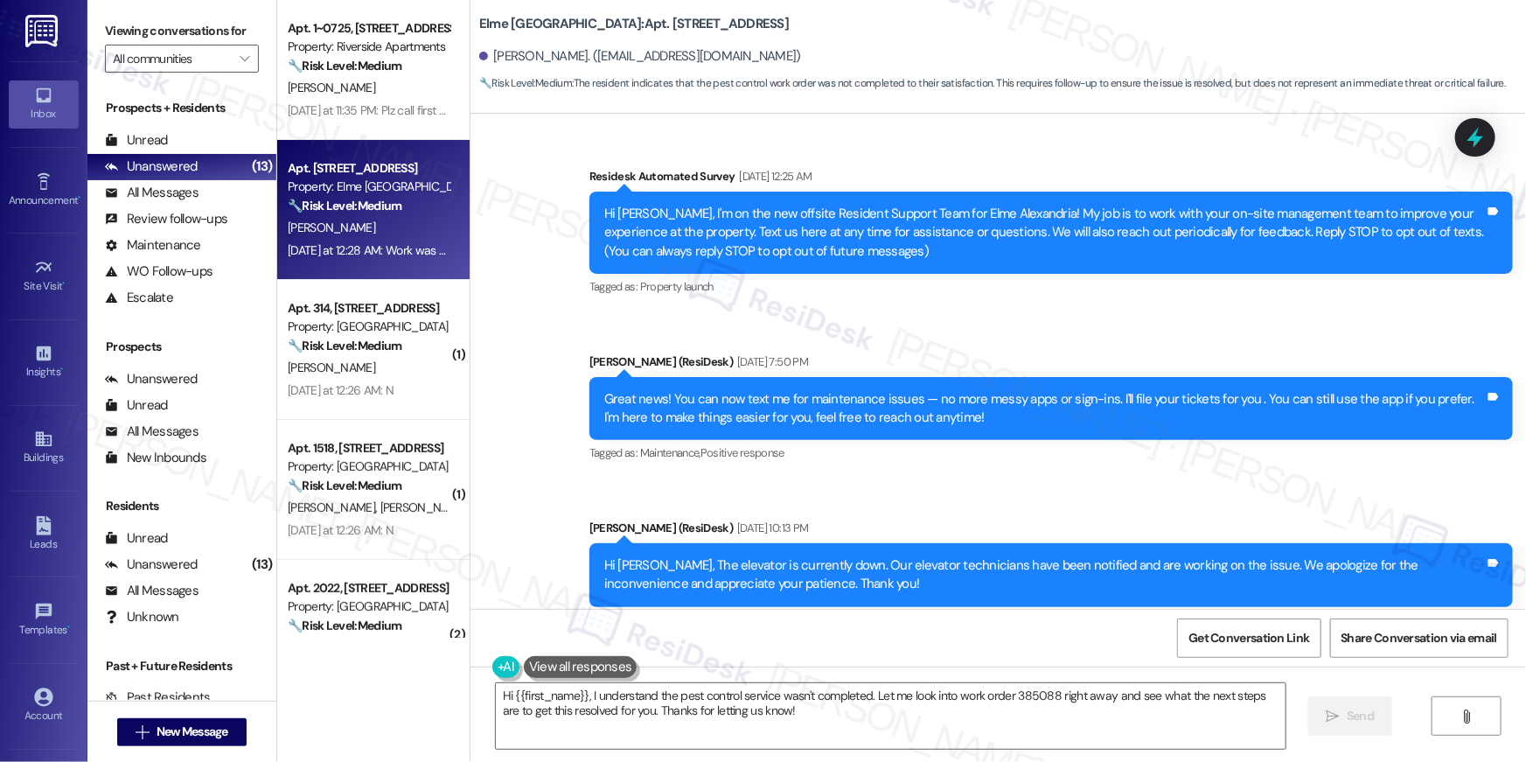
scroll to position [18330, 0]
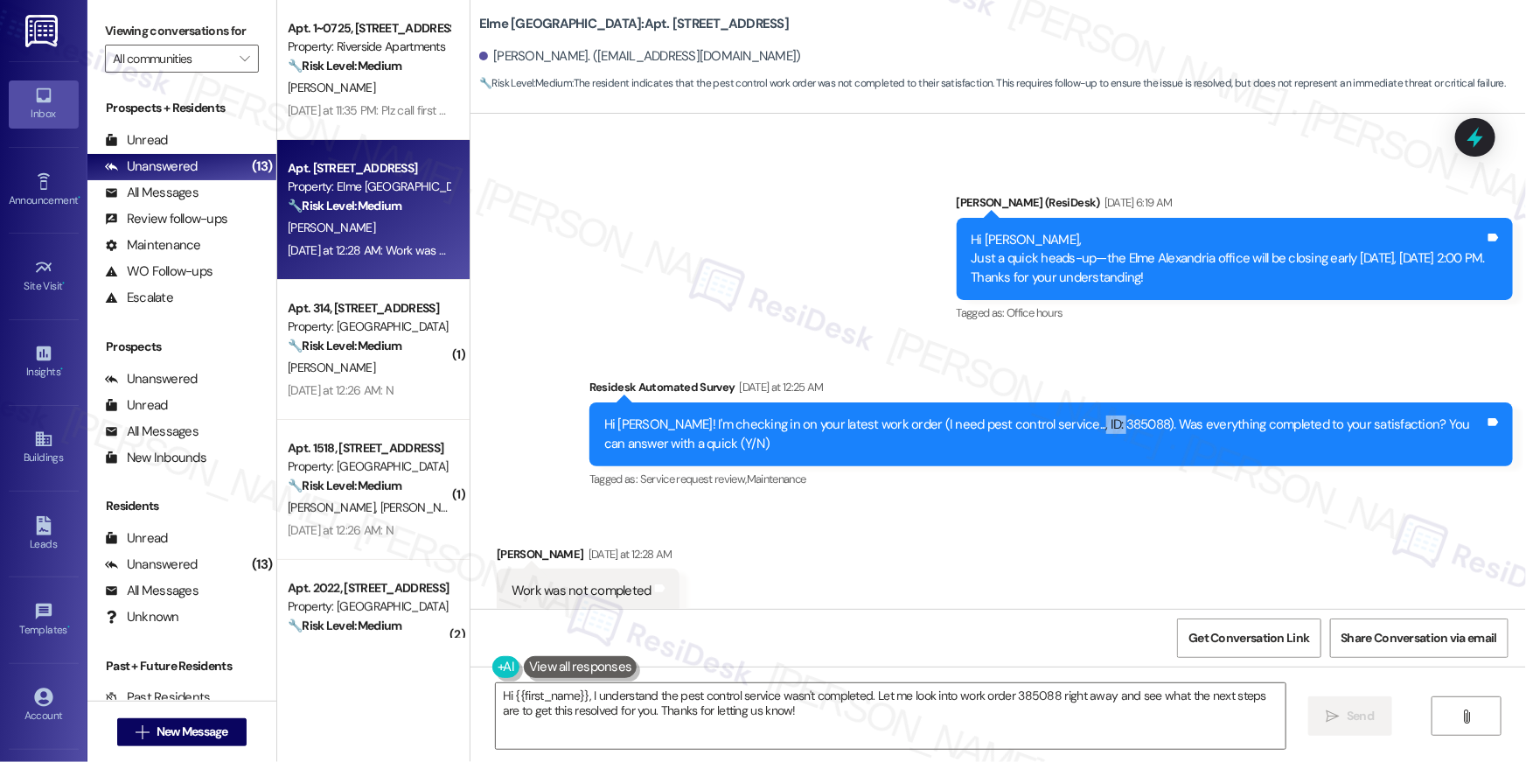
click at [943, 561] on div "Received via SMS [PERSON_NAME] [DATE] at 12:28 AM Work was not completed Tags a…" at bounding box center [997, 579] width 1055 height 148
click at [817, 710] on textarea "Hi {{first_name}}, I understand the pest control service wasn't completed. Let …" at bounding box center [891, 716] width 790 height 66
click at [567, 685] on textarea "Hi {{first_name}}, I understand the pest control service wasn't completed. Let …" at bounding box center [891, 716] width 790 height 66
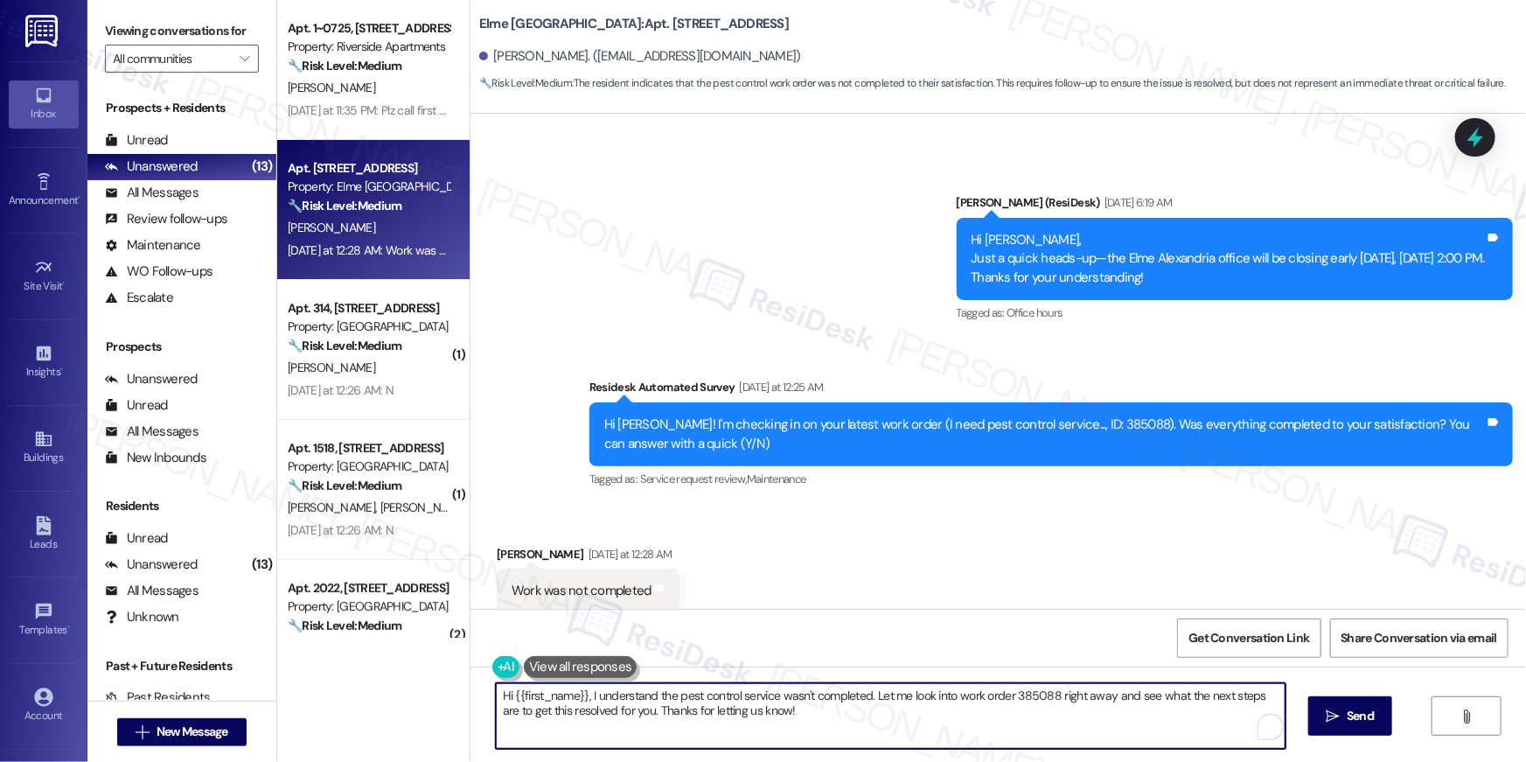
click at [581, 695] on textarea "Hi {{first_name}}, I understand the pest control service wasn't completed. Let …" at bounding box center [891, 716] width 790 height 66
drag, startPoint x: 581, startPoint y: 696, endPoint x: 768, endPoint y: 734, distance: 190.8
click at [764, 735] on textarea "Hi {{first_name}}, I understand the pest control service wasn't completed. Let …" at bounding box center [891, 716] width 790 height 66
type textarea "Hi {{first_name}}, you hve been added for [DATE] pest control schedule. Please …"
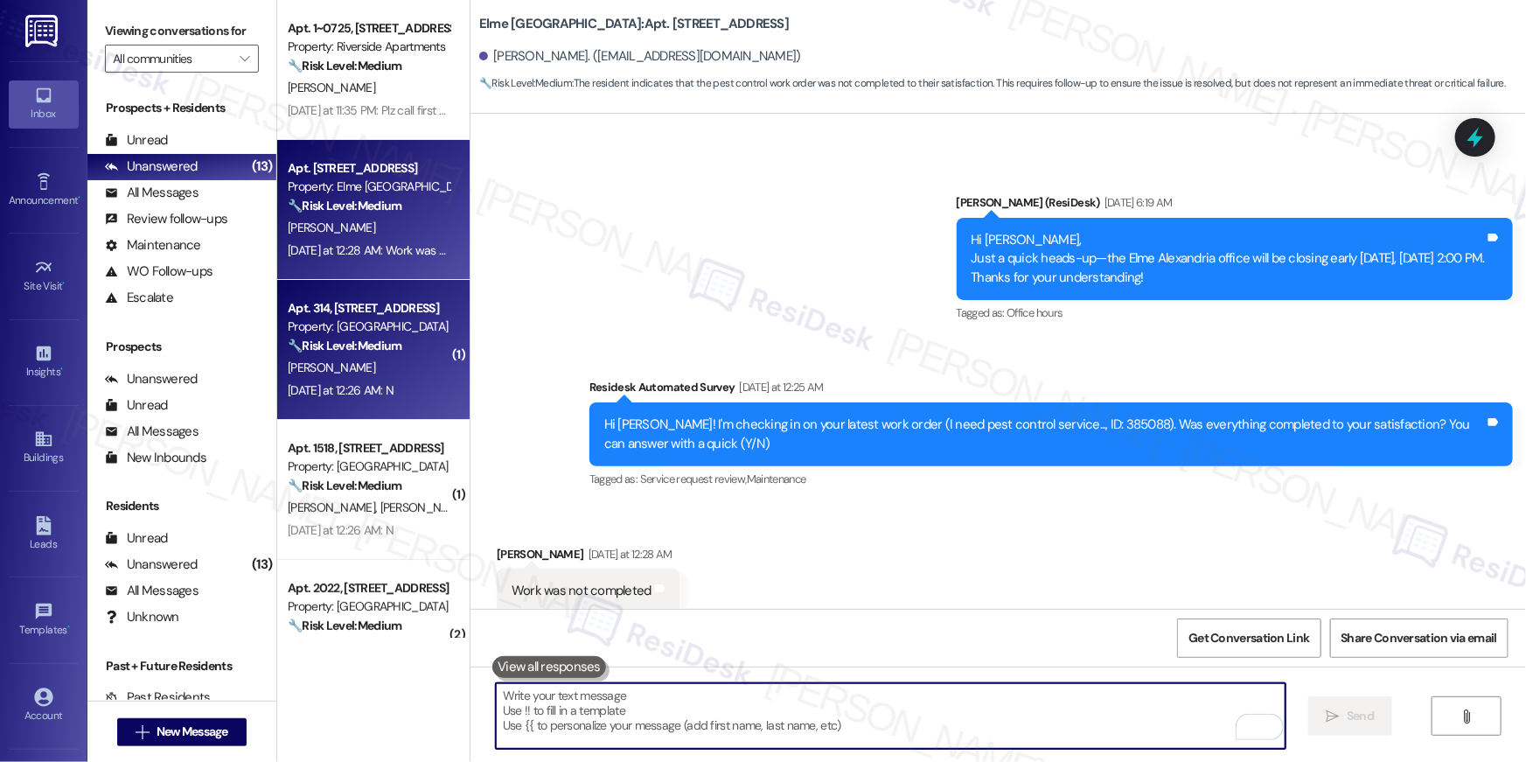
click at [408, 378] on div "[PERSON_NAME]" at bounding box center [368, 368] width 165 height 22
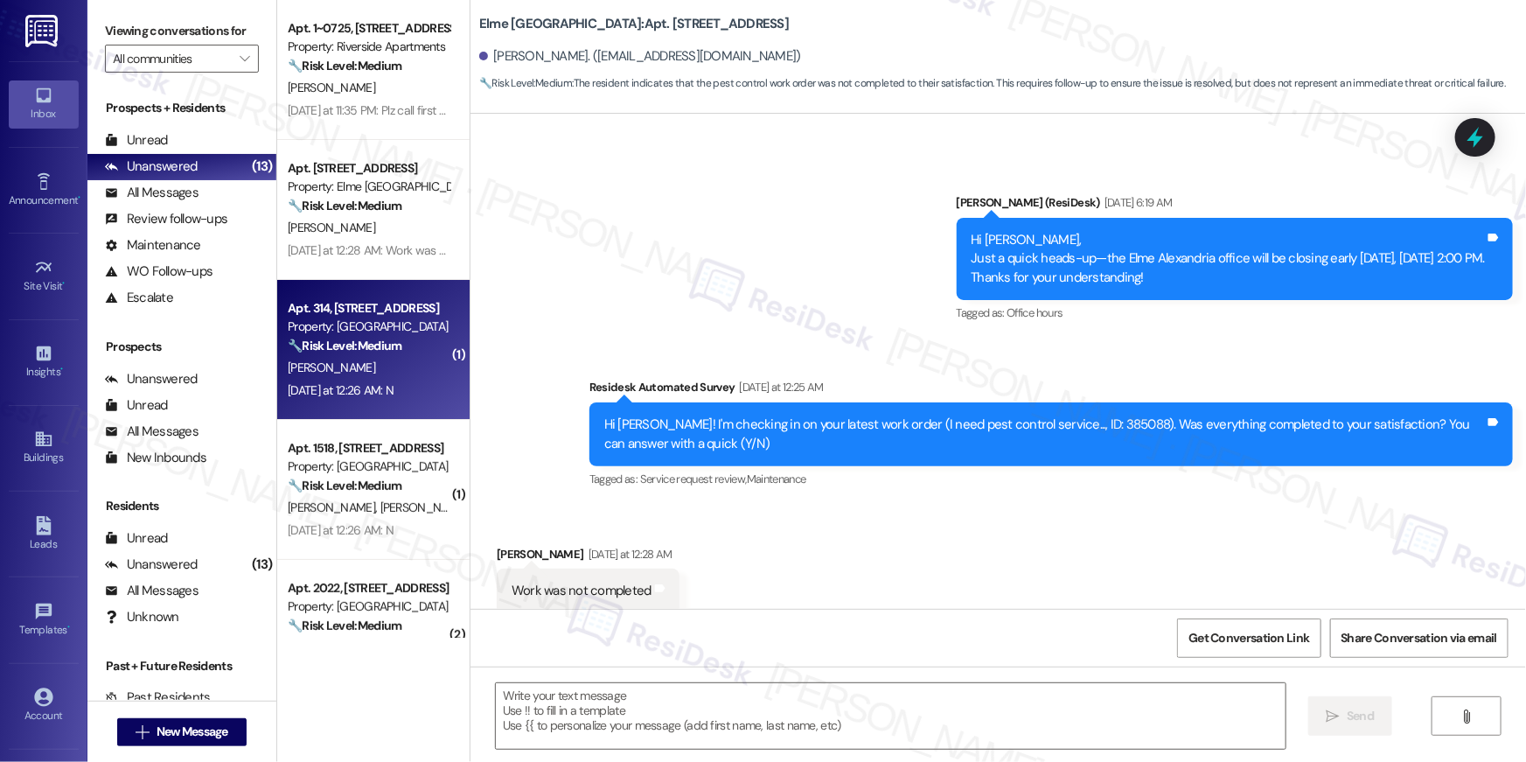
type textarea "Fetching suggested responses. Please feel free to read through the conversation…"
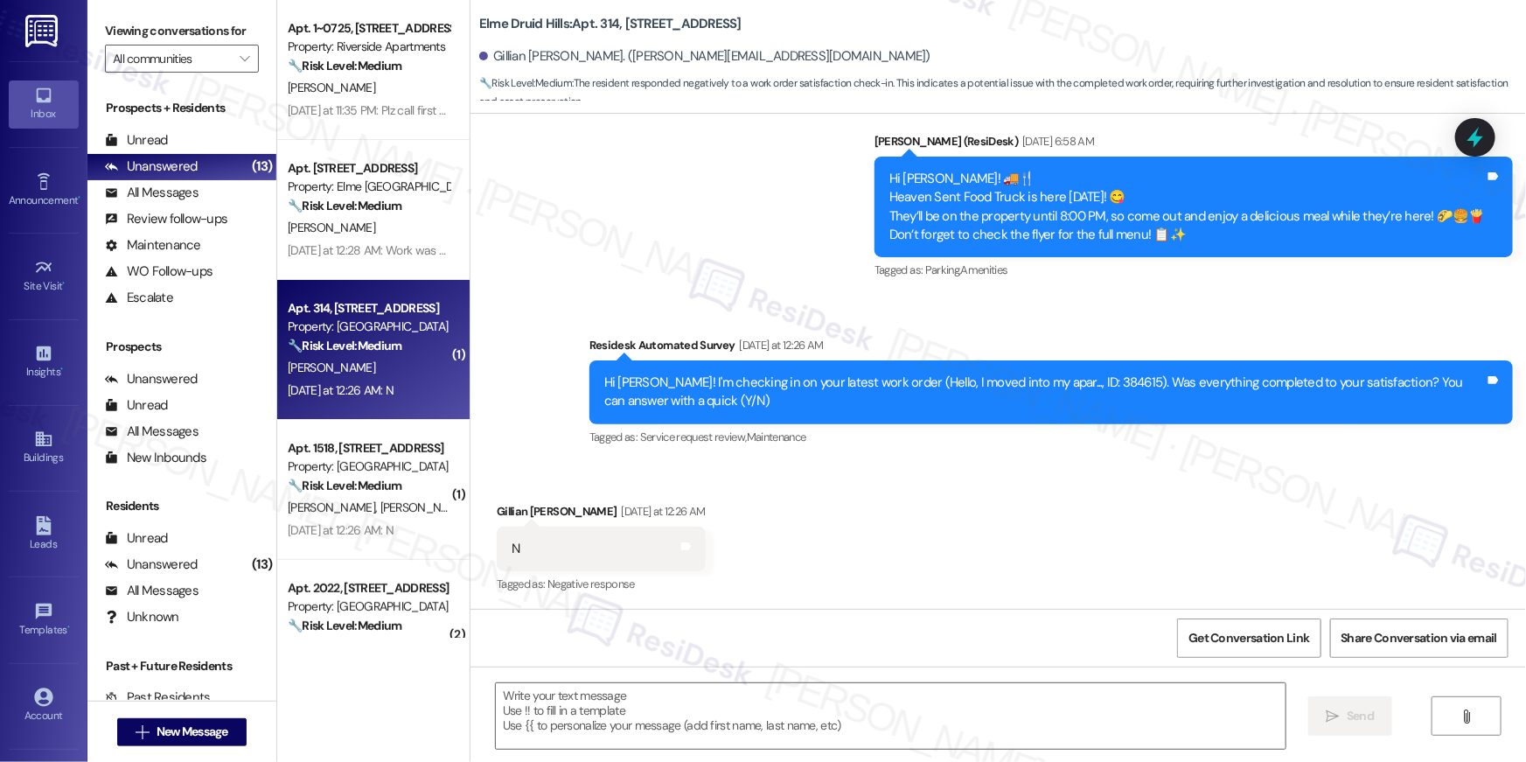
scroll to position [5855, 0]
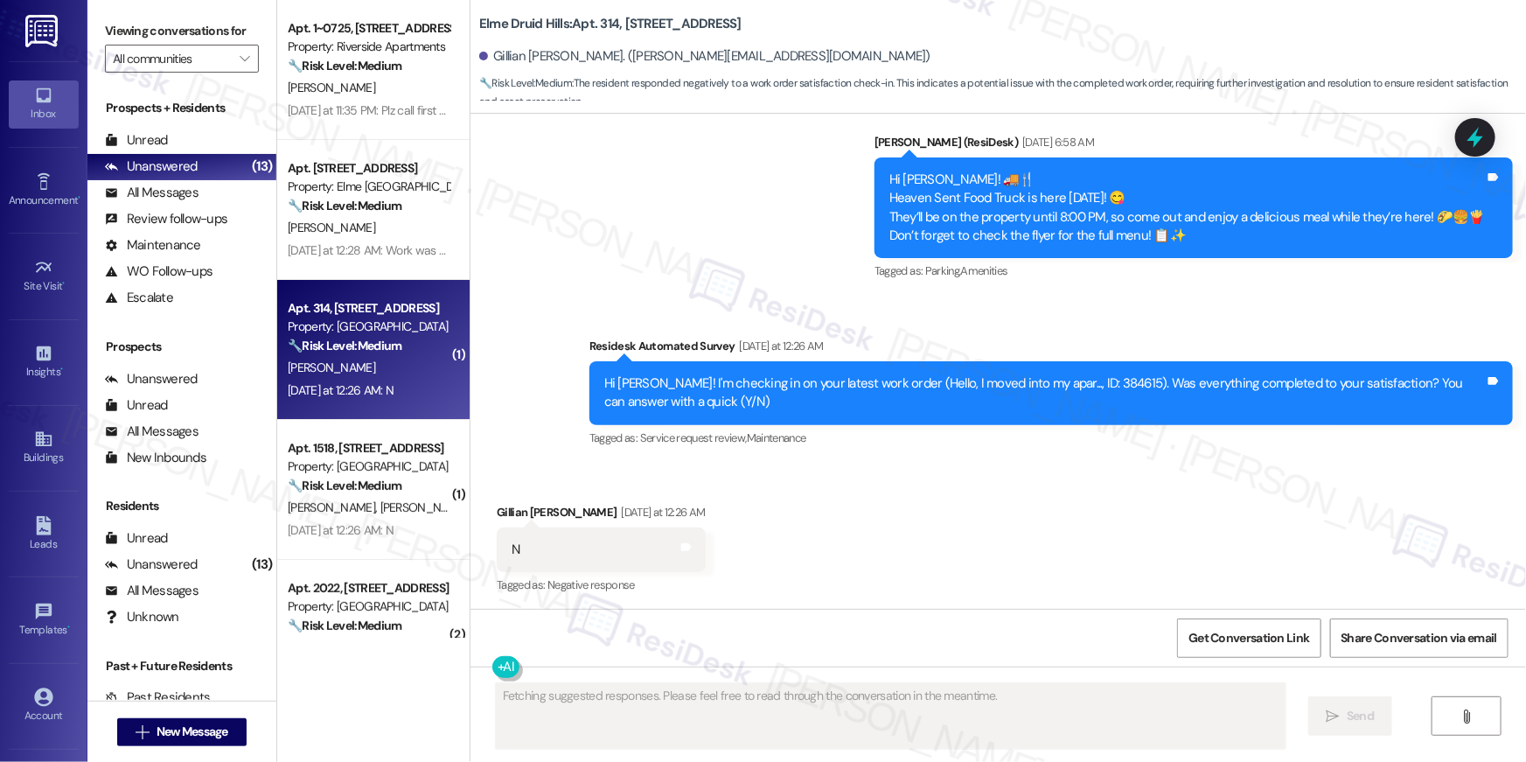
type textarea "Fetching suggested responses. Please feel free to read through the conversation…"
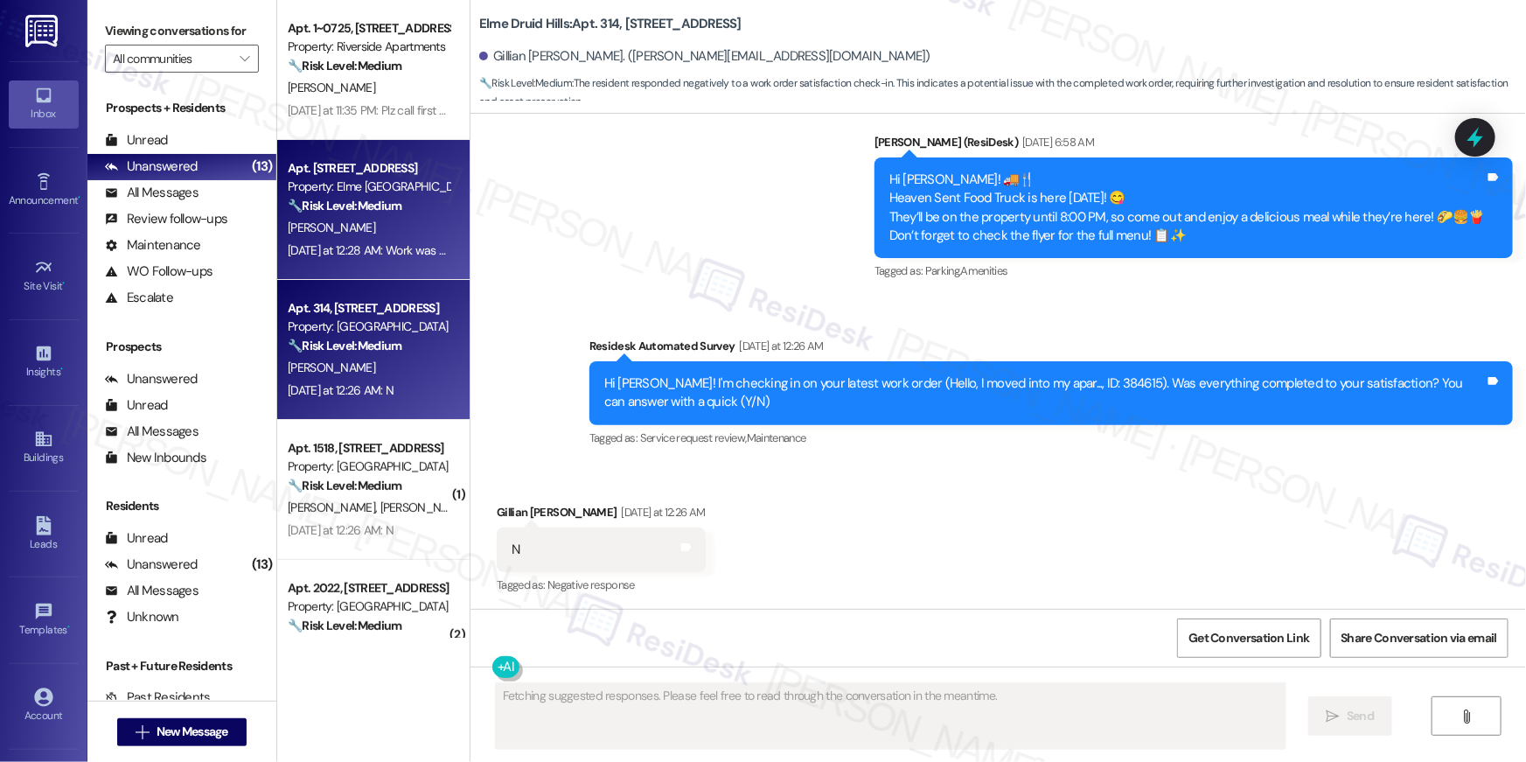
click at [403, 250] on div "[DATE] at 12:28 AM: Work was not completed [DATE] at 12:28 AM: Work was not com…" at bounding box center [401, 250] width 226 height 16
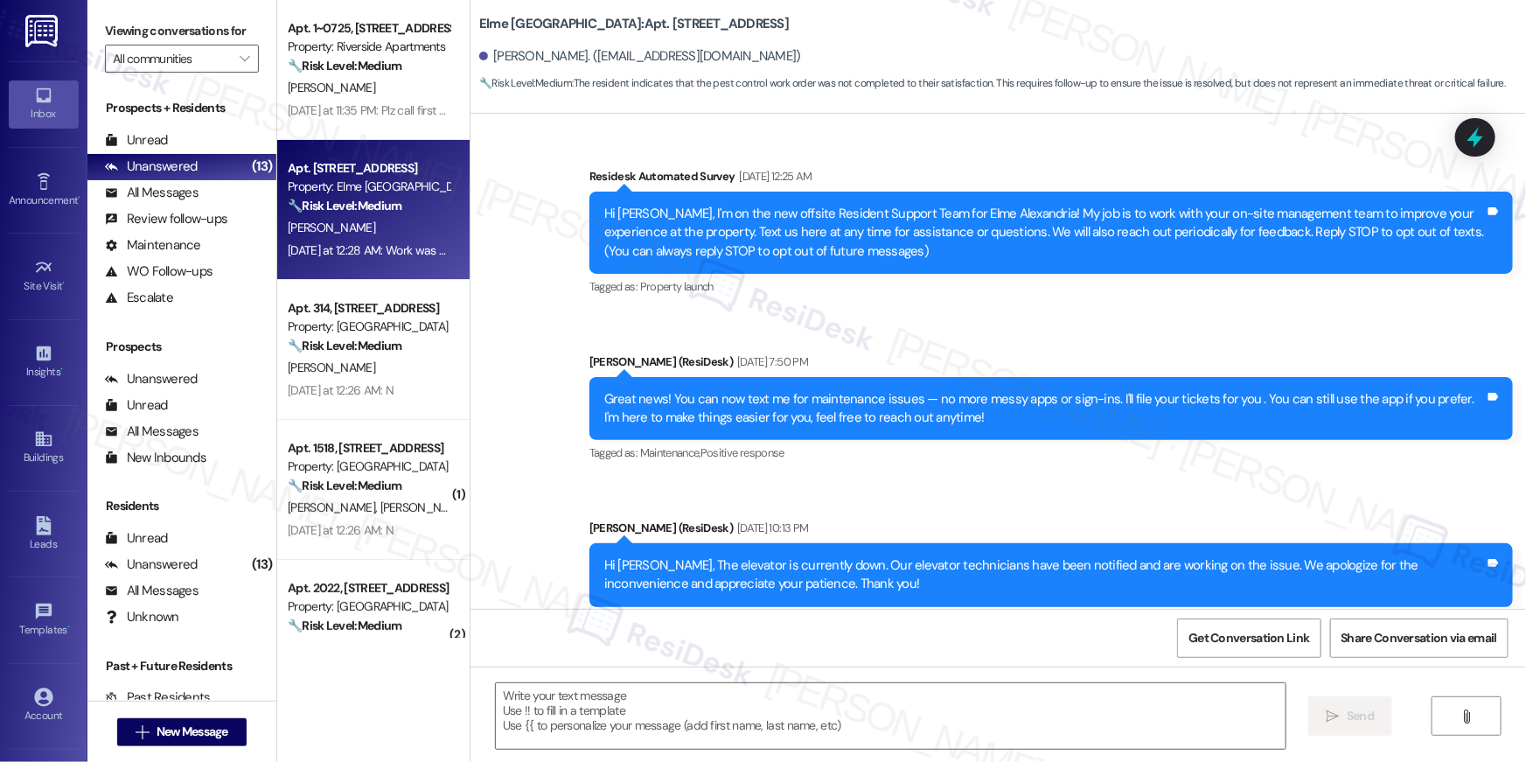
scroll to position [18330, 0]
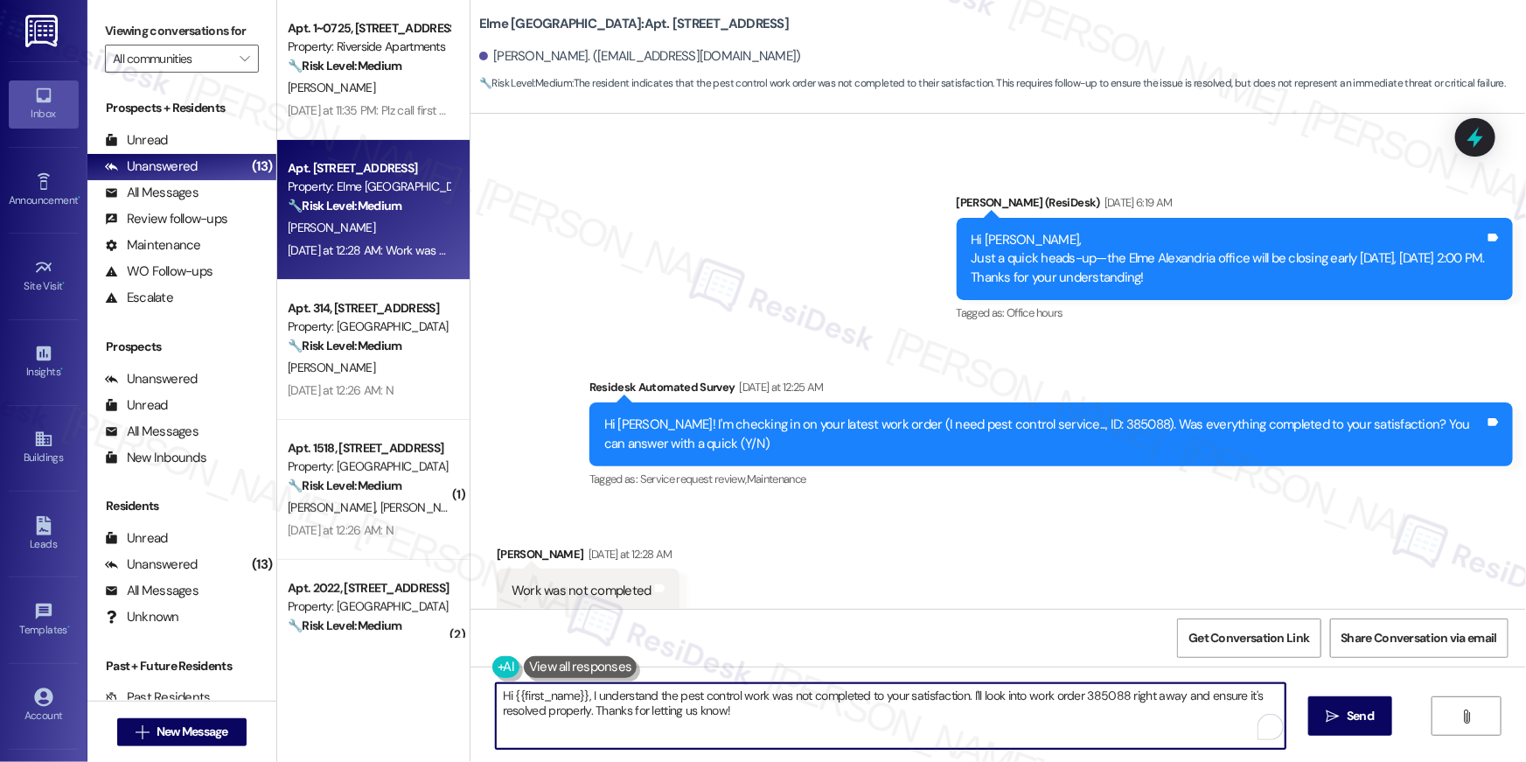
click at [828, 727] on textarea "Hi {{first_name}}, I understand the pest control work was not completed to your…" at bounding box center [891, 716] width 790 height 66
click at [791, 709] on textarea "Hi {{first_name}}, I understand the pest control work was not completed to your…" at bounding box center [891, 716] width 790 height 66
drag, startPoint x: 749, startPoint y: 716, endPoint x: 585, endPoint y: 694, distance: 165.8
click at [585, 694] on textarea "Hi {{first_name}}, I understand the pest control work was not completed to your…" at bounding box center [891, 716] width 790 height 66
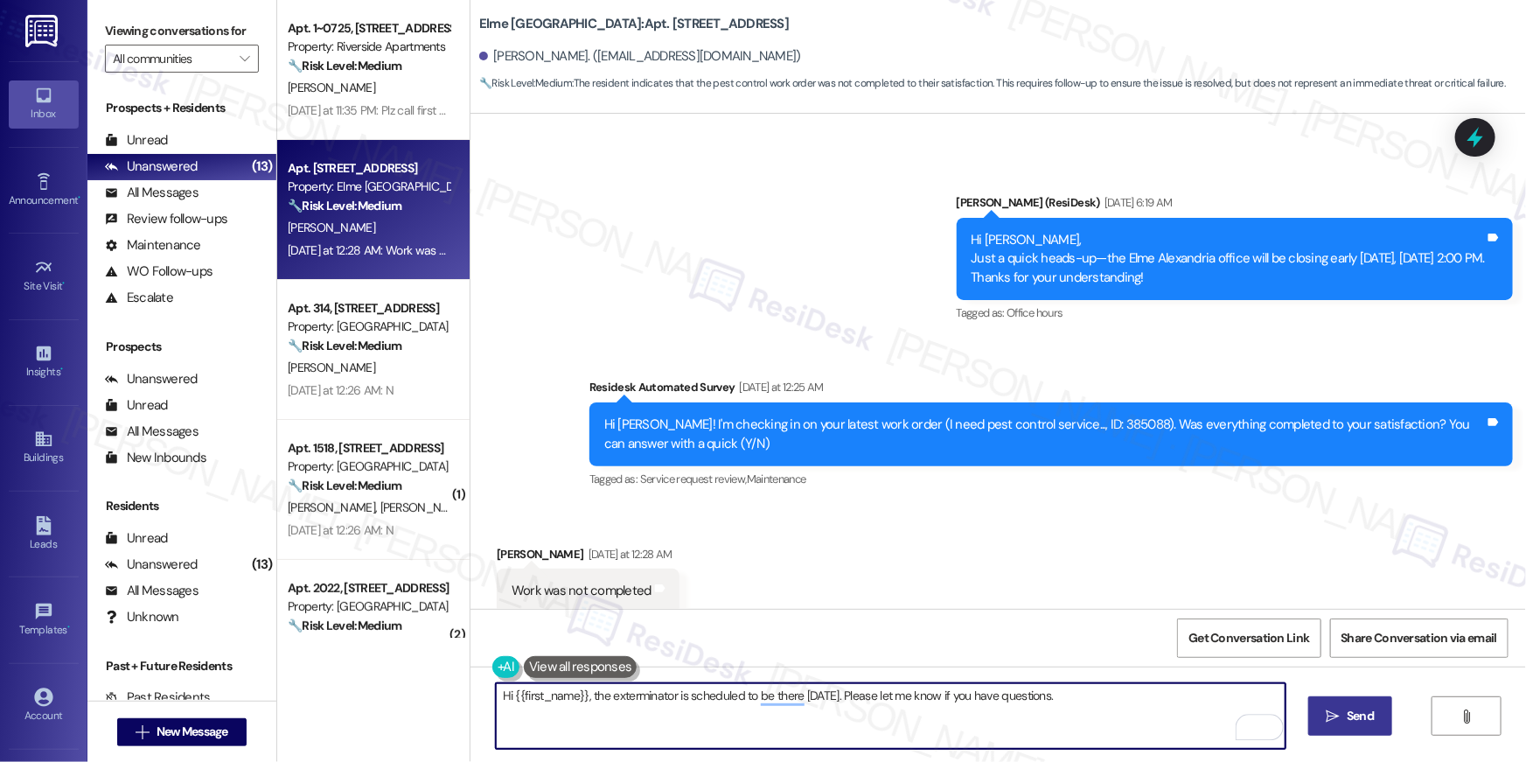
type textarea "Hi {{first_name}}, the exterminator is scheduled to be there [DATE]. Please let…"
click at [1343, 722] on span "Send" at bounding box center [1360, 715] width 34 height 18
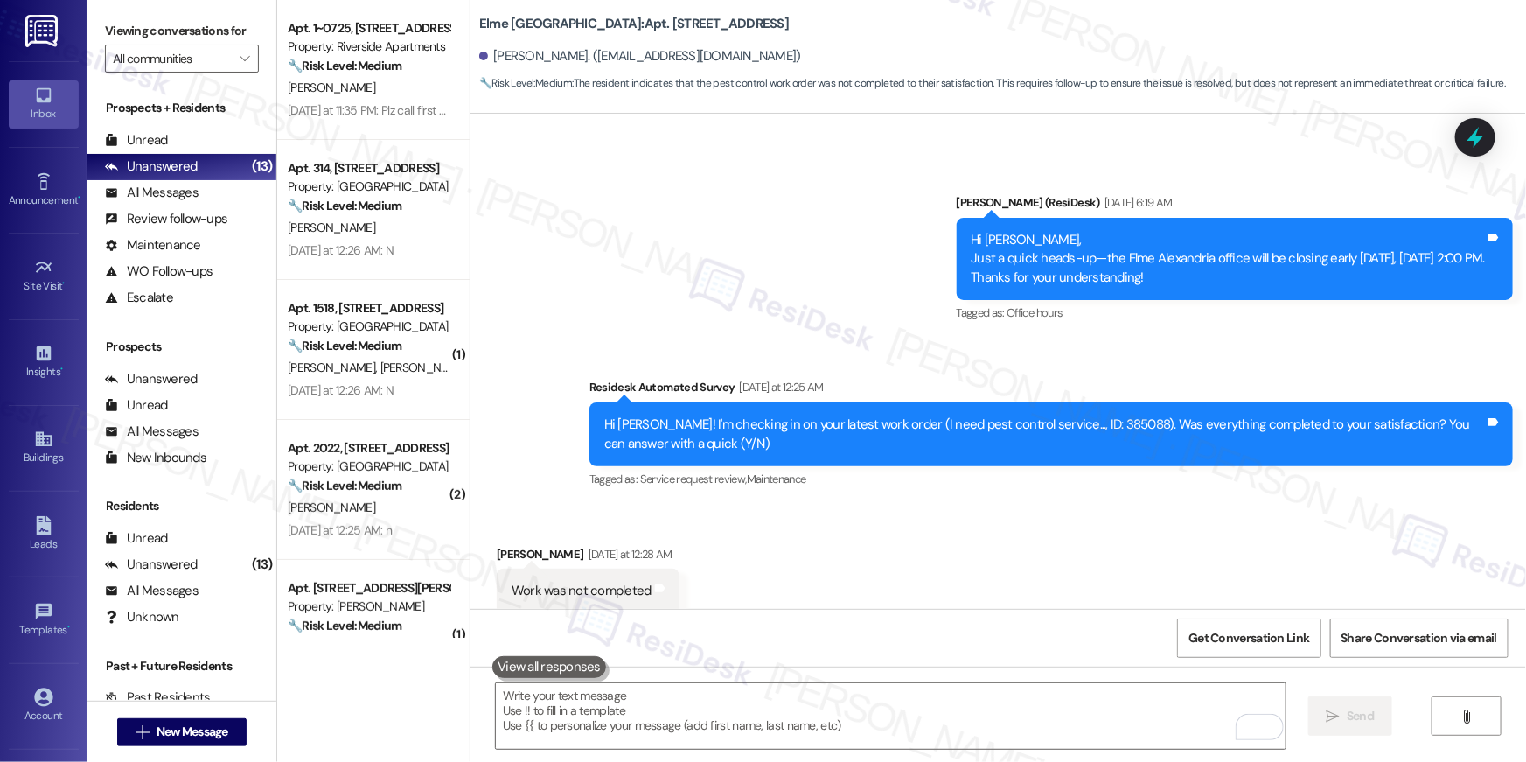
click at [359, 252] on div "[DATE] at 12:26 AM: N [DATE] at 12:26 AM: N" at bounding box center [341, 250] width 106 height 16
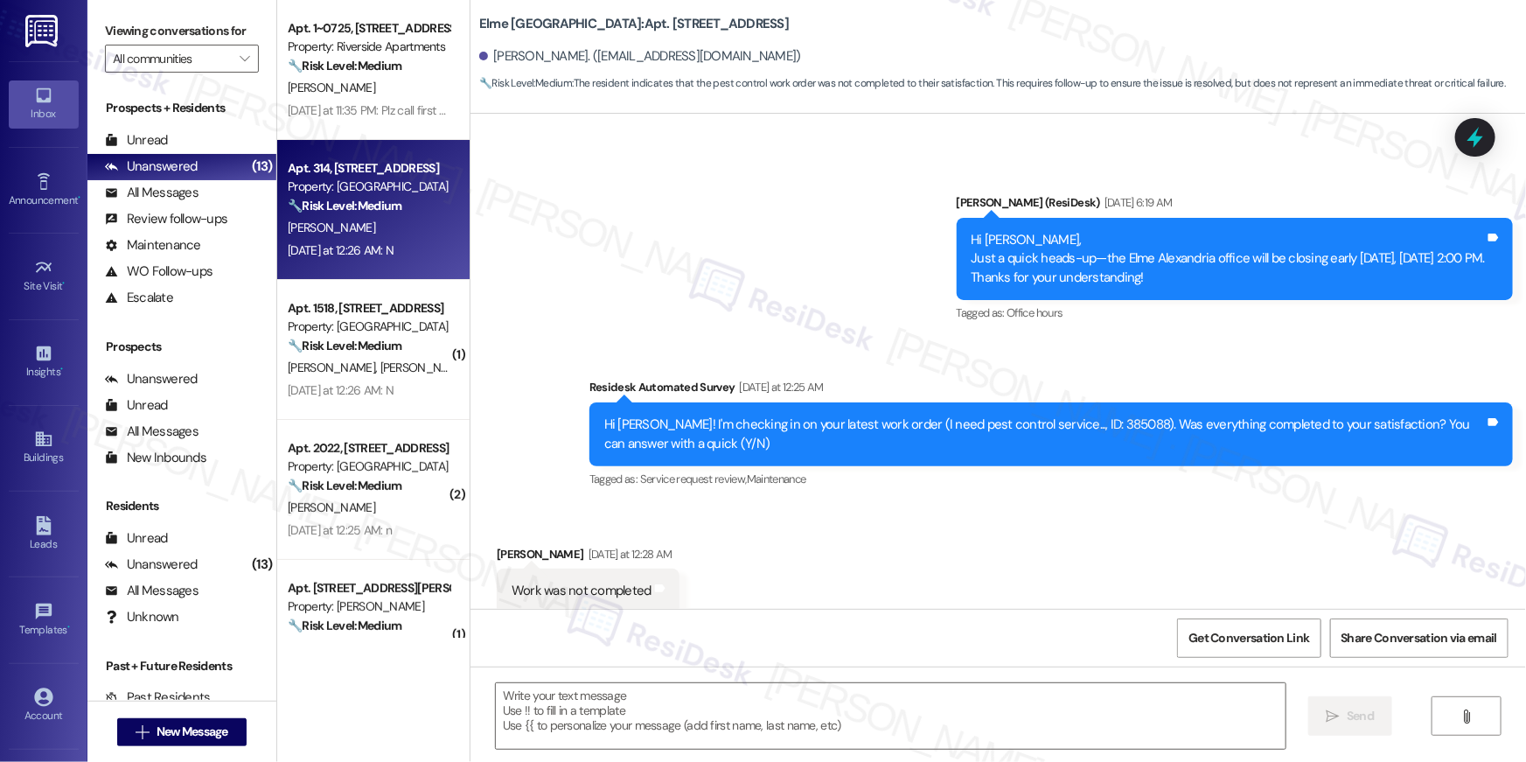
type textarea "Fetching suggested responses. Please feel free to read through the conversation…"
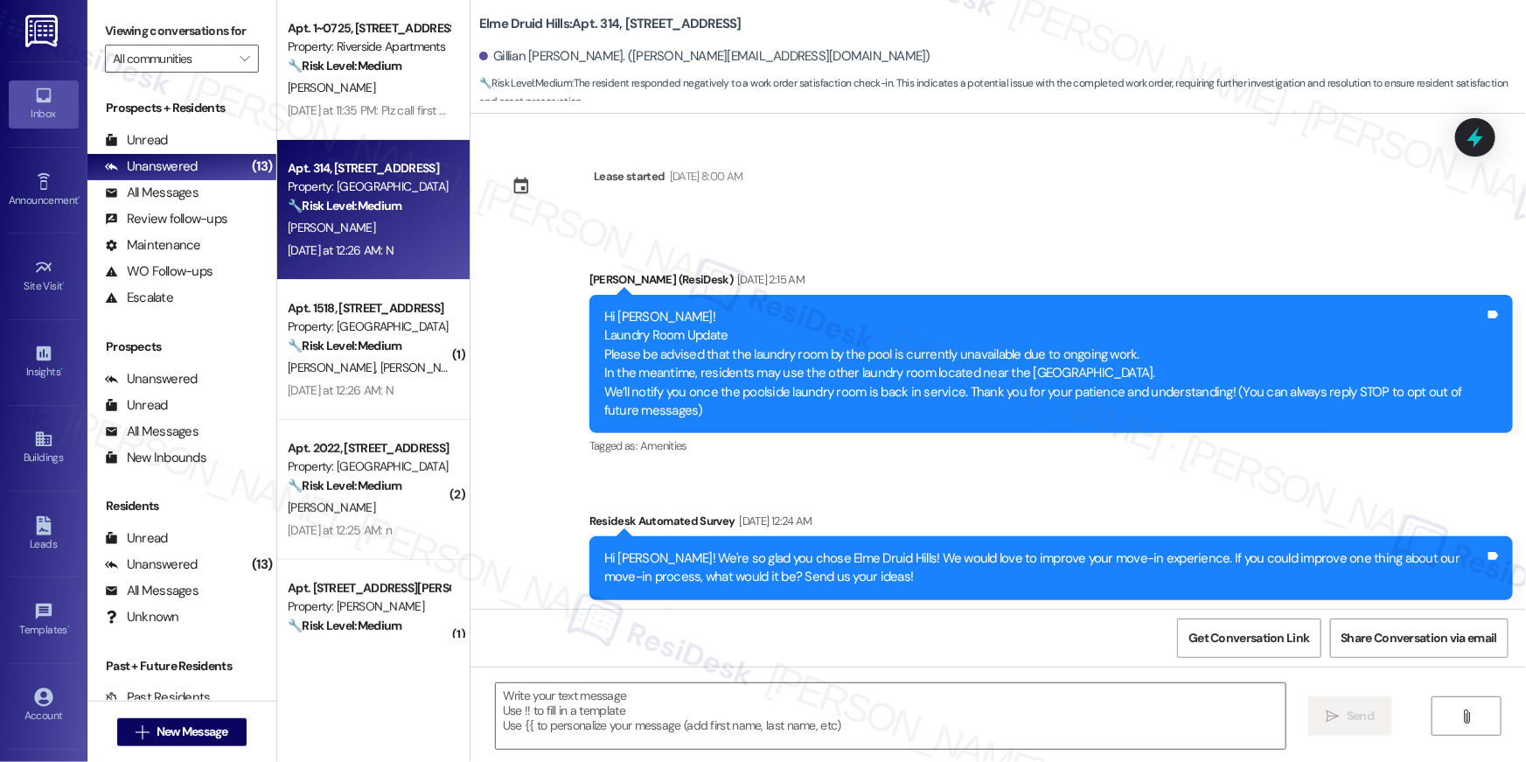
type textarea "Fetching suggested responses. Please feel free to read through the conversation…"
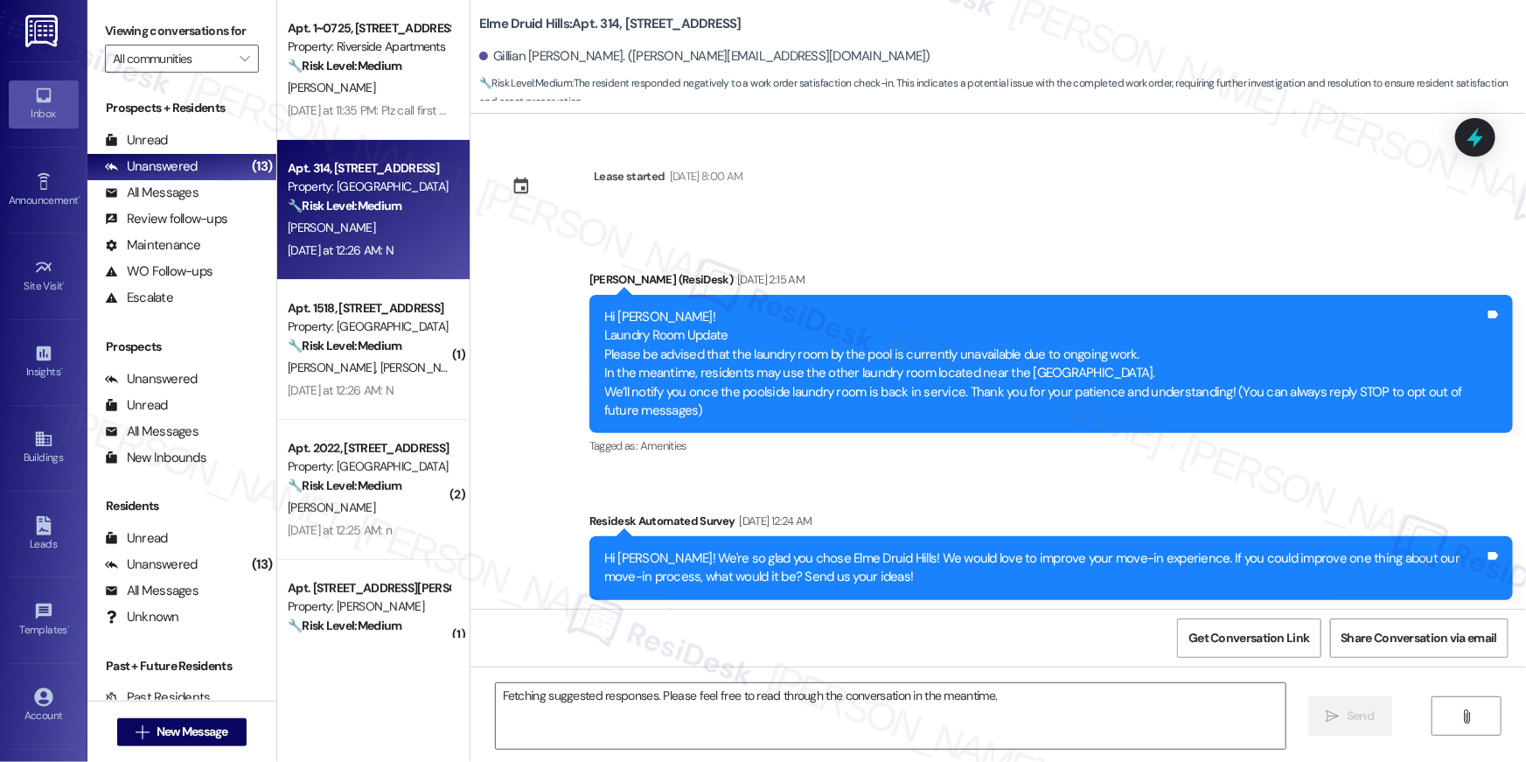
scroll to position [5855, 0]
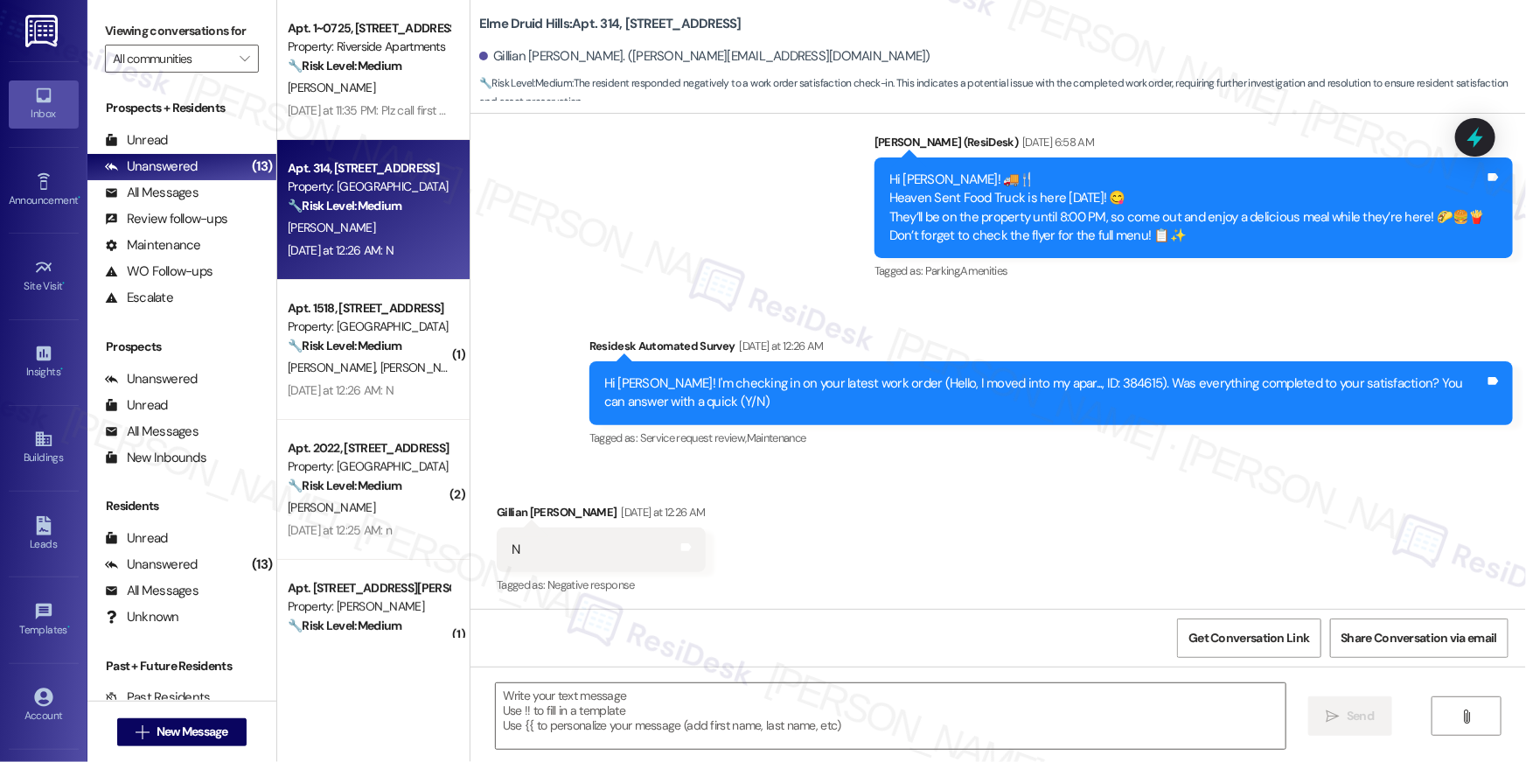
click at [1094, 386] on div "Hi [PERSON_NAME]! I'm checking in on your latest work order (Hello, I moved int…" at bounding box center [1044, 393] width 880 height 38
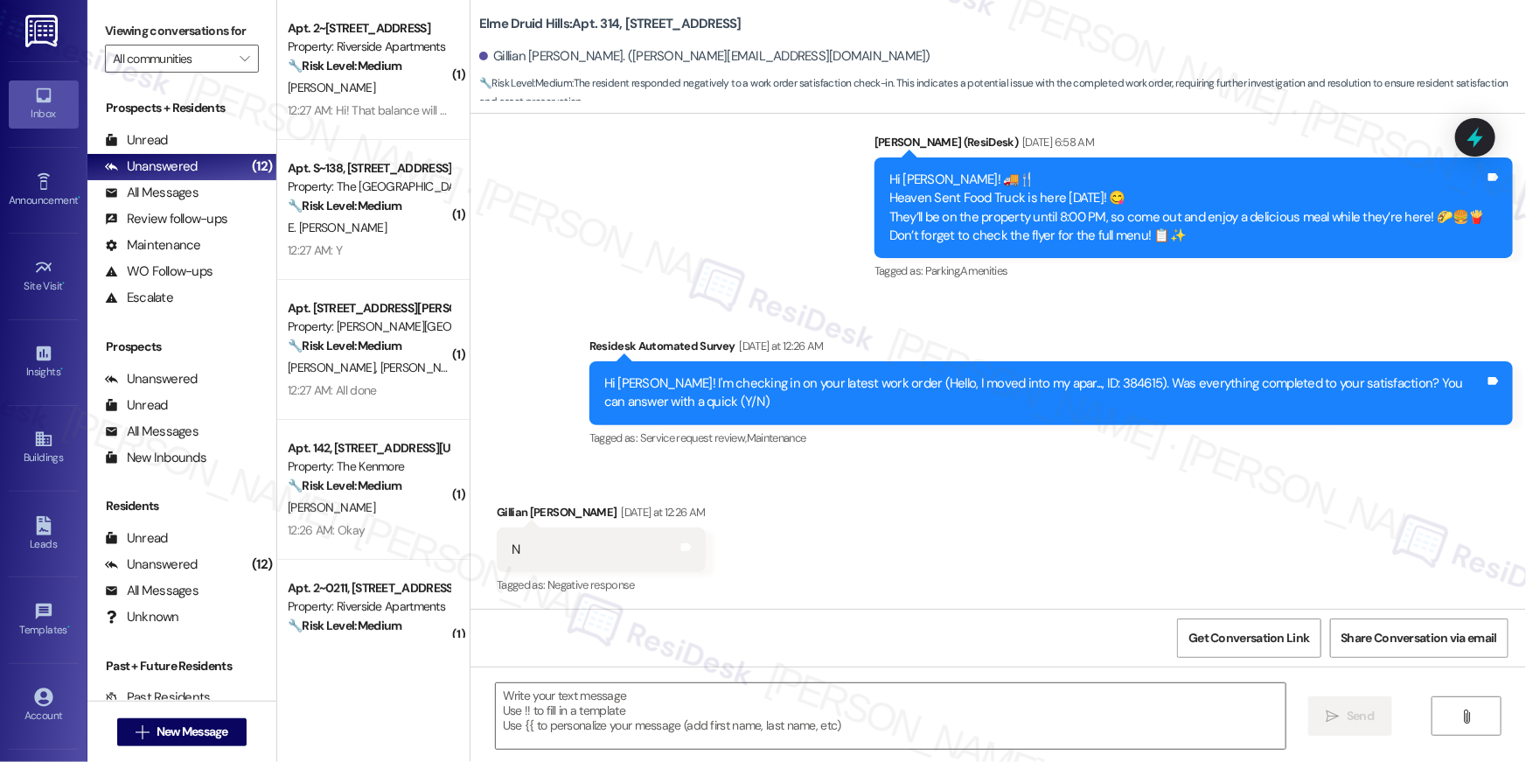
click at [942, 525] on div "Received via SMS [PERSON_NAME] [PERSON_NAME] [DATE] at 12:26 AM N Tags and note…" at bounding box center [997, 537] width 1055 height 148
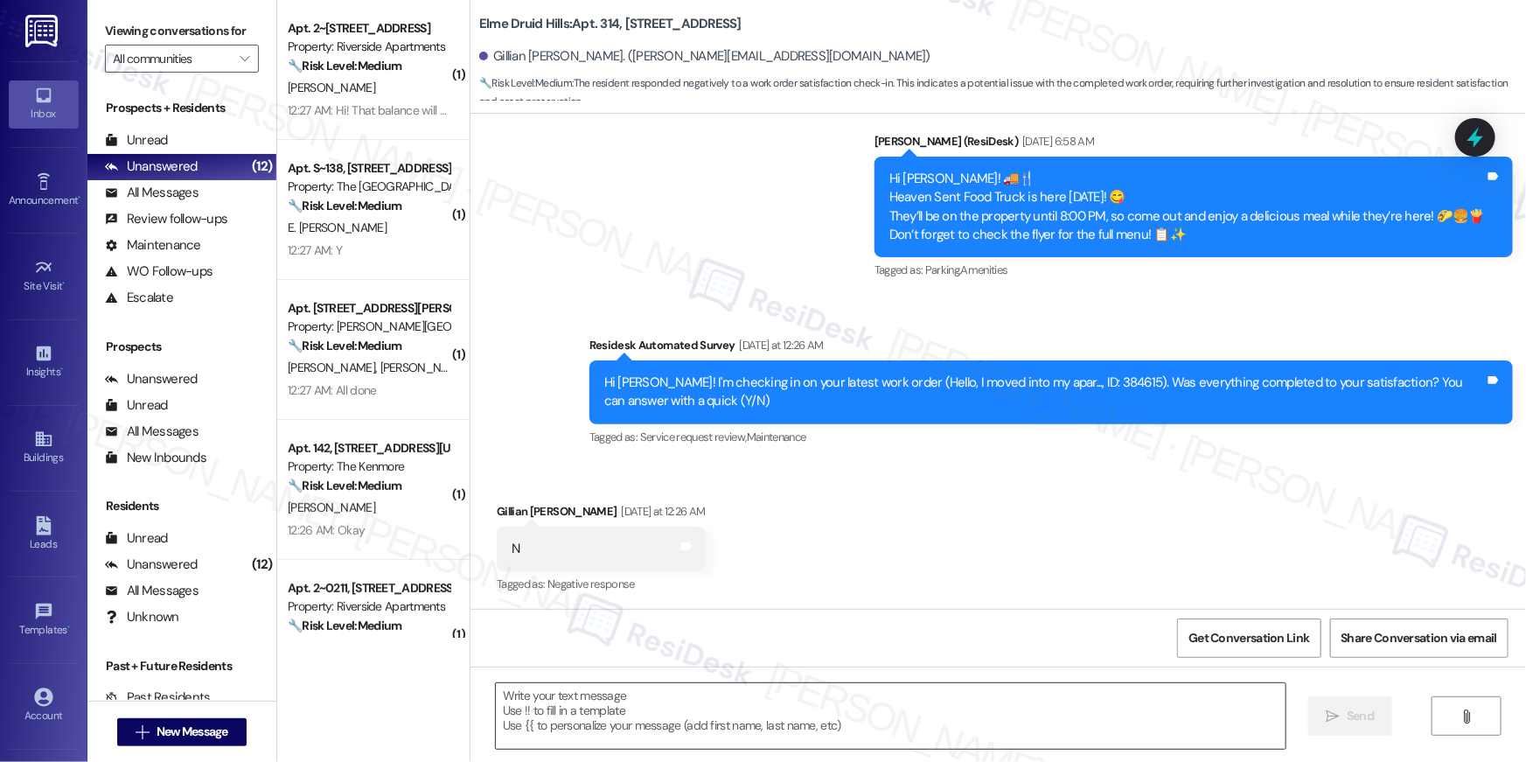
click at [775, 720] on textarea at bounding box center [891, 716] width 790 height 66
click at [776, 720] on textarea at bounding box center [891, 716] width 790 height 66
click at [776, 719] on textarea at bounding box center [891, 716] width 790 height 66
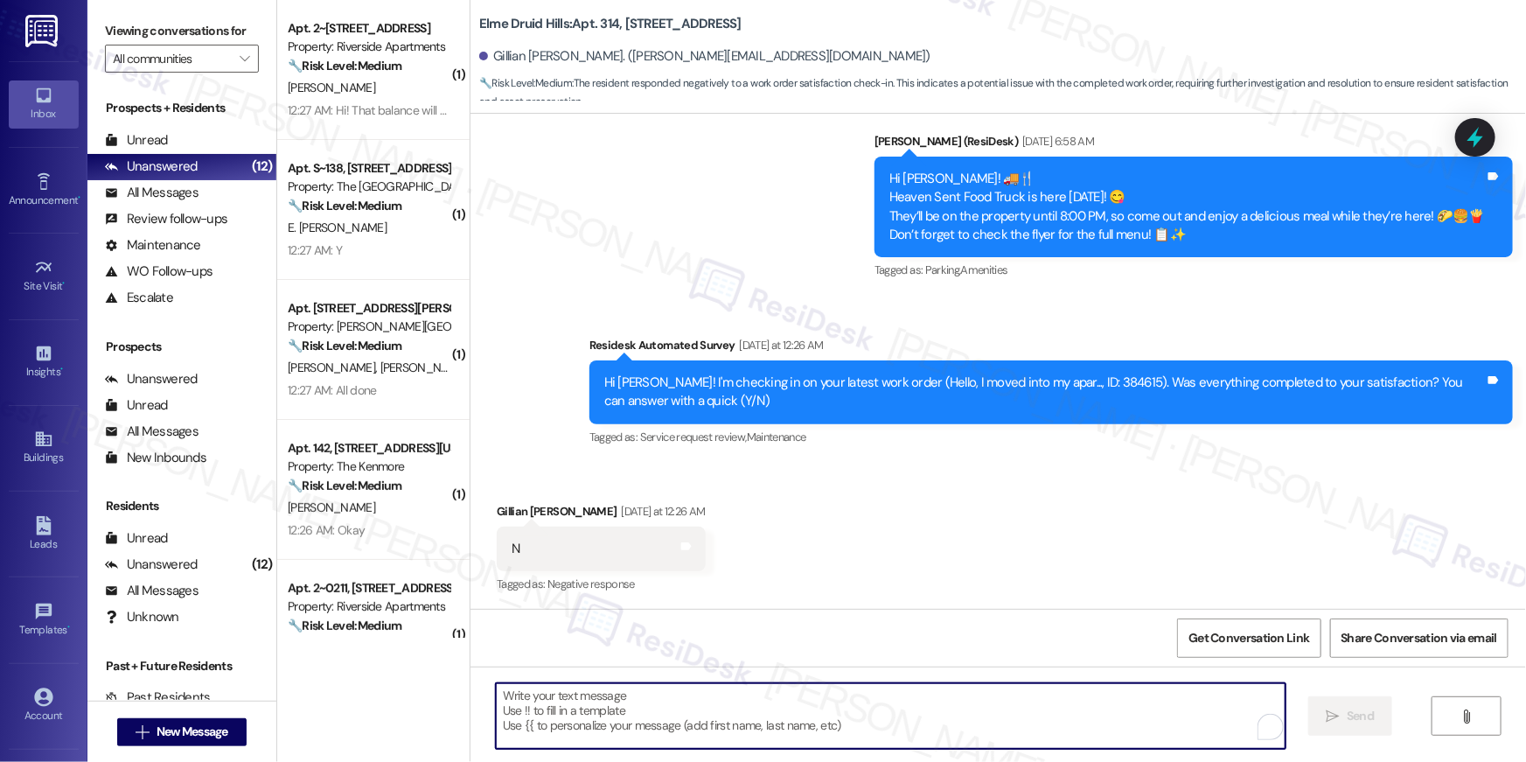
click at [775, 719] on textarea "To enrich screen reader interactions, please activate Accessibility in Grammarl…" at bounding box center [891, 716] width 790 height 66
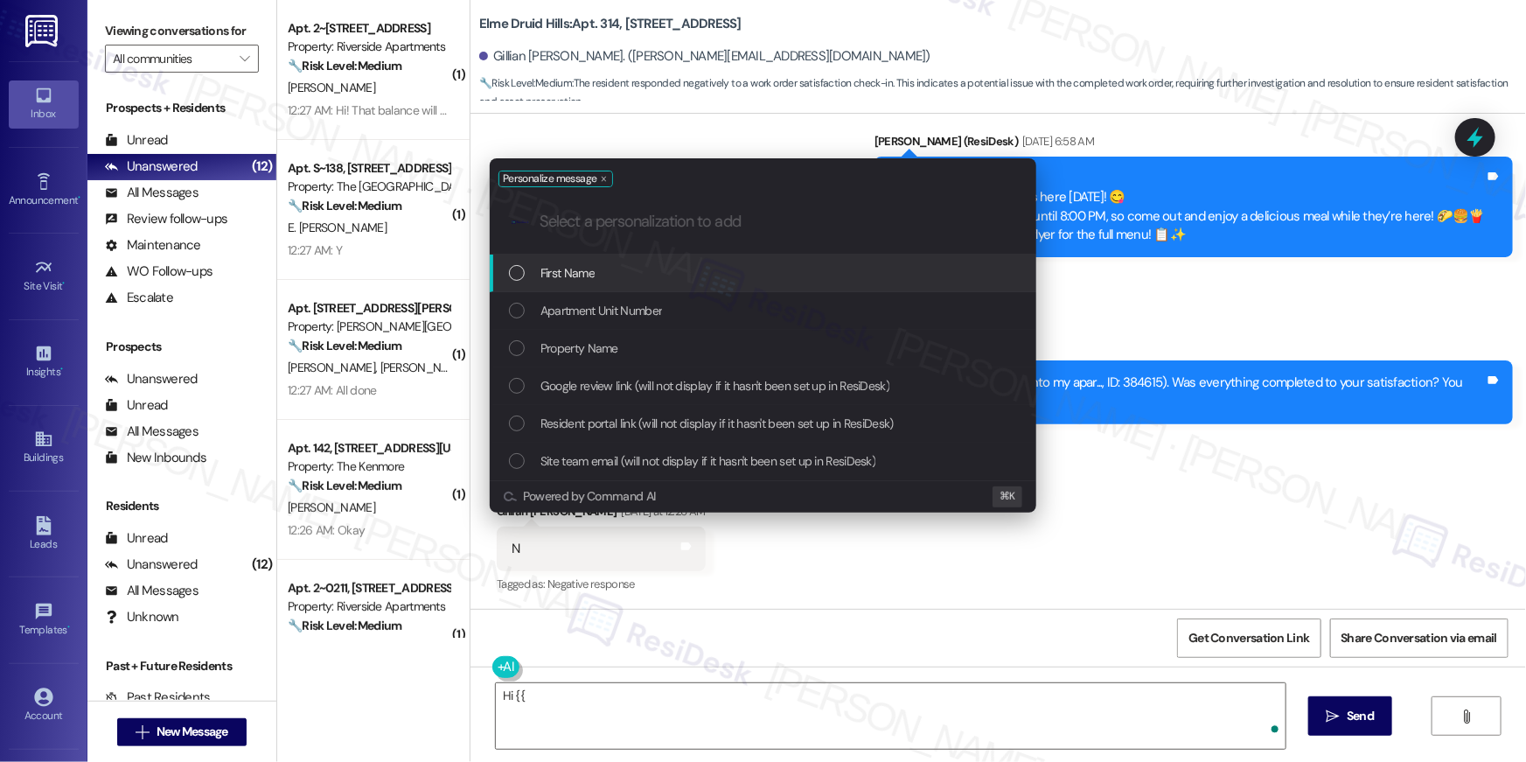
click at [745, 272] on div "First Name" at bounding box center [764, 272] width 511 height 19
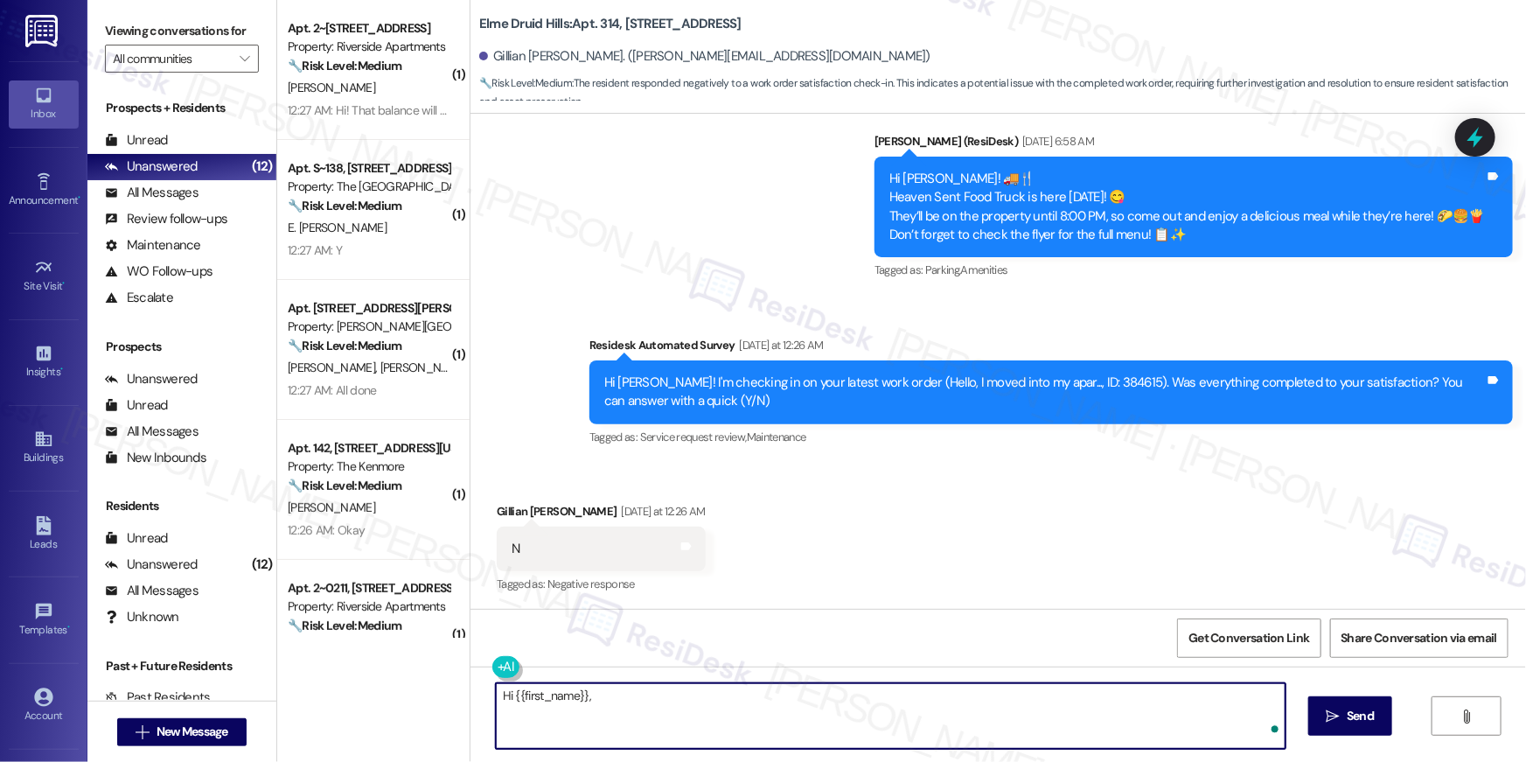
paste textarea "I’m sorry to hear your work order wasn’t completed. Could you please let me kno…"
type textarea "Hi {{first_name}}, I’m sorry to hear your work order wasn’t completed. Could yo…"
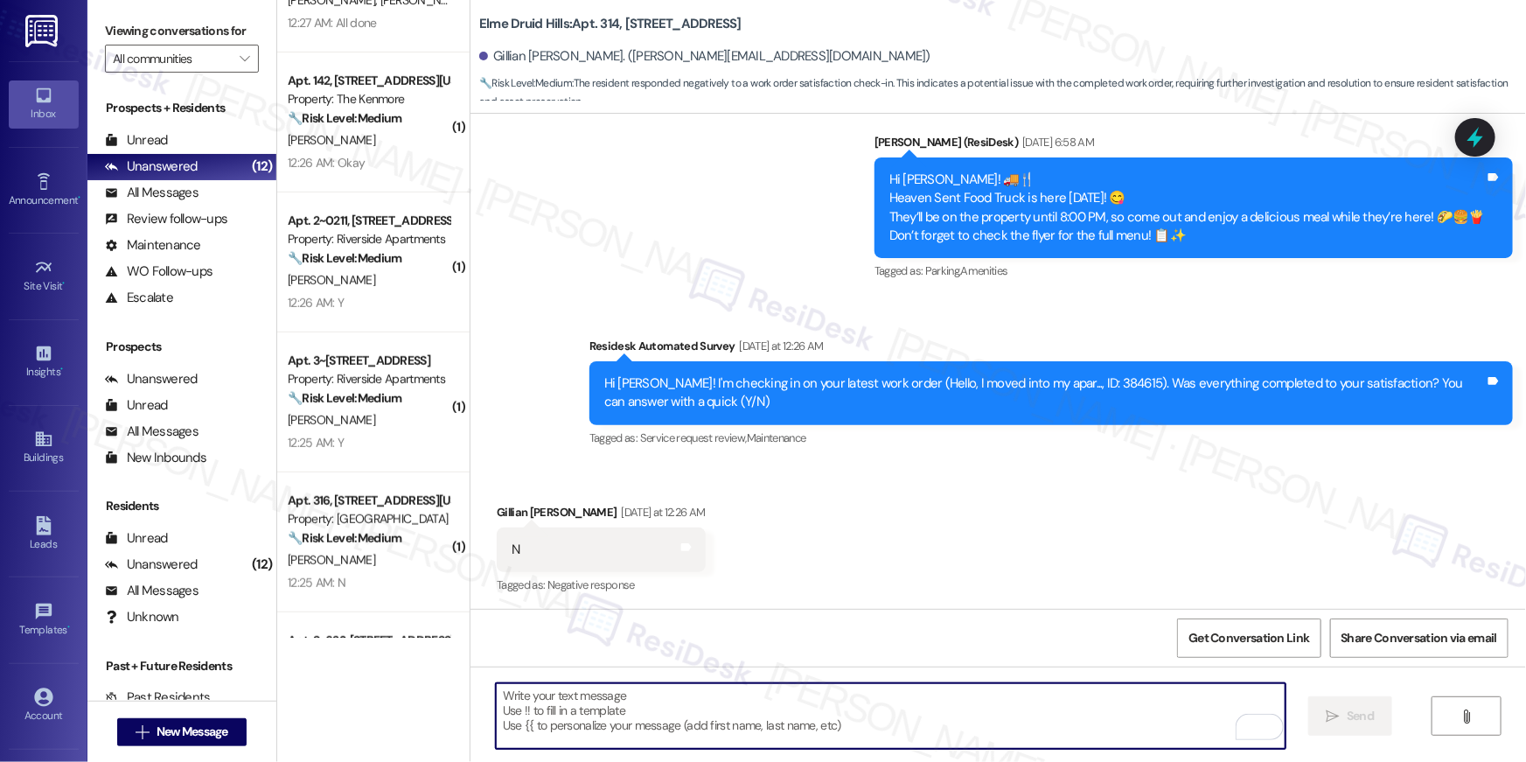
scroll to position [368, 0]
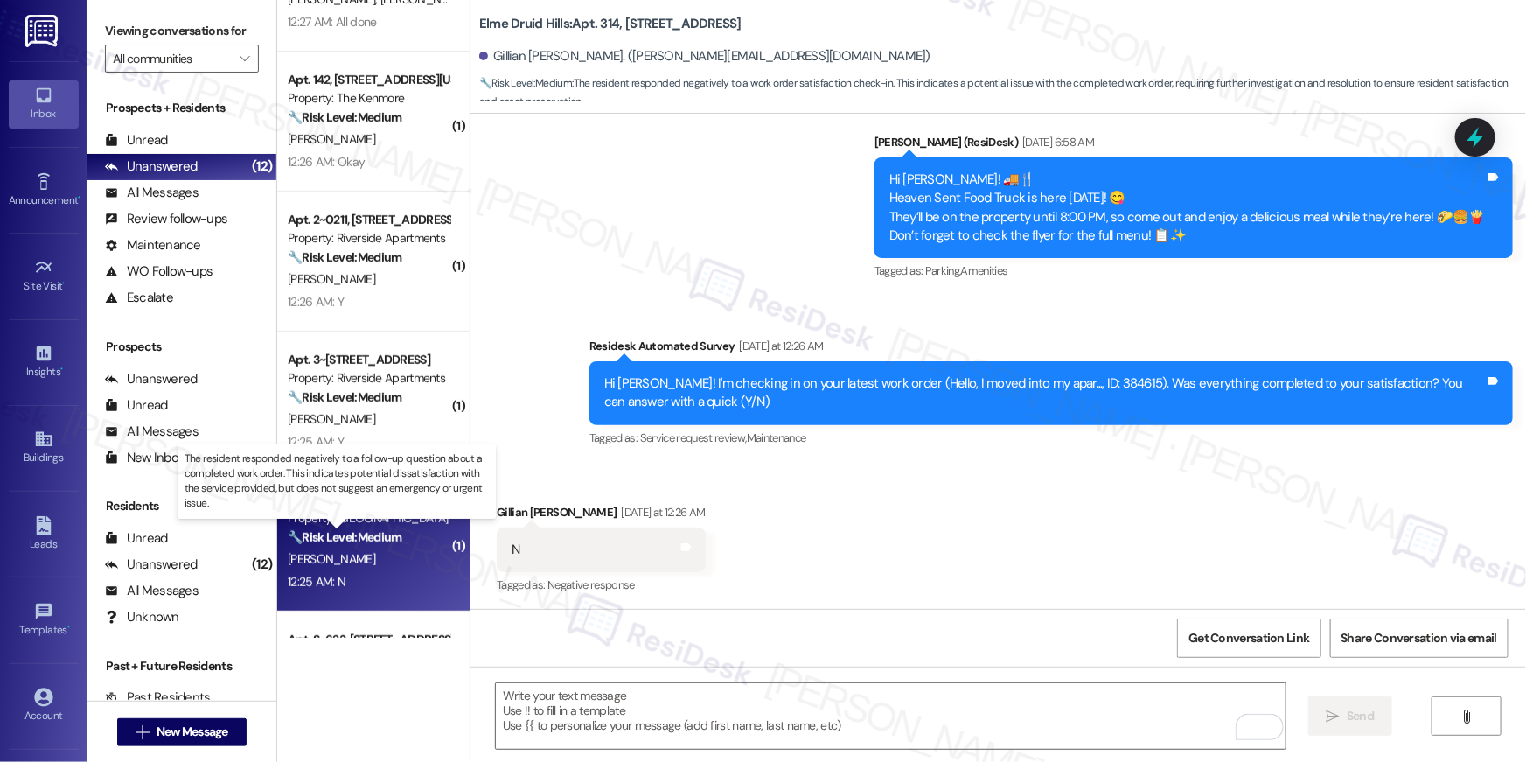
click at [385, 538] on strong "🔧 Risk Level: Medium" at bounding box center [345, 537] width 114 height 16
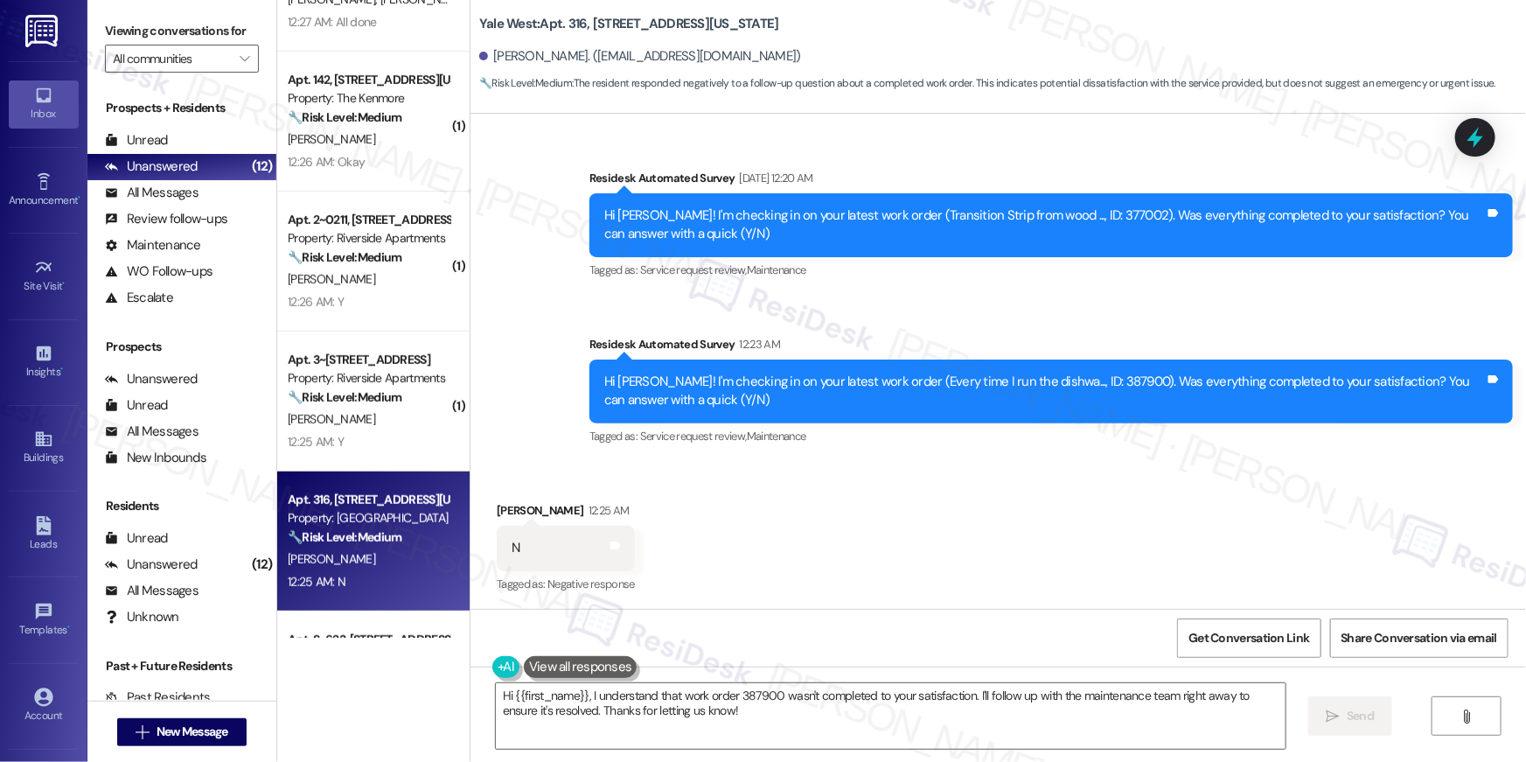
scroll to position [429, 0]
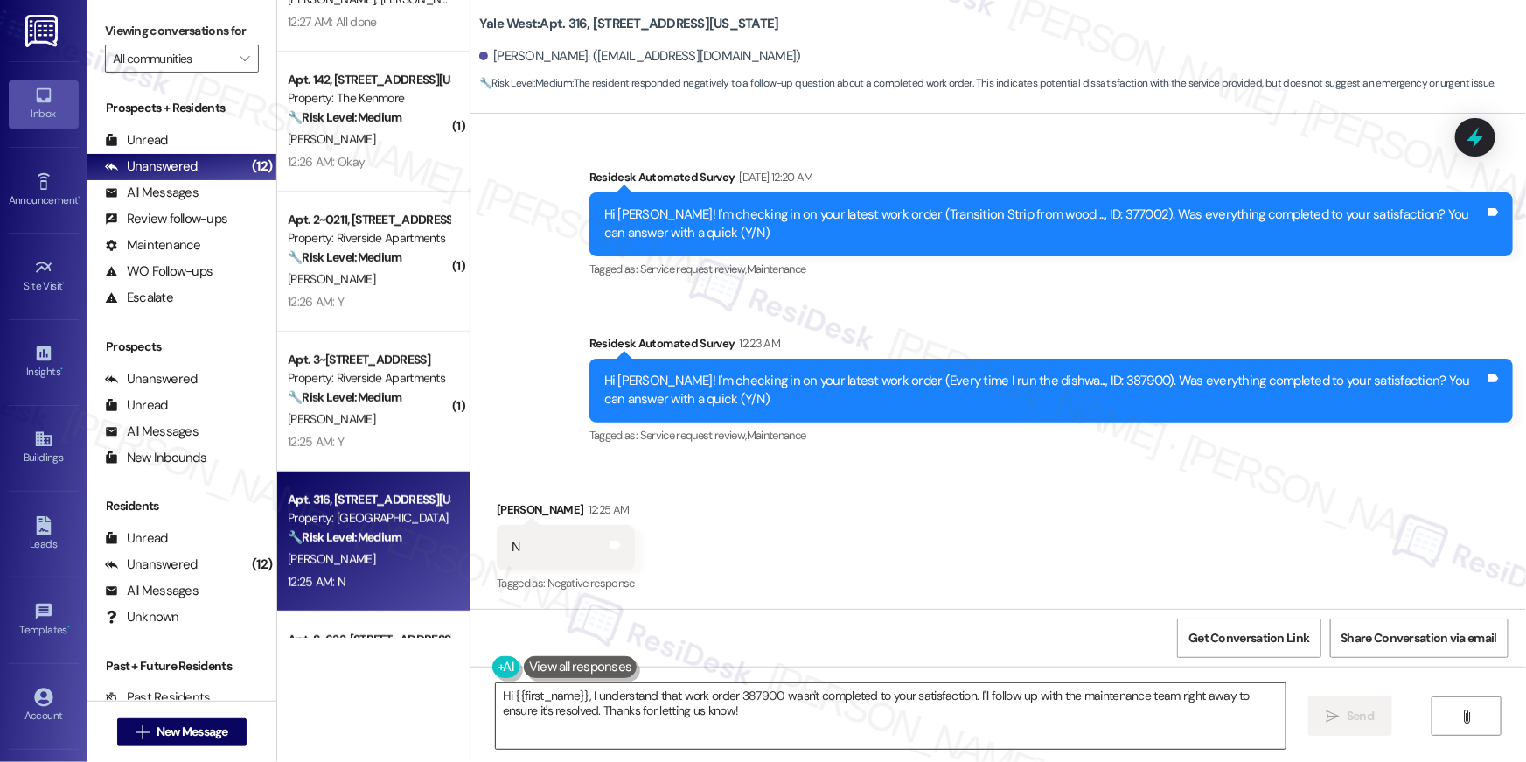
click at [1038, 728] on textarea "Hi {{first_name}}, I understand that work order 387900 wasn't completed to your…" at bounding box center [891, 716] width 790 height 66
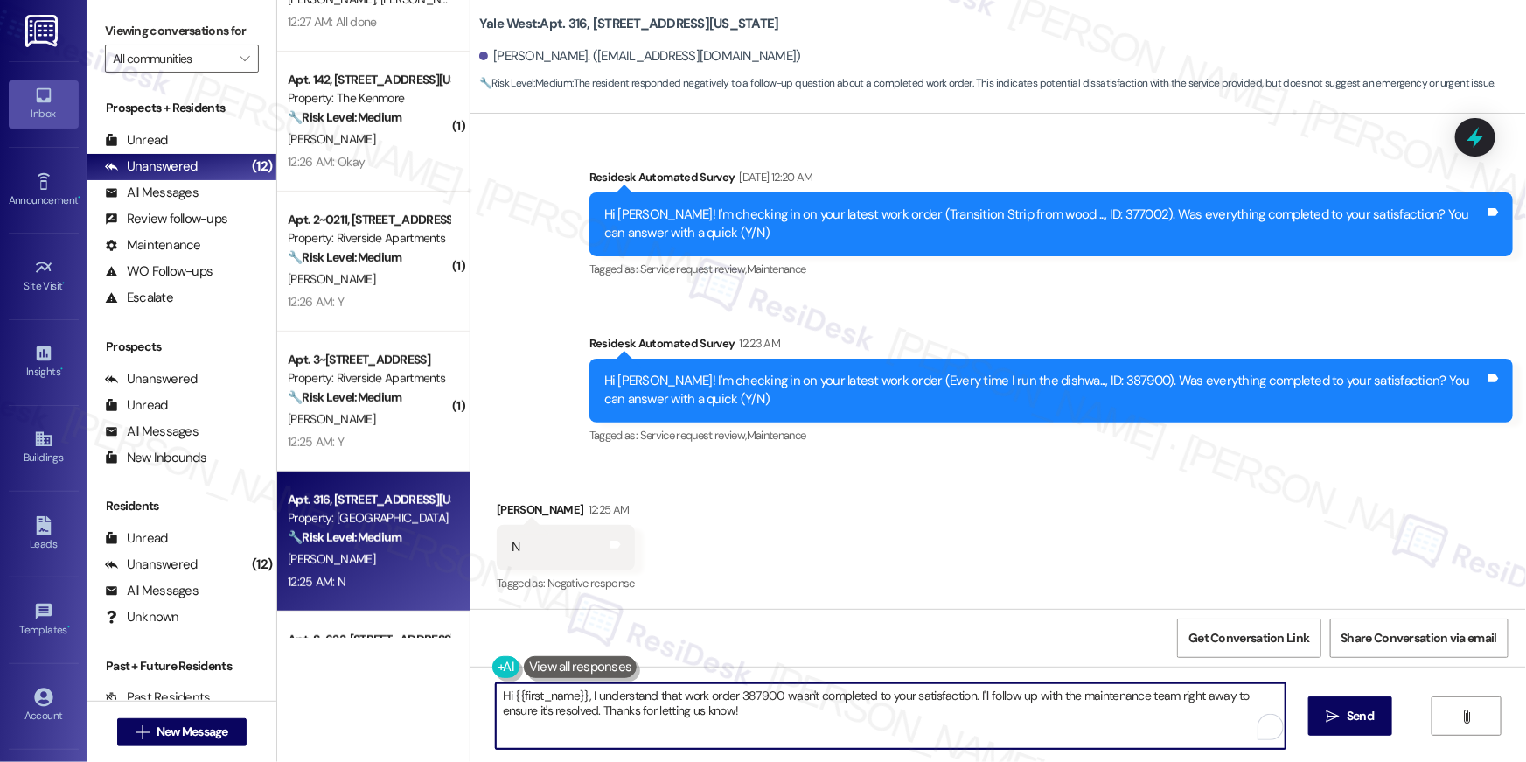
click at [1038, 728] on textarea "Hi {{first_name}}, I understand that work order 387900 wasn't completed to your…" at bounding box center [891, 716] width 790 height 66
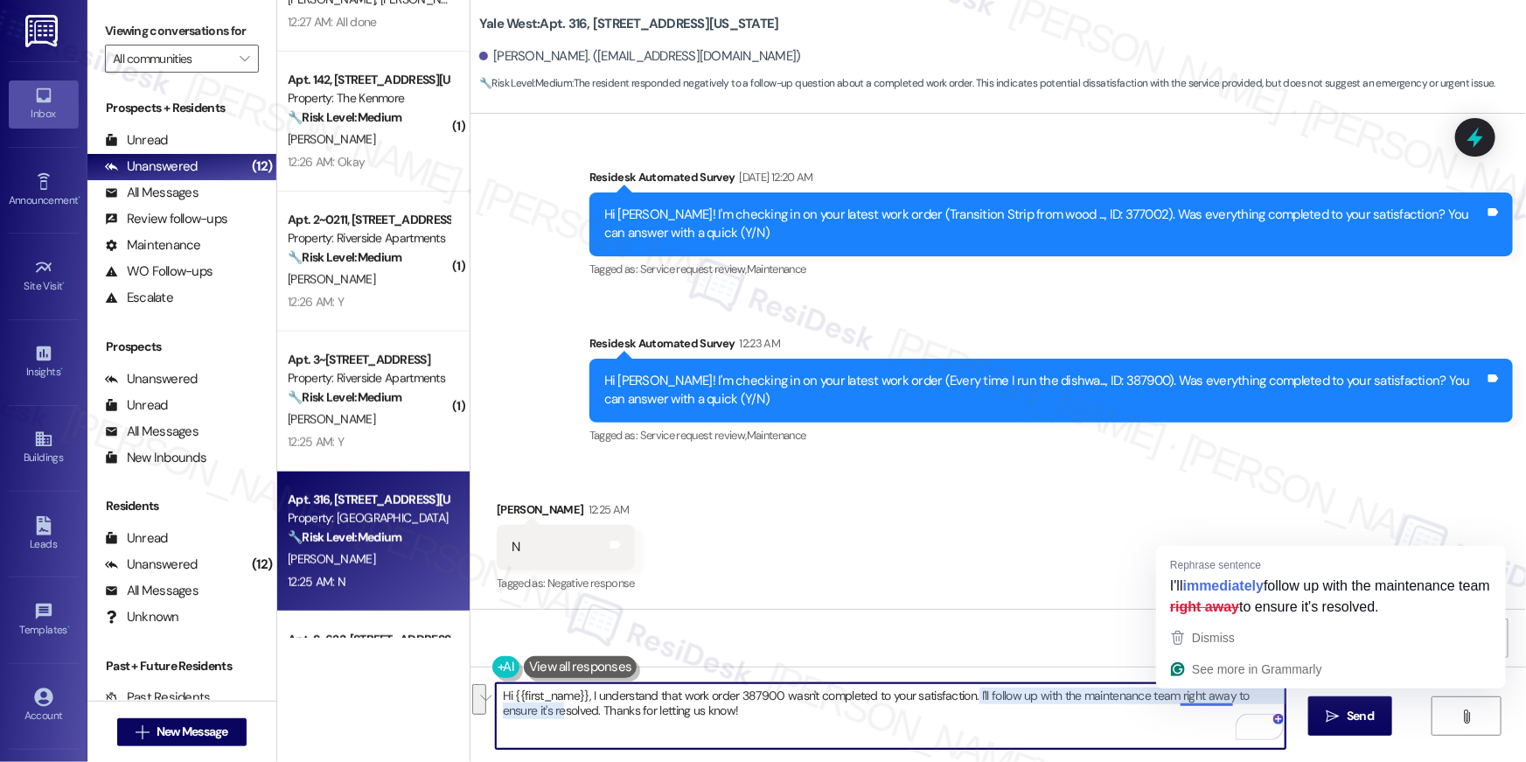
click at [1148, 718] on textarea "Hi {{first_name}}, I understand that work order 387900 wasn't completed to your…" at bounding box center [891, 716] width 790 height 66
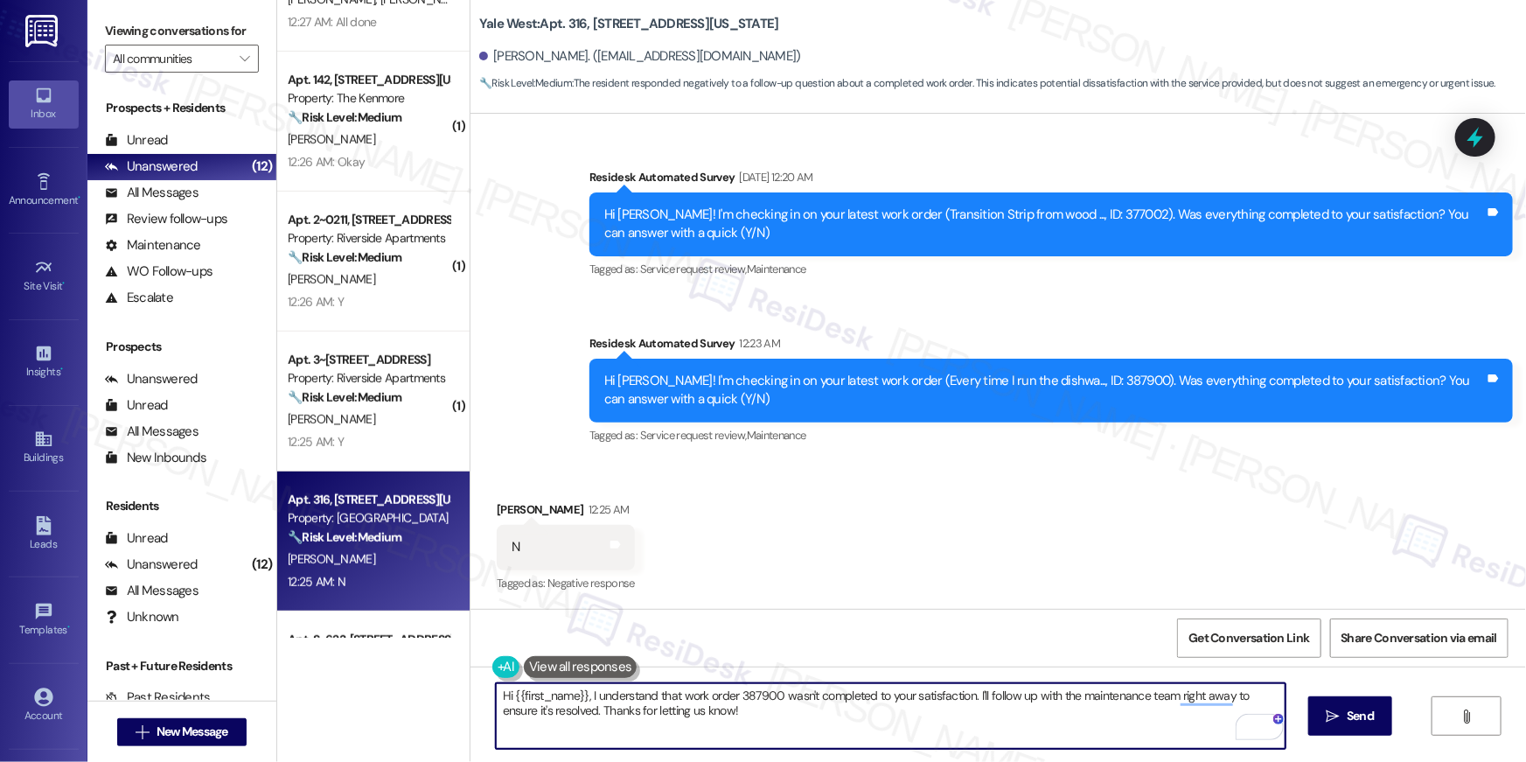
click at [1148, 718] on textarea "Hi {{first_name}}, I understand that work order 387900 wasn't completed to your…" at bounding box center [891, 716] width 790 height 66
type textarea "ç"
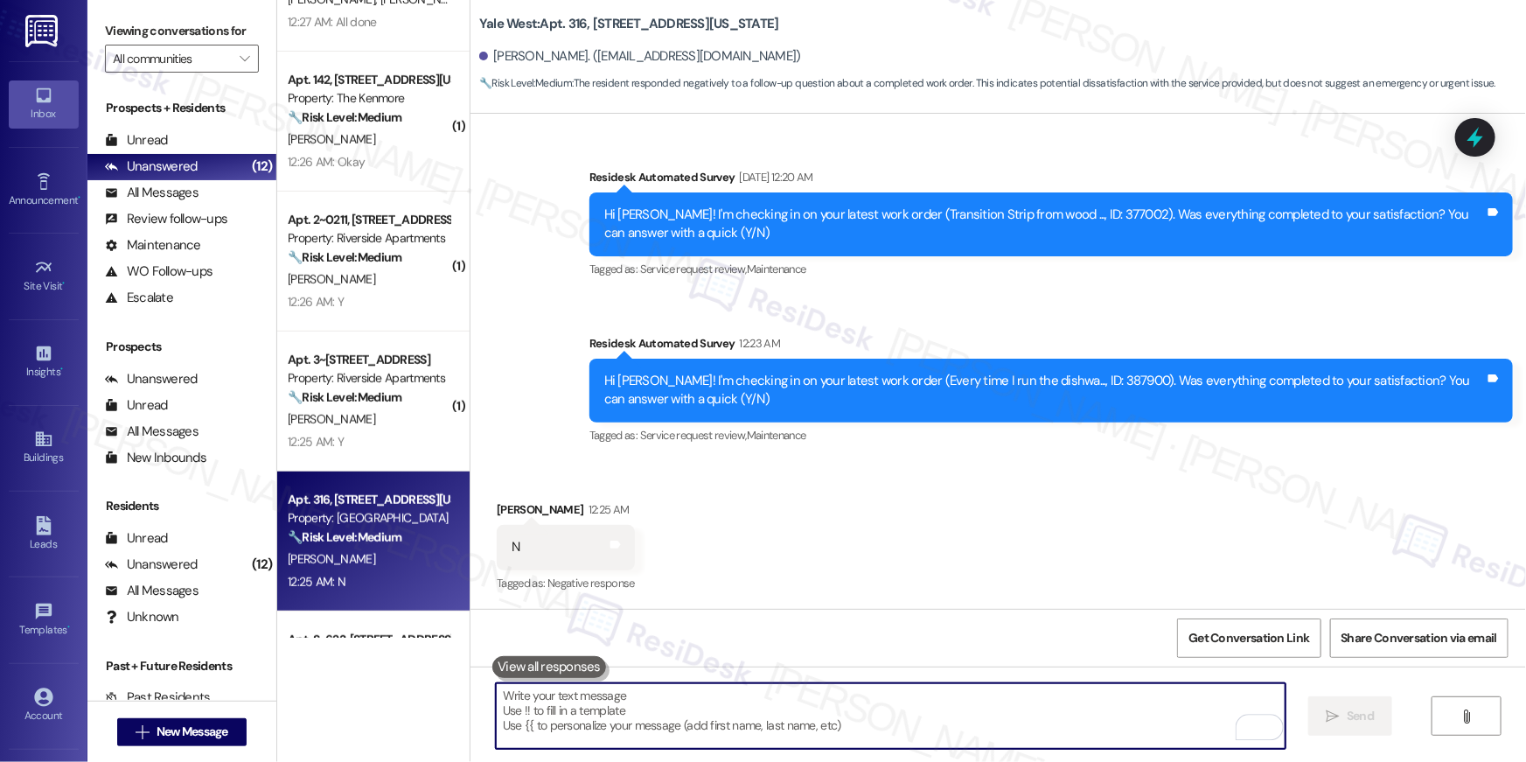
paste textarea "Hi {{first_name}}, I understand that work order 387900 wasn't completed to your…"
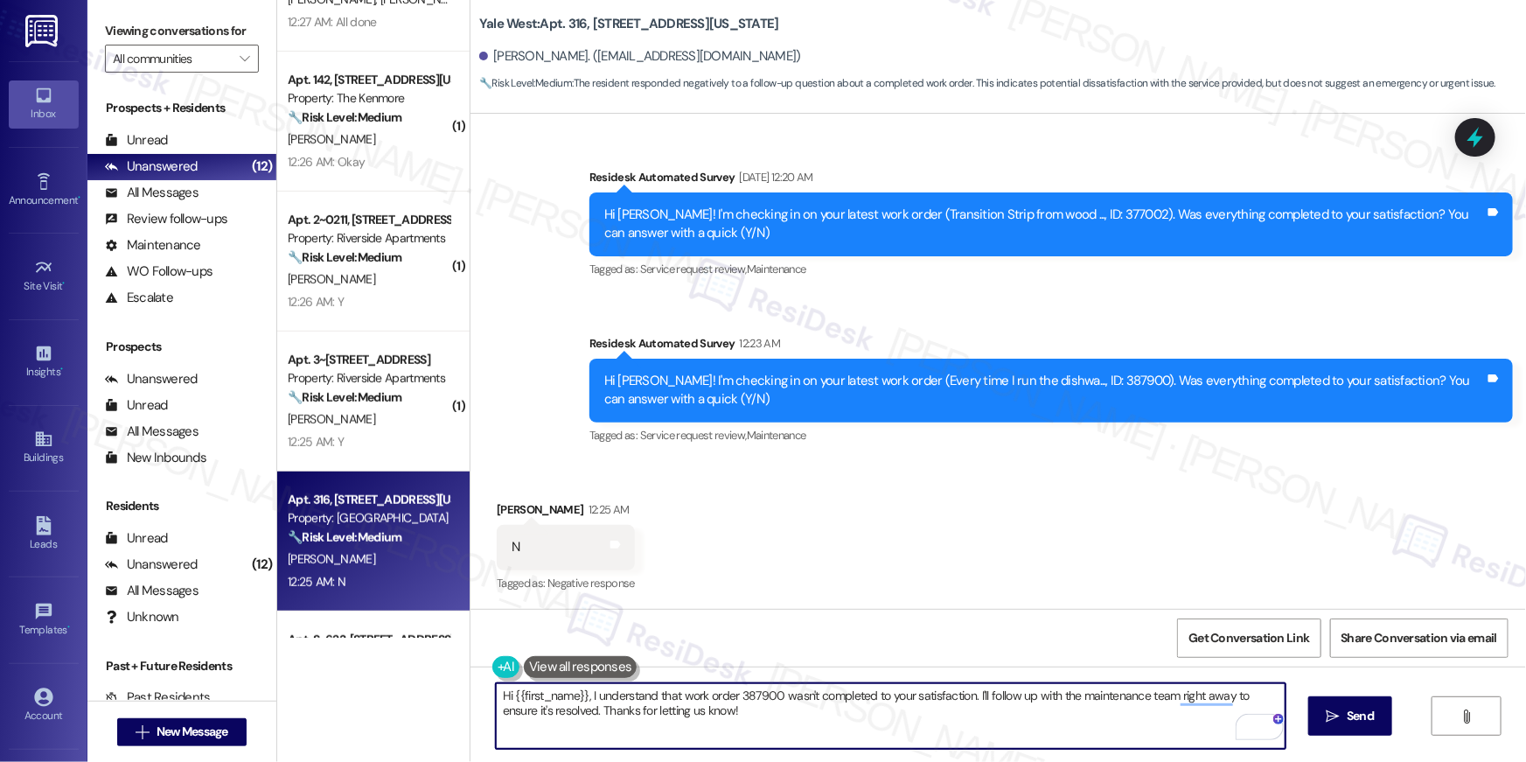
click at [817, 727] on textarea "Hi {{first_name}}, I understand that work order 387900 wasn't completed to your…" at bounding box center [891, 716] width 790 height 66
paste textarea "’m sorry to hear your work order wasn’t completed. Could you please let me know…"
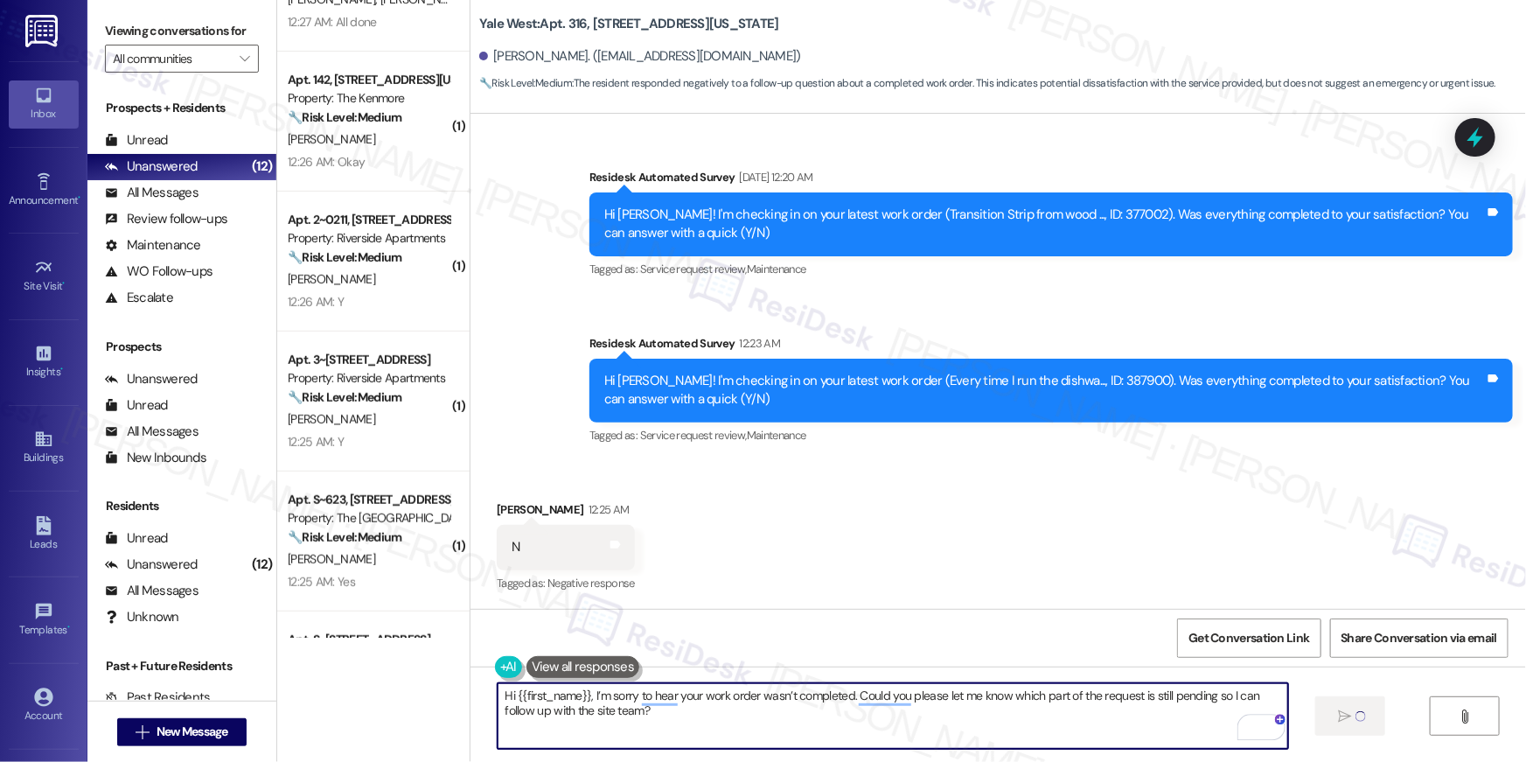
type textarea "Fetching suggested responses. Please feel free to read through the conversation…"
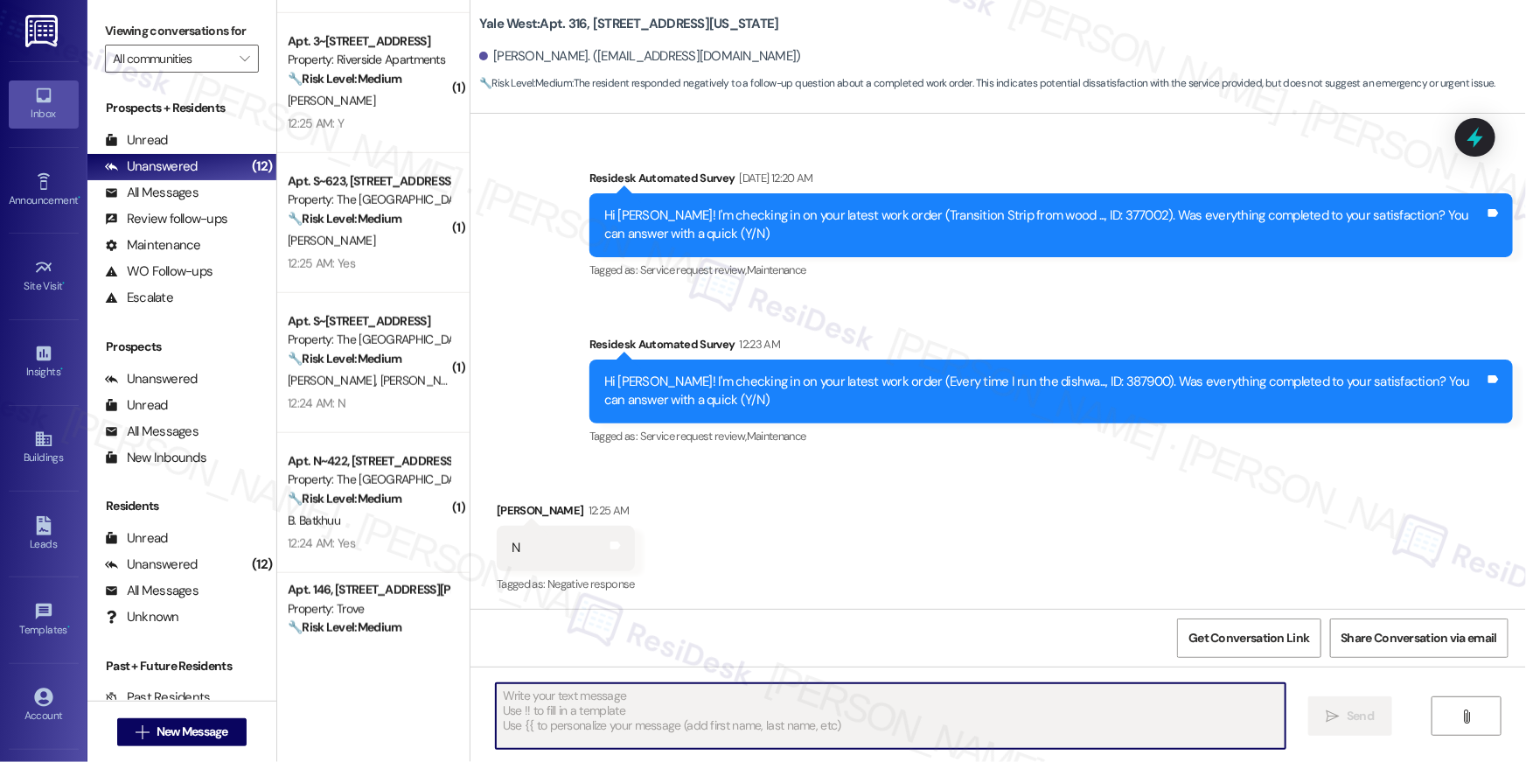
scroll to position [706, 0]
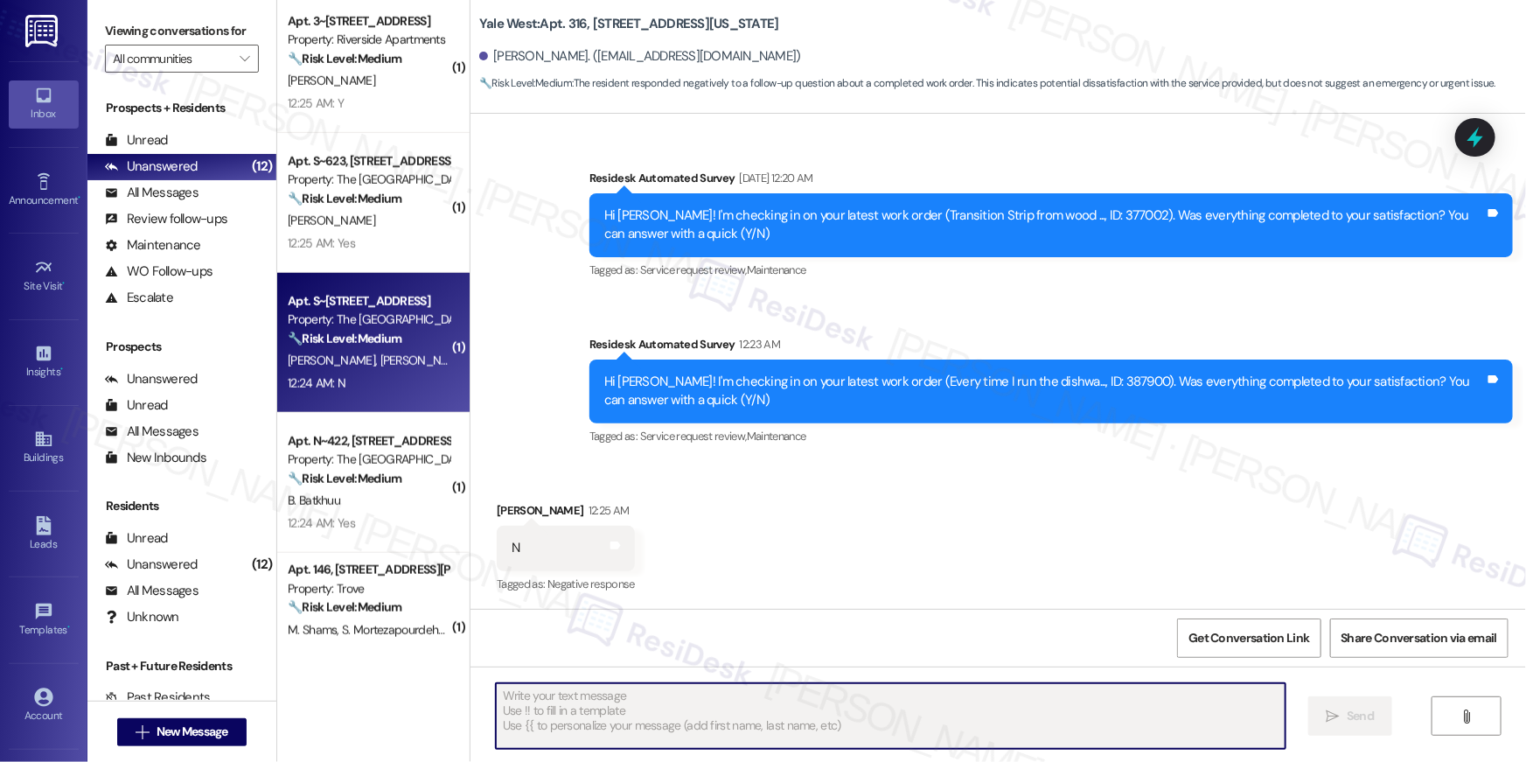
click at [378, 342] on strong "🔧 Risk Level: Medium" at bounding box center [345, 338] width 114 height 16
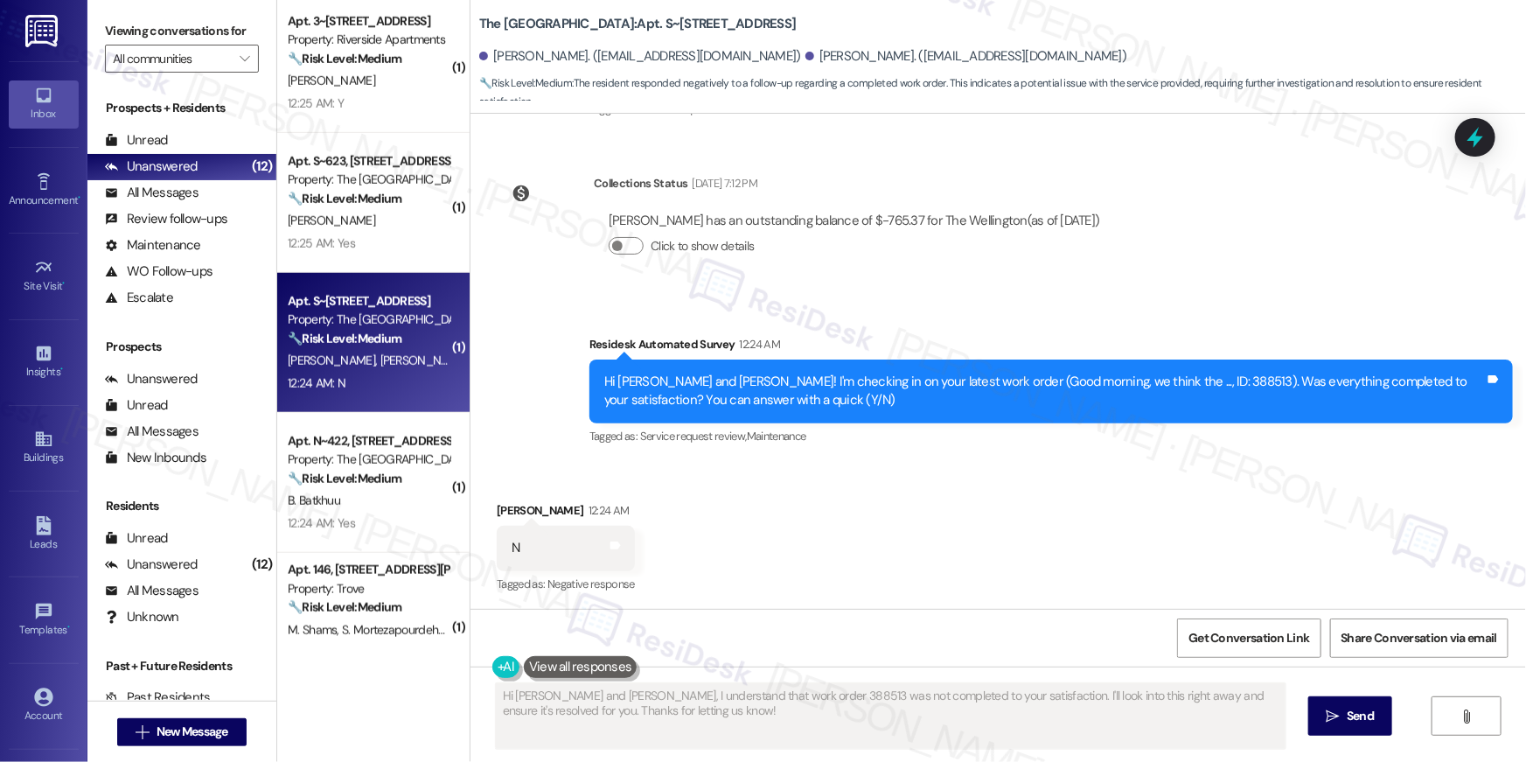
scroll to position [429, 0]
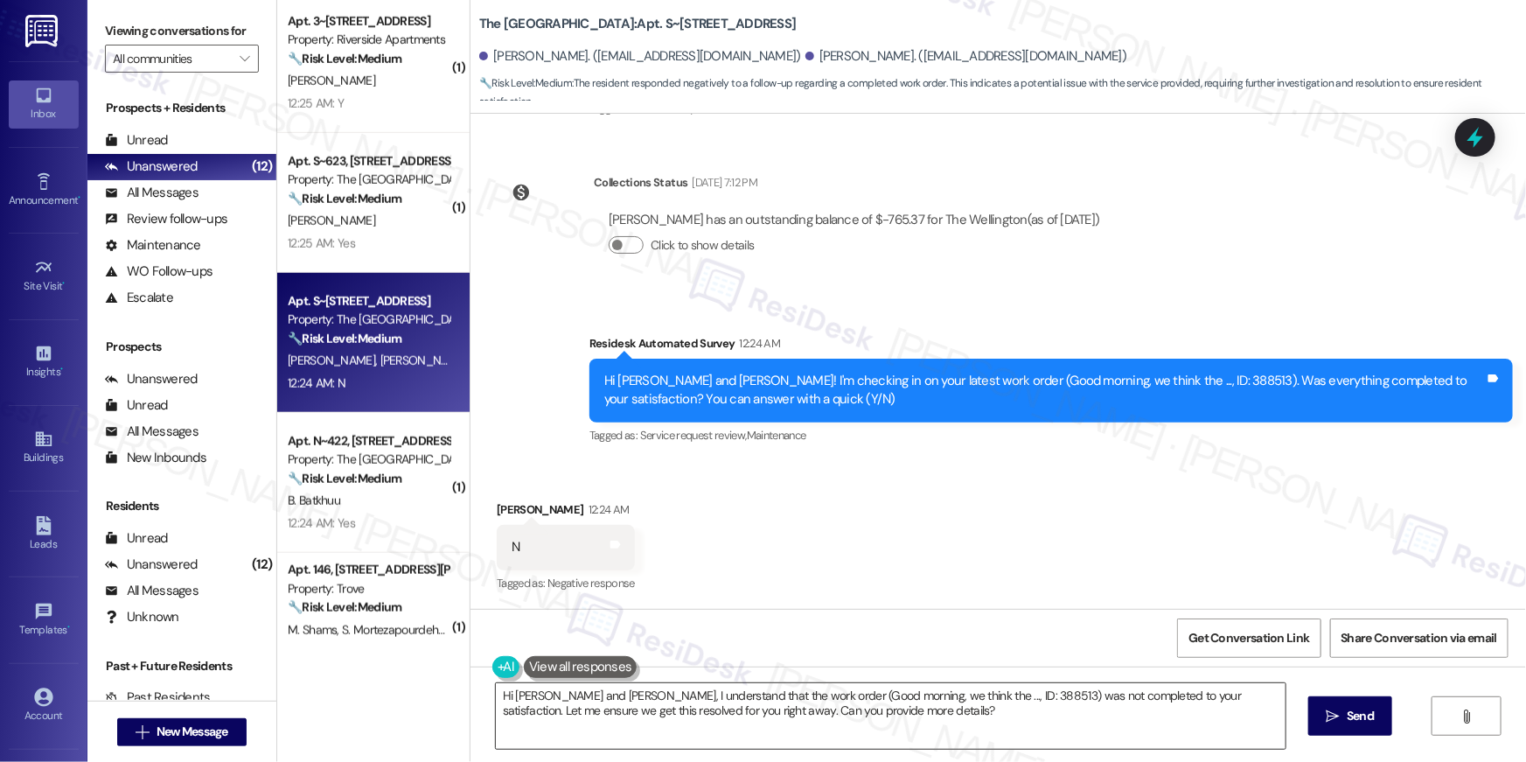
click at [718, 721] on textarea "Hi [PERSON_NAME] and [PERSON_NAME], I understand that the work order (Good morn…" at bounding box center [891, 716] width 790 height 66
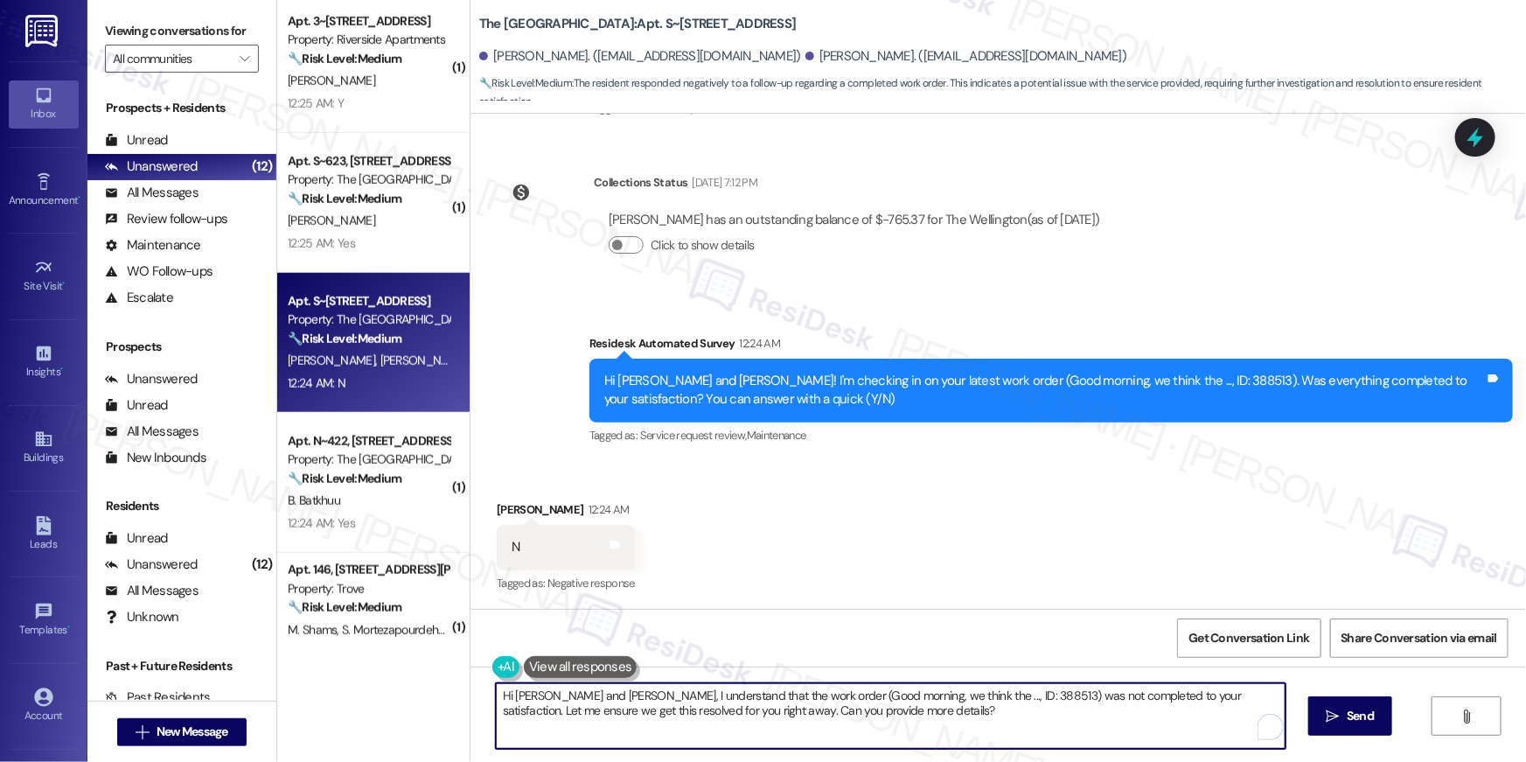
paste textarea "{{first_name}}, I’m sorry to hear your work order wasn’t completed. Could you p…"
type textarea "Hi {{first_name}}, I’m sorry to hear your work order wasn’t completed. Could yo…"
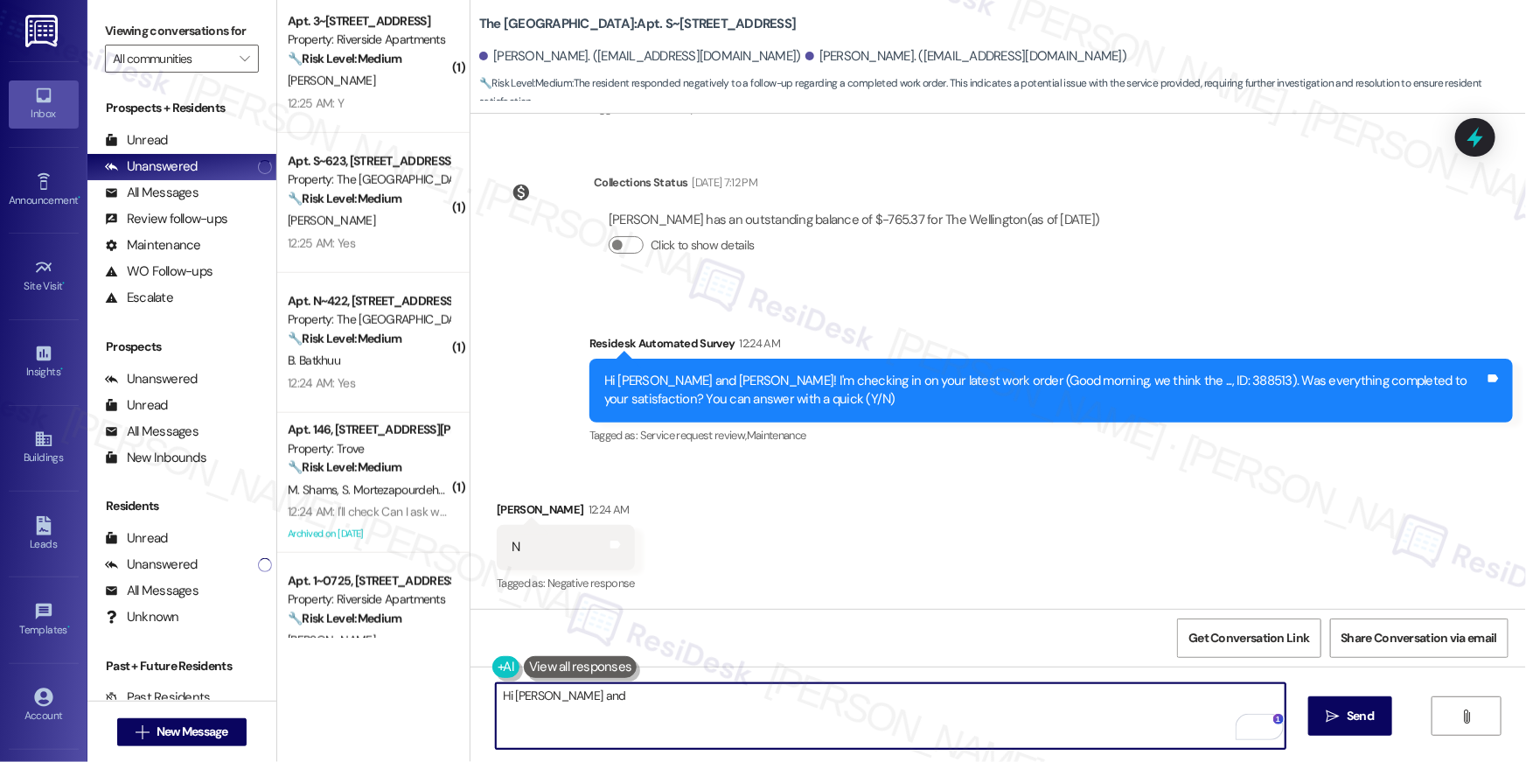
scroll to position [428, 0]
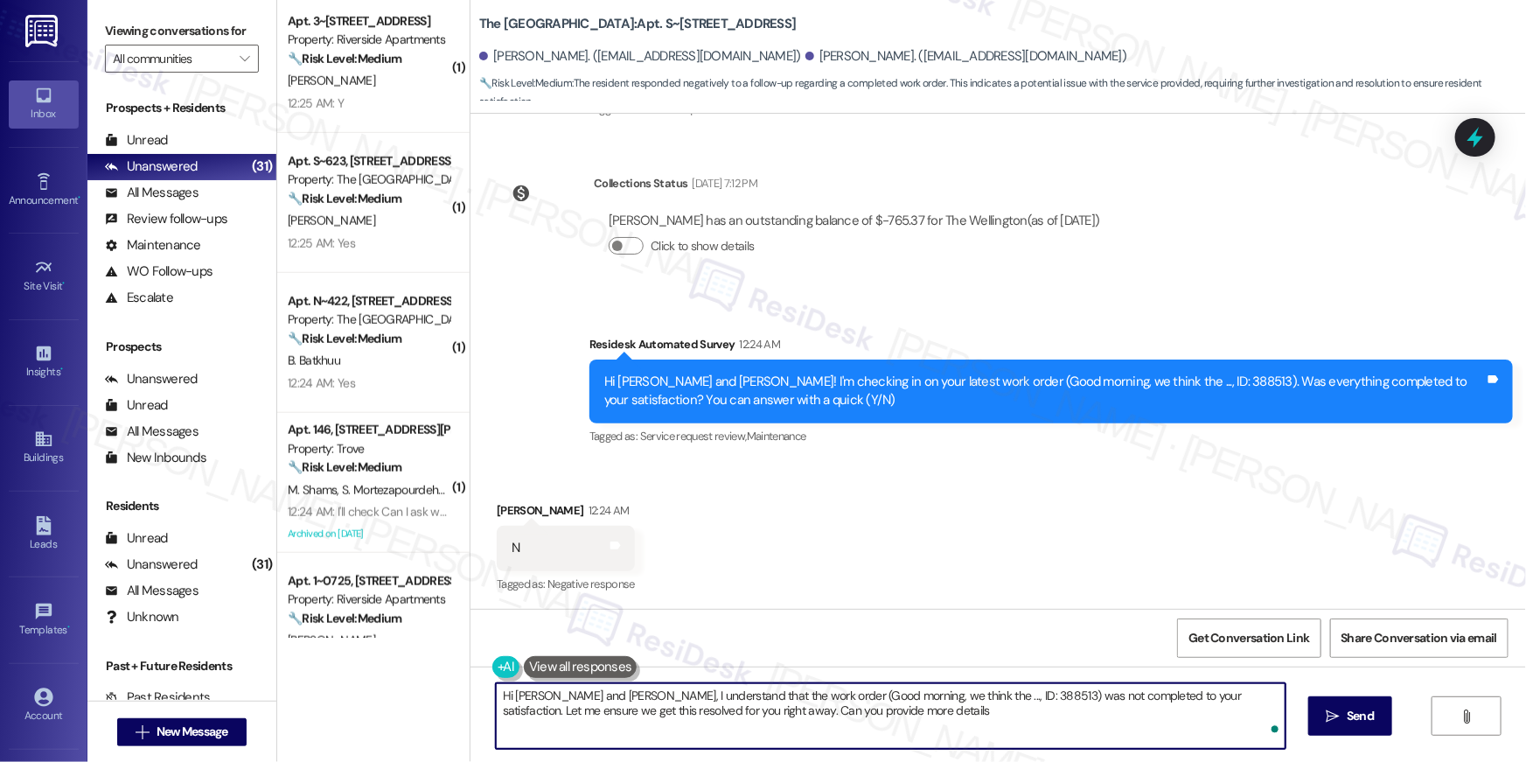
type textarea "Hi [PERSON_NAME] and [PERSON_NAME], I understand that the work order (Good morn…"
click at [823, 712] on textarea "Hi [PERSON_NAME] and [PERSON_NAME], I understand that the work order (Good morn…" at bounding box center [891, 716] width 790 height 66
click at [822, 713] on textarea "Hi [PERSON_NAME] and [PERSON_NAME], I understand that the work order (Good morn…" at bounding box center [891, 716] width 790 height 66
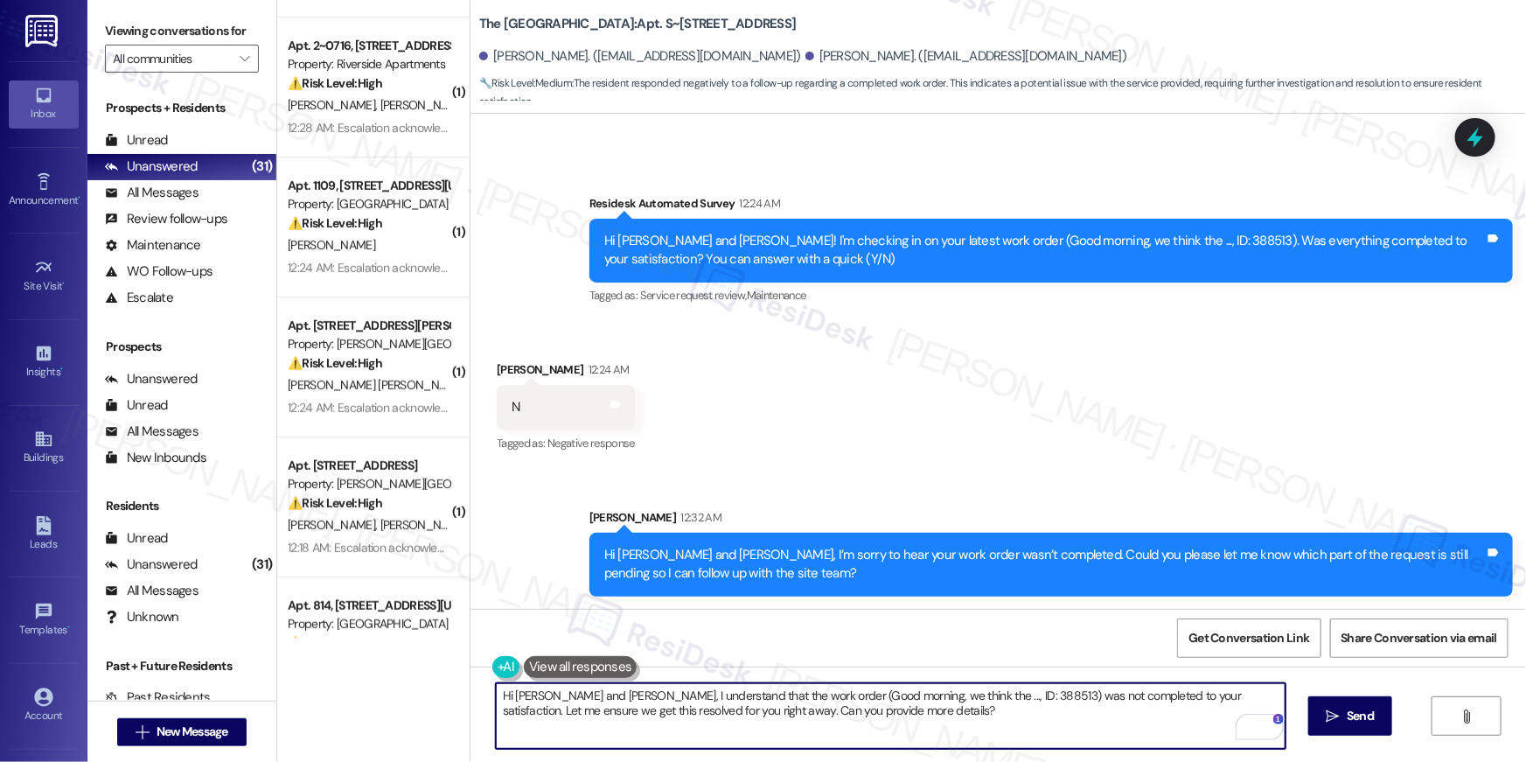
scroll to position [3698, 0]
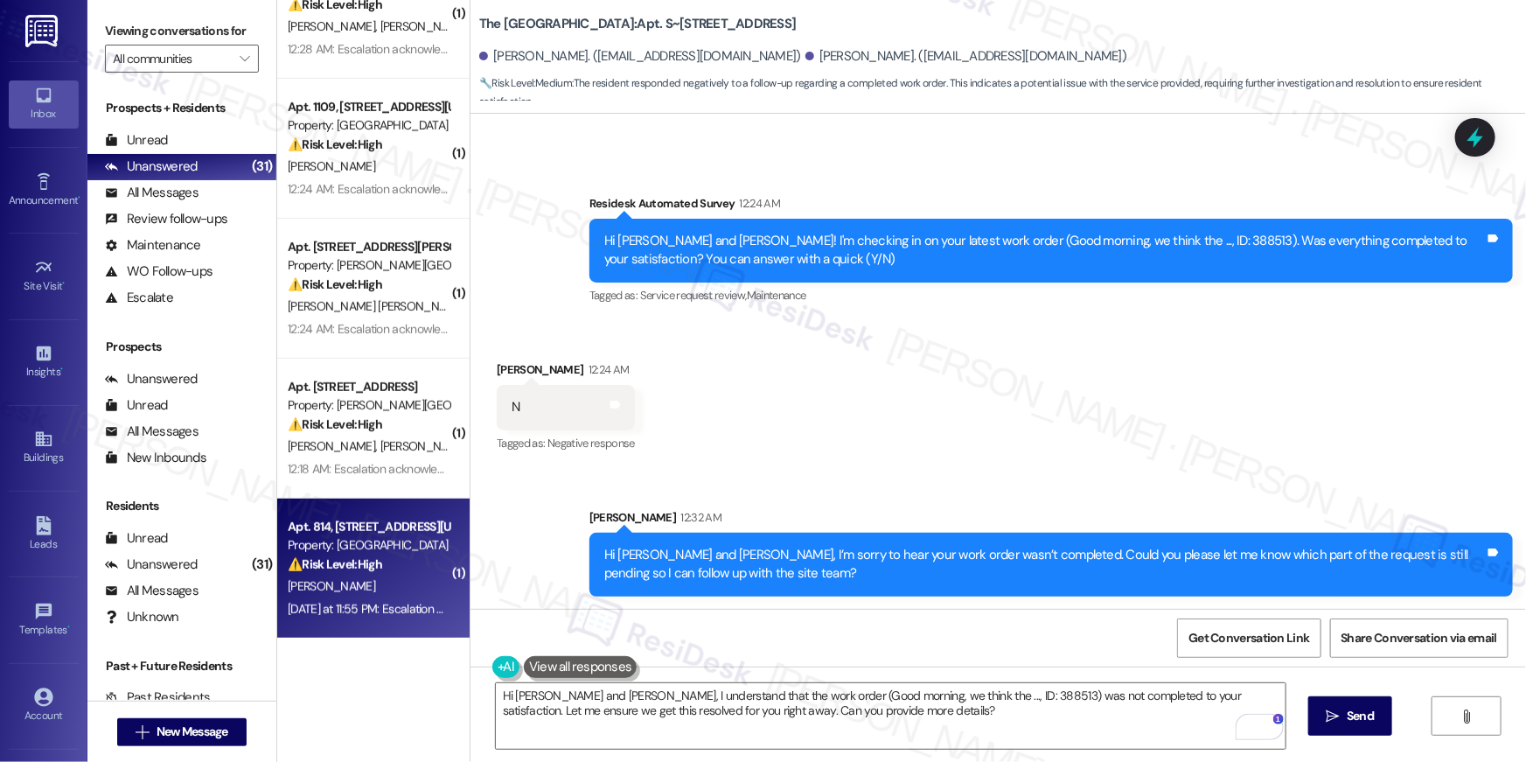
click at [386, 575] on div "[PERSON_NAME]" at bounding box center [368, 586] width 165 height 22
type textarea "Fetching suggested responses. Please feel free to read through the conversation…"
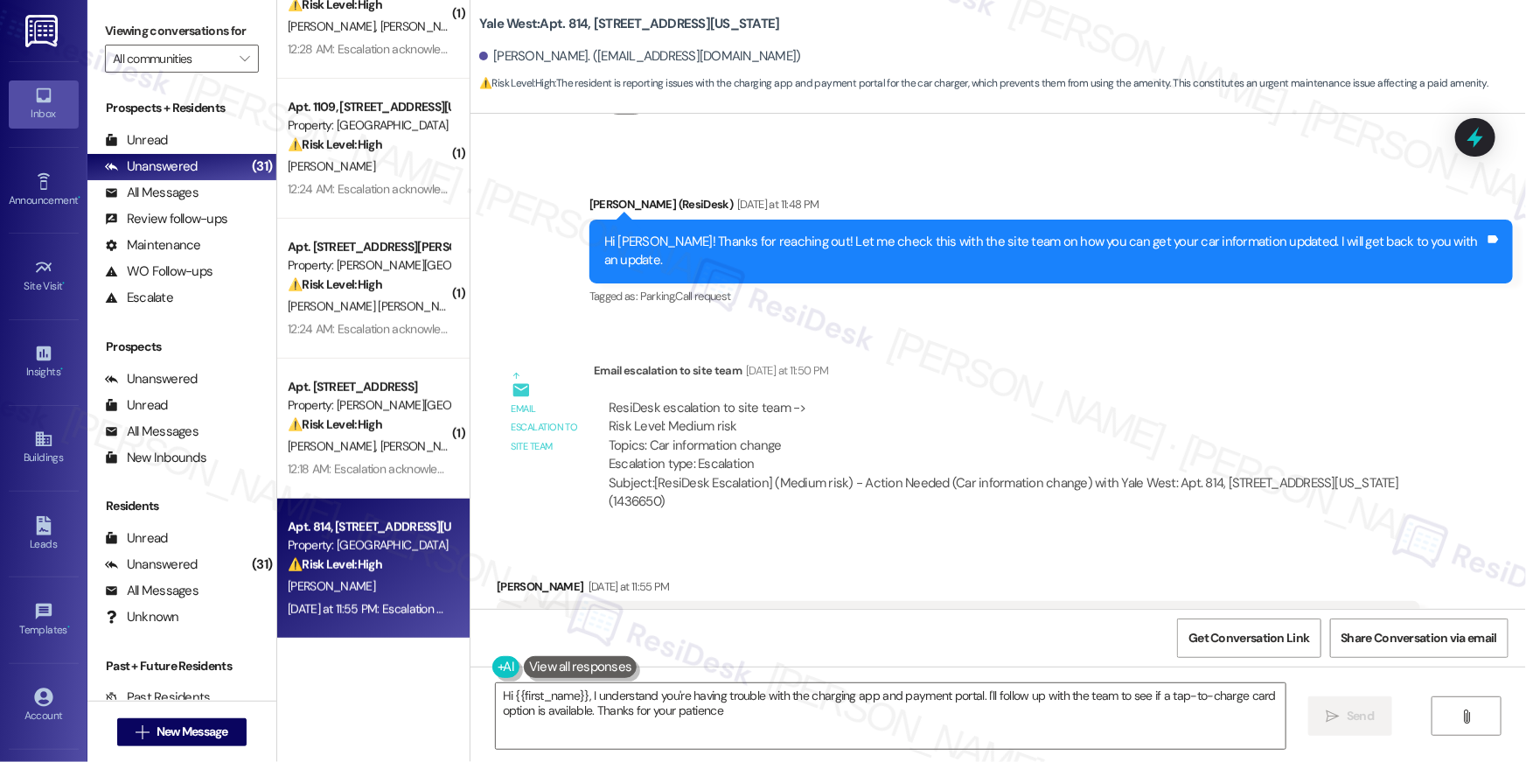
type textarea "Hi {{first_name}}, I understand you're having trouble with the charging app and…"
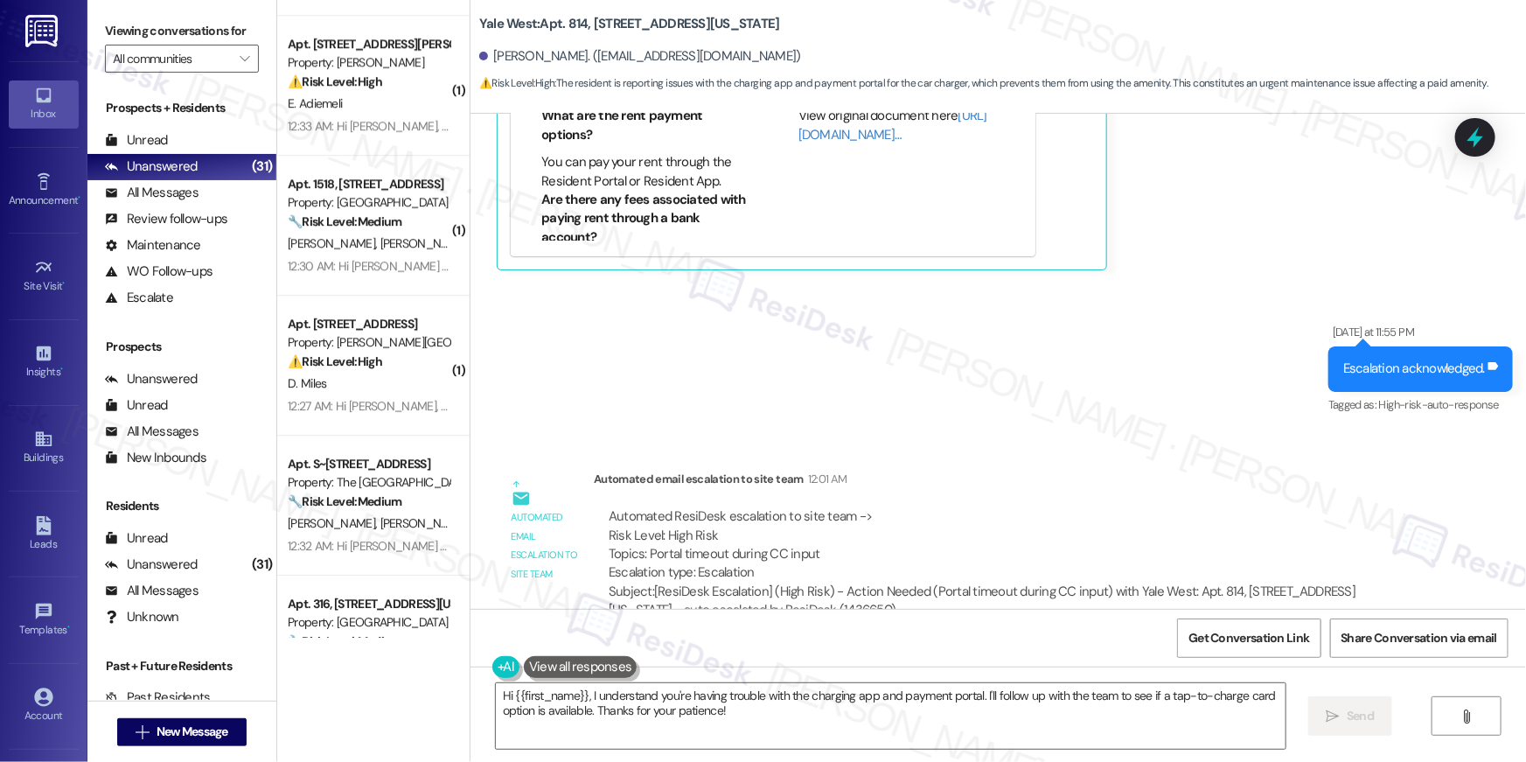
scroll to position [2482, 0]
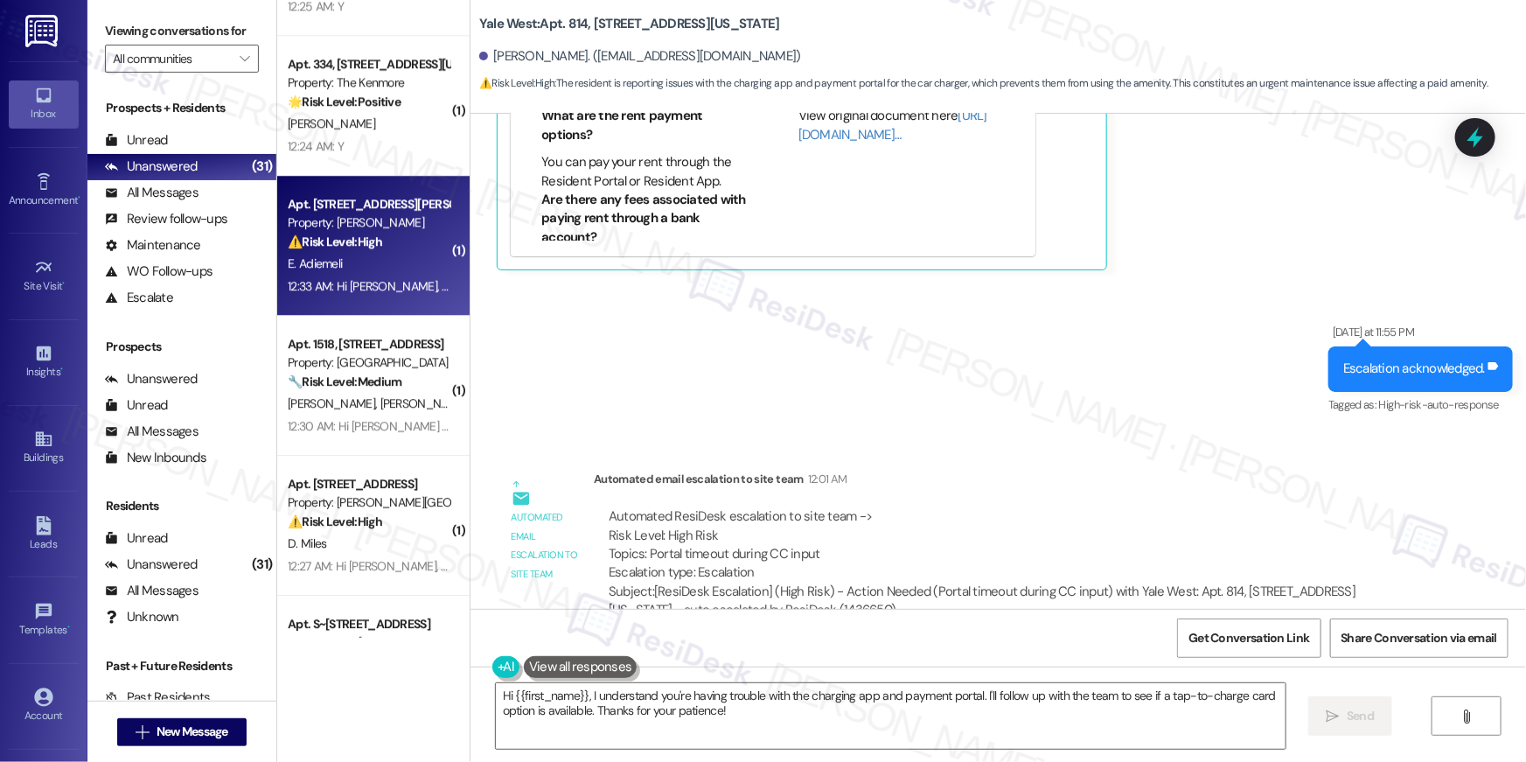
click at [345, 275] on div "12:33 AM: Hi [PERSON_NAME], a gentle reminder that your rent is due and your cu…" at bounding box center [368, 286] width 165 height 22
type textarea "Fetching suggested responses. Please feel free to read through the conversation…"
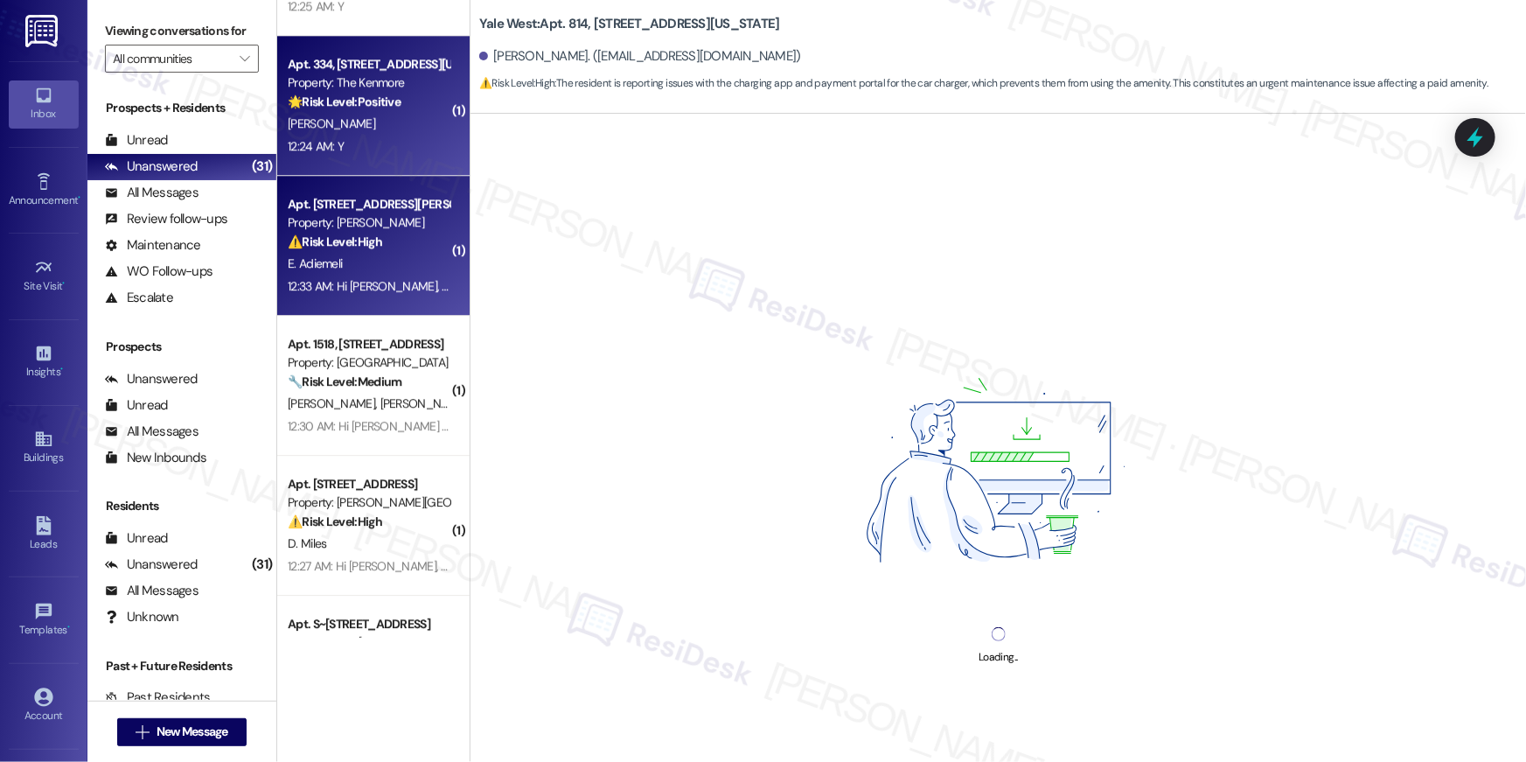
click at [334, 131] on div "[PERSON_NAME]" at bounding box center [368, 124] width 165 height 22
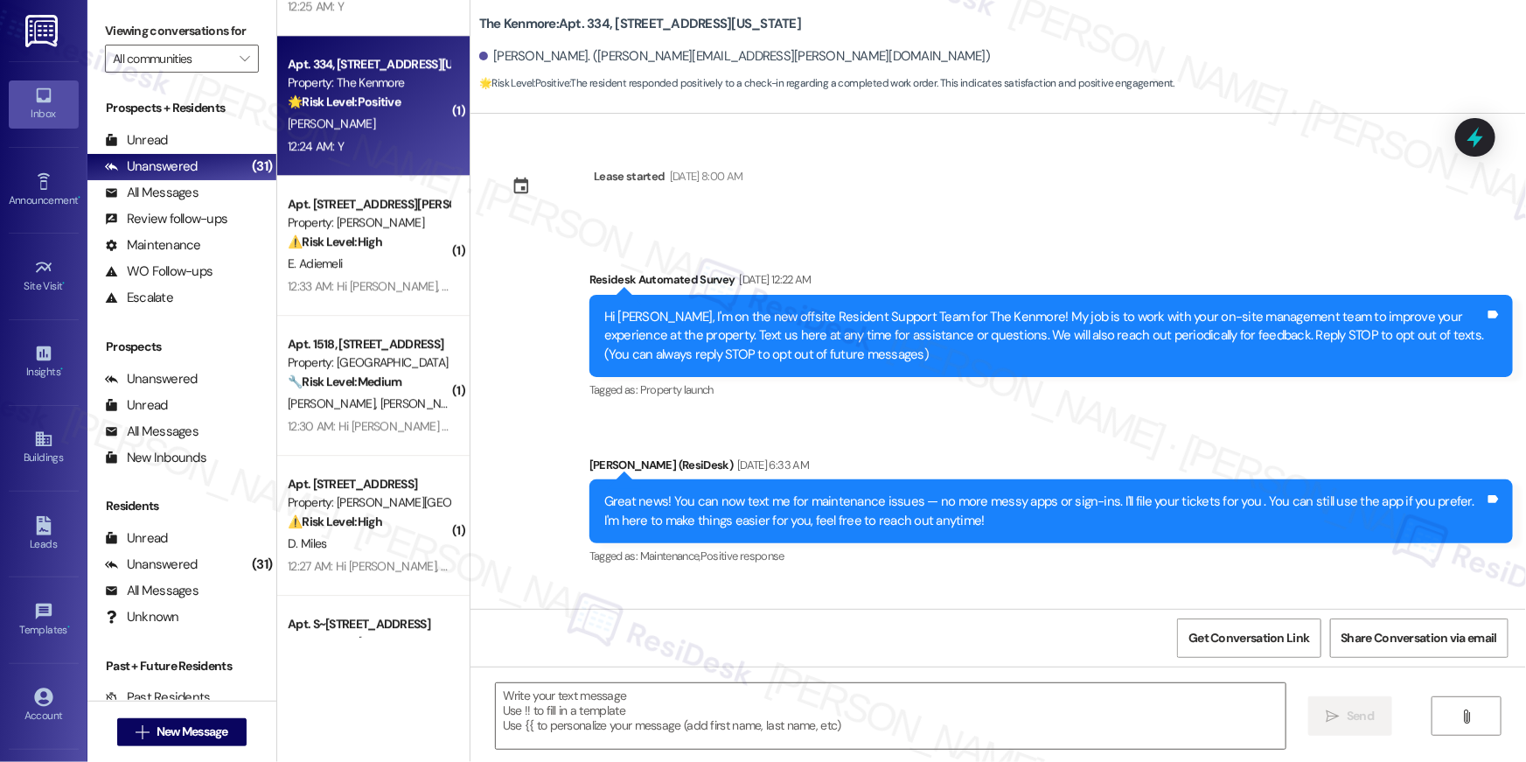
scroll to position [5339, 0]
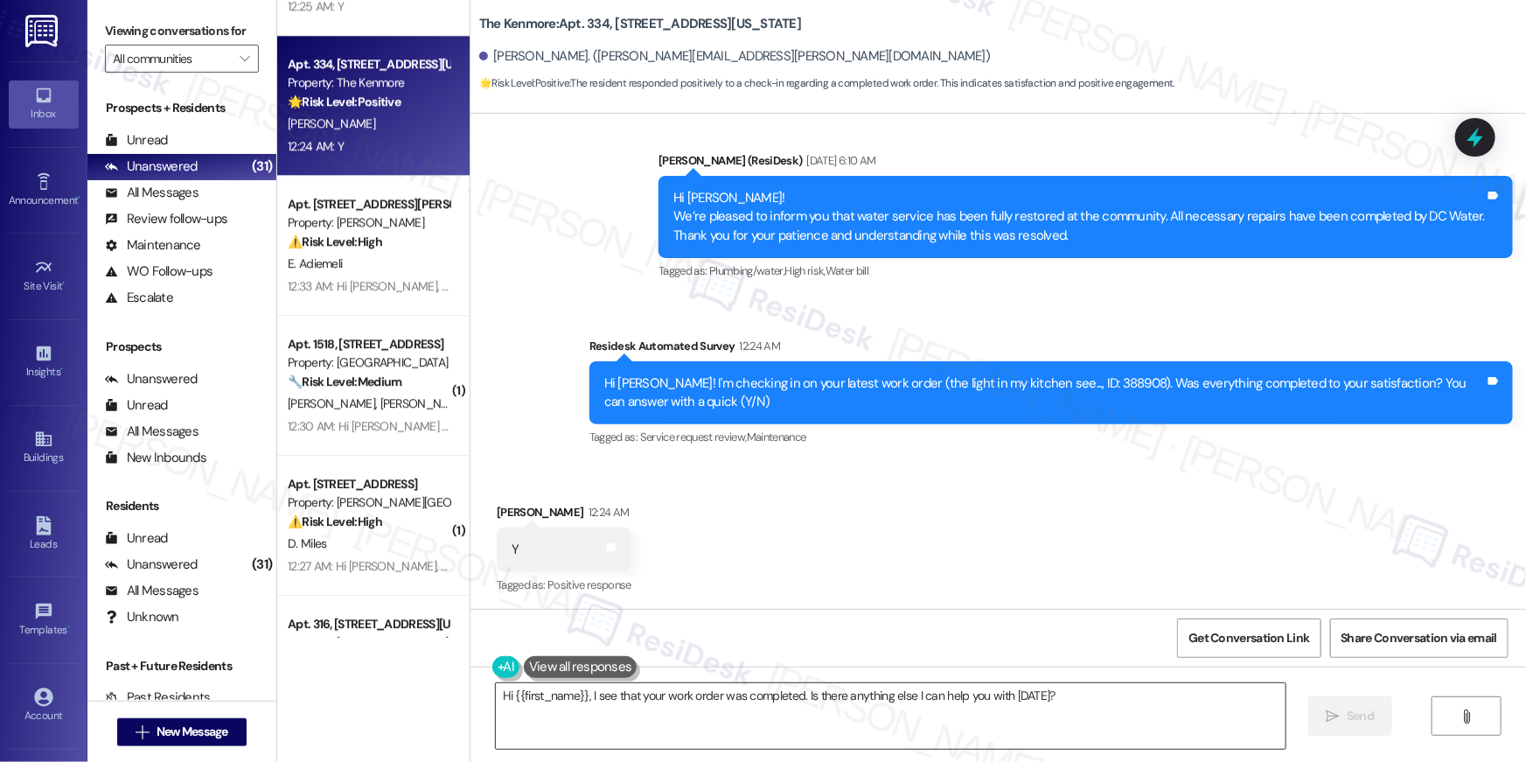
click at [854, 704] on textarea "Hi {{first_name}}, I see that your work order was completed. Is there anything …" at bounding box center [891, 716] width 790 height 66
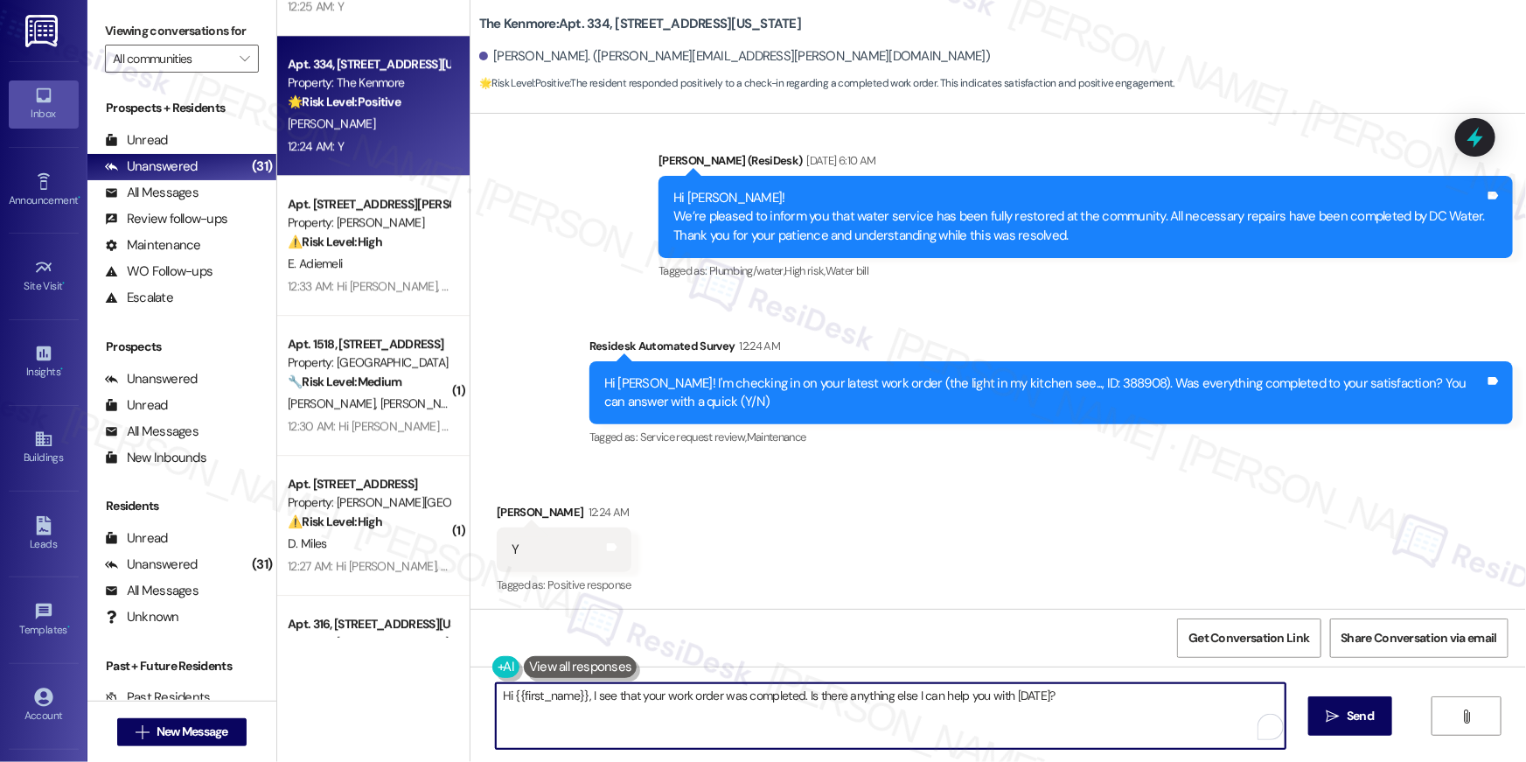
paste textarea "’m so glad to hear your work order is all taken care of! If you need anything e…"
type textarea "Hi {{first_name}}, I’m so glad to hear your work order is all taken care of! If…"
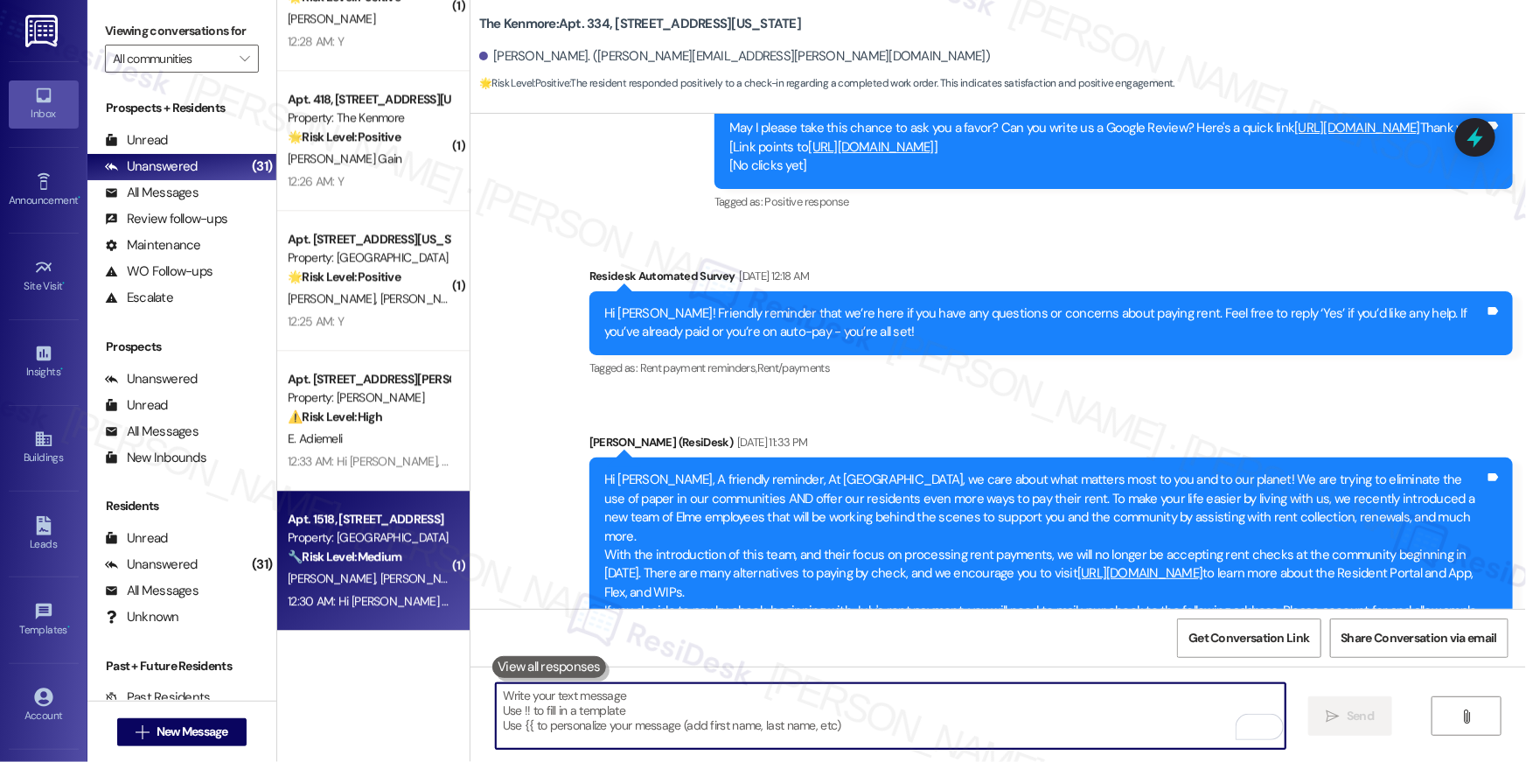
scroll to position [2039, 0]
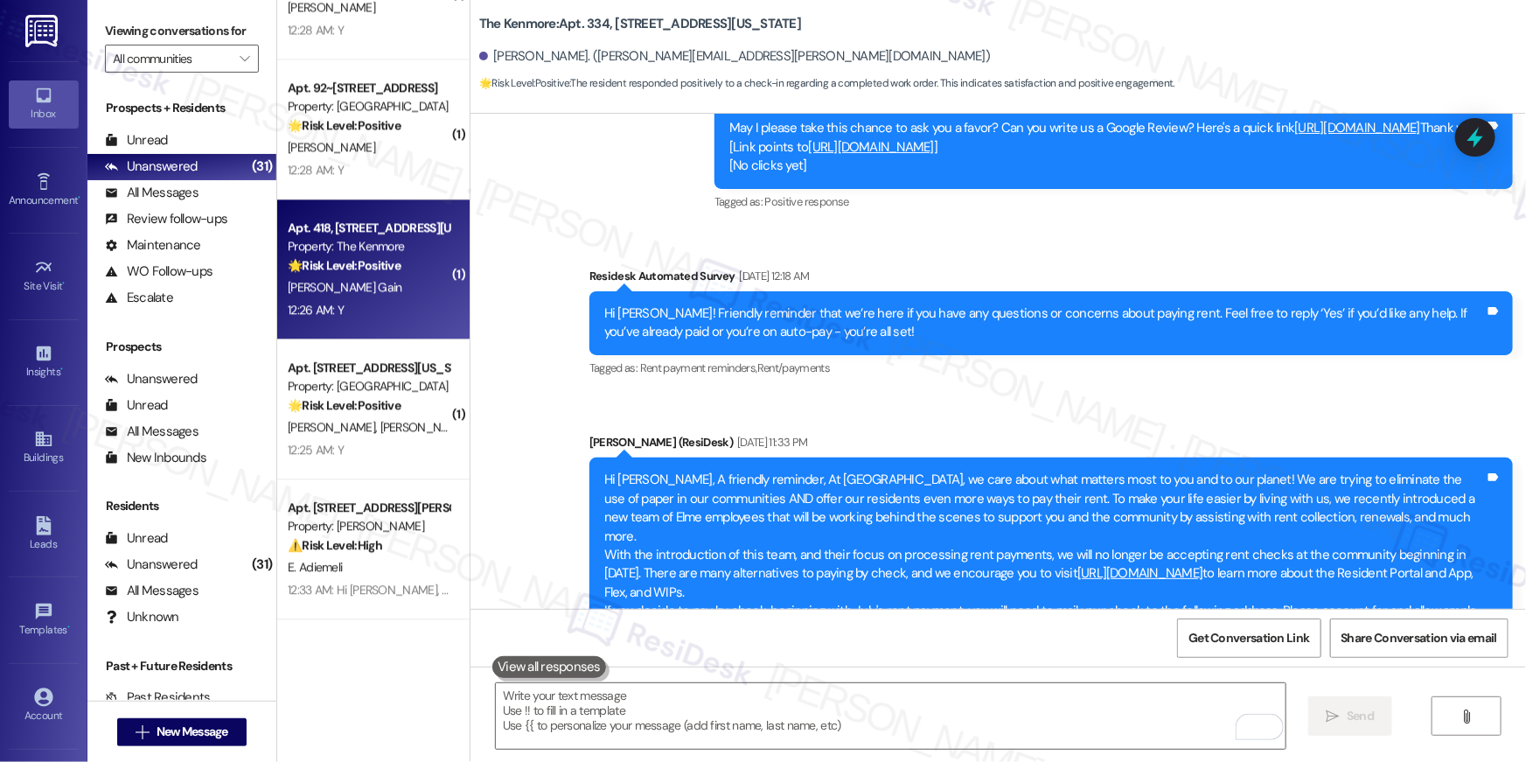
click at [375, 317] on div "12:26 AM: Y 12:26 AM: Y" at bounding box center [368, 310] width 165 height 22
type textarea "Fetching suggested responses. Please feel free to read through the conversation…"
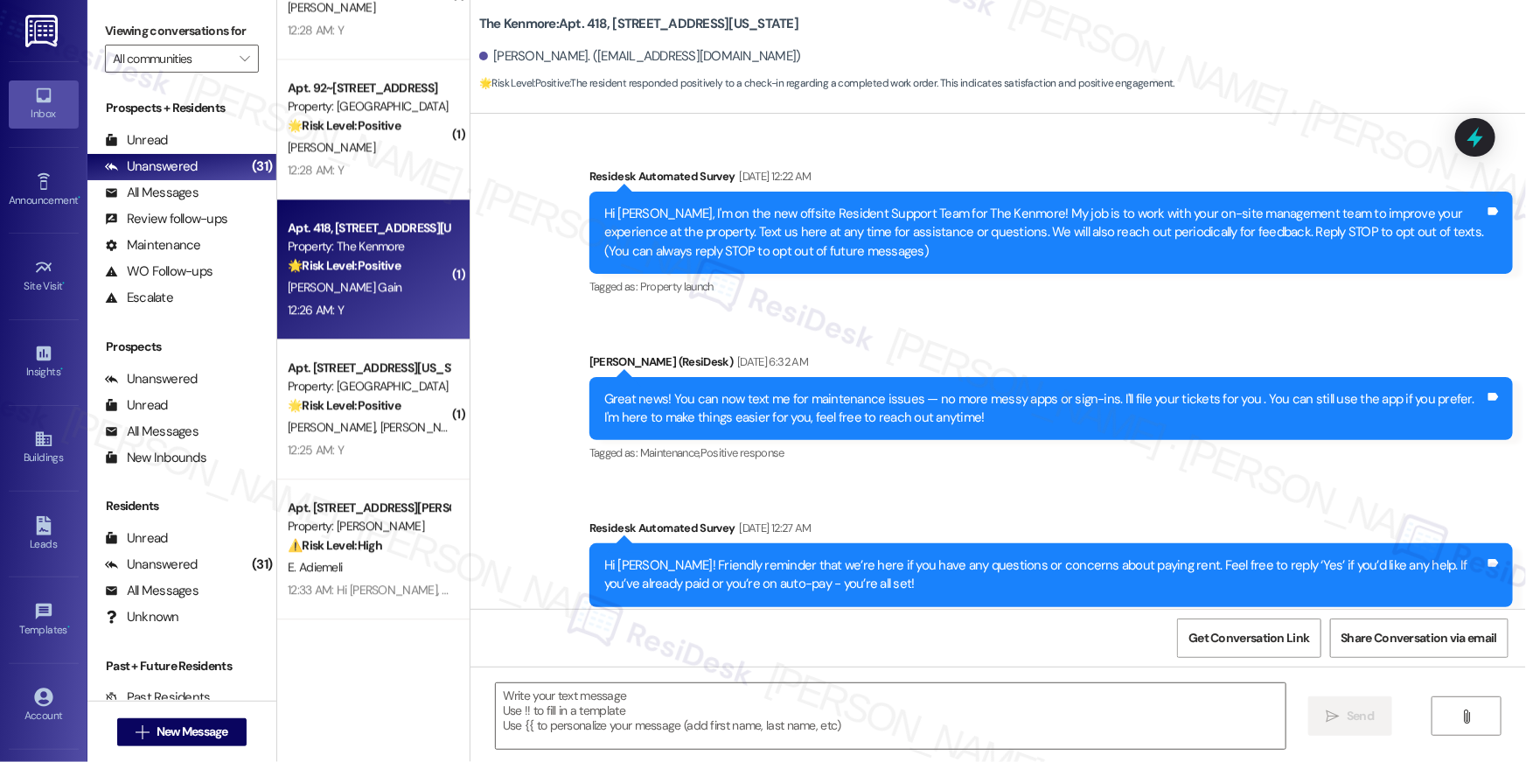
scroll to position [8384, 0]
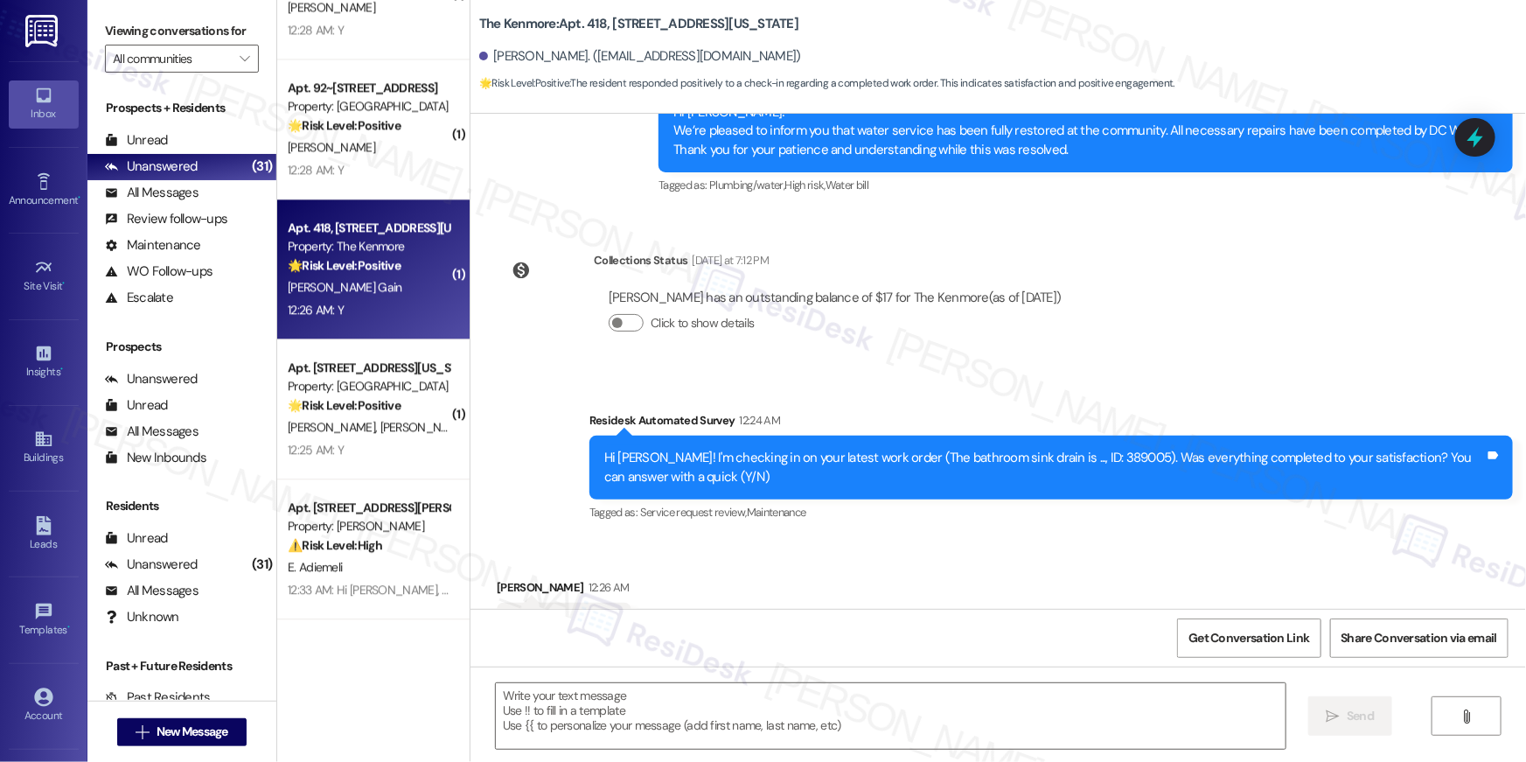
type textarea "Fetching suggested responses. Please feel free to read through the conversation…"
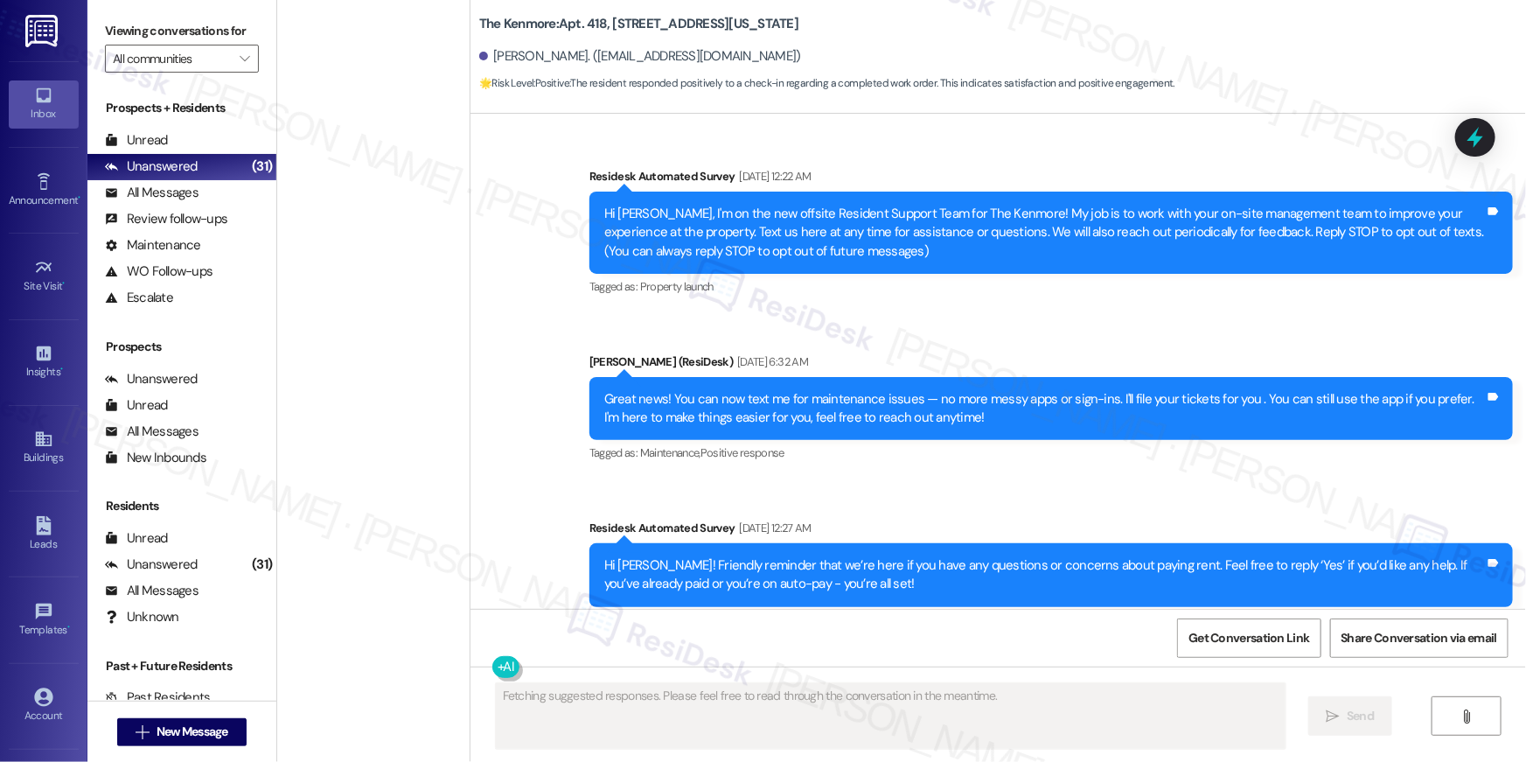
scroll to position [8384, 0]
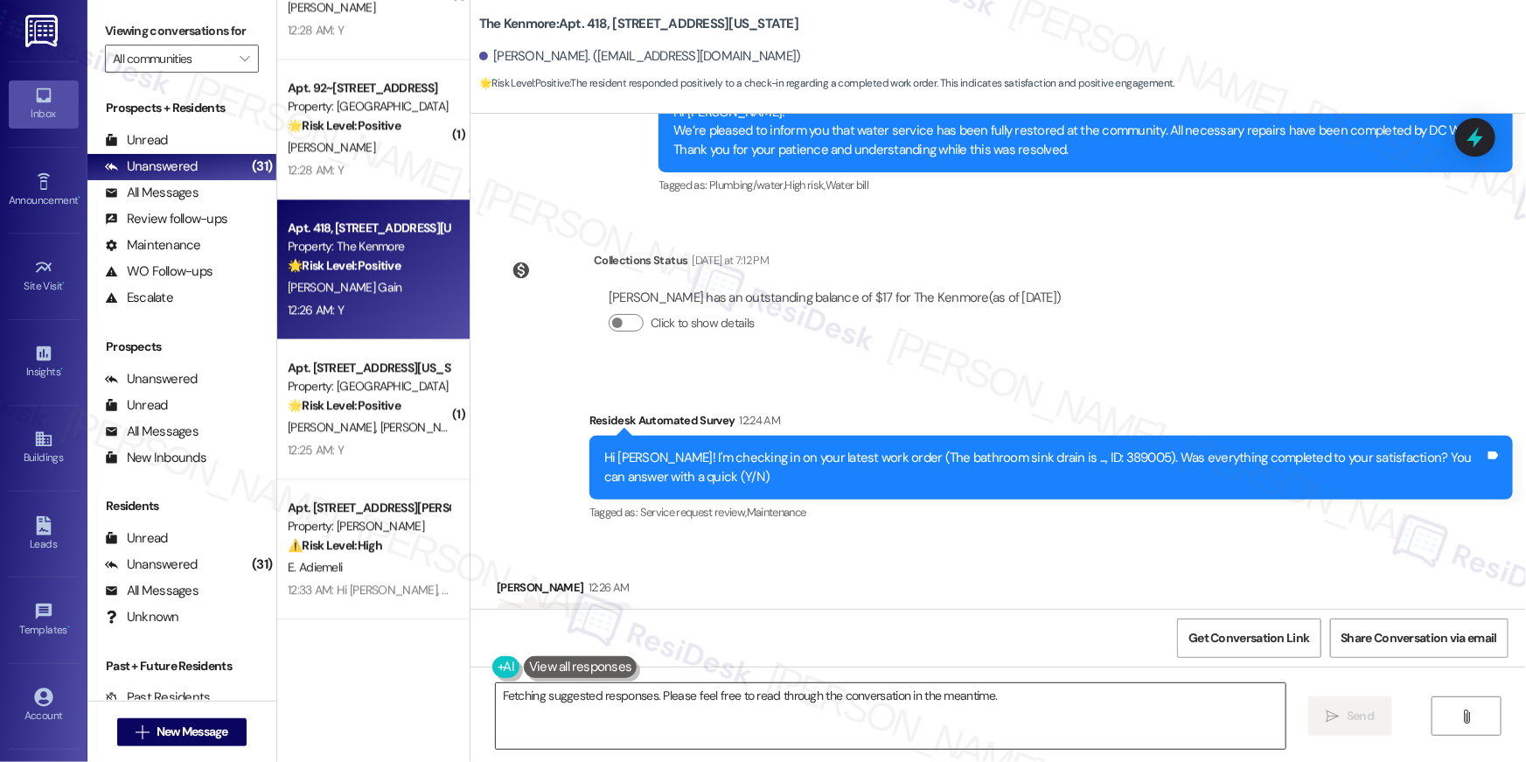
click at [1038, 715] on textarea "Great to hear the work order was completed to your satisfaction, {{first_name}}…" at bounding box center [891, 716] width 790 height 66
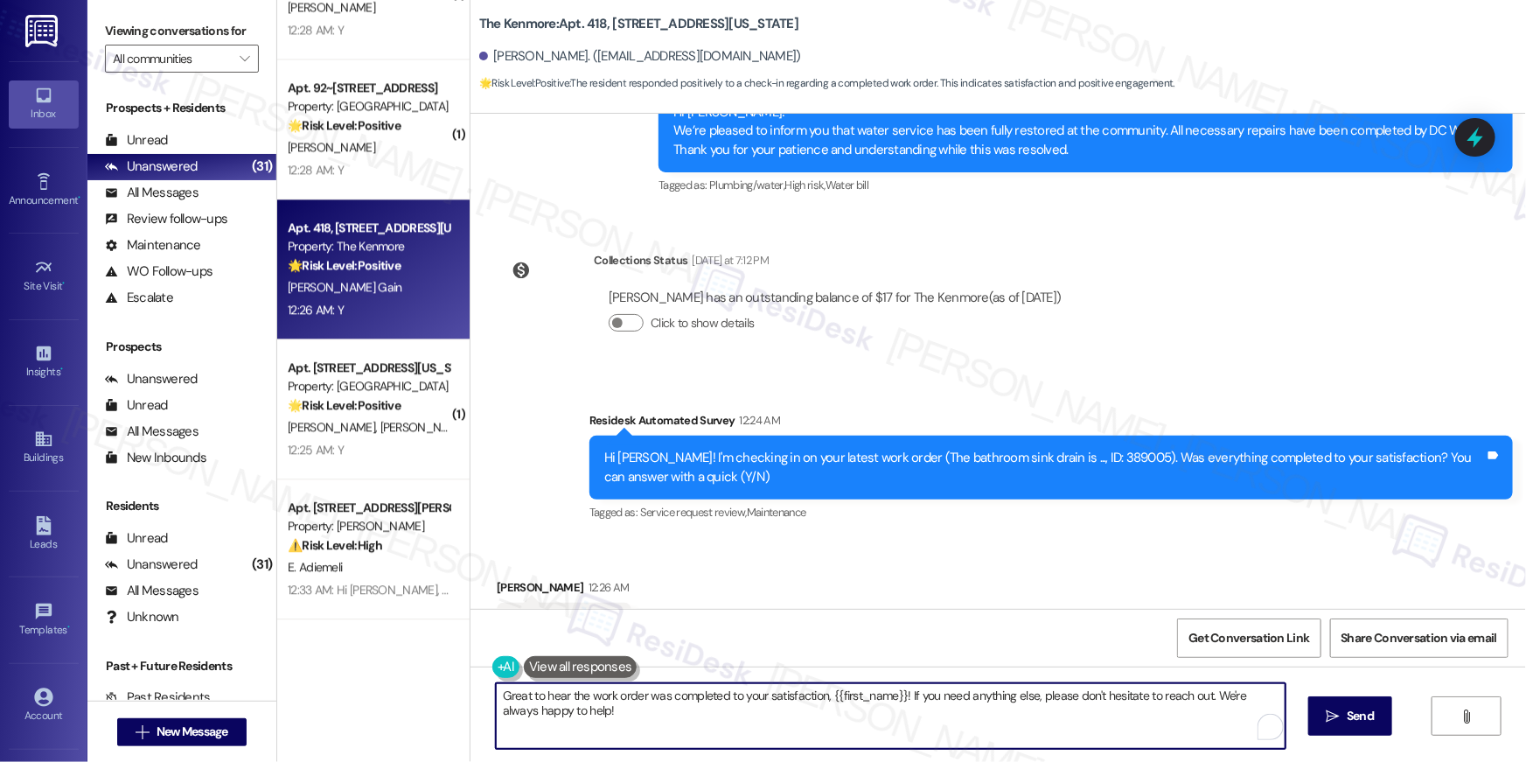
paste textarea "Hi {{first_name}}, I’m so glad to hear your work order is all taken care of! If…"
type textarea "Hi {{first_name}}, I’m so glad to hear your work order is all taken care of! If…"
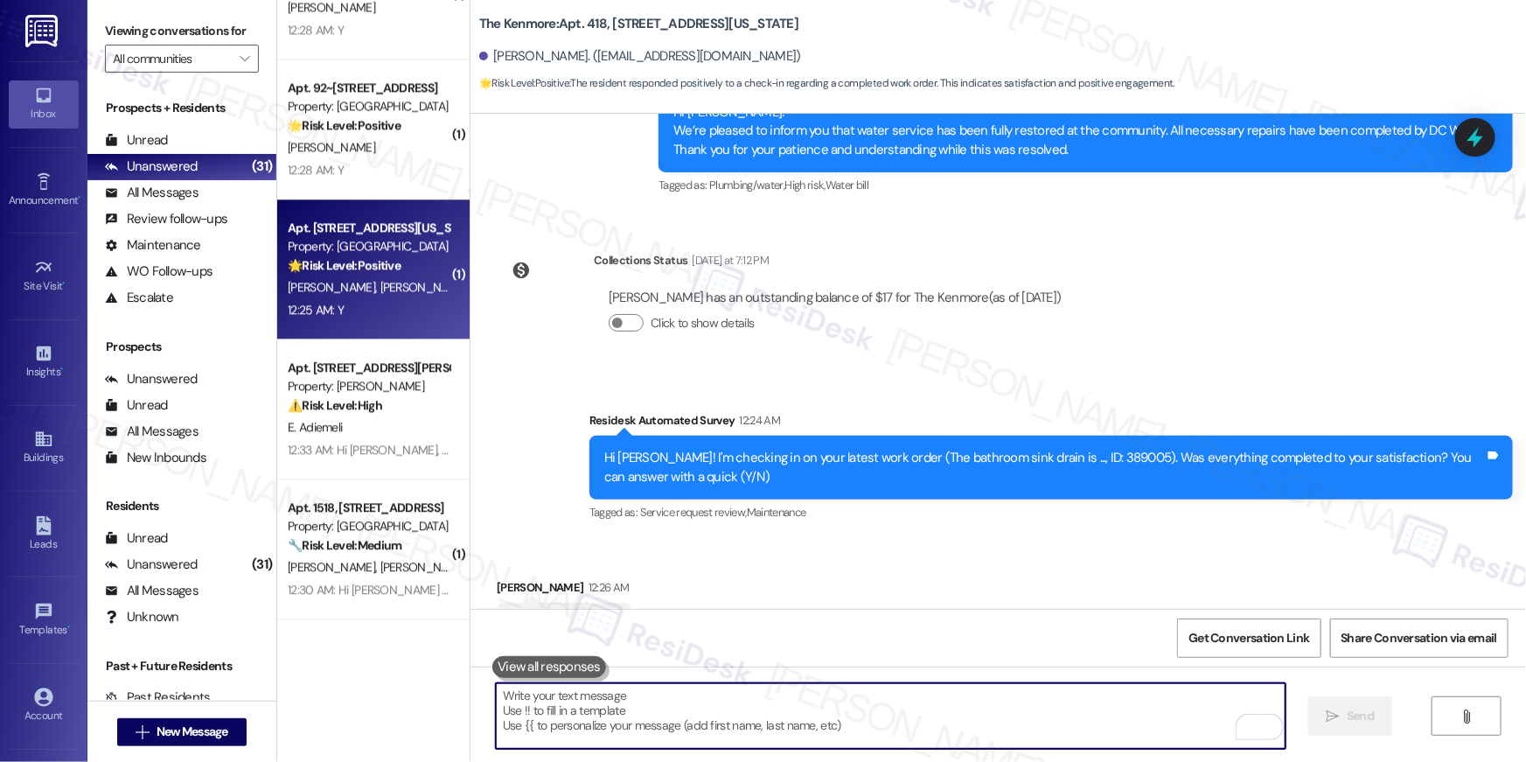
click at [316, 296] on div "M. Patil A. Patel" at bounding box center [368, 287] width 165 height 22
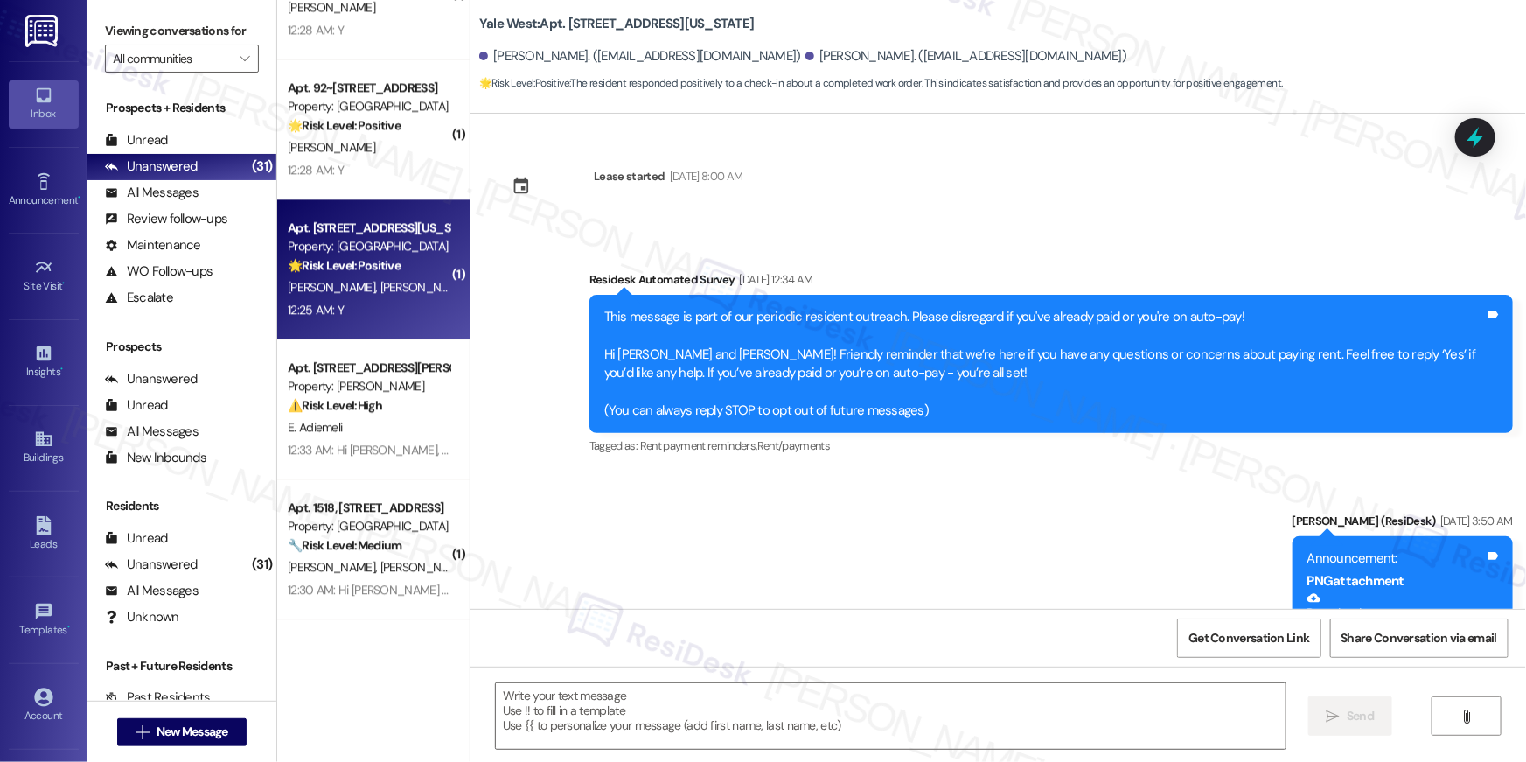
scroll to position [4493, 0]
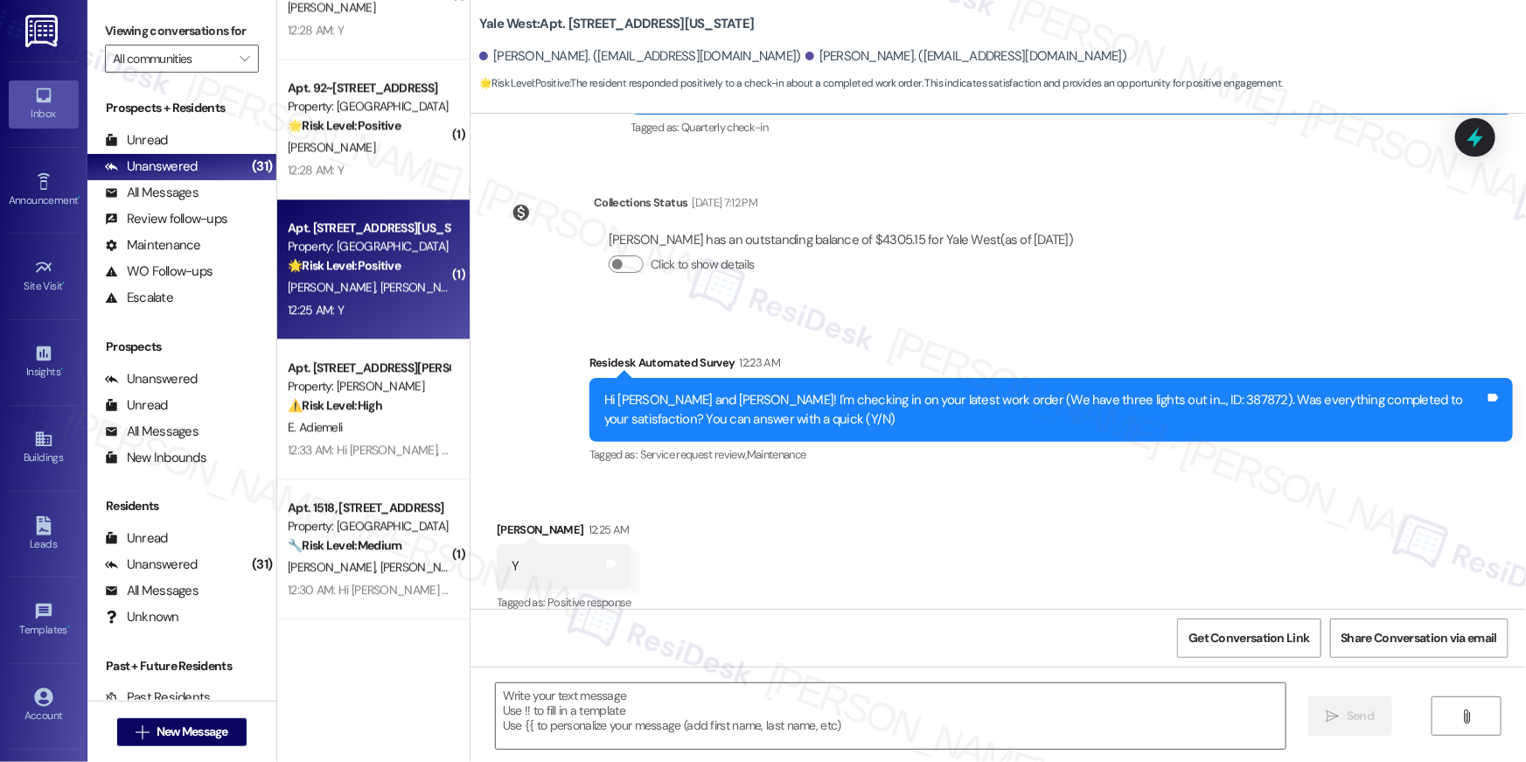
type textarea "Fetching suggested responses. Please feel free to read through the conversation…"
click at [1120, 721] on textarea at bounding box center [891, 716] width 790 height 66
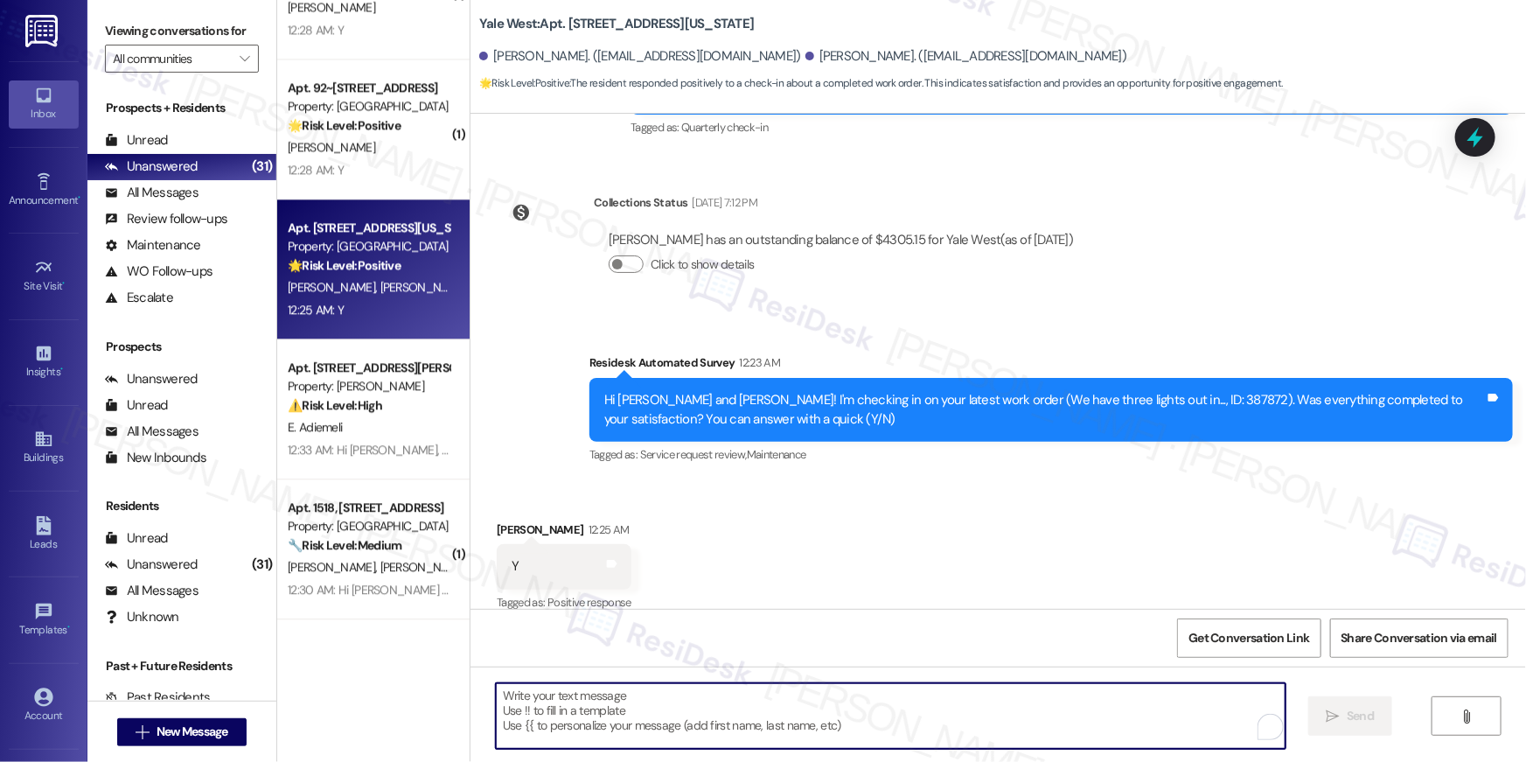
paste textarea "Hi {{first_name}}, I’m so glad to hear your work order is all taken care of! If…"
type textarea "Hi {{first_name}}, I’m so glad to hear your work order is all taken care of! If…"
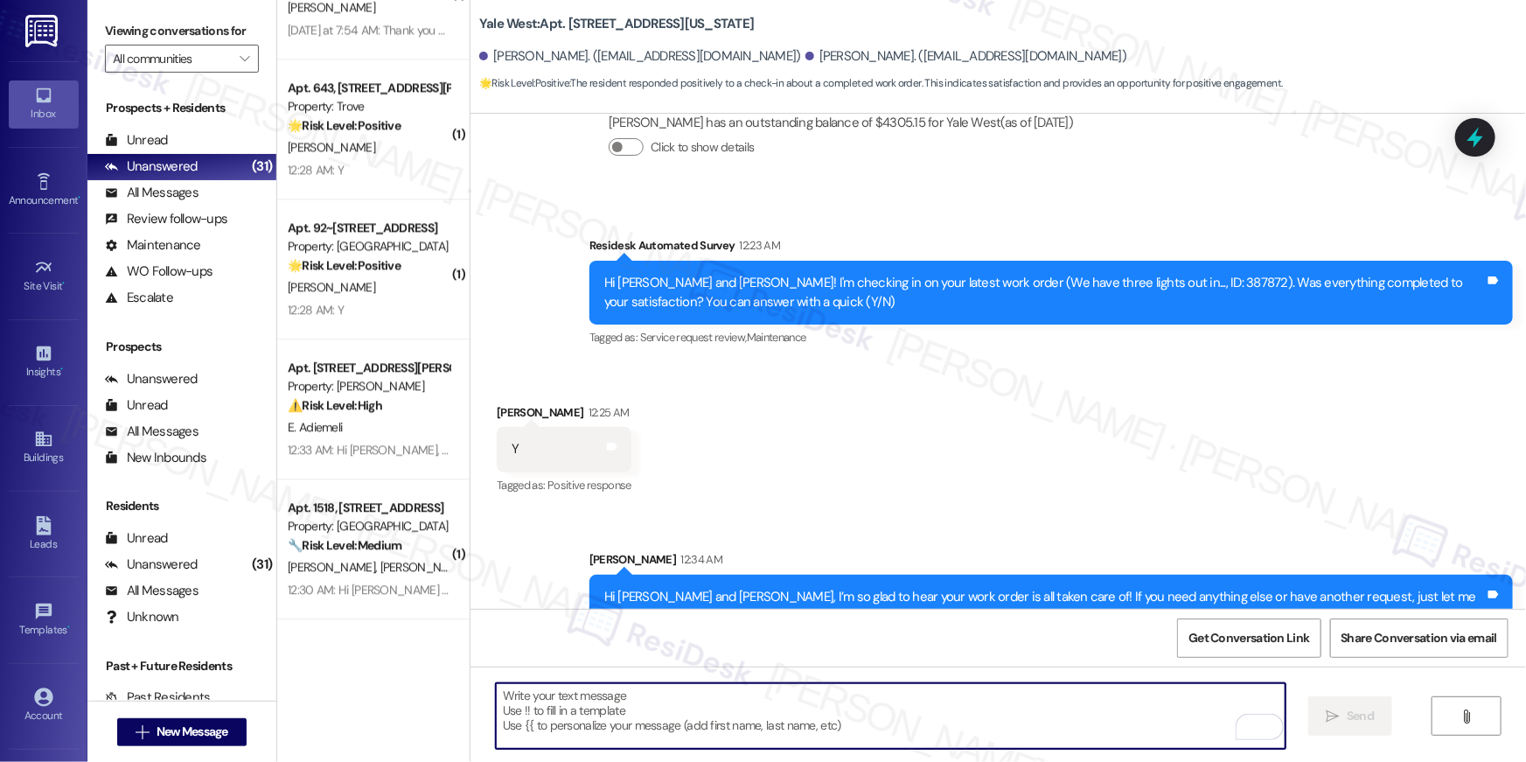
scroll to position [4634, 0]
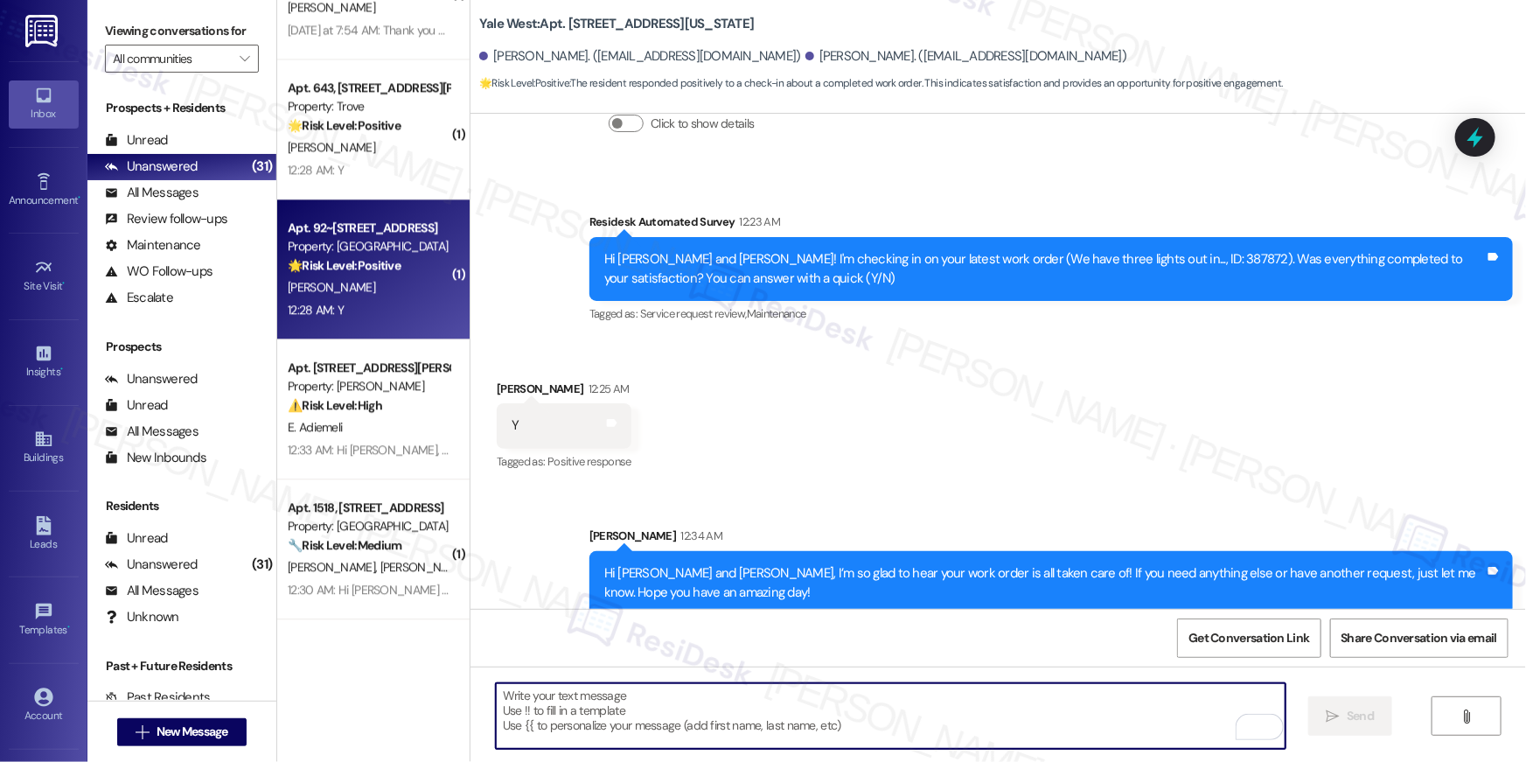
click at [335, 310] on div "12:28 AM: Y 12:28 AM: Y" at bounding box center [368, 310] width 165 height 22
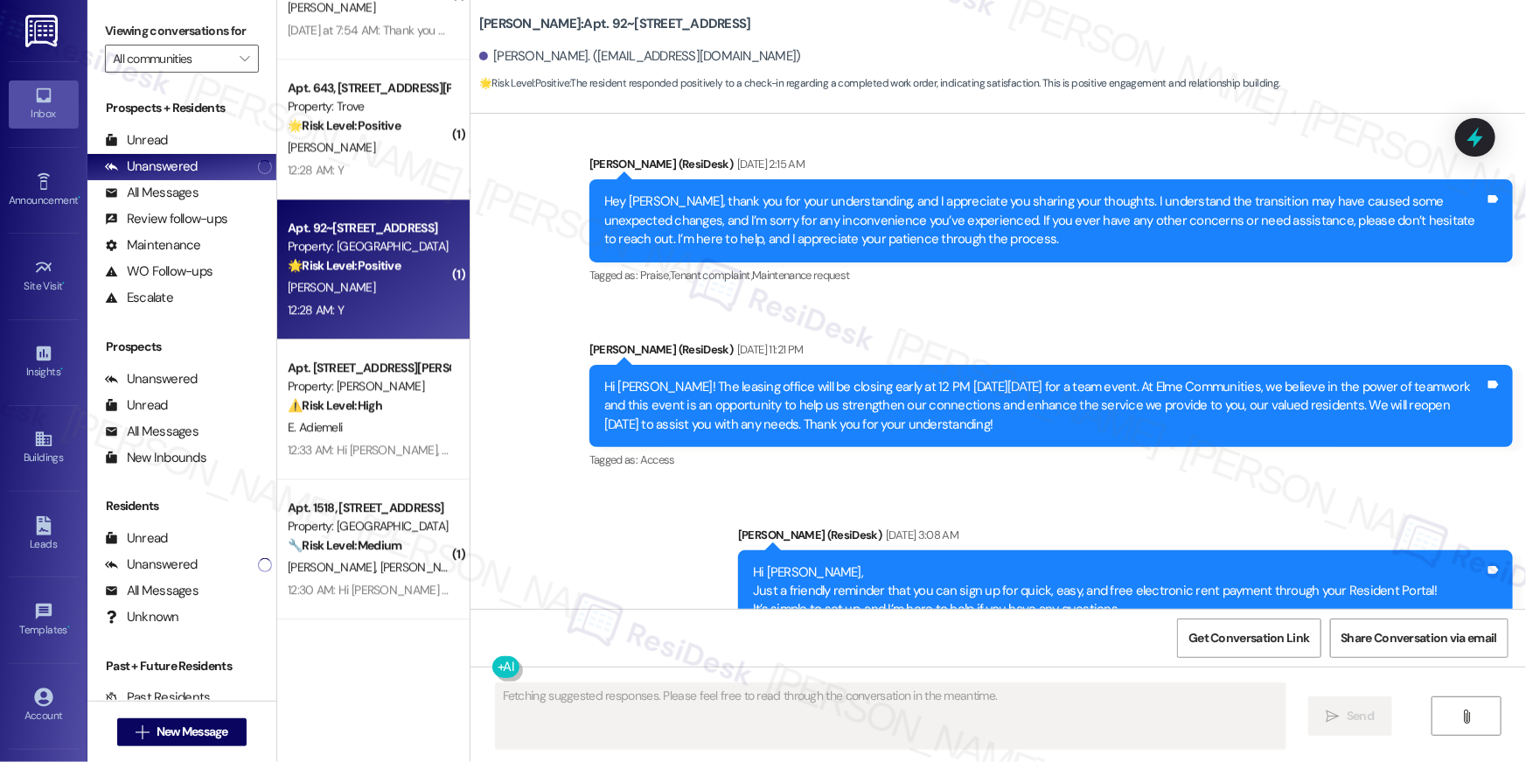
scroll to position [9000, 0]
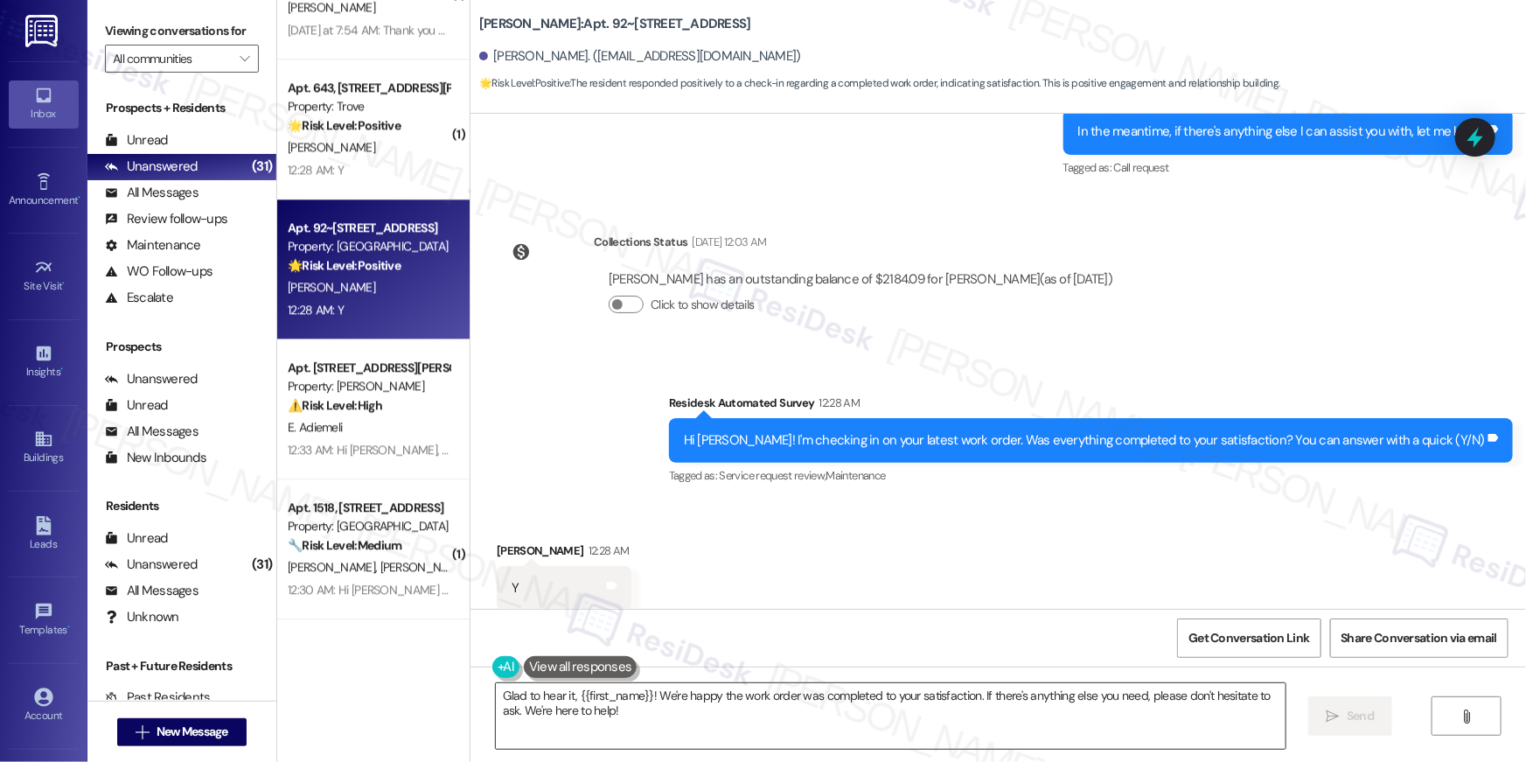
click at [999, 701] on textarea "Glad to hear it, {{first_name}}! We're happy the work order was completed to yo…" at bounding box center [891, 716] width 790 height 66
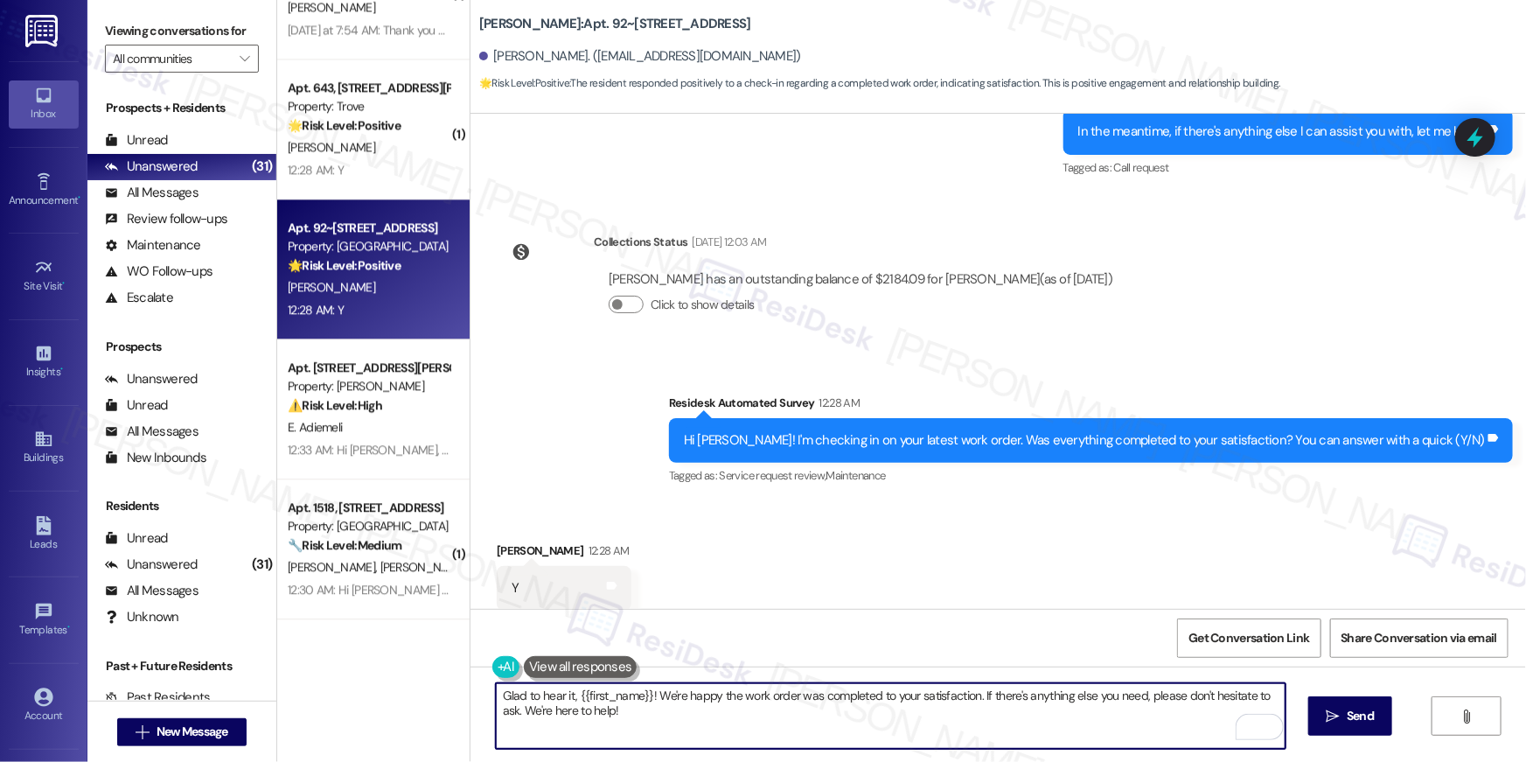
paste textarea "Hi {{first_name}}, I’m so glad to hear your work order is all taken care of! If…"
type textarea "Hi {{first_name}}, I’m so glad to hear your work order is all taken care of! If…"
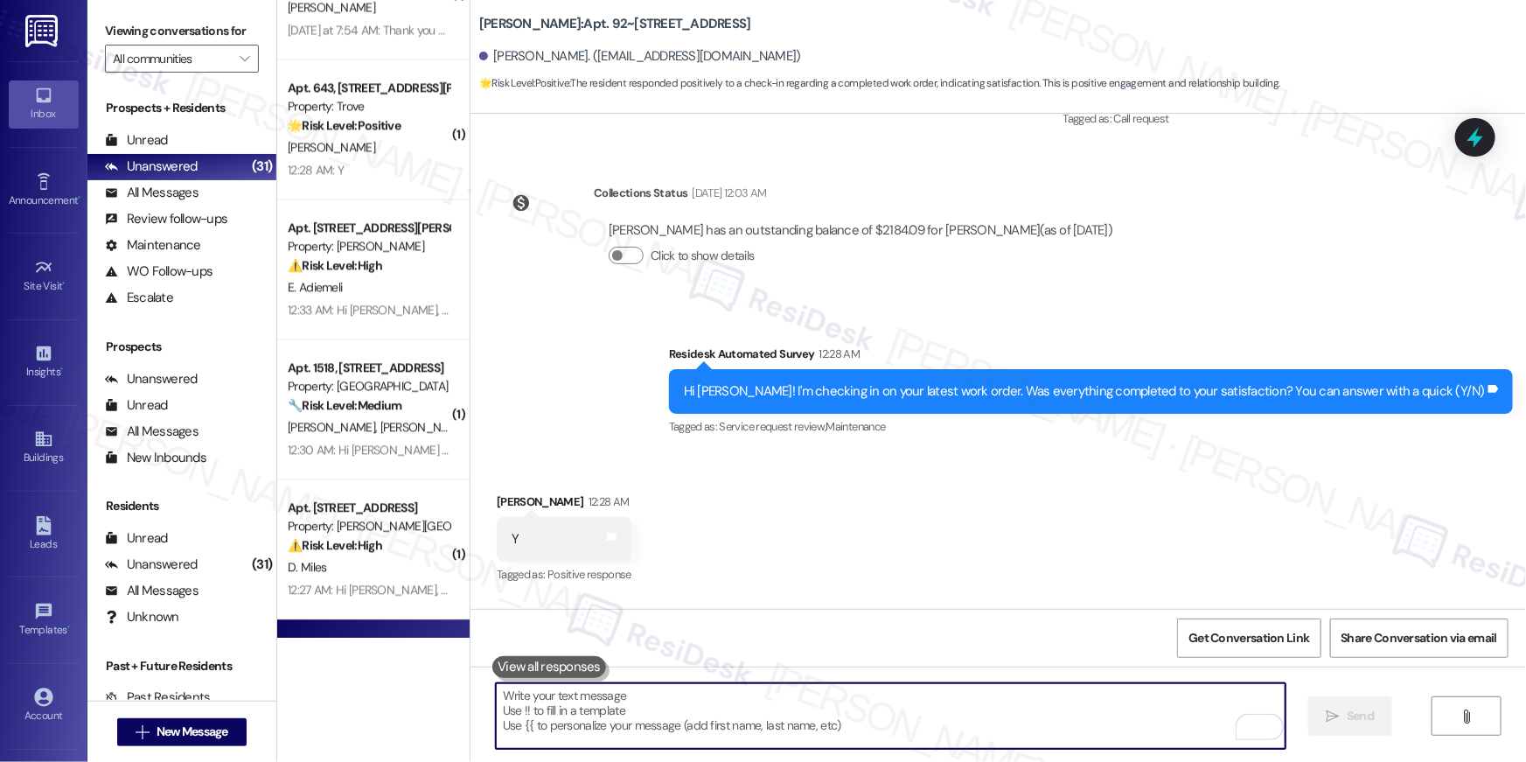
scroll to position [9122, 0]
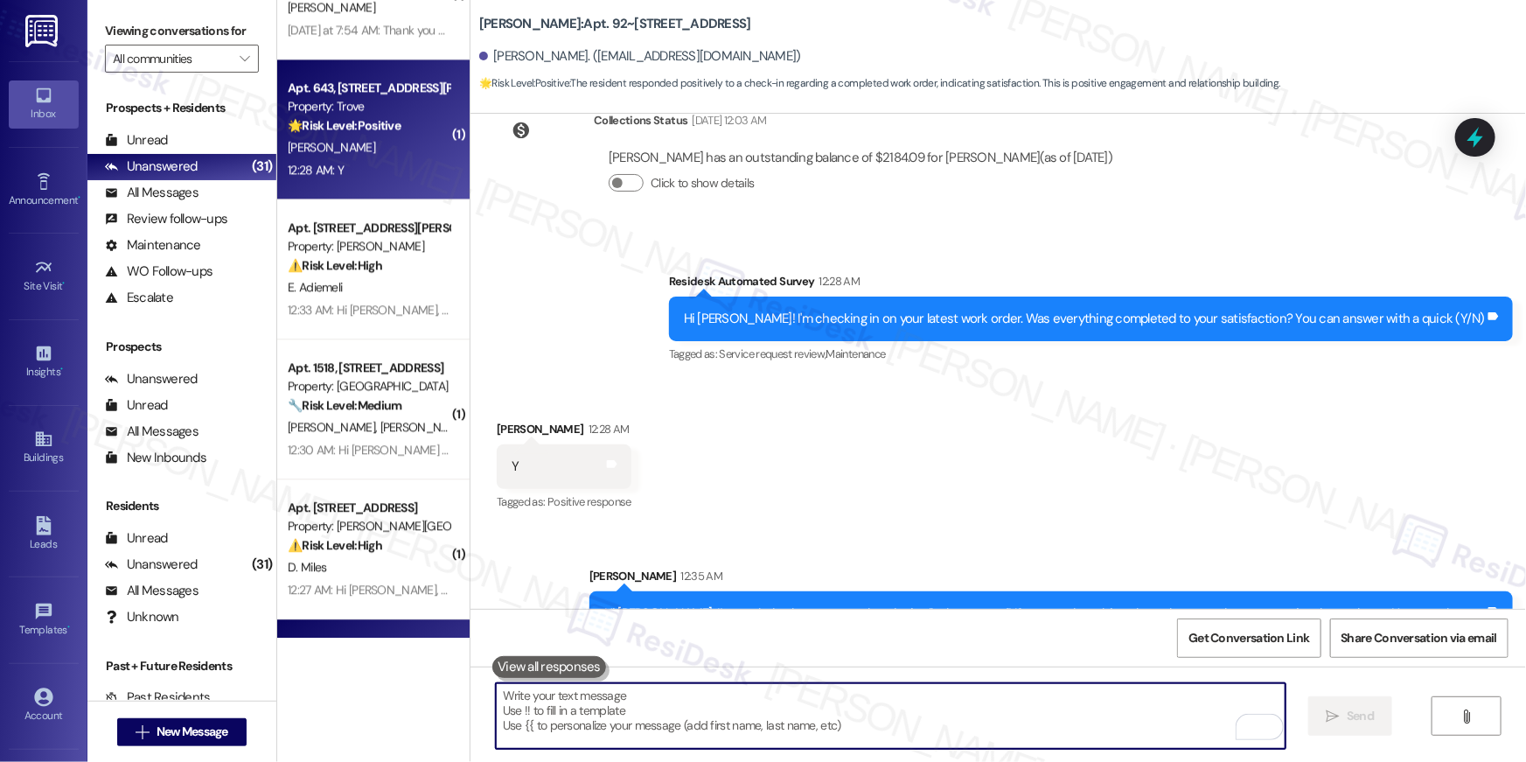
click at [390, 163] on div "12:28 AM: Y 12:28 AM: Y" at bounding box center [368, 170] width 165 height 22
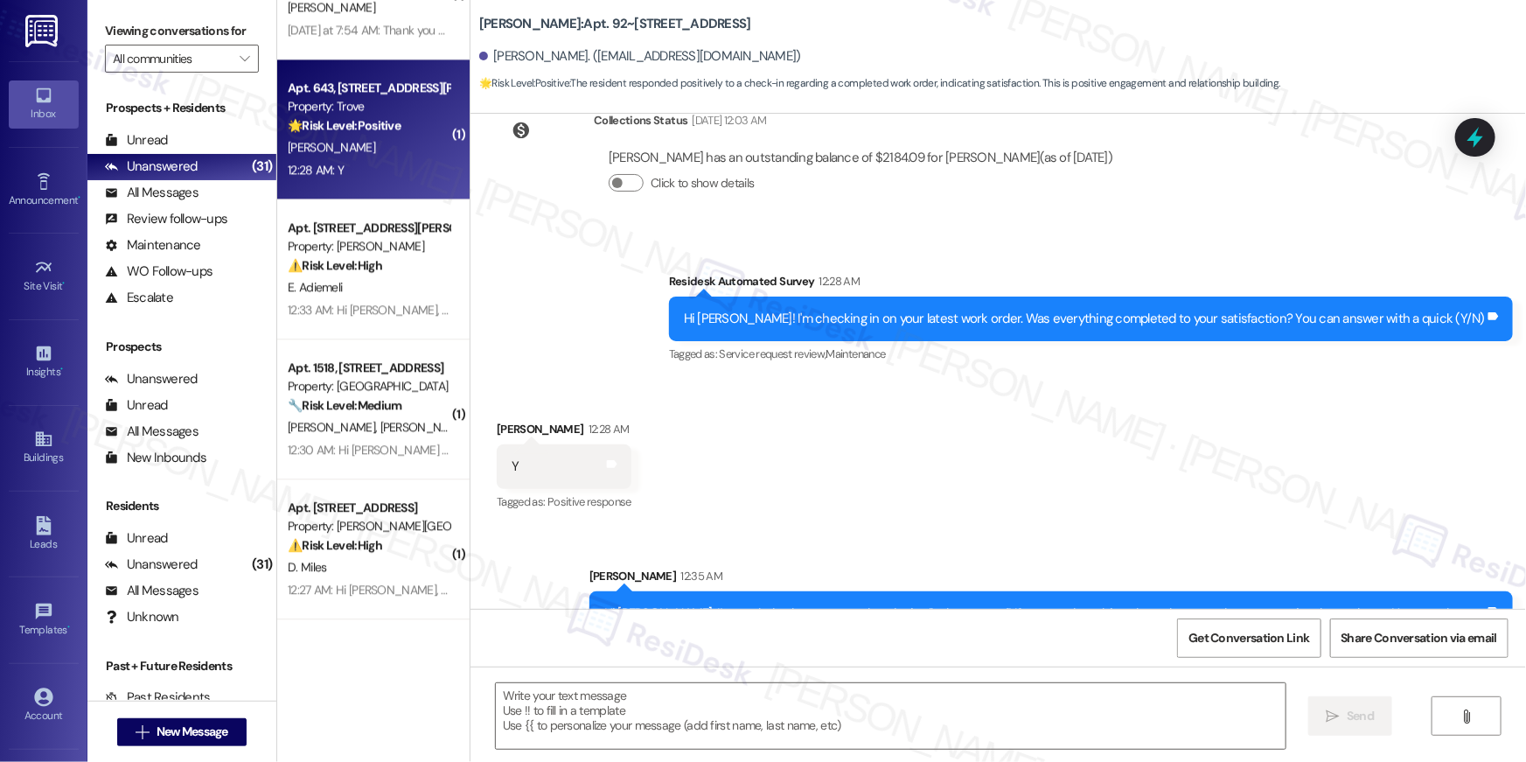
type textarea "Fetching suggested responses. Please feel free to read through the conversation…"
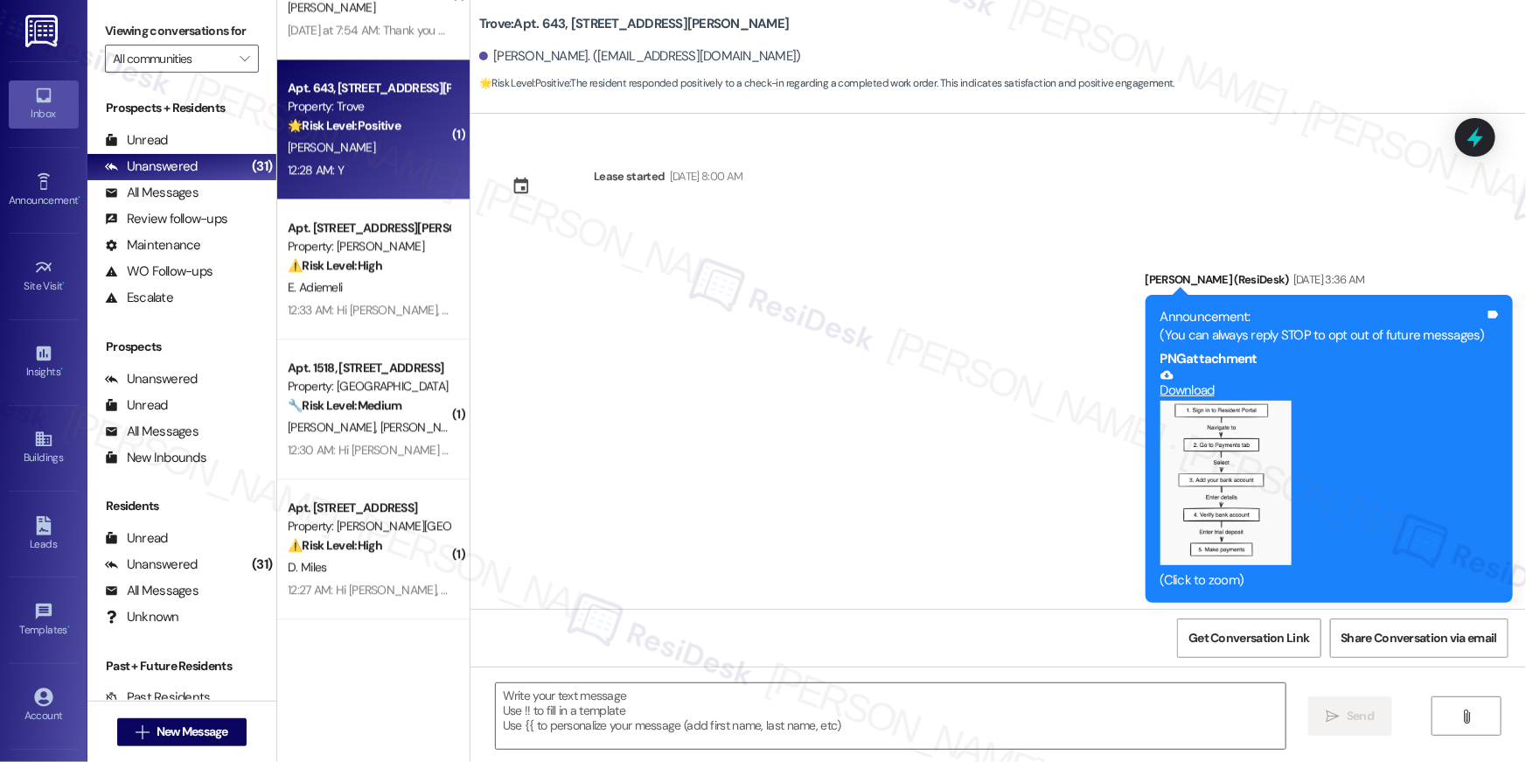
scroll to position [4040, 0]
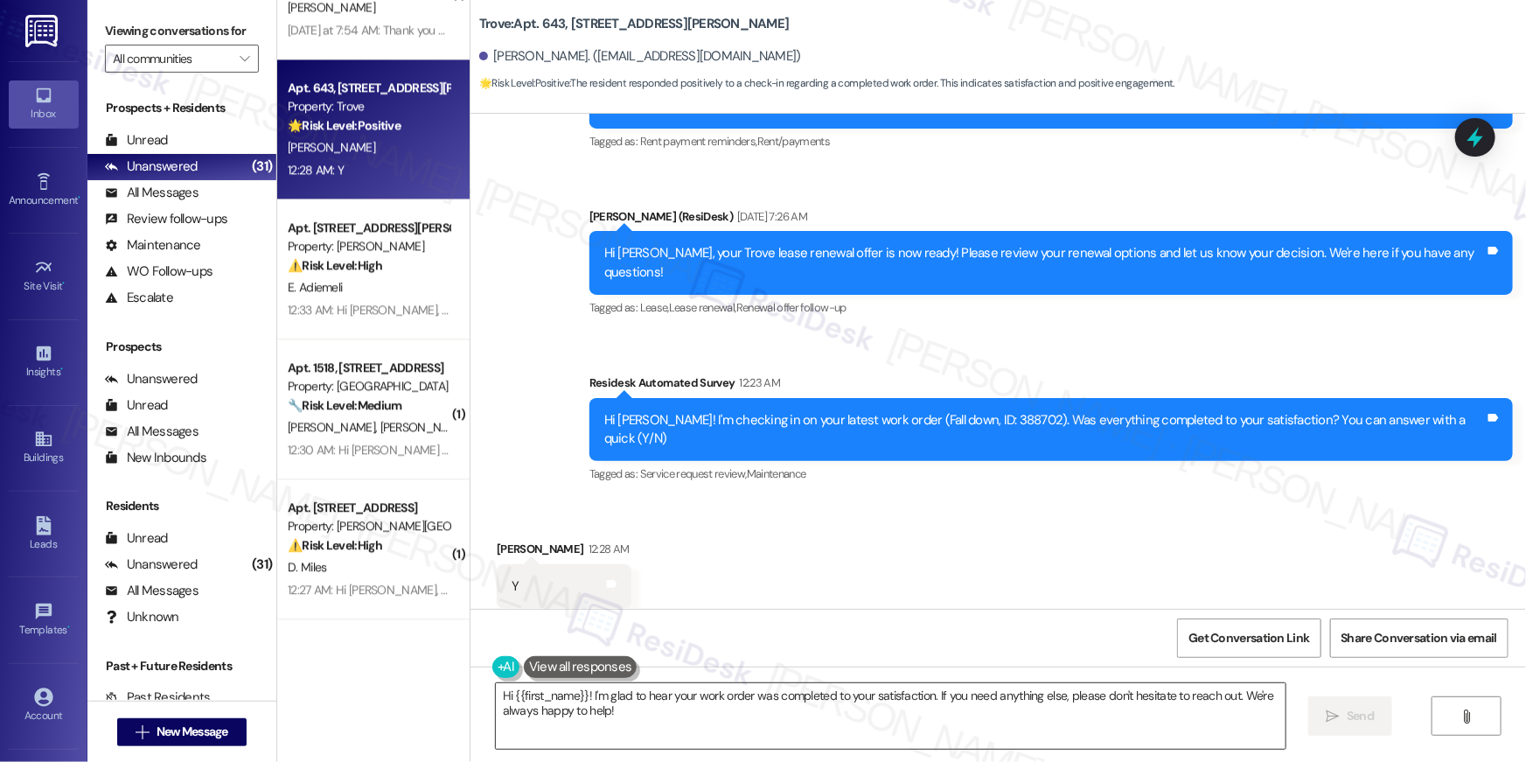
click at [958, 734] on textarea "Hi {{first_name}}! I'm glad to hear your work order was completed to your satis…" at bounding box center [891, 716] width 790 height 66
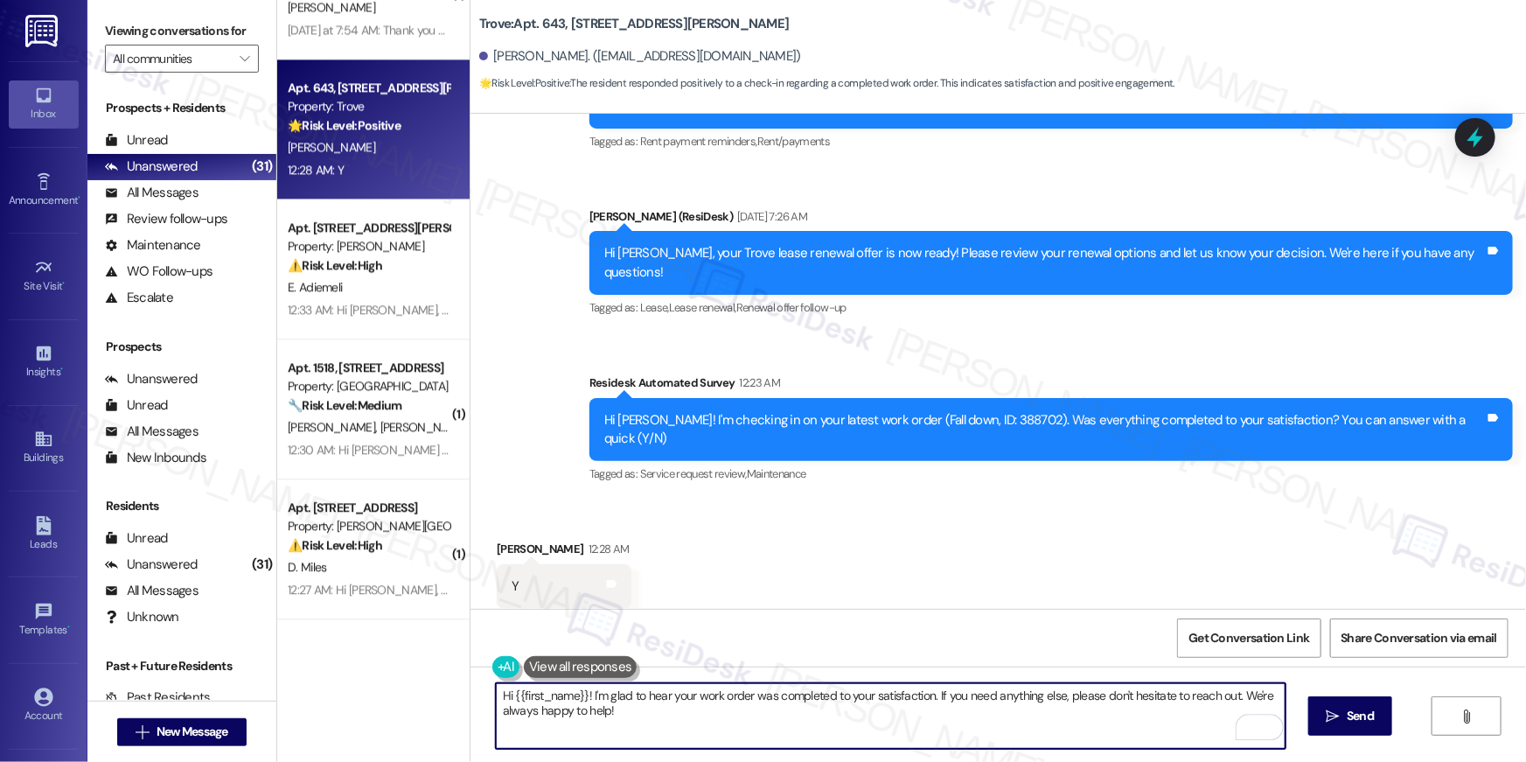
paste textarea ", I’m so glad to hear your work order is all taken care of! If you need anythin…"
type textarea "Hi {{first_name}}, I’m so glad to hear your work order is all taken care of! If…"
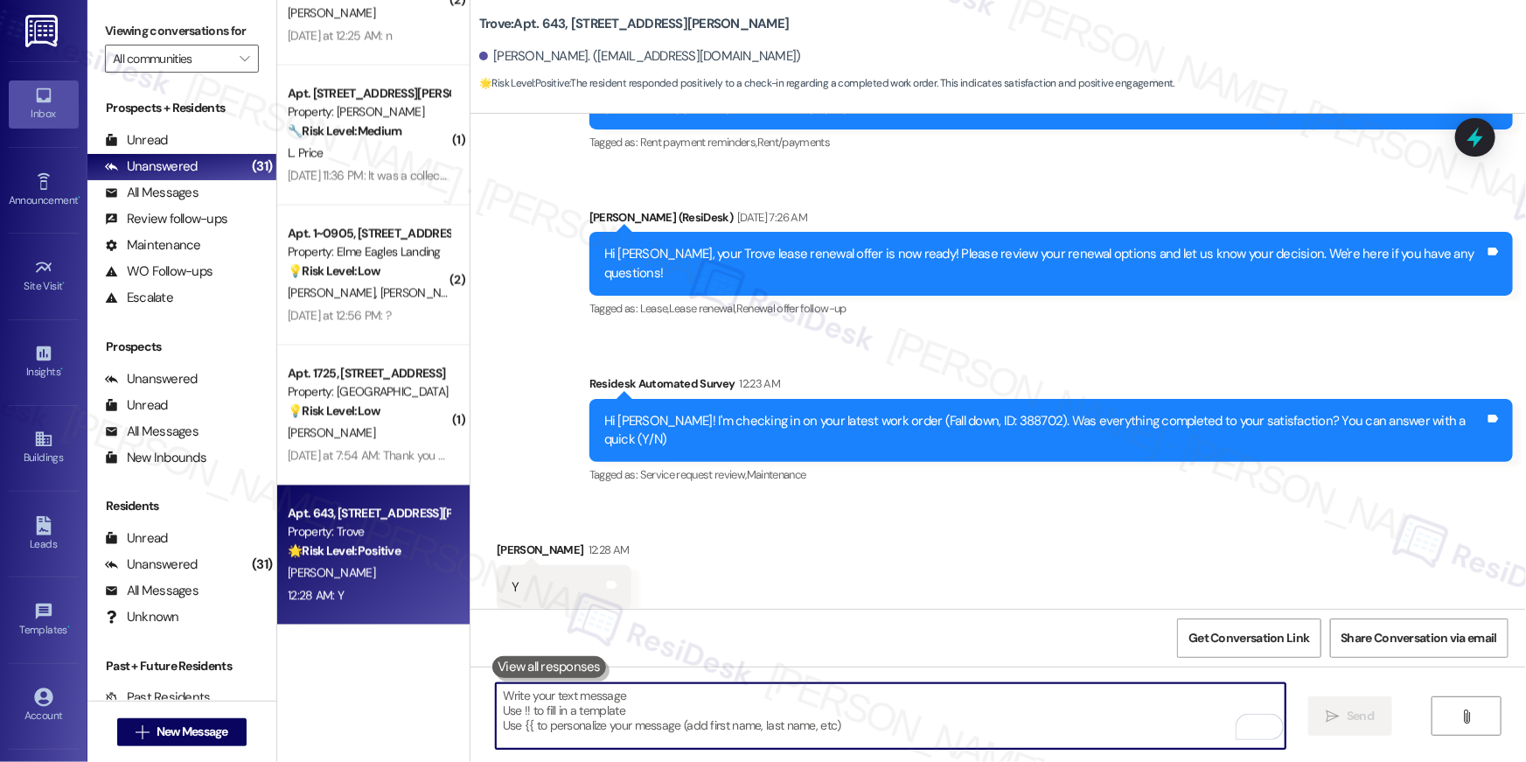
scroll to position [1609, 0]
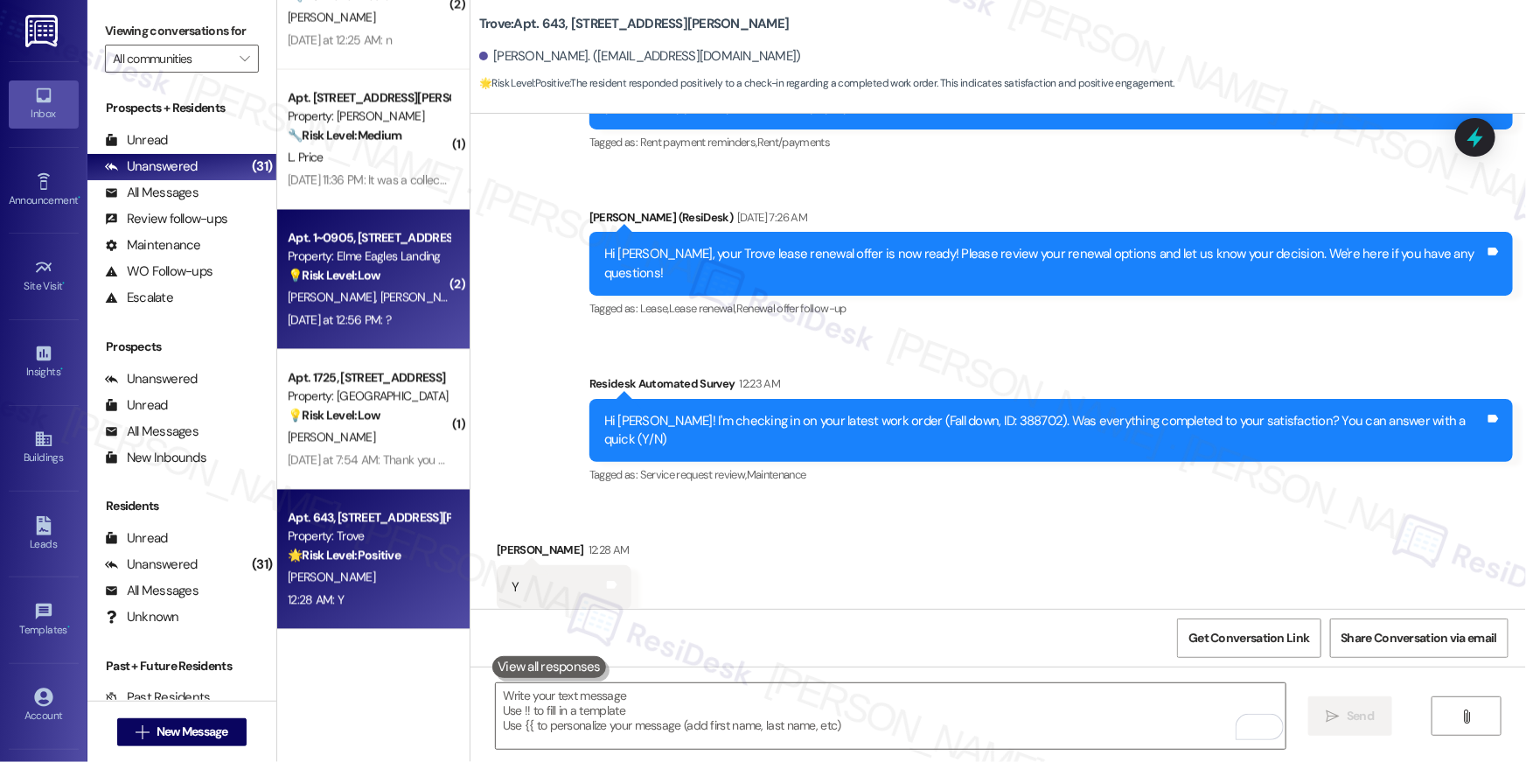
click at [472, 294] on span "K. Ferrand" at bounding box center [515, 297] width 87 height 16
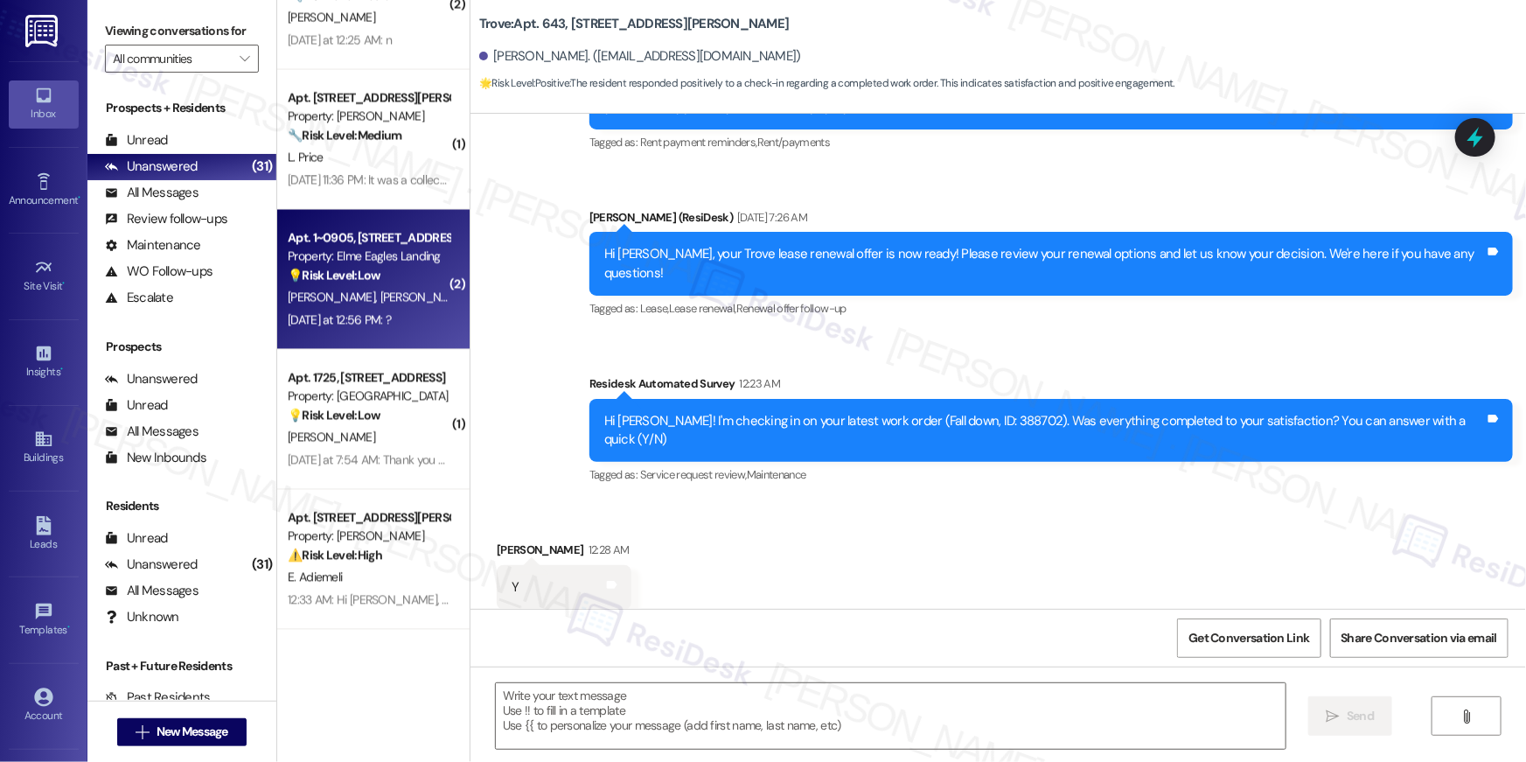
type textarea "Fetching suggested responses. Please feel free to read through the conversation…"
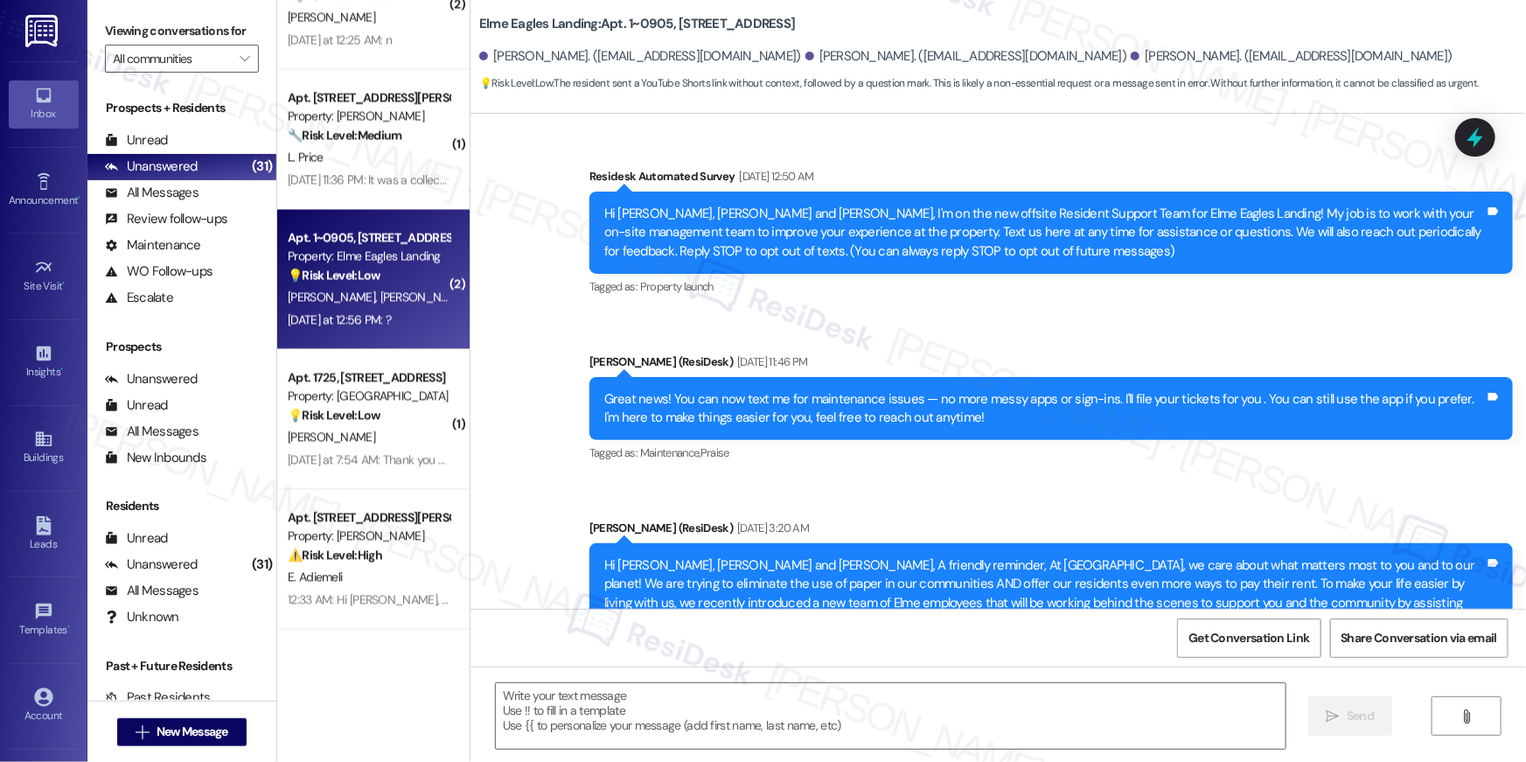
scroll to position [13734, 0]
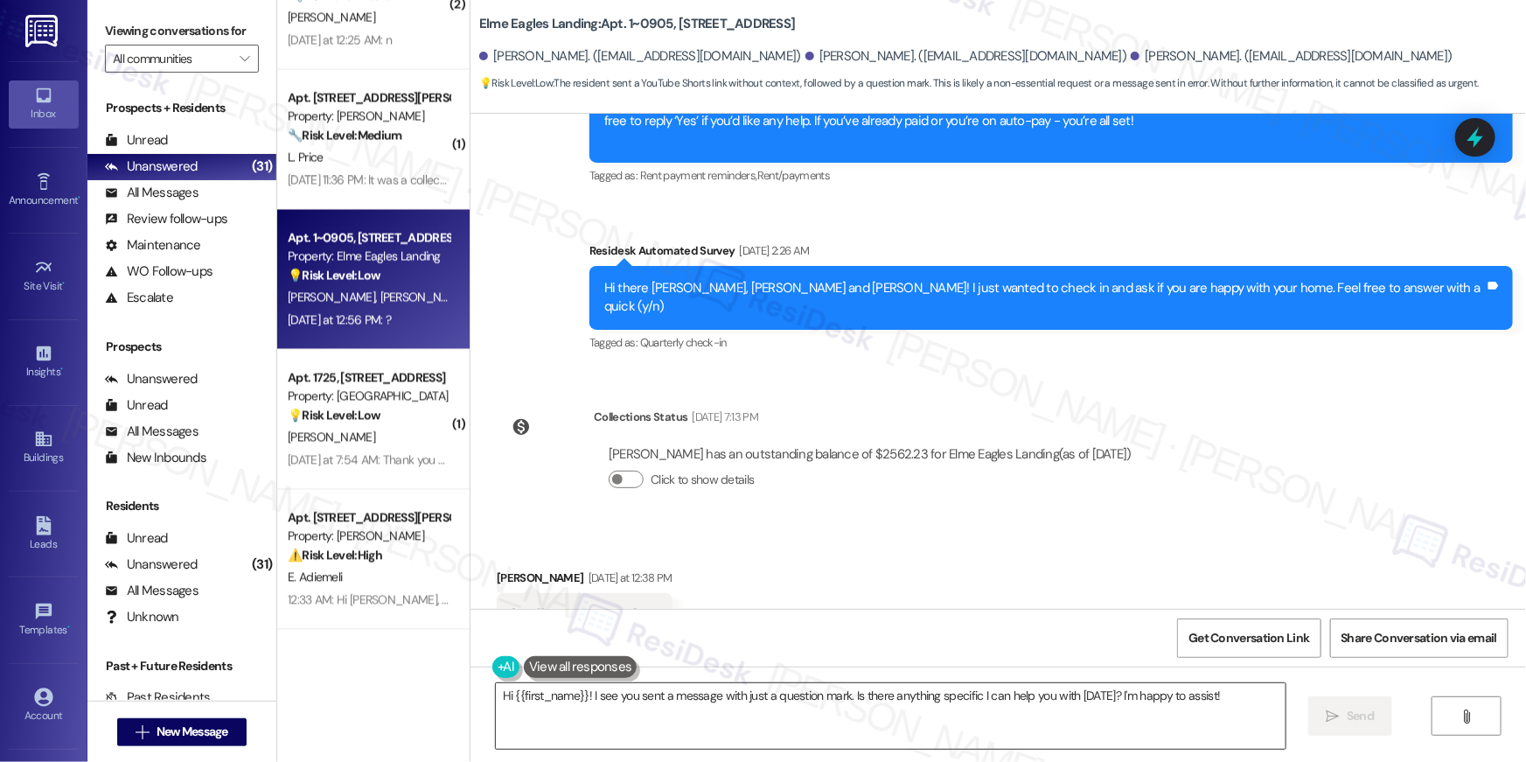
click at [732, 710] on textarea "Hi {{first_name}}! I see you sent a message with just a question mark. Is there…" at bounding box center [891, 716] width 790 height 66
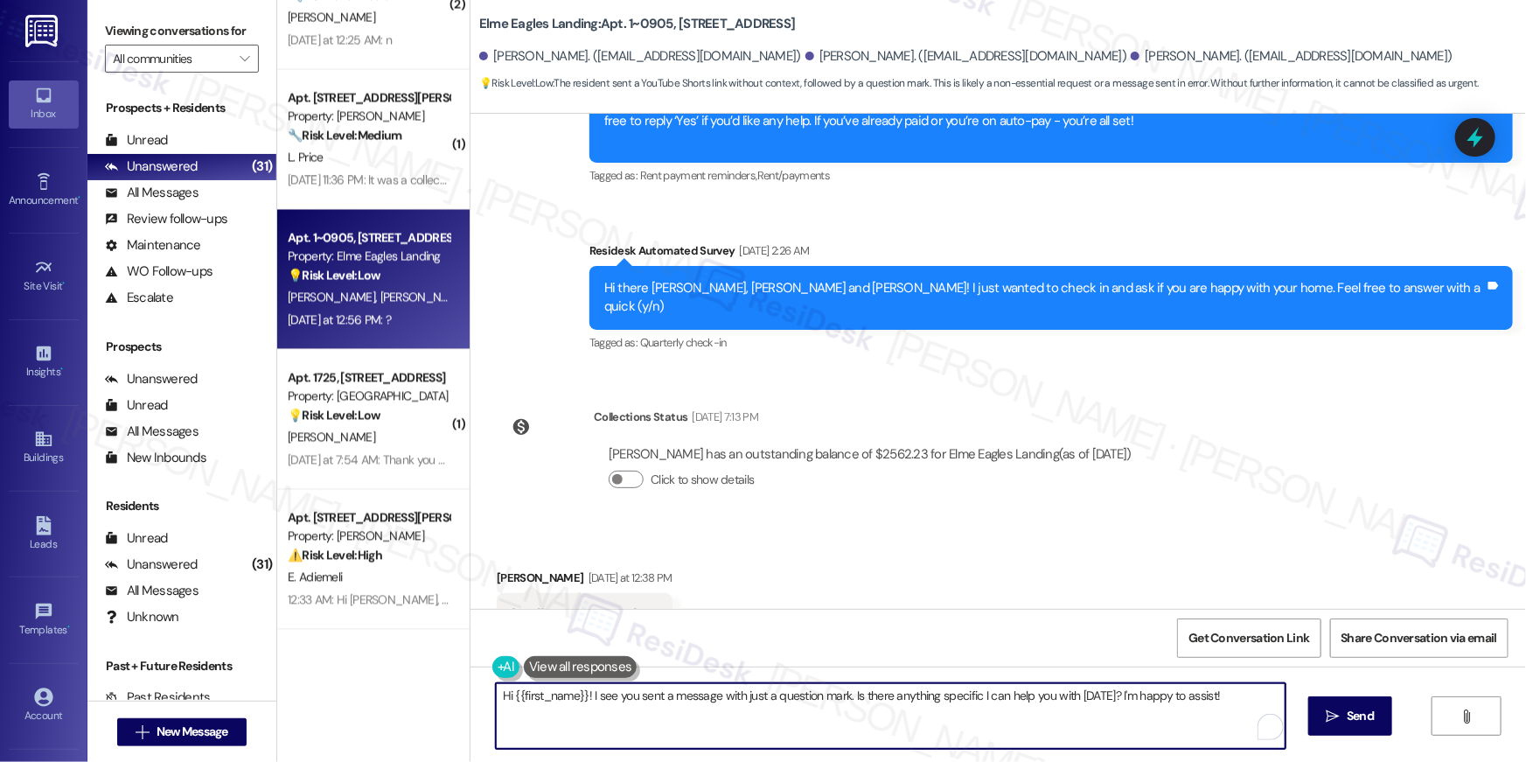
click at [778, 699] on textarea "Hi {{first_name}}! I see you sent a message with just a question mark. Is there…" at bounding box center [891, 716] width 790 height 66
drag, startPoint x: 588, startPoint y: 694, endPoint x: 843, endPoint y: 695, distance: 254.4
click at [843, 695] on textarea "Hi {{first_name}}! I see you sent a message with just a question mark. Is there…" at bounding box center [891, 716] width 790 height 66
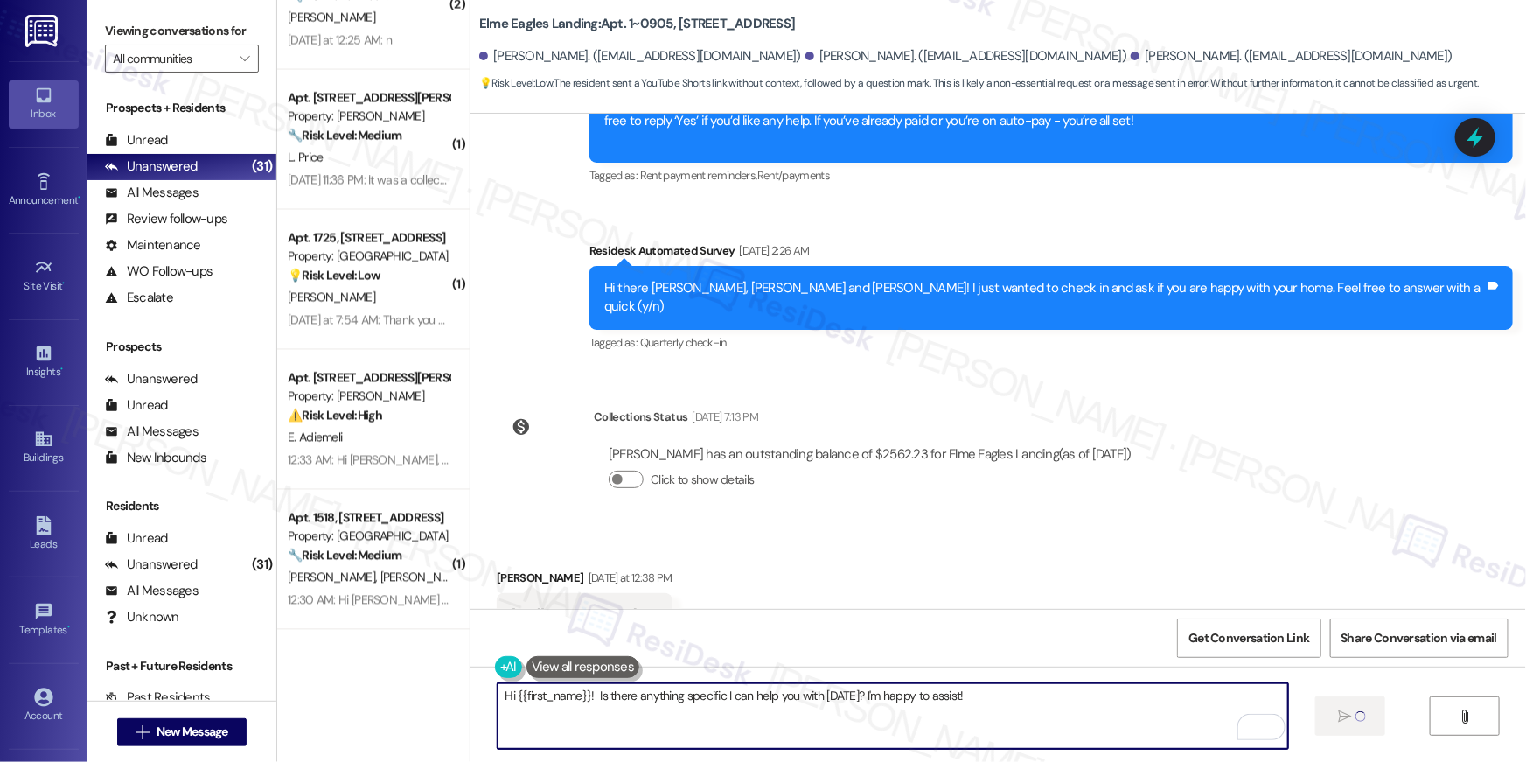
type textarea "Hi {{first_name}}! Is there anything specific I can help you with today? I'm ha…"
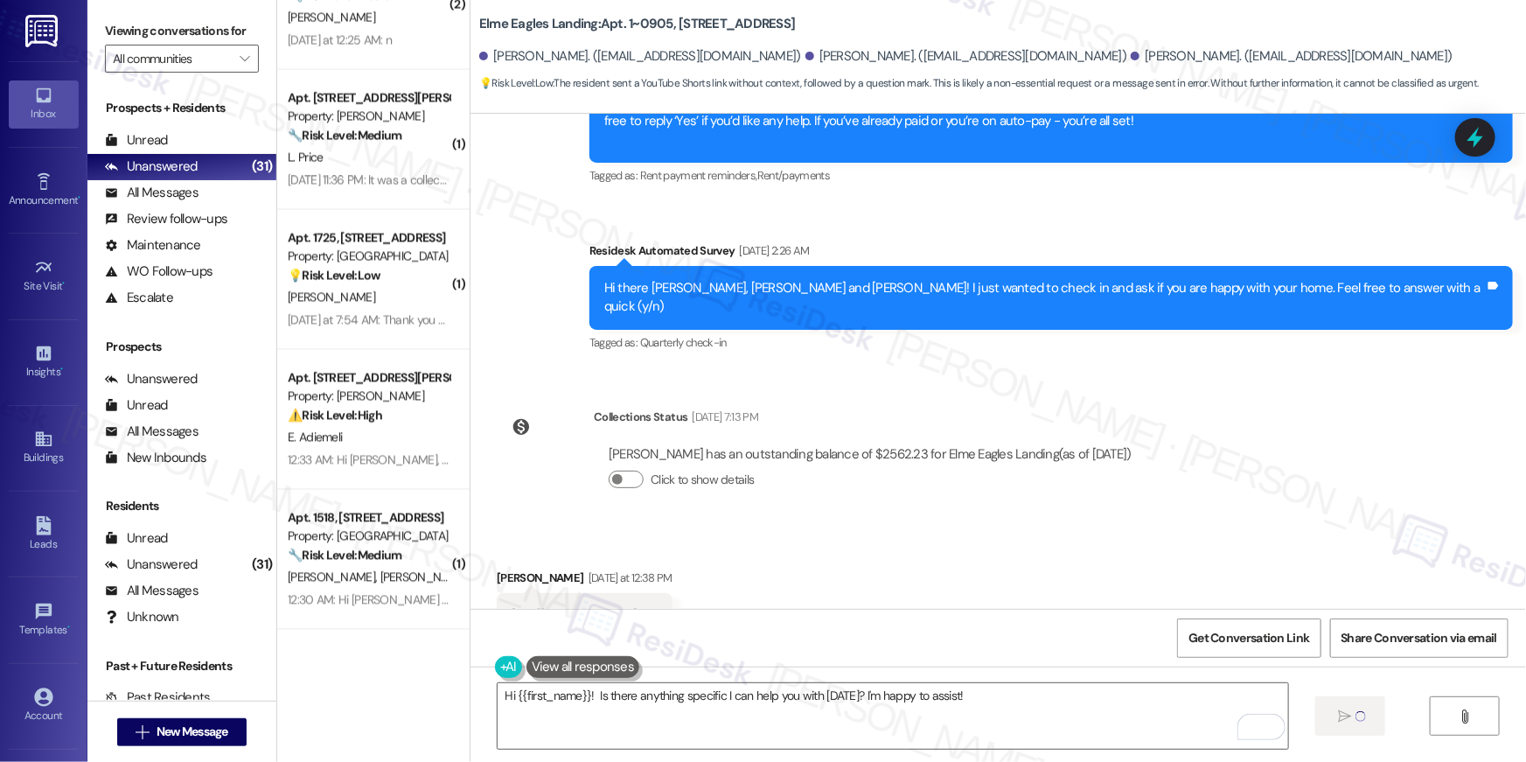
click at [337, 156] on div "L. Price" at bounding box center [368, 158] width 165 height 22
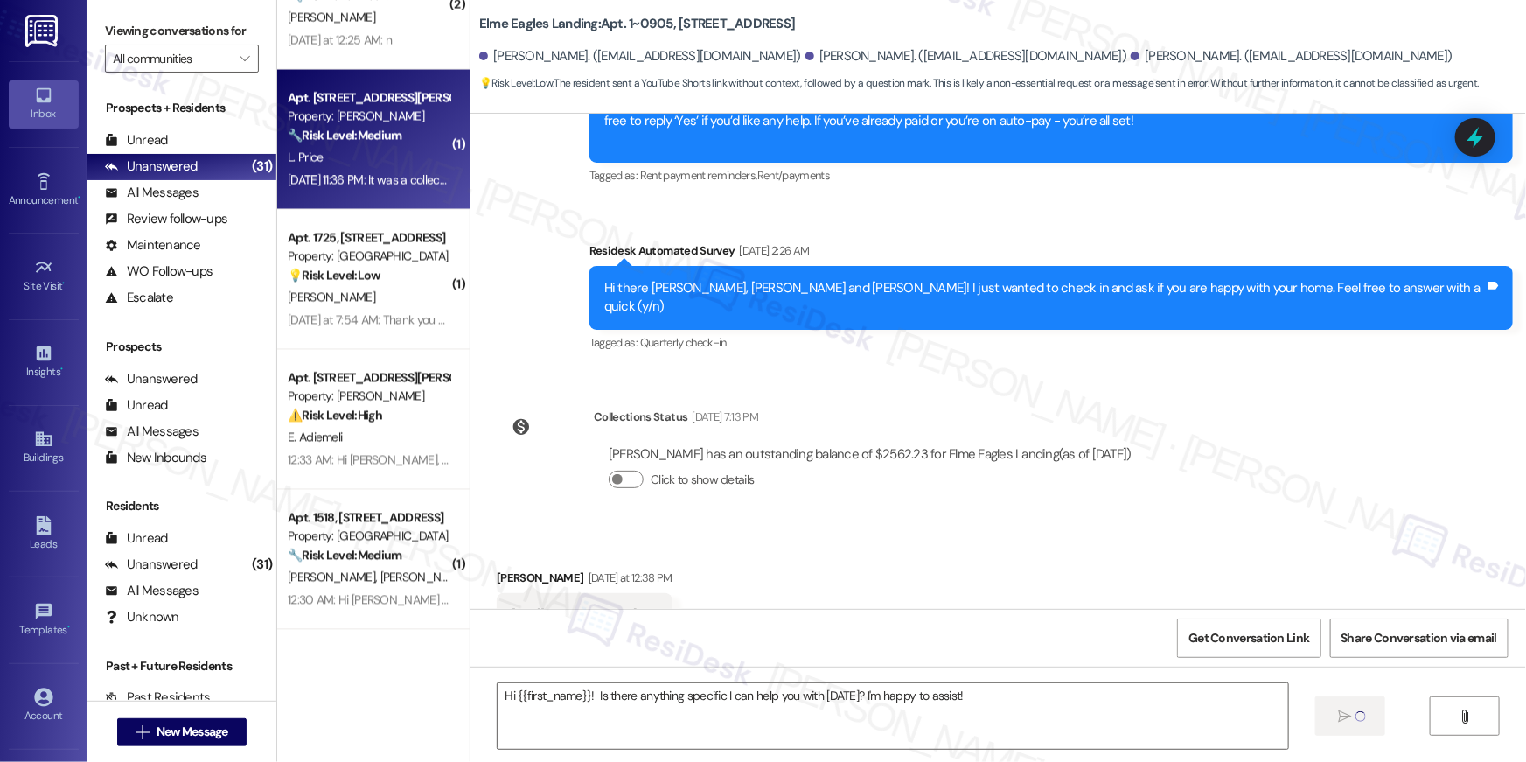
type textarea "Fetching suggested responses. Please feel free to read through the conversation…"
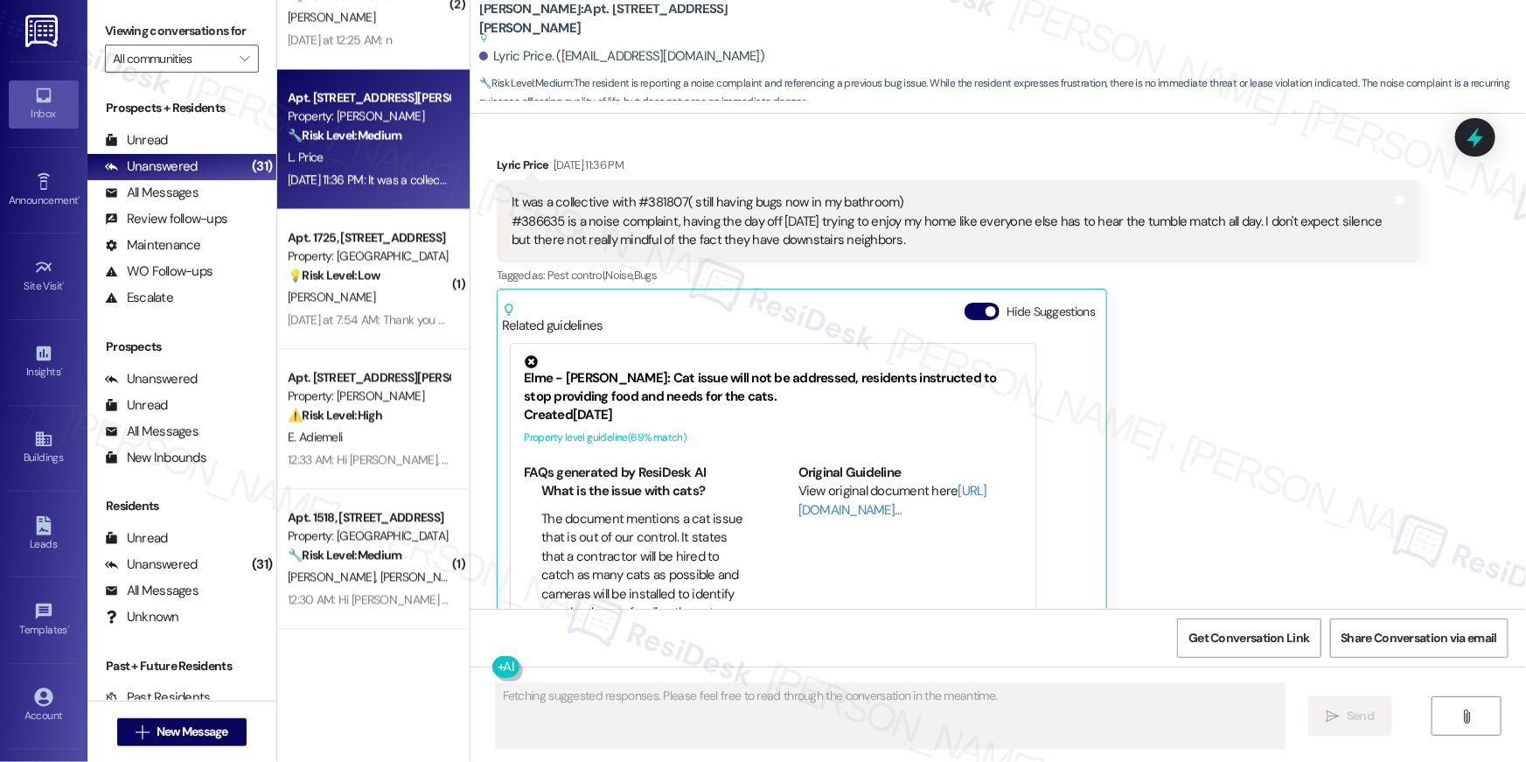
scroll to position [3352, 0]
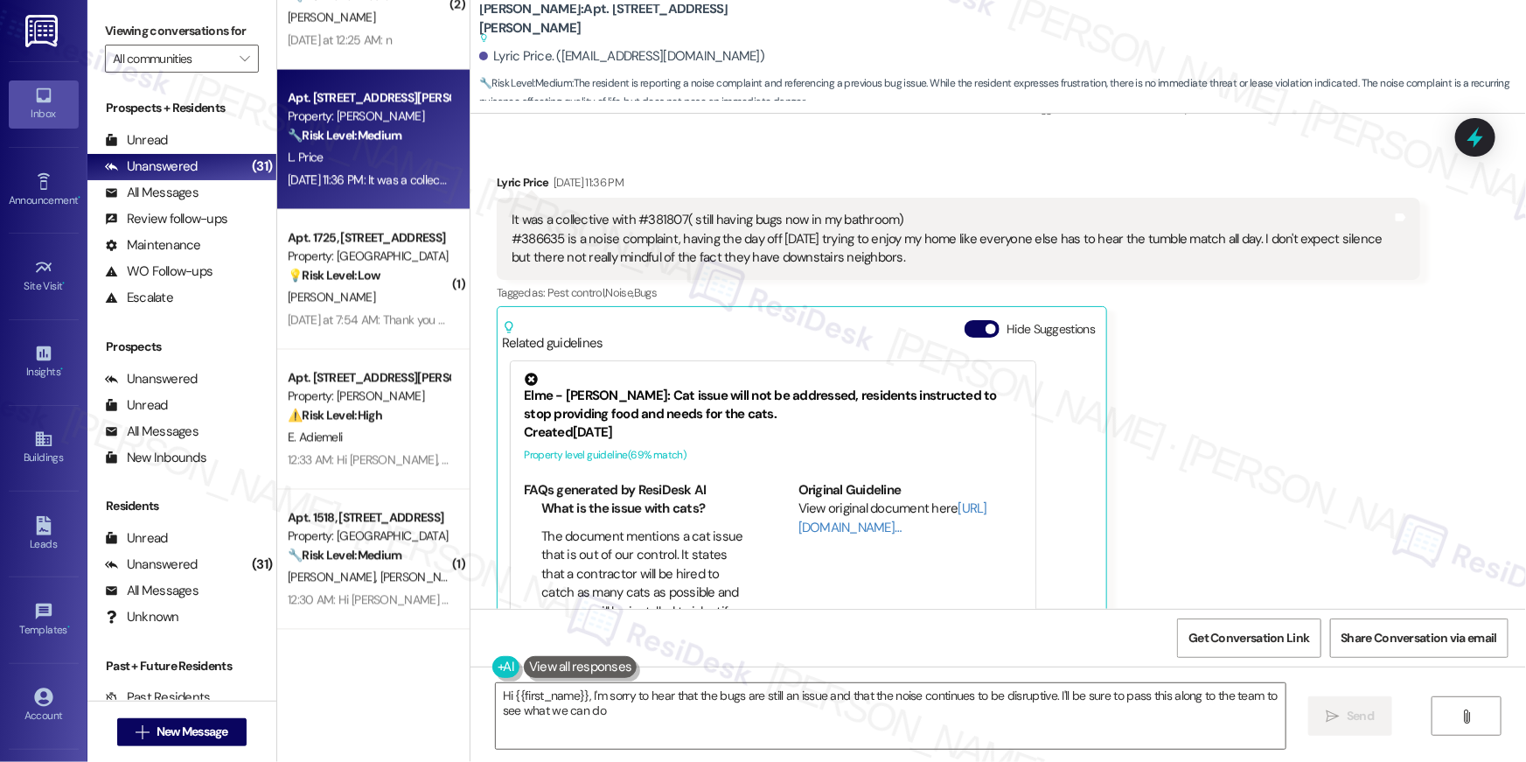
type textarea "Hi {{first_name}}, I'm sorry to hear that the bugs are still an issue and that …"
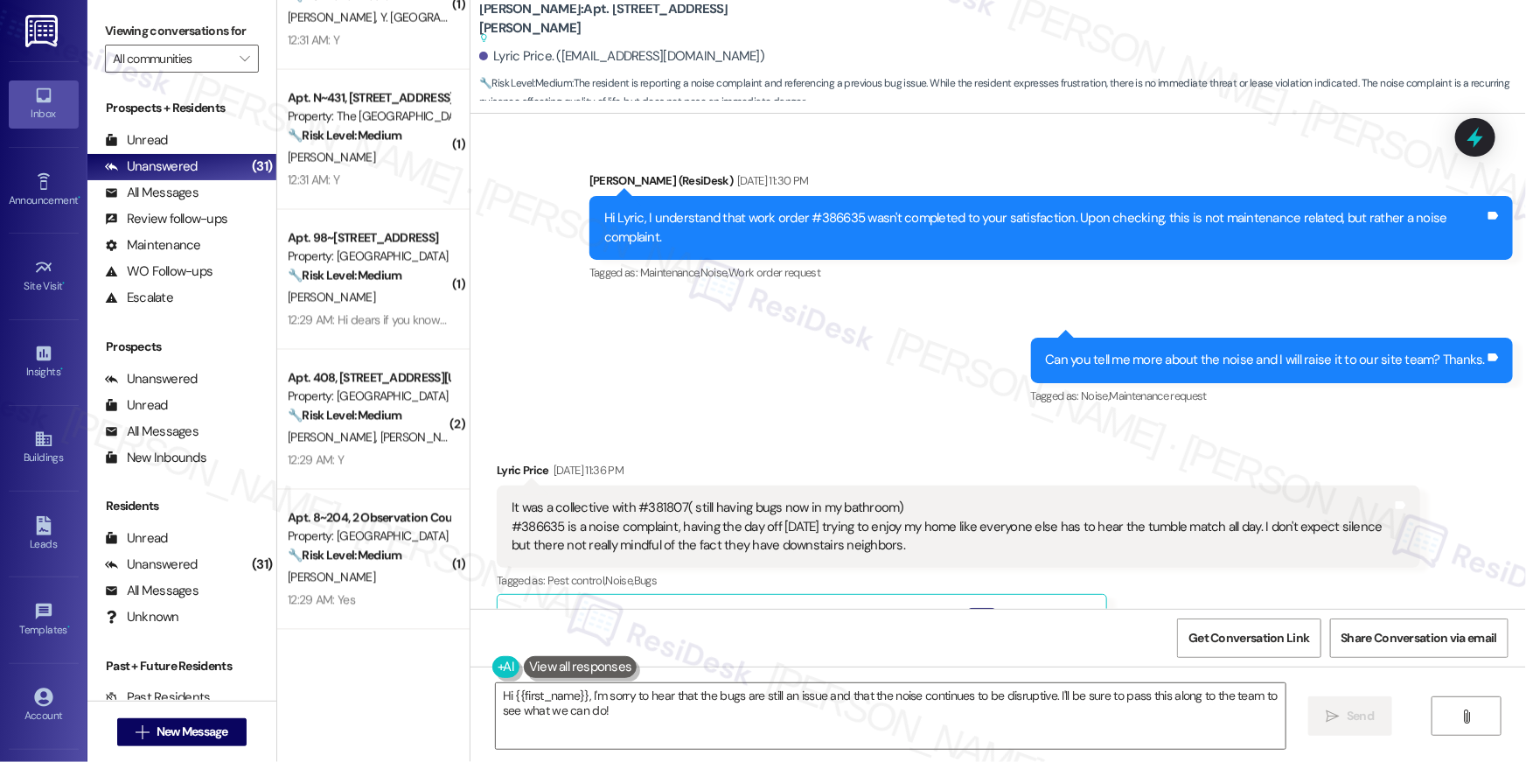
scroll to position [3060, 0]
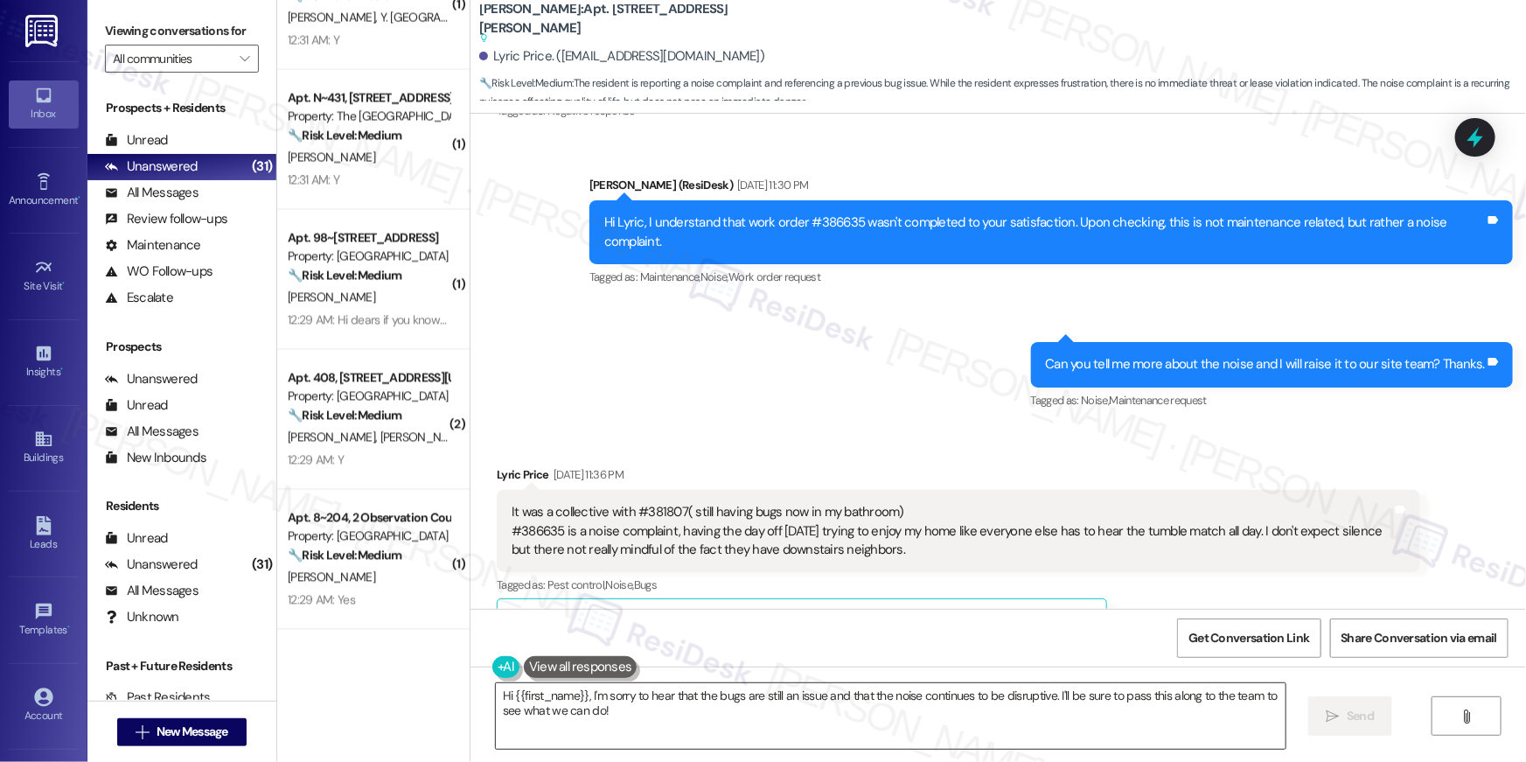
click at [1074, 734] on textarea "Hi {{first_name}}, I'm sorry to hear that the bugs are still an issue and that …" at bounding box center [891, 716] width 790 height 66
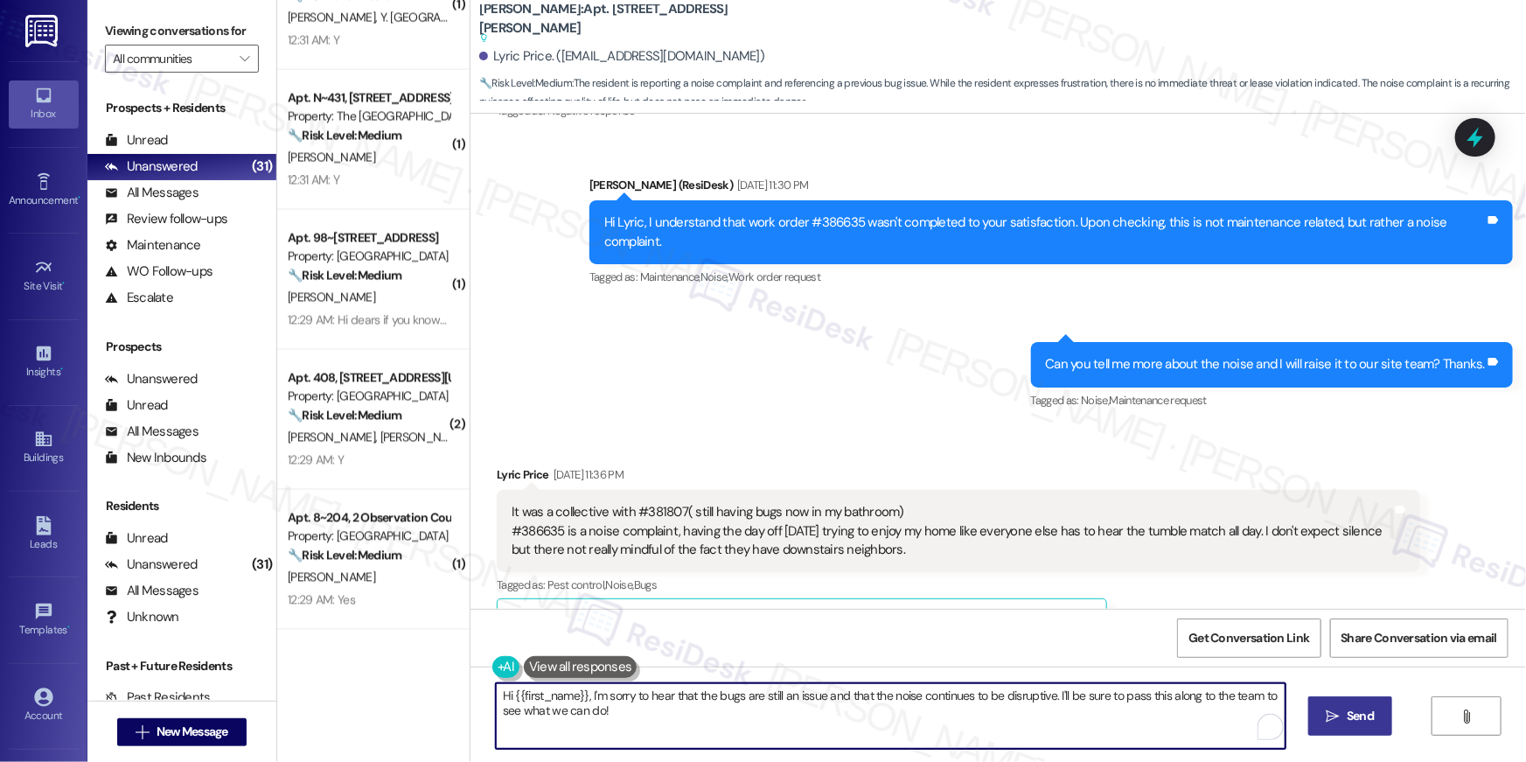
click at [1318, 718] on button " Send" at bounding box center [1350, 715] width 85 height 39
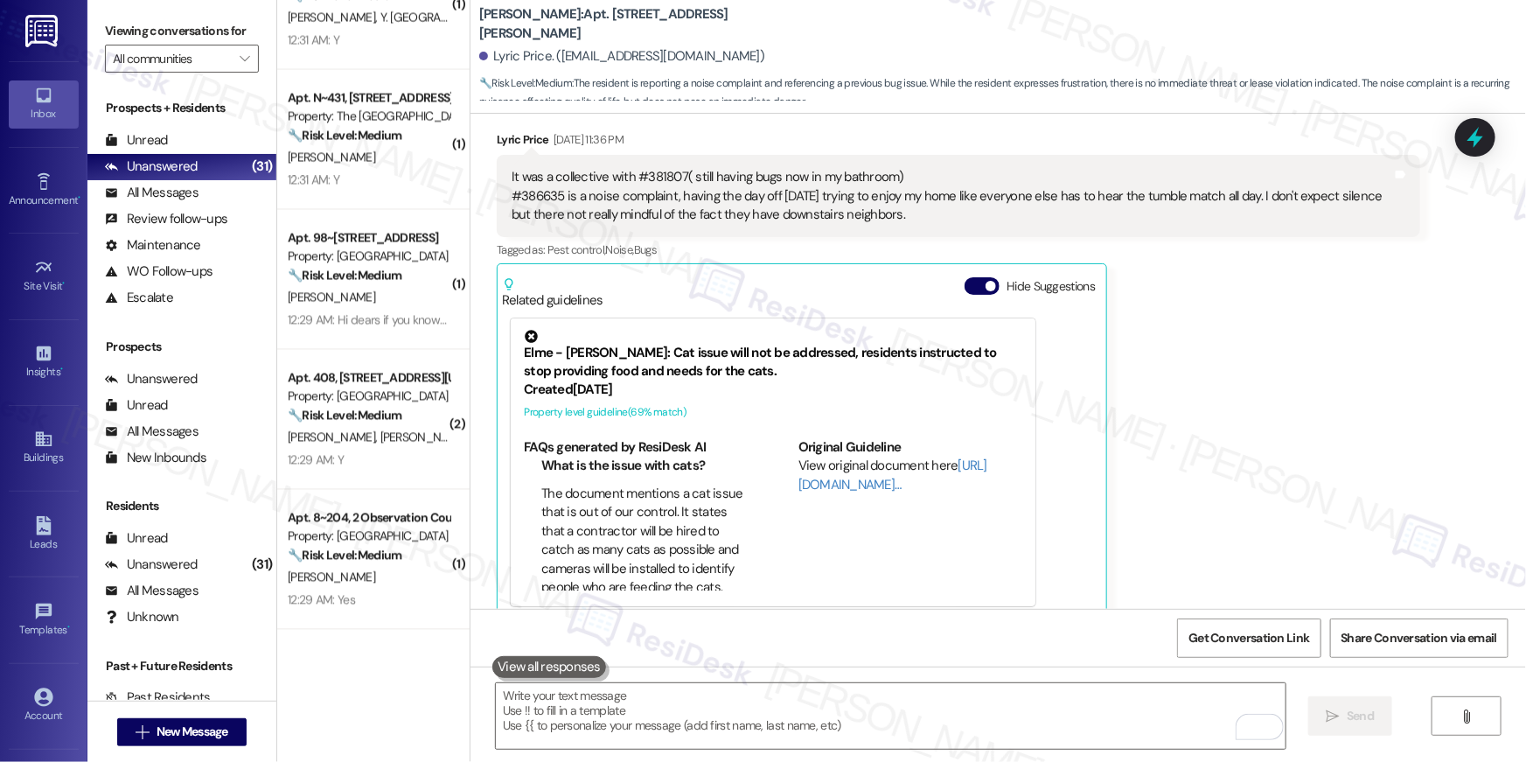
scroll to position [3399, 0]
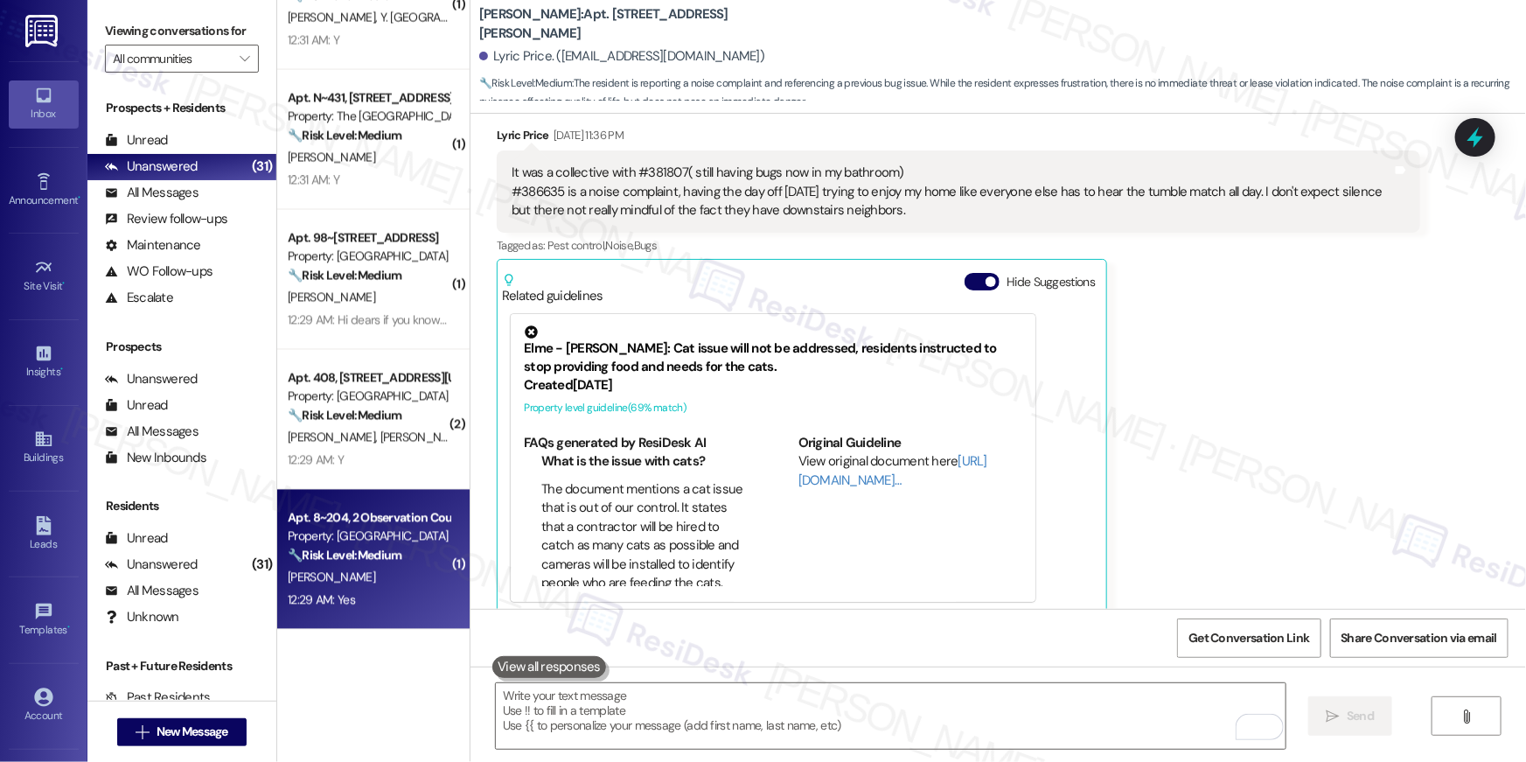
click at [357, 515] on div "Apt. 8~204, 2 Observation Court" at bounding box center [369, 518] width 162 height 18
type textarea "Fetching suggested responses. Please feel free to read through the conversation…"
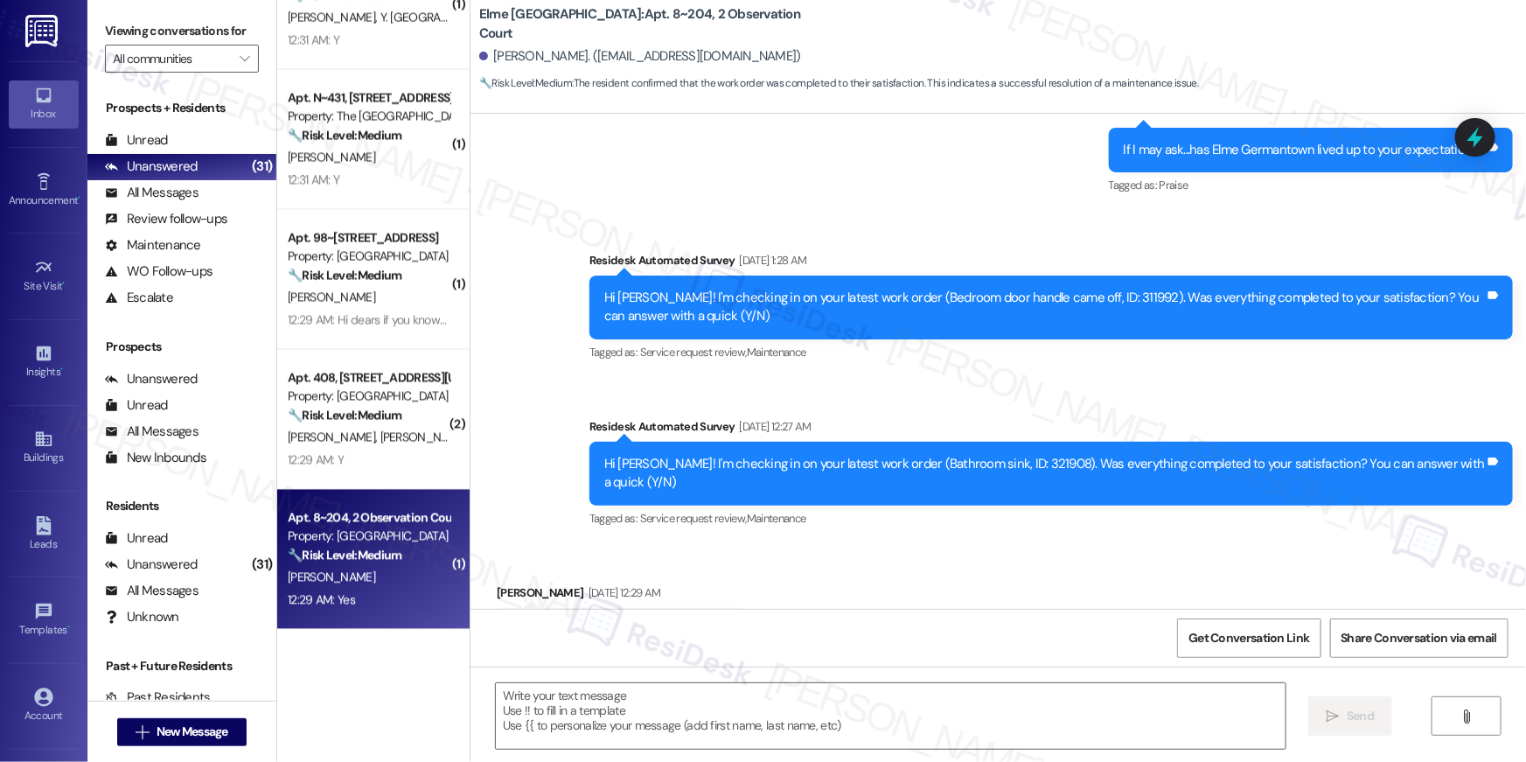
type textarea "Fetching suggested responses. Please feel free to read through the conversation…"
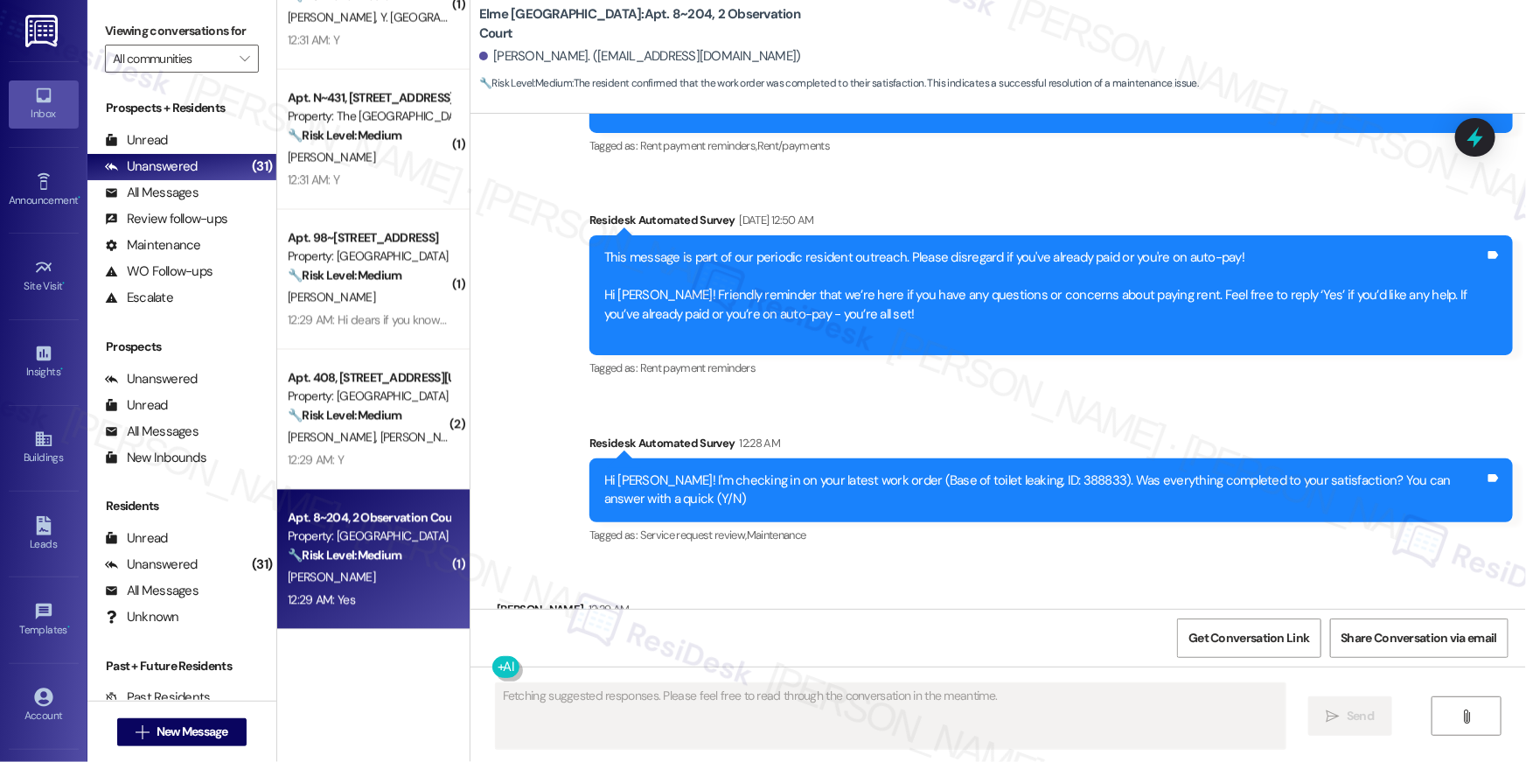
scroll to position [2185, 0]
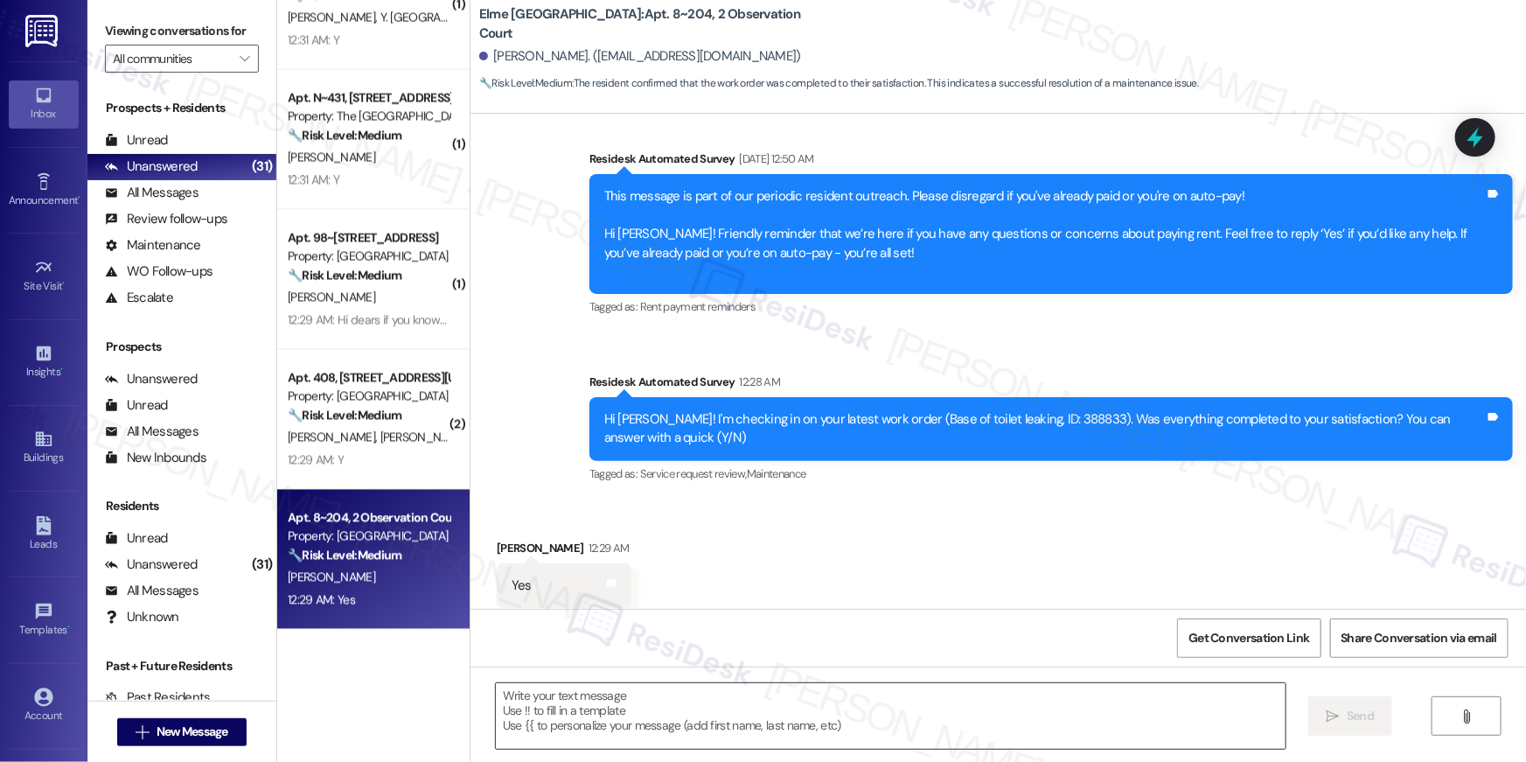
click at [958, 731] on textarea at bounding box center [891, 716] width 790 height 66
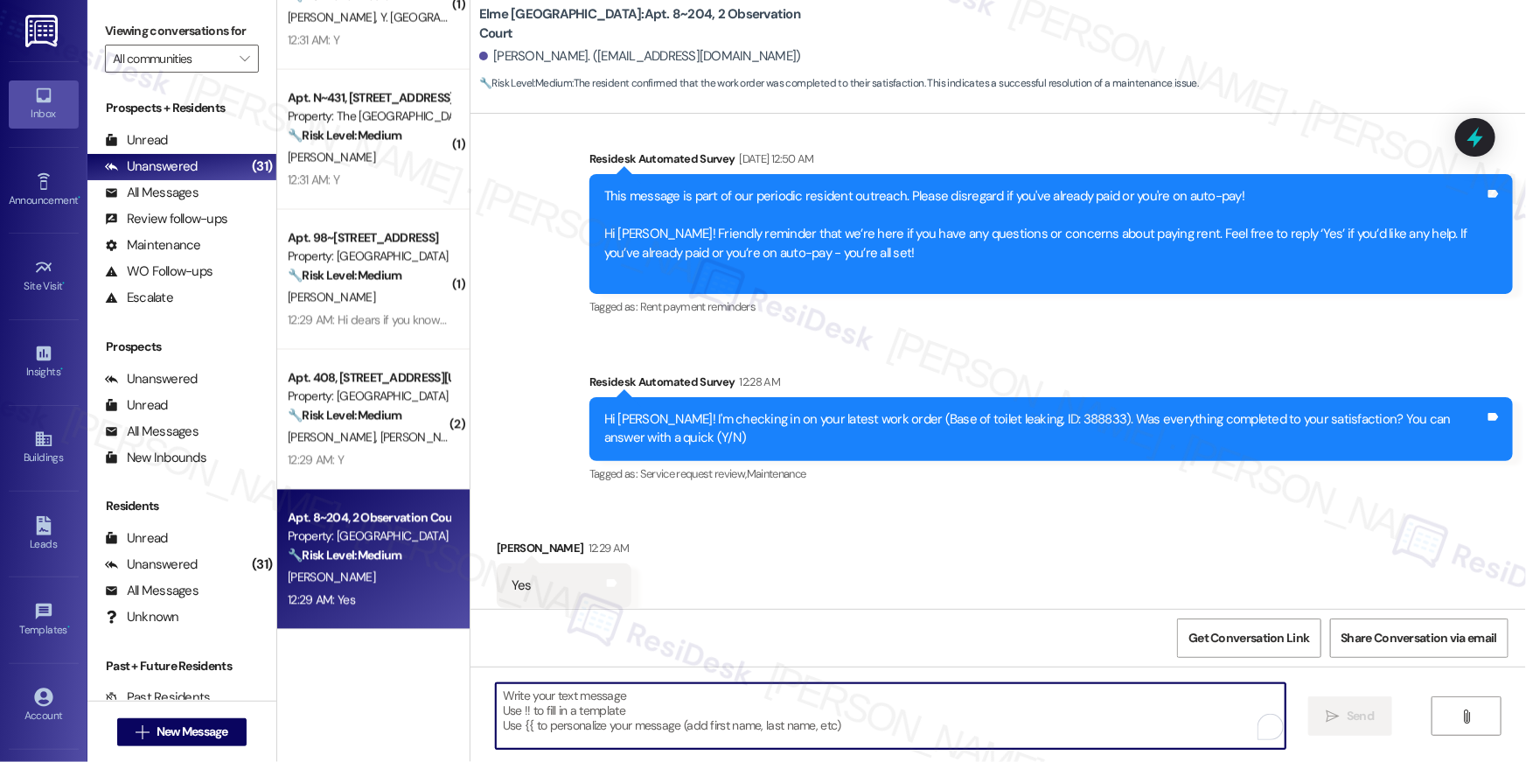
paste textarea "Hi {{first_name}}, I’m so glad to hear your work order is all taken care of! If…"
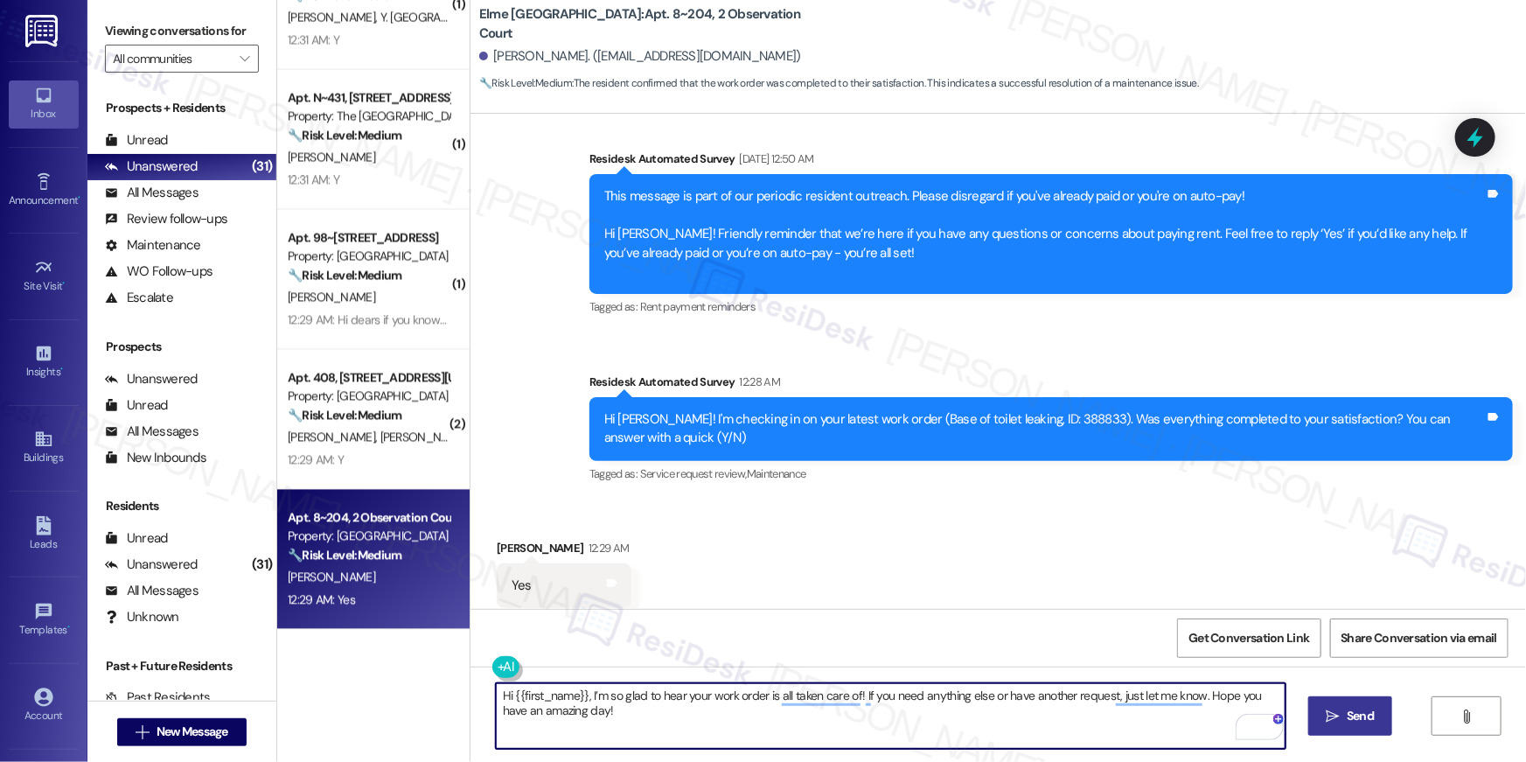
type textarea "Hi {{first_name}}, I’m so glad to hear your work order is all taken care of! If…"
click at [1384, 723] on button " Send" at bounding box center [1350, 715] width 85 height 39
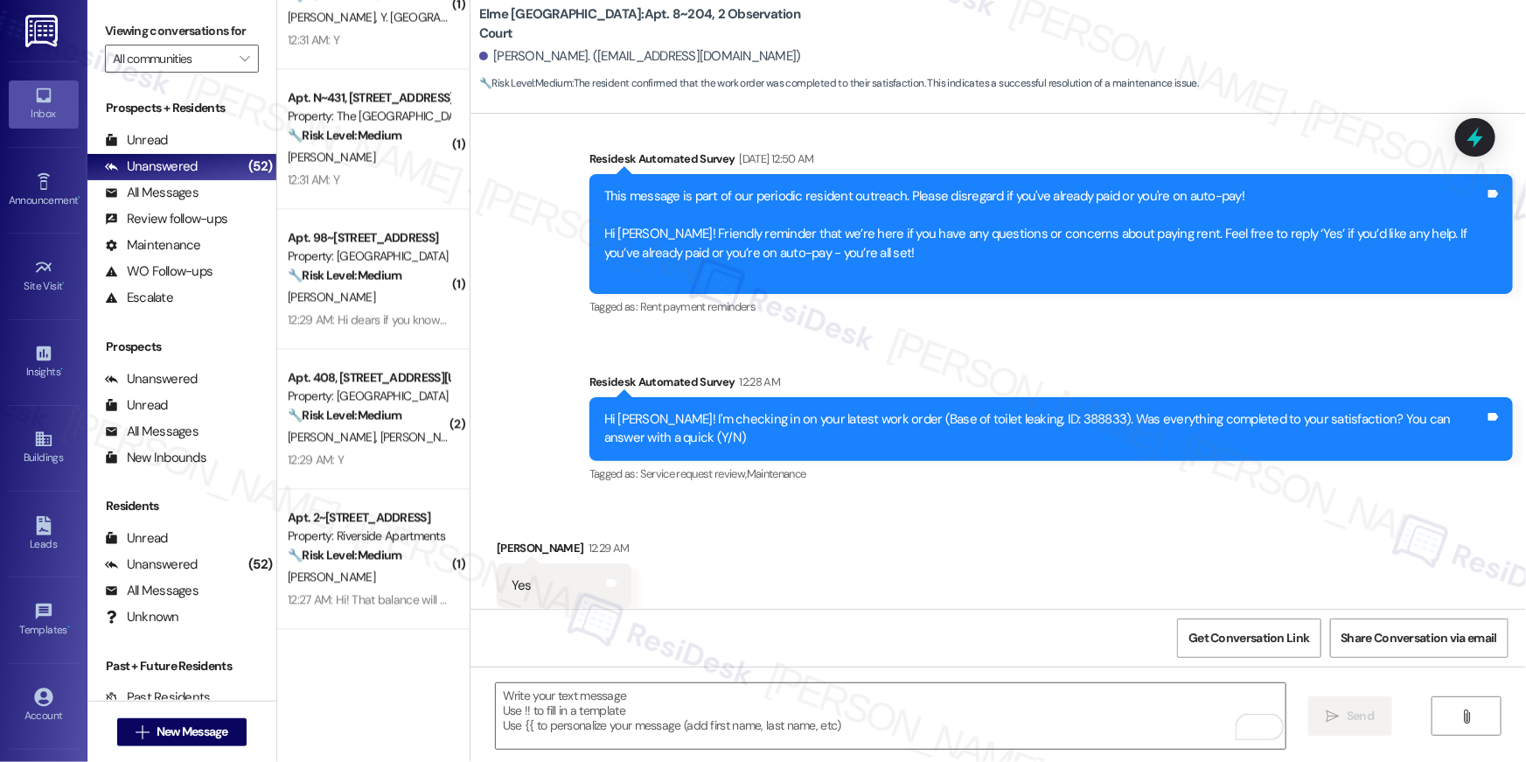
click at [410, 431] on div "L. Agostino R. John" at bounding box center [368, 438] width 165 height 22
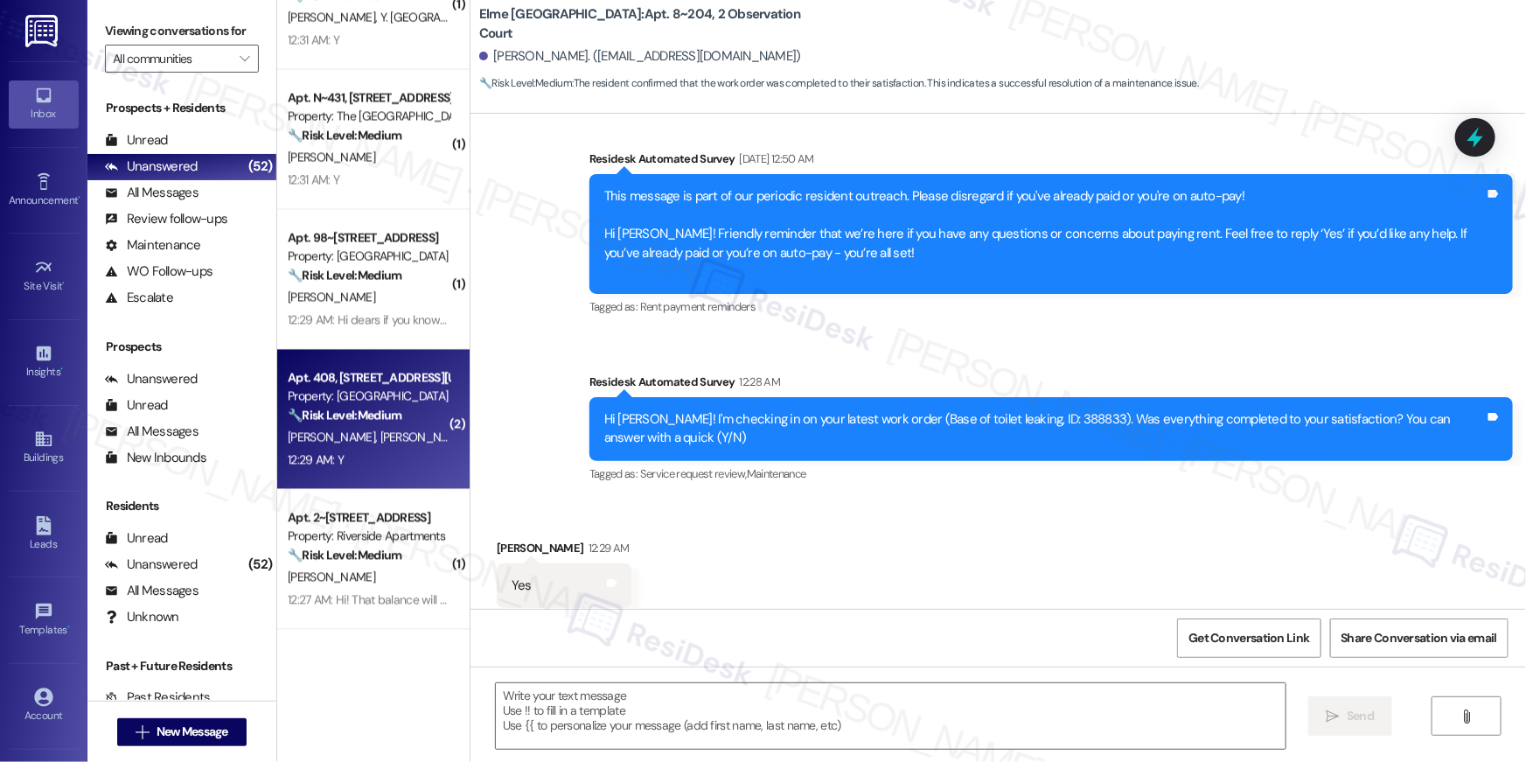
type textarea "Fetching suggested responses. Please feel free to read through the conversation…"
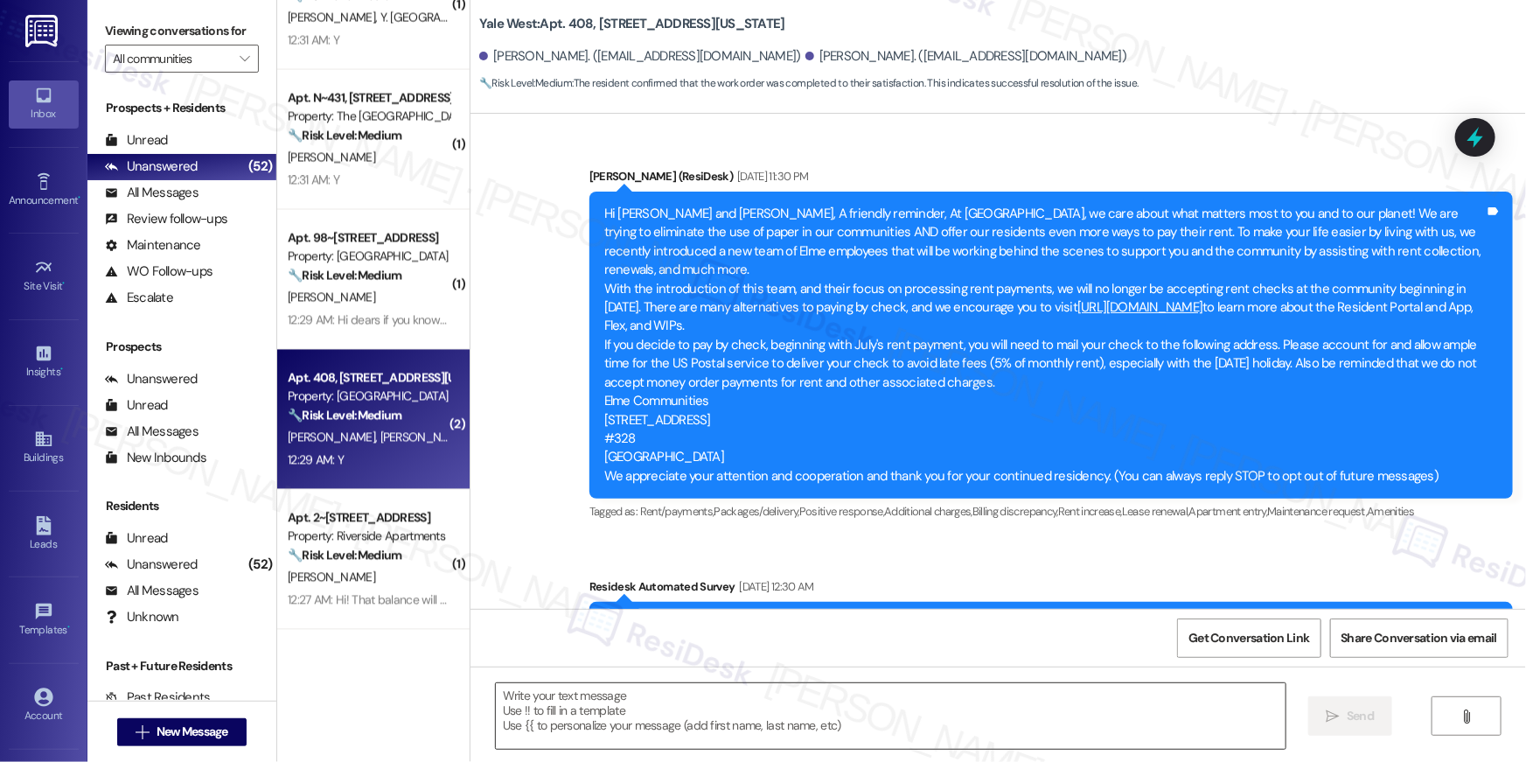
scroll to position [7799, 0]
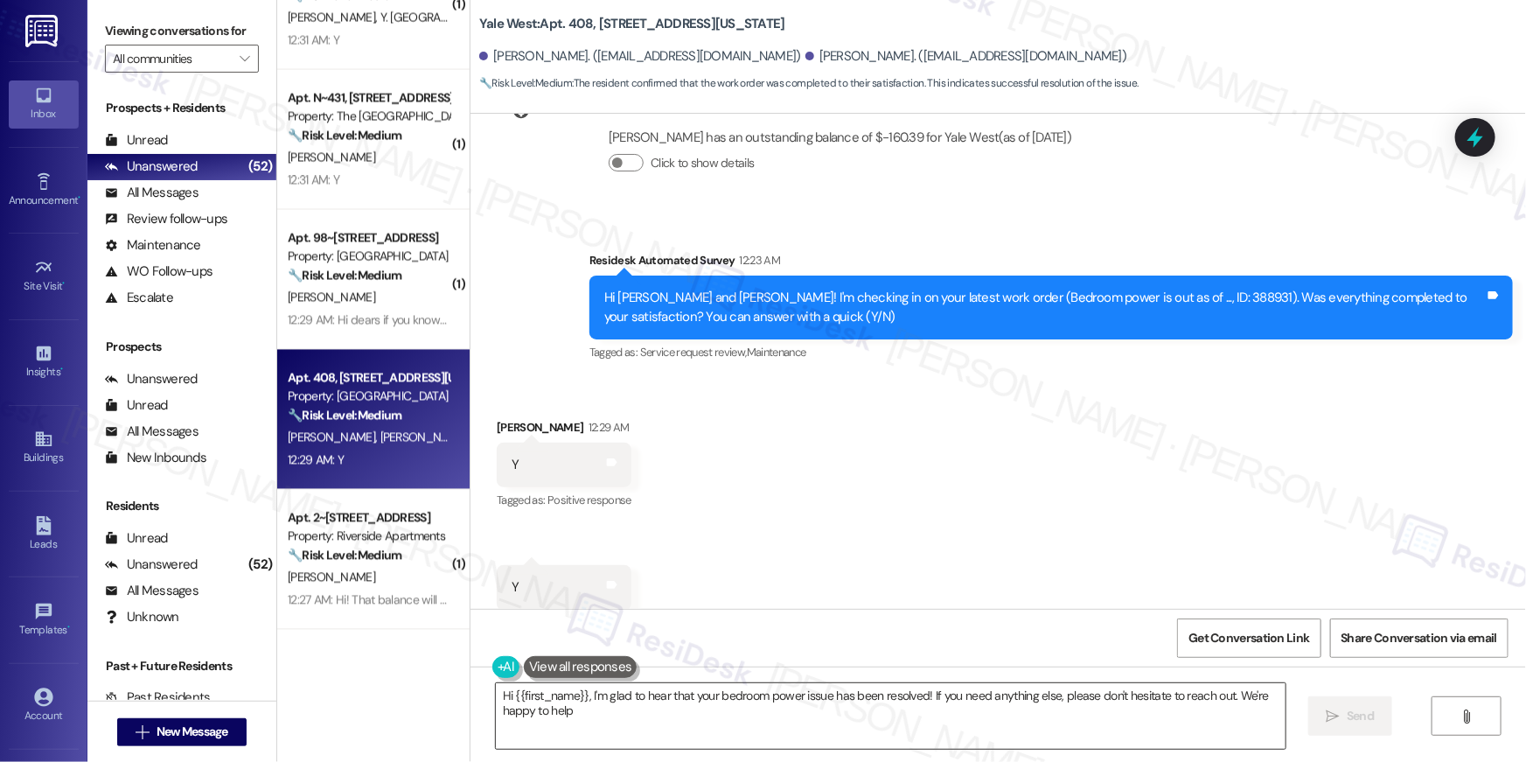
type textarea "Hi {{first_name}}, I'm glad to hear that your bedroom power issue has been reso…"
click at [1252, 721] on div "Hi {{first_name}}, I'm glad to hear that your bedroom power issue has been reso…" at bounding box center [890, 715] width 791 height 67
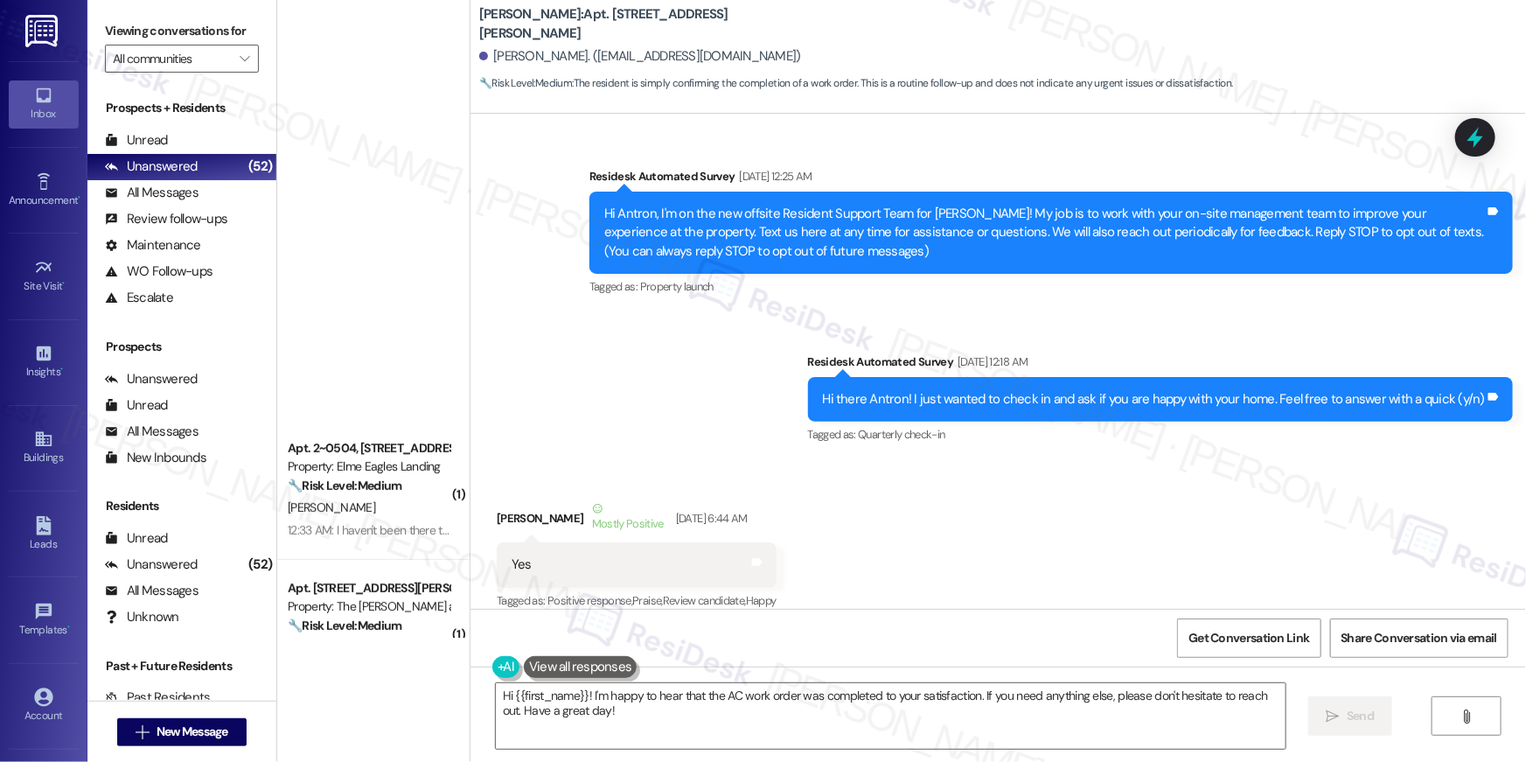
scroll to position [16958, 0]
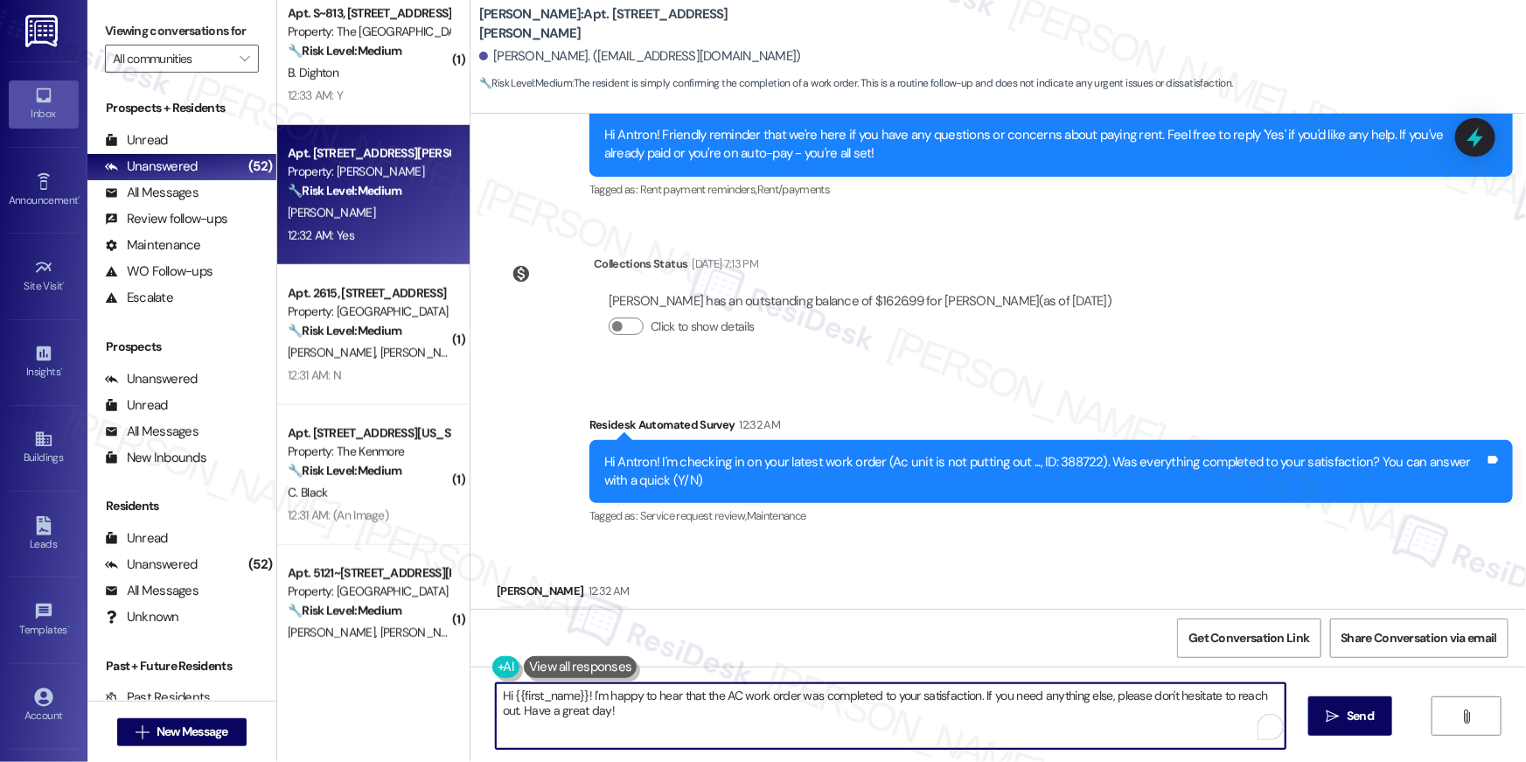
click at [923, 727] on textarea "Hi {{first_name}}! I'm happy to hear that the AC work order was completed to yo…" at bounding box center [891, 716] width 790 height 66
click at [919, 723] on textarea "Hi {{first_name}}! I'm happy to hear that the AC work order was completed to yo…" at bounding box center [891, 716] width 790 height 66
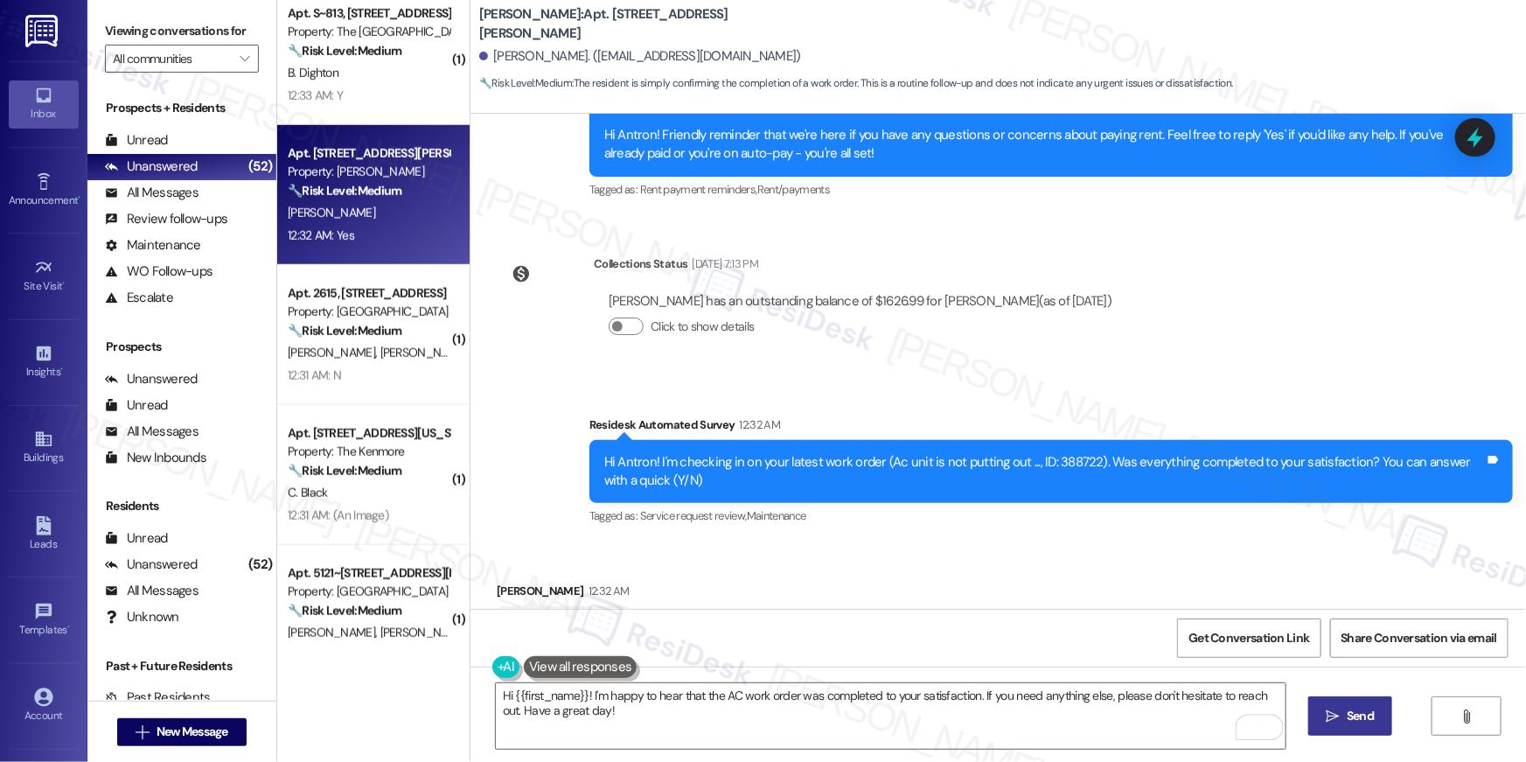
click at [1339, 714] on span " Send" at bounding box center [1350, 715] width 55 height 18
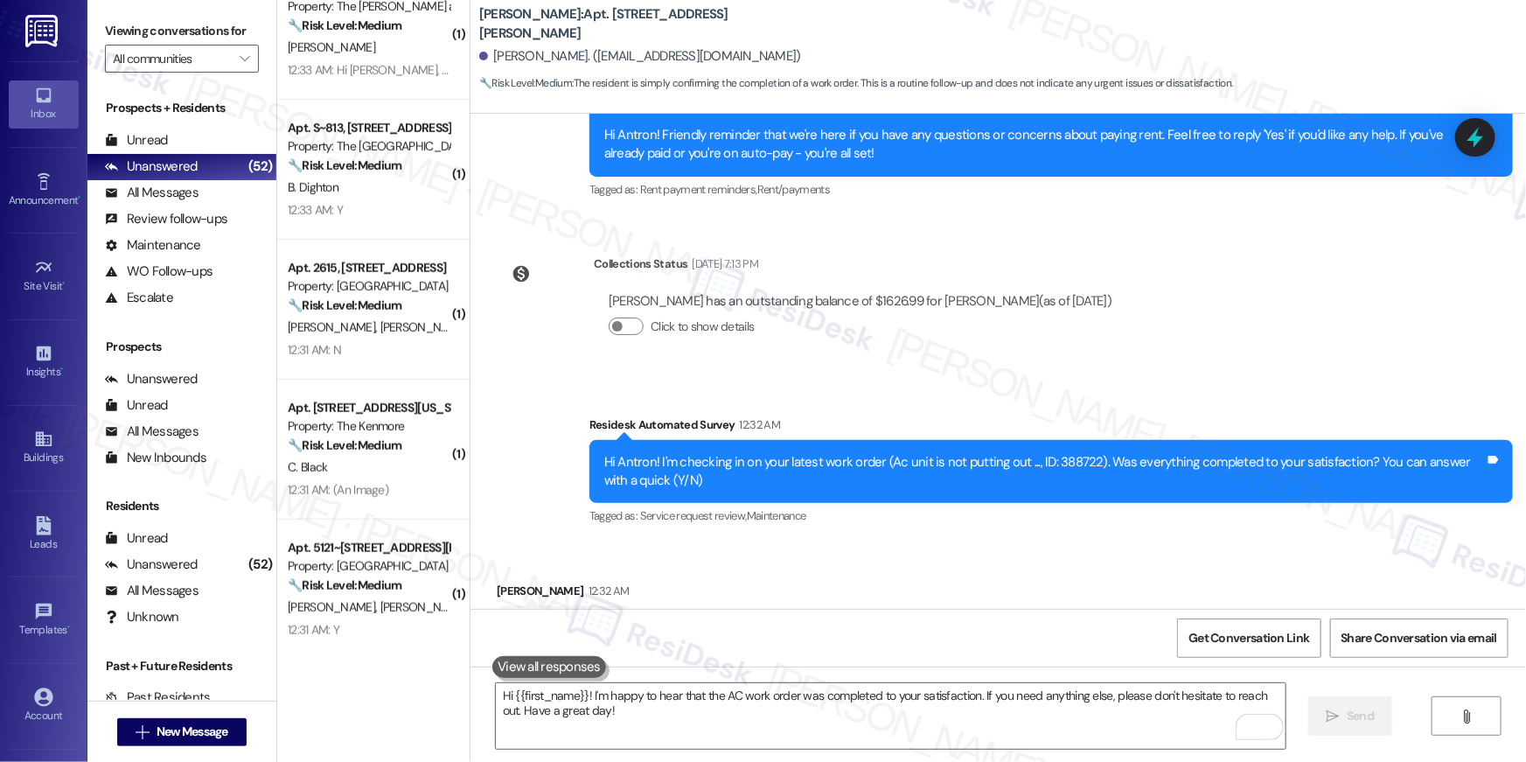
scroll to position [531, 0]
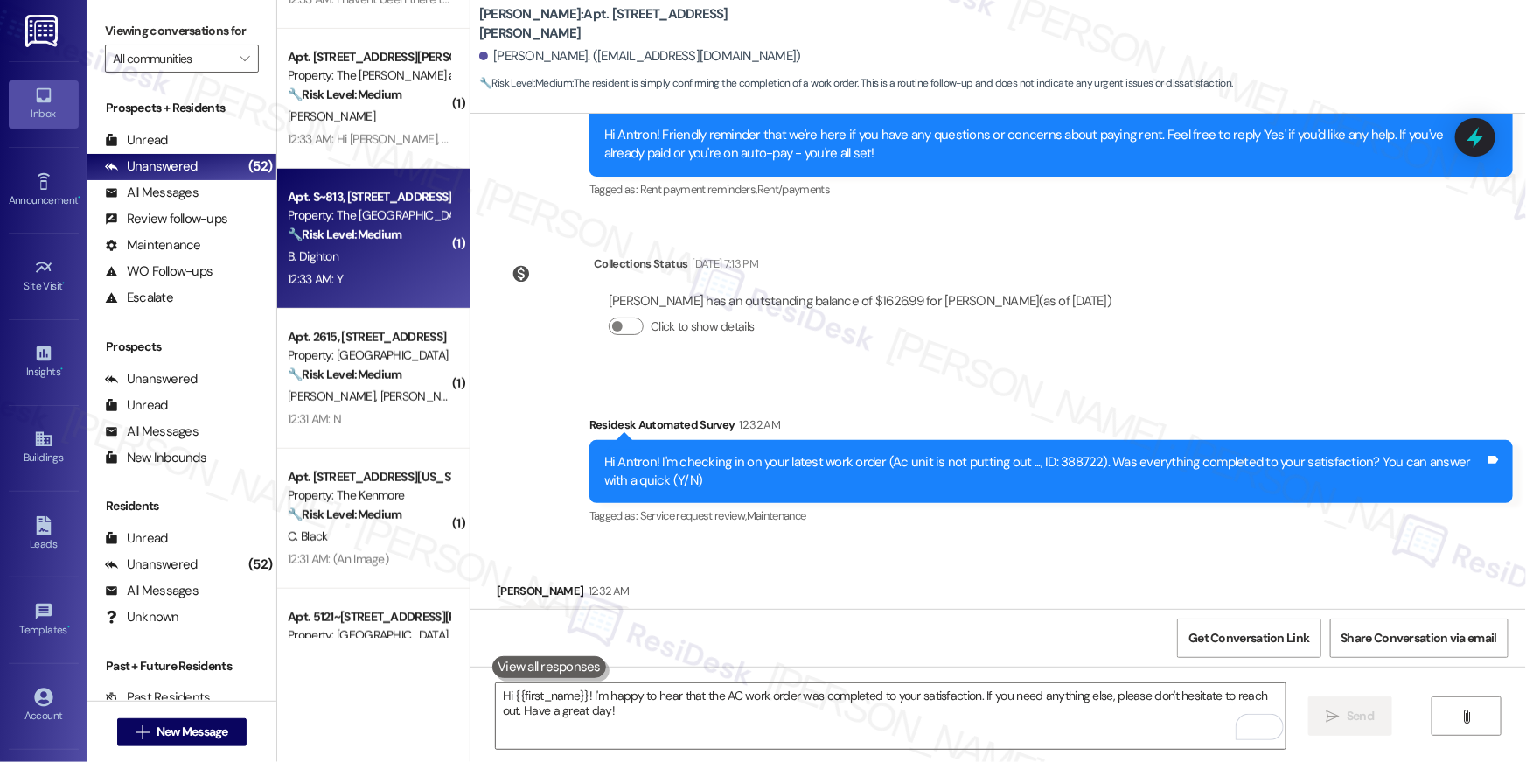
click at [398, 289] on div "12:33 AM: Y 12:33 AM: Y" at bounding box center [368, 279] width 165 height 22
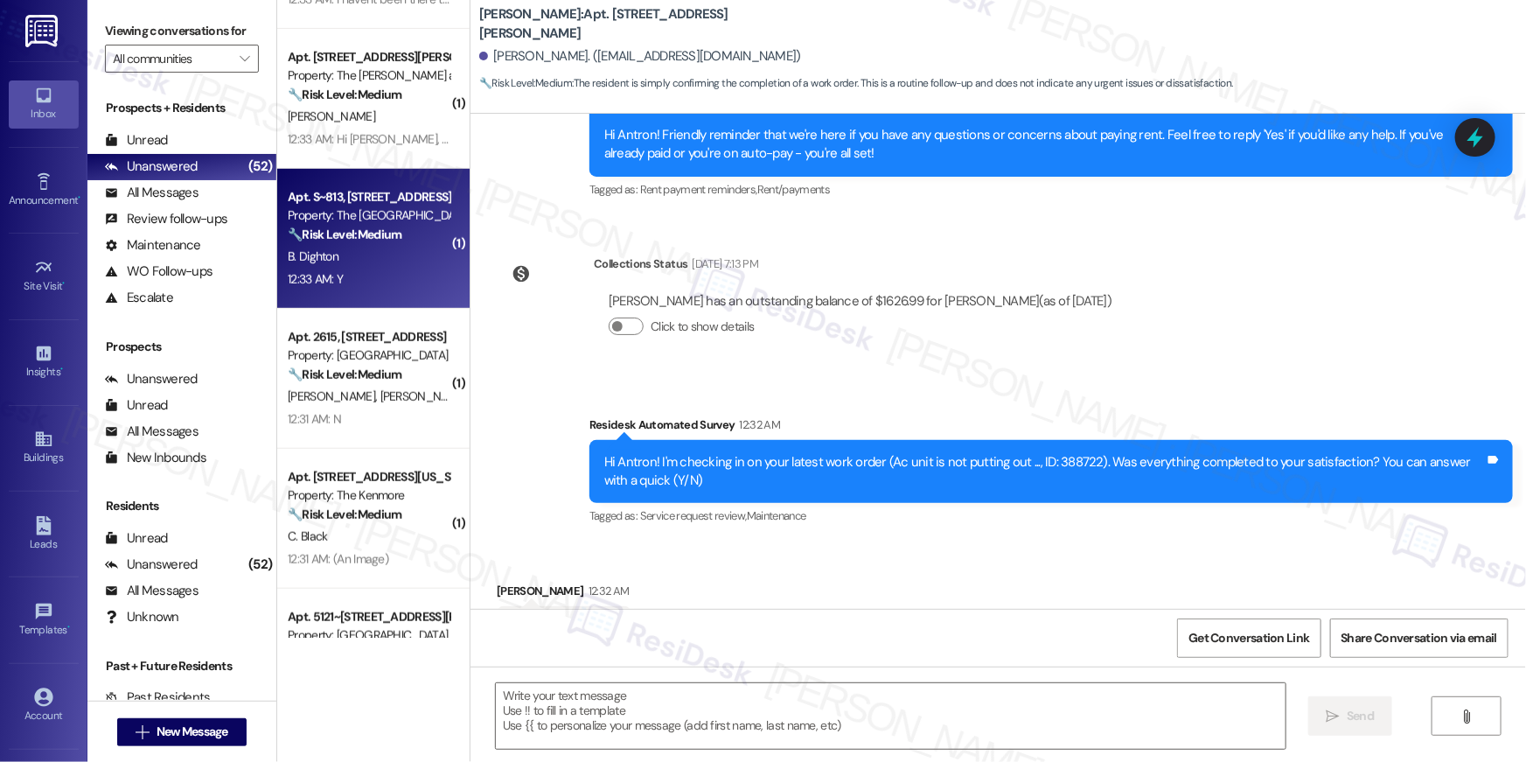
type textarea "Fetching suggested responses. Please feel free to read through the conversation…"
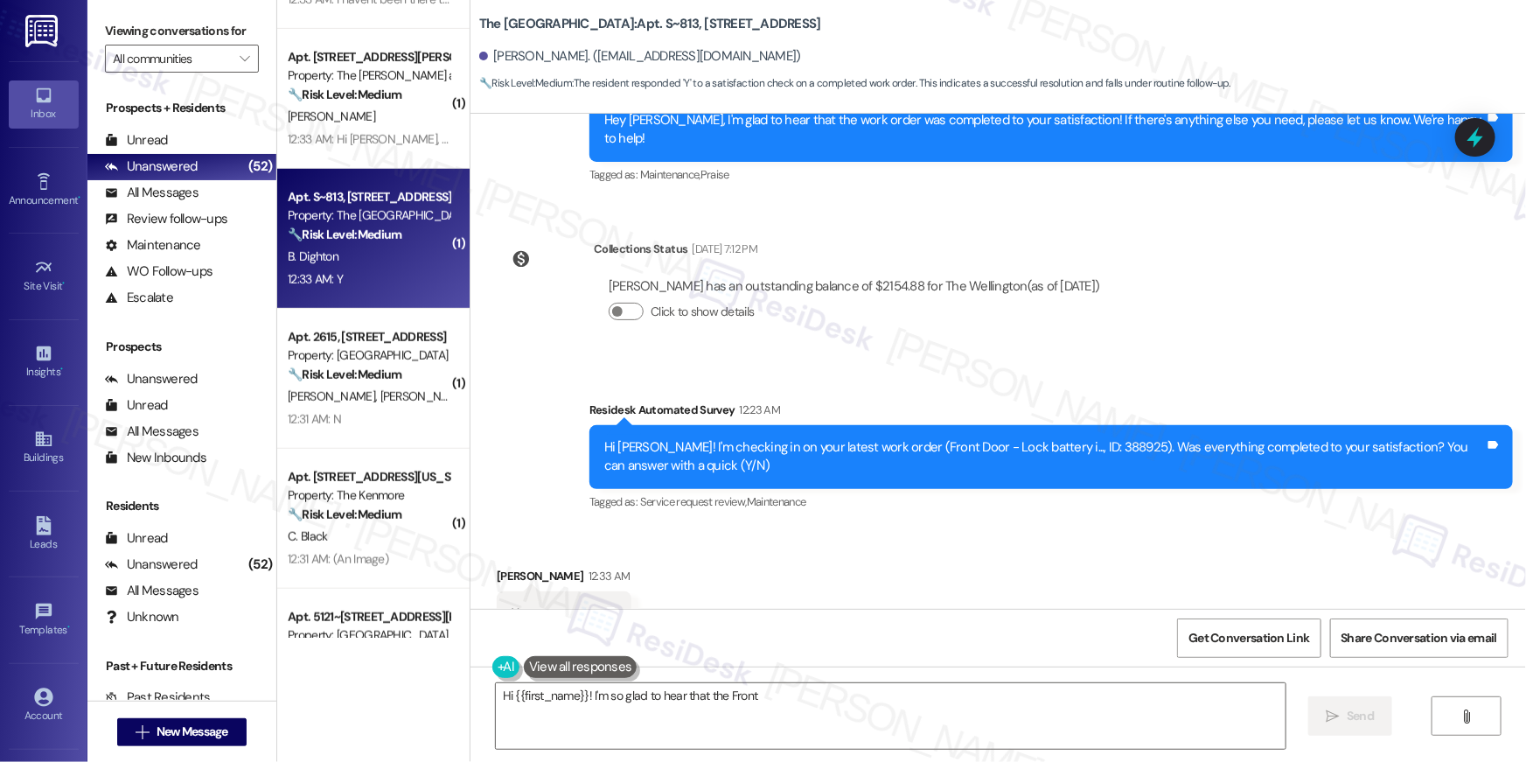
scroll to position [1219, 0]
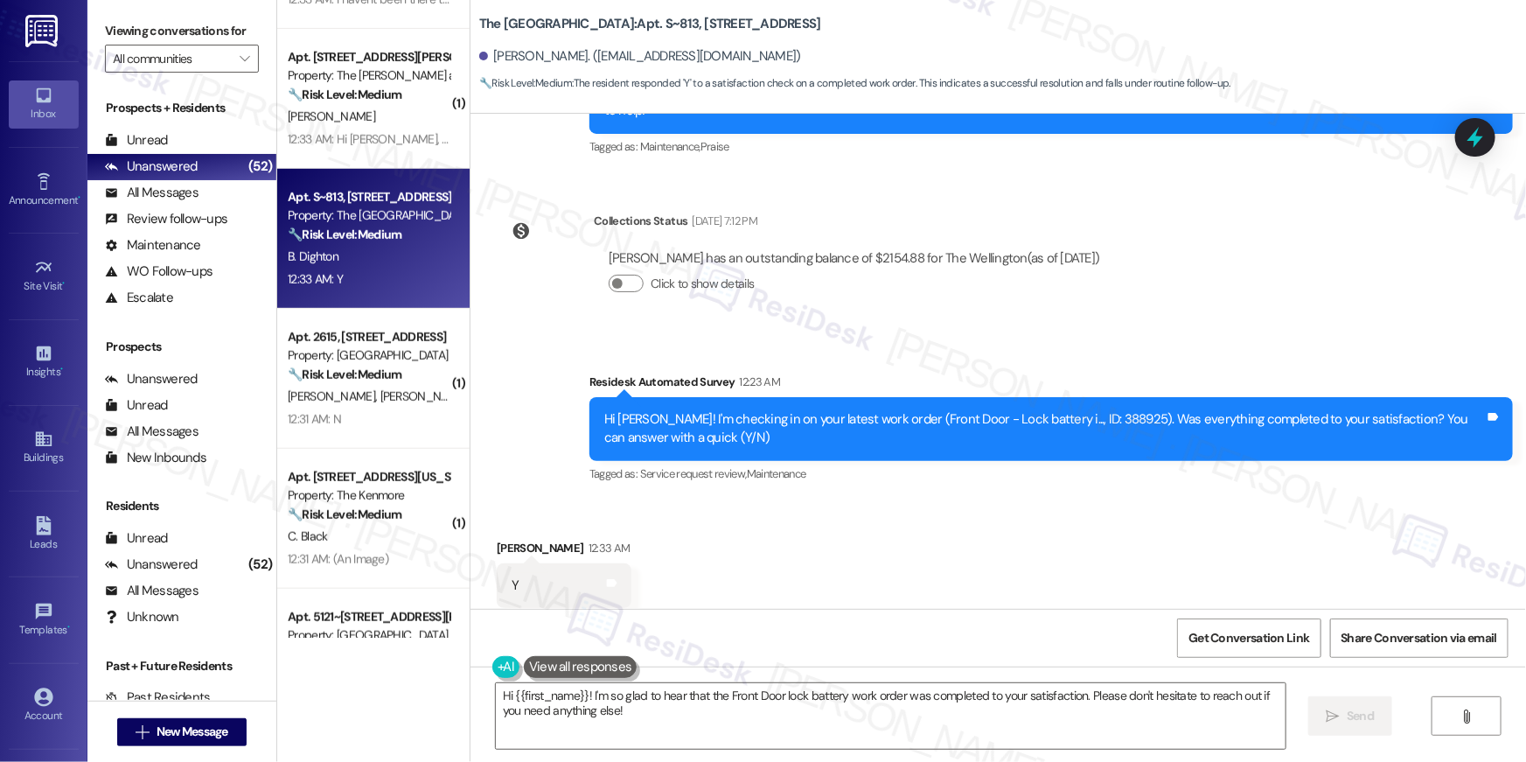
click at [778, 607] on div "Received via SMS [PERSON_NAME] 12:33 AM Y Tags and notes Tagged as: Positive re…" at bounding box center [997, 573] width 1055 height 148
click at [755, 734] on textarea "Hi {{first_name}}! I'm so glad to hear that the Front Door lock battery work or…" at bounding box center [891, 716] width 790 height 66
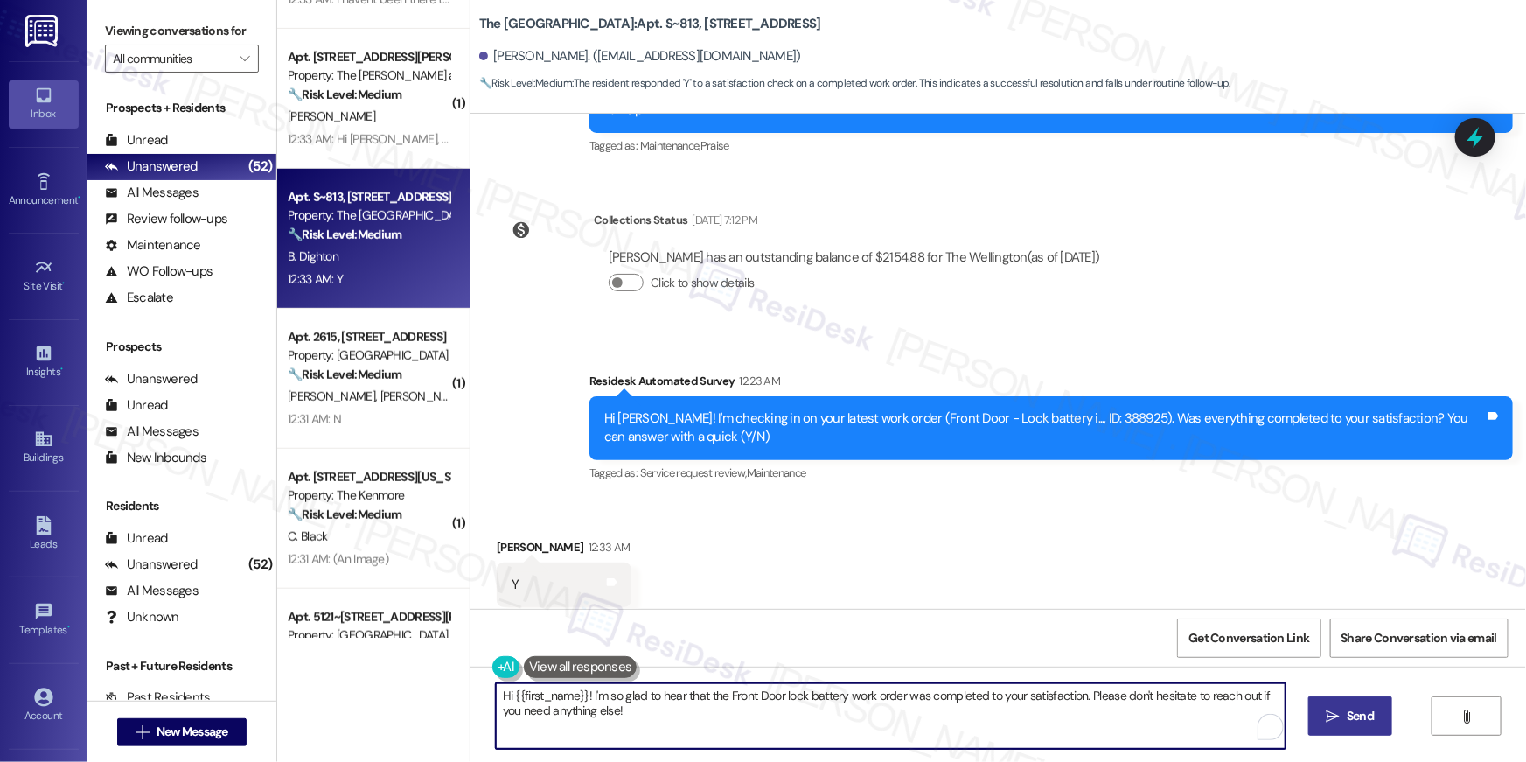
click at [1368, 724] on span "Send" at bounding box center [1359, 715] width 27 height 18
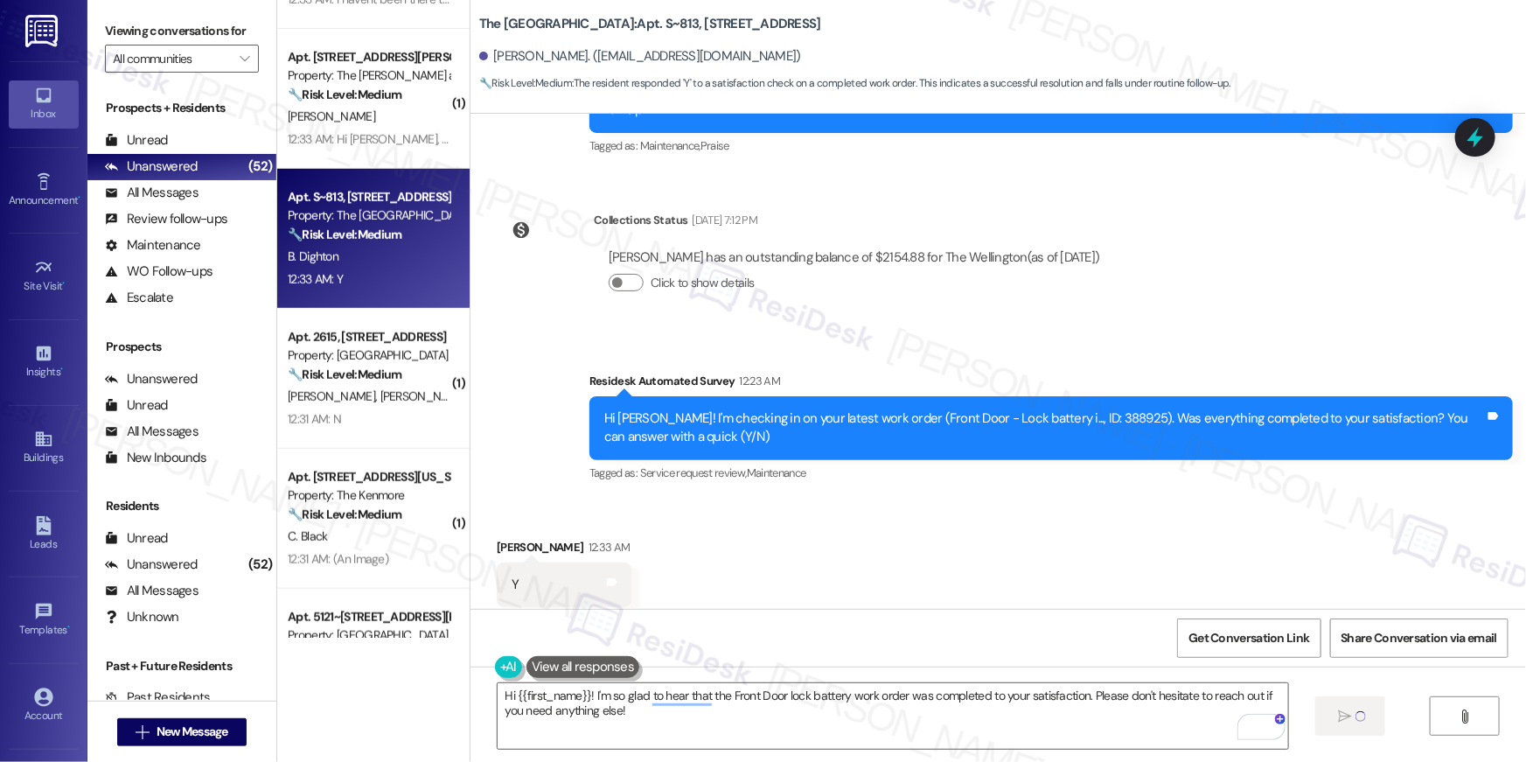
type textarea "Fetching suggested responses. Please feel free to read through the conversation…"
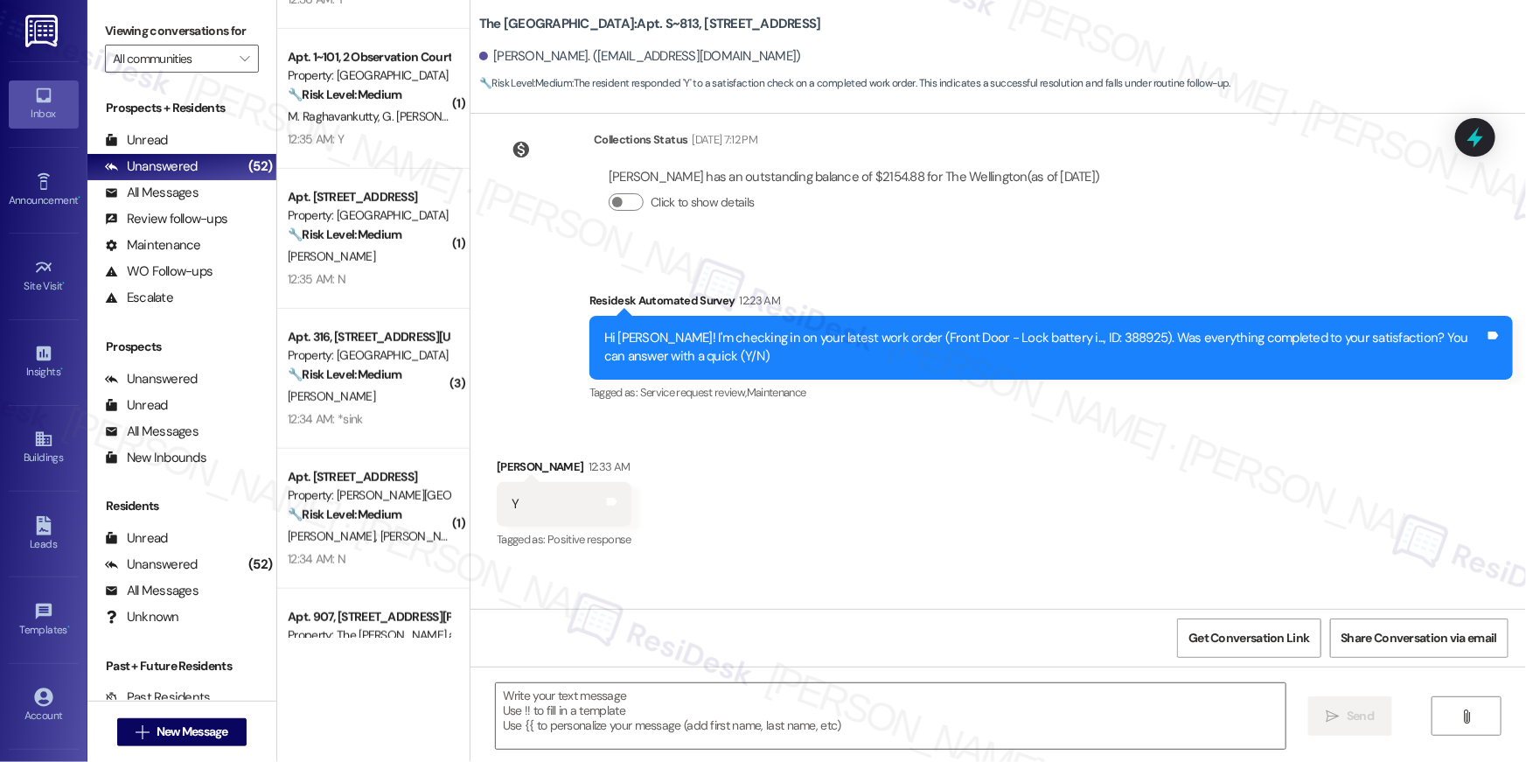
scroll to position [1360, 0]
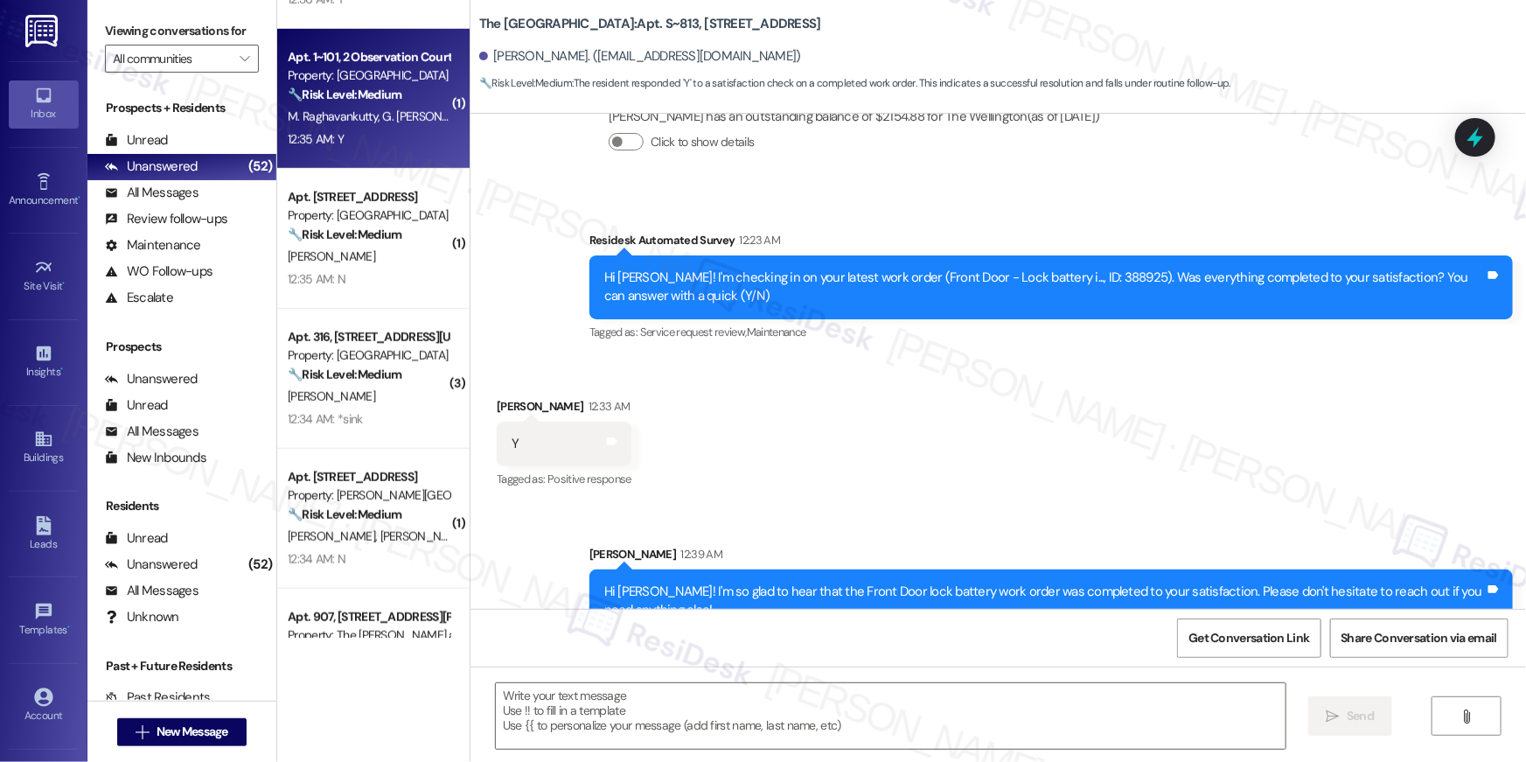
click at [368, 148] on div "12:35 AM: Y 12:35 AM: Y" at bounding box center [368, 140] width 165 height 22
type textarea "Fetching suggested responses. Please feel free to read through the conversation…"
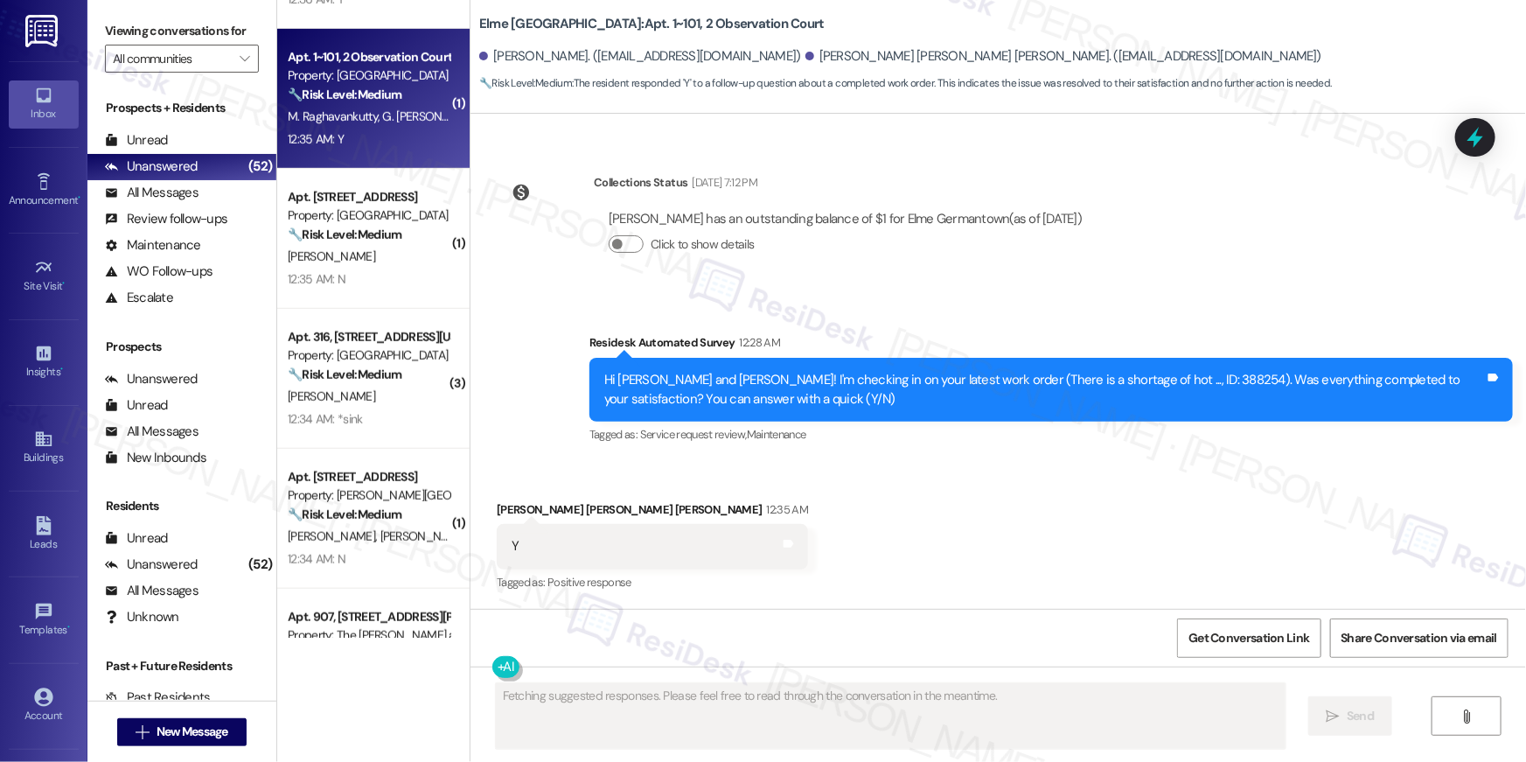
scroll to position [485, 0]
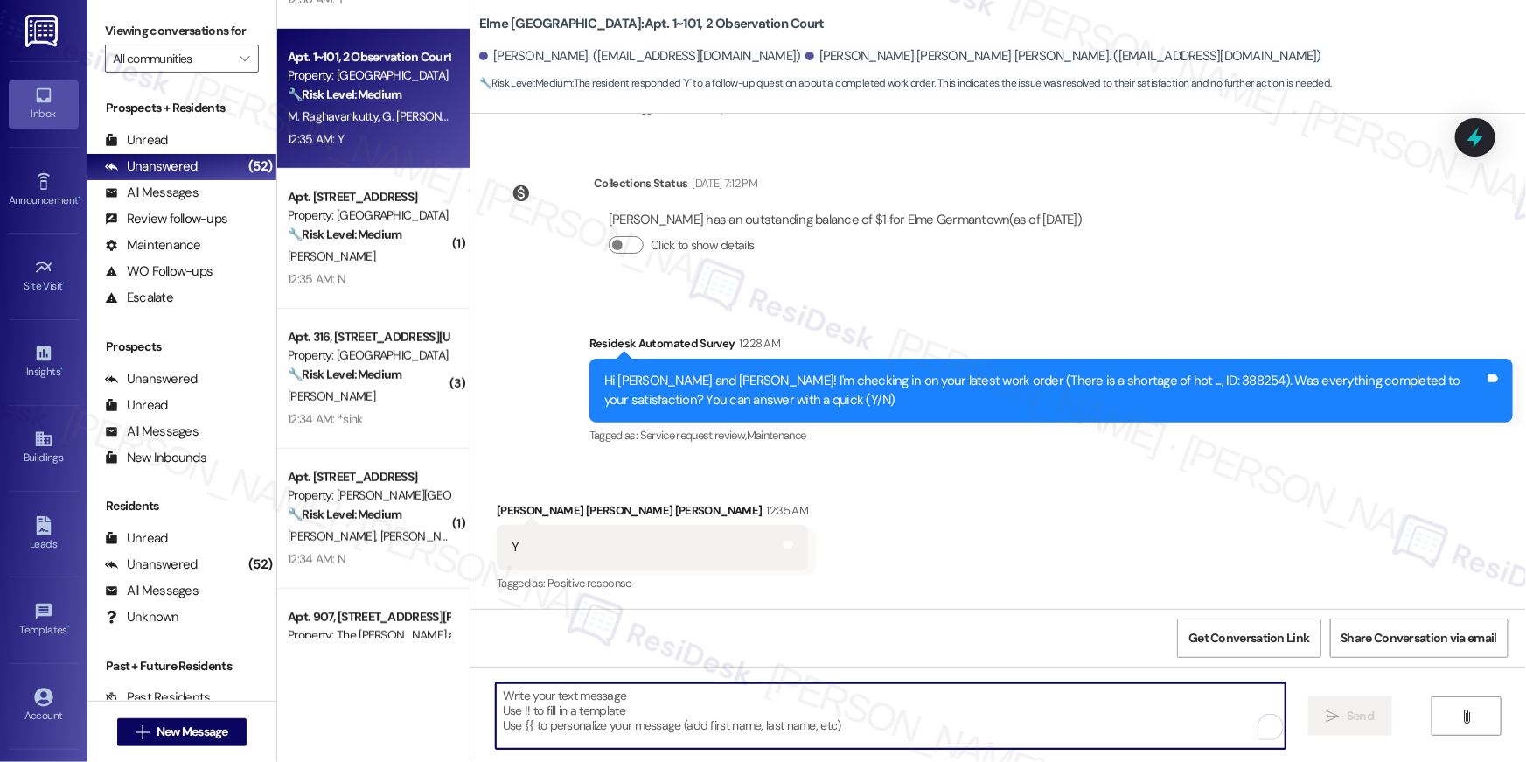
click at [817, 711] on textarea "To enrich screen reader interactions, please activate Accessibility in Grammarl…" at bounding box center [891, 716] width 790 height 66
paste textarea "Hi {{first_name}}, I’m so glad to hear your work order is all taken care of! If…"
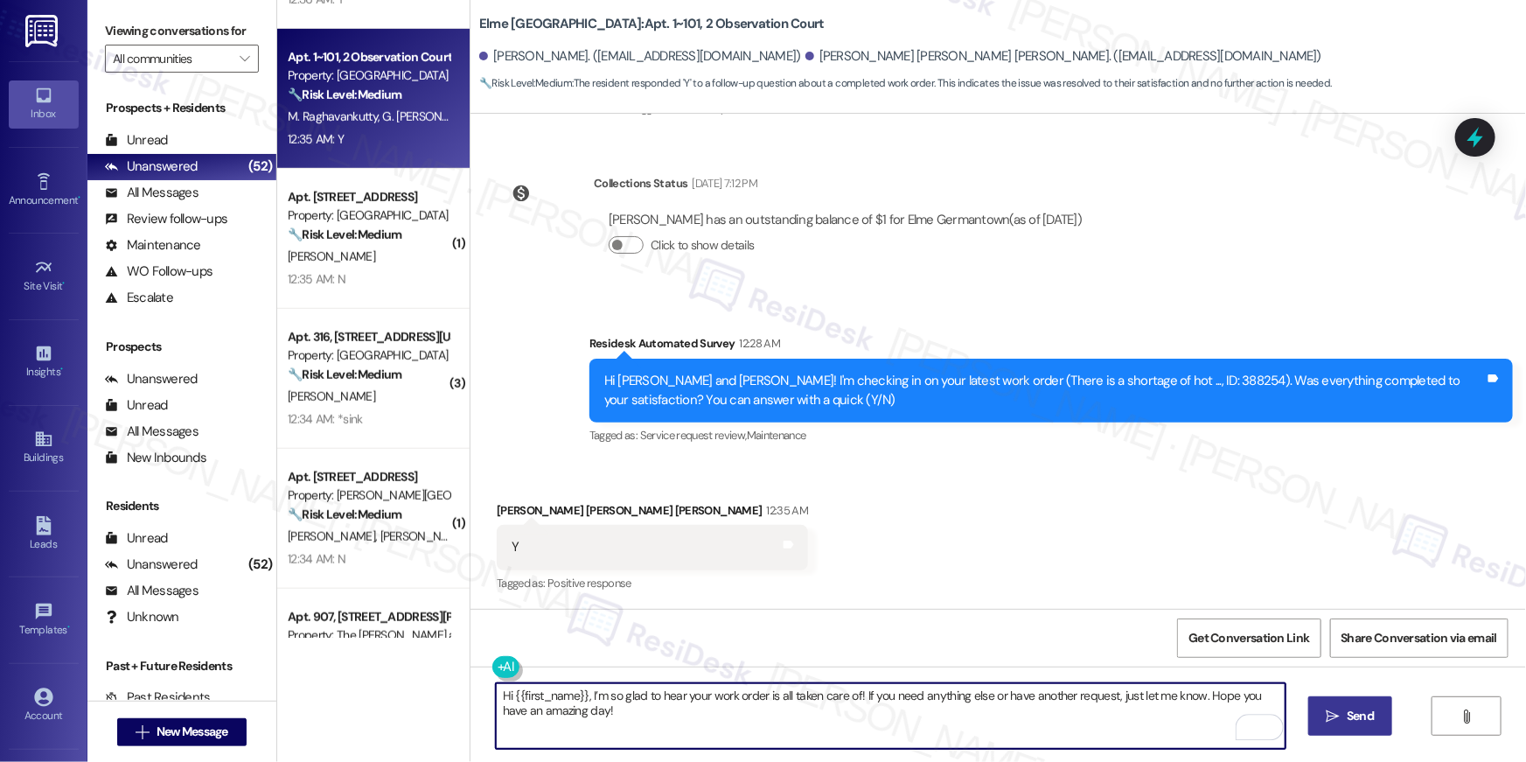
type textarea "Hi {{first_name}}, I’m so glad to hear your work order is all taken care of! If…"
click at [1319, 729] on button " Send" at bounding box center [1350, 715] width 85 height 39
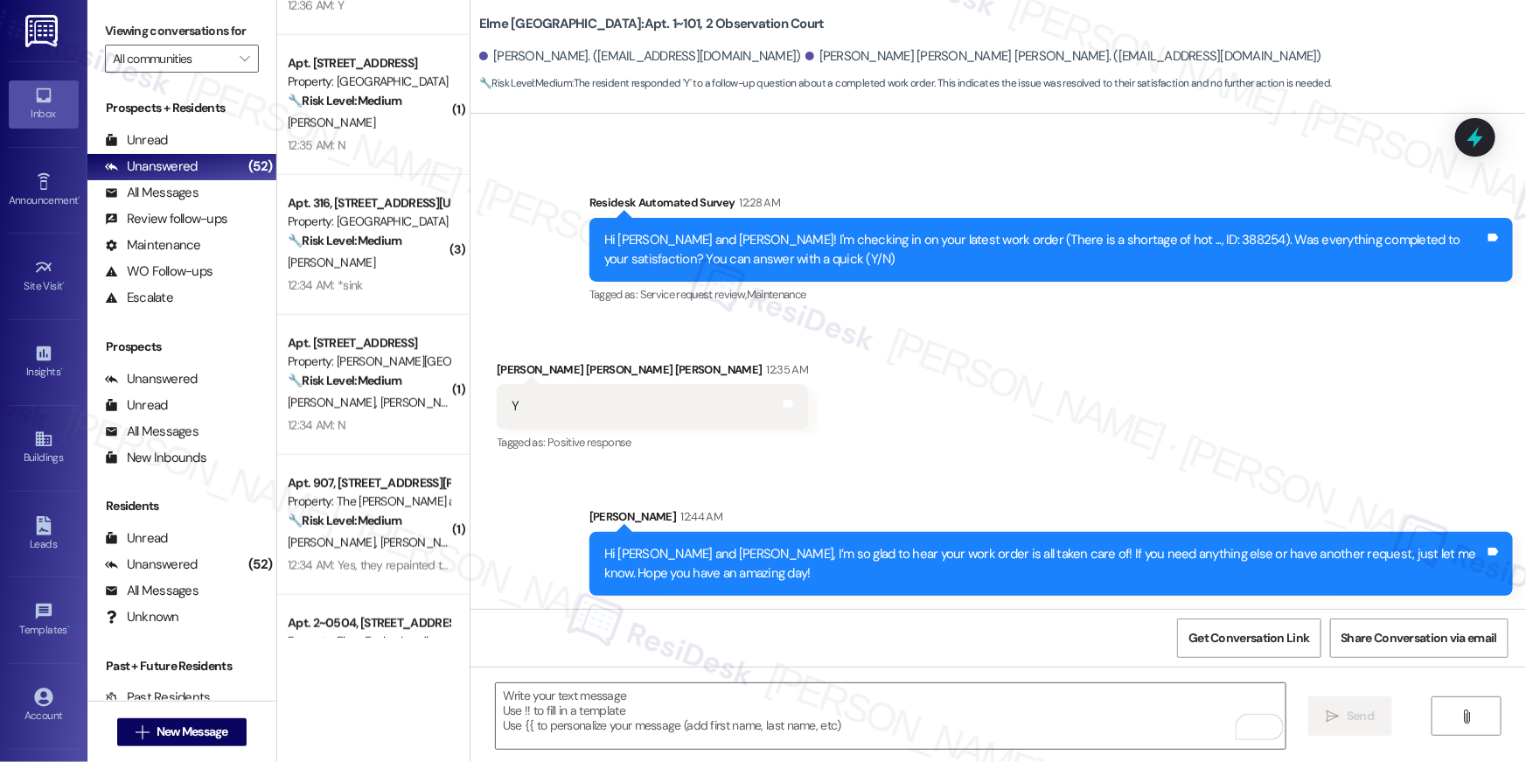
scroll to position [802, 0]
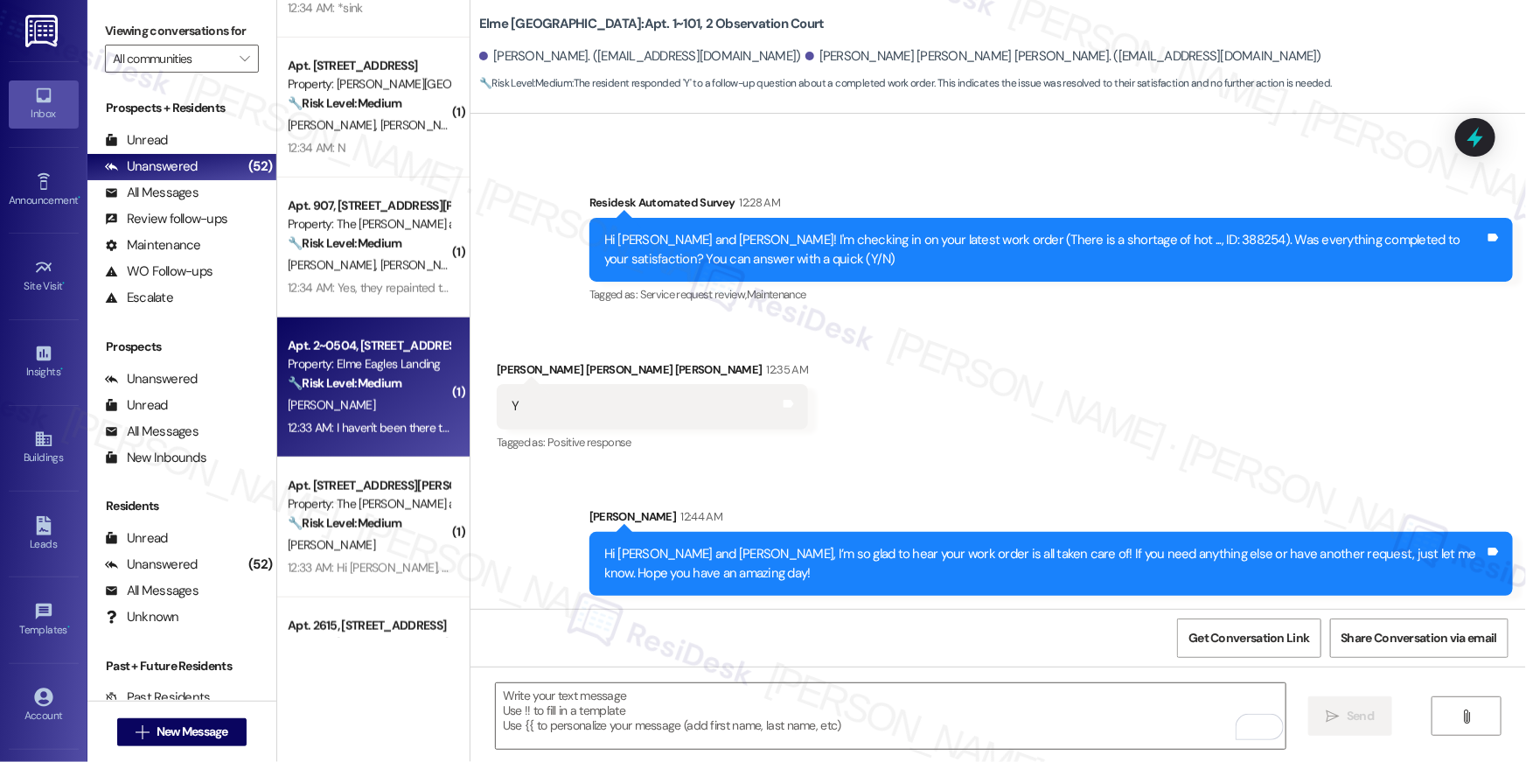
click at [369, 363] on div "Property: Elme Eagles Landing" at bounding box center [369, 364] width 162 height 18
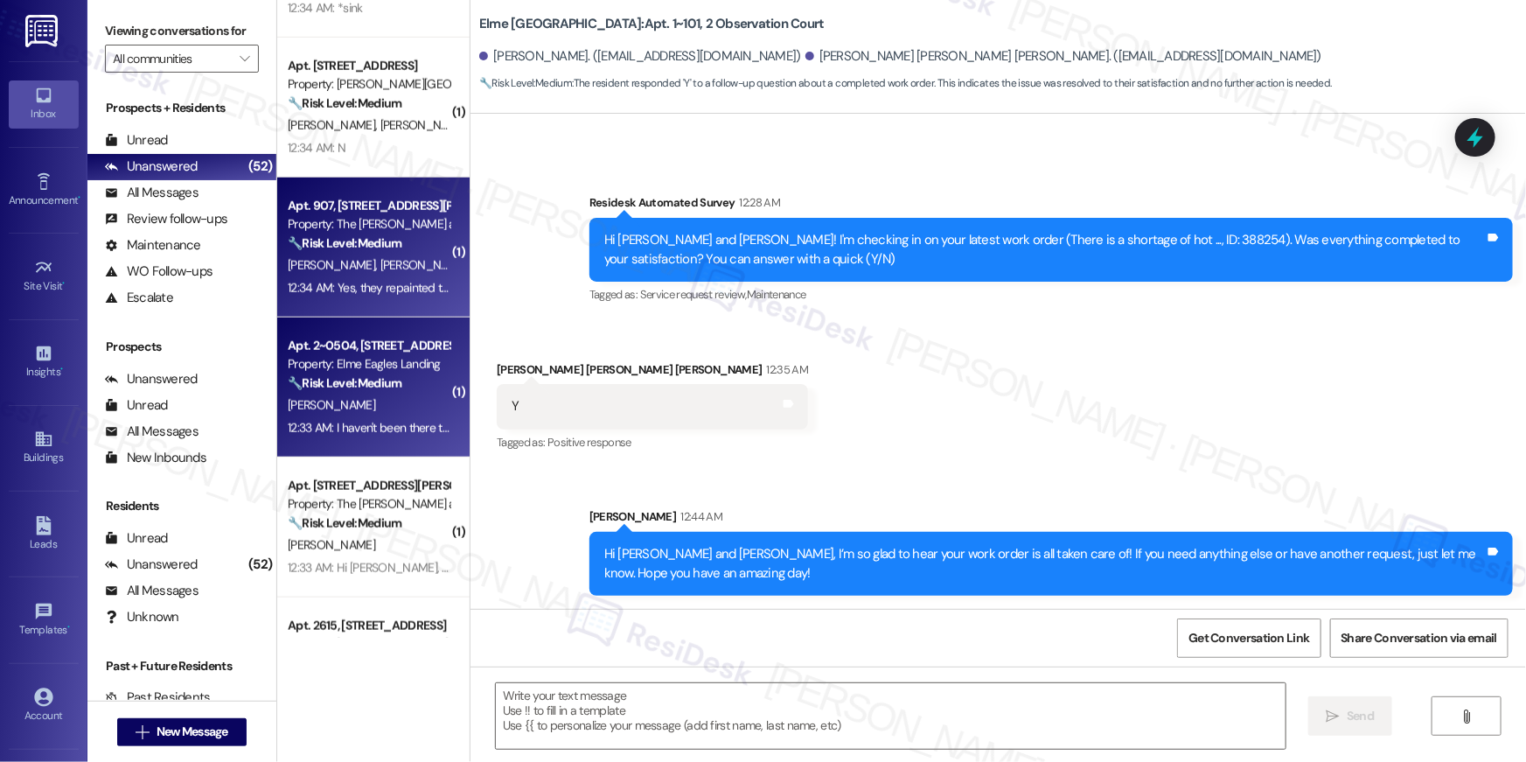
type textarea "Fetching suggested responses. Please feel free to read through the conversation…"
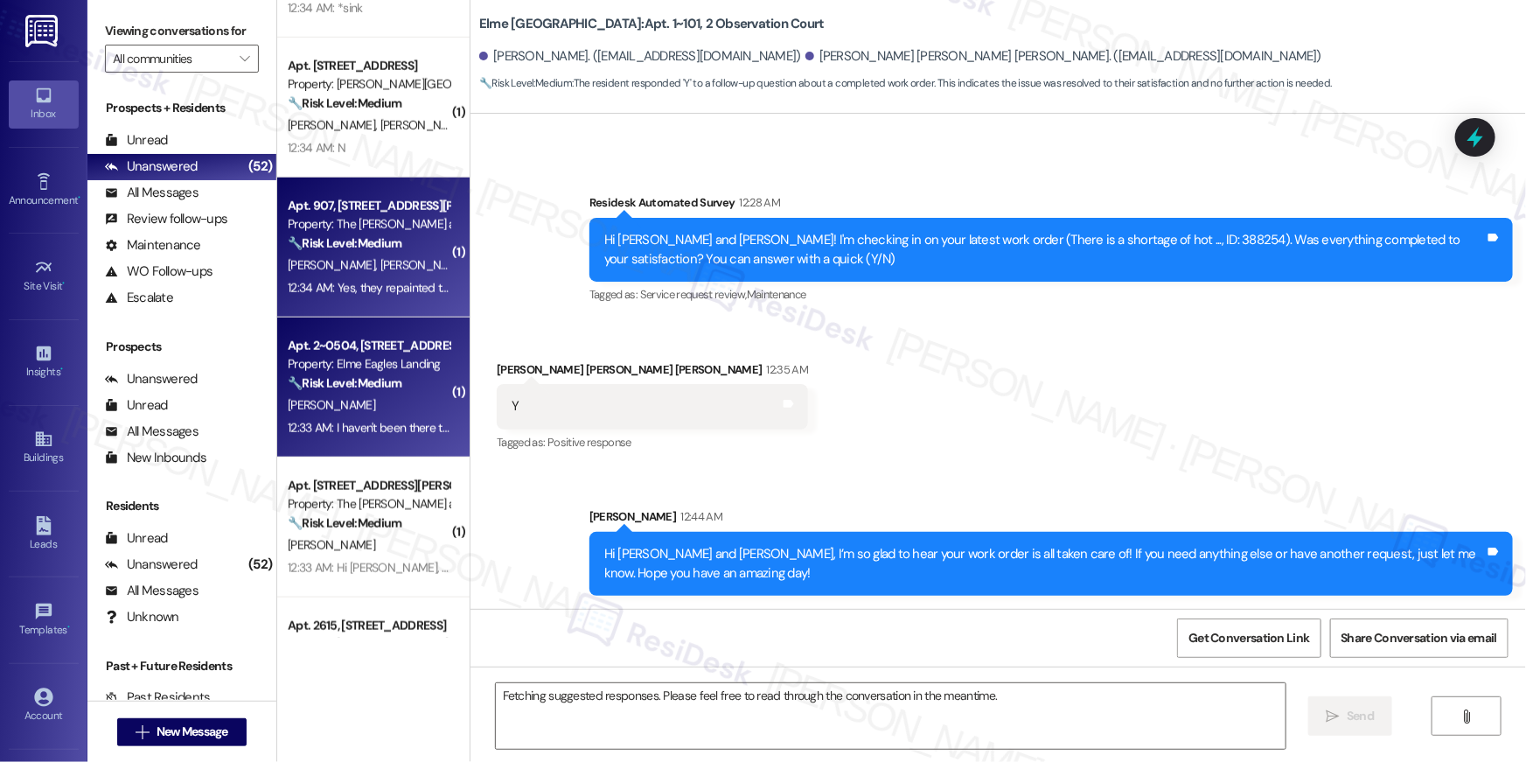
click at [362, 272] on div "[PERSON_NAME] [PERSON_NAME]" at bounding box center [368, 265] width 165 height 22
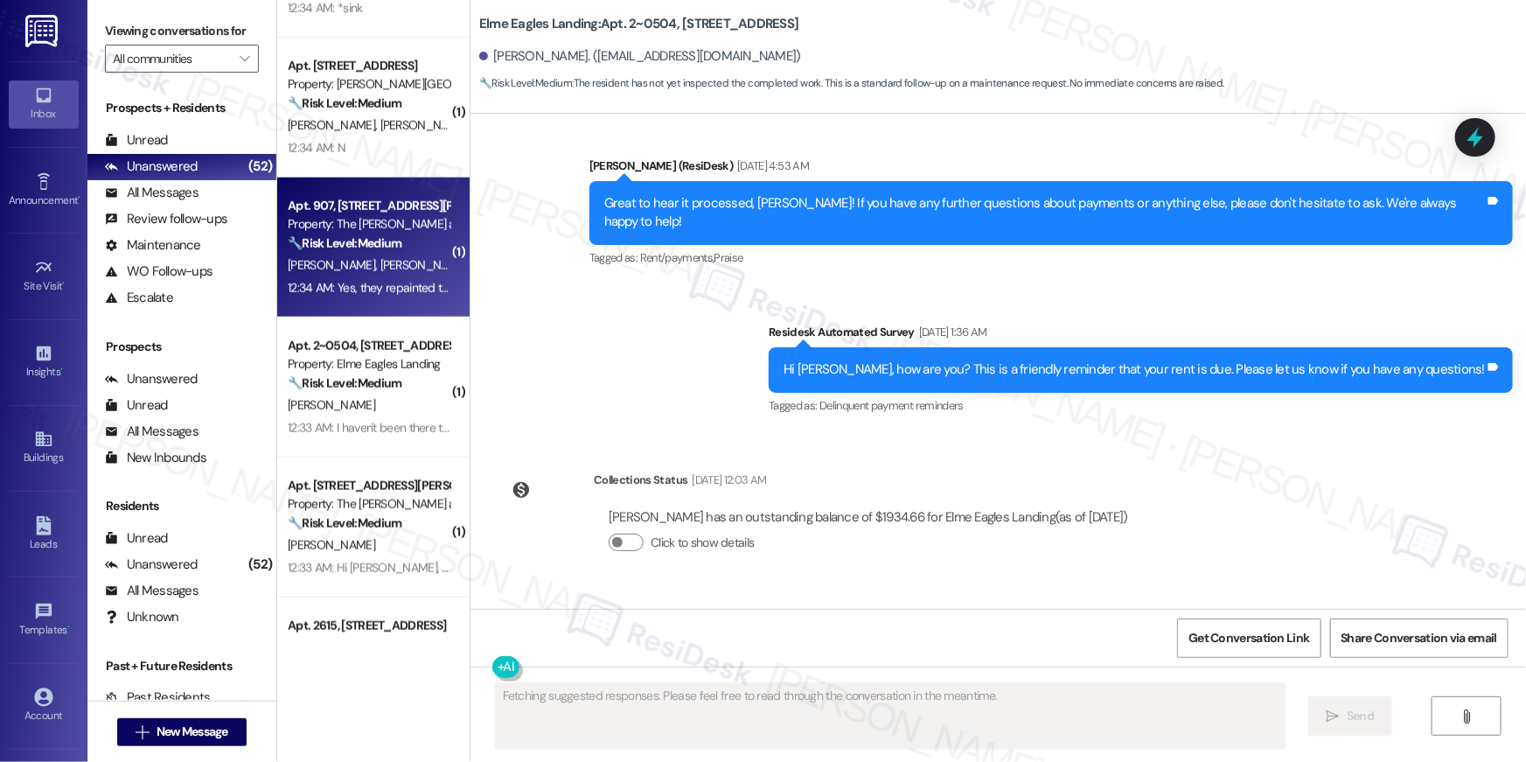
scroll to position [15012, 0]
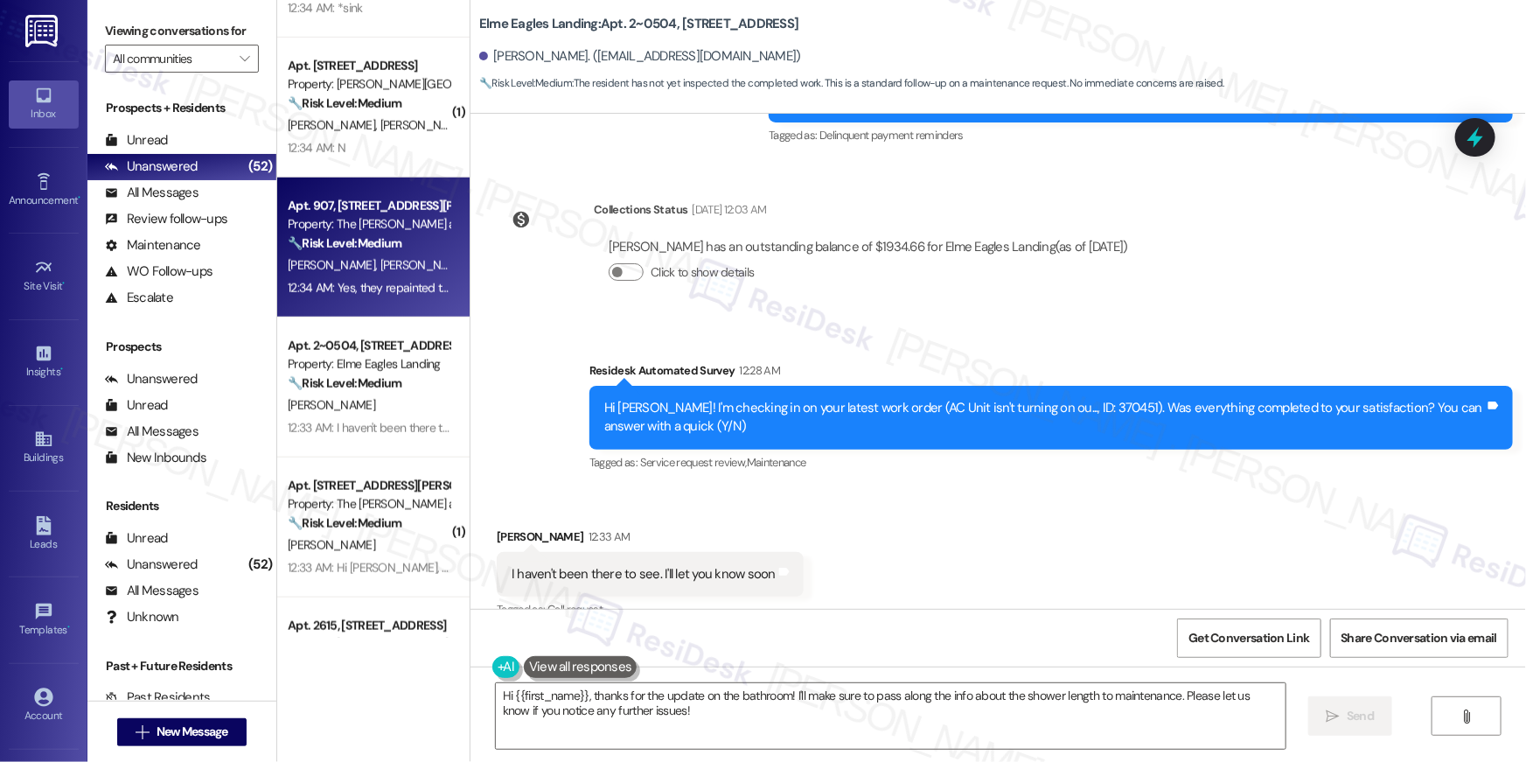
click at [1005, 576] on div "Received via SMS [PERSON_NAME] 12:33 AM I haven't been there to see. I'll let y…" at bounding box center [997, 562] width 1055 height 148
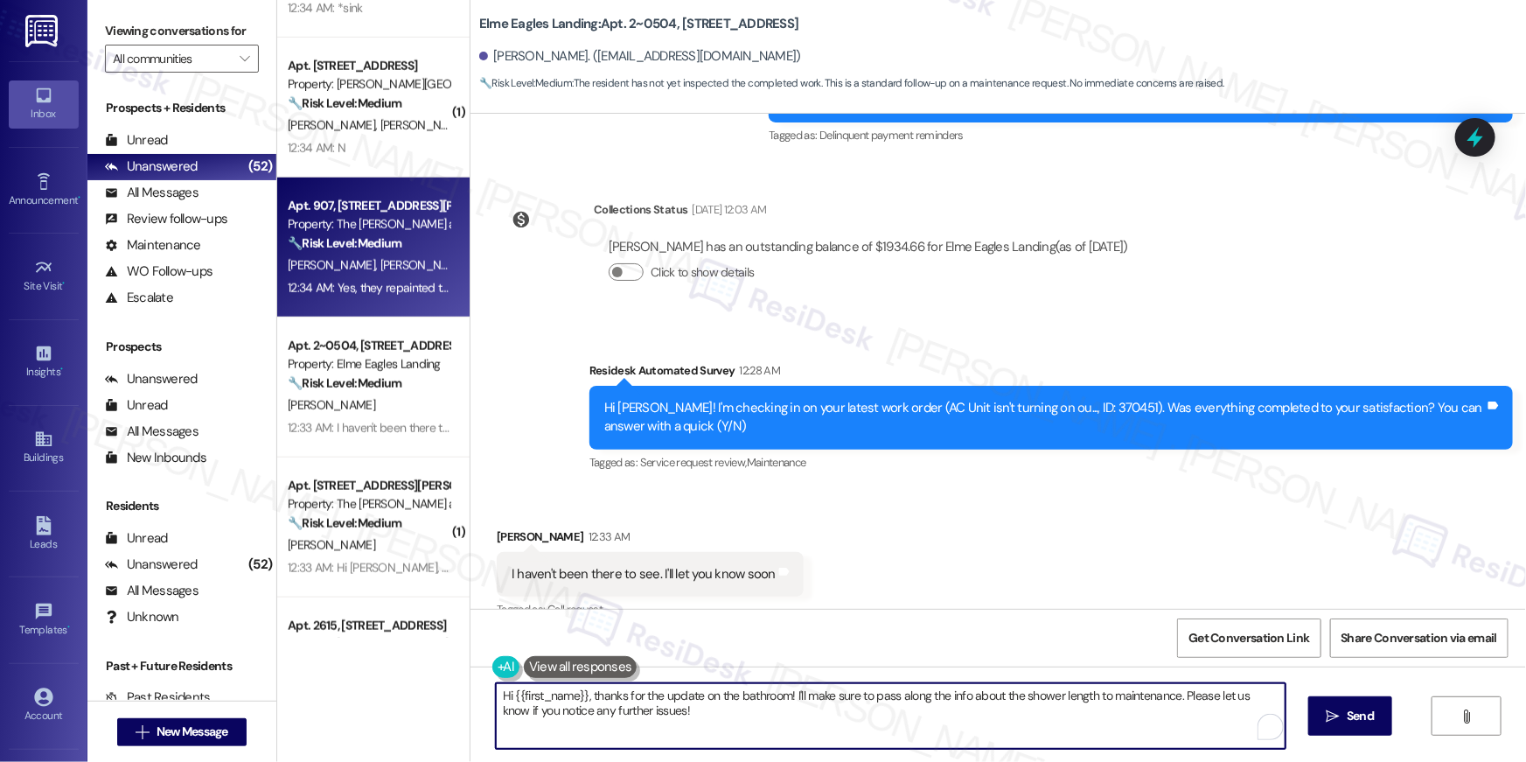
click at [879, 706] on textarea "Hi {{first_name}}, thanks for the update on the bathroom! I'll make sure to pas…" at bounding box center [891, 716] width 790 height 66
click at [880, 720] on textarea "Hi {{first_name}}, thanks for the update on the bathroom! I'll make sure to pas…" at bounding box center [891, 716] width 790 height 66
click at [824, 692] on textarea "Hi {{first_name}}, thanks for the update on the bathroom! I'll make sure to pas…" at bounding box center [891, 716] width 790 height 66
click at [789, 704] on textarea "Hi {{first_name}}, thanks for the update on the bathroom! I'll make sure to pas…" at bounding box center [891, 716] width 790 height 66
drag, startPoint x: 809, startPoint y: 697, endPoint x: 656, endPoint y: 707, distance: 153.4
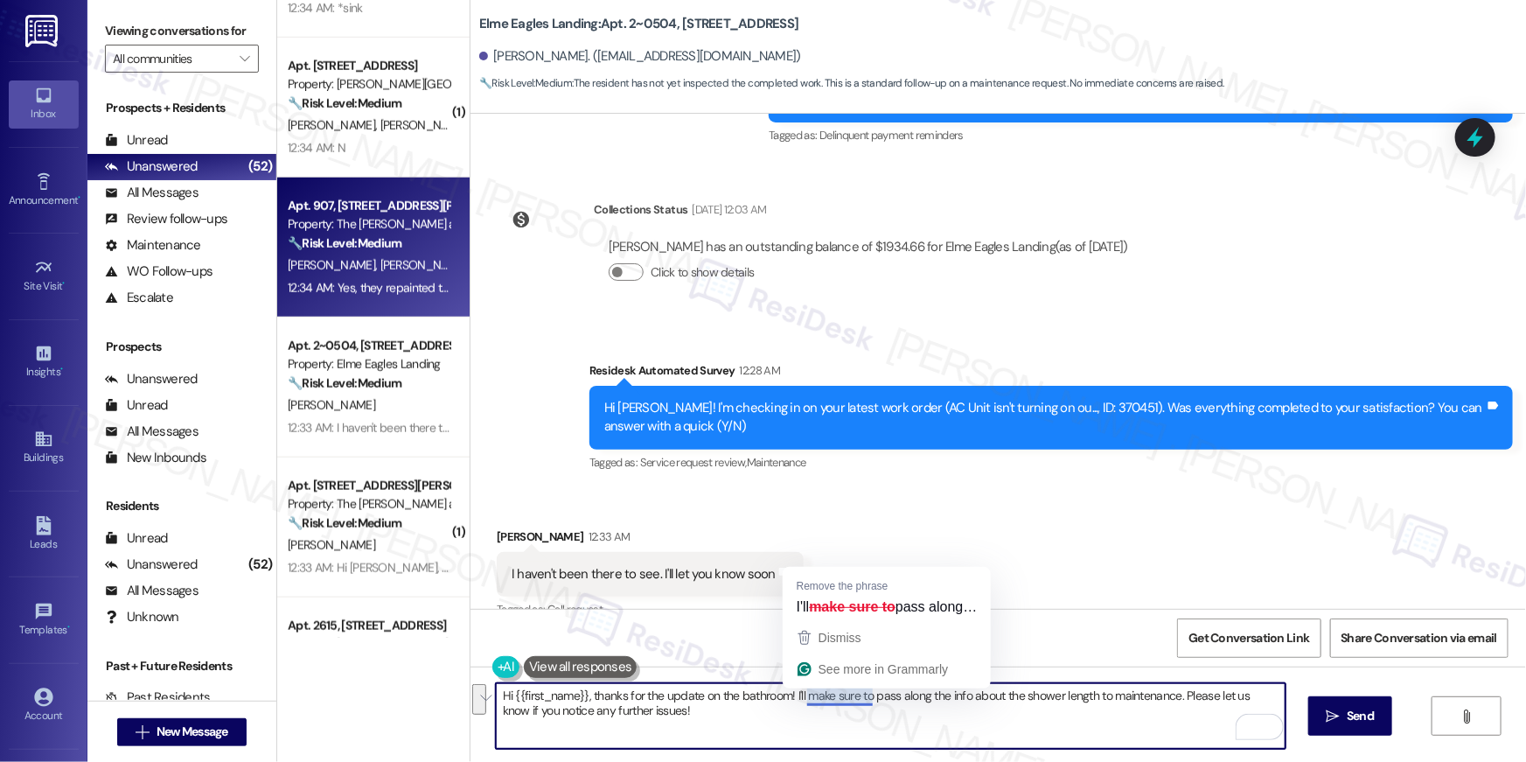
click at [656, 707] on textarea "Hi {{first_name}}, thanks for the update on the bathroom! I'll make sure to pas…" at bounding box center [891, 716] width 790 height 66
drag, startPoint x: 690, startPoint y: 696, endPoint x: 694, endPoint y: 735, distance: 39.6
click at [694, 735] on textarea "Hi {{first_name}}, thanks for the update on the bathroom! I'll make sure to pas…" at bounding box center [891, 716] width 790 height 66
click at [1161, 696] on textarea "Hi {{first_name}}, thanks for the update on the bathroom! I'll make sure to pas…" at bounding box center [891, 716] width 790 height 66
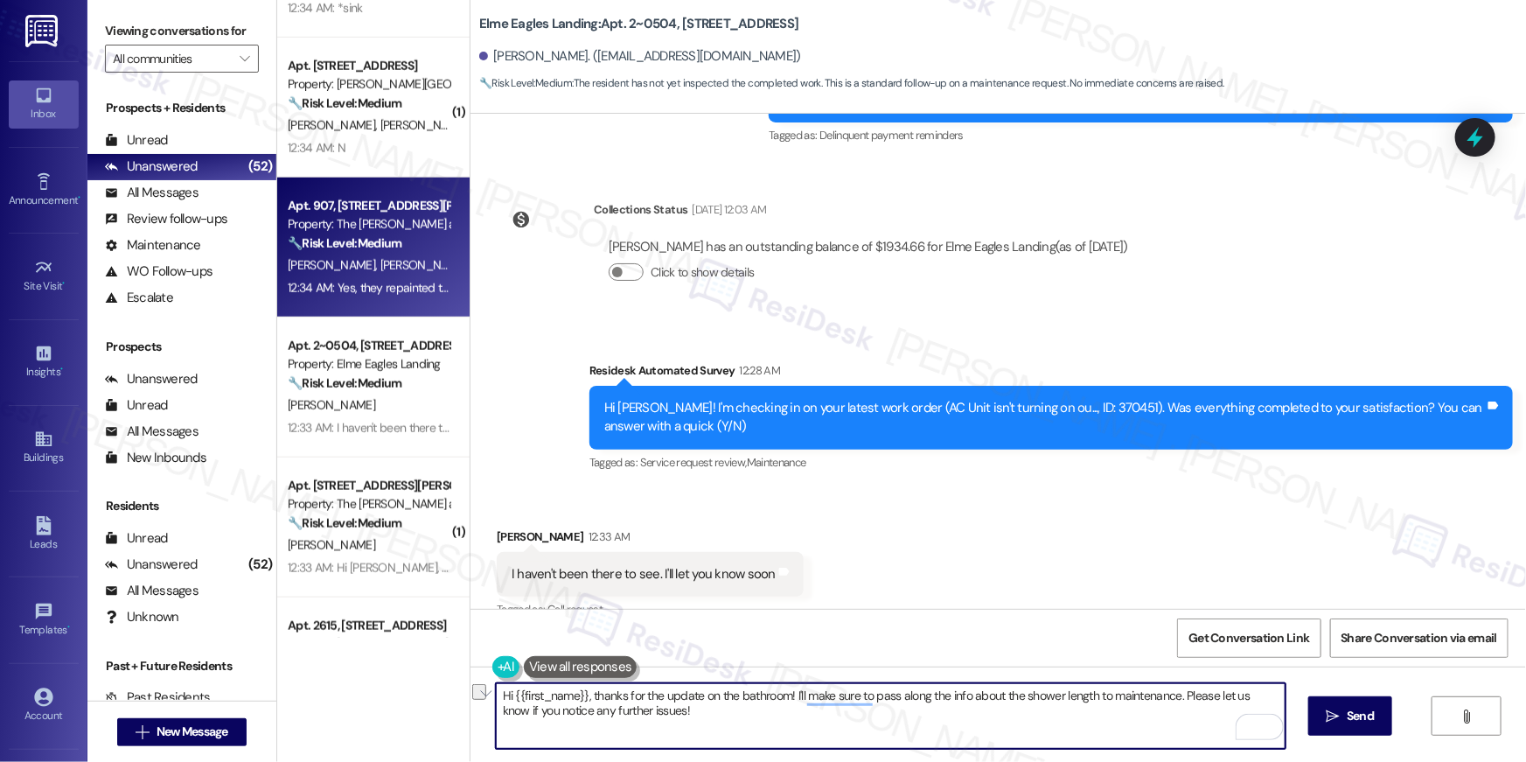
drag, startPoint x: 1167, startPoint y: 699, endPoint x: 699, endPoint y: 701, distance: 468.6
click at [699, 701] on textarea "Hi {{first_name}}, thanks for the update on the bathroom! I'll make sure to pas…" at bounding box center [891, 716] width 790 height 66
type textarea "Hi {{first_name}}, thanks for the update. Please let us know if you notice any …"
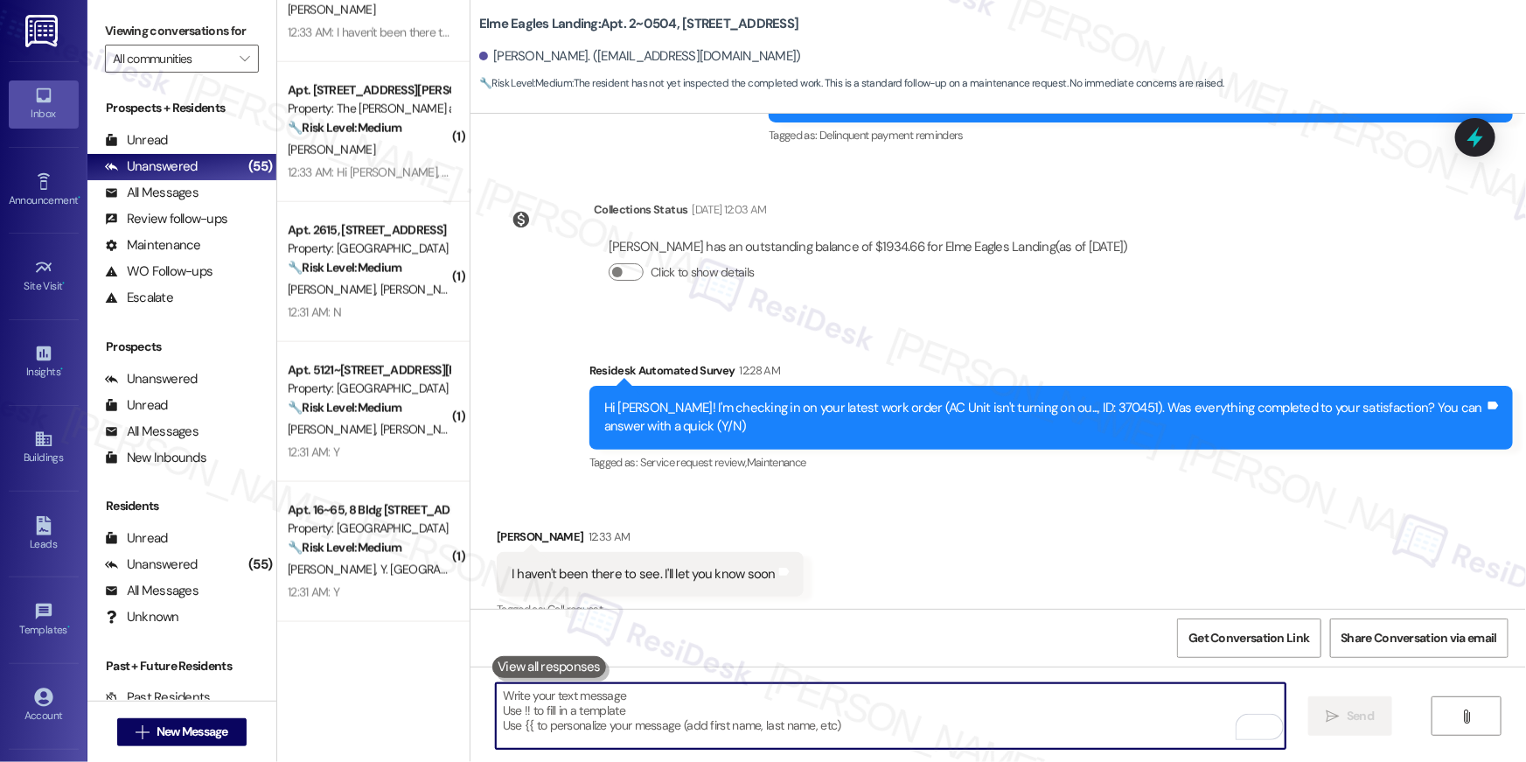
scroll to position [1172, 0]
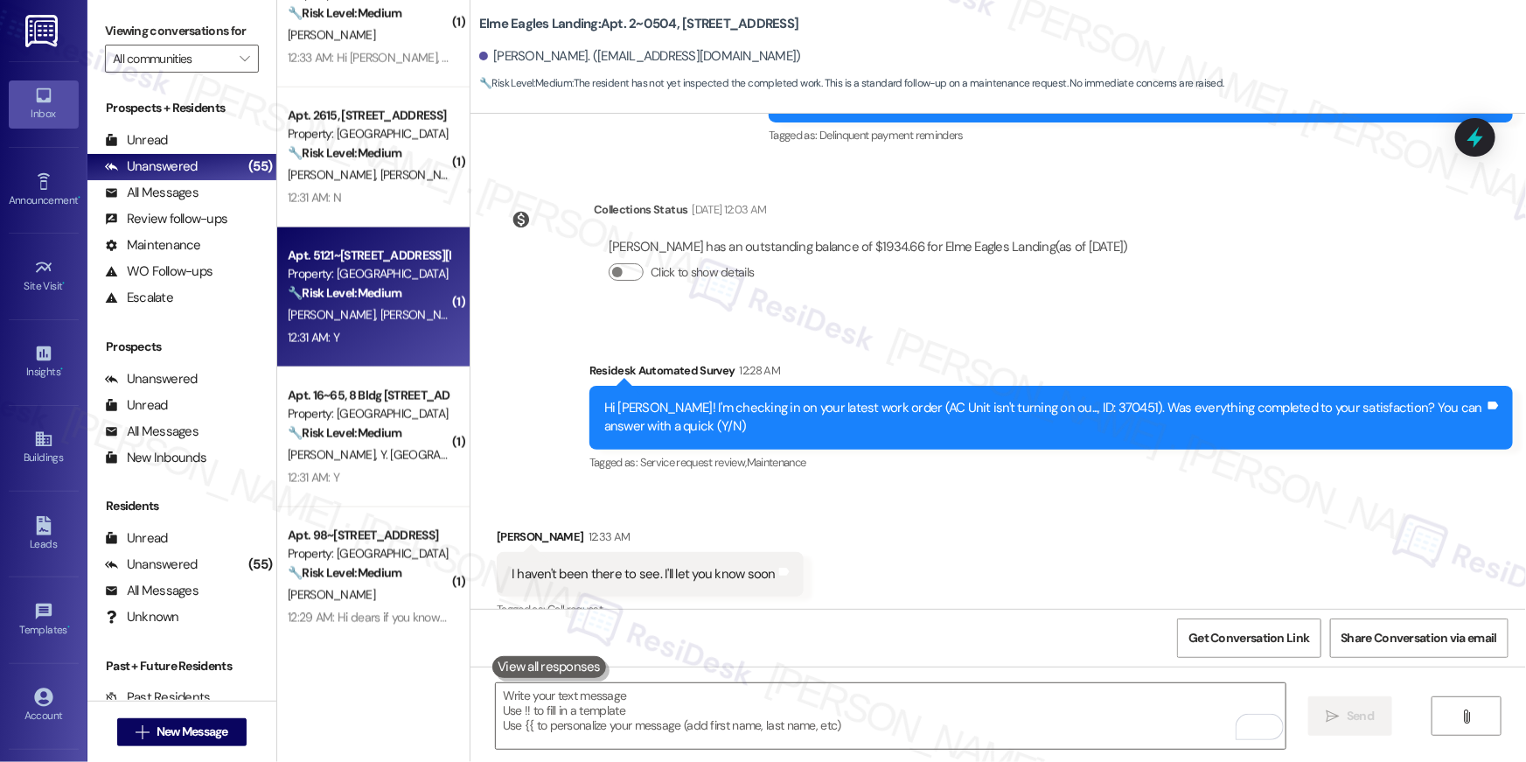
click at [385, 321] on span "[PERSON_NAME]" at bounding box center [423, 315] width 87 height 16
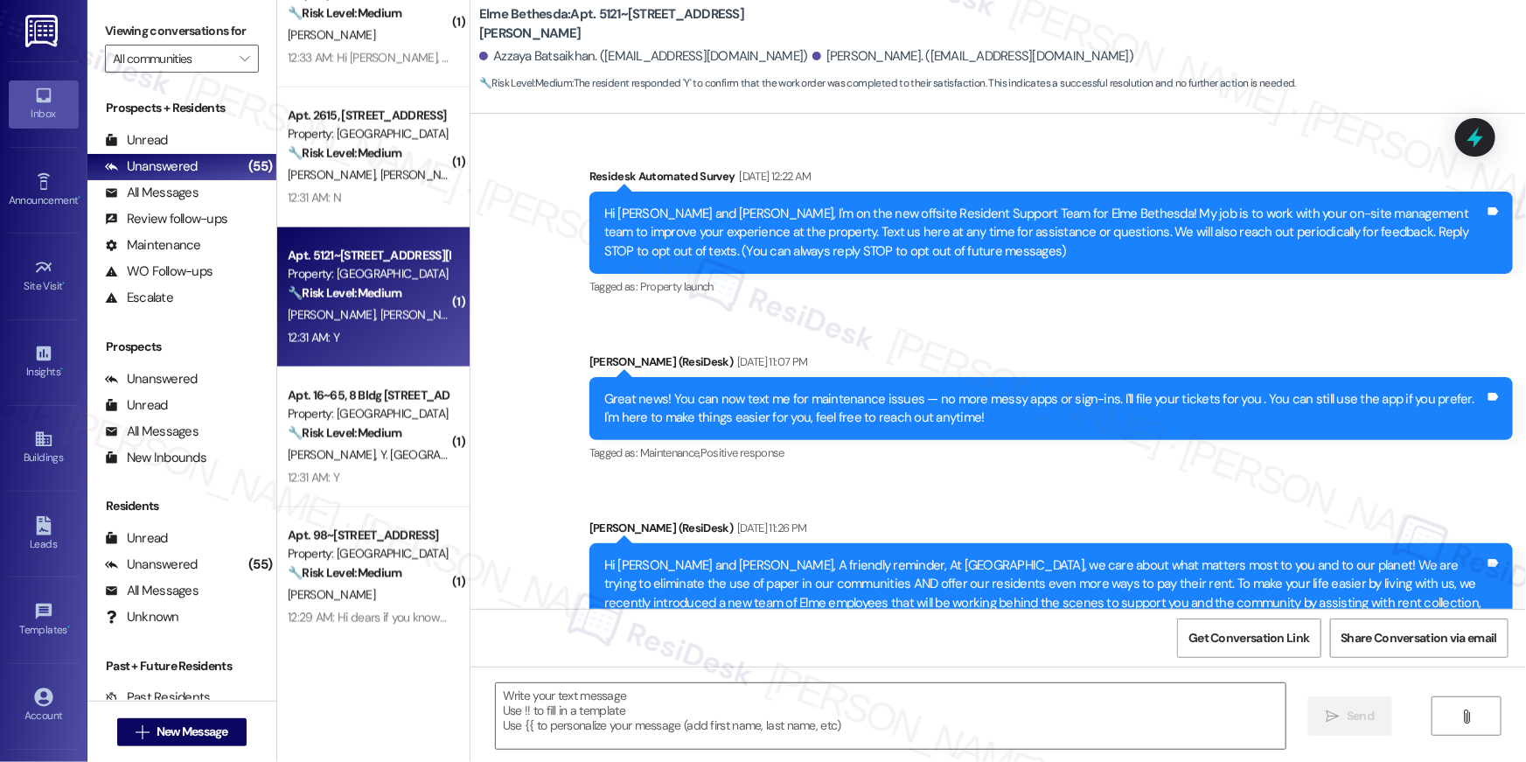
scroll to position [9153, 0]
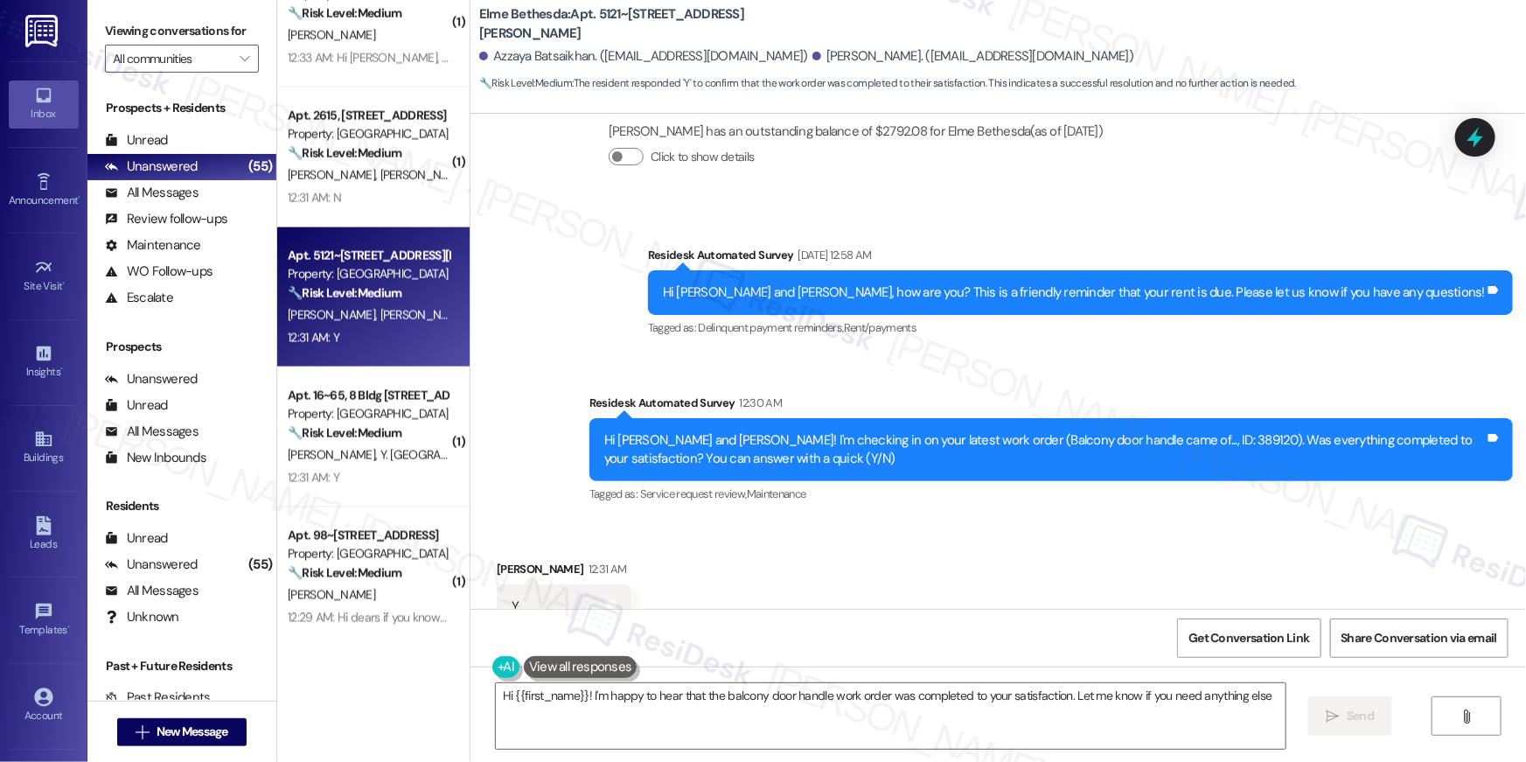
type textarea "Hi {{first_name}}! I'm happy to hear that the balcony door handle work order wa…"
click at [964, 597] on div "Received via SMS Aaron Brockington 12:31 AM Y Tags and notes Tagged as: Positiv…" at bounding box center [997, 594] width 1055 height 148
click at [904, 713] on textarea "Hi {{first_name}}! I'm happy to hear that the balcony door handle work order wa…" at bounding box center [891, 716] width 790 height 66
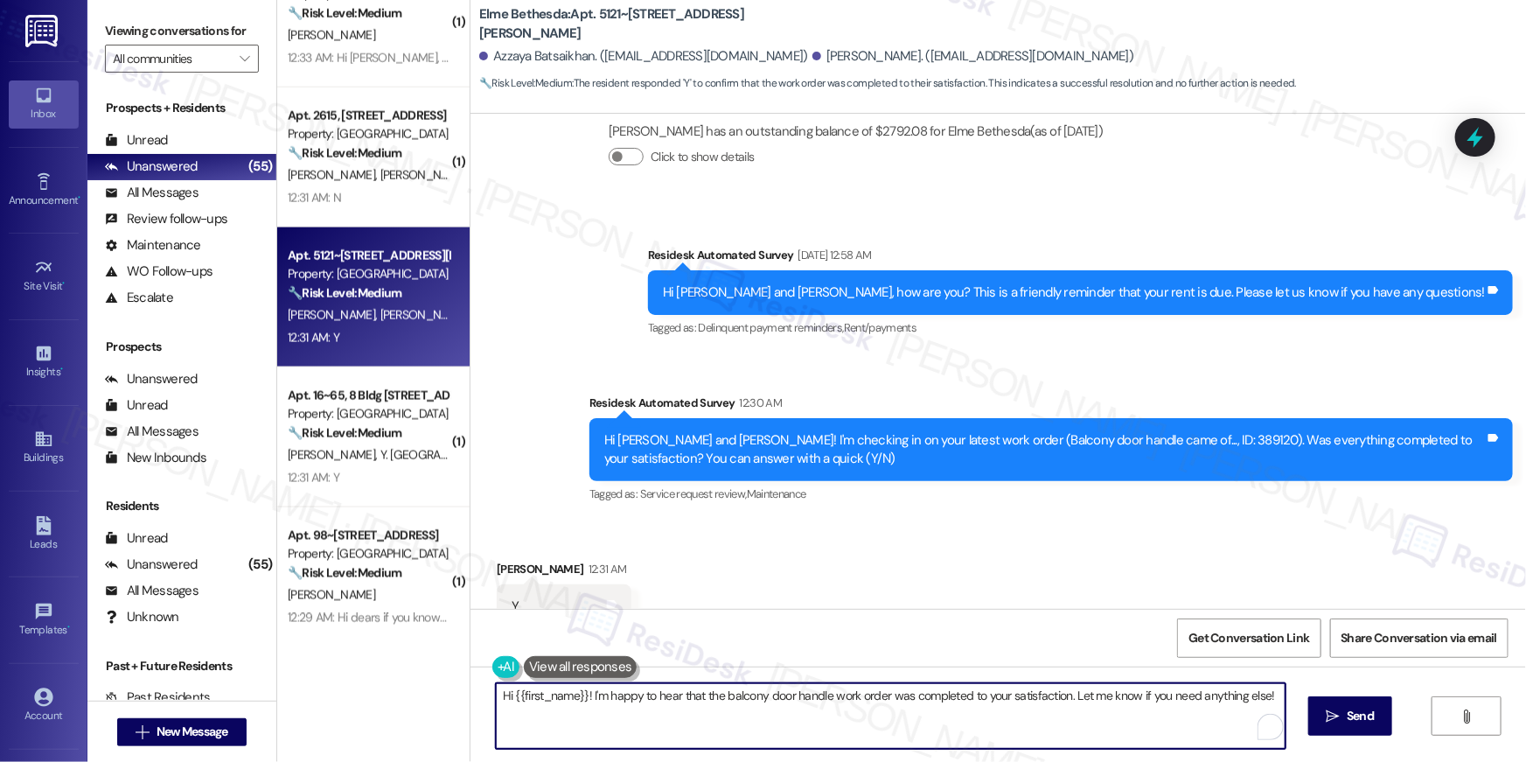
drag, startPoint x: 1016, startPoint y: 713, endPoint x: 1115, endPoint y: 710, distance: 98.8
click at [1017, 713] on textarea "Hi {{first_name}}! I'm happy to hear that the balcony door handle work order wa…" at bounding box center [891, 716] width 790 height 66
click at [1385, 716] on button " Send" at bounding box center [1350, 715] width 85 height 39
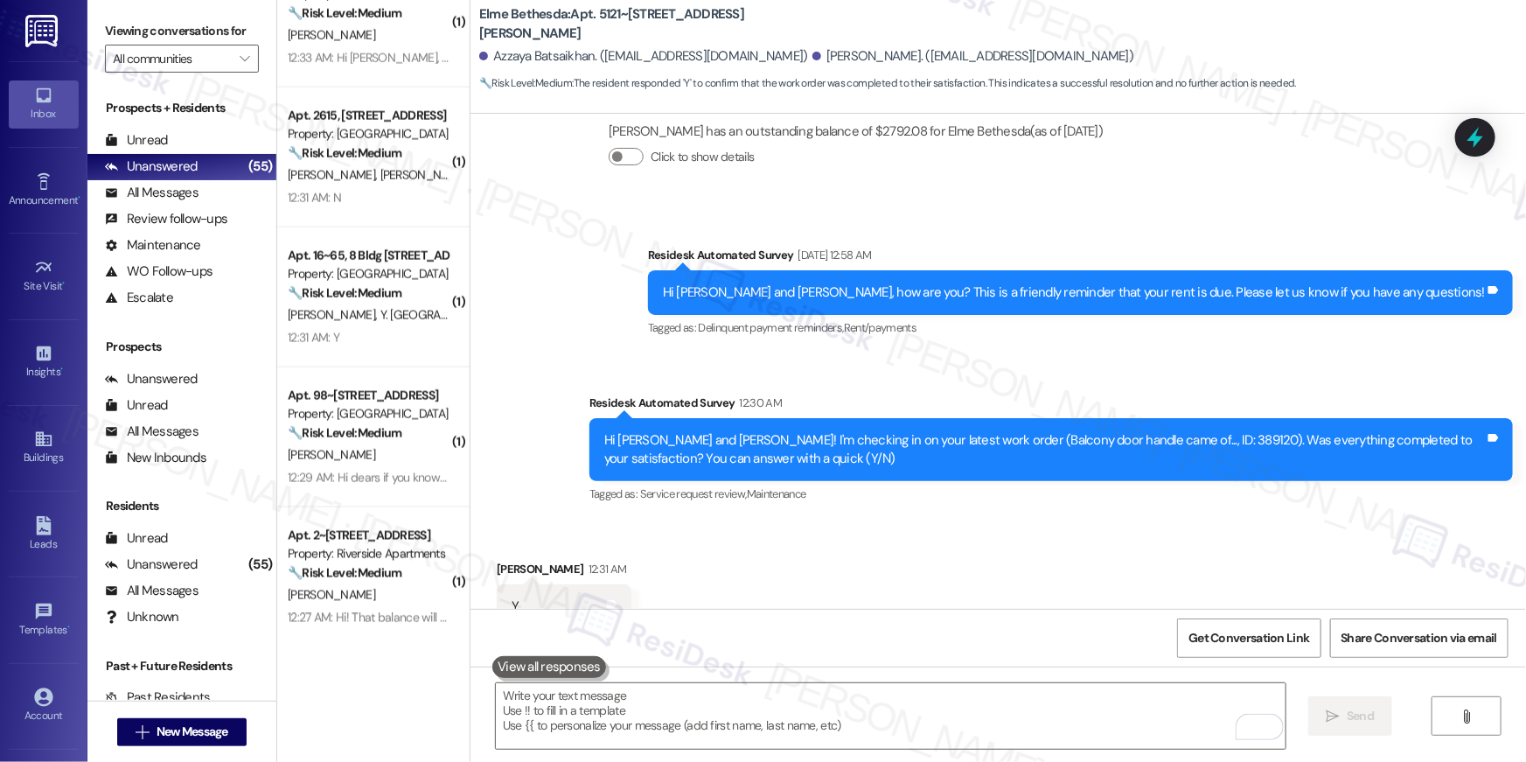
click at [1109, 520] on div "Received via SMS Aaron Brockington 12:31 AM Y Tags and notes Tagged as: Positiv…" at bounding box center [997, 594] width 1055 height 148
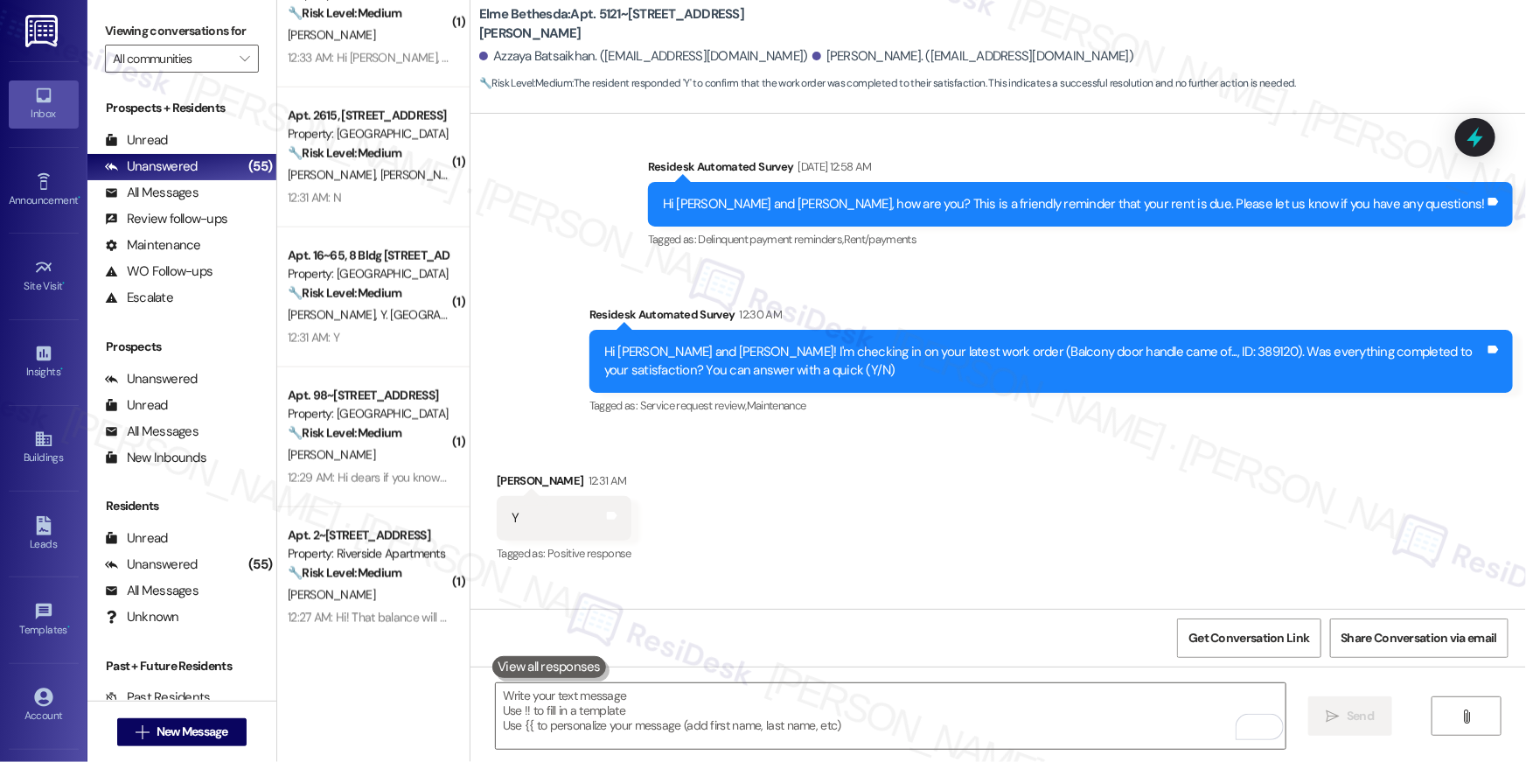
scroll to position [9276, 0]
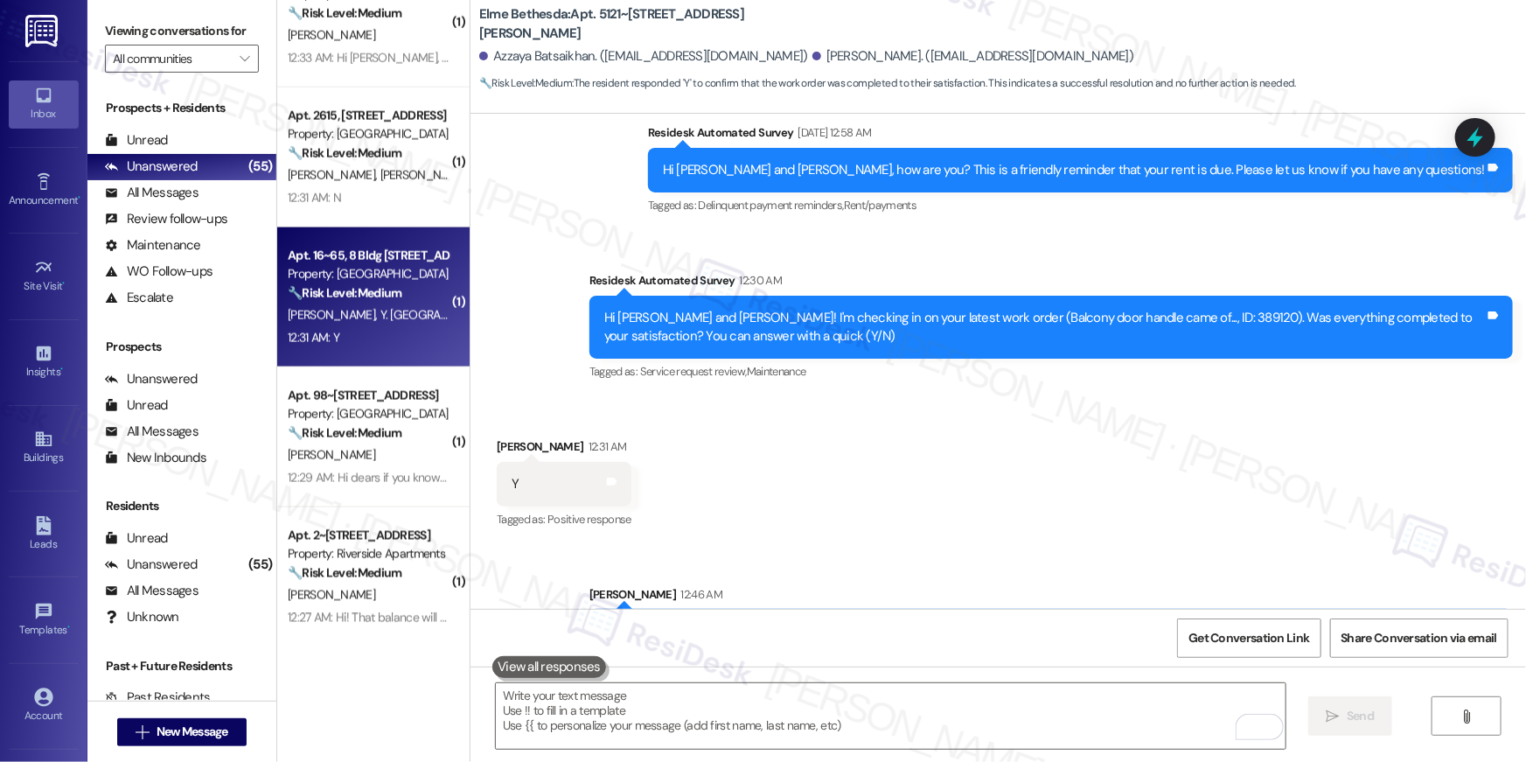
click at [385, 342] on div "12:31 AM: Y 12:31 AM: Y" at bounding box center [368, 338] width 165 height 22
type textarea "Fetching suggested responses. Please feel free to read through the conversation…"
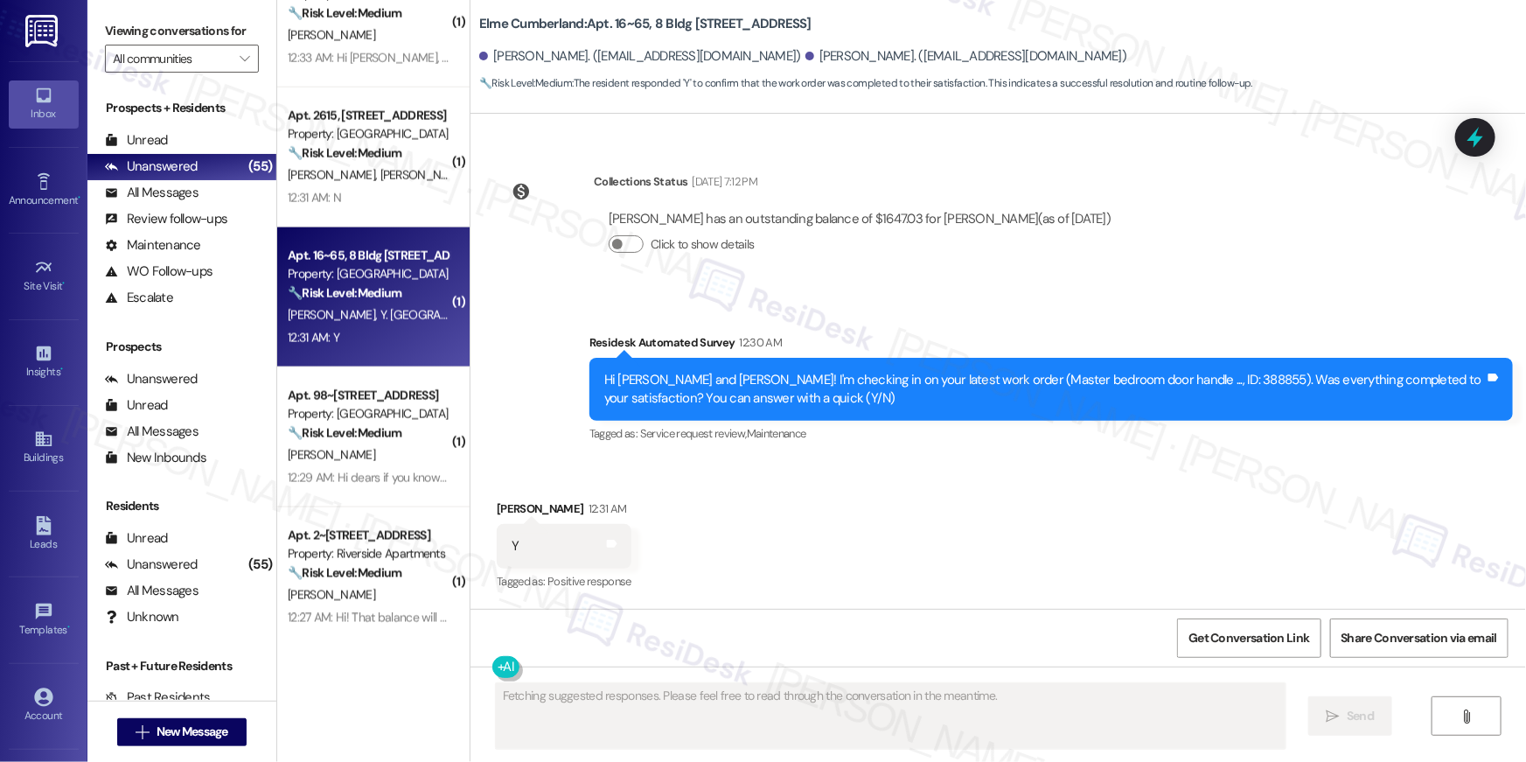
scroll to position [411, 0]
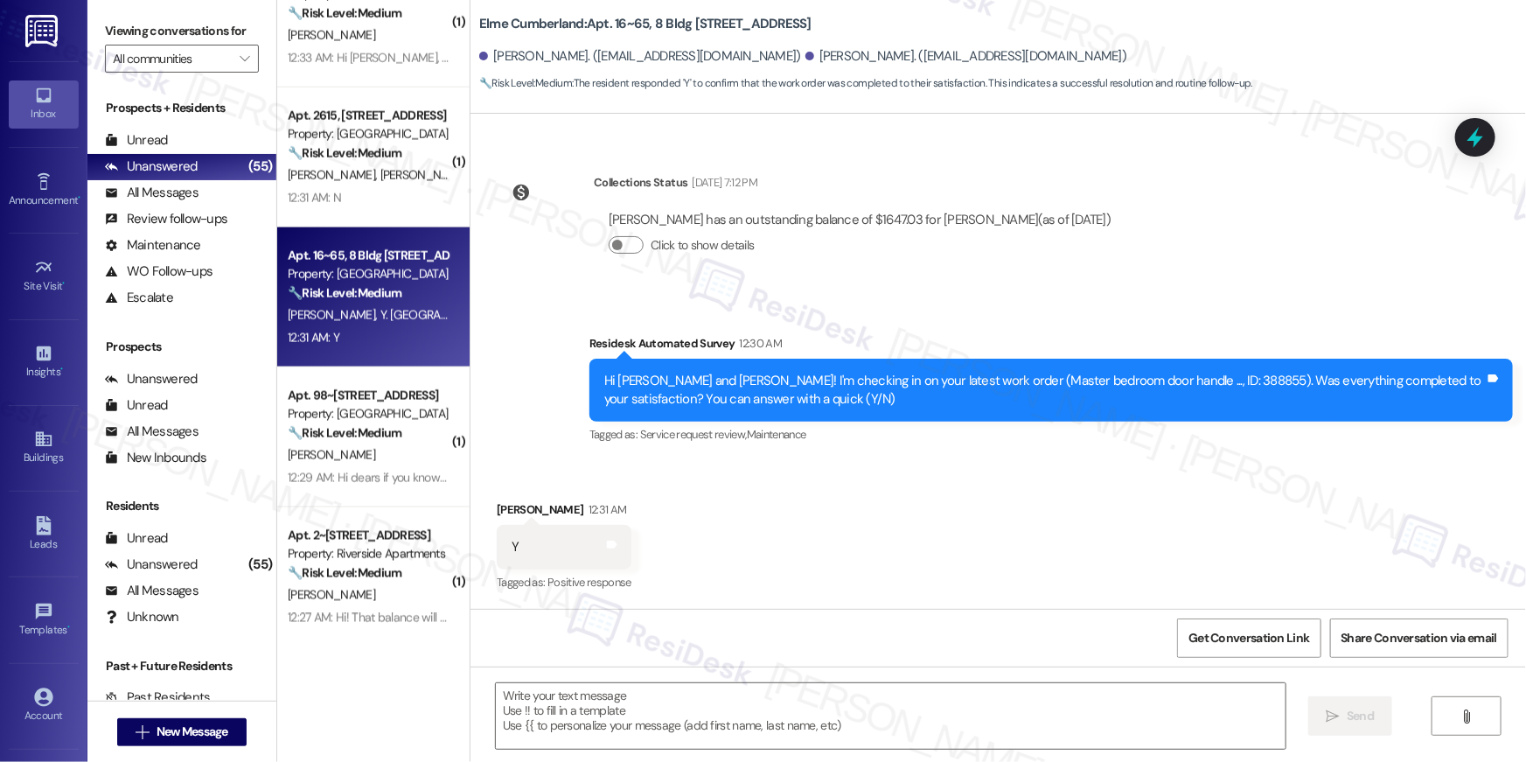
click at [877, 537] on div "Received via SMS Yashwanth Reddy Julipala 12:31 AM Y Tags and notes Tagged as: …" at bounding box center [997, 535] width 1055 height 148
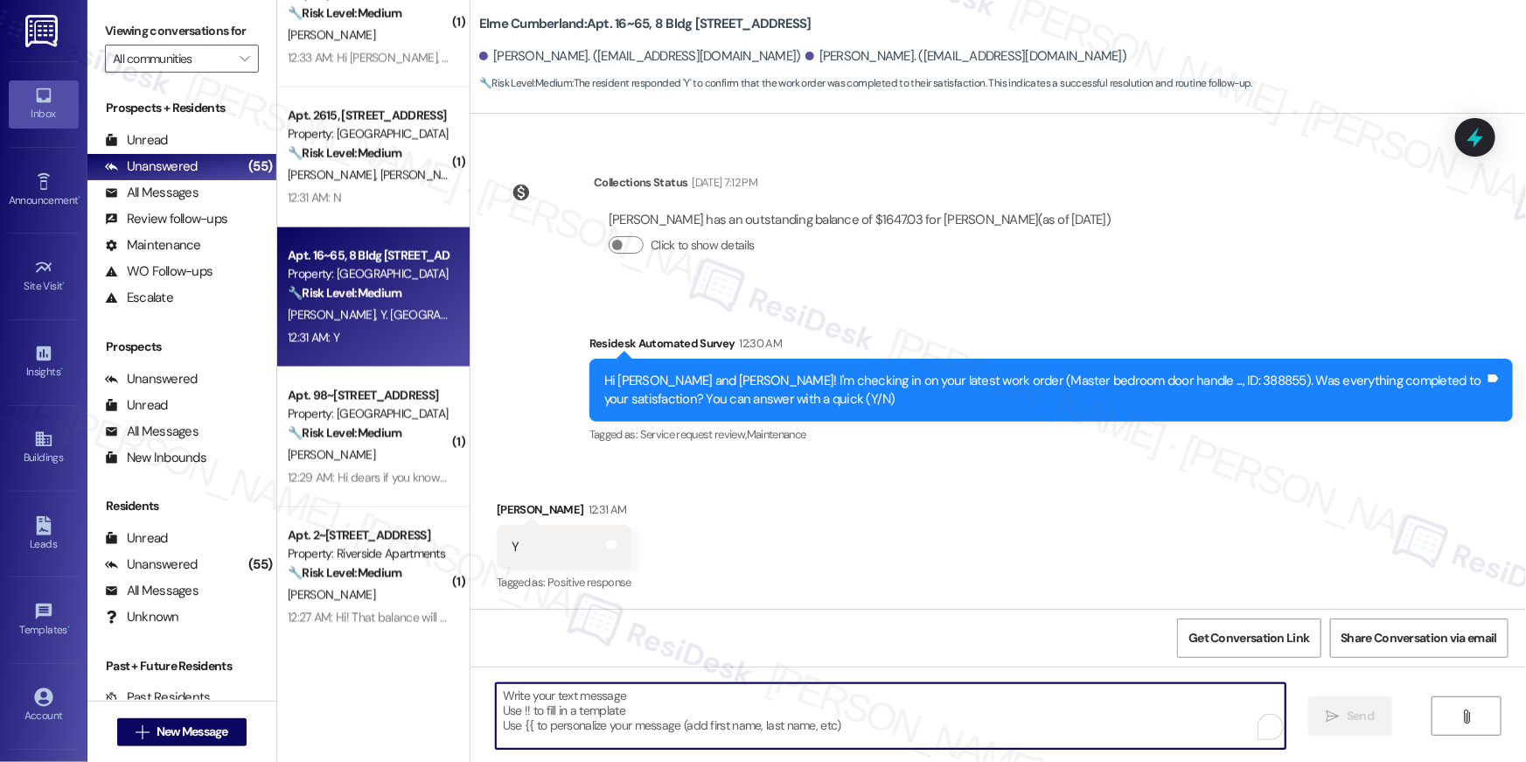
click at [975, 695] on textarea "To enrich screen reader interactions, please activate Accessibility in Grammarl…" at bounding box center [891, 716] width 790 height 66
click at [993, 691] on textarea "To enrich screen reader interactions, please activate Accessibility in Grammarl…" at bounding box center [891, 716] width 790 height 66
paste textarea "Hi {{first_name}}, I’m so glad to hear your work order is all taken care of! If…"
type textarea "Hi {{first_name}}, I’m so glad to hear your work order is all taken care of! If…"
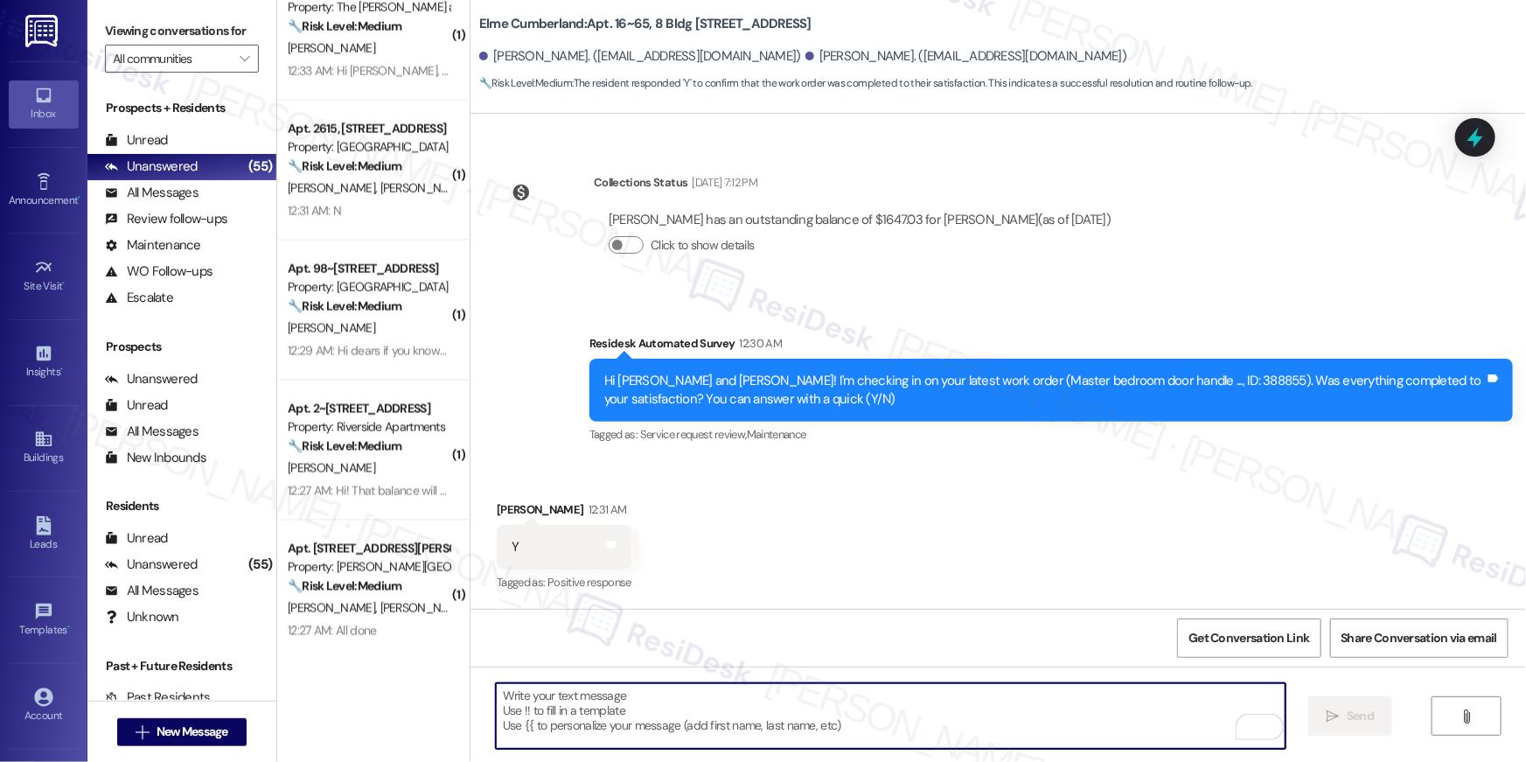
scroll to position [1140, 0]
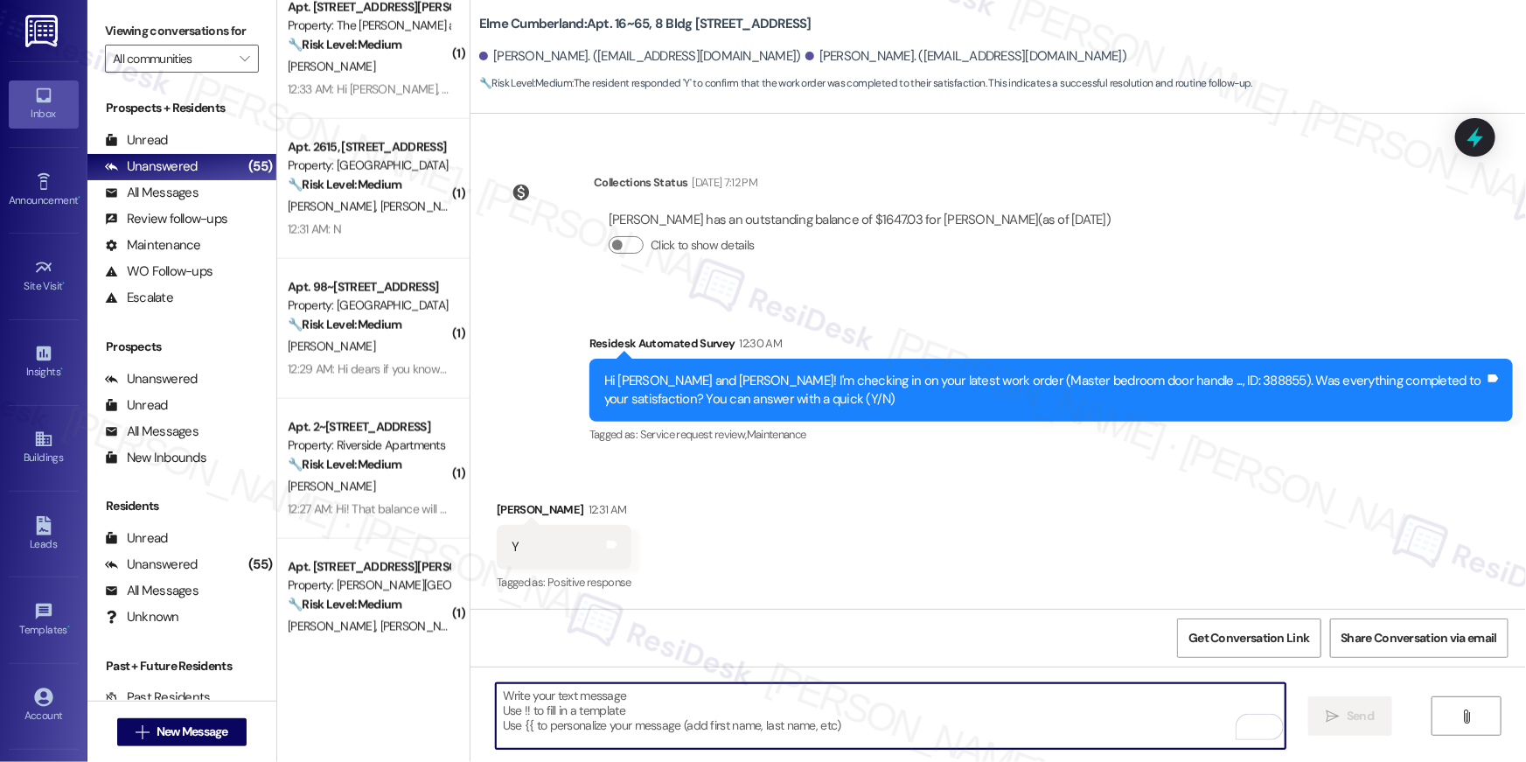
click at [784, 559] on div "Received via SMS Yashwanth Reddy Julipala 12:31 AM Y Tags and notes Tagged as: …" at bounding box center [997, 535] width 1055 height 148
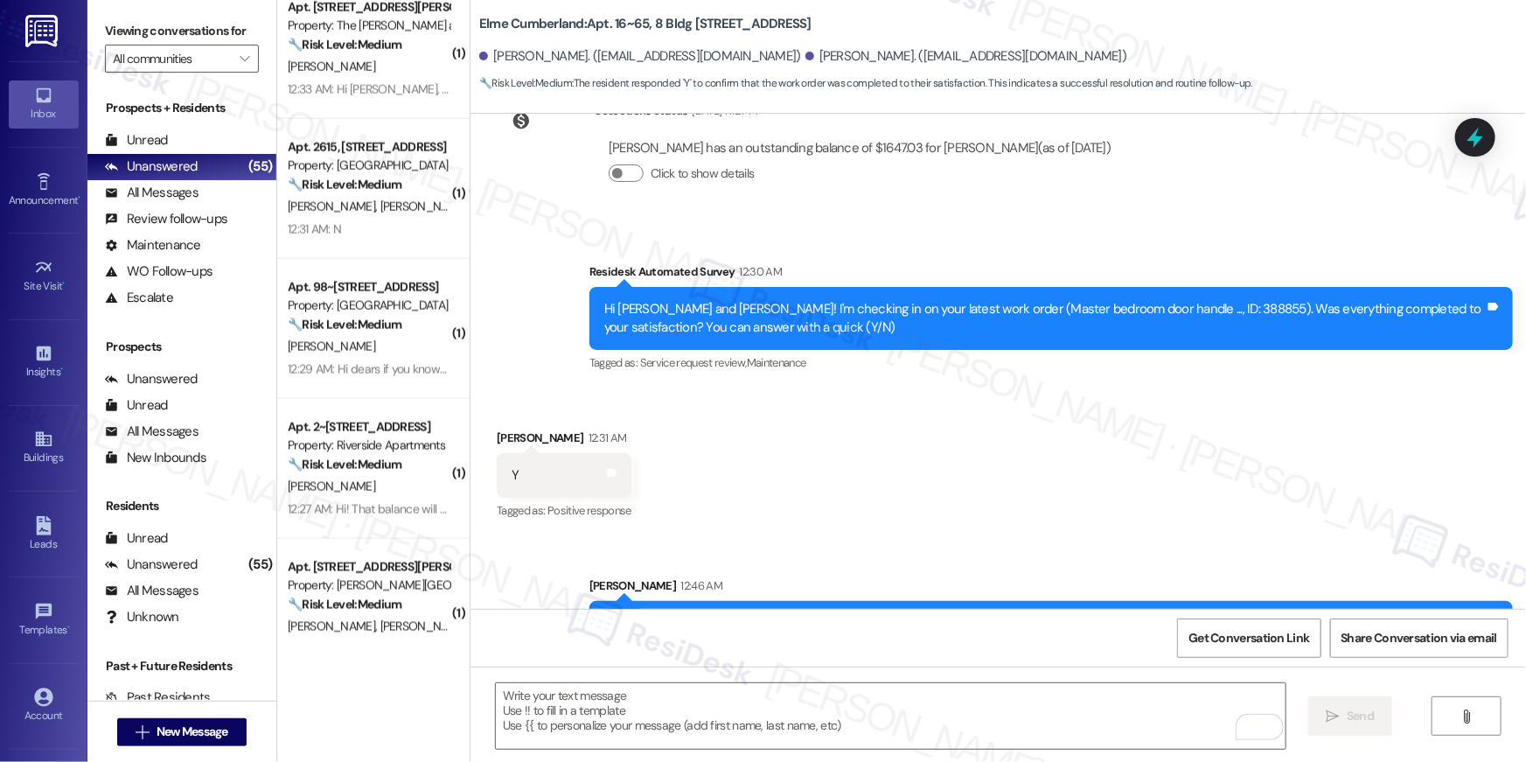
scroll to position [551, 0]
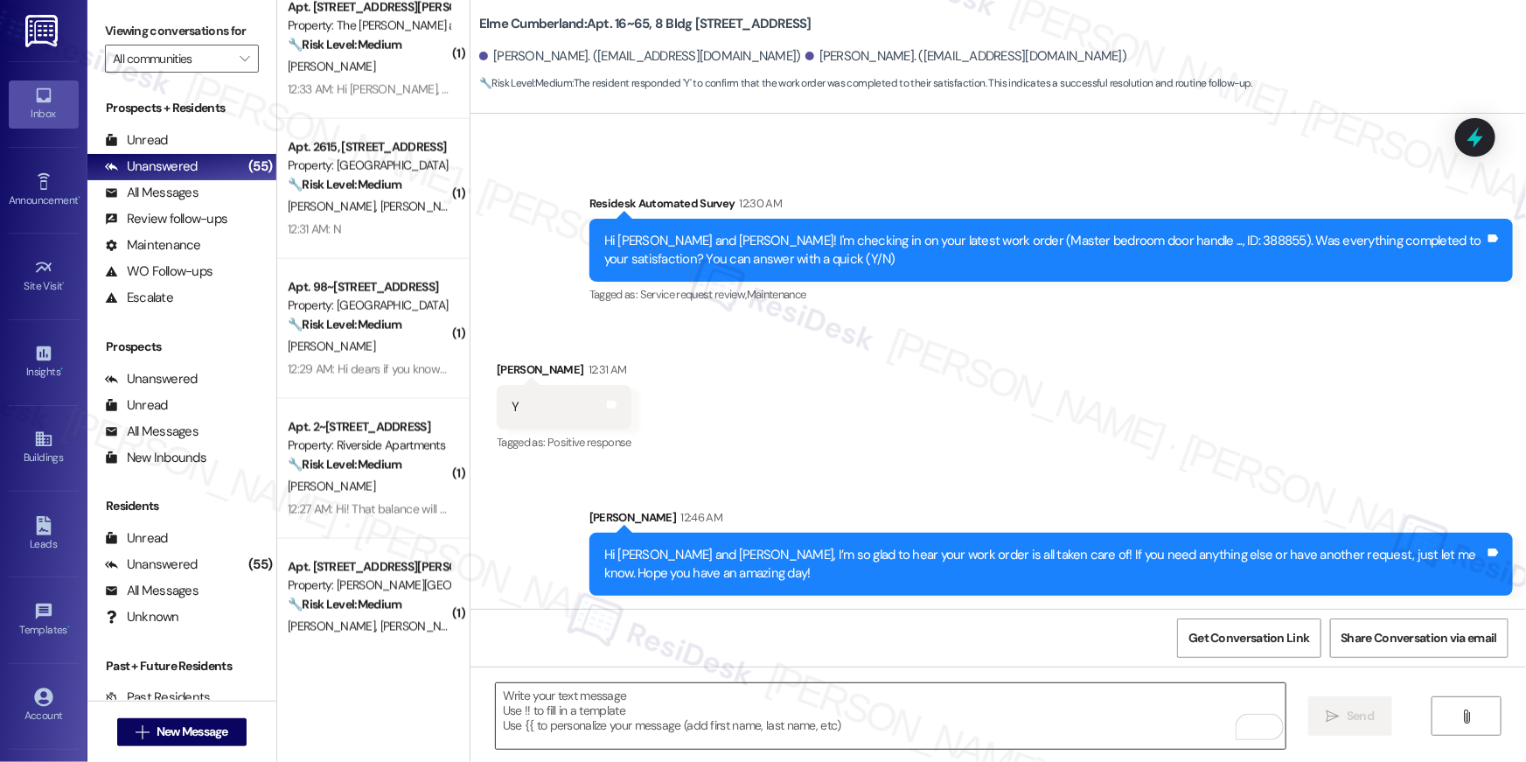
click at [790, 702] on textarea "To enrich screen reader interactions, please activate Accessibility in Grammarl…" at bounding box center [891, 716] width 790 height 66
click at [808, 679] on div " Send " at bounding box center [997, 731] width 1055 height 131
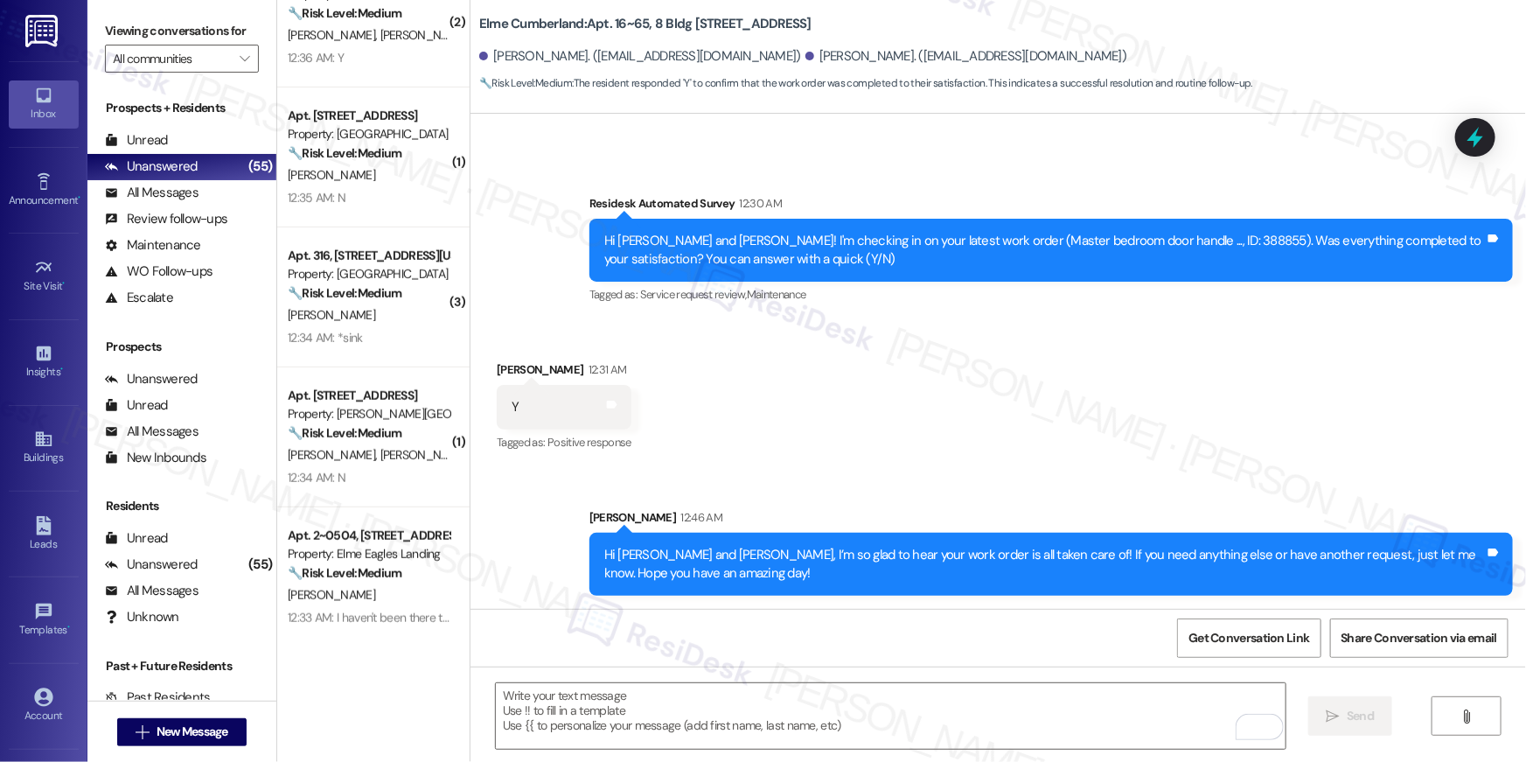
scroll to position [0, 0]
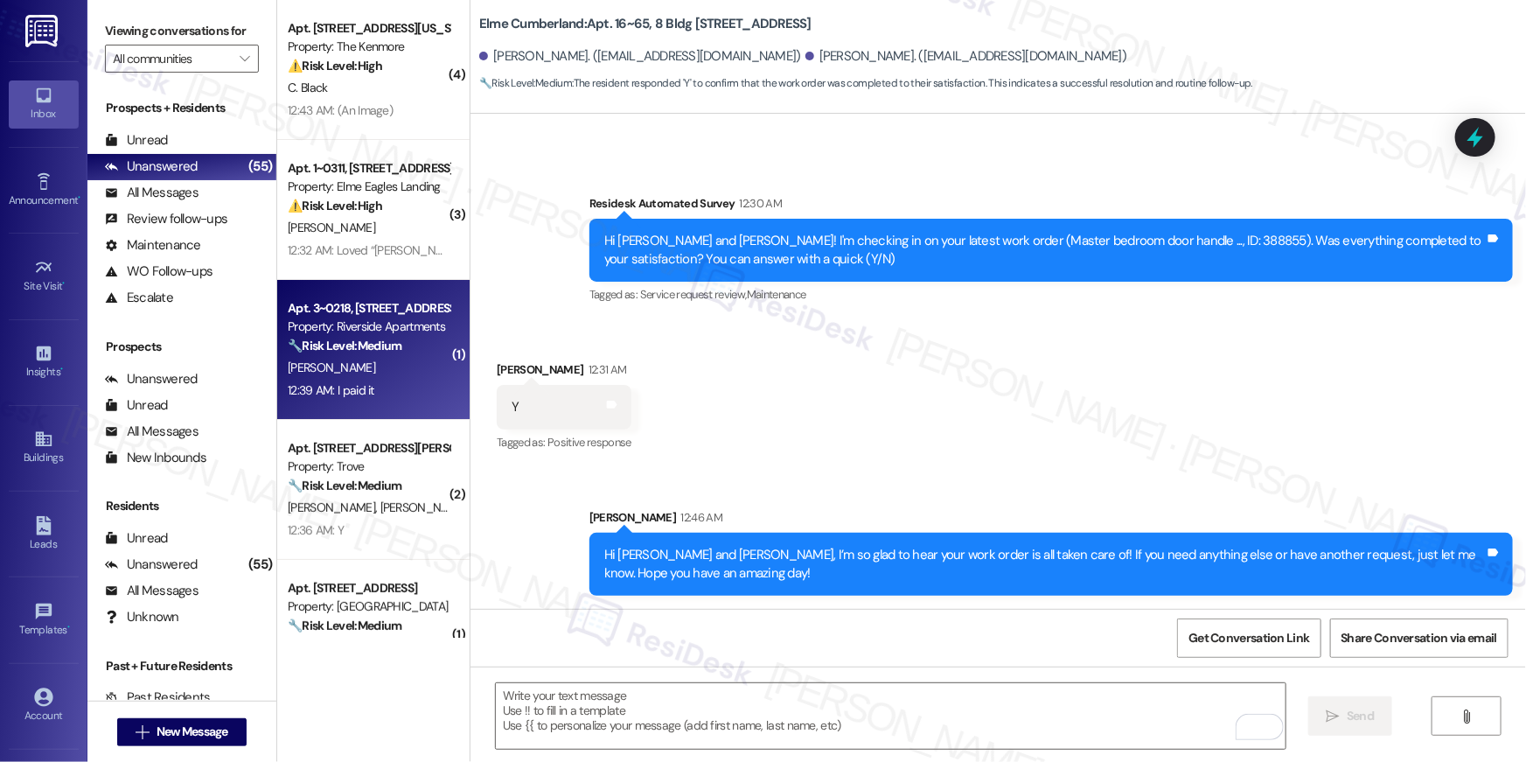
click at [373, 390] on div "12:39 AM: I paid it 12:39 AM: I paid it" at bounding box center [368, 390] width 165 height 22
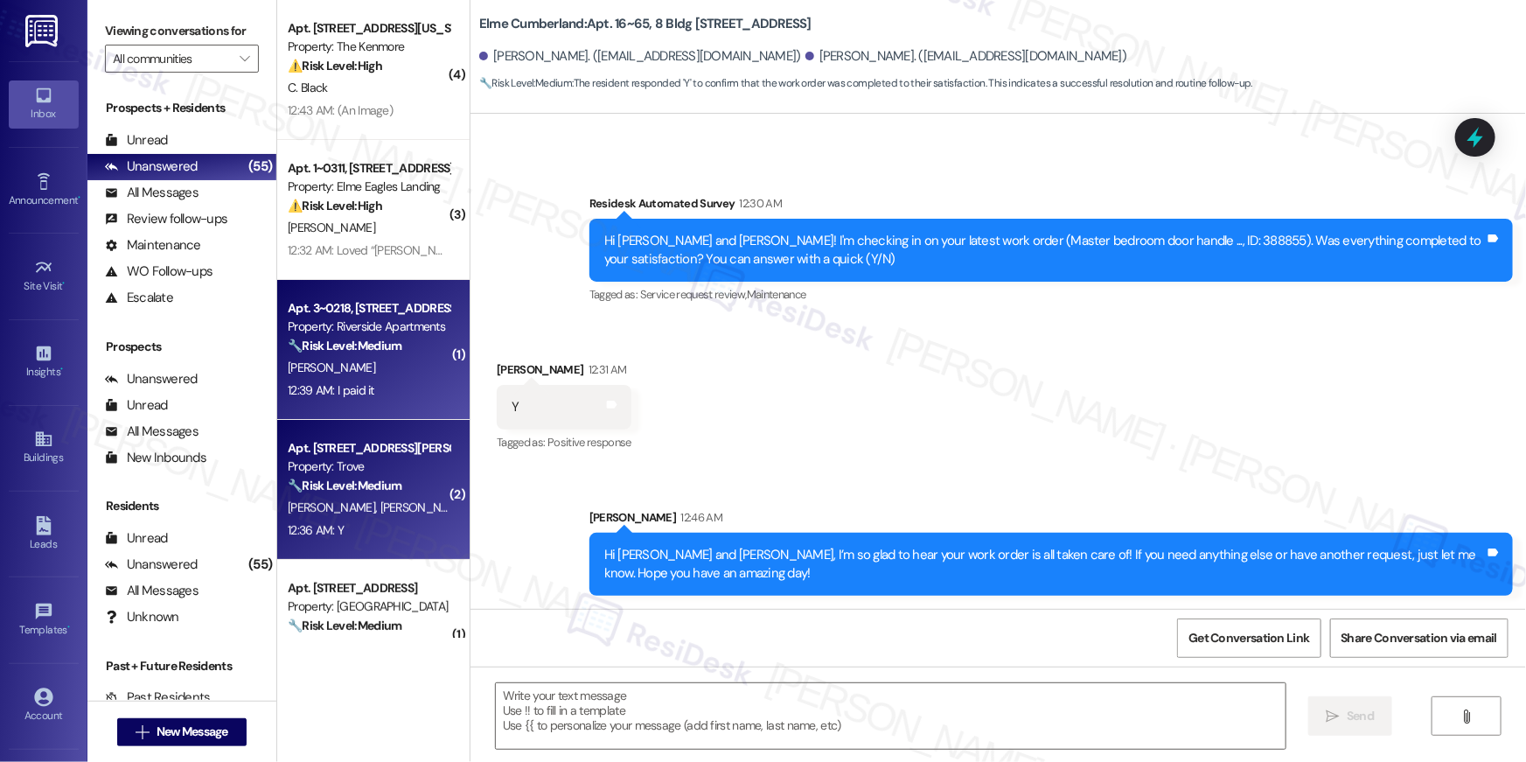
type textarea "Fetching suggested responses. Please feel free to read through the conversation…"
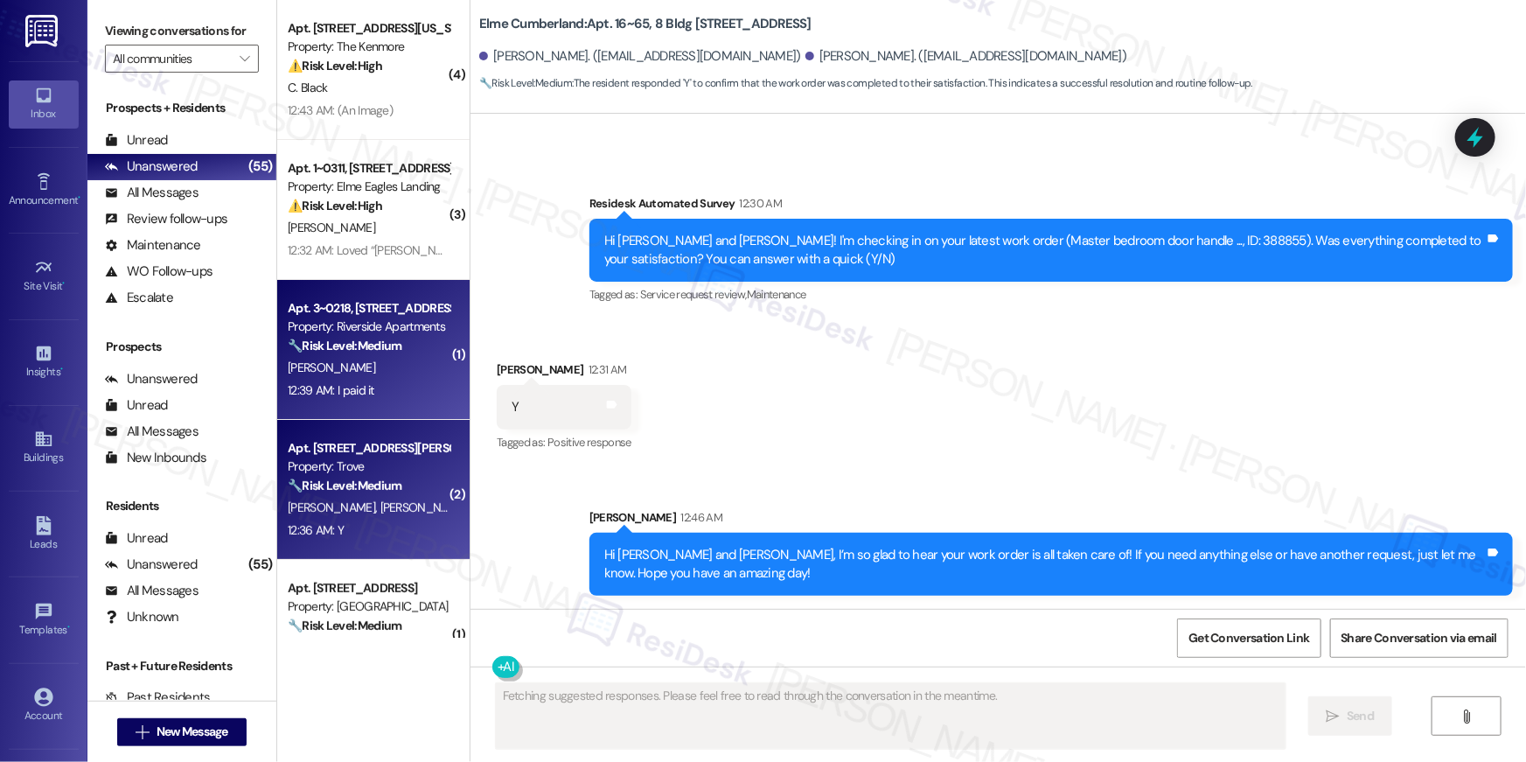
click at [374, 488] on strong "🔧 Risk Level: Medium" at bounding box center [345, 485] width 114 height 16
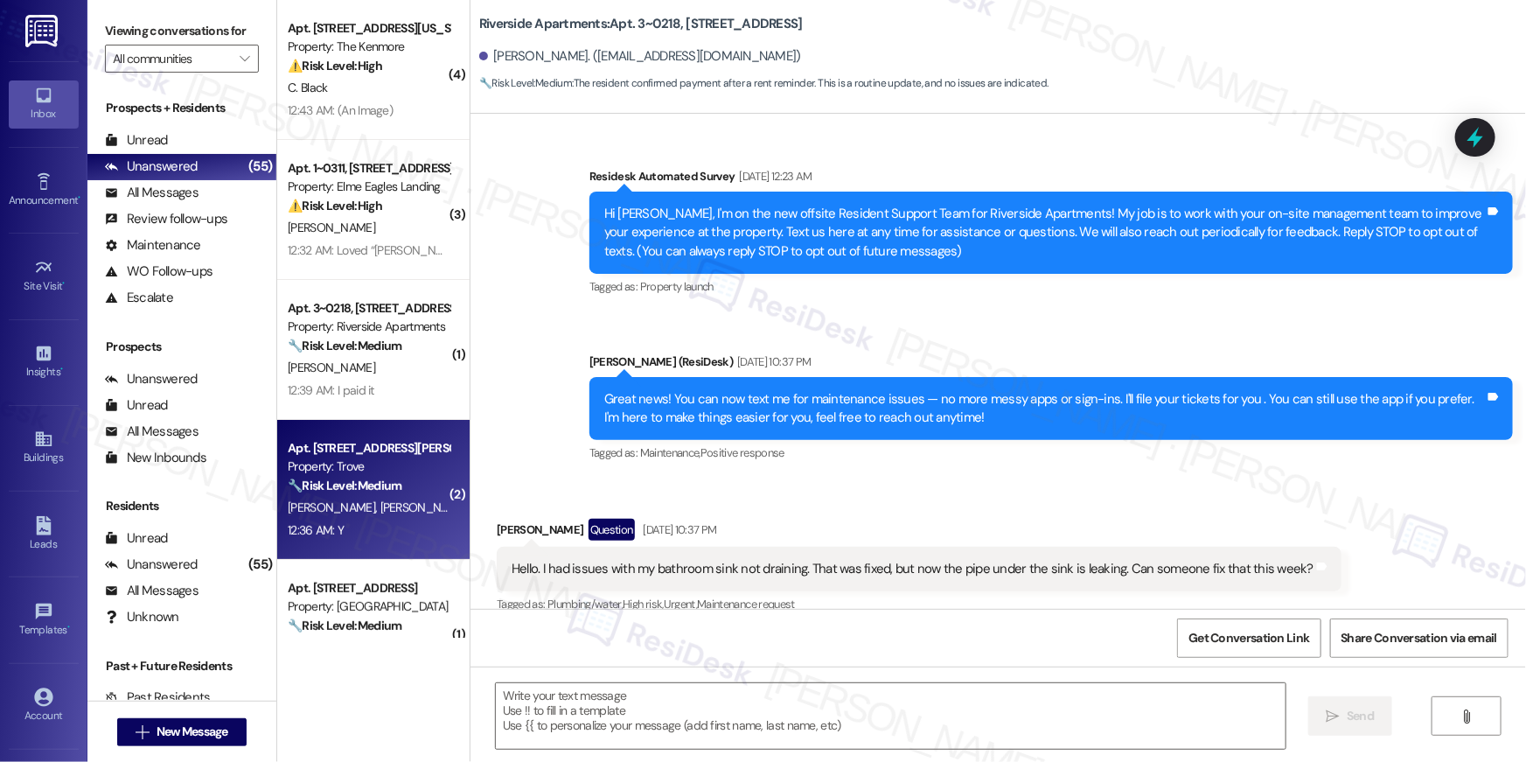
scroll to position [10250, 0]
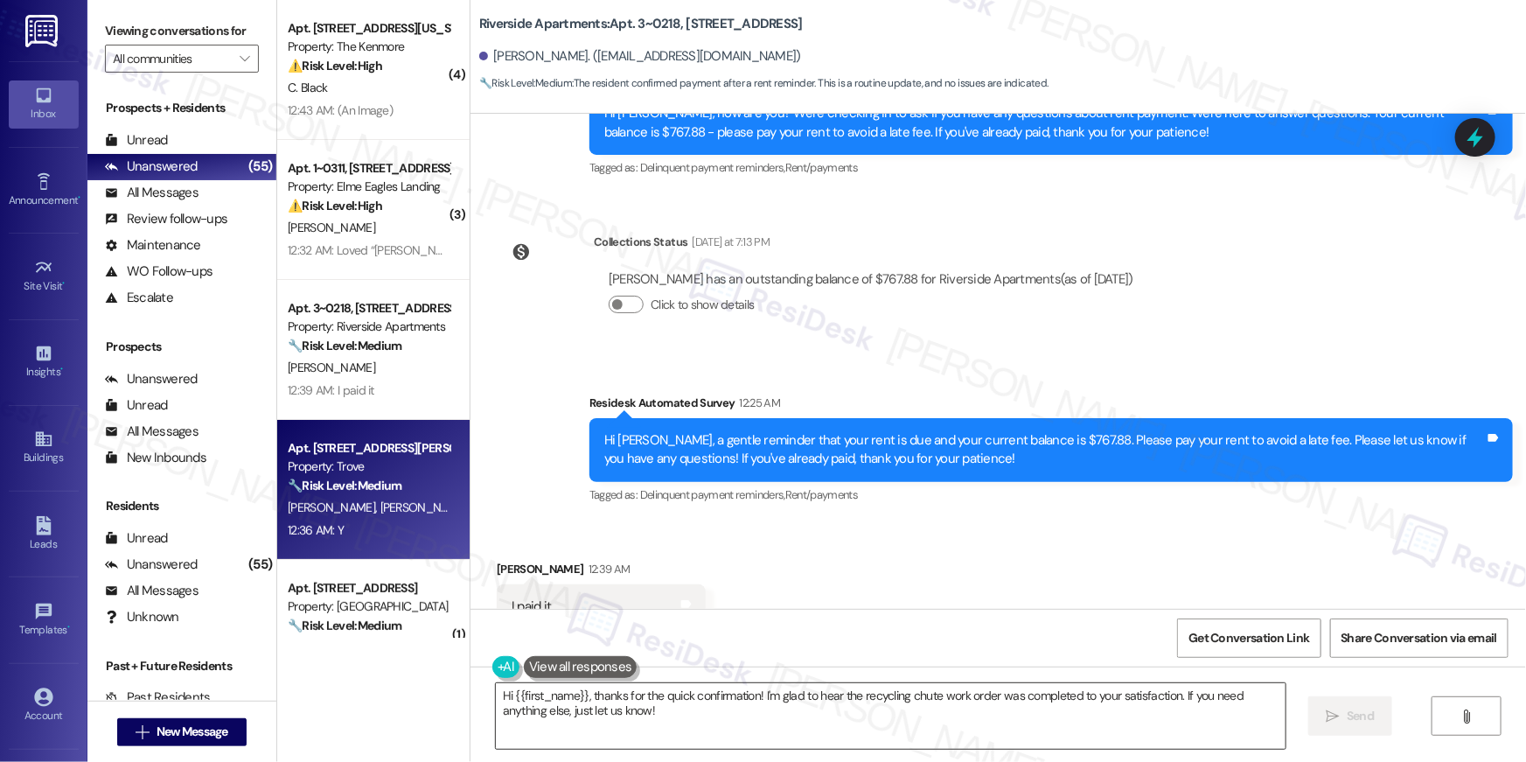
click at [822, 703] on textarea "Hi {{first_name}}, thanks for the quick confirmation! I'm glad to hear the recy…" at bounding box center [891, 716] width 790 height 66
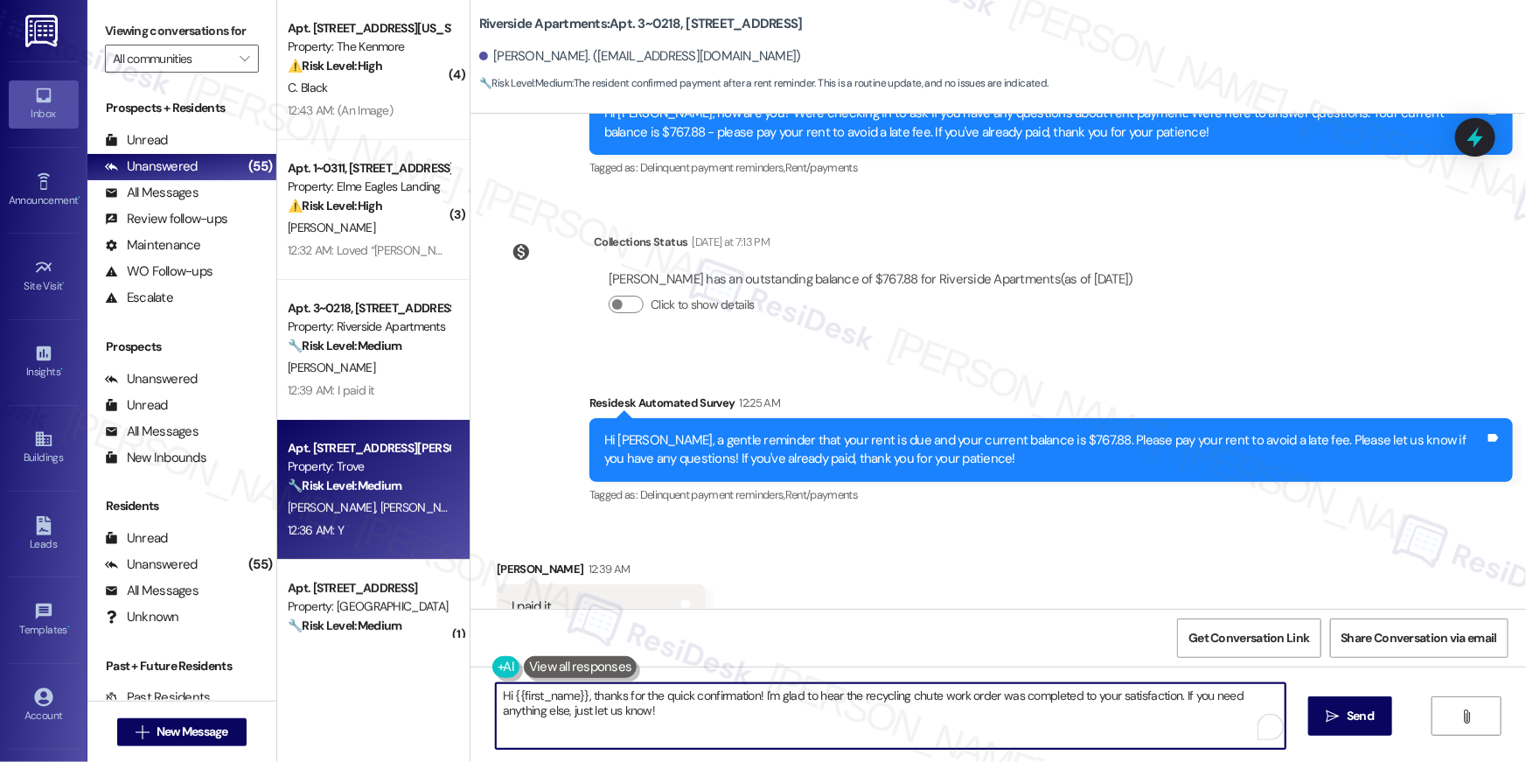
click at [959, 727] on textarea "Hi {{first_name}}, thanks for the quick confirmation! I'm glad to hear the recy…" at bounding box center [891, 716] width 790 height 66
click at [1115, 721] on textarea "Hi {{first_name}}, thanks for the quick confirmation! I'm glad to hear the recy…" at bounding box center [891, 716] width 790 height 66
paste textarea "I’m so glad to hear your work order is all taken care of! If you need anything …"
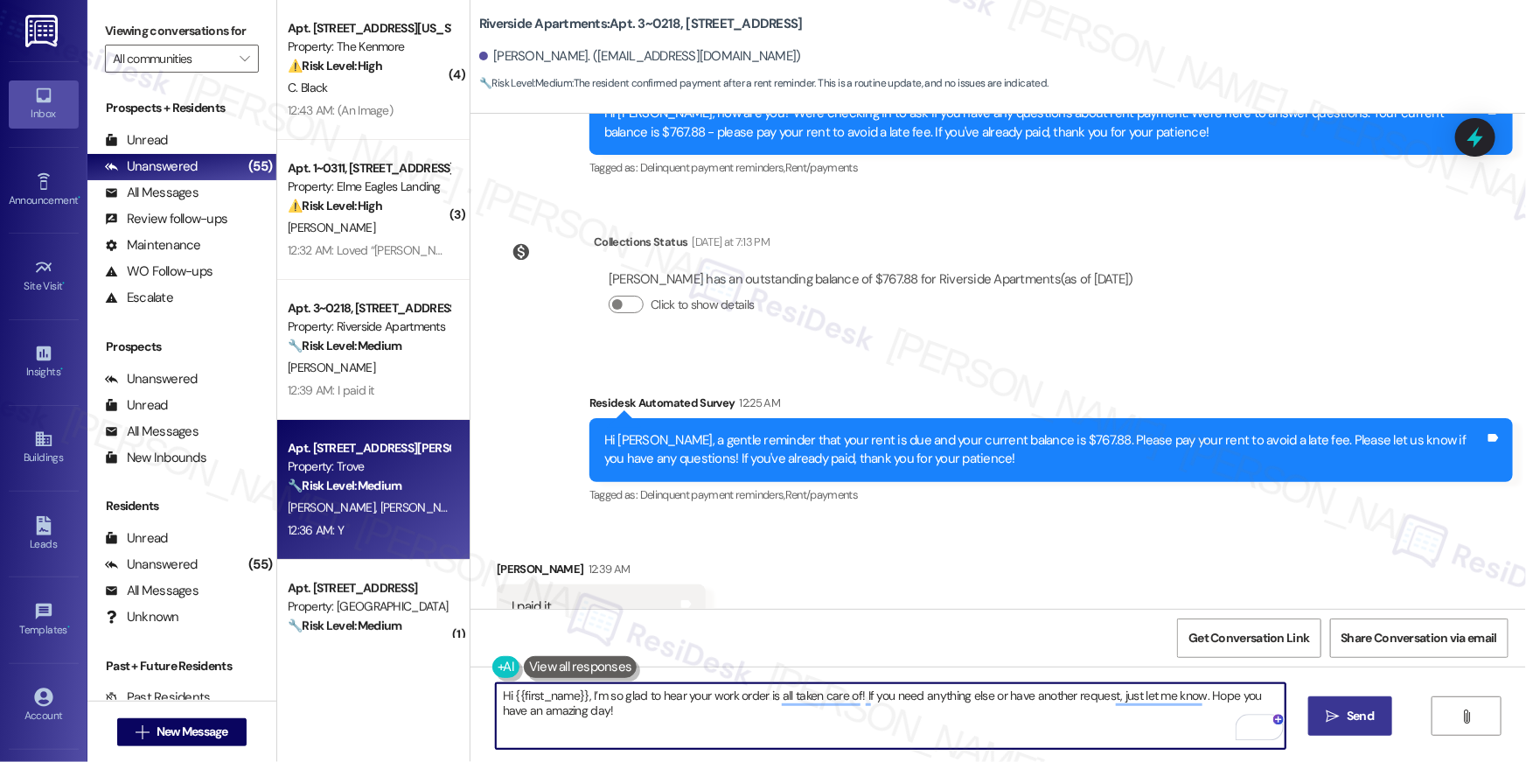
type textarea "Hi {{first_name}}, I’m so glad to hear your work order is all taken care of! If…"
click at [1324, 724] on span " Send" at bounding box center [1350, 715] width 55 height 18
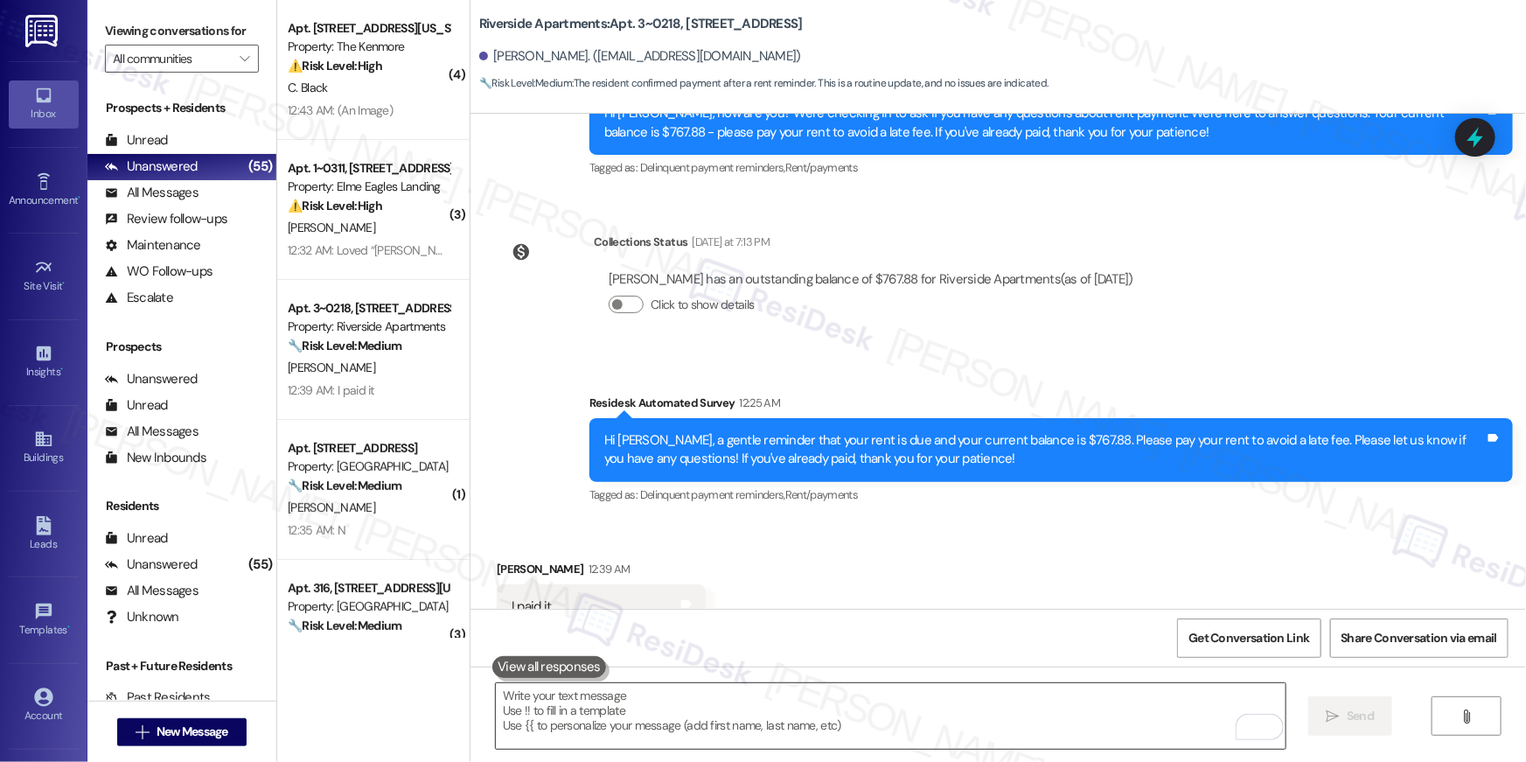
click at [960, 699] on textarea "To enrich screen reader interactions, please activate Accessibility in Grammarl…" at bounding box center [891, 716] width 790 height 66
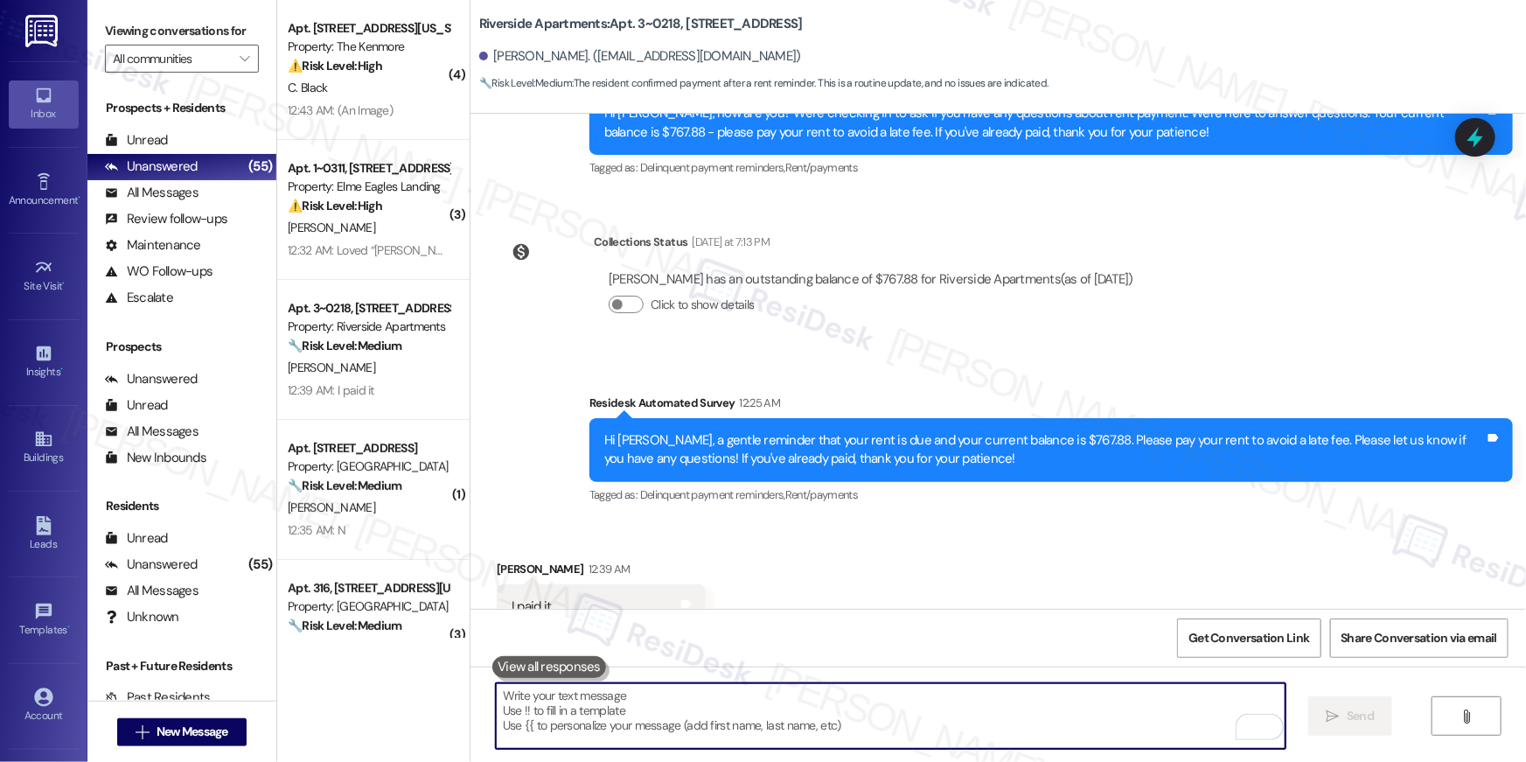
click at [813, 686] on textarea "To enrich screen reader interactions, please activate Accessibility in Grammarl…" at bounding box center [891, 716] width 790 height 66
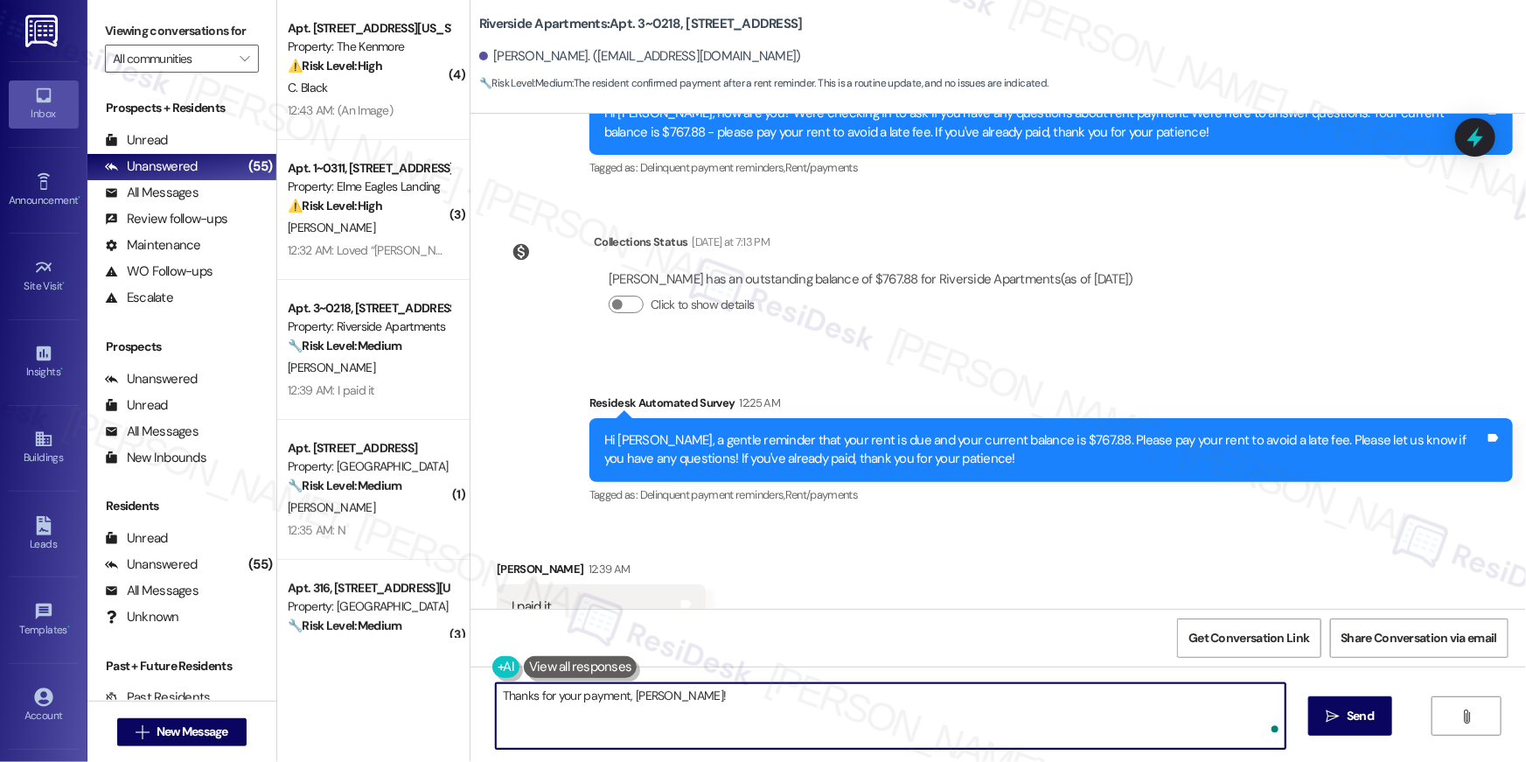
type textarea "Thanks for your payment, Sydnie!"
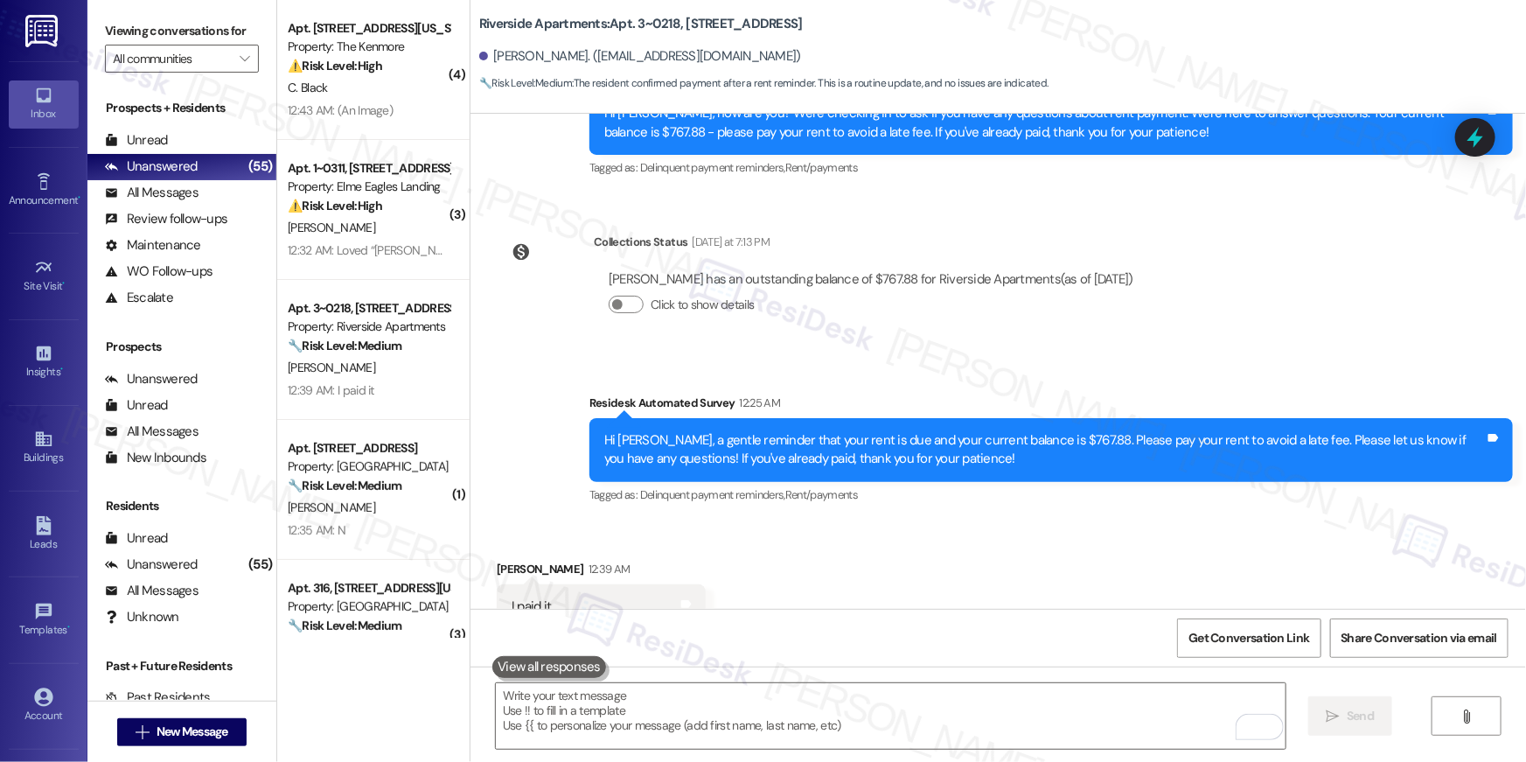
click at [786, 520] on div "Received via SMS Sydnie Mosley 12:39 AM I paid it Tags and notes Tagged as: Ren…" at bounding box center [997, 594] width 1055 height 148
click at [201, 201] on div "All Messages (undefined)" at bounding box center [181, 193] width 189 height 26
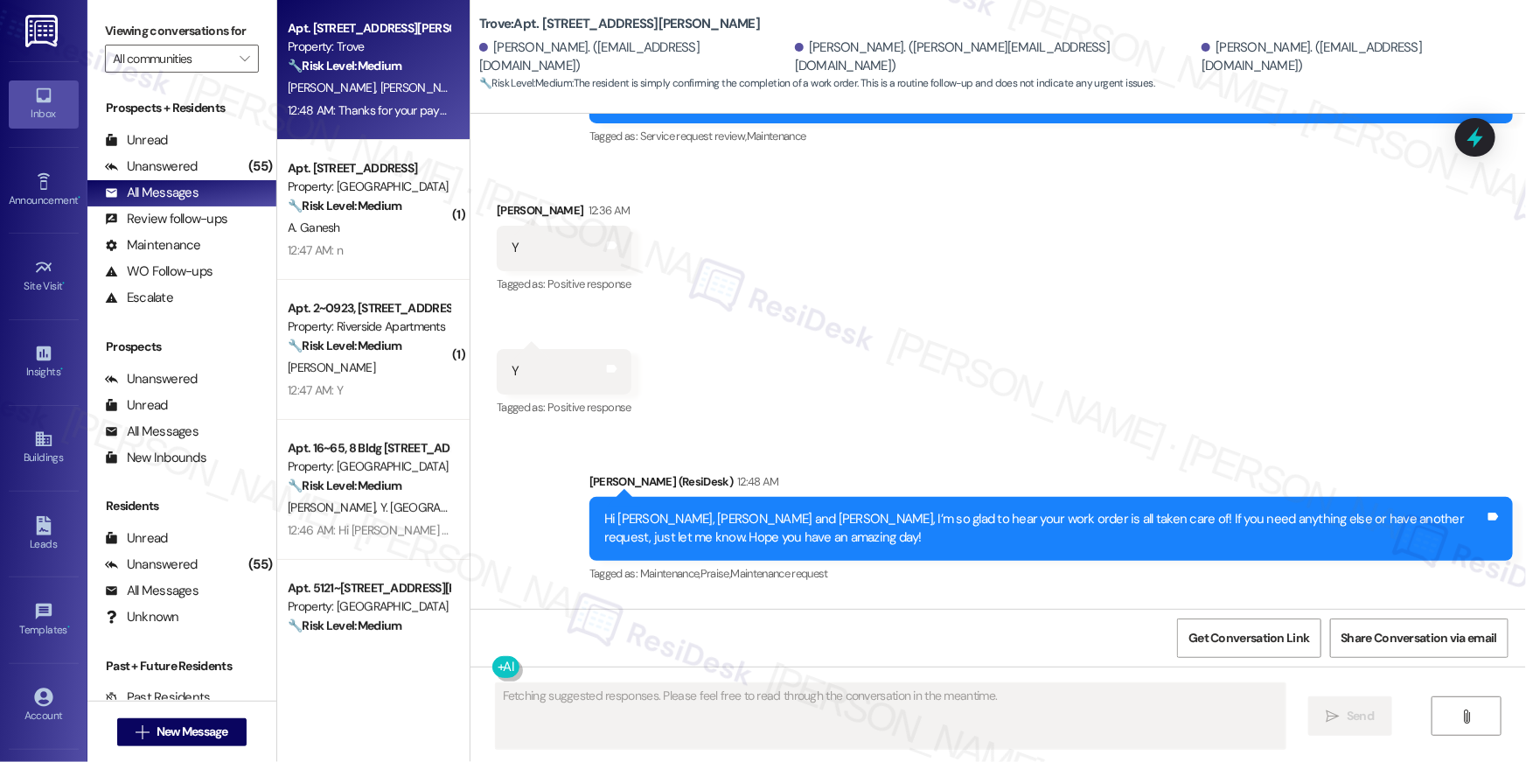
scroll to position [1512, 0]
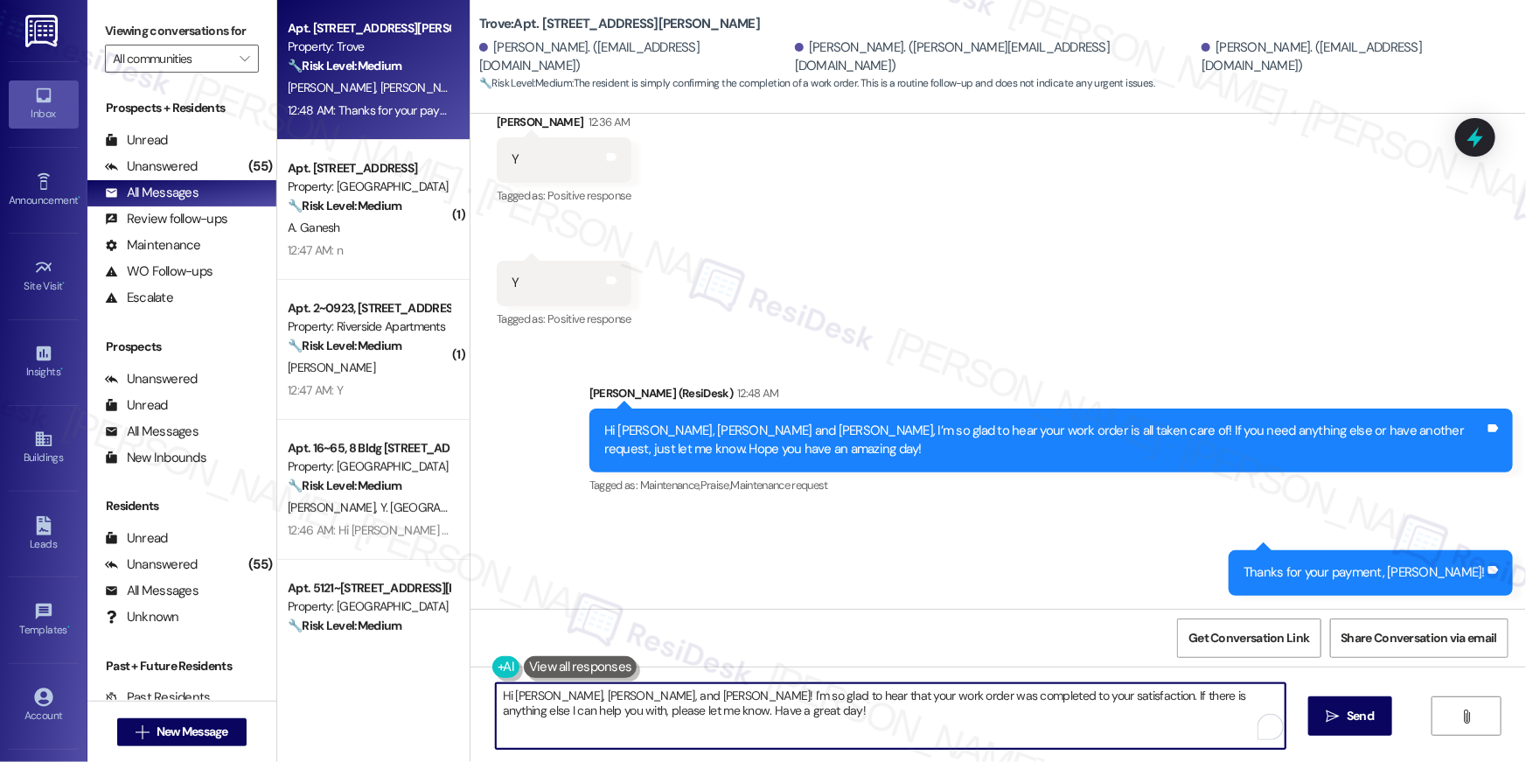
click at [969, 714] on textarea "Hi Sheila, Kacie, and Lauren! I'm so glad to hear that your work order was comp…" at bounding box center [891, 716] width 790 height 66
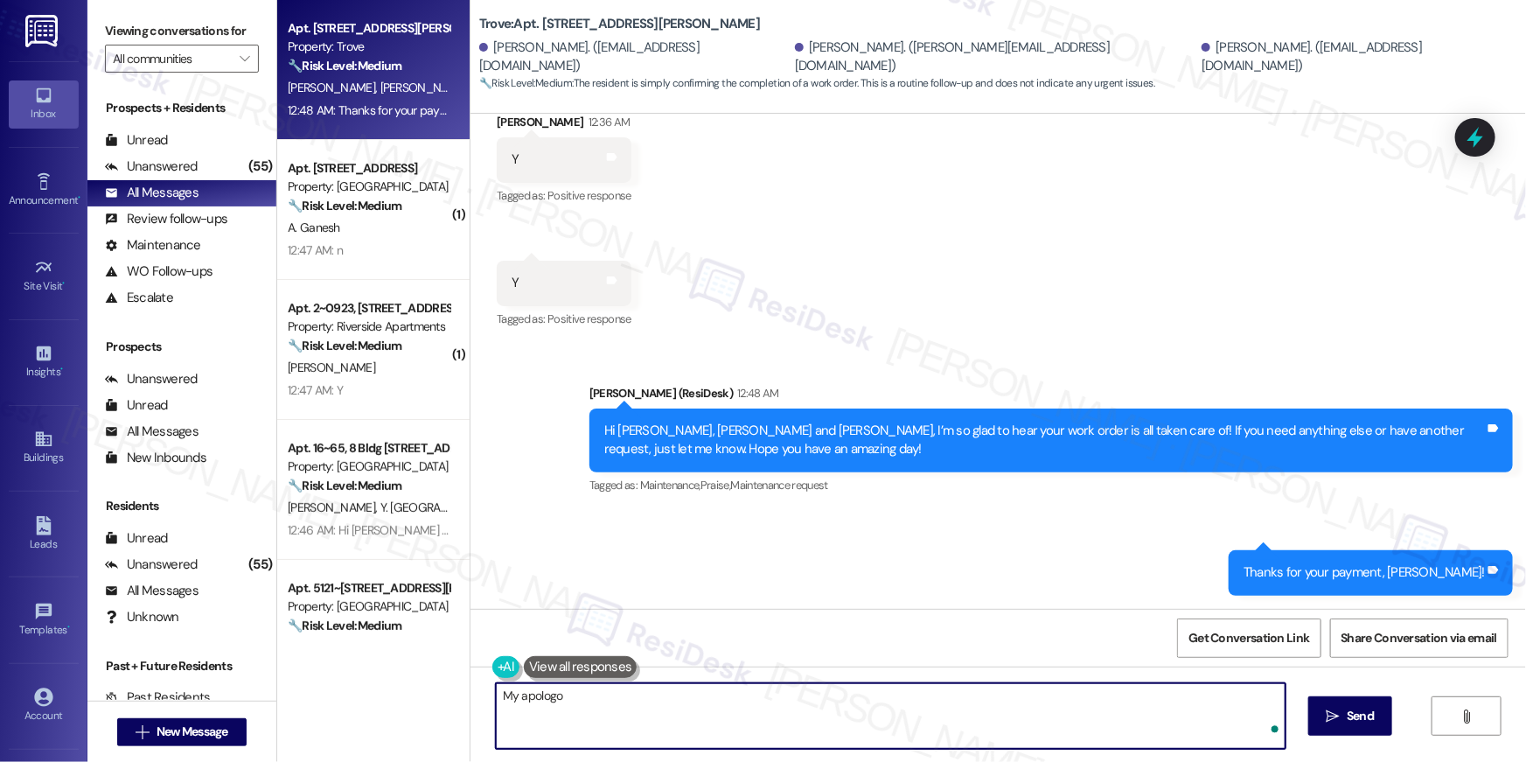
type textarea "My apologoe"
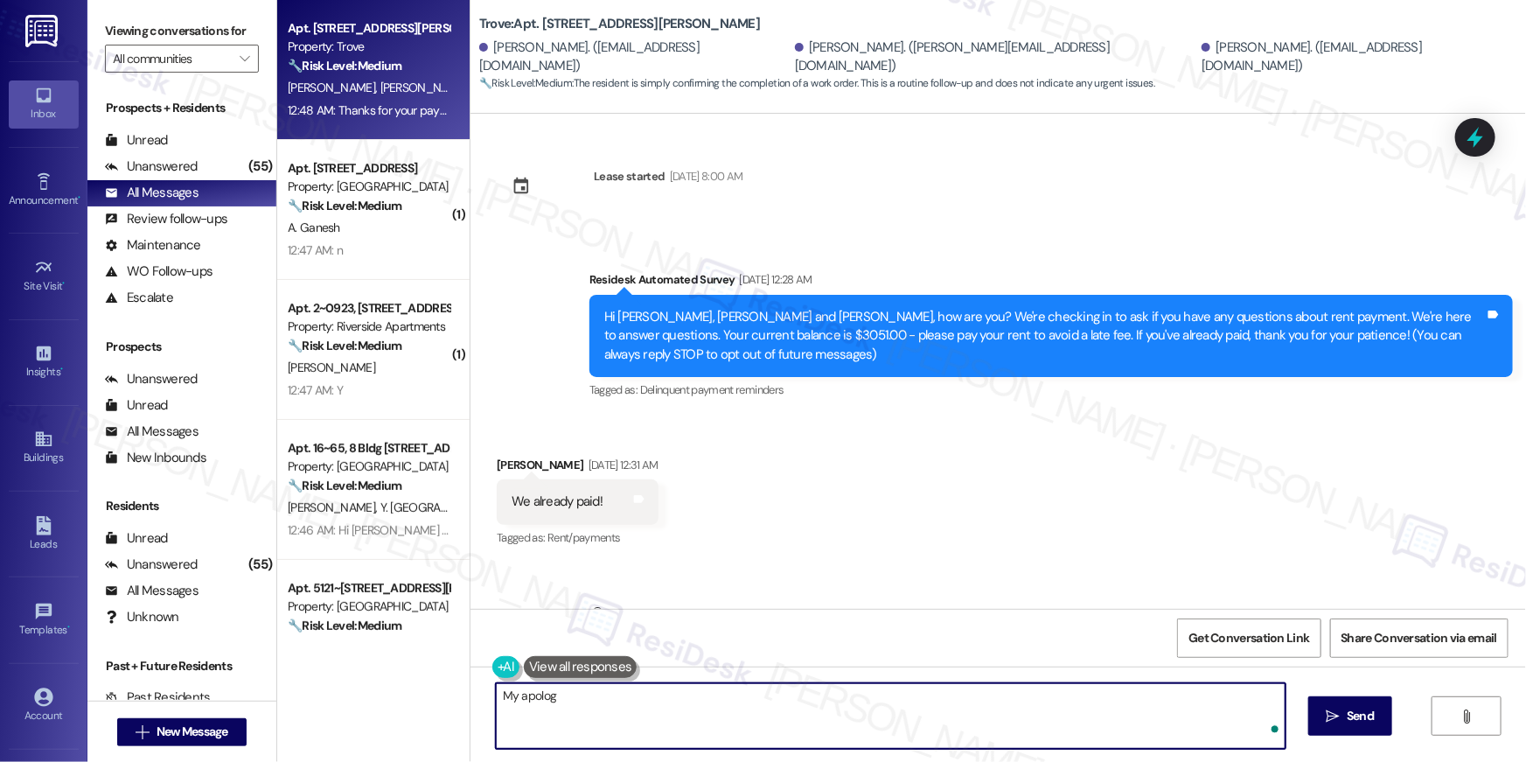
scroll to position [1512, 0]
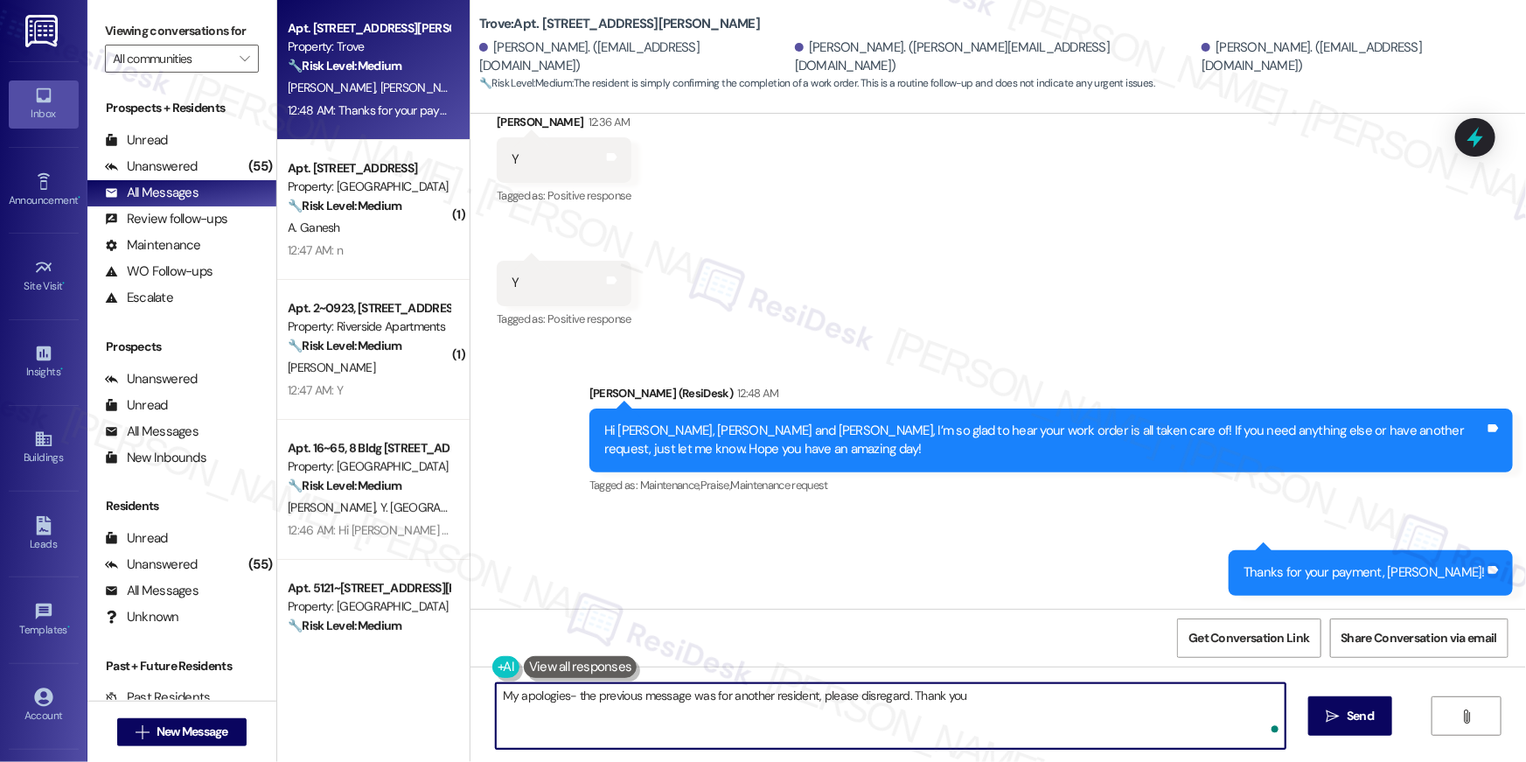
type textarea "My apologies- the previous message was for another resident, please disregard. …"
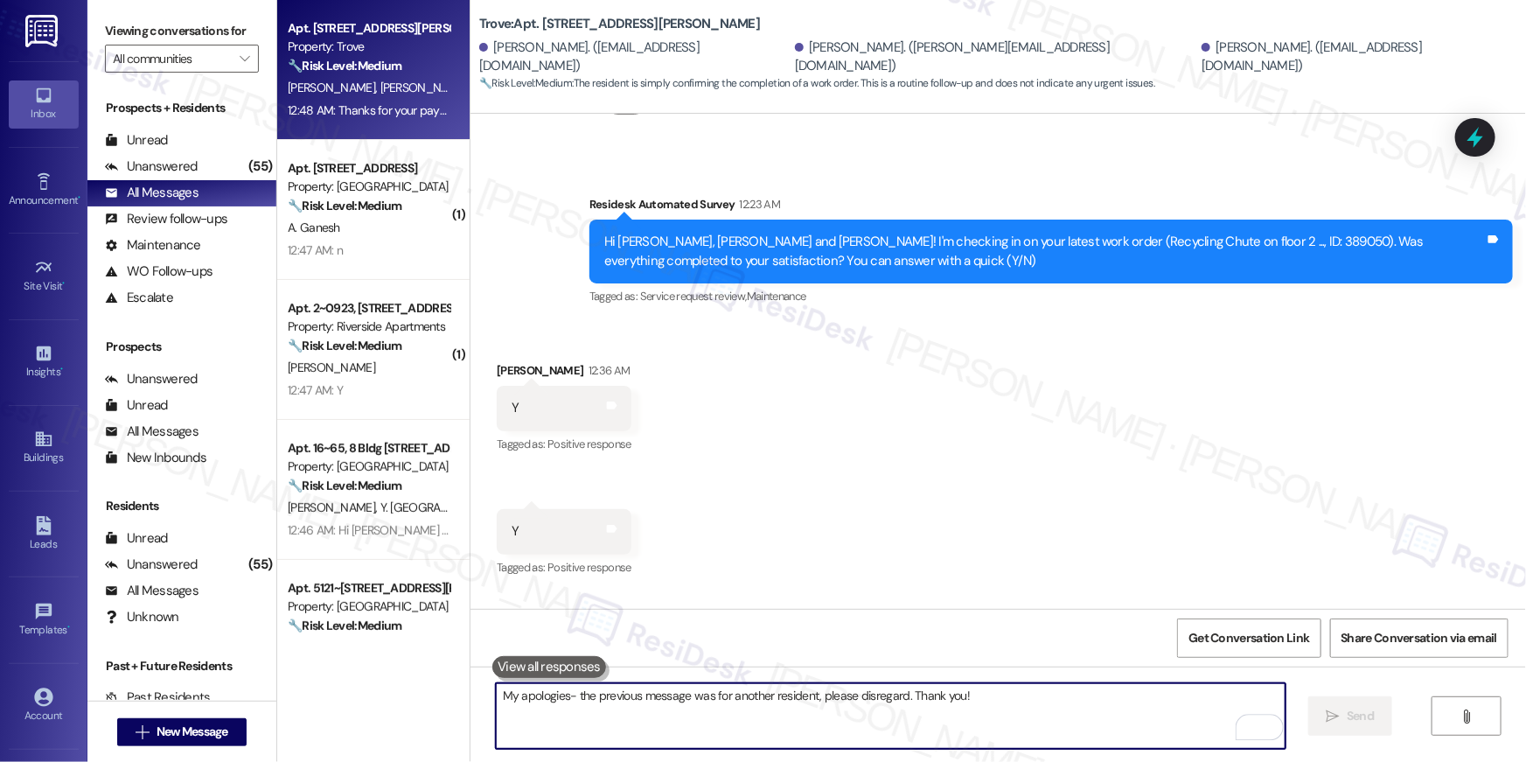
scroll to position [1248, 0]
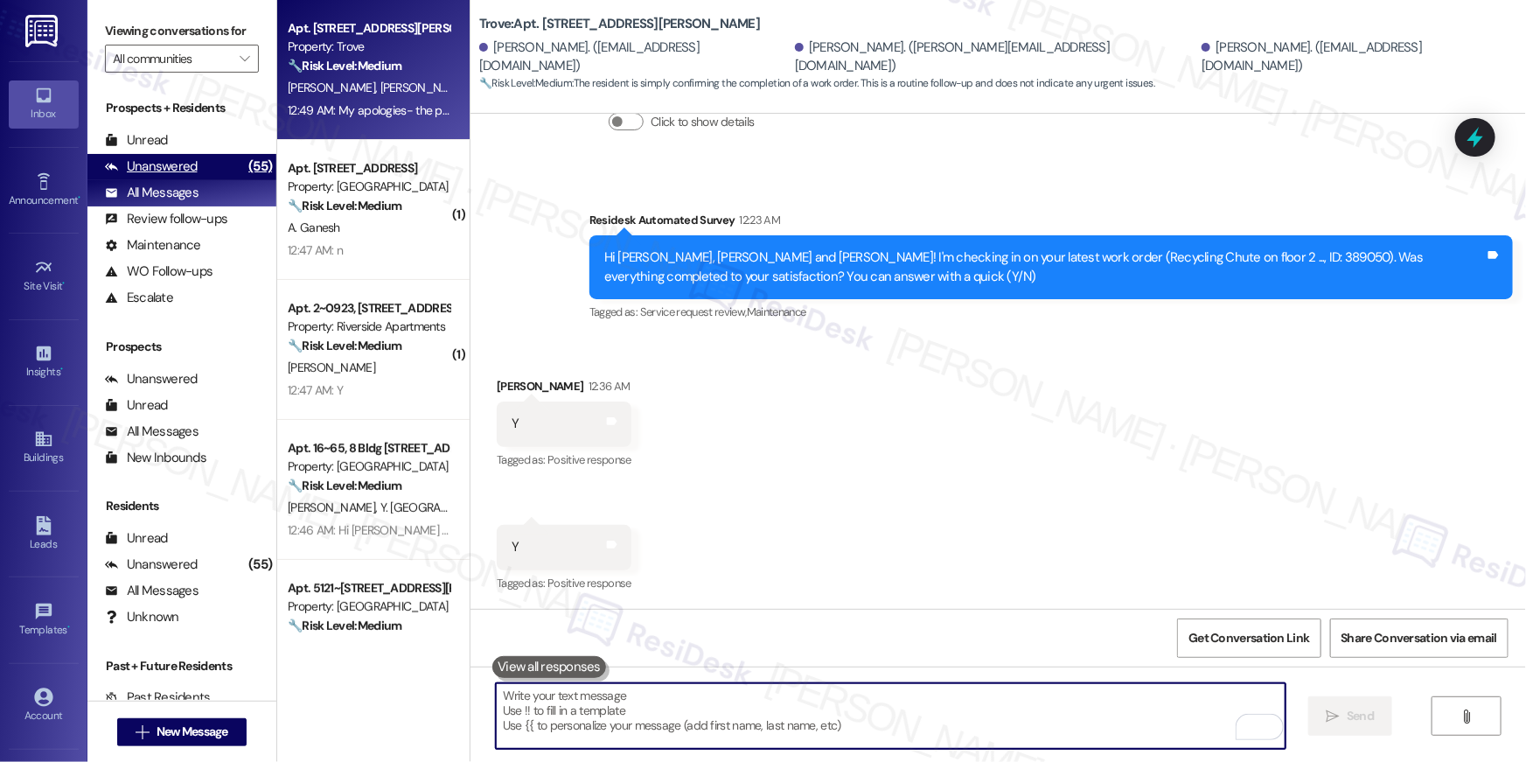
click at [244, 168] on div "(55)" at bounding box center [260, 166] width 32 height 27
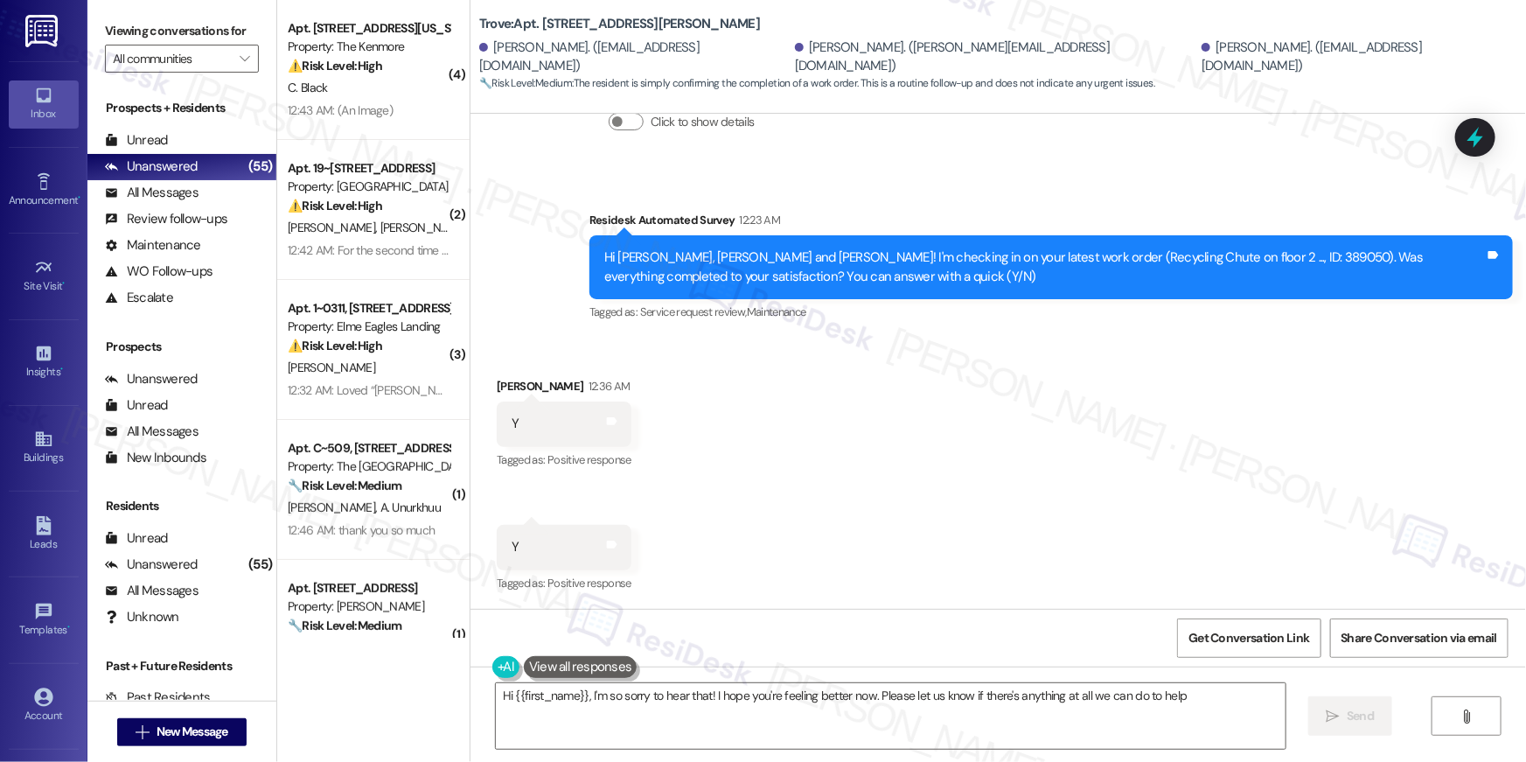
type textarea "Hi {{first_name}}, I'm so sorry to hear that! I hope you're feeling better now.…"
drag, startPoint x: 361, startPoint y: 71, endPoint x: 407, endPoint y: 105, distance: 57.5
click at [379, 91] on p "The resident provided proof of payment, but the system indicates otherwise, sug…" at bounding box center [326, 112] width 304 height 45
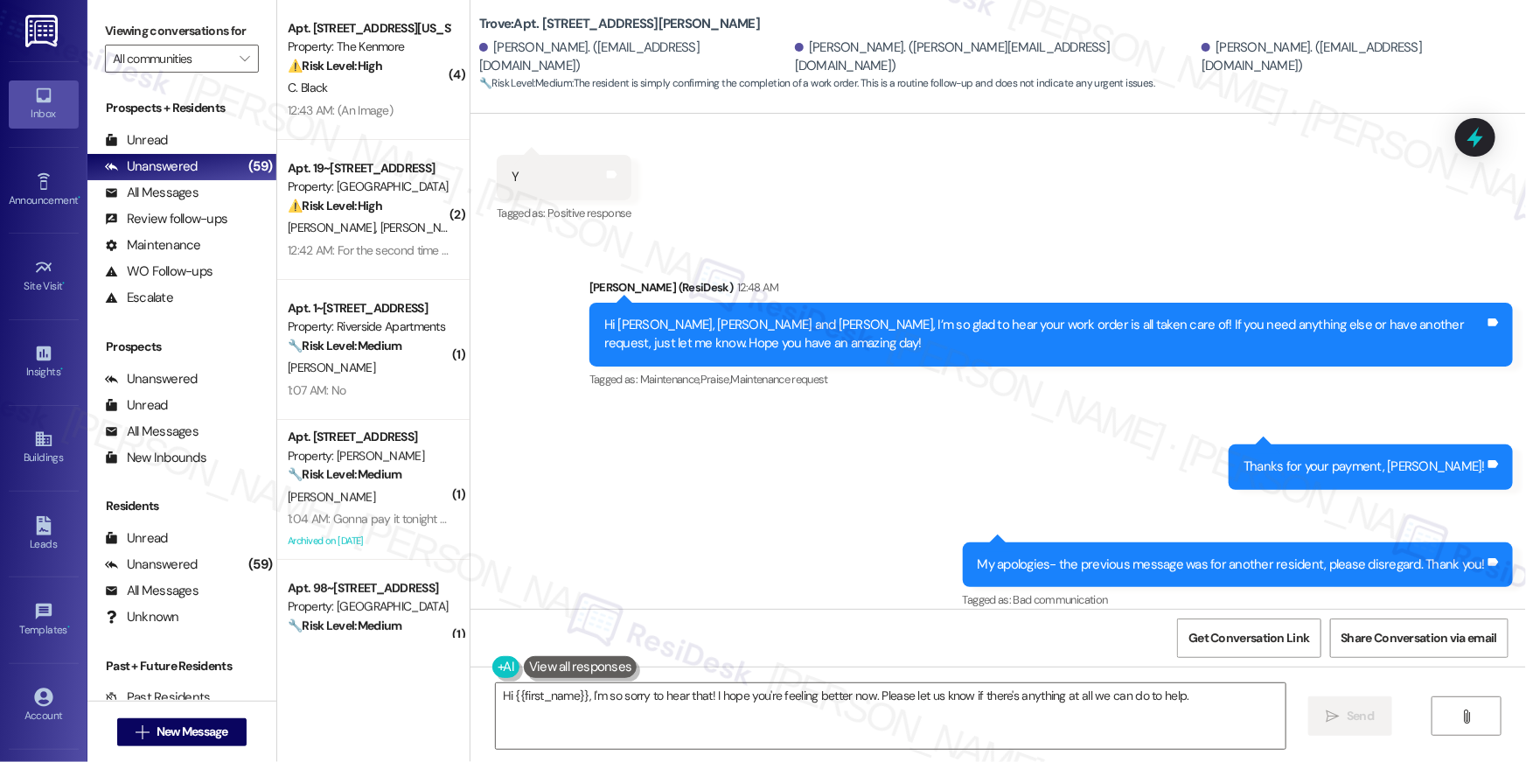
scroll to position [1635, 0]
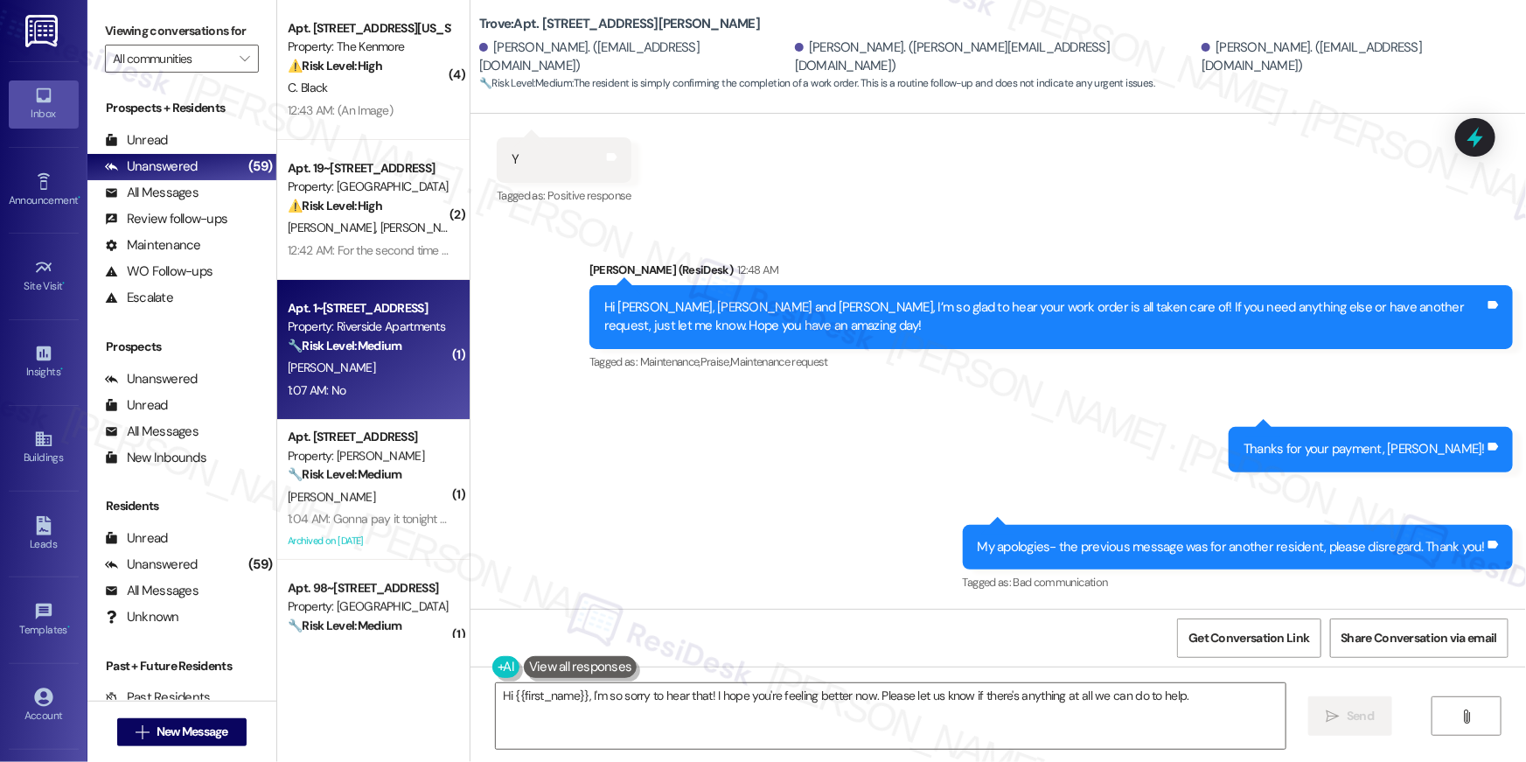
click at [352, 358] on div "[PERSON_NAME]" at bounding box center [368, 368] width 165 height 22
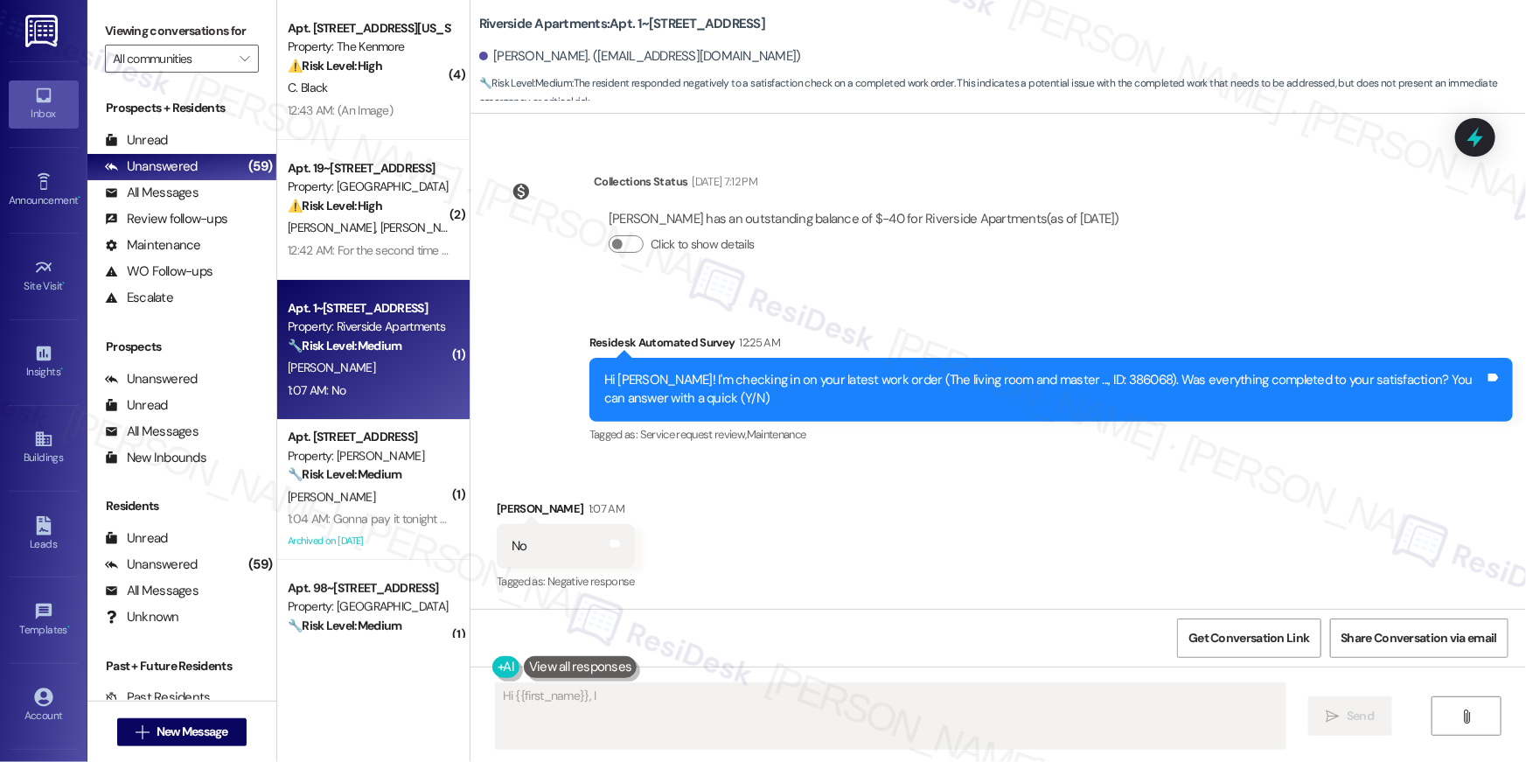
scroll to position [262, 0]
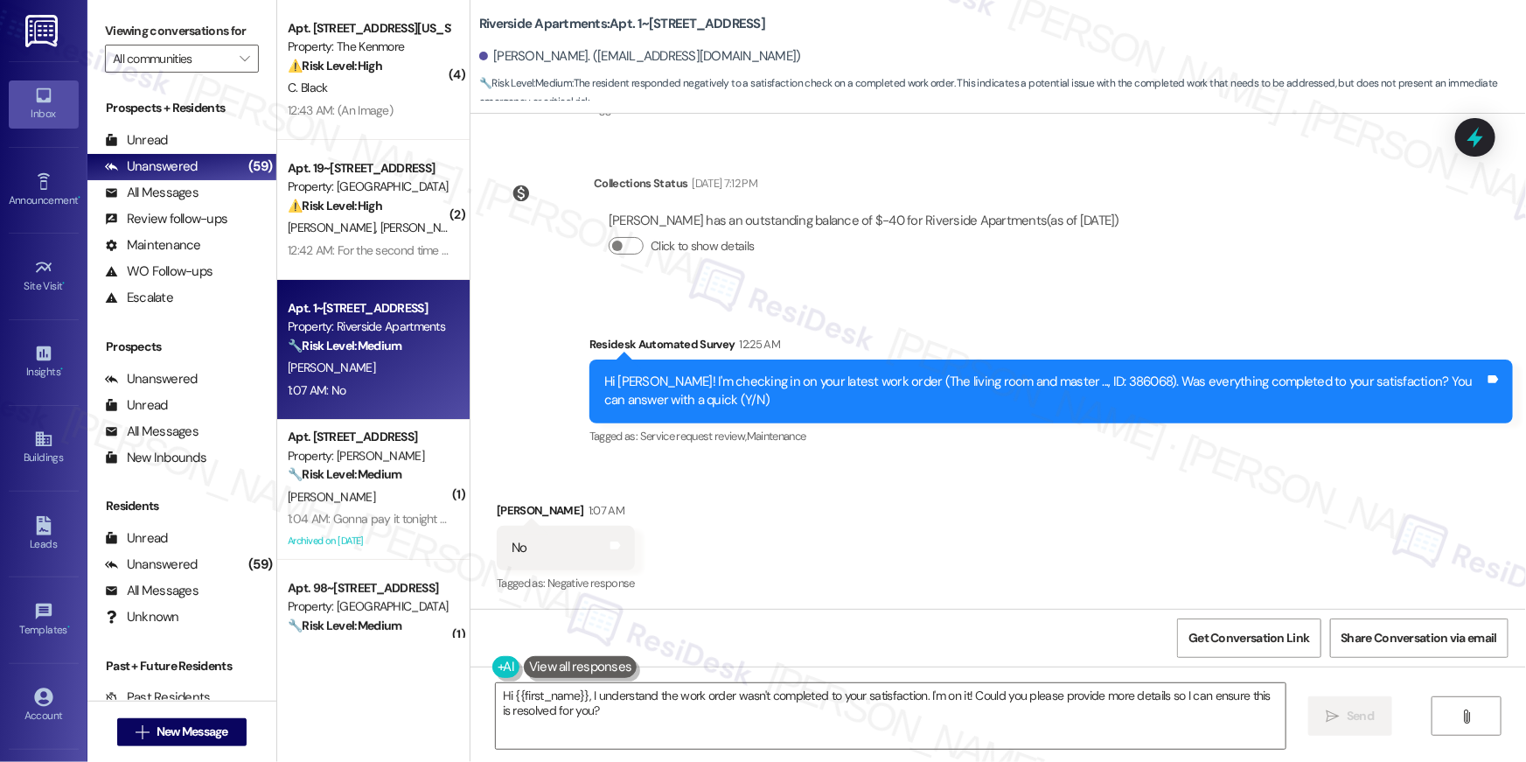
click at [1123, 524] on div "Received via SMS [PERSON_NAME] 1:07 AM No Tags and notes Tagged as: Negative re…" at bounding box center [997, 536] width 1055 height 148
click at [883, 699] on textarea "Hi {{first_name}}, I understand the work order wasn't completed to your satisfa…" at bounding box center [891, 716] width 790 height 66
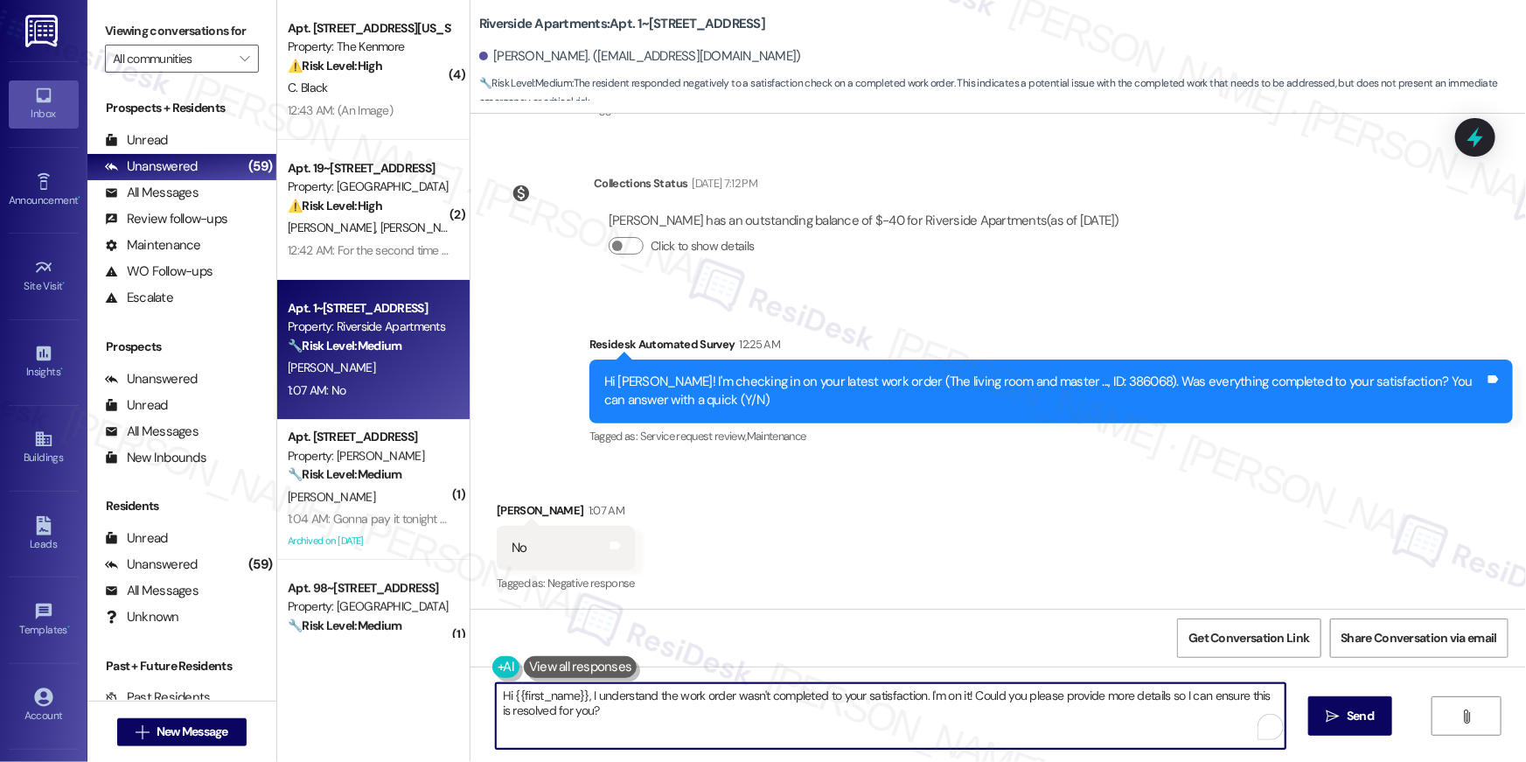
click at [885, 710] on textarea "Hi {{first_name}}, I understand the work order wasn't completed to your satisfa…" at bounding box center [891, 716] width 790 height 66
paste textarea "’m sorry to hear your work order wasn’t completed. Could you please let me know…"
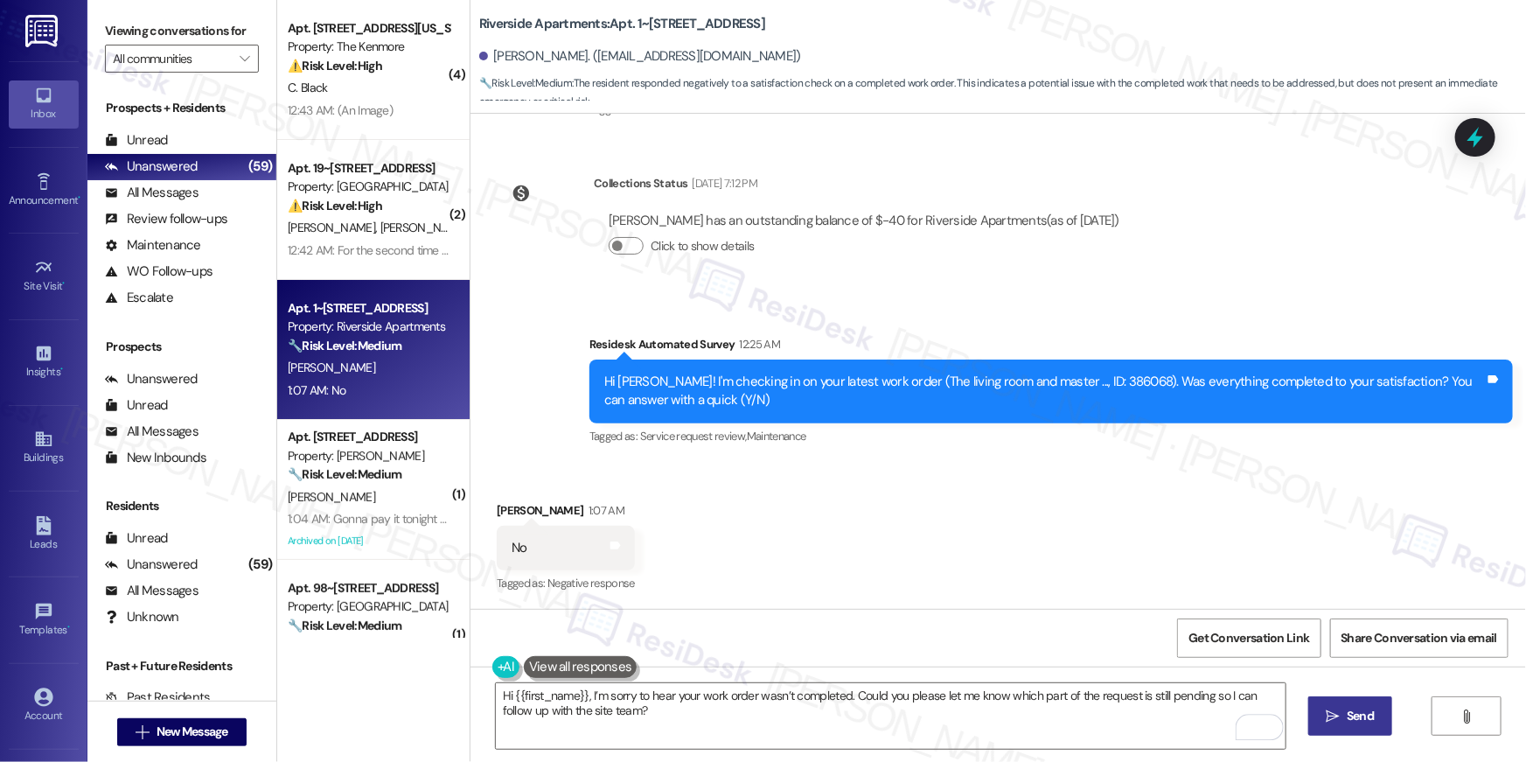
click at [1366, 731] on button " Send" at bounding box center [1350, 715] width 85 height 39
type textarea "Hi {{first_name}}, I understand the work order wasn't completed to your satisfa…"
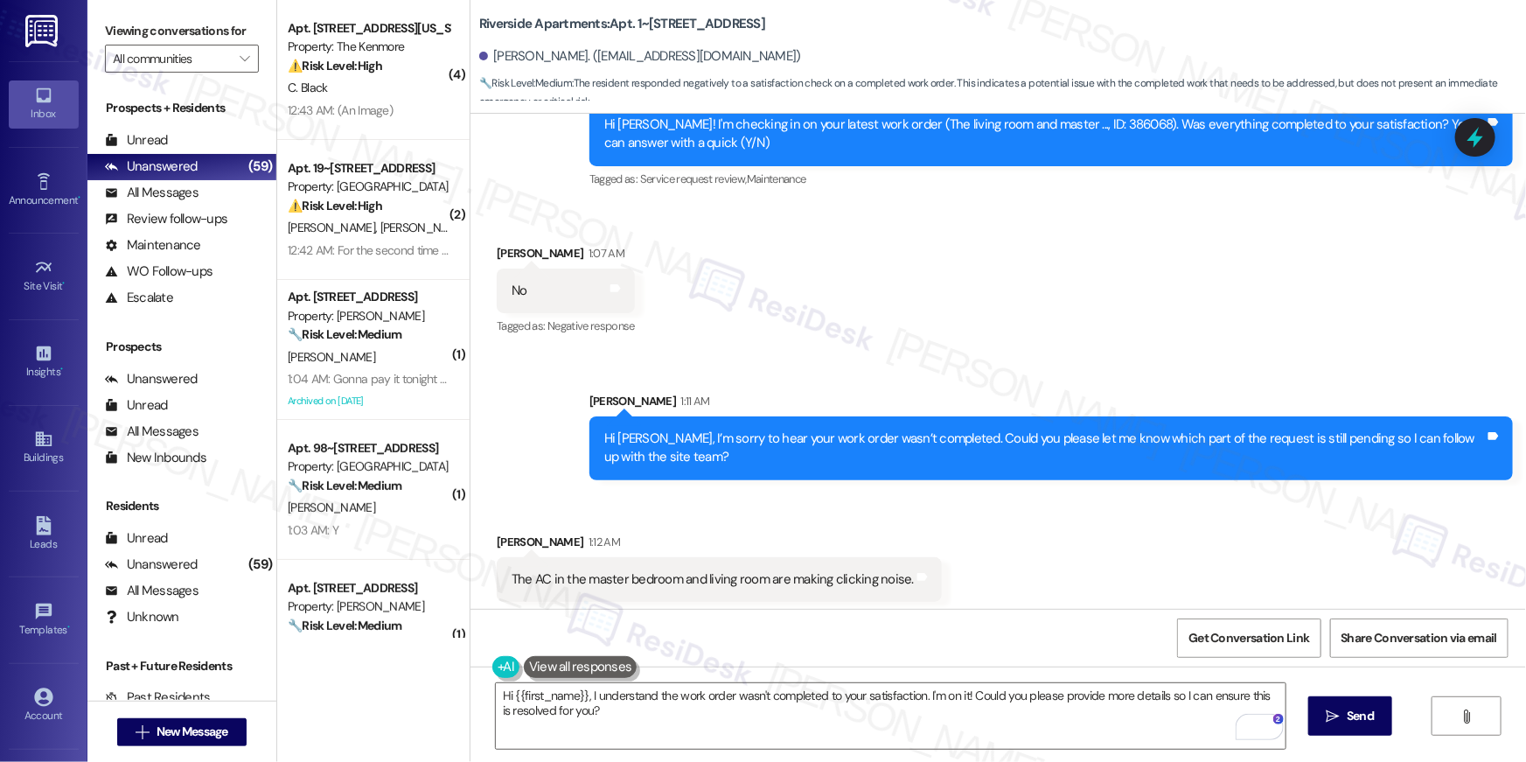
scroll to position [501, 0]
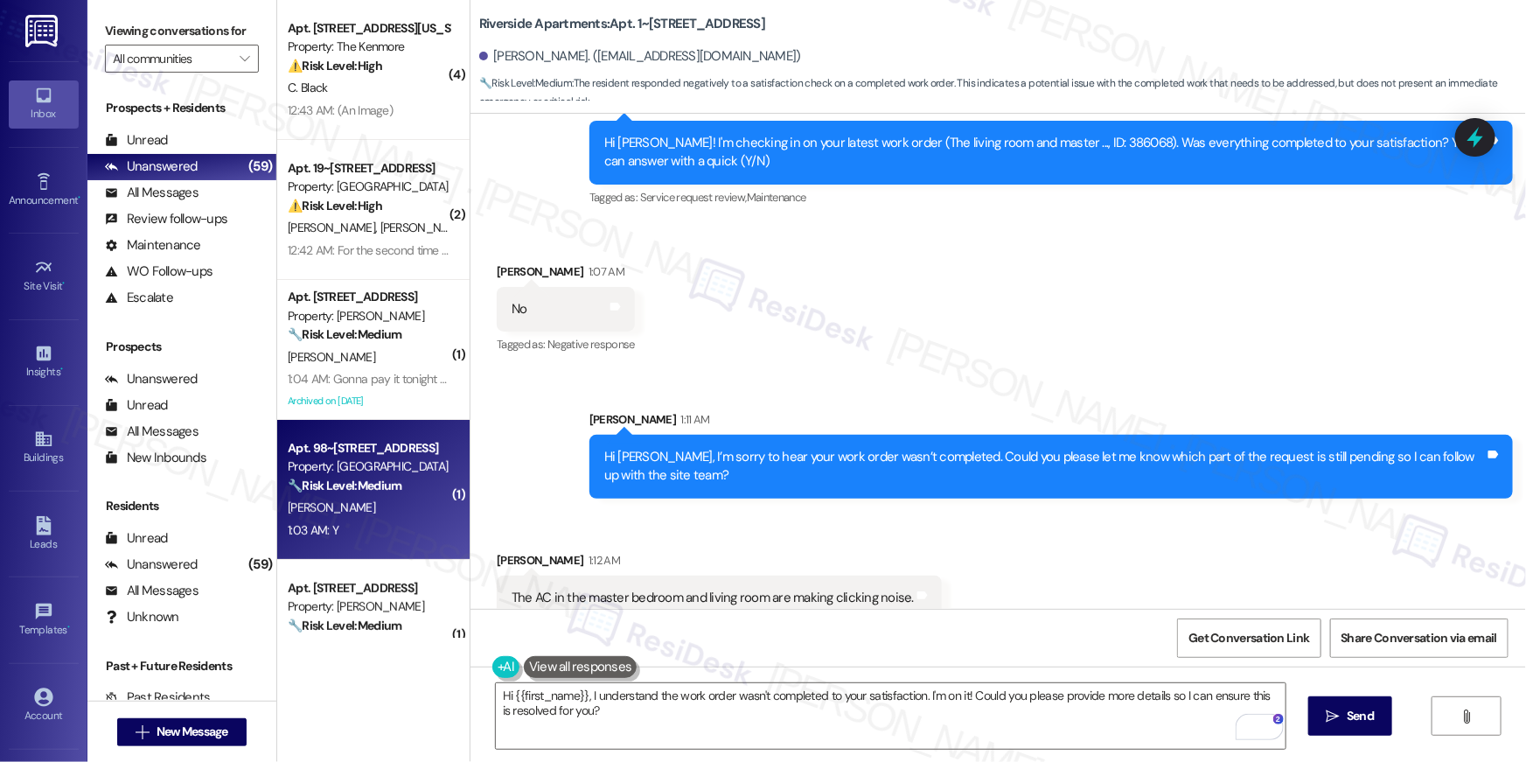
click at [396, 526] on div "1:03 AM: Y 1:03 AM: Y" at bounding box center [368, 530] width 165 height 22
type textarea "Fetching suggested responses. Please feel free to read through the conversation…"
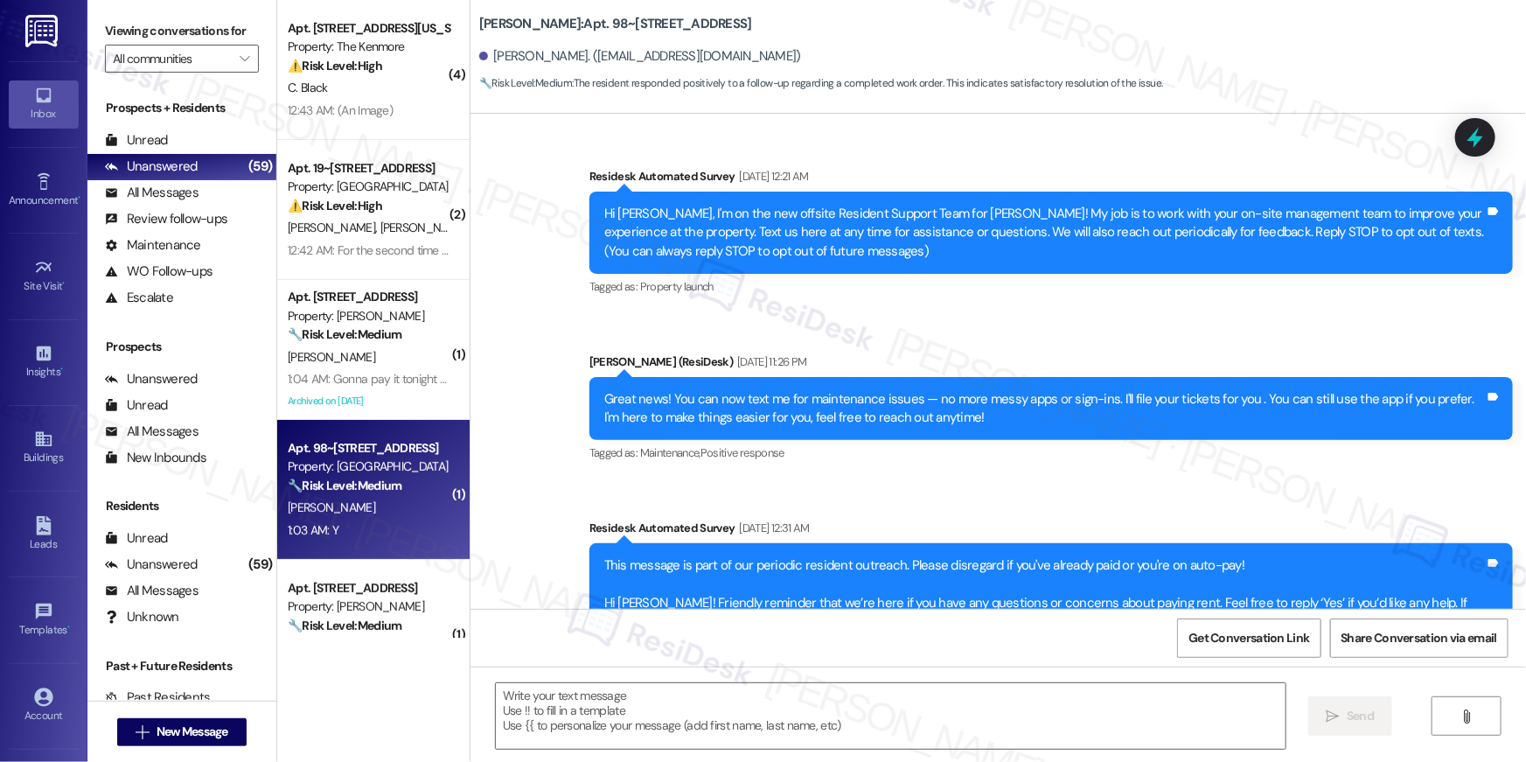
scroll to position [5457, 0]
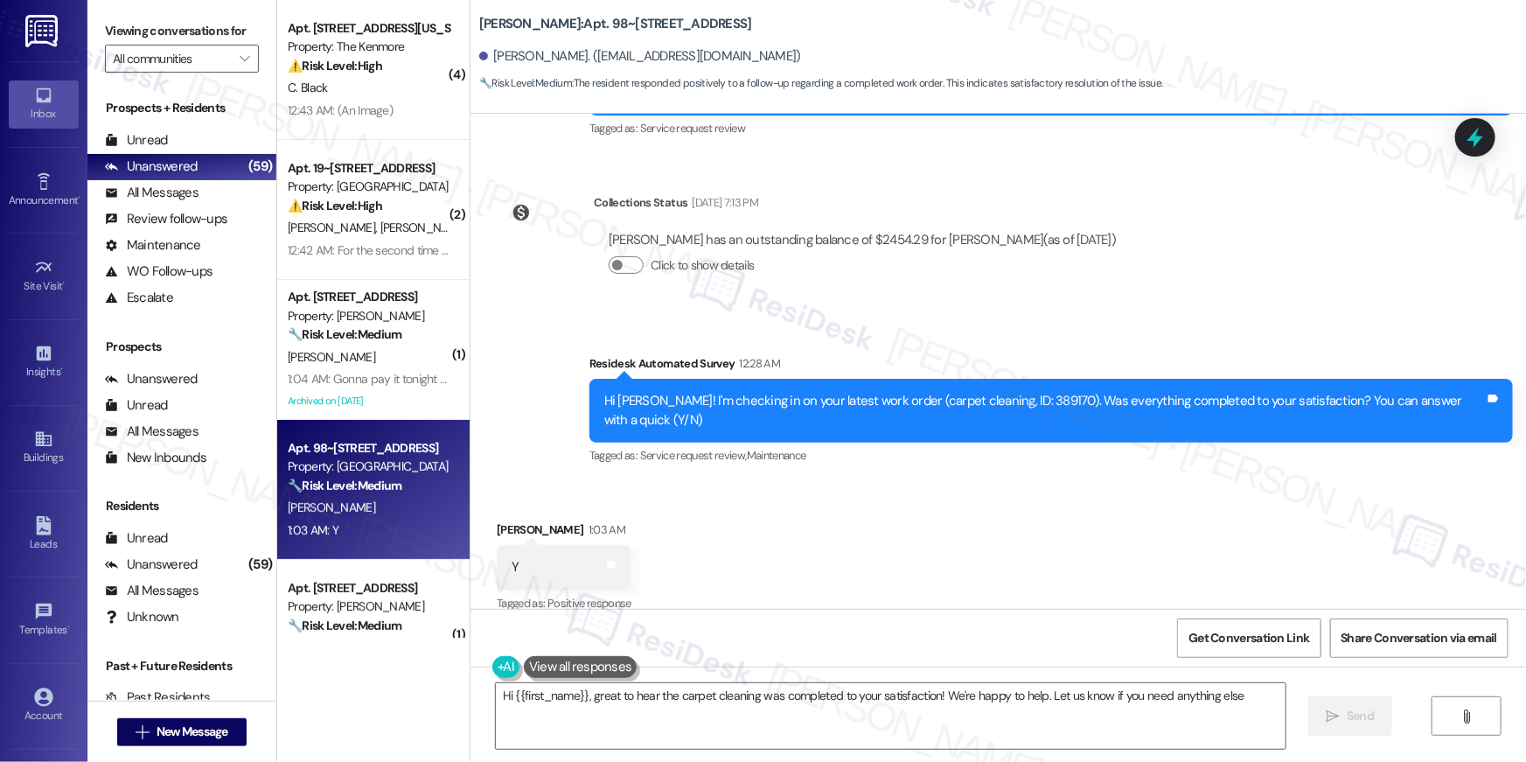
type textarea "Hi {{first_name}}, great to hear the carpet cleaning was completed to your sati…"
click at [853, 713] on textarea "Hi {{first_name}}, great to hear the carpet cleaning was completed to your sati…" at bounding box center [891, 716] width 790 height 66
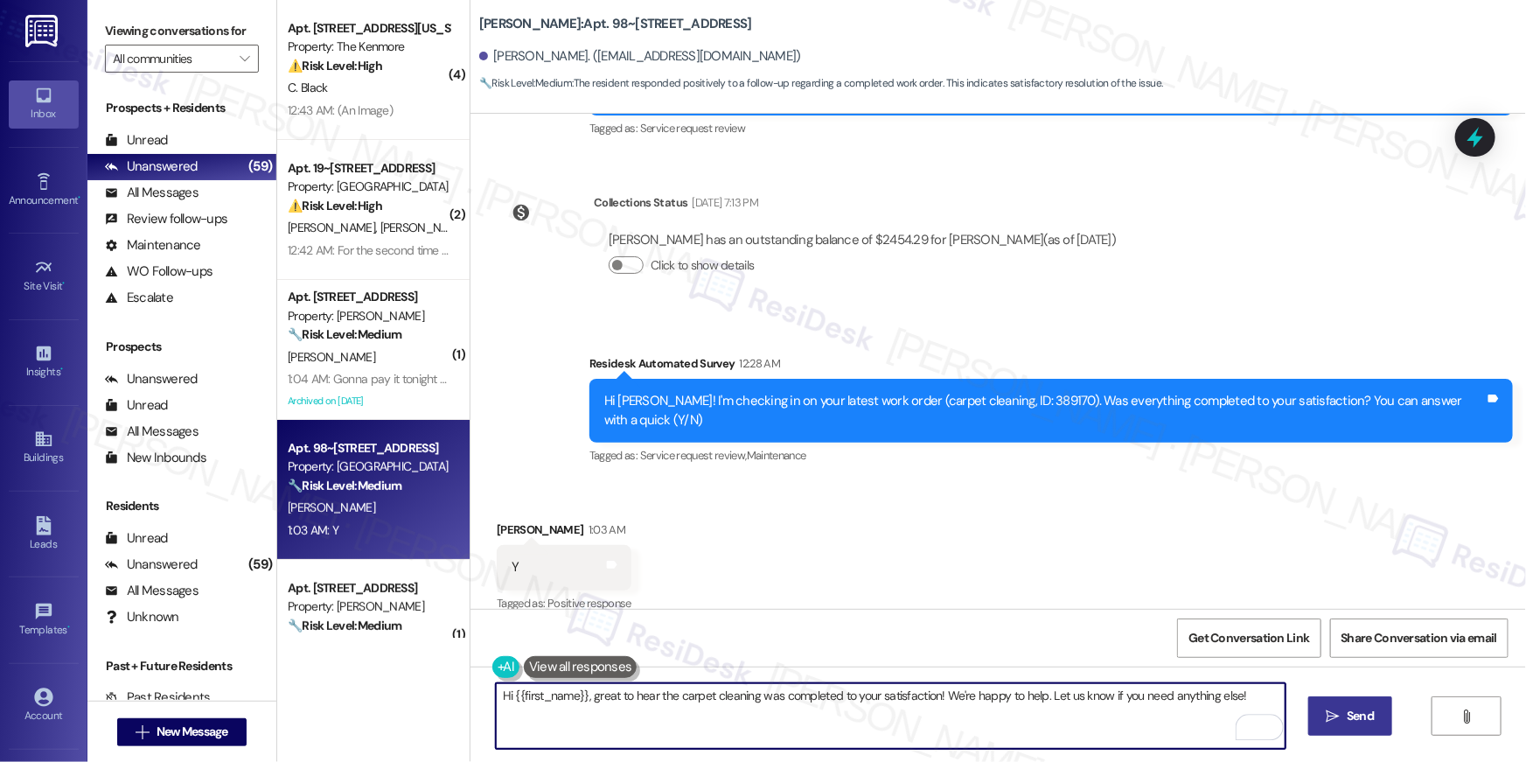
click at [1333, 715] on icon "" at bounding box center [1332, 716] width 13 height 14
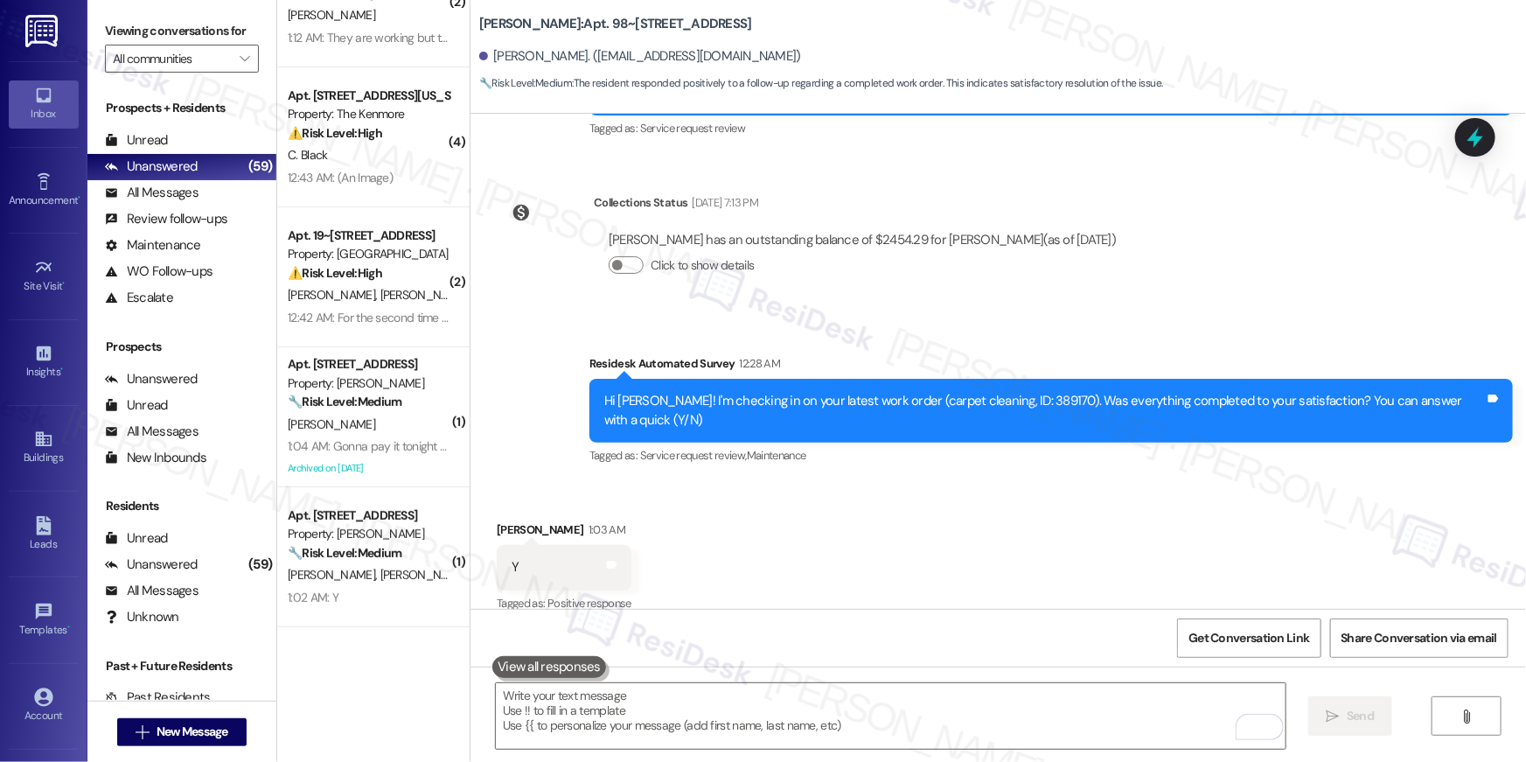
scroll to position [76, 0]
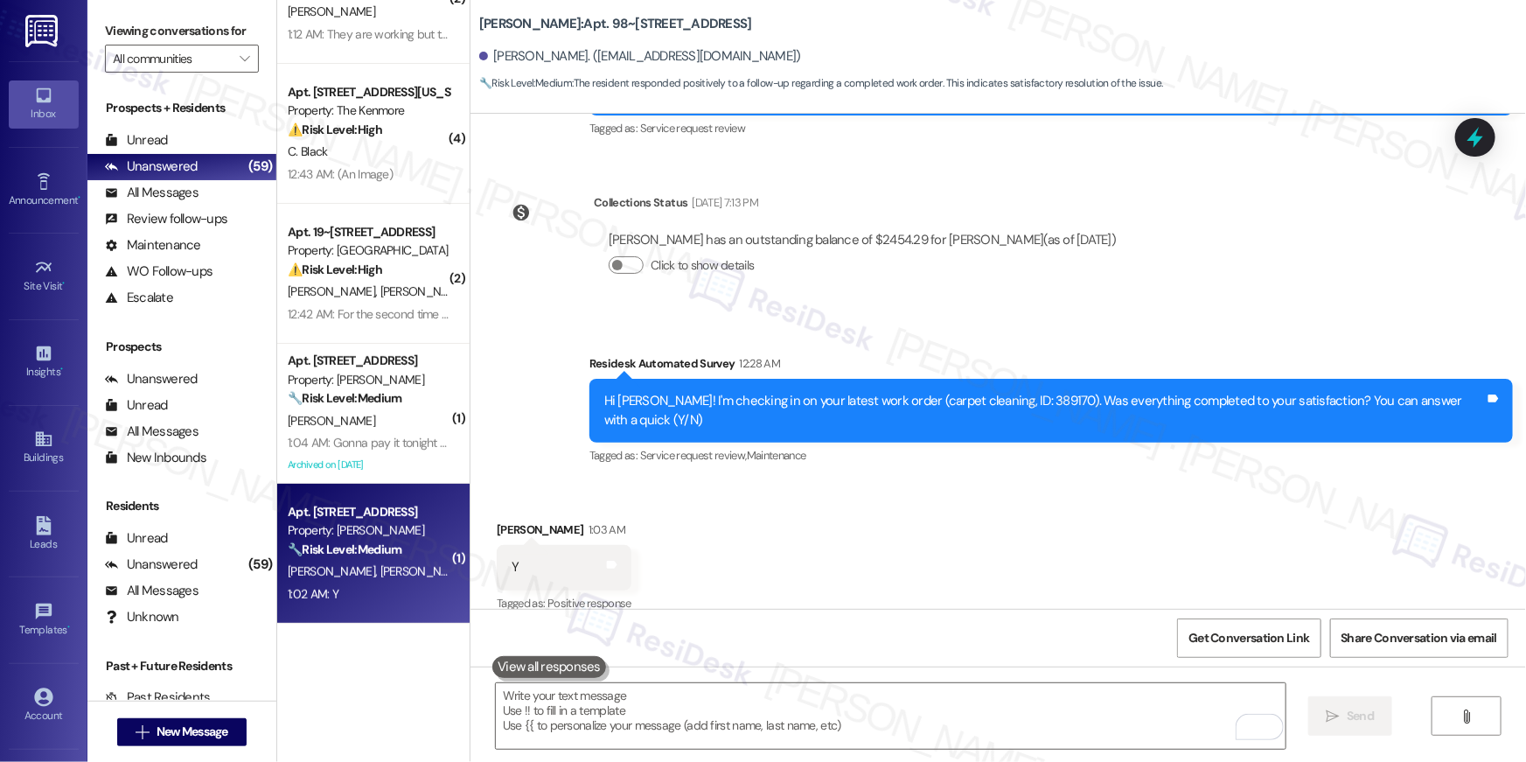
click at [380, 575] on span "[PERSON_NAME]" at bounding box center [423, 571] width 87 height 16
type textarea "Fetching suggested responses. Please feel free to read through the conversation…"
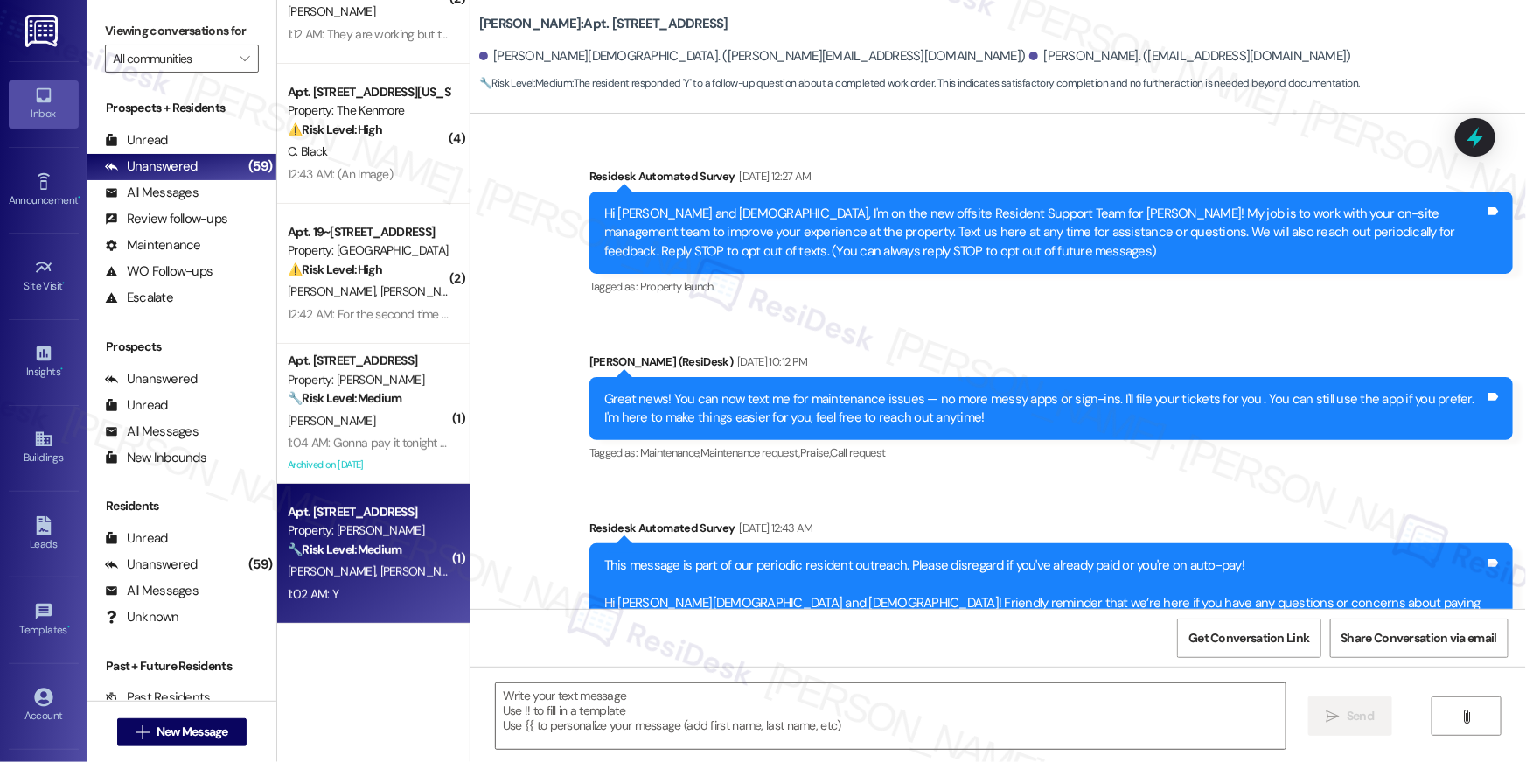
scroll to position [5485, 0]
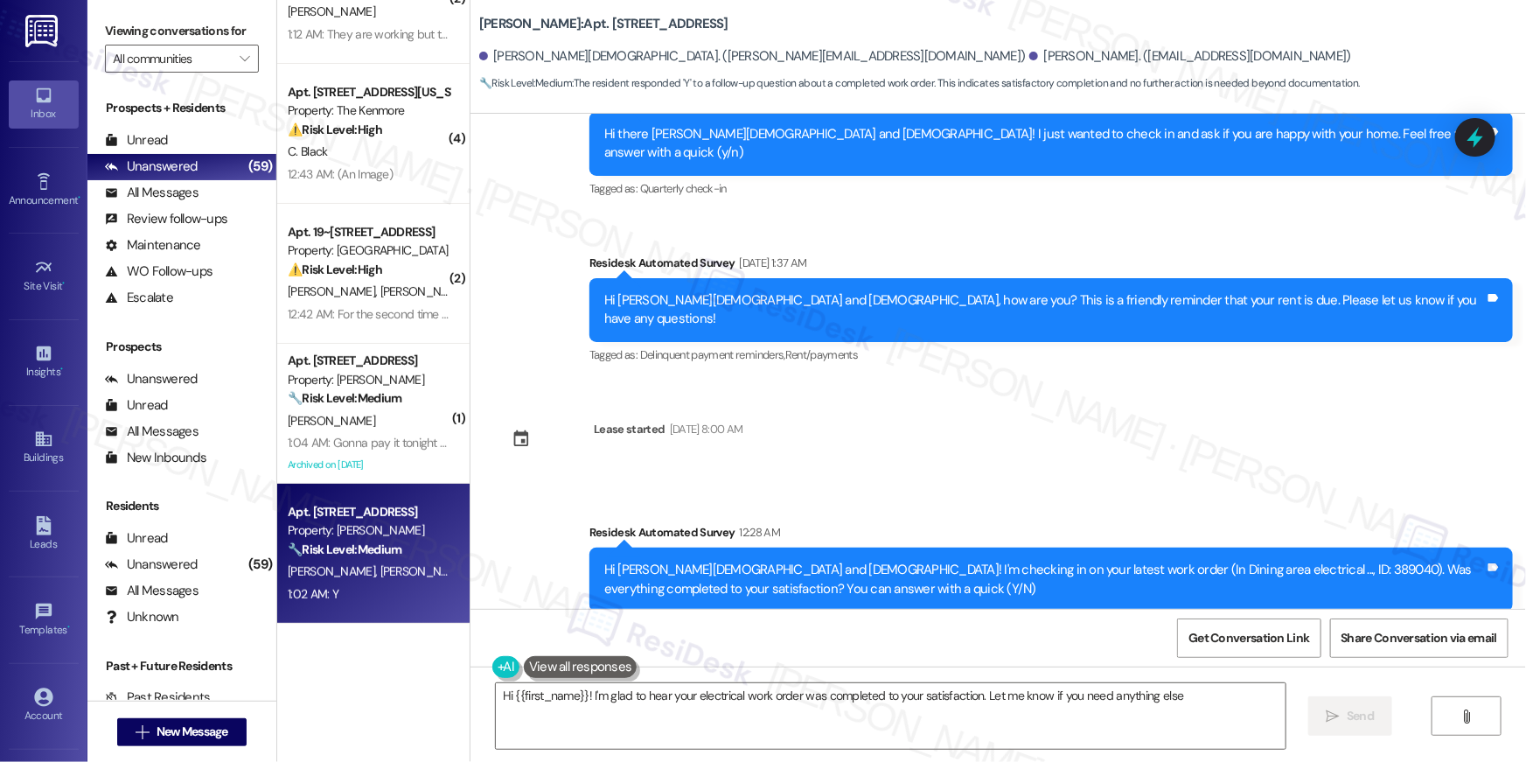
type textarea "Hi {{first_name}}! I'm glad to hear your electrical work order was completed to…"
click at [785, 650] on div "Received via SMS [PERSON_NAME] 1:02 AM Y Tags and notes Tagged as: Positive res…" at bounding box center [997, 724] width 1055 height 148
click at [963, 727] on textarea "Hi {{first_name}}! I'm glad to hear your electrical work order was completed to…" at bounding box center [891, 716] width 790 height 66
click at [1333, 714] on icon "" at bounding box center [1332, 716] width 13 height 14
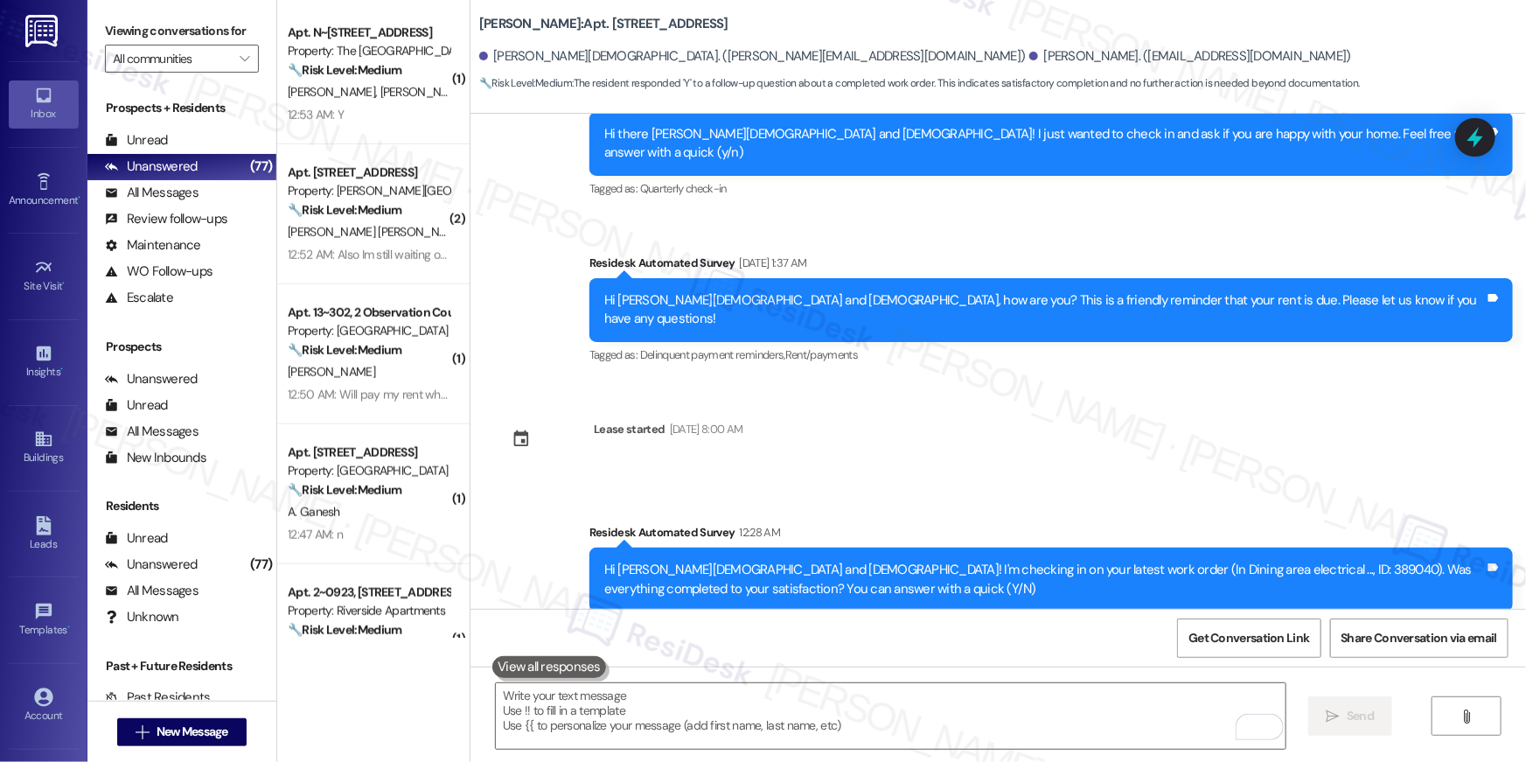
scroll to position [965, 0]
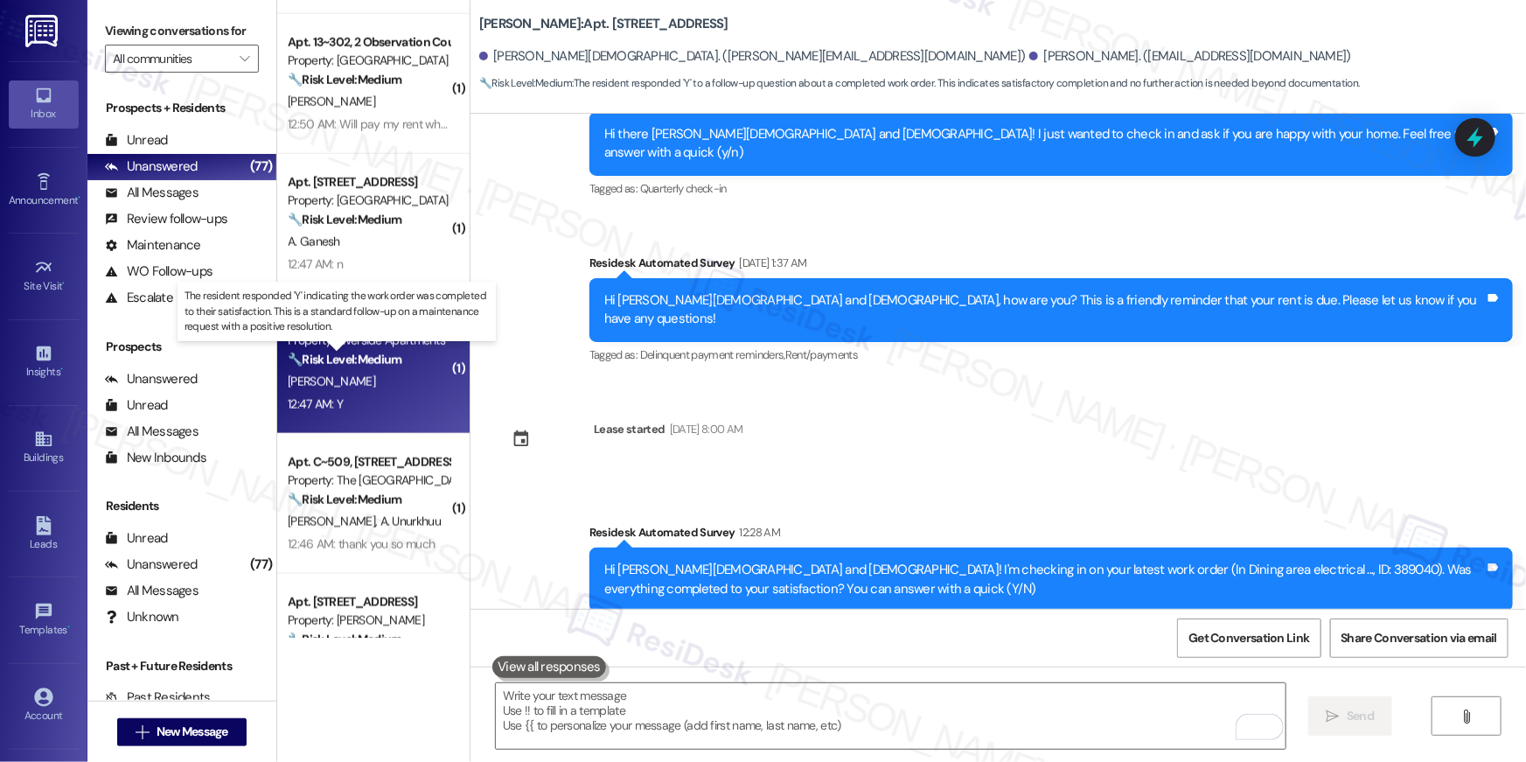
click at [390, 351] on strong "🔧 Risk Level: Medium" at bounding box center [345, 359] width 114 height 16
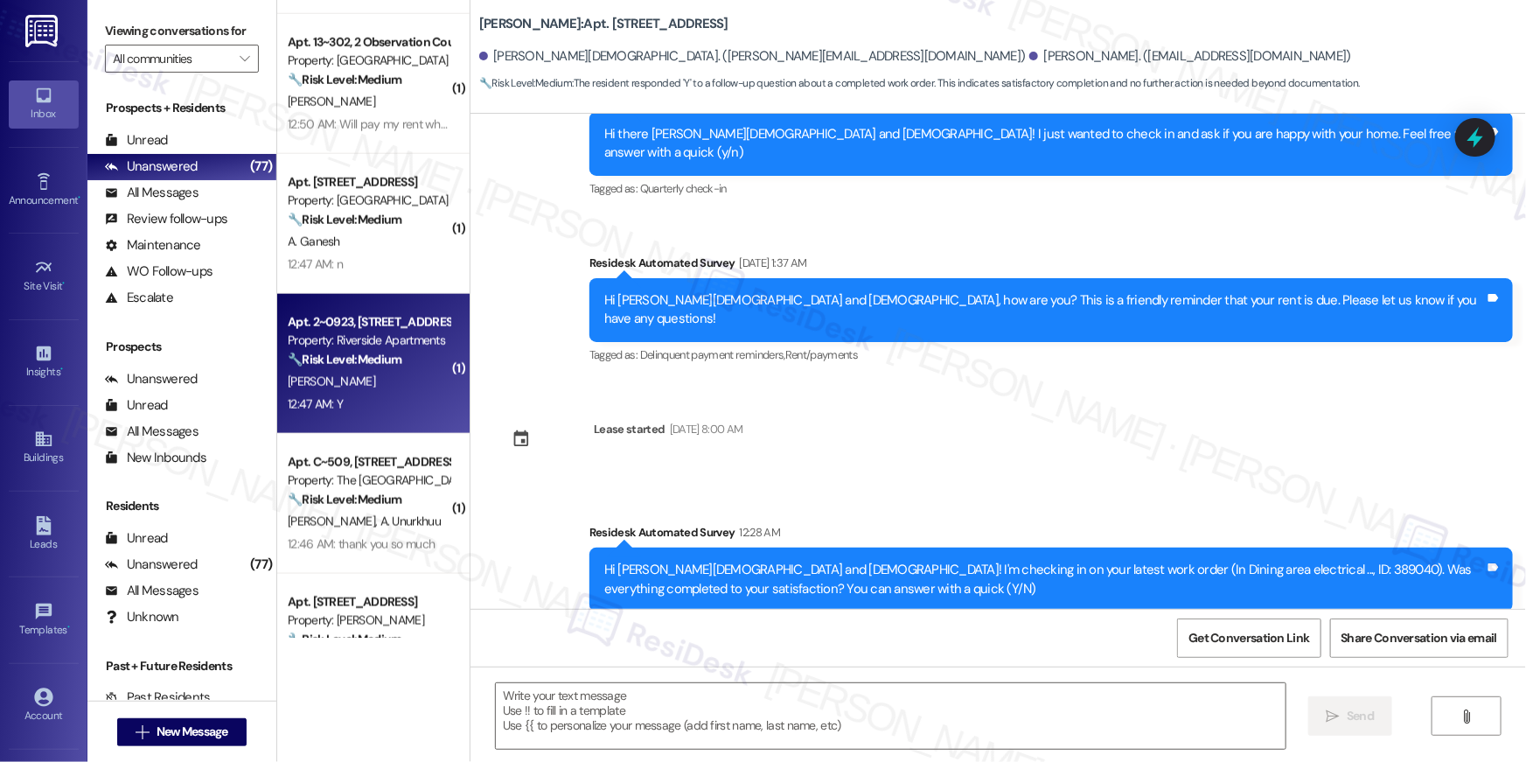
type textarea "Fetching suggested responses. Please feel free to read through the conversation…"
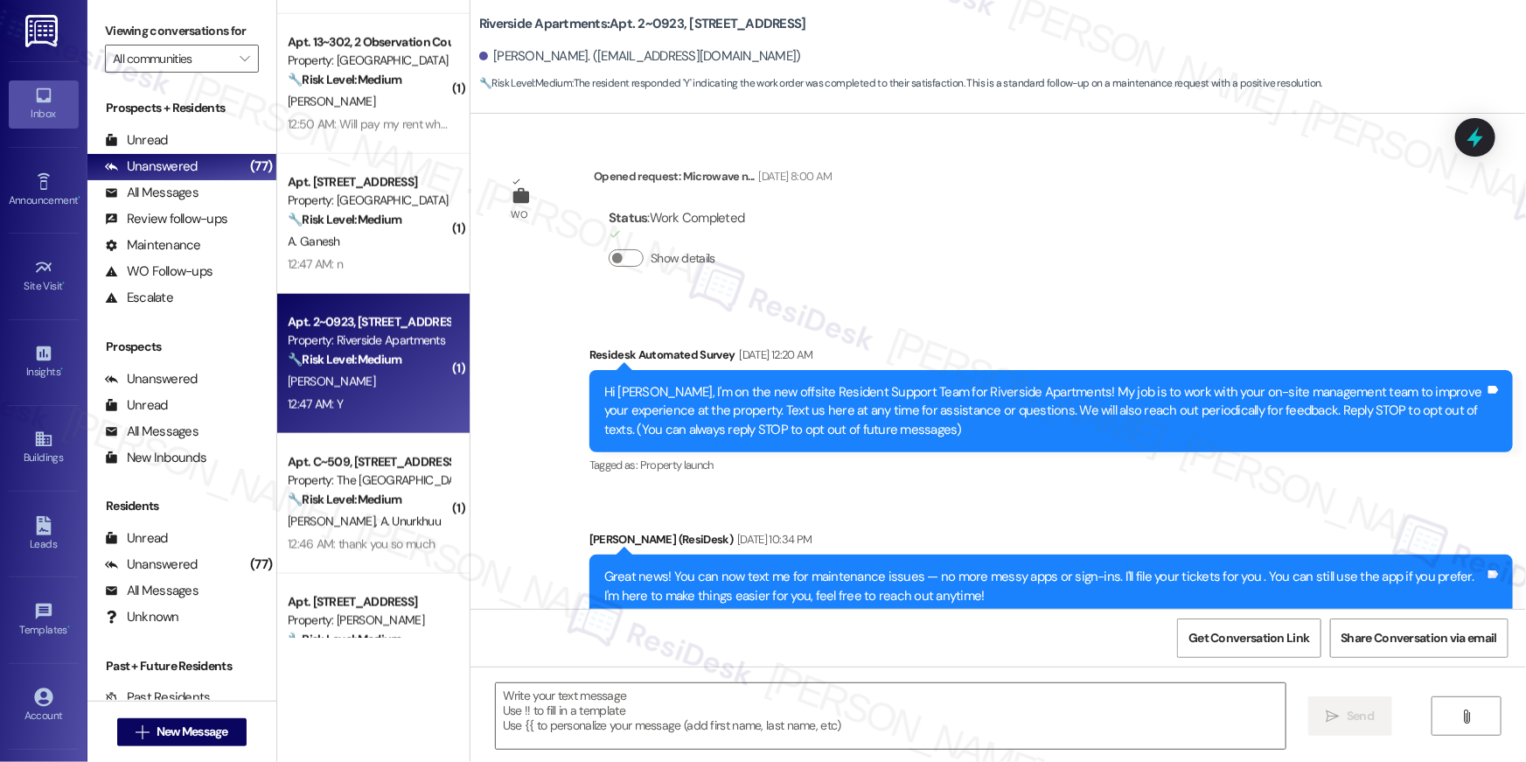
scroll to position [5338, 0]
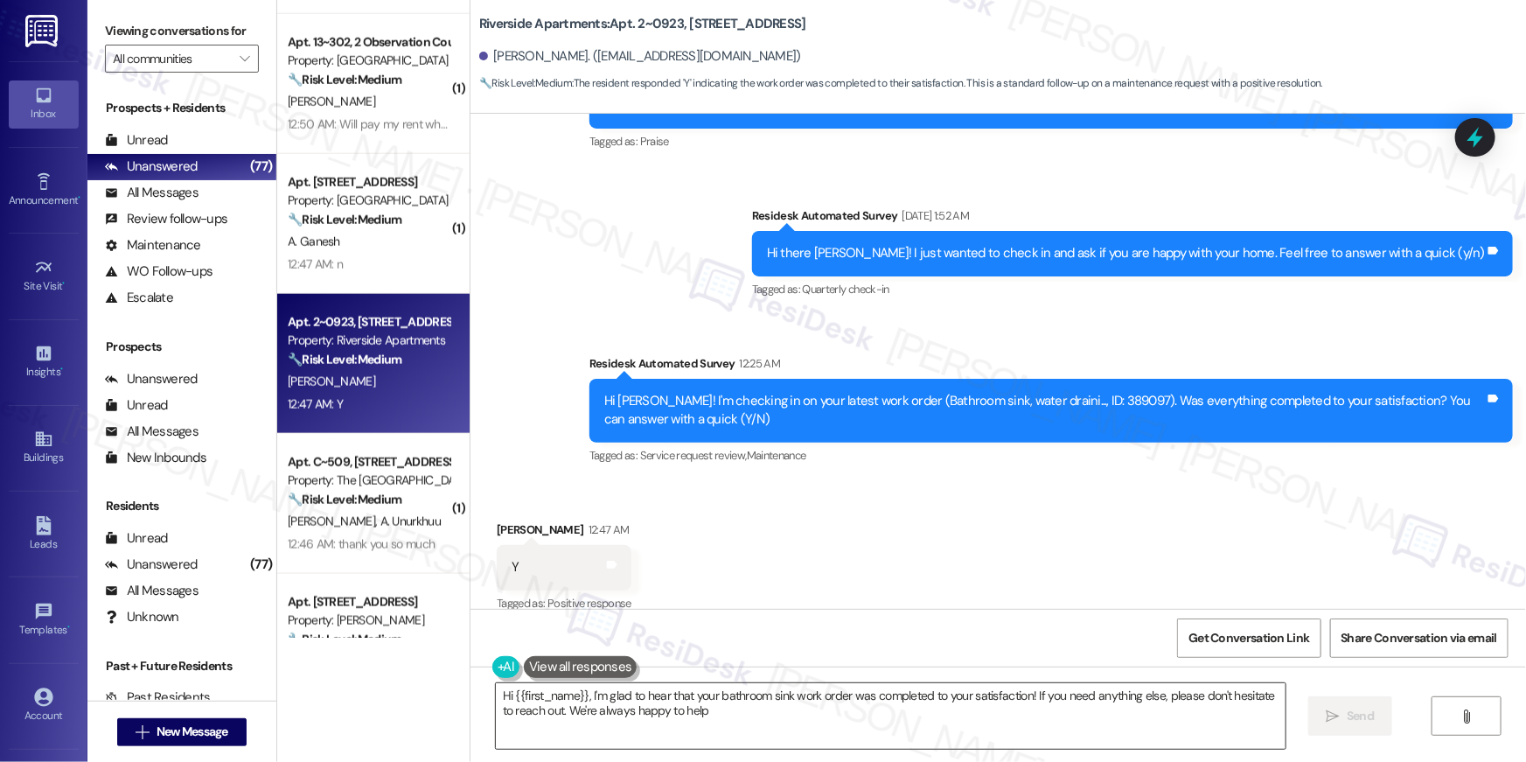
type textarea "Hi {{first_name}}, I'm glad to hear that your bathroom sink work order was comp…"
click at [1108, 738] on textarea "Hi {{first_name}}, I'm glad to hear that your bathroom sink work order was comp…" at bounding box center [891, 716] width 790 height 66
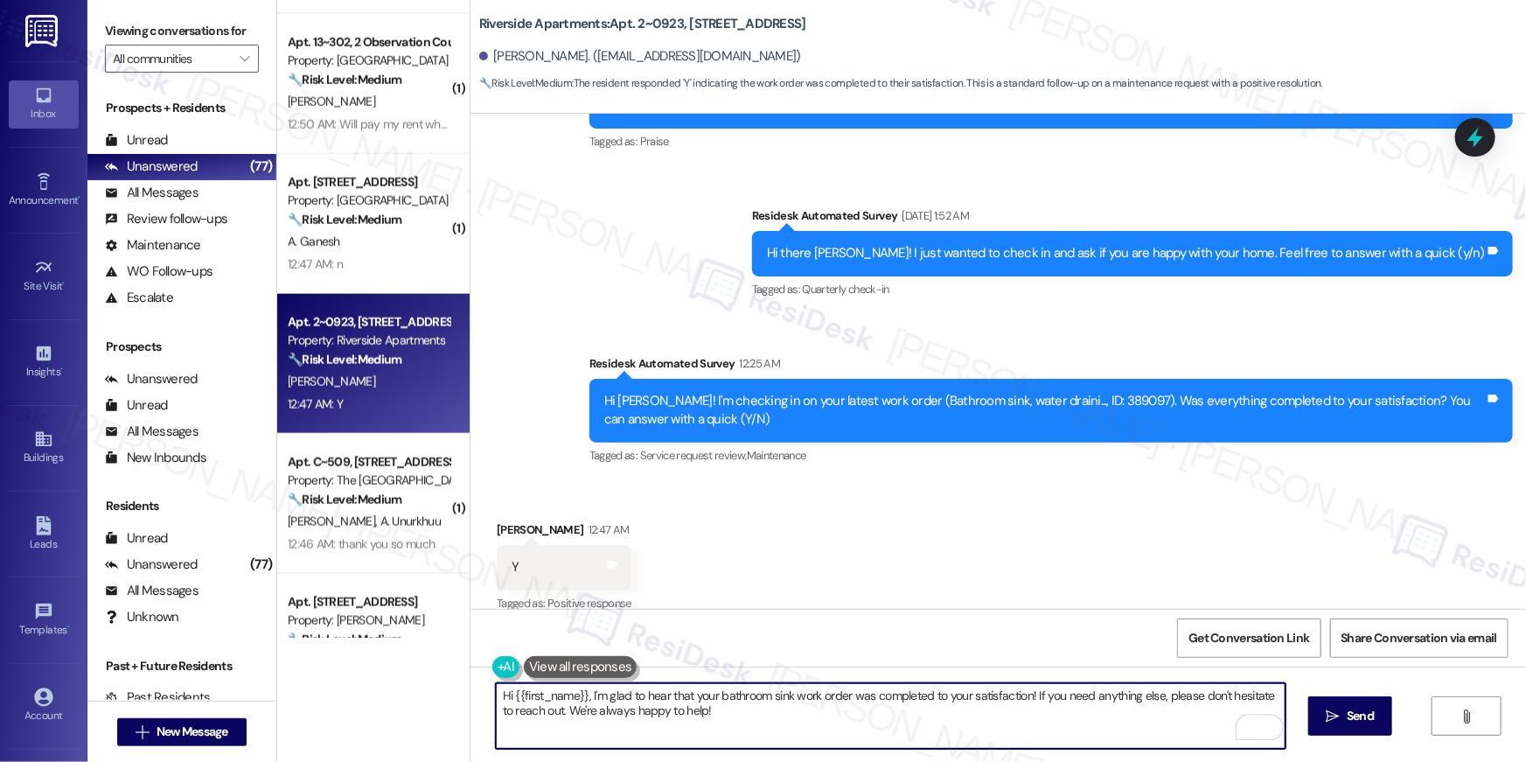
click at [1136, 733] on textarea "Hi {{first_name}}, I'm glad to hear that your bathroom sink work order was comp…" at bounding box center [891, 716] width 790 height 66
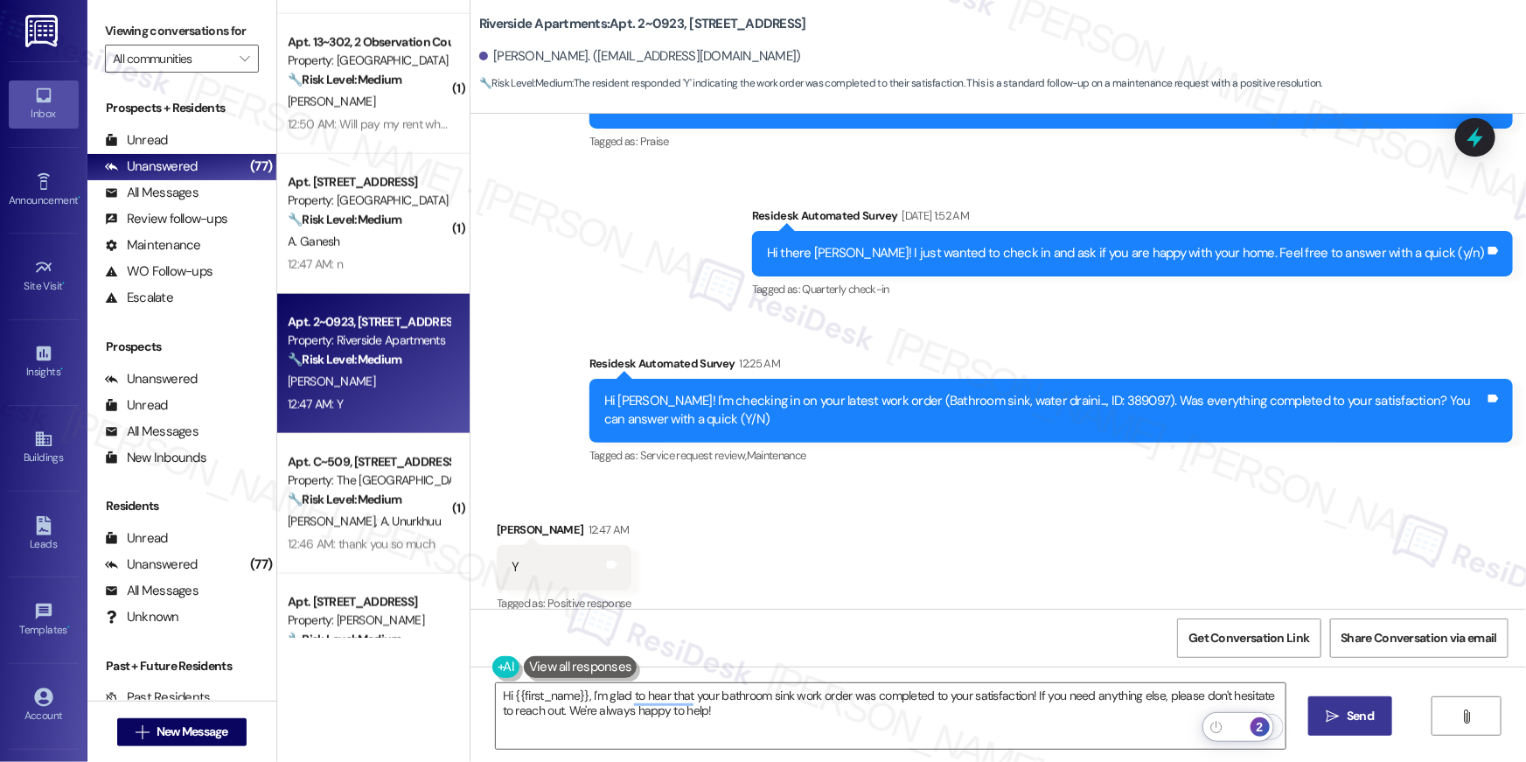
click at [1352, 726] on button " Send" at bounding box center [1350, 715] width 85 height 39
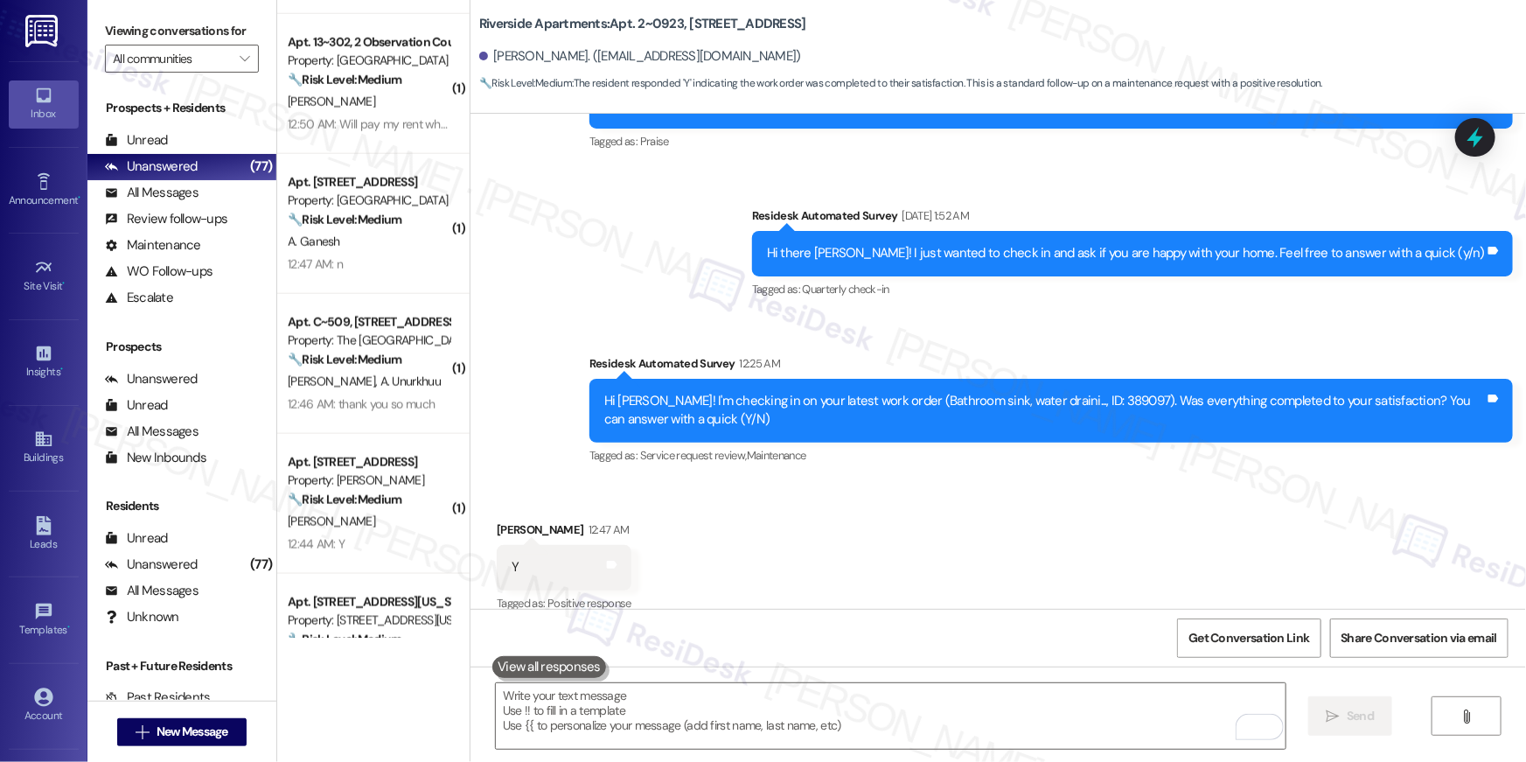
scroll to position [5478, 0]
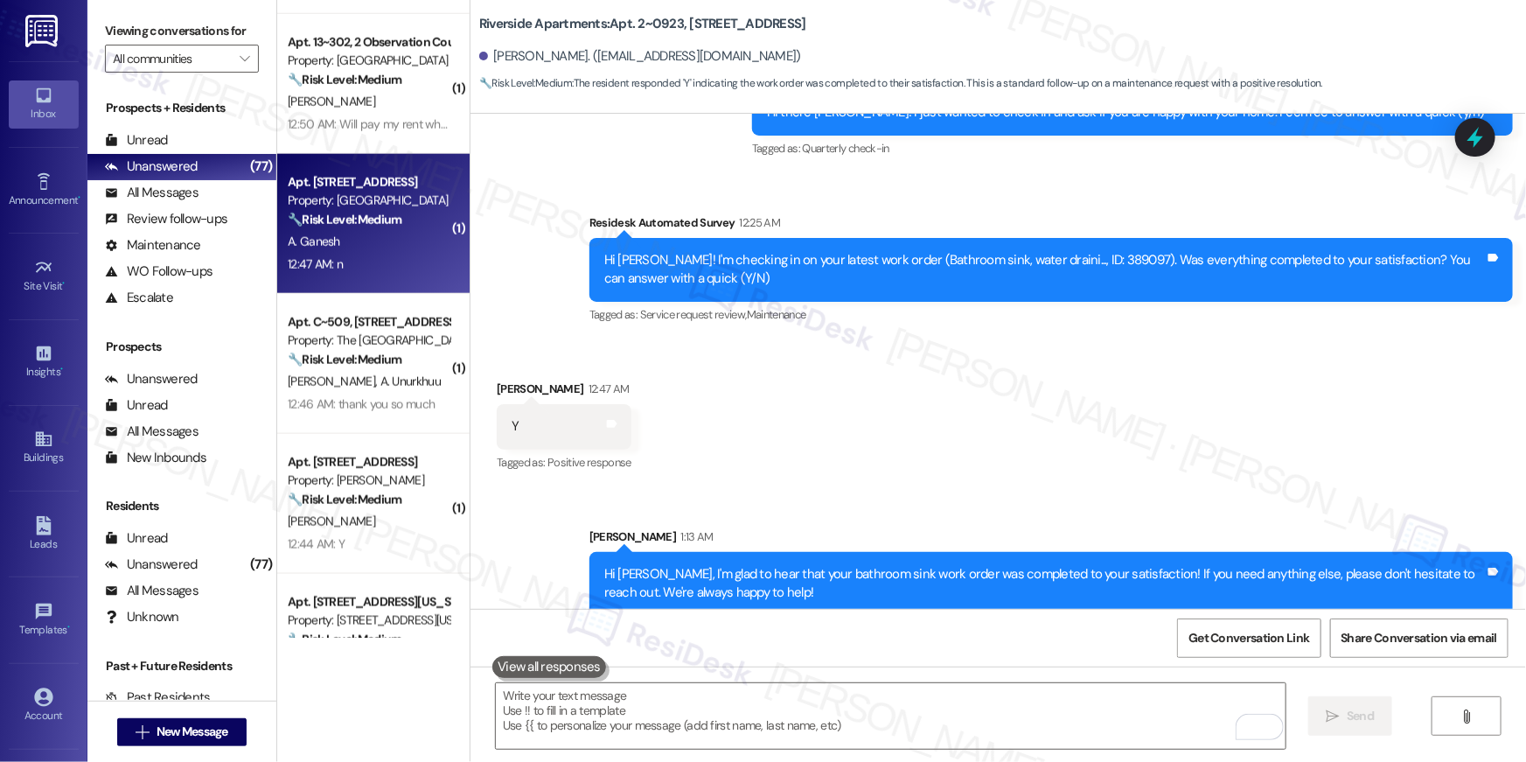
click at [349, 241] on div "A. Ganesh" at bounding box center [368, 242] width 165 height 22
type textarea "Fetching suggested responses. Please feel free to read through the conversation…"
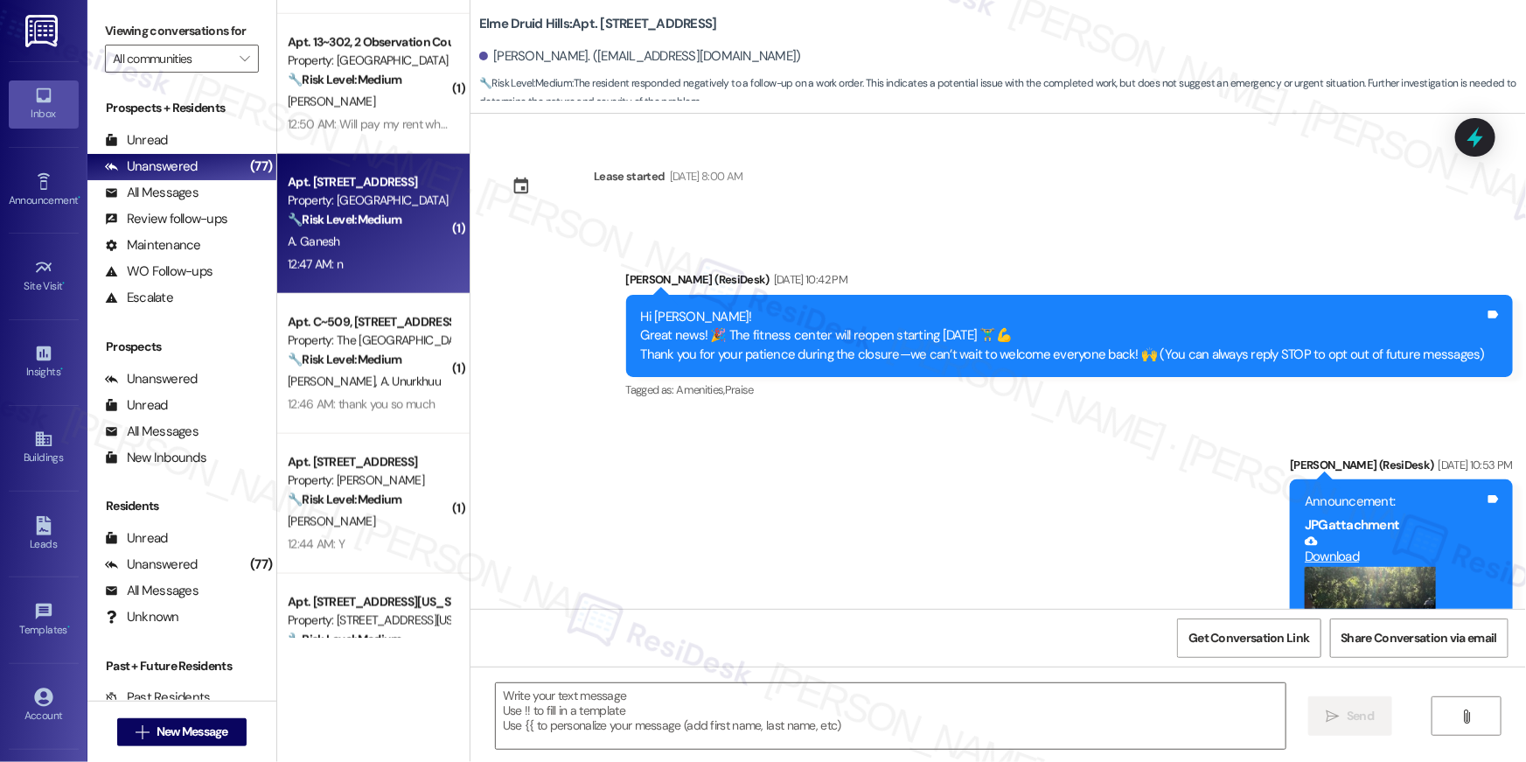
scroll to position [1381, 0]
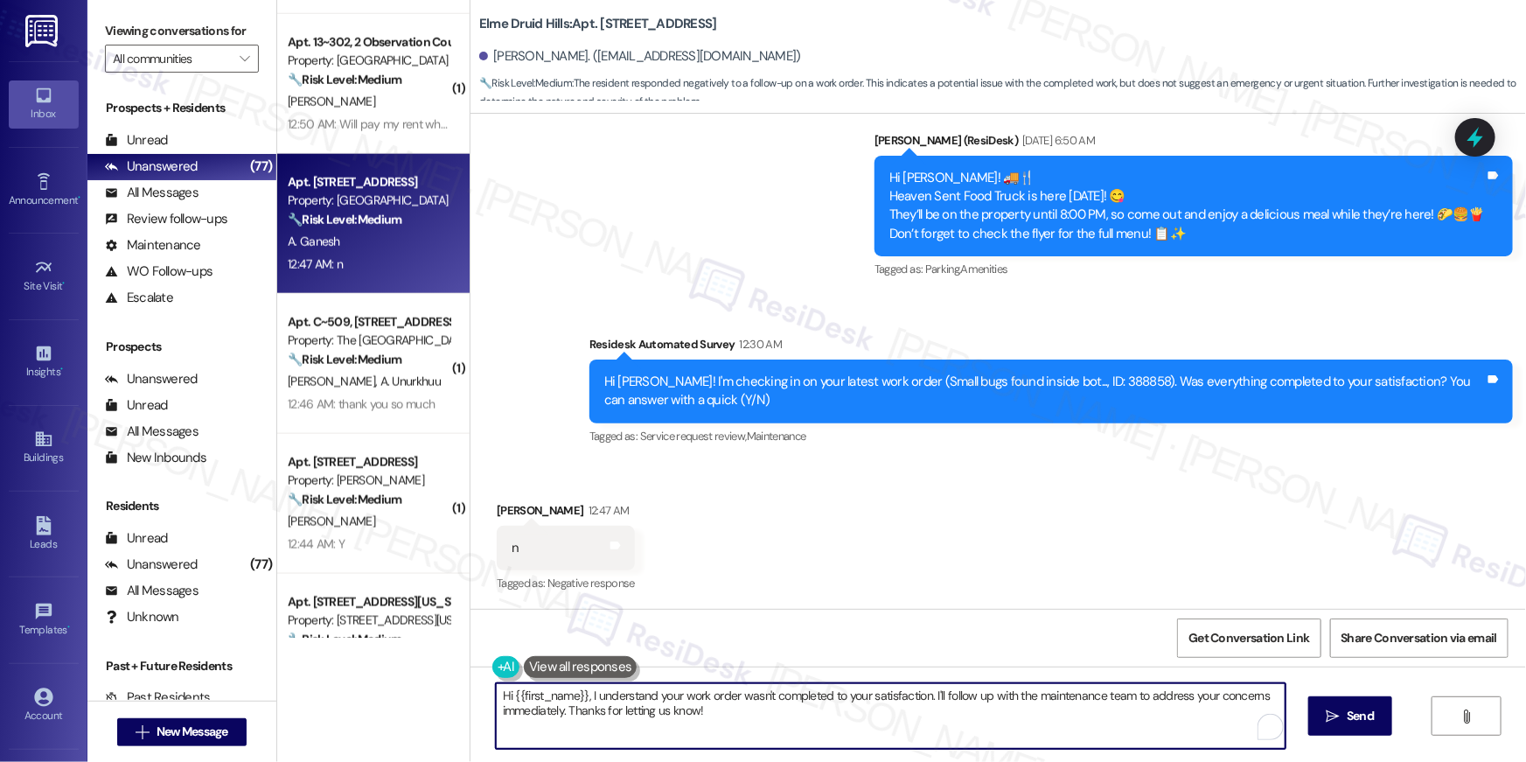
click at [685, 740] on textarea "Hi {{first_name}}, I understand your work order wasn't completed to your satisf…" at bounding box center [891, 716] width 790 height 66
click at [988, 718] on textarea "Hi {{first_name}}, I understand your work order wasn't completed to your satisf…" at bounding box center [891, 716] width 790 height 66
paste textarea "’m sorry to hear your work order wasn’t completed. Could you please let me know…"
type textarea "Hi {{first_name}}, I’m sorry to hear your work order wasn’t completed. Could yo…"
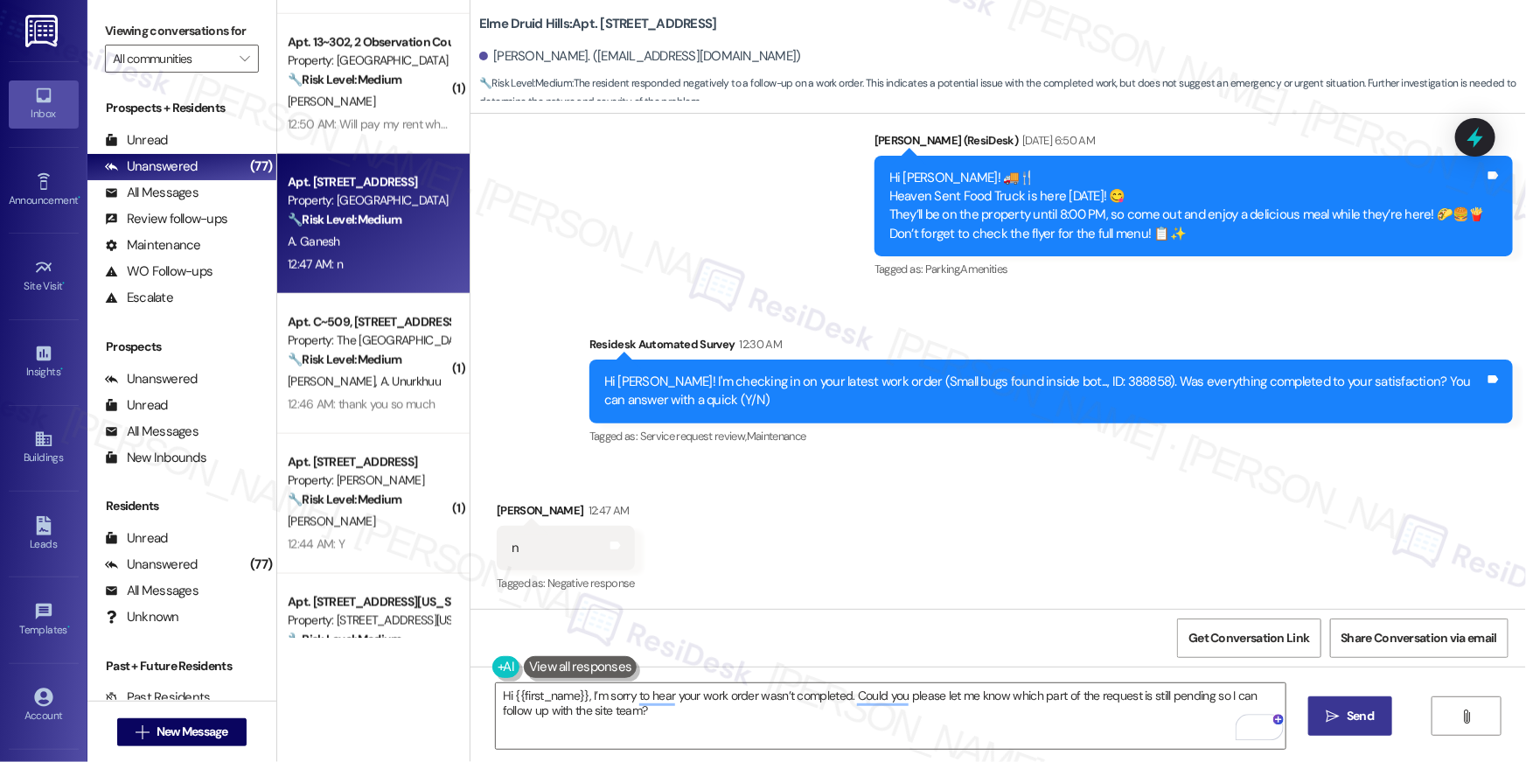
click at [1339, 721] on span " Send" at bounding box center [1350, 715] width 55 height 18
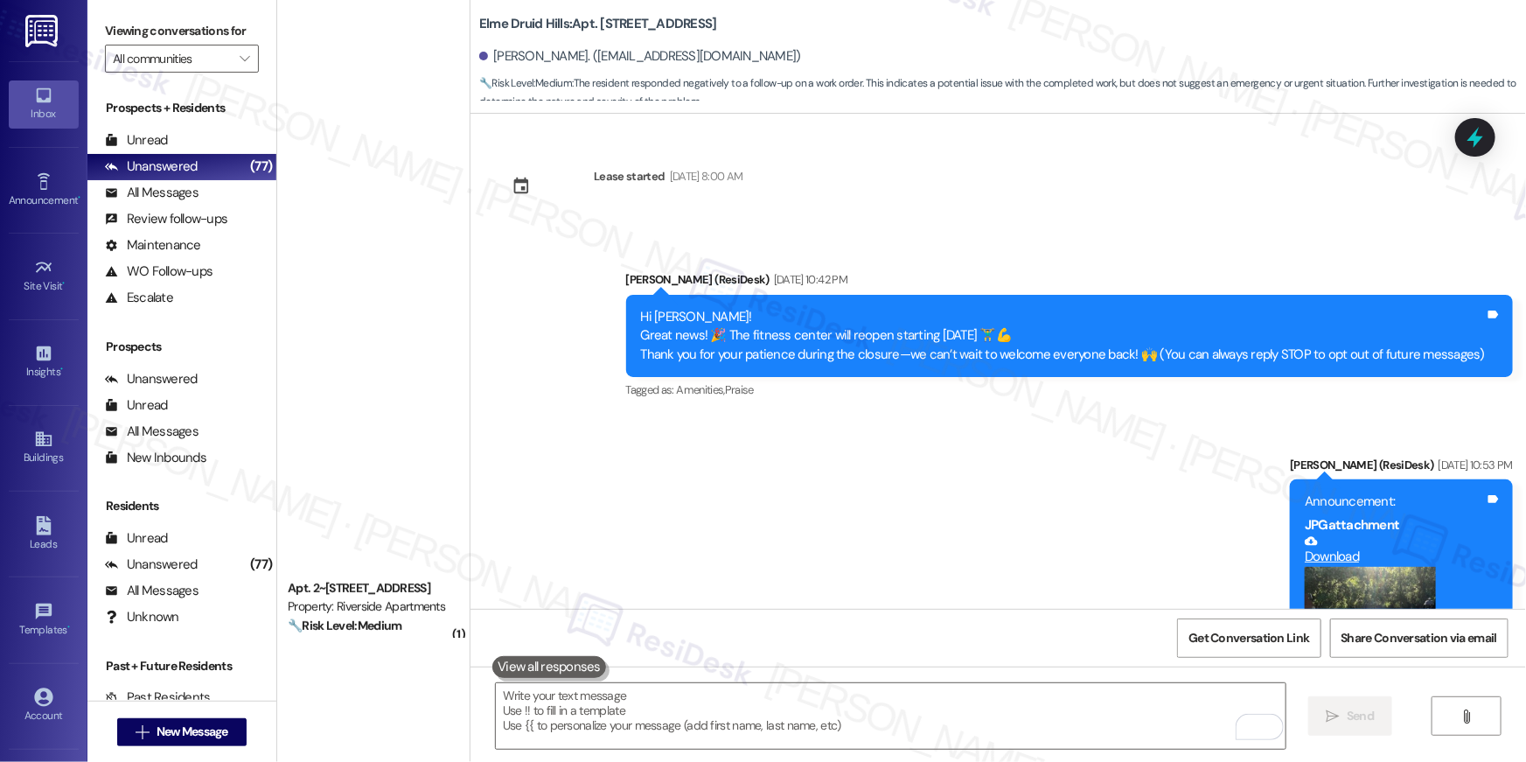
scroll to position [1381, 0]
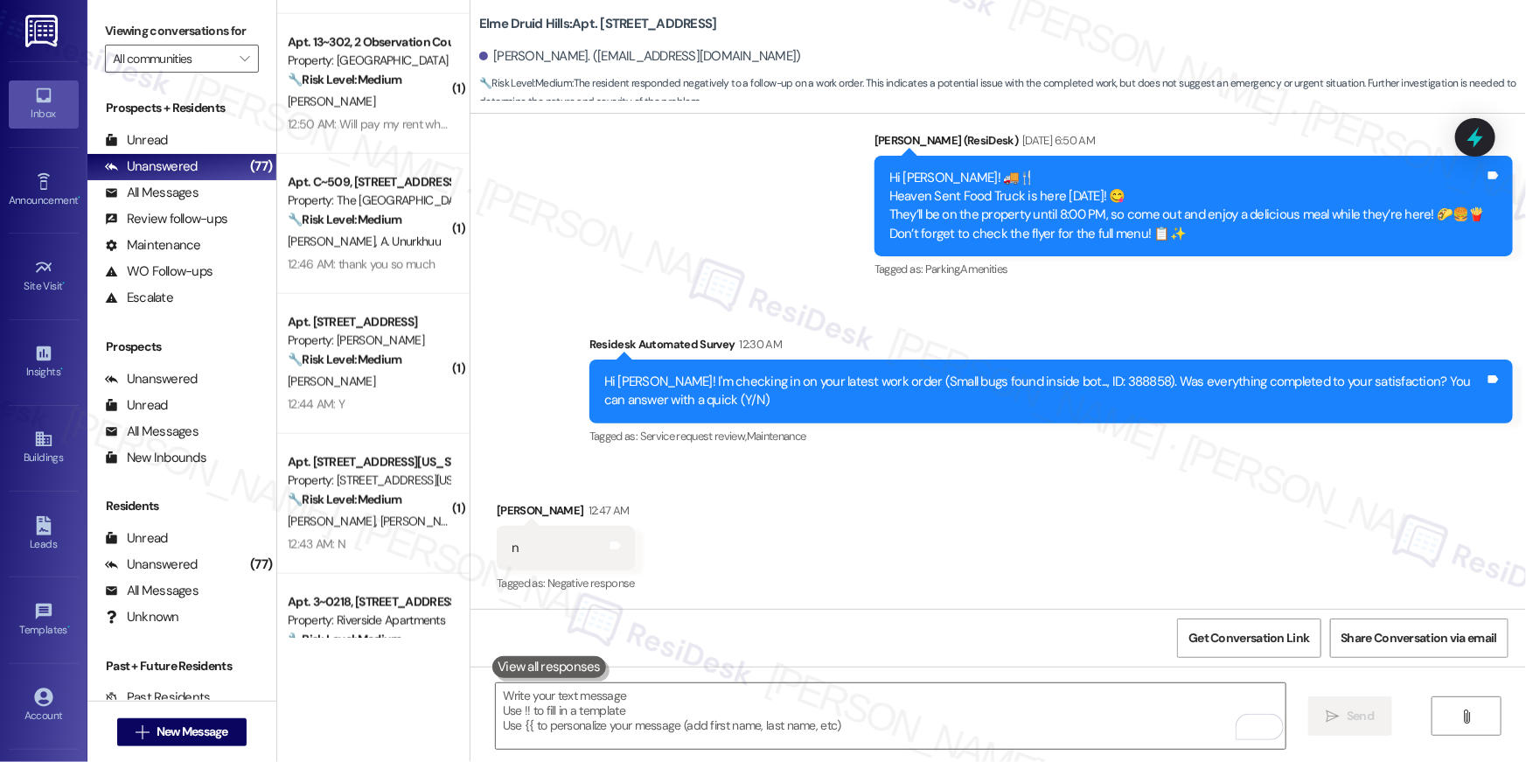
click at [918, 567] on div "Received via SMS [PERSON_NAME] 12:47 AM n Tags and notes Tagged as: Negative re…" at bounding box center [997, 536] width 1055 height 148
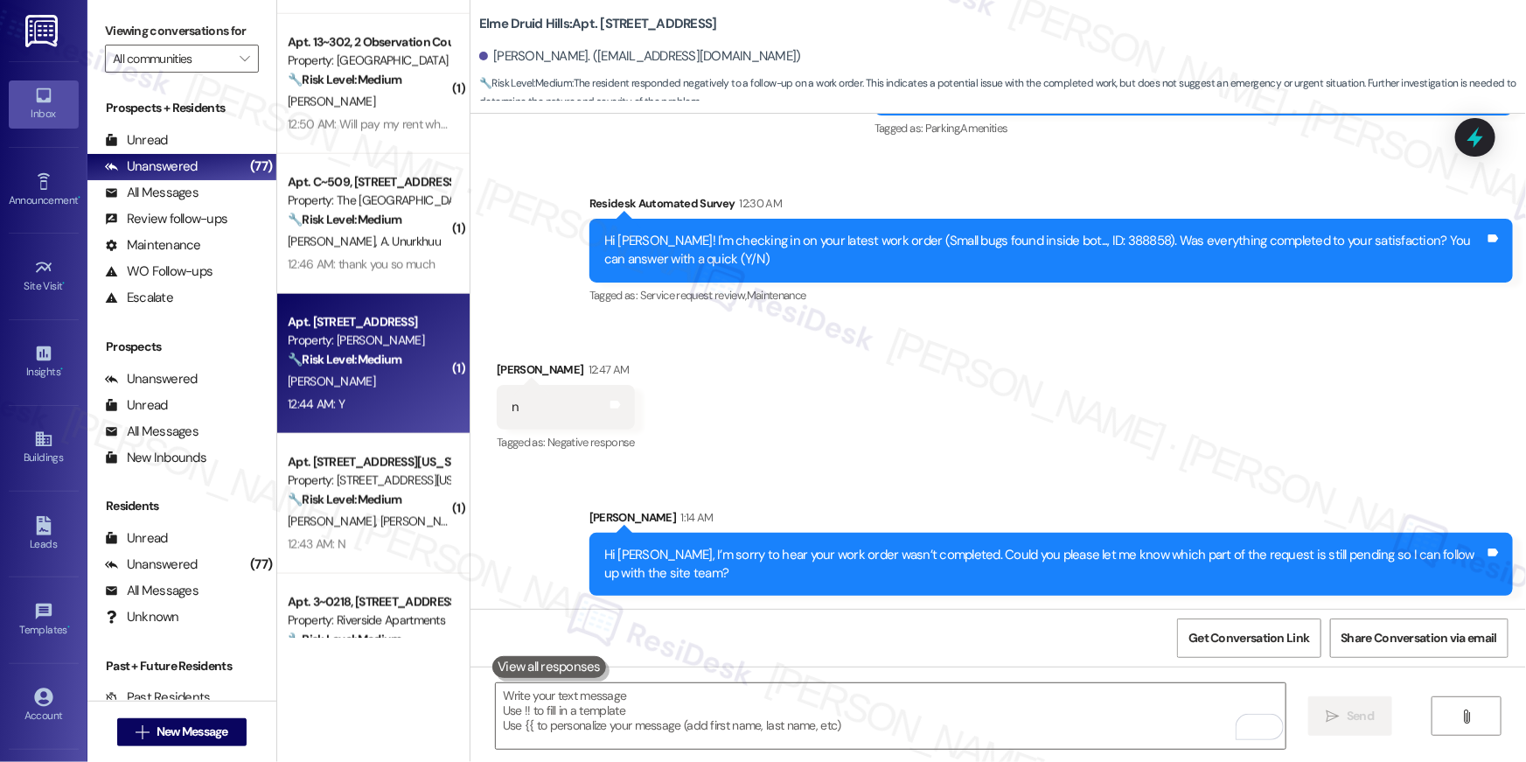
click at [359, 379] on div "[PERSON_NAME]" at bounding box center [368, 382] width 165 height 22
type textarea "Fetching suggested responses. Please feel free to read through the conversation…"
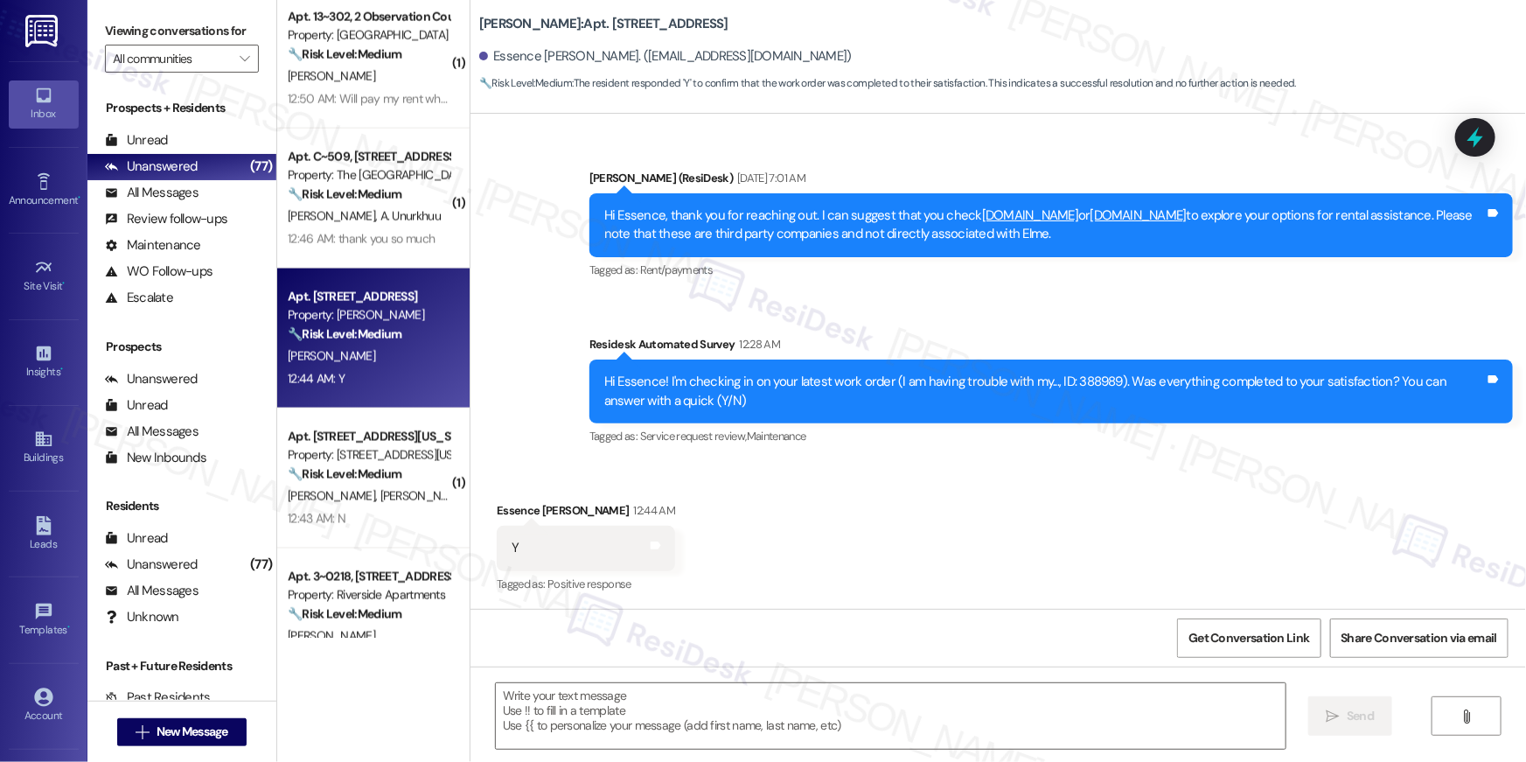
scroll to position [1519, 0]
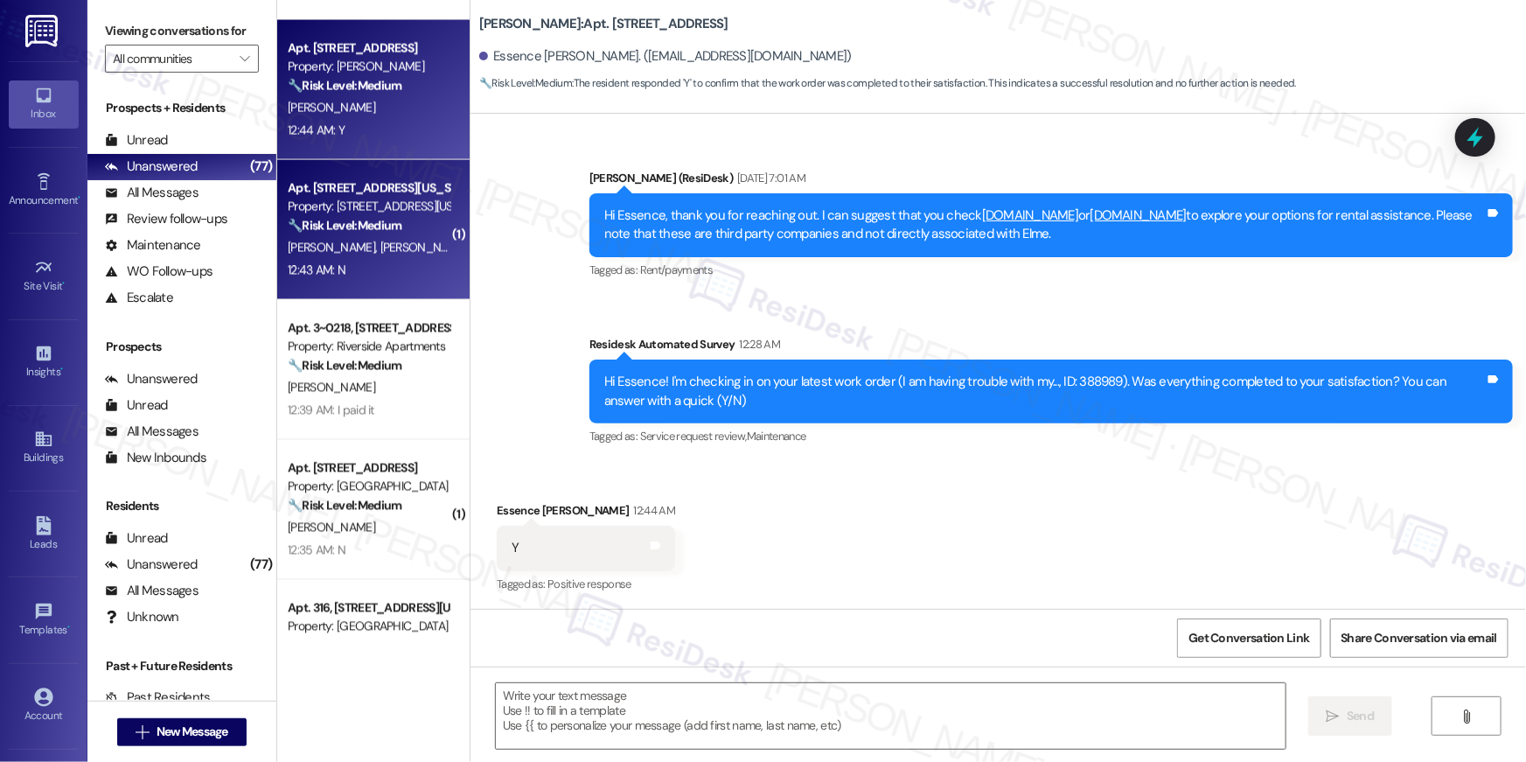
click at [351, 272] on div "12:43 AM: N 12:43 AM: N" at bounding box center [368, 271] width 165 height 22
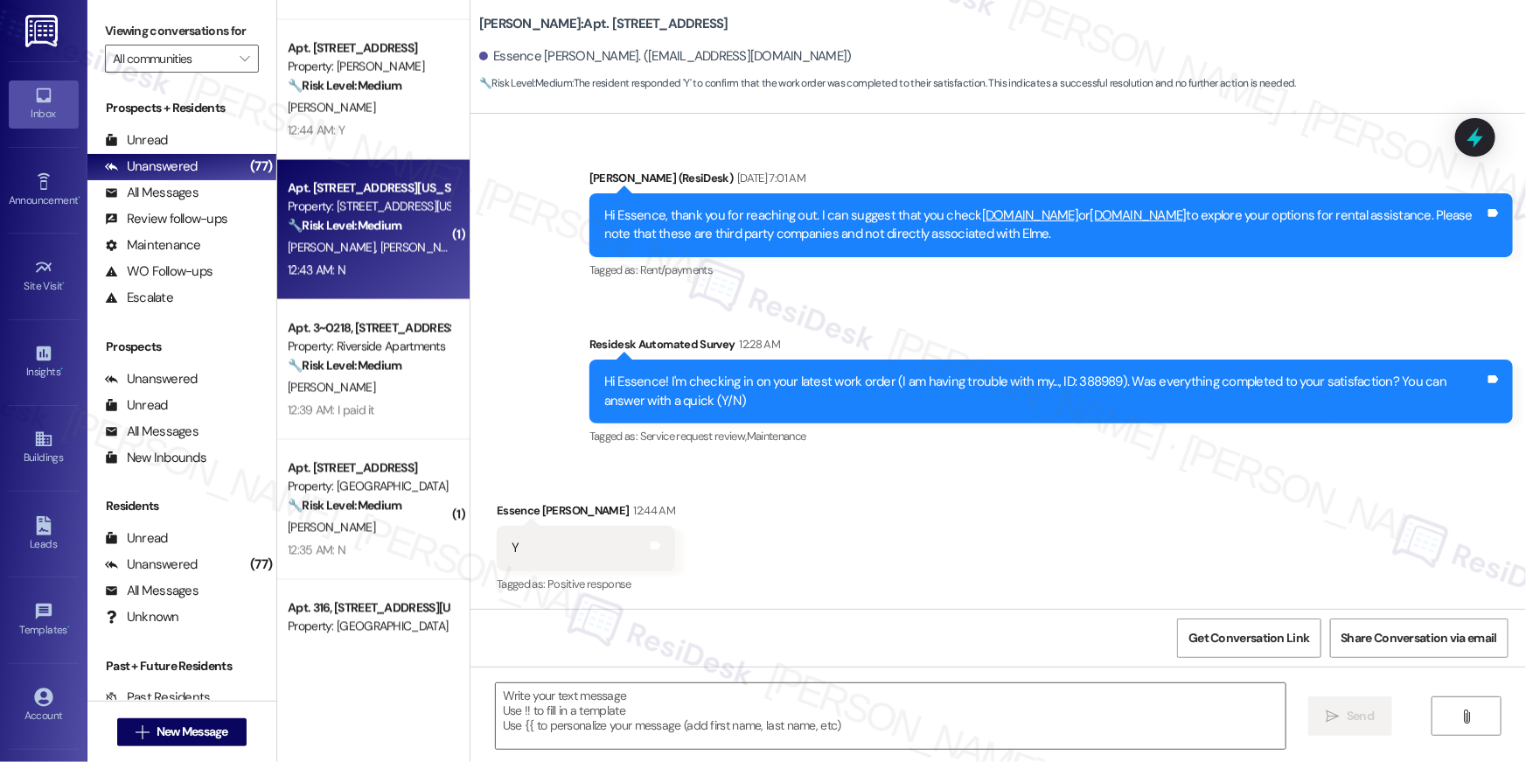
type textarea "Fetching suggested responses. Please feel free to read through the conversation…"
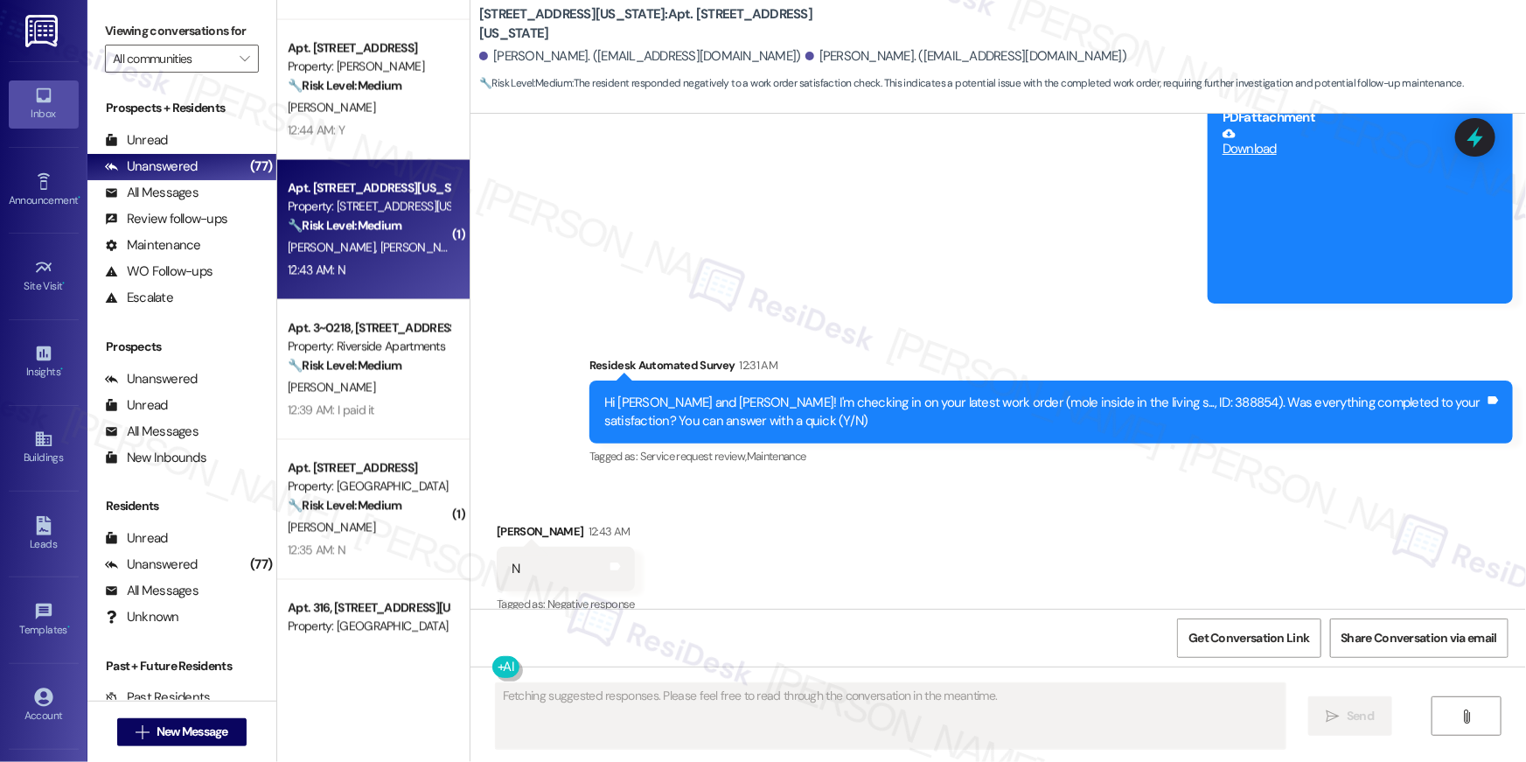
scroll to position [7606, 0]
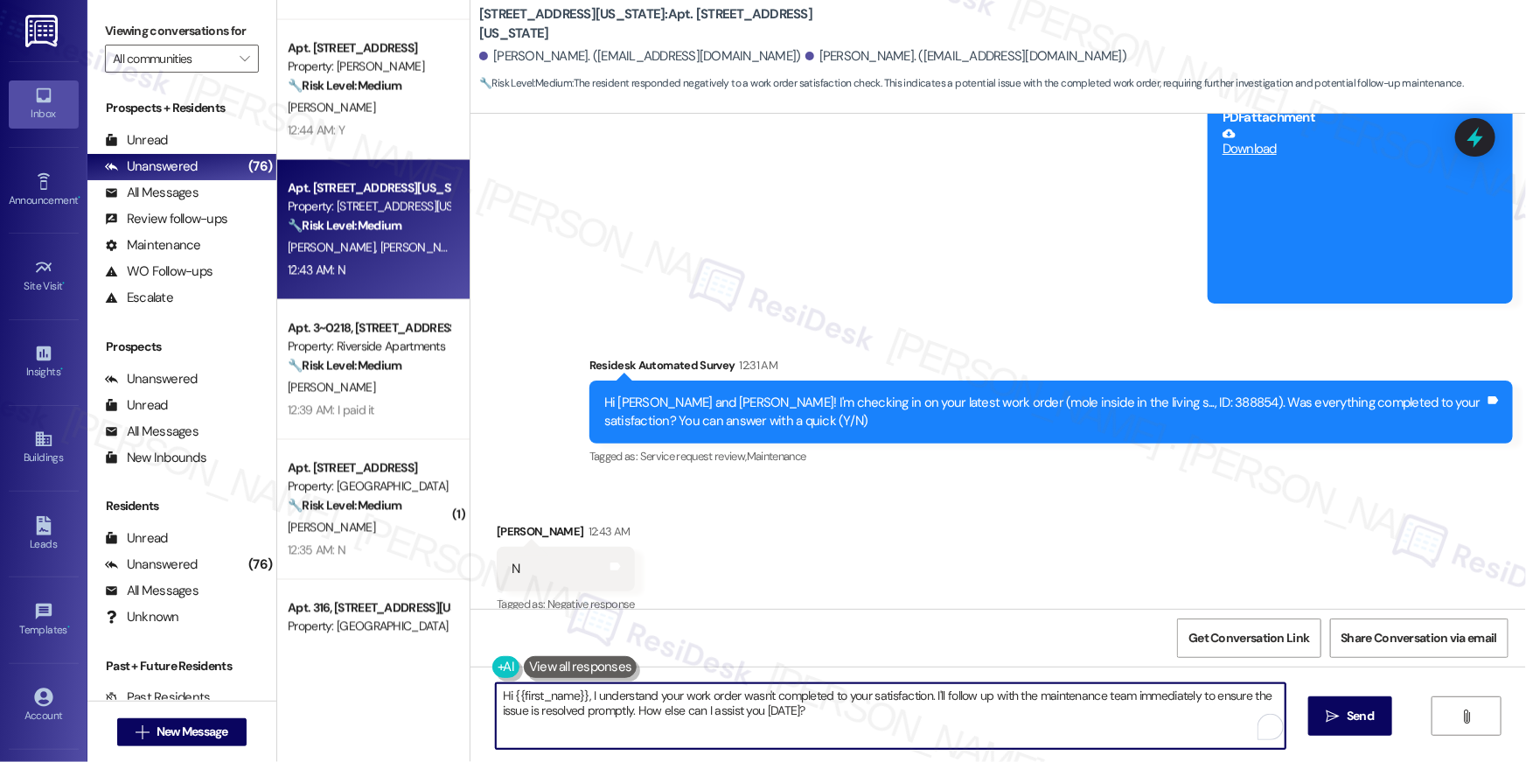
click at [959, 718] on textarea "Hi {{first_name}}, I understand your work order wasn't completed to your satisf…" at bounding box center [891, 716] width 790 height 66
click at [1143, 717] on textarea "Hi {{first_name}}, I understand your work order wasn't completed to your satisf…" at bounding box center [891, 716] width 790 height 66
paste textarea "’m sorry to hear your work order wasn’t completed. Could you please let me know…"
type textarea "Hi {{first_name}}, I’m sorry to hear your work order wasn’t completed. Could yo…"
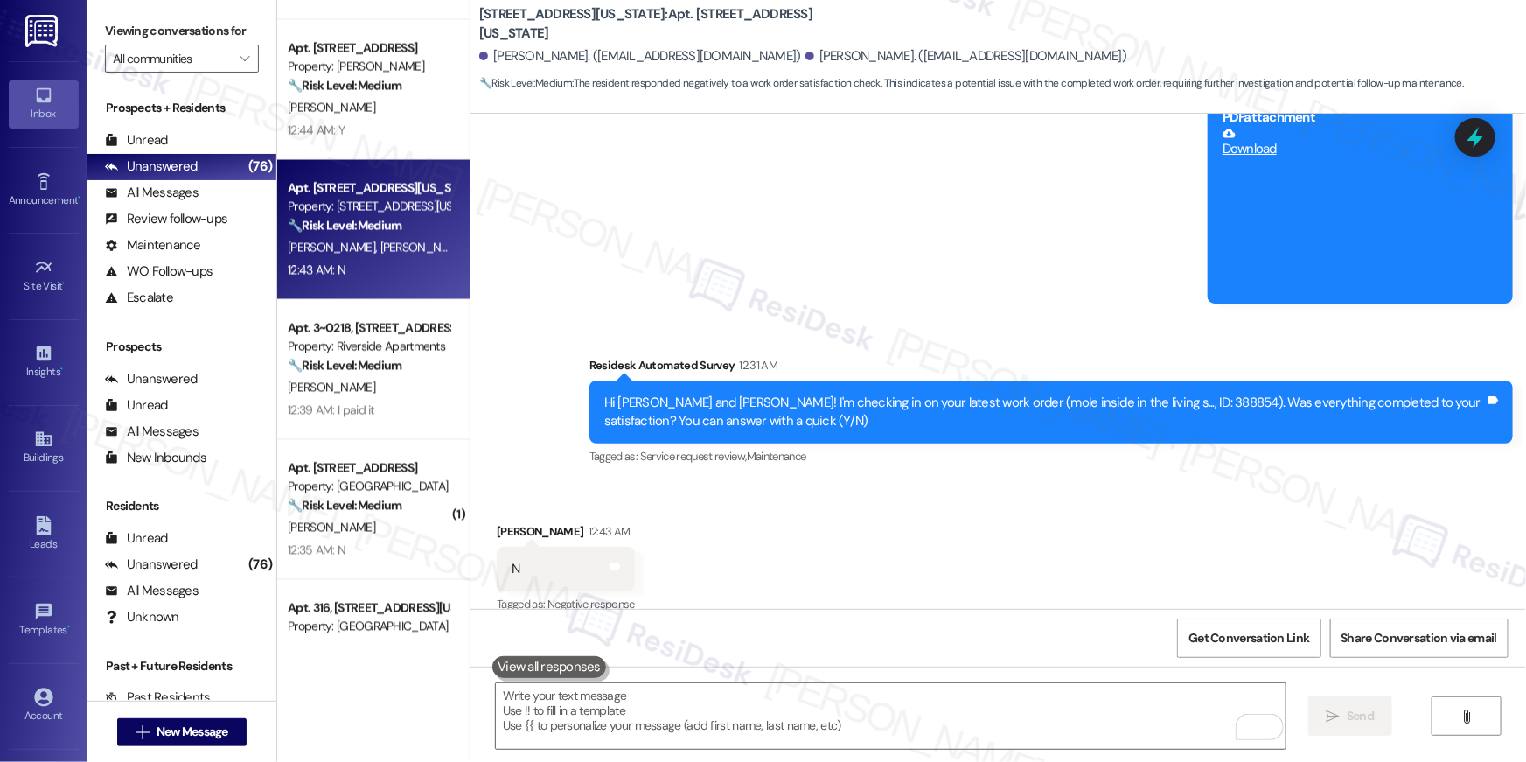
click at [427, 533] on div "[PERSON_NAME]" at bounding box center [368, 528] width 165 height 22
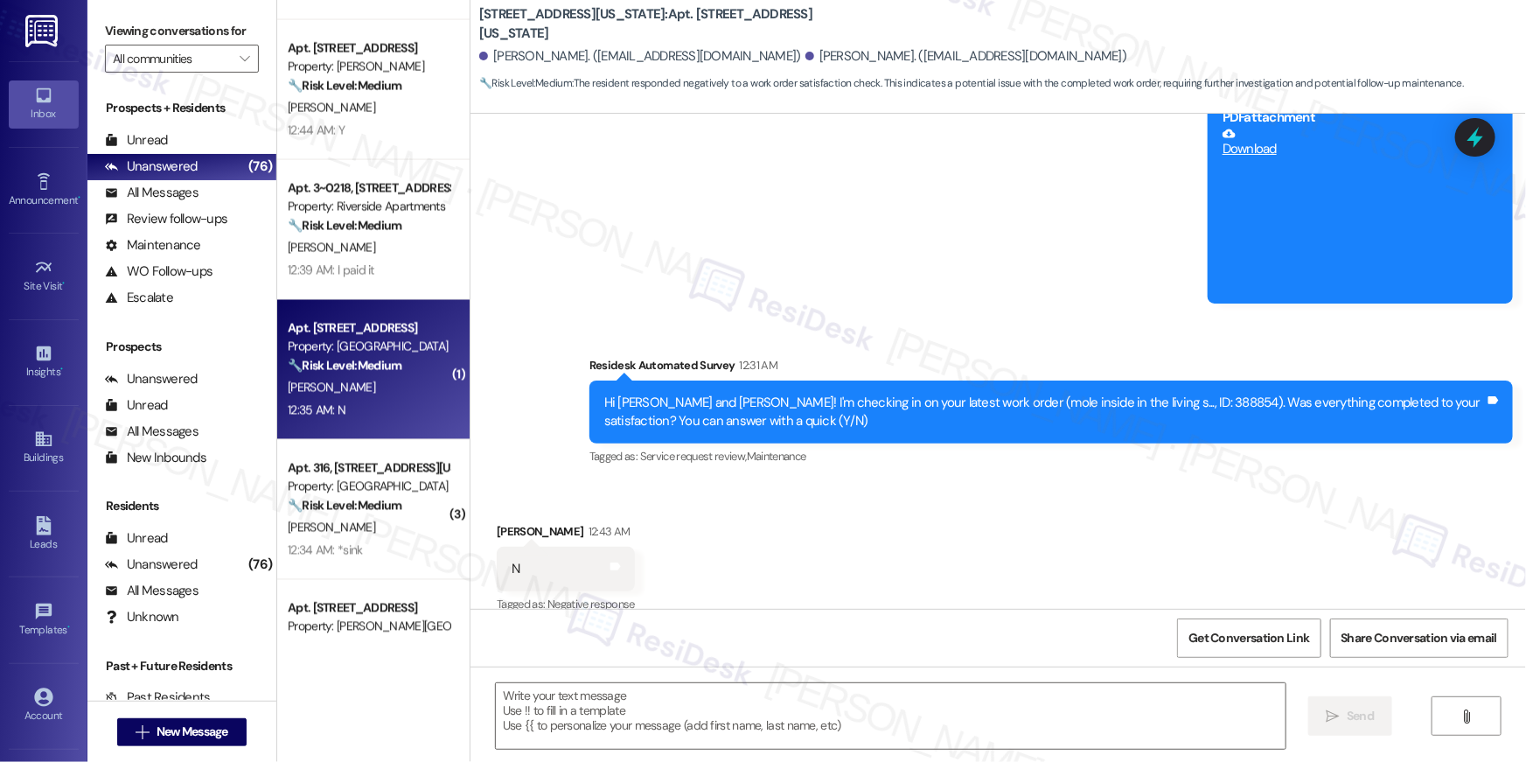
type textarea "Fetching suggested responses. Please feel free to read through the conversation…"
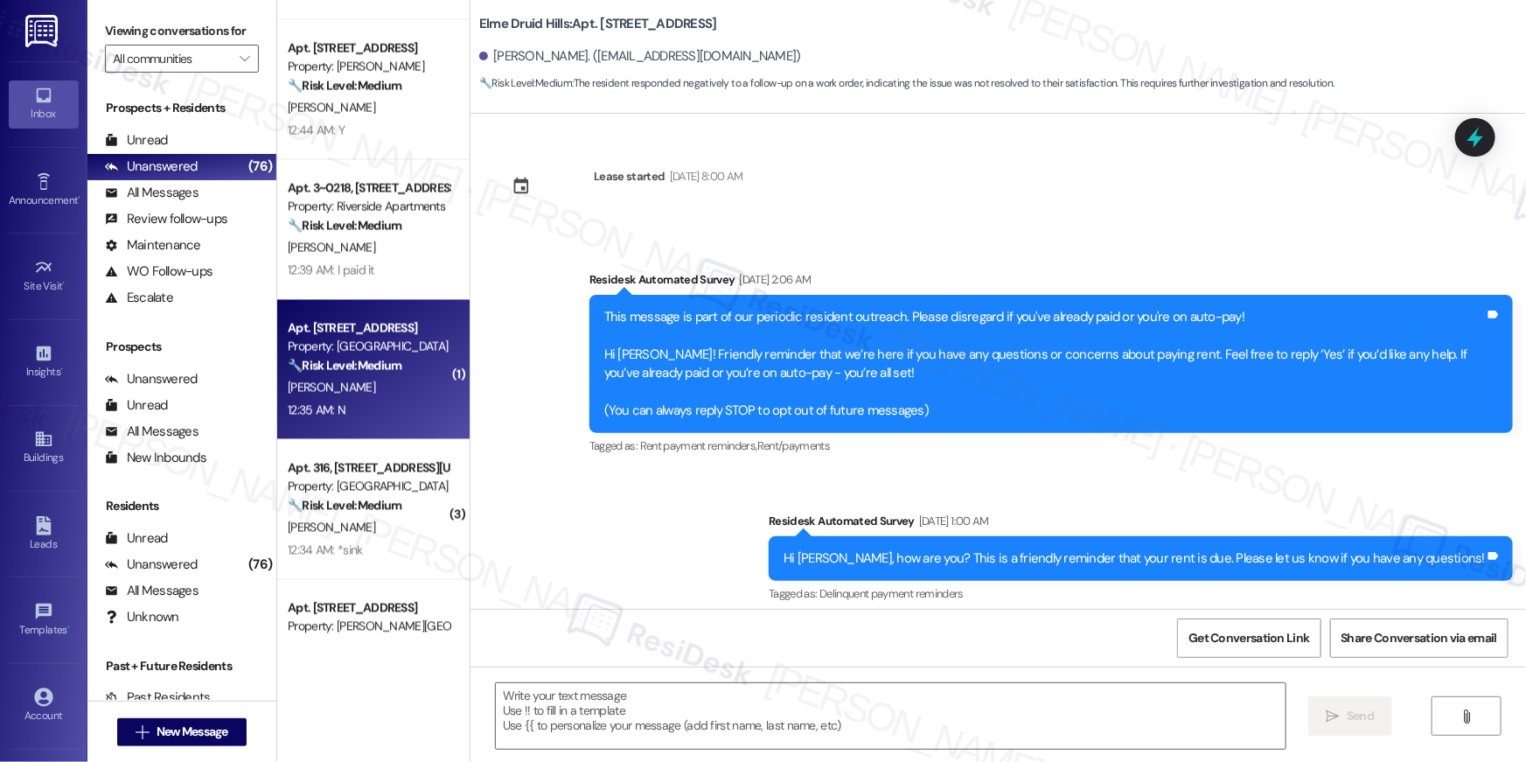
scroll to position [33700, 0]
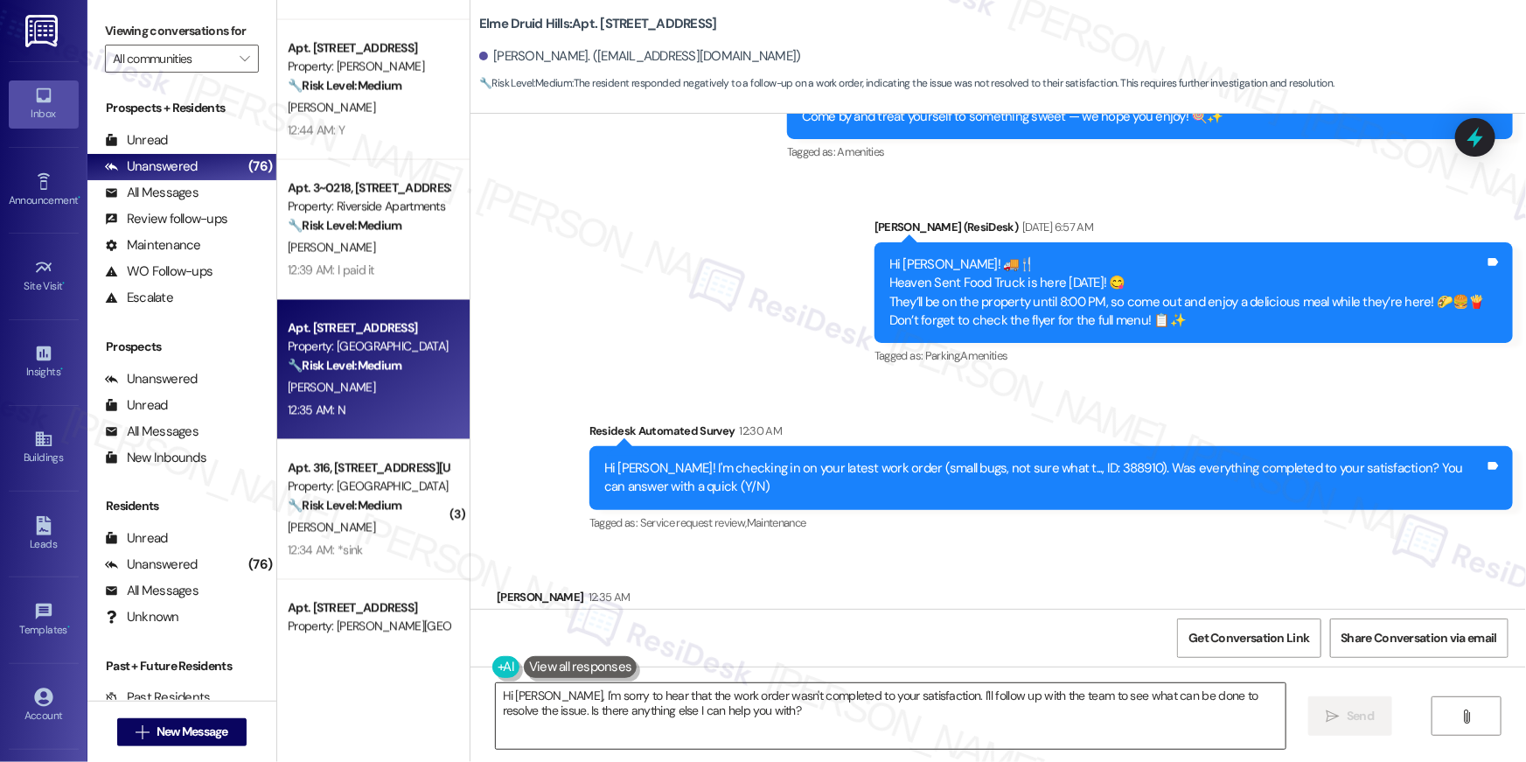
click at [903, 729] on textarea "Hi Aaron, I'm sorry to hear that the work order wasn't completed to your satisf…" at bounding box center [891, 716] width 790 height 66
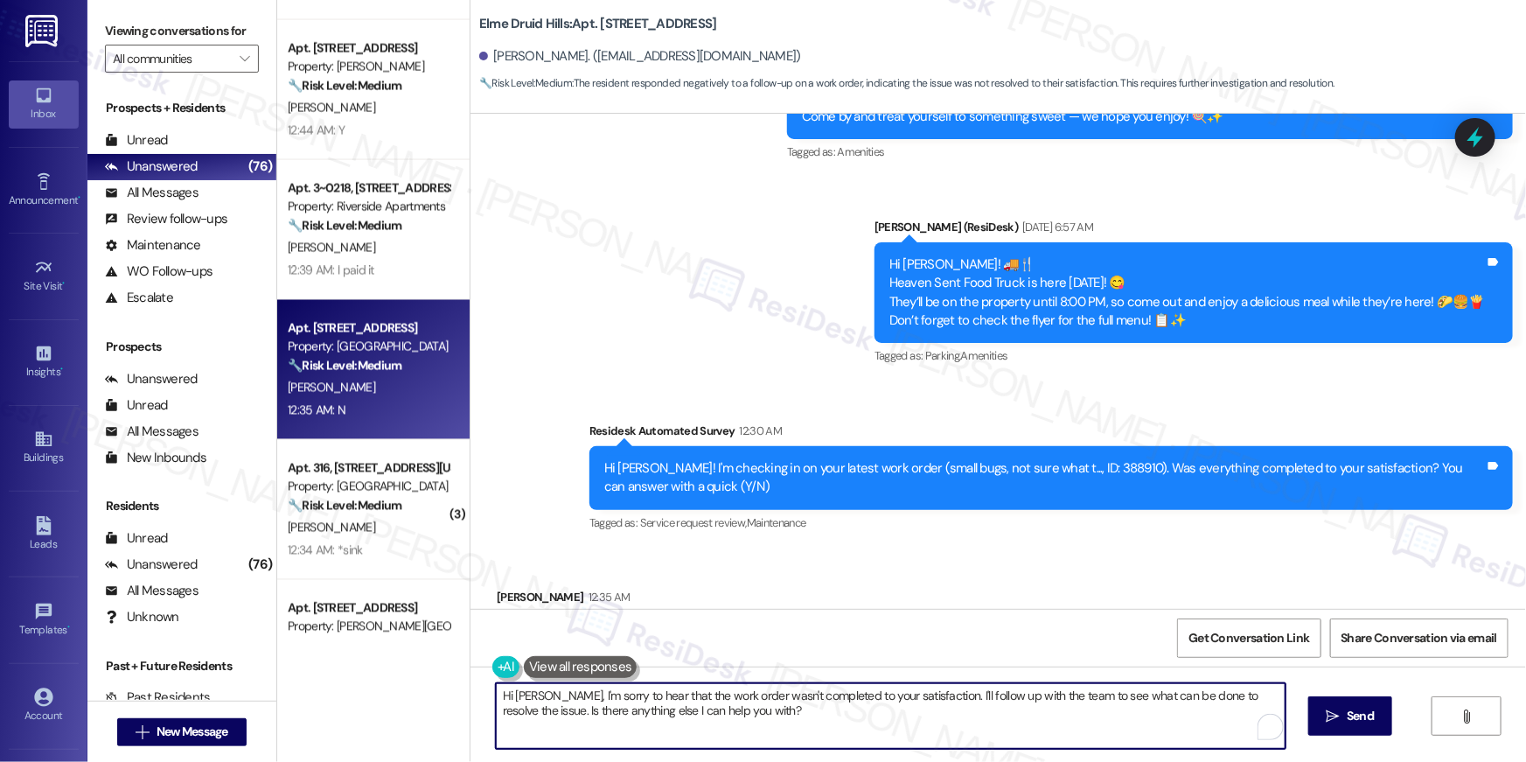
paste textarea "{{first_name}}, I’m sorry to hear your work order wasn’t completed. Could you p…"
type textarea "Hi {{first_name}}, I’m sorry to hear your work order wasn’t completed. Could yo…"
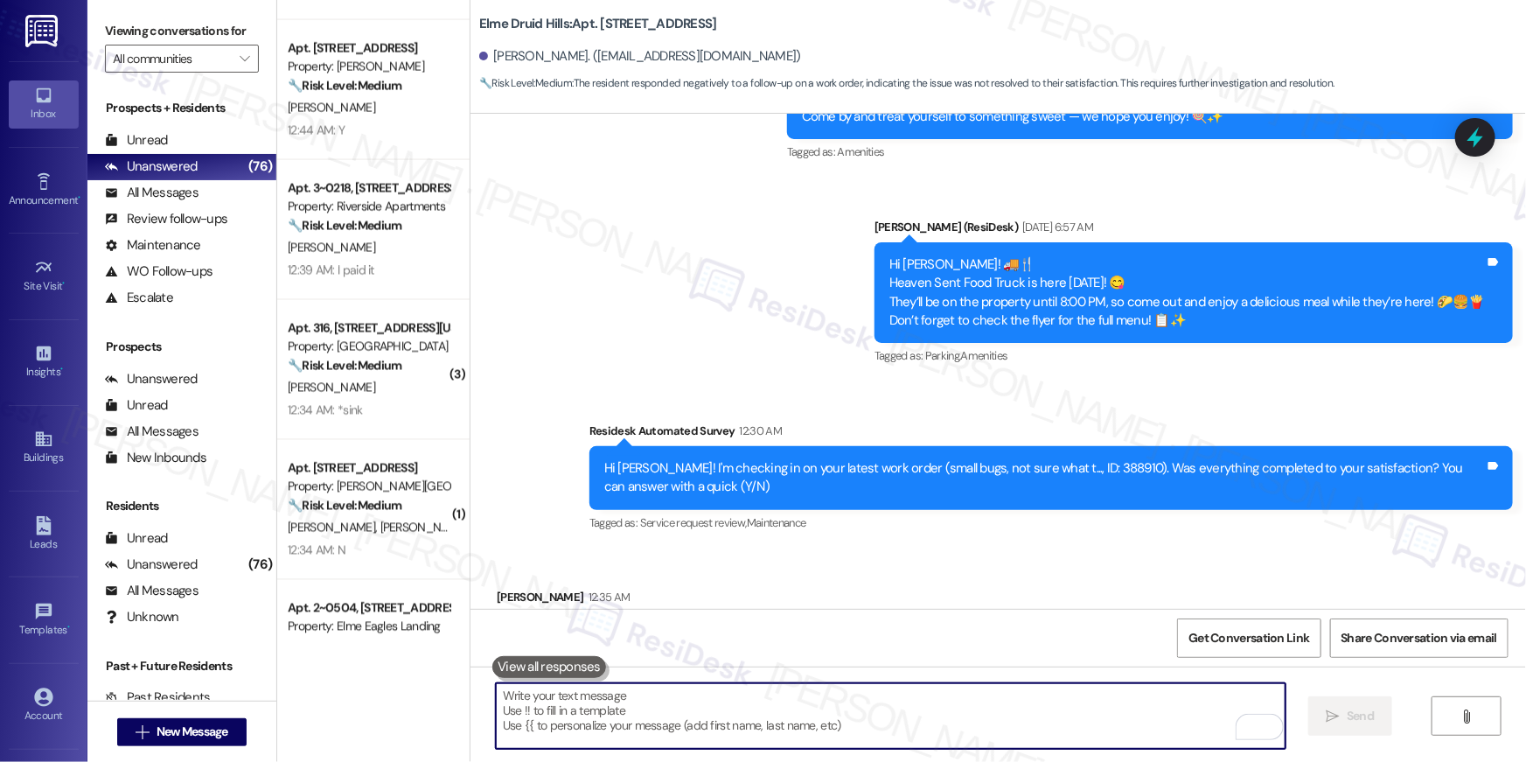
scroll to position [33840, 0]
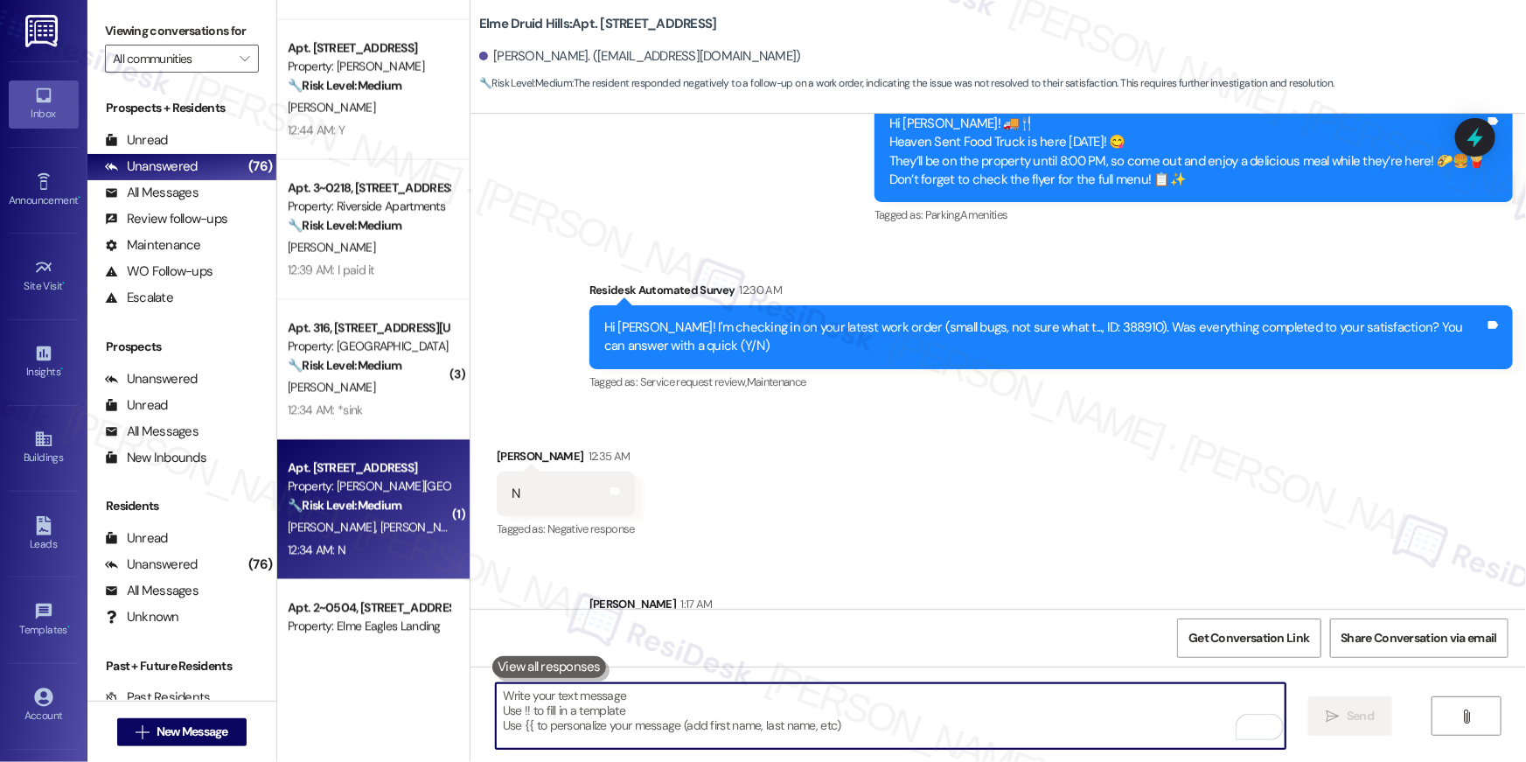
click at [371, 517] on div "K. Caballero J. Arreola J. Santisteban Sosa" at bounding box center [368, 528] width 165 height 22
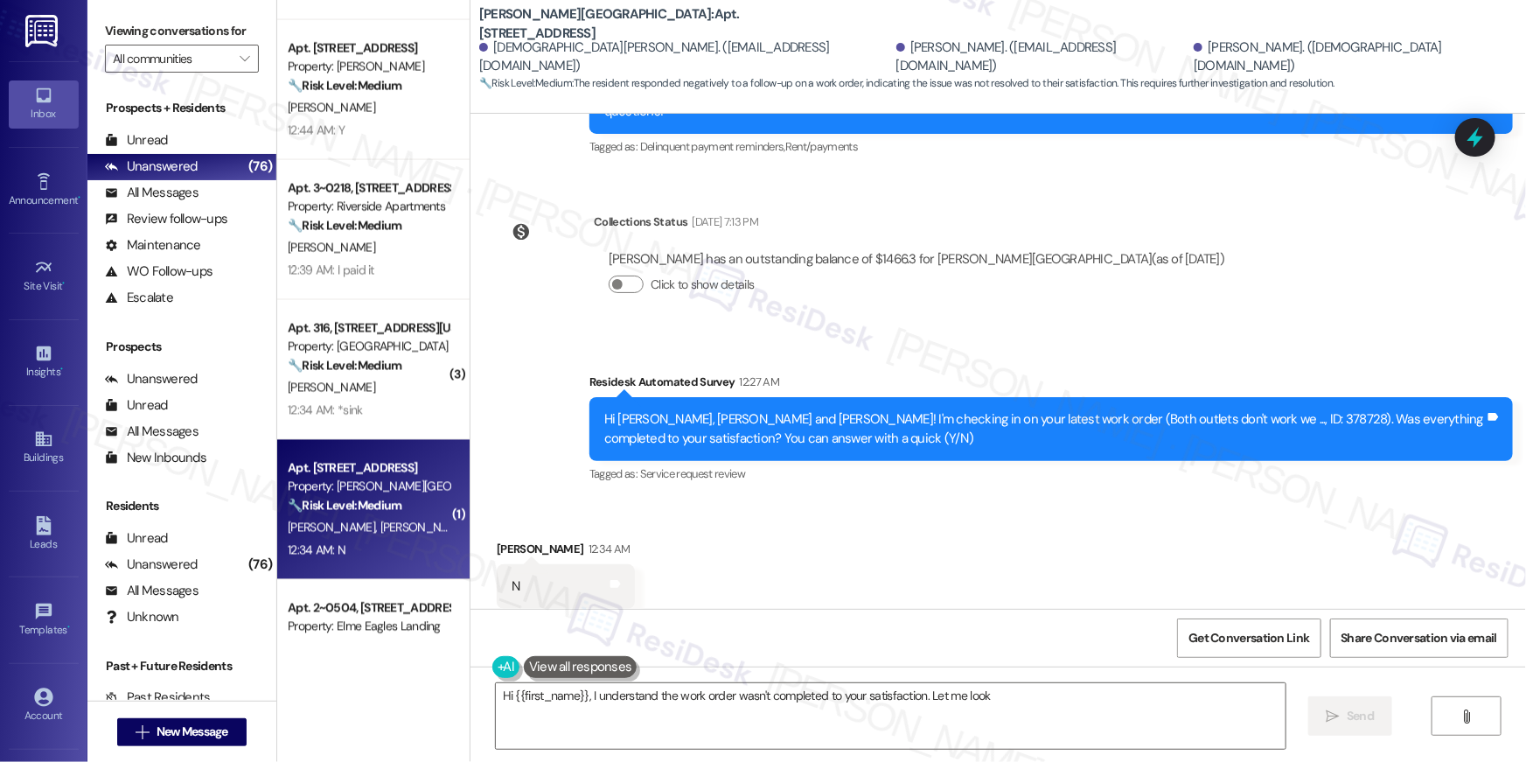
scroll to position [410, 0]
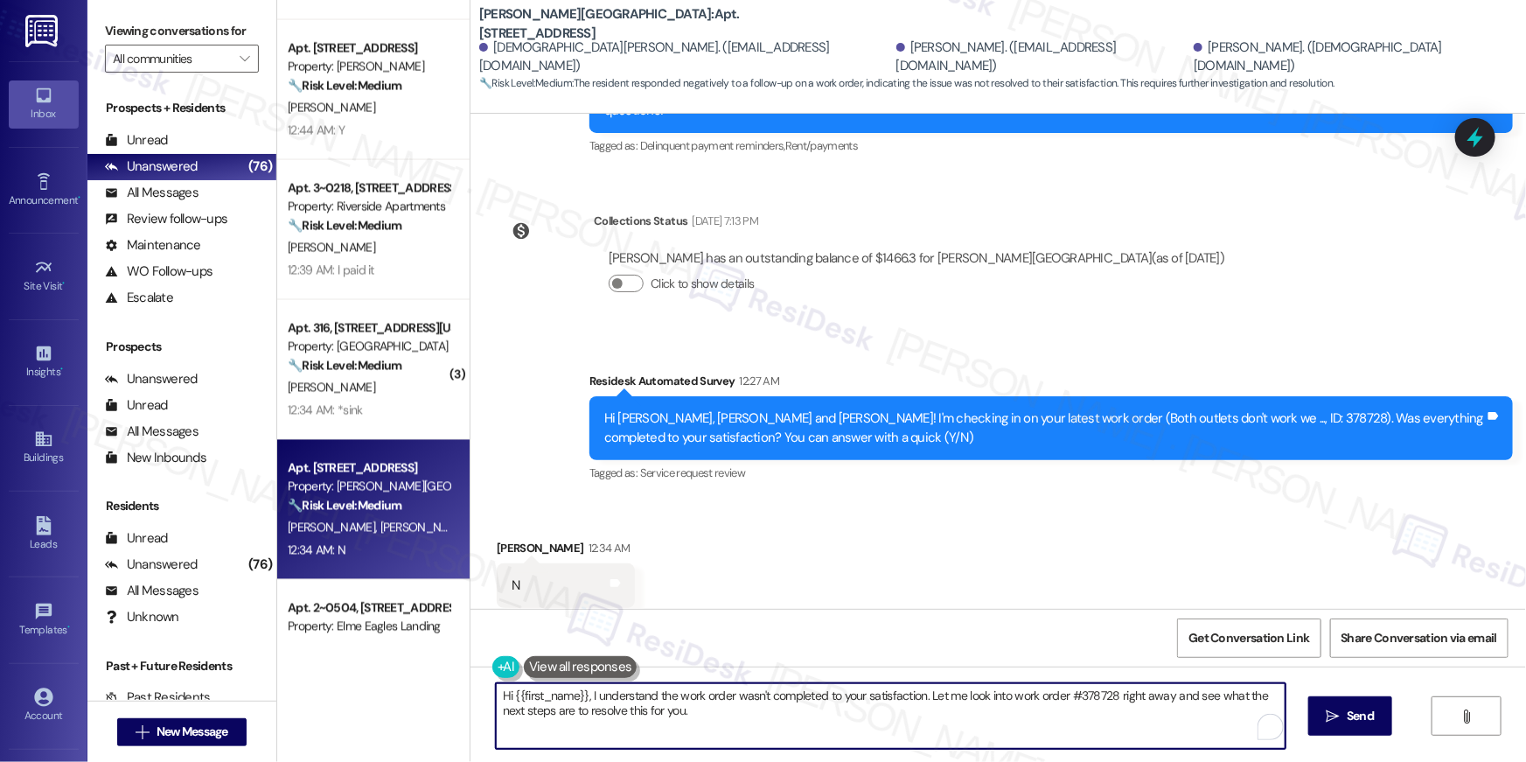
drag, startPoint x: 706, startPoint y: 703, endPoint x: 705, endPoint y: 713, distance: 9.8
click at [706, 703] on textarea "Hi {{first_name}}, I understand the work order wasn't completed to your satisfa…" at bounding box center [891, 716] width 790 height 66
click at [712, 715] on textarea "Hi {{first_name}}, I understand the work order wasn't completed to your satisfa…" at bounding box center [891, 716] width 790 height 66
paste textarea "’m sorry to hear your work order wasn’t completed. Could you please let me know…"
type textarea "Hi {{first_name}}, I’m sorry to hear your work order wasn’t completed. Could yo…"
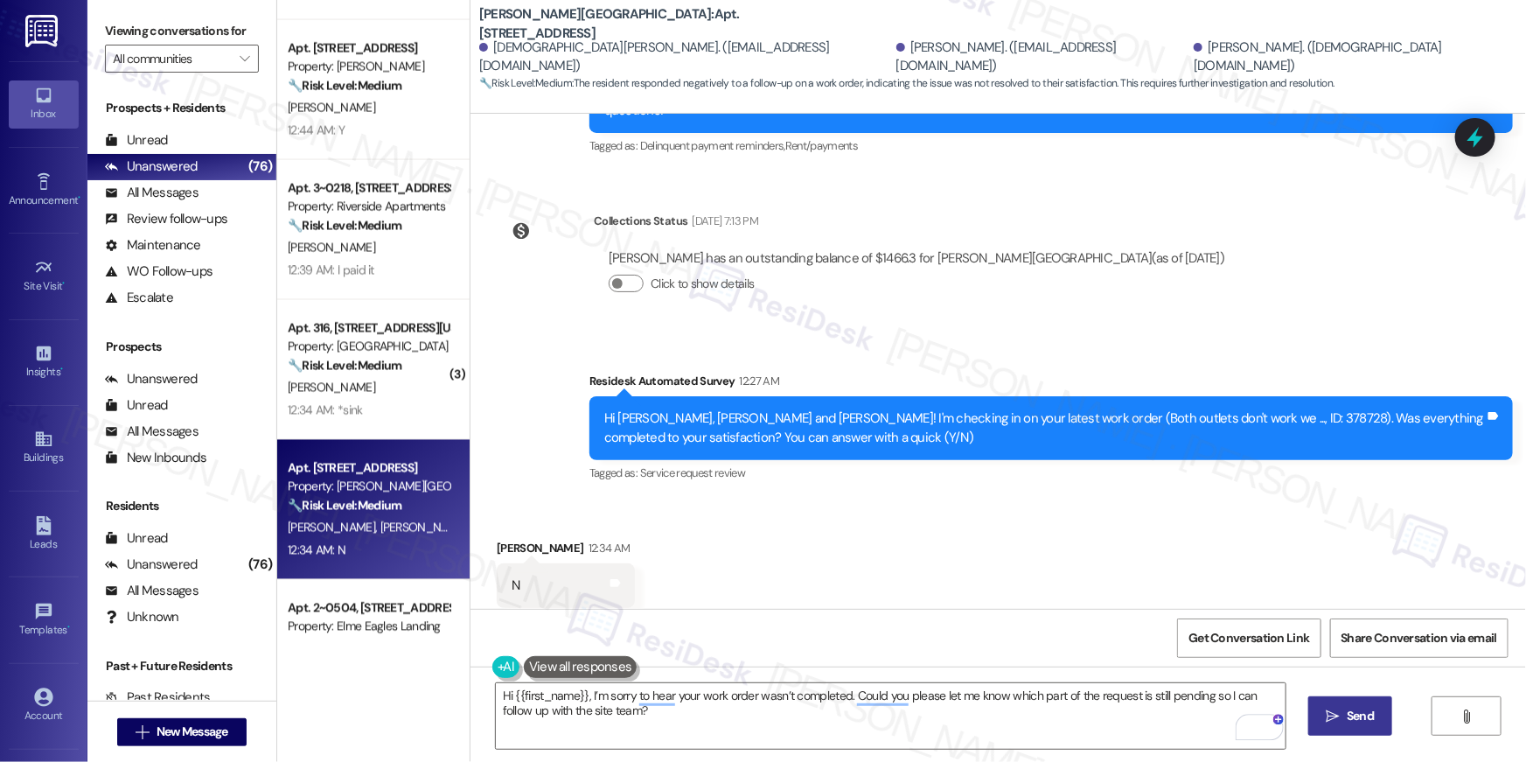
click at [1311, 713] on button " Send" at bounding box center [1350, 715] width 85 height 39
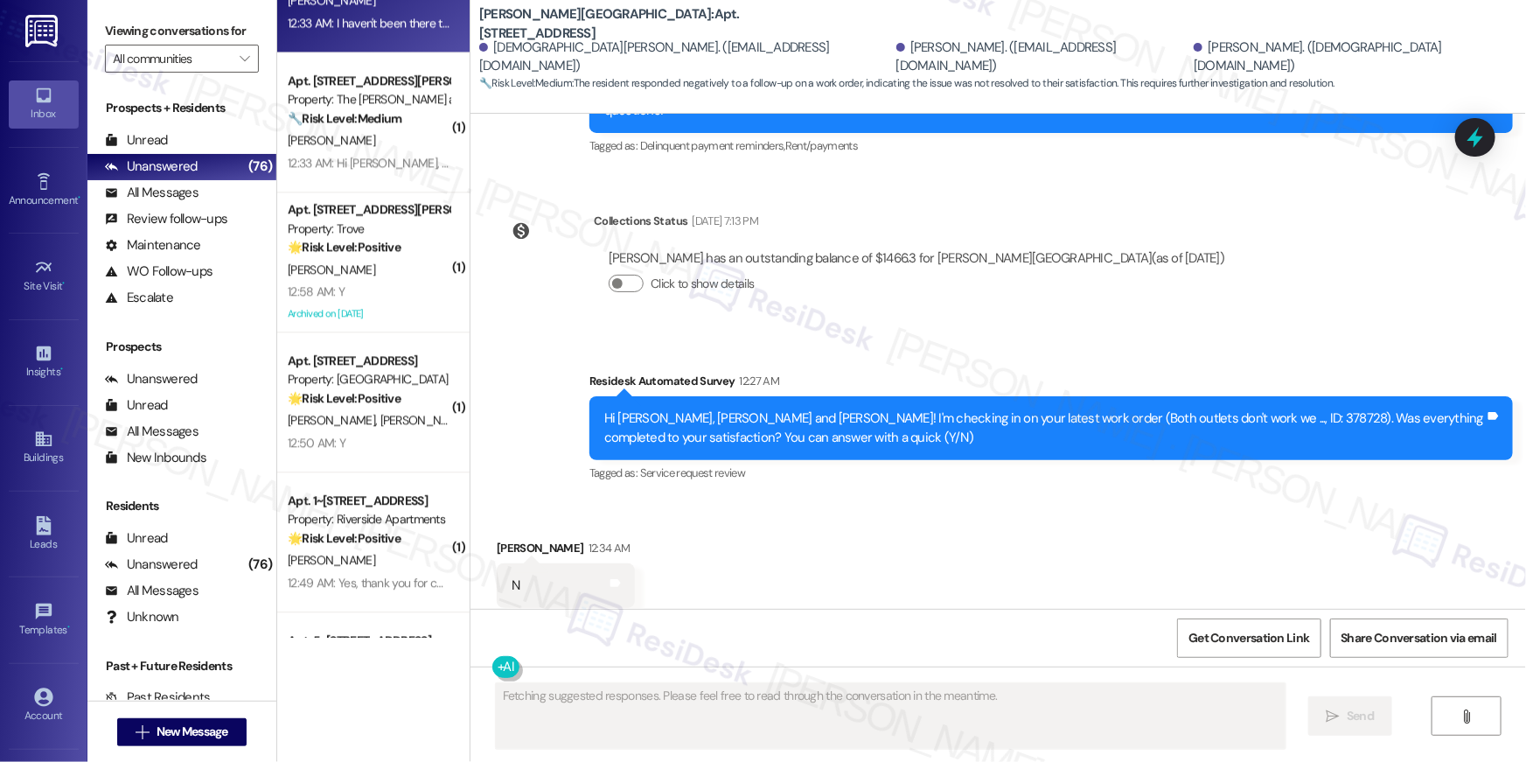
scroll to position [2194, 0]
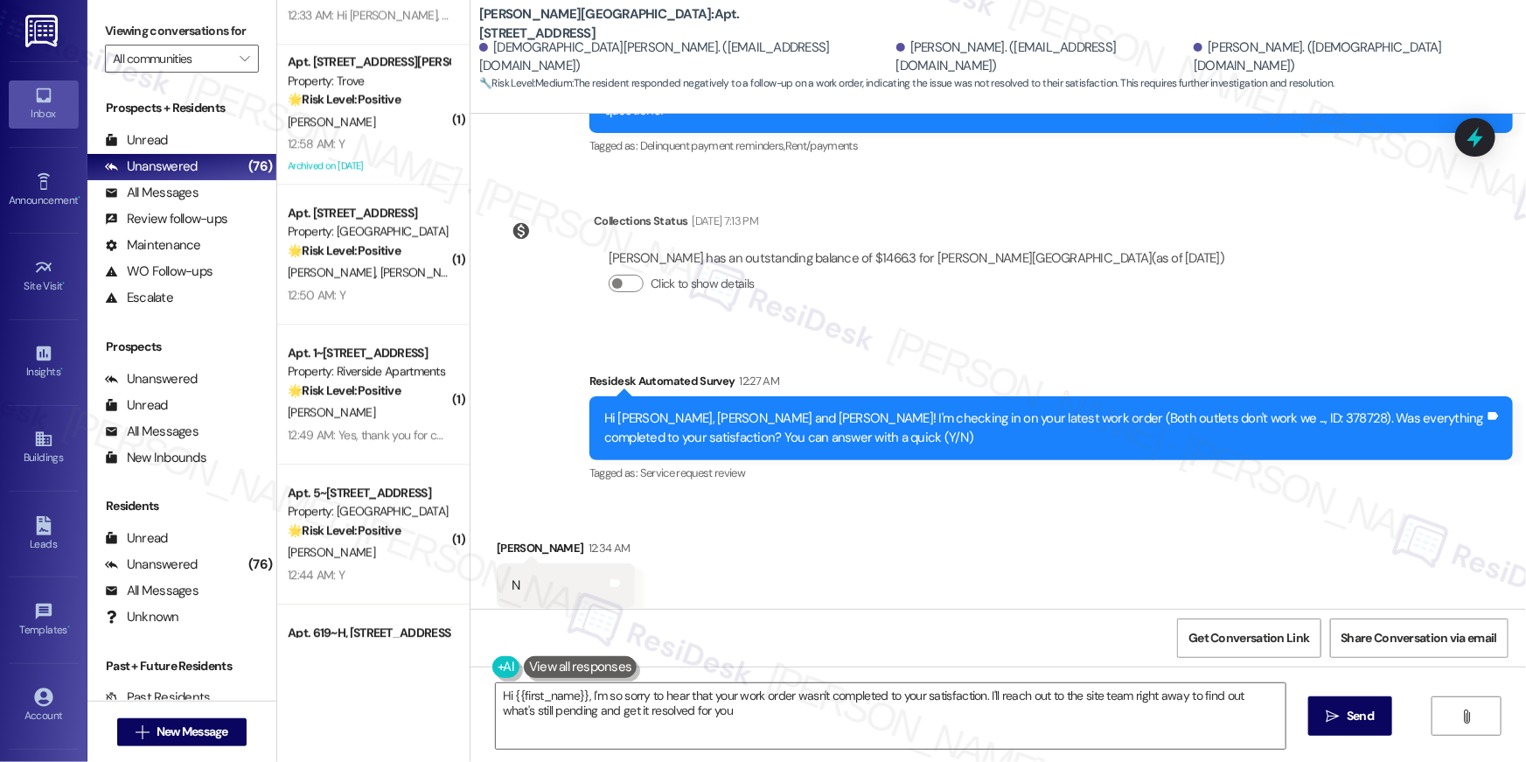
type textarea "Hi {{first_name}}, I'm so sorry to hear that your work order wasn't completed t…"
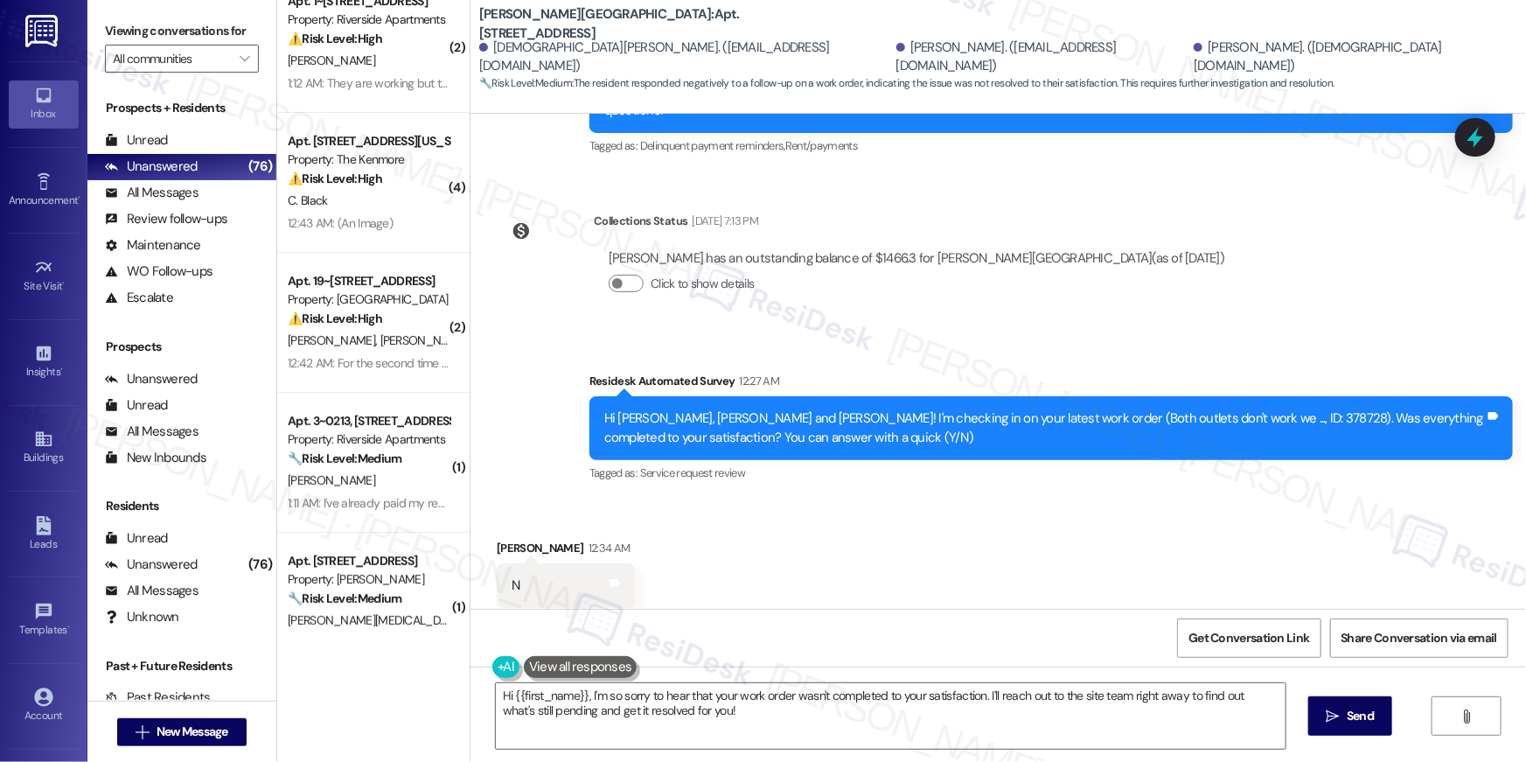
scroll to position [219, 0]
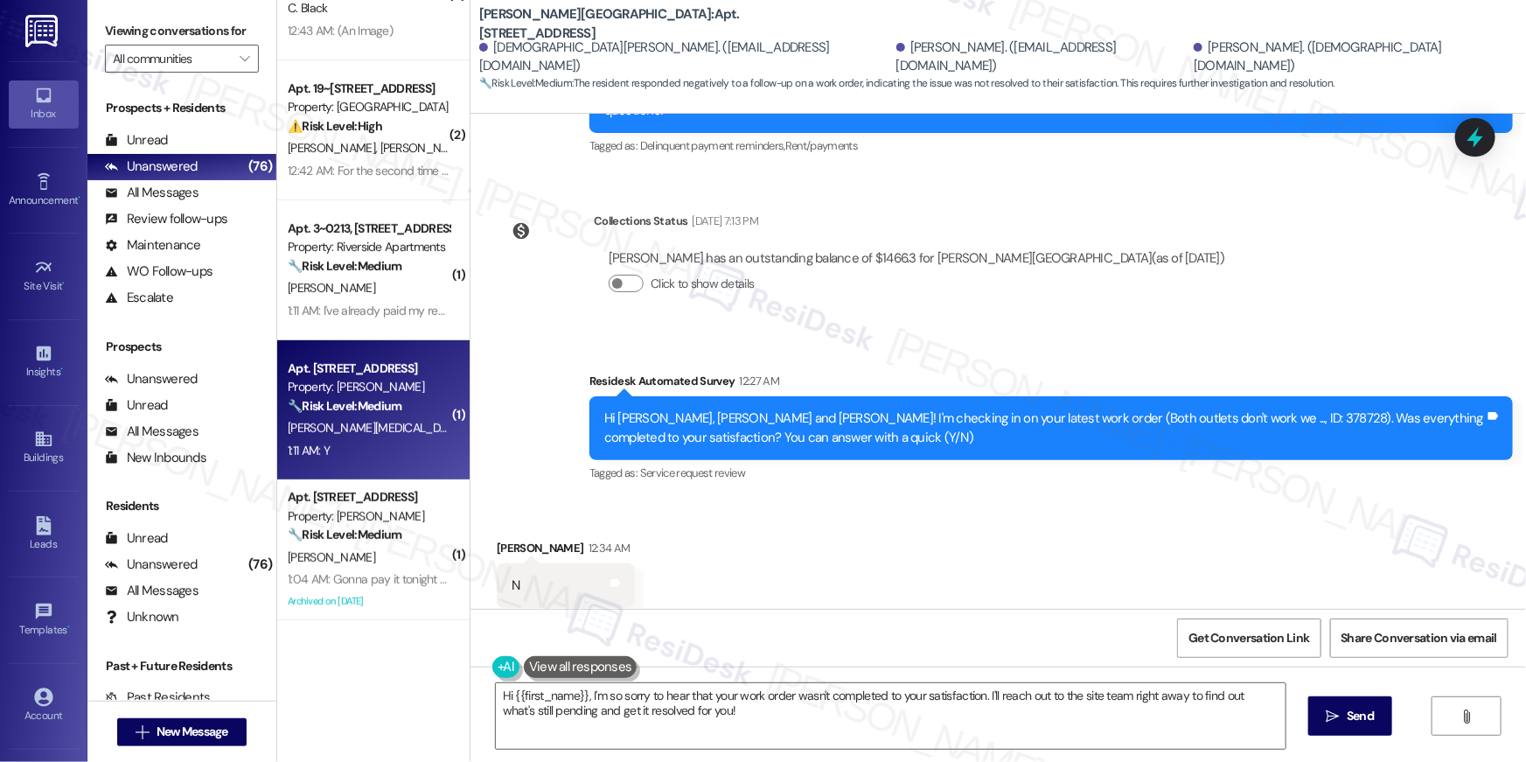
click at [386, 417] on div "D. Muse E. Webber" at bounding box center [368, 428] width 165 height 22
type textarea "Fetching suggested responses. Please feel free to read through the conversation…"
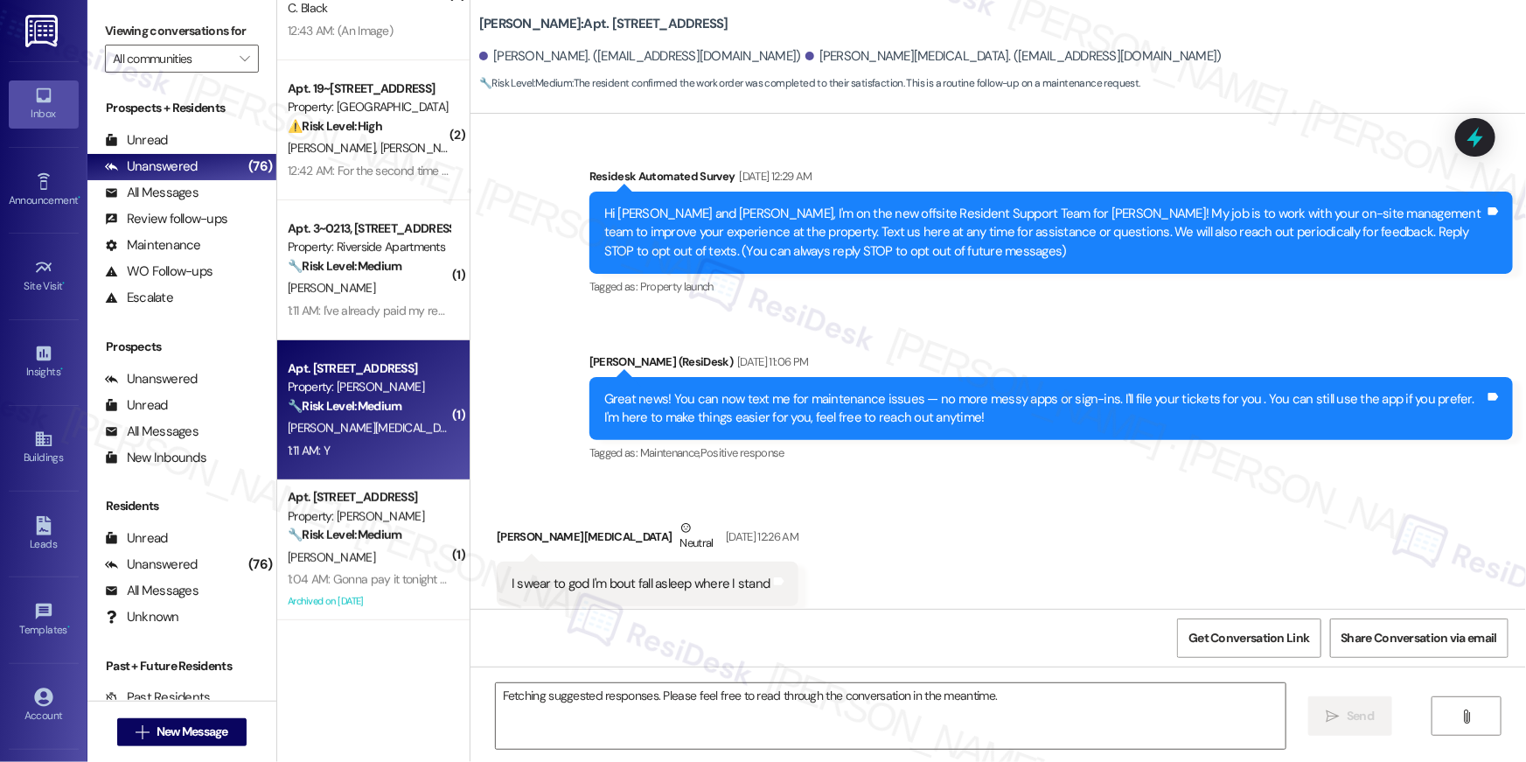
scroll to position [7059, 0]
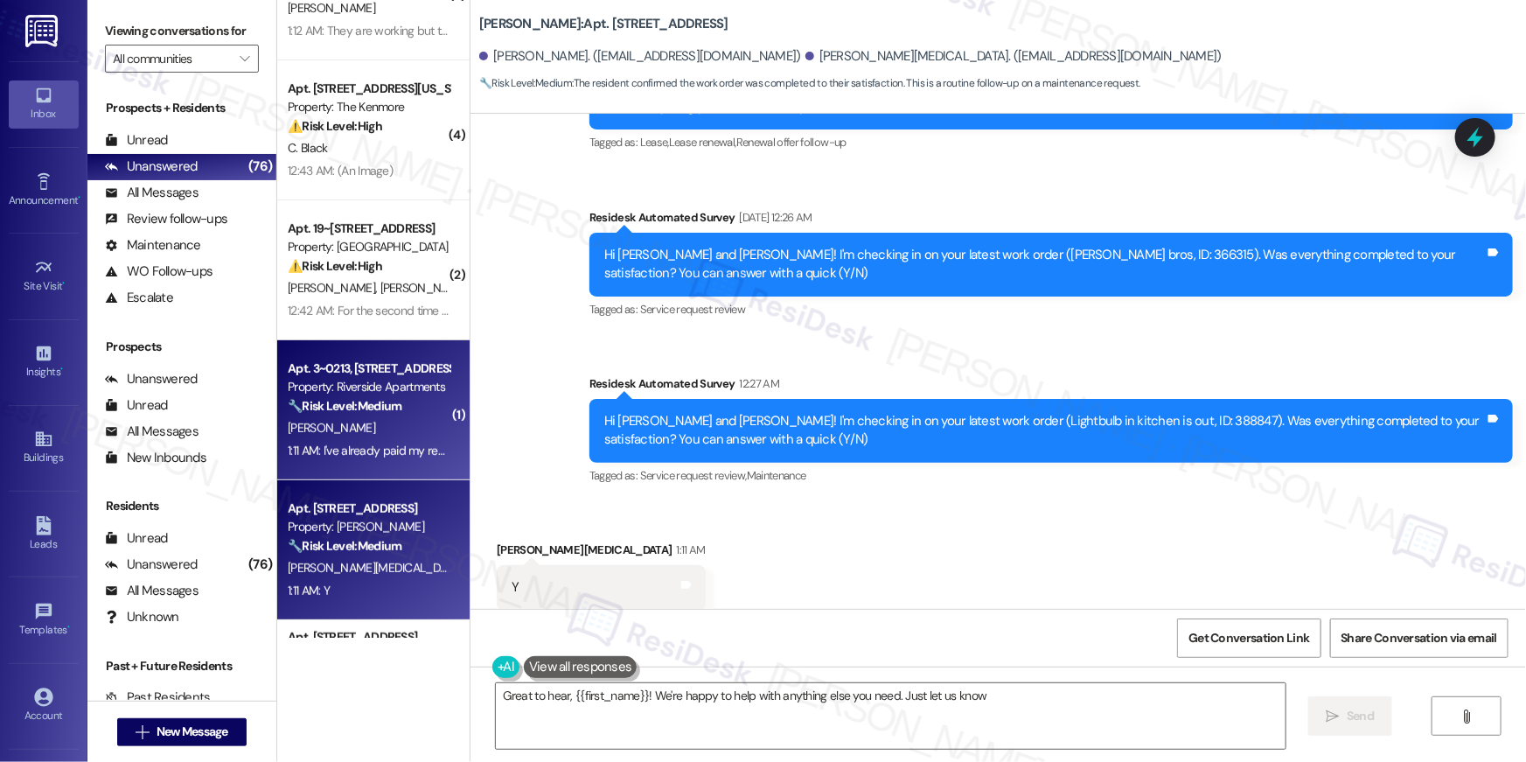
type textarea "Great to hear, {{first_name}}! We're happy to help with anything else you need.…"
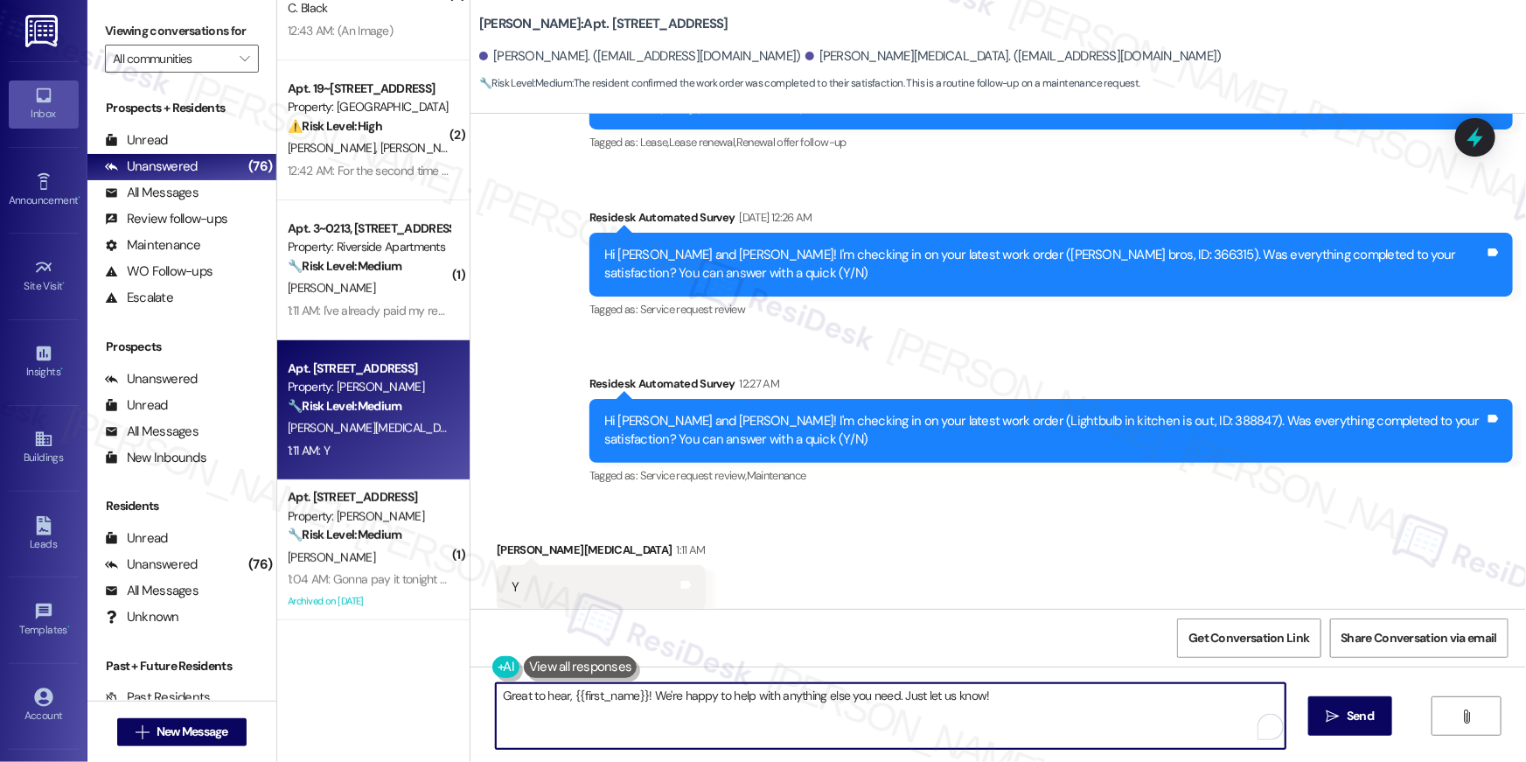
click at [825, 722] on textarea "Great to hear, {{first_name}}! We're happy to help with anything else you need.…" at bounding box center [891, 716] width 790 height 66
click at [852, 722] on textarea "Great to hear, {{first_name}}! We're happy to help with anything else you need.…" at bounding box center [891, 716] width 790 height 66
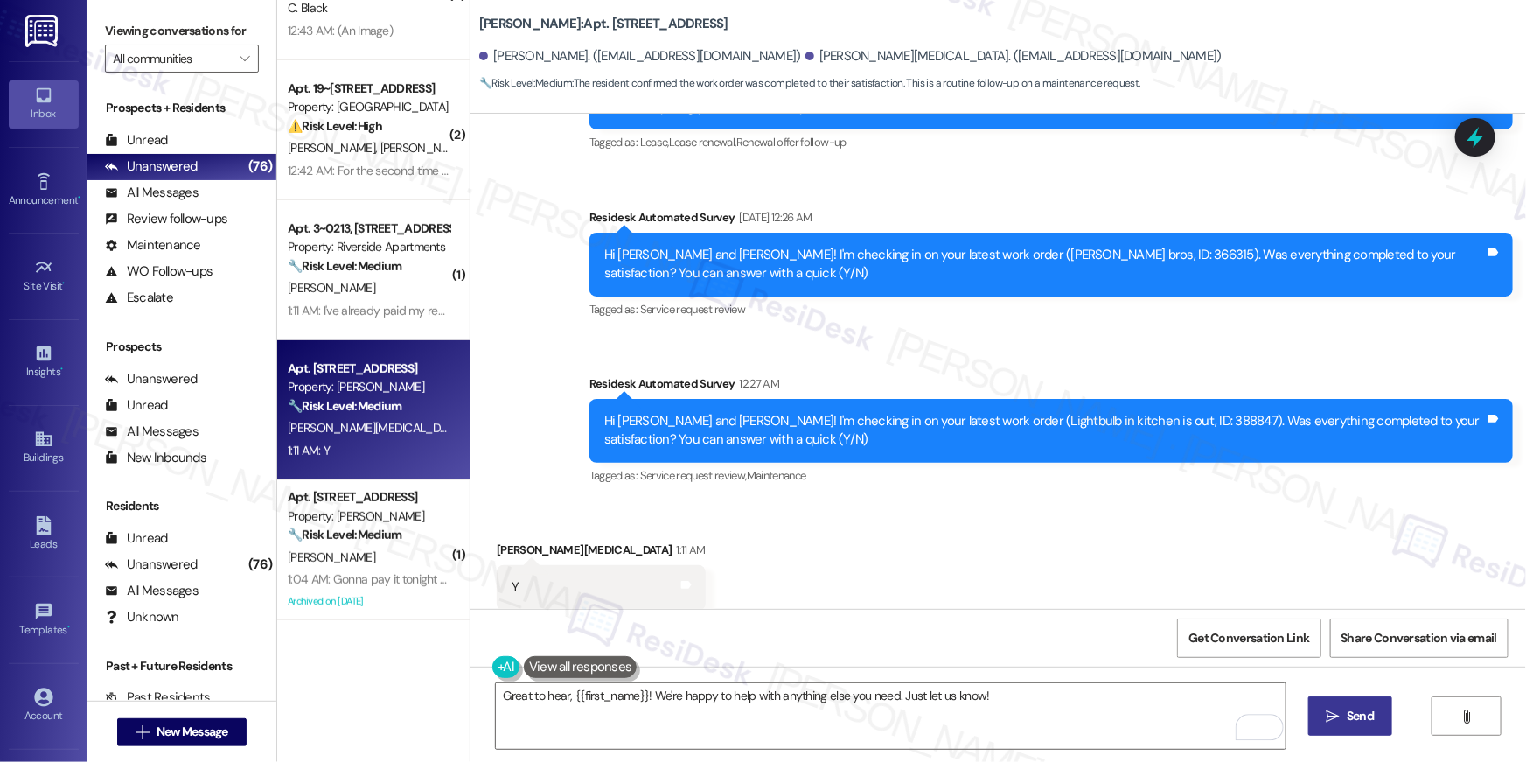
click at [1329, 713] on icon "" at bounding box center [1332, 716] width 13 height 14
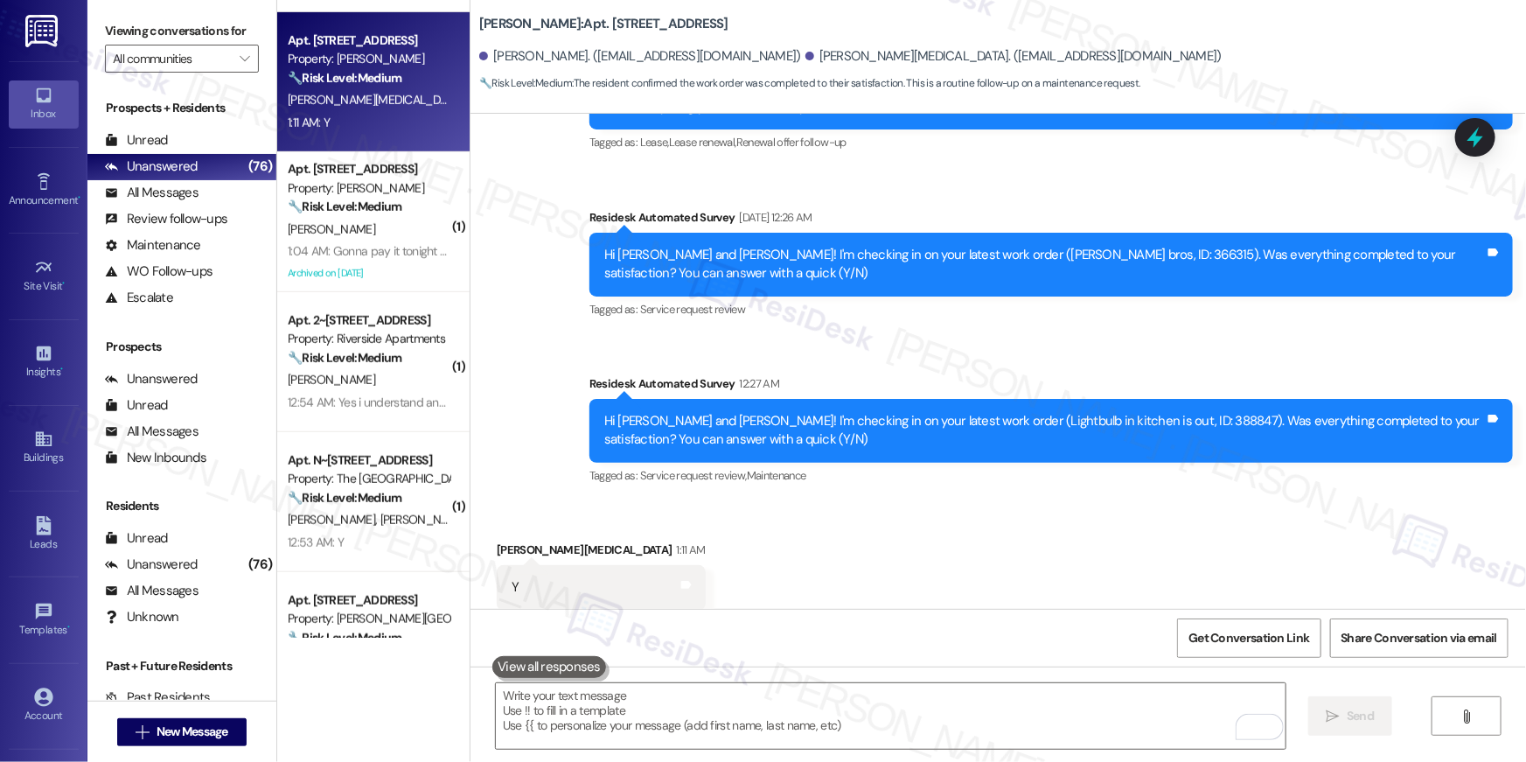
scroll to position [565, 0]
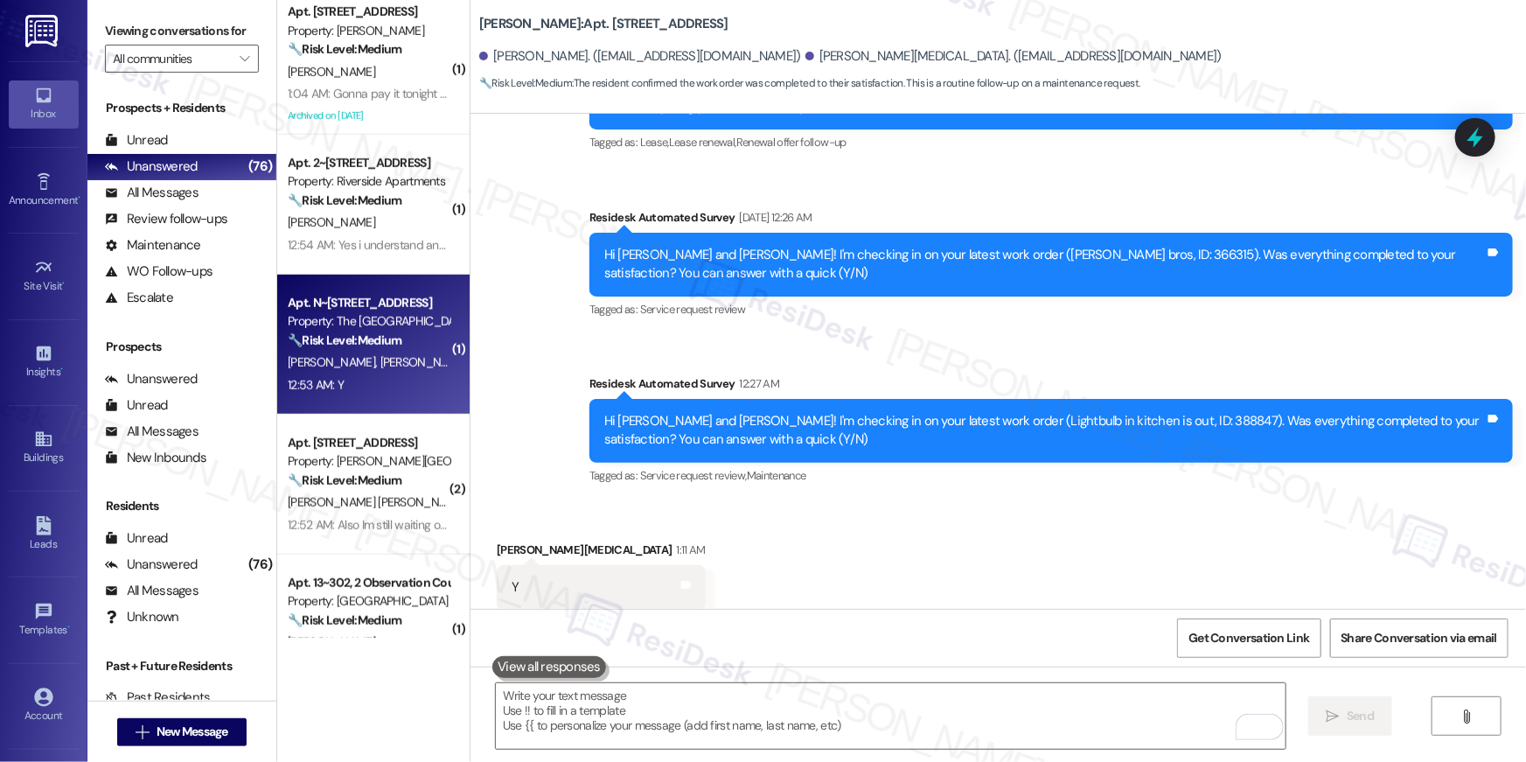
click at [369, 340] on strong "🔧 Risk Level: Medium" at bounding box center [345, 340] width 114 height 16
type textarea "Fetching suggested responses. Please feel free to read through the conversation…"
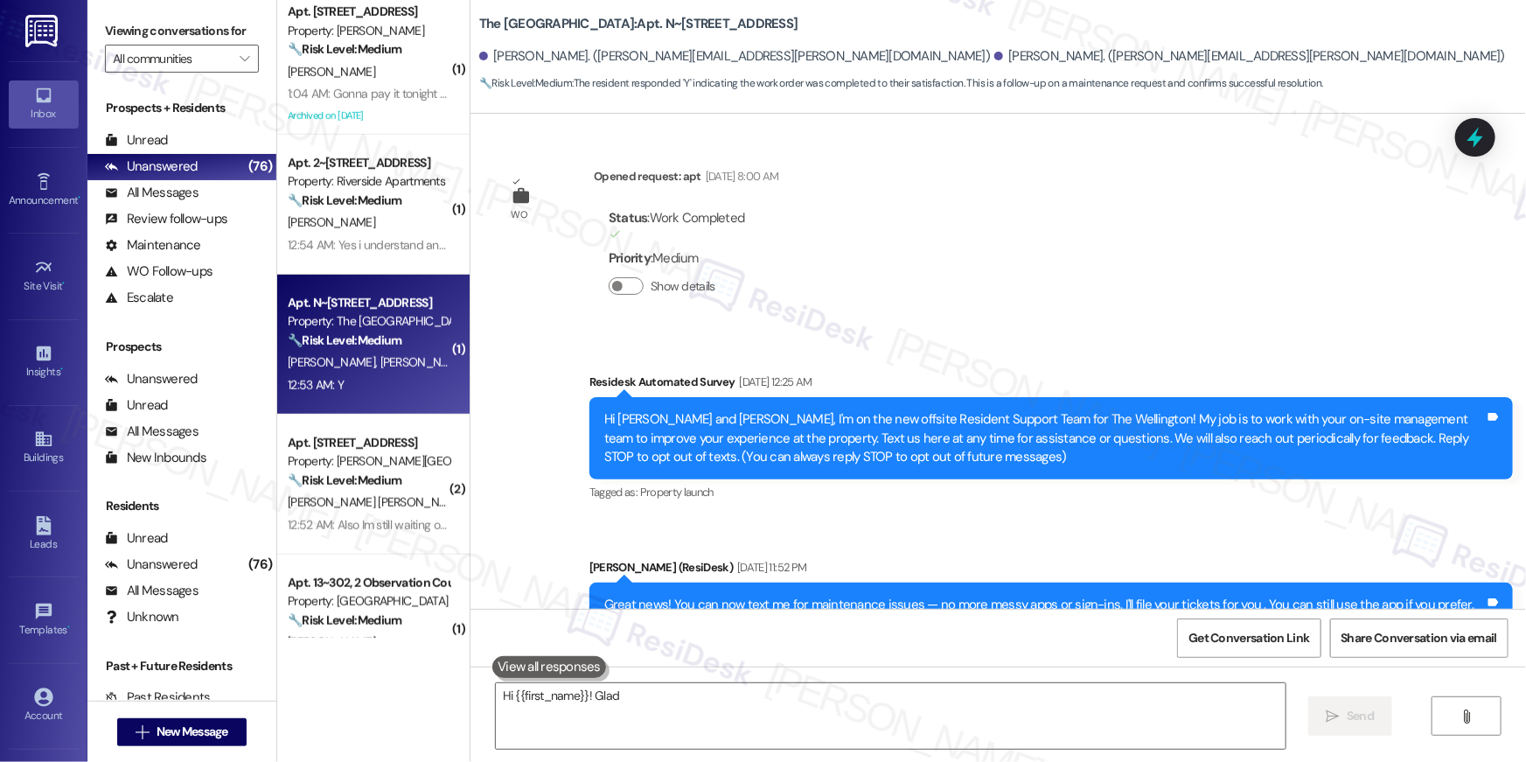
scroll to position [8605, 0]
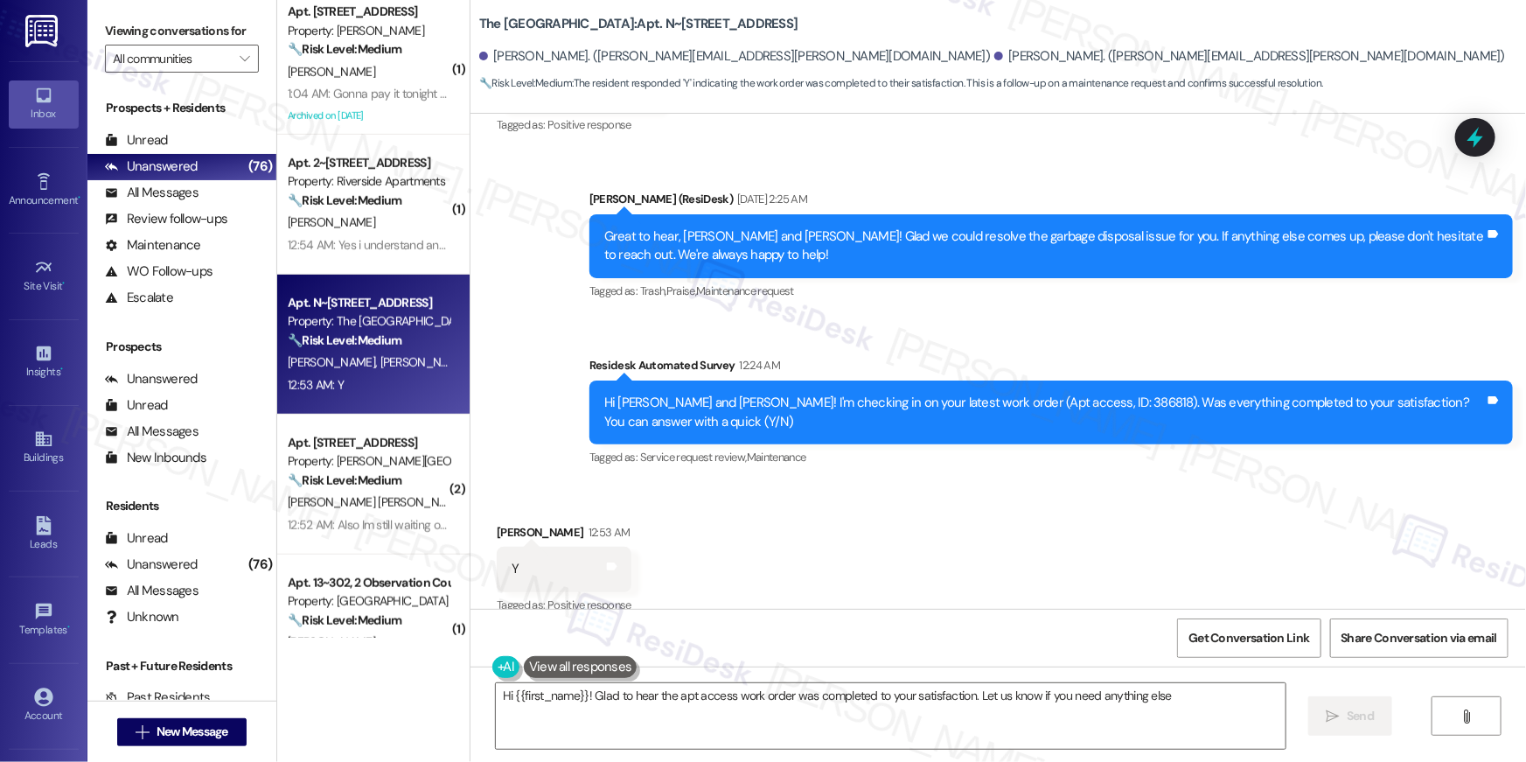
type textarea "Hi {{first_name}}! Glad to hear the apt access work order was completed to your…"
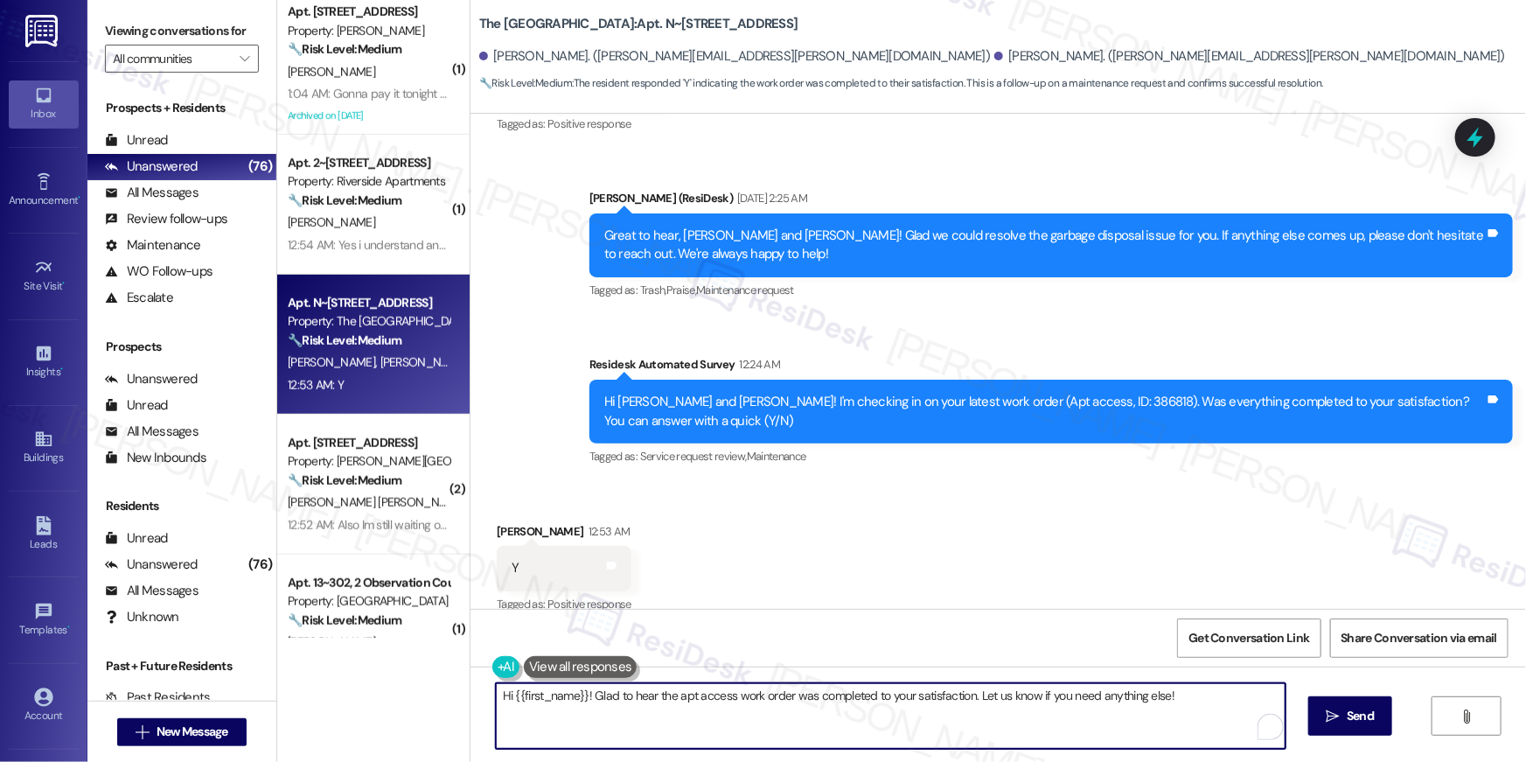
click at [936, 694] on textarea "Hi {{first_name}}! Glad to hear the apt access work order was completed to your…" at bounding box center [891, 716] width 790 height 66
drag, startPoint x: 1004, startPoint y: 696, endPoint x: 1214, endPoint y: 701, distance: 210.8
click at [1004, 696] on textarea "Hi {{first_name}}! Glad to hear the apt access work order was completed to your…" at bounding box center [891, 716] width 790 height 66
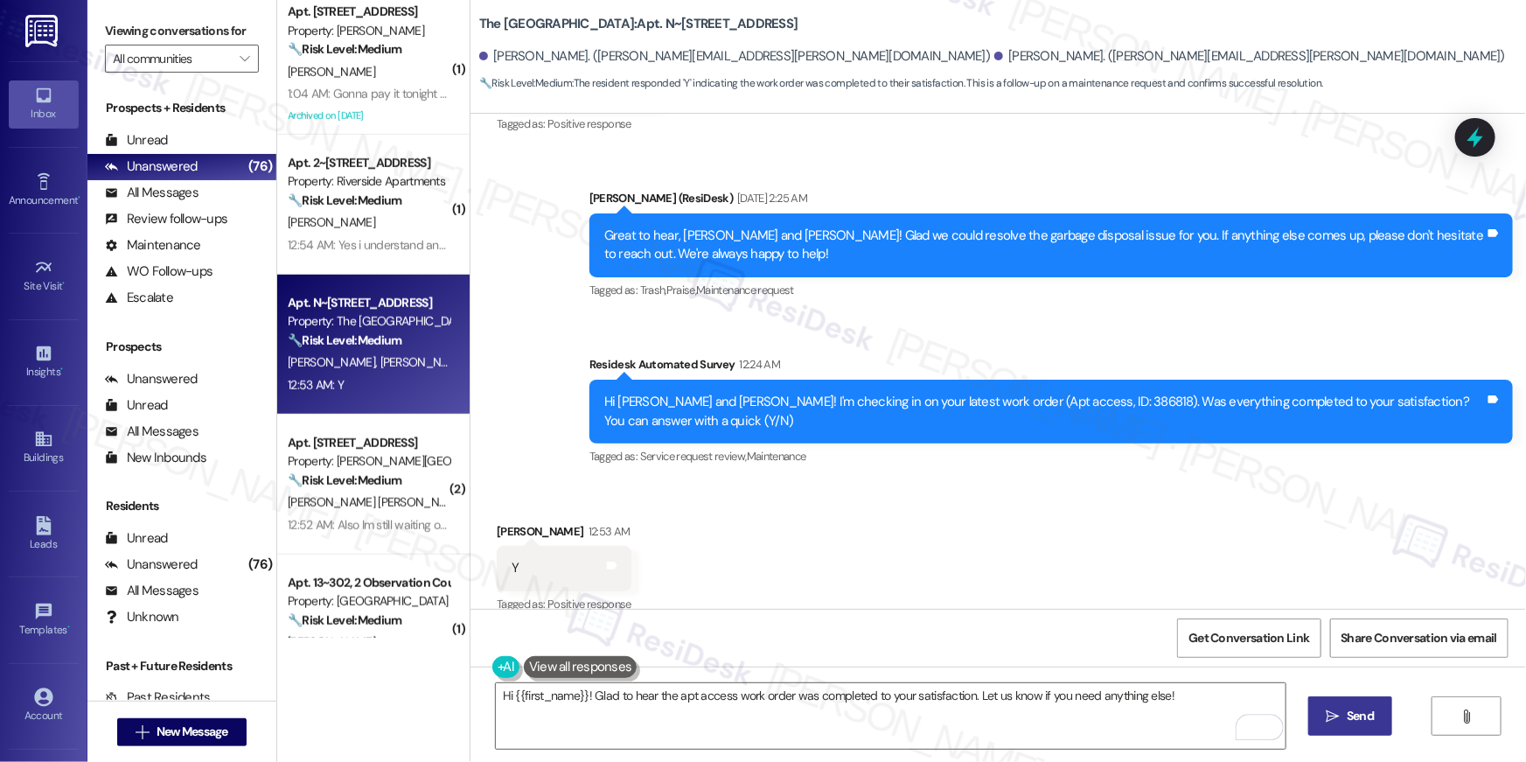
click at [1361, 707] on span "Send" at bounding box center [1359, 715] width 27 height 18
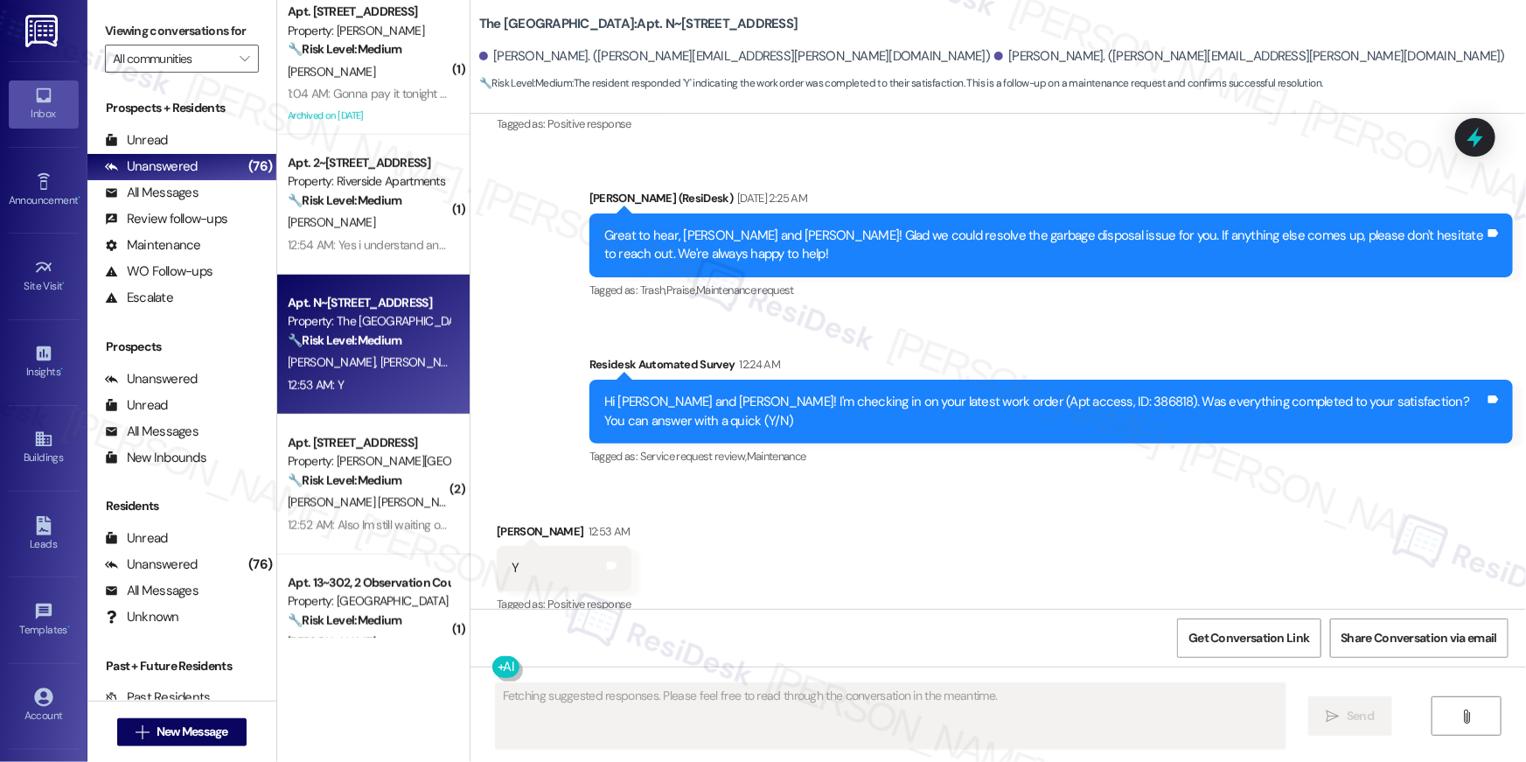
scroll to position [8605, 0]
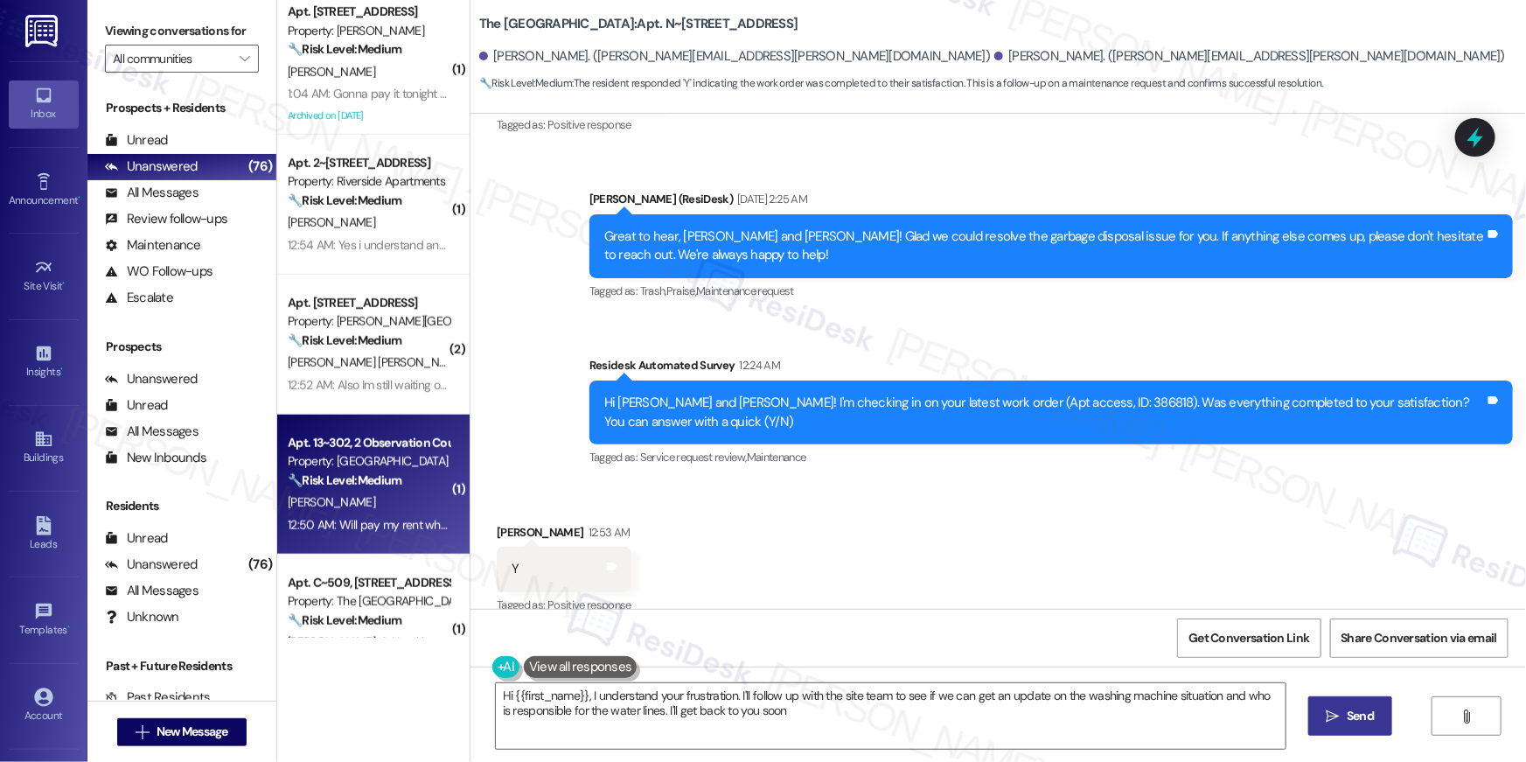
type textarea "Hi {{first_name}}, I understand your frustration. I'll follow up with the site …"
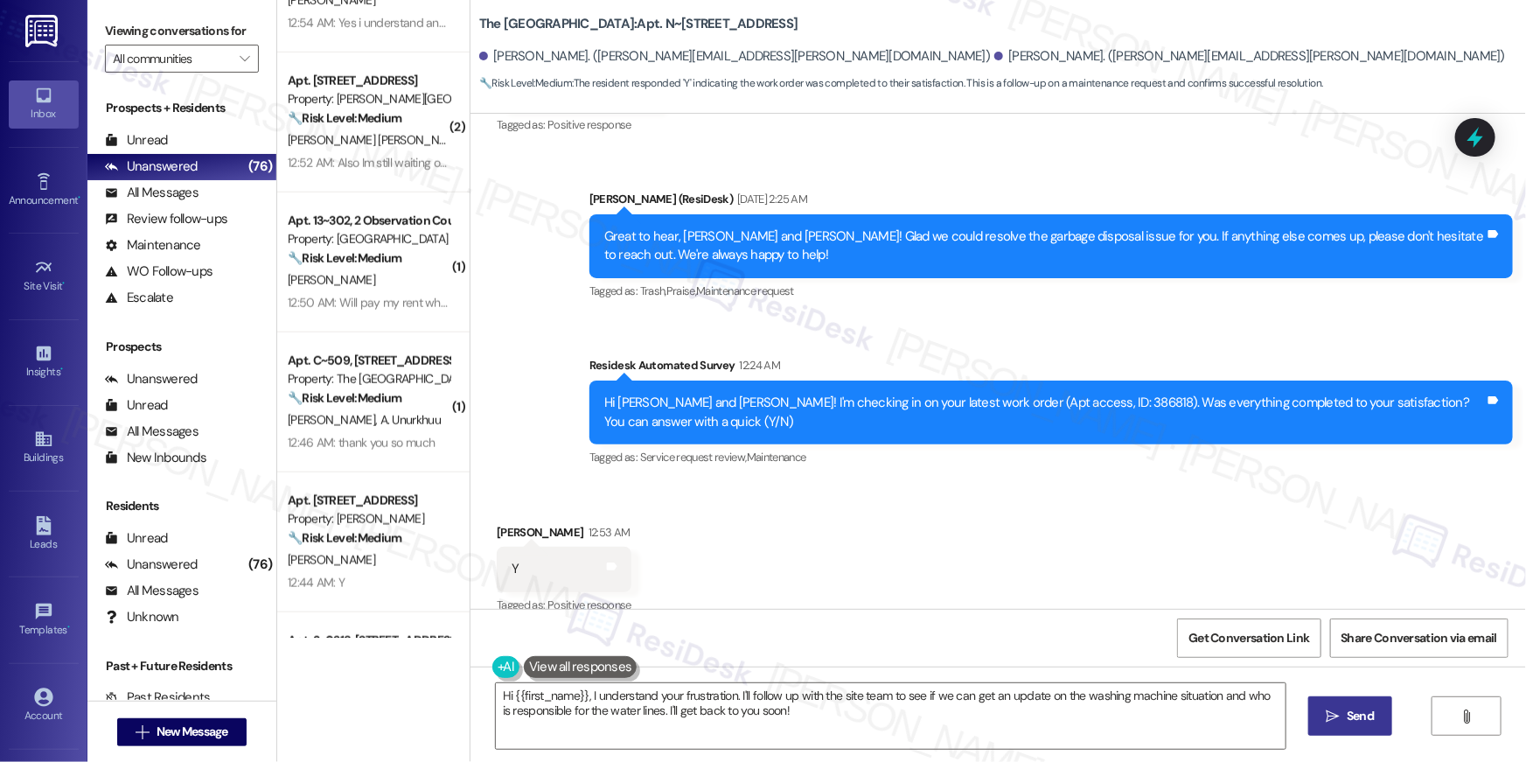
scroll to position [810, 0]
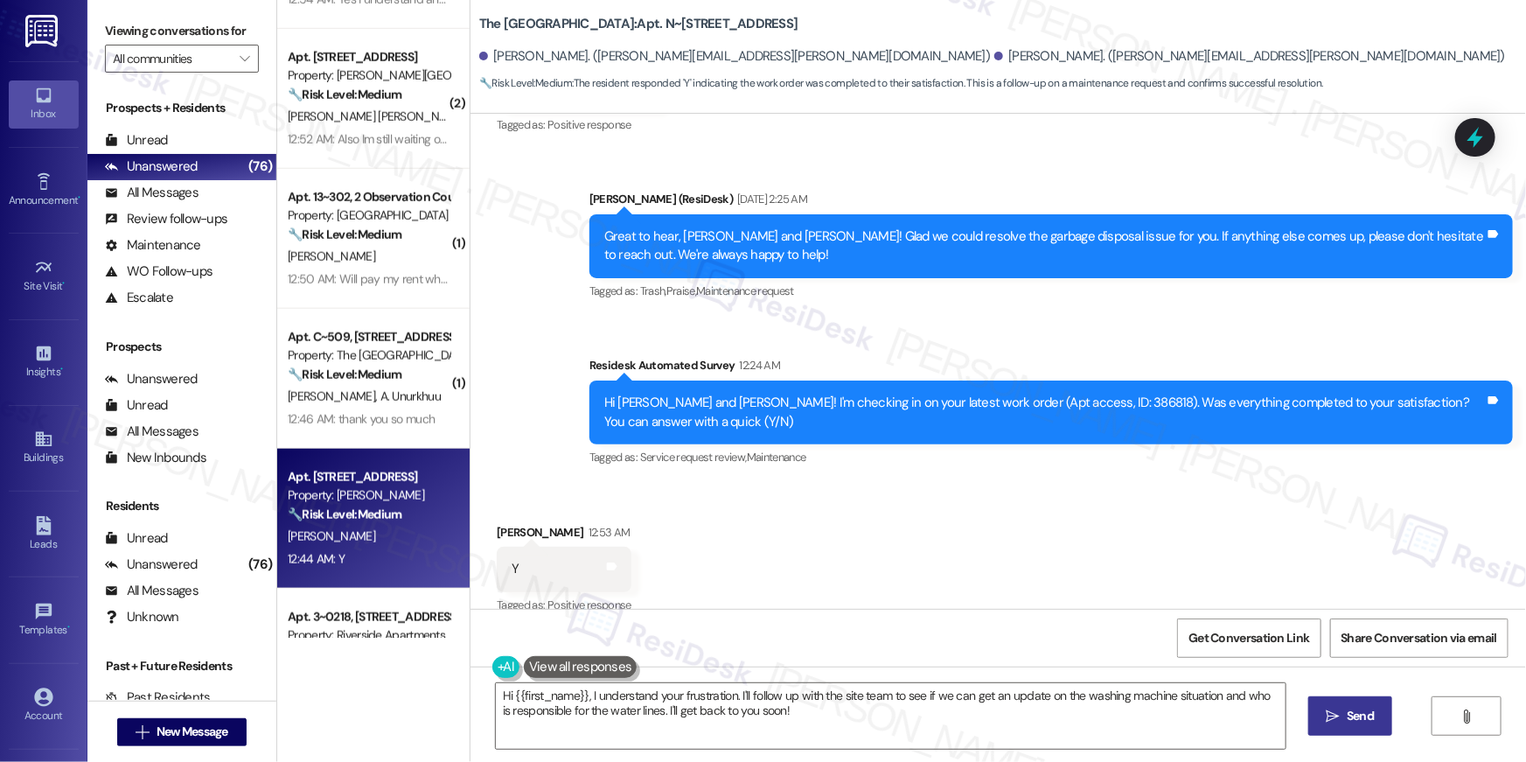
click at [368, 502] on div "Property: Elme Marietta" at bounding box center [369, 495] width 162 height 18
type textarea "Fetching suggested responses. Please feel free to read through the conversation…"
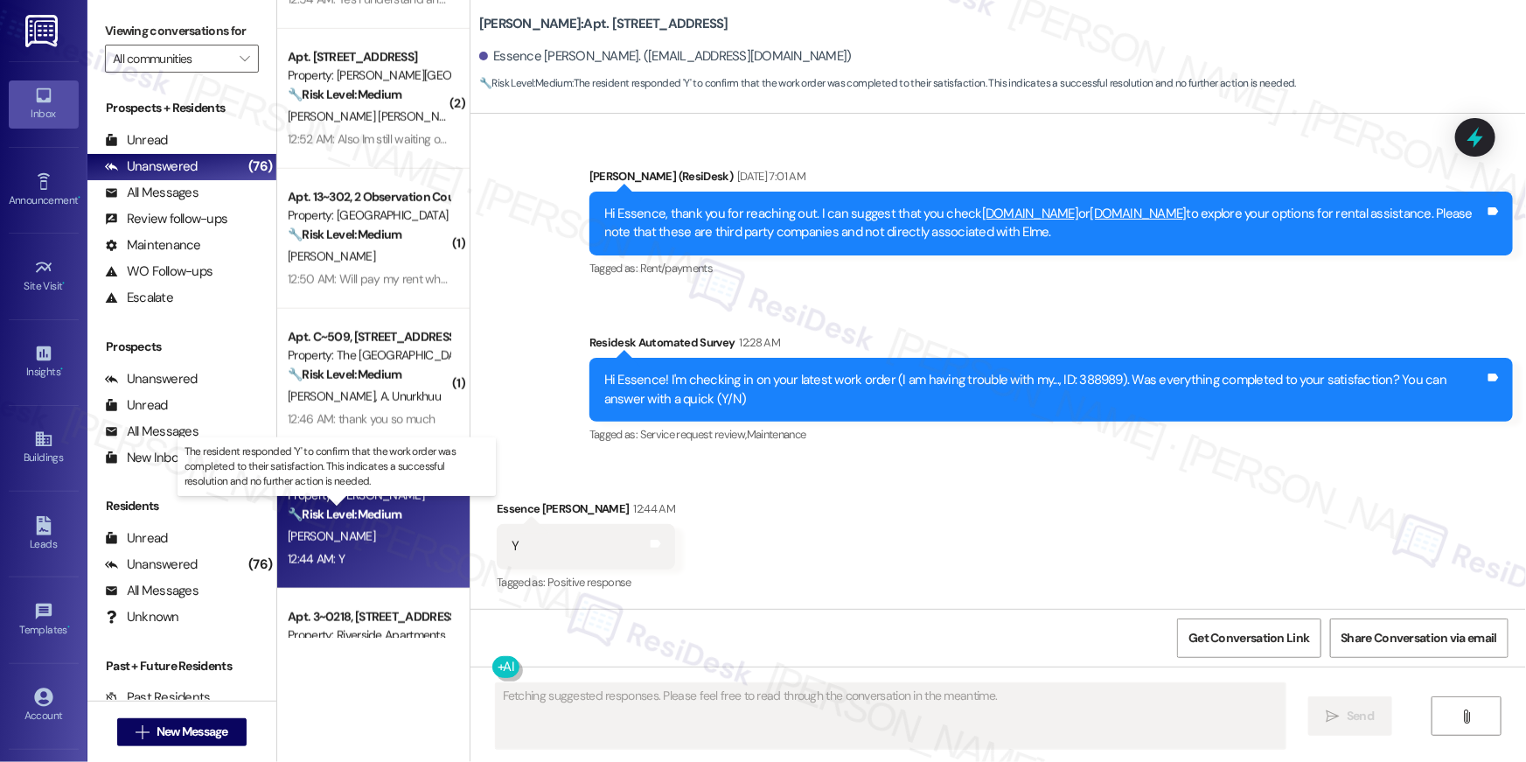
scroll to position [1603, 0]
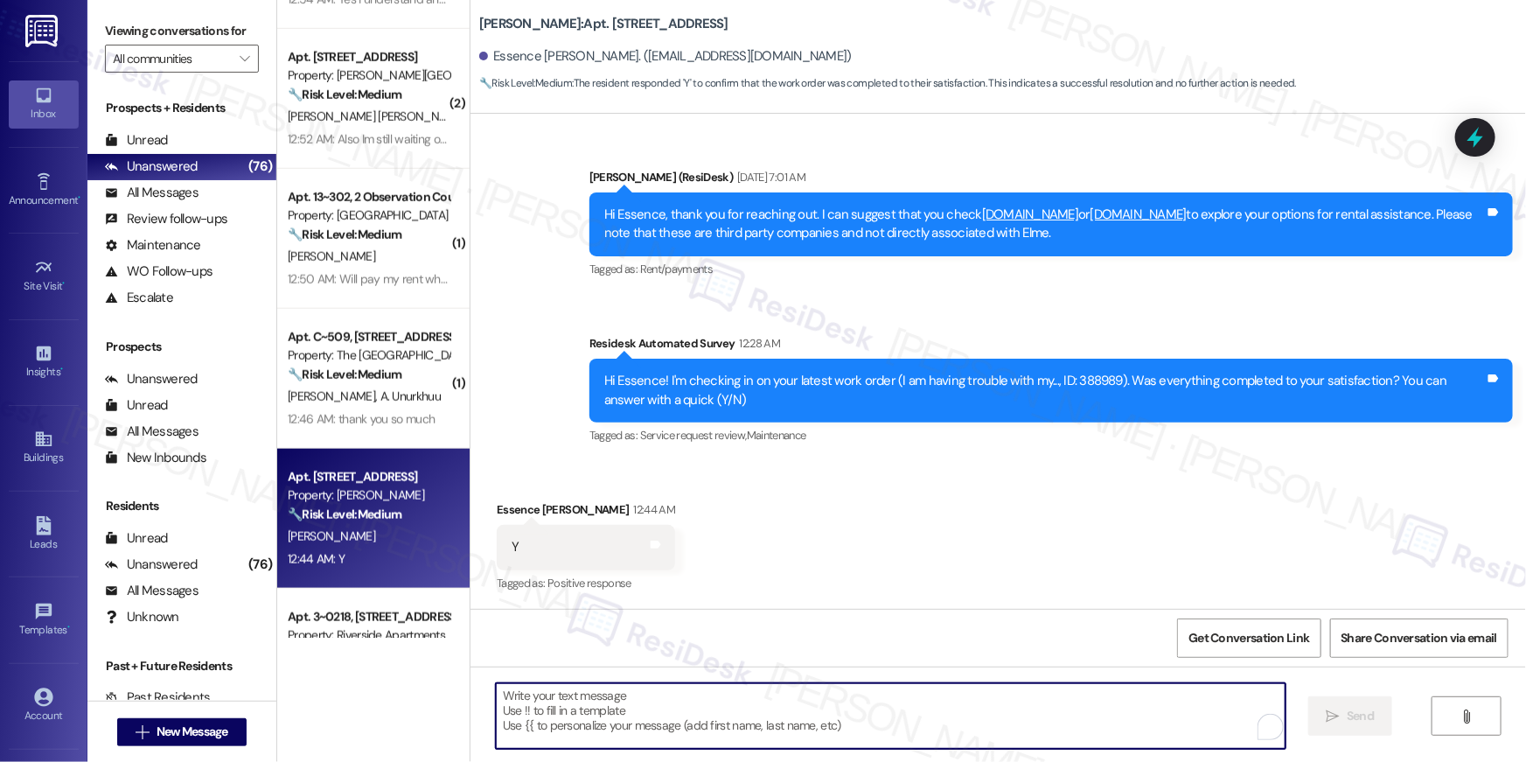
click at [786, 695] on textarea "To enrich screen reader interactions, please activate Accessibility in Grammarl…" at bounding box center [891, 716] width 790 height 66
click at [1070, 699] on textarea "To enrich screen reader interactions, please activate Accessibility in Grammarl…" at bounding box center [891, 716] width 790 height 66
paste textarea "Hi {{first_name}}, I’m so glad to hear your work order is all taken care of! If…"
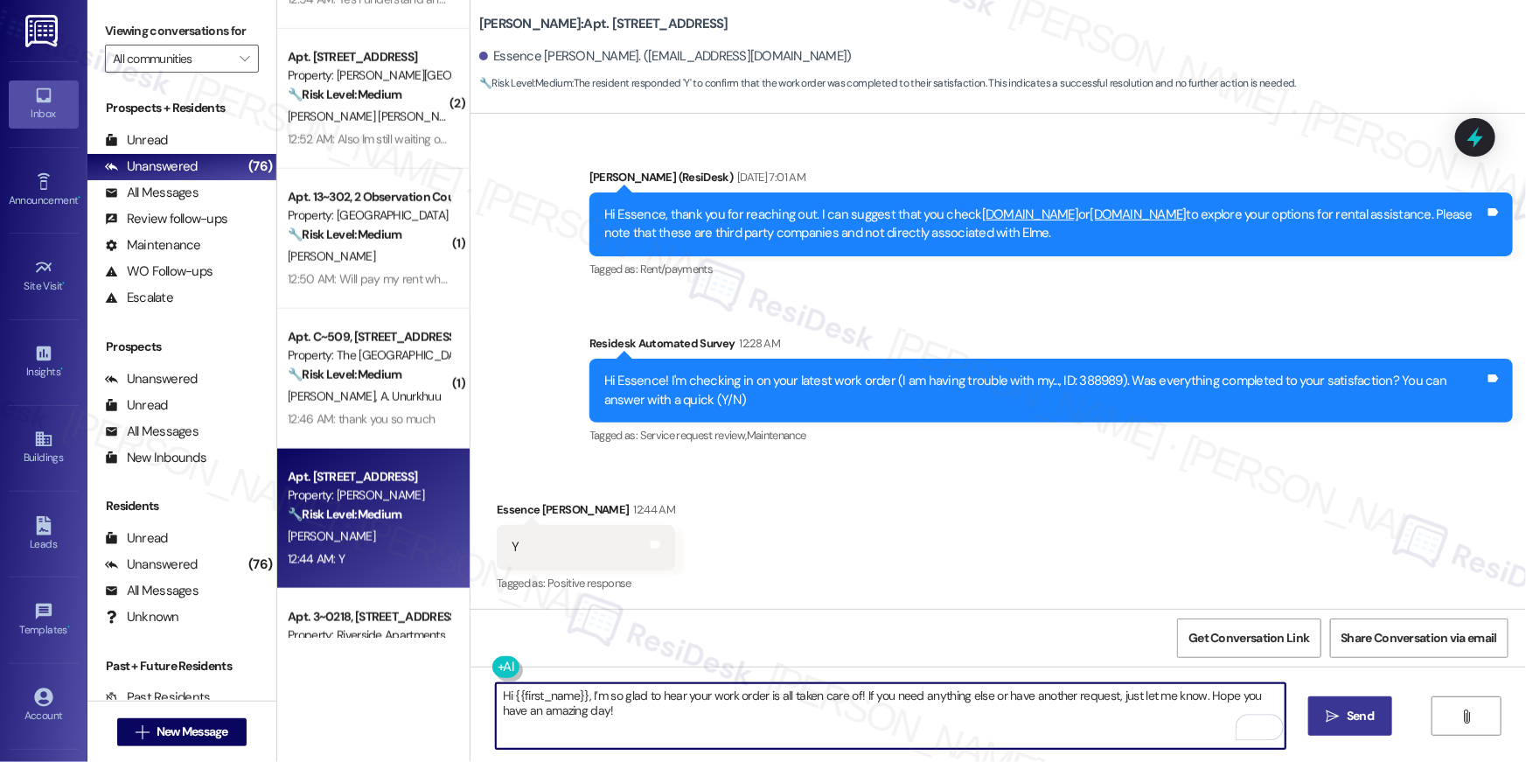
type textarea "Hi {{first_name}}, I’m so glad to hear your work order is all taken care of! If…"
click at [1343, 702] on button " Send" at bounding box center [1350, 715] width 85 height 39
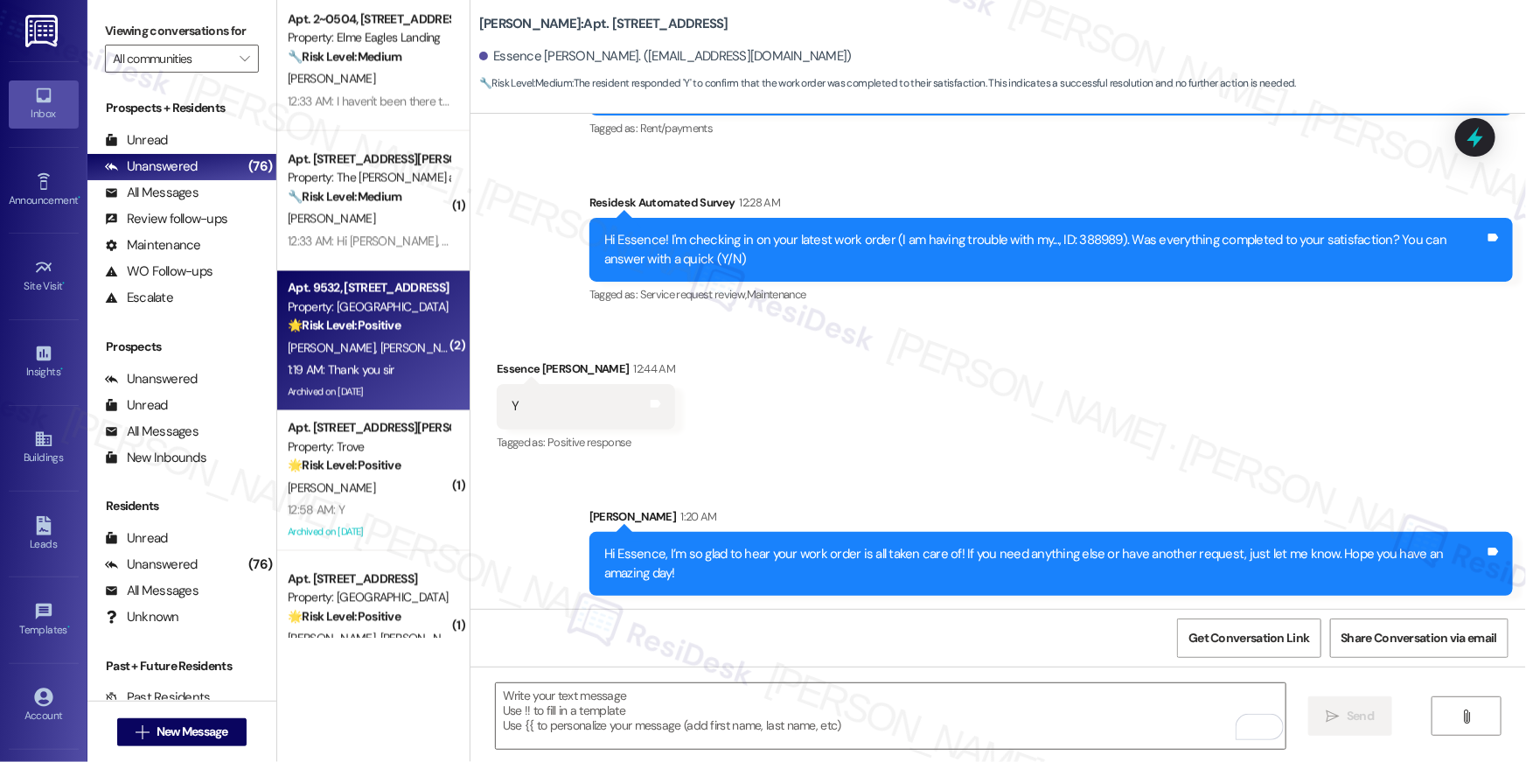
scroll to position [1709, 0]
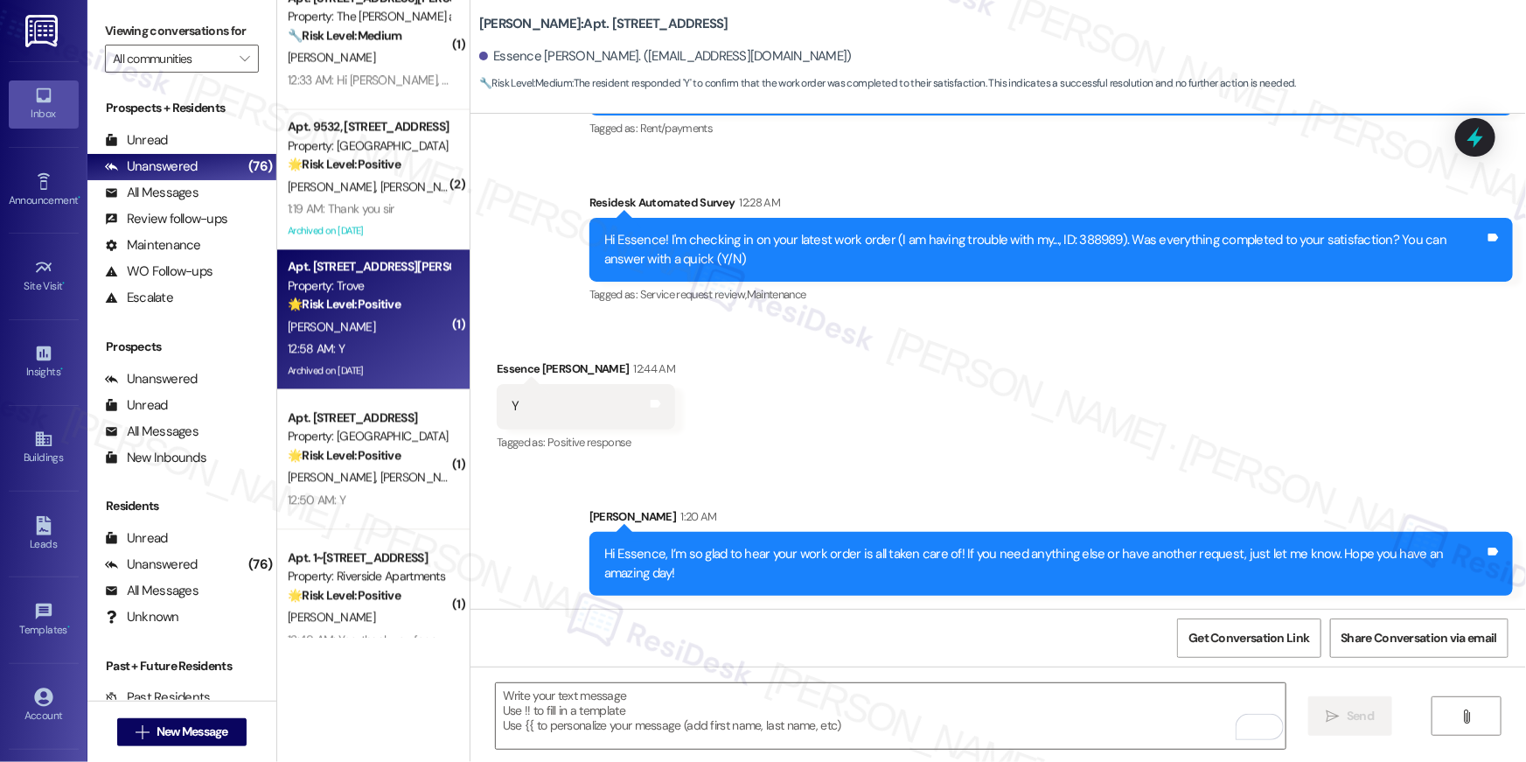
click at [389, 351] on div "12:58 AM: Y 12:58 AM: Y" at bounding box center [368, 348] width 165 height 22
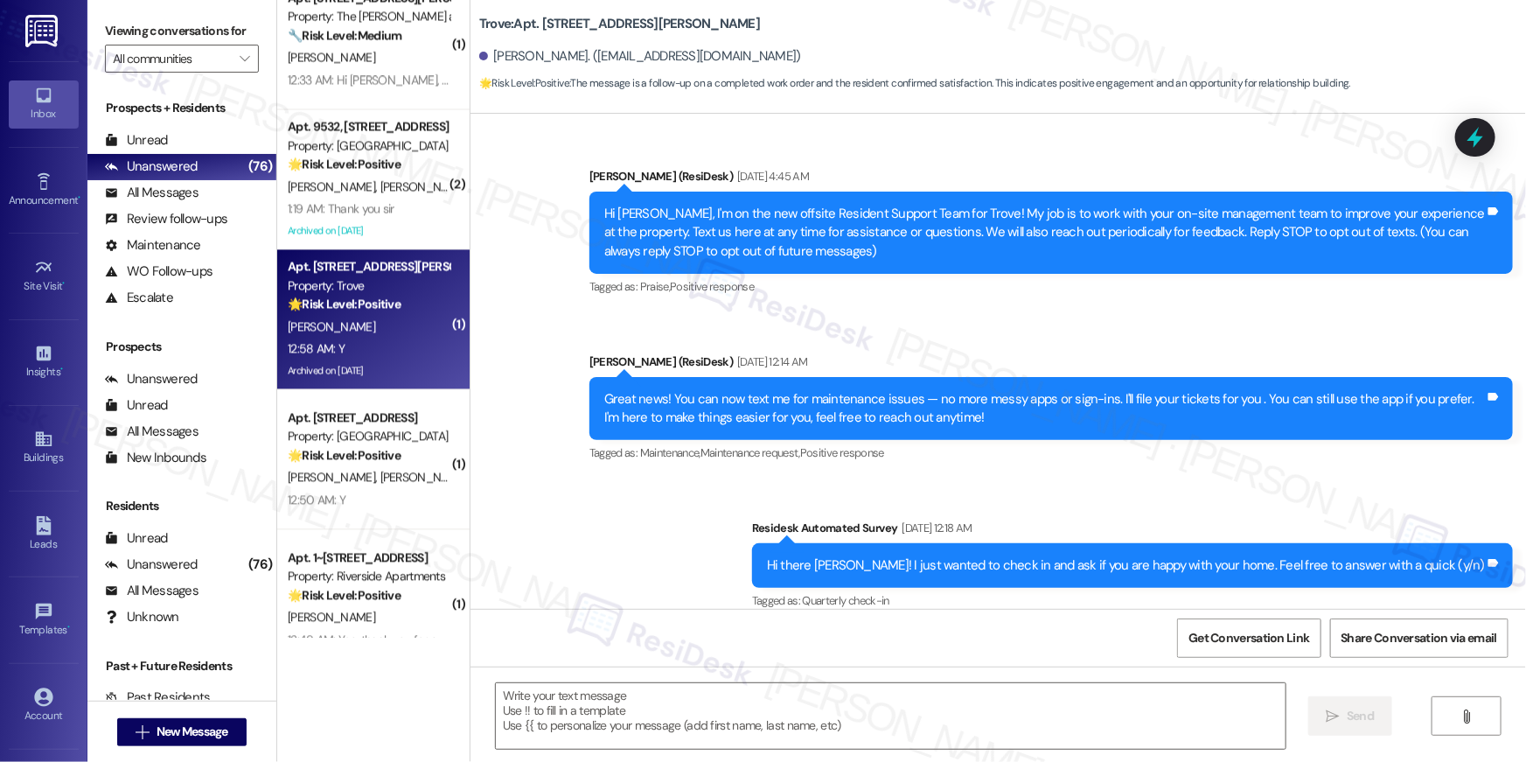
scroll to position [12531, 0]
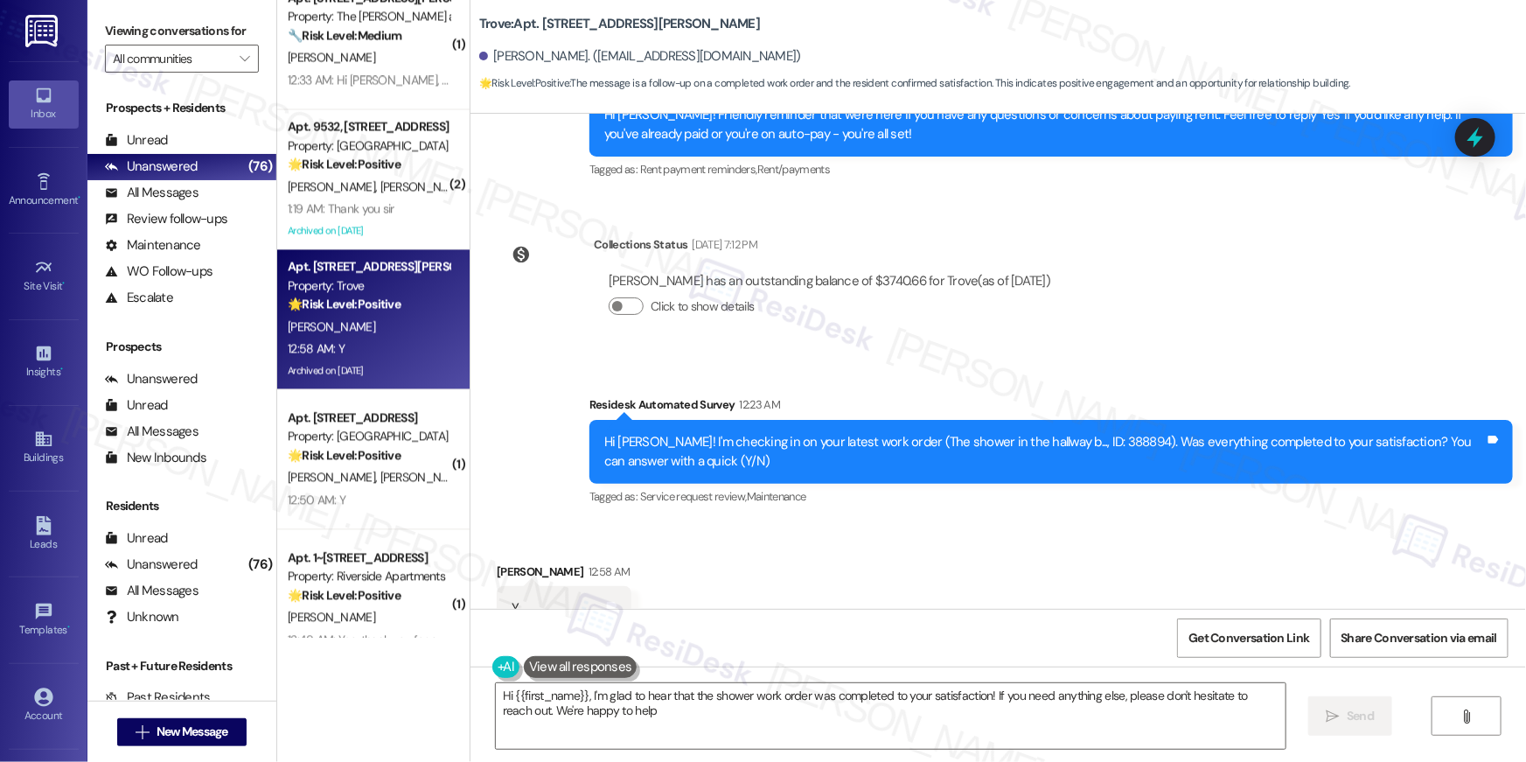
type textarea "Hi {{first_name}}, I'm glad to hear that the shower work order was completed to…"
click at [874, 707] on textarea "Hi {{first_name}}, I'm glad to hear that the shower work order was completed to…" at bounding box center [891, 716] width 790 height 66
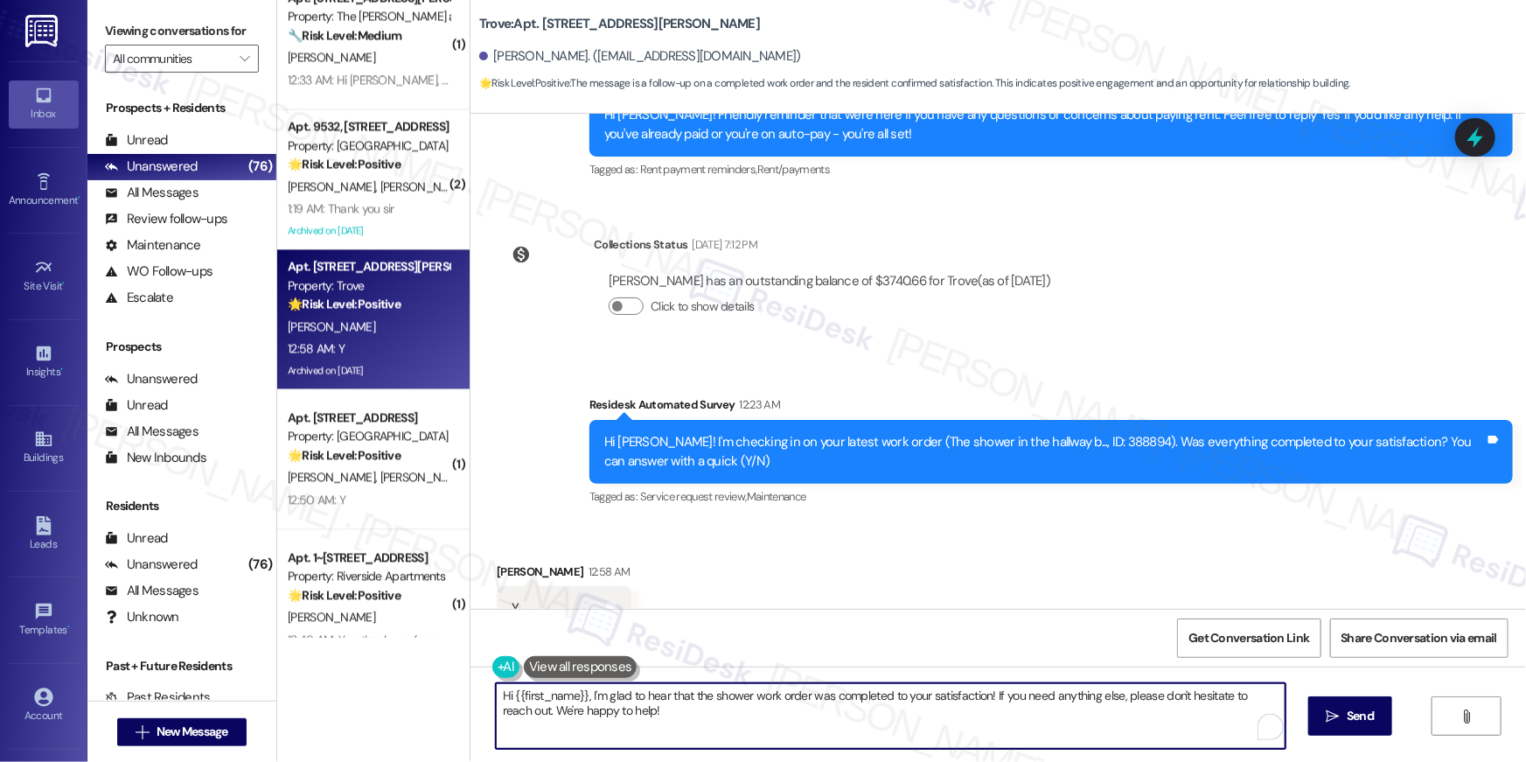
click at [927, 706] on textarea "Hi {{first_name}}, I'm glad to hear that the shower work order was completed to…" at bounding box center [891, 716] width 790 height 66
click at [1130, 716] on textarea "Hi {{first_name}}, I'm glad to hear that the shower work order was completed to…" at bounding box center [891, 716] width 790 height 66
click at [1377, 712] on button " Send" at bounding box center [1350, 715] width 85 height 39
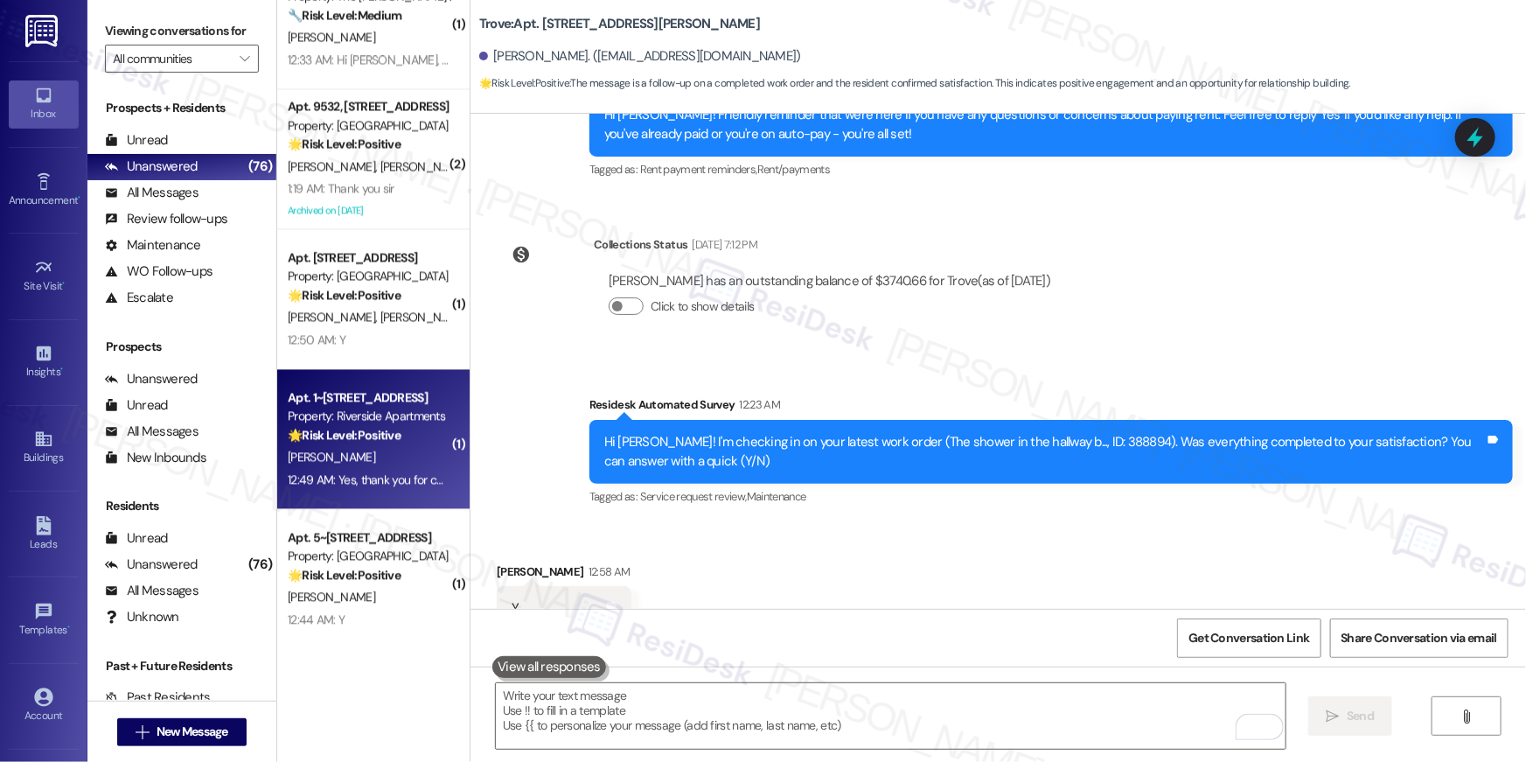
scroll to position [1757, 0]
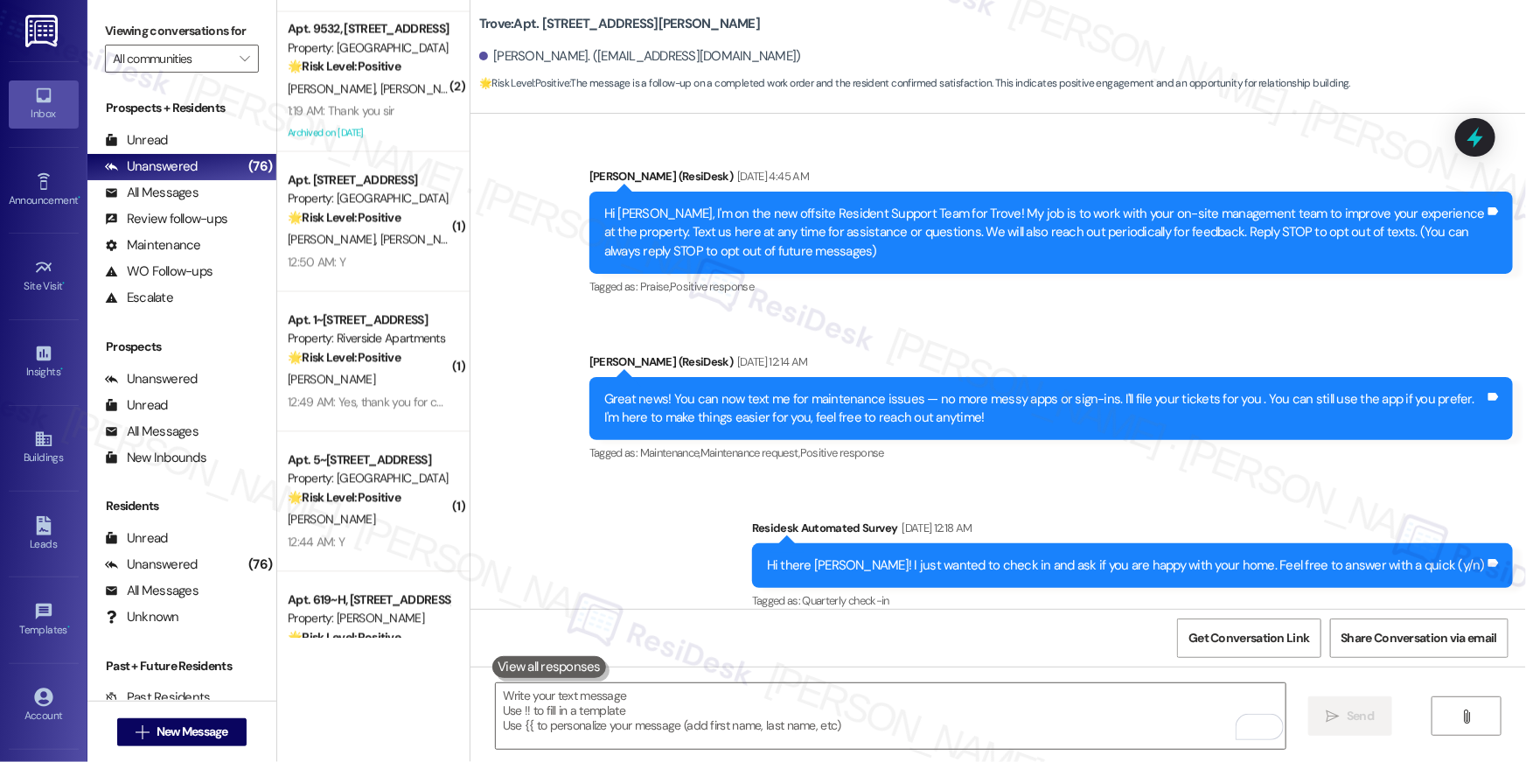
scroll to position [12531, 0]
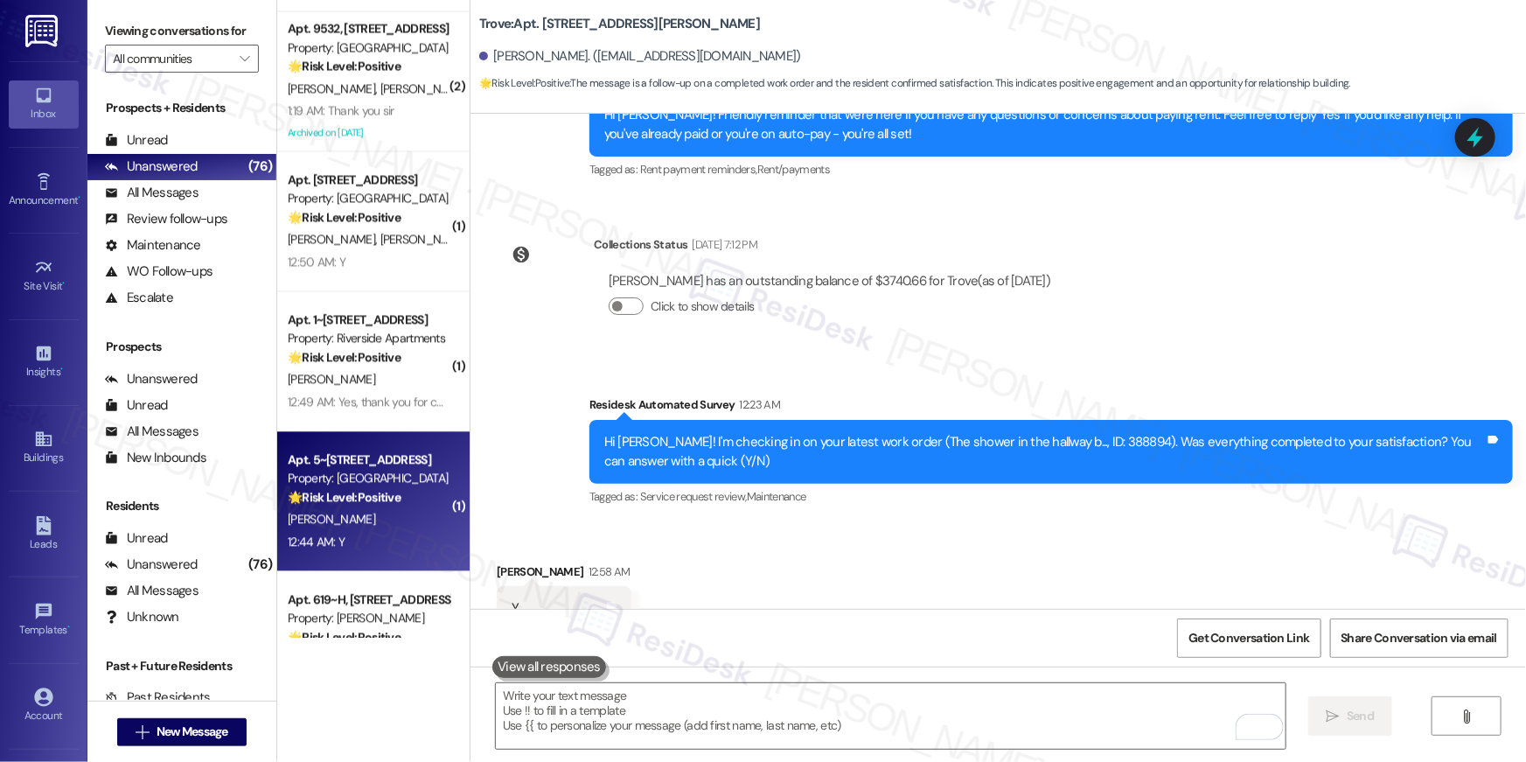
click at [379, 489] on strong "🌟 Risk Level: Positive" at bounding box center [344, 497] width 113 height 16
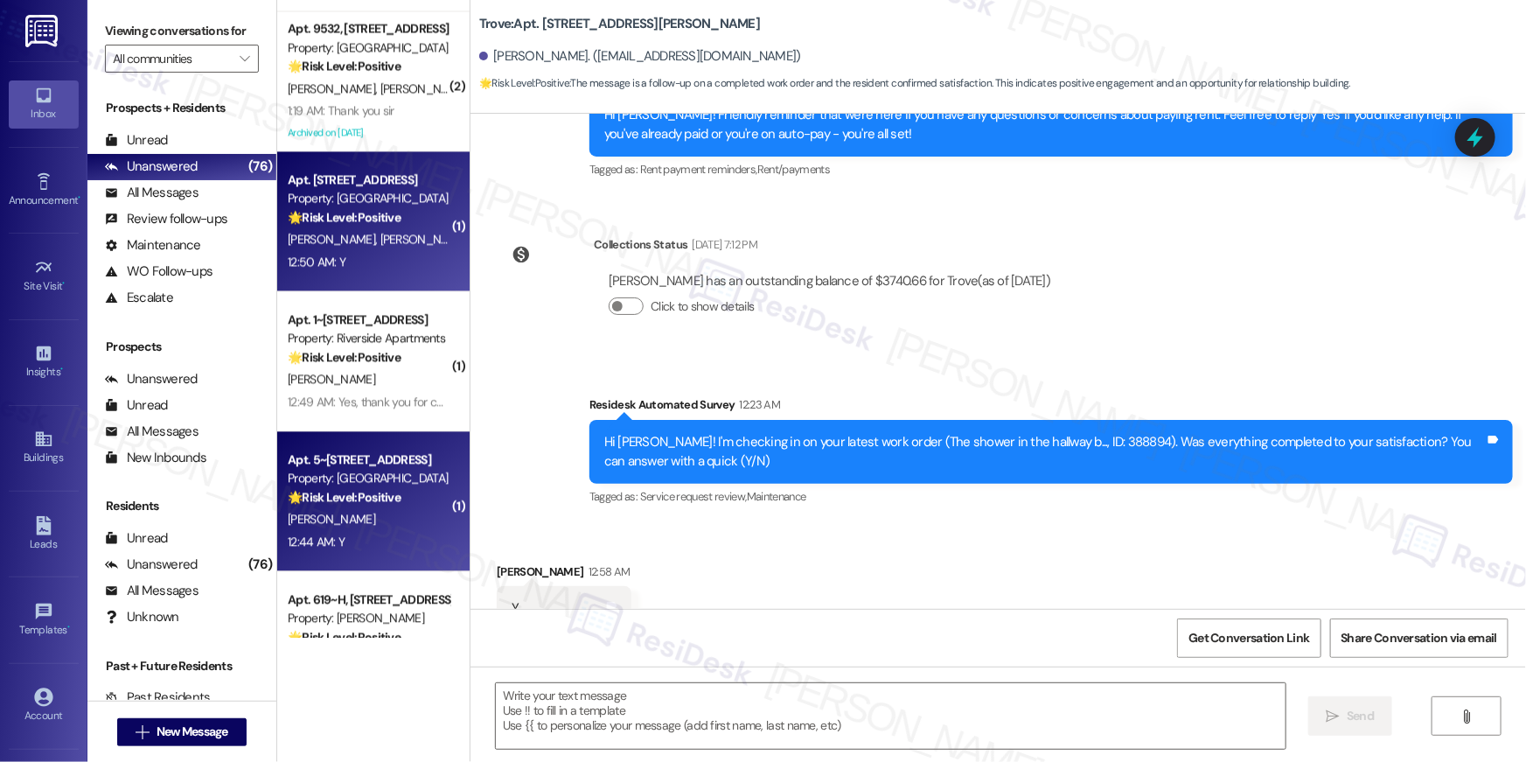
type textarea "Fetching suggested responses. Please feel free to read through the conversation…"
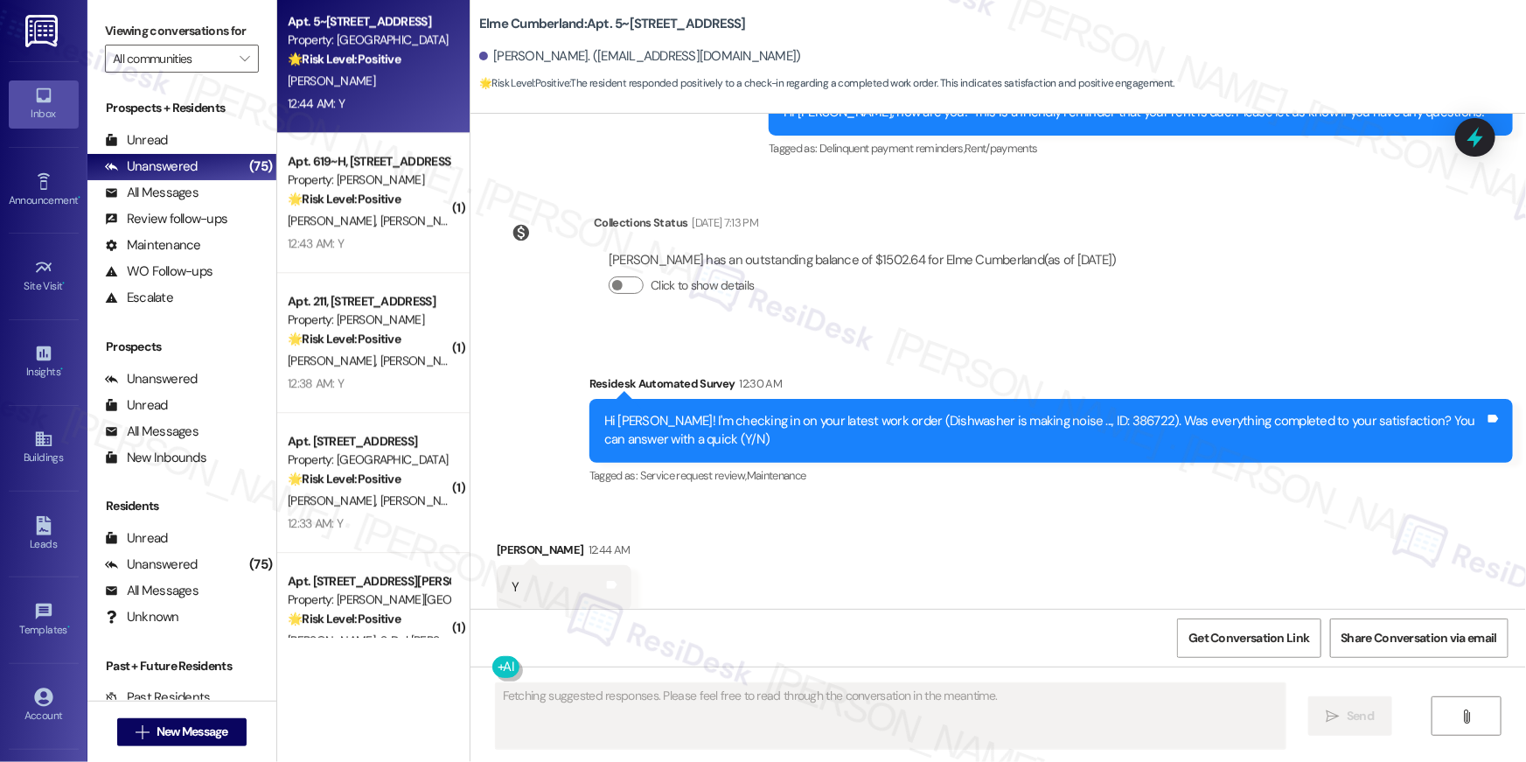
scroll to position [1758, 0]
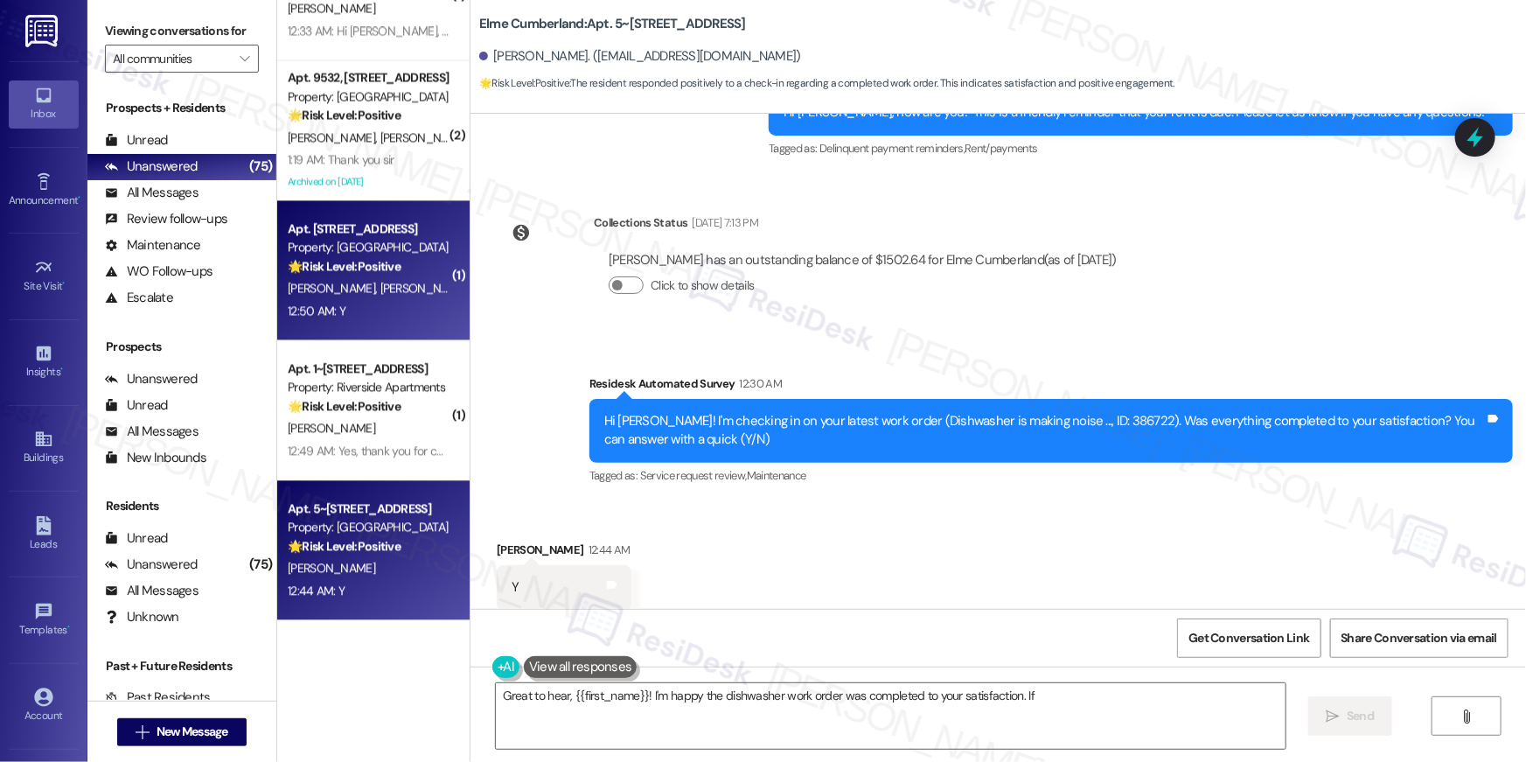
type textarea "Great to hear, {{first_name}}! I'm happy the dishwasher work order was complete…"
click at [382, 307] on div "12:50 AM: Y 12:50 AM: Y" at bounding box center [368, 311] width 165 height 22
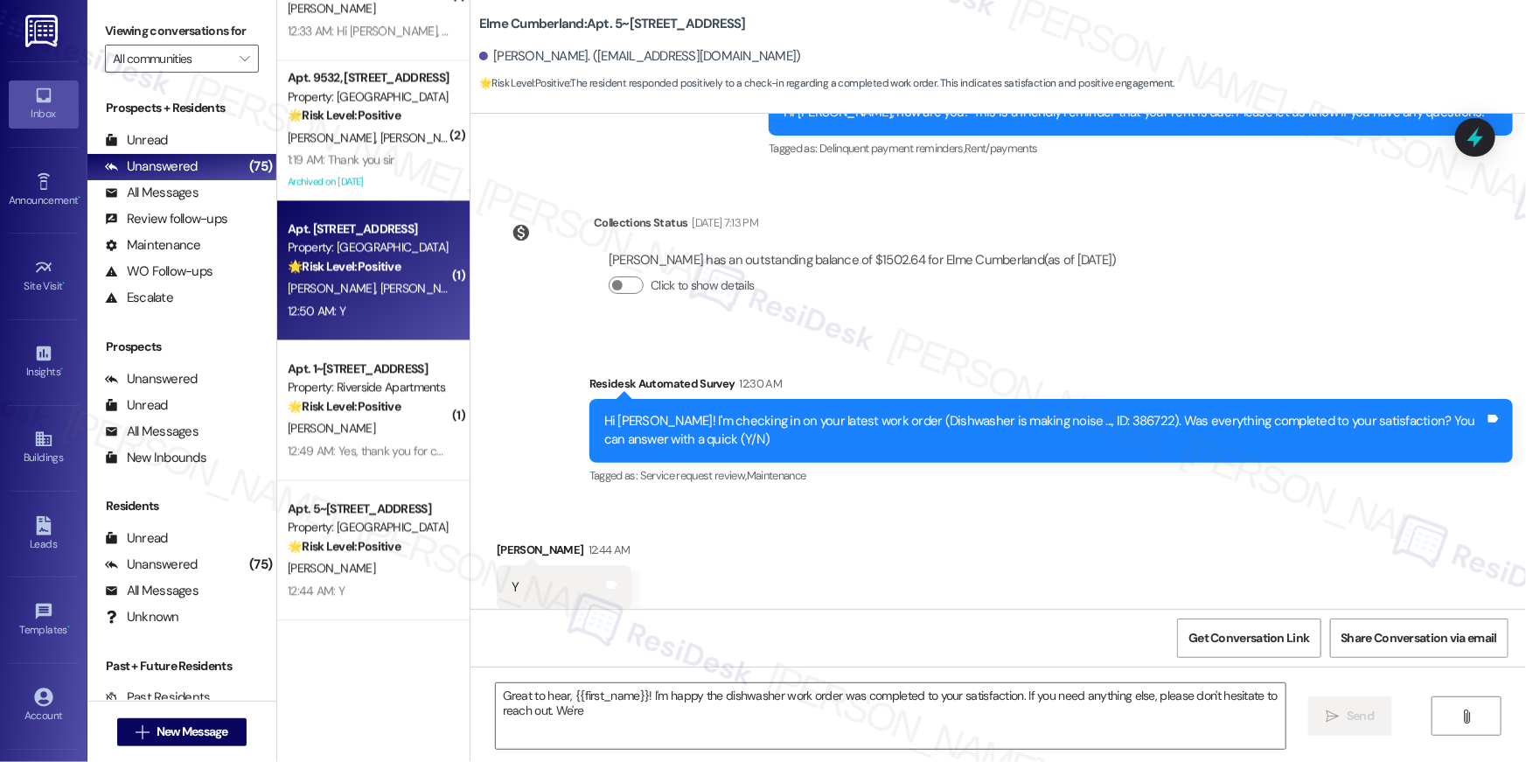
type textarea "Great to hear, {{first_name}}! I'm happy the dishwasher work order was complete…"
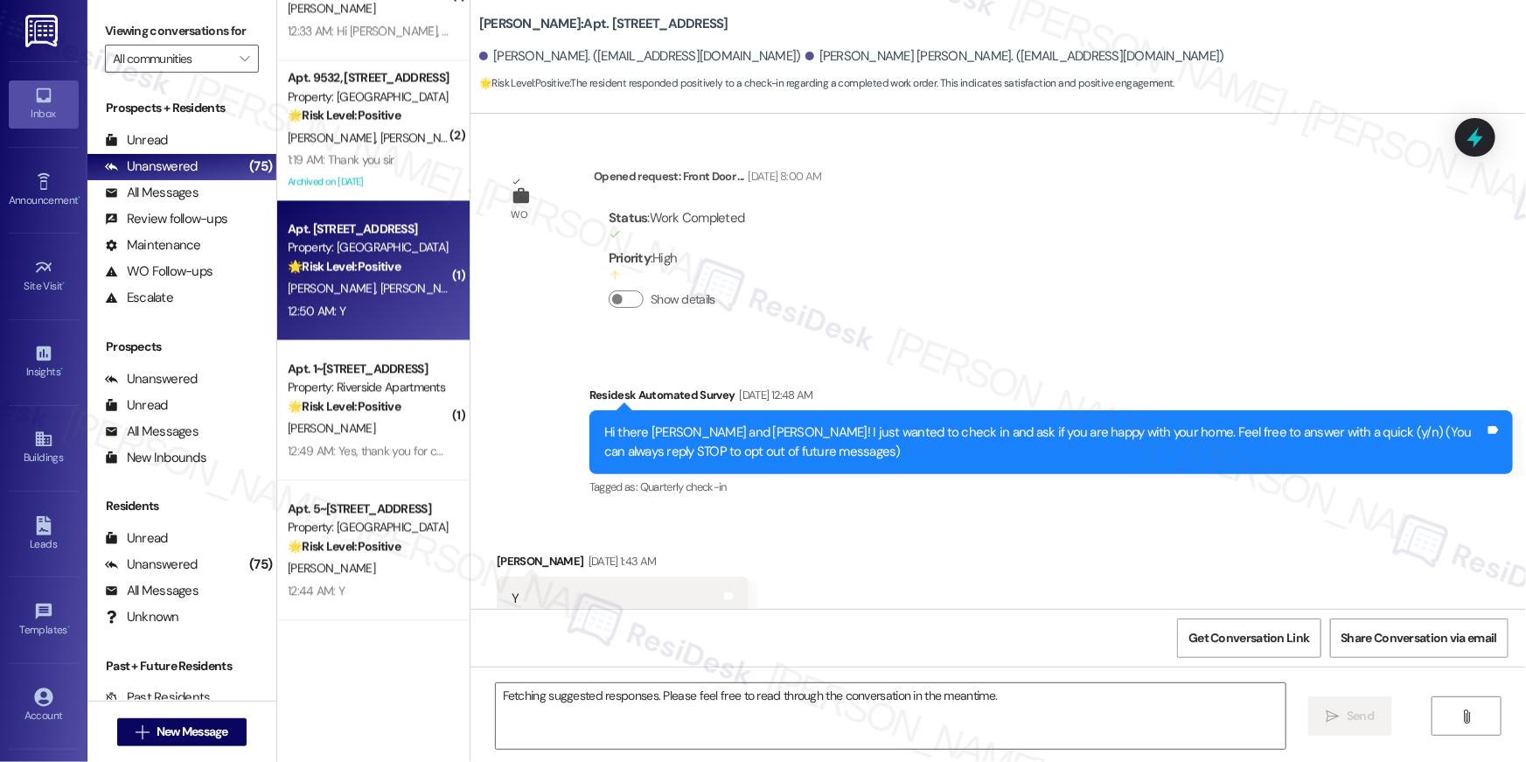
scroll to position [15567, 0]
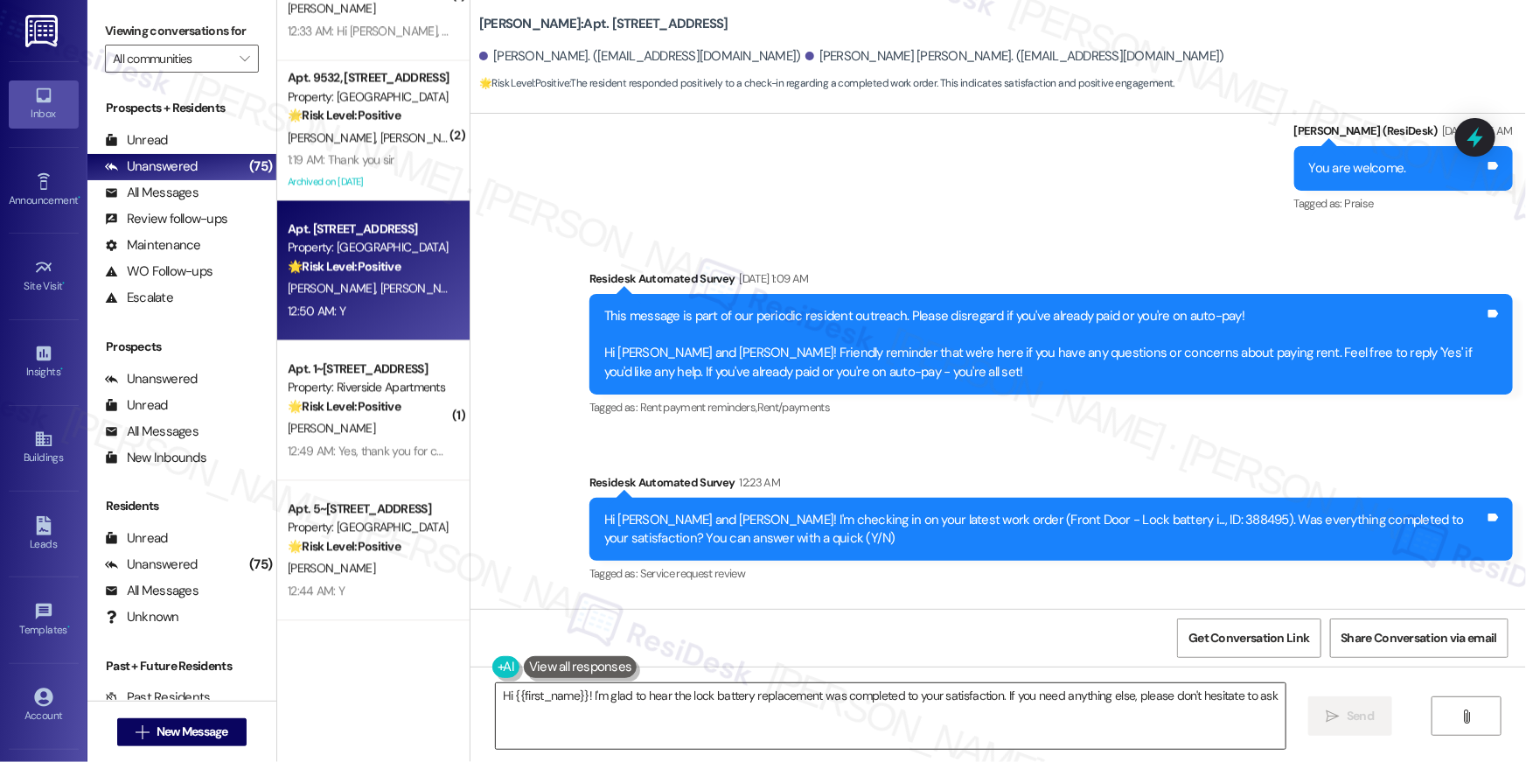
type textarea "Hi {{first_name}}! I'm glad to hear the lock battery replacement was completed …"
click at [948, 702] on textarea "Hi {{first_name}}! I'm glad to hear the lock battery replacement was completed …" at bounding box center [891, 716] width 790 height 66
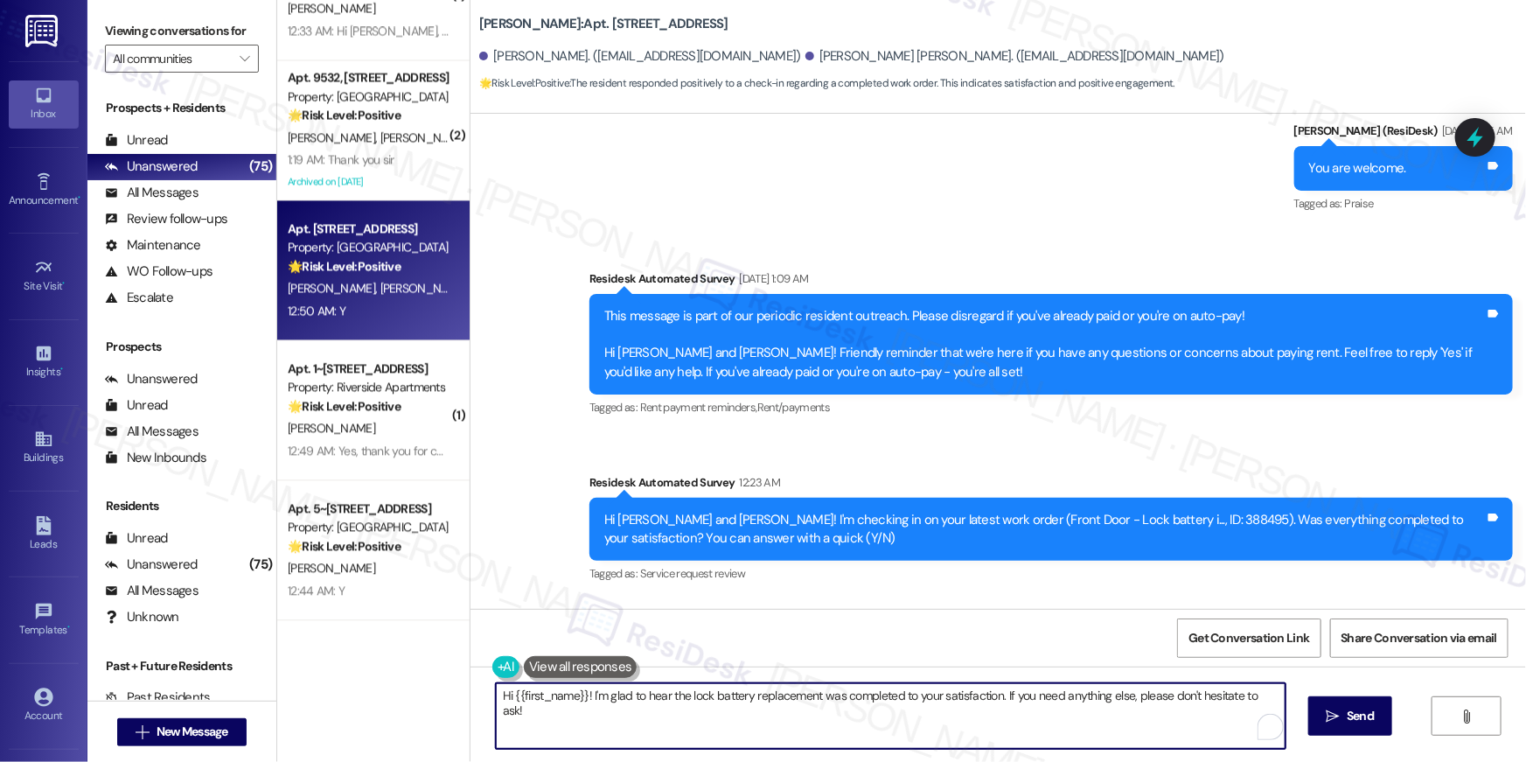
click at [948, 702] on textarea "Hi {{first_name}}! I'm glad to hear the lock battery replacement was completed …" at bounding box center [891, 716] width 790 height 66
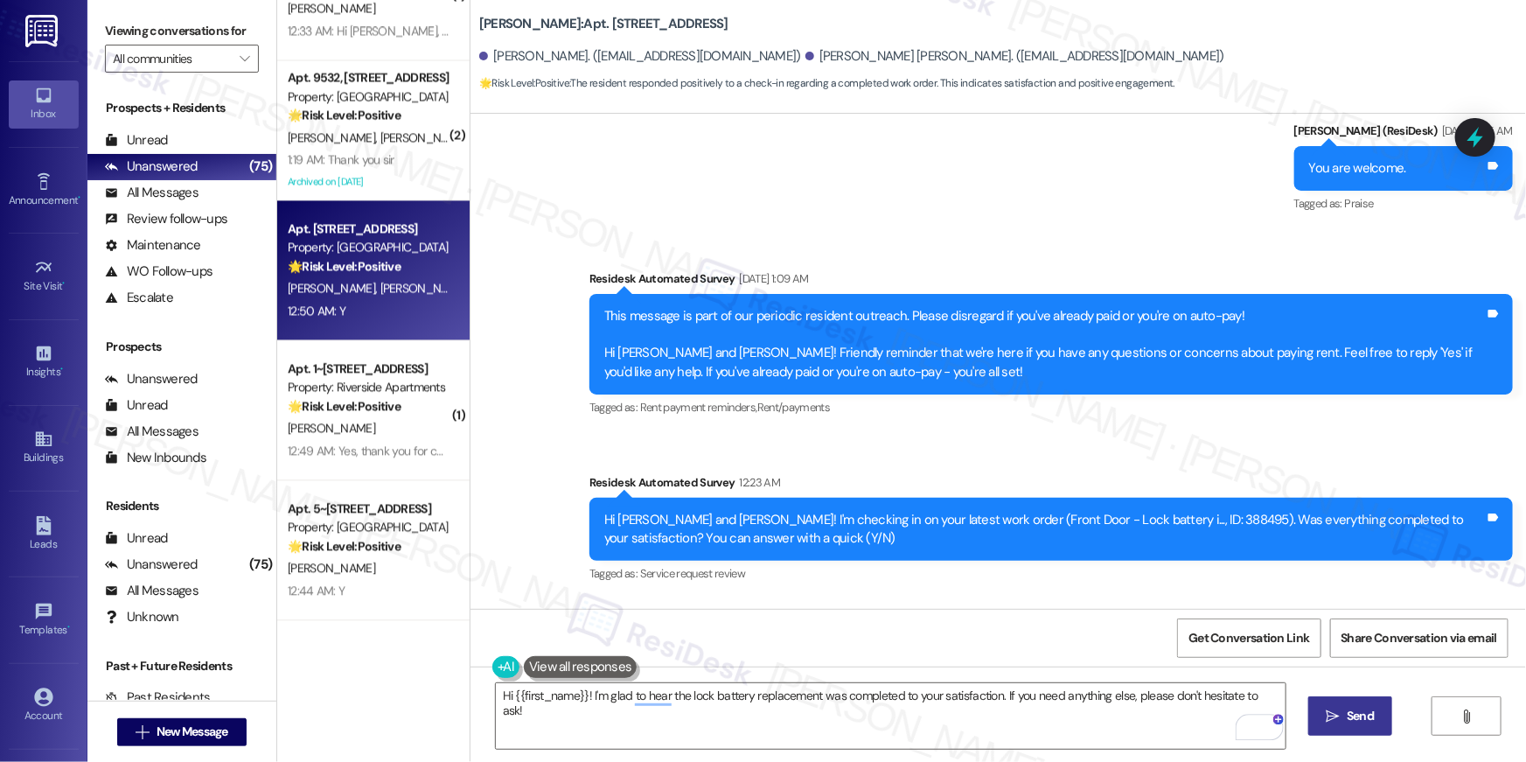
click at [1331, 699] on button " Send" at bounding box center [1350, 715] width 85 height 39
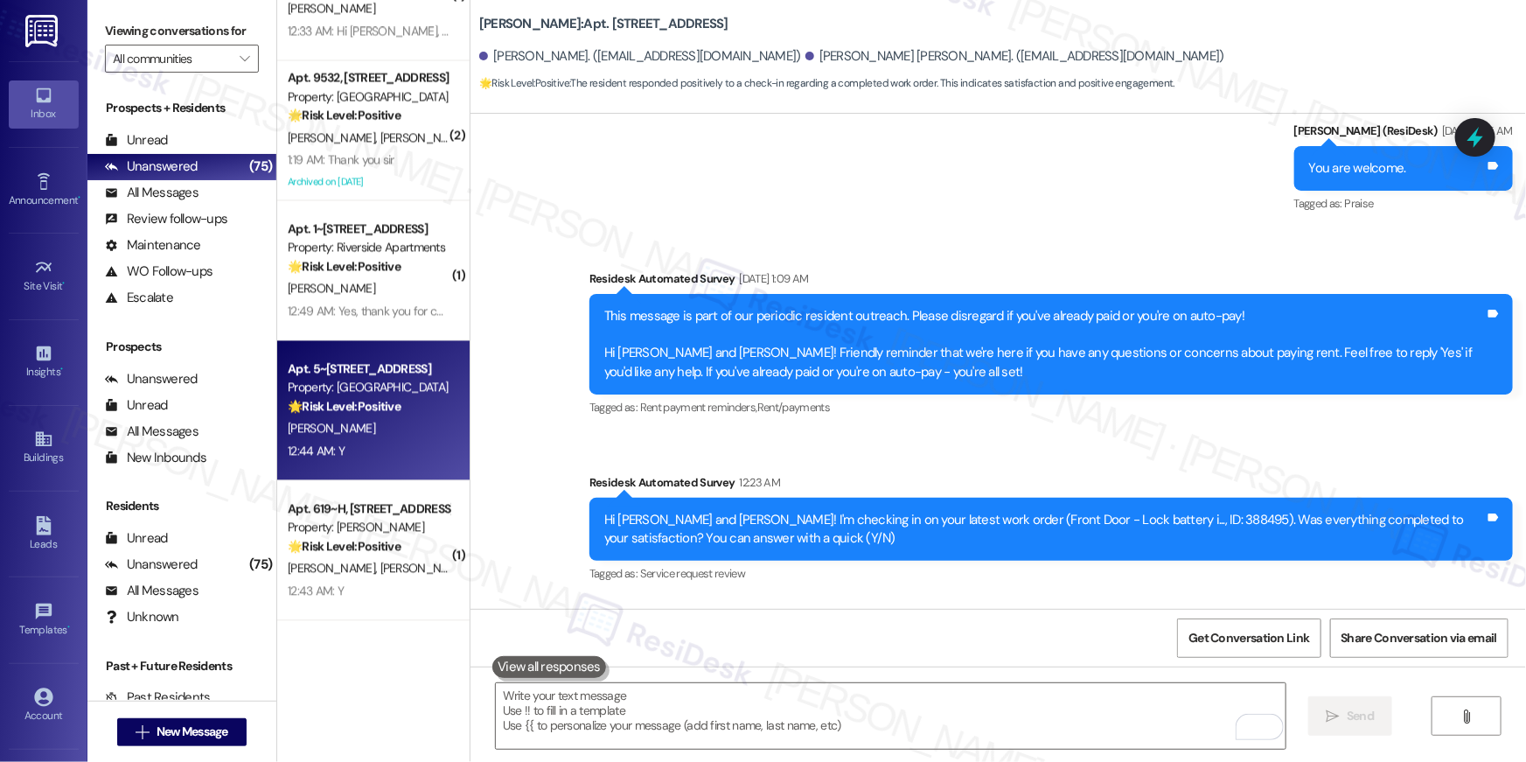
click at [407, 414] on div "Apt. 5~326, 8 Bldg 5 Cumberland Way SE Property: Elme Cumberland 🌟 Risk Level: …" at bounding box center [368, 387] width 165 height 59
type textarea "Fetching suggested responses. Please feel free to read through the conversation…"
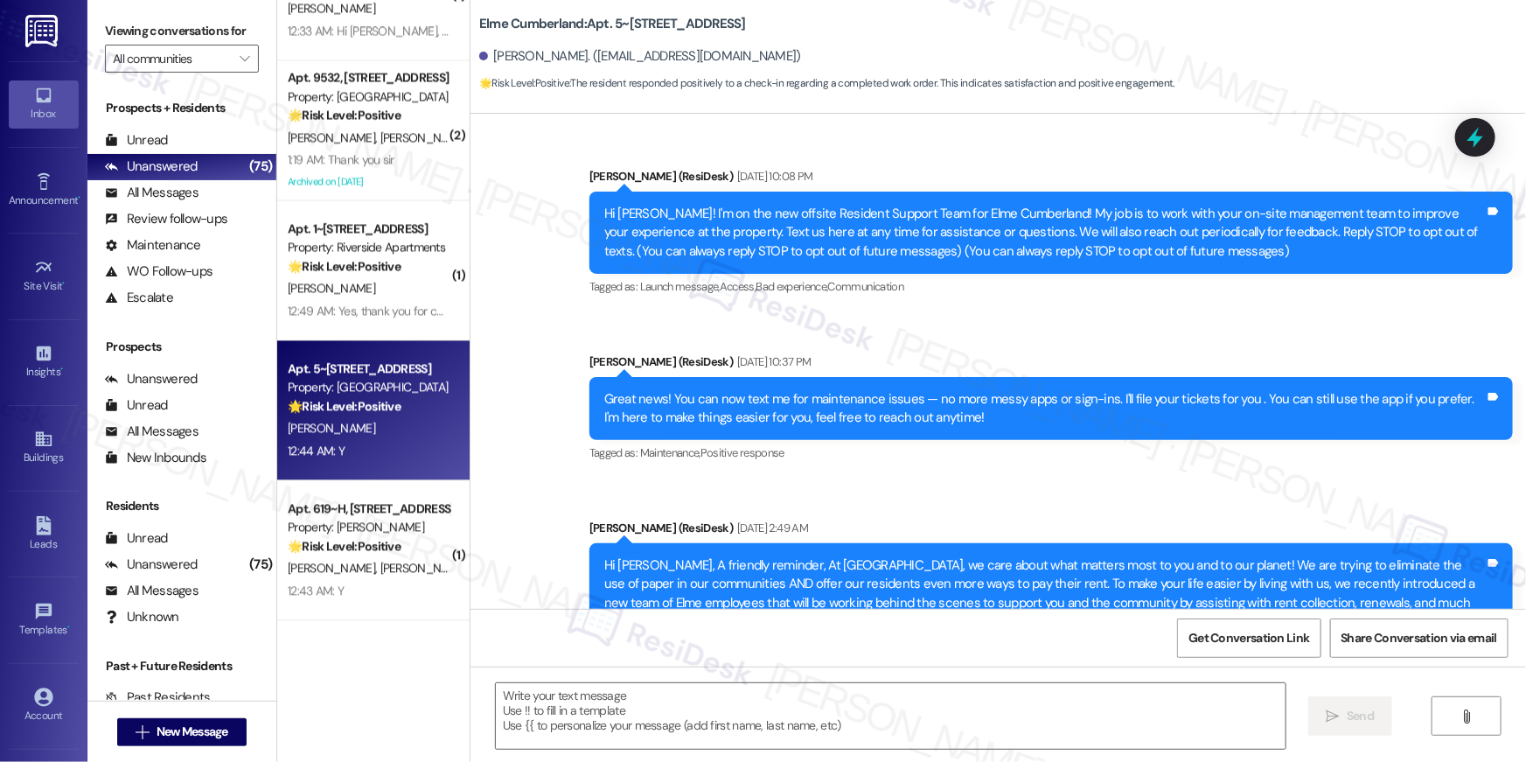
scroll to position [9173, 0]
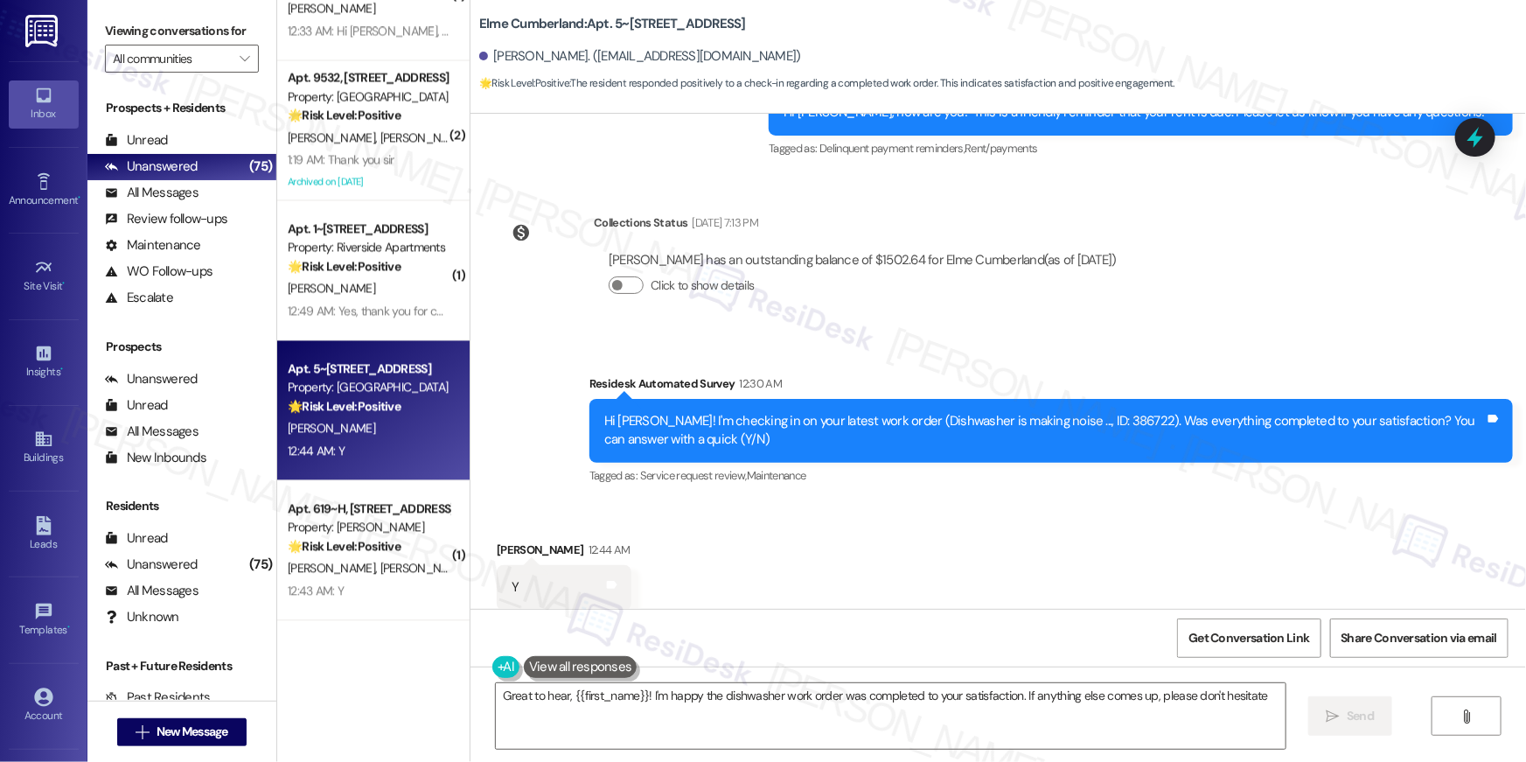
click at [818, 518] on div "Received via SMS Vanessa Wilkerson 12:44 AM Y Tags and notes Tagged as: Positiv…" at bounding box center [997, 575] width 1055 height 148
type textarea "Great to hear, {{first_name}}! I'm happy the dishwasher work order was complete…"
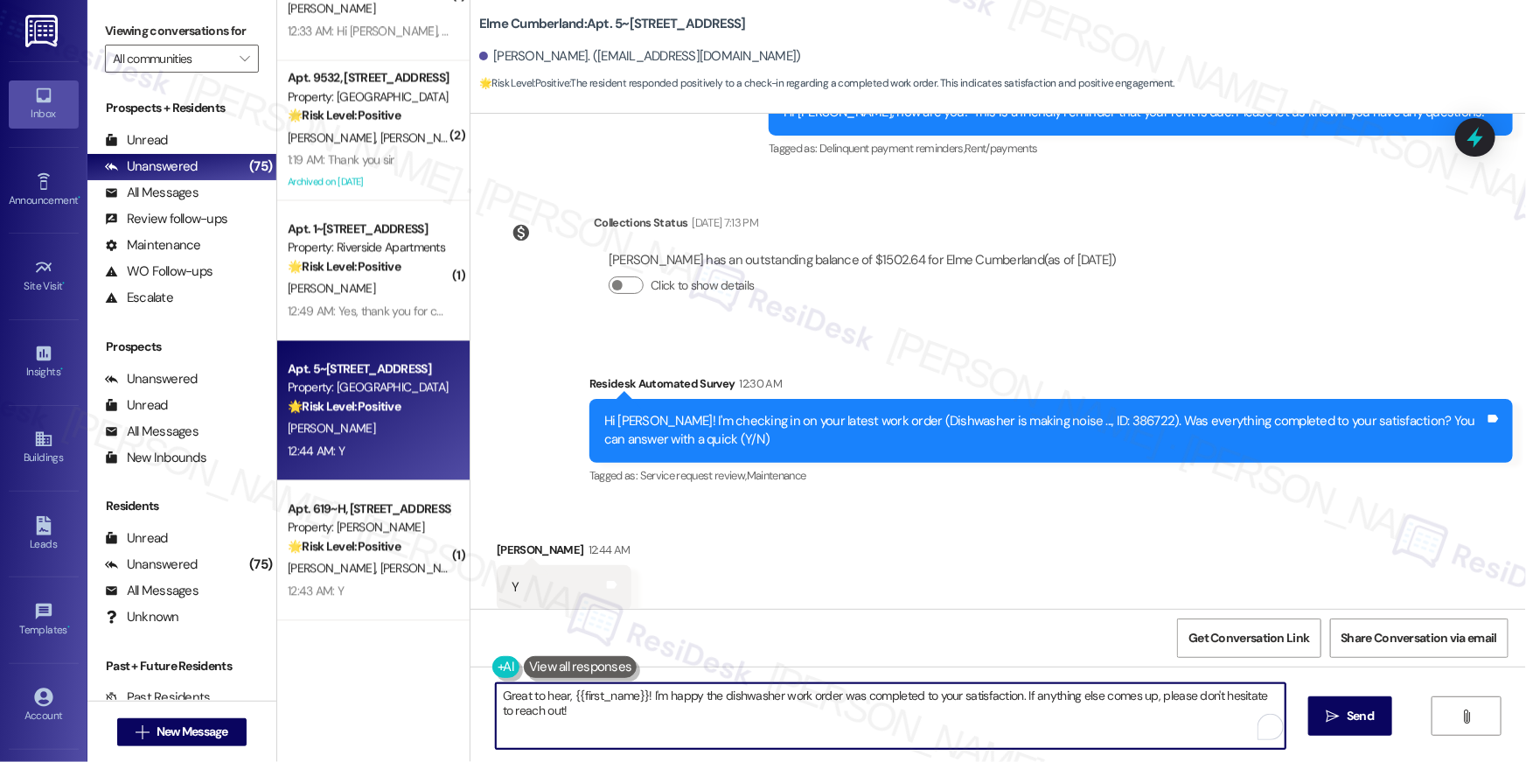
click at [916, 729] on textarea "Great to hear, {{first_name}}! I'm happy the dishwasher work order was complete…" at bounding box center [891, 716] width 790 height 66
click at [1329, 719] on icon "" at bounding box center [1332, 716] width 13 height 14
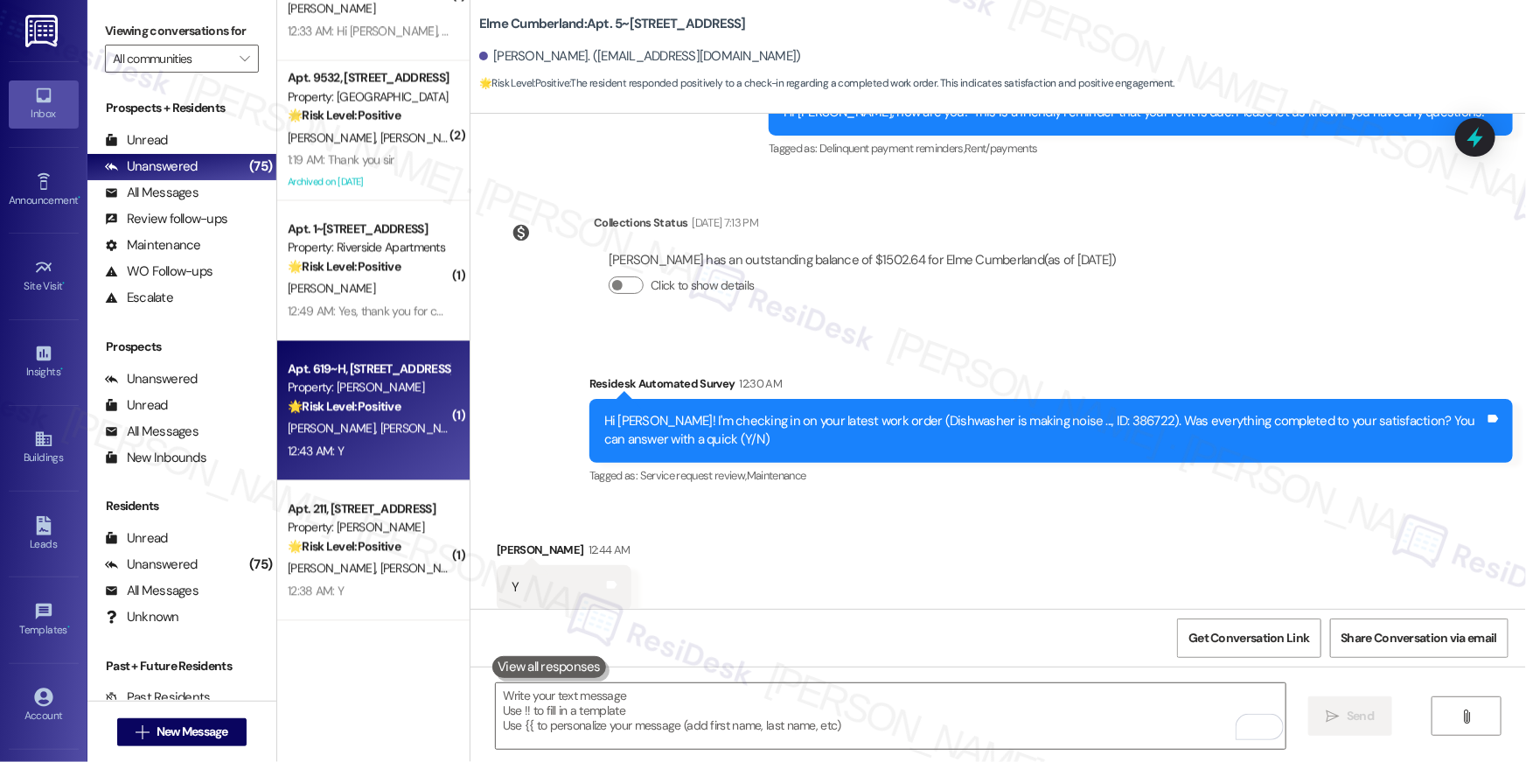
click at [380, 421] on span "S. Mccarthy" at bounding box center [423, 428] width 87 height 16
type textarea "Fetching suggested responses. Please feel free to read through the conversation…"
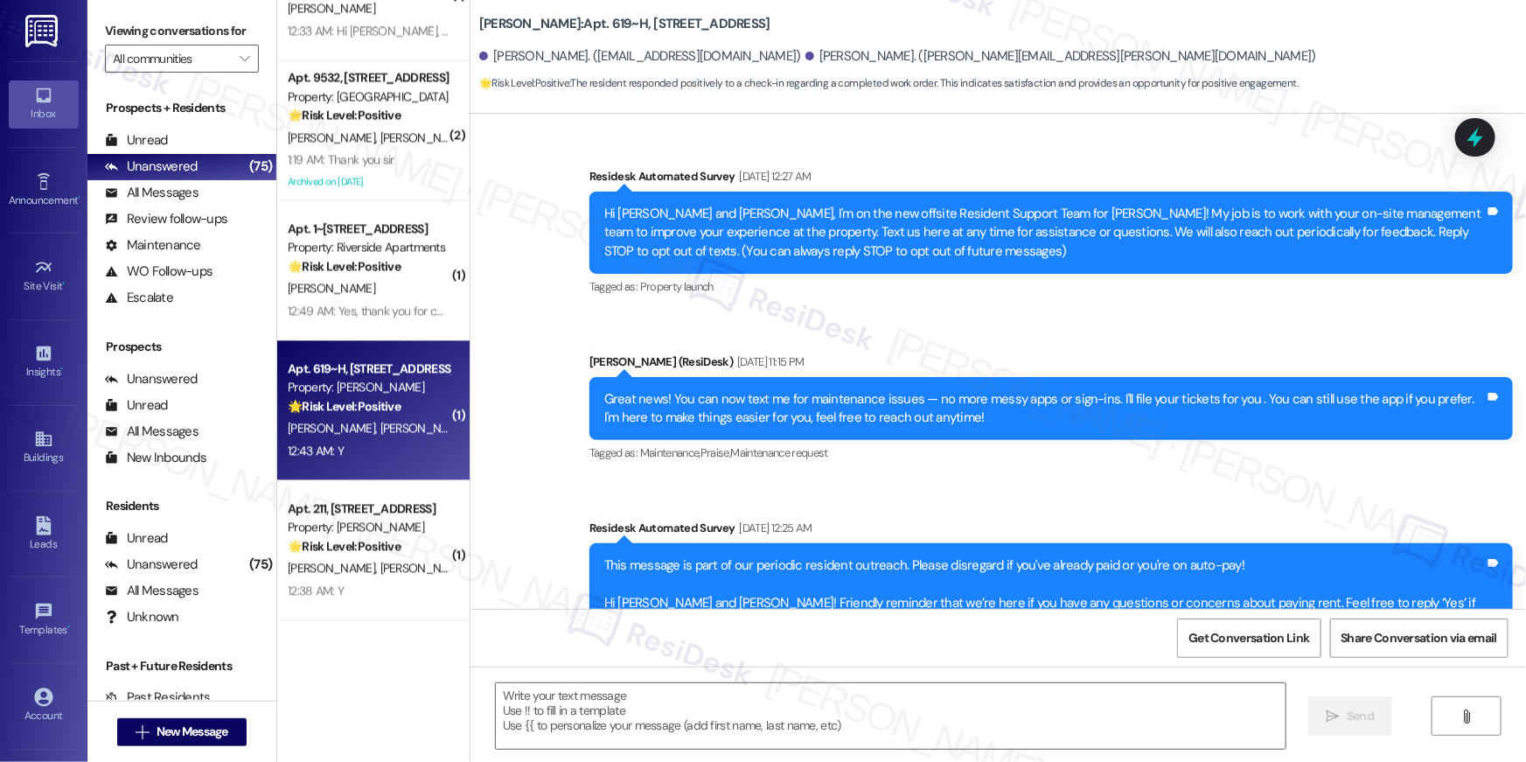
scroll to position [6741, 0]
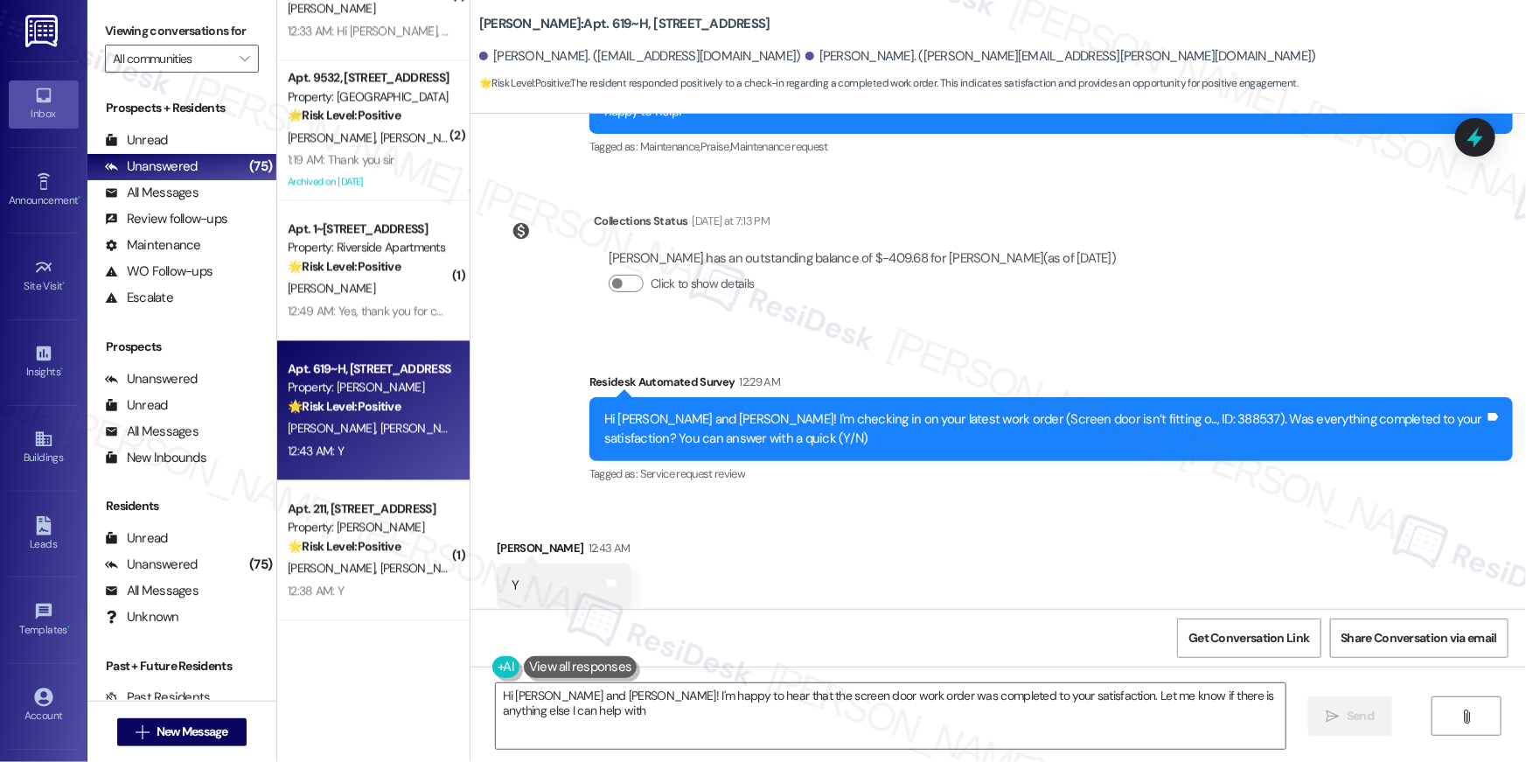
type textarea "Hi Corinne and Samuel! I'm happy to hear that the screen door work order was co…"
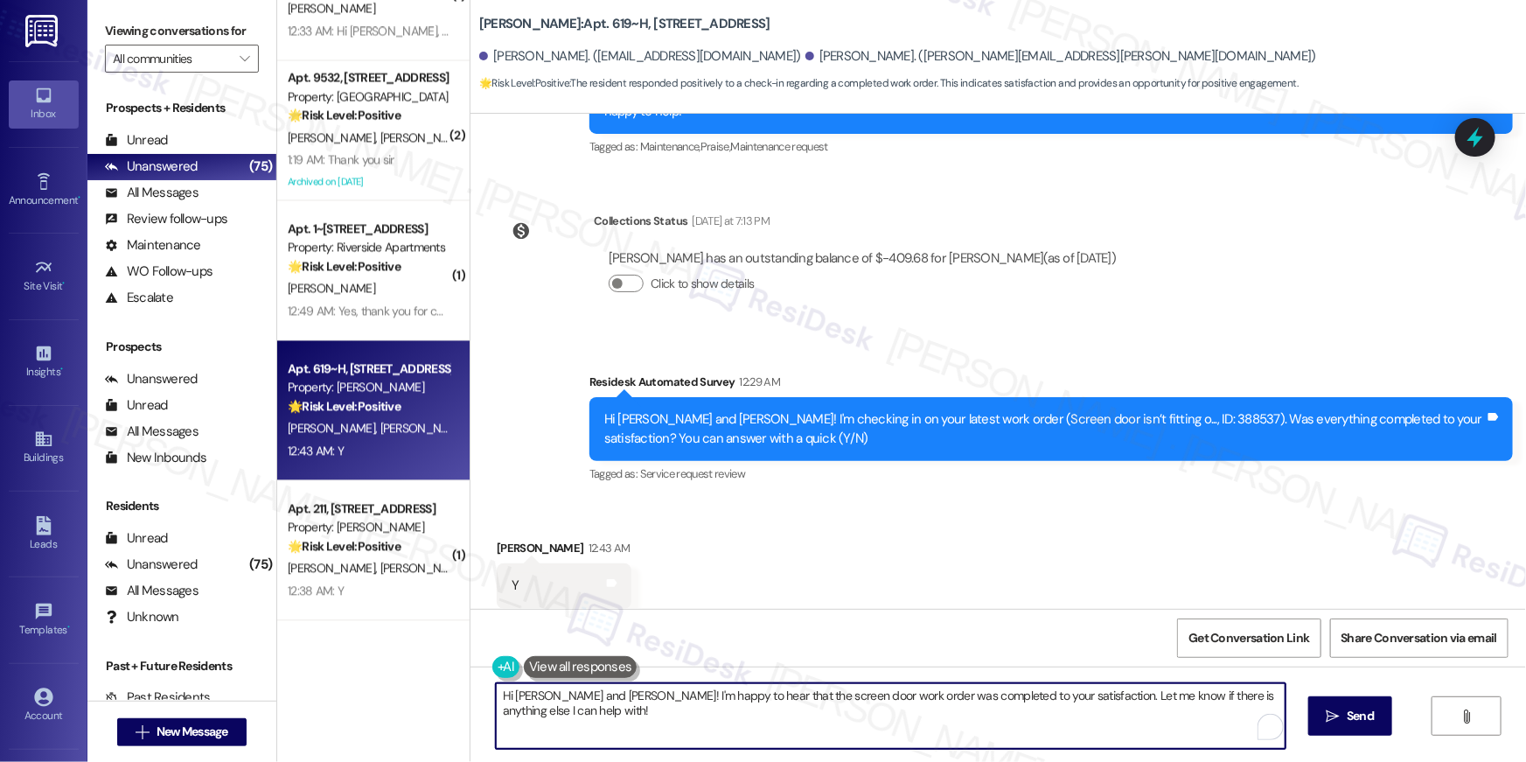
click at [803, 718] on textarea "Hi Corinne and Samuel! I'm happy to hear that the screen door work order was co…" at bounding box center [891, 716] width 790 height 66
click at [1318, 723] on button " Send" at bounding box center [1350, 715] width 85 height 39
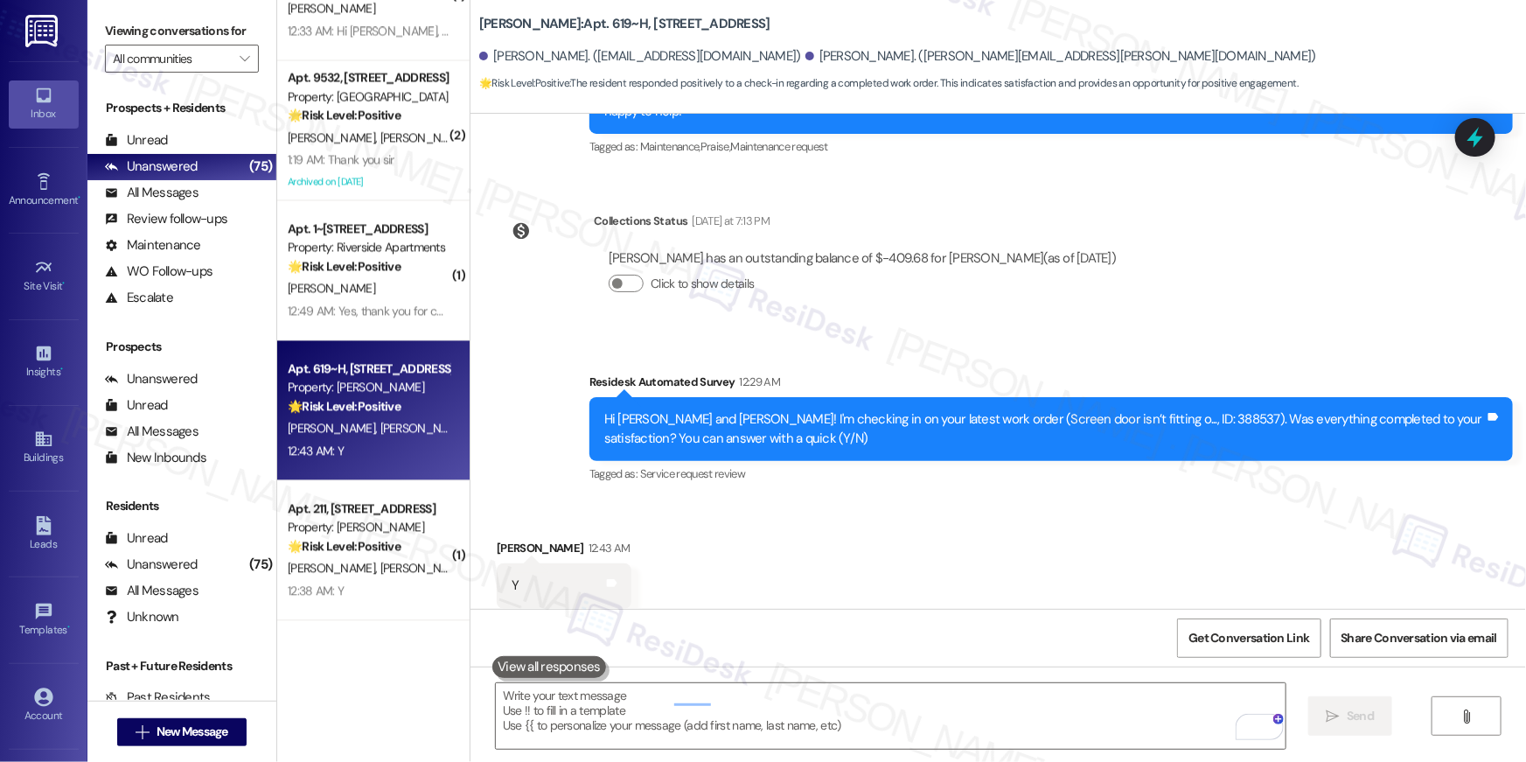
scroll to position [6740, 0]
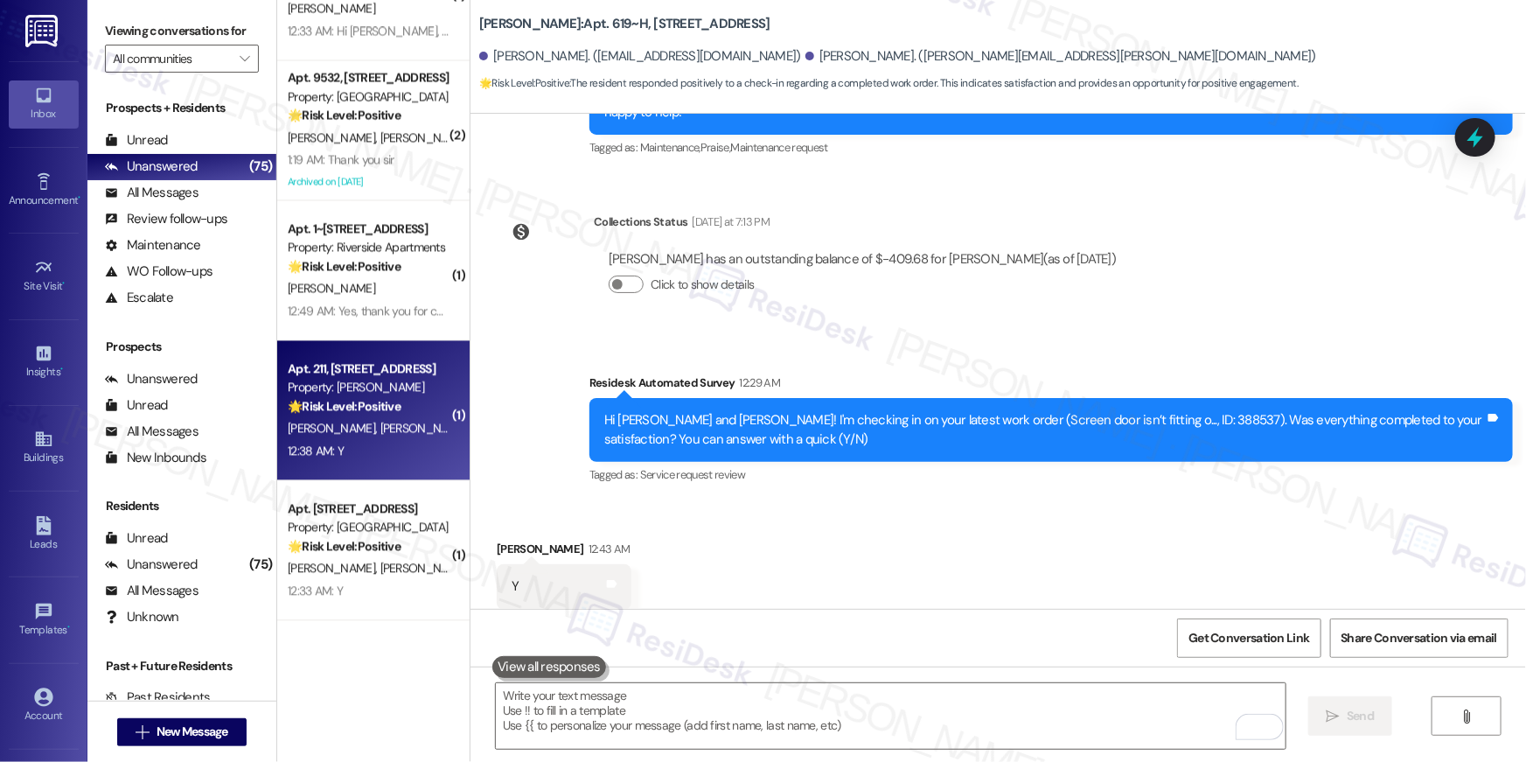
click at [339, 413] on div "🌟 Risk Level: Positive The resident responded positively to a check-in regardin…" at bounding box center [369, 406] width 162 height 18
type textarea "Fetching suggested responses. Please feel free to read through the conversation…"
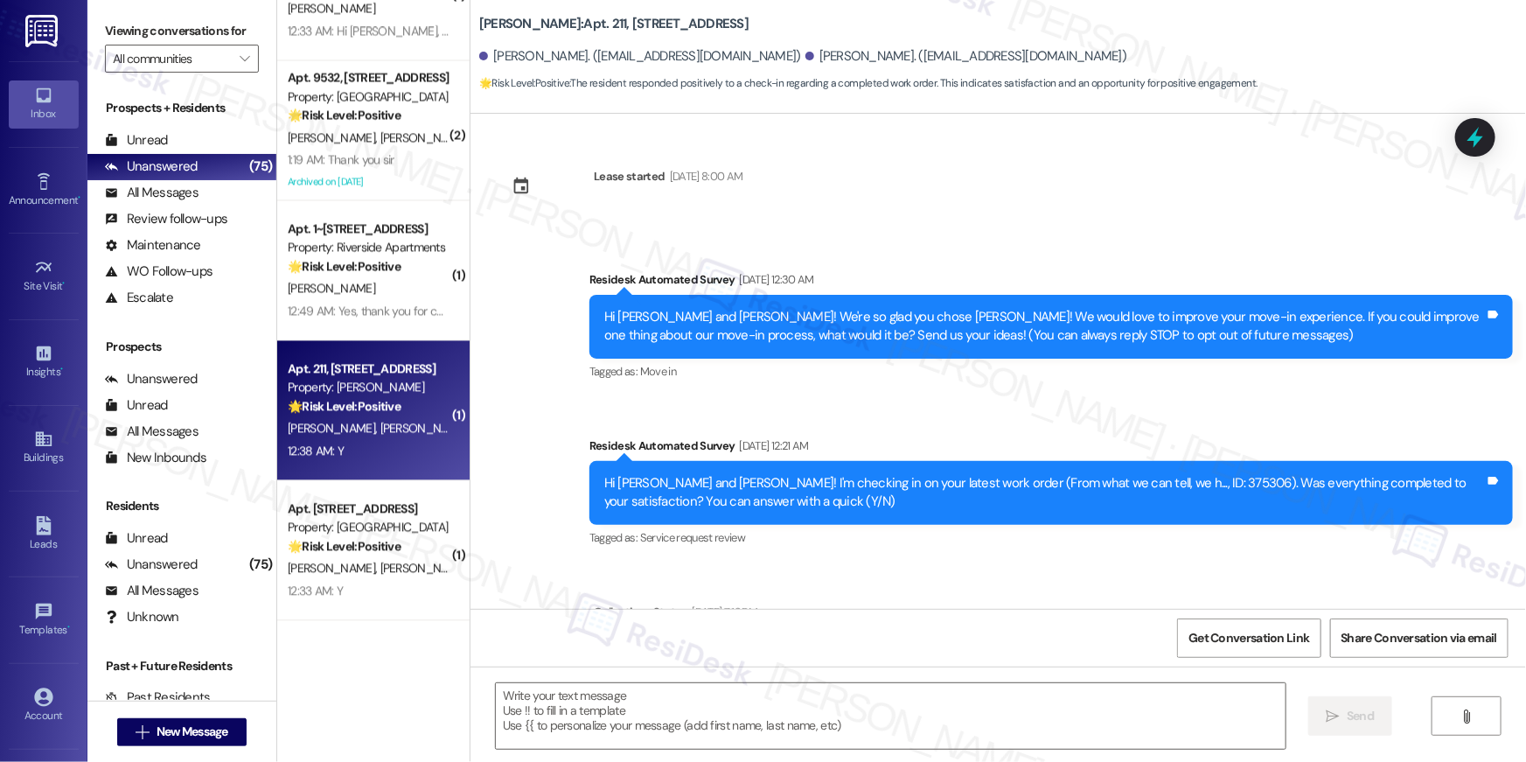
scroll to position [428, 0]
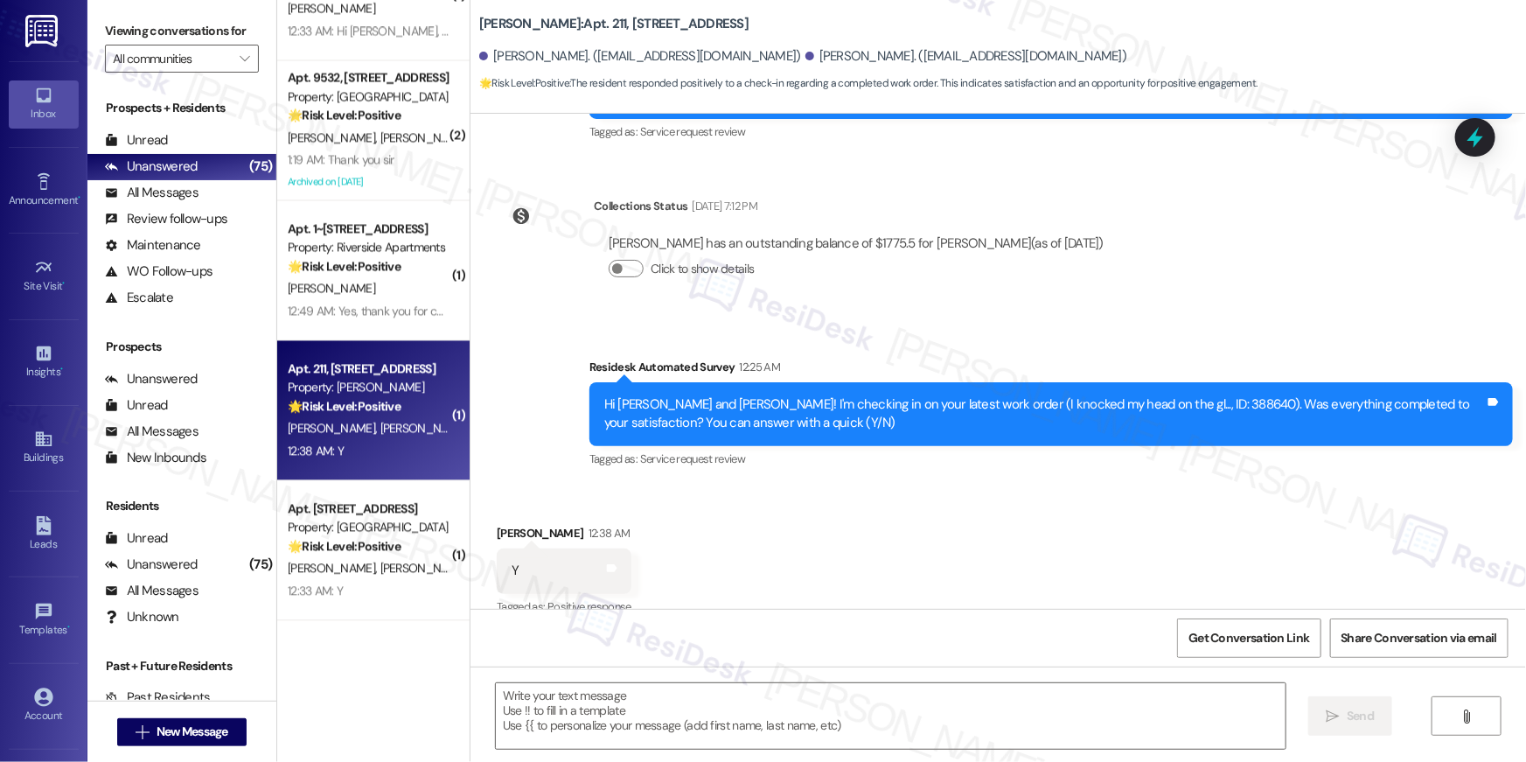
type textarea "Fetching suggested responses. Please feel free to read through the conversation…"
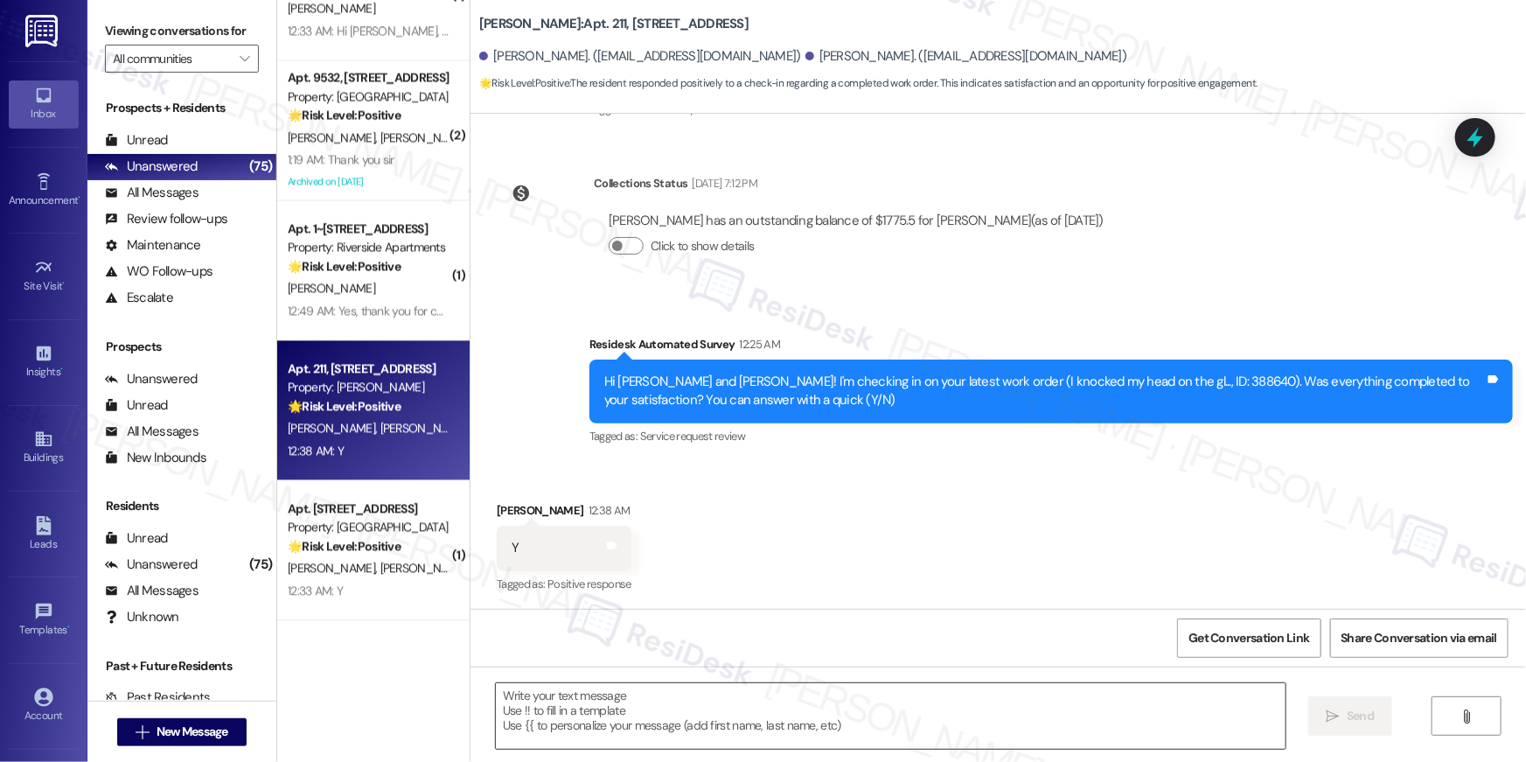
click at [821, 730] on textarea at bounding box center [891, 716] width 790 height 66
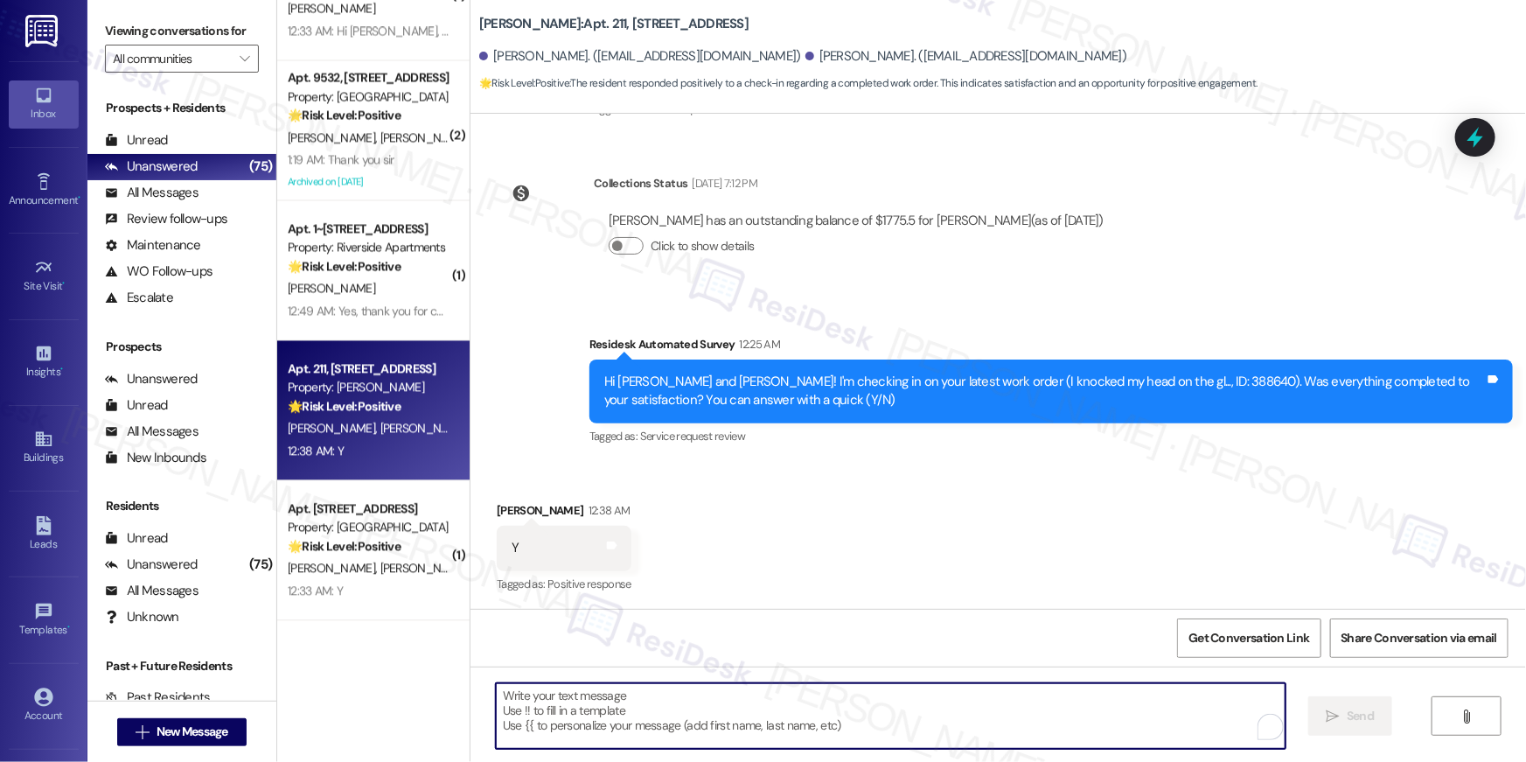
paste textarea "Hi {{first_name}}, I’m so glad to hear your work order is all taken care of! If…"
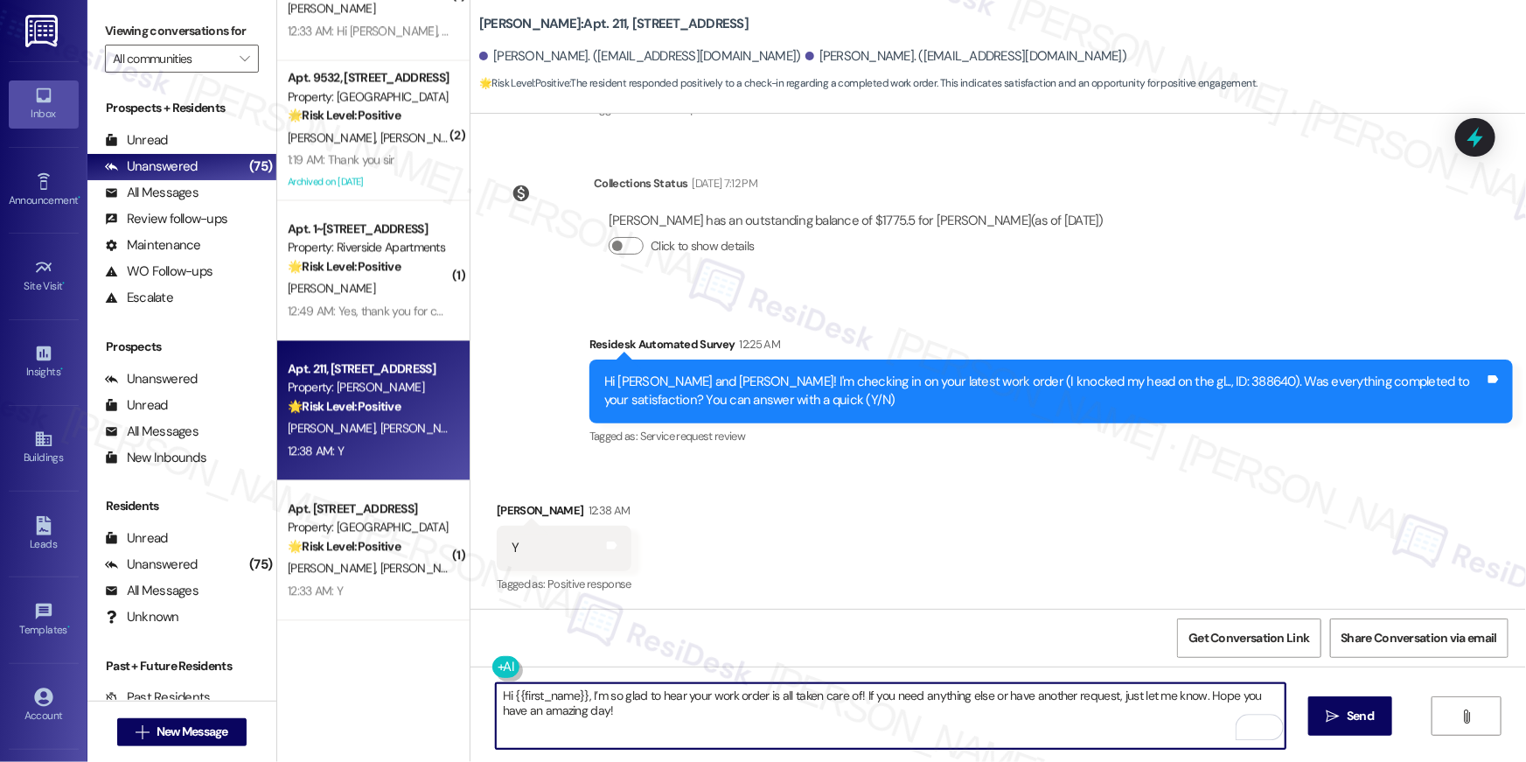
type textarea "Hi {{first_name}}, I’m so glad to hear your work order is all taken care of! If…"
click at [1361, 706] on span "Send" at bounding box center [1359, 715] width 27 height 18
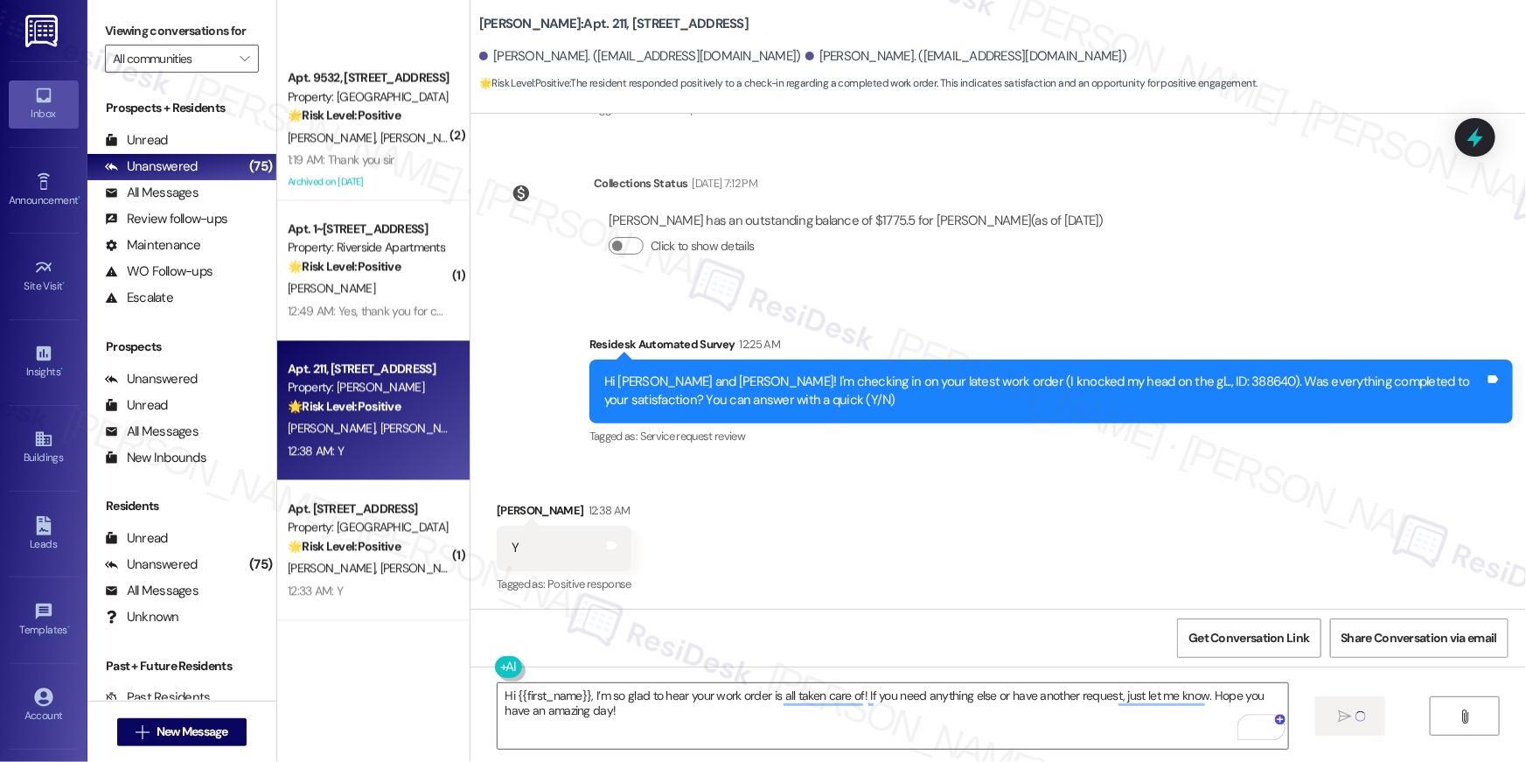
scroll to position [2209, 0]
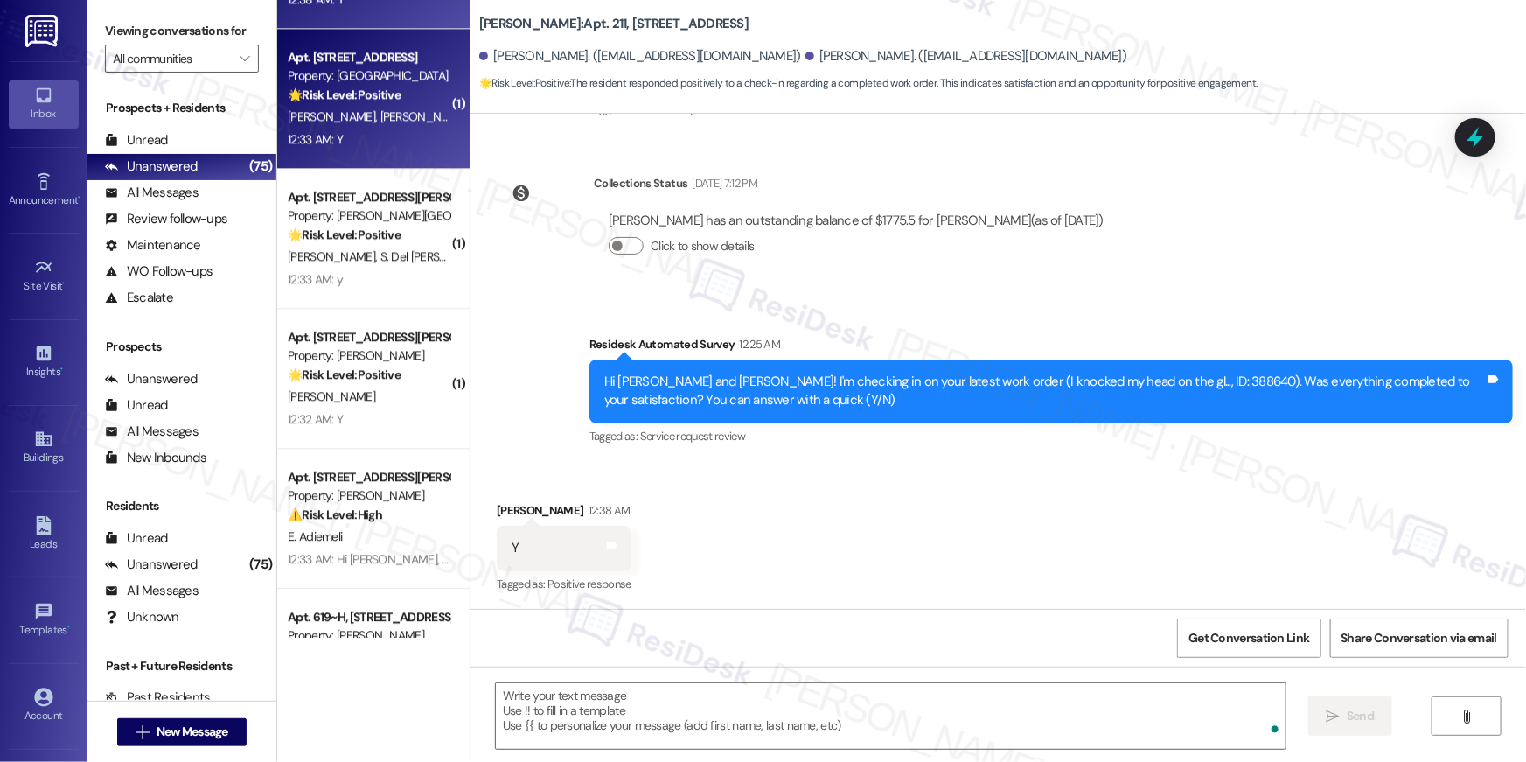
click at [318, 157] on div "Apt. 2633, 2696 N Druid Hills Rd Property: Elme Druid Hills 🌟 Risk Level: Posit…" at bounding box center [373, 99] width 192 height 140
type textarea "Fetching suggested responses. Please feel free to read through the conversation…"
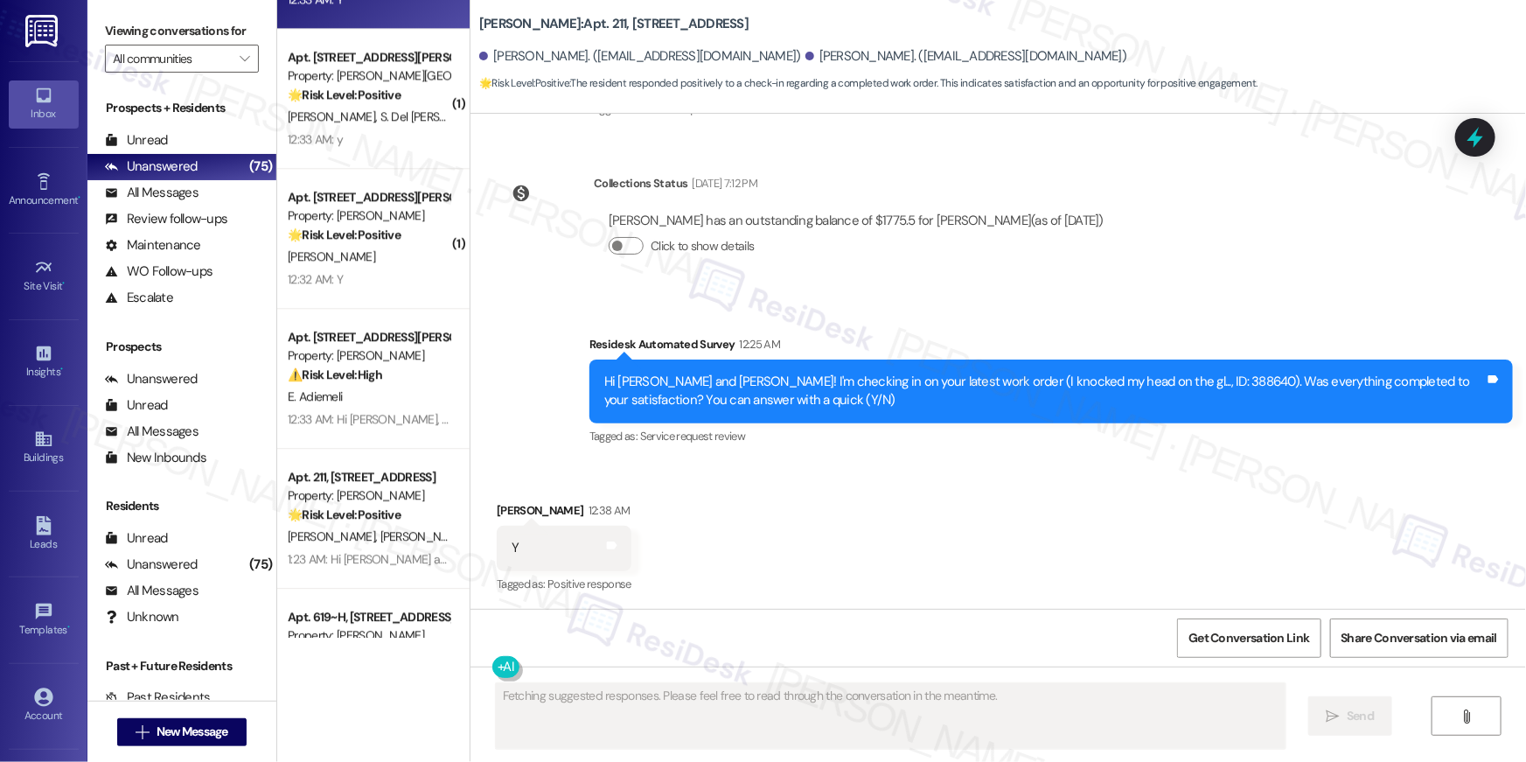
scroll to position [3575, 0]
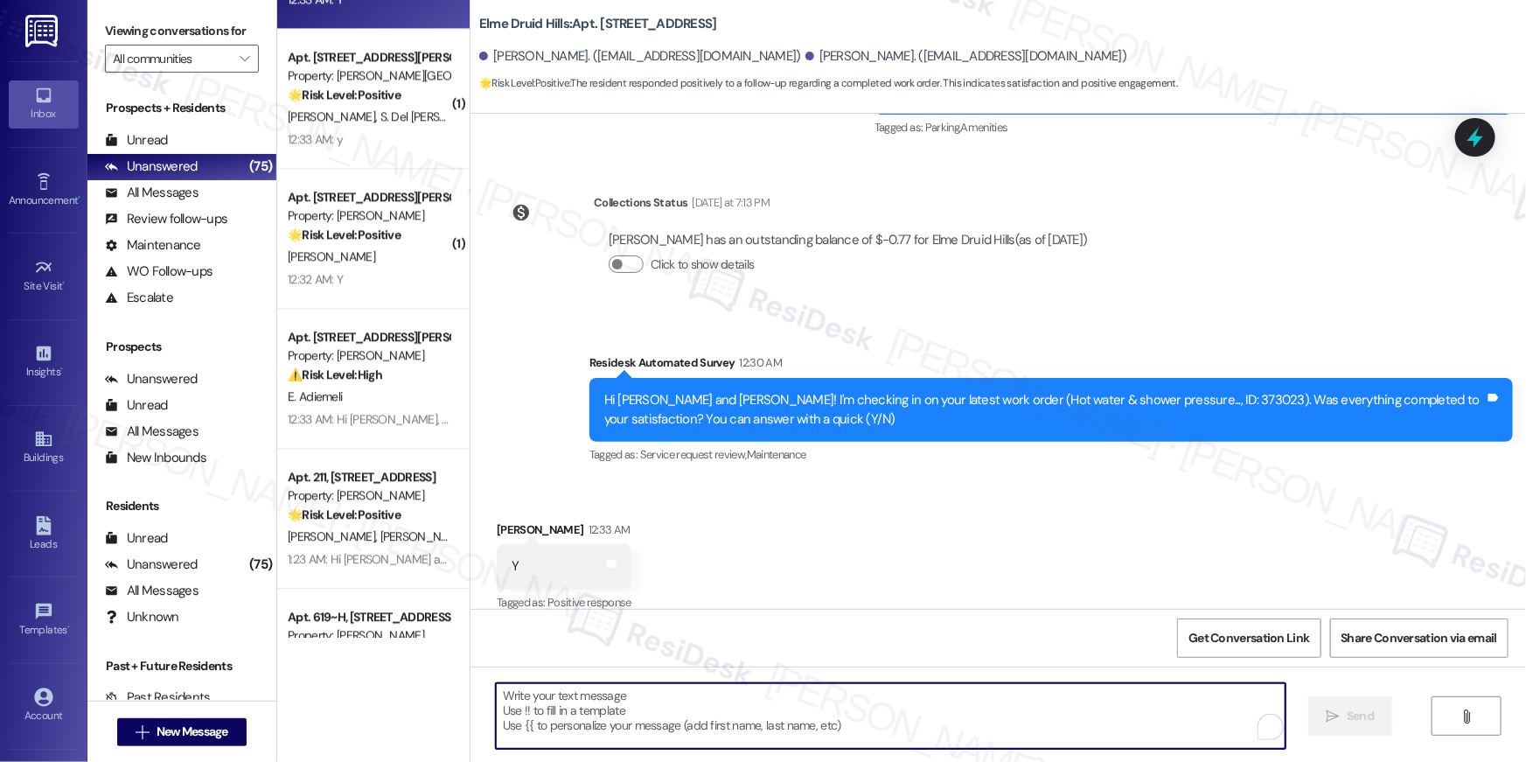
click at [894, 718] on textarea "To enrich screen reader interactions, please activate Accessibility in Grammarl…" at bounding box center [891, 716] width 790 height 66
paste textarea "Hi {{first_name}}, I’m so glad to hear your work order is all taken care of! If…"
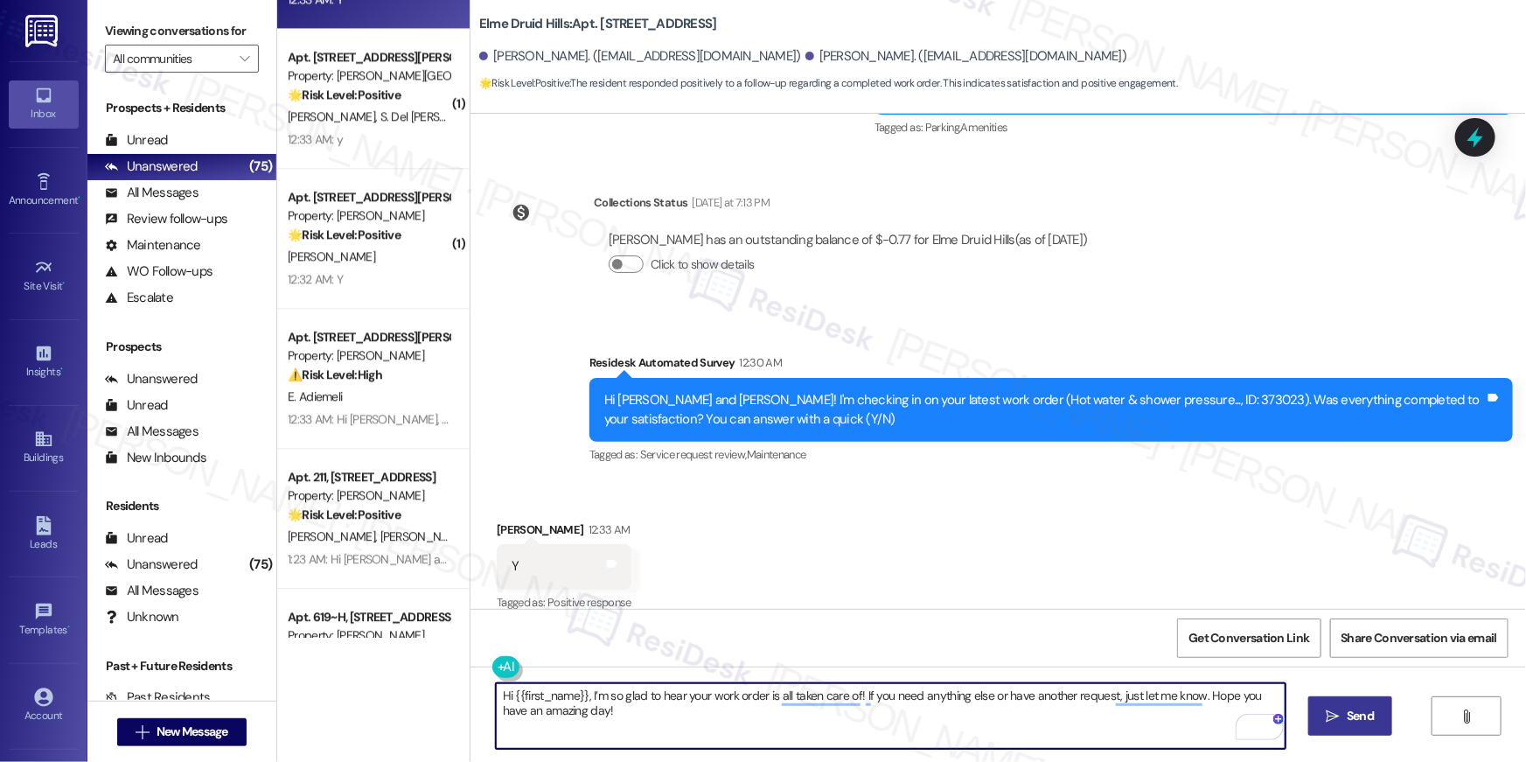
type textarea "Hi {{first_name}}, I’m so glad to hear your work order is all taken care of! If…"
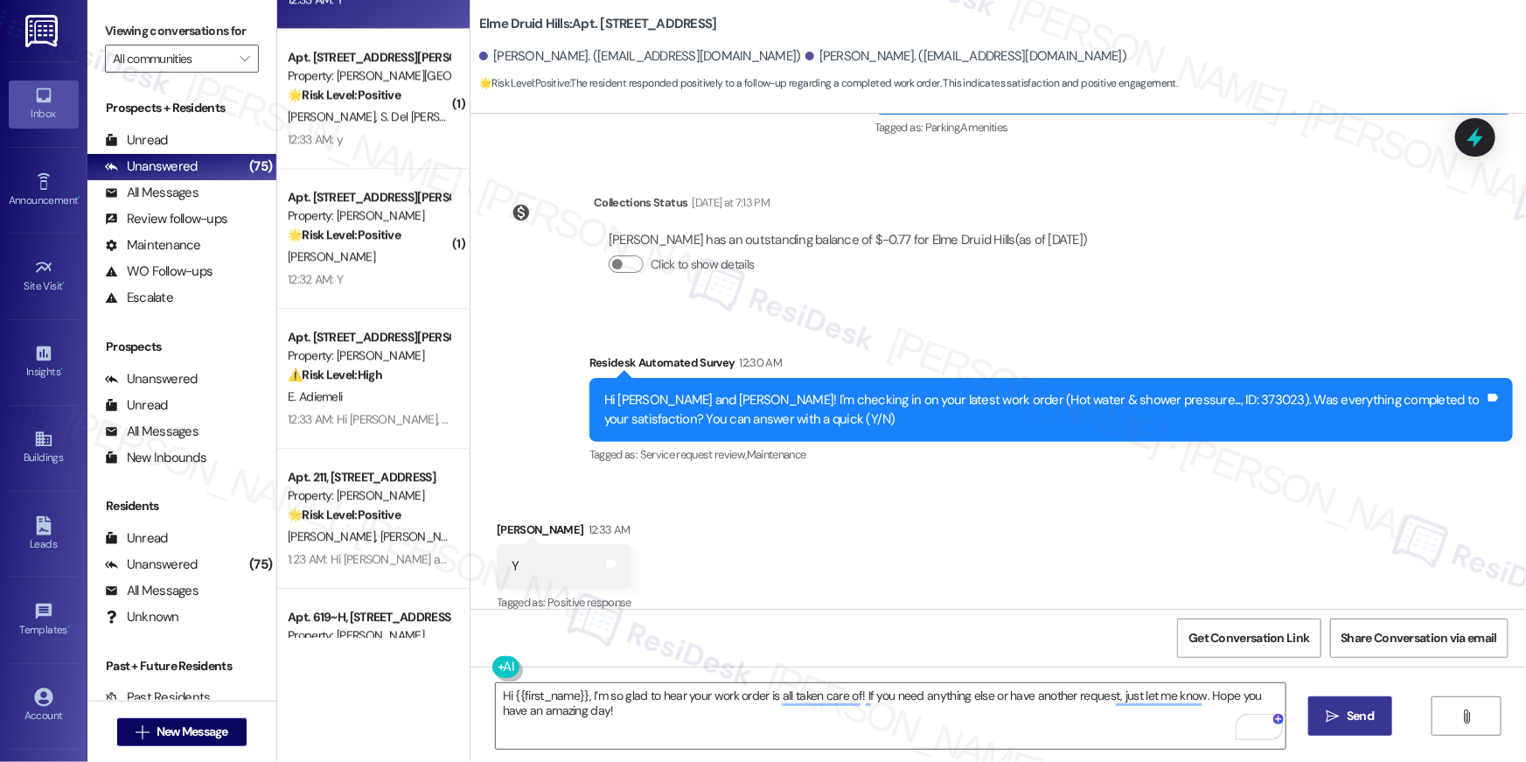
click at [1373, 705] on button " Send" at bounding box center [1350, 715] width 85 height 39
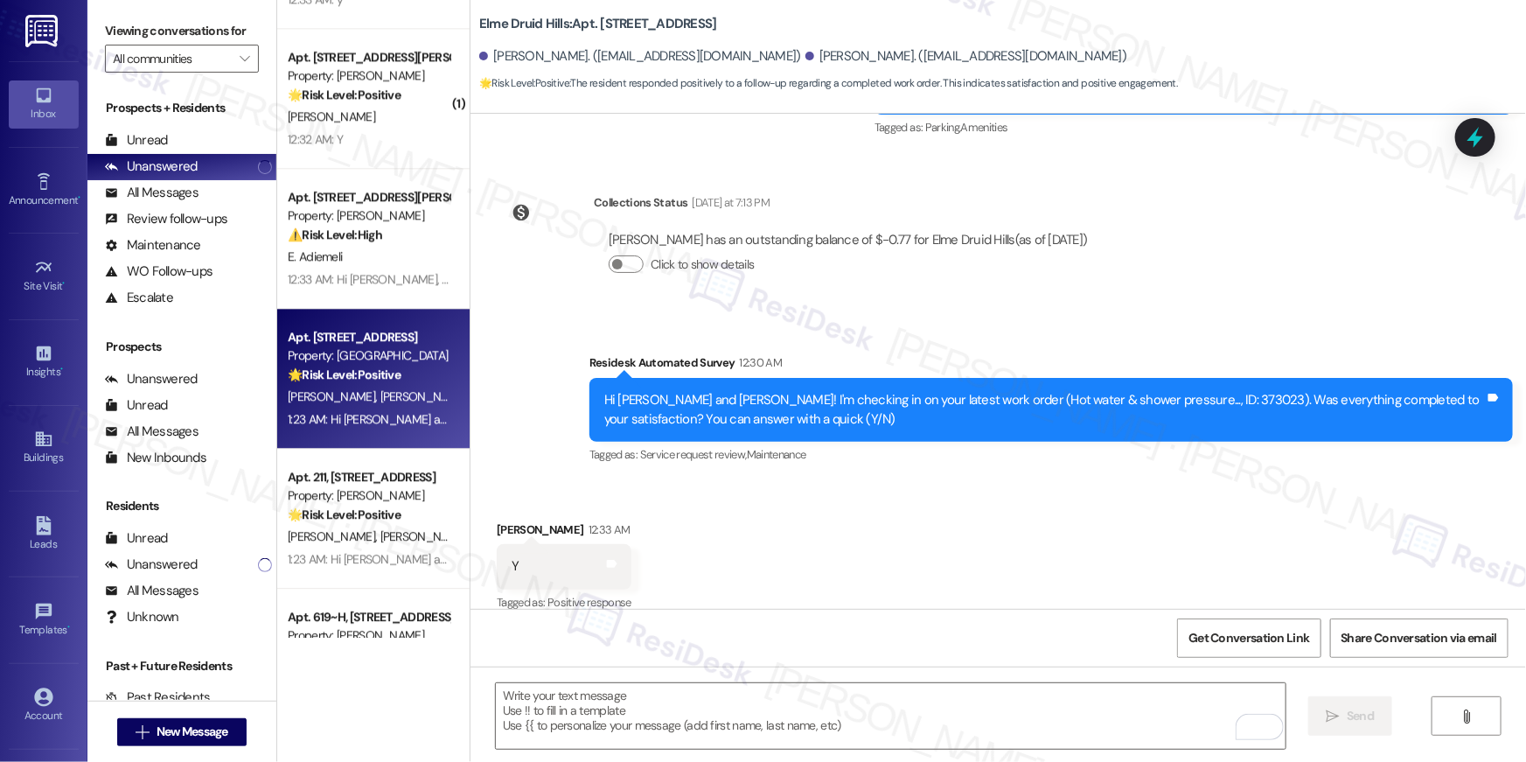
scroll to position [3716, 0]
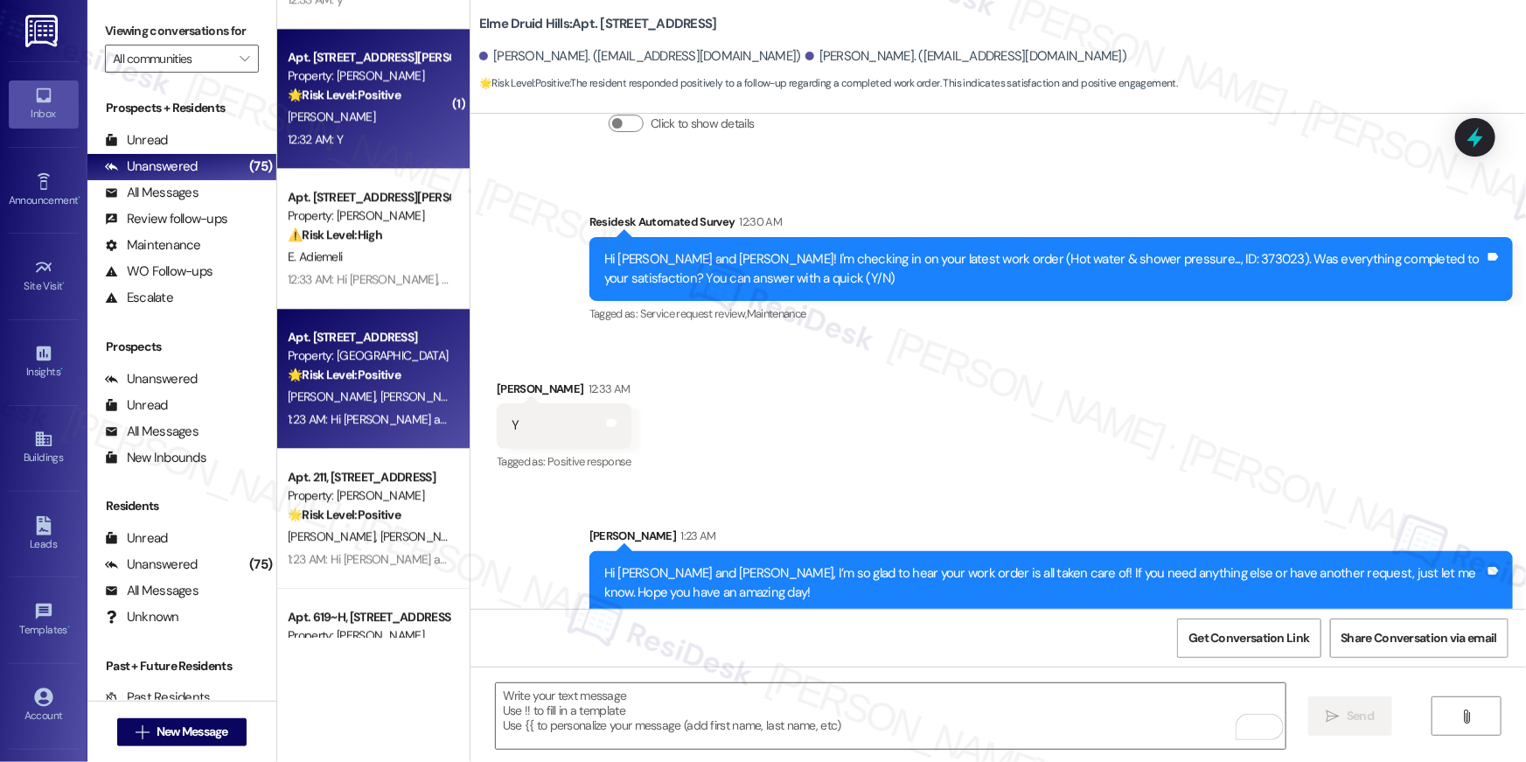
click at [408, 149] on div "12:32 AM: Y 12:32 AM: Y" at bounding box center [368, 140] width 165 height 22
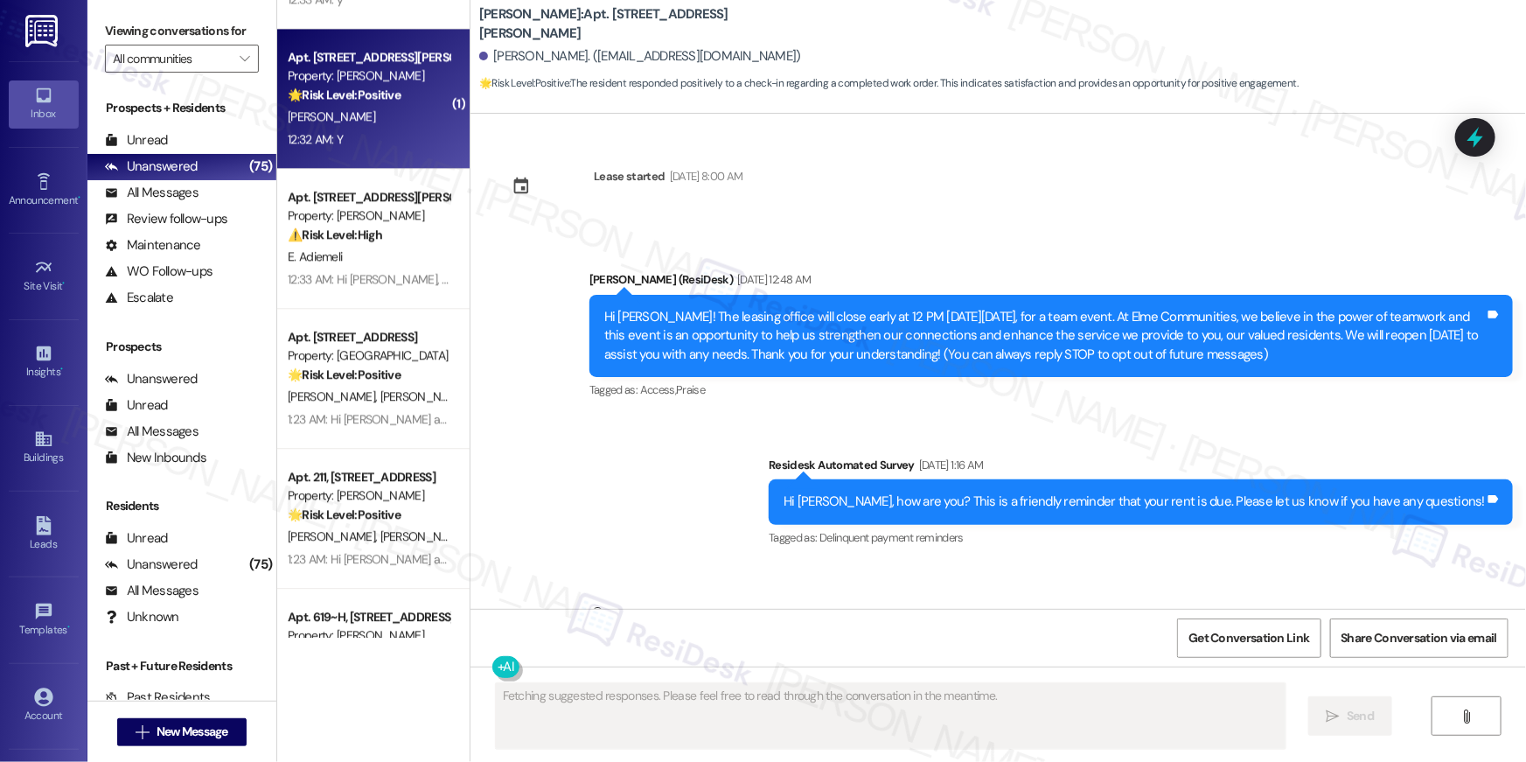
scroll to position [11749, 0]
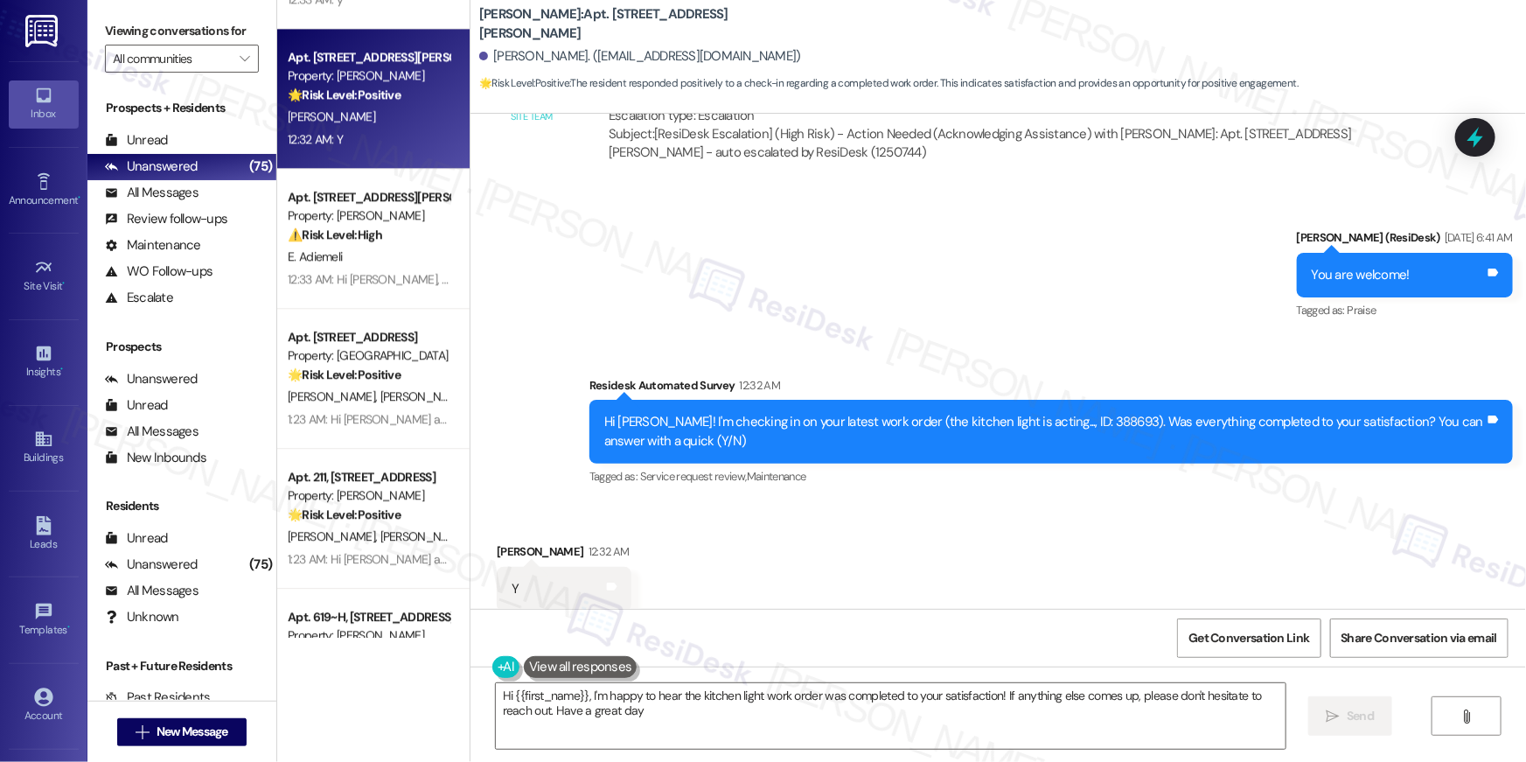
type textarea "Hi {{first_name}}, I'm happy to hear the kitchen light work order was completed…"
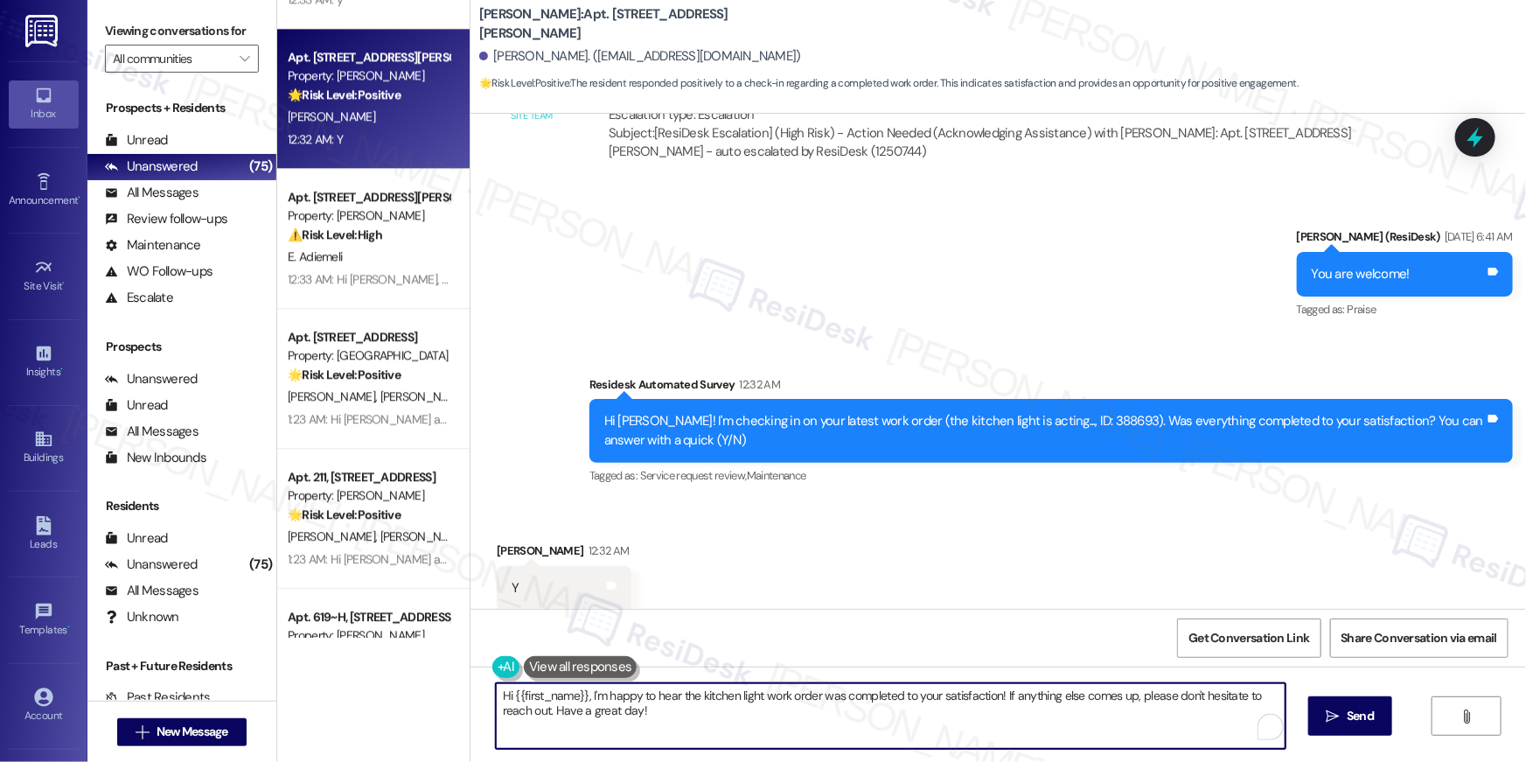
click at [904, 708] on textarea "Hi {{first_name}}, I'm happy to hear the kitchen light work order was completed…" at bounding box center [891, 716] width 790 height 66
click at [1354, 725] on button " Send" at bounding box center [1350, 715] width 85 height 39
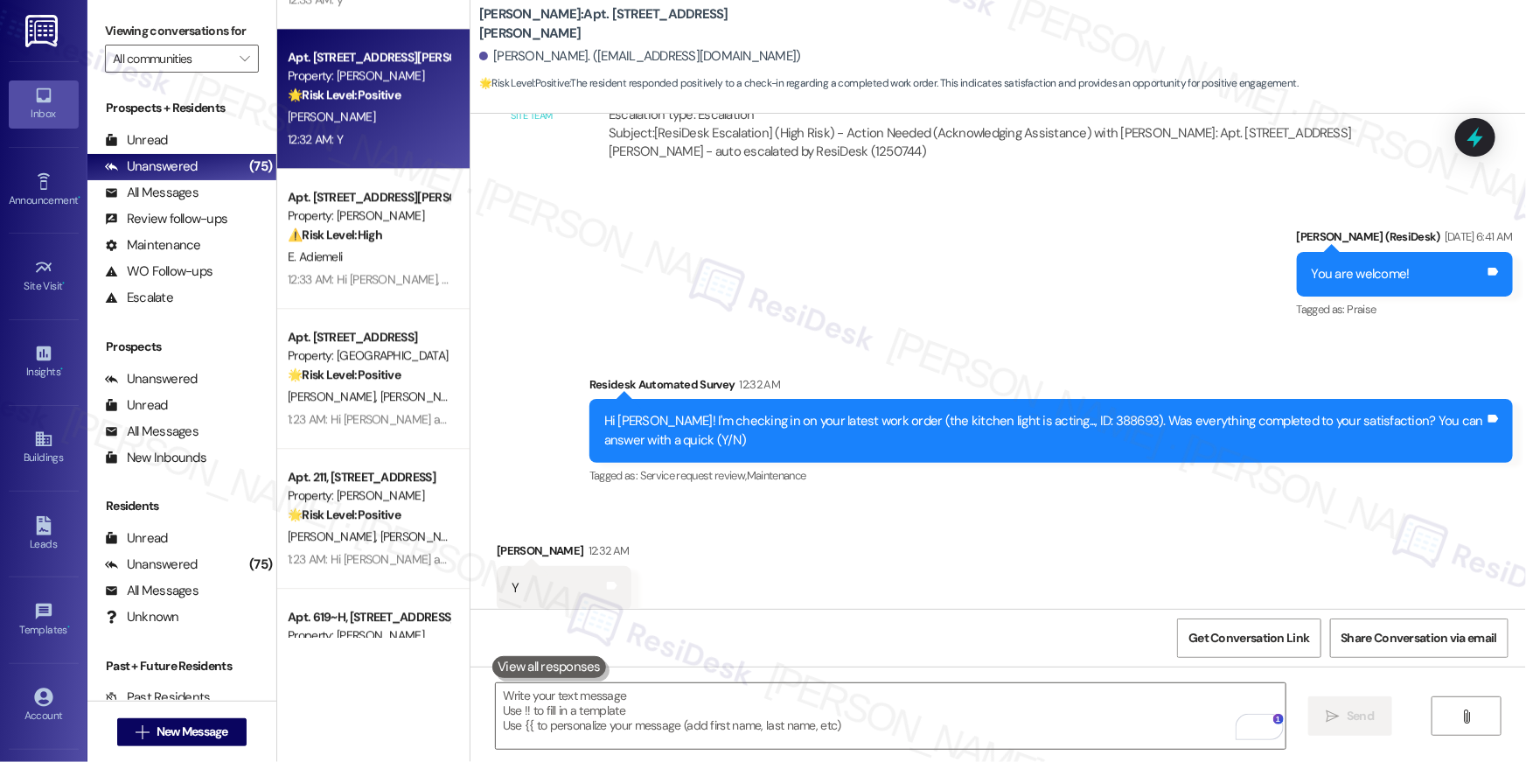
scroll to position [11749, 0]
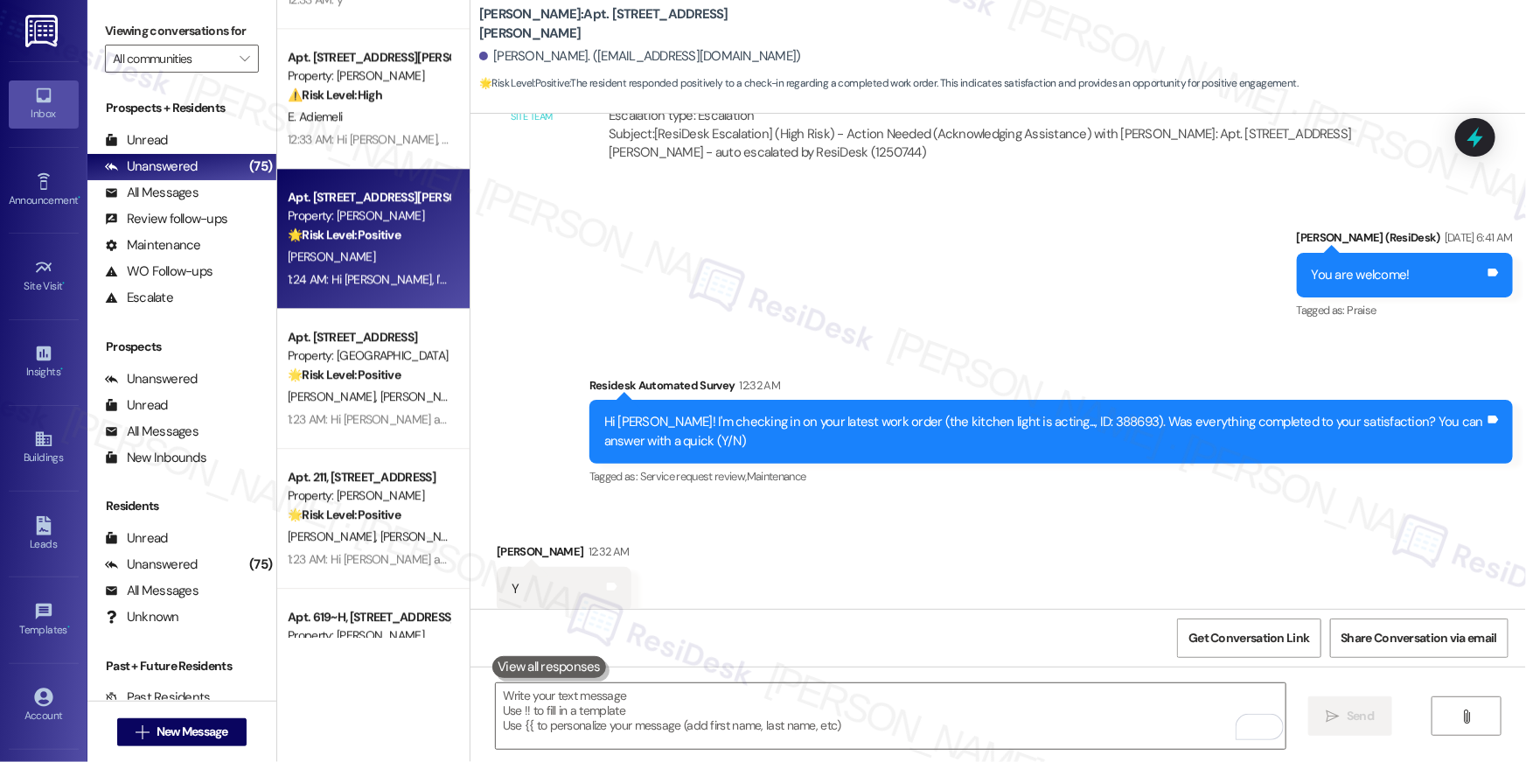
click at [990, 522] on div "Received via SMS David Oneal-Dorton 12:32 AM Y Tags and notes Tagged as: Positi…" at bounding box center [997, 577] width 1055 height 148
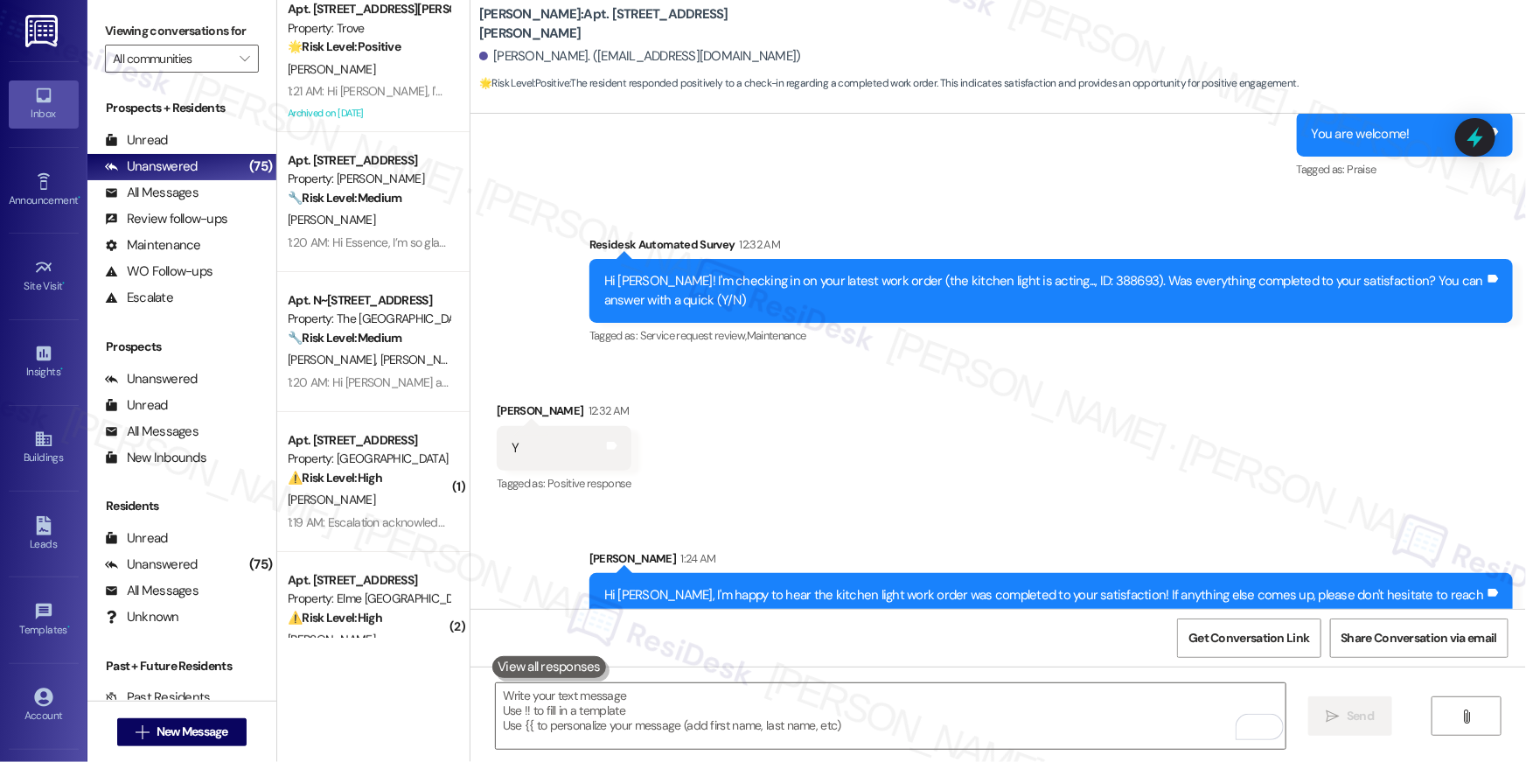
scroll to position [3501, 0]
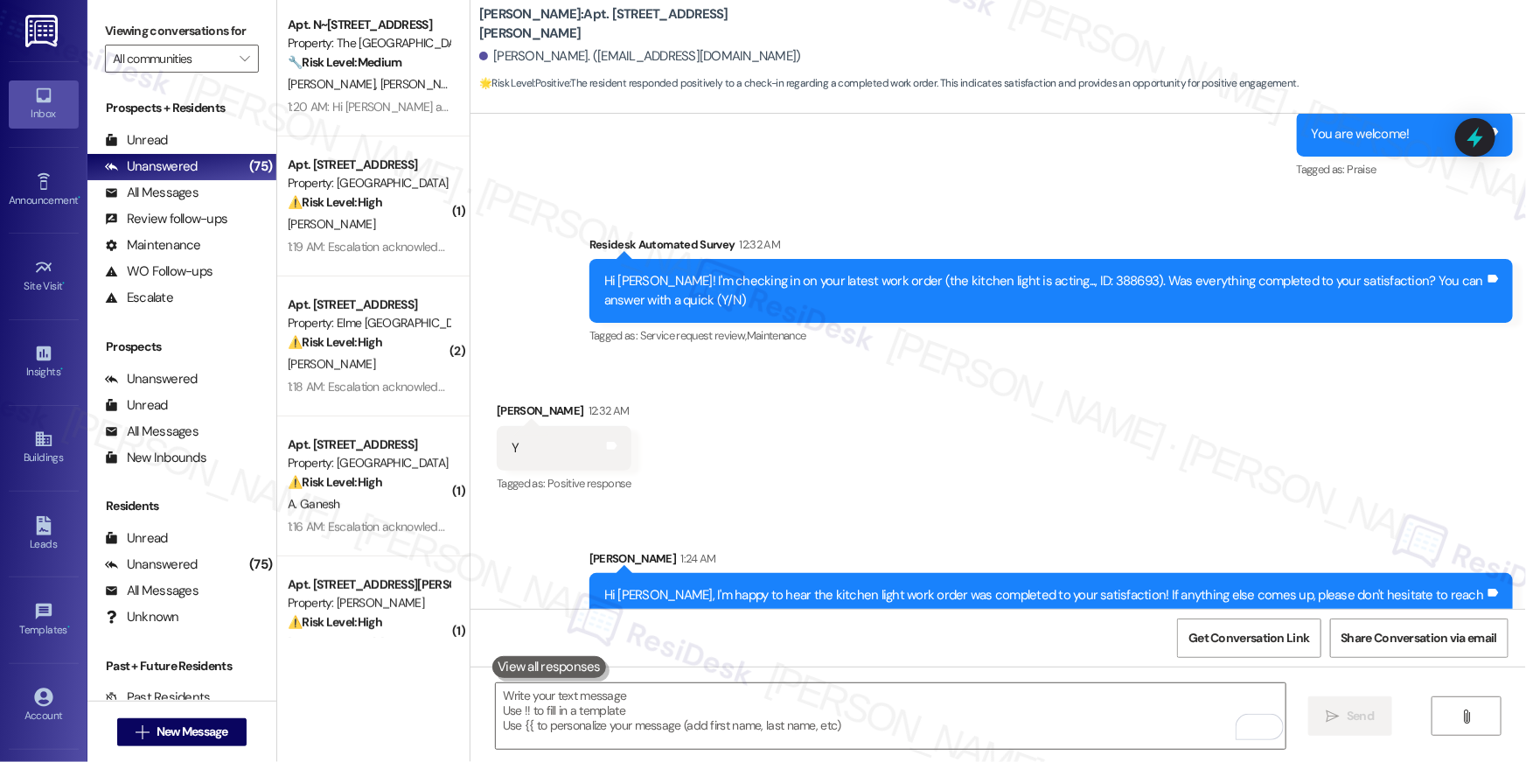
click at [816, 466] on div "Received via SMS David Oneal-Dorton 12:32 AM Y Tags and notes Tagged as: Positi…" at bounding box center [997, 436] width 1055 height 148
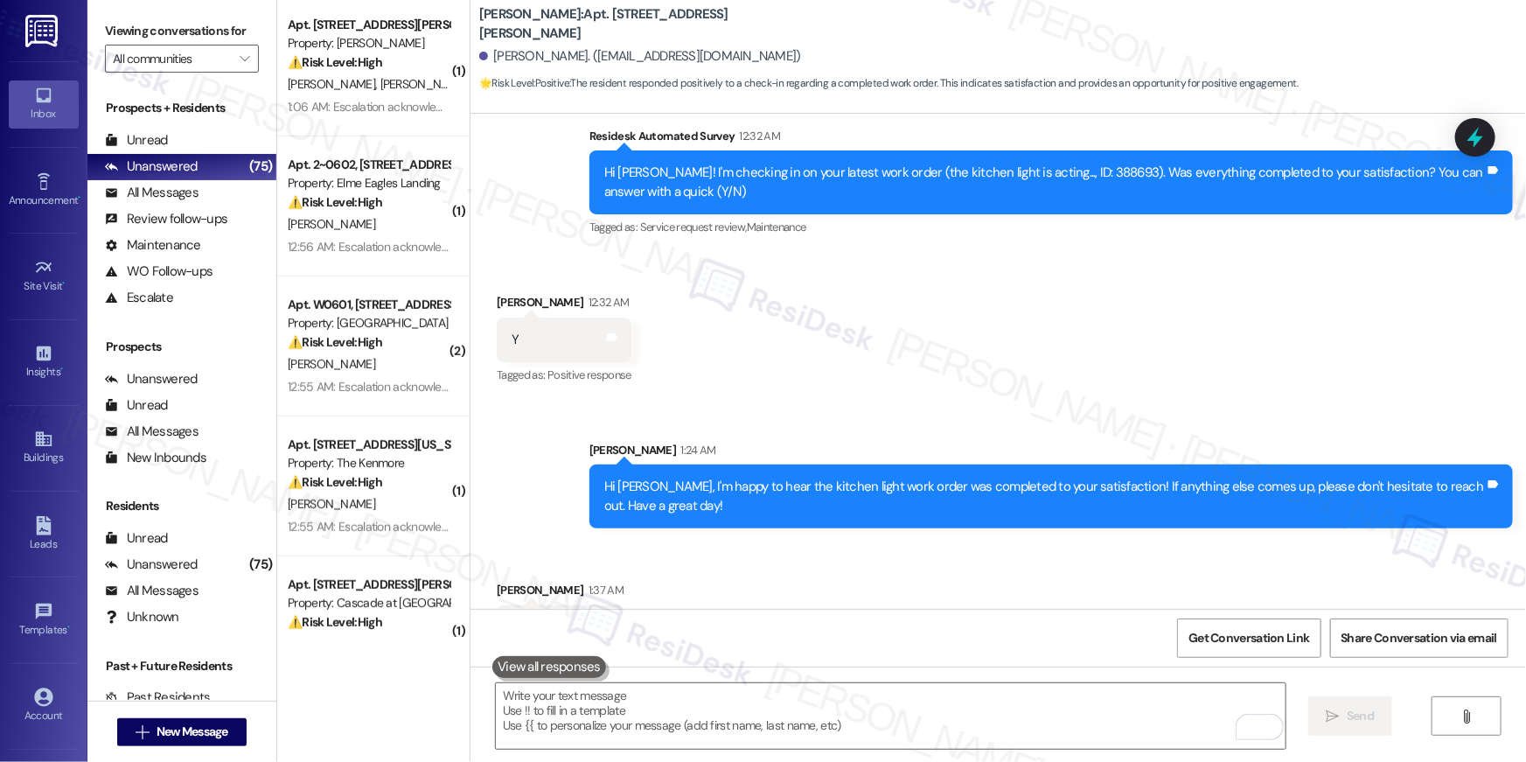
scroll to position [12011, 0]
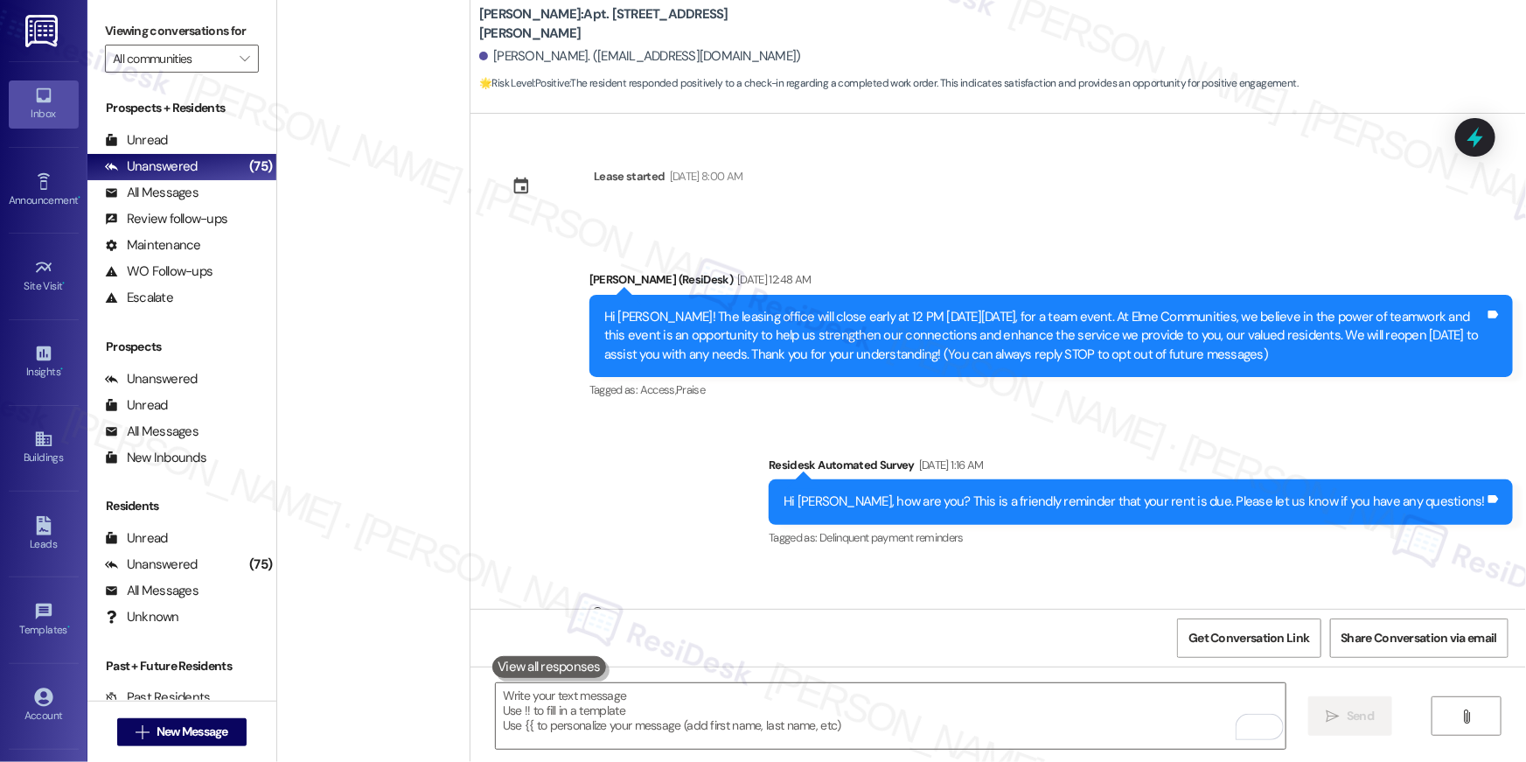
scroll to position [12011, 0]
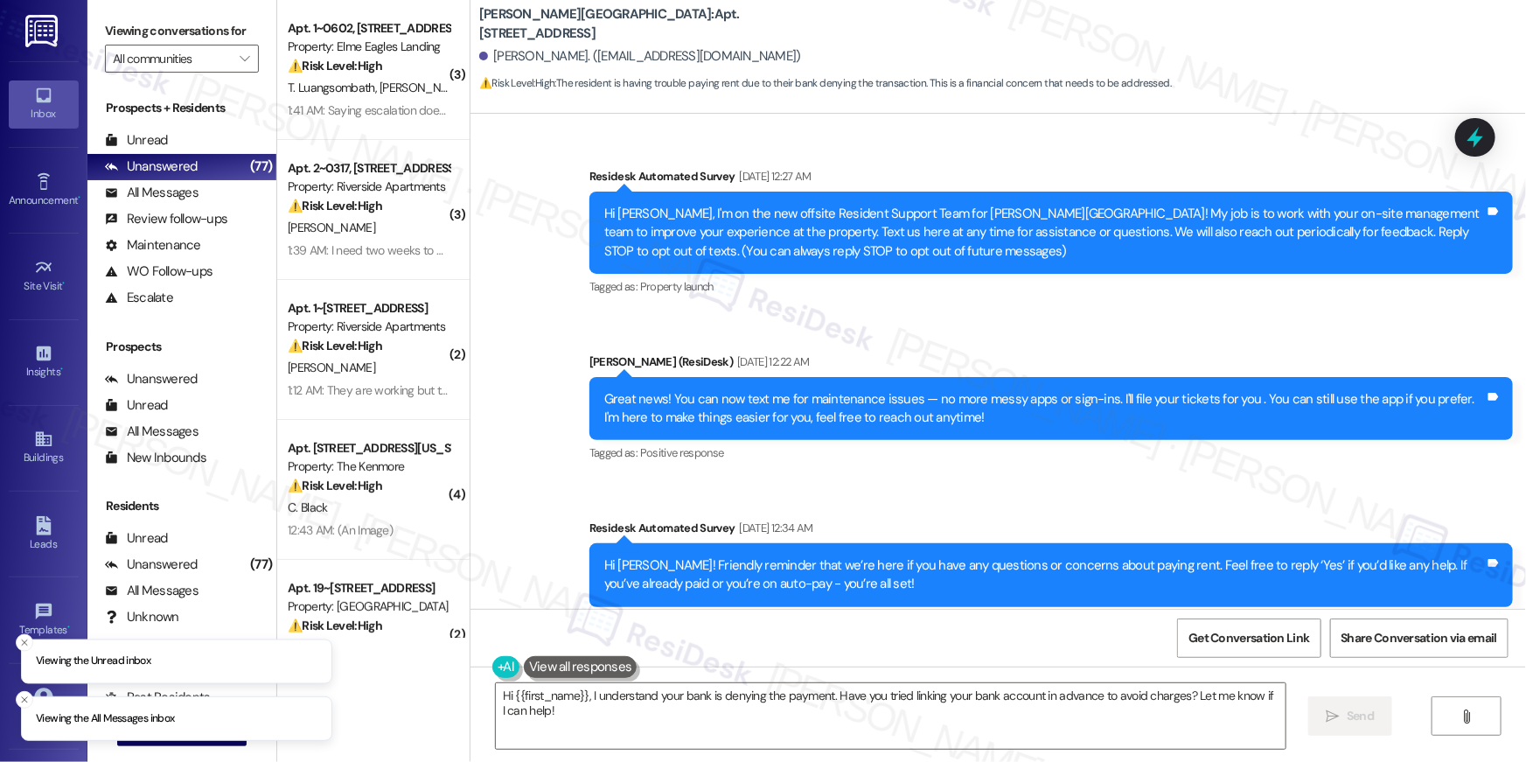
scroll to position [18378, 0]
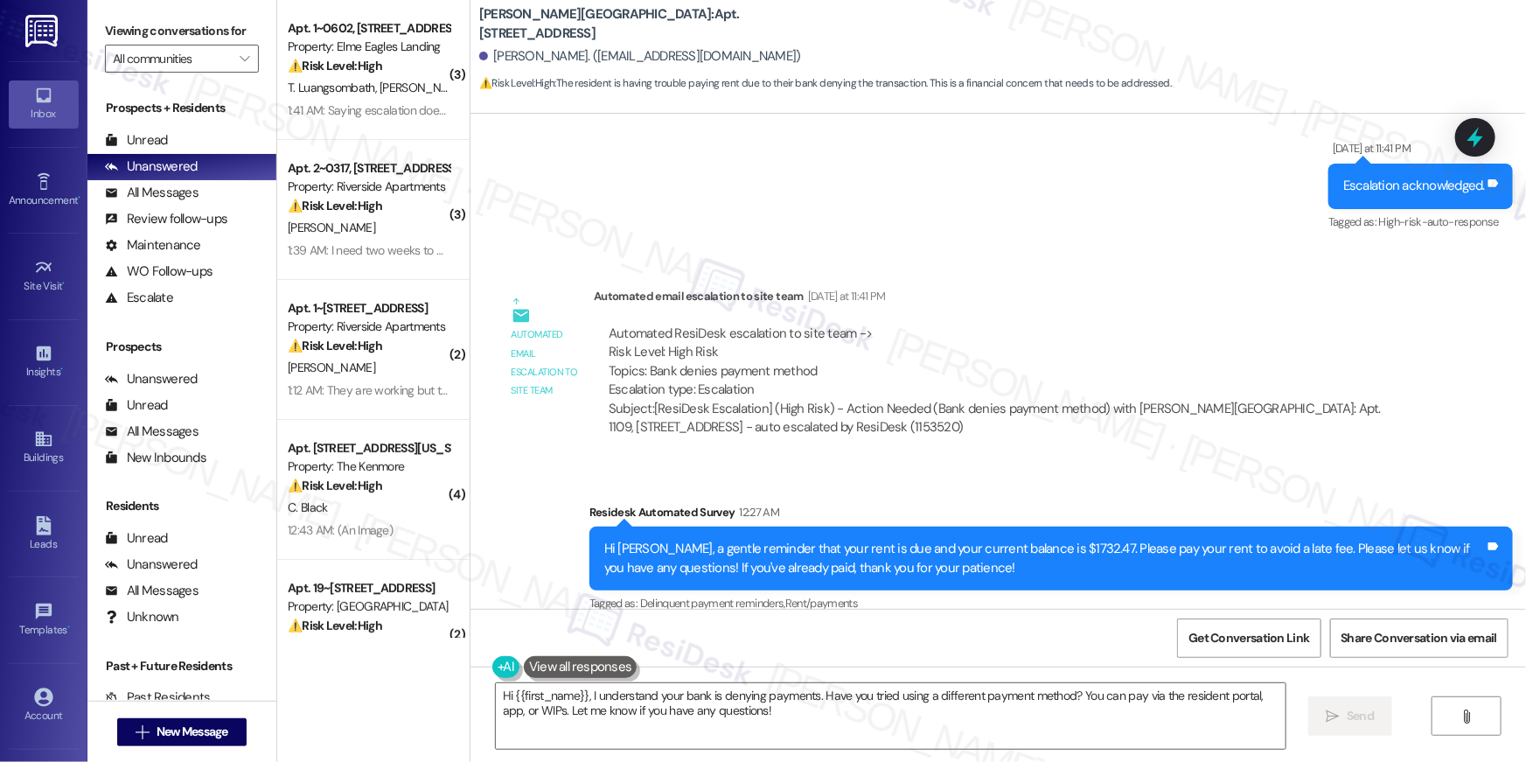
scroll to position [18378, 0]
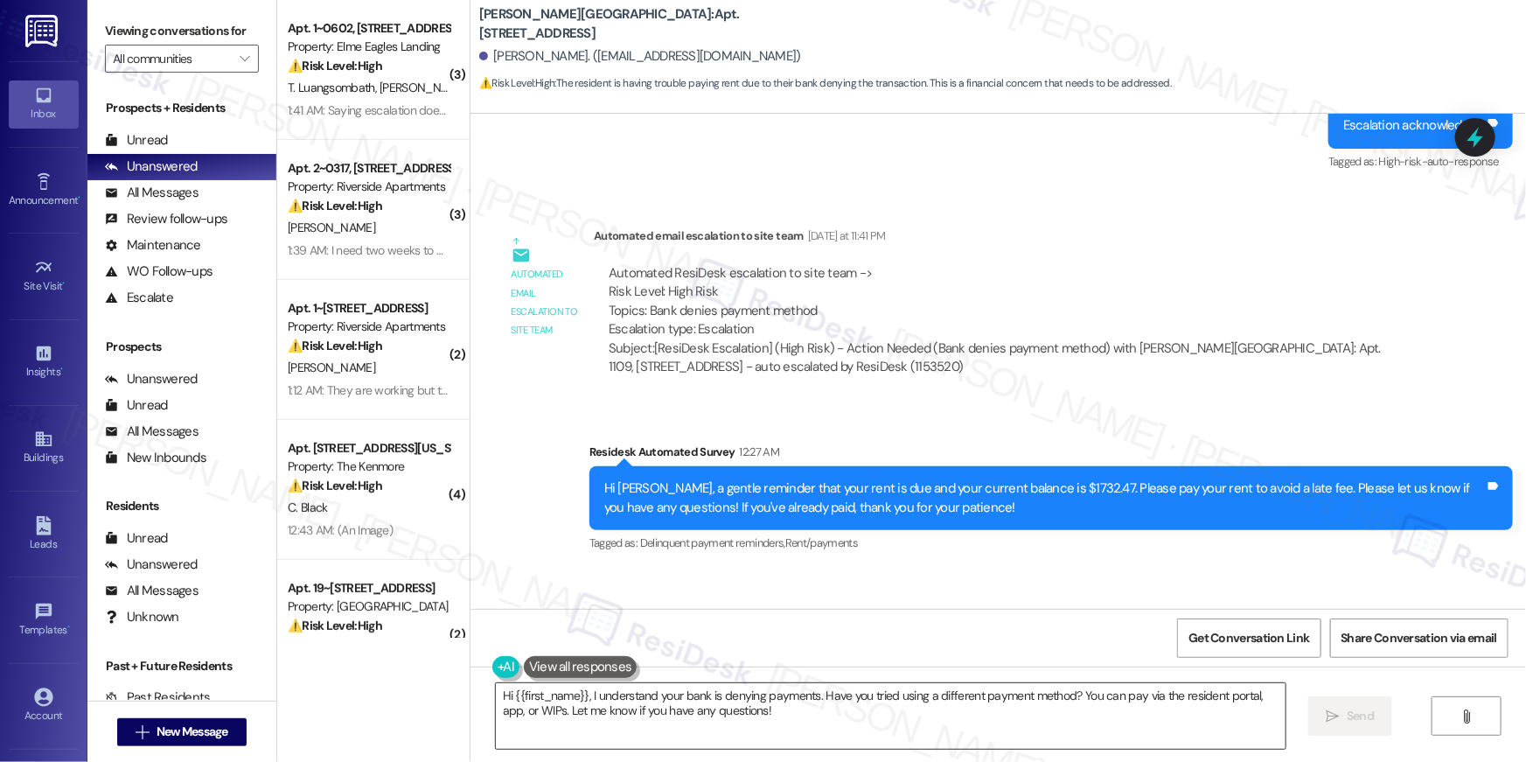
click at [931, 710] on textarea "Hi {{first_name}}, I understand your bank is denying payments. Have you tried u…" at bounding box center [891, 716] width 790 height 66
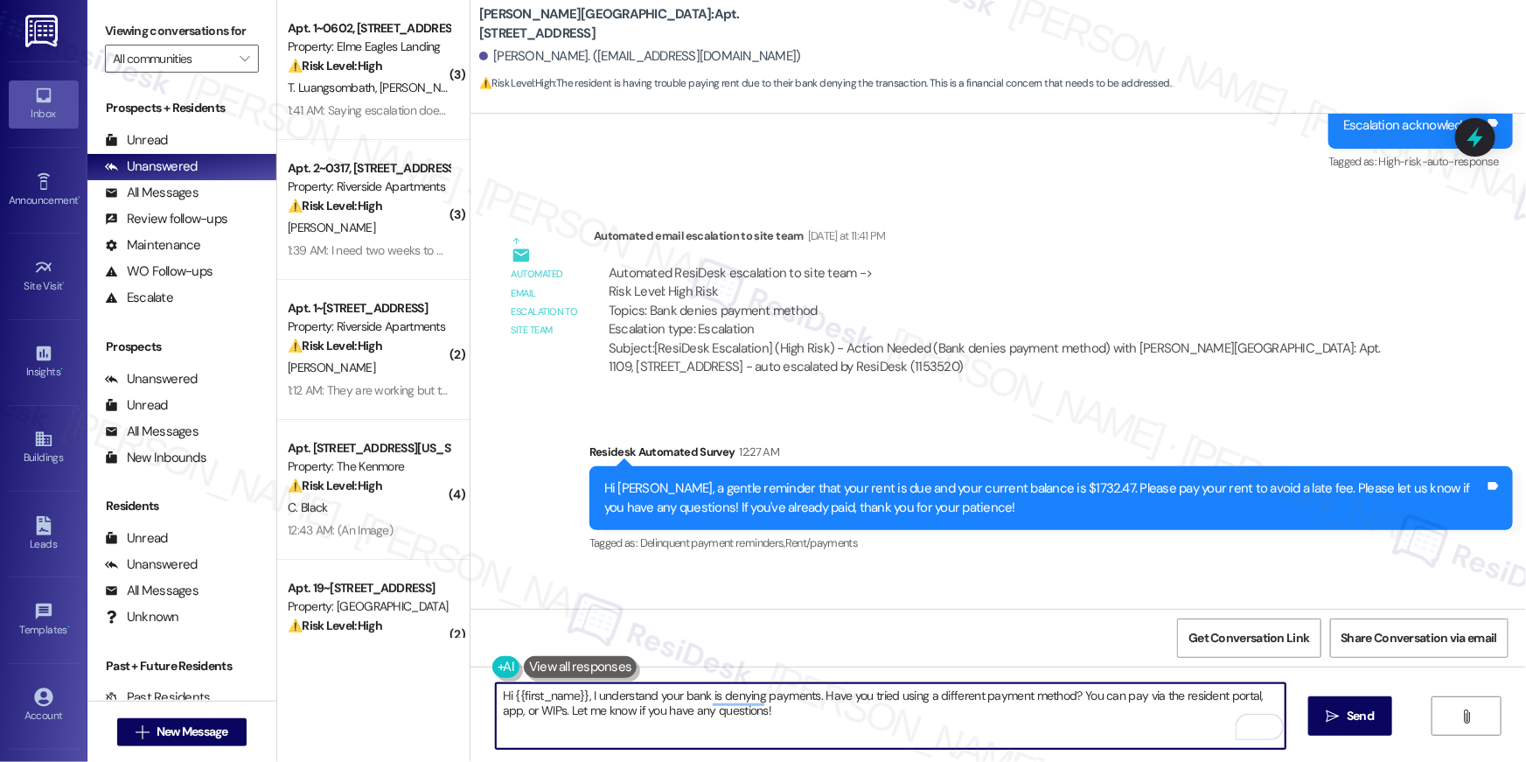
click at [766, 724] on textarea "Hi {{first_name}}, I understand your bank is denying payments. Have you tried u…" at bounding box center [891, 716] width 790 height 66
drag, startPoint x: 797, startPoint y: 723, endPoint x: 816, endPoint y: 697, distance: 32.5
click at [816, 697] on textarea "Hi {{first_name}}, I understand your bank is denying payments. Have you tried u…" at bounding box center [891, 716] width 790 height 66
type textarea "Hi {{first_name}}, I understand your bank is denying payments. Please use WIPs …"
click at [1329, 722] on span " Send" at bounding box center [1350, 715] width 55 height 18
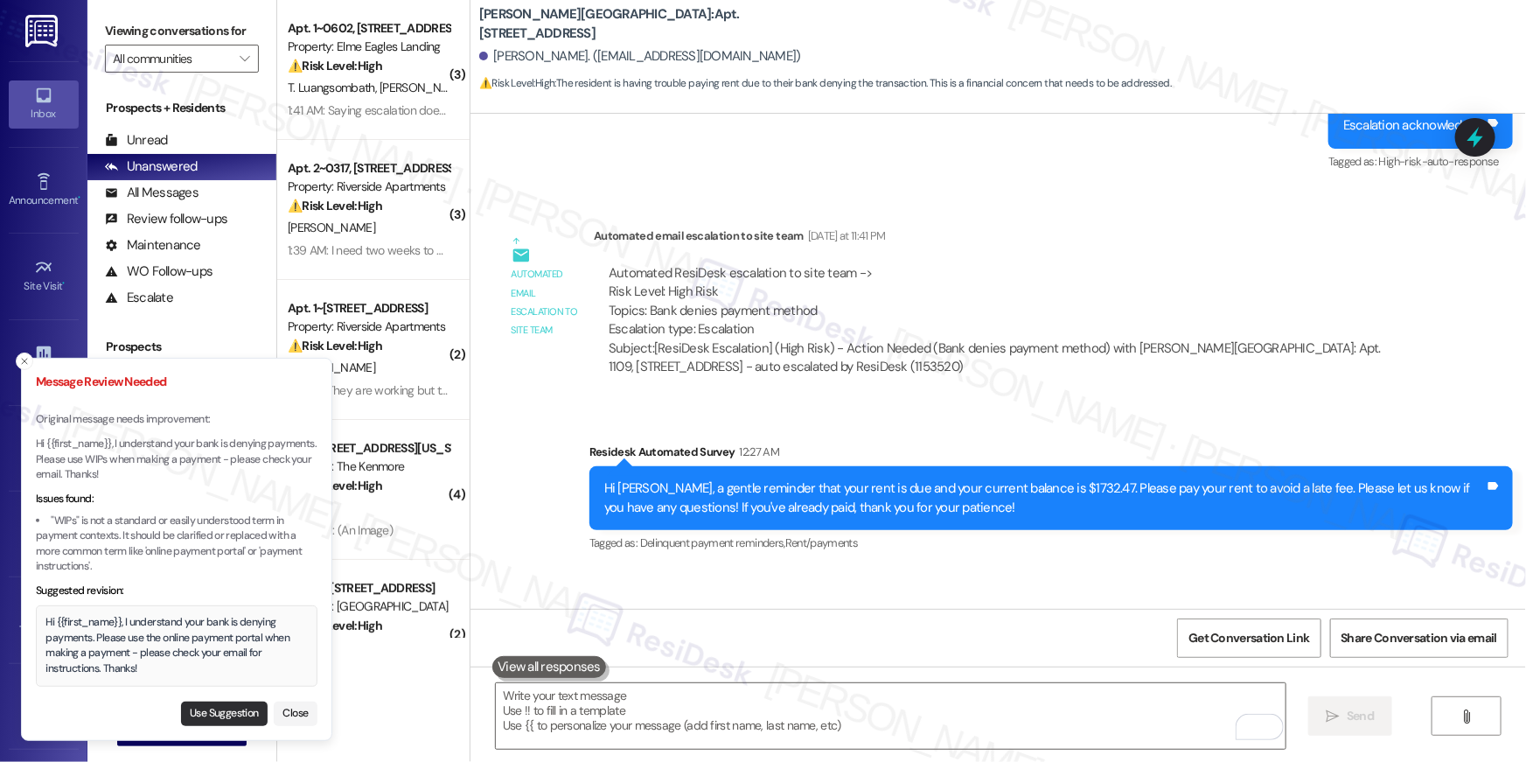
click at [219, 706] on button "Use Suggestion" at bounding box center [224, 713] width 87 height 24
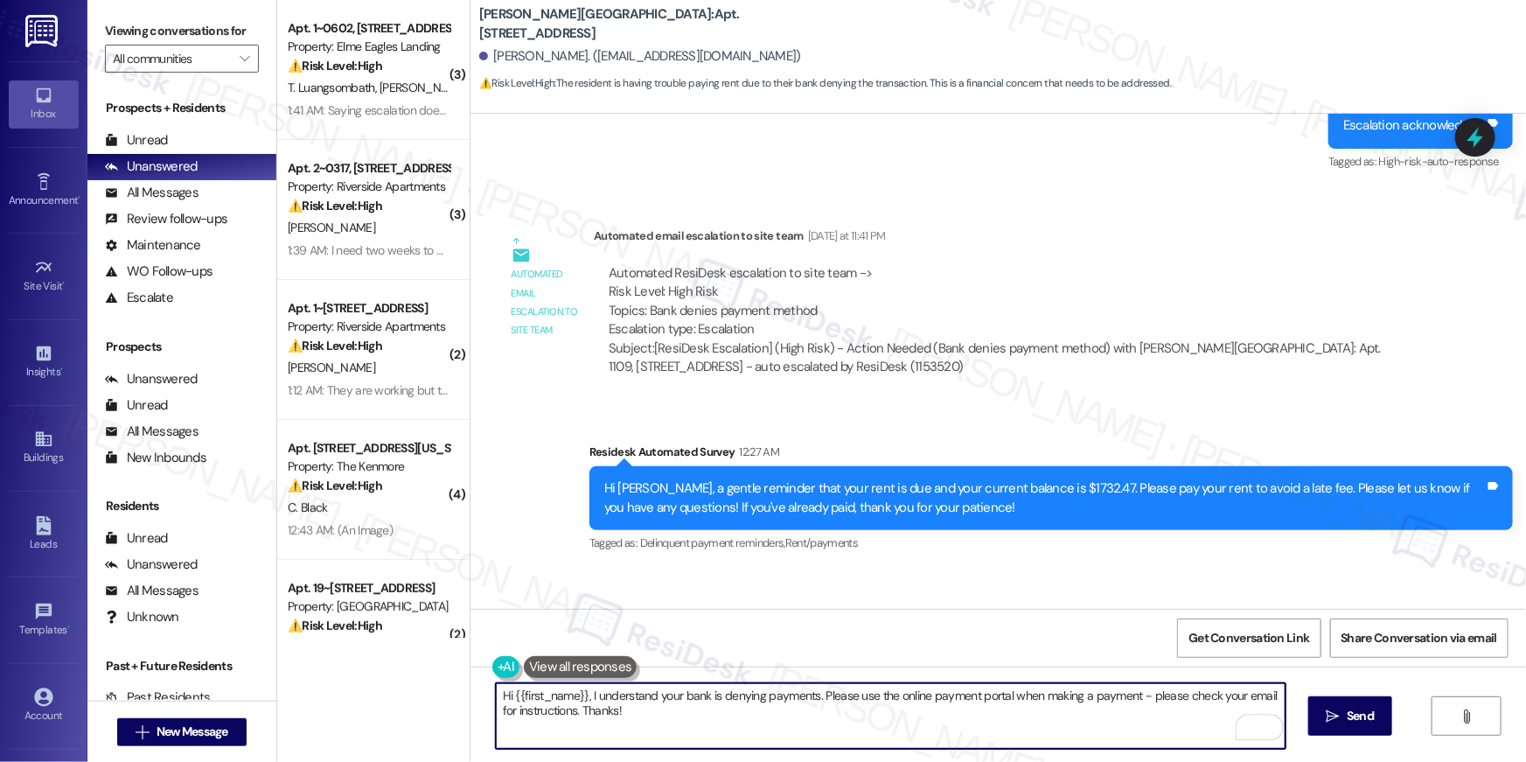
click at [717, 717] on textarea "Hi {{first_name}}, I understand your bank is denying payments. Please use the o…" at bounding box center [891, 716] width 790 height 66
drag, startPoint x: 891, startPoint y: 696, endPoint x: 998, endPoint y: 699, distance: 107.6
click at [998, 699] on textarea "Hi {{first_name}}, I understand your bank is denying payments. Please use the o…" at bounding box center [891, 716] width 790 height 66
type textarea "Hi {{first_name}}, I understand your bank is denying payments. Please use the w…"
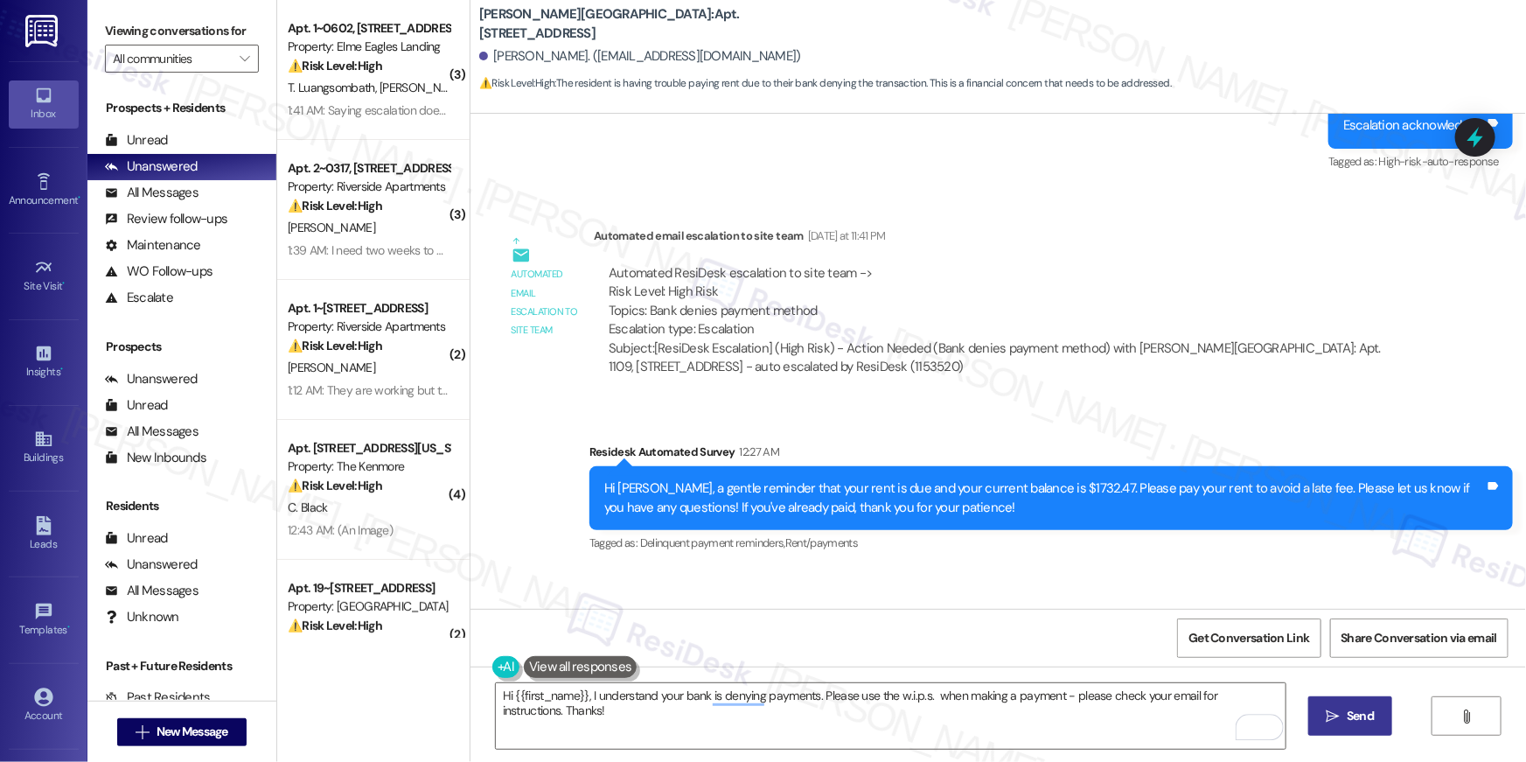
click at [1329, 713] on icon "" at bounding box center [1332, 716] width 13 height 14
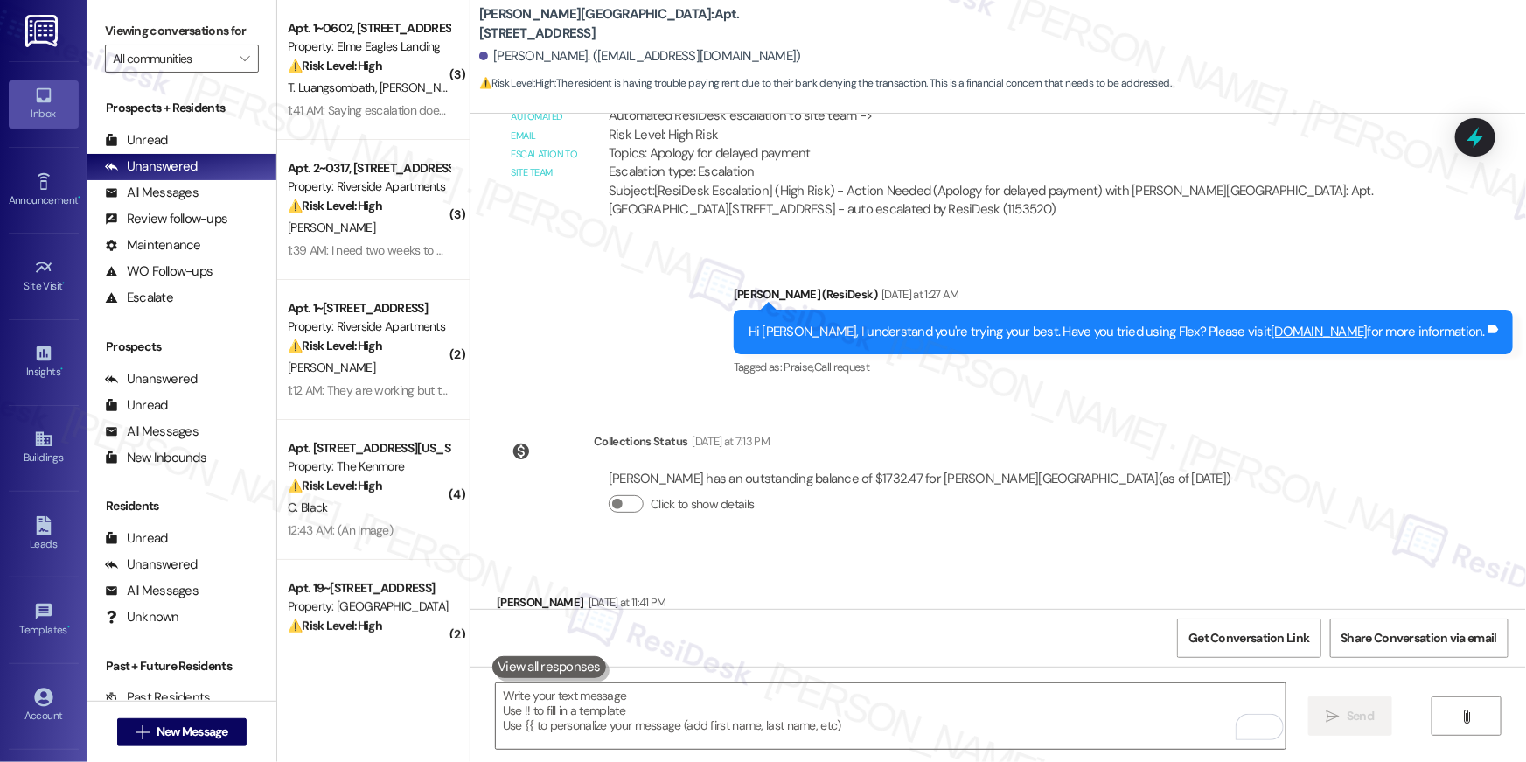
scroll to position [17688, 0]
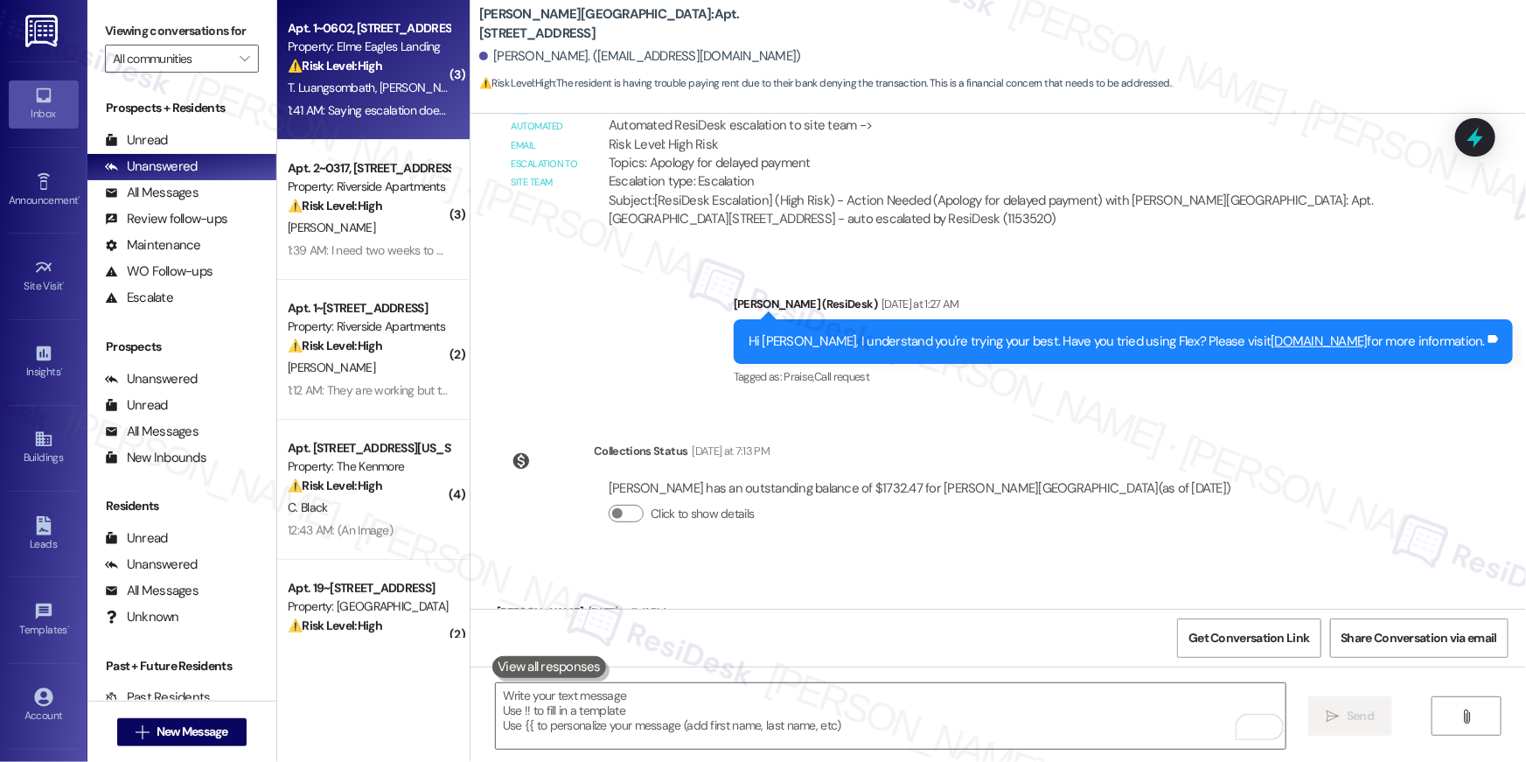
click at [379, 94] on span "[PERSON_NAME]" at bounding box center [422, 88] width 87 height 16
type textarea "Fetching suggested responses. Please feel free to read through the conversation…"
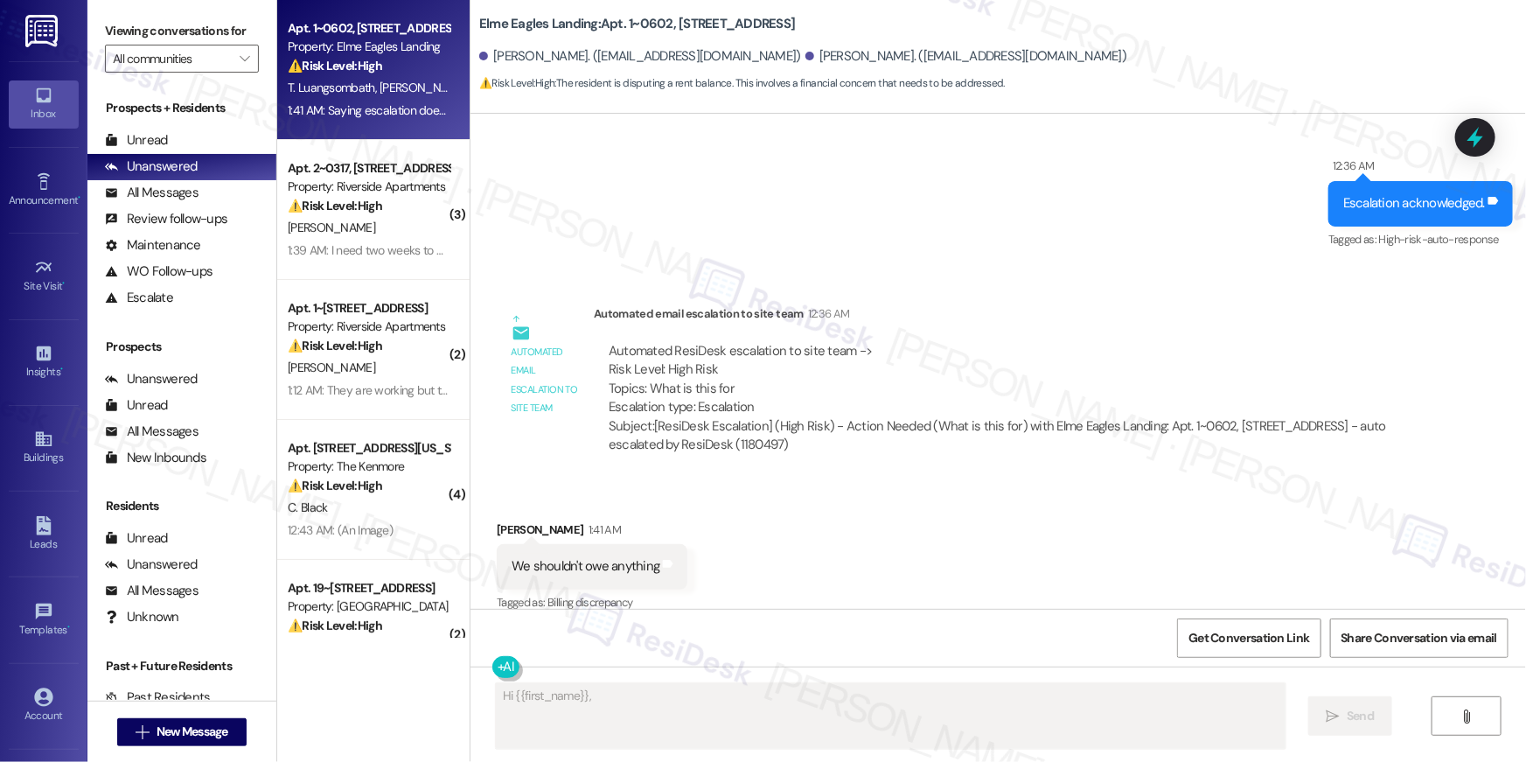
scroll to position [8691, 0]
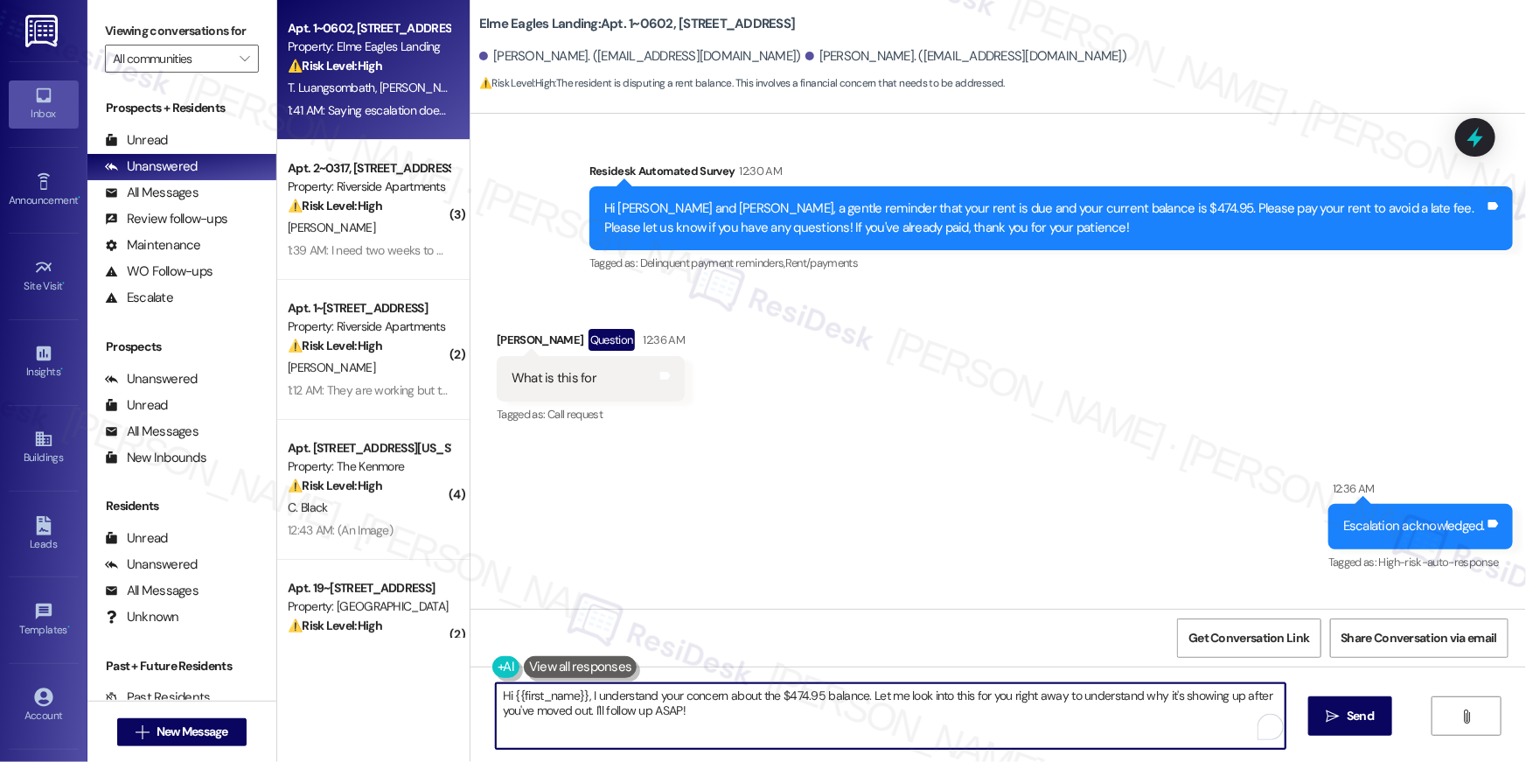
click at [751, 736] on textarea "Hi {{first_name}}, I understand your concern about the $474.95 balance. Let me …" at bounding box center [891, 716] width 790 height 66
drag, startPoint x: 859, startPoint y: 699, endPoint x: 890, endPoint y: 753, distance: 61.9
click at [890, 753] on div "Hi {{first_name}}, I understand your concern about the $474.95 balance. Let me …" at bounding box center [997, 731] width 1055 height 131
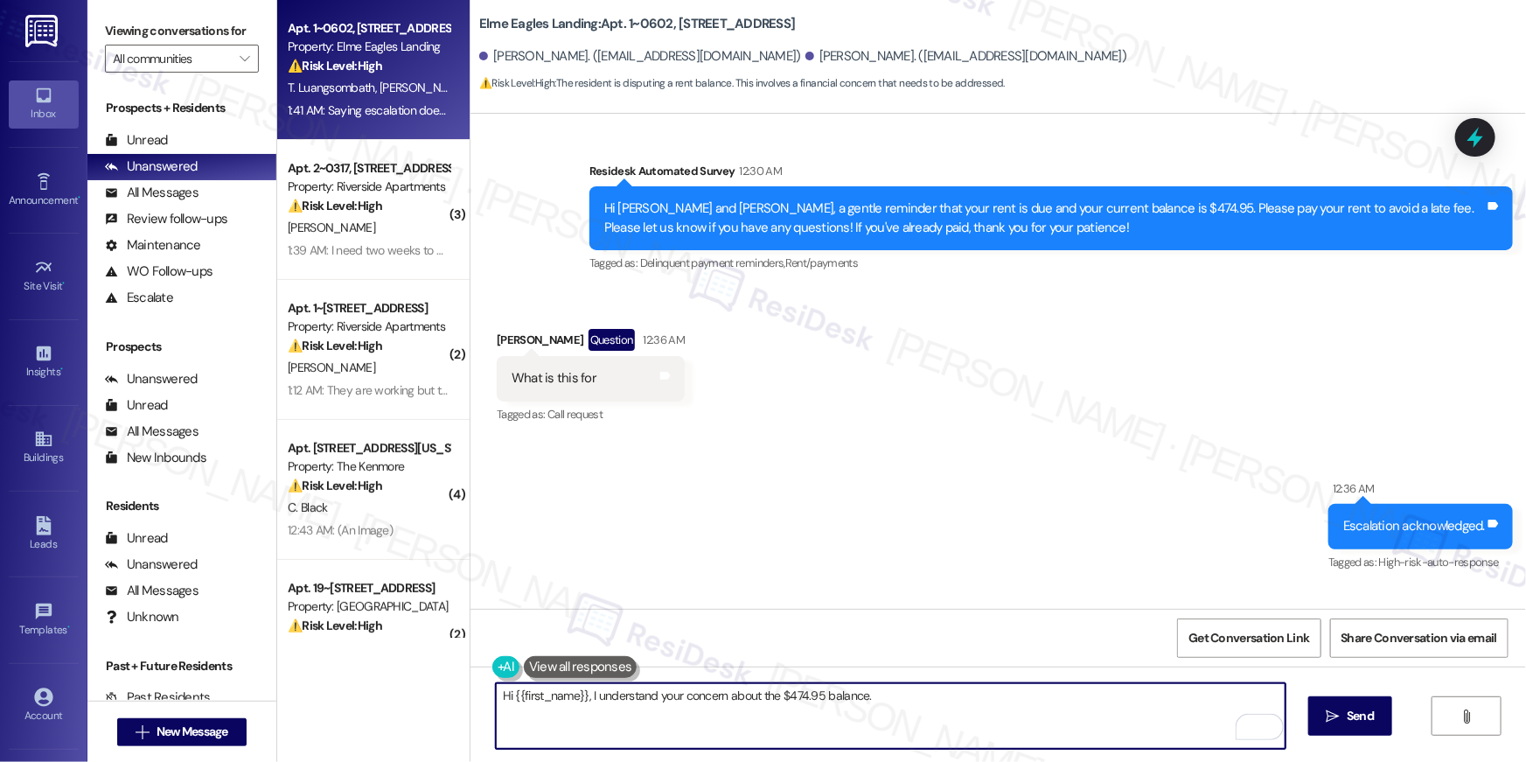
paste textarea "Hi {{first_name}}! I’d be happy to look into this for you. You should be able t…"
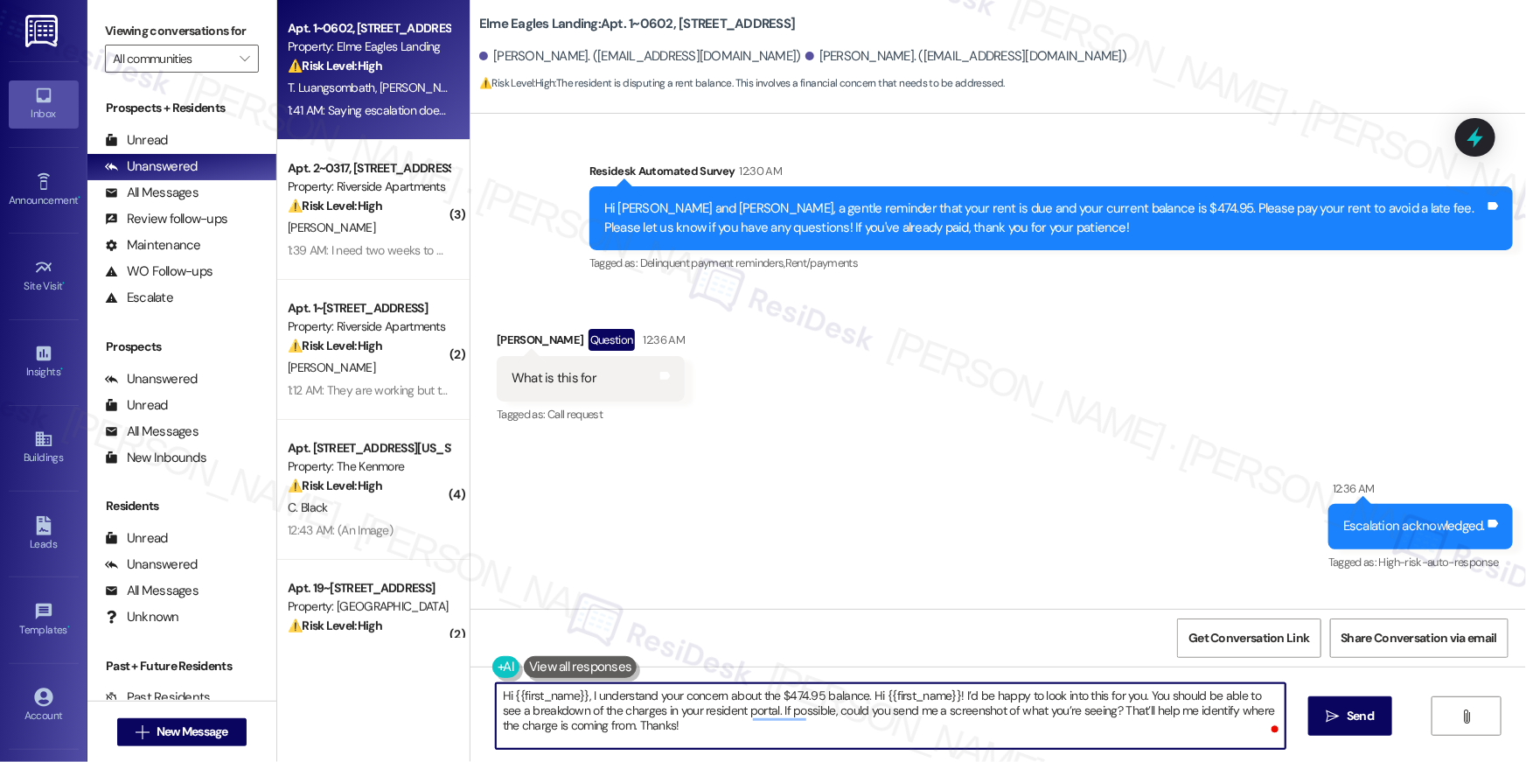
click at [867, 695] on textarea "Hi {{first_name}}, I understand your concern about the $474.95 balance. Hi {{fi…" at bounding box center [891, 716] width 790 height 66
click at [1134, 693] on textarea "Hi {{first_name}}, I understand your concern about the $474.95 balance. Hi {{fi…" at bounding box center [891, 716] width 790 height 66
type textarea "Hi {{first_name}}, I understand your concern about the $474.95 balance. You sho…"
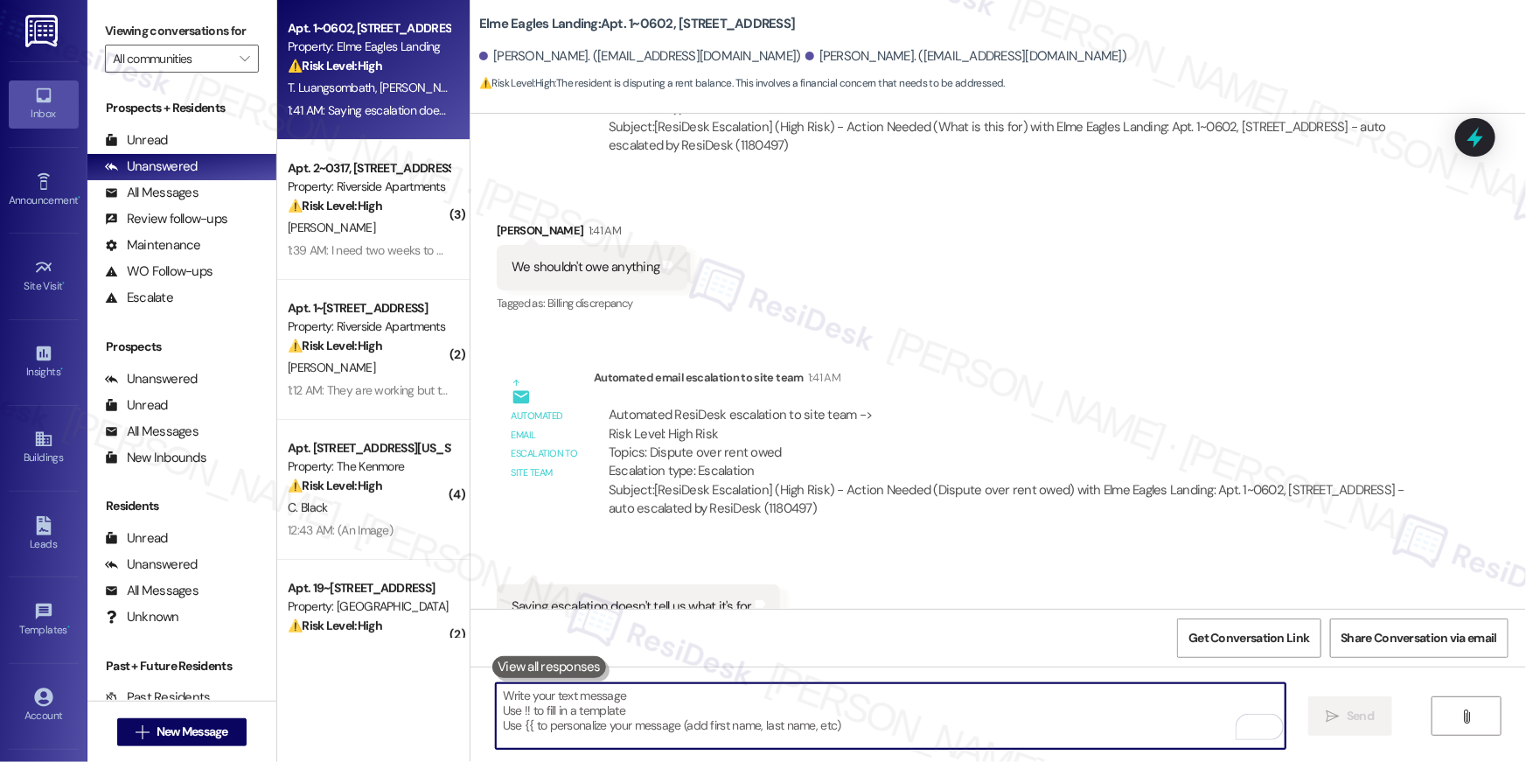
scroll to position [9350, 0]
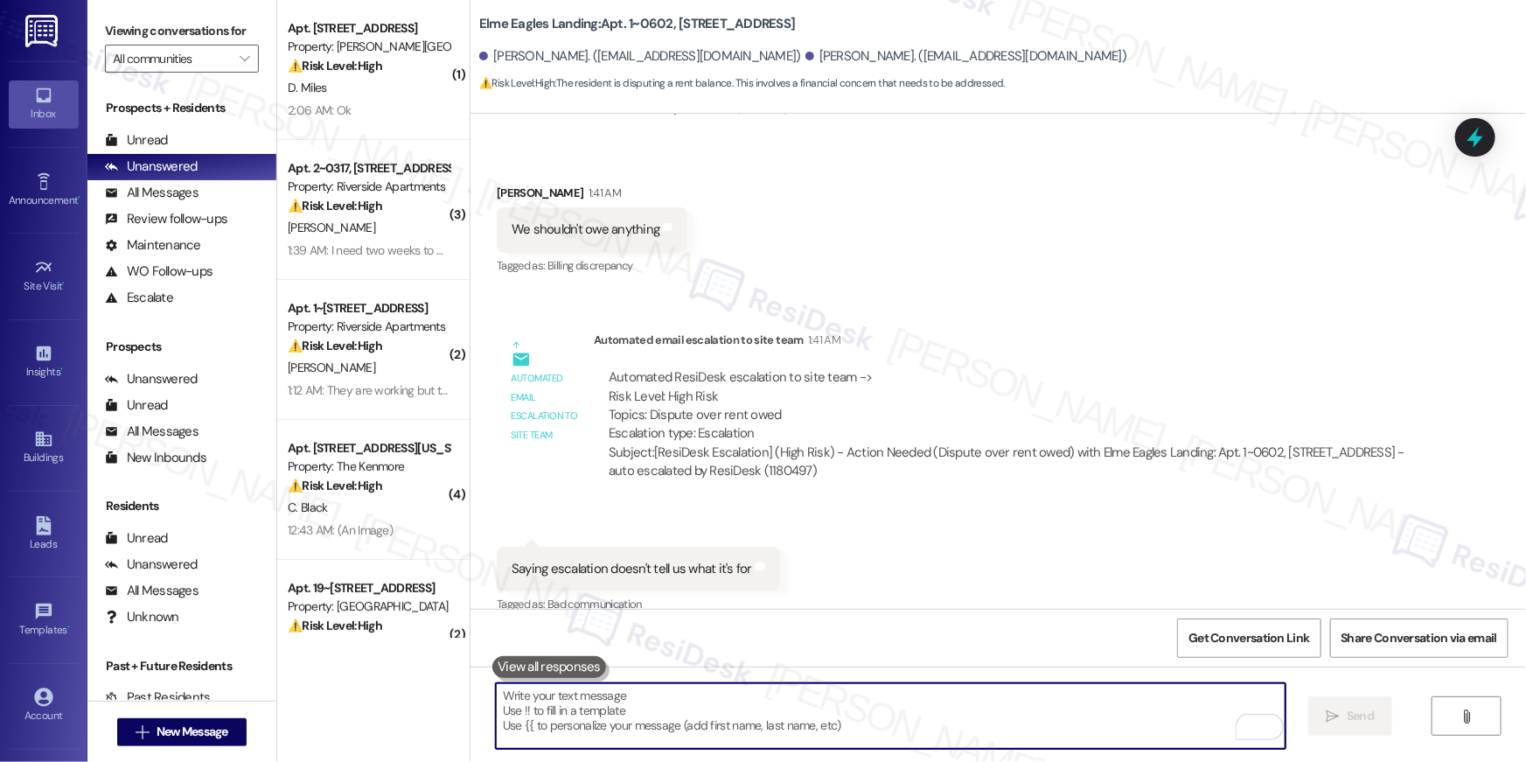
click at [980, 480] on div "Automated email escalation to site team Automated email escalation to site team…" at bounding box center [958, 411] width 950 height 189
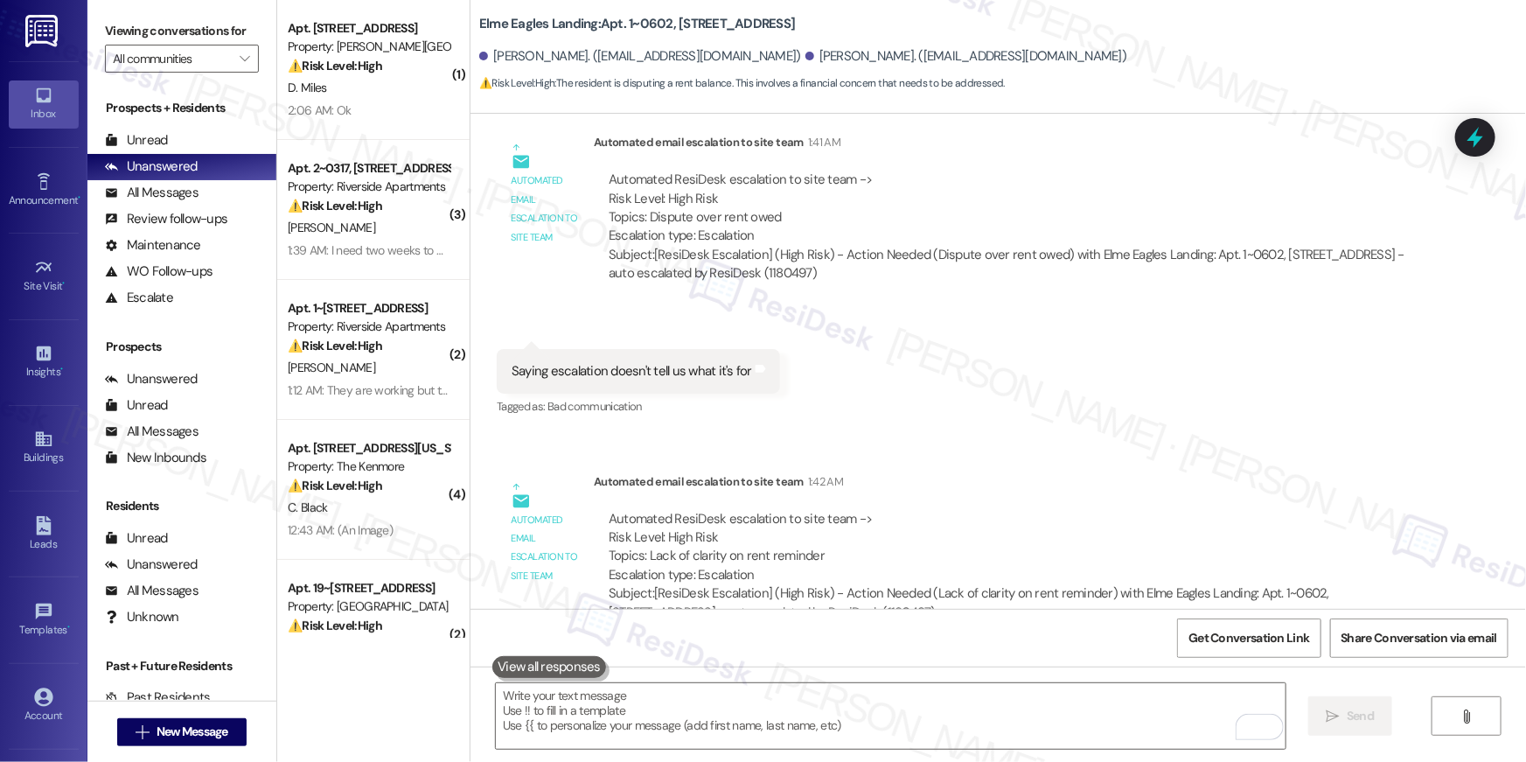
scroll to position [9707, 0]
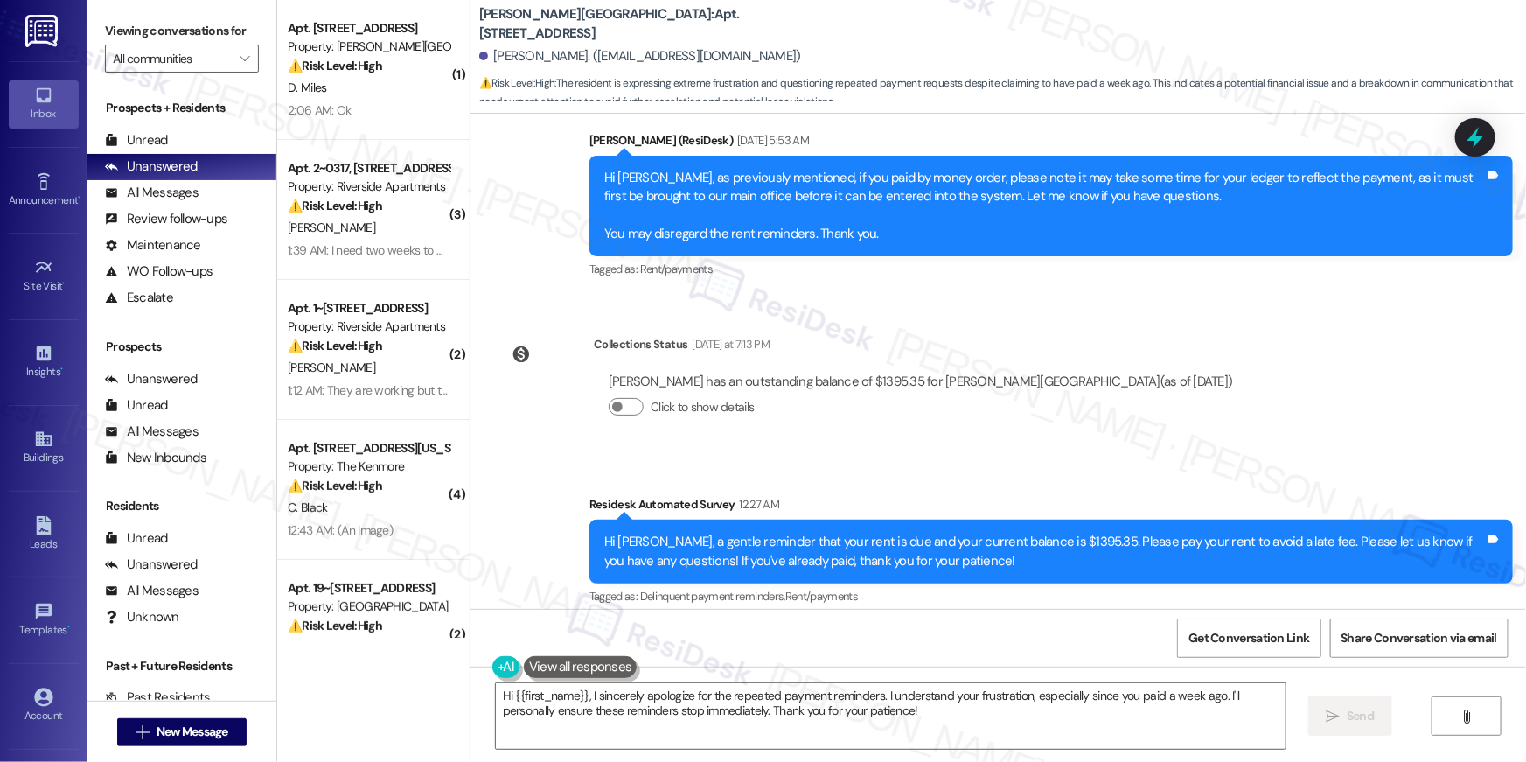
scroll to position [17200, 0]
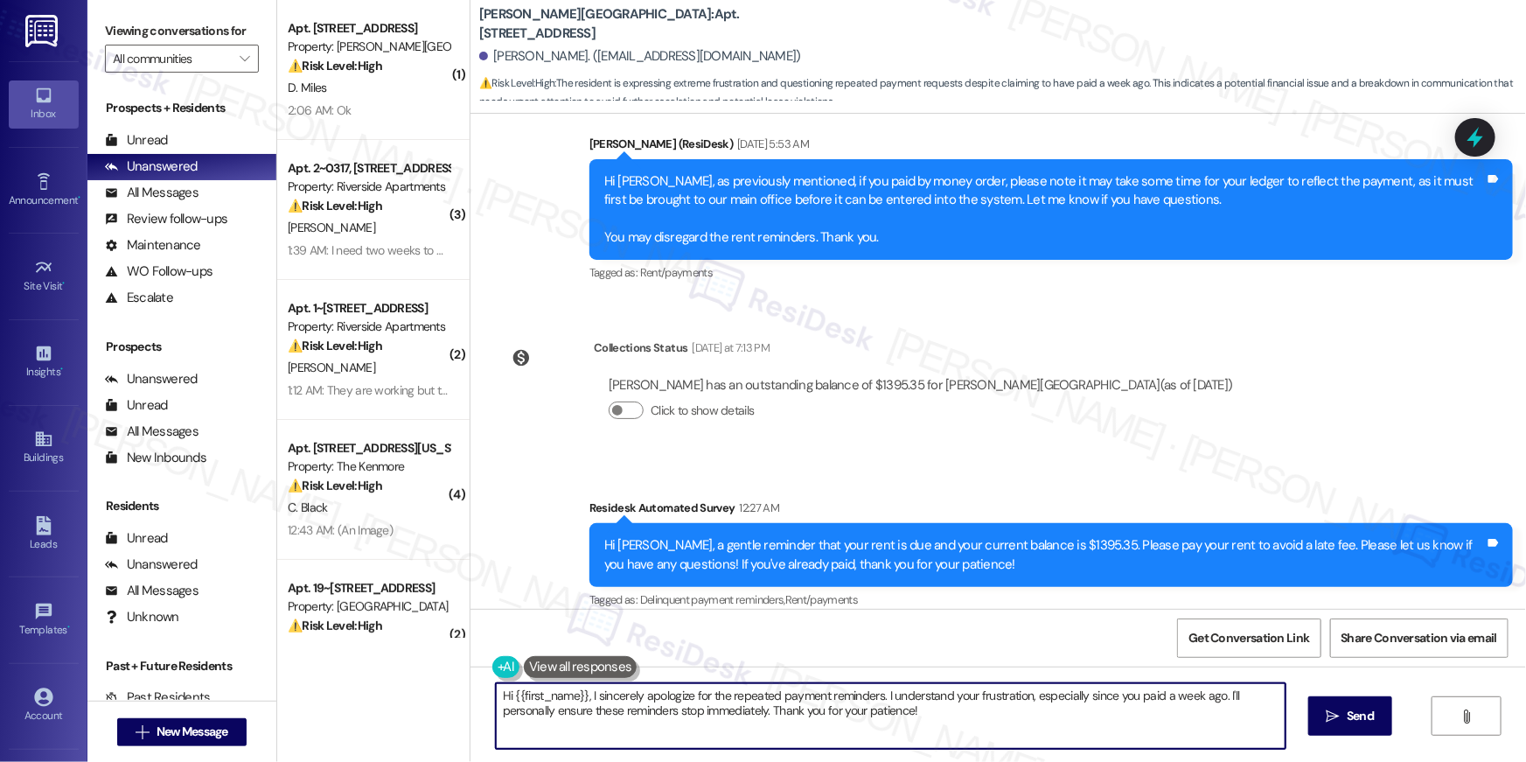
drag, startPoint x: 631, startPoint y: 698, endPoint x: 602, endPoint y: 704, distance: 29.5
click at [631, 698] on textarea "Hi {{first_name}}, I sincerely apologize for the repeated payment reminders. I …" at bounding box center [891, 716] width 790 height 66
drag, startPoint x: 582, startPoint y: 694, endPoint x: 632, endPoint y: 750, distance: 74.9
click at [632, 750] on div "Hi {{first_name}}, I sincerely apologize for the repeated payment reminders. I …" at bounding box center [997, 731] width 1055 height 131
paste textarea "You still have a remaining balance of $20.00 for your pet rent. Please let us k…"
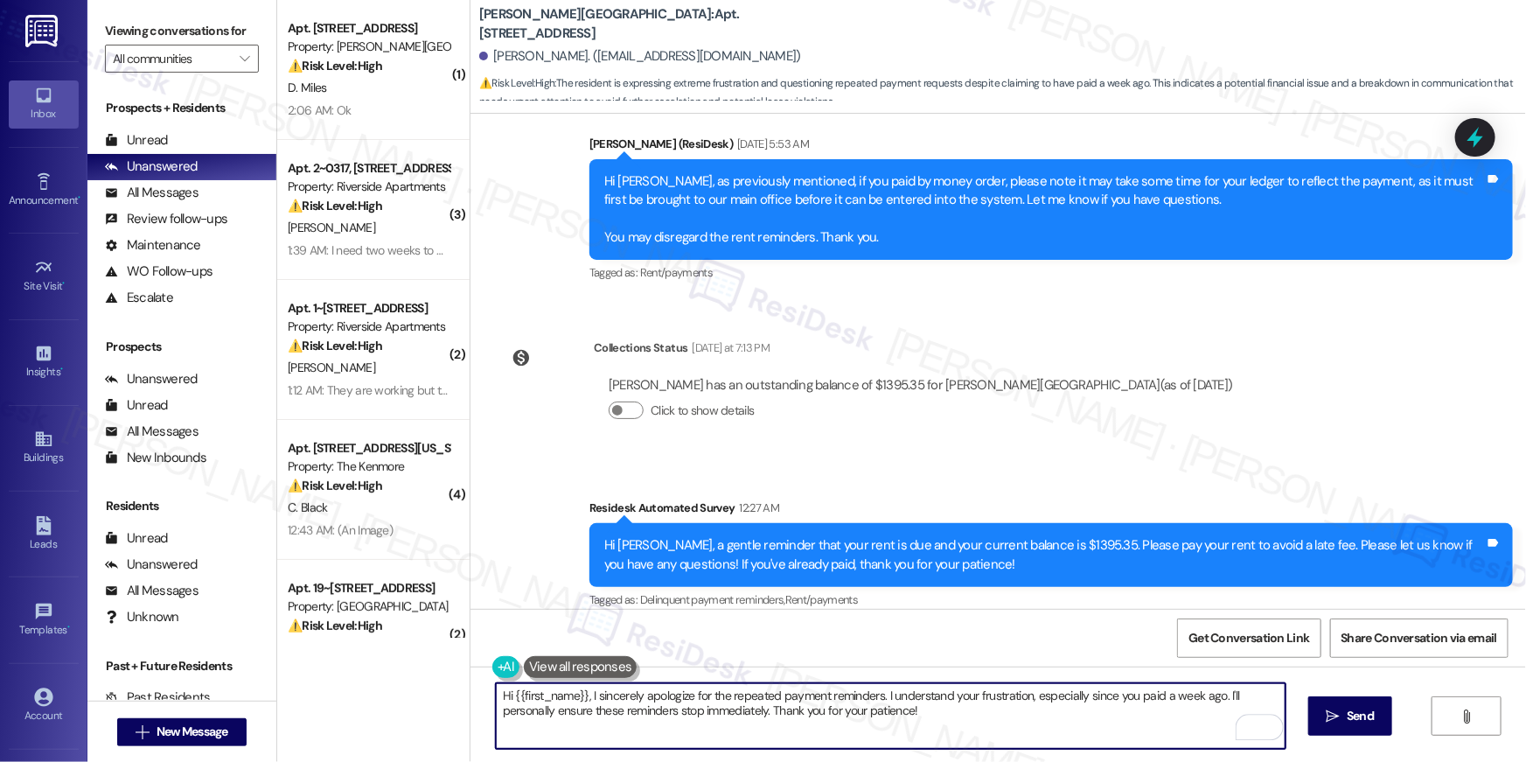
type textarea "Hi {{first_name}}, You still have a remaining balance of $20.00 for your pet re…"
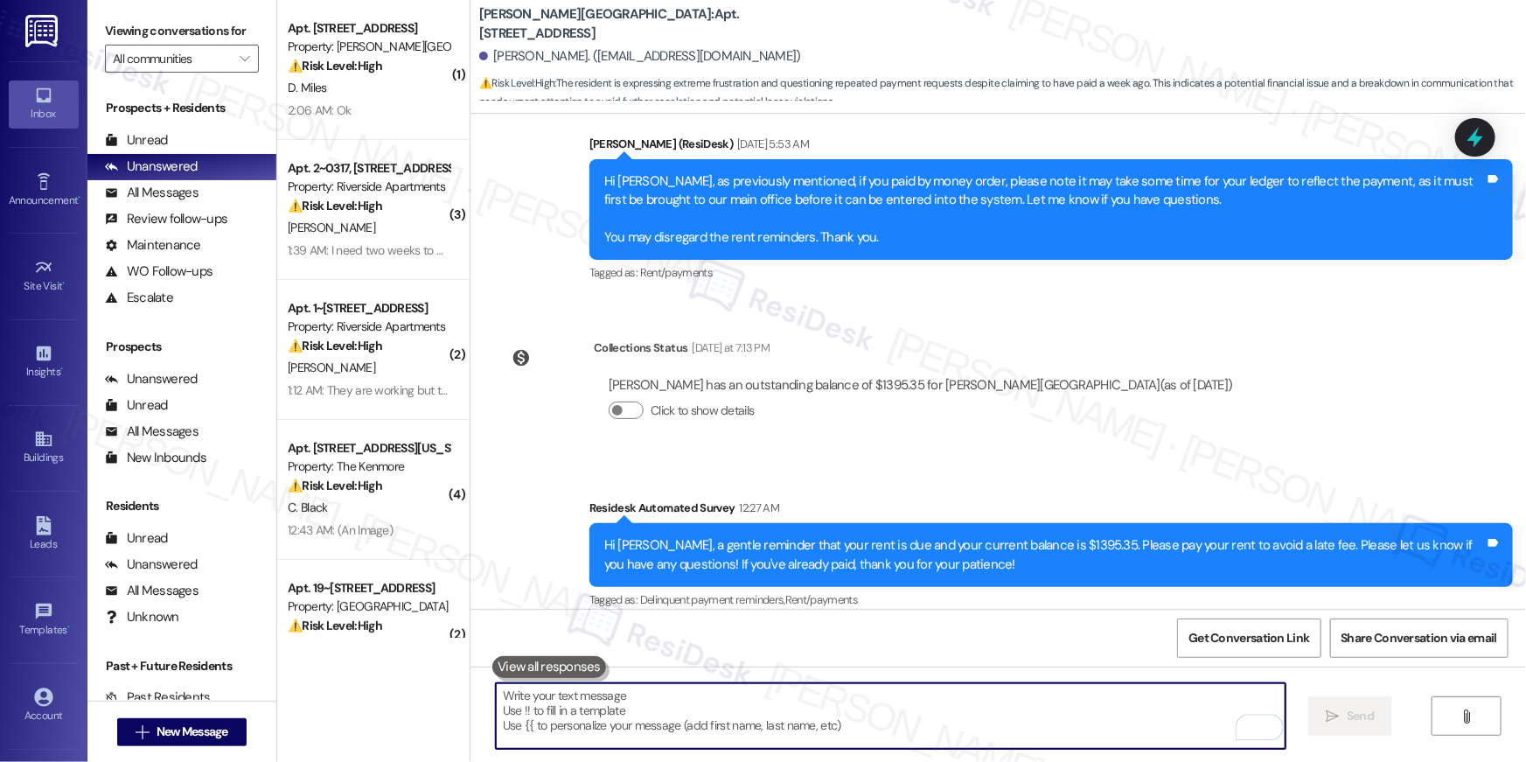
scroll to position [17303, 0]
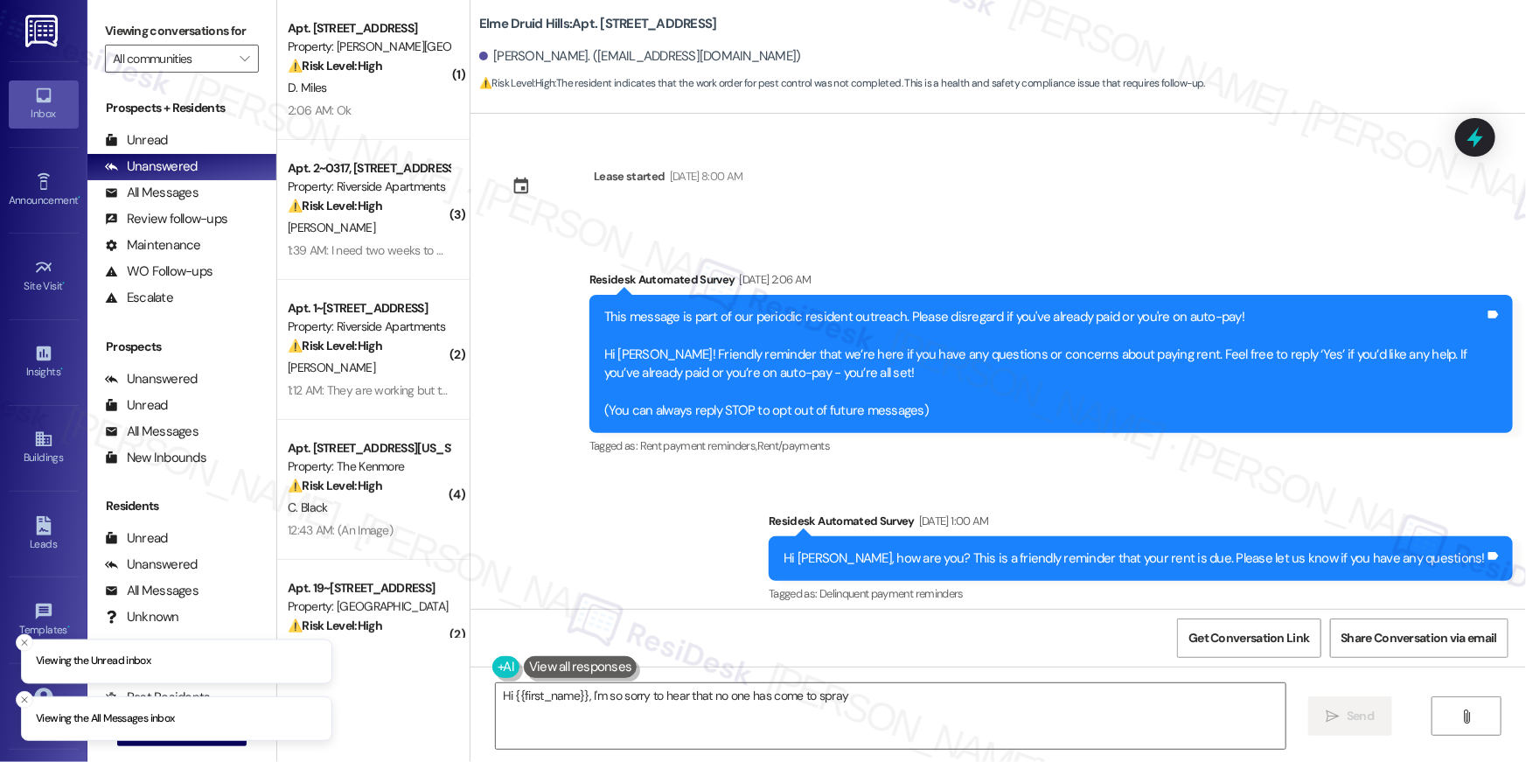
scroll to position [34892, 0]
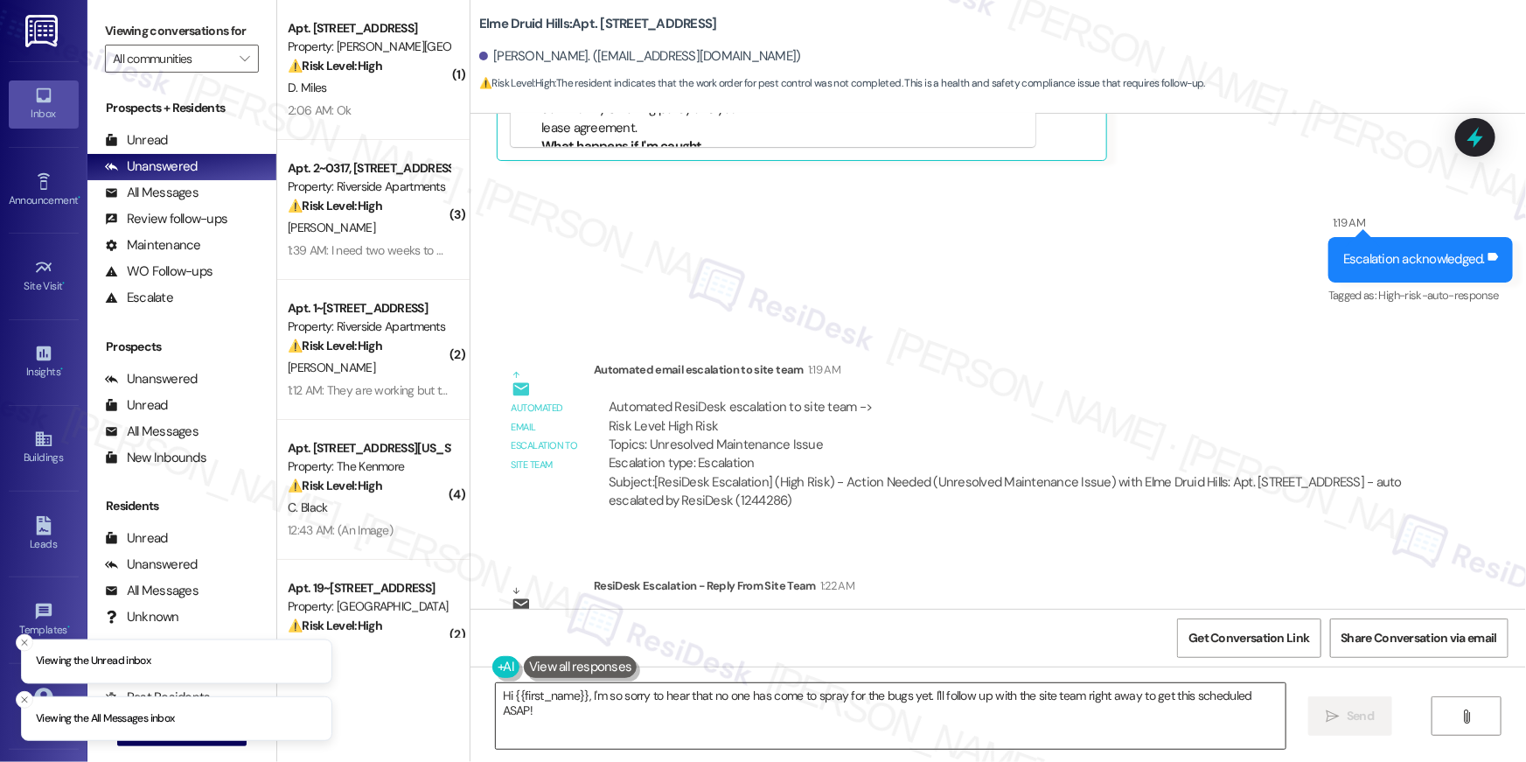
click at [641, 717] on textarea "Hi {{first_name}}, I'm so sorry to hear that no one has come to spray for the b…" at bounding box center [891, 716] width 790 height 66
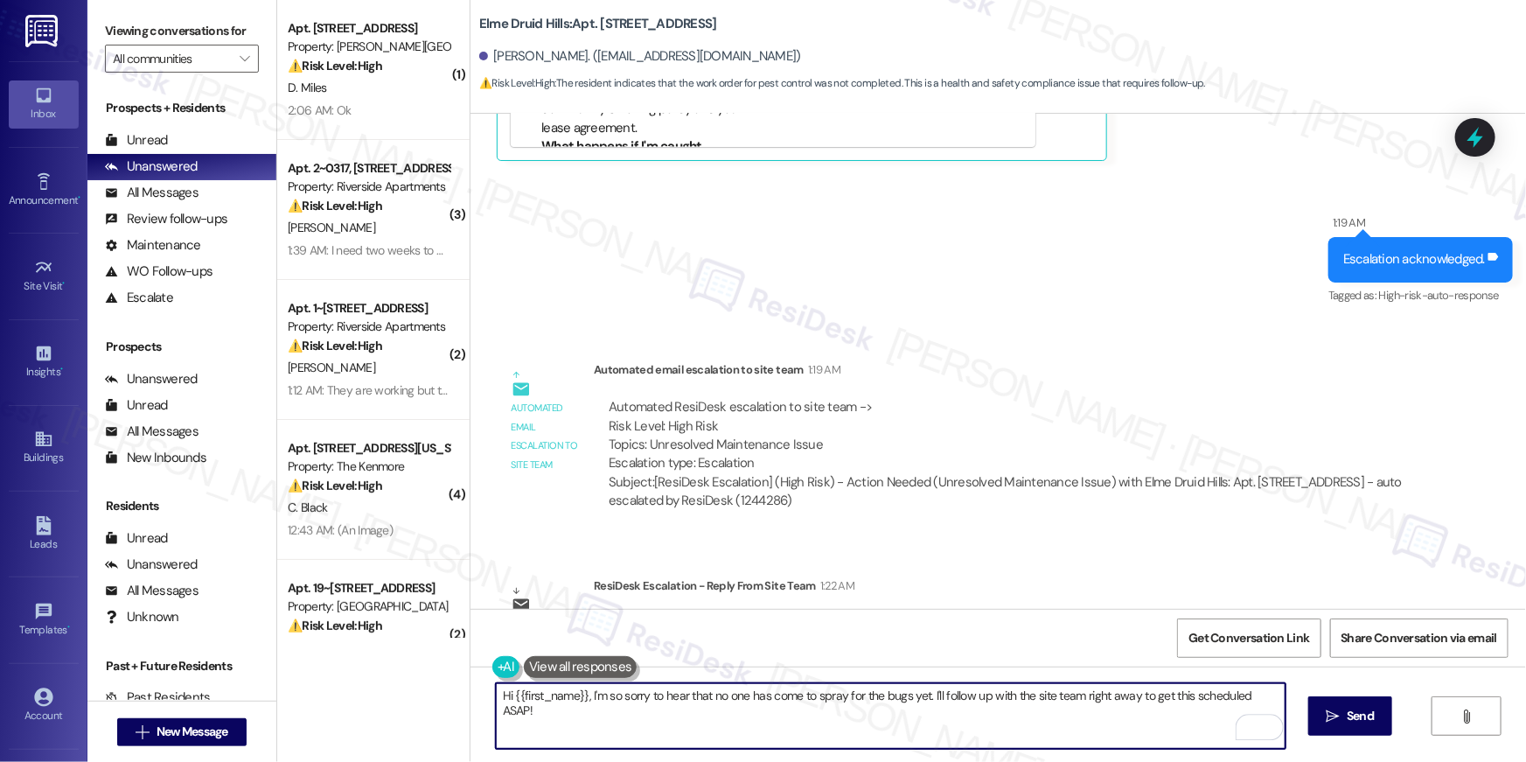
drag, startPoint x: 582, startPoint y: 697, endPoint x: 637, endPoint y: 761, distance: 84.3
click at [637, 761] on div "Hi {{first_name}}, I'm so sorry to hear that no one has come to spray for the b…" at bounding box center [997, 731] width 1055 height 131
paste textarea "received an update from the site team — pest control will be coming out on Thur…"
type textarea "Hi {{first_name}}, I received an update from the site team — pest control will …"
click at [1343, 712] on span "Send" at bounding box center [1360, 715] width 34 height 18
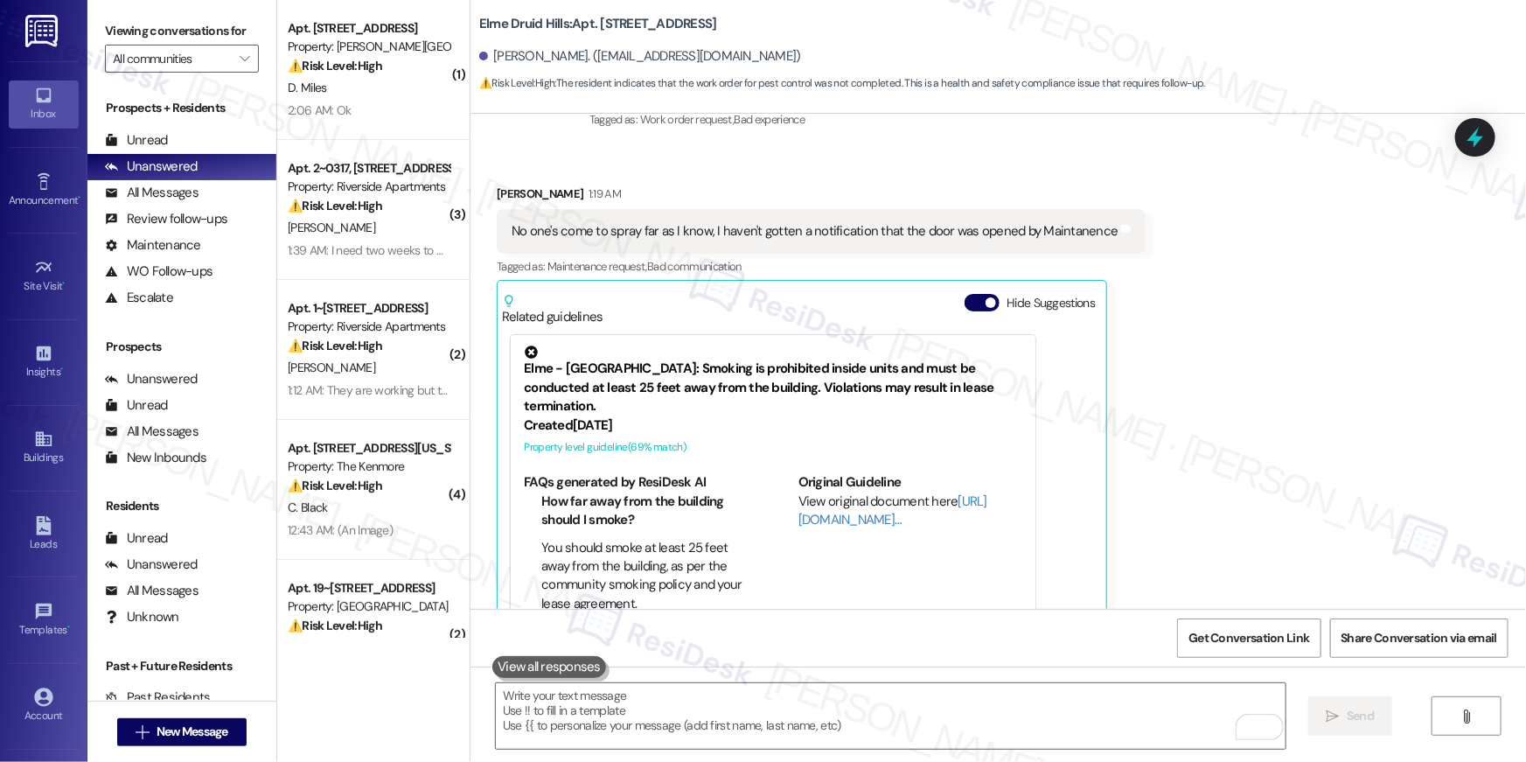
scroll to position [34168, 0]
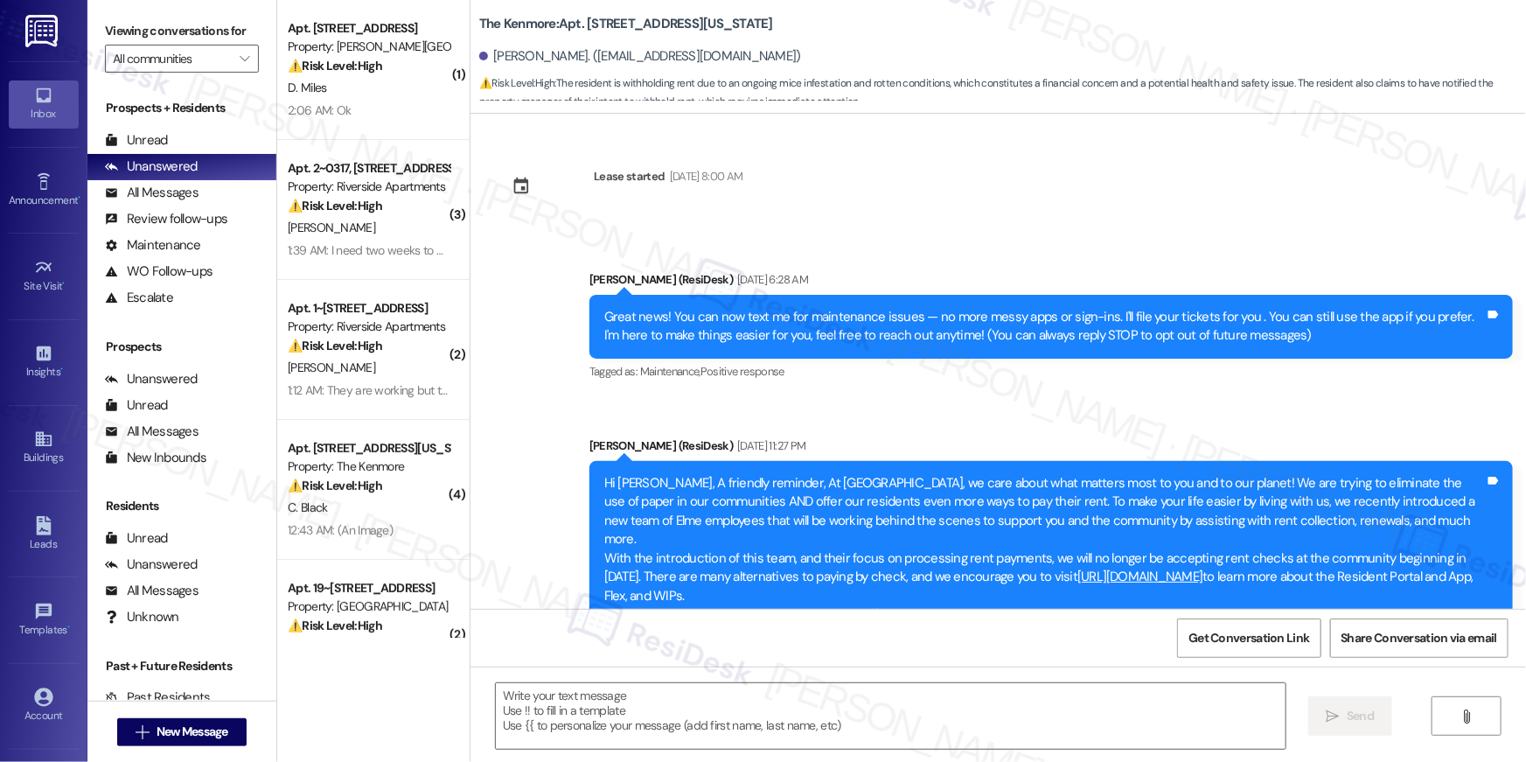
scroll to position [7534, 0]
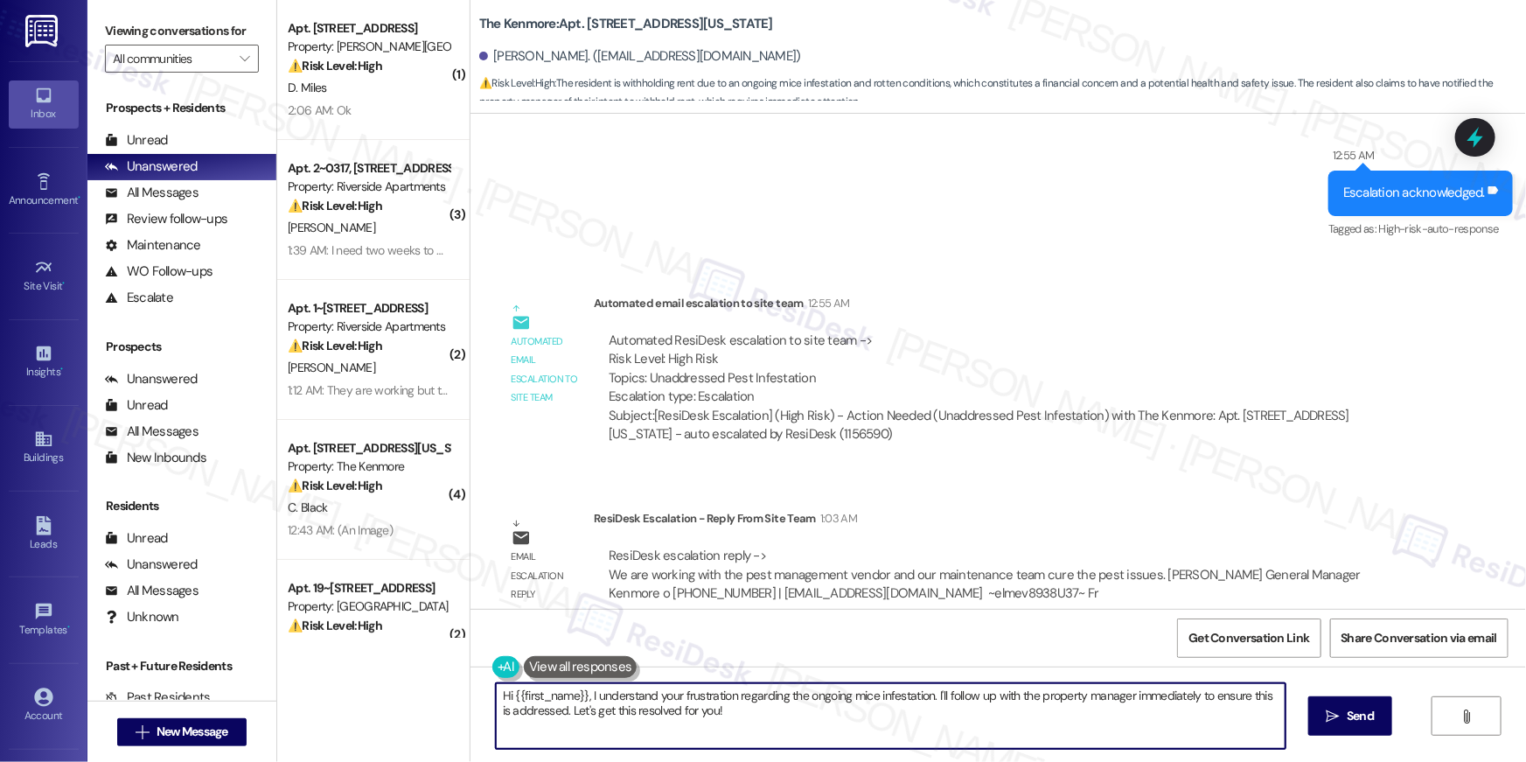
click at [787, 720] on textarea "Hi {{first_name}}, I understand your frustration regarding the ongoing mice inf…" at bounding box center [891, 716] width 790 height 66
click at [586, 694] on textarea "Hi {{first_name}}, I understand your frustration regarding the ongoing mice inf…" at bounding box center [891, 716] width 790 height 66
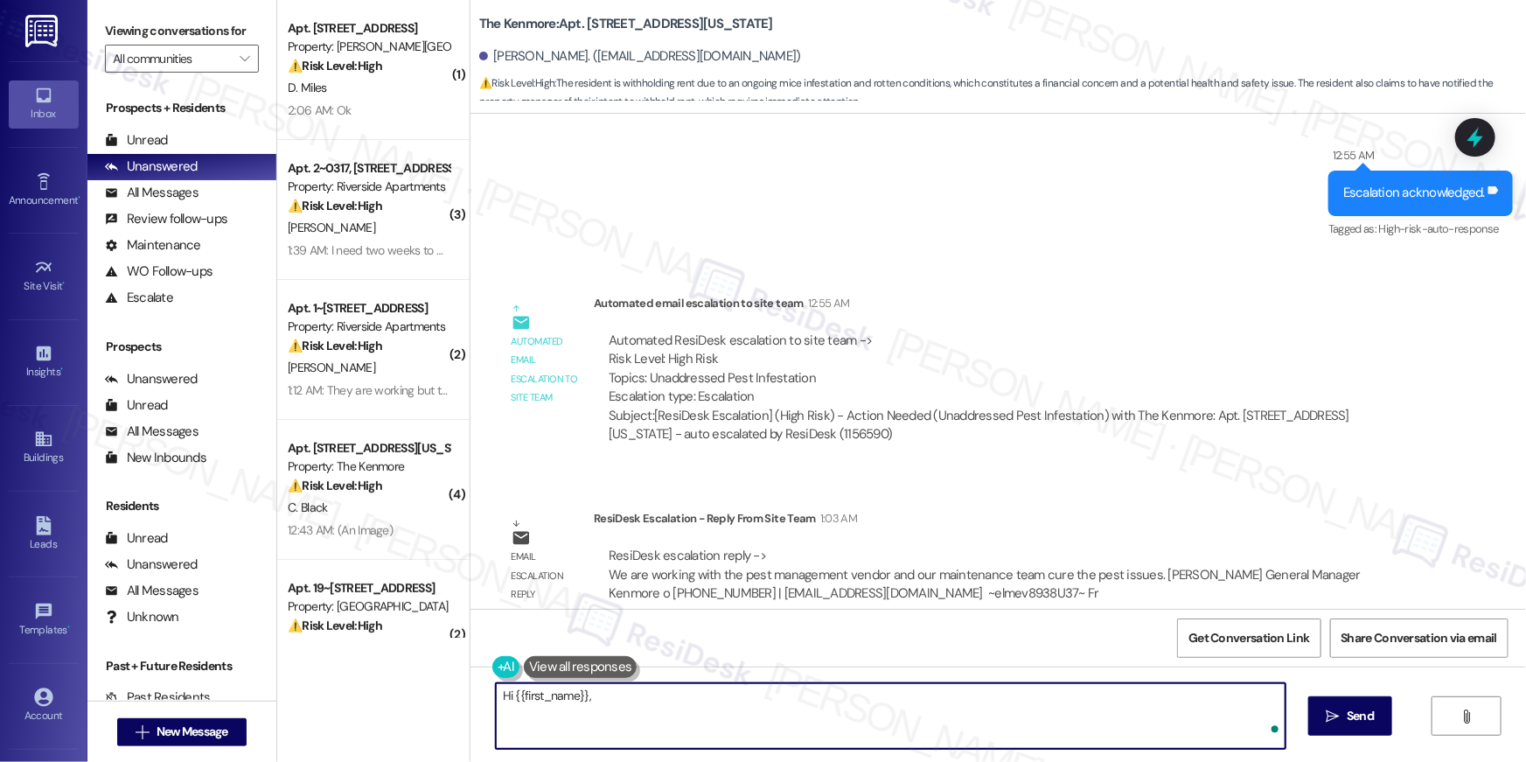
paste textarea "I received an update from the site team — we’re working with the pest managemen…"
type textarea "Hi {{first_name}}, I received an update from the site team — we’re working with…"
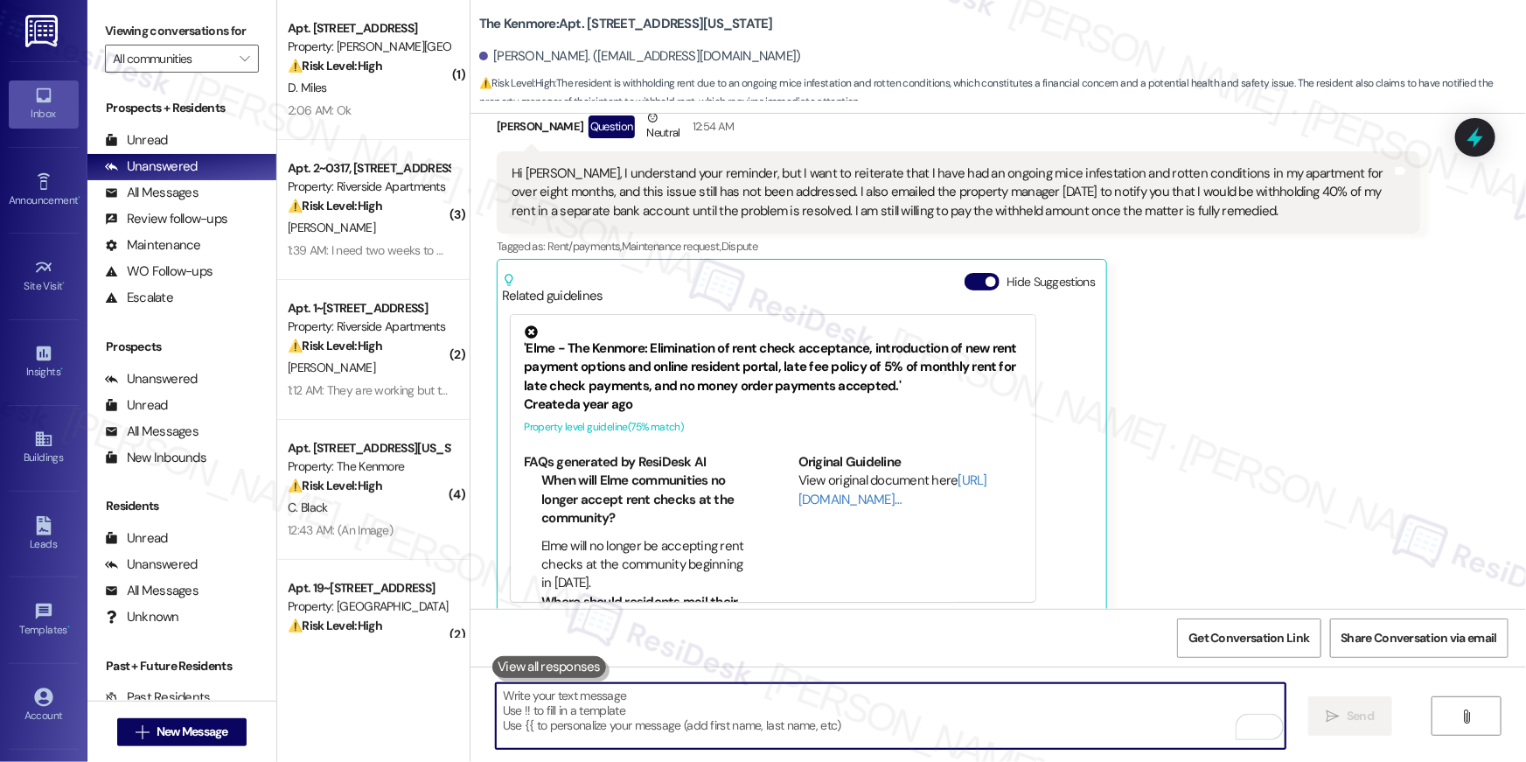
scroll to position [7011, 0]
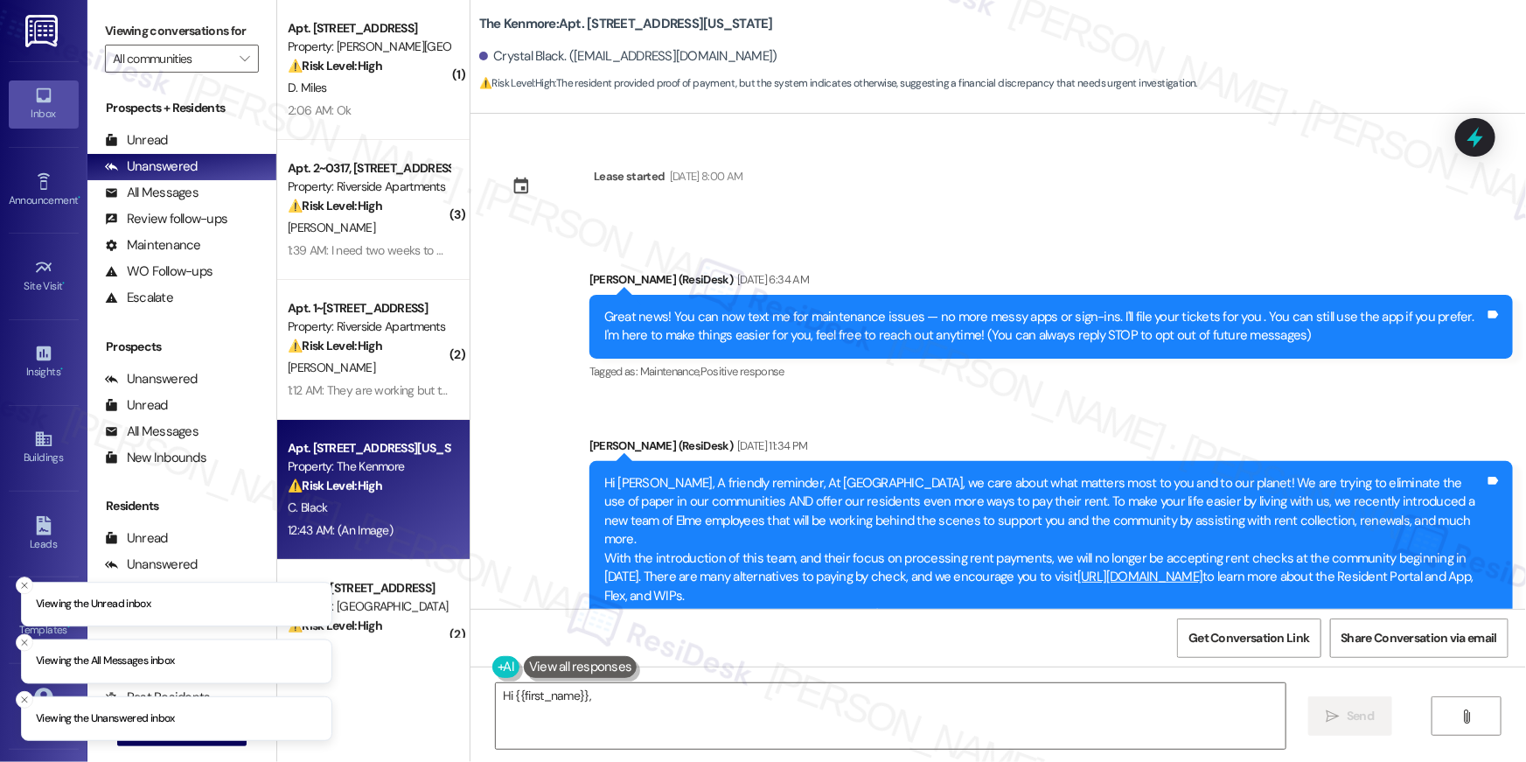
scroll to position [19370, 0]
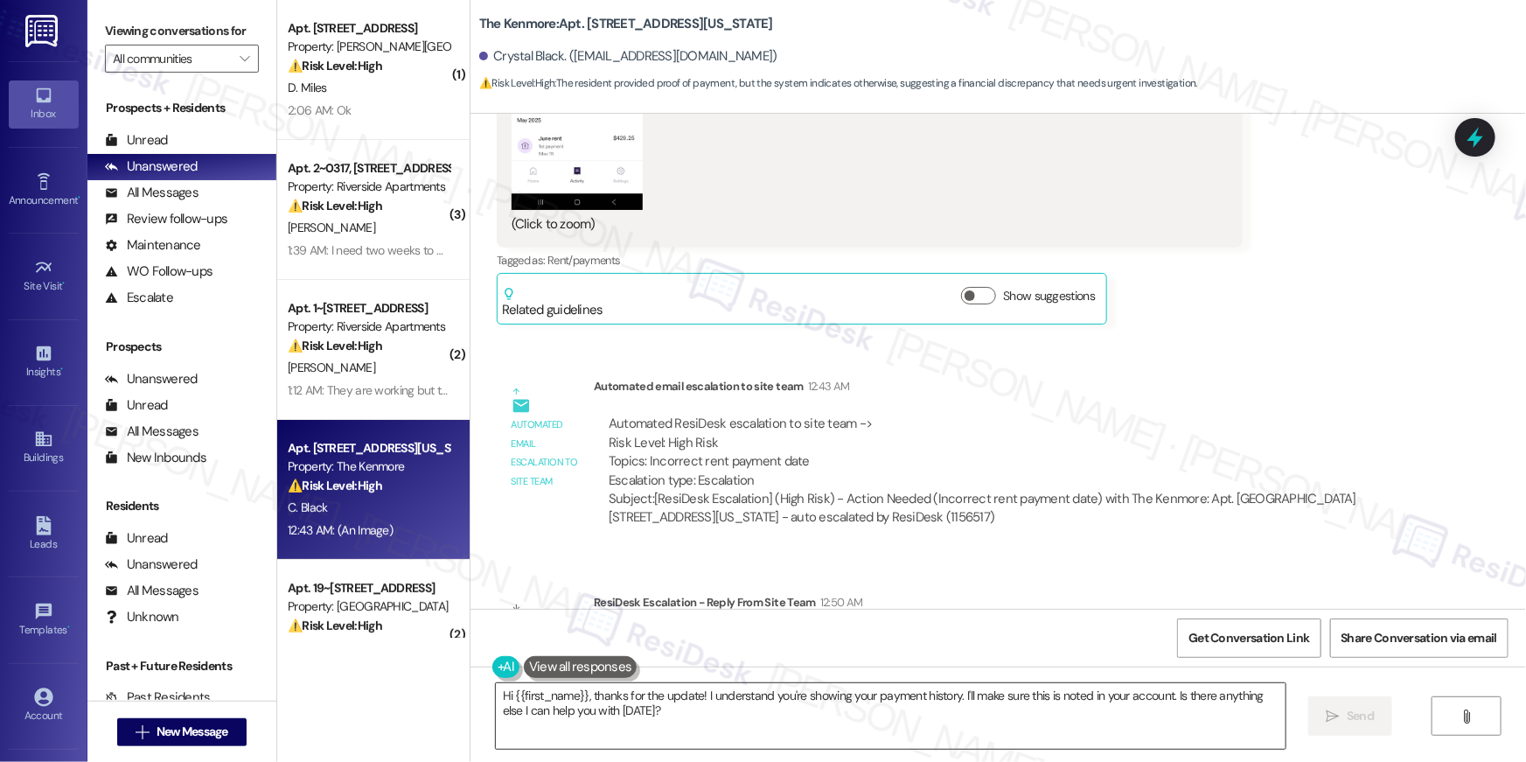
click at [640, 707] on textarea "Hi {{first_name}}, thanks for the update! I understand you're showing your paym…" at bounding box center [891, 716] width 790 height 66
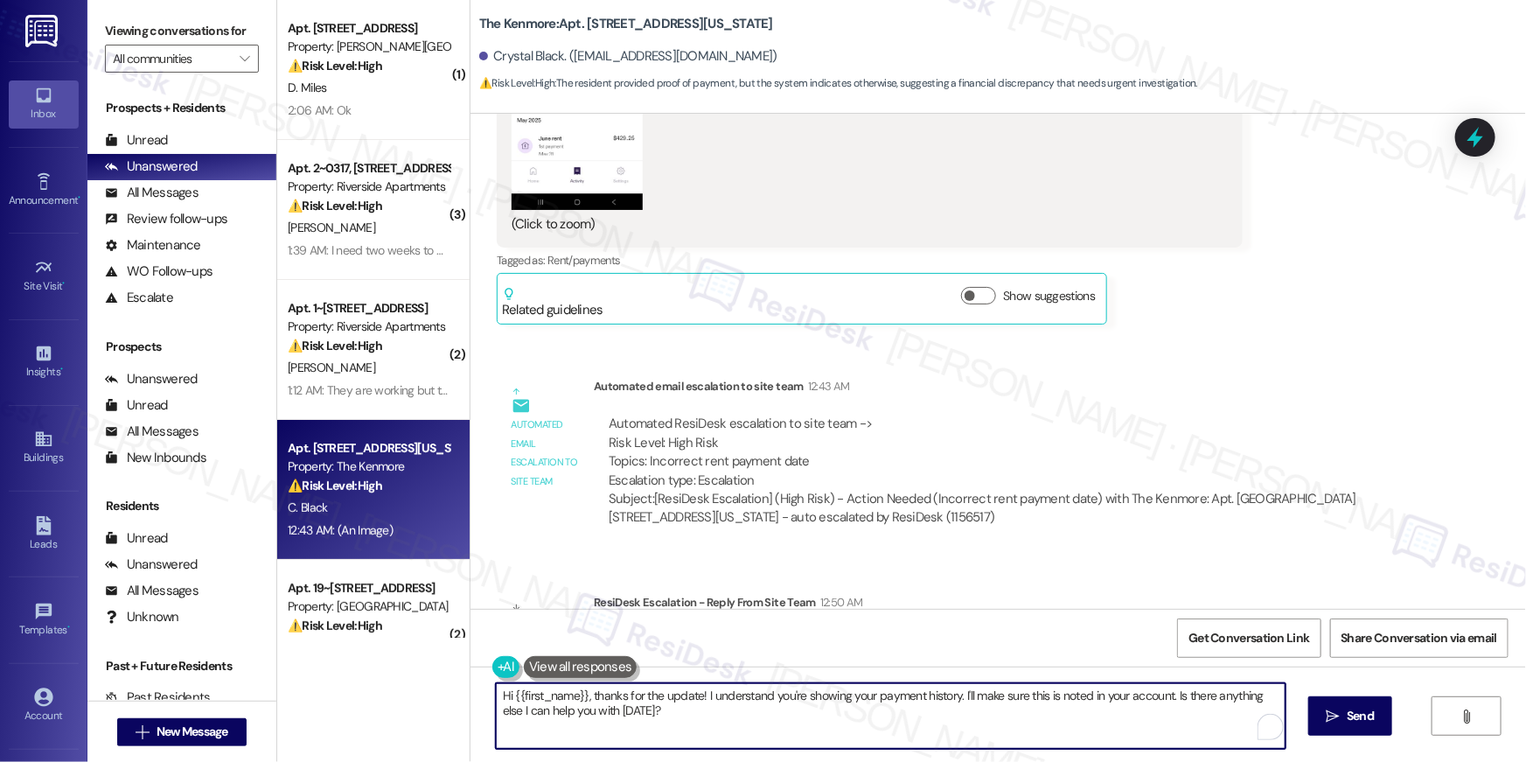
drag, startPoint x: 611, startPoint y: 704, endPoint x: 594, endPoint y: 698, distance: 18.5
click at [589, 698] on textarea "Hi {{first_name}}, thanks for the update! I understand you're showing your paym…" at bounding box center [891, 716] width 790 height 66
paste textarea "I received an update from the site team — your payments are now reflected on th…"
type textarea "Hi {{first_name}}, I received an update from the site team — your payments are …"
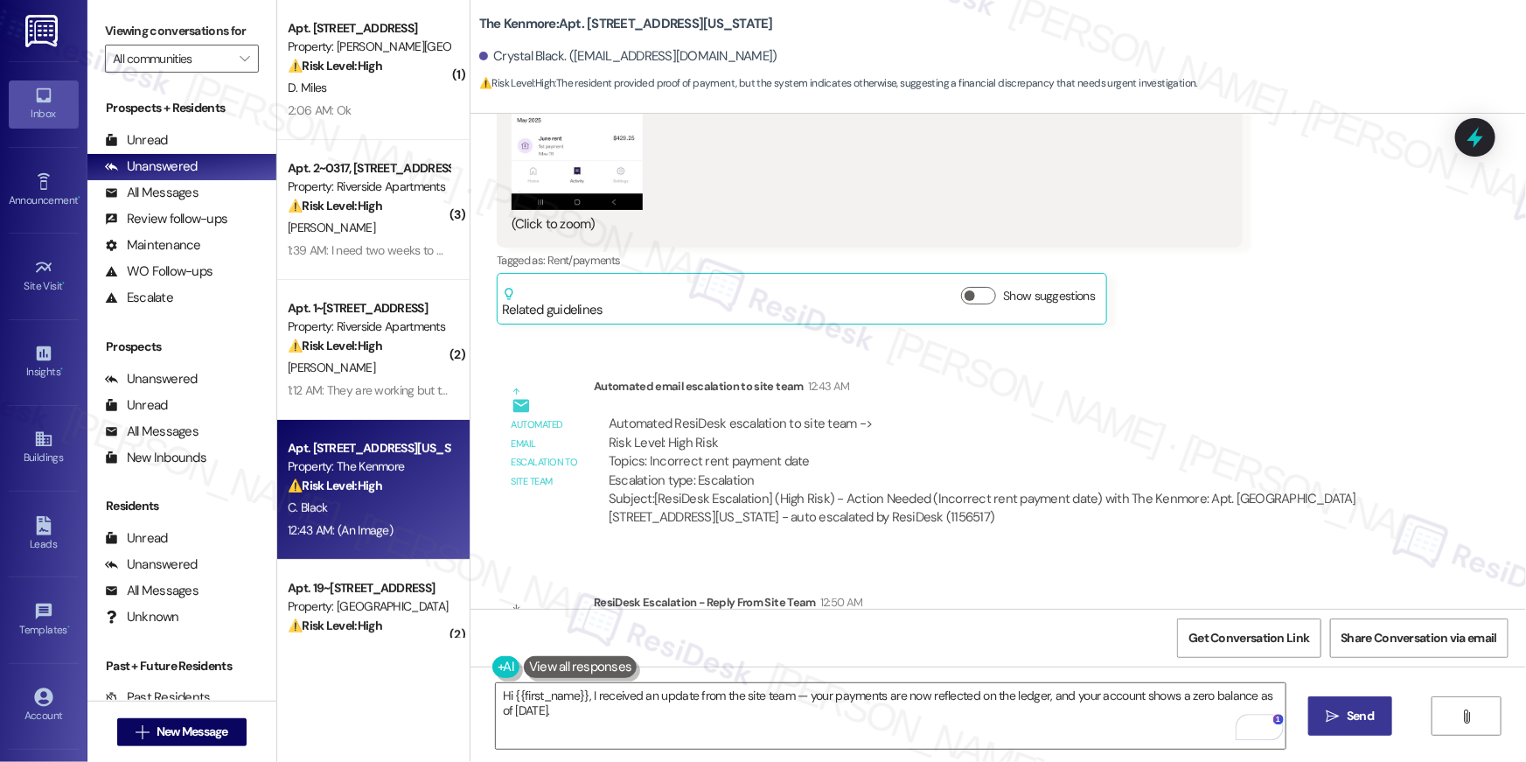
click at [1332, 715] on icon "" at bounding box center [1332, 716] width 13 height 14
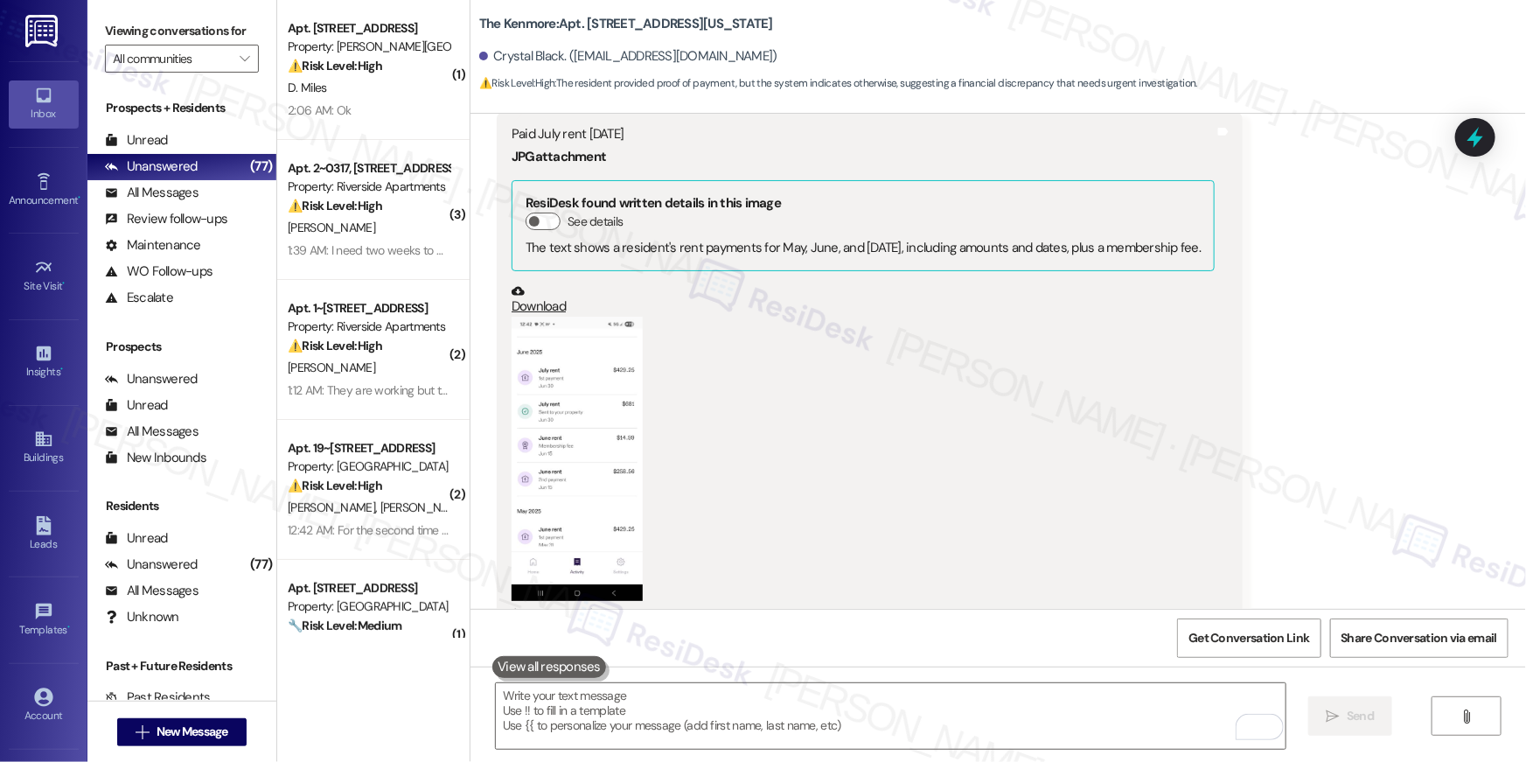
scroll to position [18981, 0]
click at [601, 335] on button "Zoom image" at bounding box center [576, 458] width 131 height 284
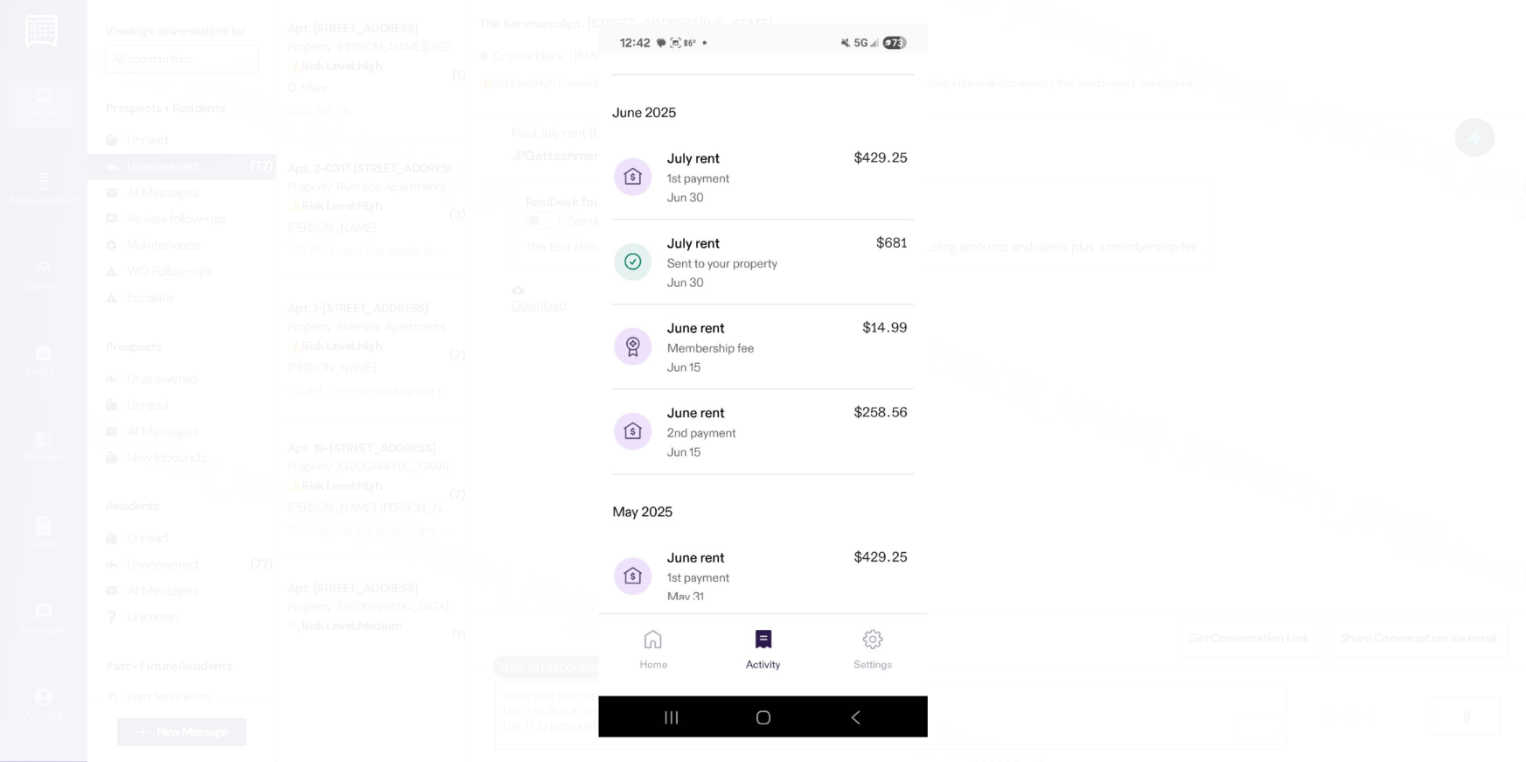
click at [1054, 395] on button "Unzoom image" at bounding box center [763, 381] width 1526 height 762
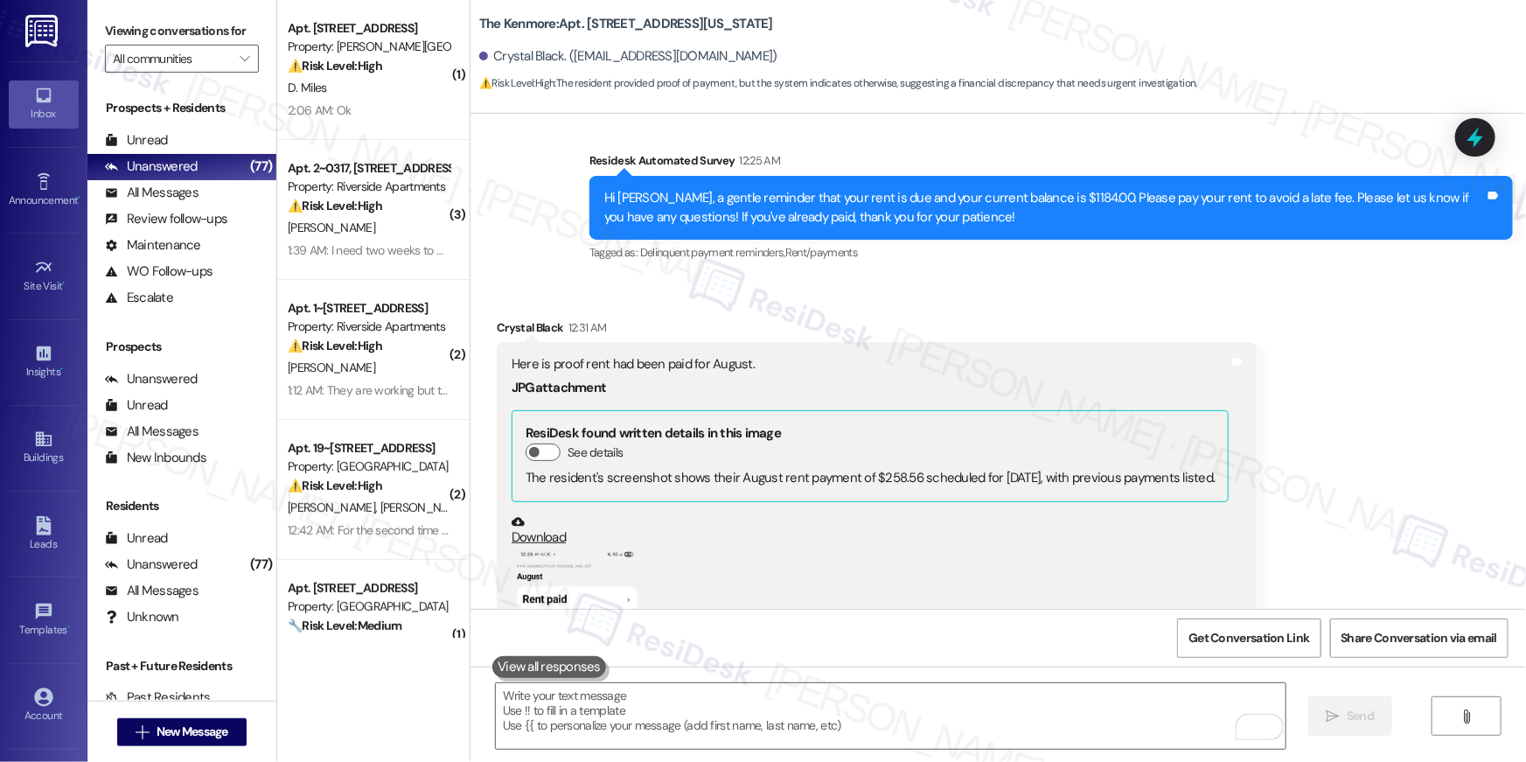
scroll to position [16748, 0]
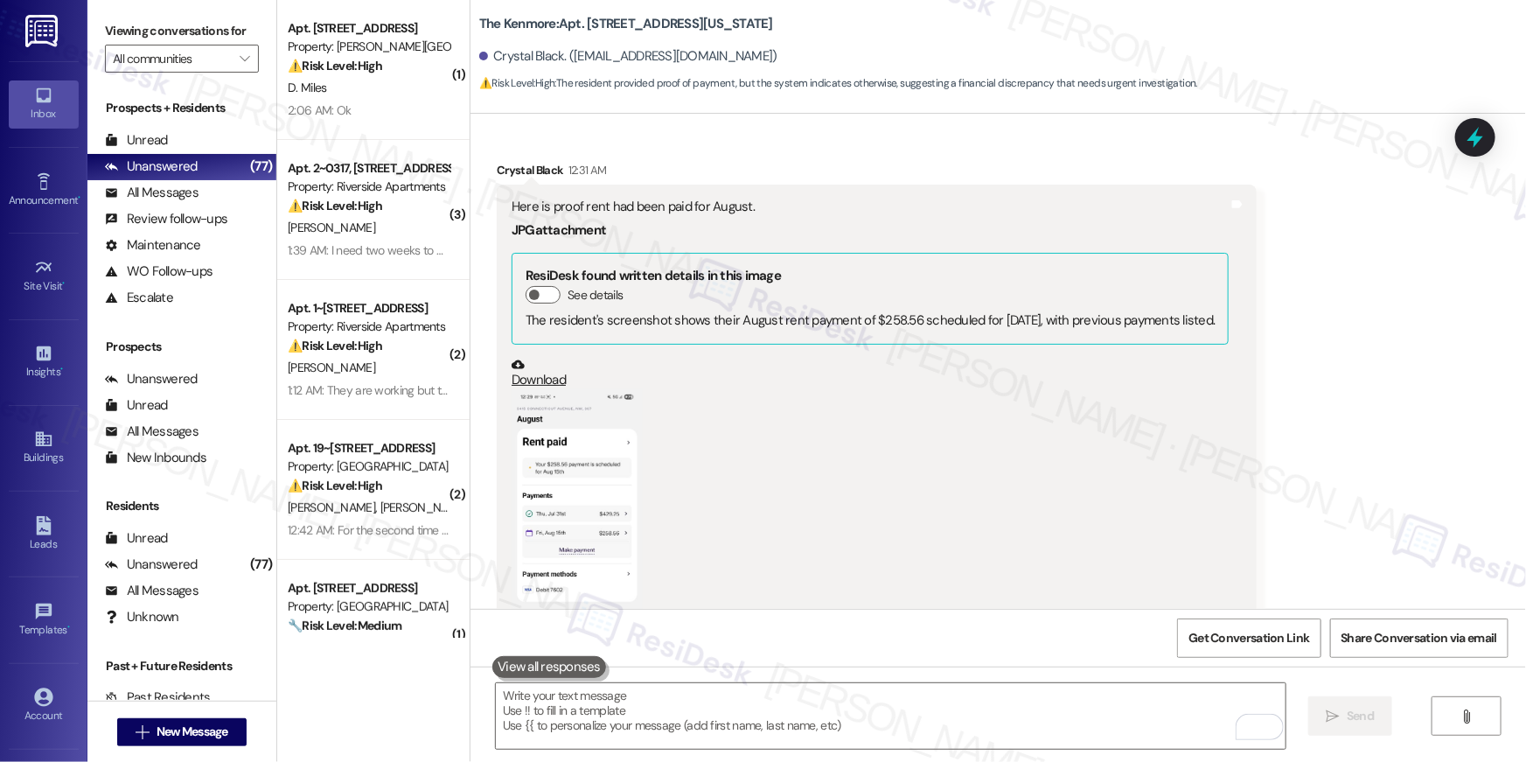
click at [595, 438] on button "Zoom image" at bounding box center [576, 531] width 131 height 284
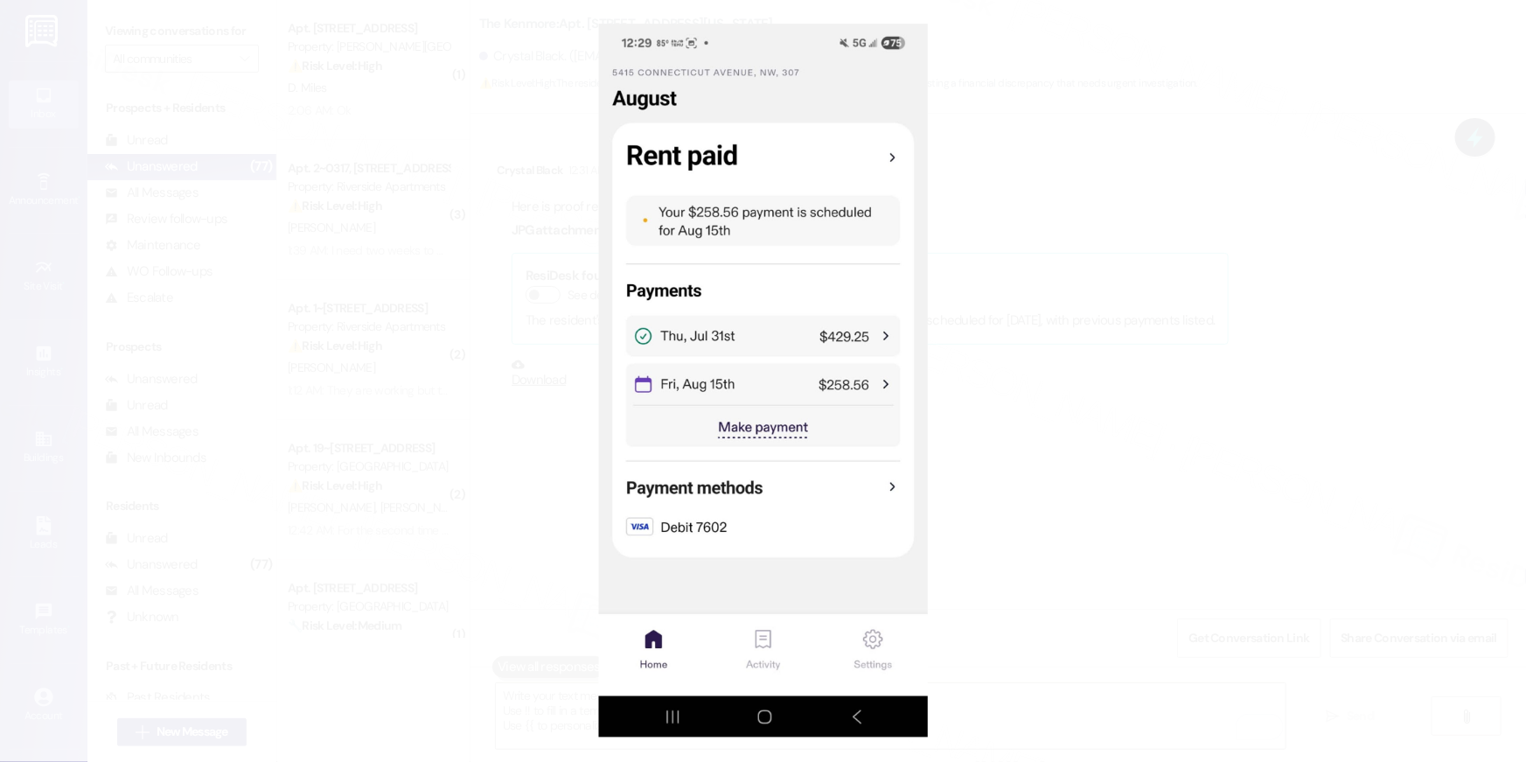
click at [1179, 431] on button "Unzoom image" at bounding box center [763, 381] width 1526 height 762
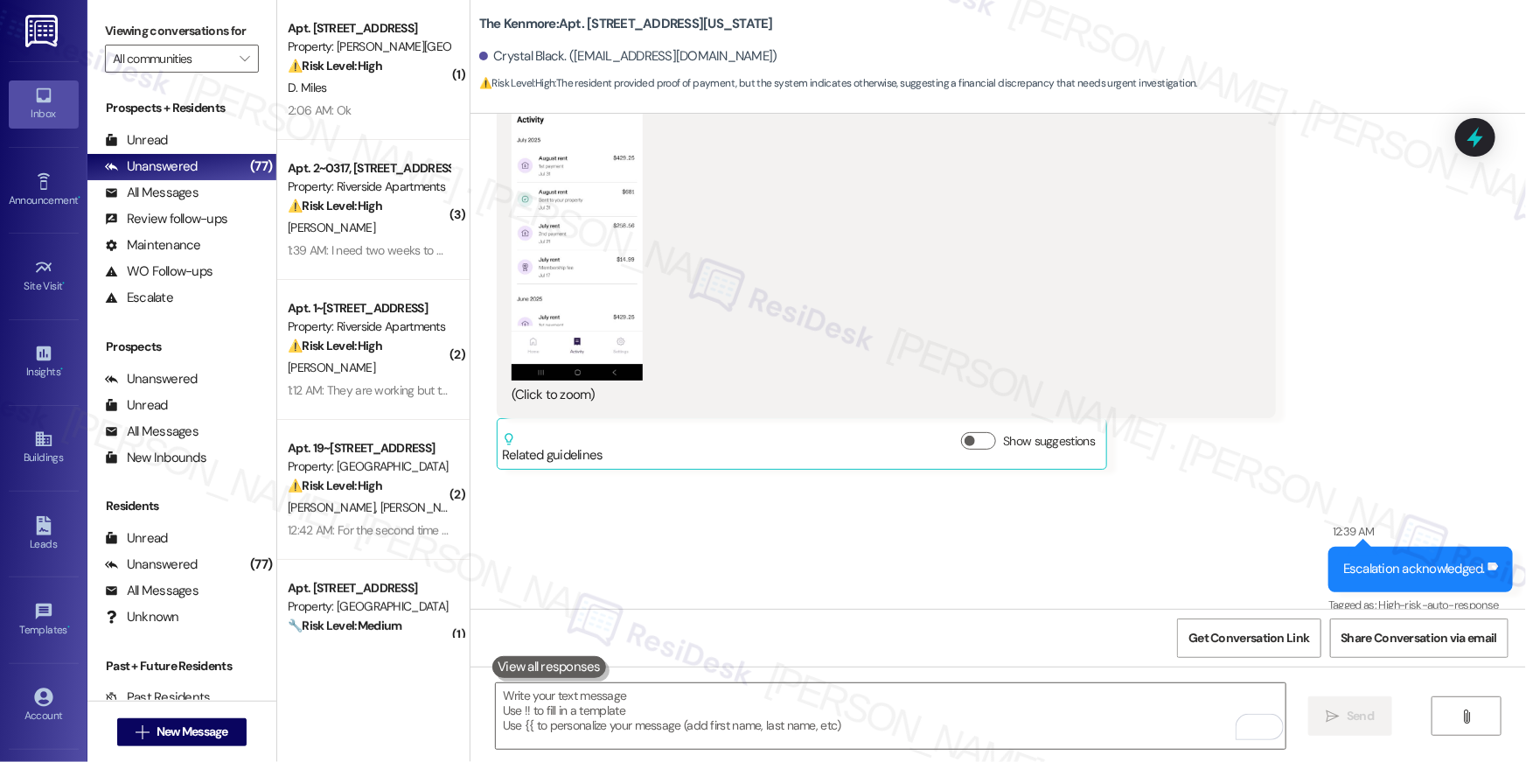
scroll to position [19038, 0]
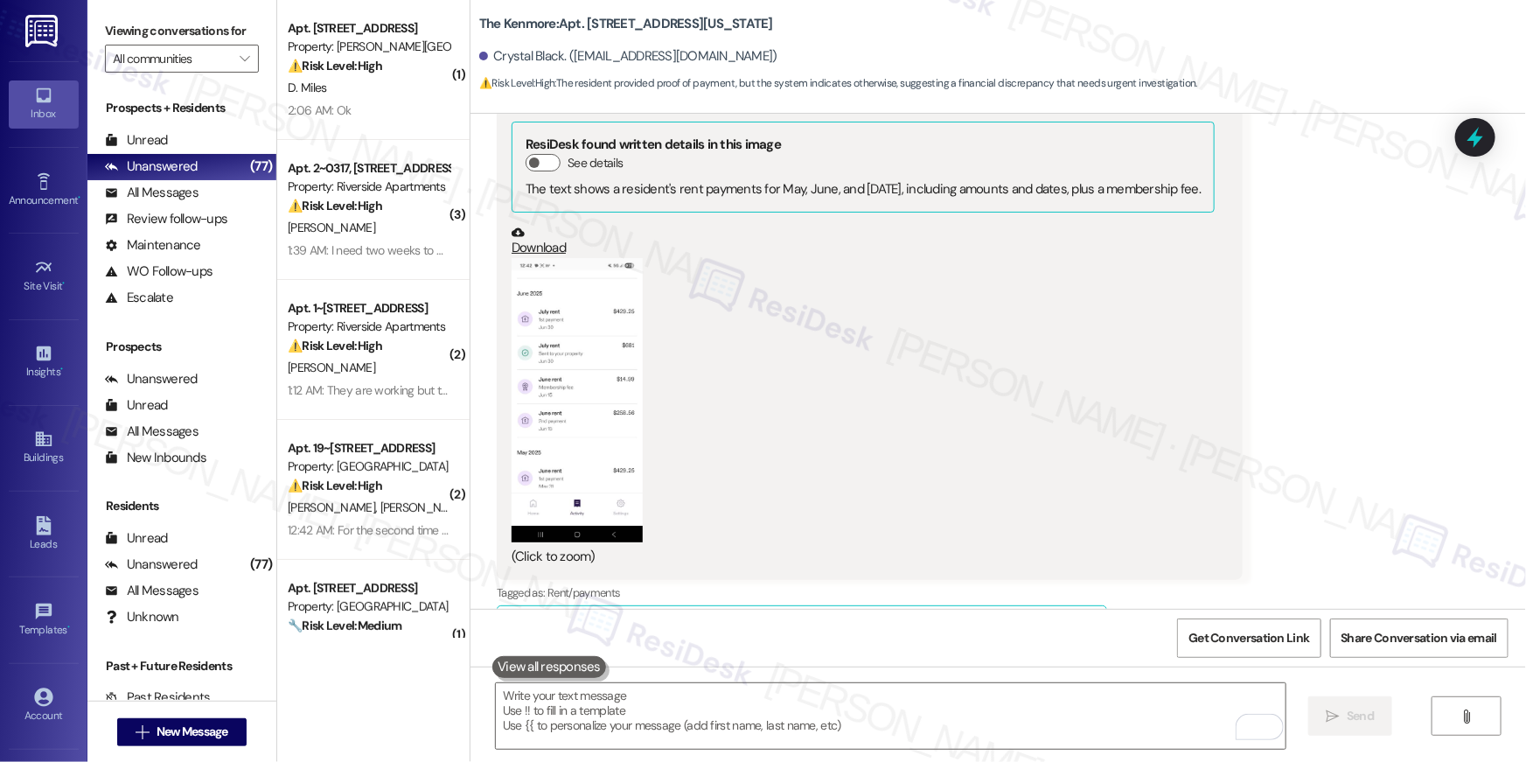
click at [546, 320] on button "Zoom image" at bounding box center [576, 400] width 131 height 284
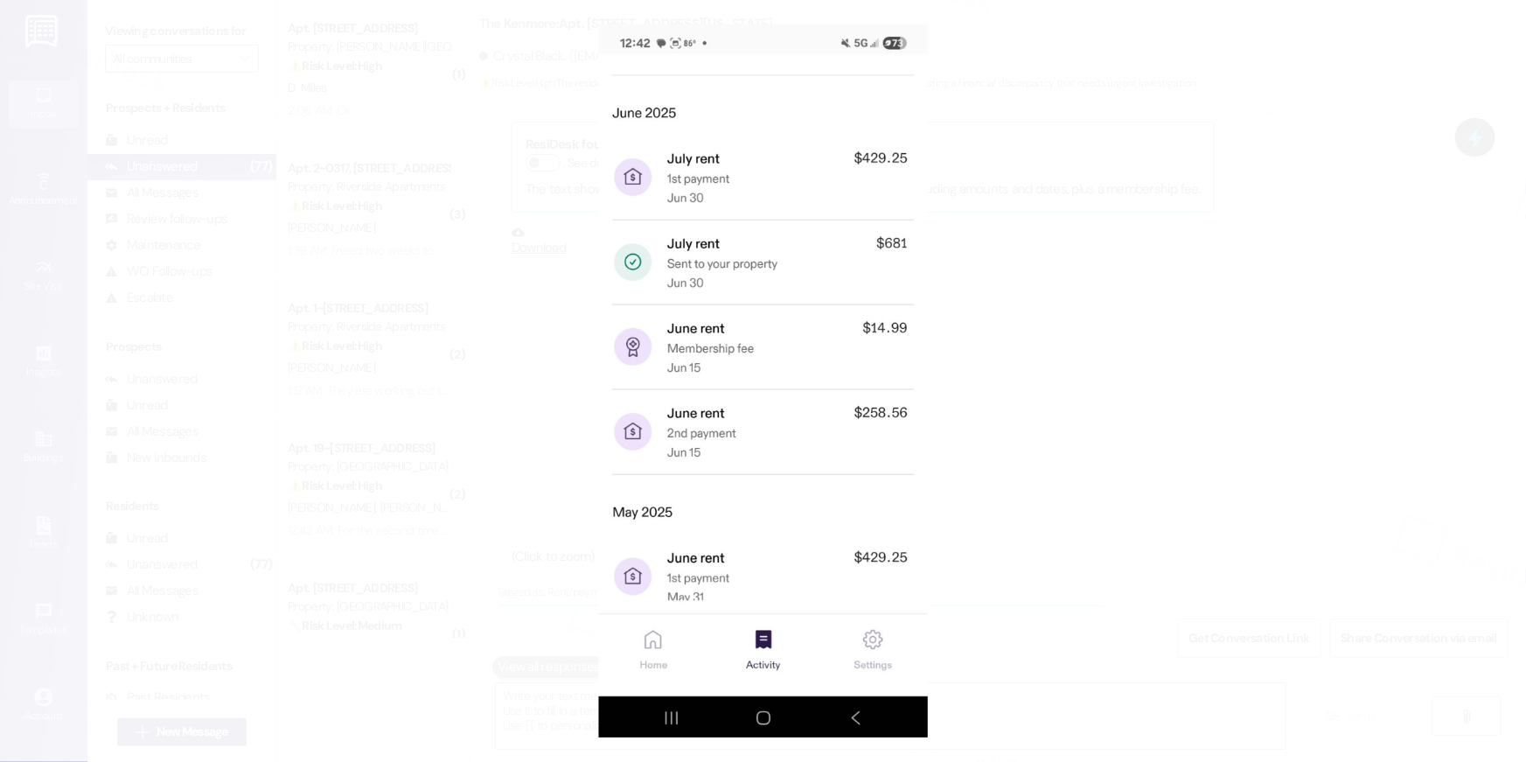
click at [1457, 83] on button "Unzoom image" at bounding box center [763, 381] width 1526 height 762
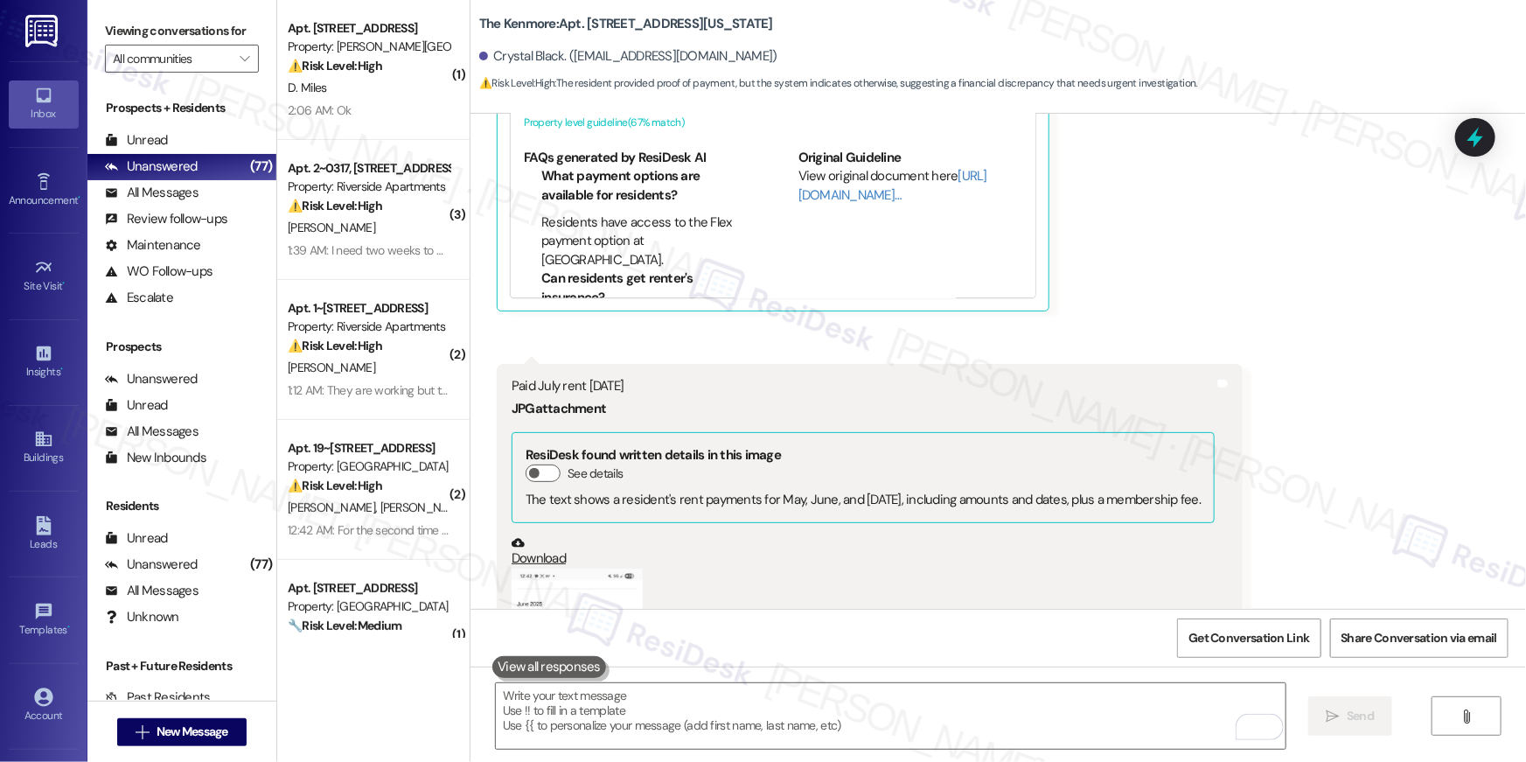
scroll to position [18725, 0]
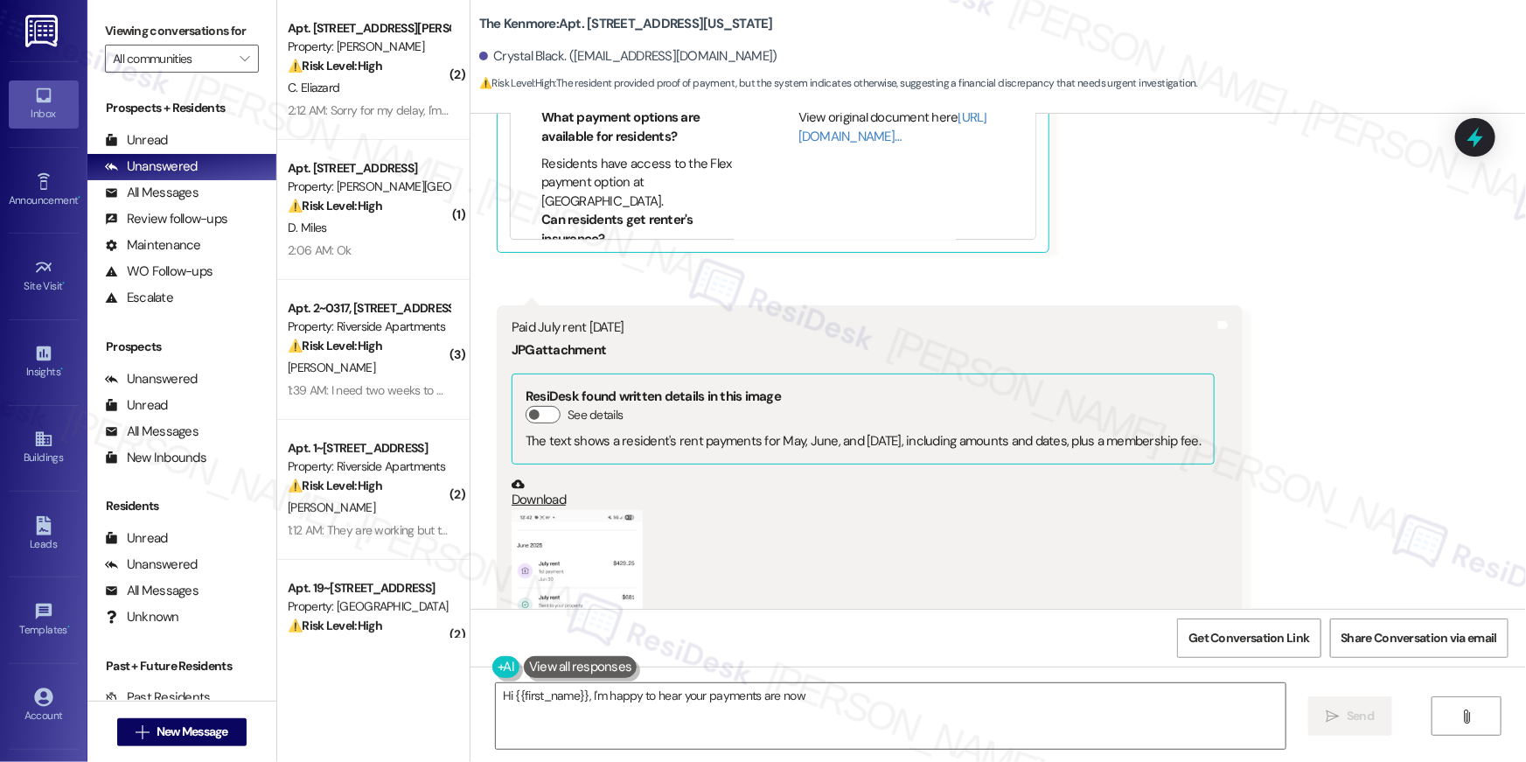
scroll to position [18407, 0]
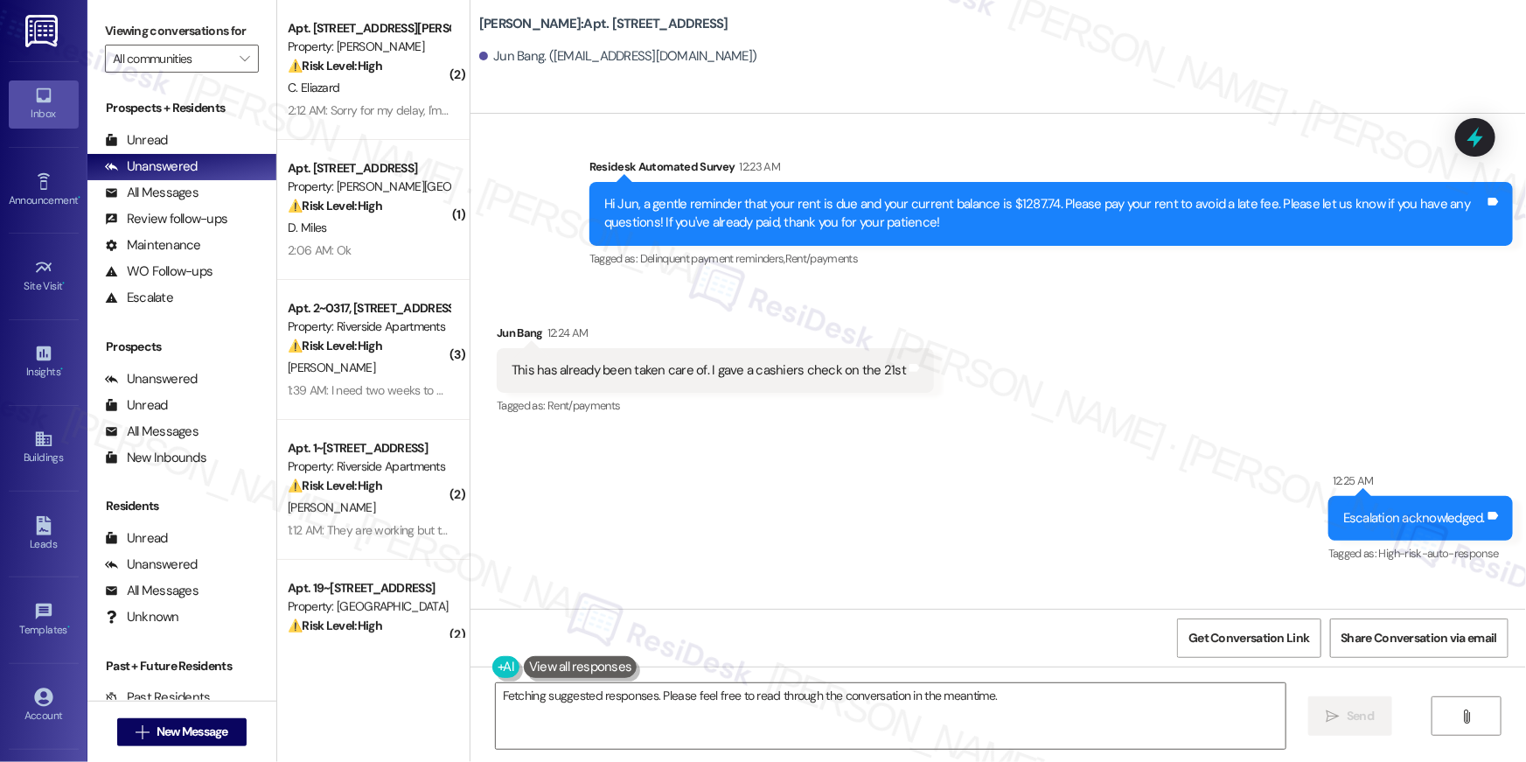
scroll to position [2742, 0]
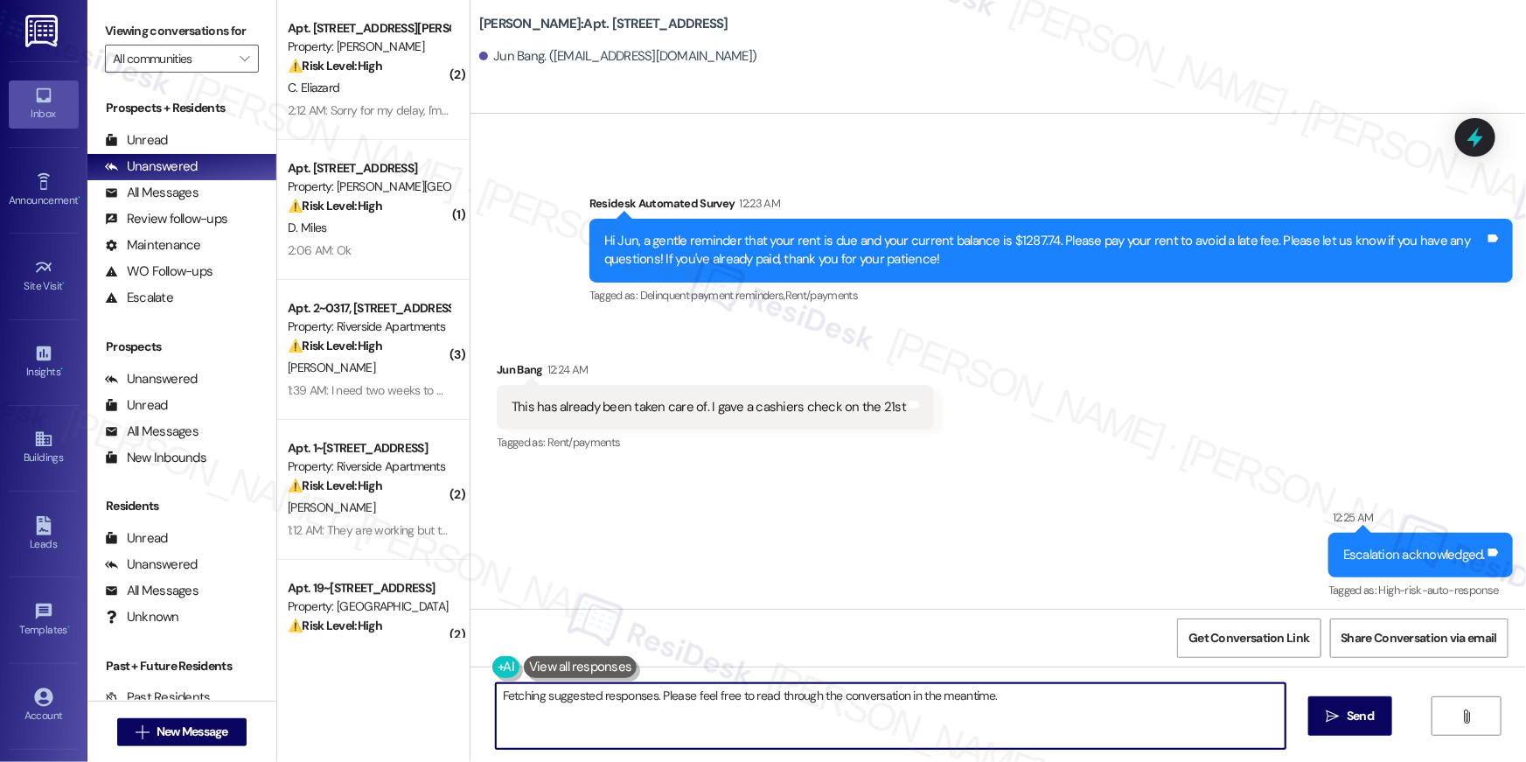
click at [696, 703] on textarea "Hi {{first_name}}, I understand that you've already provided a cashier's check.…" at bounding box center [891, 716] width 790 height 66
click at [740, 728] on textarea "Hi {{first_name}}, I understand that you've already provided a cashier's check.…" at bounding box center [891, 716] width 790 height 66
click at [700, 719] on textarea "Hi {{first_name}}, I understand that you've already provided a cashier's check.…" at bounding box center [891, 716] width 790 height 66
drag, startPoint x: 884, startPoint y: 694, endPoint x: 900, endPoint y: 727, distance: 36.8
click at [900, 727] on textarea "Hi {{first_name}}, I understand that you've already provided a cashier's check.…" at bounding box center [891, 716] width 790 height 66
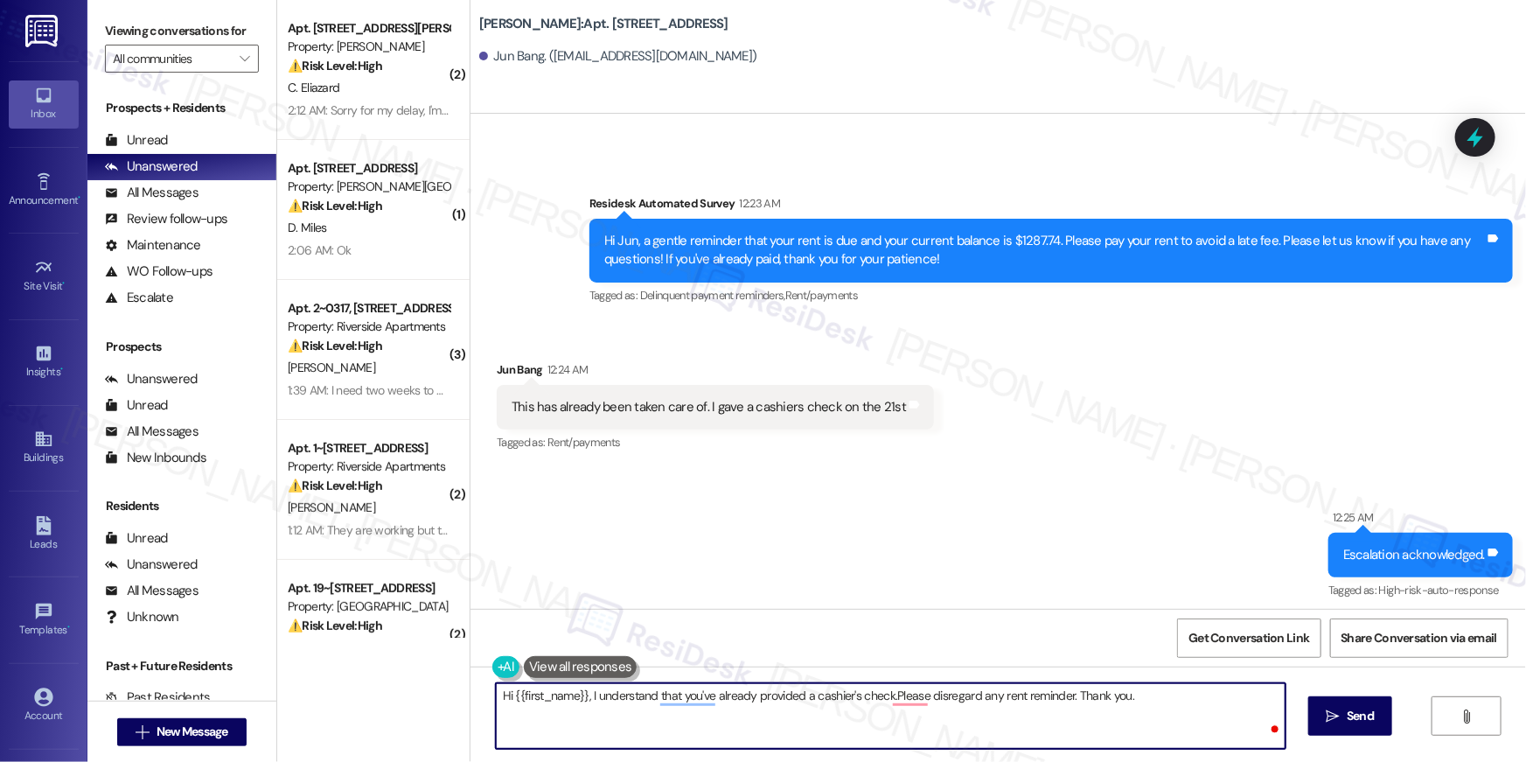
type textarea "Hi {{first_name}}, I understand that you've already provided a cashier's check.…"
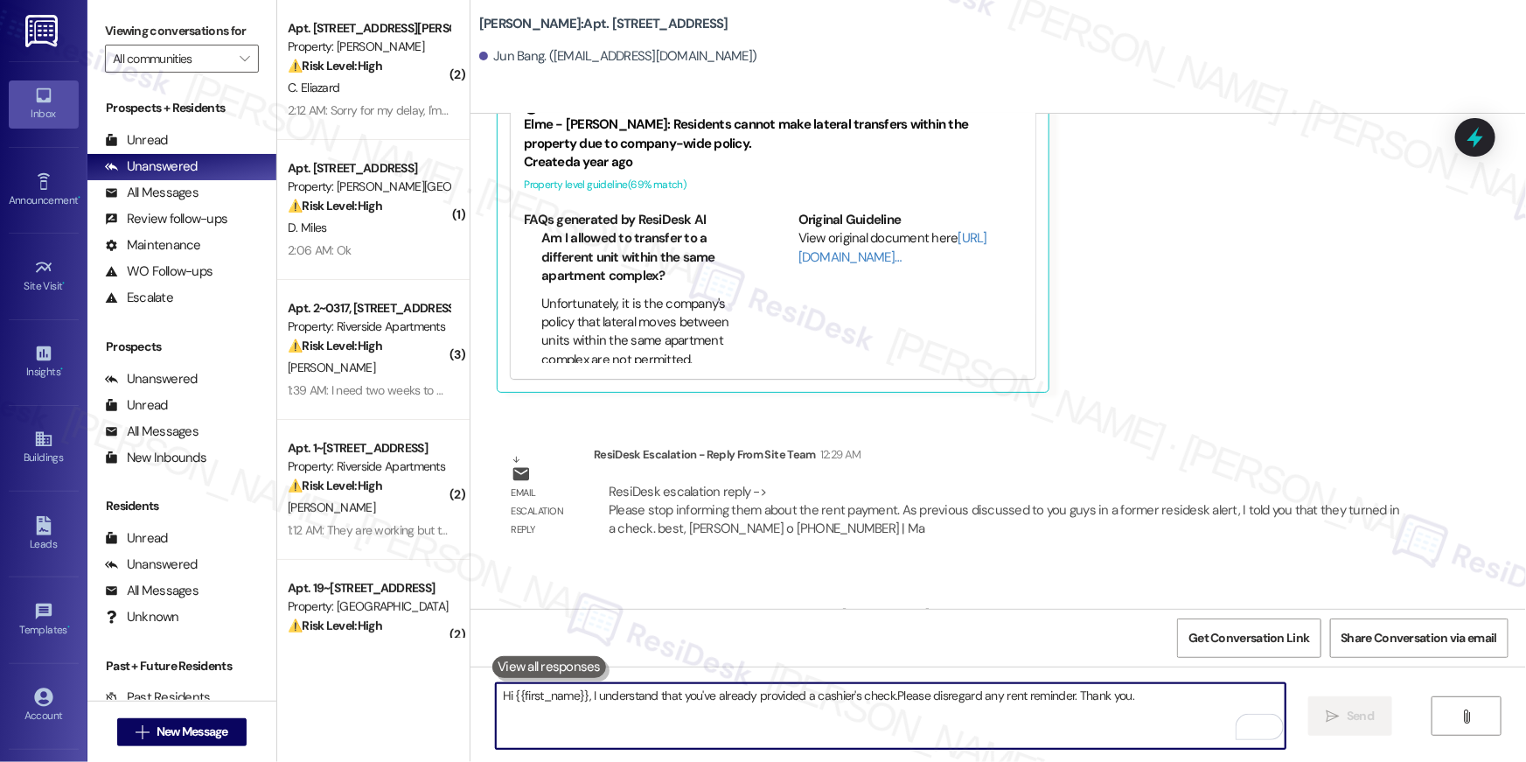
scroll to position [3749, 0]
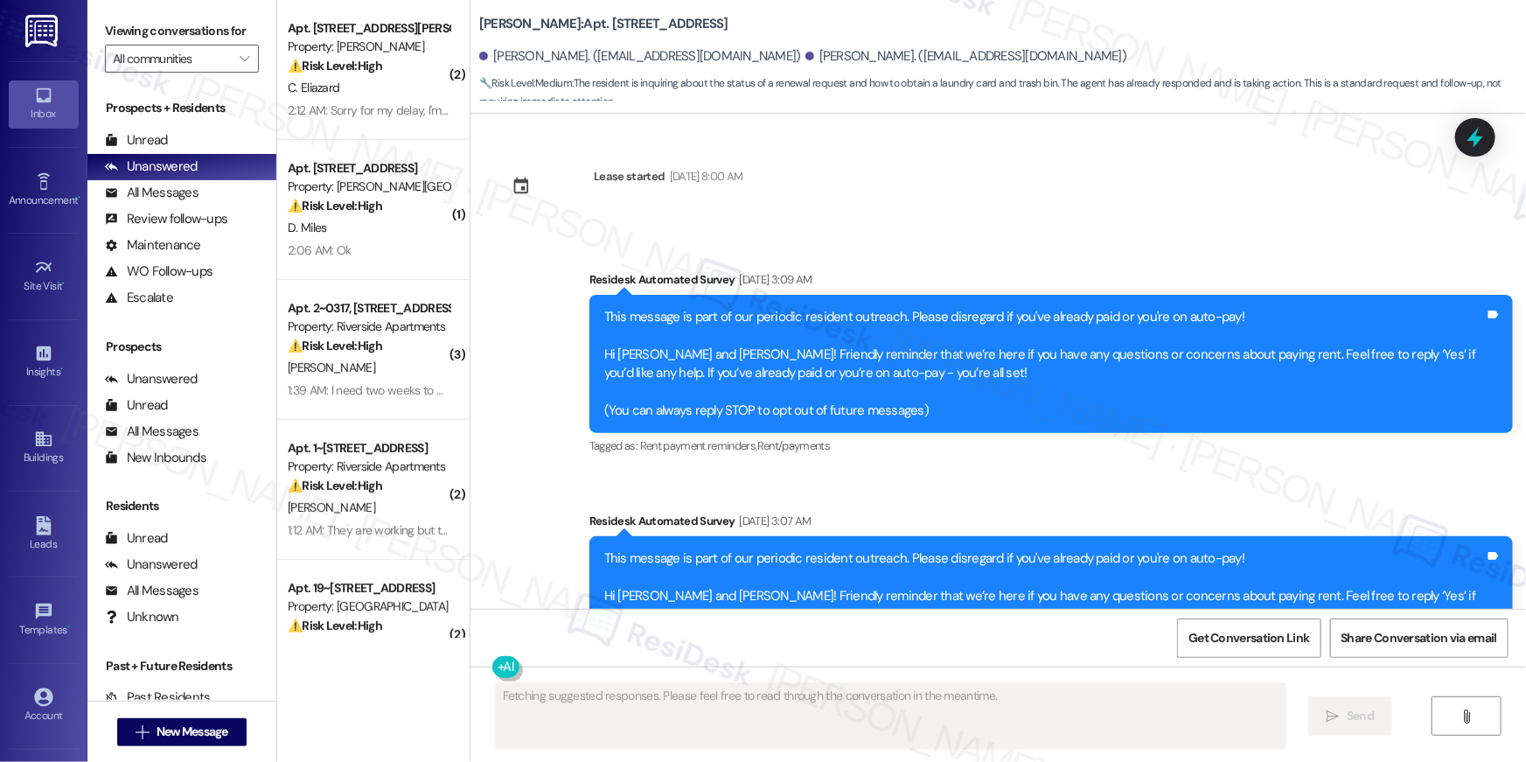
scroll to position [12569, 0]
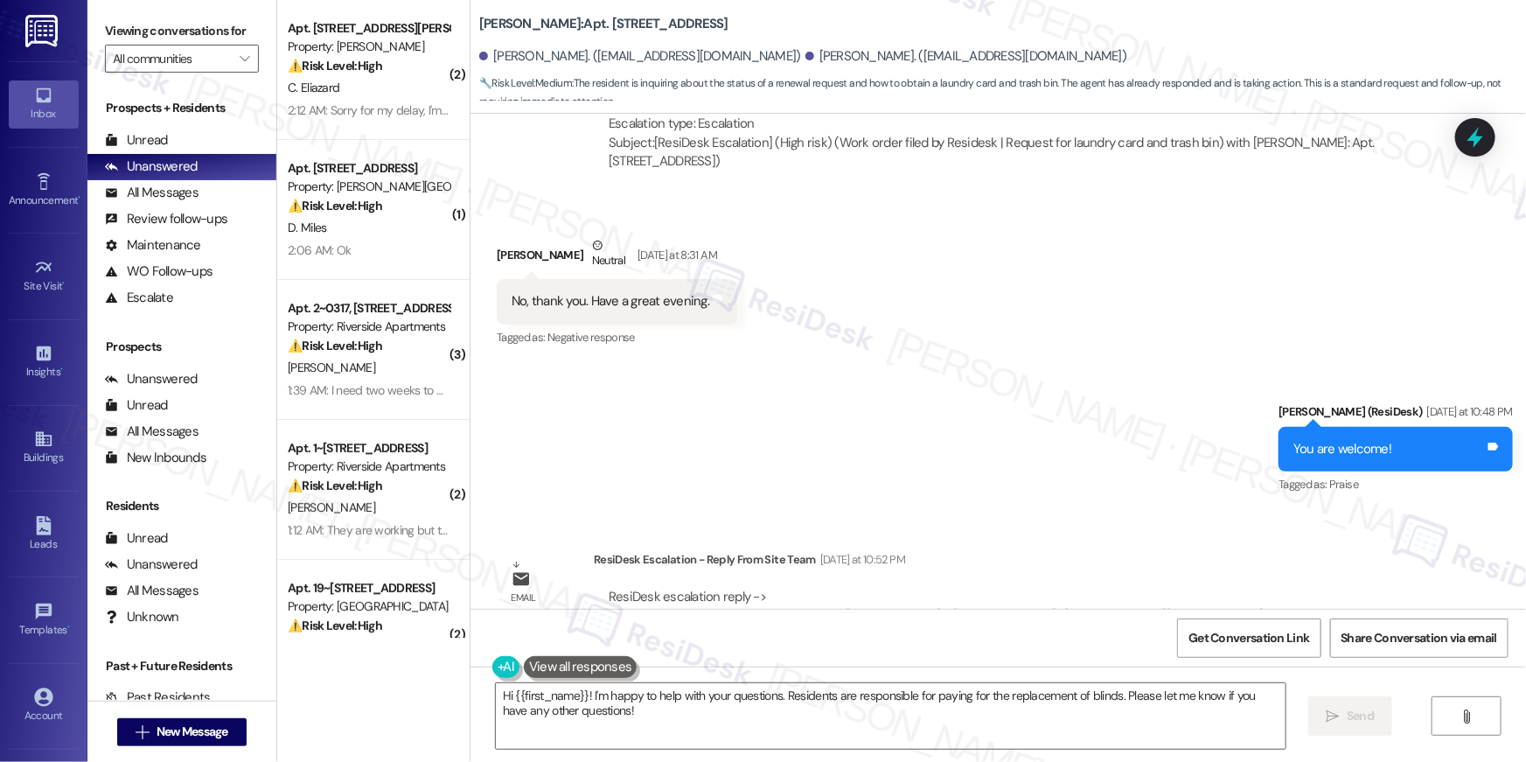
click at [964, 363] on div "Sent via SMS [PERSON_NAME] (ResiDesk) [DATE] at 10:48 PM You are welcome! Tags …" at bounding box center [997, 437] width 1055 height 148
click at [694, 720] on textarea "Hi {{first_name}}! I'm happy to help with your questions. Residents are respons…" at bounding box center [891, 716] width 790 height 66
click at [675, 711] on textarea "Hi {{first_name}}! I'm happy to help with your questions. Residents are respons…" at bounding box center [891, 716] width 790 height 66
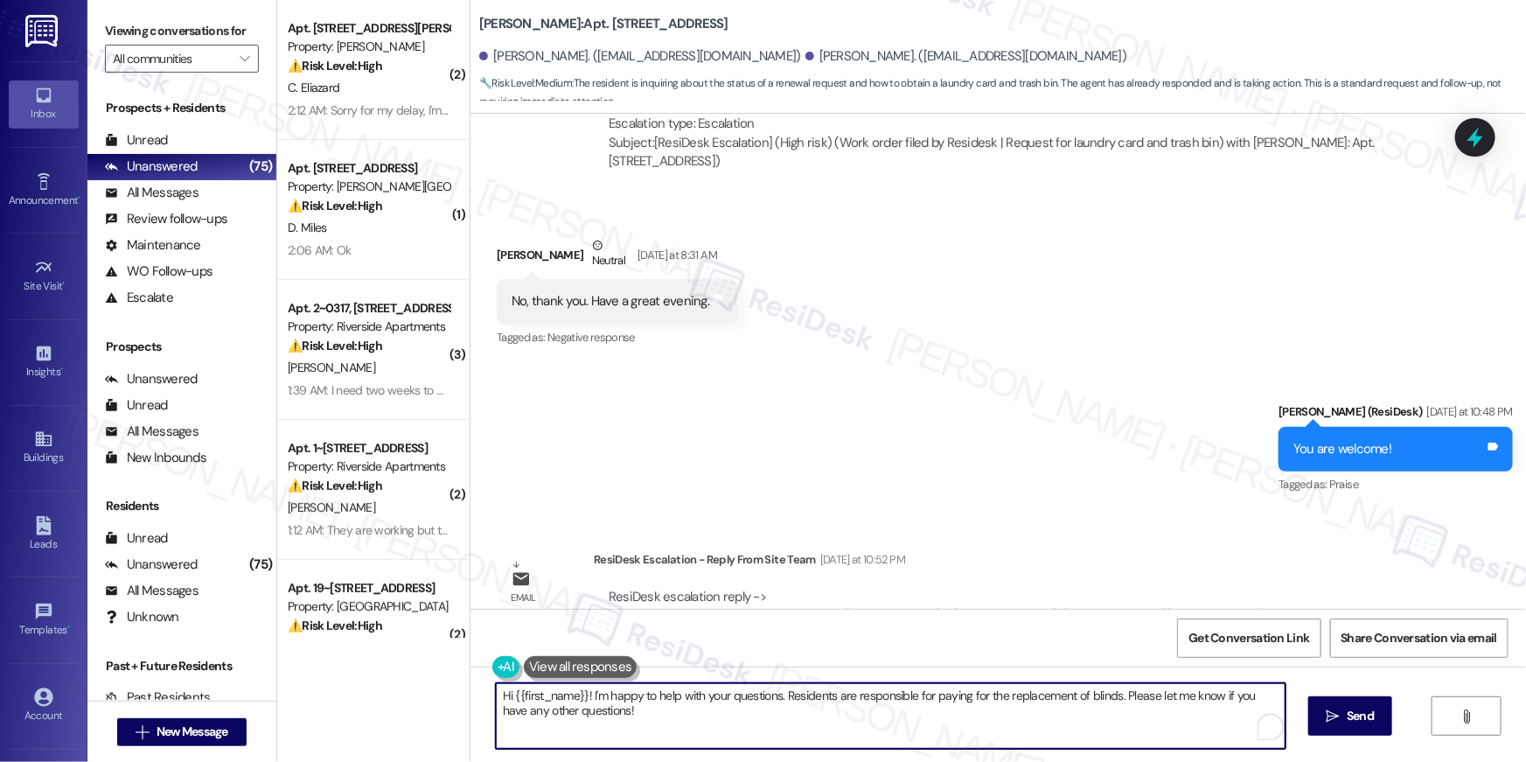
click at [579, 695] on textarea "Hi {{first_name}}! I'm happy to help with your questions. Residents are respons…" at bounding box center [891, 716] width 790 height 66
click at [581, 695] on textarea "Hi {{first_name}}! I'm happy to help with your questions. Residents are respons…" at bounding box center [891, 716] width 790 height 66
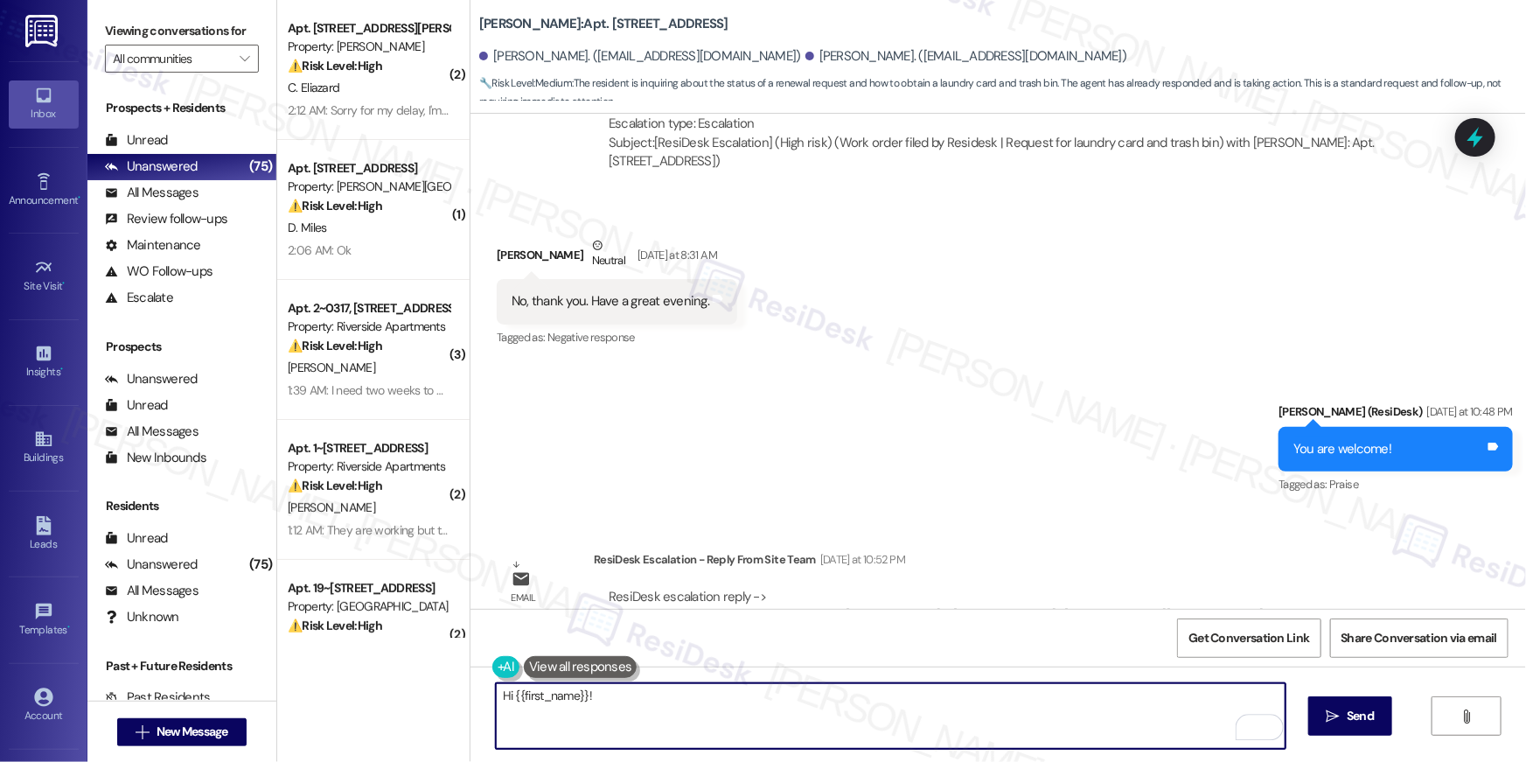
paste textarea "I received an update from the site team — you can stop by the office to pick on…"
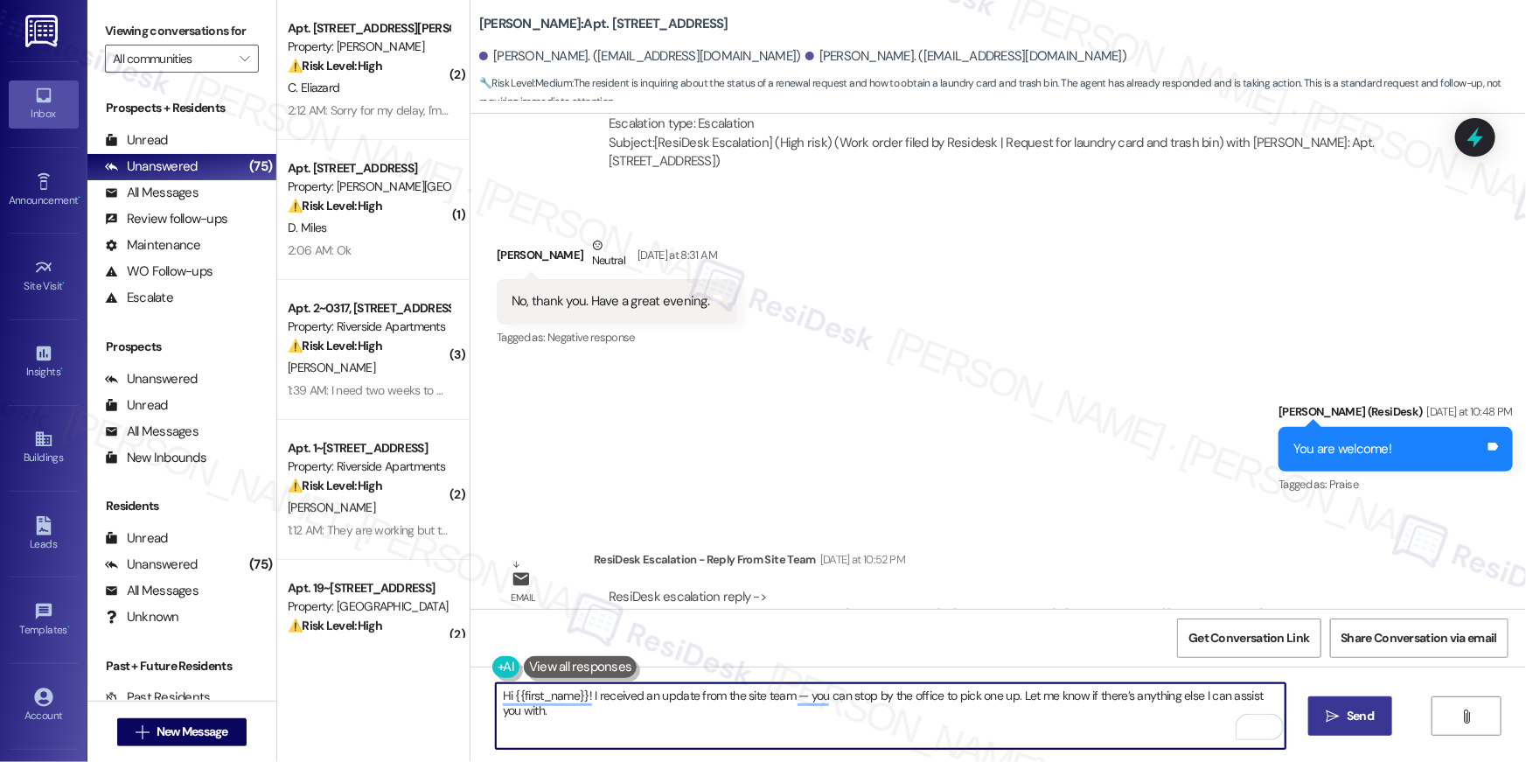
type textarea "Hi {{first_name}}! I received an update from the site team — you can stop by th…"
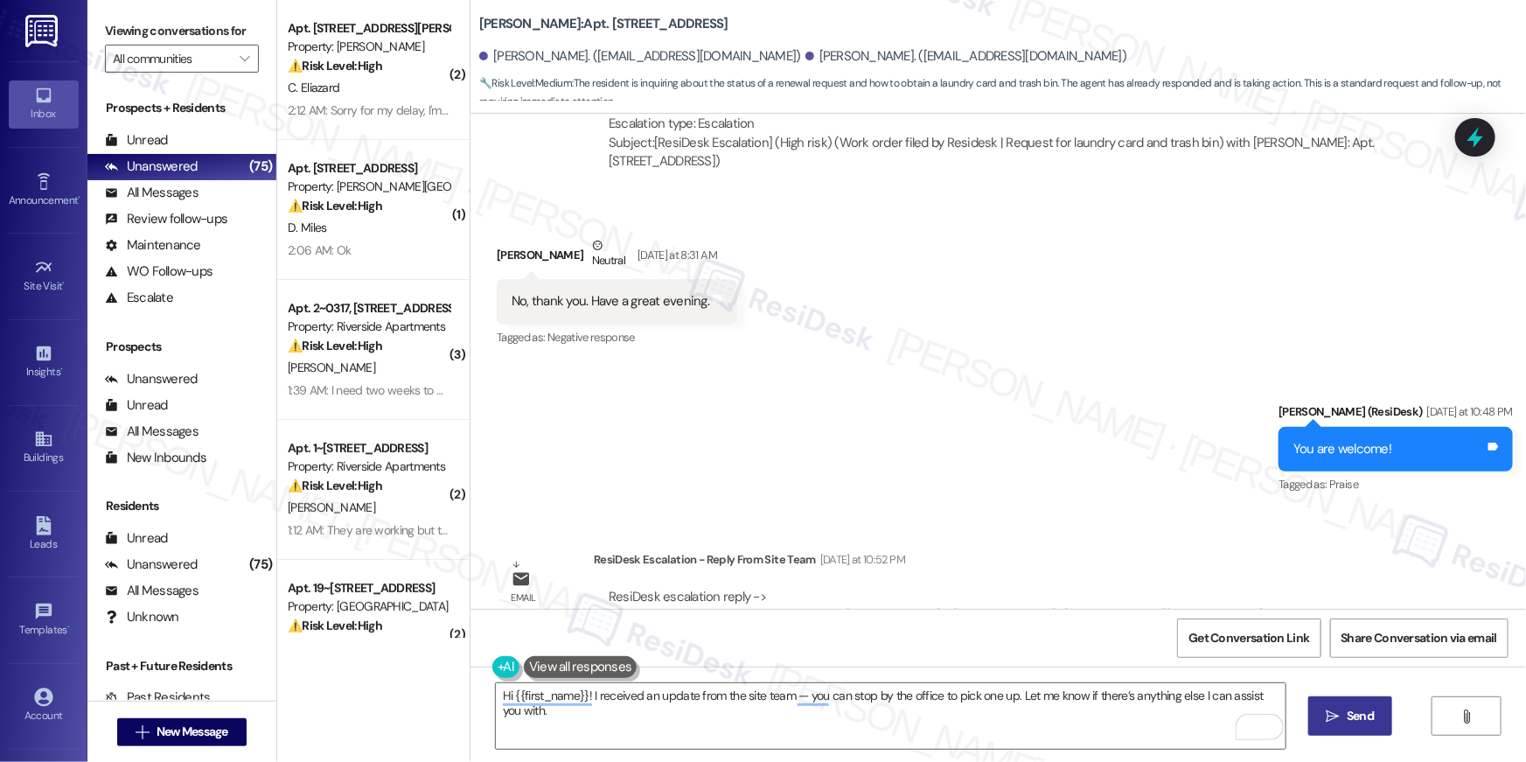
click at [1337, 712] on icon "" at bounding box center [1332, 716] width 13 height 14
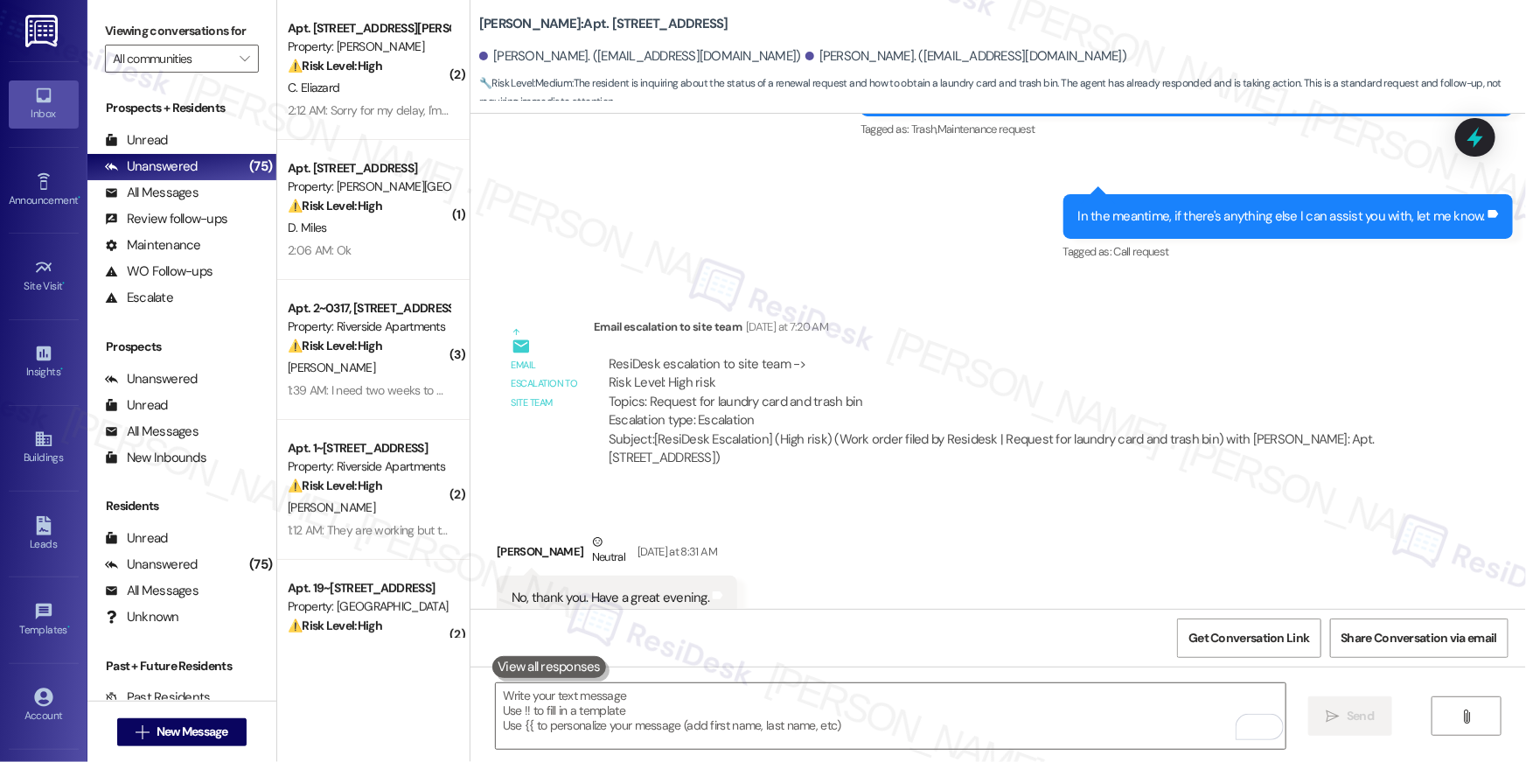
scroll to position [12261, 0]
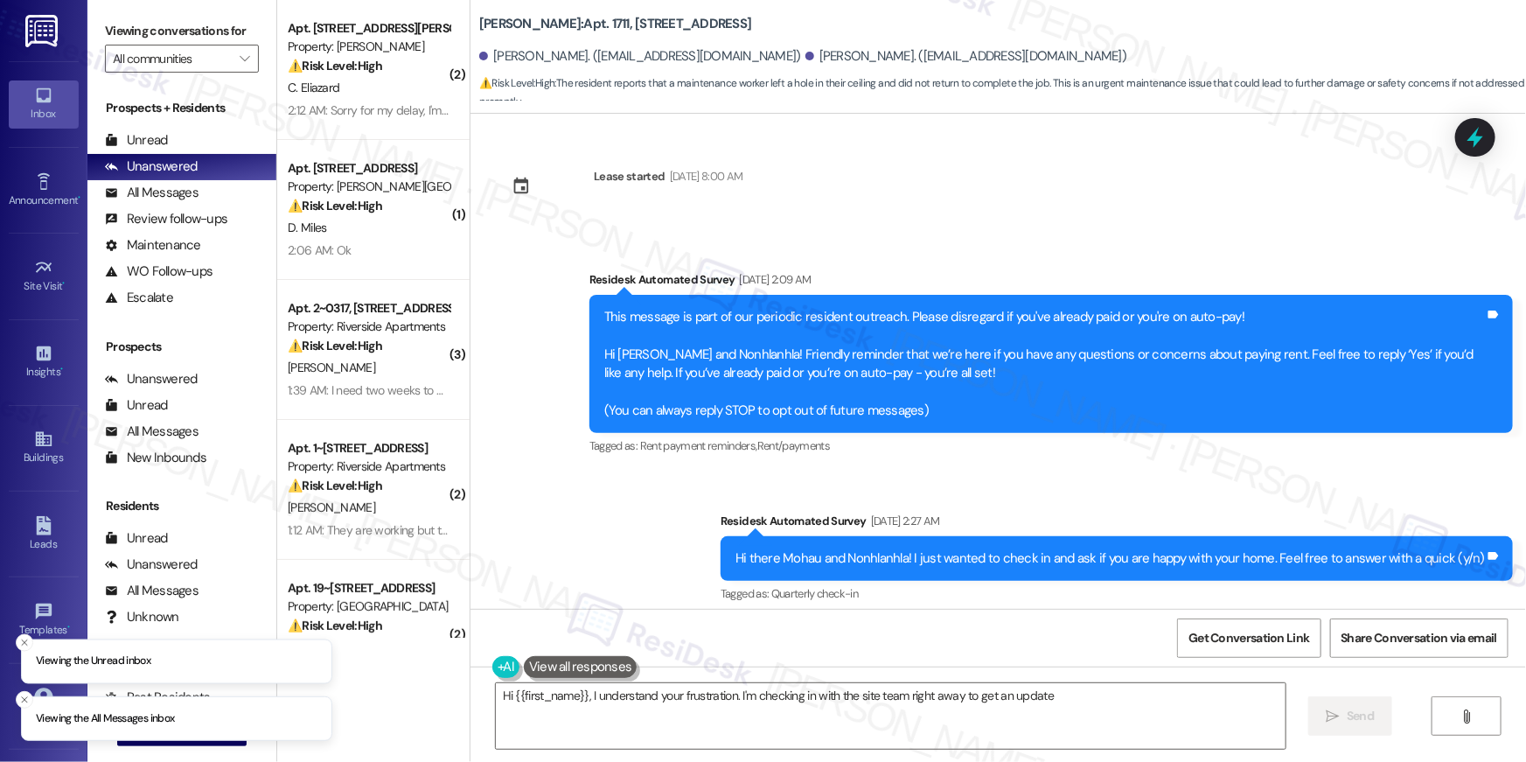
scroll to position [2436, 0]
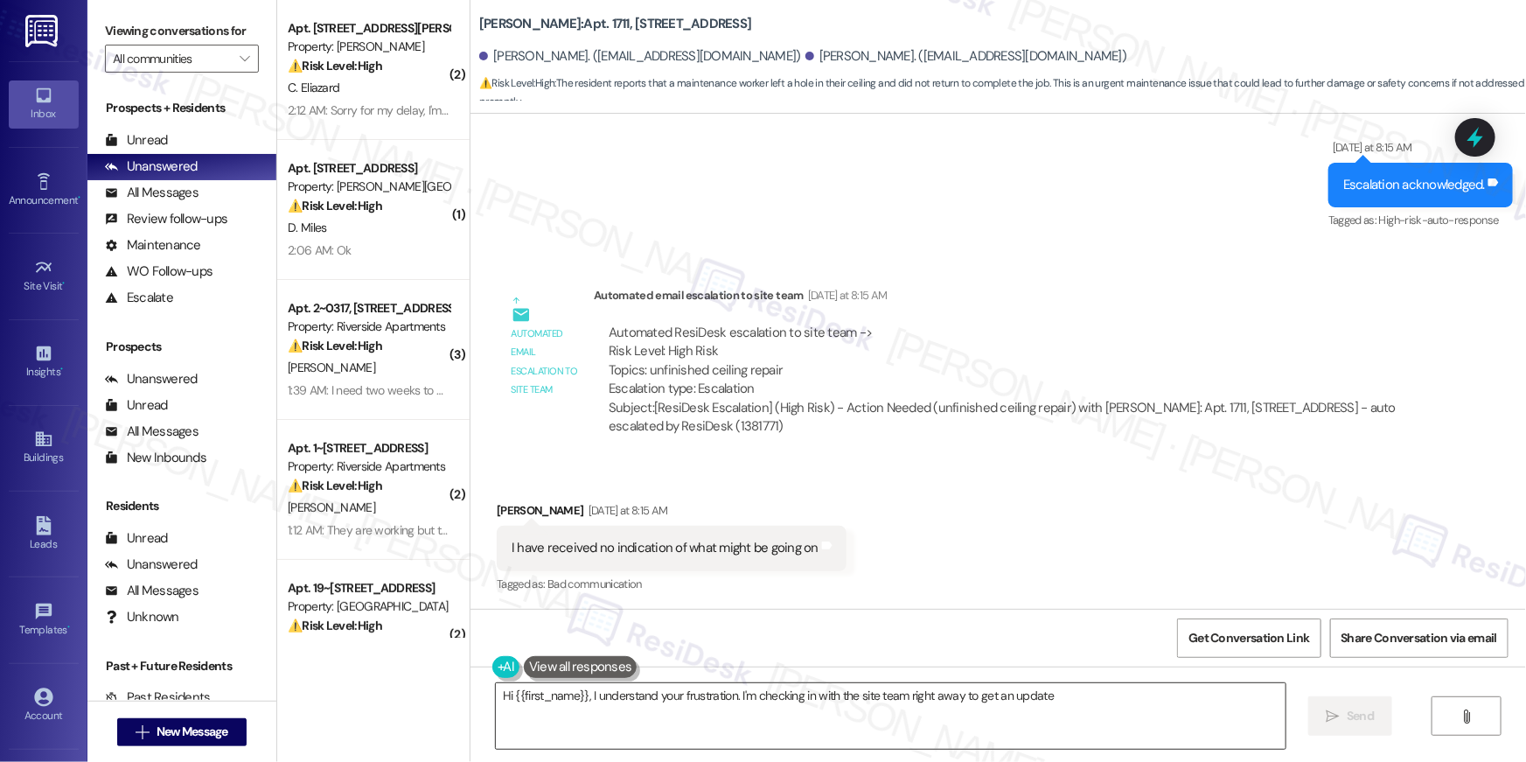
drag, startPoint x: 720, startPoint y: 710, endPoint x: 659, endPoint y: 712, distance: 60.4
click at [720, 710] on textarea "Hi {{first_name}}, I understand your frustration. I'm checking in with the site…" at bounding box center [891, 716] width 790 height 66
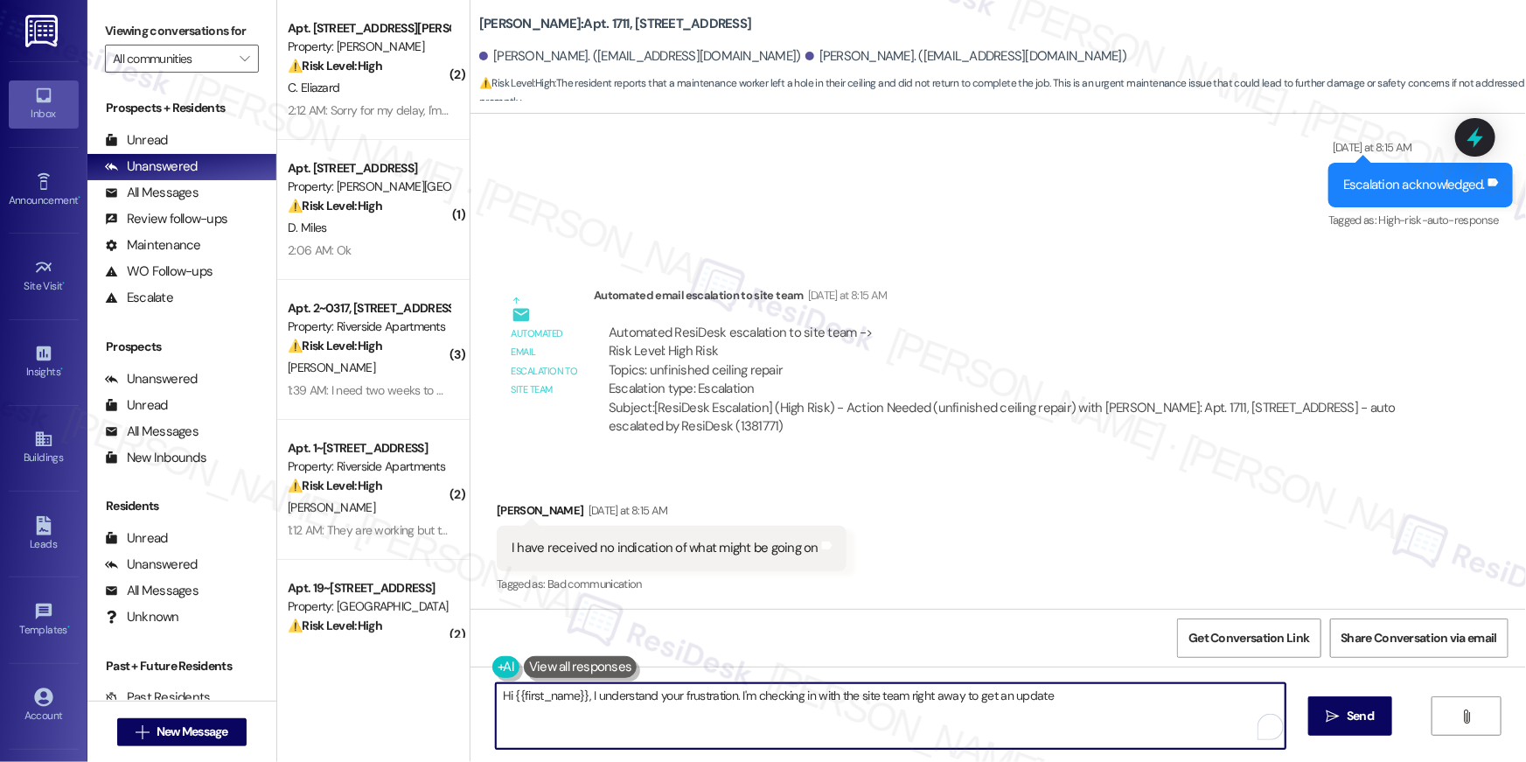
click at [593, 727] on textarea "Hi {{first_name}}, I understand your frustration. I'm checking in with the site…" at bounding box center [891, 716] width 790 height 66
drag, startPoint x: 590, startPoint y: 706, endPoint x: 609, endPoint y: 737, distance: 36.4
click at [609, 737] on textarea "Hi {{first_name}}, I understand your frustration. I'm checking in with the site…" at bounding box center [891, 716] width 790 height 66
paste textarea "I received an update from the site team — vendor work is scheduled for tomorrow…"
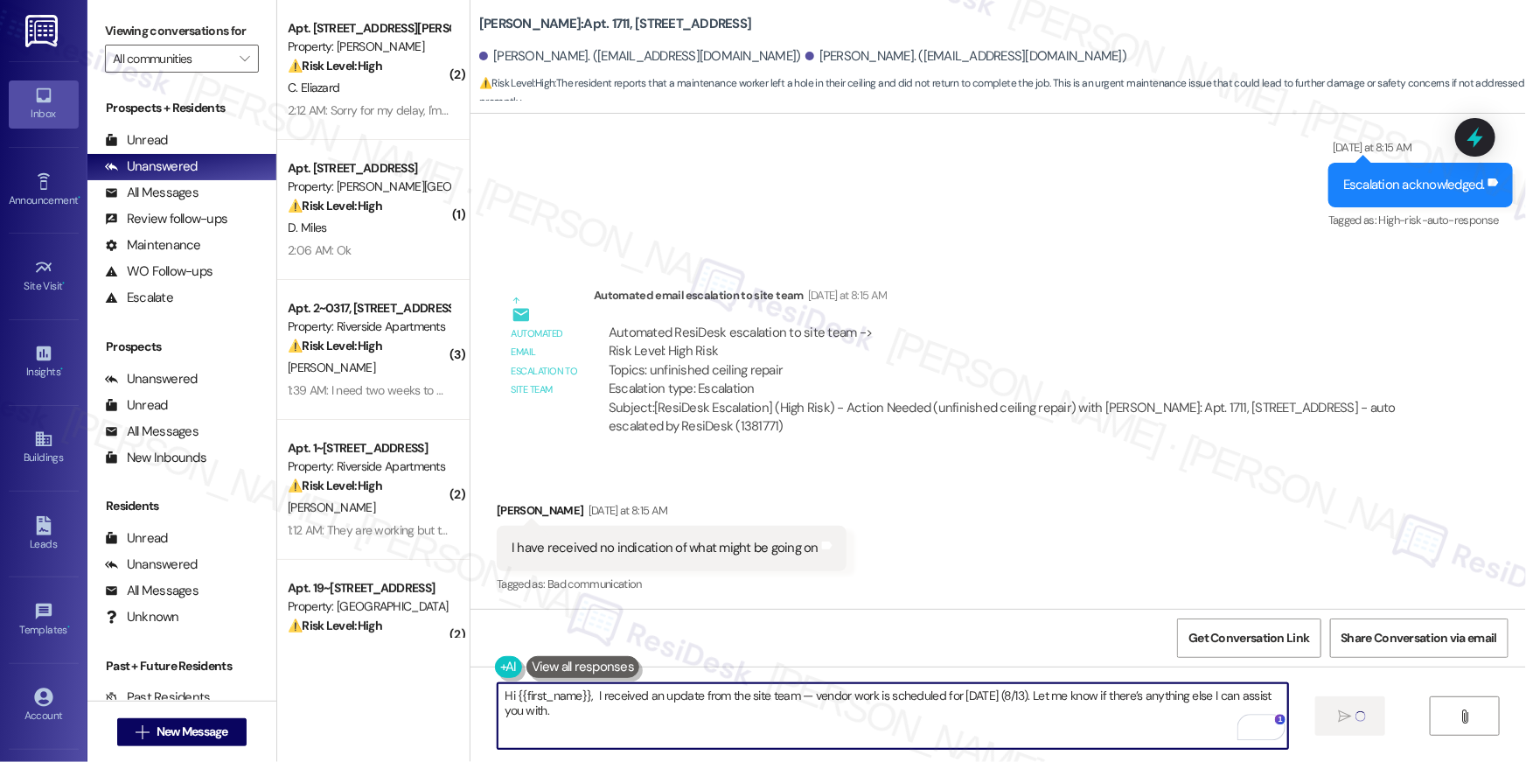
type textarea "Hi {{first_name}}, I received an update from the site team — vendor work is sch…"
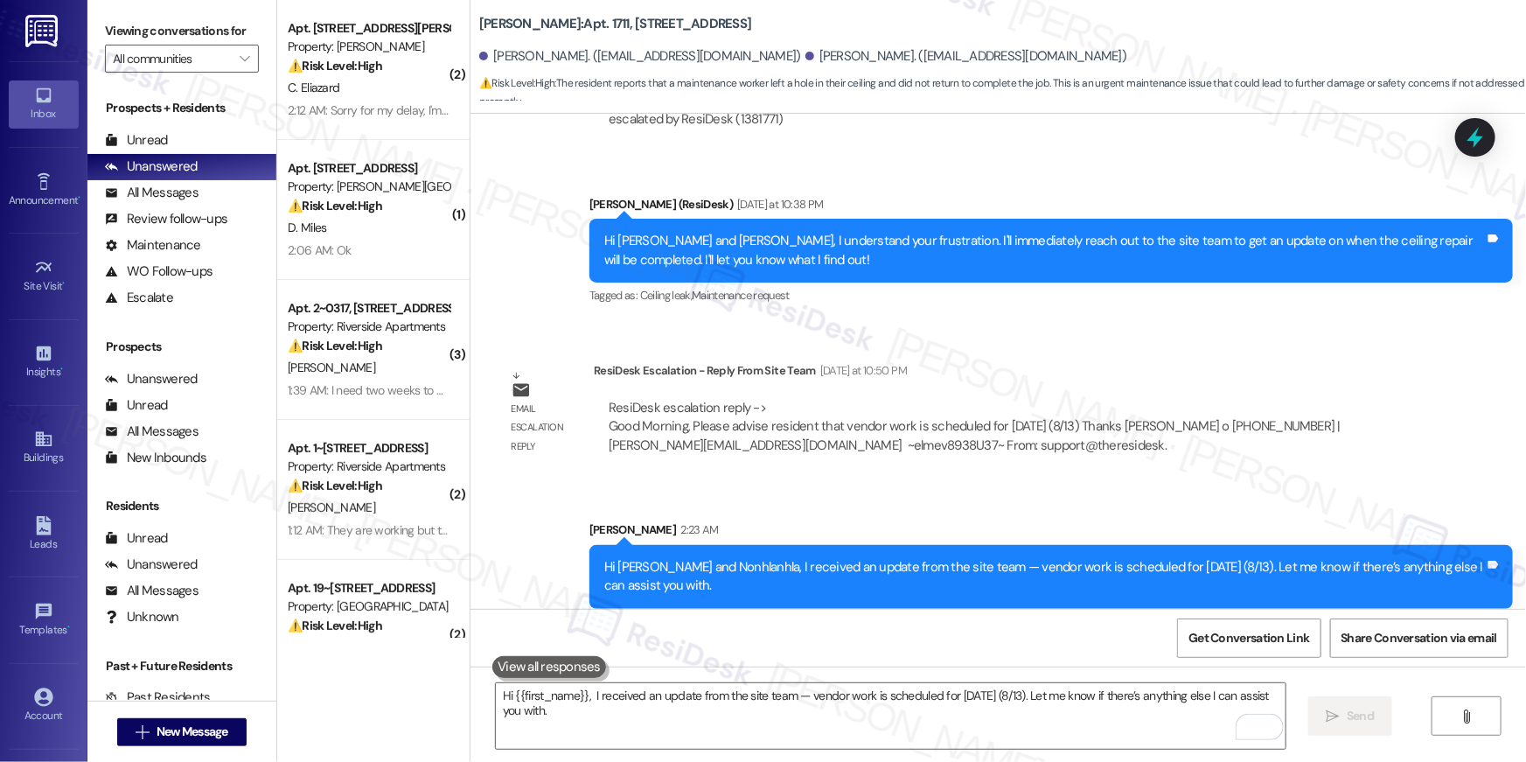
scroll to position [3118, 0]
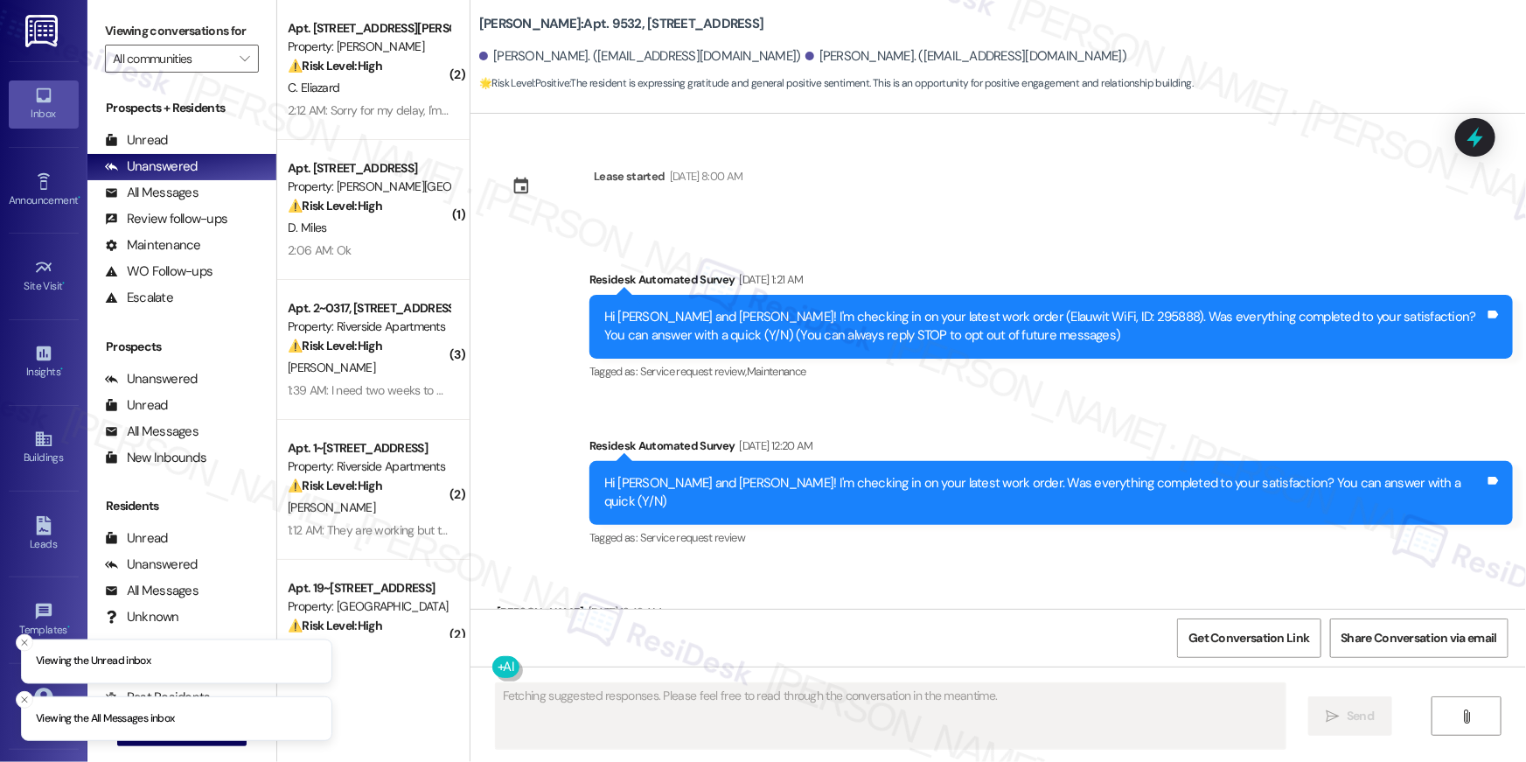
scroll to position [15908, 0]
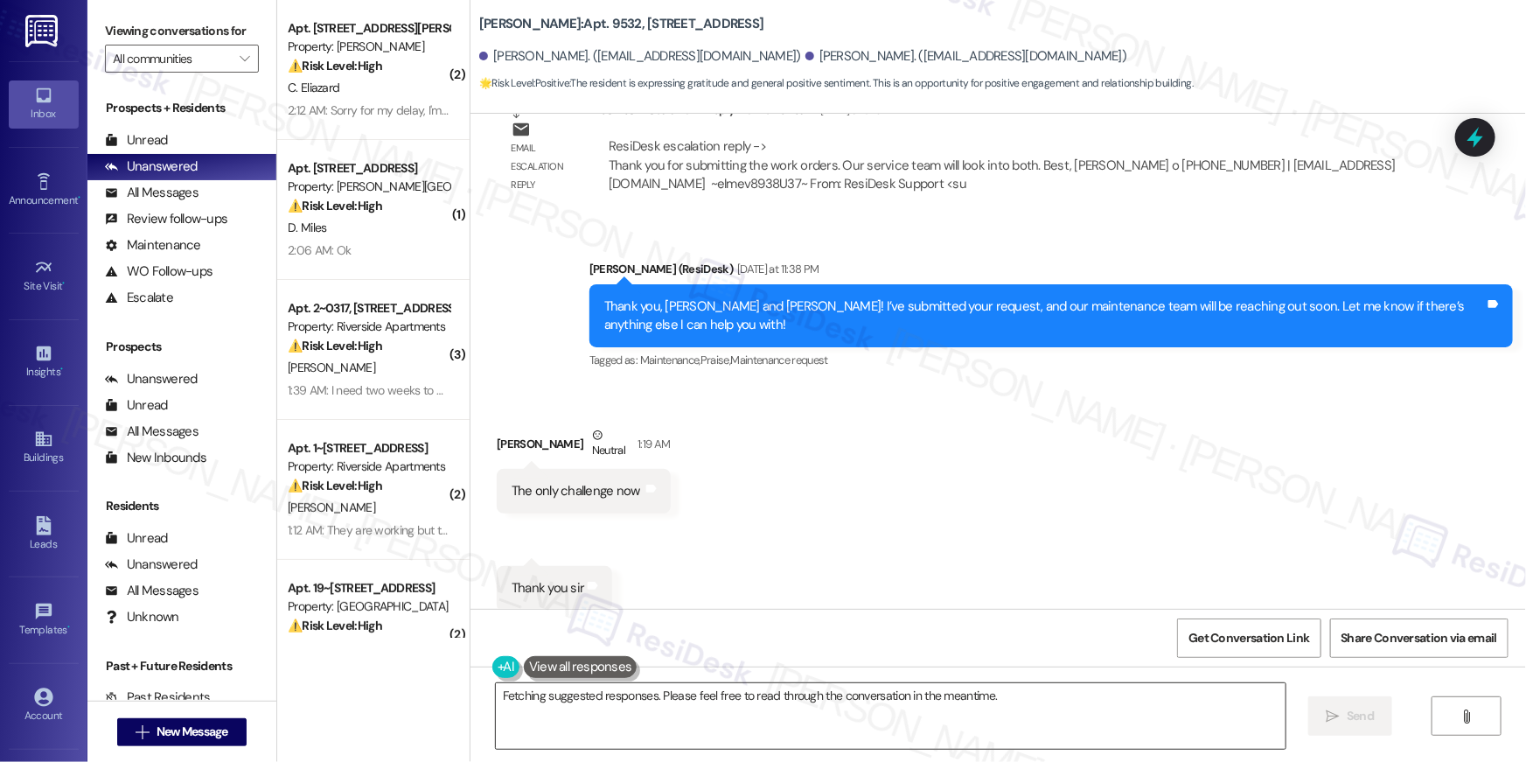
click at [1062, 713] on textarea "Hey {{first_name}}, glad to hear from you! Let me know what the challenge is, a…" at bounding box center [891, 716] width 790 height 66
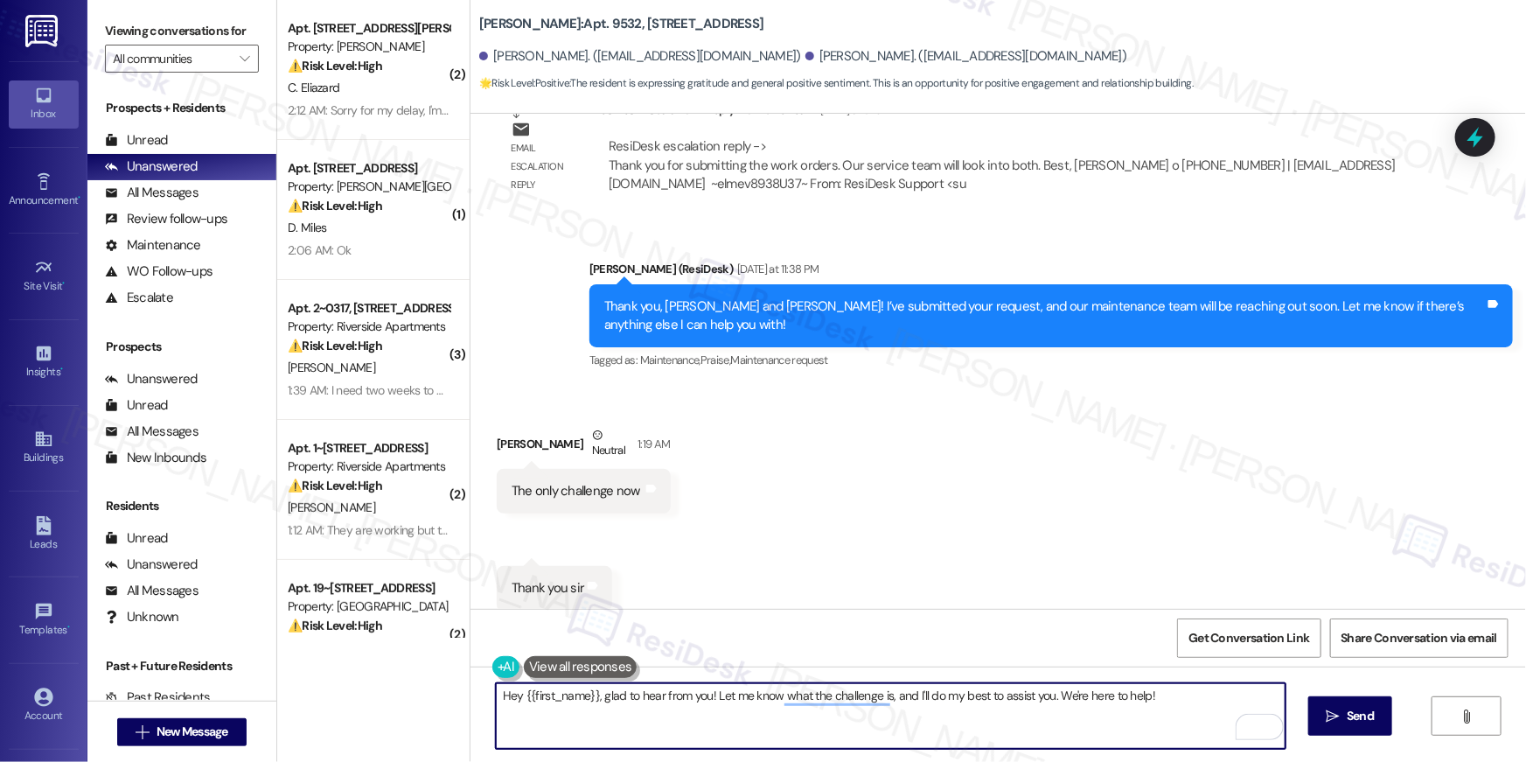
click at [1035, 724] on textarea "Hey {{first_name}}, glad to hear from you! Let me know what the challenge is, a…" at bounding box center [891, 716] width 790 height 66
paste textarea "I received an update from the site team. Thank you for submitting the work orde…"
click at [496, 696] on textarea "I received an update from the site team. Thank you for submitting the work orde…" at bounding box center [891, 716] width 790 height 66
drag, startPoint x: 741, startPoint y: 698, endPoint x: 950, endPoint y: 699, distance: 208.1
click at [950, 699] on textarea "Hi Peter, I received an update from the site team. Thank you for submitting the…" at bounding box center [891, 716] width 790 height 66
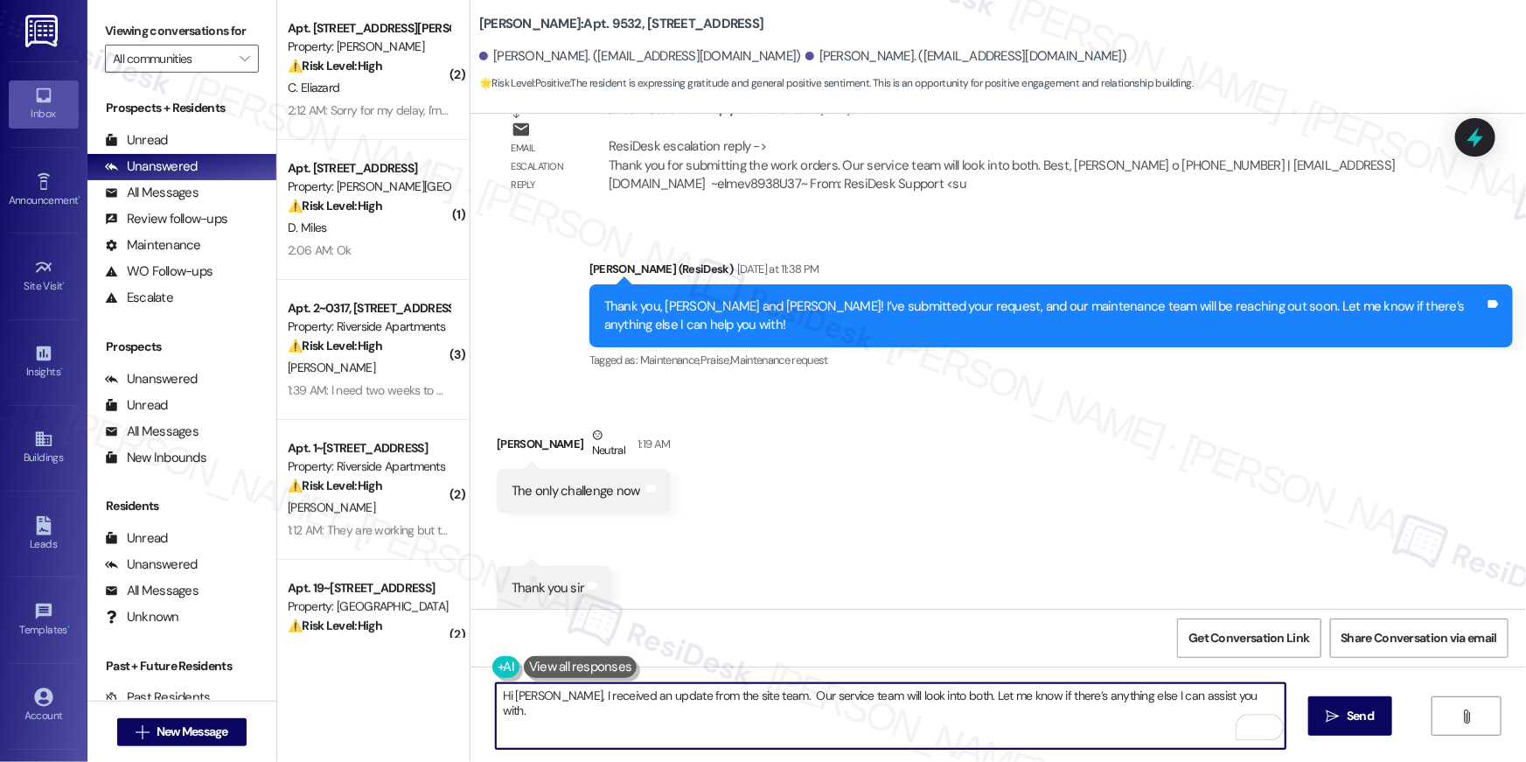
type textarea "Hi Peter, I received an update from the site team. Our service team will look i…"
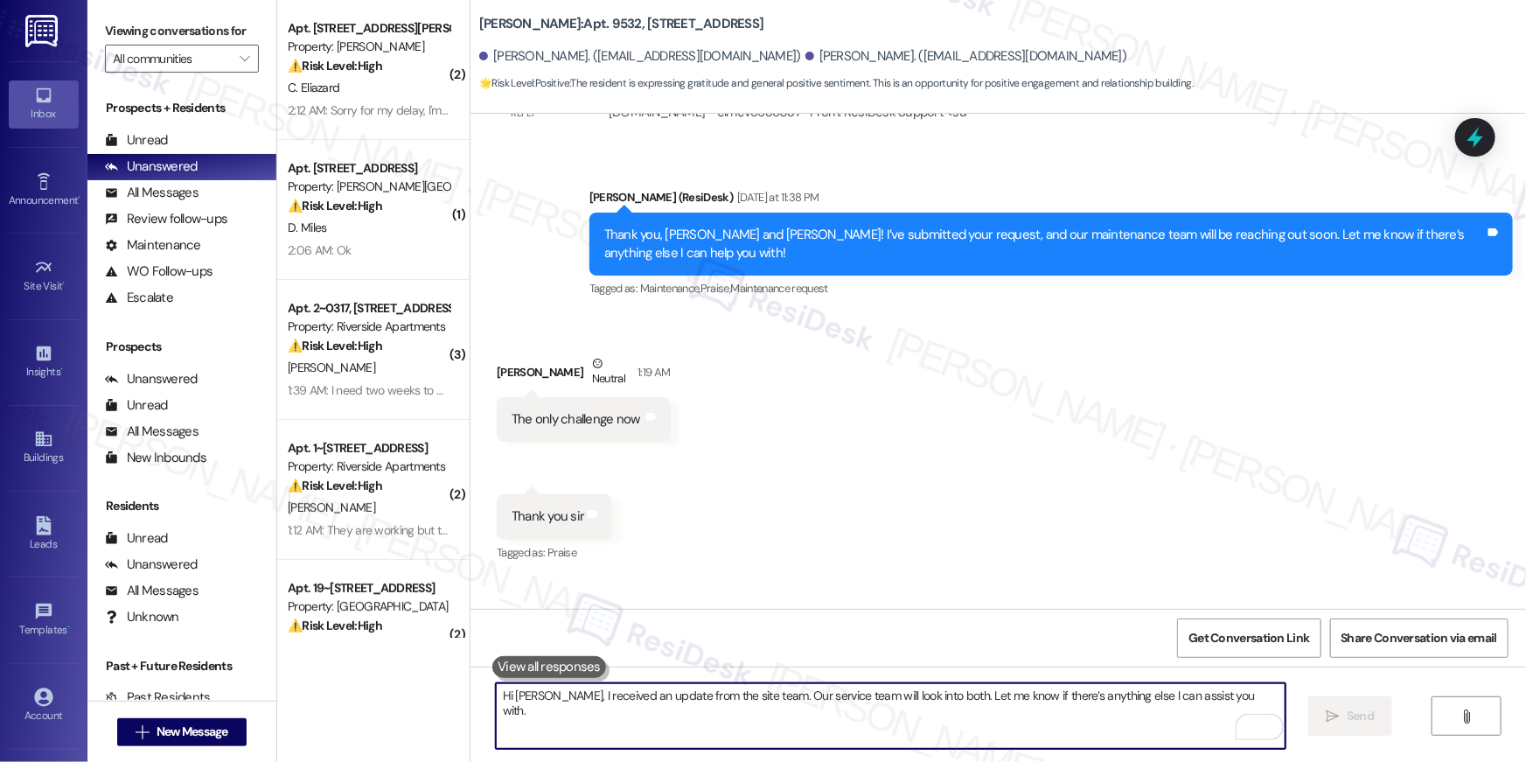
scroll to position [16030, 0]
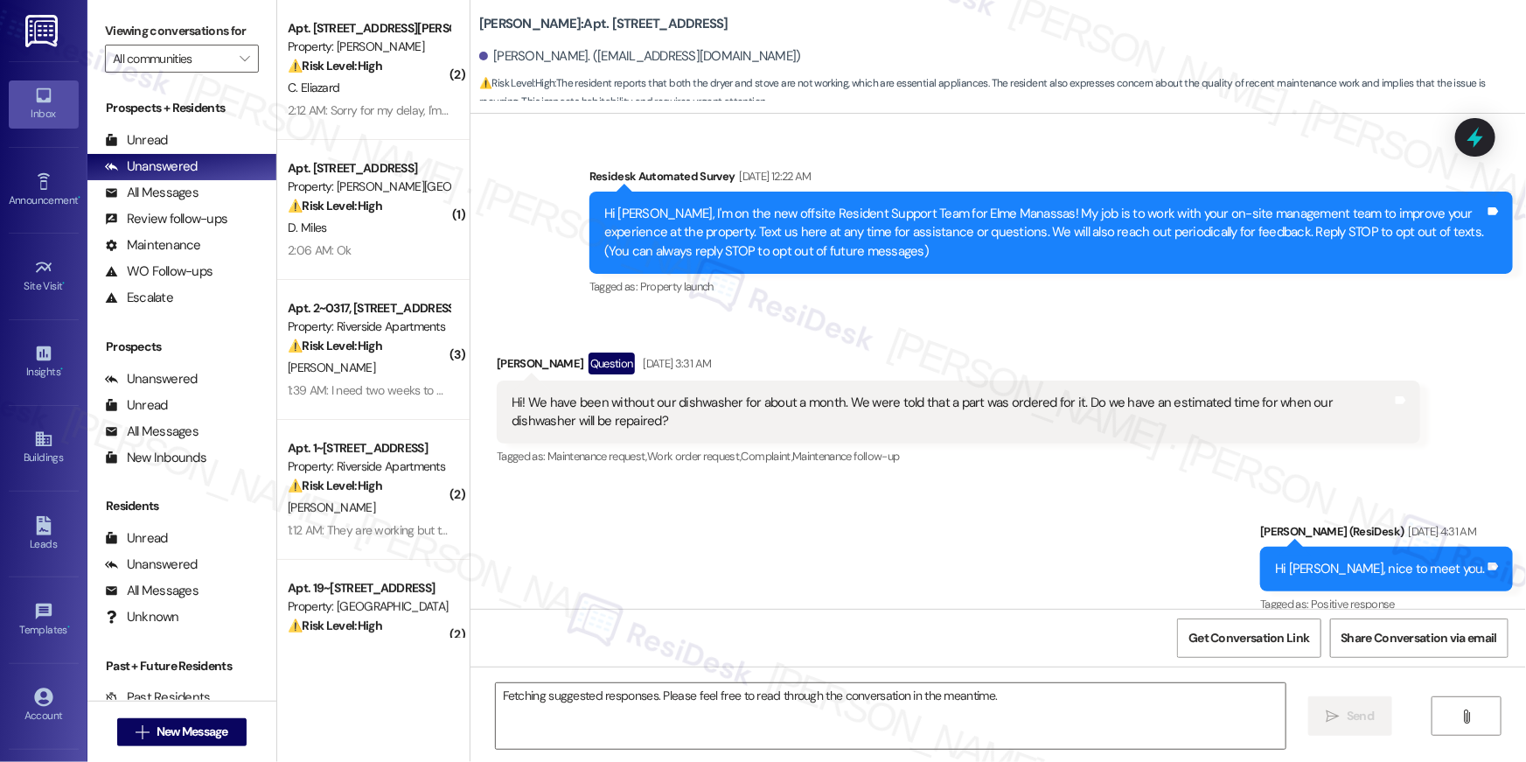
scroll to position [11802, 0]
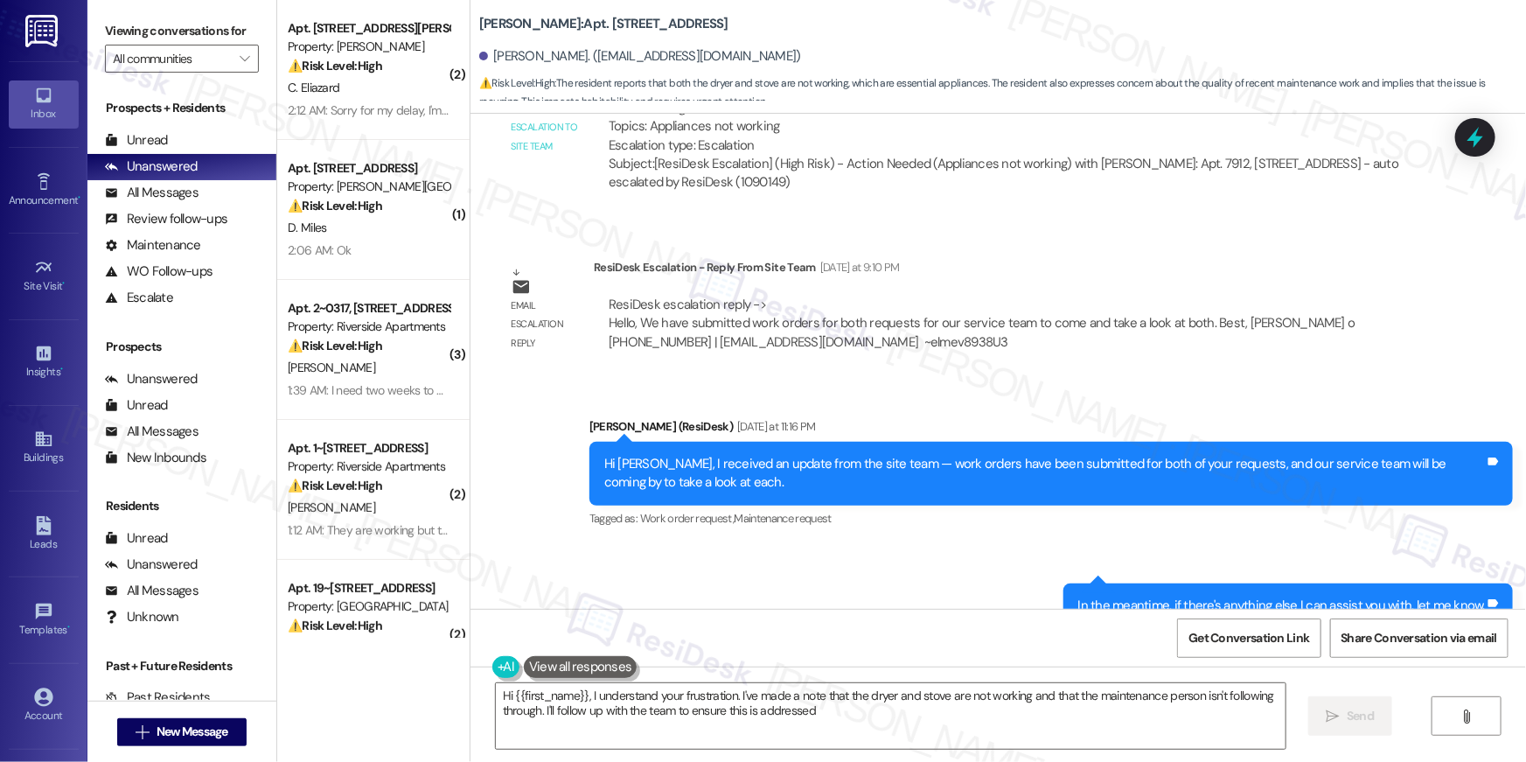
type textarea "Hi {{first_name}}, I understand your frustration. I've made a note that the dry…"
